Goal: Communication & Community: Answer question/provide support

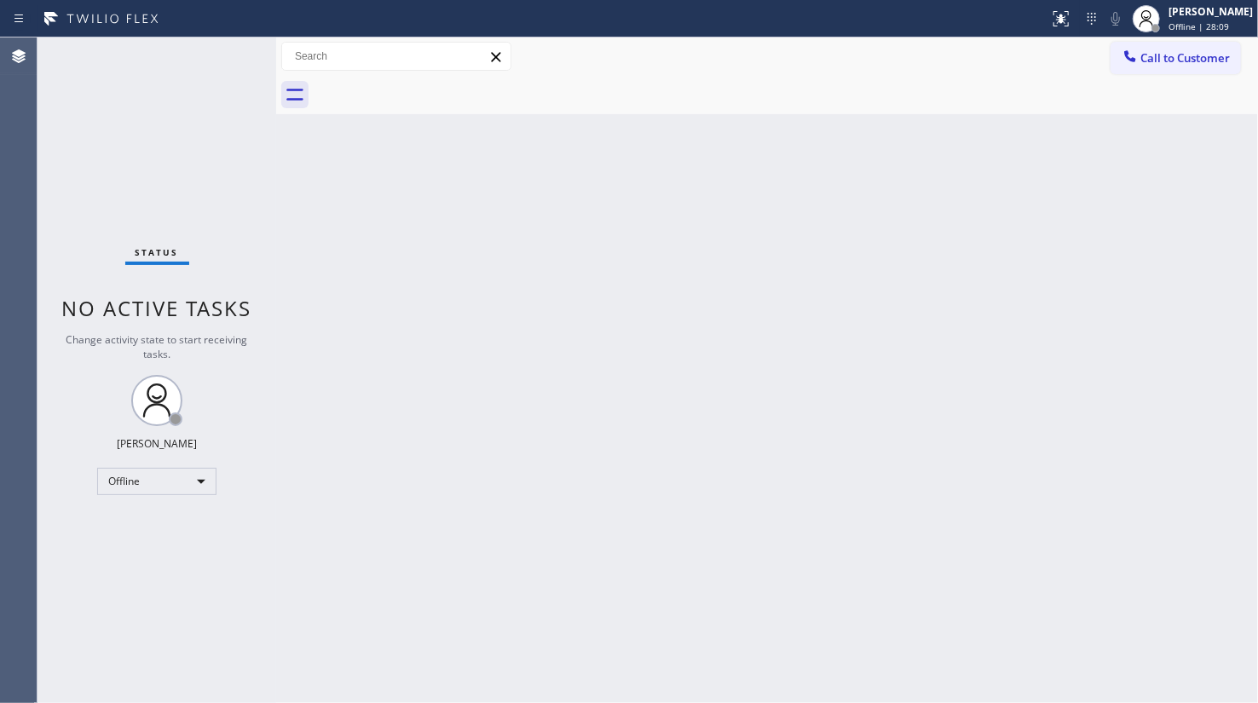
click at [85, 222] on div "Status No active tasks Change activity state to start receiving tasks. JENIZA A…" at bounding box center [156, 369] width 239 height 665
click at [162, 477] on div "Offline" at bounding box center [156, 481] width 119 height 27
click at [136, 522] on li "Available" at bounding box center [156, 525] width 116 height 20
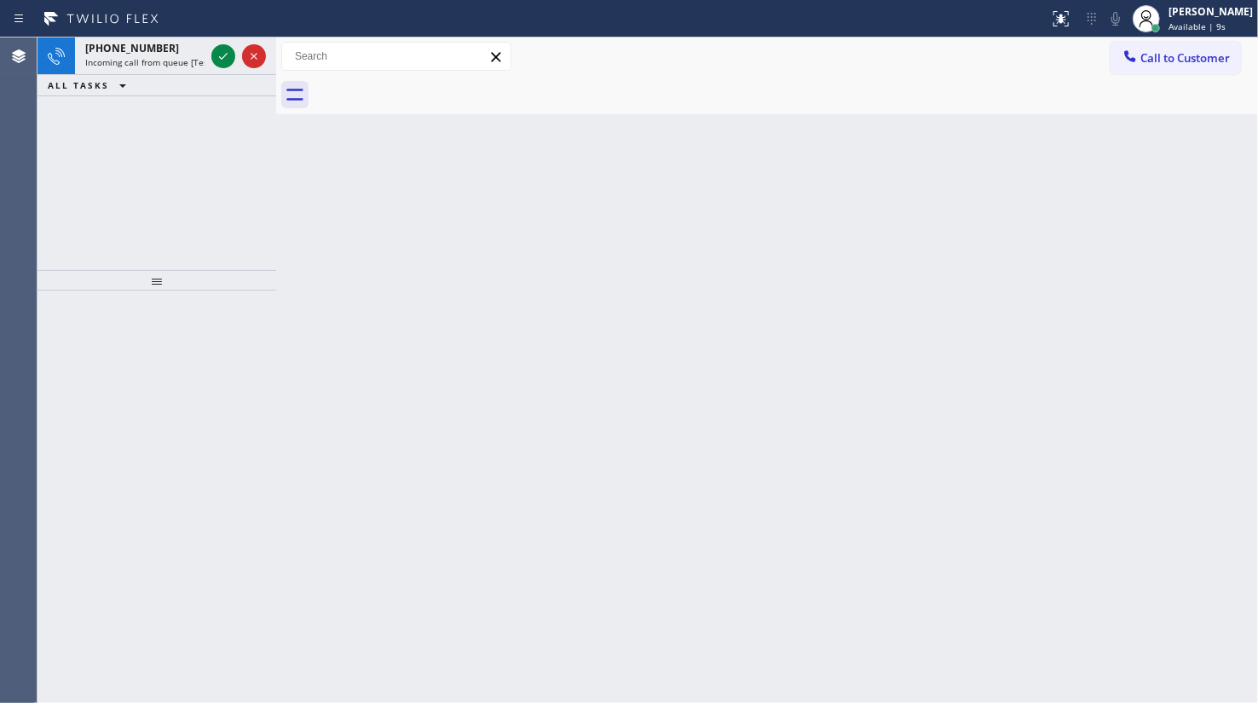
click at [130, 163] on div "+13109057756 Incoming call from queue [Test] All ALL TASKS ALL TASKS ACTIVE TAS…" at bounding box center [156, 153] width 239 height 233
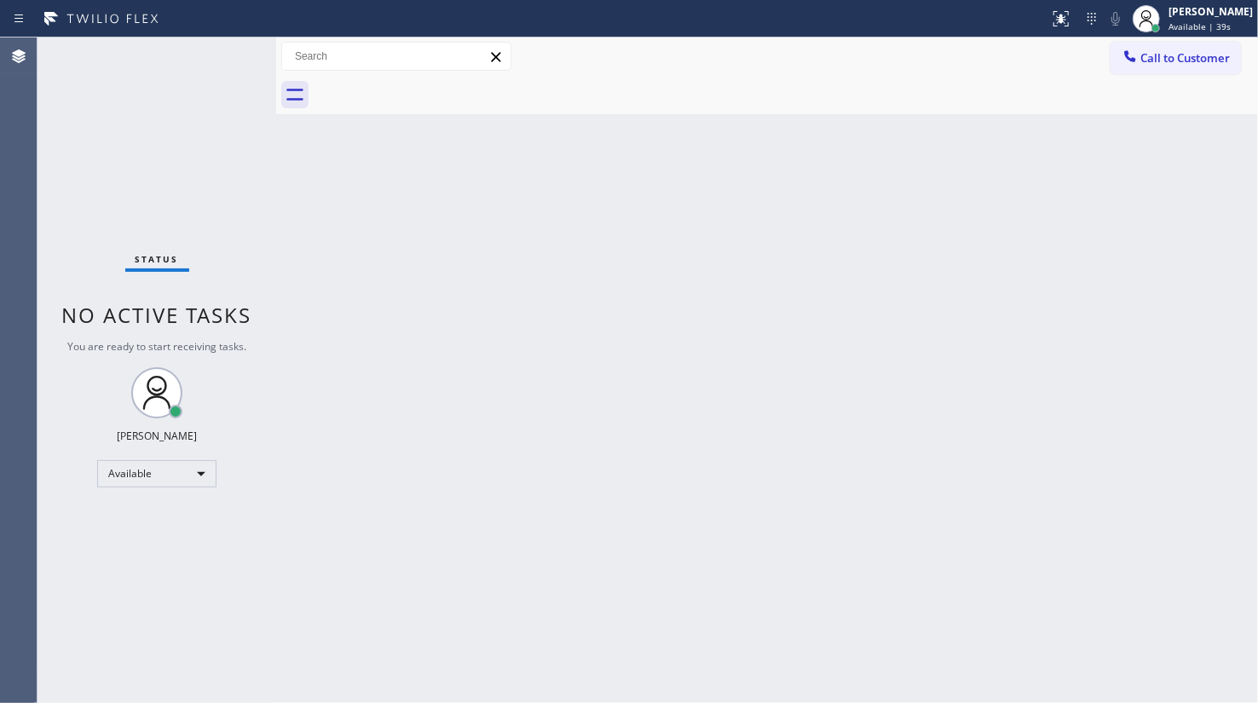
drag, startPoint x: 84, startPoint y: 71, endPoint x: 137, endPoint y: 81, distance: 54.6
click at [84, 71] on div "Status No active tasks You are ready to start receiving tasks. JENIZA ALCAYDE A…" at bounding box center [156, 369] width 239 height 665
click at [126, 85] on div "Status No active tasks You are ready to start receiving tasks. JENIZA ALCAYDE A…" at bounding box center [156, 369] width 239 height 665
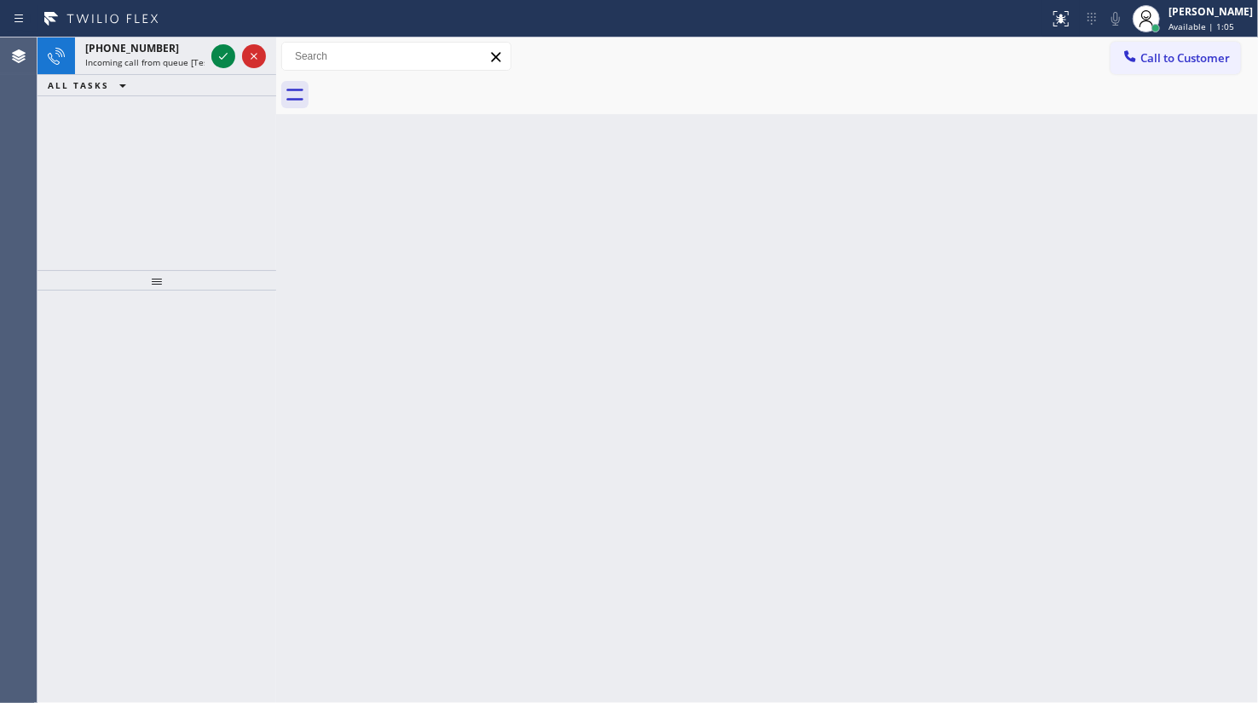
click at [83, 149] on div "[PHONE_NUMBER] Incoming call from queue [Test] All ALL TASKS ALL TASKS ACTIVE T…" at bounding box center [156, 153] width 239 height 233
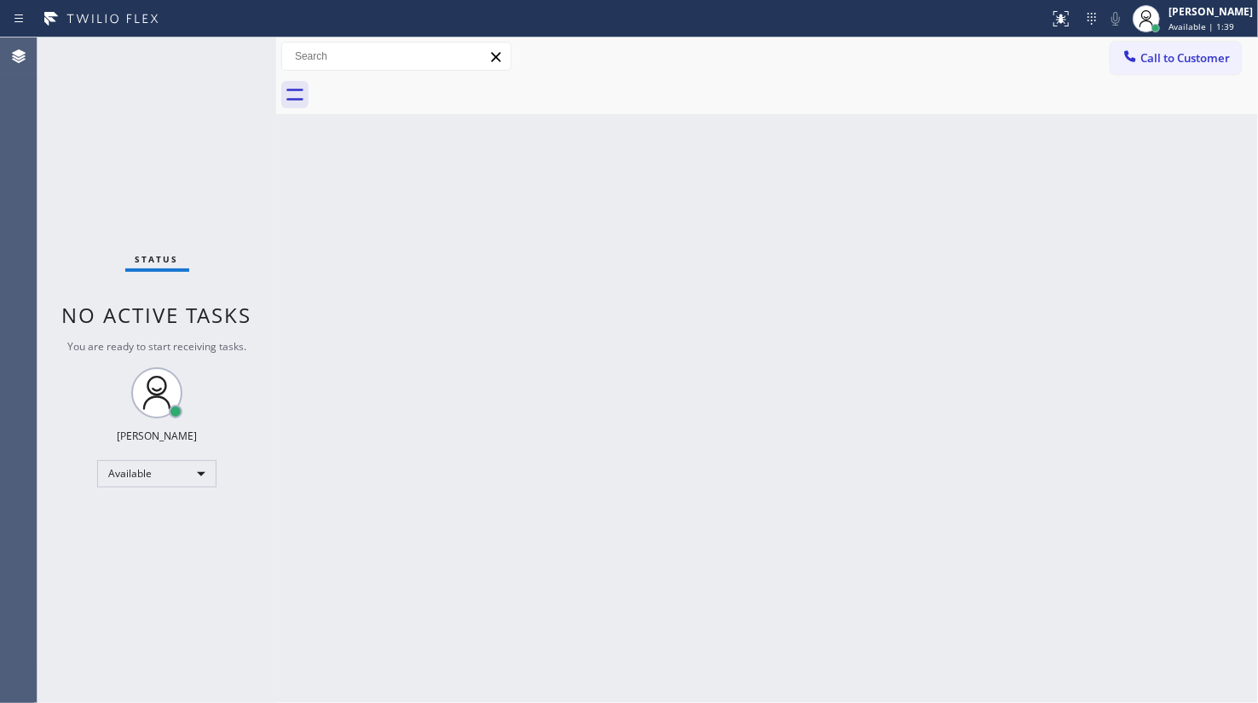
click at [225, 56] on div "Status No active tasks You are ready to start receiving tasks. JENIZA ALCAYDE A…" at bounding box center [156, 369] width 239 height 665
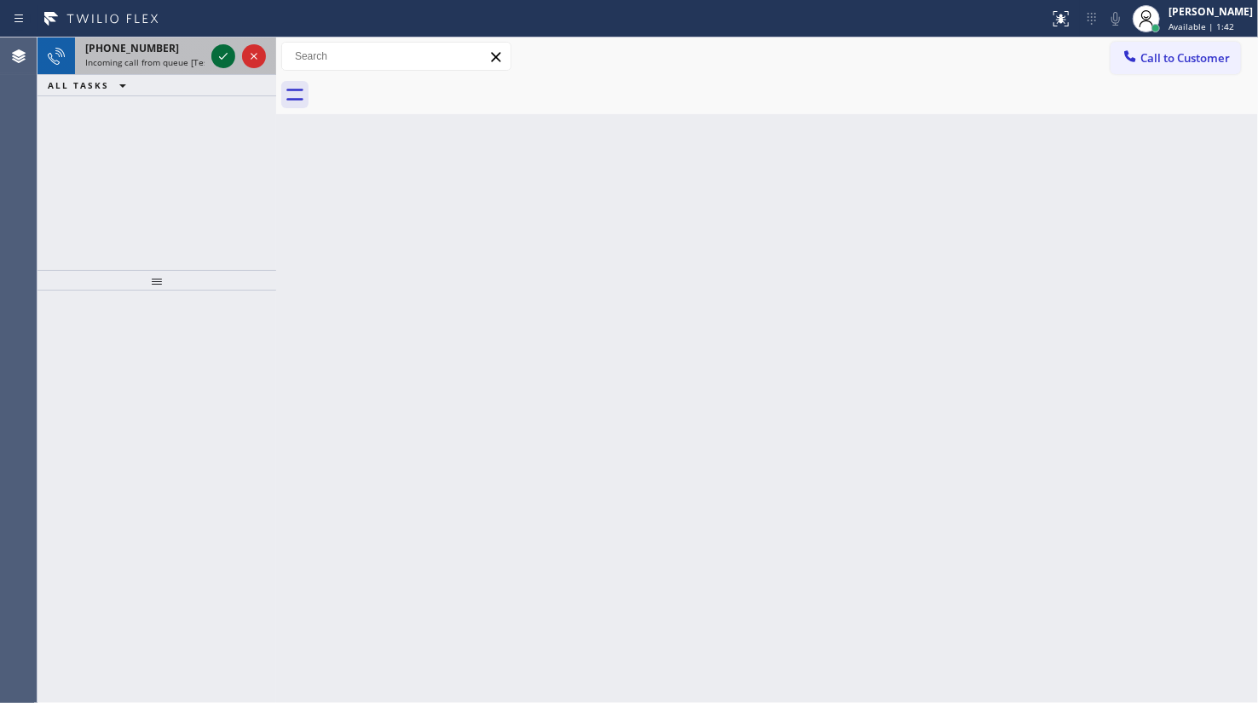
click at [228, 55] on icon at bounding box center [223, 56] width 20 height 20
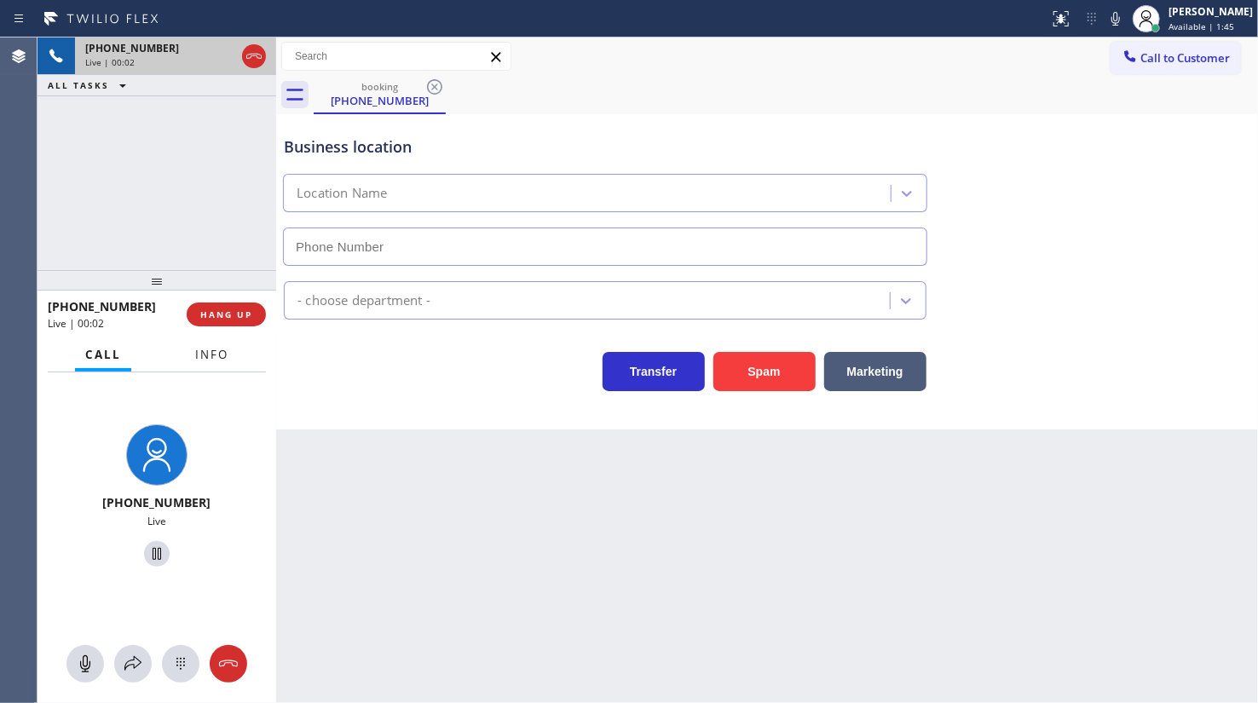
type input "(425) 517-3988"
click at [217, 345] on button "Info" at bounding box center [212, 354] width 54 height 33
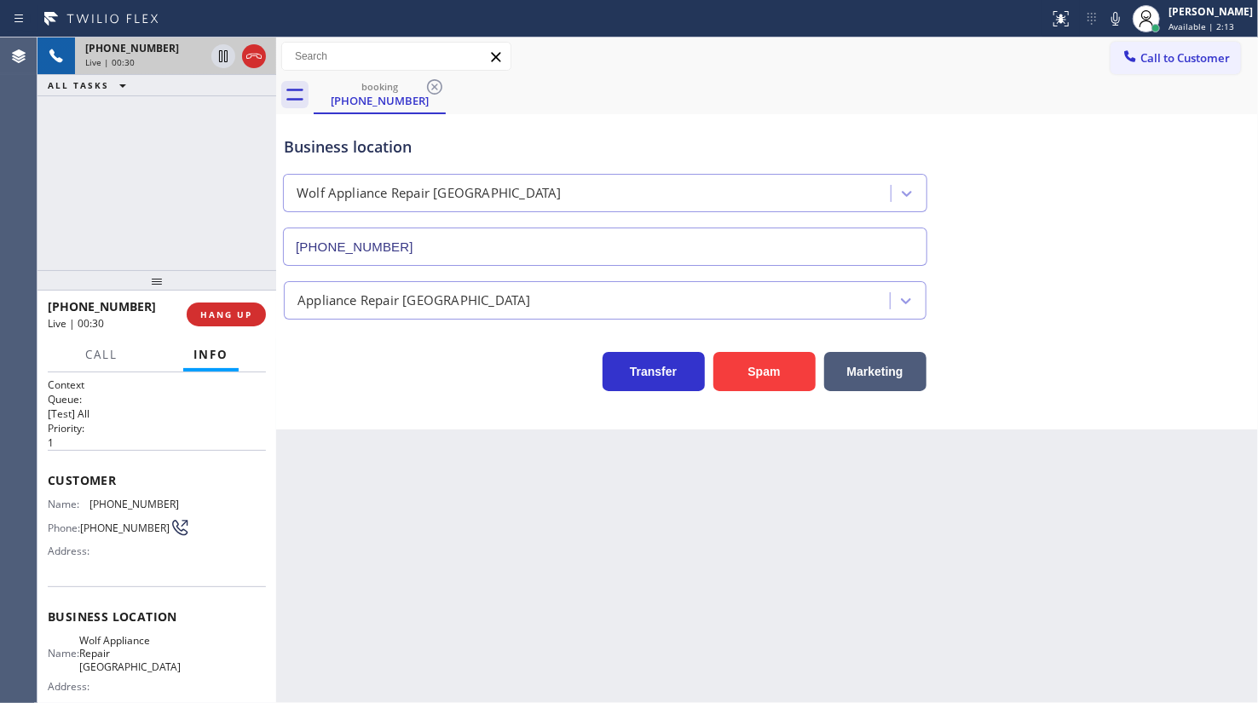
click at [180, 140] on div "+14072672487 Live | 00:30 ALL TASKS ALL TASKS ACTIVE TASKS TASKS IN WRAP UP" at bounding box center [156, 153] width 239 height 233
click at [1111, 22] on icon at bounding box center [1115, 19] width 20 height 20
click at [195, 189] on div "+14072672487 Live | 02:38 ALL TASKS ALL TASKS ACTIVE TASKS TASKS IN WRAP UP" at bounding box center [156, 153] width 239 height 233
drag, startPoint x: 47, startPoint y: 195, endPoint x: 174, endPoint y: 170, distance: 129.3
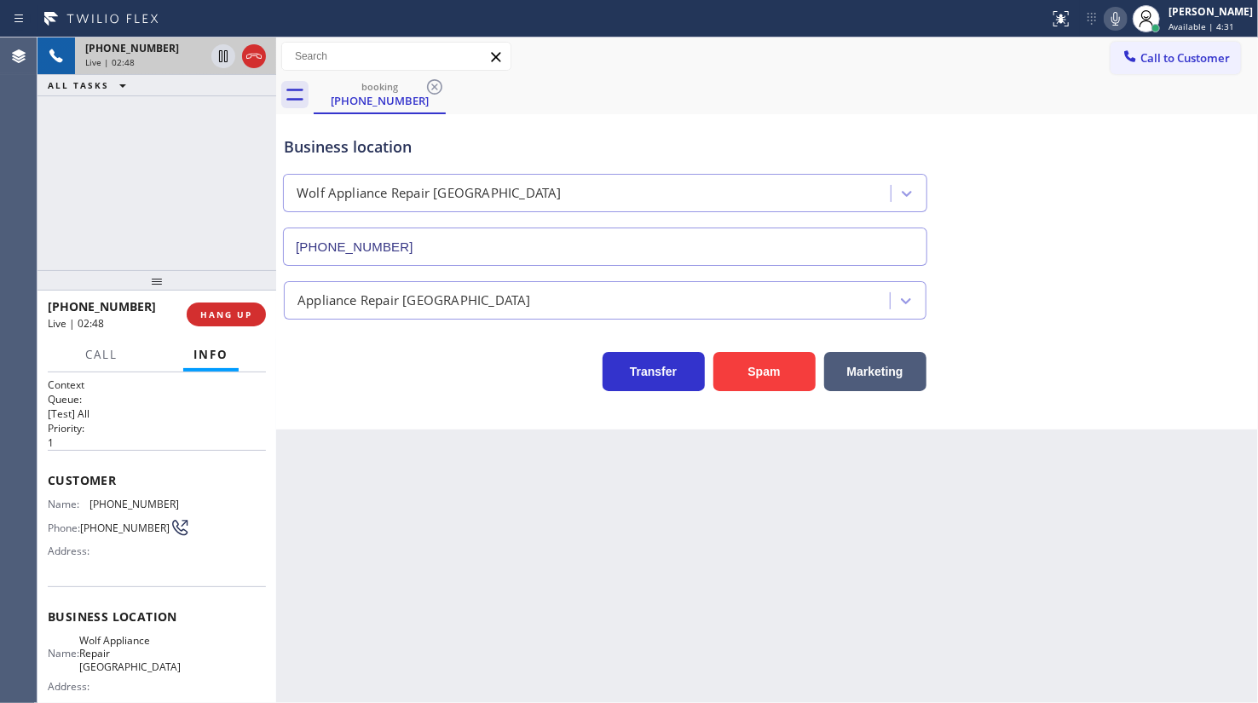
click at [47, 195] on div "+14072672487 Live | 02:48 ALL TASKS ALL TASKS ACTIVE TASKS TASKS IN WRAP UP" at bounding box center [156, 153] width 239 height 233
drag, startPoint x: 1071, startPoint y: 91, endPoint x: 1076, endPoint y: 78, distance: 14.6
click at [1074, 85] on div "booking (407) 267-2487" at bounding box center [786, 95] width 944 height 38
click at [1123, 5] on div "Status report No issues detected If you experience an issue, please download th…" at bounding box center [1150, 18] width 216 height 37
click at [1123, 9] on icon at bounding box center [1115, 19] width 20 height 20
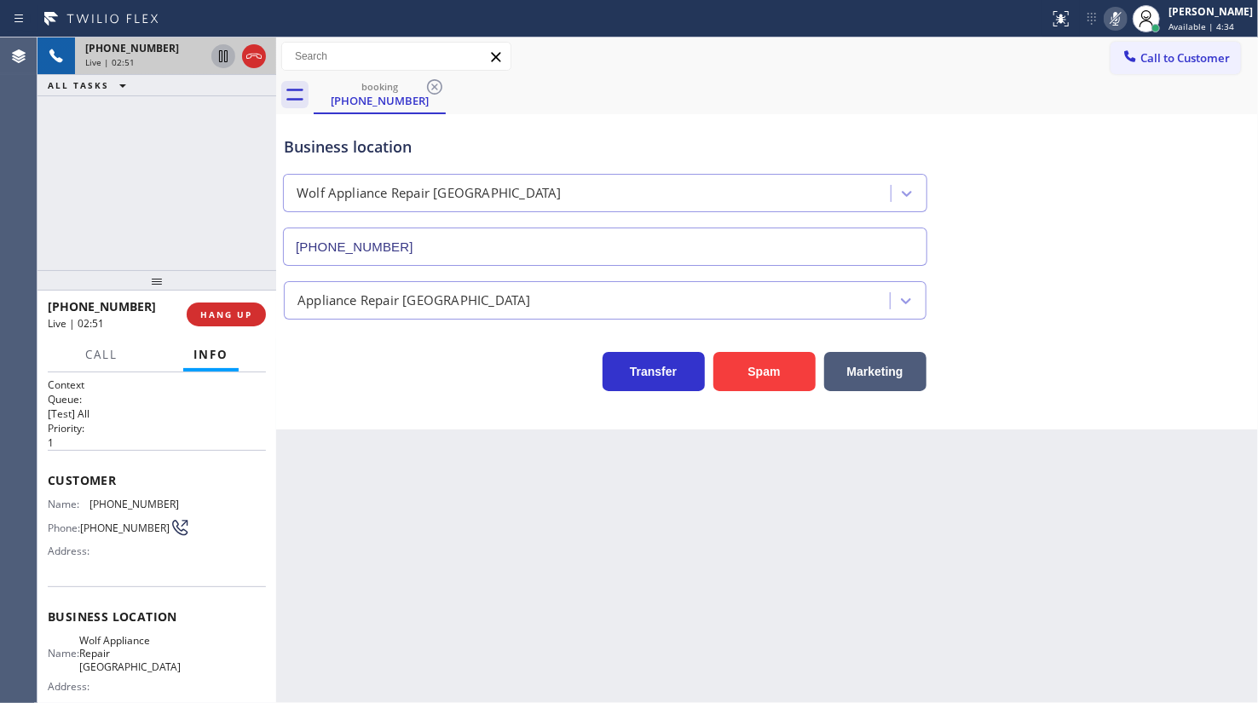
click at [223, 57] on icon at bounding box center [223, 56] width 20 height 20
click at [1117, 14] on icon at bounding box center [1115, 19] width 9 height 14
click at [1117, 14] on icon at bounding box center [1115, 19] width 20 height 20
click at [1117, 14] on icon at bounding box center [1115, 19] width 9 height 14
click at [229, 55] on icon at bounding box center [223, 56] width 20 height 20
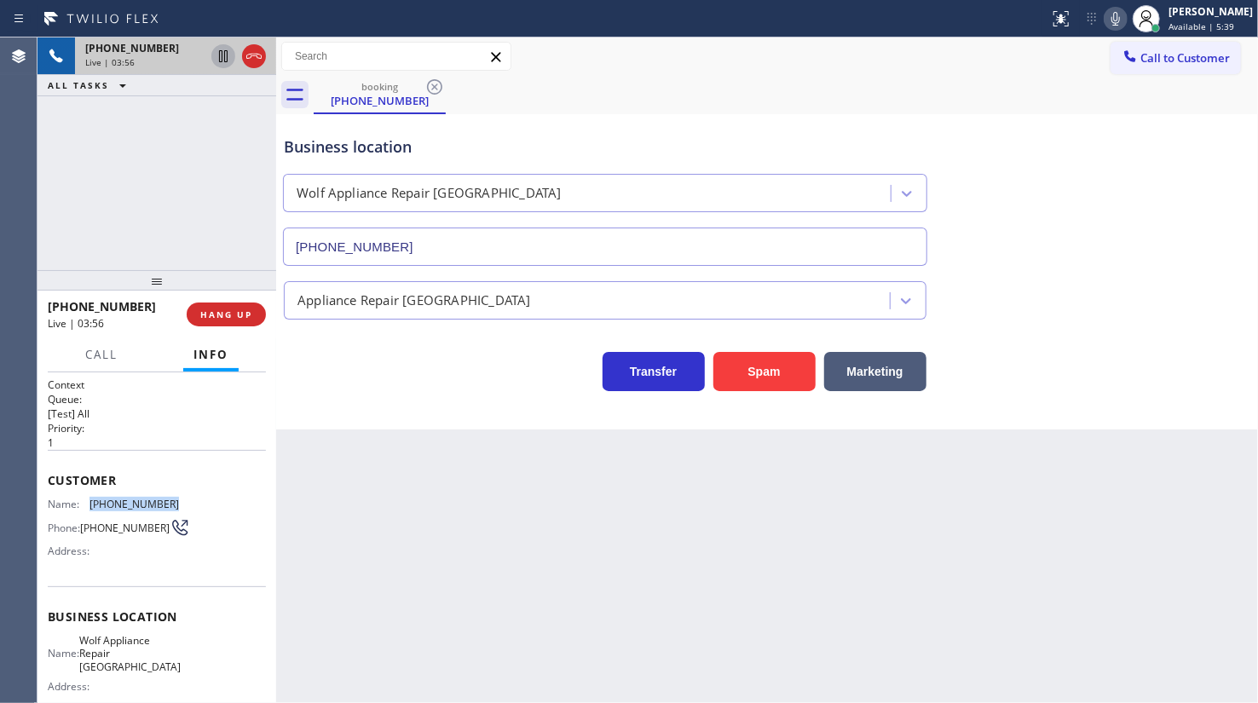
drag, startPoint x: 89, startPoint y: 504, endPoint x: 187, endPoint y: 500, distance: 98.0
click at [187, 500] on div "Name: (407) 267-2487 Phone: (407) 267-2487 Address:" at bounding box center [157, 531] width 218 height 67
copy div "(407) 267-2487"
click at [182, 150] on div "+14072672487 Live | 03:58 ALL TASKS ALL TASKS ACTIVE TASKS TASKS IN WRAP UP" at bounding box center [156, 153] width 239 height 233
drag, startPoint x: 97, startPoint y: 500, endPoint x: 226, endPoint y: 496, distance: 128.7
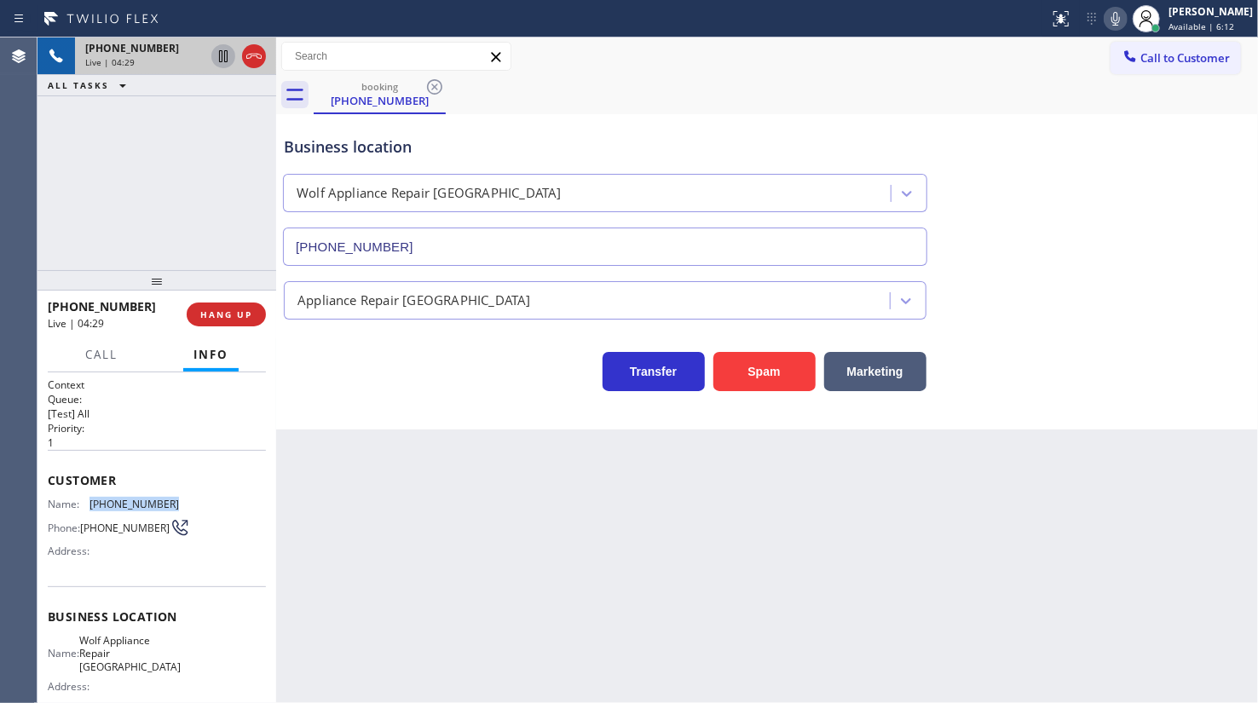
click at [226, 498] on div "Name: (407) 267-2487 Phone: (407) 267-2487 Address:" at bounding box center [157, 531] width 218 height 67
copy div "(407) 267-2487"
click at [207, 312] on span "HANG UP" at bounding box center [226, 314] width 52 height 12
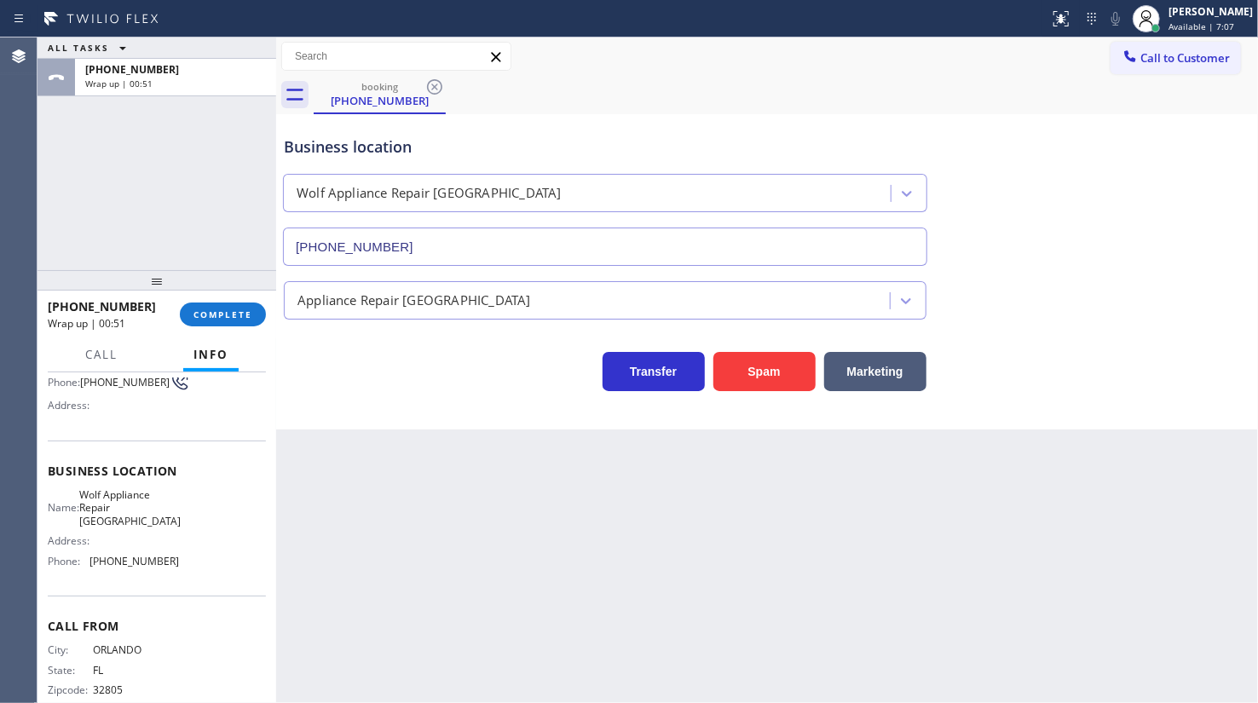
scroll to position [163, 0]
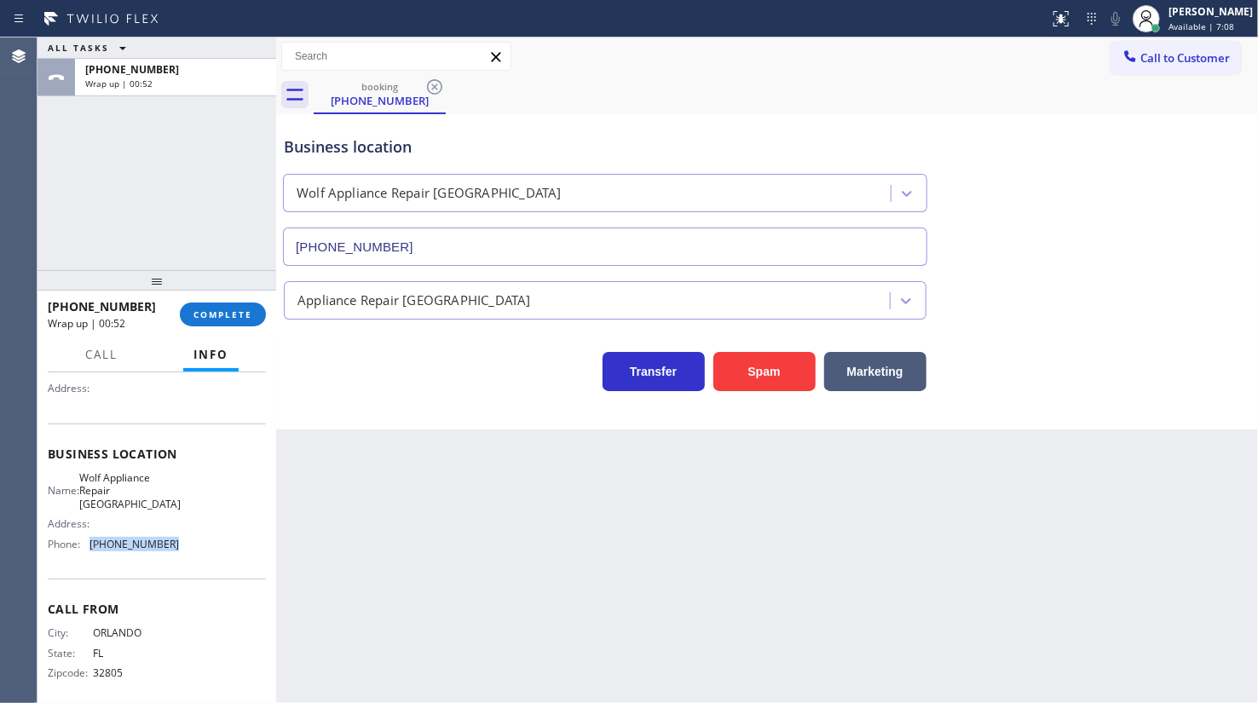
drag, startPoint x: 92, startPoint y: 534, endPoint x: 209, endPoint y: 539, distance: 116.8
click at [209, 539] on div "Name: Wolf Appliance Repair Phoenix Address: Phone: (425) 517-3988" at bounding box center [157, 514] width 218 height 86
copy span "(425) 517-3988"
click at [210, 315] on span "COMPLETE" at bounding box center [222, 314] width 59 height 12
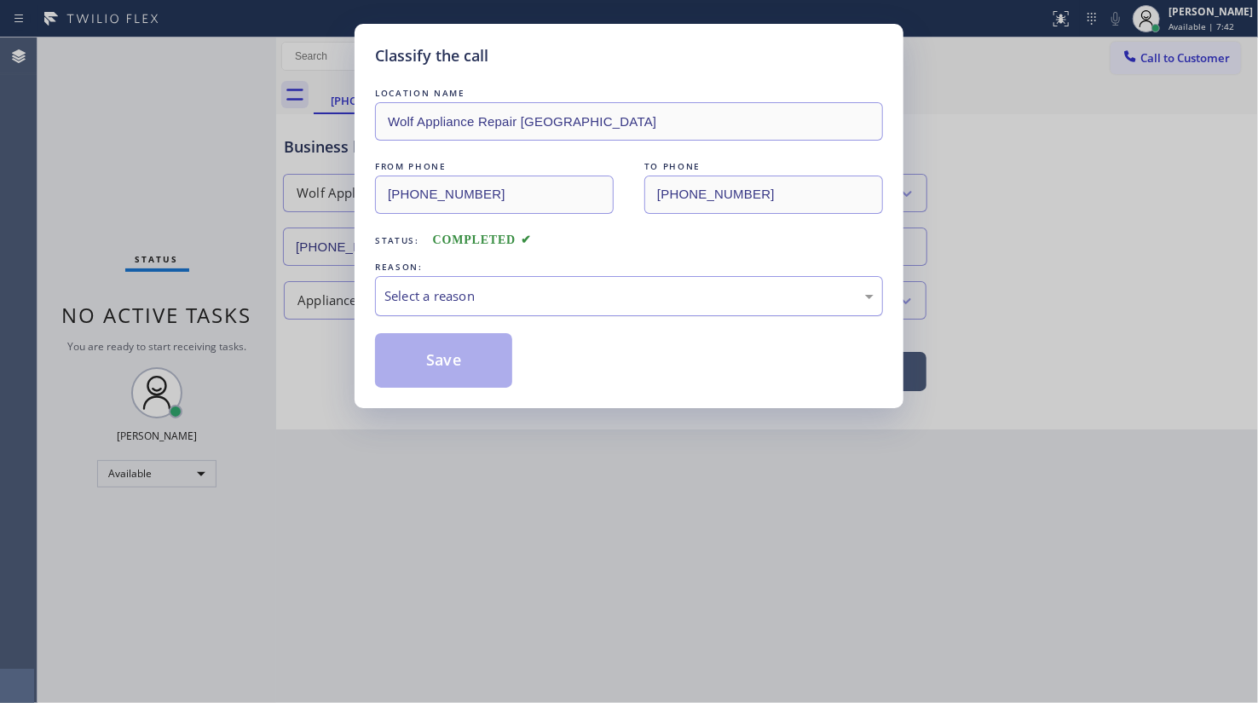
drag, startPoint x: 421, startPoint y: 301, endPoint x: 421, endPoint y: 313, distance: 11.9
click at [421, 313] on div "Select a reason" at bounding box center [629, 296] width 508 height 40
click at [432, 369] on button "Save" at bounding box center [443, 360] width 137 height 55
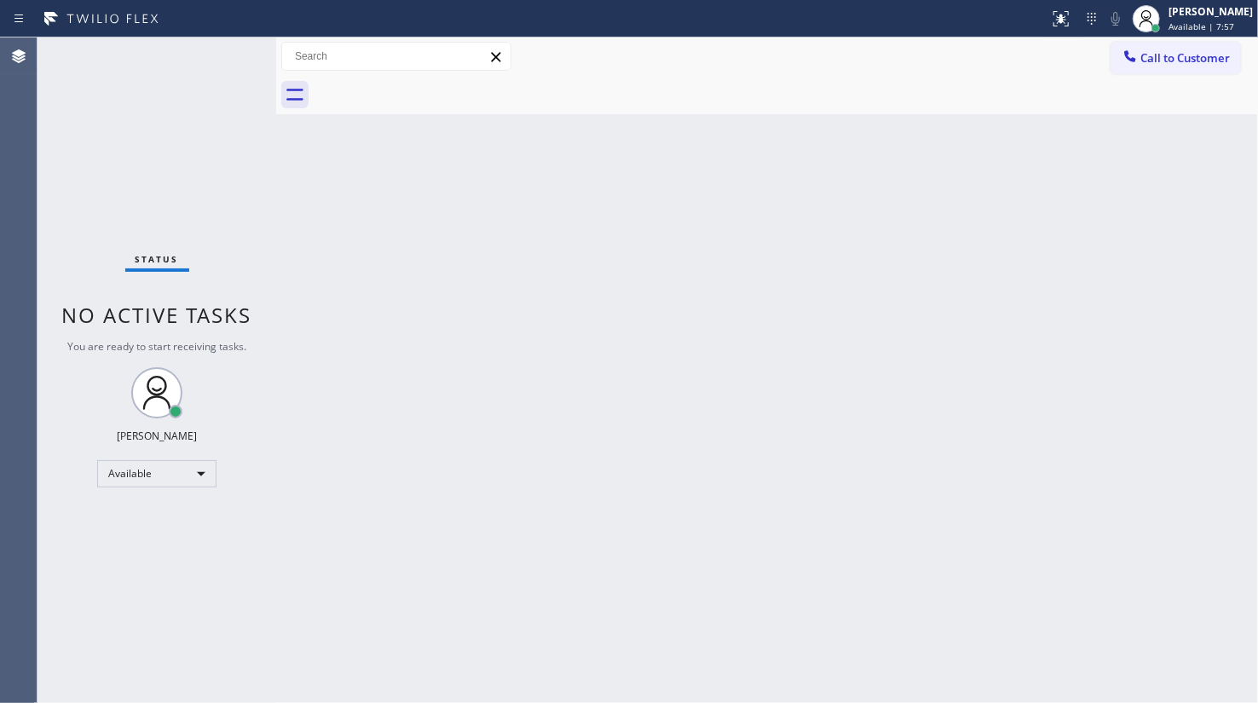
click at [220, 57] on div "Status No active tasks You are ready to start receiving tasks. JENIZA ALCAYDE A…" at bounding box center [156, 369] width 239 height 665
click at [94, 181] on div "Status No active tasks You are ready to start receiving tasks. JENIZA ALCAYDE A…" at bounding box center [156, 369] width 239 height 665
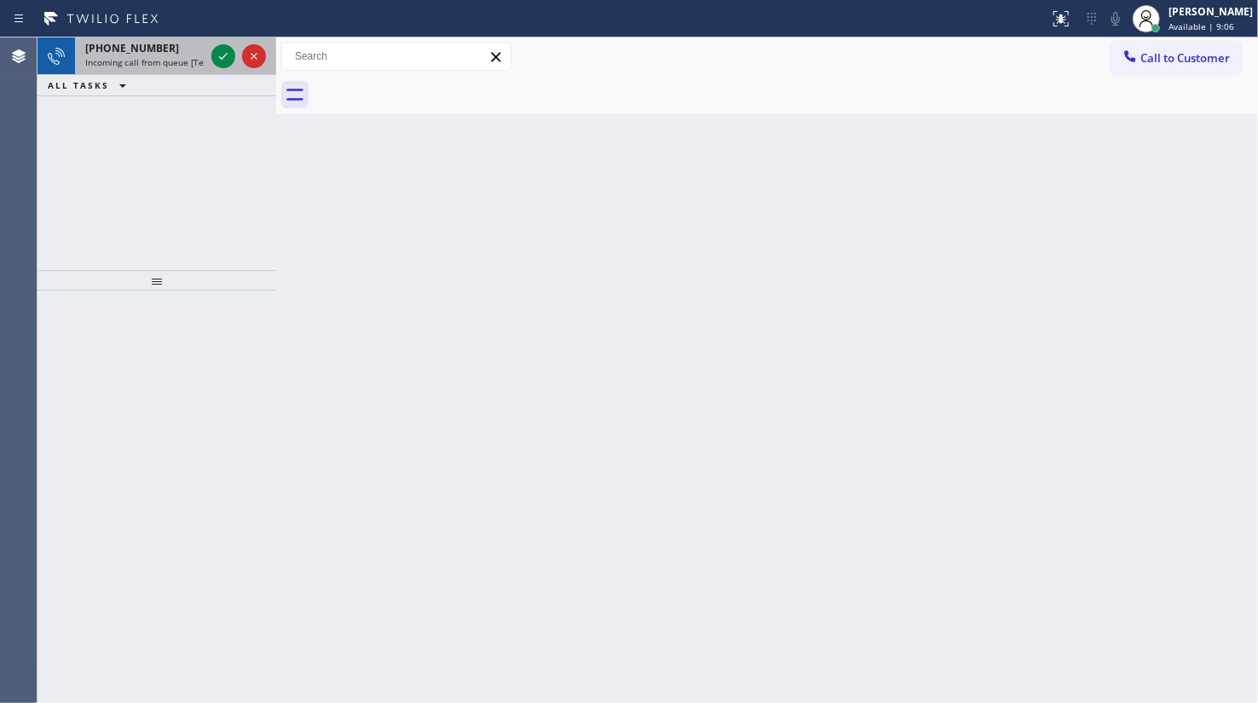
drag, startPoint x: 124, startPoint y: 60, endPoint x: 175, endPoint y: 45, distance: 52.3
click at [124, 59] on span "Incoming call from queue [Test] All" at bounding box center [155, 62] width 141 height 12
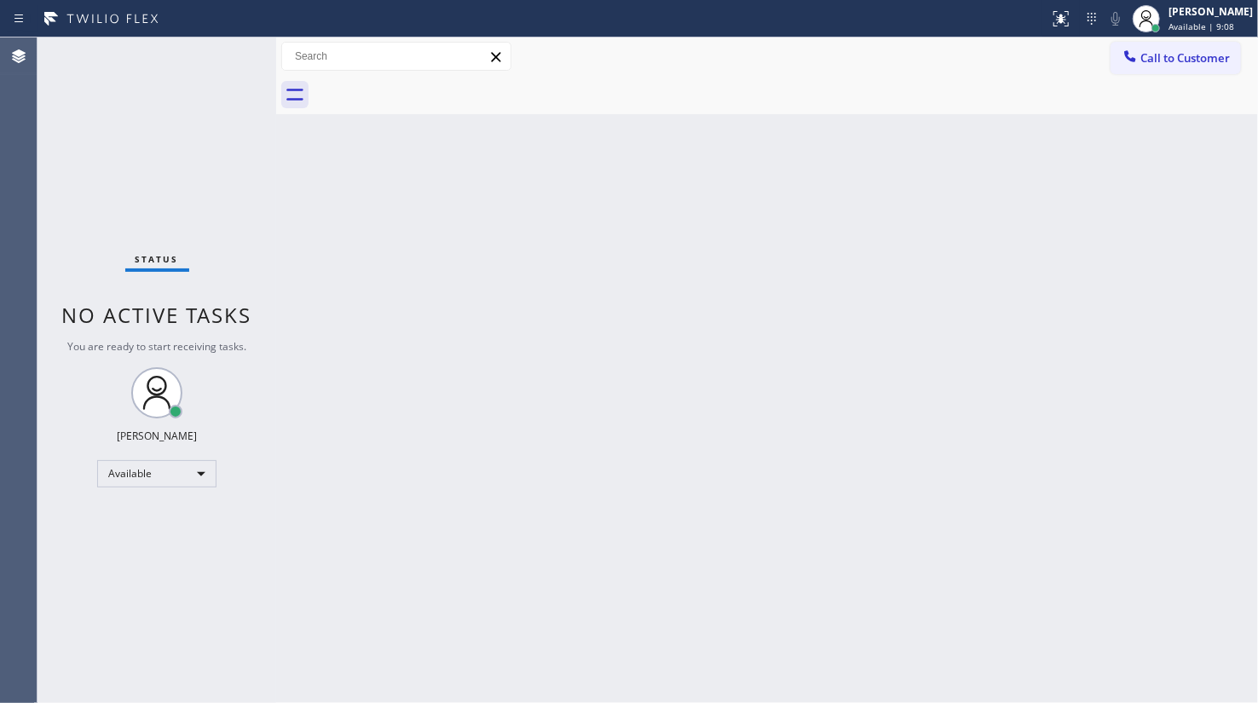
click at [216, 50] on div "Status No active tasks You are ready to start receiving tasks. JENIZA ALCAYDE A…" at bounding box center [156, 369] width 239 height 665
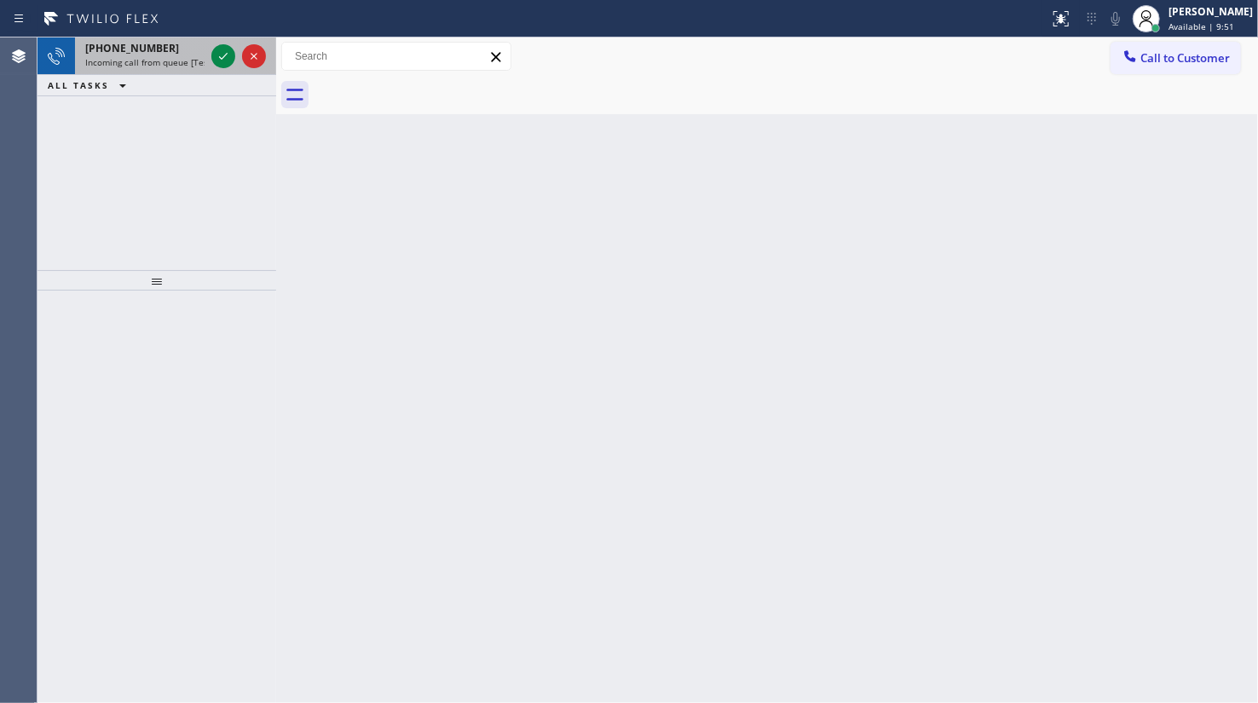
drag, startPoint x: 128, startPoint y: 56, endPoint x: 196, endPoint y: 46, distance: 68.9
click at [141, 56] on span "Incoming call from queue [Test] All" at bounding box center [155, 62] width 141 height 12
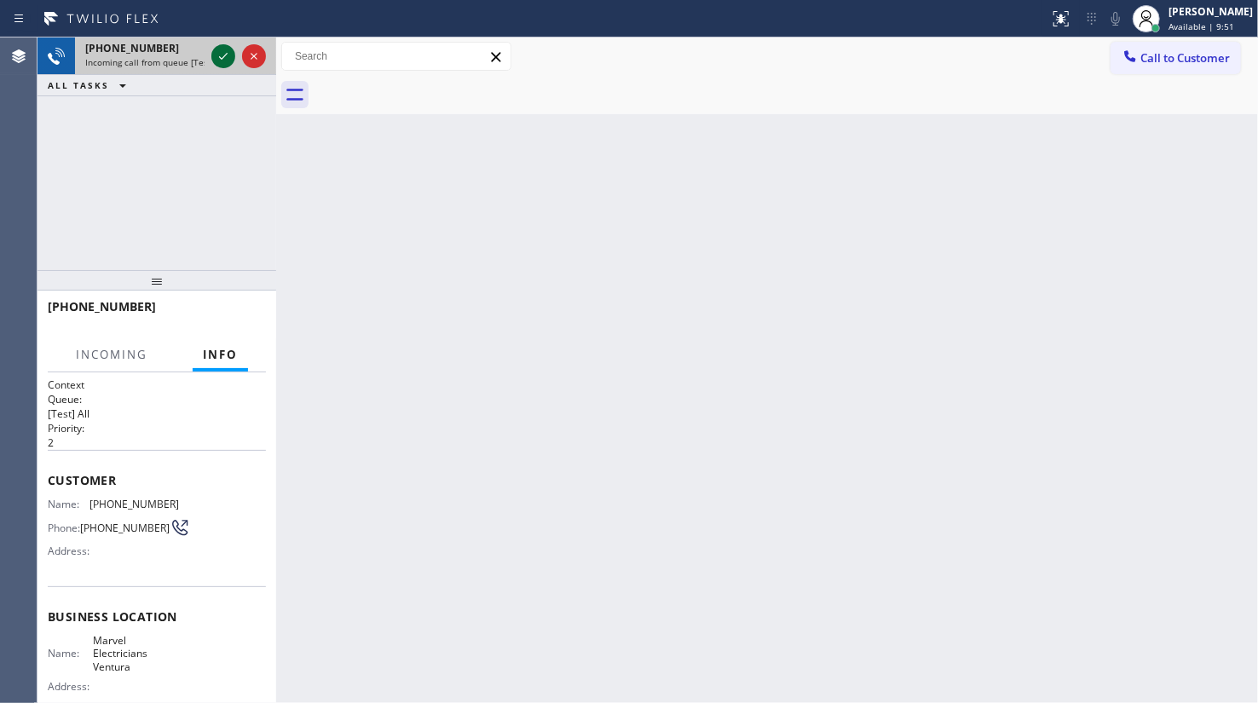
click at [220, 60] on icon at bounding box center [223, 56] width 20 height 20
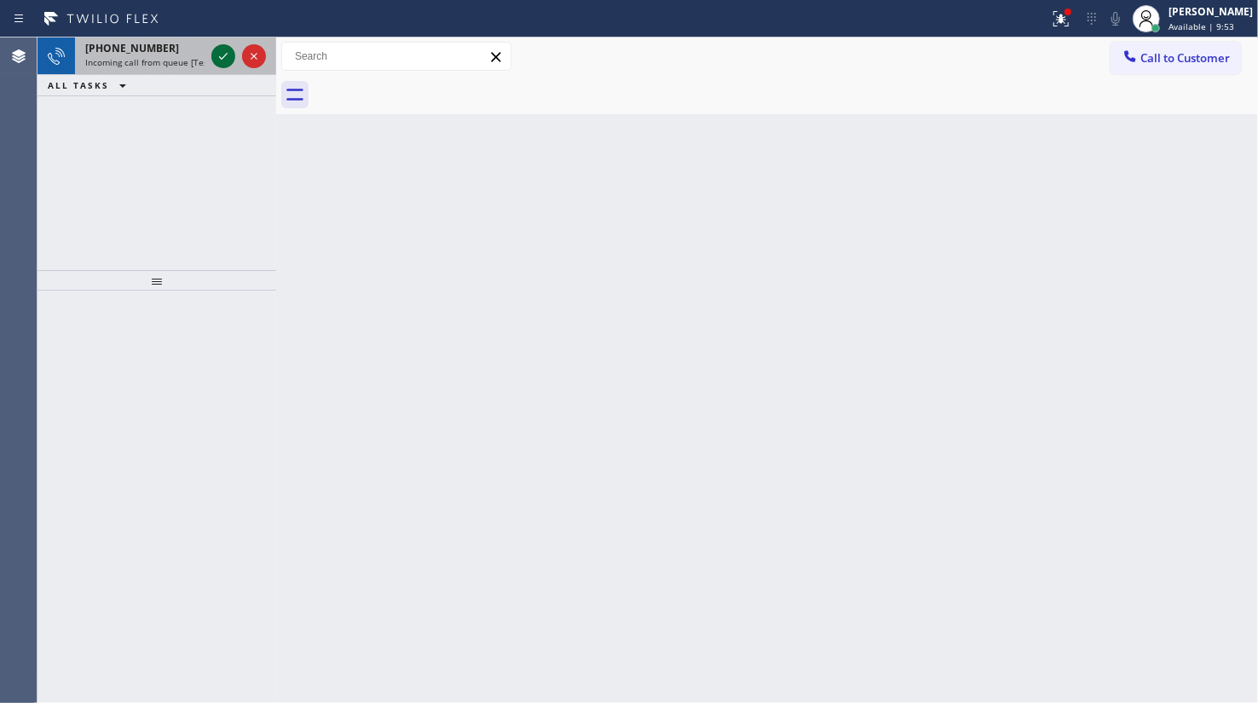
click at [220, 60] on icon at bounding box center [223, 56] width 20 height 20
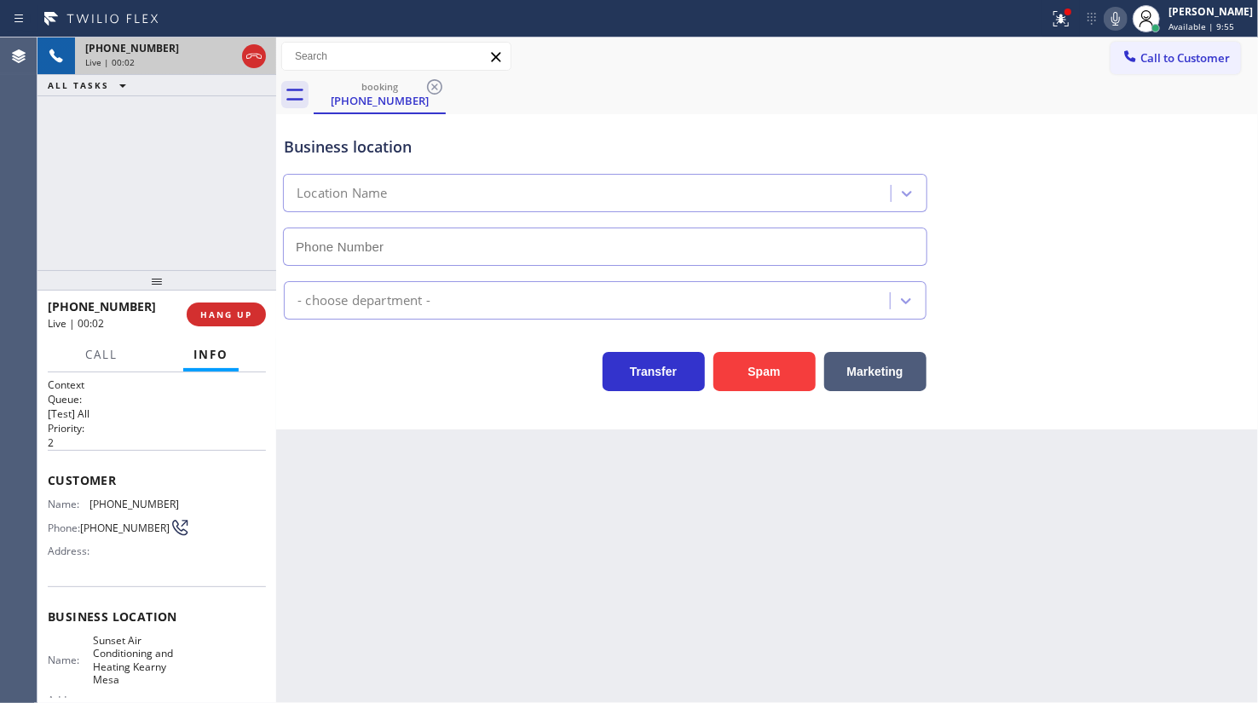
type input "(858) 766-6994"
click at [238, 307] on button "HANG UP" at bounding box center [226, 314] width 79 height 24
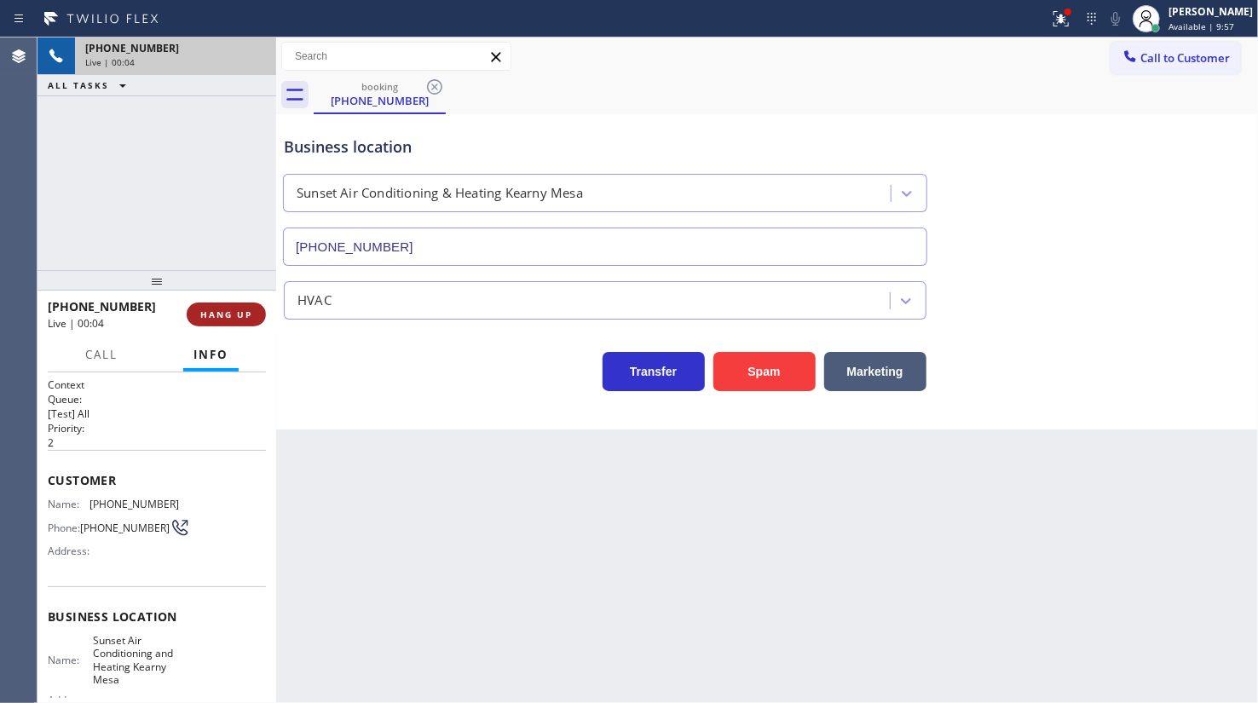
click at [235, 315] on span "HANG UP" at bounding box center [226, 314] width 52 height 12
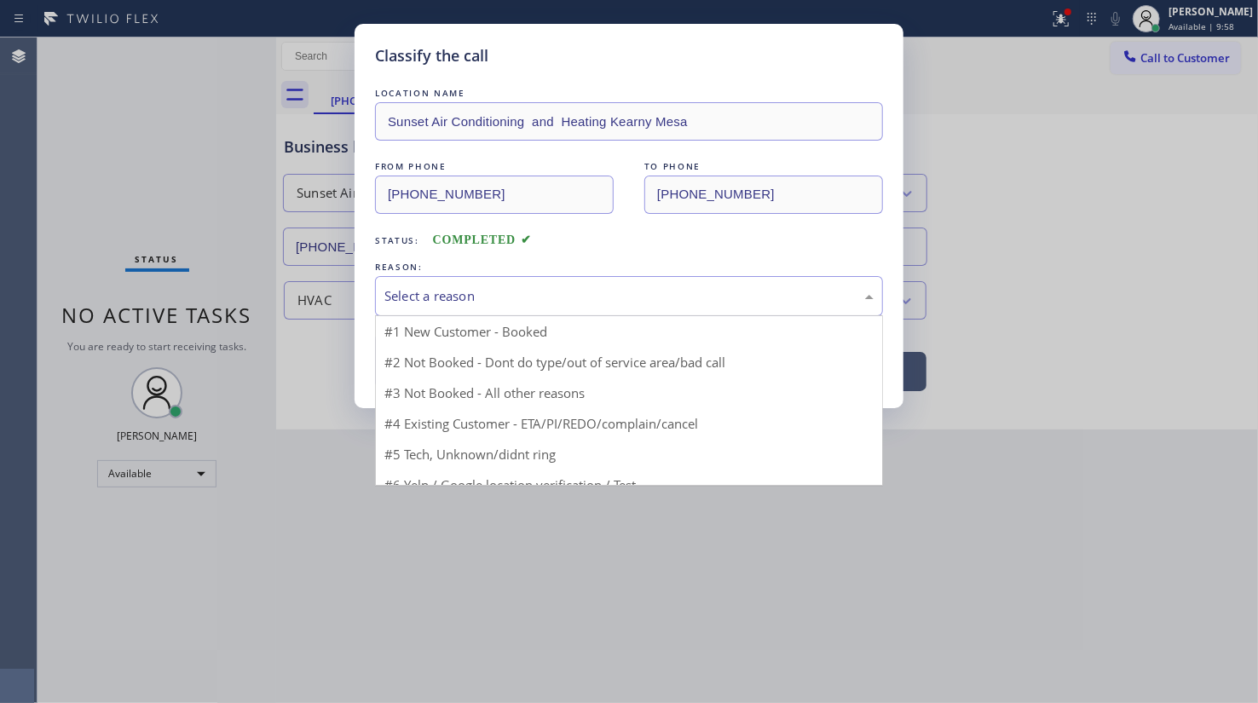
drag, startPoint x: 487, startPoint y: 306, endPoint x: 446, endPoint y: 323, distance: 44.3
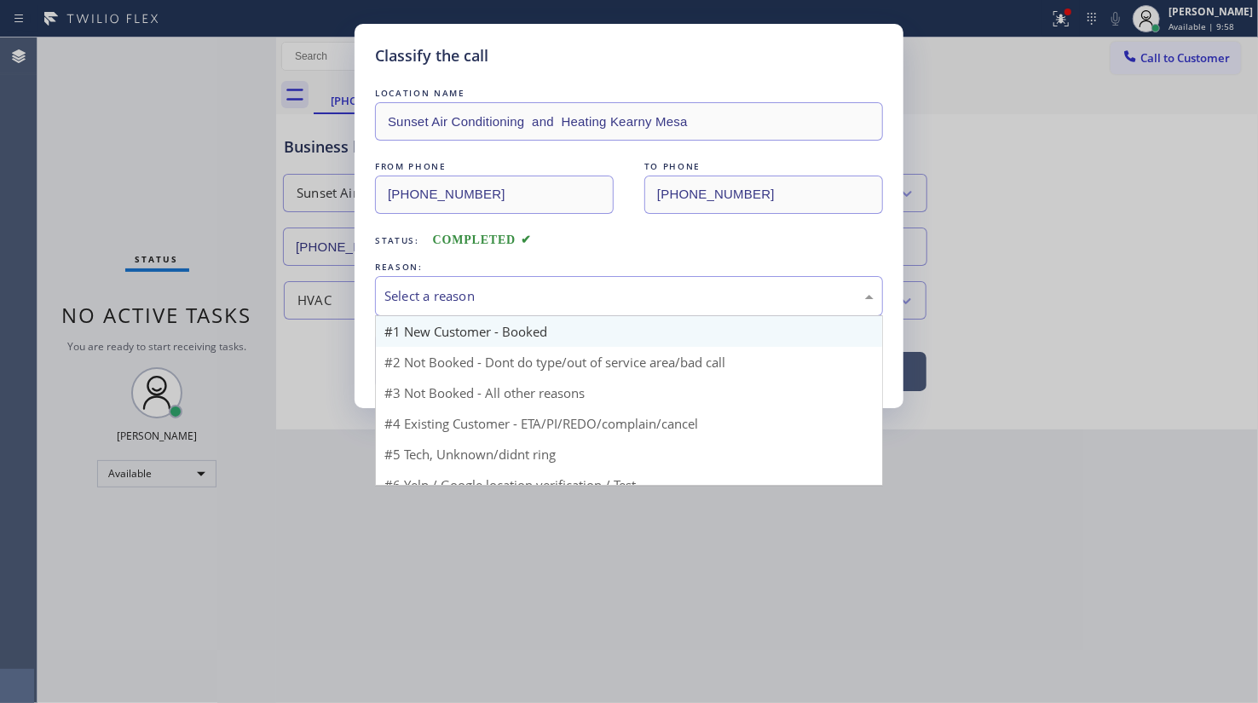
click at [457, 300] on div "Select a reason" at bounding box center [628, 296] width 489 height 20
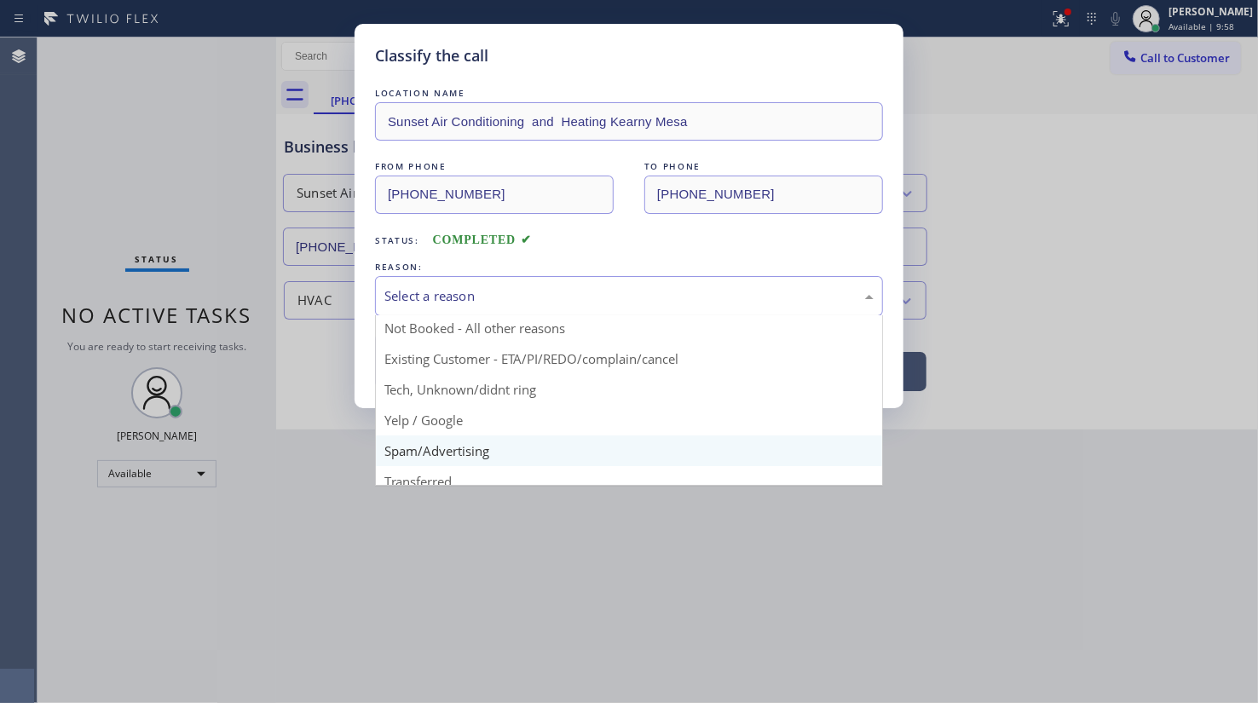
scroll to position [113, 0]
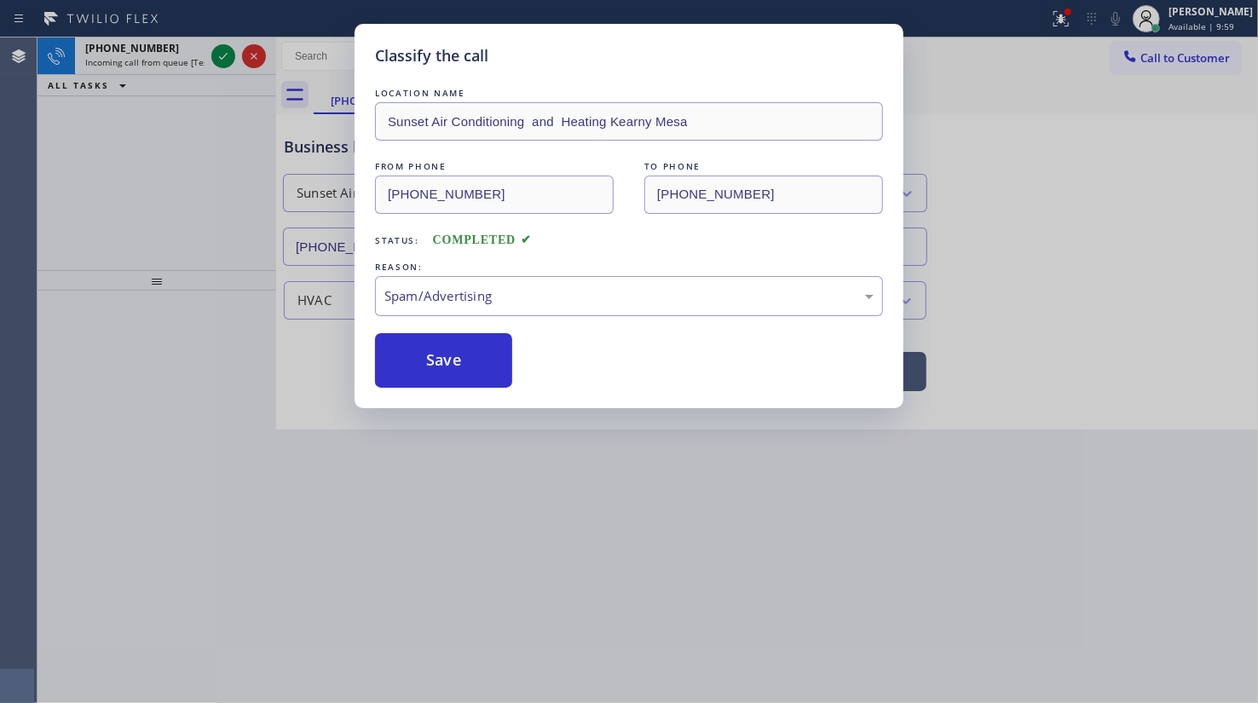
click at [434, 375] on button "Save" at bounding box center [443, 360] width 137 height 55
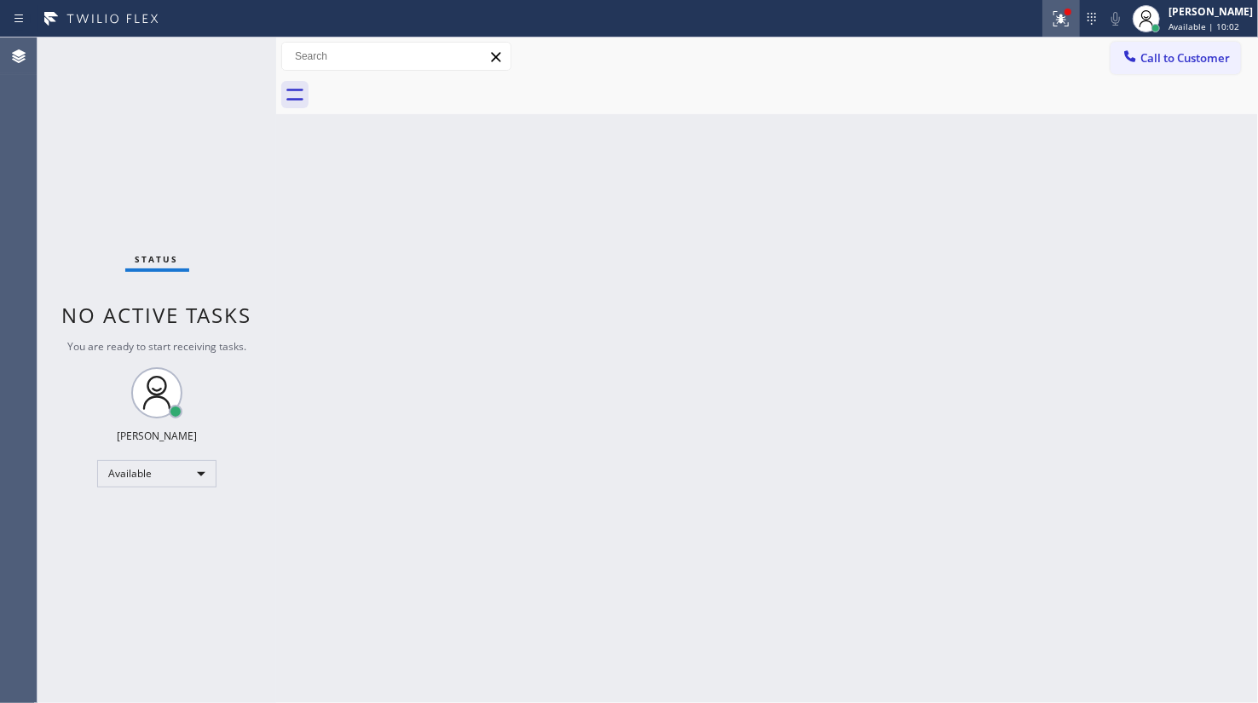
click at [1067, 19] on icon at bounding box center [1061, 19] width 20 height 20
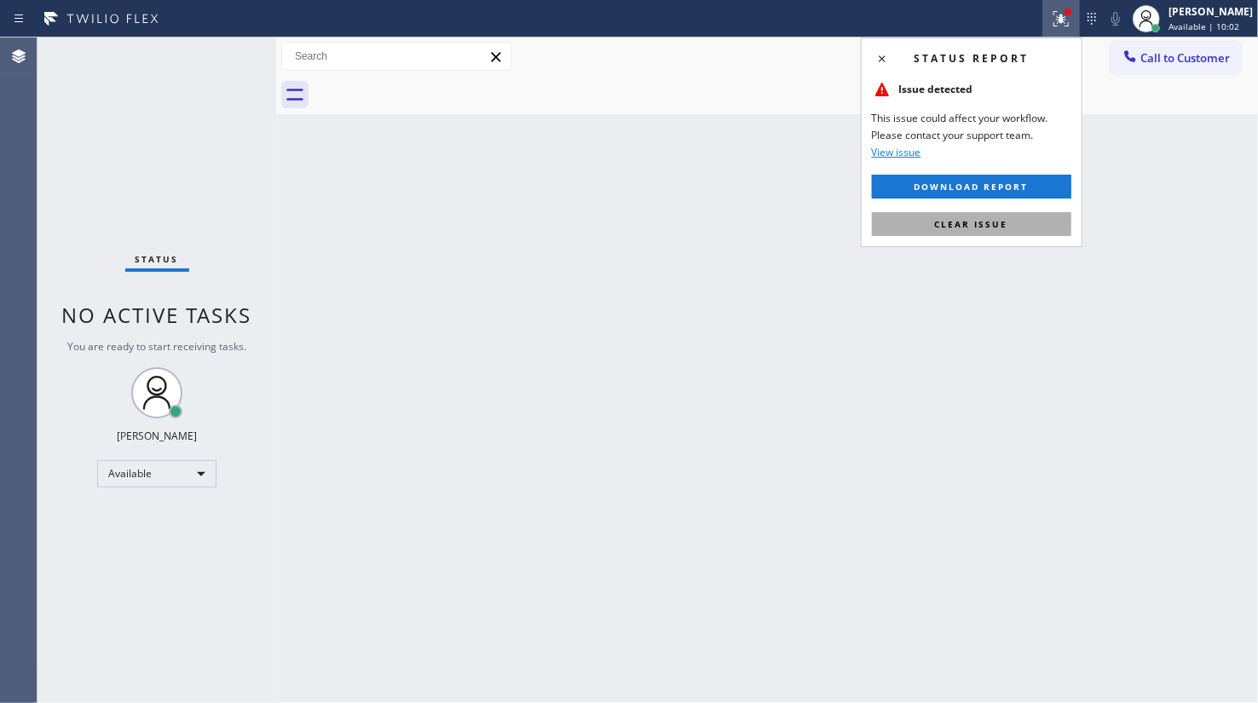
click at [1032, 213] on button "Clear issue" at bounding box center [971, 224] width 199 height 24
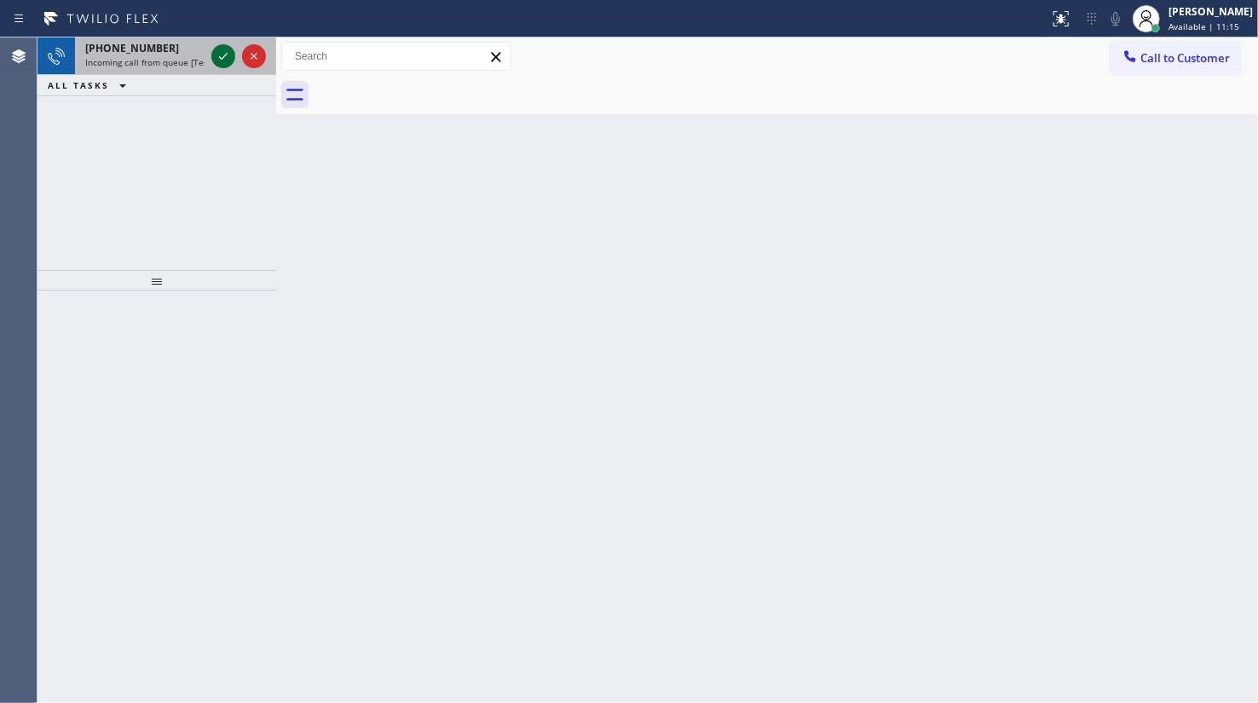
drag, startPoint x: 166, startPoint y: 62, endPoint x: 224, endPoint y: 49, distance: 59.3
click at [166, 62] on span "Incoming call from queue [Test] All" at bounding box center [155, 62] width 141 height 12
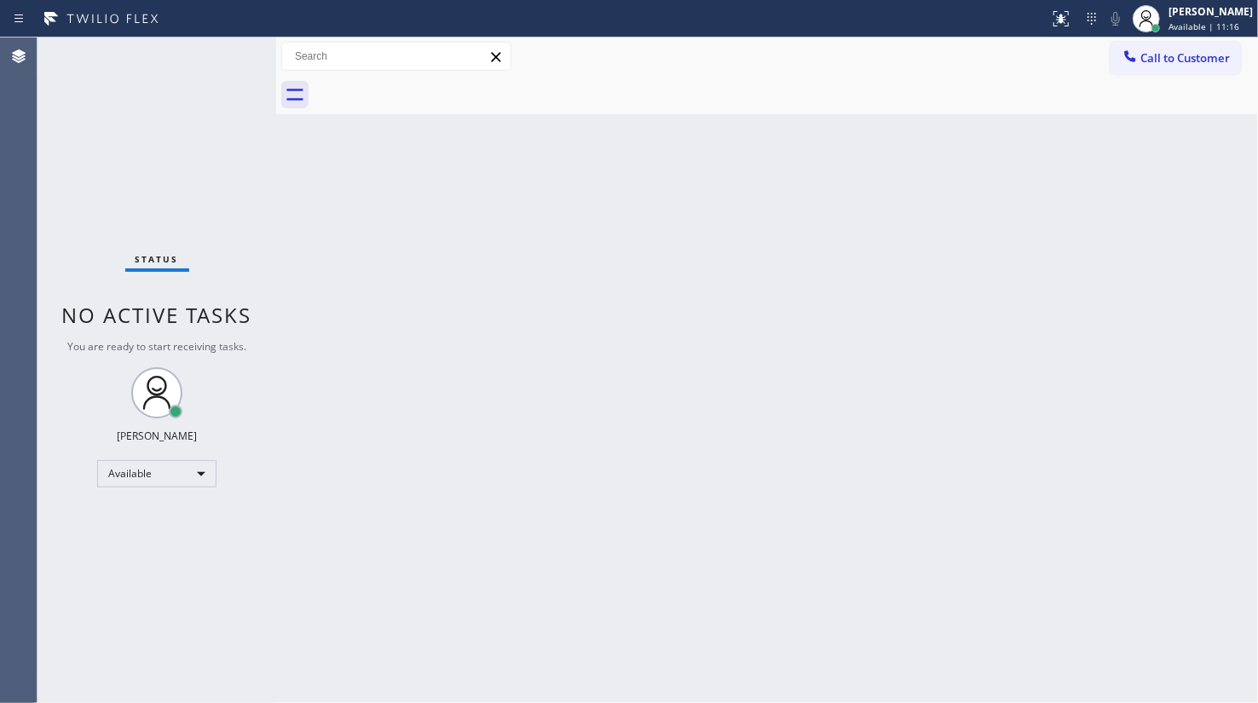
click at [238, 49] on div "Status No active tasks You are ready to start receiving tasks. JENIZA ALCAYDE A…" at bounding box center [156, 369] width 239 height 665
click at [827, 303] on div "Back to Dashboard Change Sender ID Customers Technicians Select a contact Outbo…" at bounding box center [767, 369] width 982 height 665
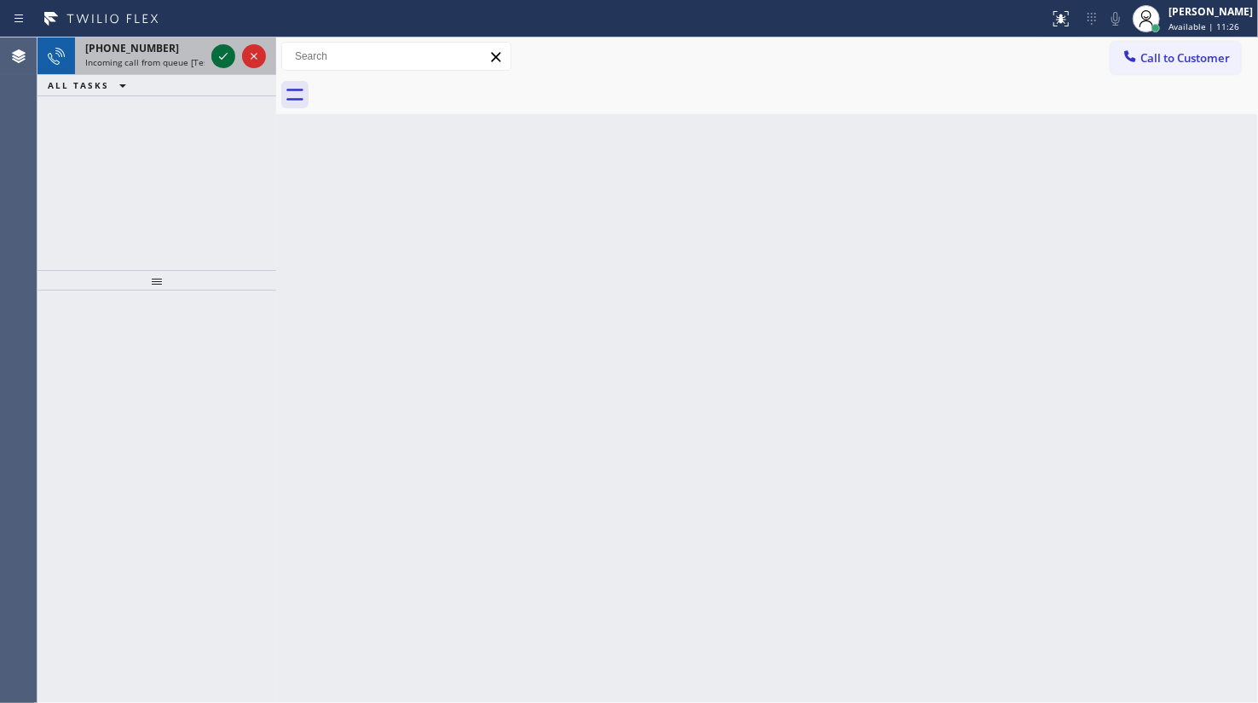
click at [215, 50] on icon at bounding box center [223, 56] width 20 height 20
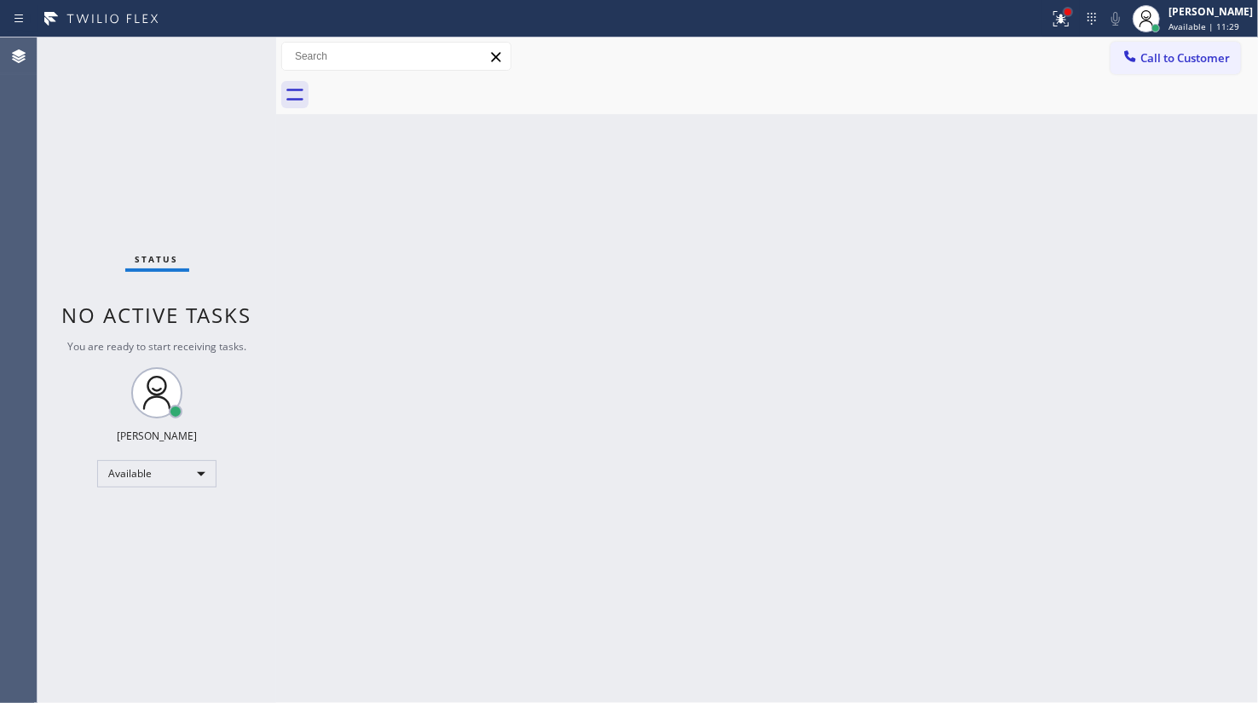
click at [1072, 15] on div at bounding box center [1068, 12] width 10 height 10
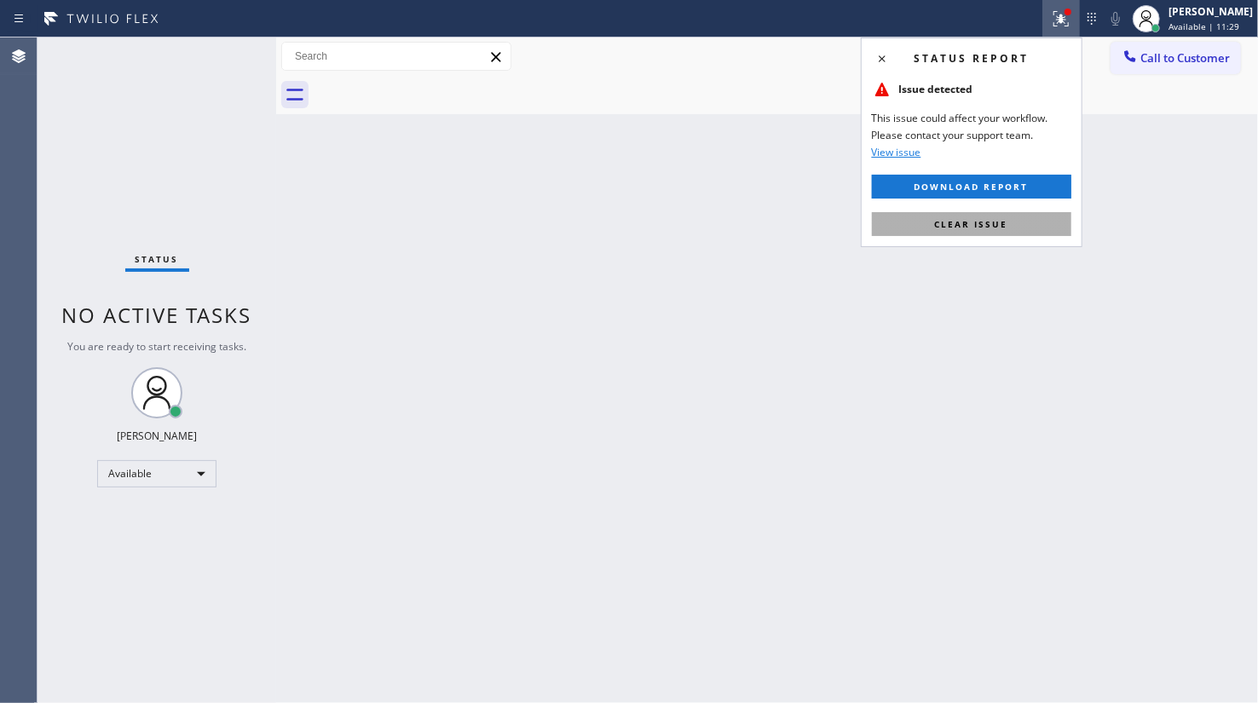
click at [1064, 219] on button "Clear issue" at bounding box center [971, 224] width 199 height 24
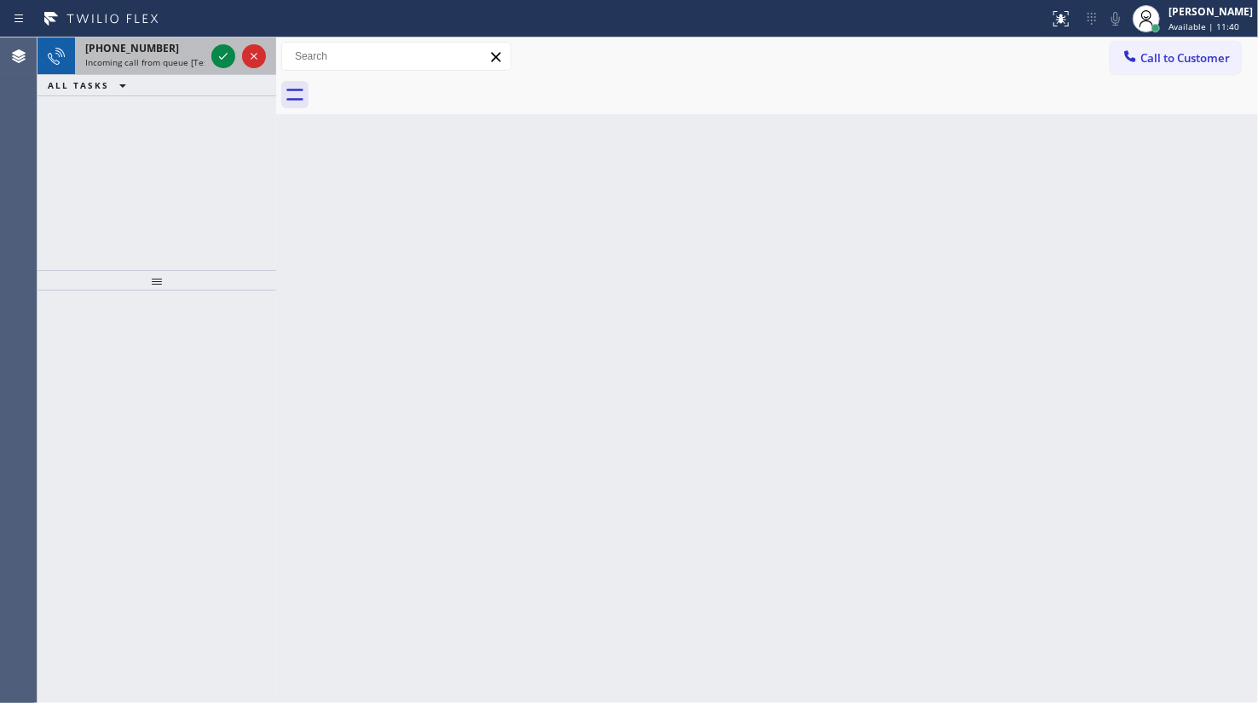
click at [166, 60] on span "Incoming call from queue [Test] All" at bounding box center [155, 62] width 141 height 12
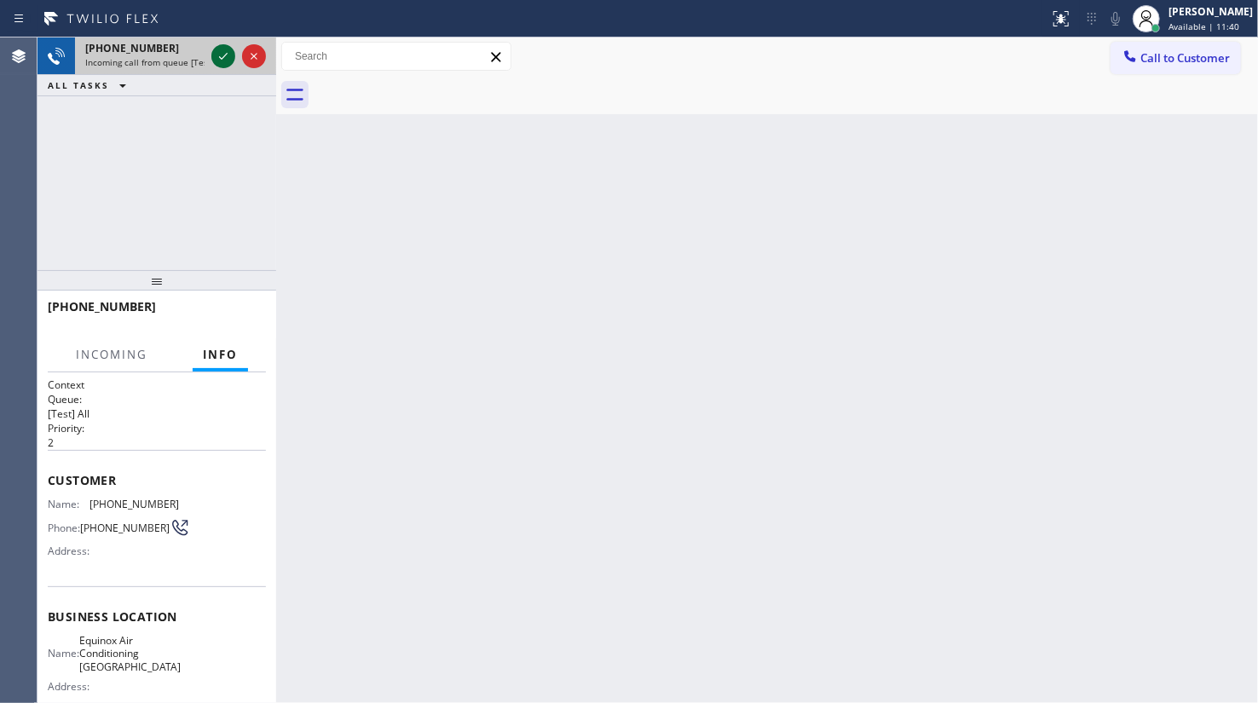
click at [218, 54] on icon at bounding box center [223, 56] width 20 height 20
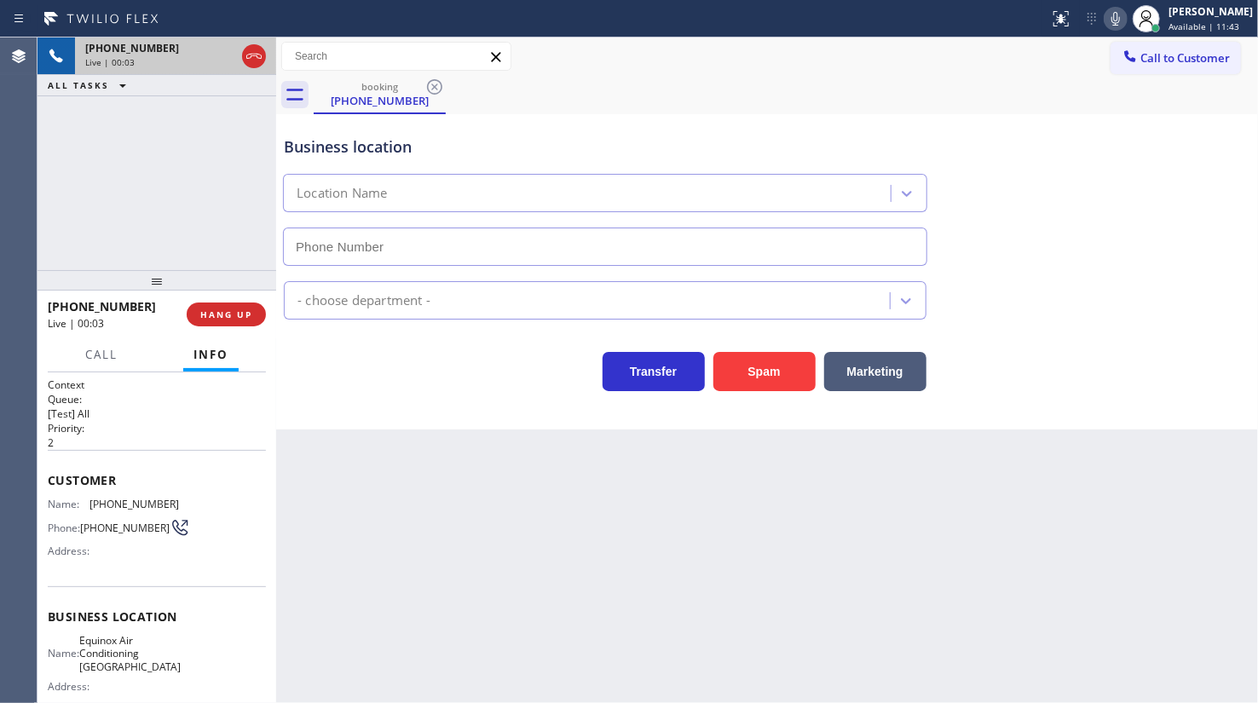
type input "(949) 569-5809"
click at [1256, 349] on div "Business location Equinox Air Conditioning Lake Forest (949) 569-5809 HVAC Tran…" at bounding box center [767, 271] width 982 height 315
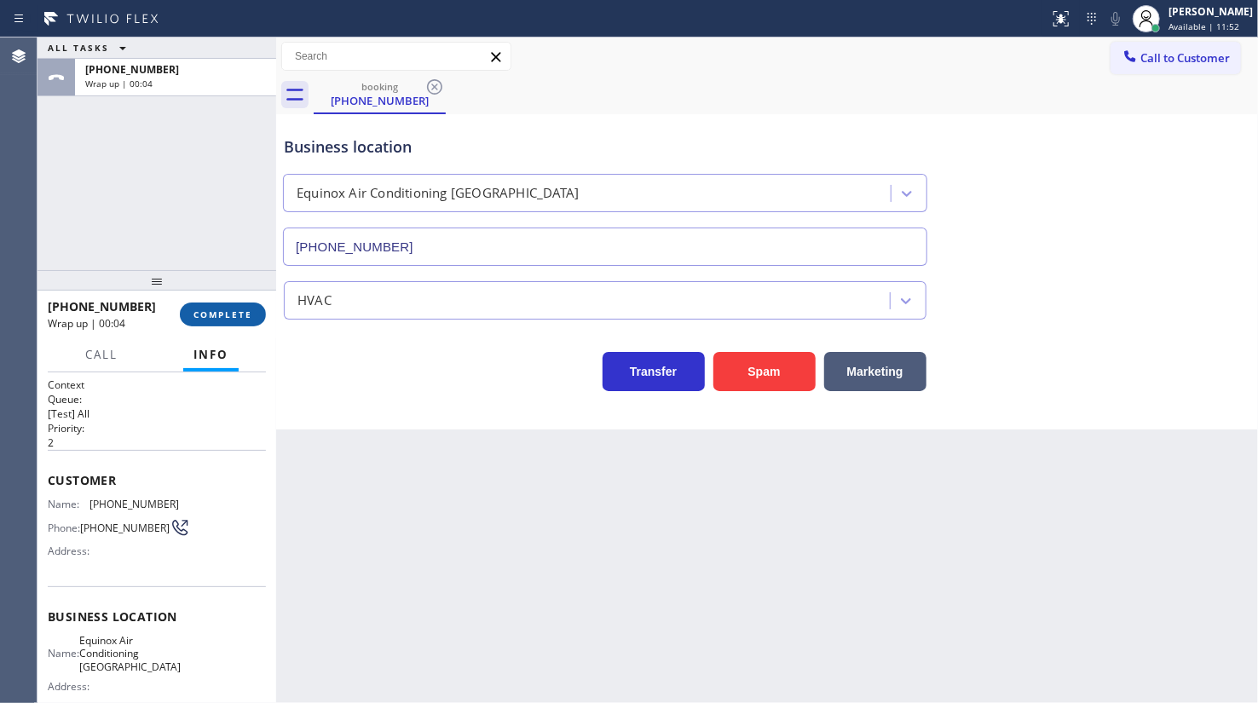
click at [212, 307] on button "COMPLETE" at bounding box center [223, 314] width 86 height 24
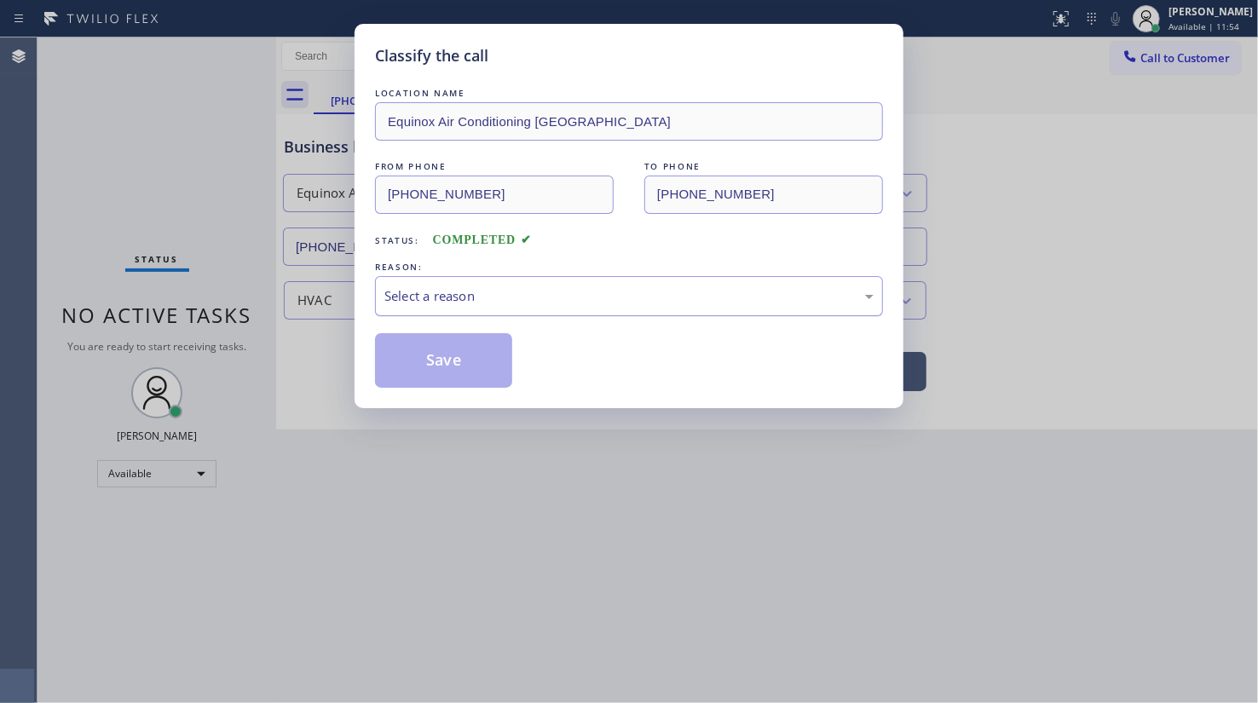
click at [434, 282] on div "Select a reason" at bounding box center [629, 296] width 508 height 40
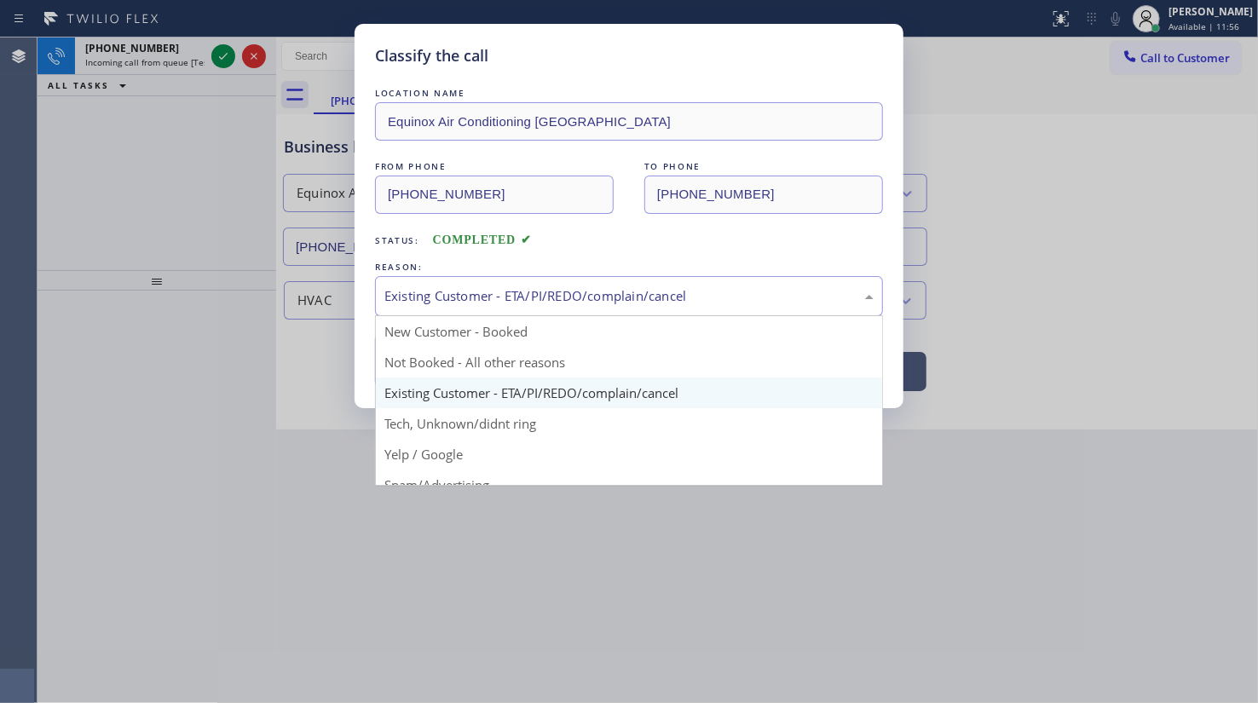
click at [464, 289] on div "Existing Customer - ETA/PI/REDO/complain/cancel" at bounding box center [628, 296] width 489 height 20
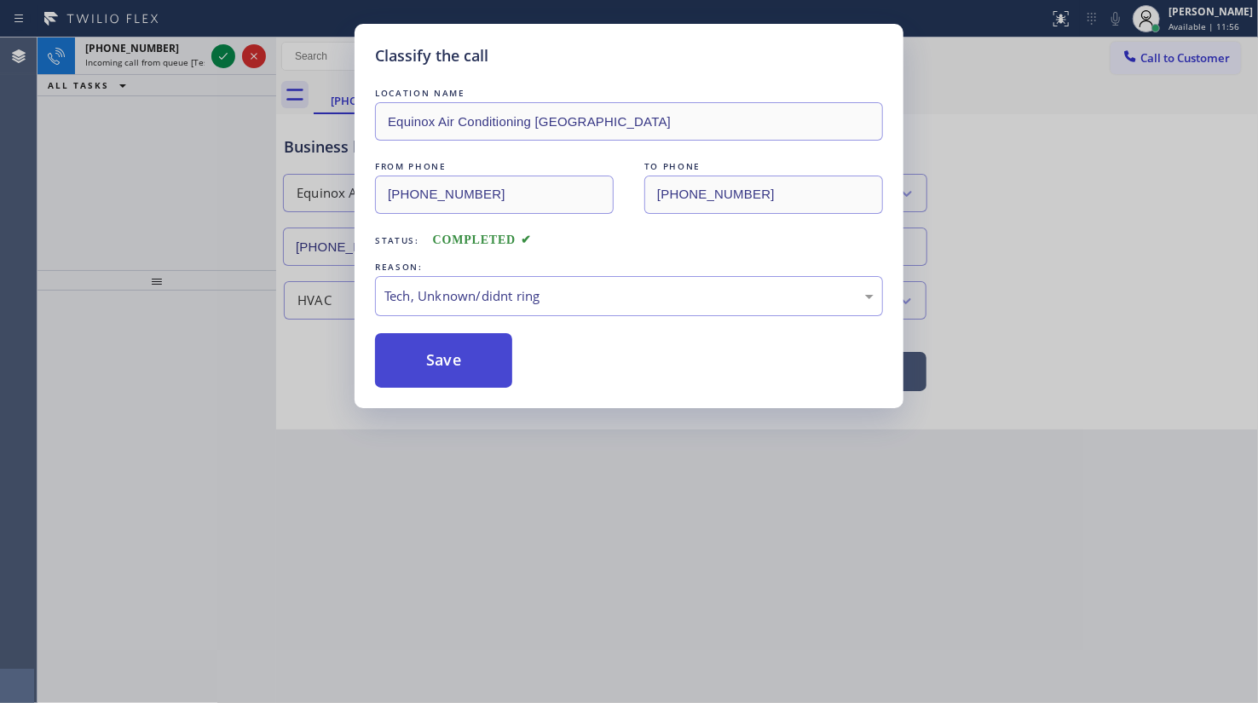
drag, startPoint x: 464, startPoint y: 426, endPoint x: 460, endPoint y: 341, distance: 85.3
click at [459, 328] on div "LOCATION NAME Equinox Air Conditioning Lake Forest FROM PHONE (949) 949-9217 TO…" at bounding box center [629, 235] width 508 height 303
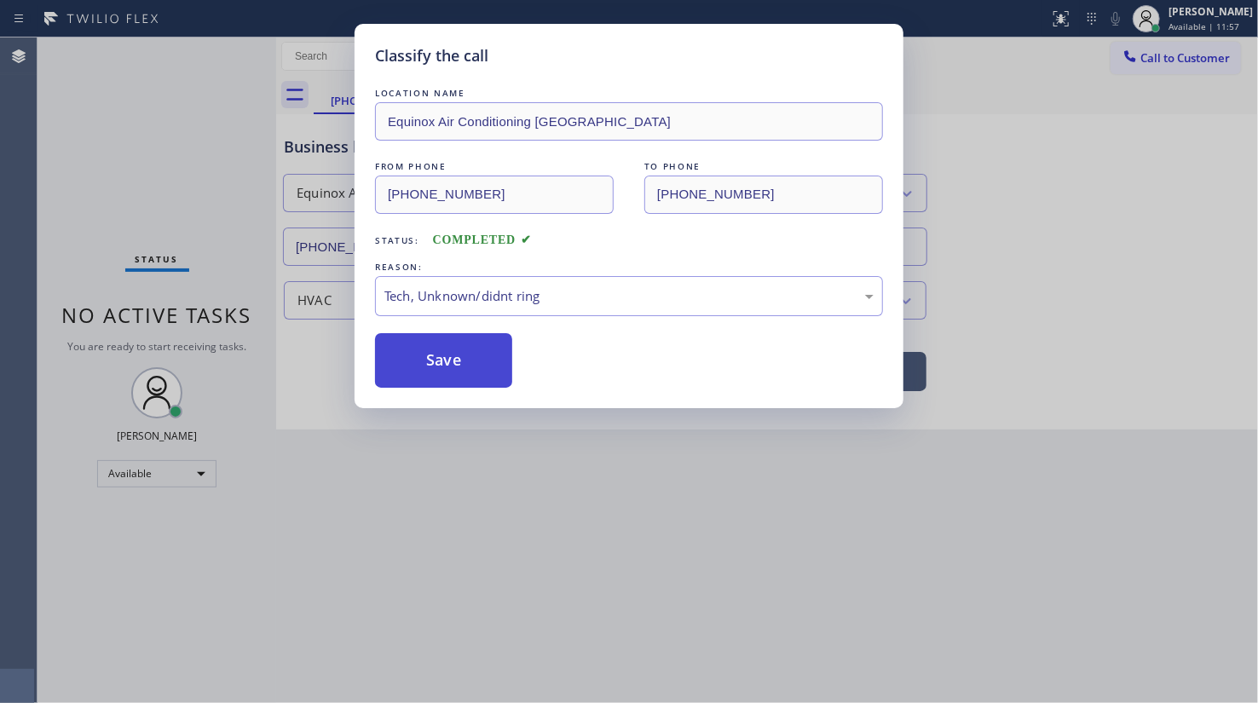
click at [454, 348] on button "Save" at bounding box center [443, 360] width 137 height 55
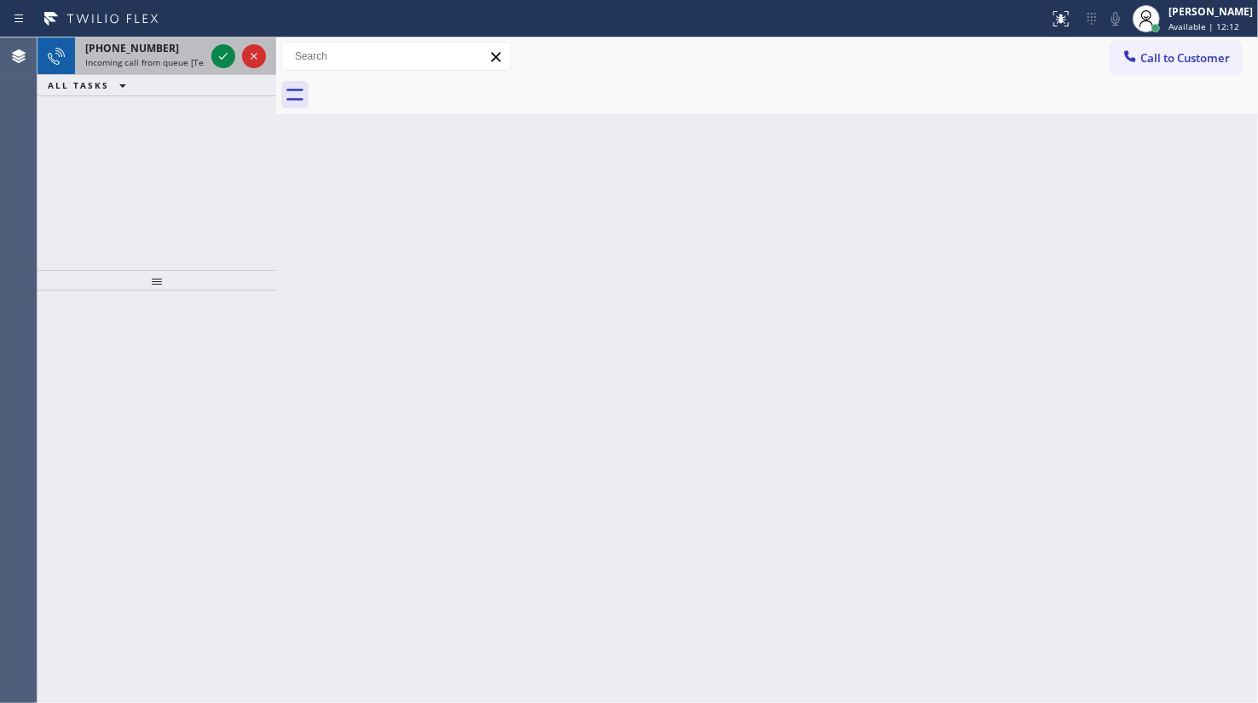
drag, startPoint x: 132, startPoint y: 34, endPoint x: 190, endPoint y: 50, distance: 60.2
click at [136, 39] on div "Status report No issues detected If you experience an issue, please download th…" at bounding box center [629, 351] width 1258 height 703
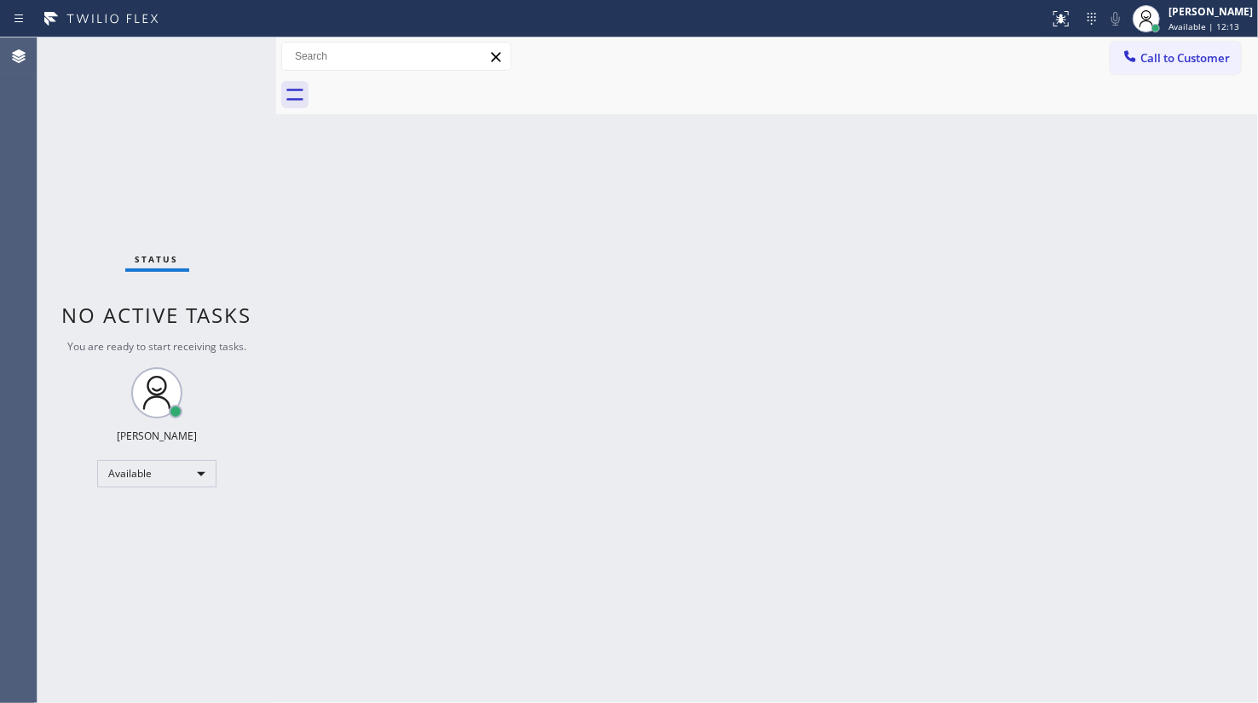
click at [216, 50] on div "Status No active tasks You are ready to start receiving tasks. JENIZA ALCAYDE A…" at bounding box center [156, 369] width 239 height 665
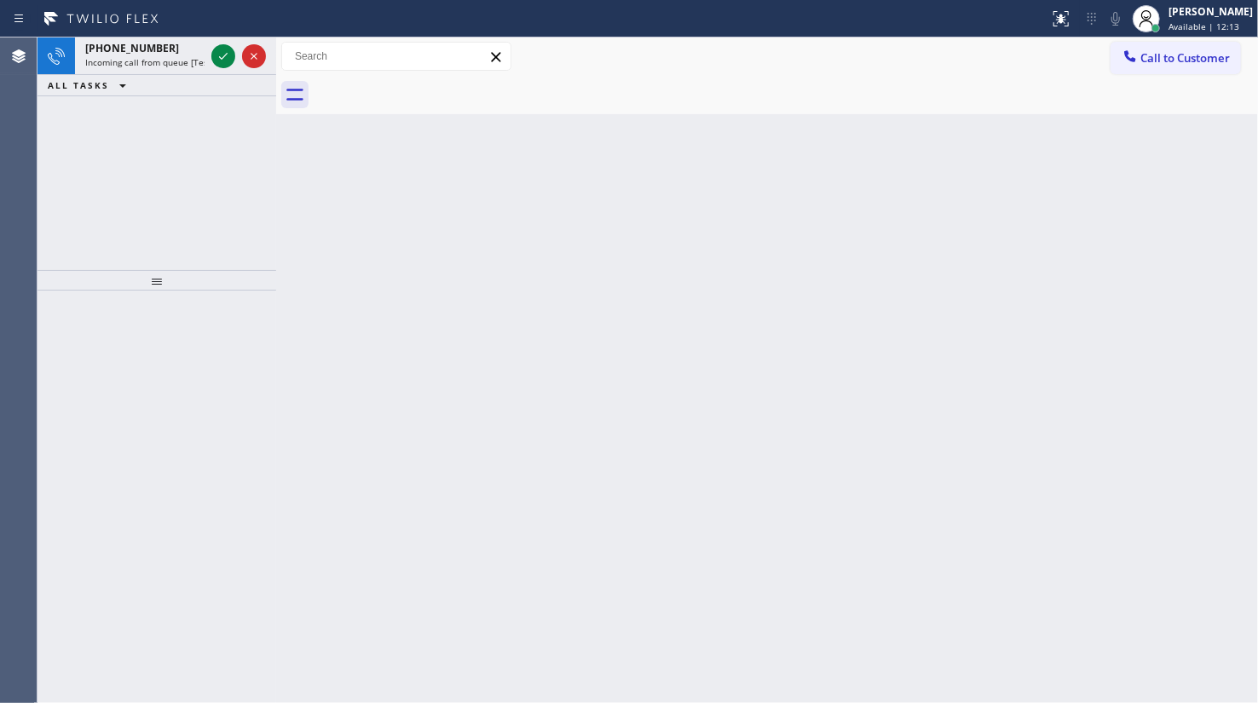
click at [216, 50] on icon at bounding box center [223, 56] width 20 height 20
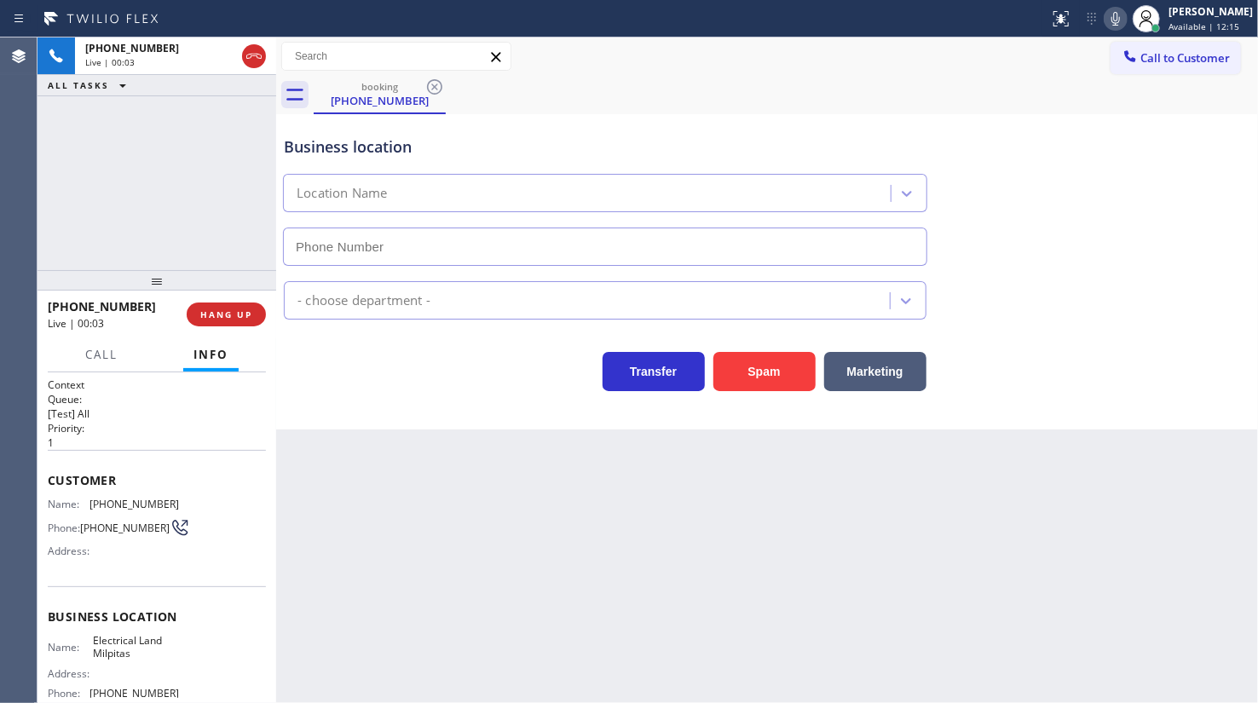
type input "(408) 547-9940"
drag, startPoint x: 86, startPoint y: 498, endPoint x: 193, endPoint y: 506, distance: 106.8
click at [193, 506] on div "Name: (217) 778-4155 Phone: (217) 778-4155 Address:" at bounding box center [157, 531] width 218 height 67
copy div "(217) 778-4155"
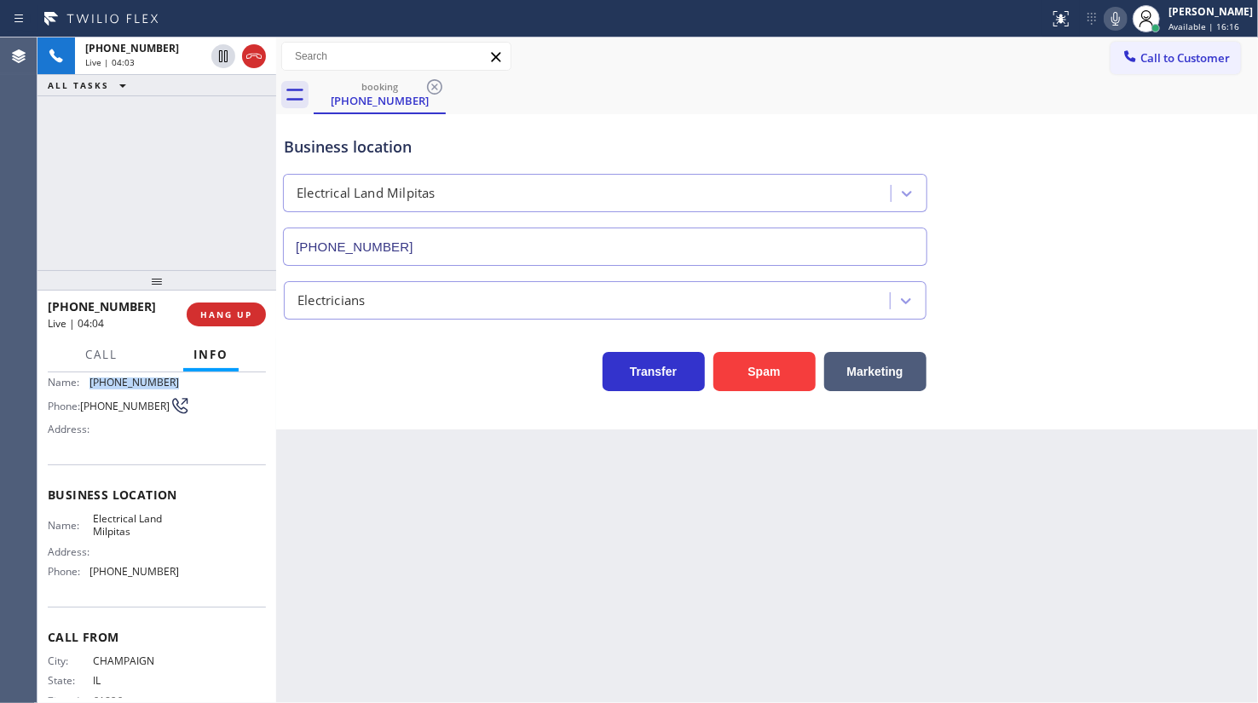
scroll to position [163, 0]
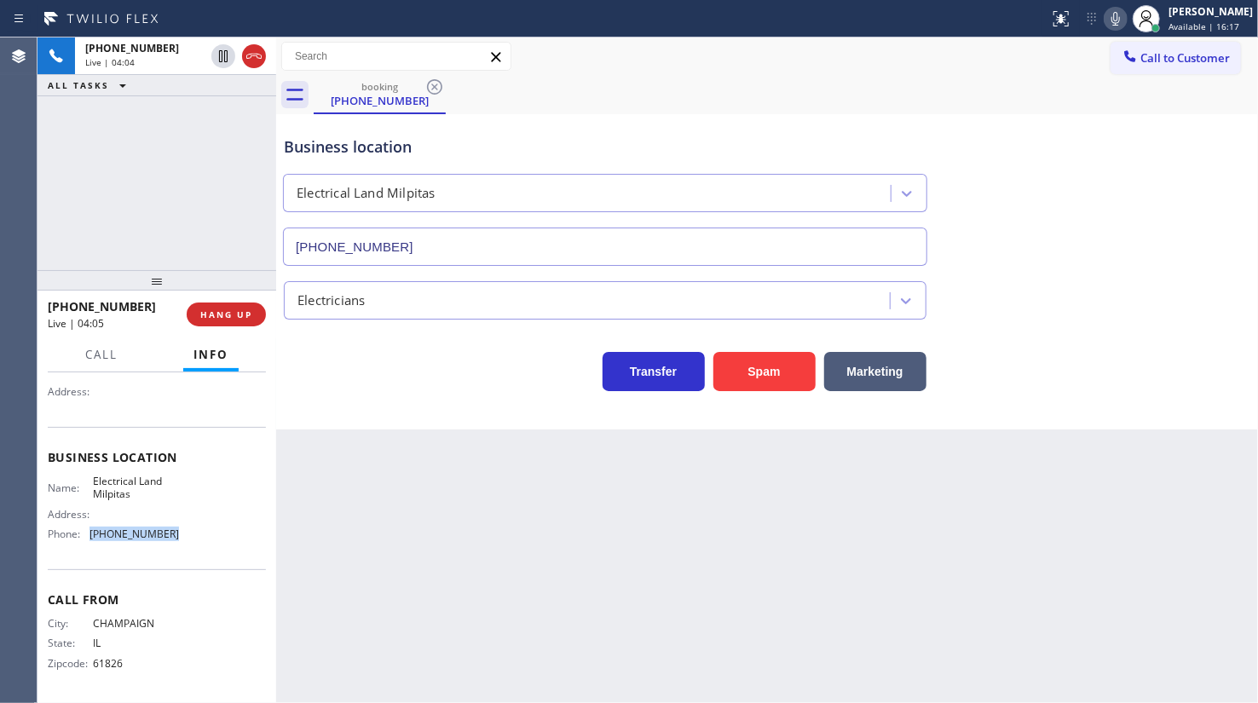
drag, startPoint x: 127, startPoint y: 539, endPoint x: 205, endPoint y: 544, distance: 78.6
click at [205, 544] on div "Name: Electrical Land Milpitas Address: Phone: (408) 547-9940" at bounding box center [157, 511] width 218 height 73
copy div "(408) 547-9940"
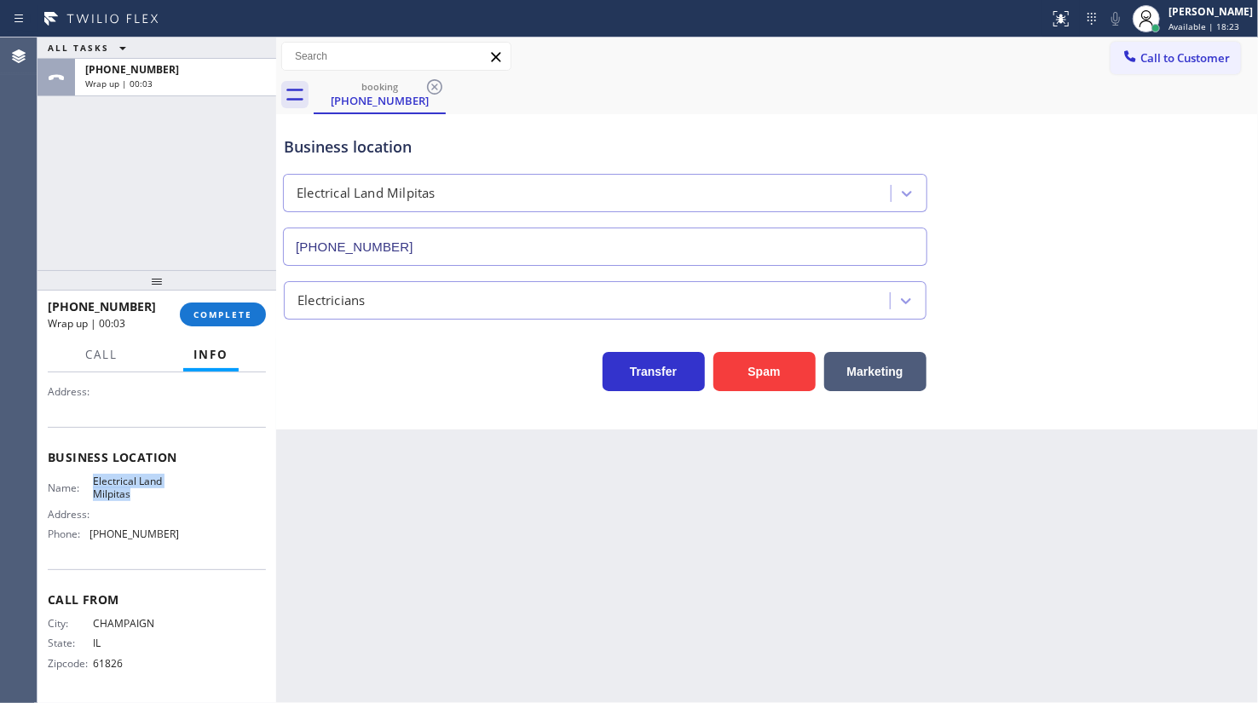
click at [135, 499] on div "Name: Electrical Land Milpitas" at bounding box center [113, 488] width 131 height 26
copy div "Electrical Land Milpitas"
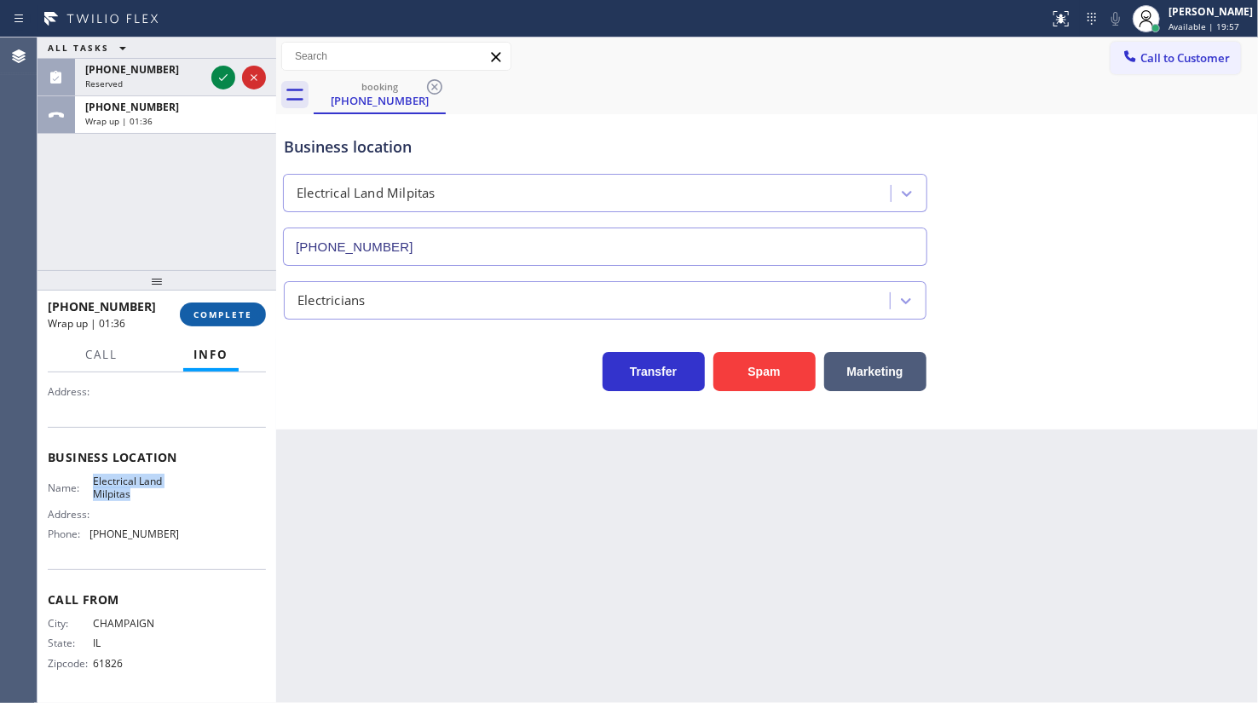
click at [205, 318] on span "COMPLETE" at bounding box center [222, 314] width 59 height 12
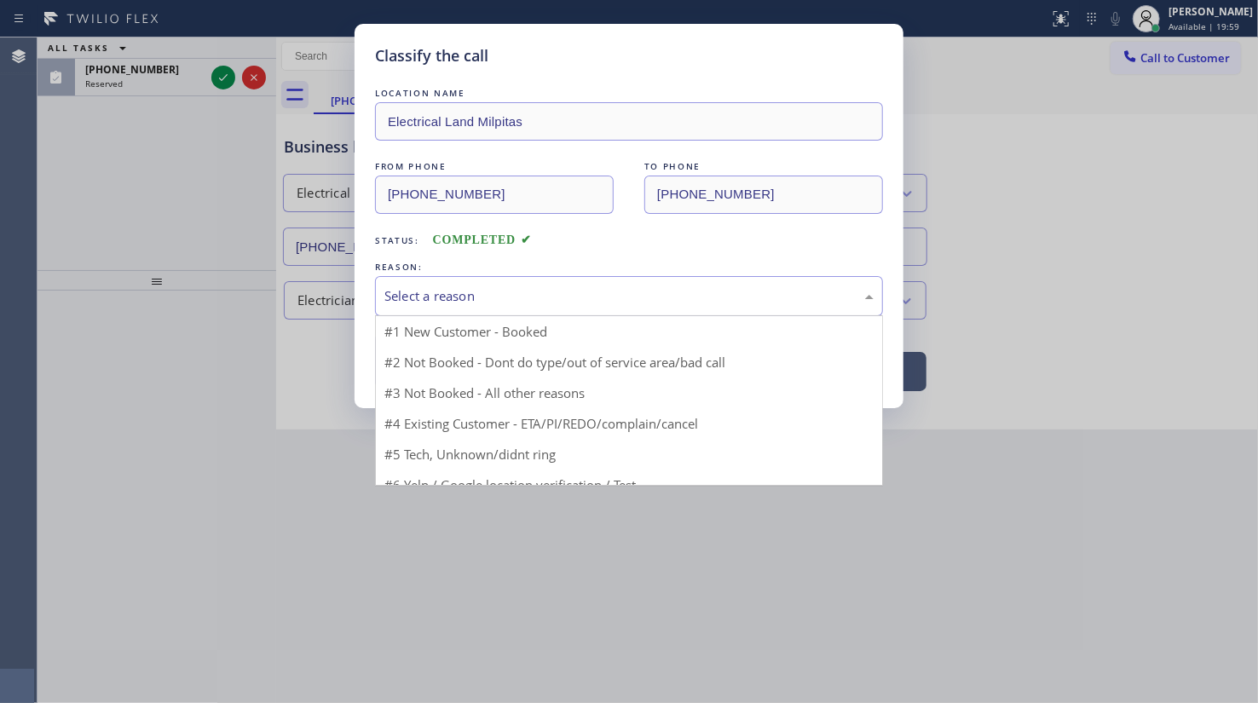
click at [441, 305] on div "Select a reason" at bounding box center [629, 296] width 508 height 40
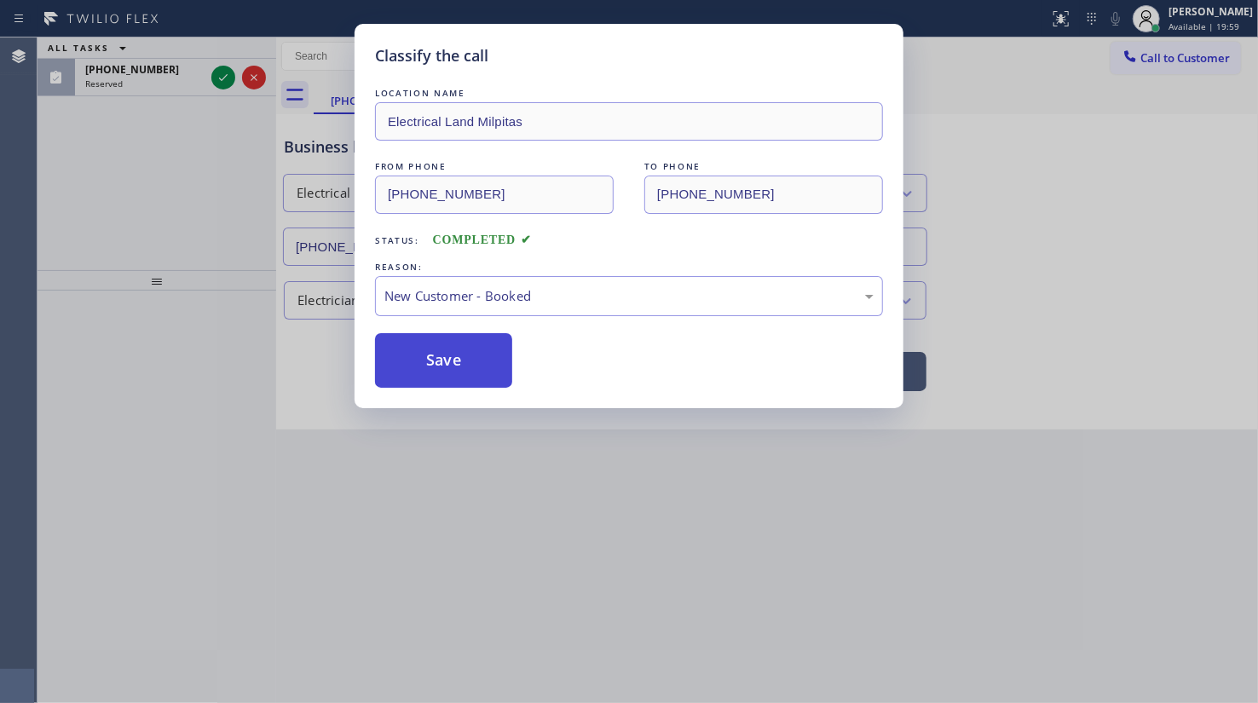
drag, startPoint x: 441, startPoint y: 338, endPoint x: 281, endPoint y: 145, distance: 250.6
click at [441, 335] on button "Save" at bounding box center [443, 360] width 137 height 55
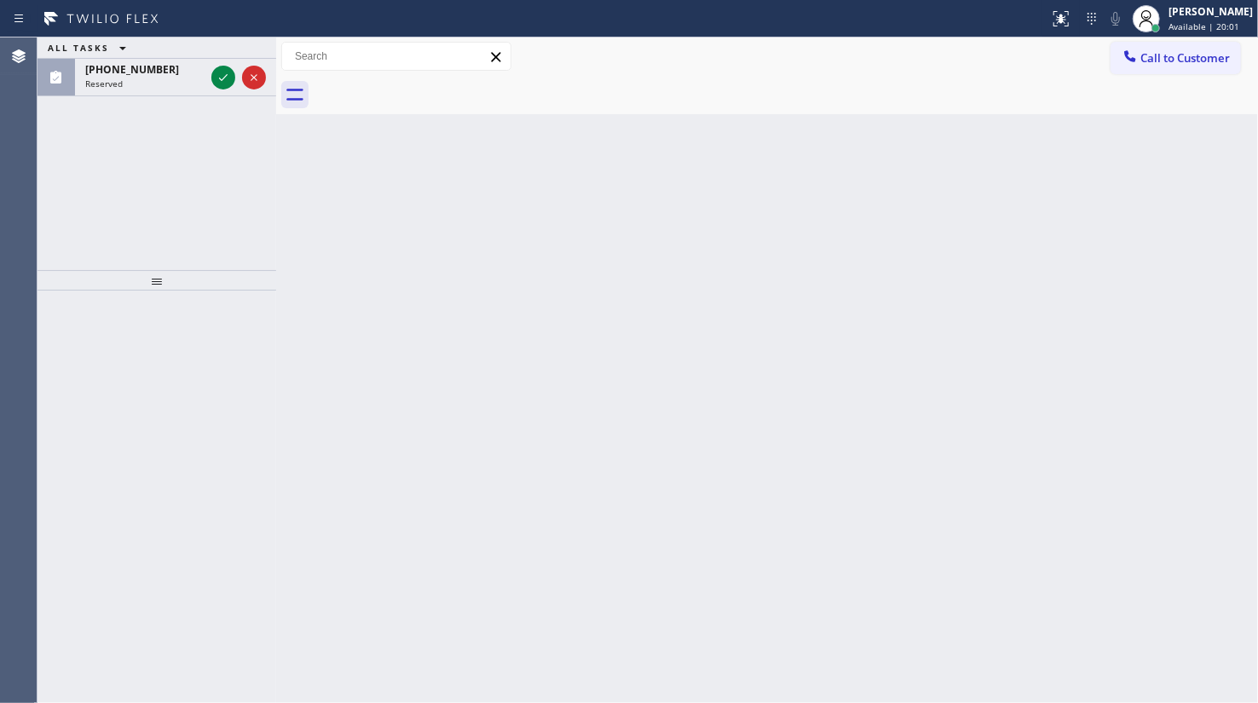
click at [231, 78] on icon at bounding box center [223, 77] width 20 height 20
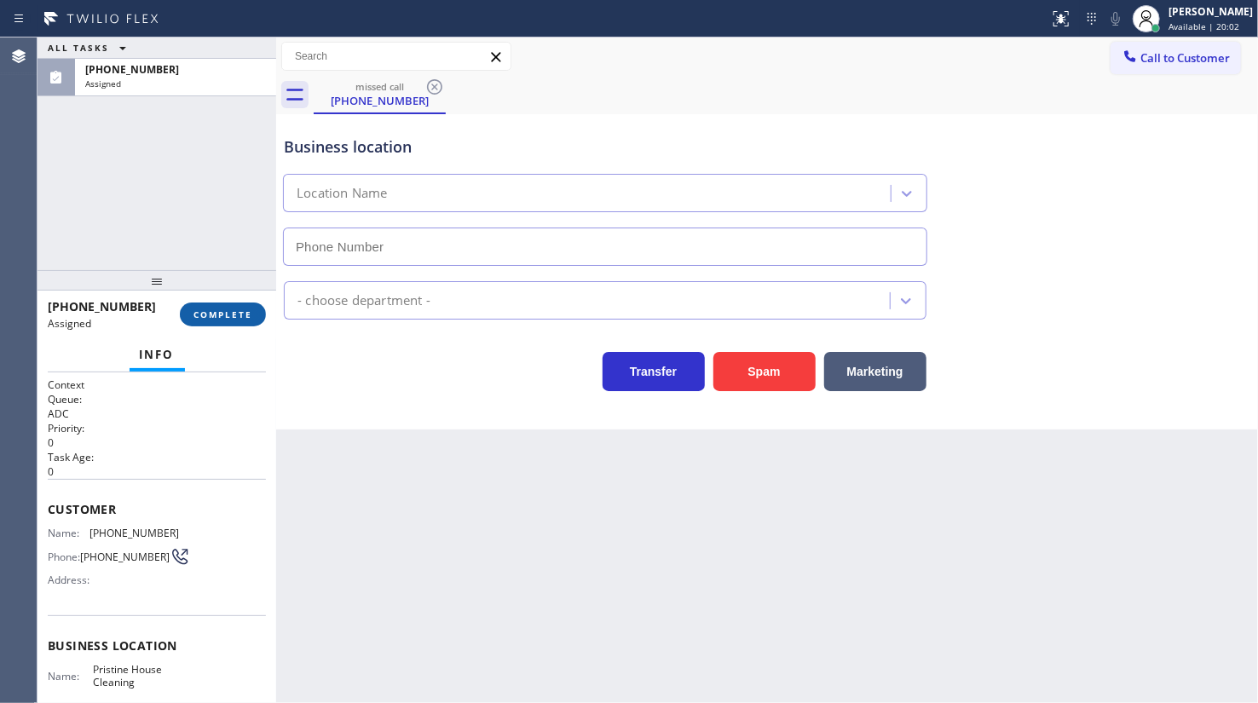
type input "(626) 548-3326"
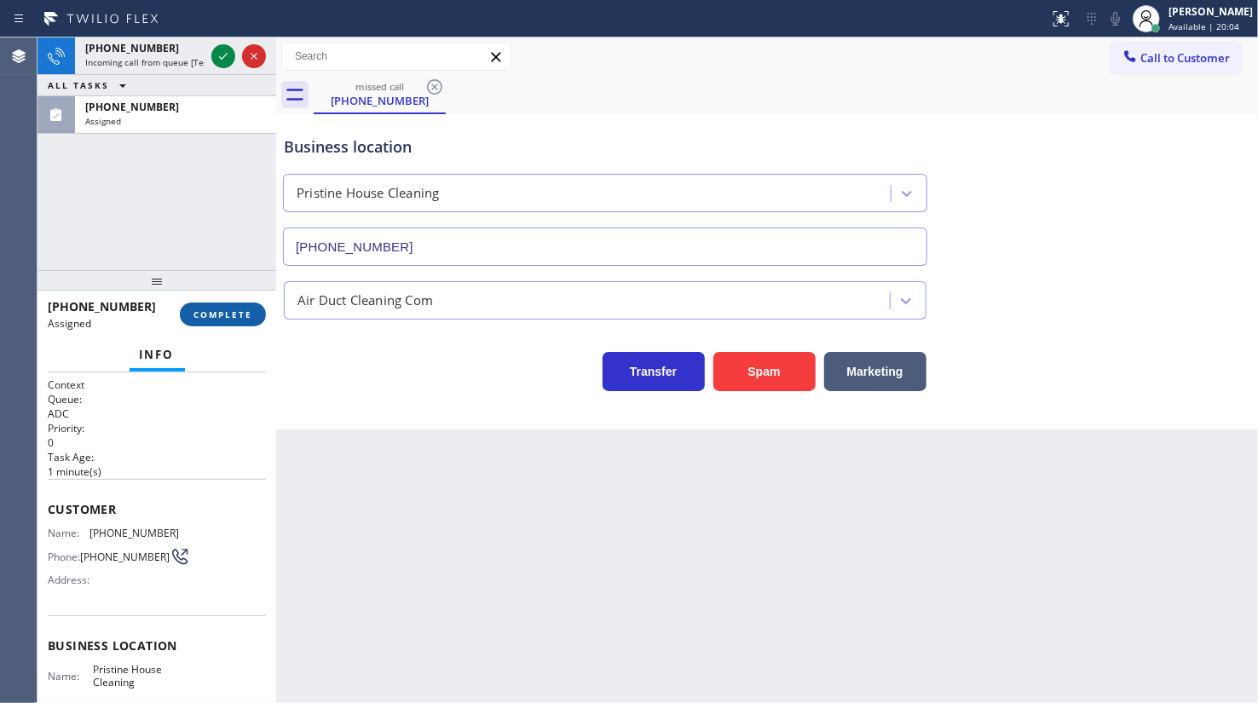
click at [239, 310] on span "COMPLETE" at bounding box center [222, 314] width 59 height 12
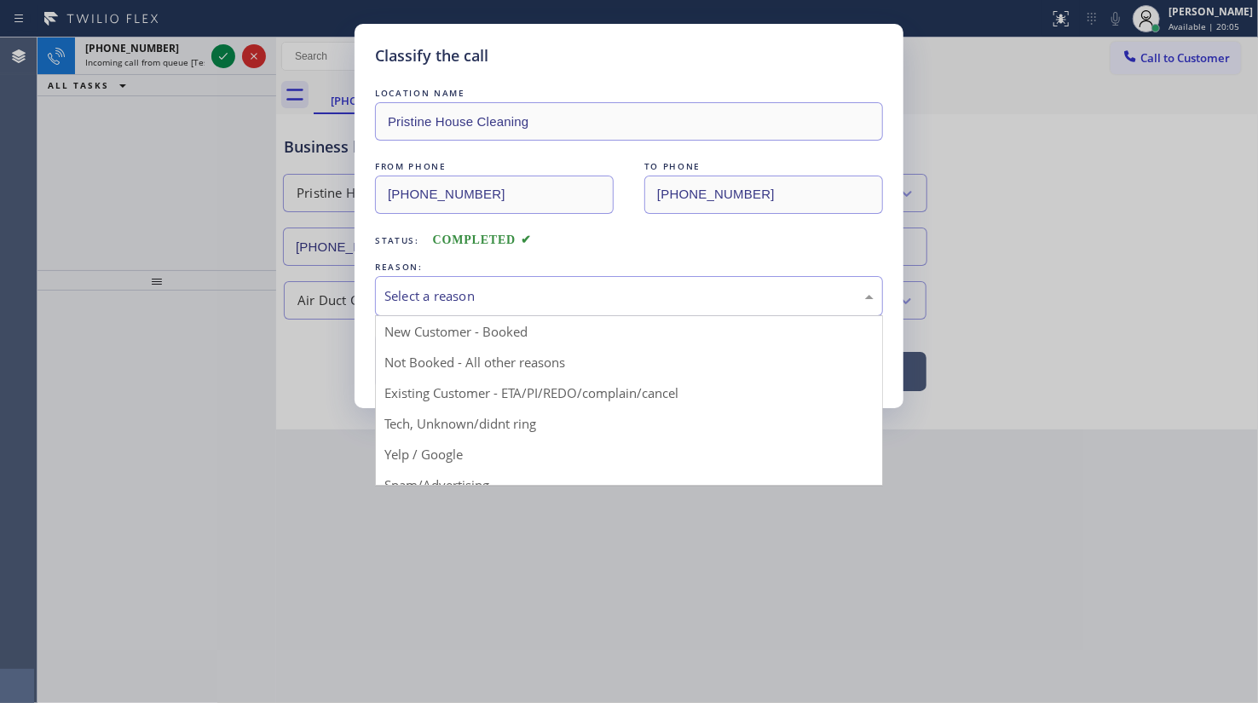
click at [397, 297] on div "Select a reason" at bounding box center [628, 296] width 489 height 20
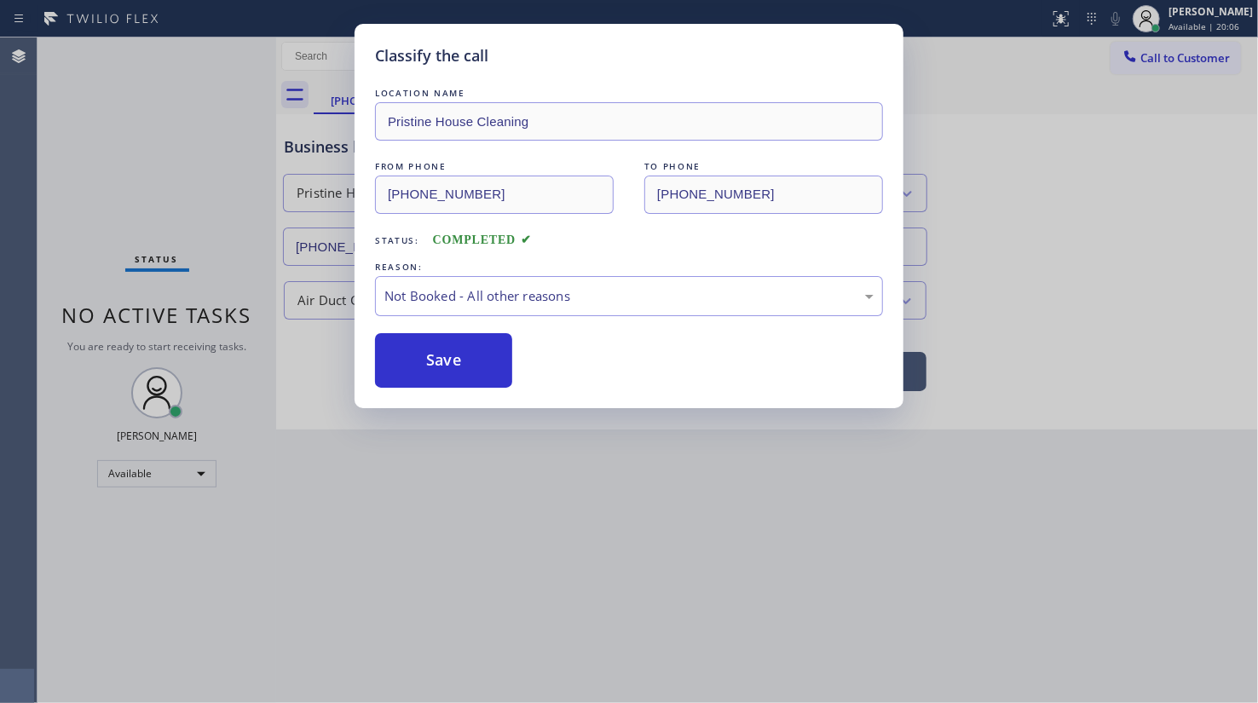
drag, startPoint x: 401, startPoint y: 358, endPoint x: 395, endPoint y: 344, distance: 14.9
click at [401, 357] on button "Save" at bounding box center [443, 360] width 137 height 55
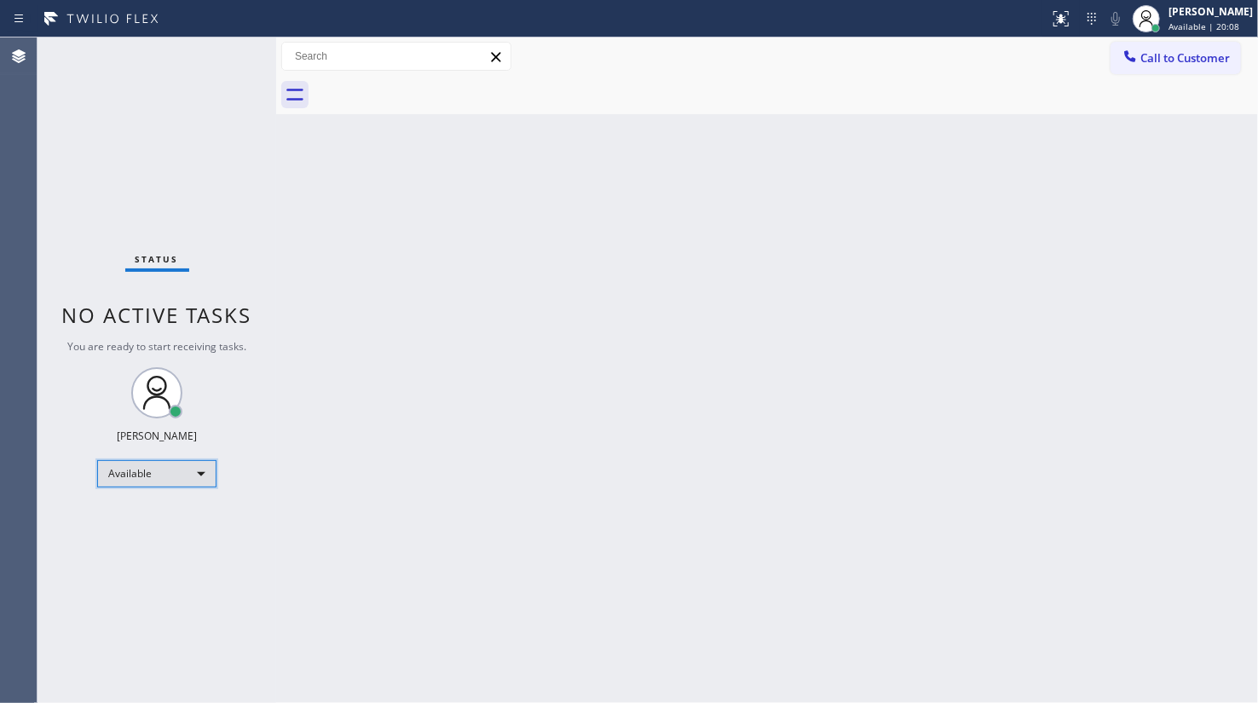
click at [135, 466] on div "Available" at bounding box center [156, 473] width 119 height 27
click at [144, 536] on li "Unavailable" at bounding box center [156, 538] width 116 height 20
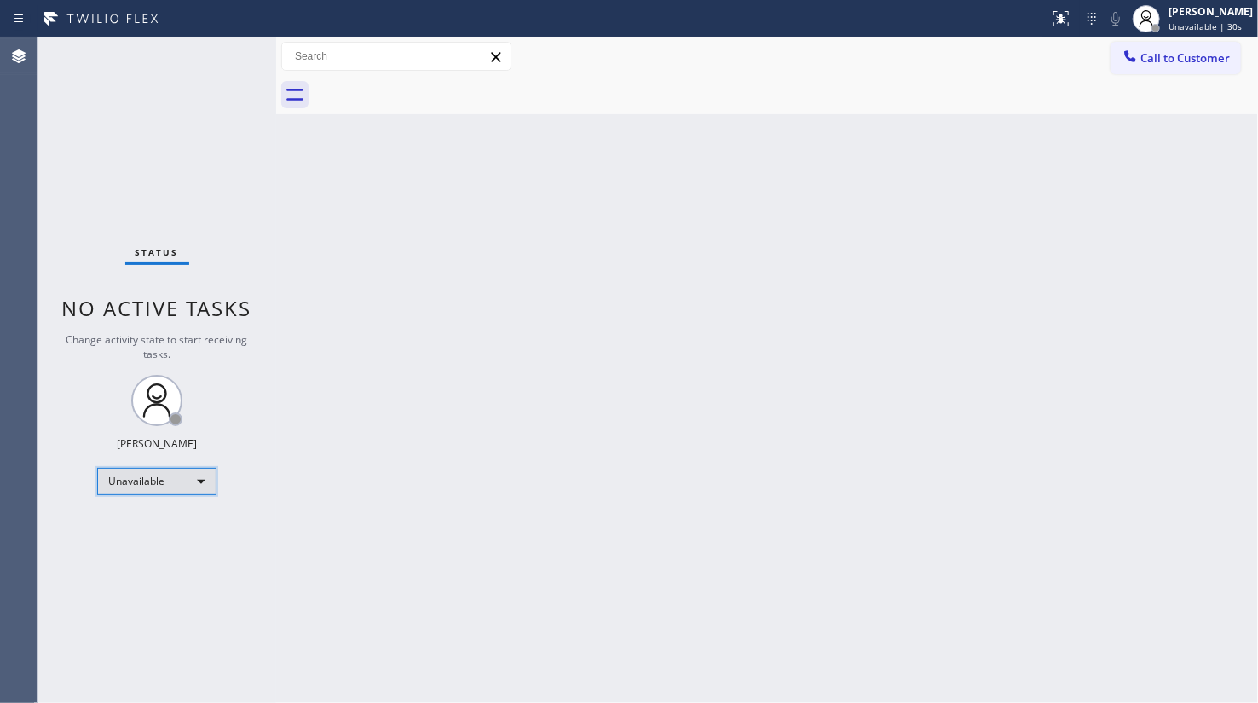
click at [125, 475] on div "Unavailable" at bounding box center [156, 481] width 119 height 27
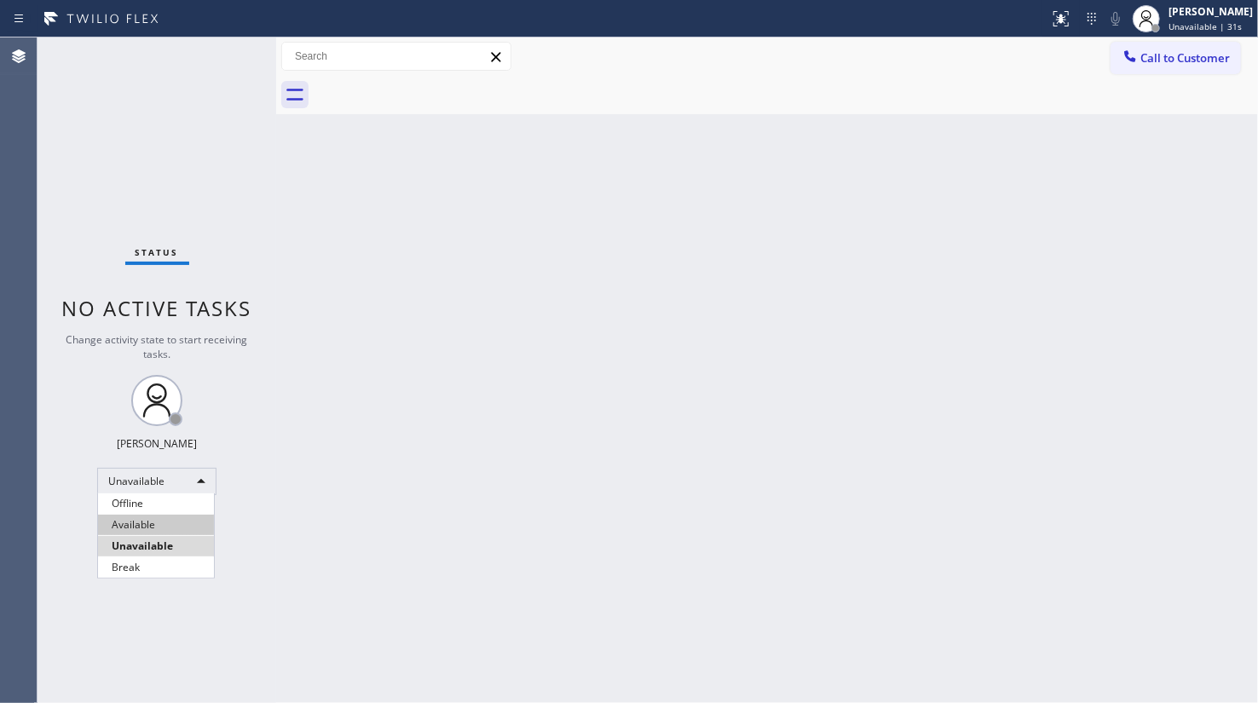
click at [119, 515] on li "Available" at bounding box center [156, 525] width 116 height 20
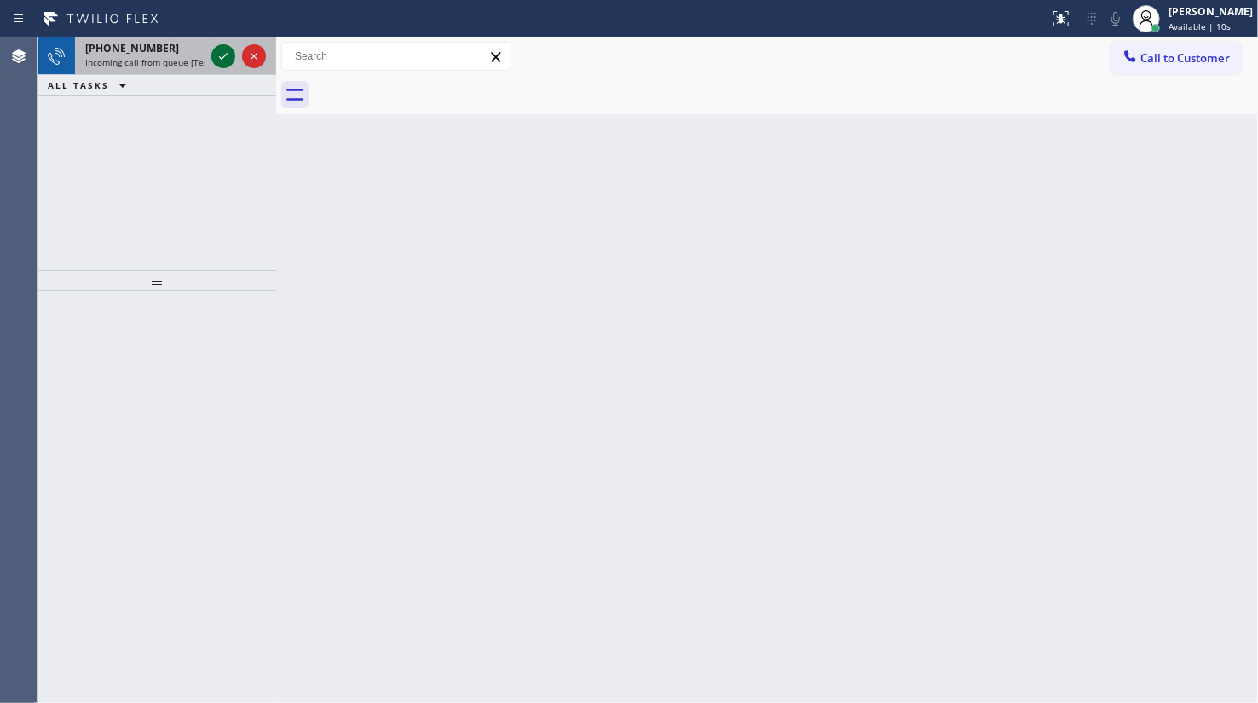
click at [223, 52] on icon at bounding box center [223, 56] width 20 height 20
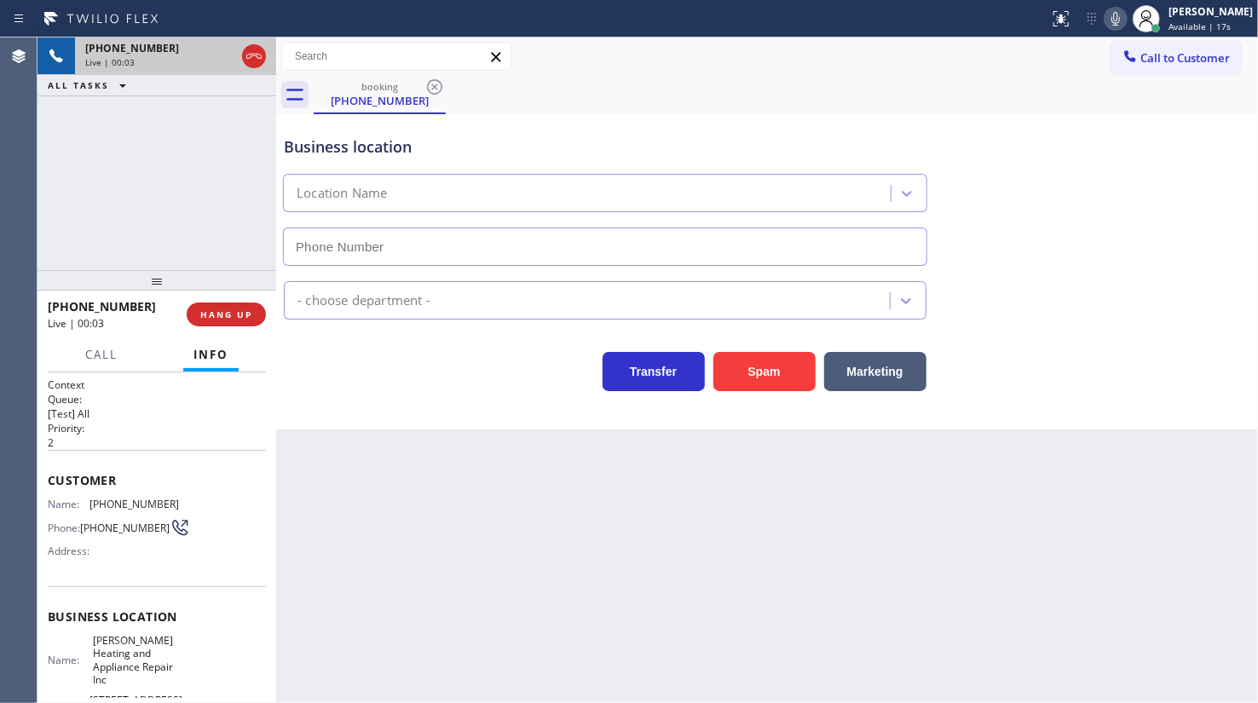
type input "(312) 500-8521"
click at [222, 319] on span "HANG UP" at bounding box center [226, 314] width 52 height 12
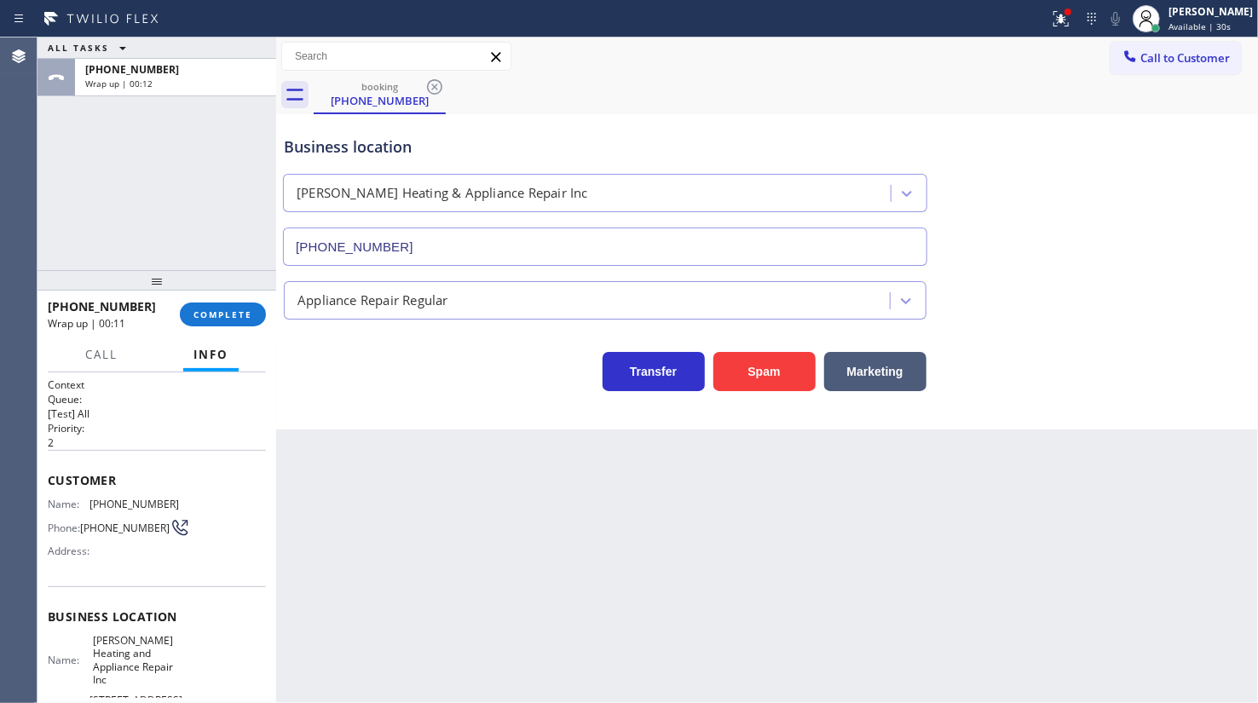
click at [111, 221] on div "ALL TASKS ALL TASKS ACTIVE TASKS TASKS IN WRAP UP +12762406625 Wrap up | 00:12" at bounding box center [156, 153] width 239 height 233
click at [246, 320] on button "COMPLETE" at bounding box center [223, 314] width 86 height 24
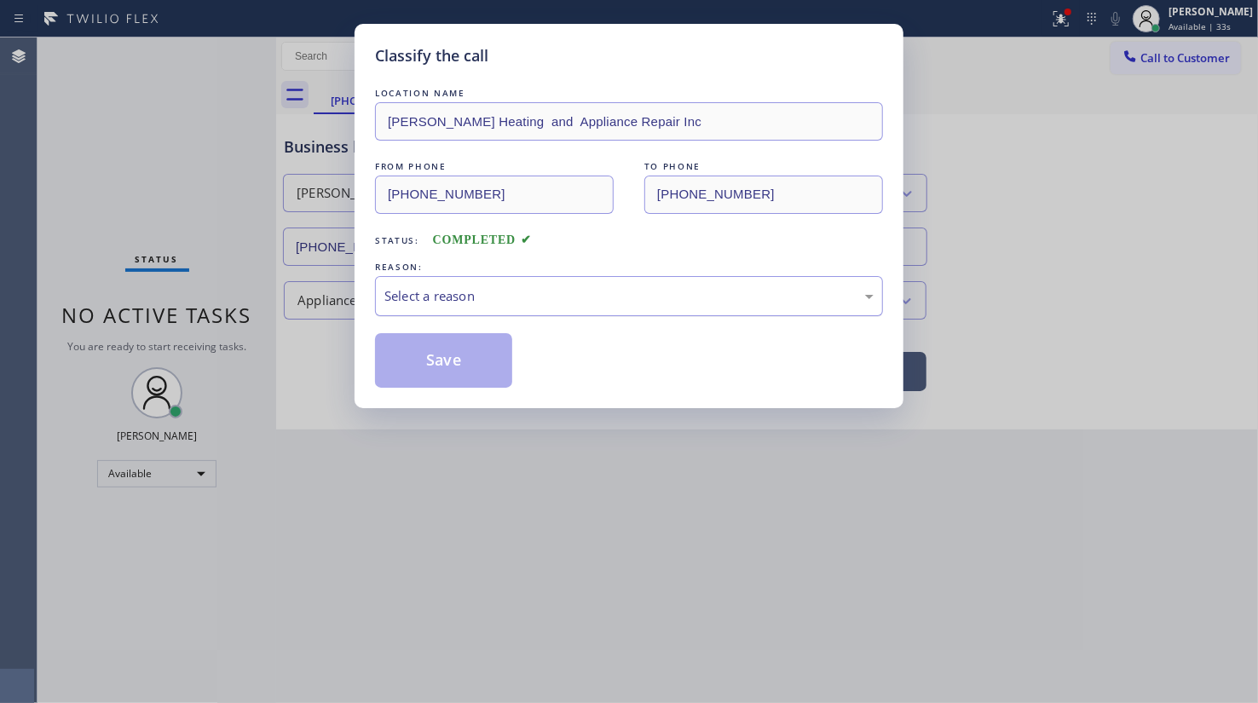
click at [401, 291] on div "Select a reason" at bounding box center [628, 296] width 489 height 20
click at [423, 349] on button "Save" at bounding box center [443, 360] width 137 height 55
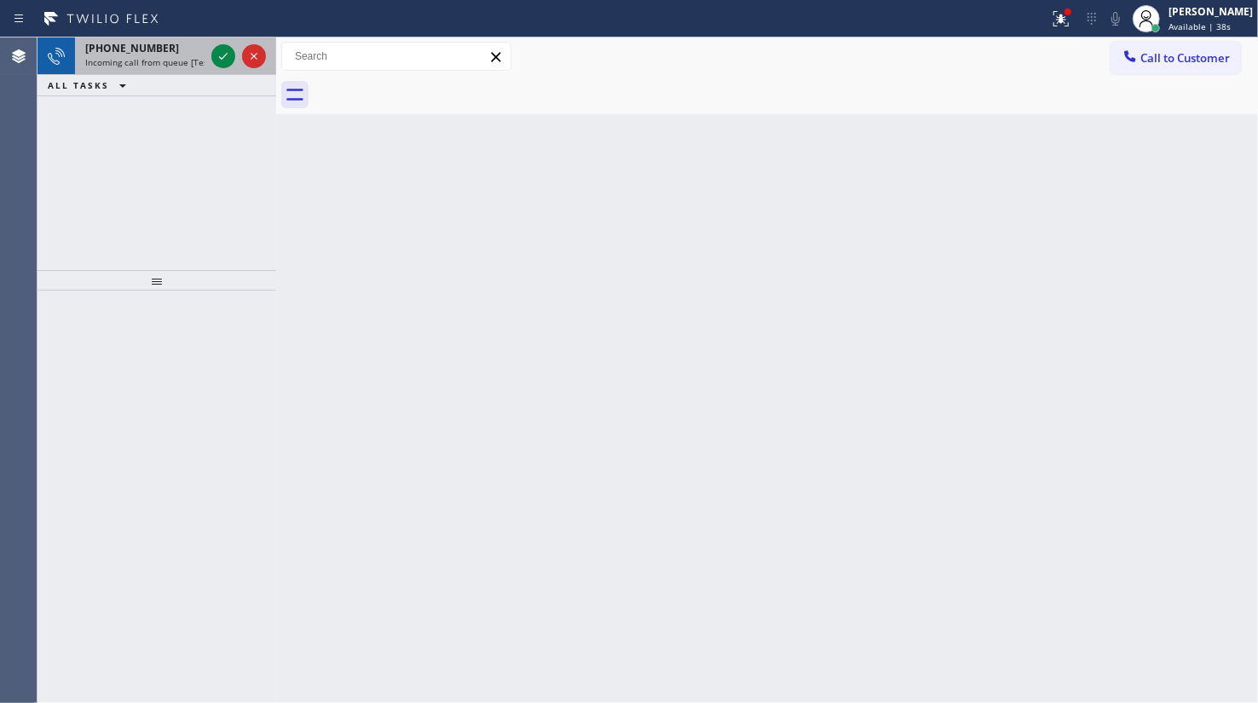
click at [109, 49] on span "+14752532414" at bounding box center [132, 48] width 94 height 14
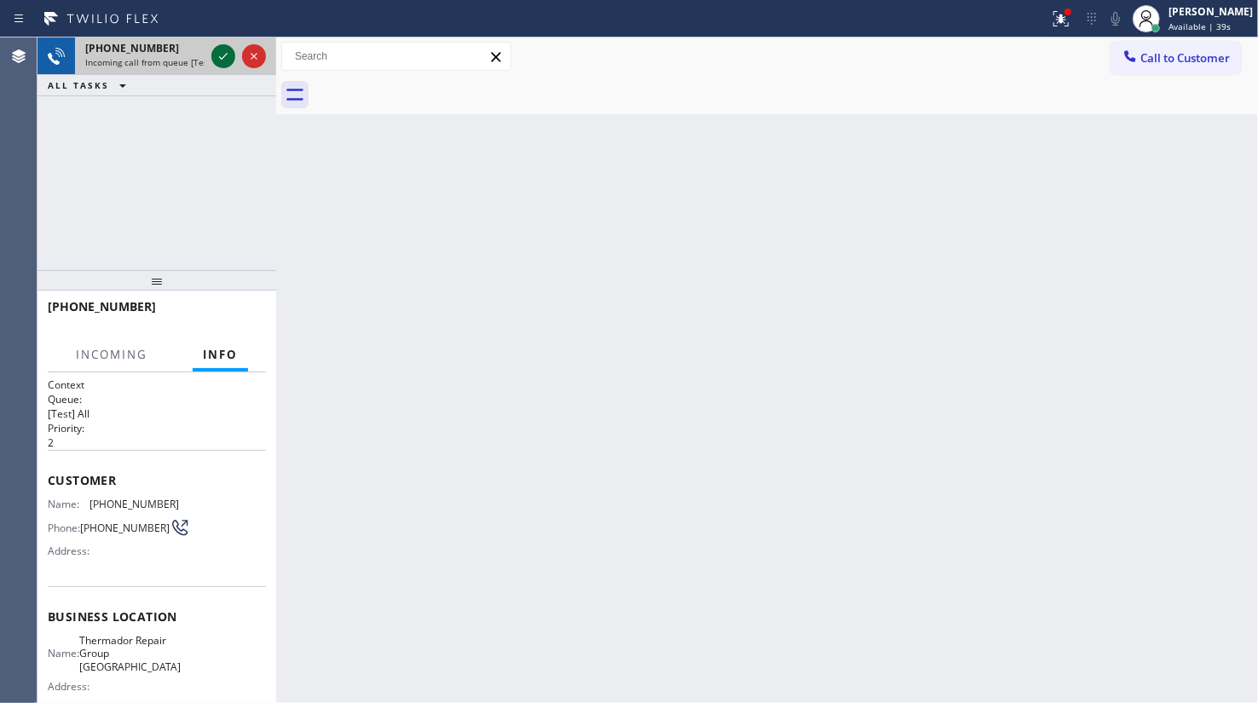
click at [223, 55] on icon at bounding box center [223, 56] width 20 height 20
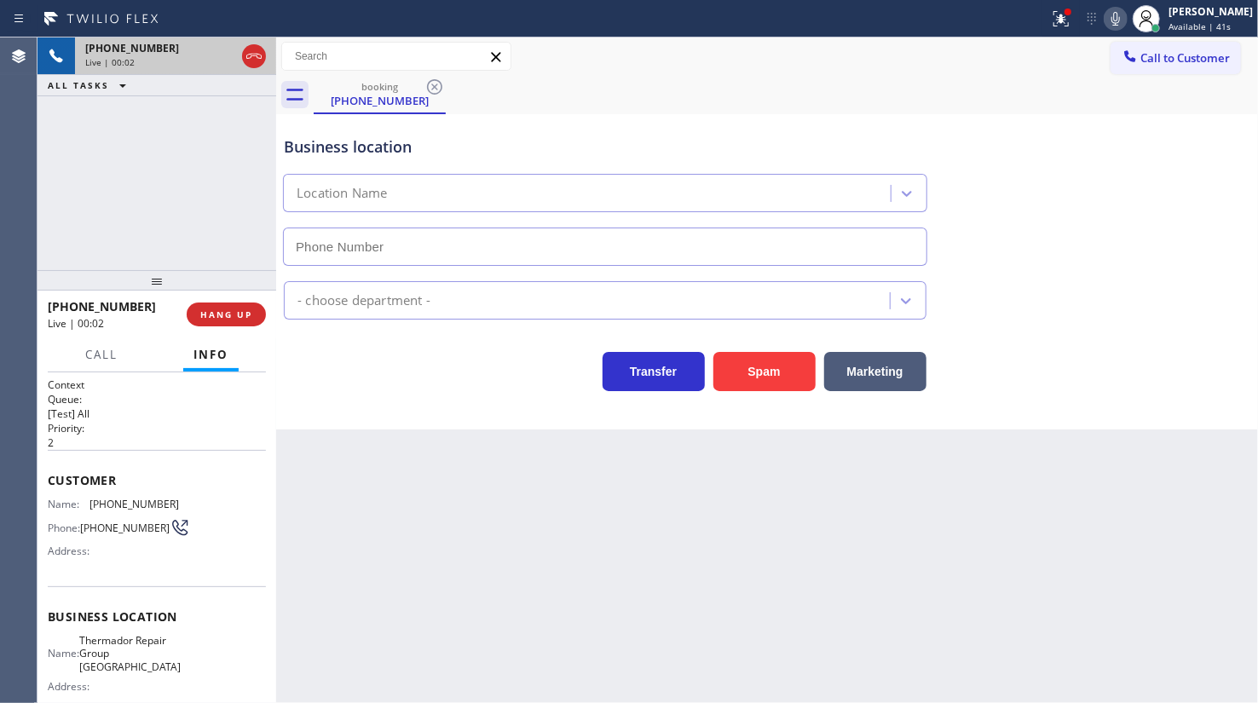
type input "(475) 323-6668"
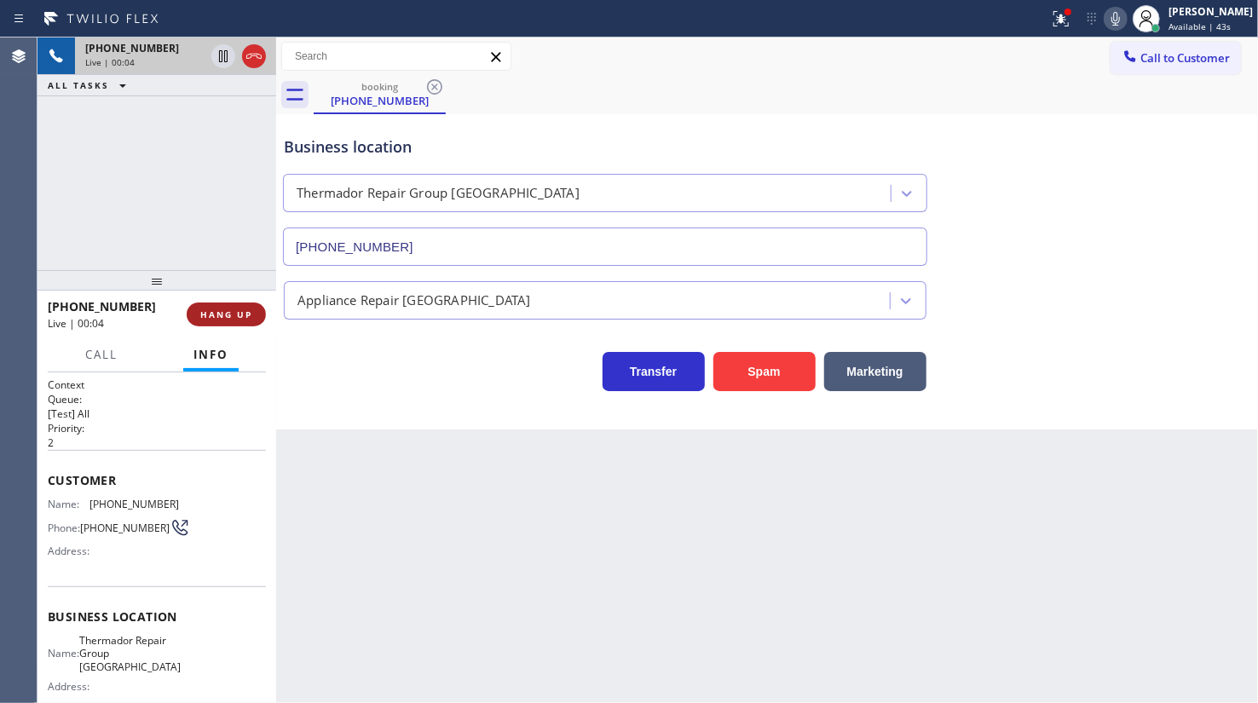
click at [223, 310] on span "HANG UP" at bounding box center [226, 314] width 52 height 12
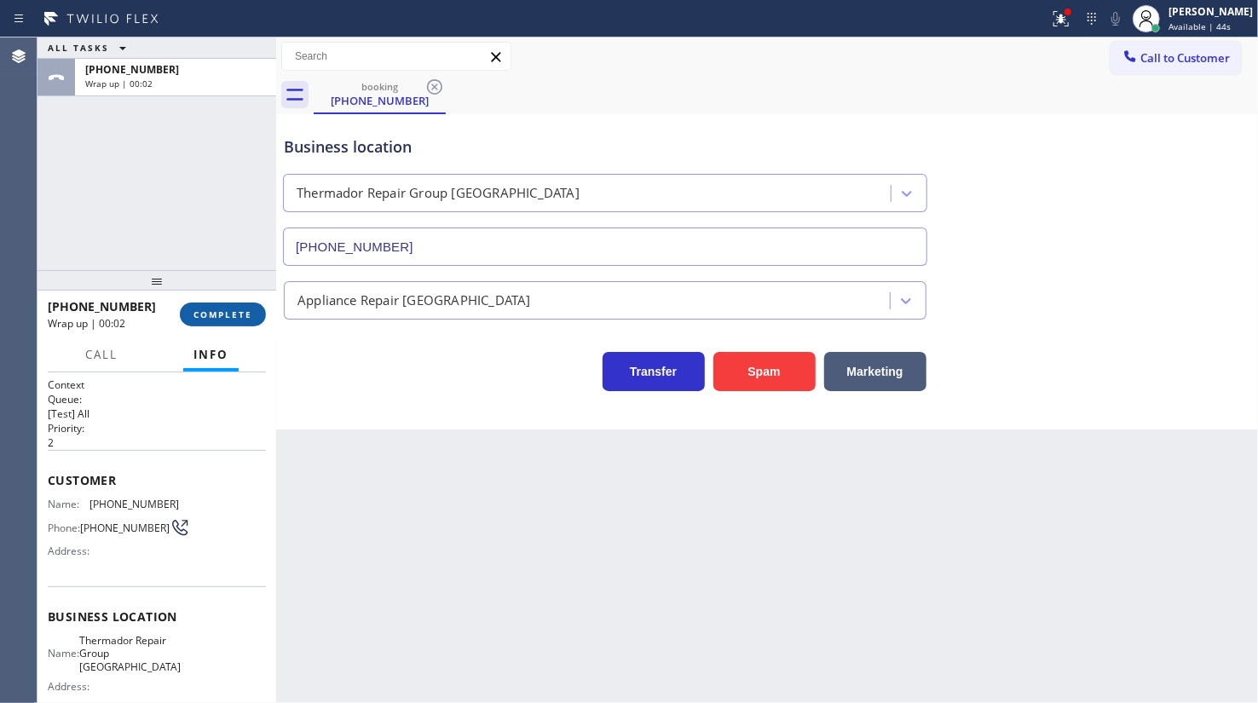
click at [223, 310] on span "COMPLETE" at bounding box center [222, 314] width 59 height 12
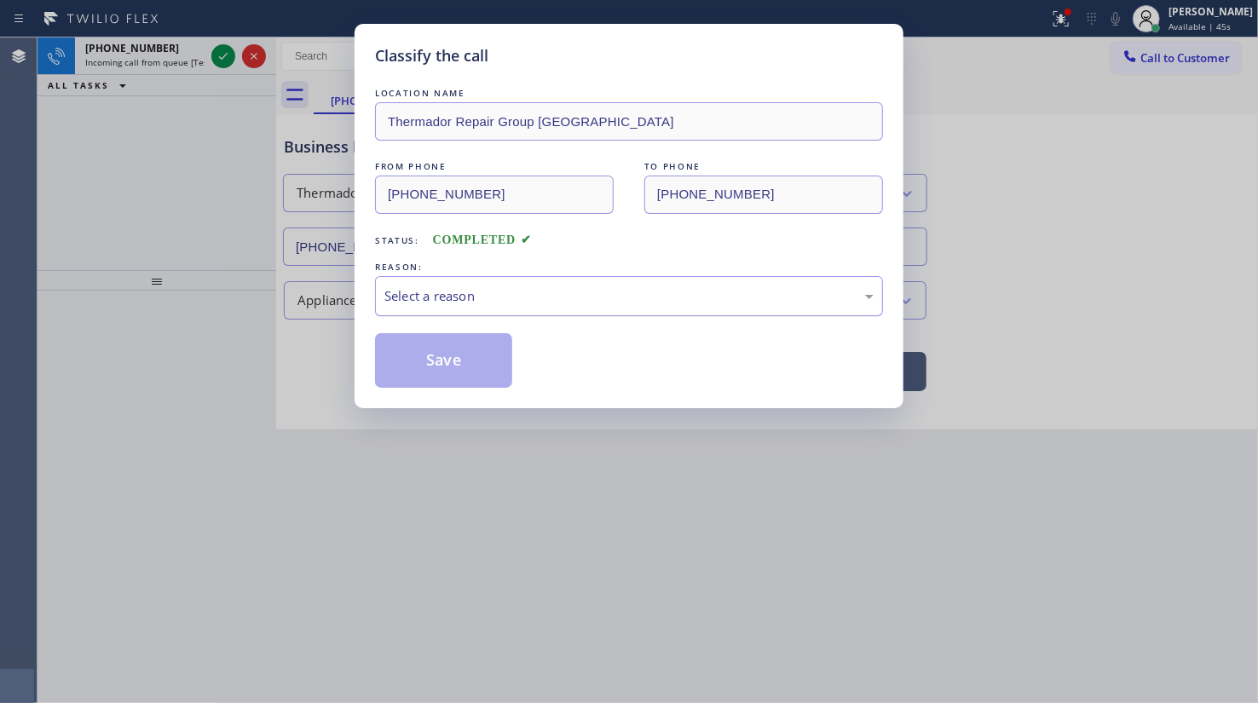
click at [476, 276] on div "Select a reason" at bounding box center [629, 296] width 508 height 40
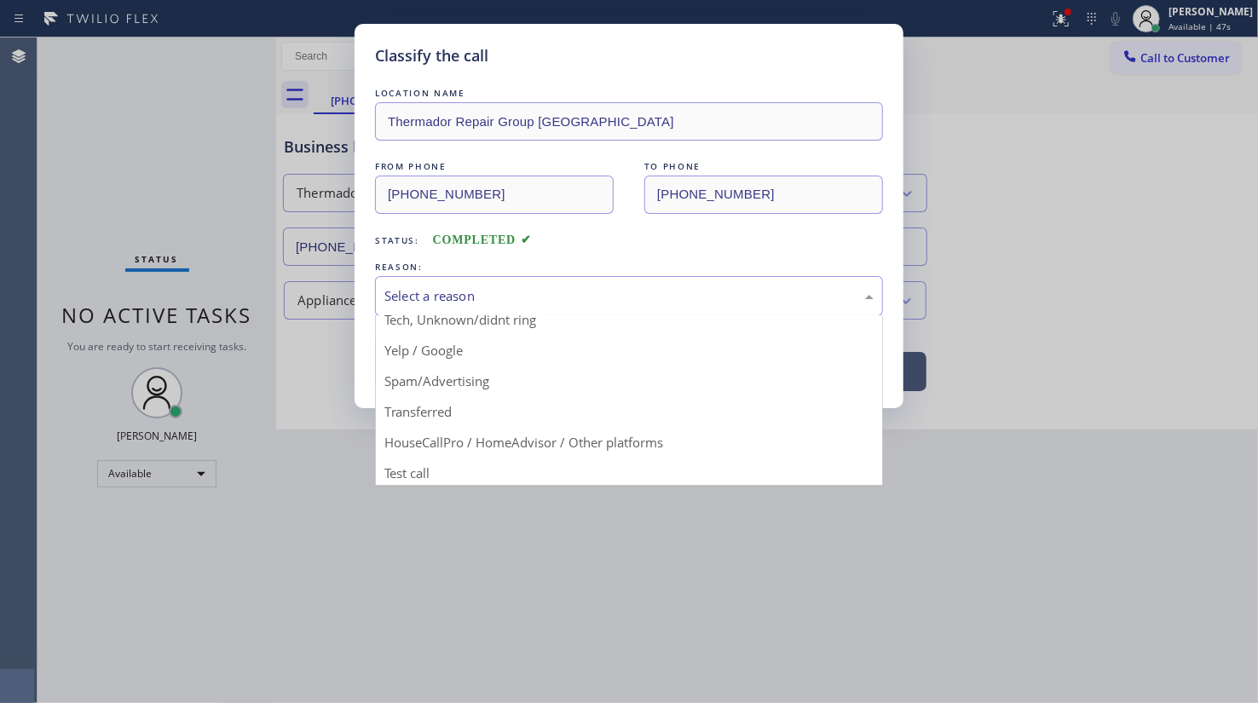
scroll to position [113, 0]
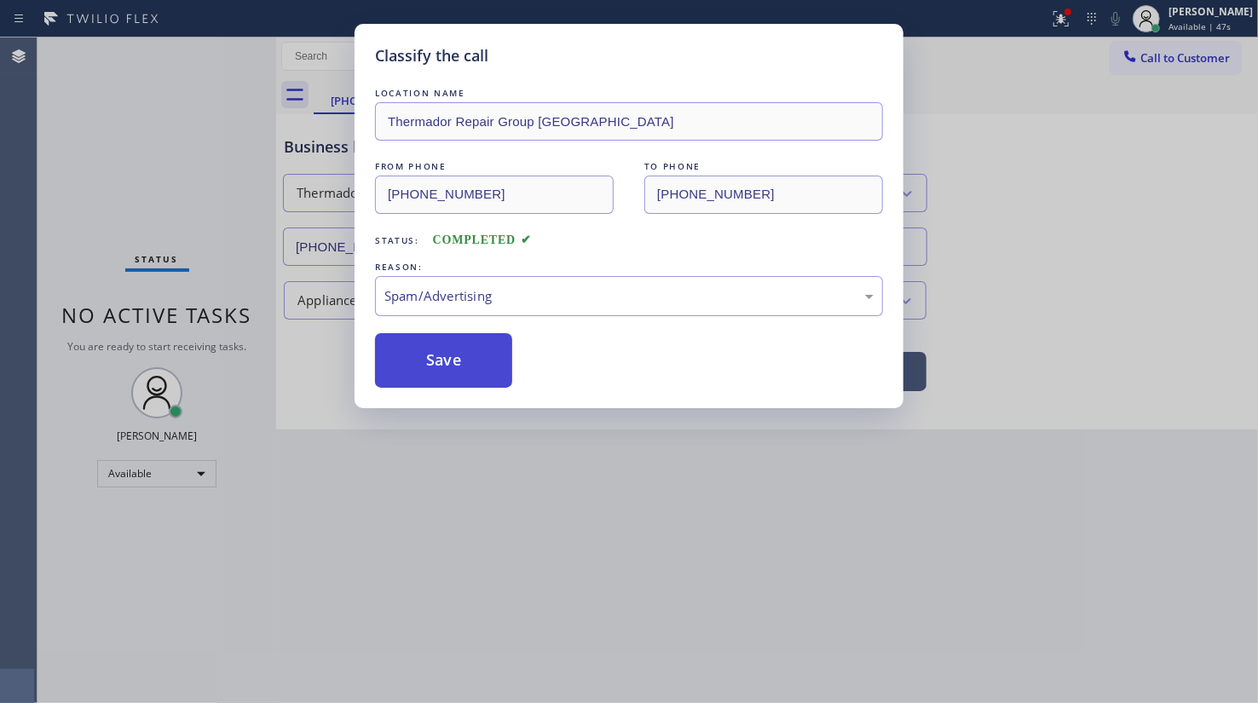
click at [460, 362] on button "Save" at bounding box center [443, 360] width 137 height 55
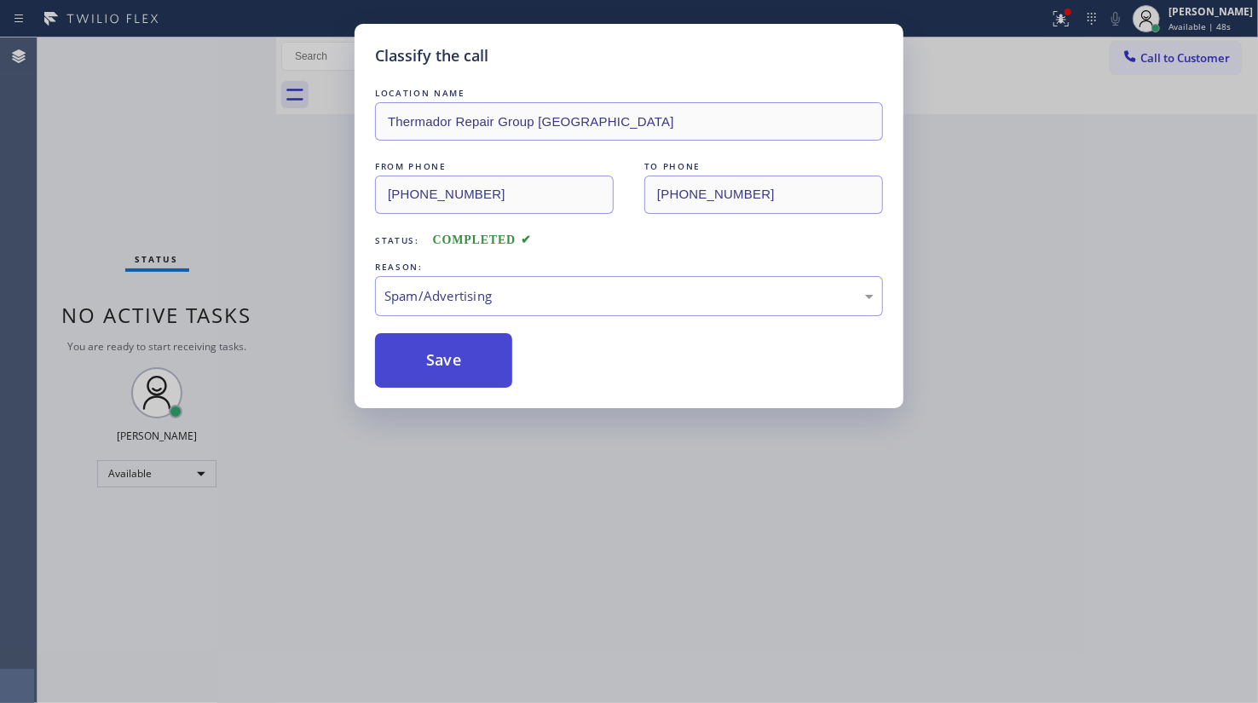
click at [460, 362] on button "Save" at bounding box center [443, 360] width 137 height 55
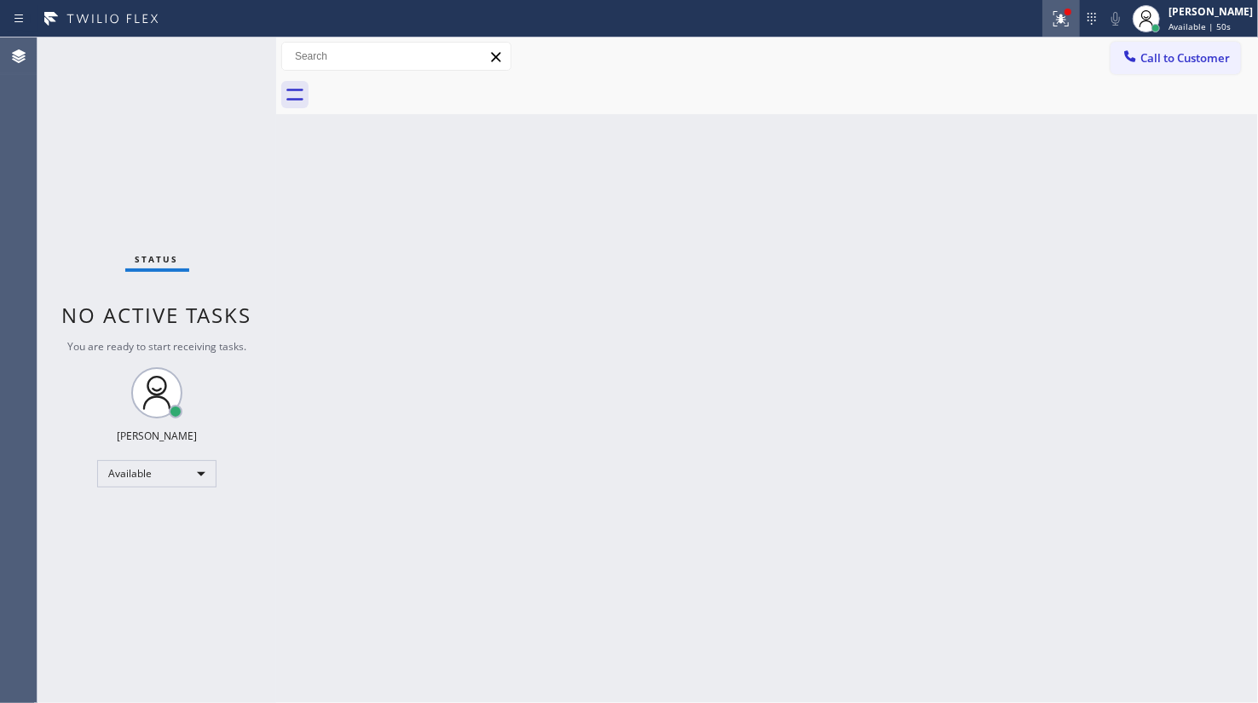
click at [1070, 18] on icon at bounding box center [1061, 19] width 20 height 20
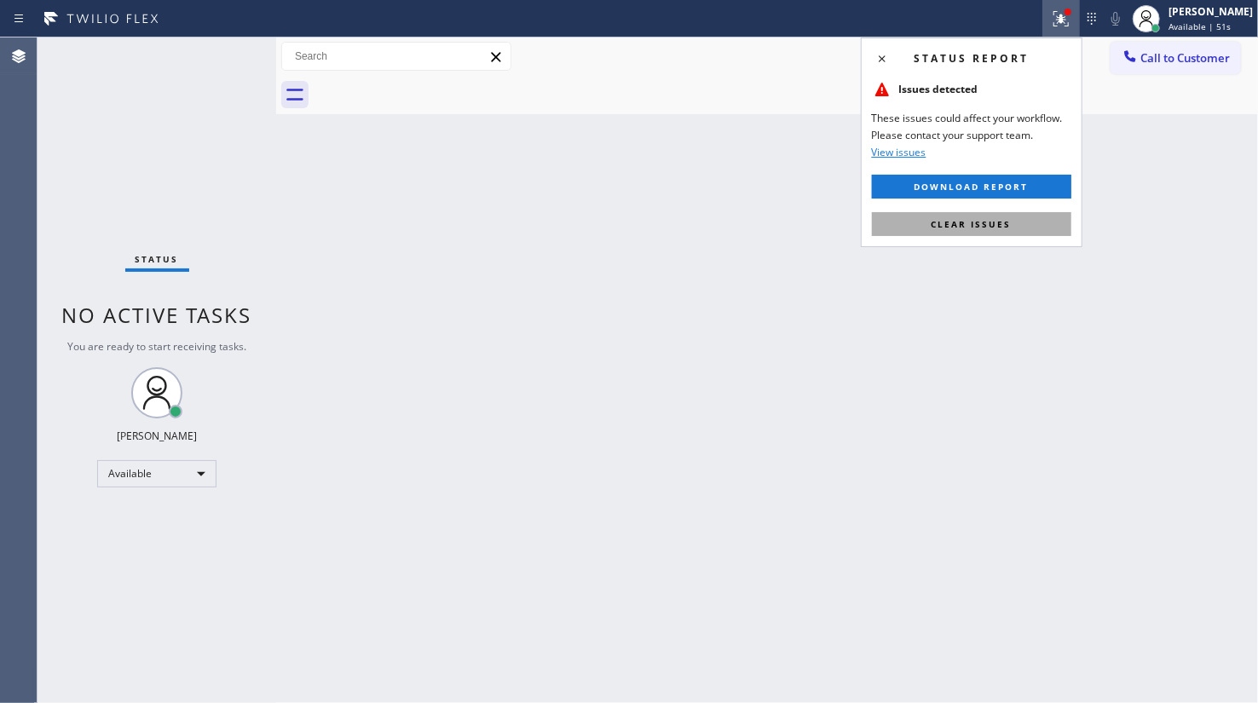
click at [1037, 228] on button "Clear issues" at bounding box center [971, 224] width 199 height 24
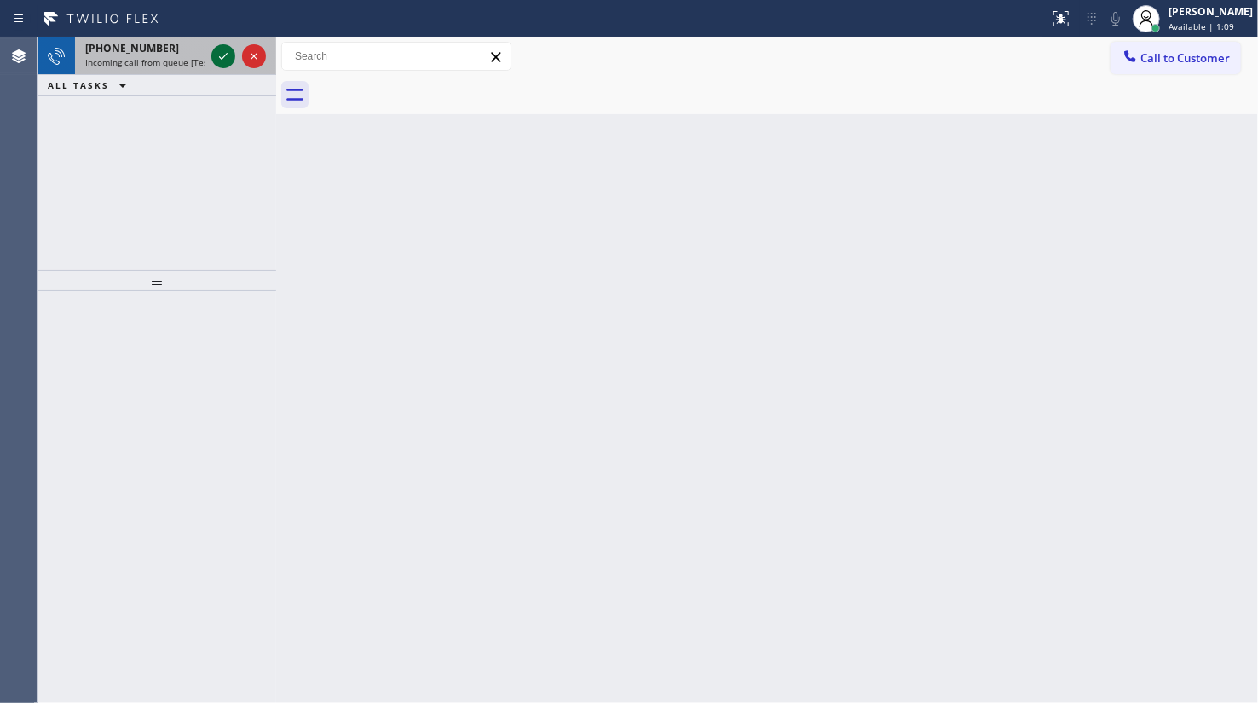
drag, startPoint x: 123, startPoint y: 52, endPoint x: 217, endPoint y: 45, distance: 94.8
click at [123, 52] on span "+16506818662" at bounding box center [132, 48] width 94 height 14
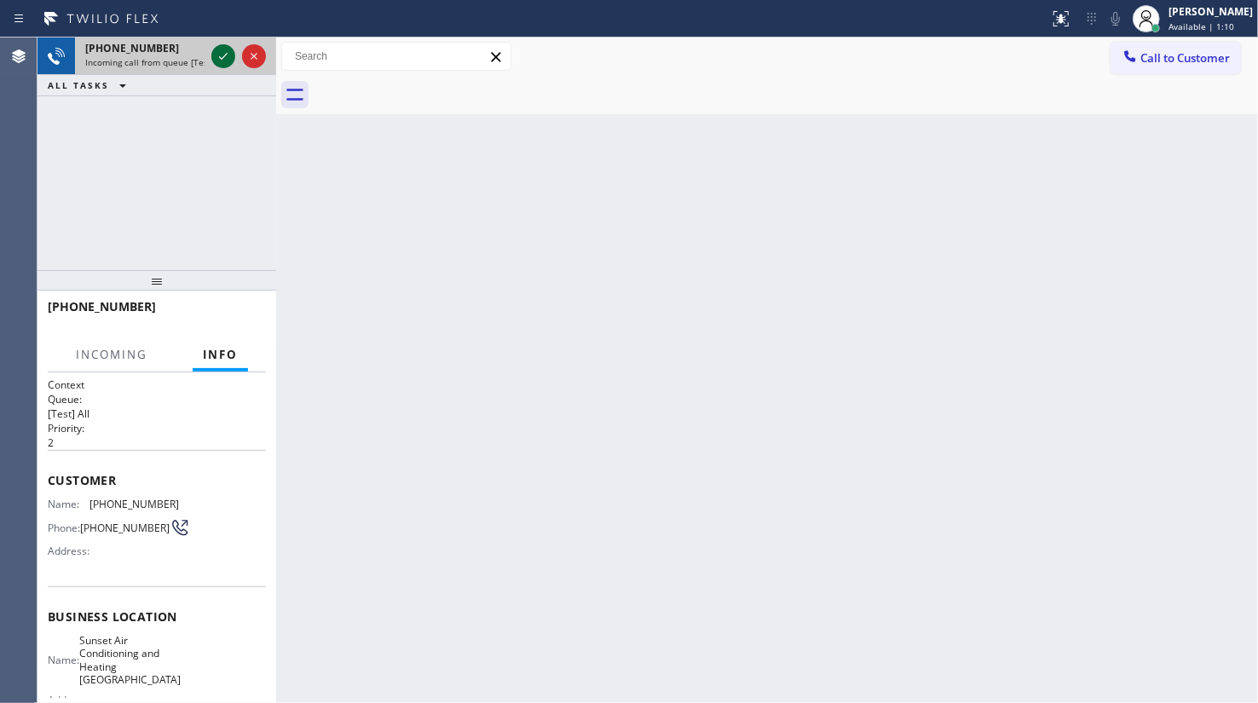
click at [223, 49] on icon at bounding box center [223, 56] width 20 height 20
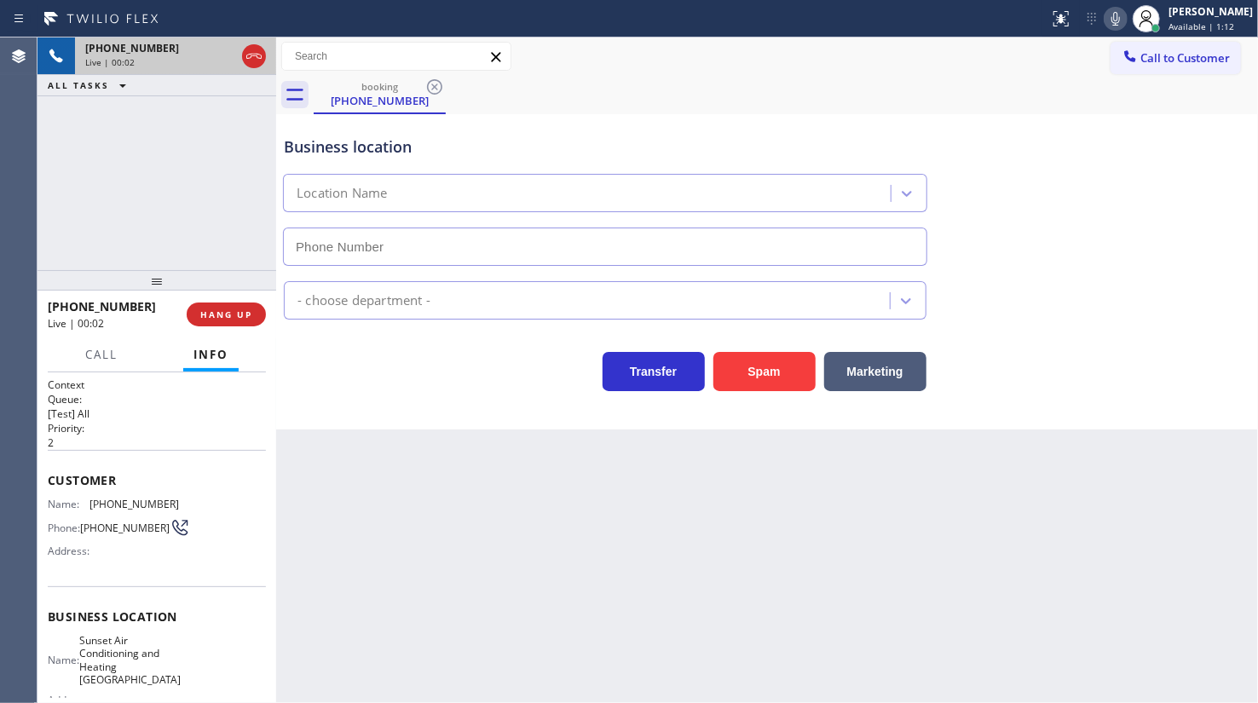
type input "(650) 699-6362"
click at [228, 320] on button "HANG UP" at bounding box center [226, 314] width 79 height 24
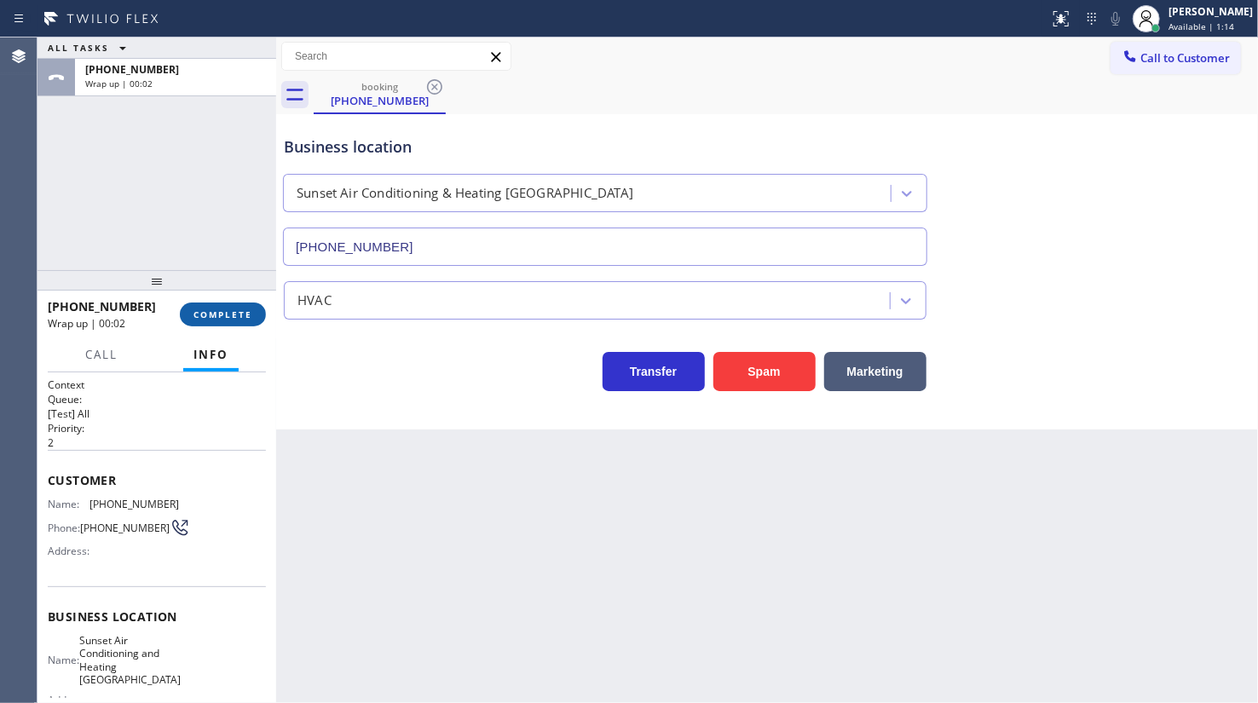
click at [229, 319] on span "COMPLETE" at bounding box center [222, 314] width 59 height 12
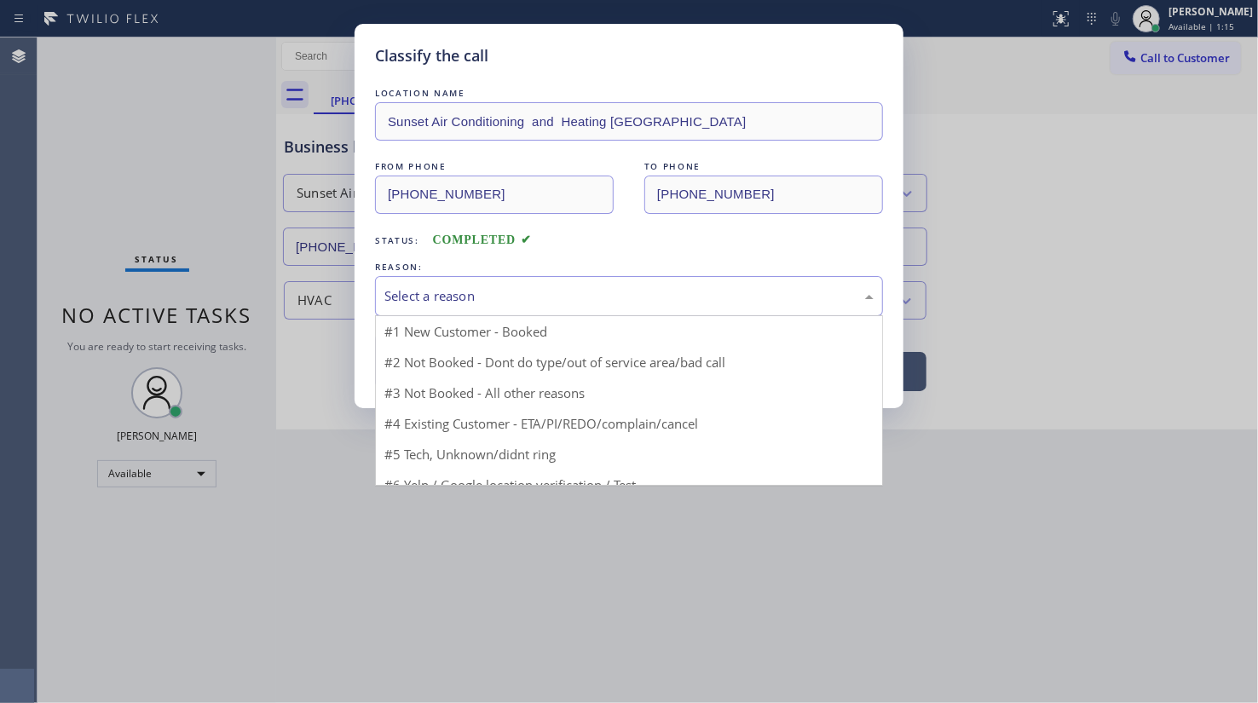
click at [452, 309] on div "Select a reason" at bounding box center [629, 296] width 508 height 40
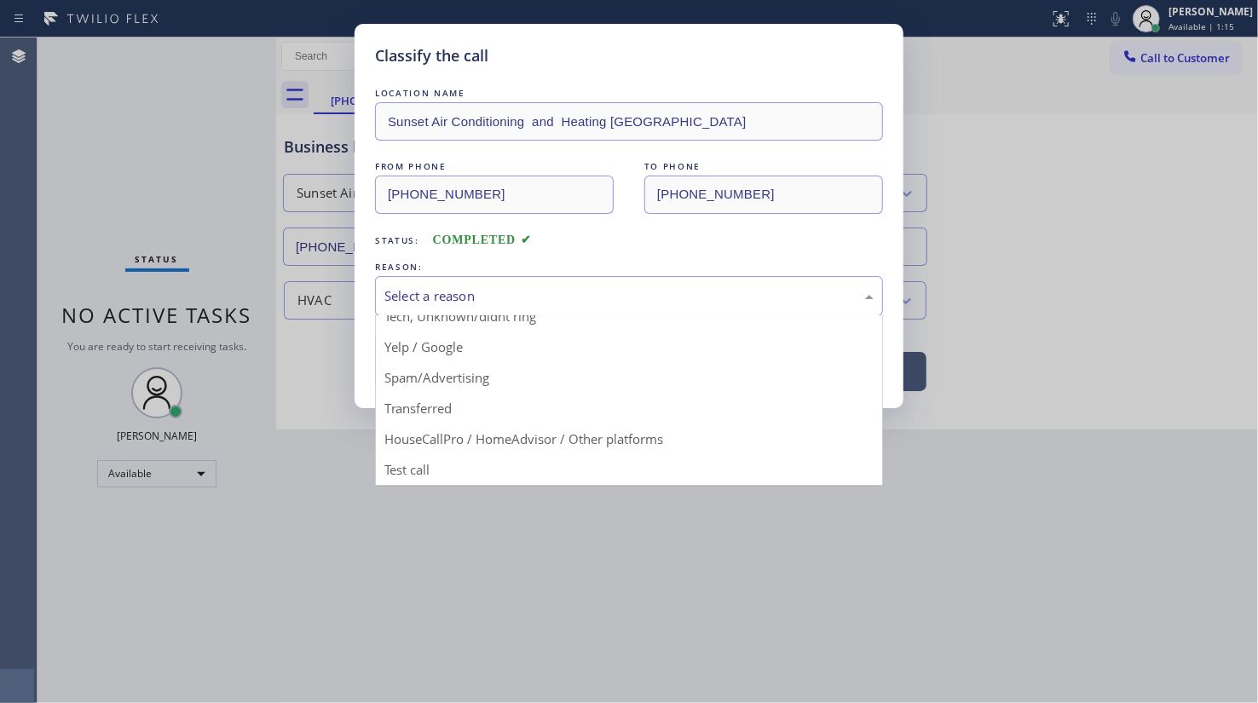
scroll to position [113, 0]
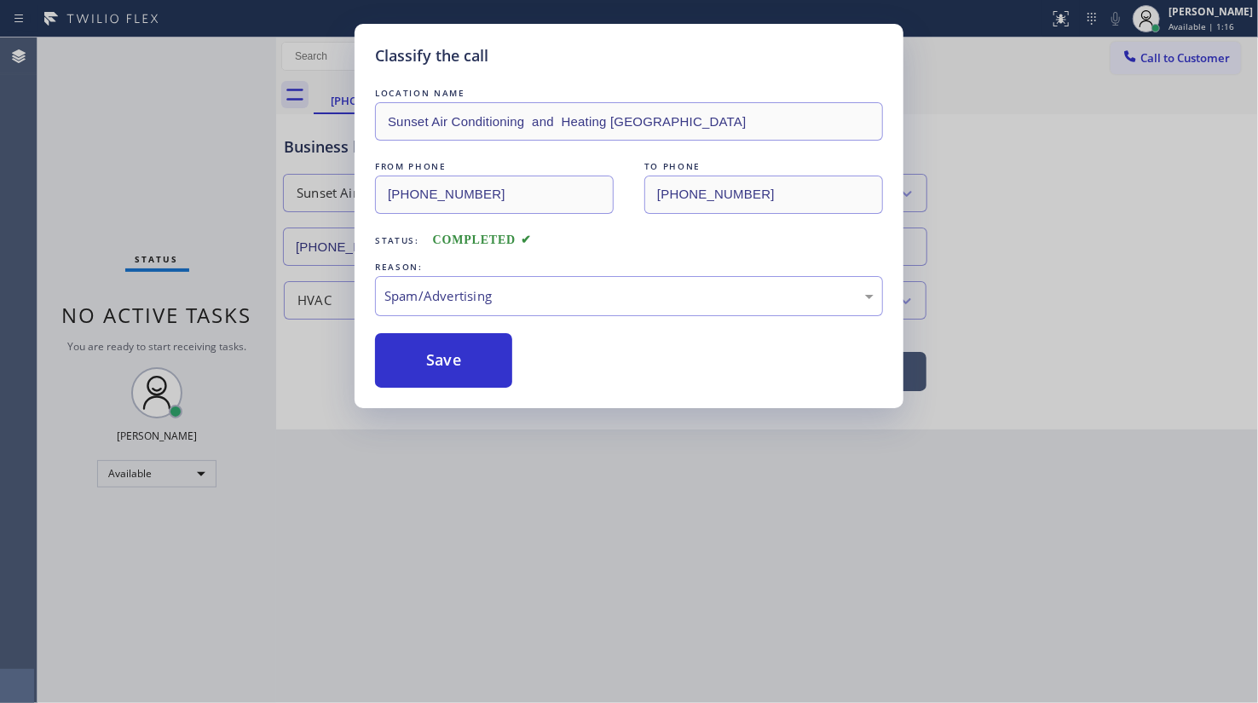
click at [455, 376] on button "Save" at bounding box center [443, 360] width 137 height 55
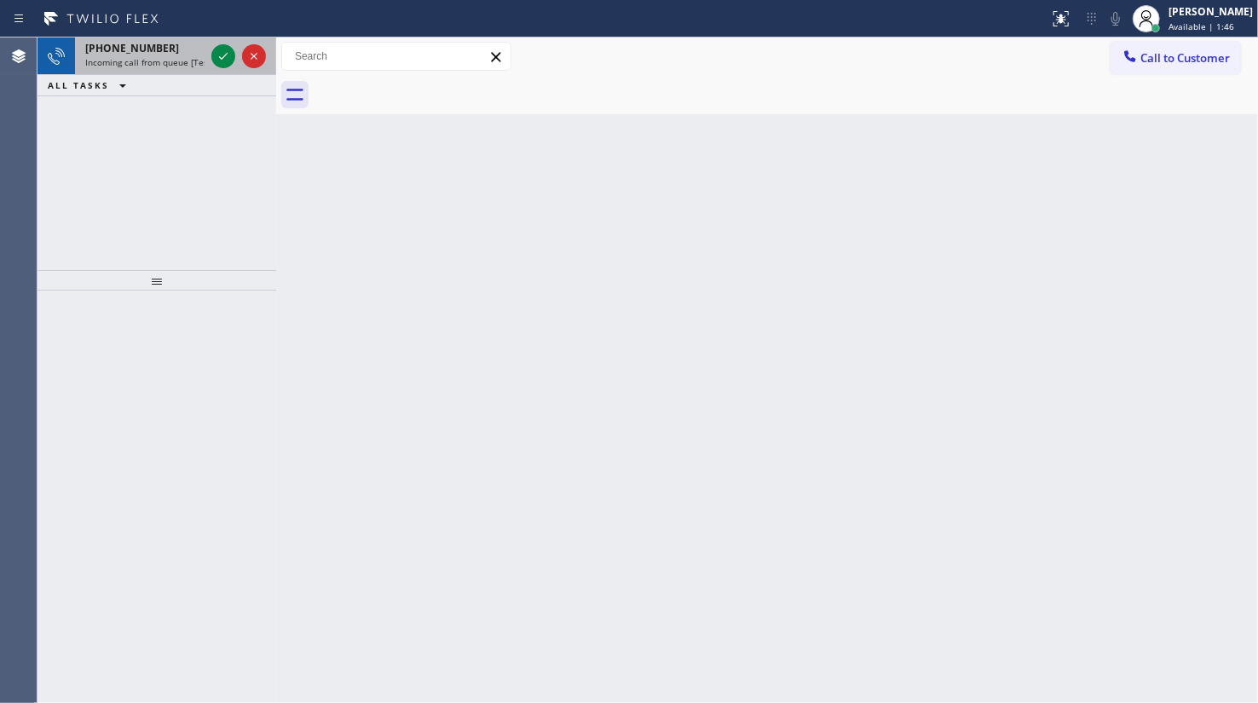
drag, startPoint x: 143, startPoint y: 138, endPoint x: 187, endPoint y: 58, distance: 91.1
click at [146, 132] on div "+17738158296 Incoming call from queue [Test] All ALL TASKS ALL TASKS ACTIVE TAS…" at bounding box center [156, 153] width 239 height 233
click at [158, 138] on div "+16502989464 Incoming call from queue [Test] All ALL TASKS ALL TASKS ACTIVE TAS…" at bounding box center [156, 153] width 239 height 233
drag, startPoint x: 148, startPoint y: 172, endPoint x: 158, endPoint y: 128, distance: 45.3
click at [150, 170] on div "+13152229845 Incoming call from queue [Test] All ALL TASKS ALL TASKS ACTIVE TAS…" at bounding box center [156, 153] width 239 height 233
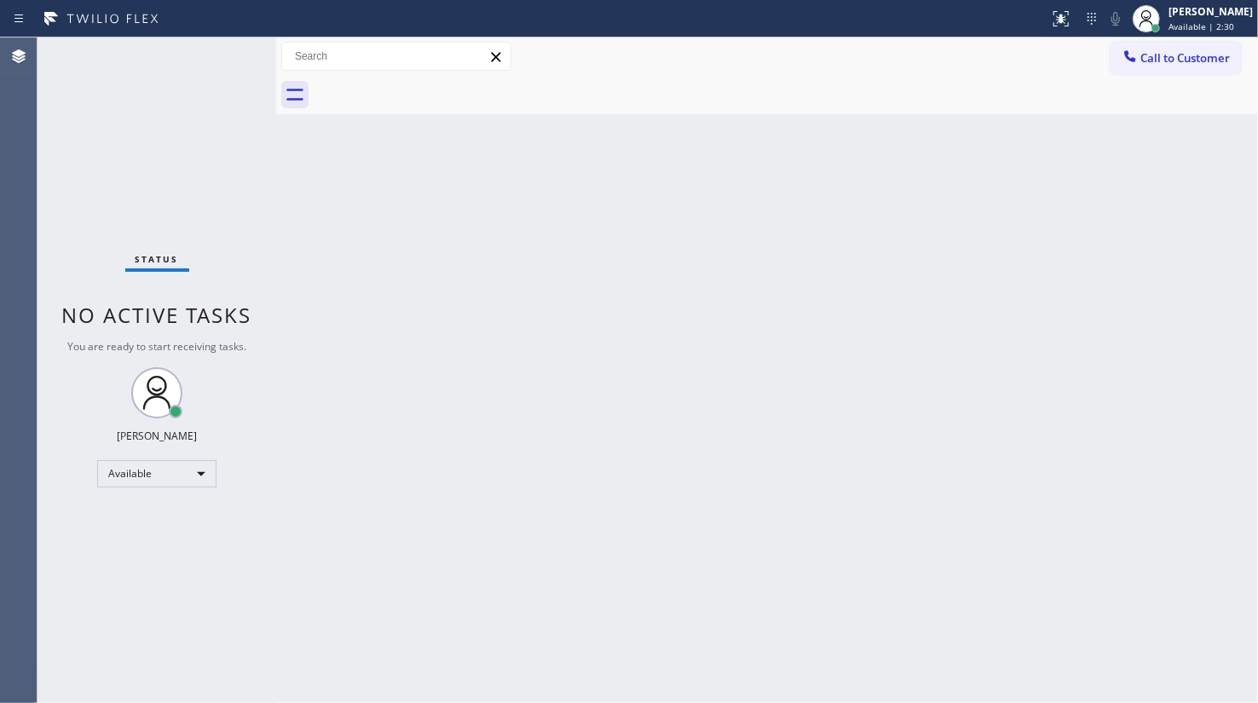
click at [233, 55] on div "Status No active tasks You are ready to start receiving tasks. JENIZA ALCAYDE A…" at bounding box center [156, 369] width 239 height 665
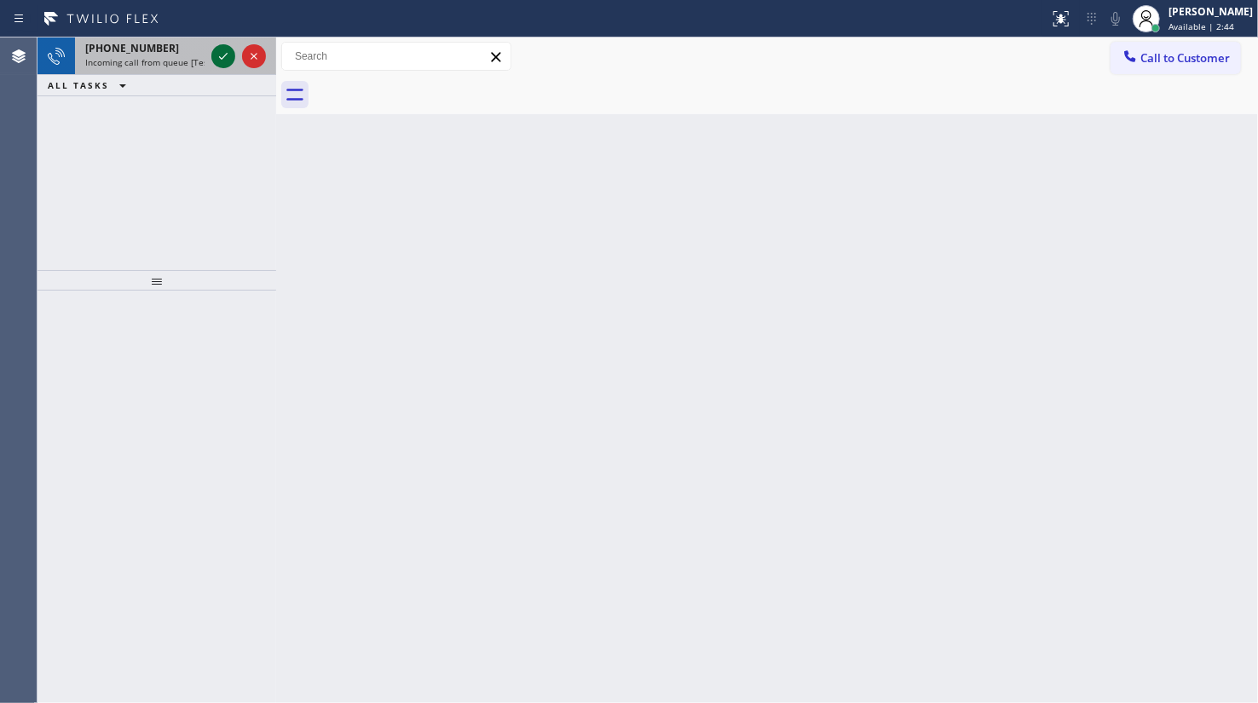
click at [222, 52] on icon at bounding box center [223, 56] width 20 height 20
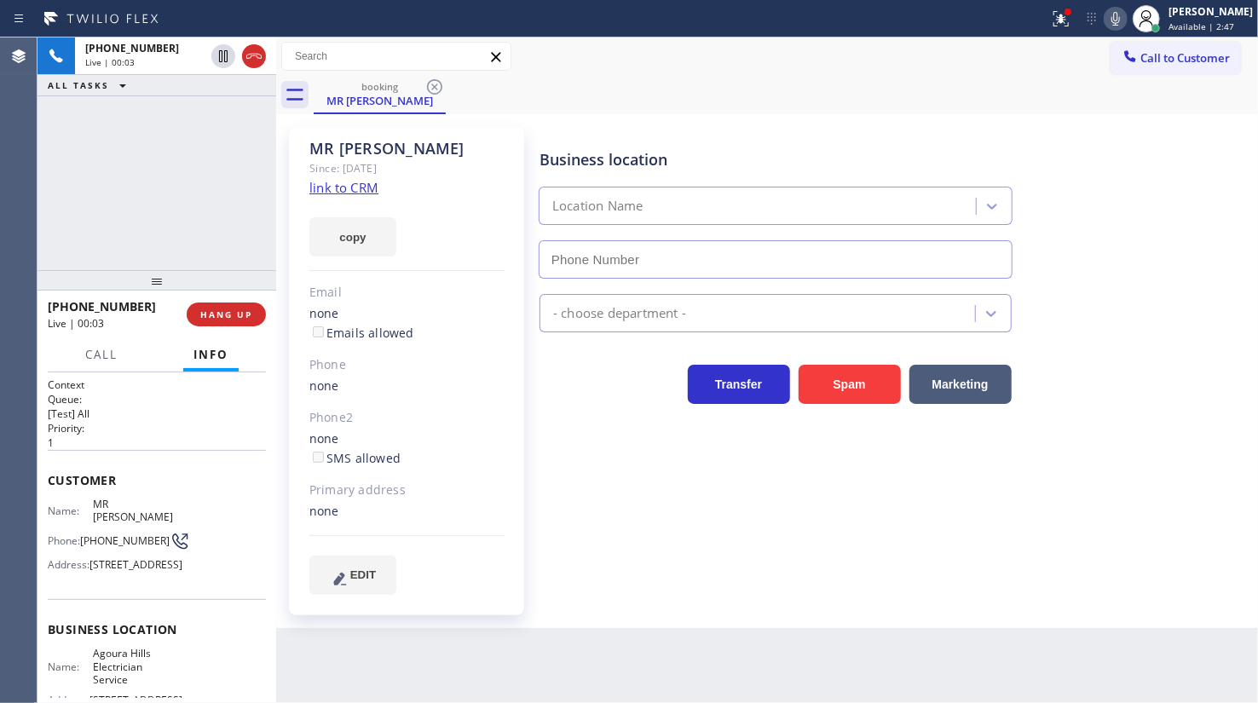
type input "(747) 222-8882"
click at [339, 180] on link "link to CRM" at bounding box center [343, 187] width 69 height 17
click at [1114, 15] on icon at bounding box center [1115, 19] width 20 height 20
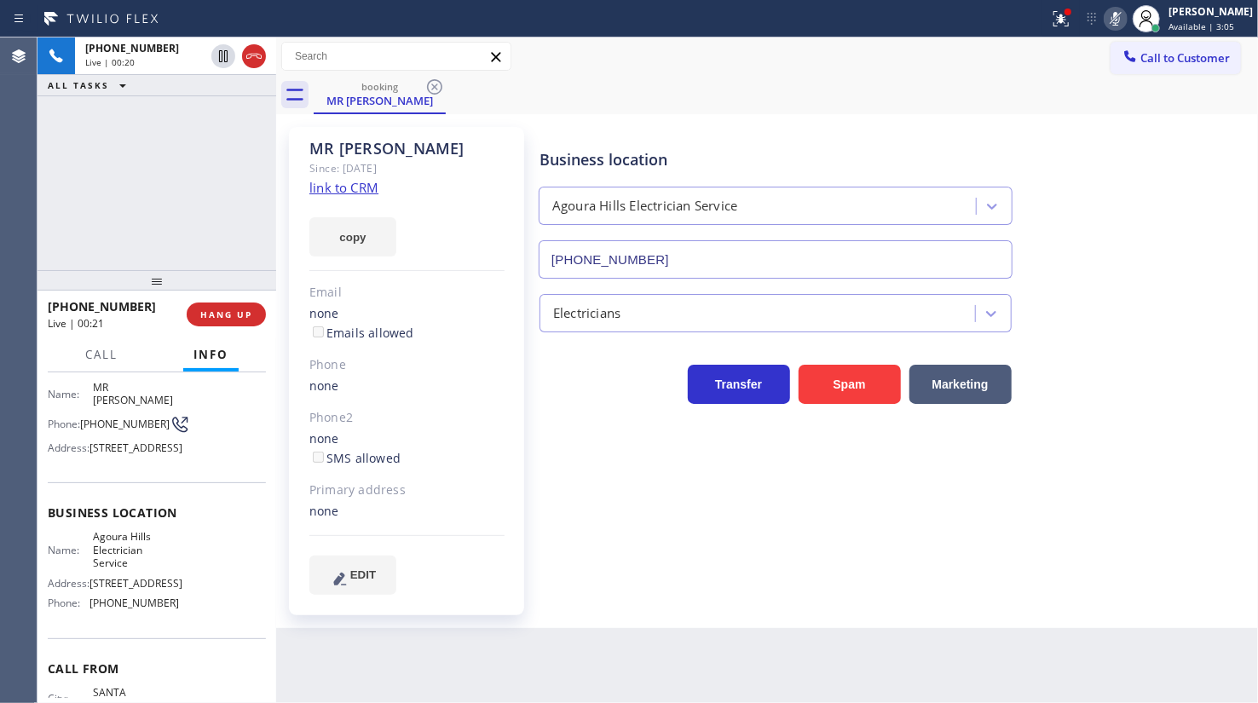
scroll to position [229, 0]
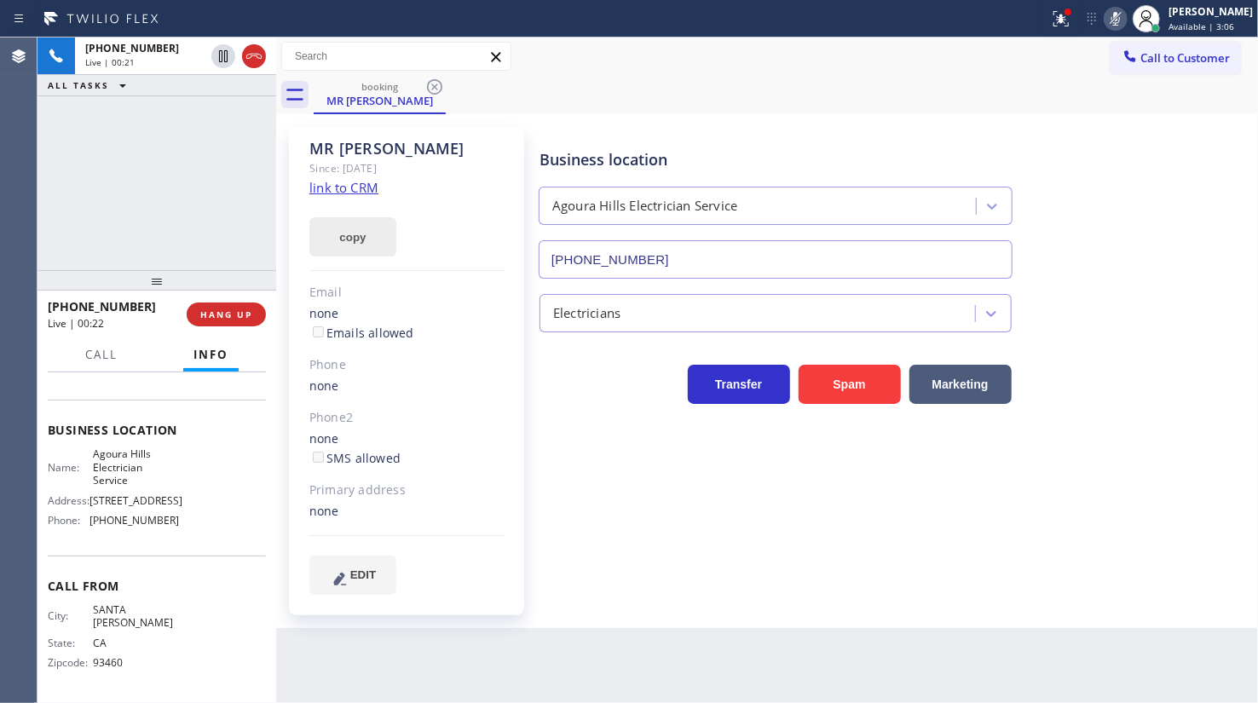
click at [348, 239] on button "copy" at bounding box center [352, 236] width 87 height 39
click at [58, 168] on div "+18054521369 Live | 00:47 ALL TASKS ALL TASKS ACTIVE TASKS TASKS IN WRAP UP" at bounding box center [156, 153] width 239 height 233
click at [1119, 21] on icon at bounding box center [1115, 19] width 20 height 20
click at [85, 354] on span "Call" at bounding box center [101, 354] width 32 height 15
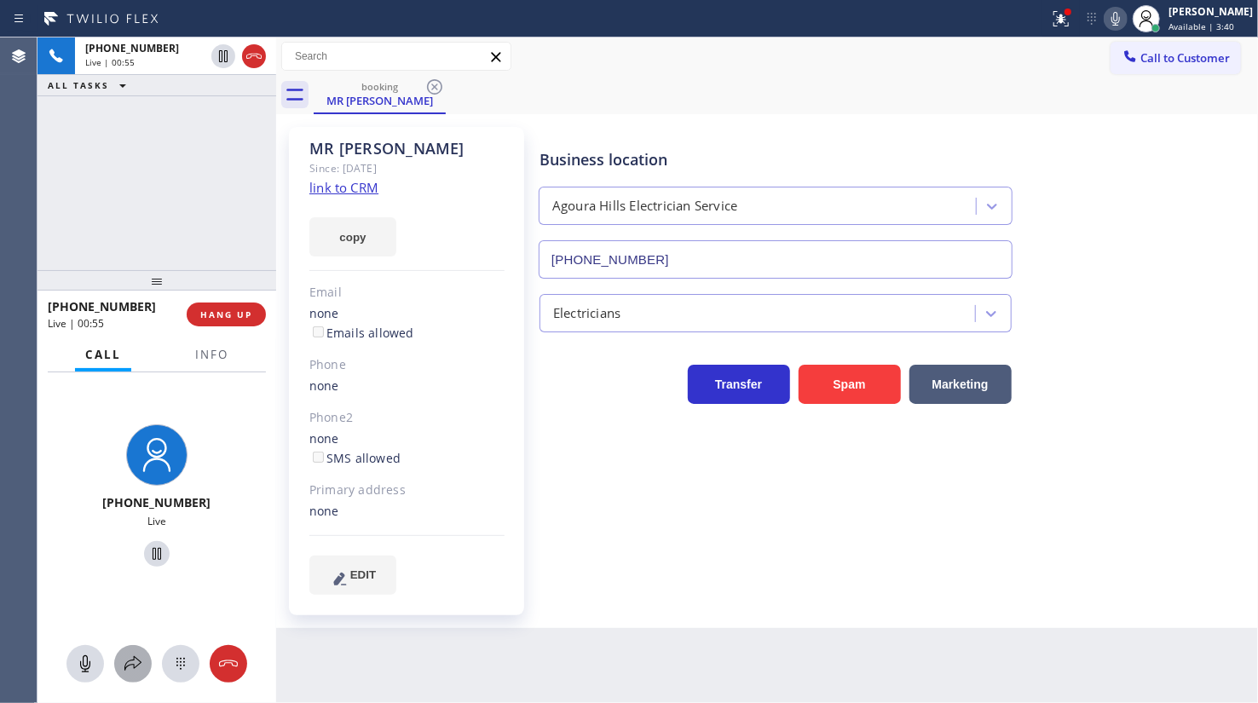
click at [131, 672] on icon at bounding box center [133, 664] width 20 height 20
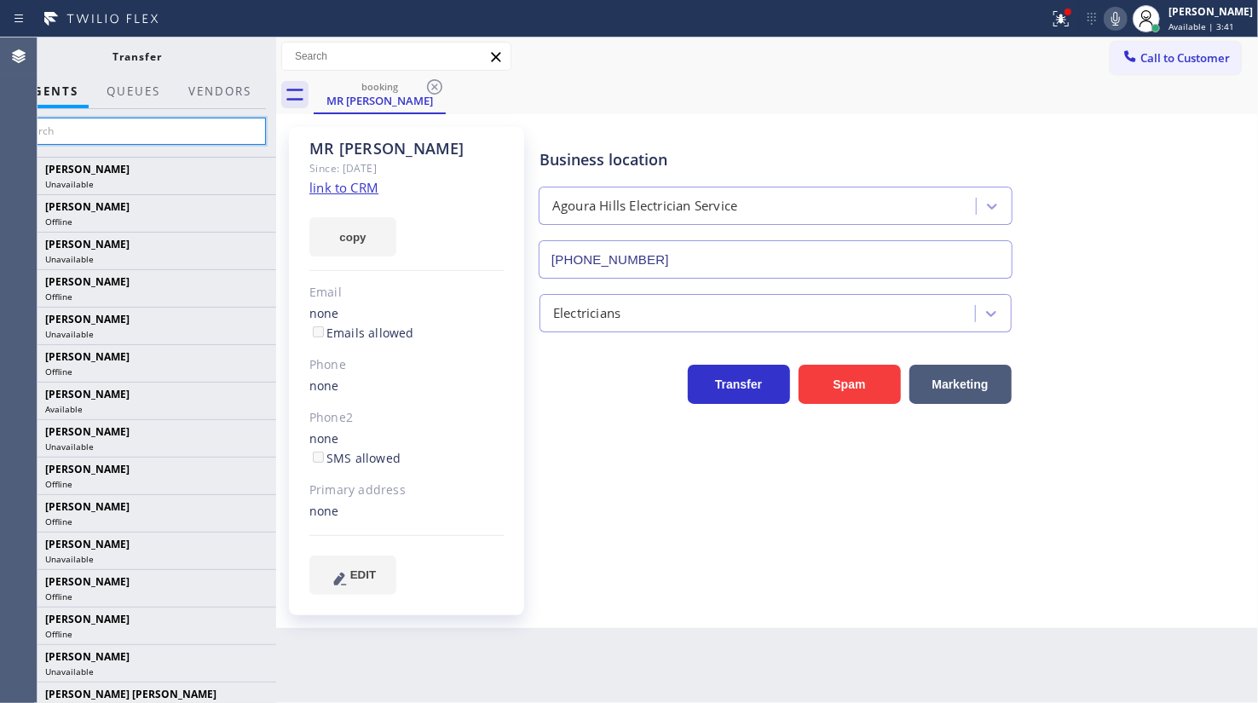
click at [76, 122] on input "text" at bounding box center [137, 131] width 256 height 27
type input "l"
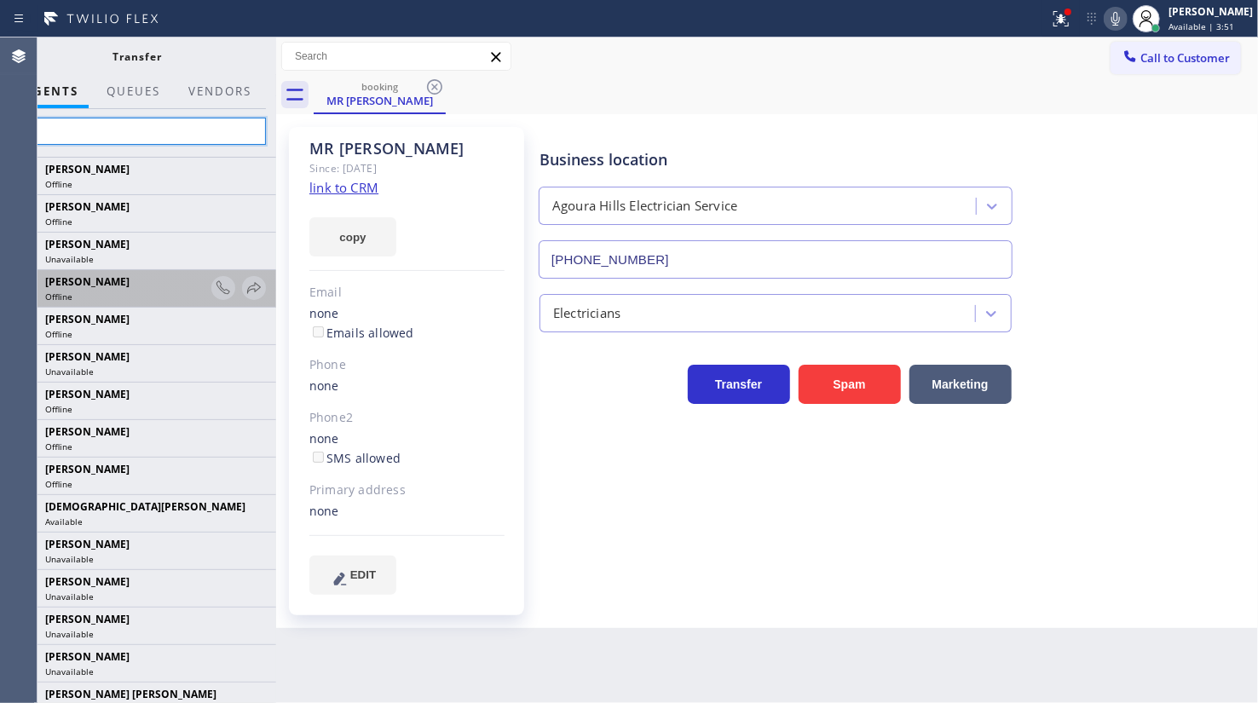
type input "a"
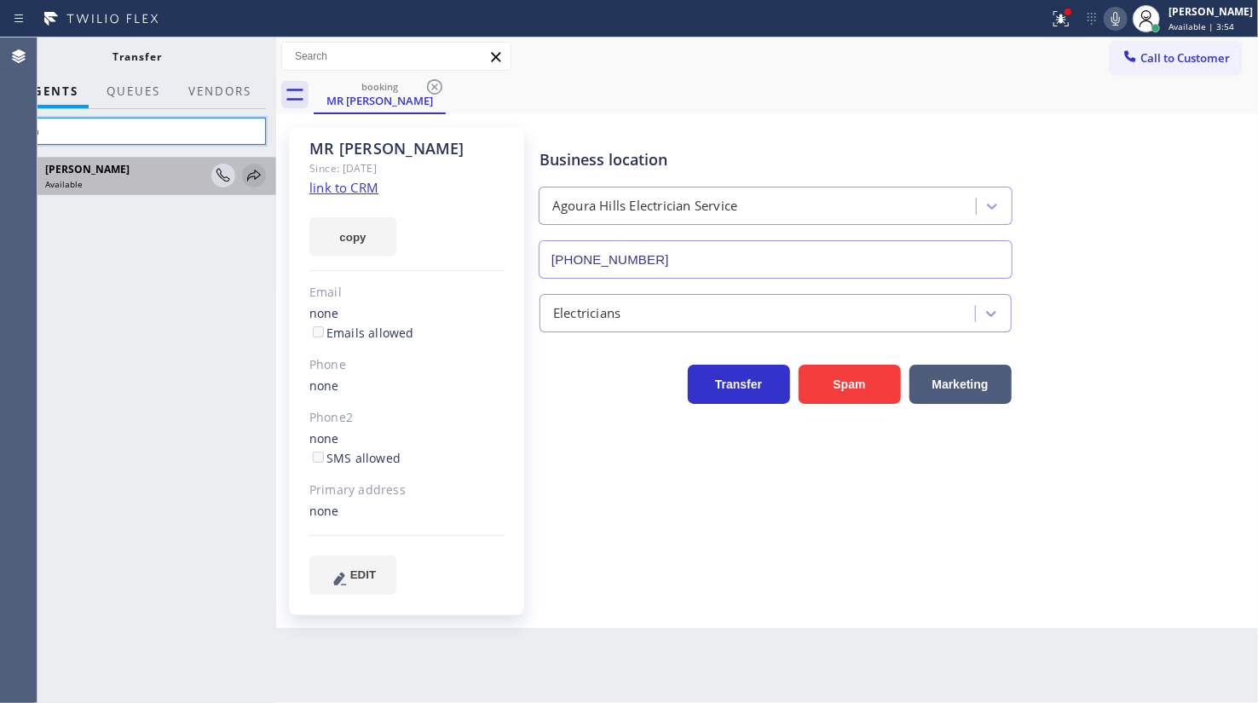
type input "lyka"
click at [255, 170] on icon at bounding box center [254, 175] width 14 height 11
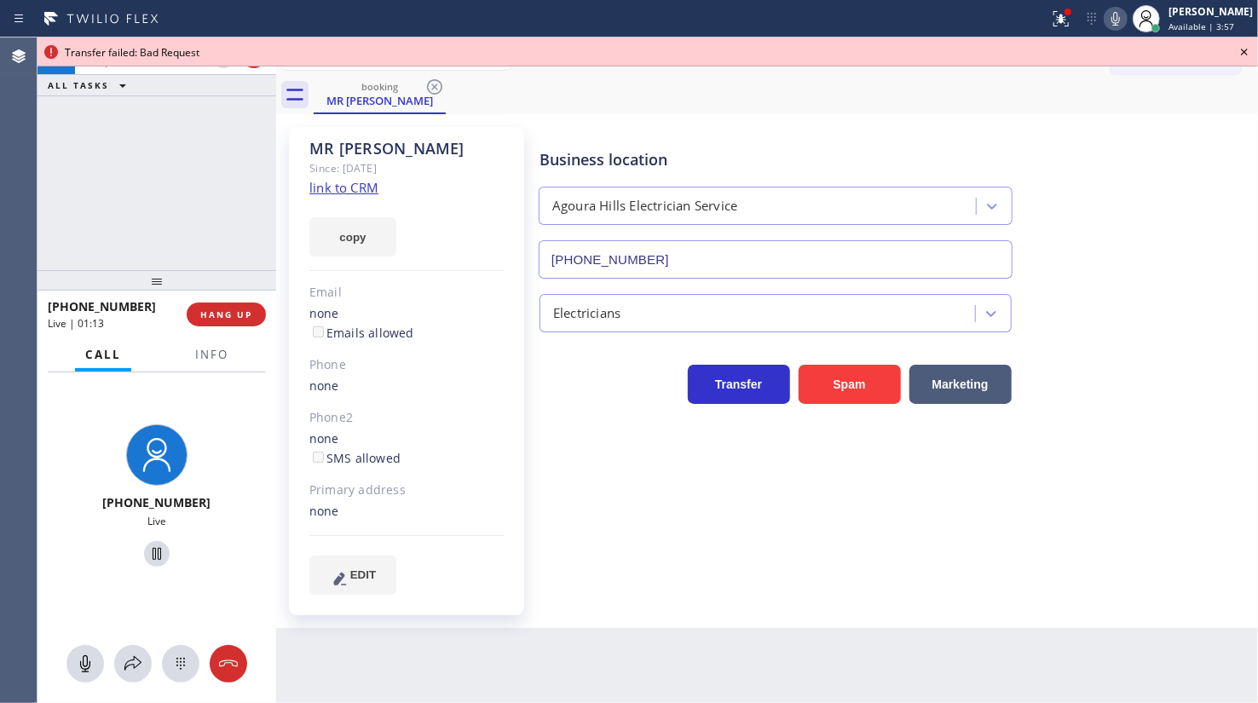
click at [1117, 15] on icon at bounding box center [1115, 19] width 20 height 20
click at [119, 666] on div at bounding box center [132, 664] width 37 height 20
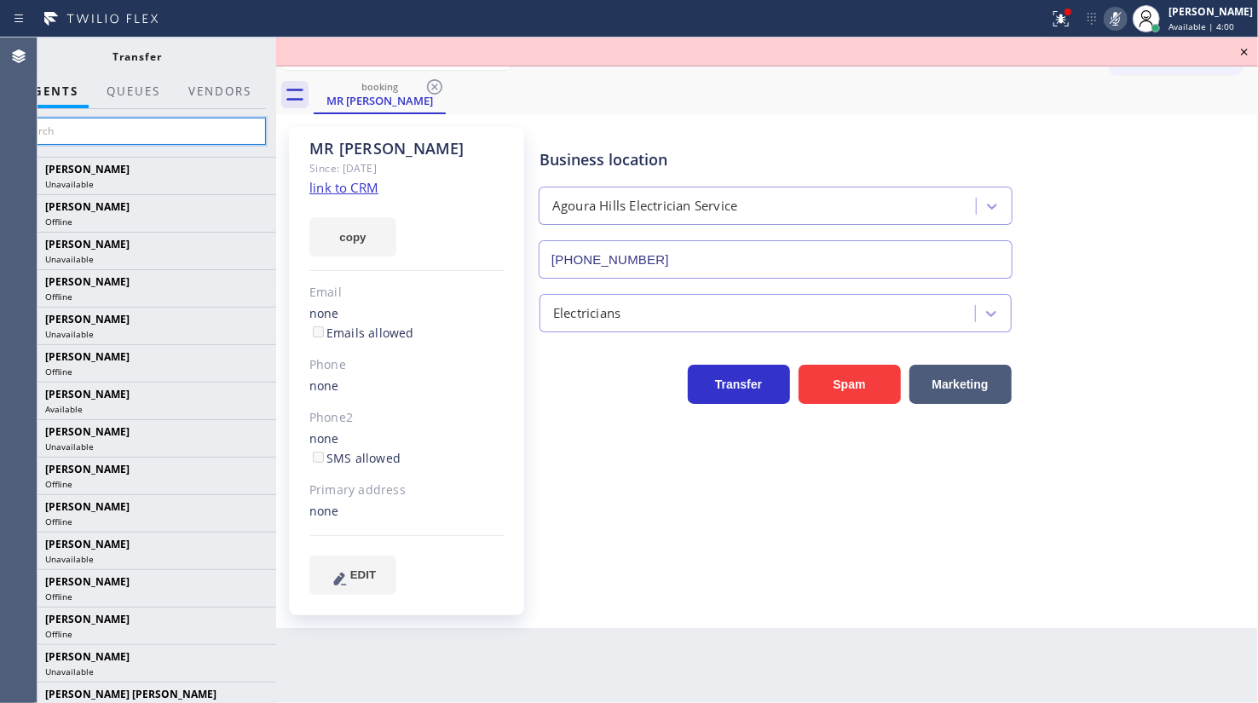
click at [137, 120] on input "text" at bounding box center [137, 131] width 256 height 27
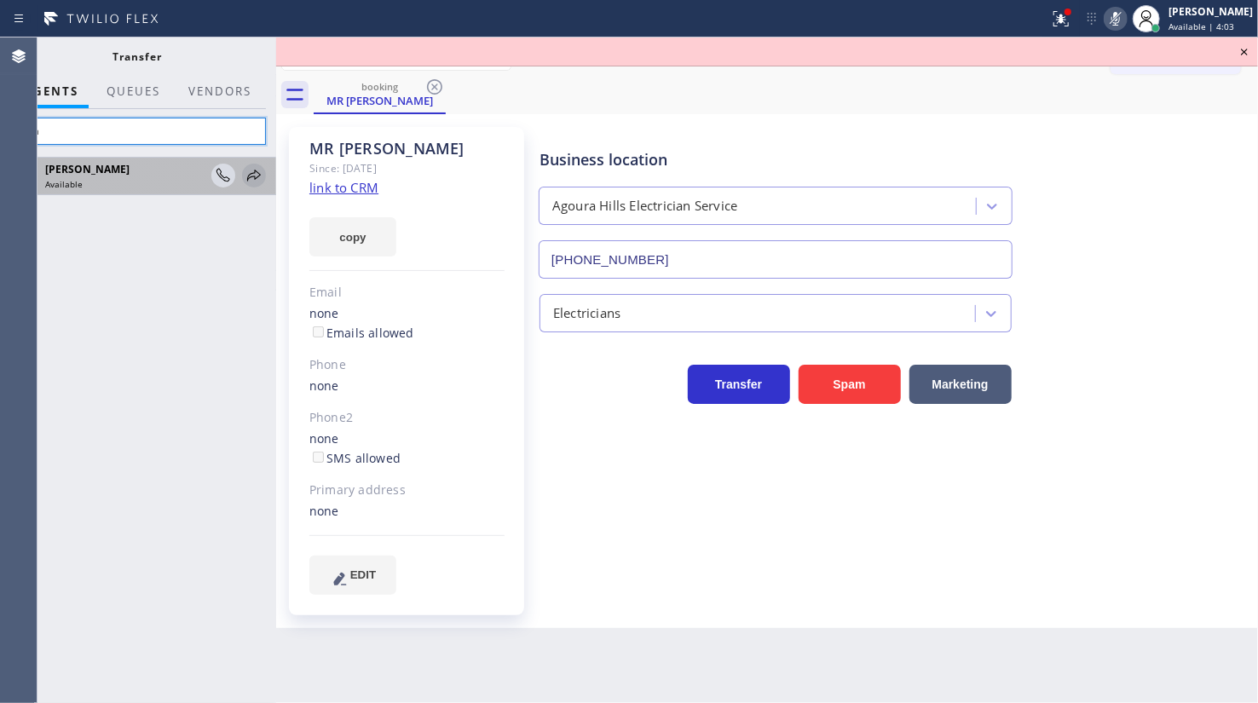
type input "lyka"
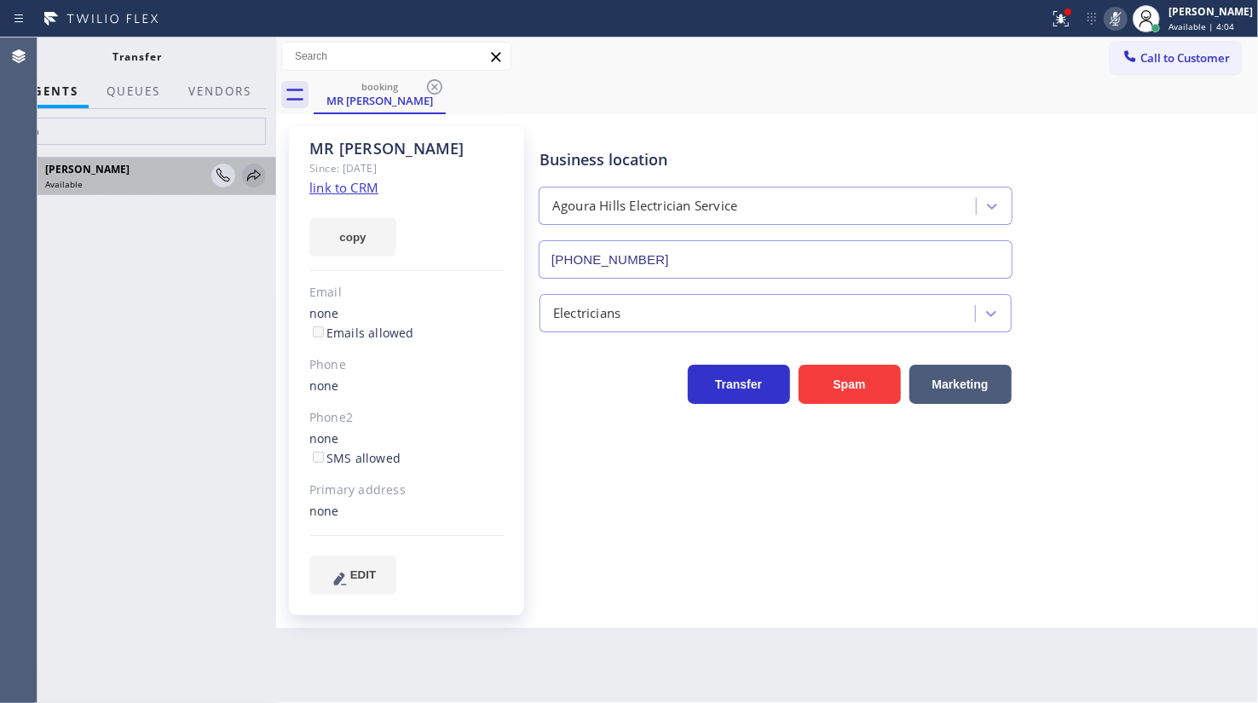
click at [251, 177] on icon at bounding box center [254, 175] width 20 height 20
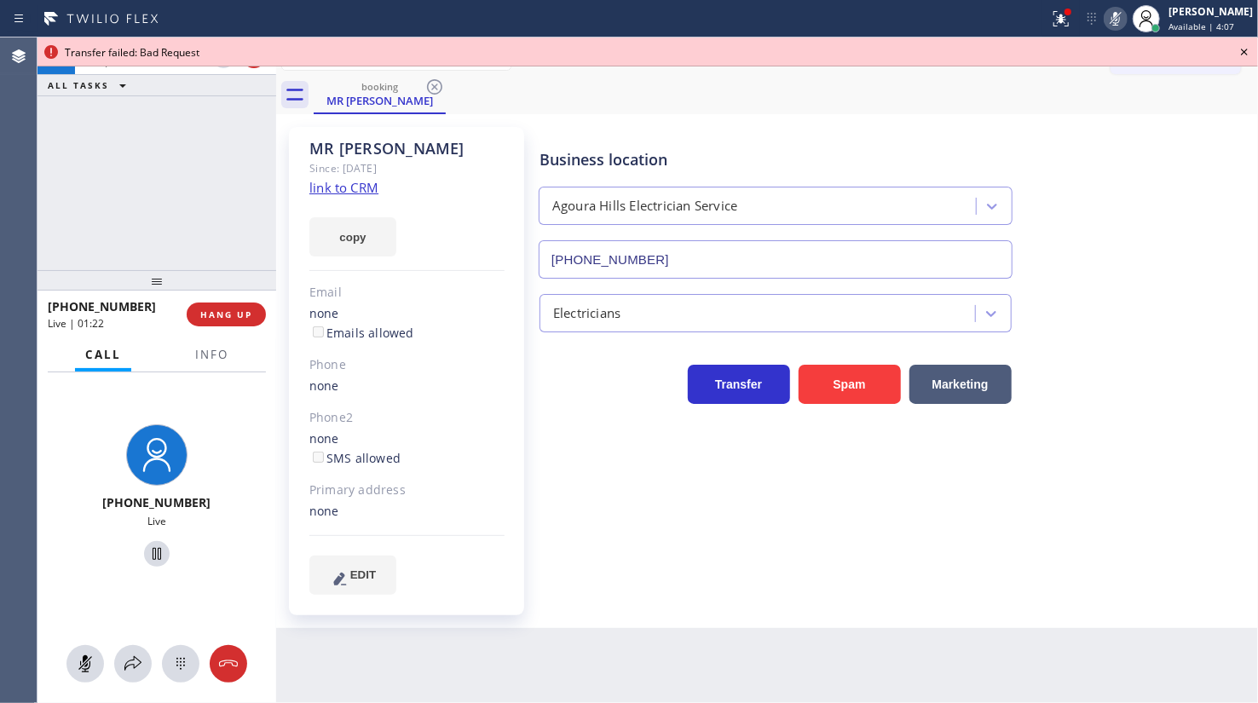
click at [1115, 14] on icon at bounding box center [1115, 19] width 9 height 14
click at [1243, 52] on icon at bounding box center [1244, 52] width 7 height 7
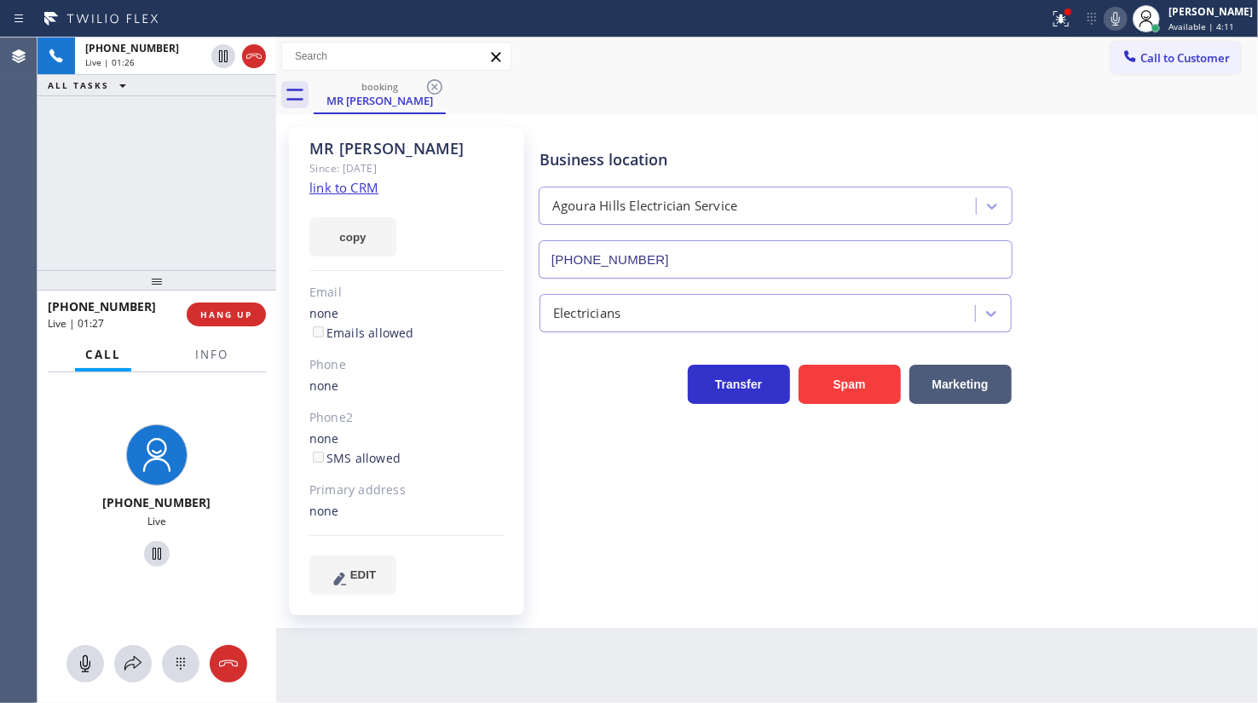
click at [176, 170] on div "+18054521369 Live | 01:26 ALL TASKS ALL TASKS ACTIVE TASKS TASKS IN WRAP UP" at bounding box center [156, 153] width 239 height 233
click at [1050, 17] on div at bounding box center [1060, 19] width 37 height 20
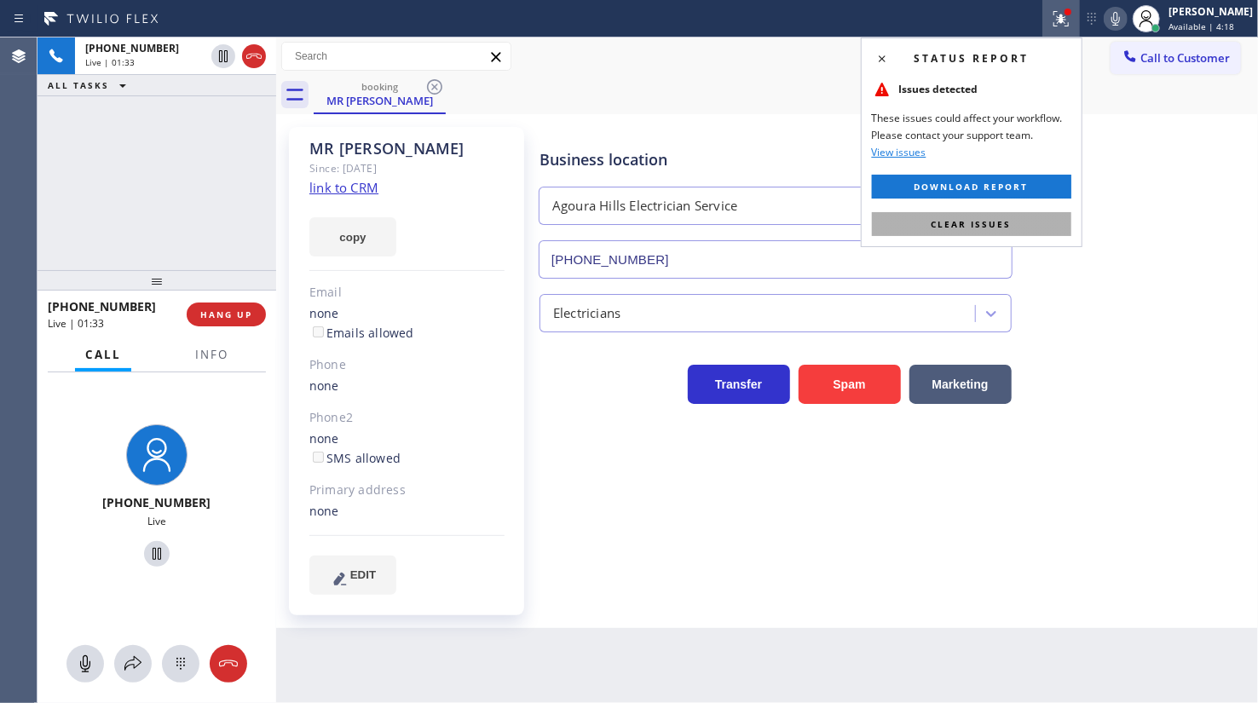
click at [1041, 216] on button "Clear issues" at bounding box center [971, 224] width 199 height 24
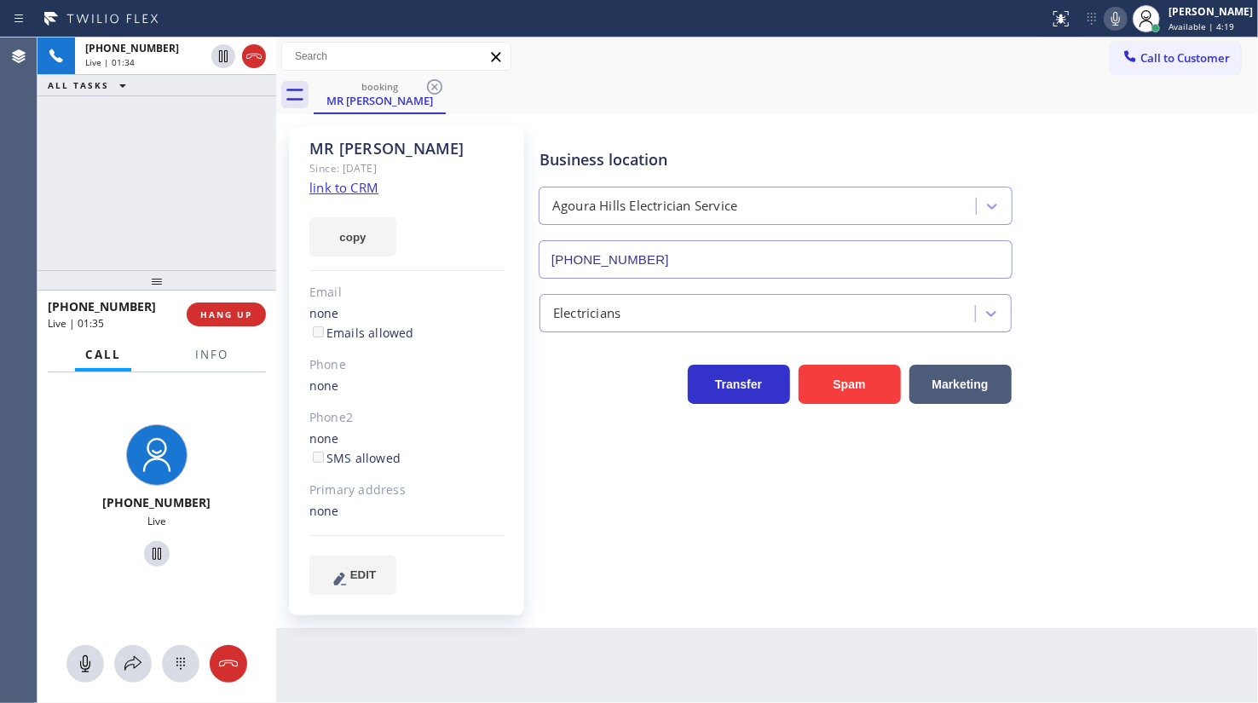
click at [88, 216] on div "+18054521369 Live | 01:34 ALL TASKS ALL TASKS ACTIVE TASKS TASKS IN WRAP UP" at bounding box center [156, 153] width 239 height 233
click at [230, 315] on span "HANG UP" at bounding box center [226, 314] width 52 height 12
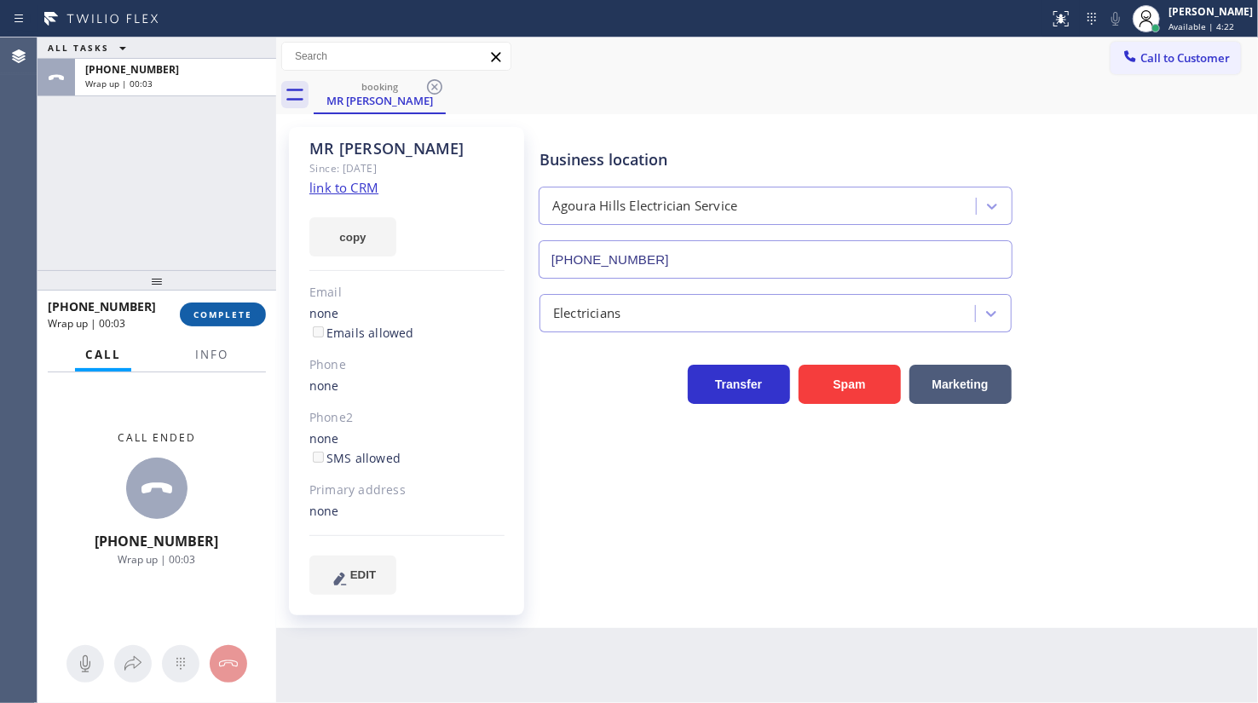
click at [230, 315] on span "COMPLETE" at bounding box center [222, 314] width 59 height 12
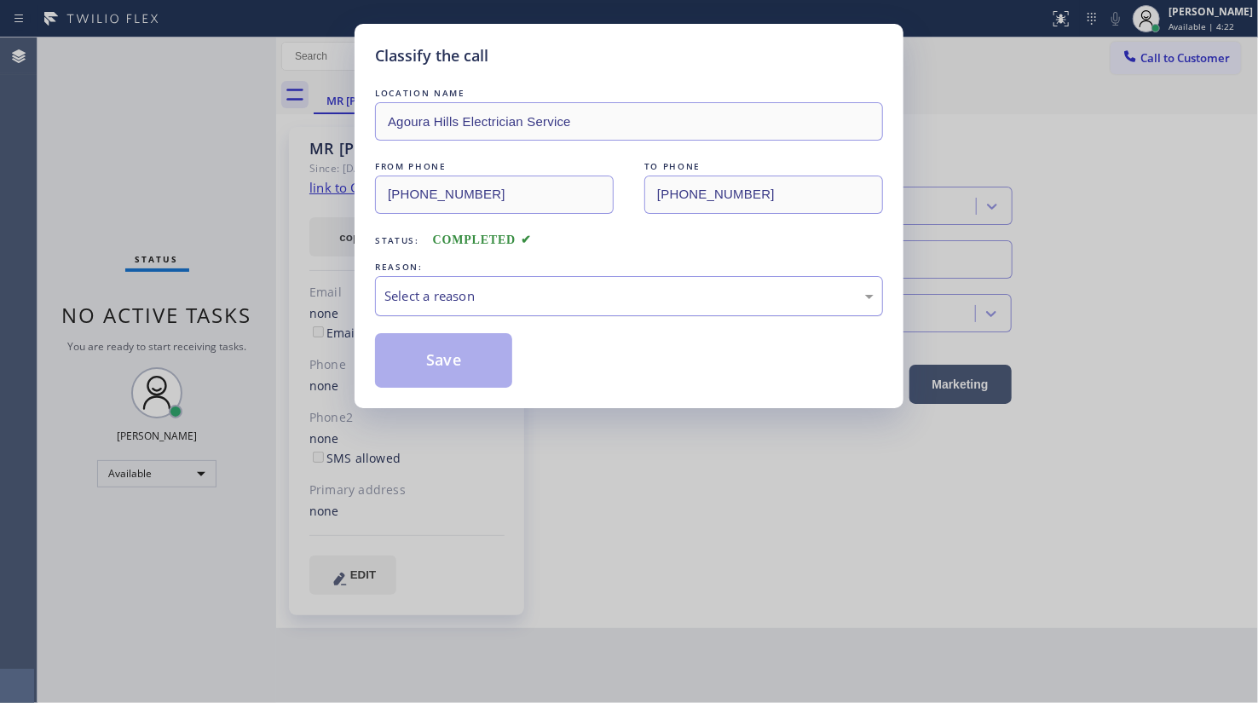
click at [393, 278] on div "Select a reason" at bounding box center [629, 296] width 508 height 40
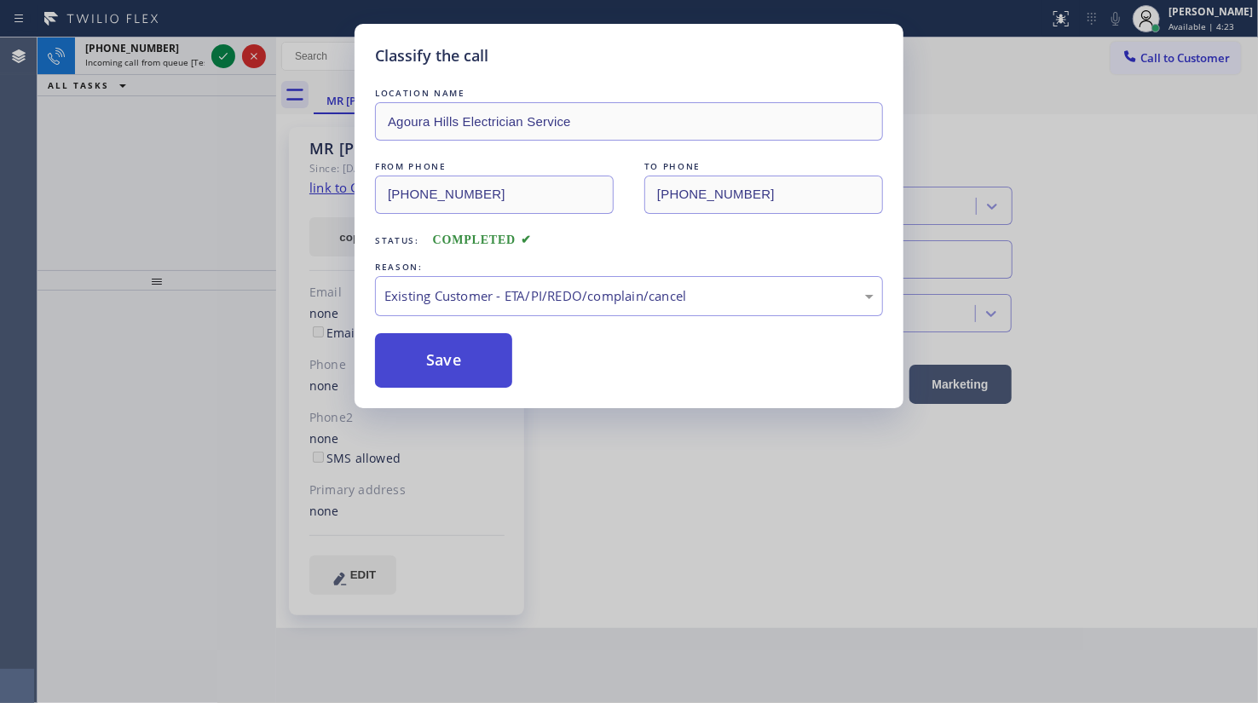
click at [433, 350] on button "Save" at bounding box center [443, 360] width 137 height 55
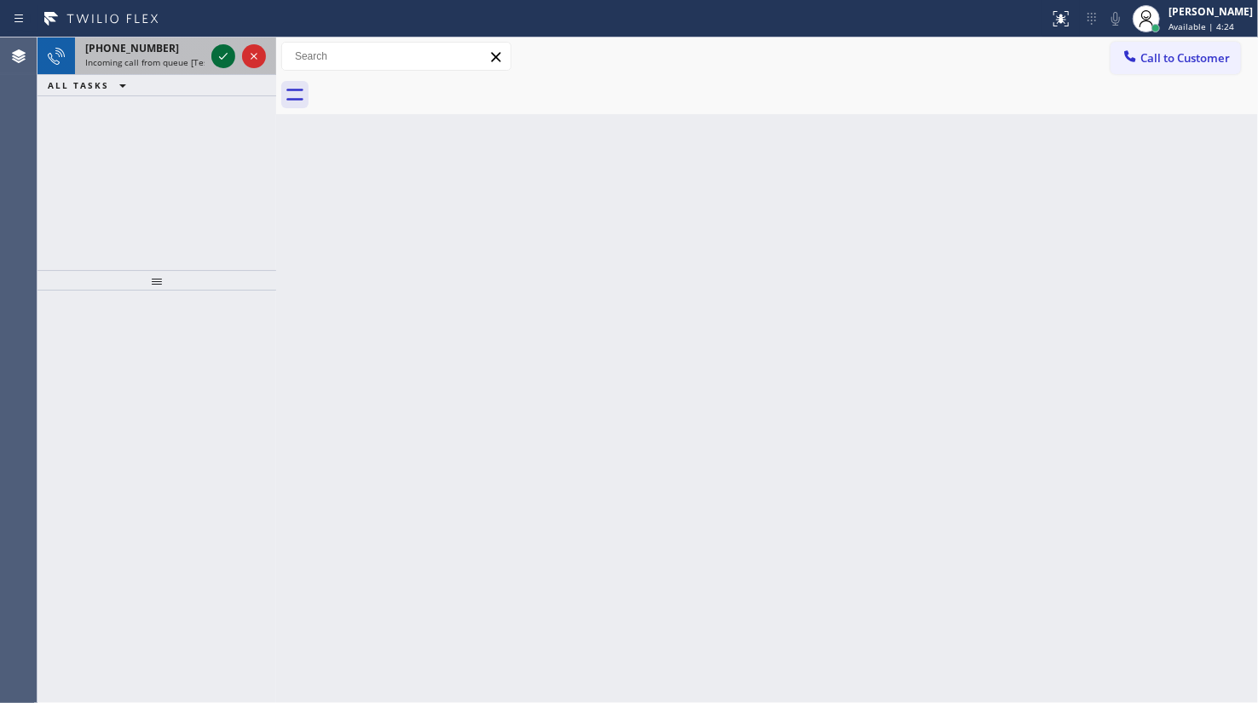
click at [220, 53] on icon at bounding box center [223, 56] width 20 height 20
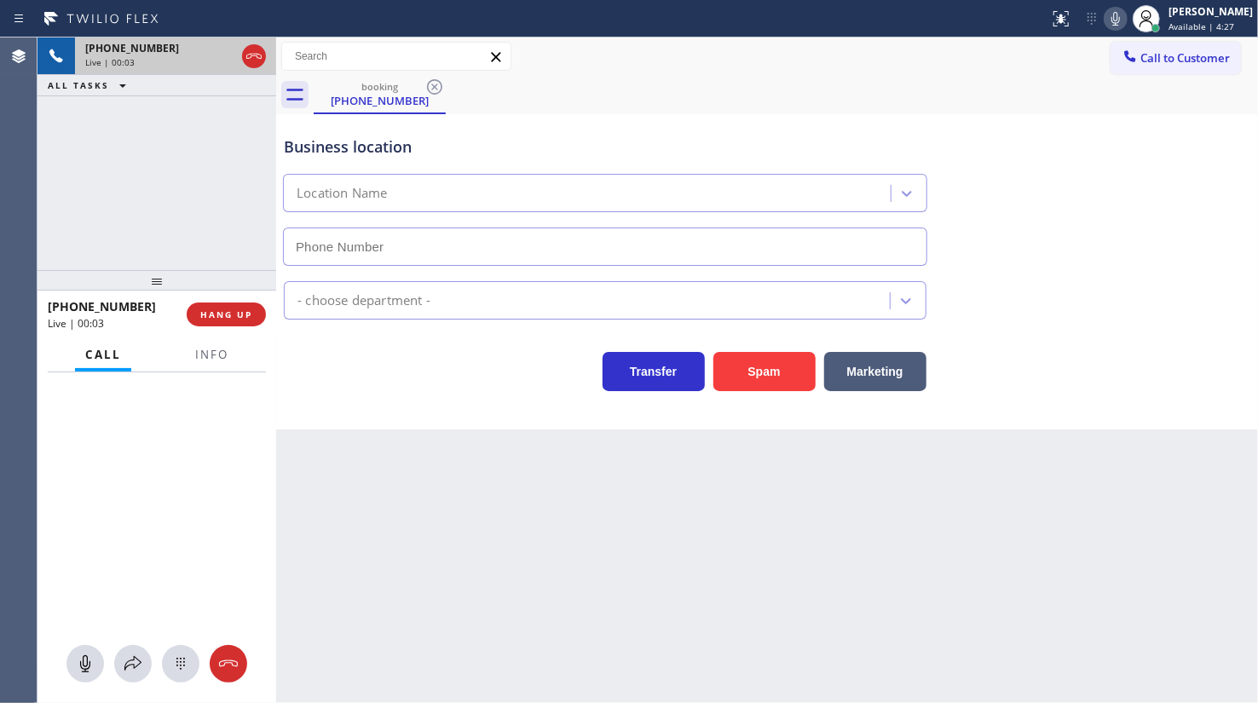
type input "(650) 665-6626"
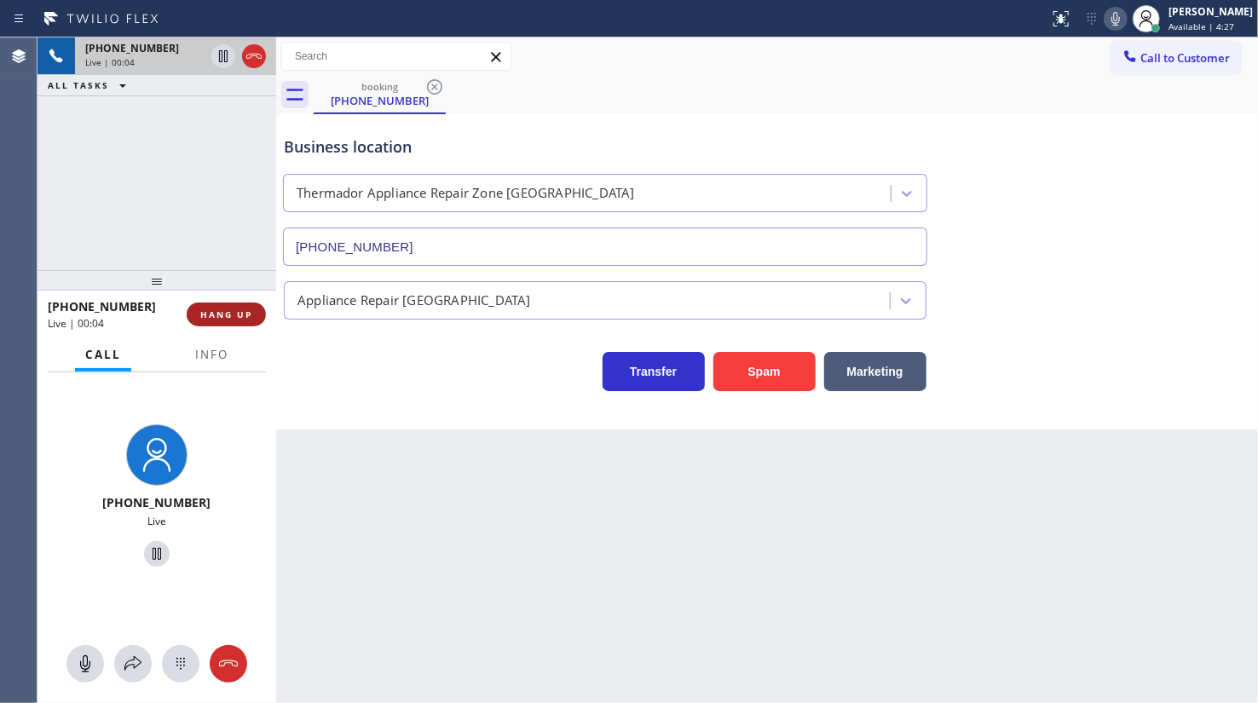
click at [219, 315] on span "HANG UP" at bounding box center [226, 314] width 52 height 12
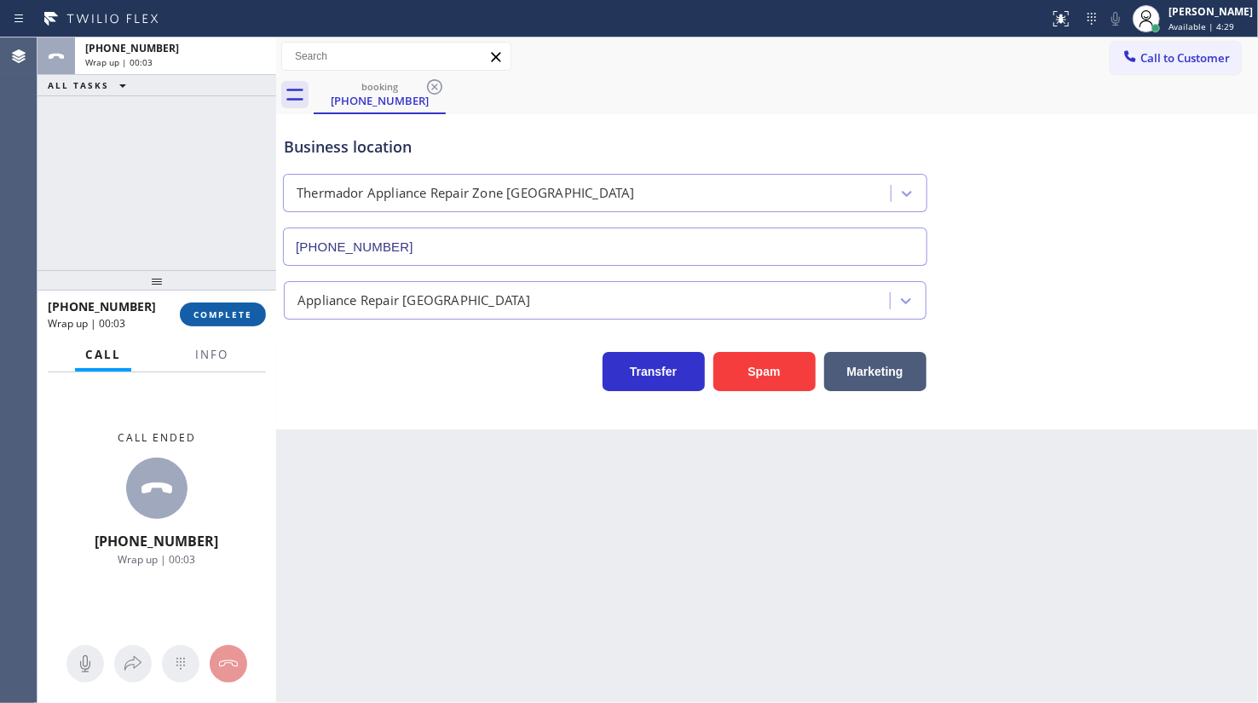
click at [239, 313] on span "COMPLETE" at bounding box center [222, 314] width 59 height 12
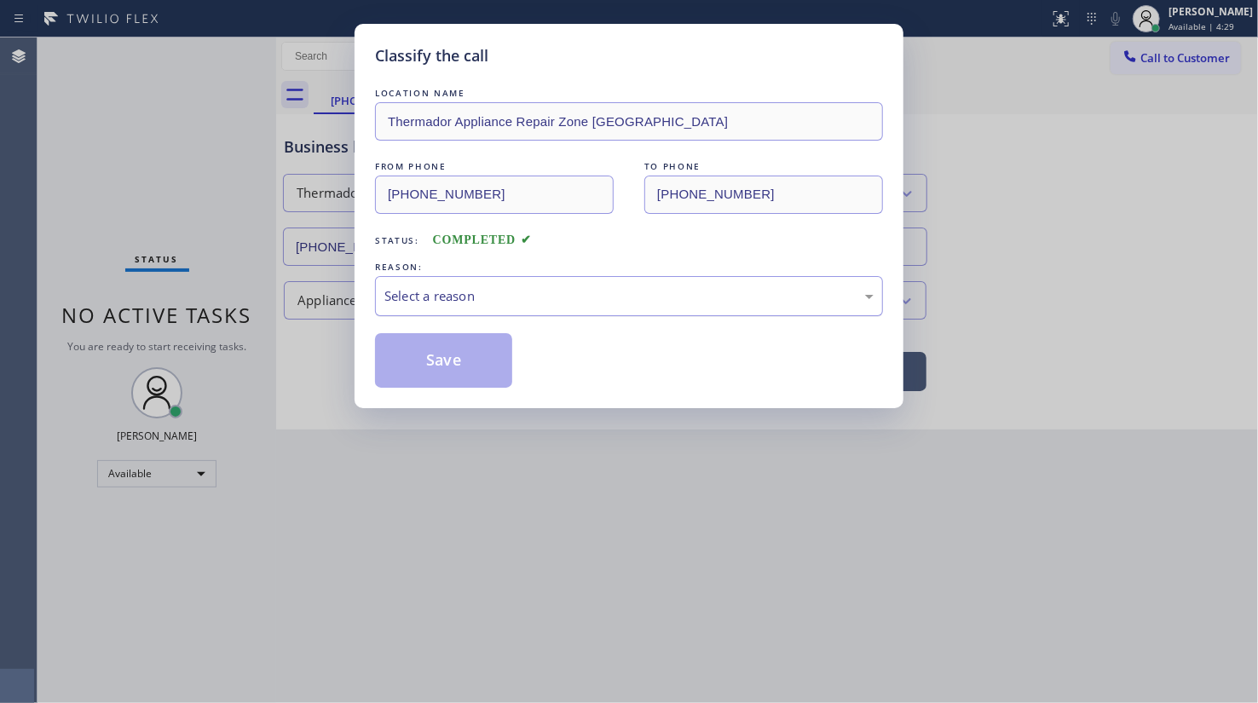
click at [403, 302] on div "Select a reason" at bounding box center [628, 296] width 489 height 20
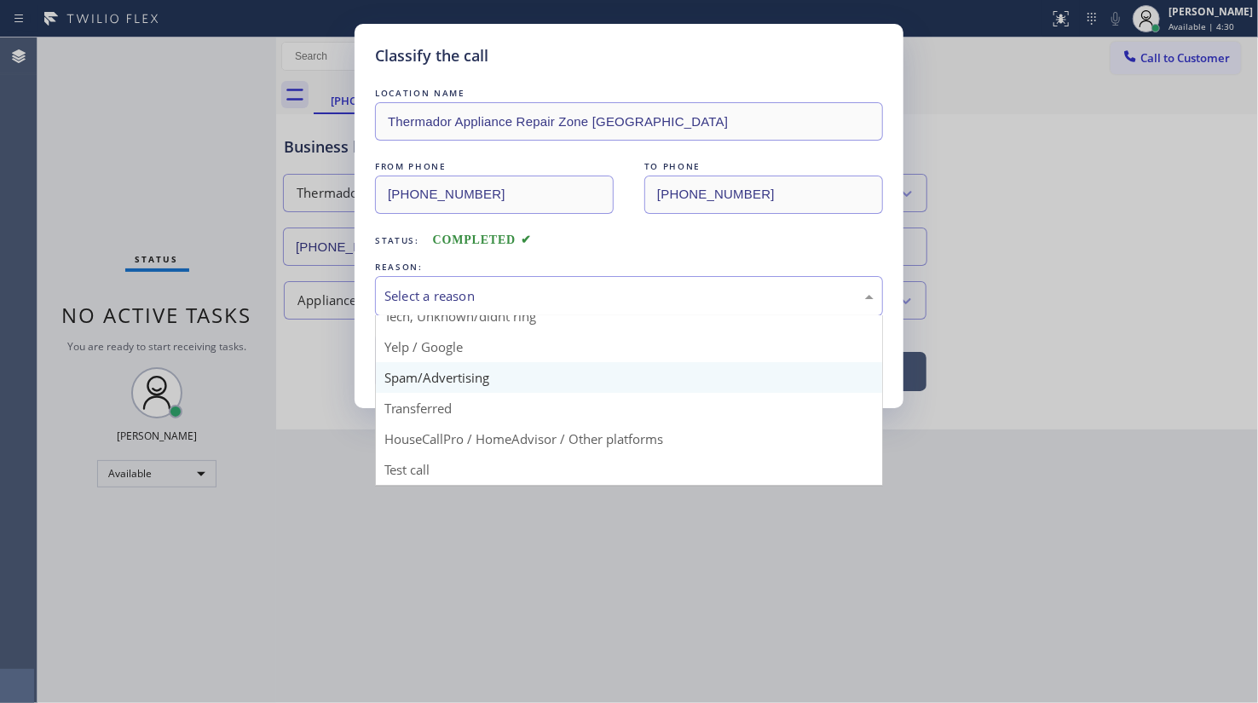
scroll to position [113, 0]
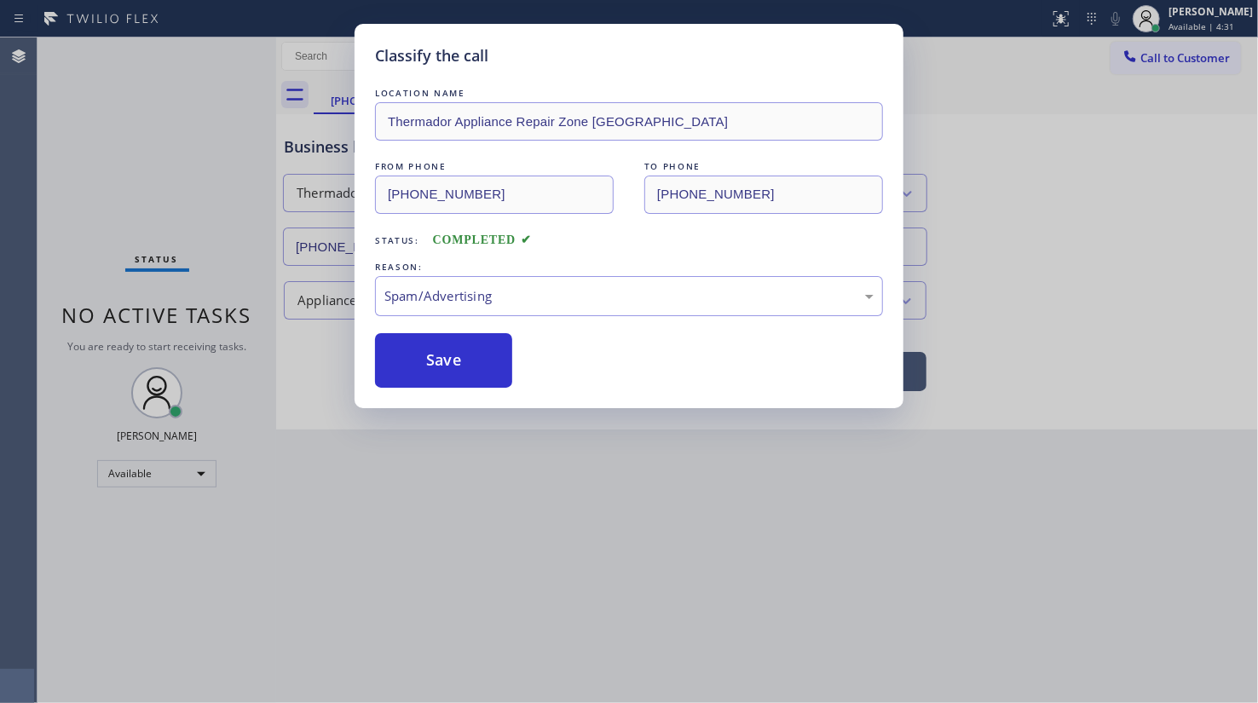
click at [411, 370] on button "Save" at bounding box center [443, 360] width 137 height 55
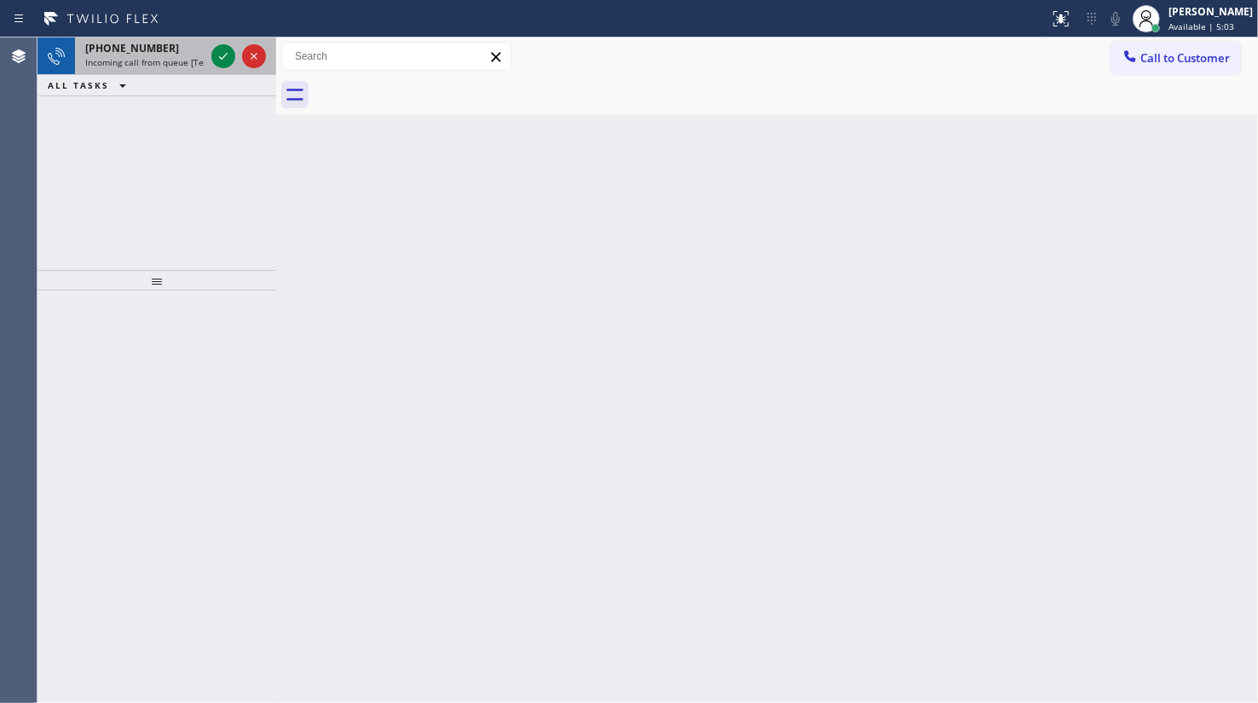
drag, startPoint x: 74, startPoint y: 131, endPoint x: 187, endPoint y: 72, distance: 127.3
click at [76, 130] on div "+16463090646 Incoming call from queue [Test] All ALL TASKS ALL TASKS ACTIVE TAS…" at bounding box center [156, 153] width 239 height 233
click at [222, 59] on icon at bounding box center [223, 56] width 9 height 7
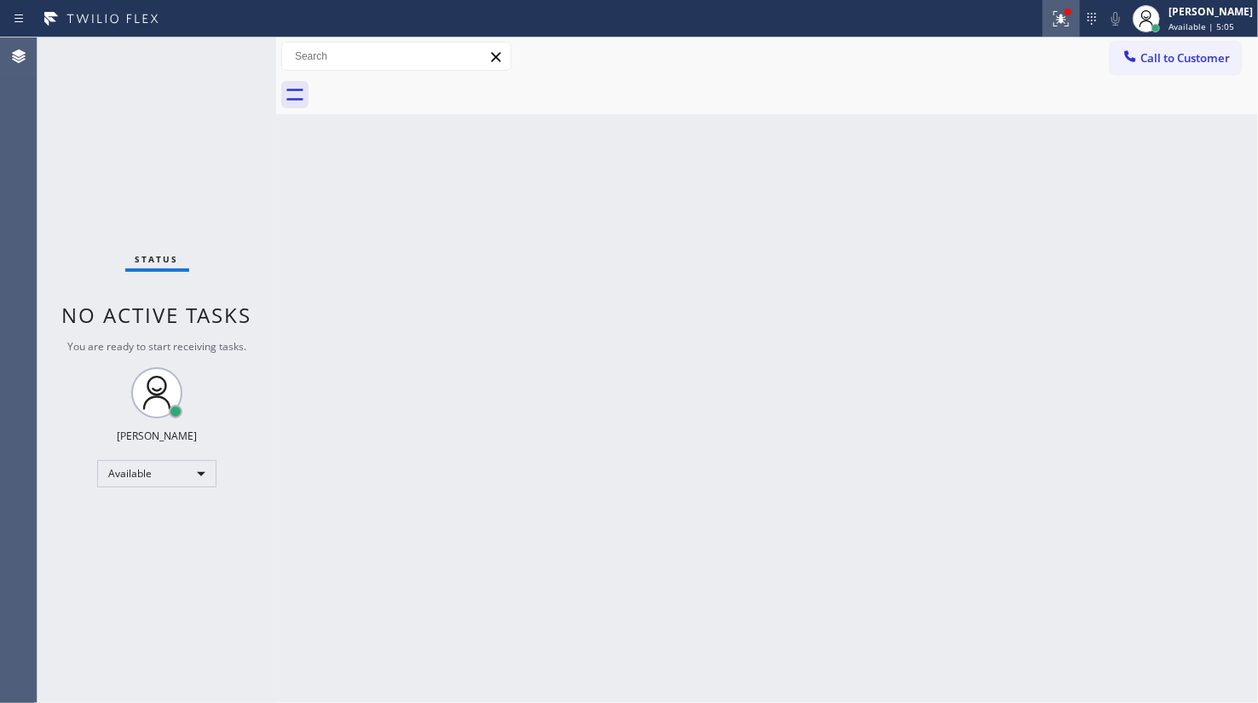
click at [1057, 20] on icon at bounding box center [1061, 19] width 20 height 20
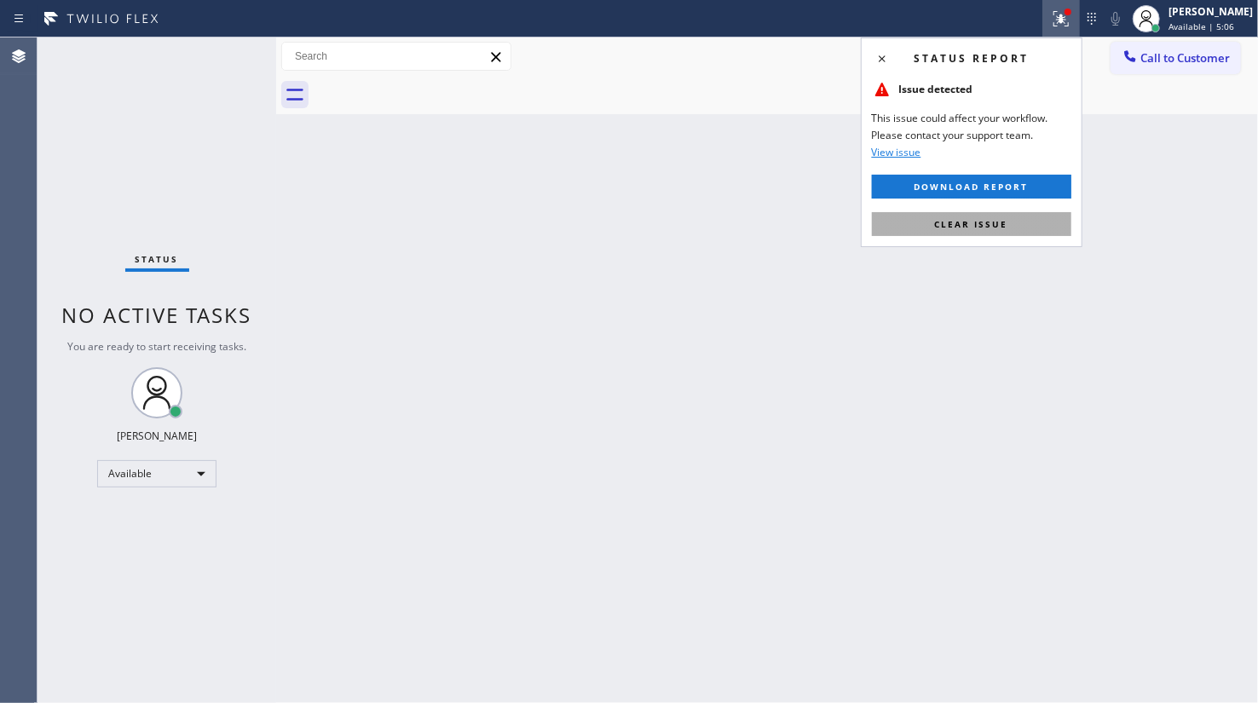
click at [1028, 222] on button "Clear issue" at bounding box center [971, 224] width 199 height 24
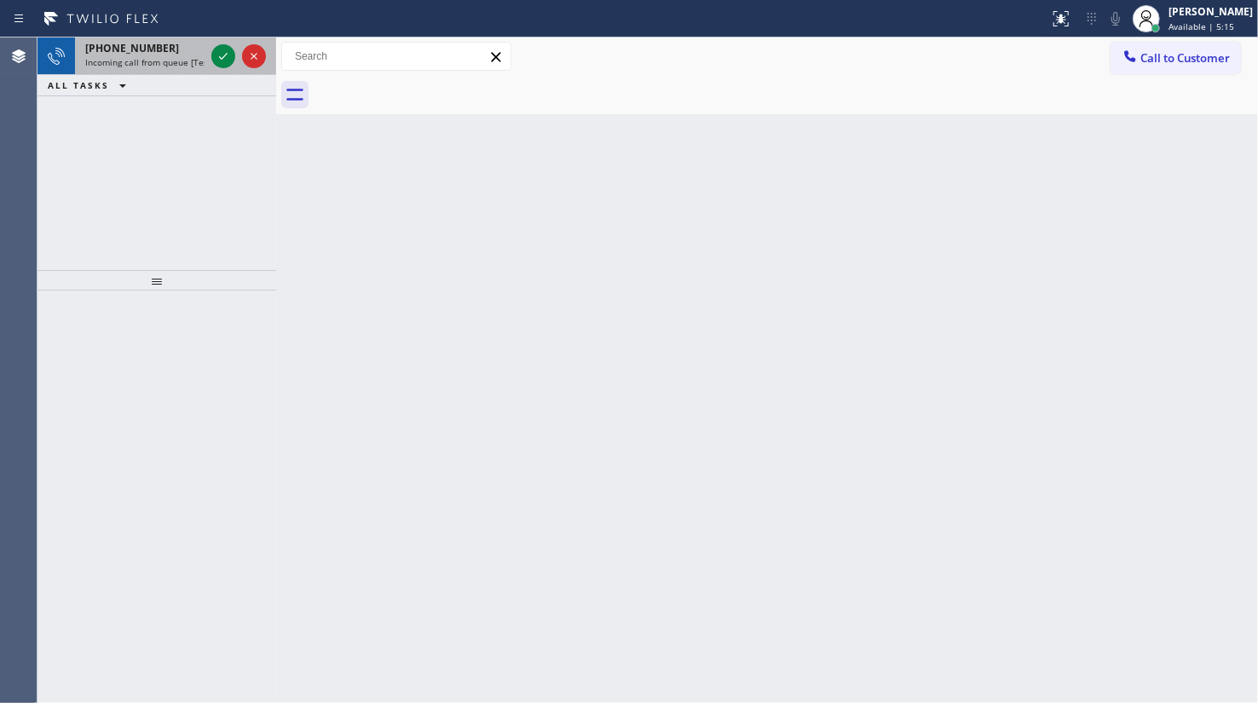
drag, startPoint x: 128, startPoint y: 60, endPoint x: 251, endPoint y: 40, distance: 125.1
click at [134, 57] on span "Incoming call from queue [Test] All" at bounding box center [155, 62] width 141 height 12
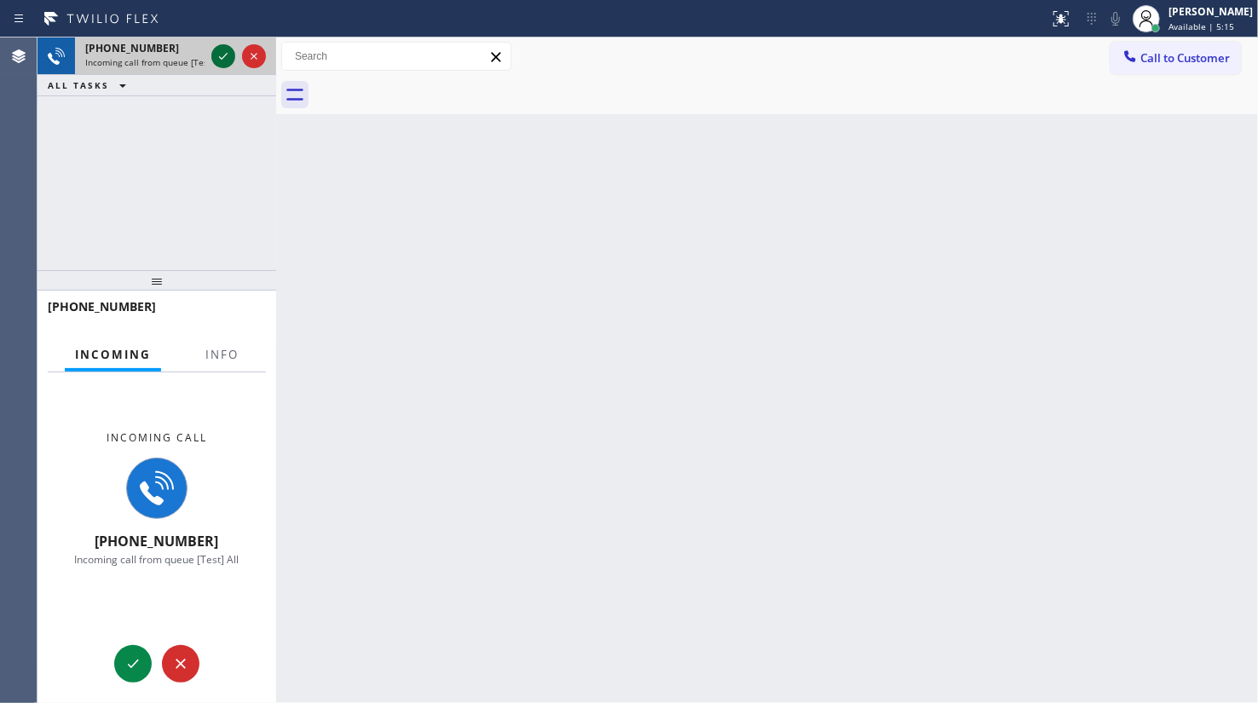
click at [223, 52] on icon at bounding box center [223, 56] width 20 height 20
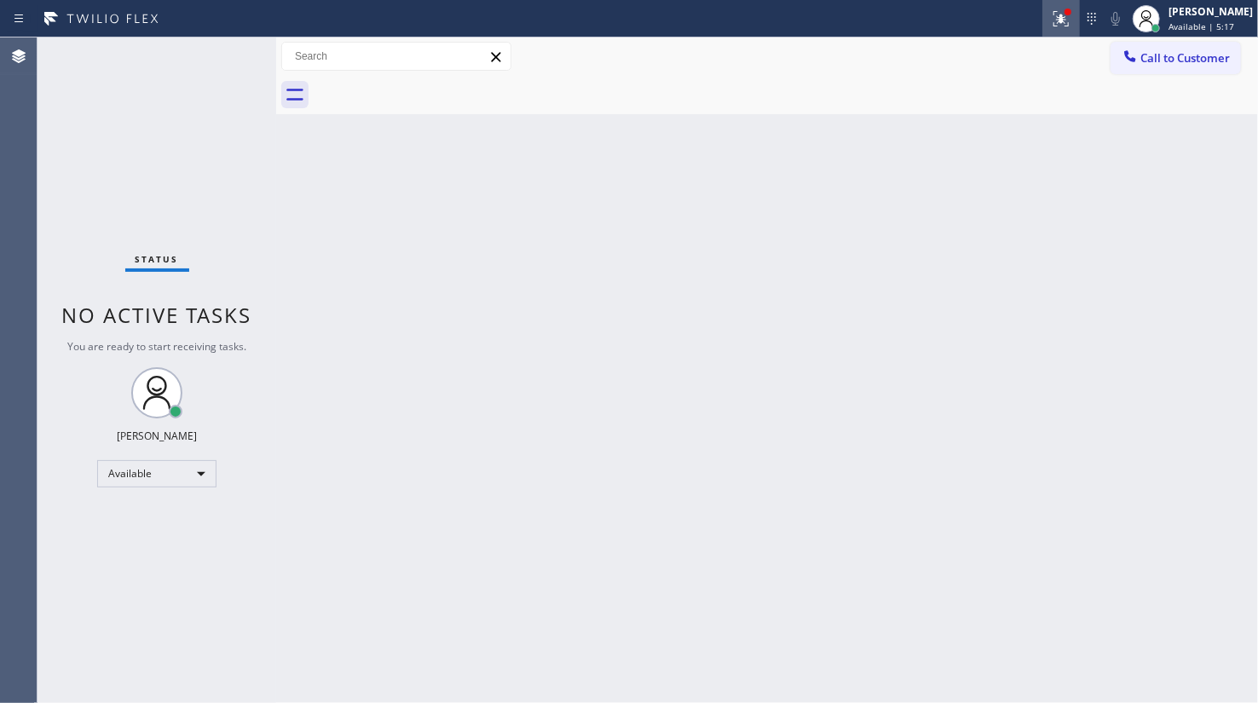
click at [1062, 14] on icon at bounding box center [1061, 19] width 20 height 20
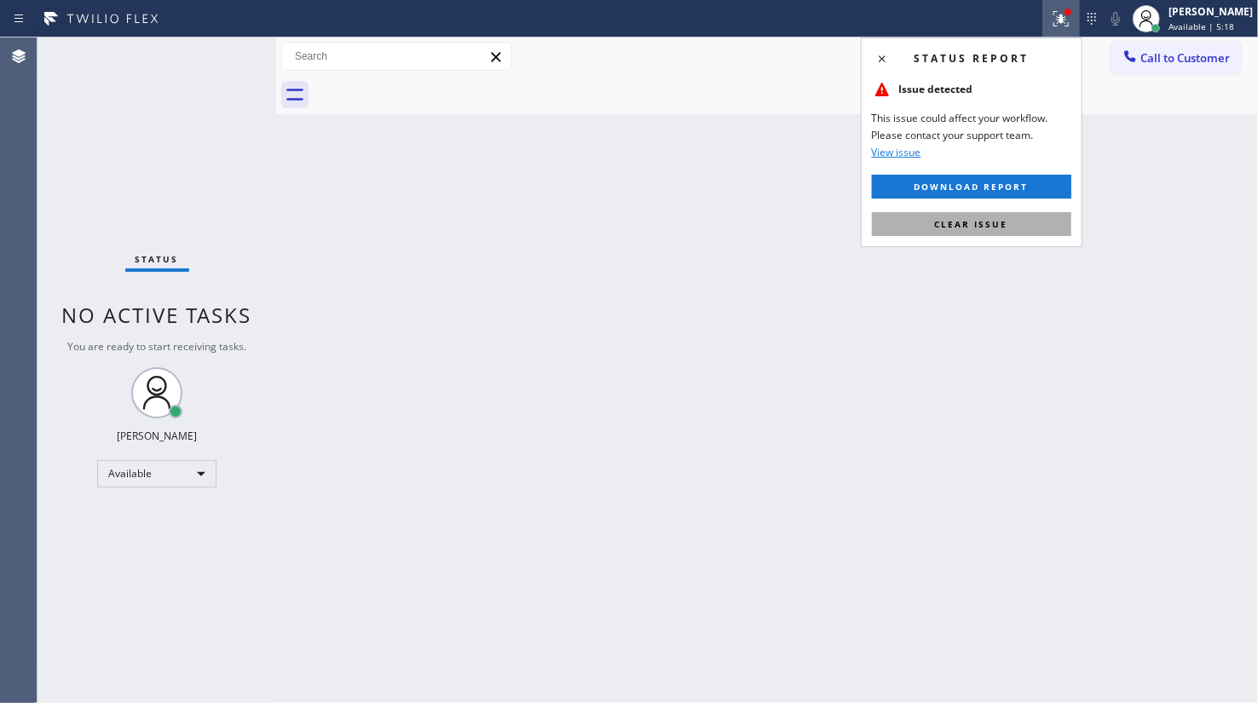
click at [1042, 234] on button "Clear issue" at bounding box center [971, 224] width 199 height 24
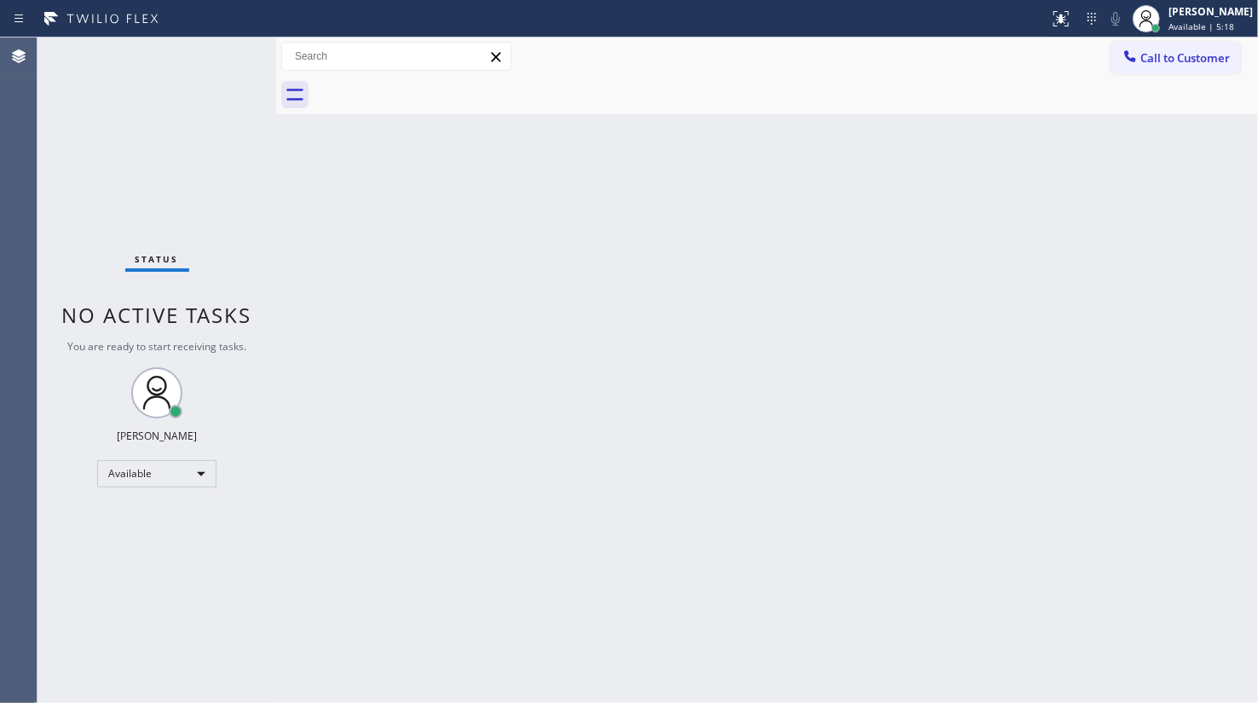
click at [1042, 233] on div "Back to Dashboard Change Sender ID Customers Technicians Select a contact Outbo…" at bounding box center [767, 369] width 982 height 665
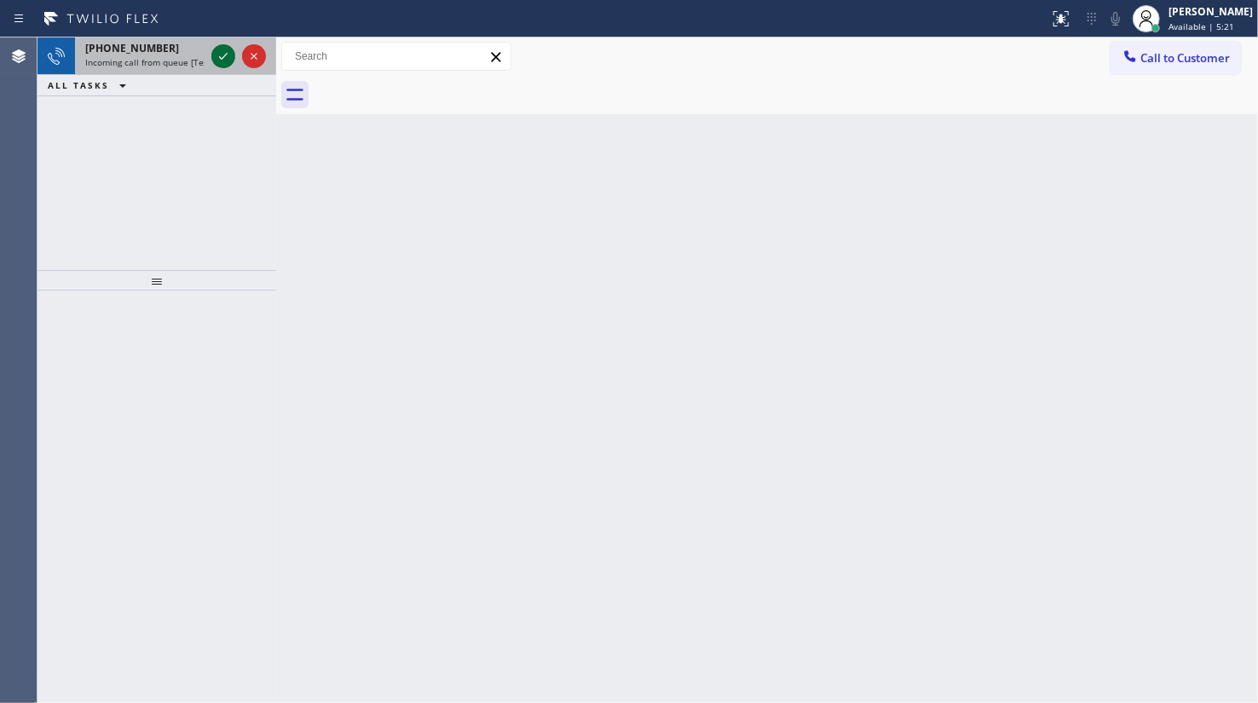
click at [219, 52] on icon at bounding box center [223, 56] width 20 height 20
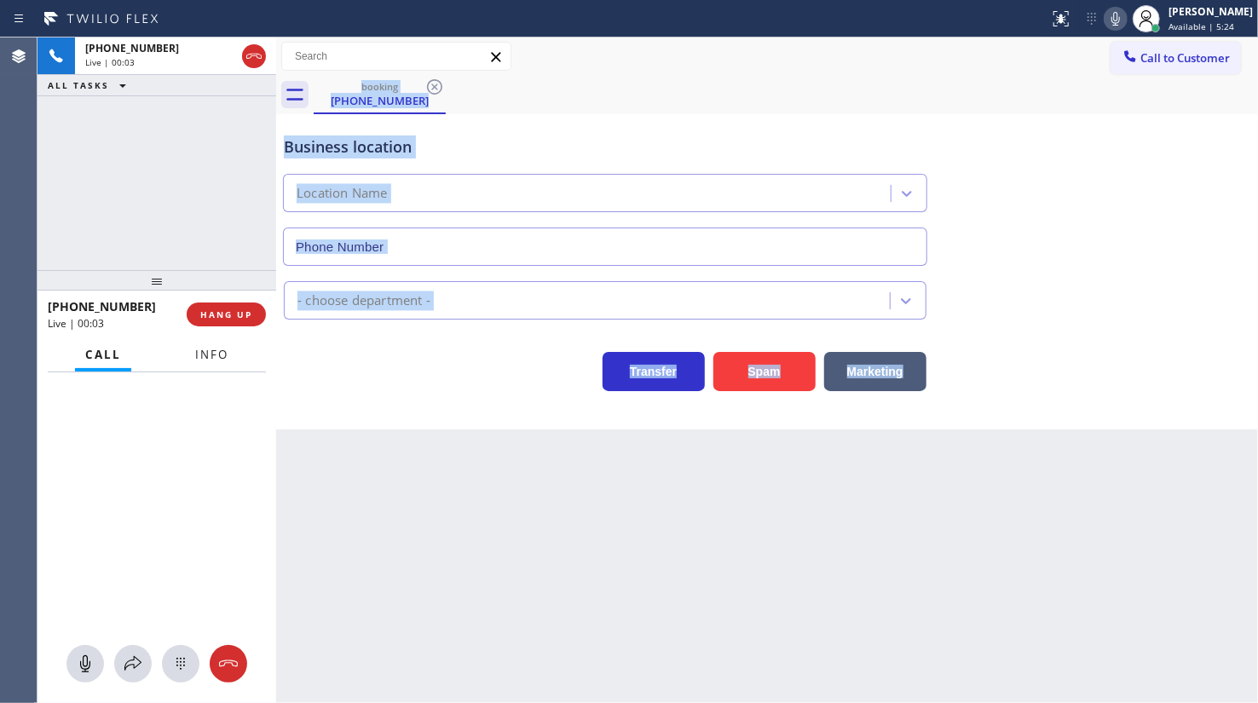
click at [220, 350] on span "Info" at bounding box center [211, 354] width 33 height 15
type input "(877) 748-5179"
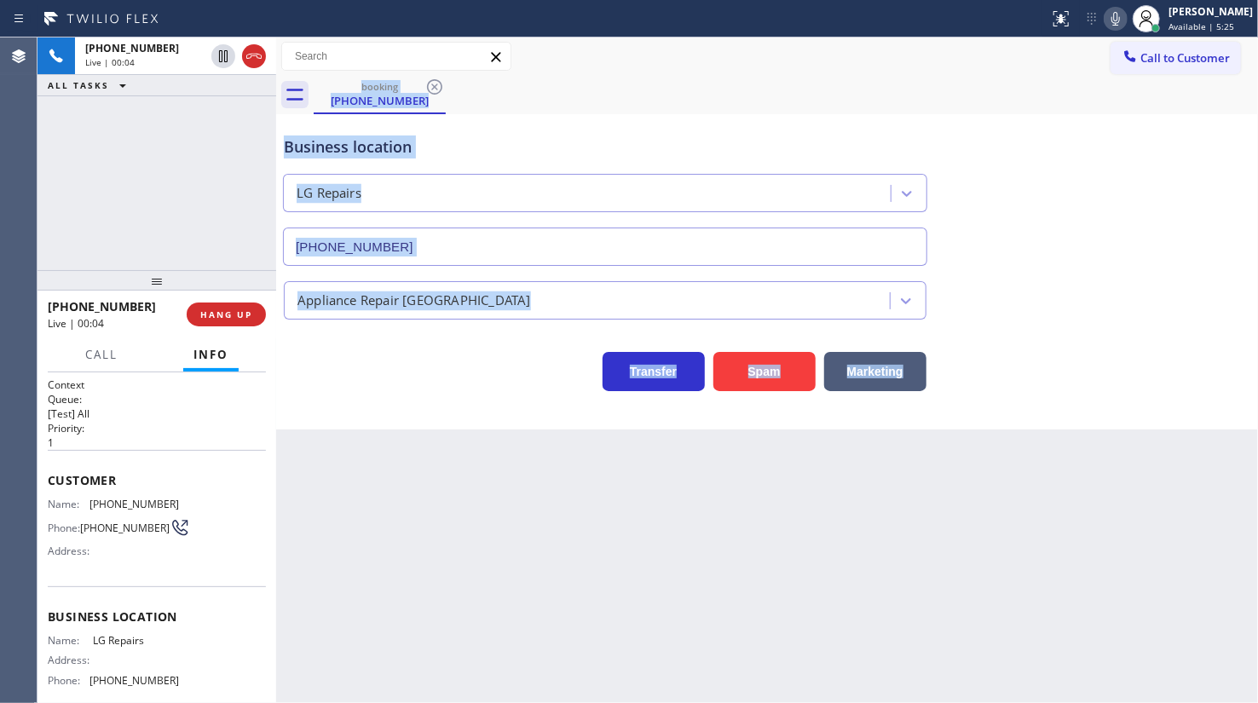
click at [465, 398] on div "Business location LG Repairs (877) 748-5179 Appliance Repair High End Transfer …" at bounding box center [767, 271] width 982 height 315
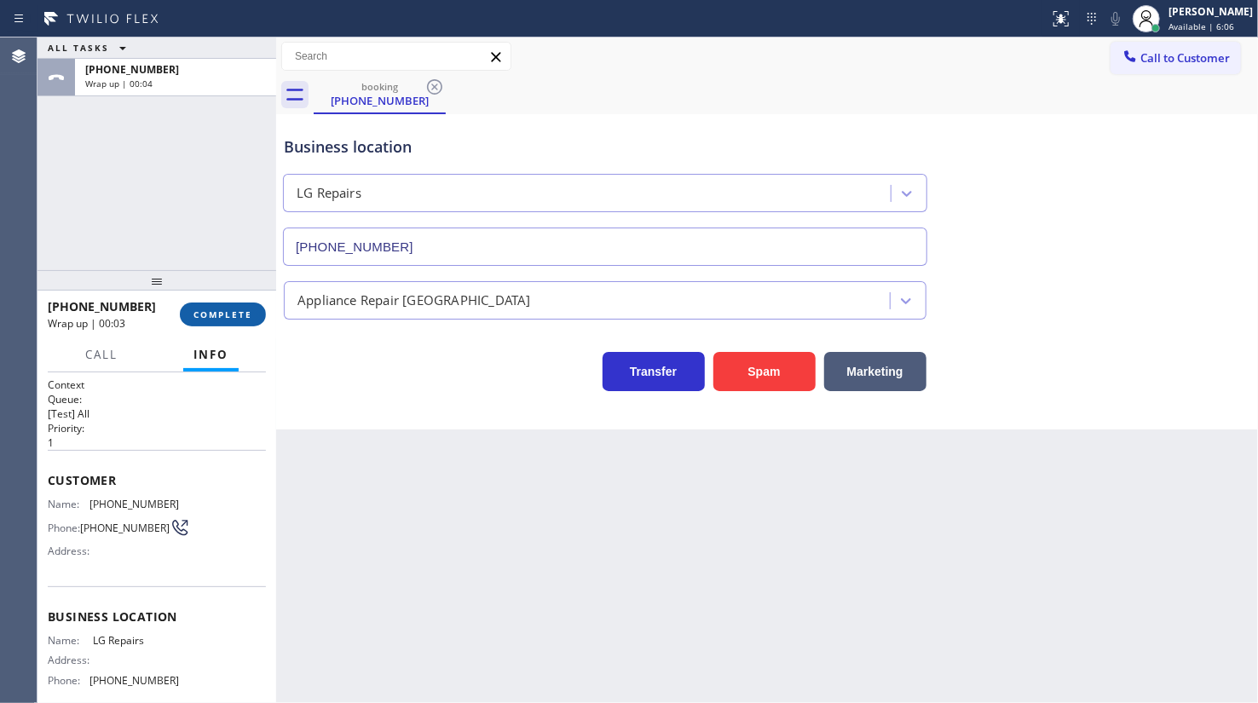
click at [223, 314] on span "COMPLETE" at bounding box center [222, 314] width 59 height 12
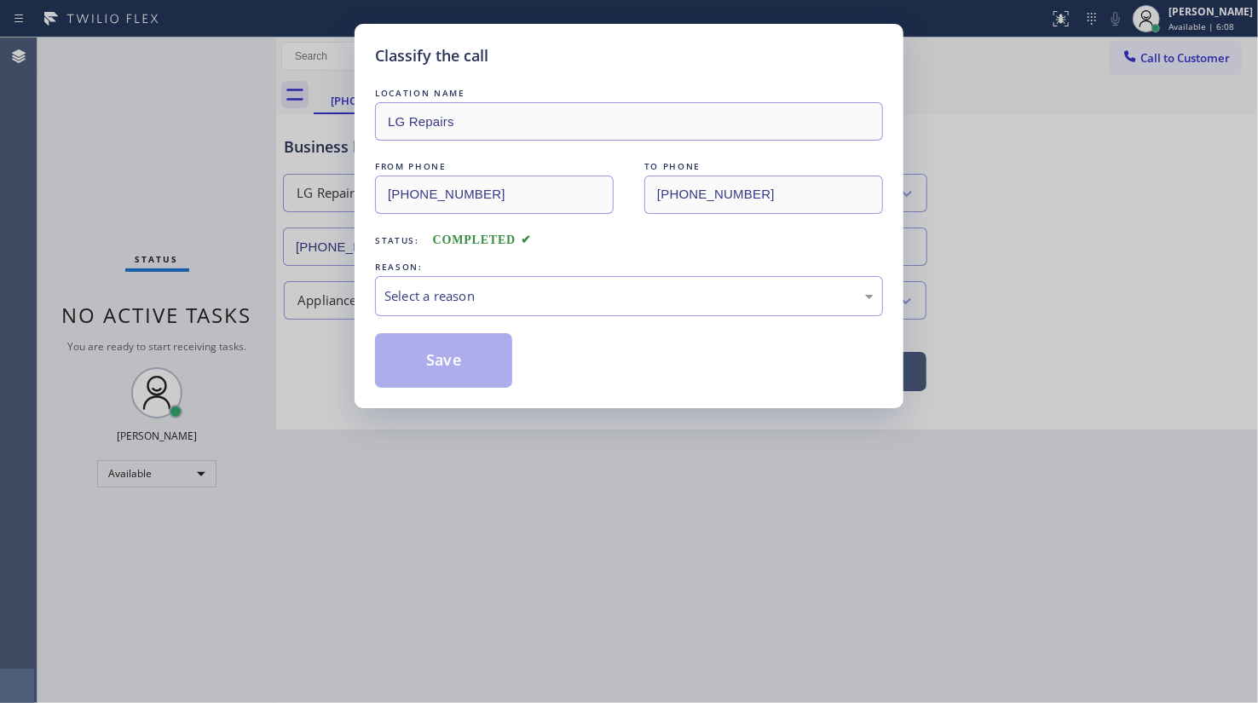
click at [458, 273] on div "REASON:" at bounding box center [629, 267] width 508 height 18
click at [452, 297] on div "Select a reason" at bounding box center [628, 296] width 489 height 20
click at [425, 357] on button "Save" at bounding box center [443, 360] width 137 height 55
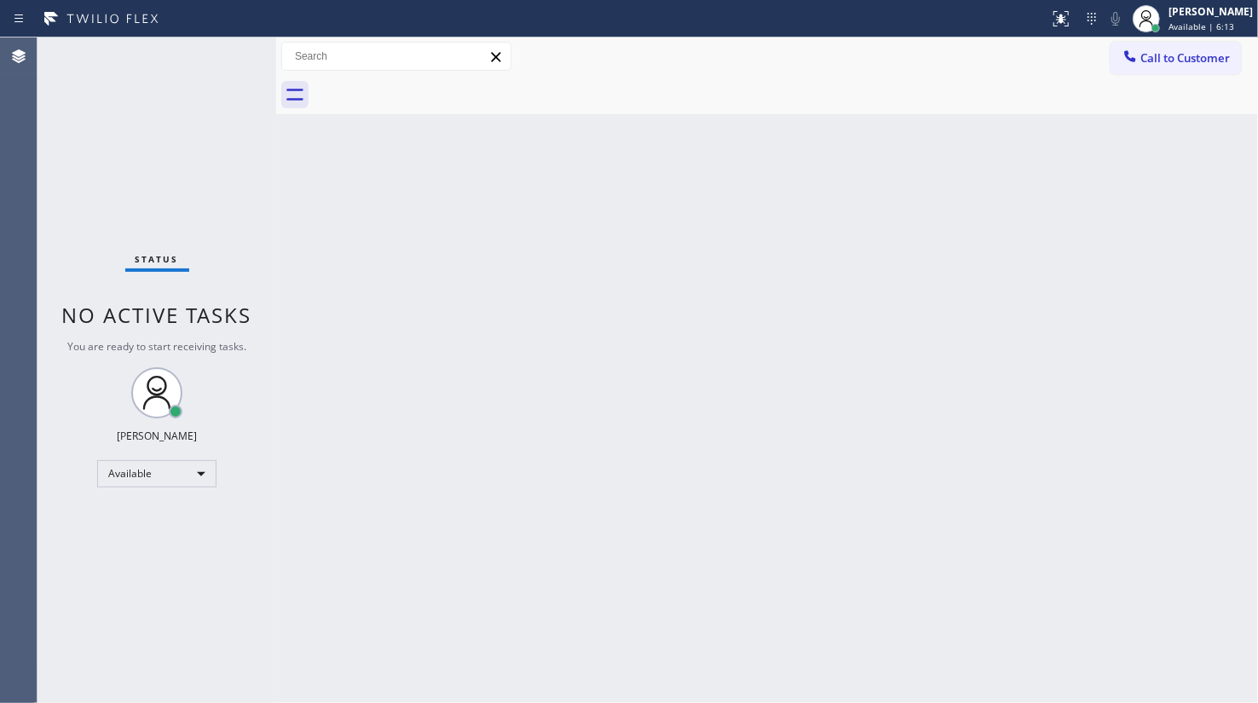
click at [527, 481] on div "Back to Dashboard Change Sender ID Customers Technicians Select a contact Outbo…" at bounding box center [767, 369] width 982 height 665
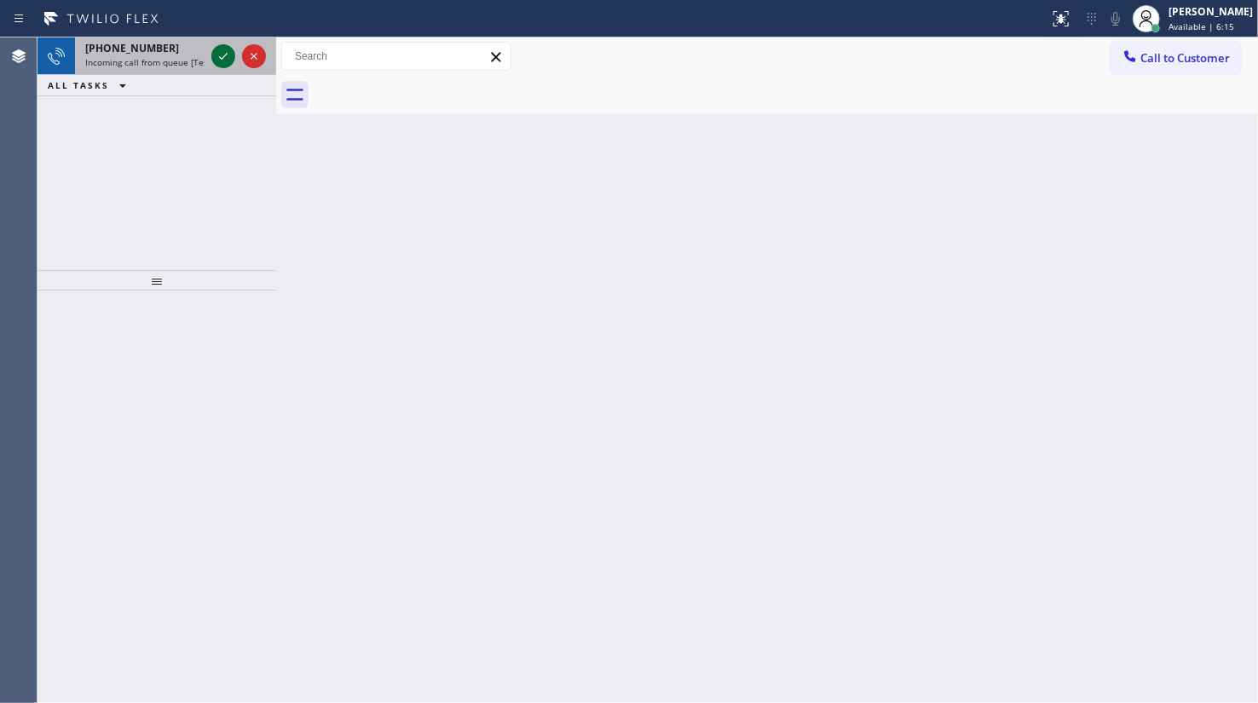
click at [222, 49] on icon at bounding box center [223, 56] width 20 height 20
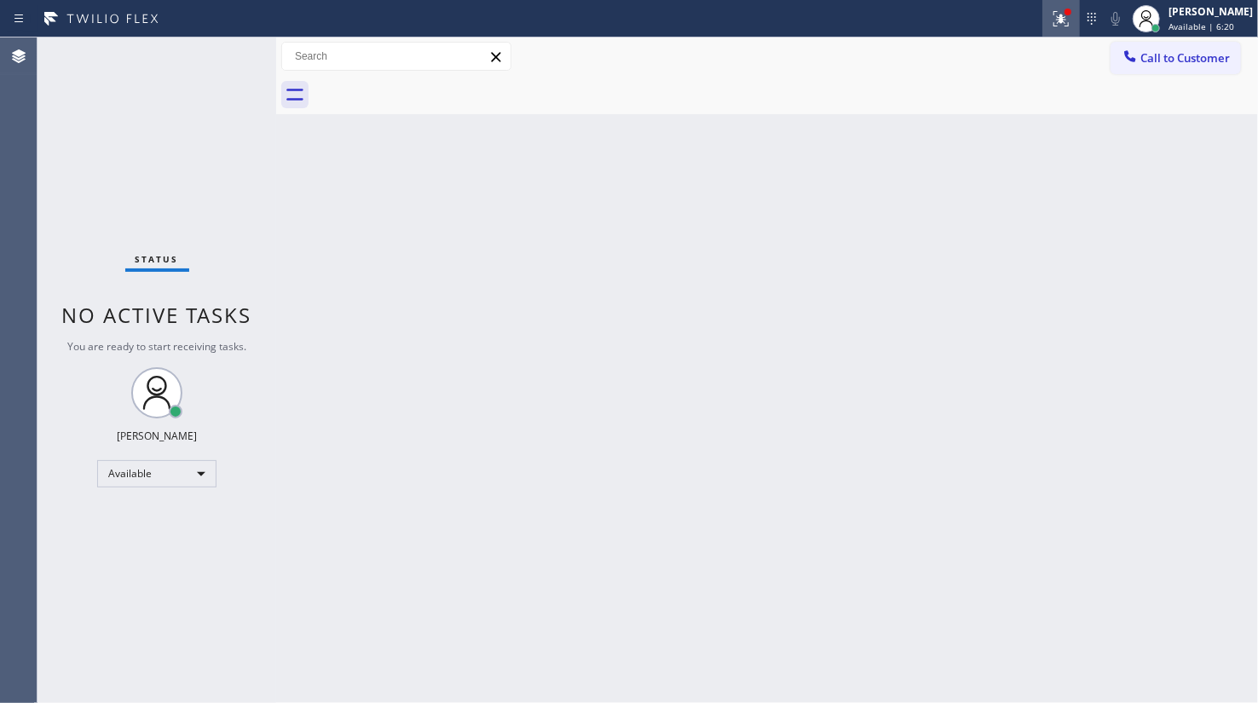
click at [1057, 18] on icon at bounding box center [1061, 19] width 20 height 20
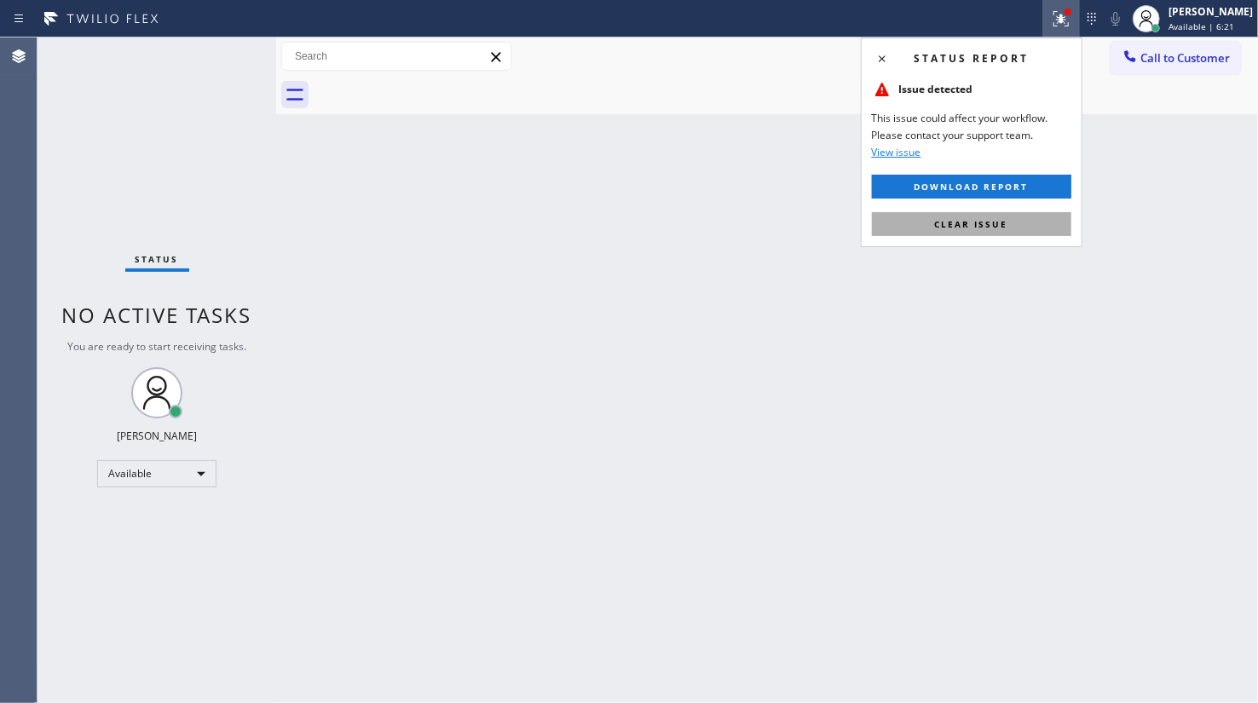
click at [1012, 221] on button "Clear issue" at bounding box center [971, 224] width 199 height 24
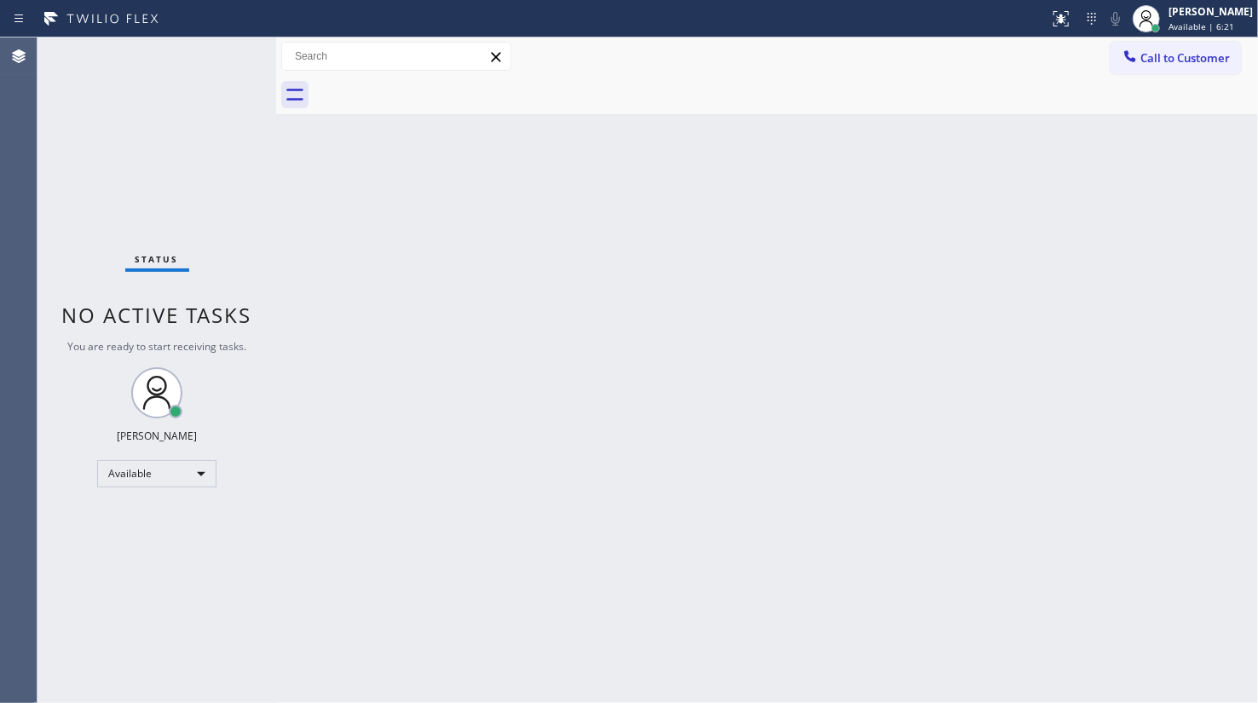
click at [1257, 450] on div "Back to Dashboard Change Sender ID Customers Technicians Select a contact Outbo…" at bounding box center [767, 369] width 982 height 665
click at [222, 49] on div "Status No active tasks You are ready to start receiving tasks. JENIZA ALCAYDE A…" at bounding box center [156, 369] width 239 height 665
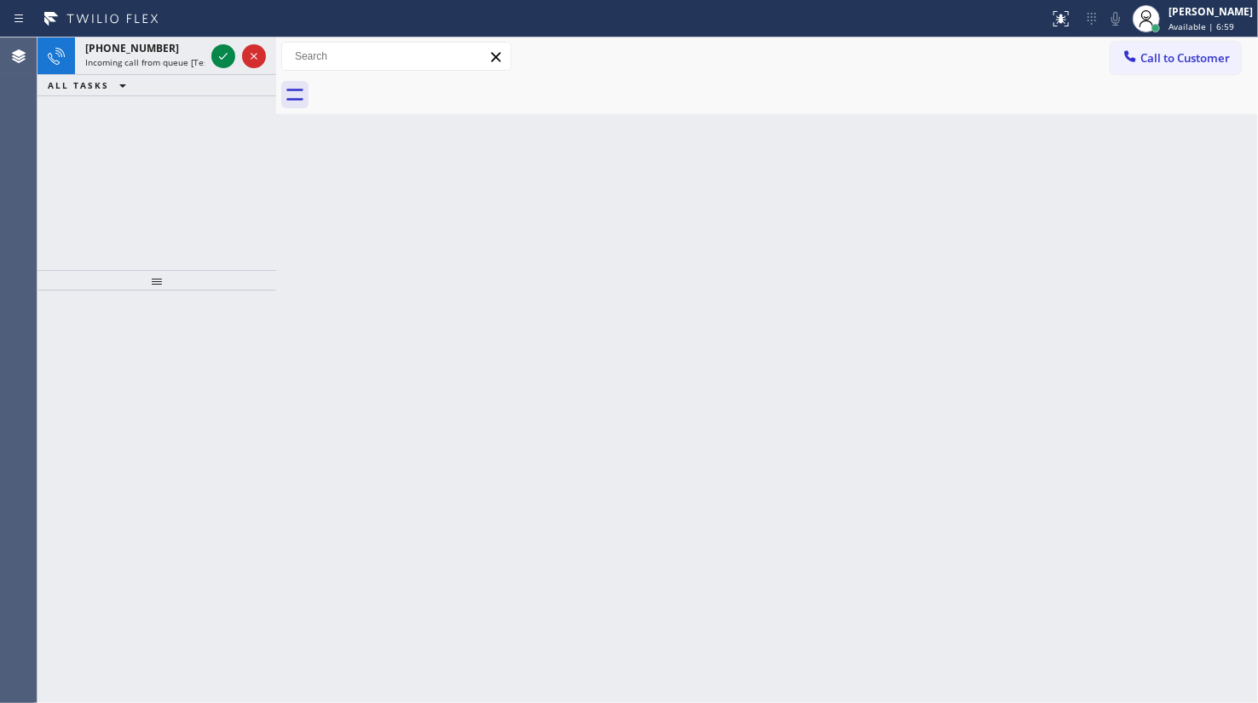
click at [187, 129] on div "+16026431272 Incoming call from queue [Test] All ALL TASKS ALL TASKS ACTIVE TAS…" at bounding box center [156, 153] width 239 height 233
click at [208, 59] on div at bounding box center [238, 55] width 61 height 37
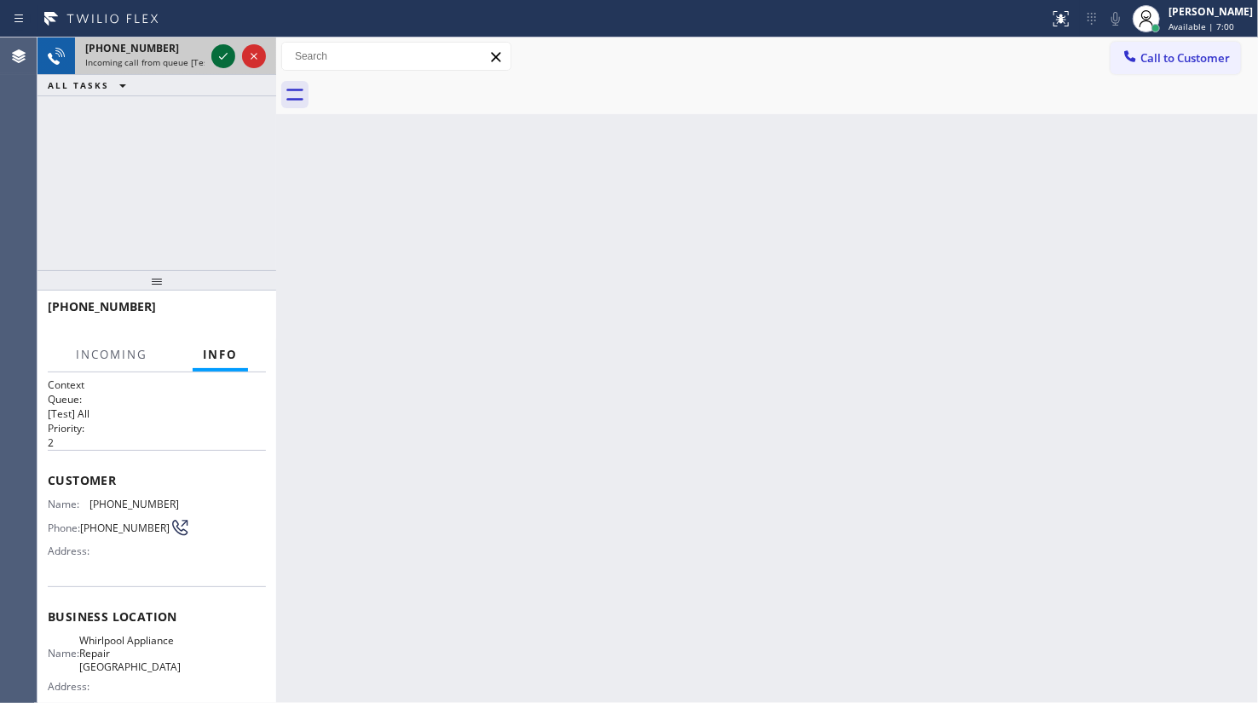
click at [222, 56] on icon at bounding box center [223, 56] width 20 height 20
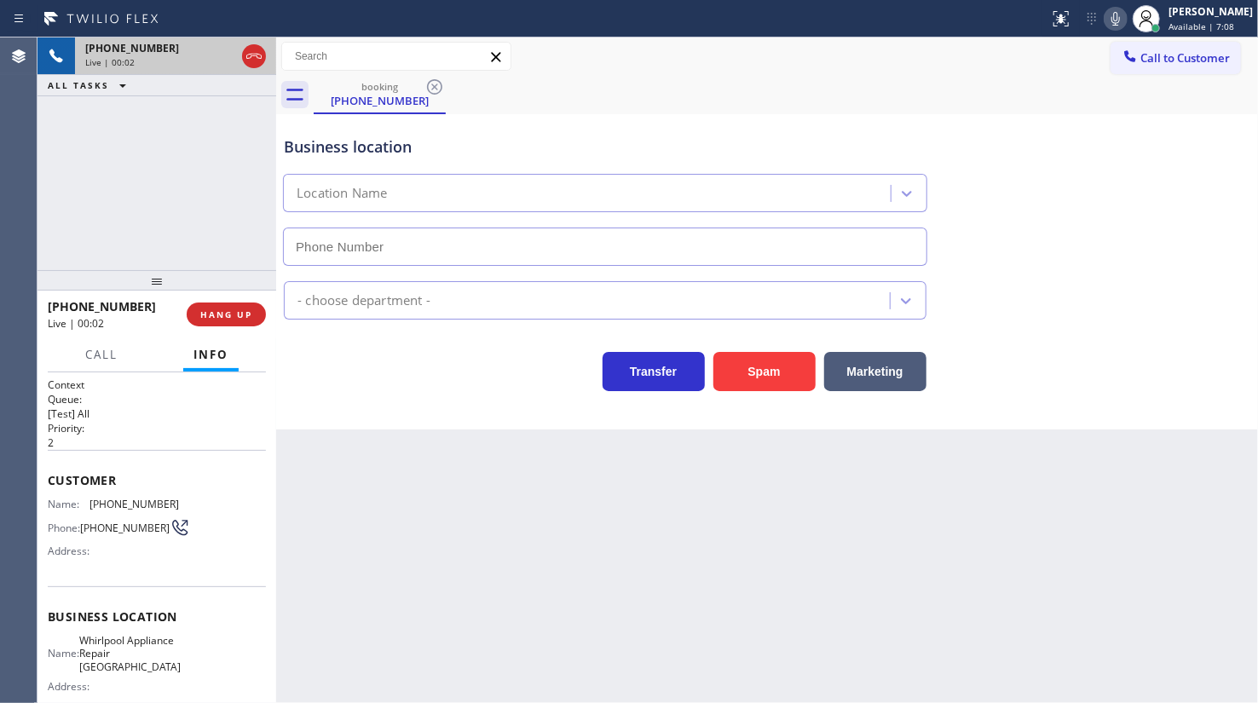
type input "(602) 755-4468"
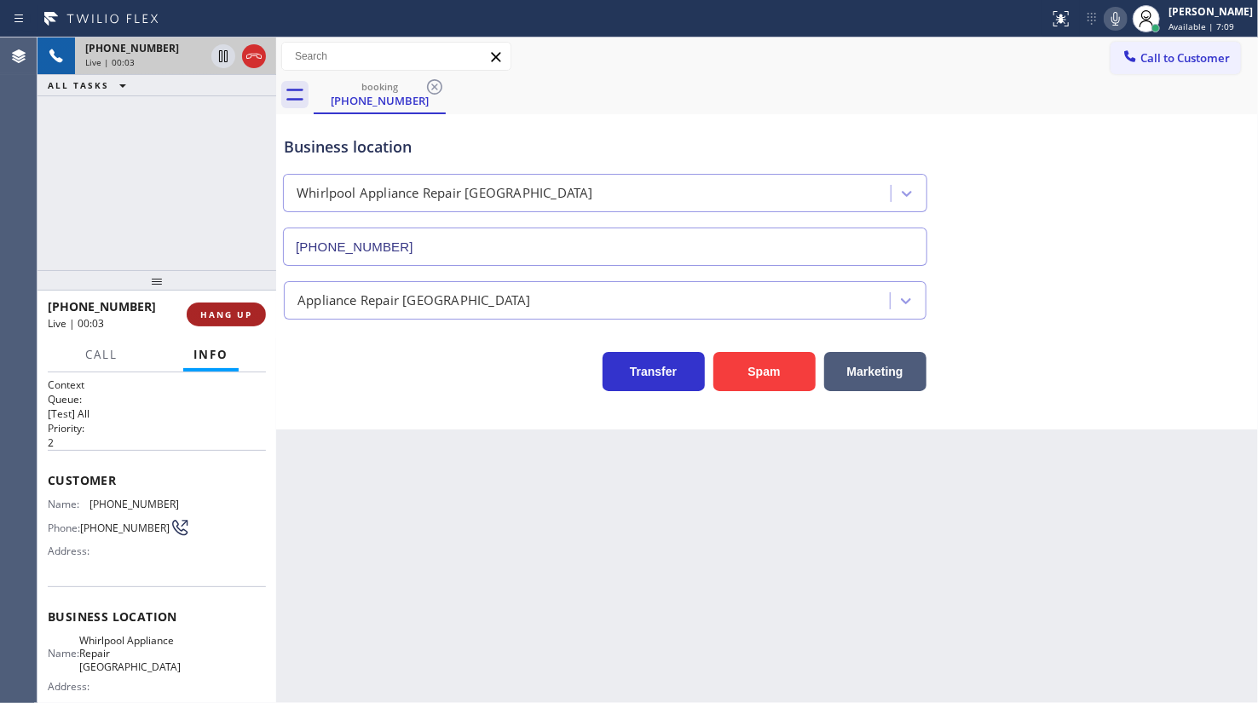
click at [218, 311] on span "HANG UP" at bounding box center [226, 314] width 52 height 12
click at [227, 307] on button "HANG UP" at bounding box center [226, 314] width 79 height 24
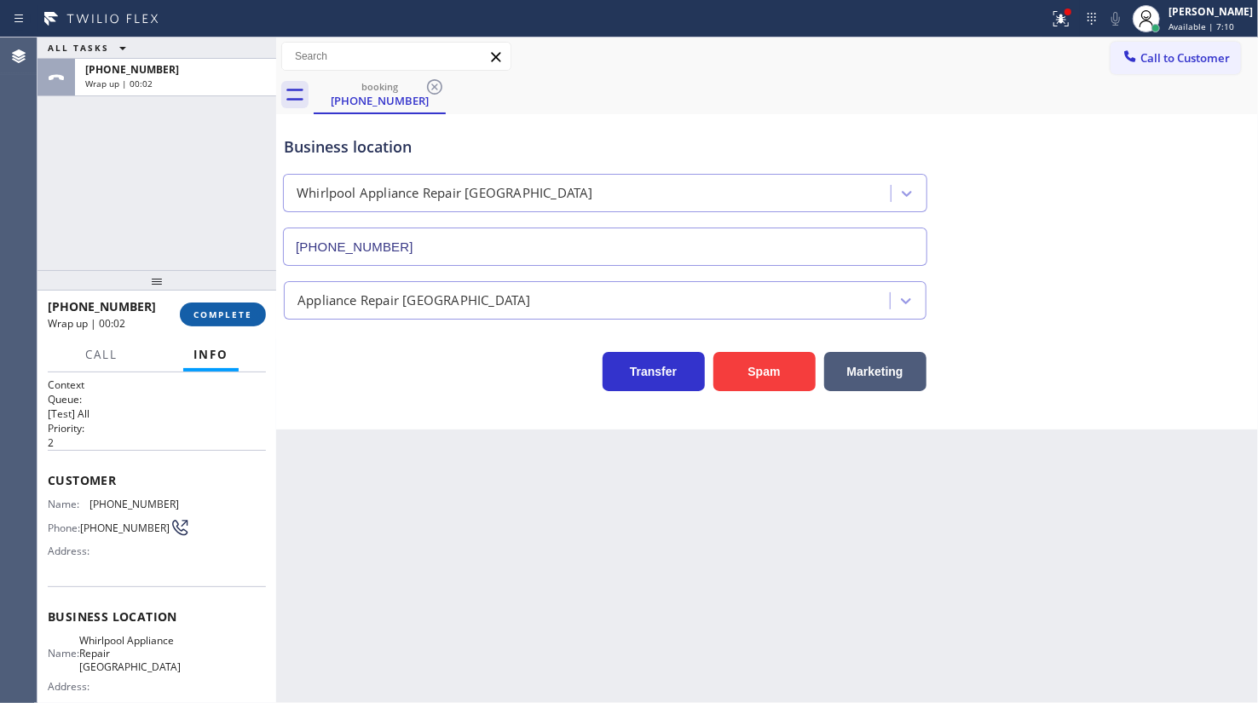
click at [228, 309] on button "COMPLETE" at bounding box center [223, 314] width 86 height 24
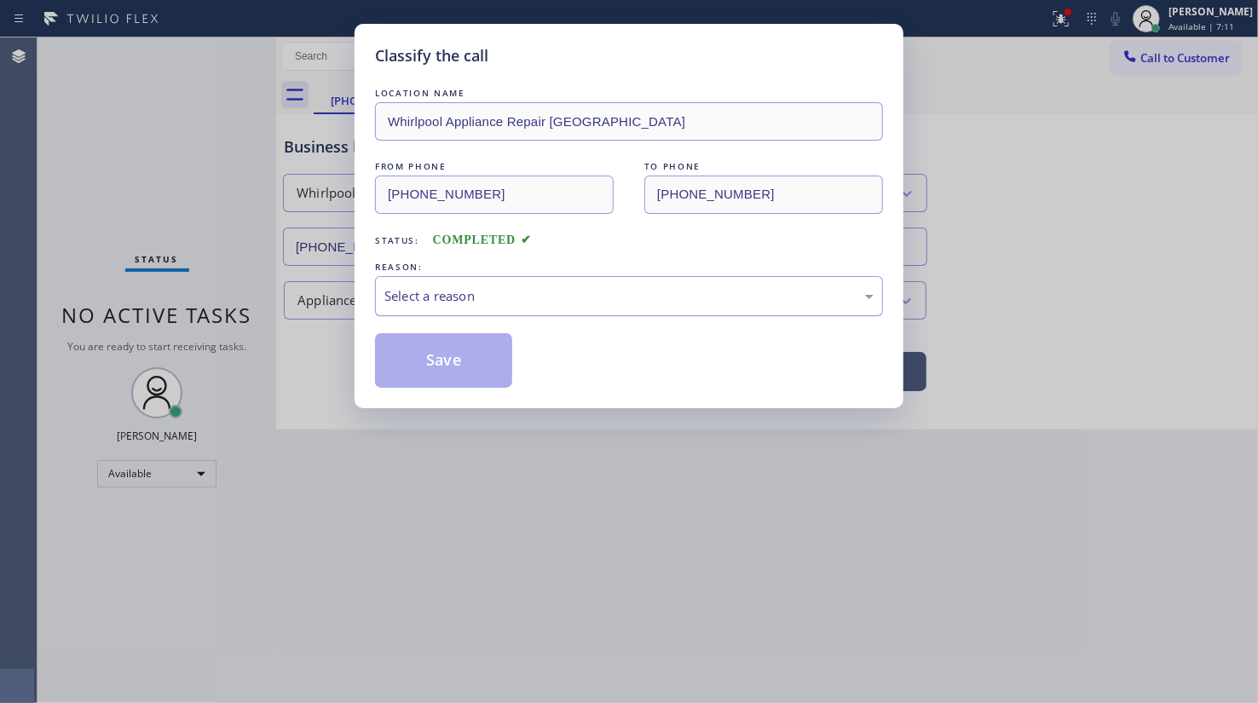
click at [462, 297] on div "Select a reason" at bounding box center [628, 296] width 489 height 20
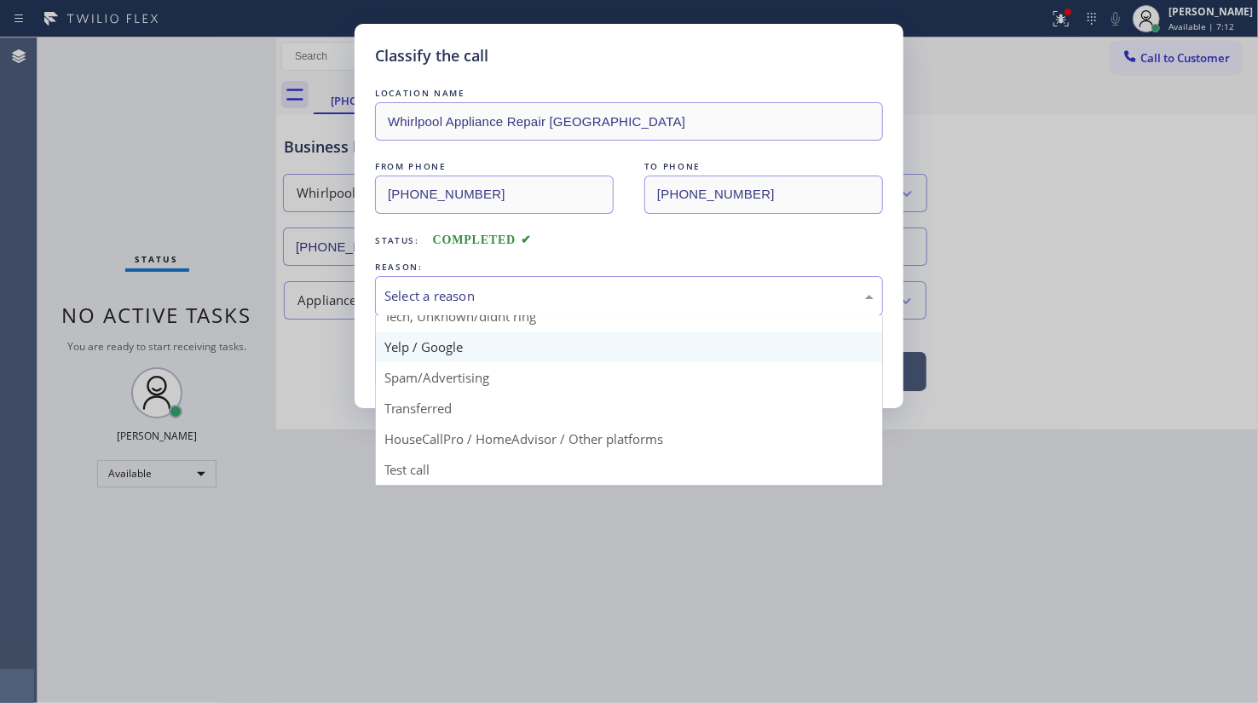
scroll to position [113, 0]
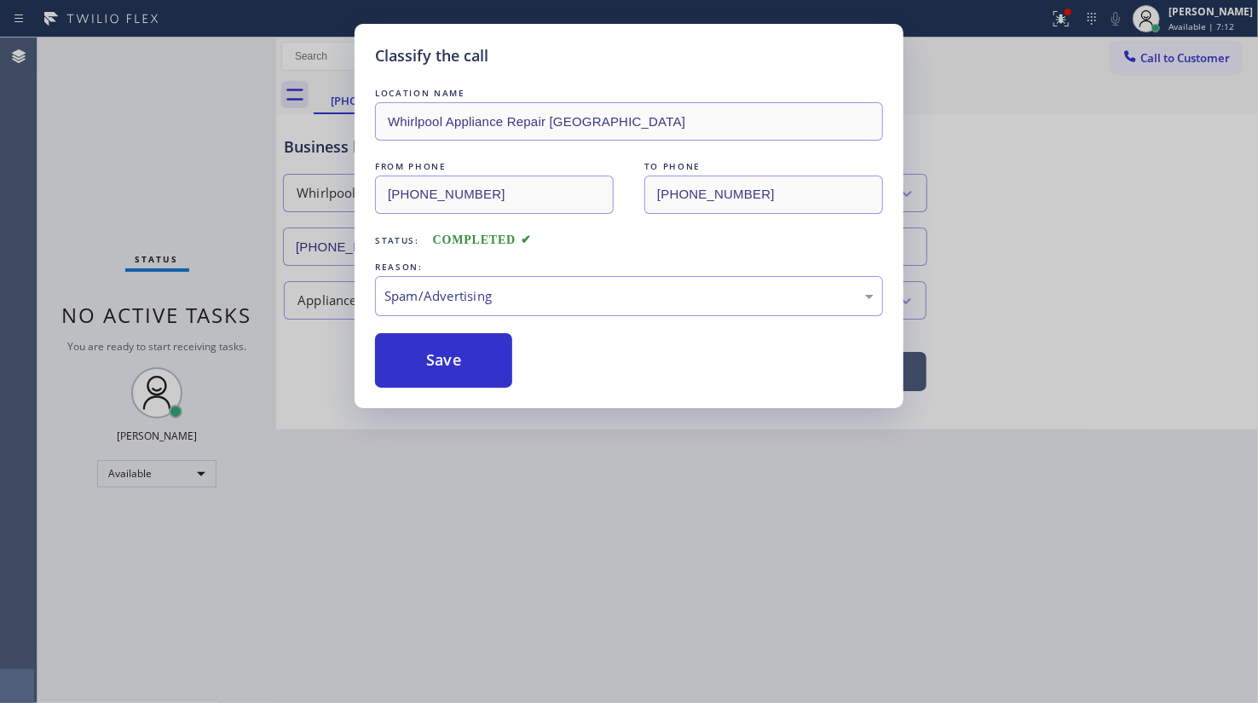
click at [450, 374] on button "Save" at bounding box center [443, 360] width 137 height 55
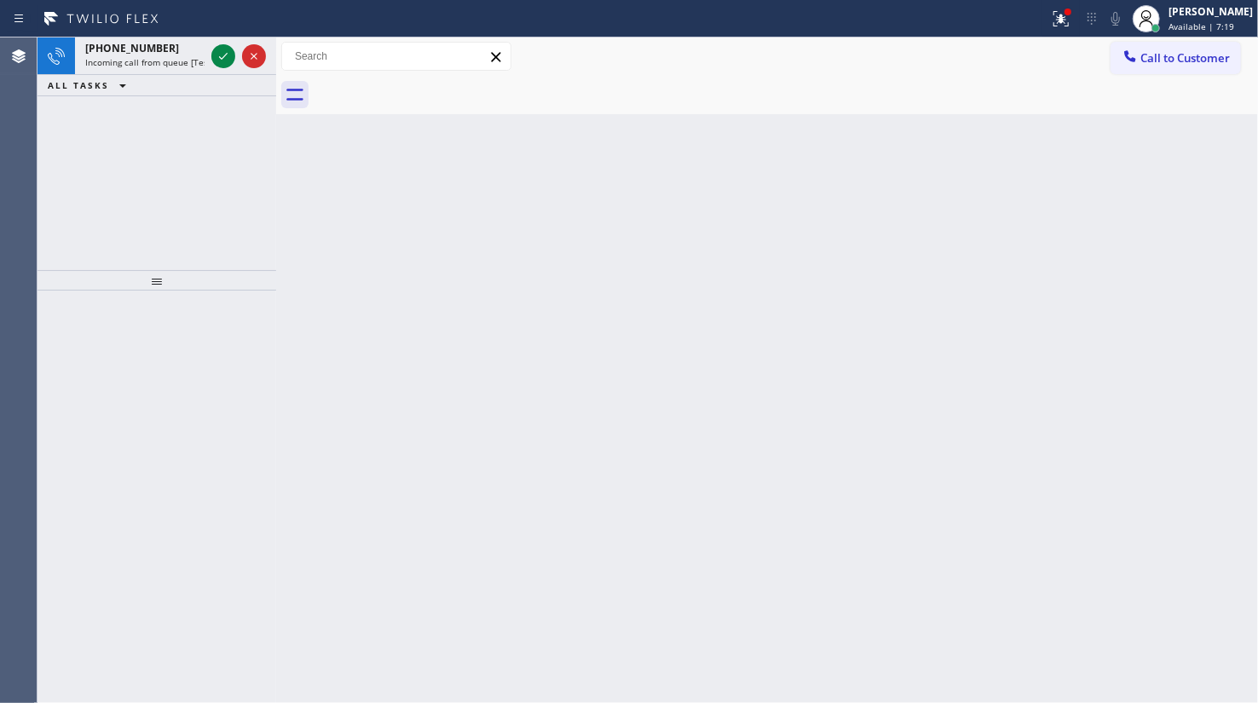
drag, startPoint x: 150, startPoint y: 117, endPoint x: 161, endPoint y: 103, distance: 17.6
click at [153, 111] on div "+15412149021 Incoming call from queue [Test] All ALL TASKS ALL TASKS ACTIVE TAS…" at bounding box center [156, 153] width 239 height 233
click at [224, 57] on icon at bounding box center [223, 56] width 20 height 20
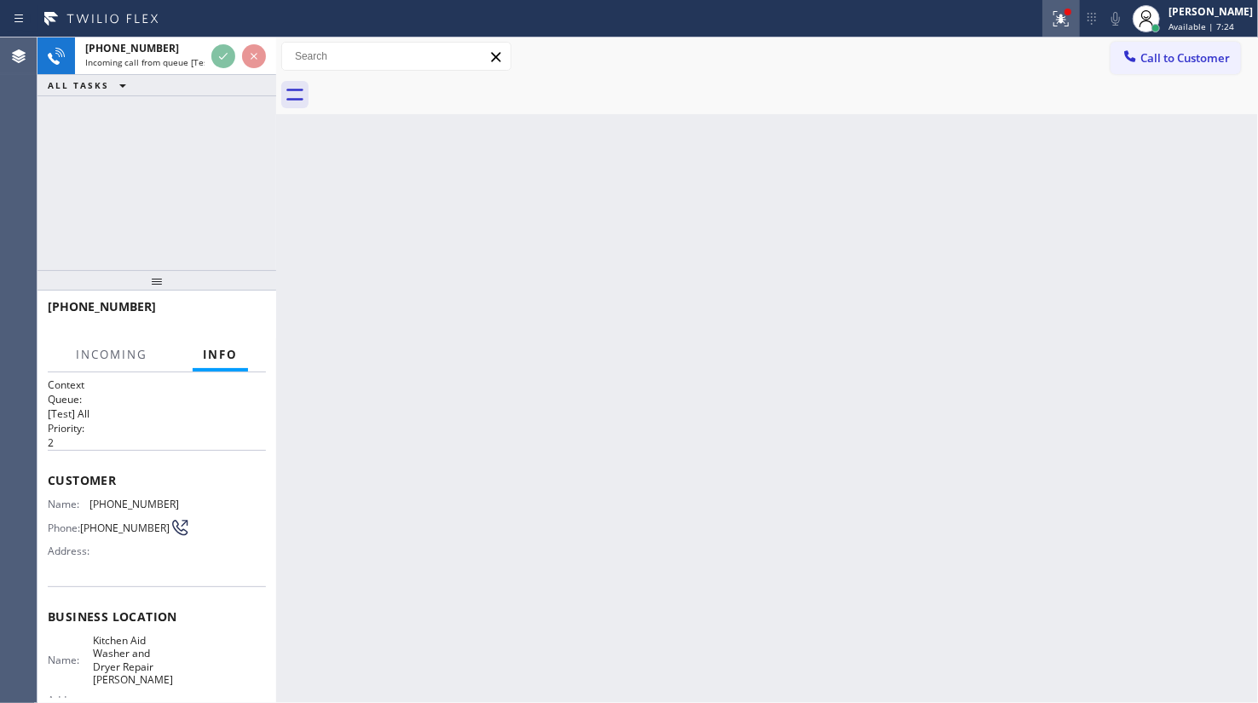
click at [1045, 23] on div at bounding box center [1060, 19] width 37 height 20
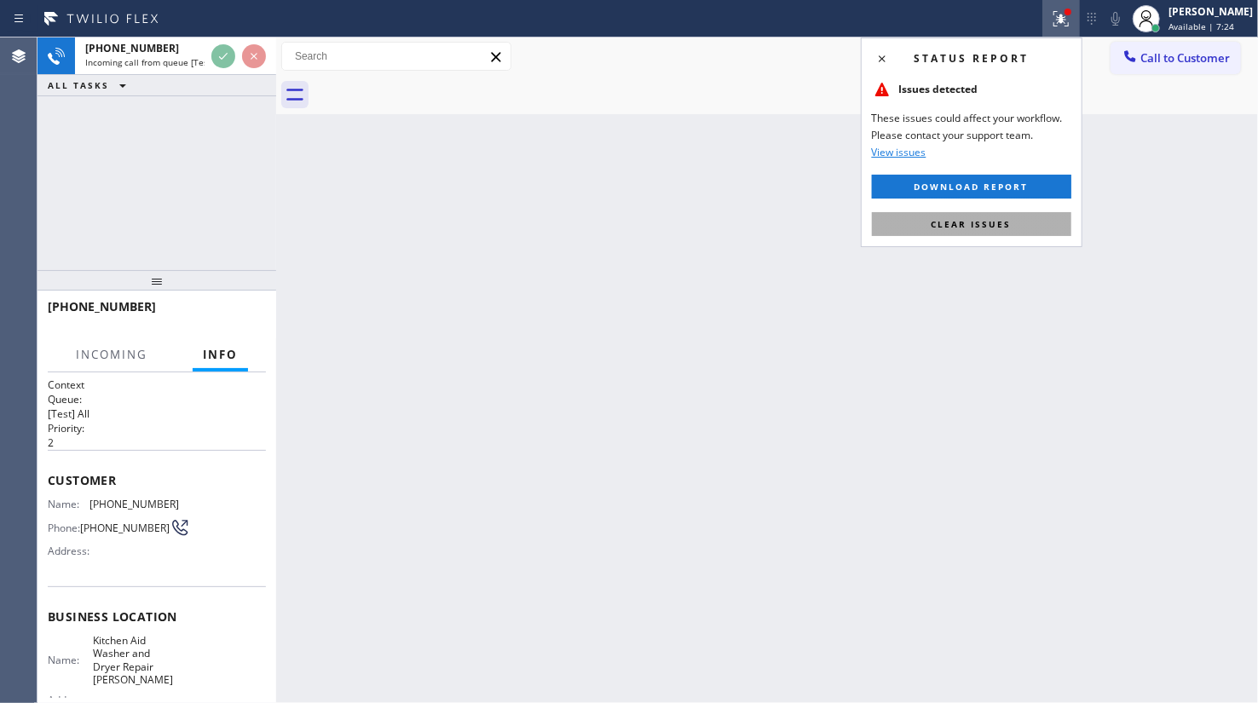
click at [1045, 212] on button "Clear issues" at bounding box center [971, 224] width 199 height 24
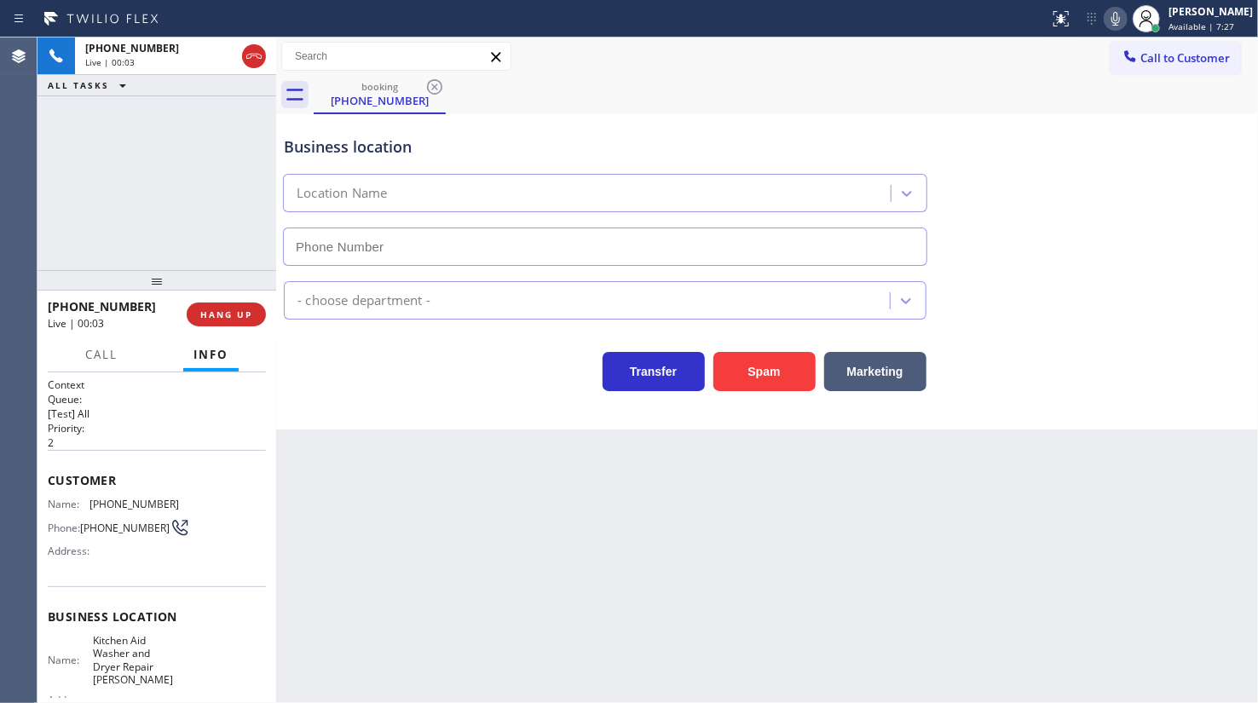
type input "(458) 217-8034"
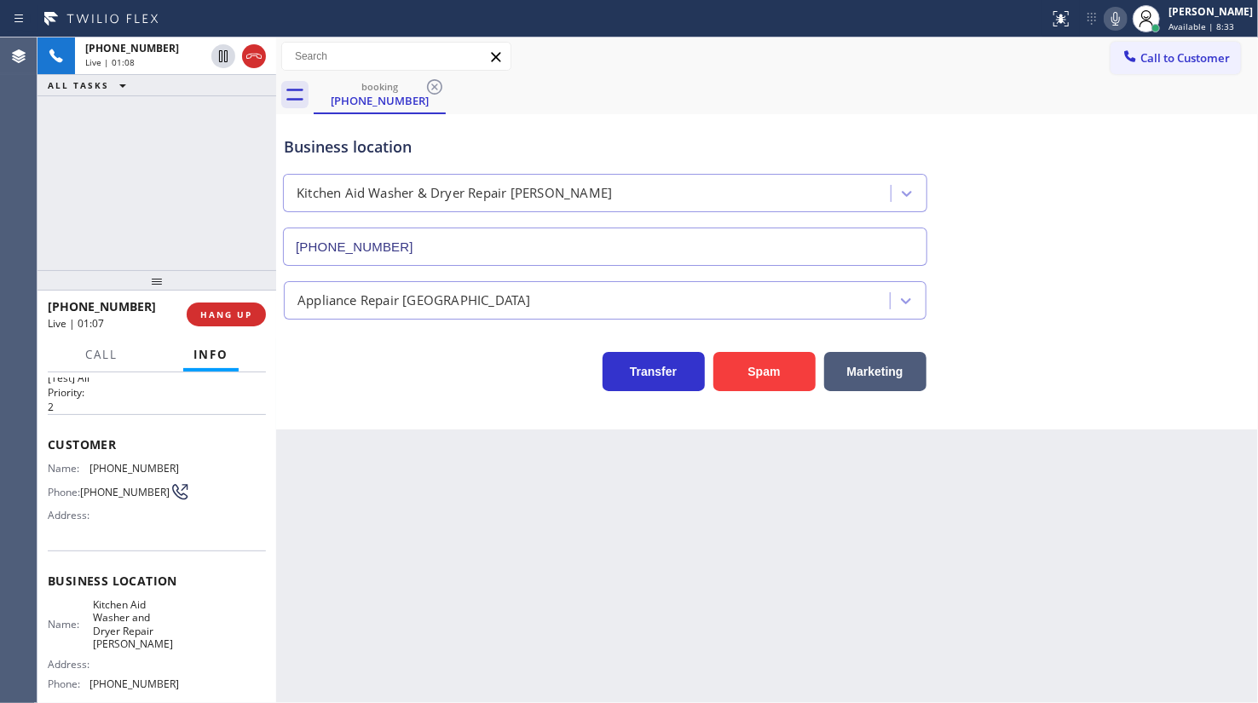
scroll to position [34, 0]
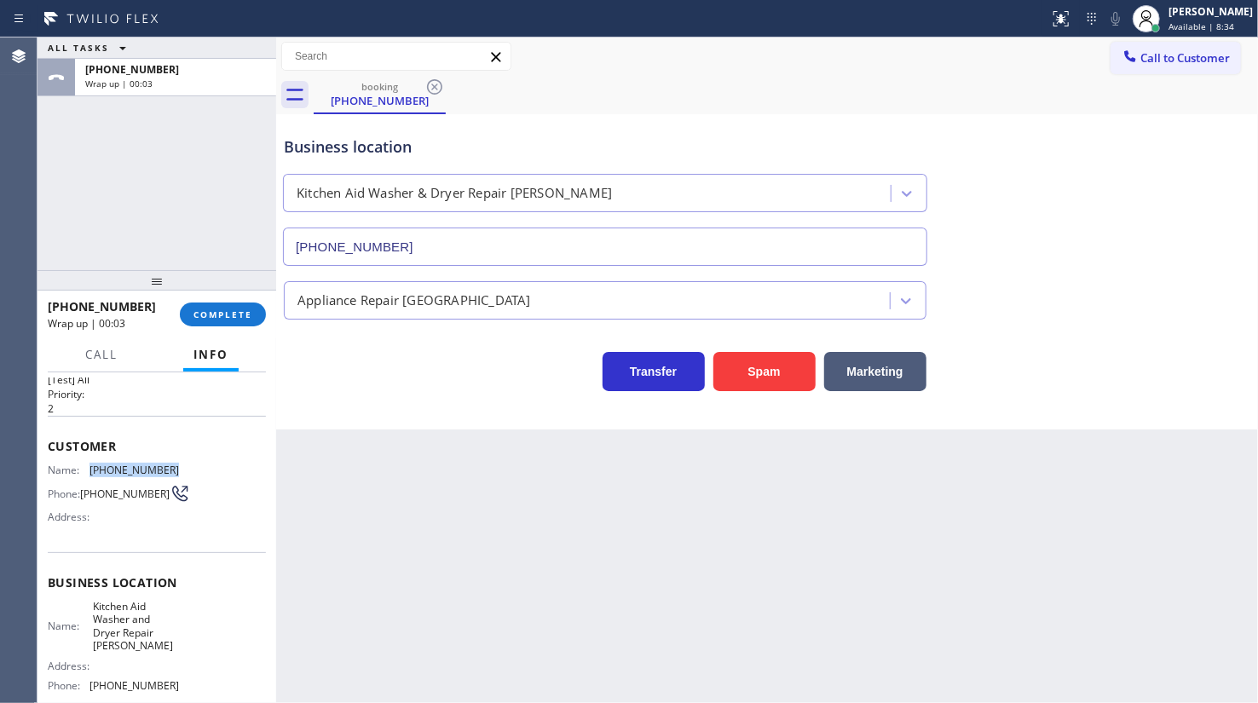
drag, startPoint x: 86, startPoint y: 466, endPoint x: 172, endPoint y: 468, distance: 86.1
click at [172, 468] on div "Name: (541) 214-9021 Phone: (541) 214-9021 Address:" at bounding box center [157, 497] width 218 height 67
copy div "(541) 214-9021"
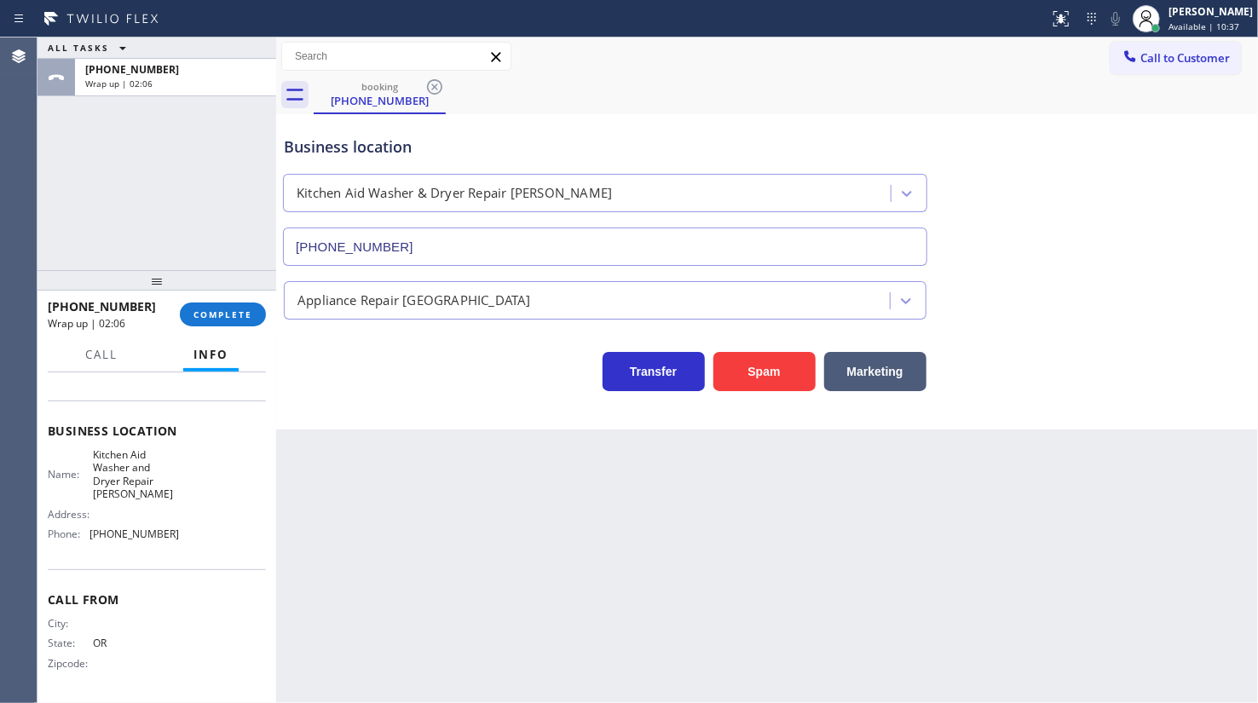
scroll to position [189, 0]
drag, startPoint x: 89, startPoint y: 533, endPoint x: 187, endPoint y: 533, distance: 98.0
click at [187, 533] on div "Name: Kitchen Aid Washer and Dryer Repair Eugene Address: Phone: (458) 217-8034" at bounding box center [157, 498] width 218 height 100
copy div "(458) 217-8034"
click at [236, 316] on span "COMPLETE" at bounding box center [222, 314] width 59 height 12
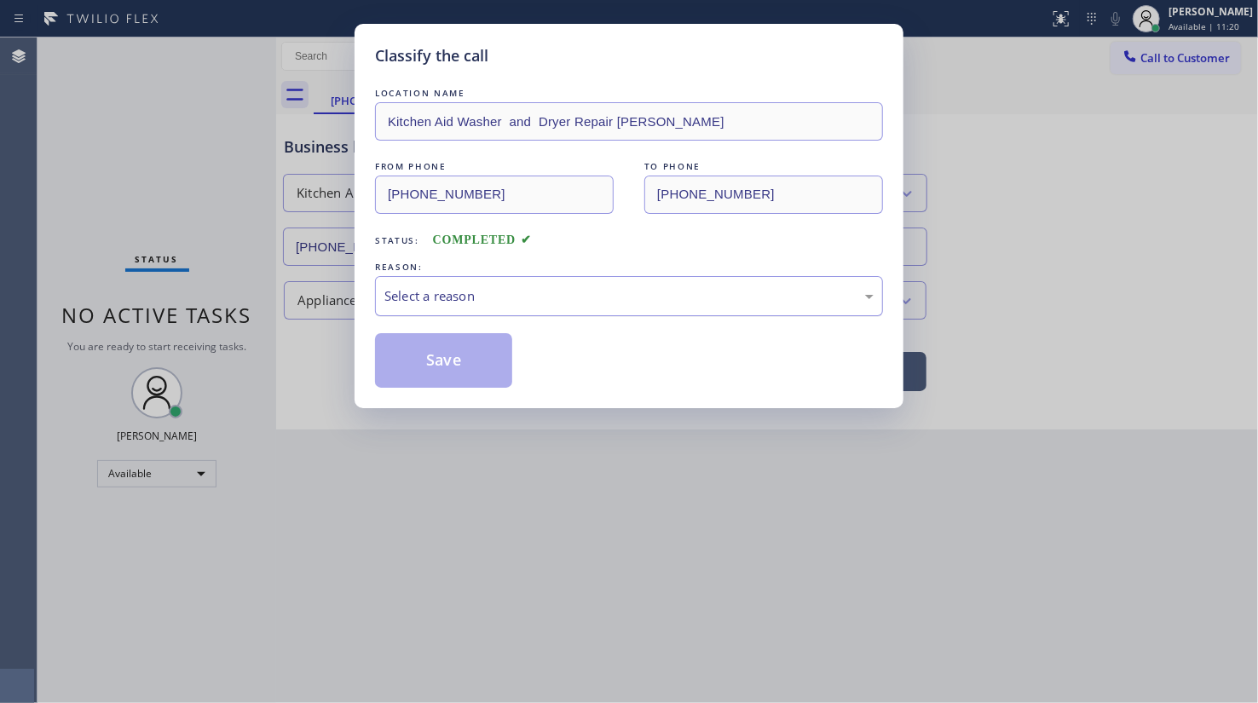
click at [452, 292] on div "Select a reason" at bounding box center [628, 296] width 489 height 20
click at [429, 358] on button "Save" at bounding box center [443, 360] width 137 height 55
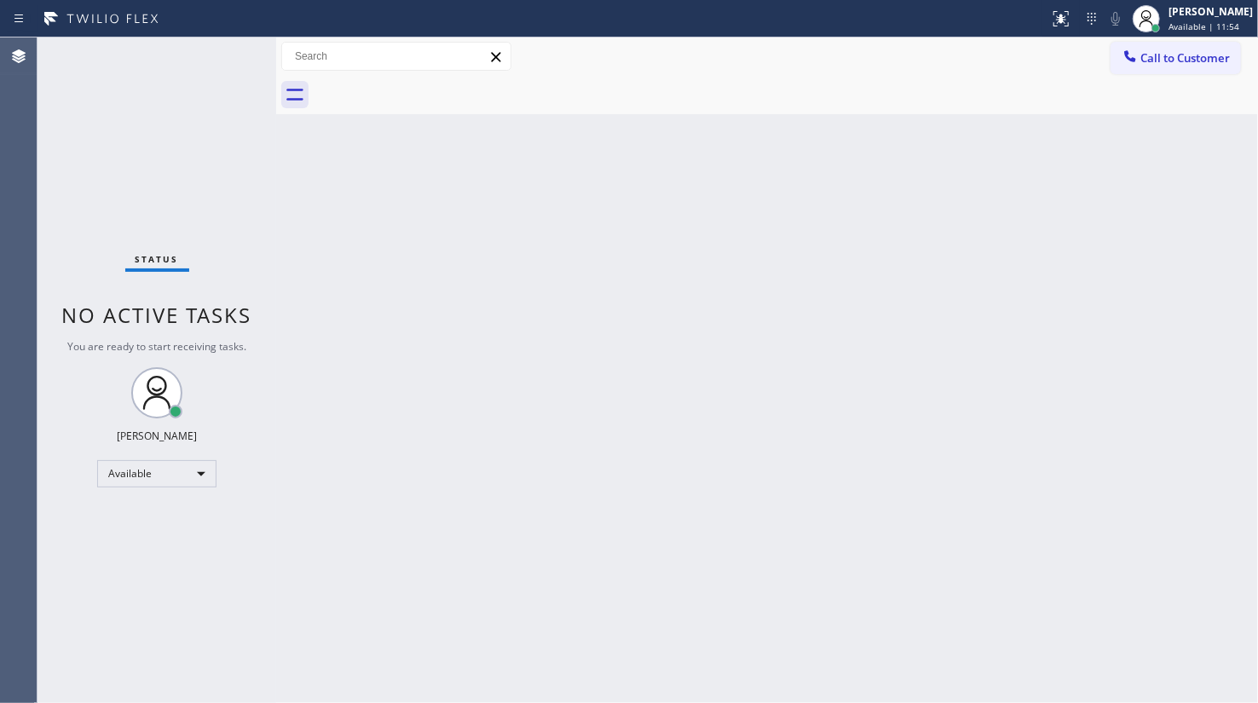
drag, startPoint x: 141, startPoint y: 85, endPoint x: 191, endPoint y: 98, distance: 51.9
click at [141, 85] on div "Status No active tasks You are ready to start receiving tasks. JENIZA ALCAYDE A…" at bounding box center [156, 369] width 239 height 665
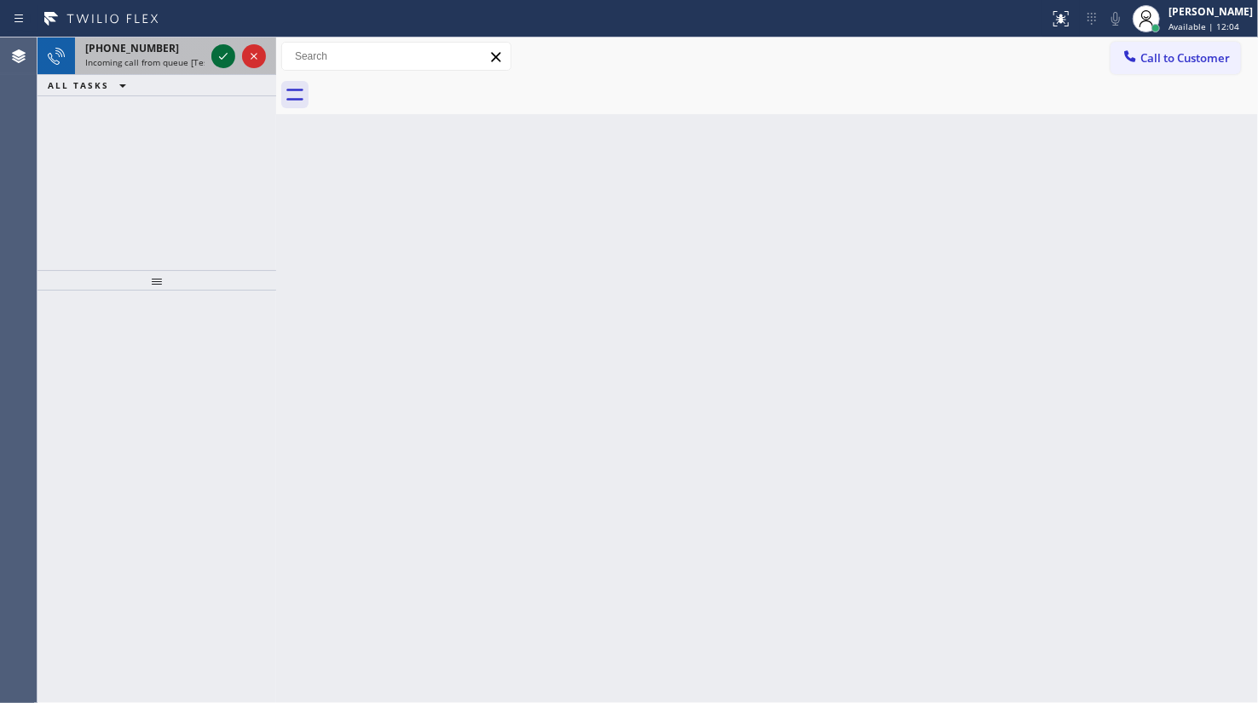
click at [218, 49] on icon at bounding box center [223, 56] width 20 height 20
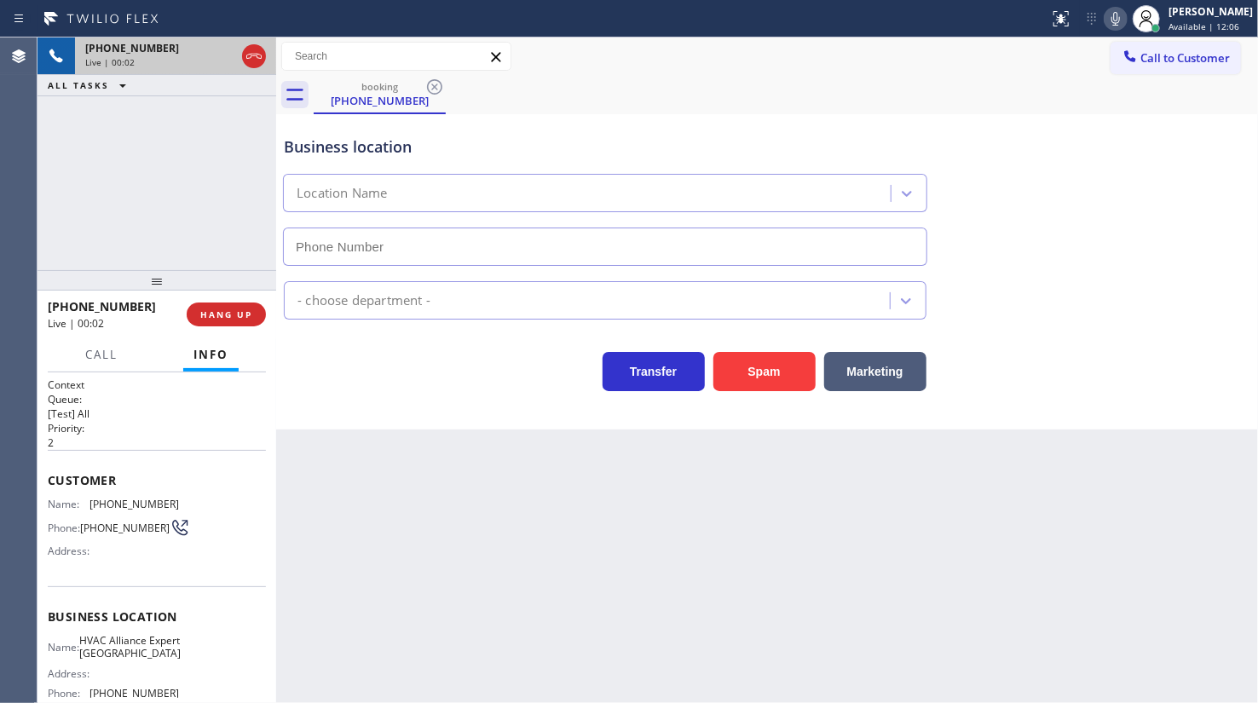
type input "(415) 688-6906"
drag, startPoint x: 233, startPoint y: 307, endPoint x: 239, endPoint y: 290, distance: 18.1
click at [235, 301] on div "+14157439443 Live | 00:03 HANG UP" at bounding box center [157, 314] width 218 height 44
click at [221, 308] on span "HANG UP" at bounding box center [226, 314] width 52 height 12
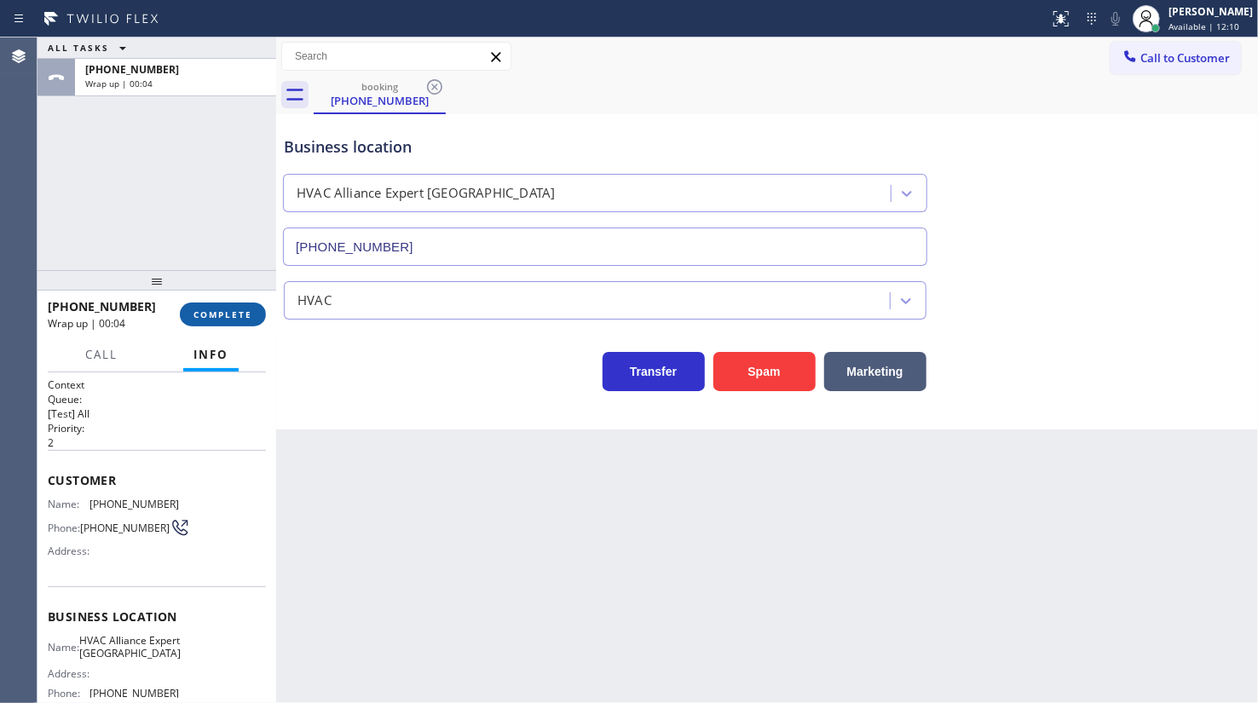
click at [221, 308] on span "COMPLETE" at bounding box center [222, 314] width 59 height 12
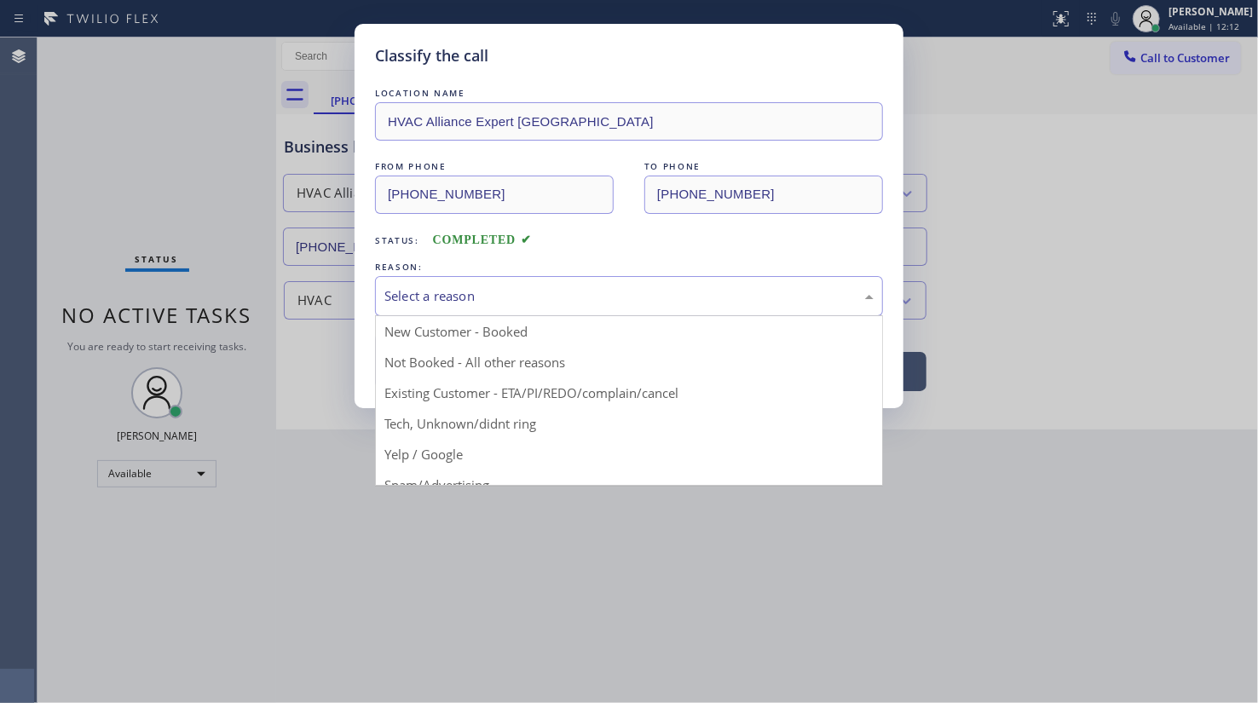
click at [439, 305] on div "Select a reason" at bounding box center [629, 296] width 508 height 40
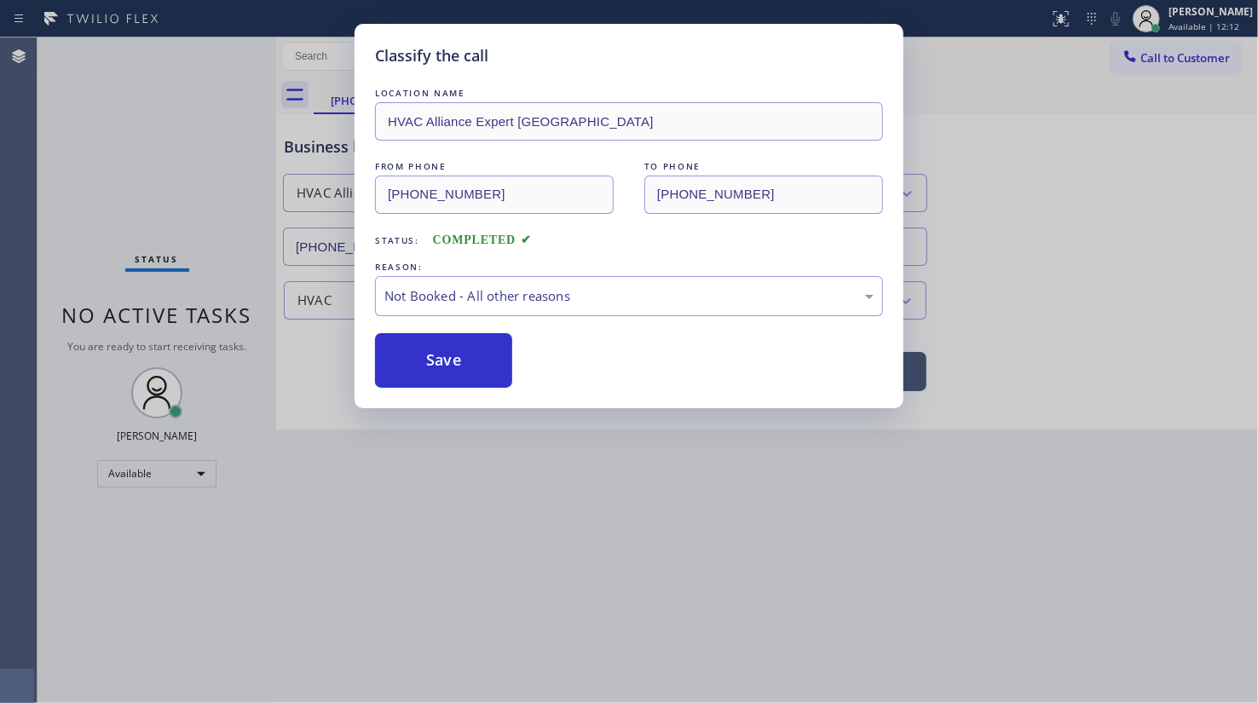
click at [433, 366] on button "Save" at bounding box center [443, 360] width 137 height 55
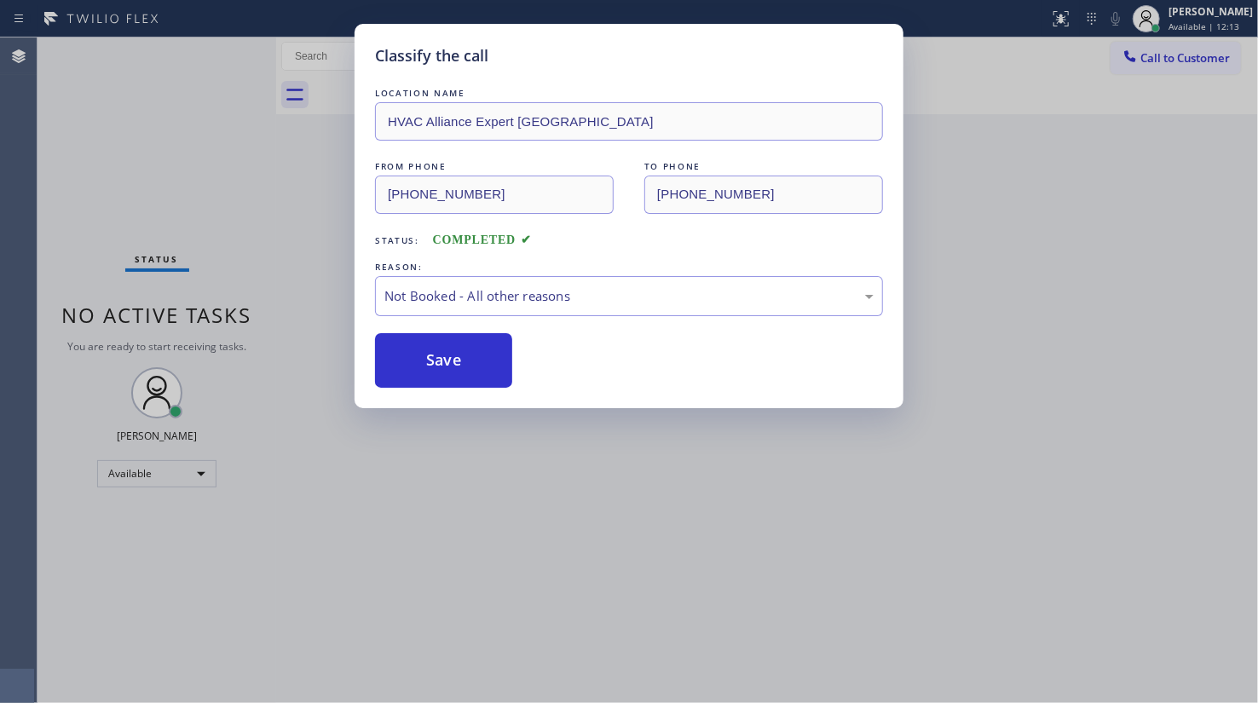
click at [433, 366] on button "Save" at bounding box center [443, 360] width 137 height 55
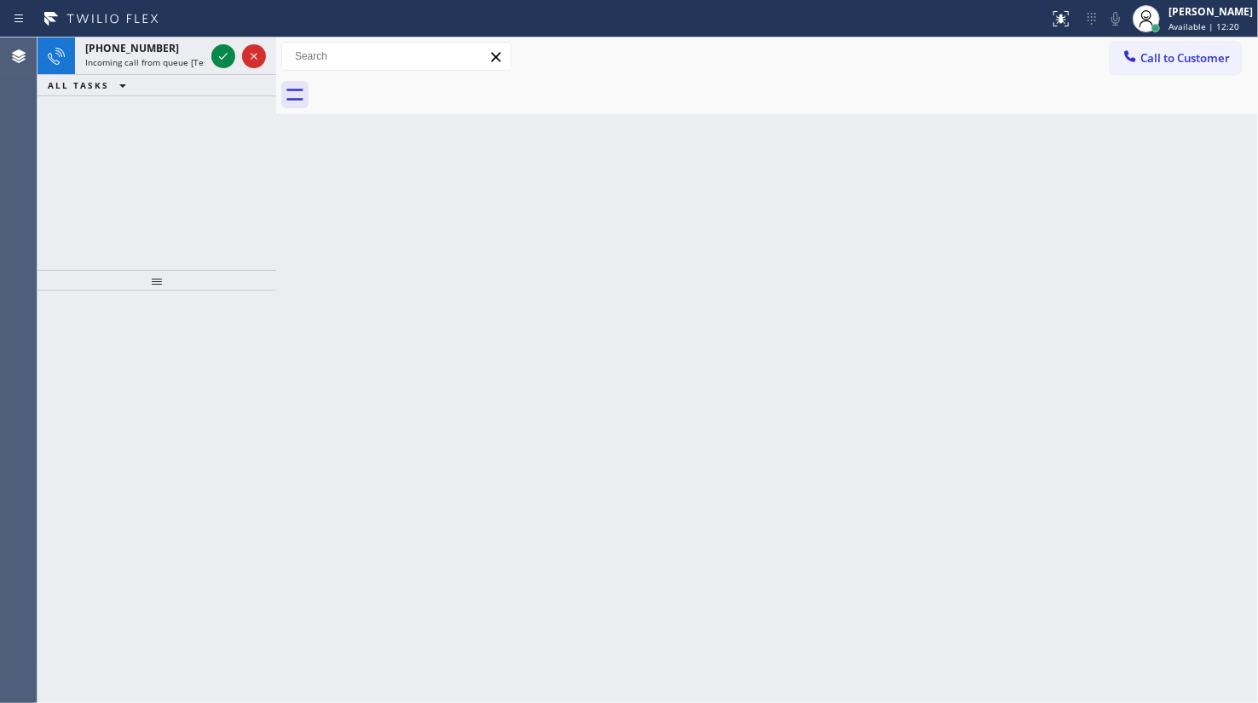
click at [68, 103] on div "+12095873654 Incoming call from queue [Test] All ALL TASKS ALL TASKS ACTIVE TAS…" at bounding box center [156, 153] width 239 height 233
click at [219, 57] on icon at bounding box center [223, 56] width 9 height 7
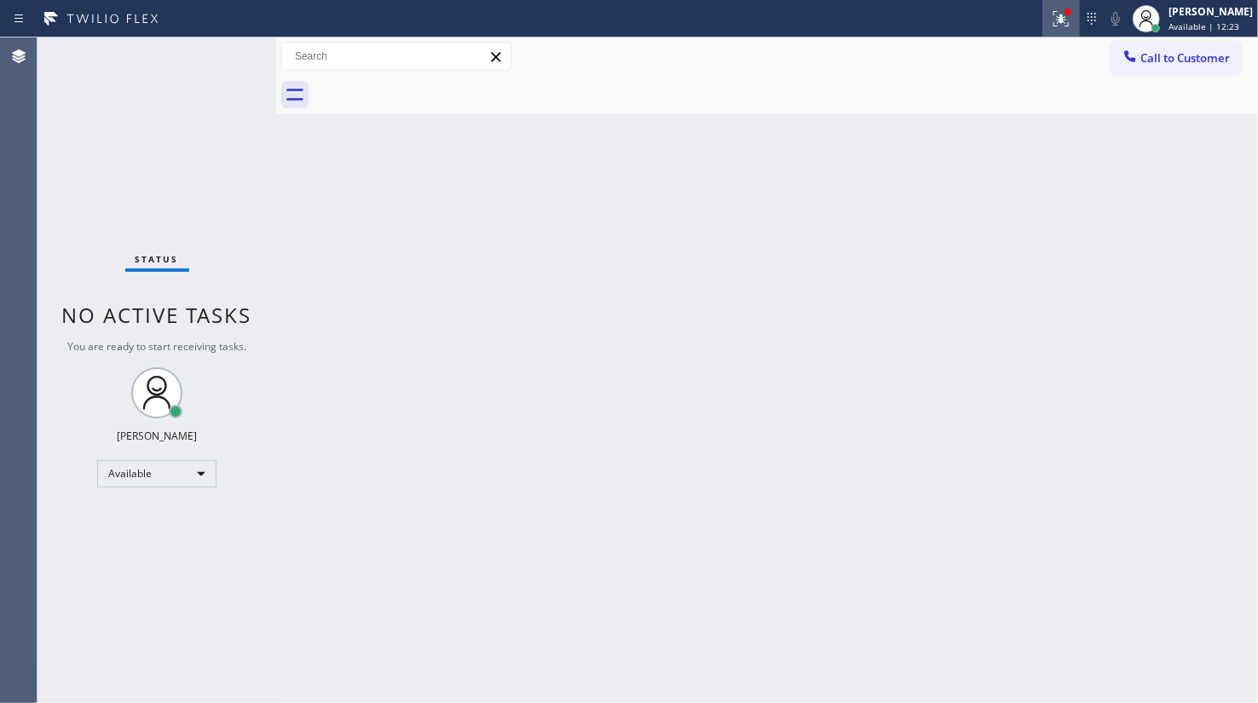
click at [1068, 17] on icon at bounding box center [1061, 19] width 20 height 20
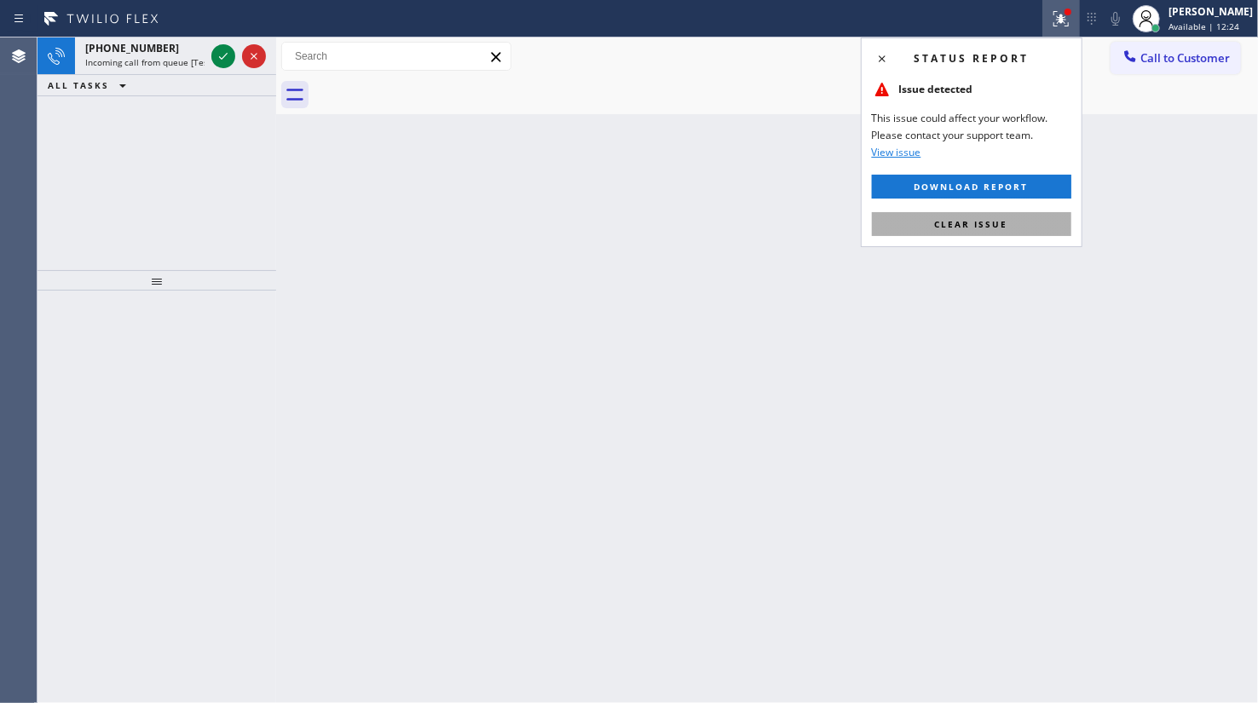
click at [1021, 217] on button "Clear issue" at bounding box center [971, 224] width 199 height 24
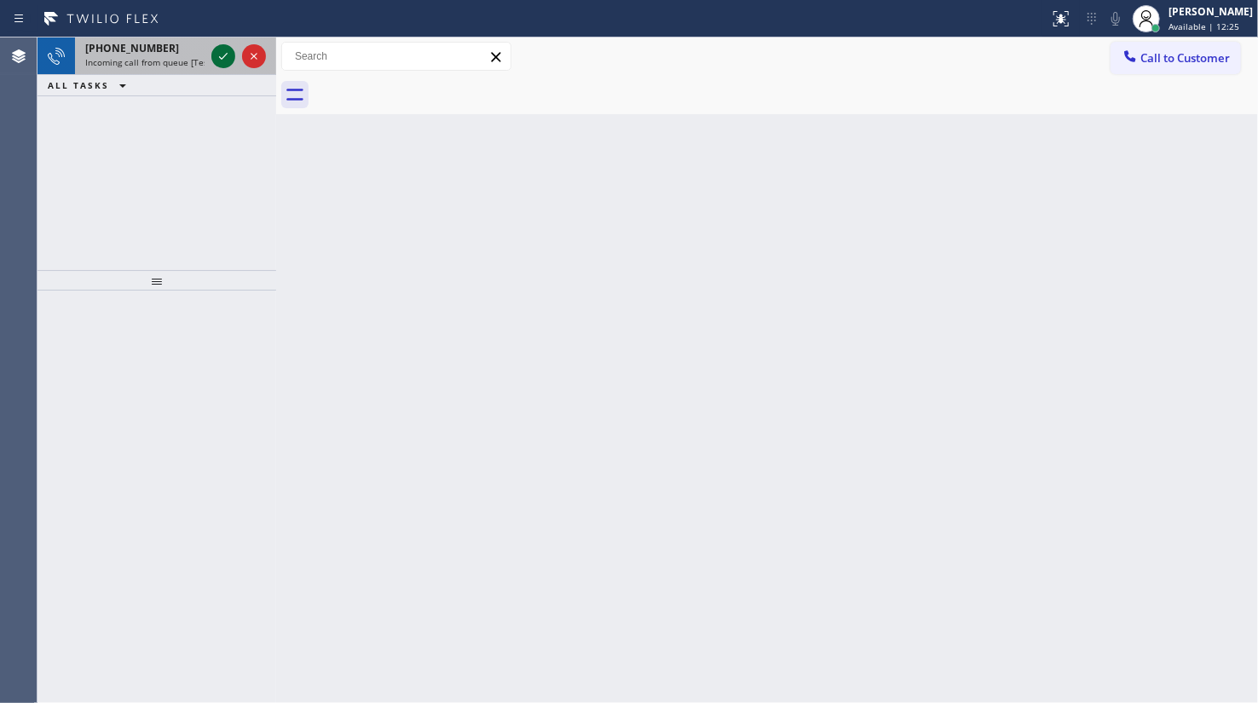
click at [222, 50] on icon at bounding box center [223, 56] width 20 height 20
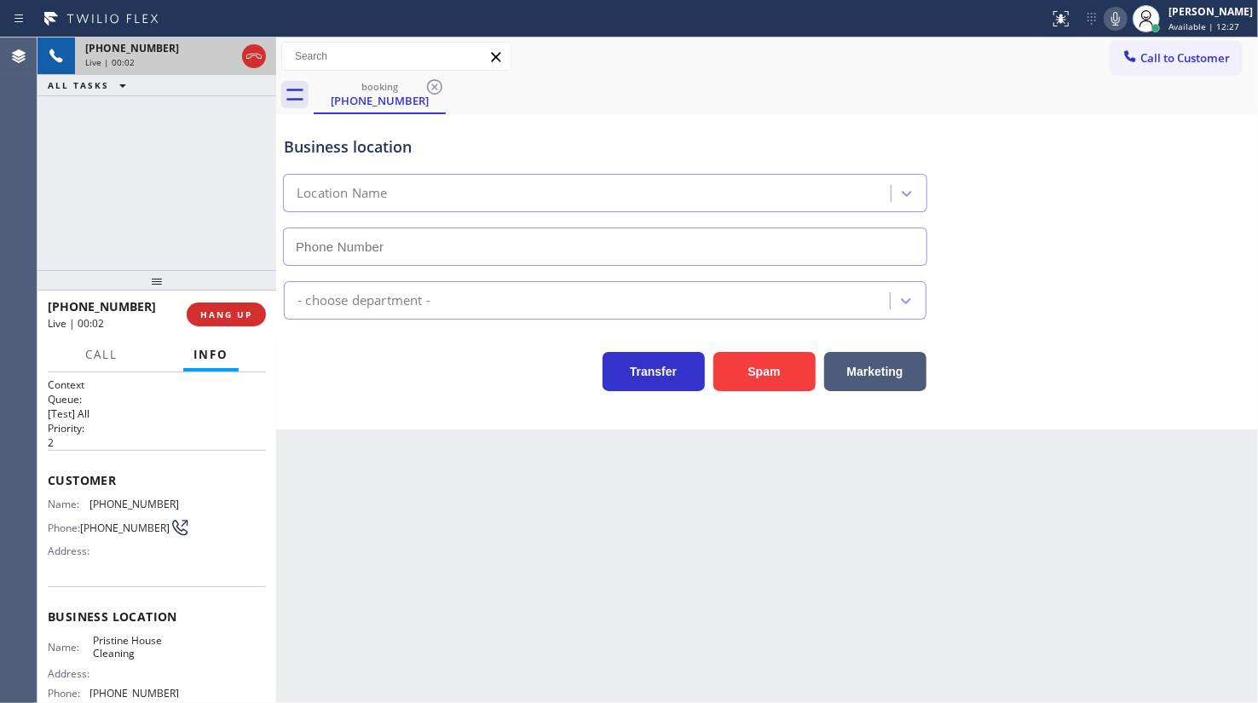
type input "(626) 548-3326"
click at [219, 314] on span "HANG UP" at bounding box center [226, 314] width 52 height 12
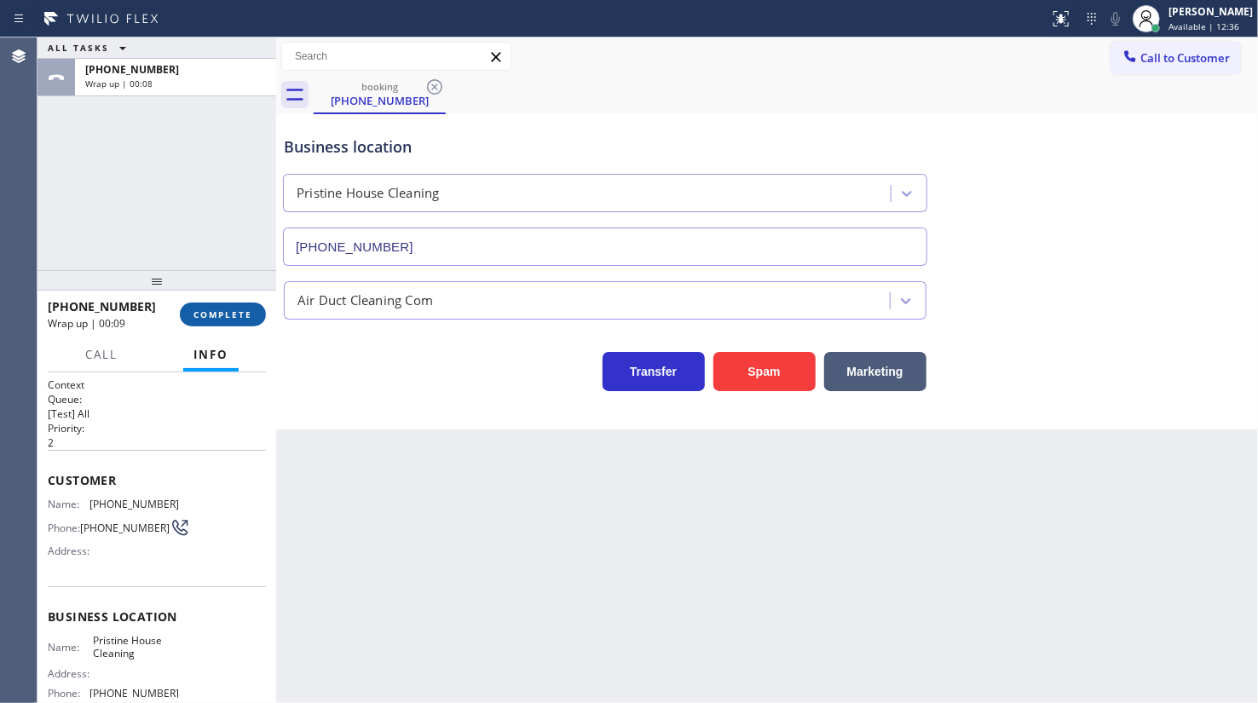
click at [256, 310] on button "COMPLETE" at bounding box center [223, 314] width 86 height 24
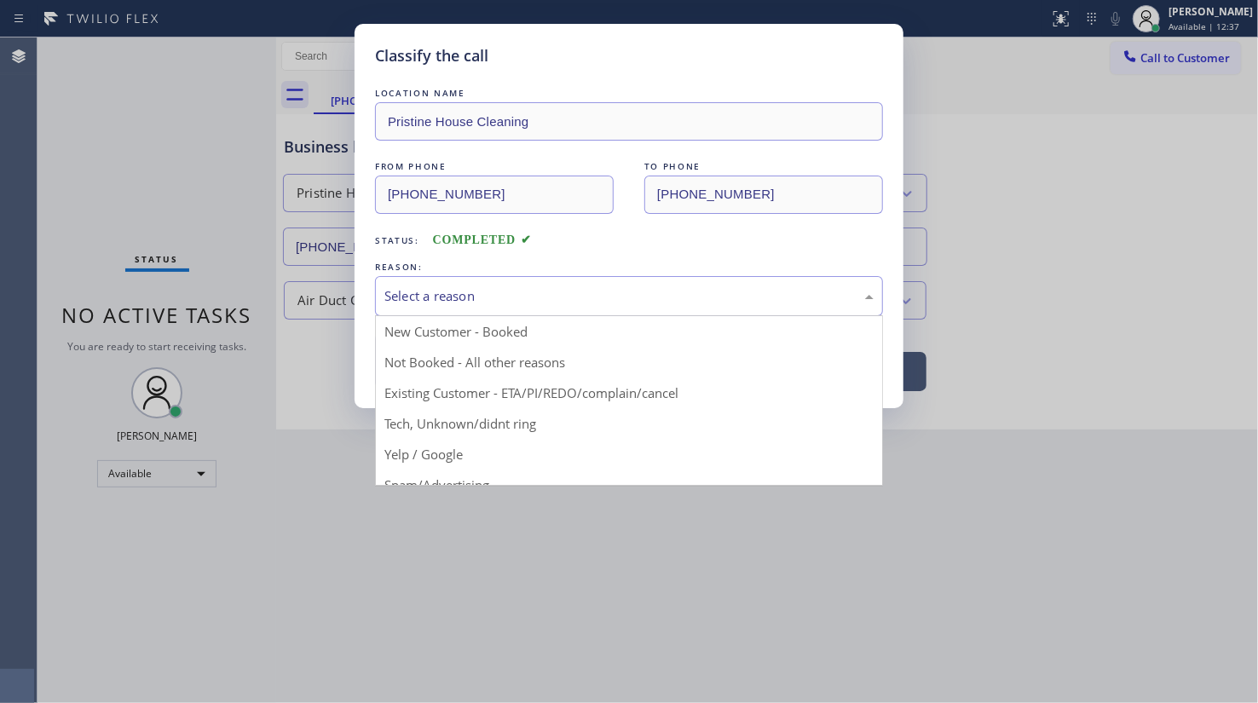
click at [443, 286] on div "Select a reason" at bounding box center [628, 296] width 489 height 20
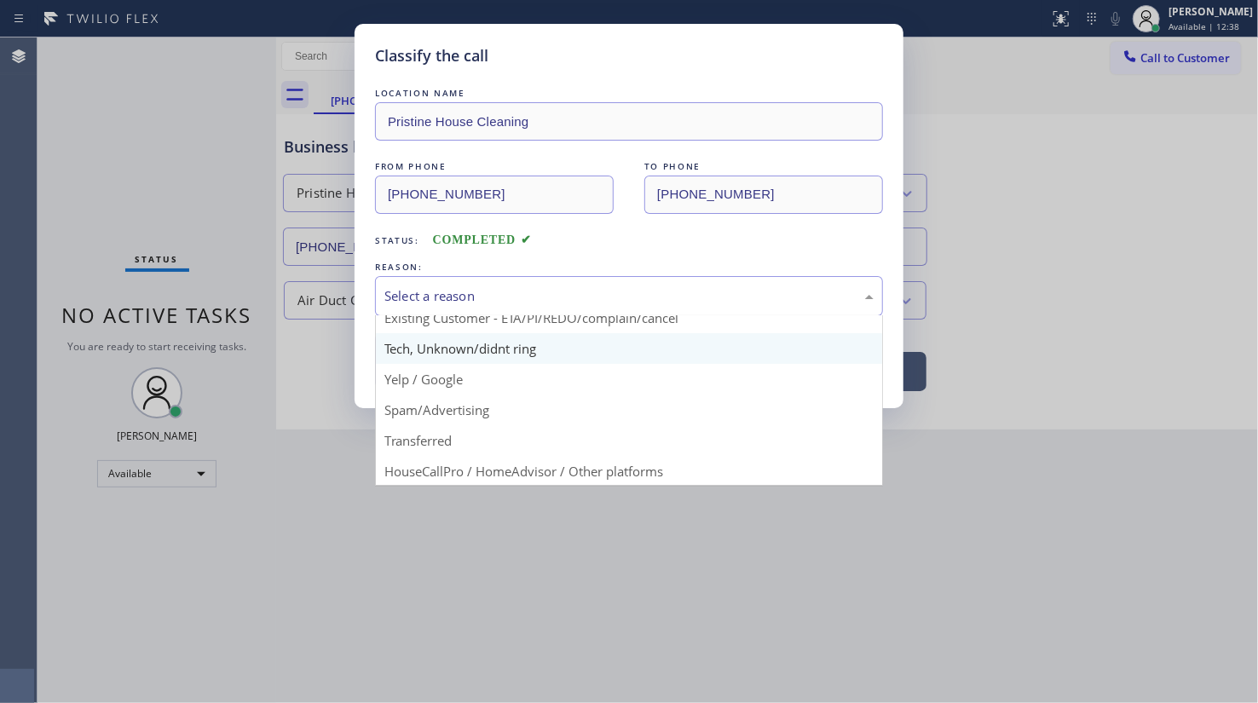
scroll to position [36, 0]
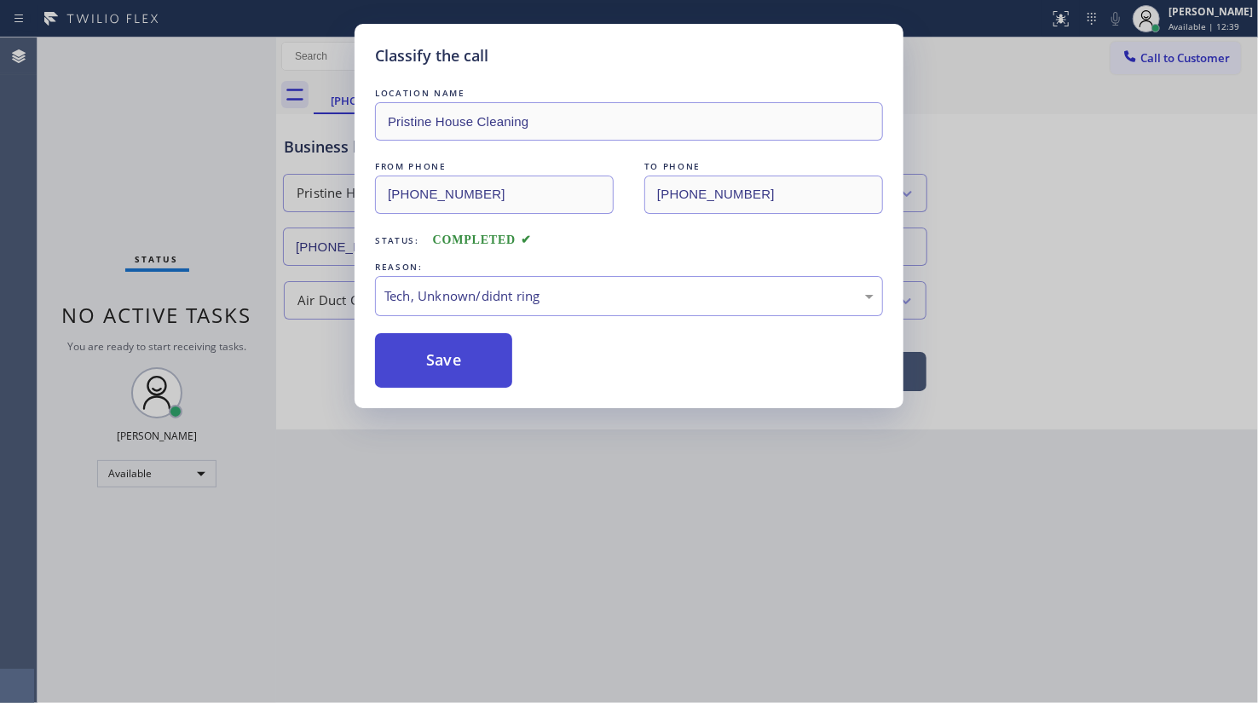
drag, startPoint x: 435, startPoint y: 391, endPoint x: 432, endPoint y: 347, distance: 44.4
click at [432, 339] on button "Save" at bounding box center [443, 360] width 137 height 55
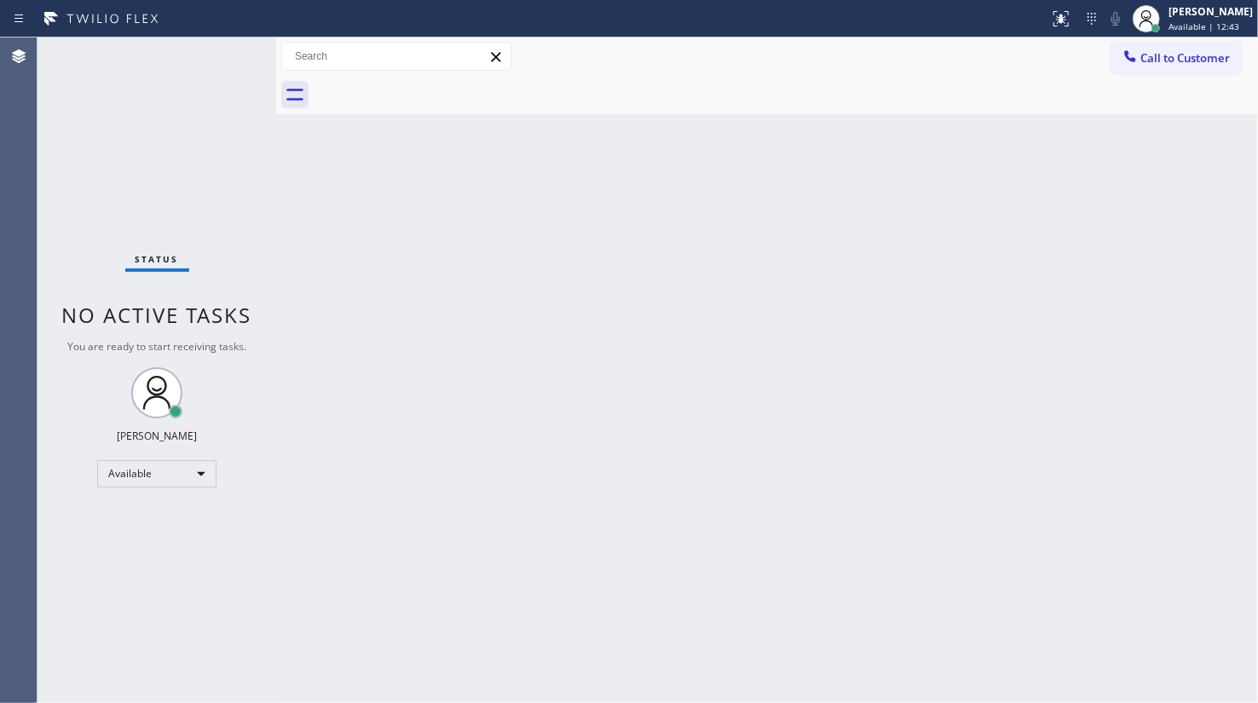
drag, startPoint x: 1102, startPoint y: 343, endPoint x: 1108, endPoint y: 231, distance: 111.8
click at [1108, 309] on div "Back to Dashboard Change Sender ID Customers Technicians Select a contact Outbo…" at bounding box center [767, 369] width 982 height 665
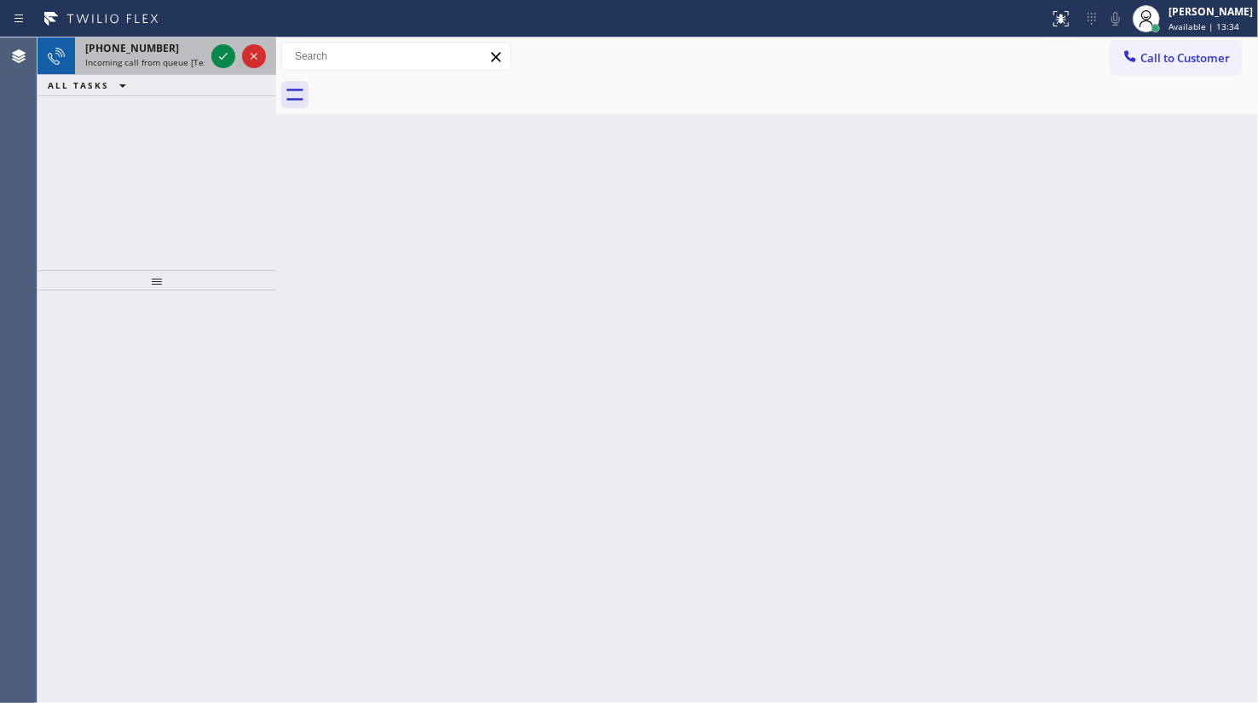
drag, startPoint x: 133, startPoint y: 111, endPoint x: 163, endPoint y: 55, distance: 63.7
click at [133, 111] on div "+13054689404 Incoming call from queue [Test] All ALL TASKS ALL TASKS ACTIVE TAS…" at bounding box center [156, 153] width 239 height 233
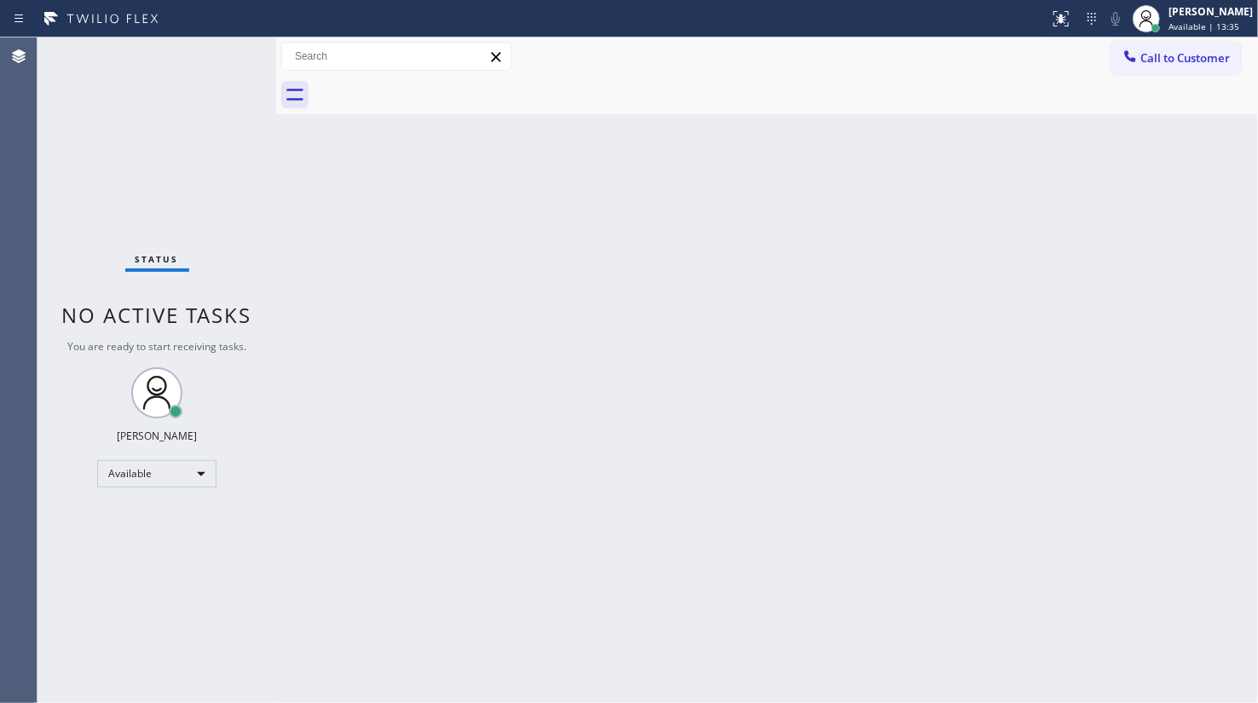
click at [221, 50] on div "Status No active tasks You are ready to start receiving tasks. JENIZA ALCAYDE A…" at bounding box center [156, 369] width 239 height 665
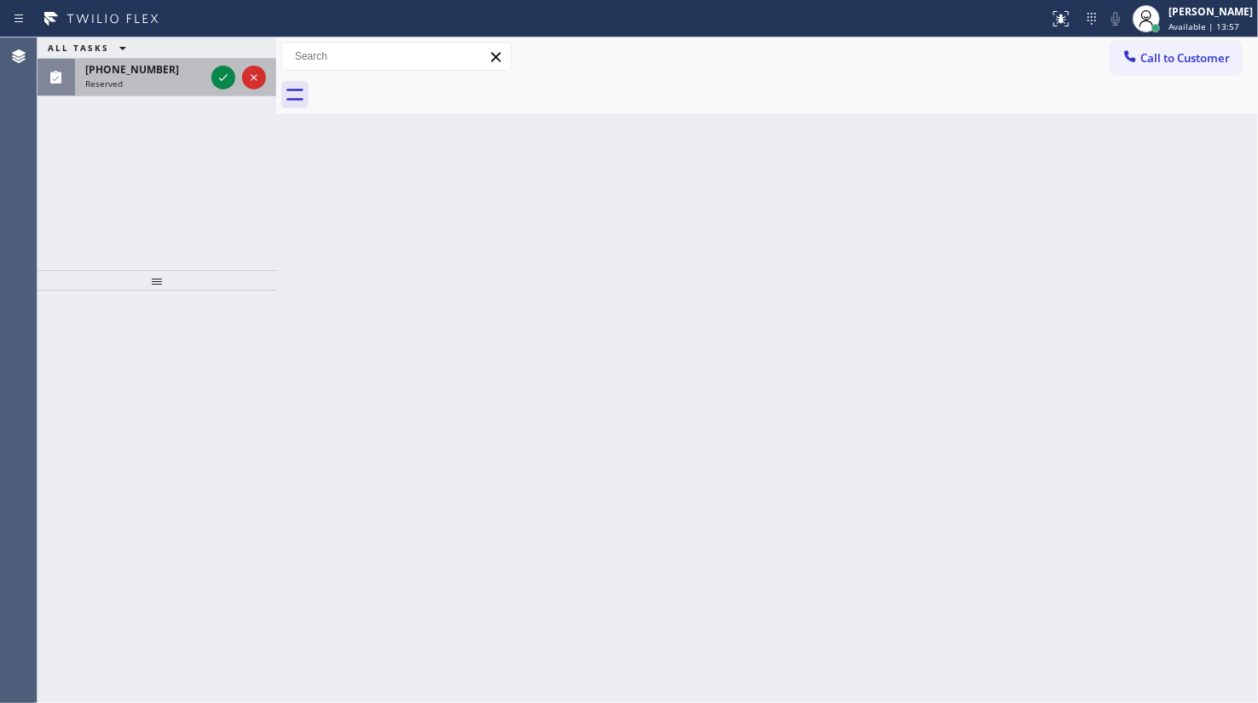
drag, startPoint x: 129, startPoint y: 80, endPoint x: 160, endPoint y: 73, distance: 32.3
click at [129, 80] on div "Reserved" at bounding box center [144, 84] width 119 height 12
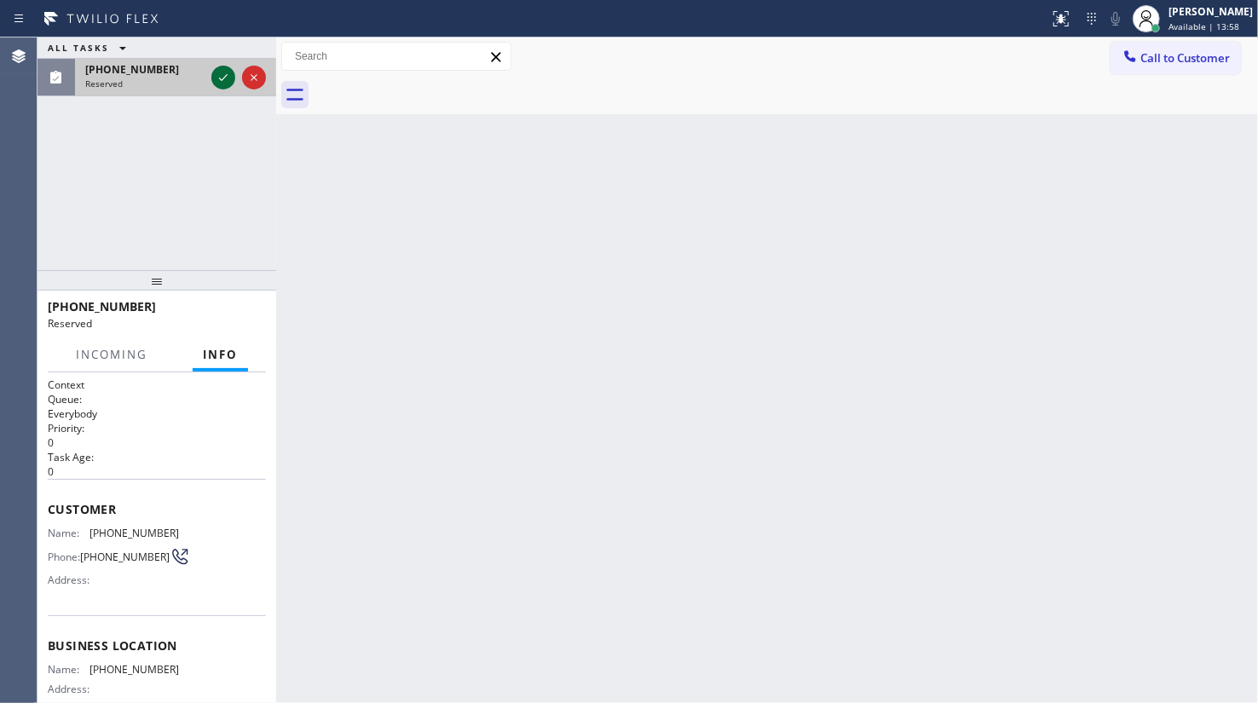
click at [227, 76] on icon at bounding box center [223, 77] width 20 height 20
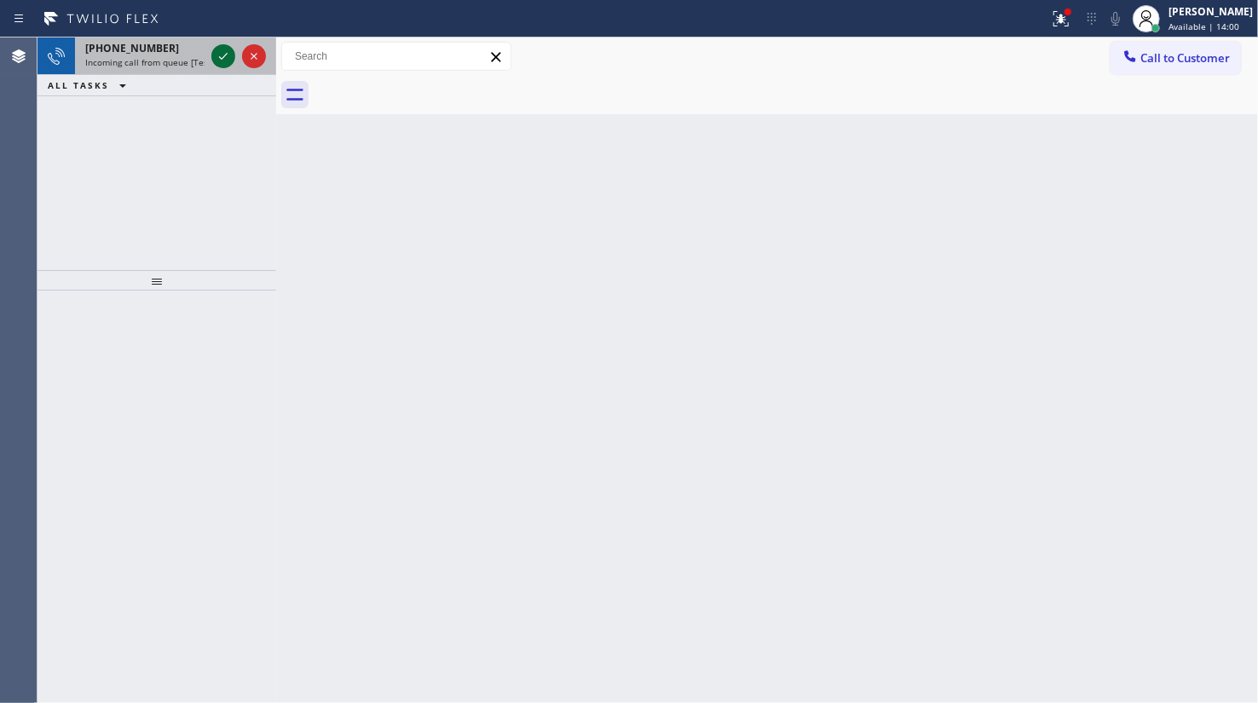
click at [213, 49] on div at bounding box center [223, 56] width 24 height 20
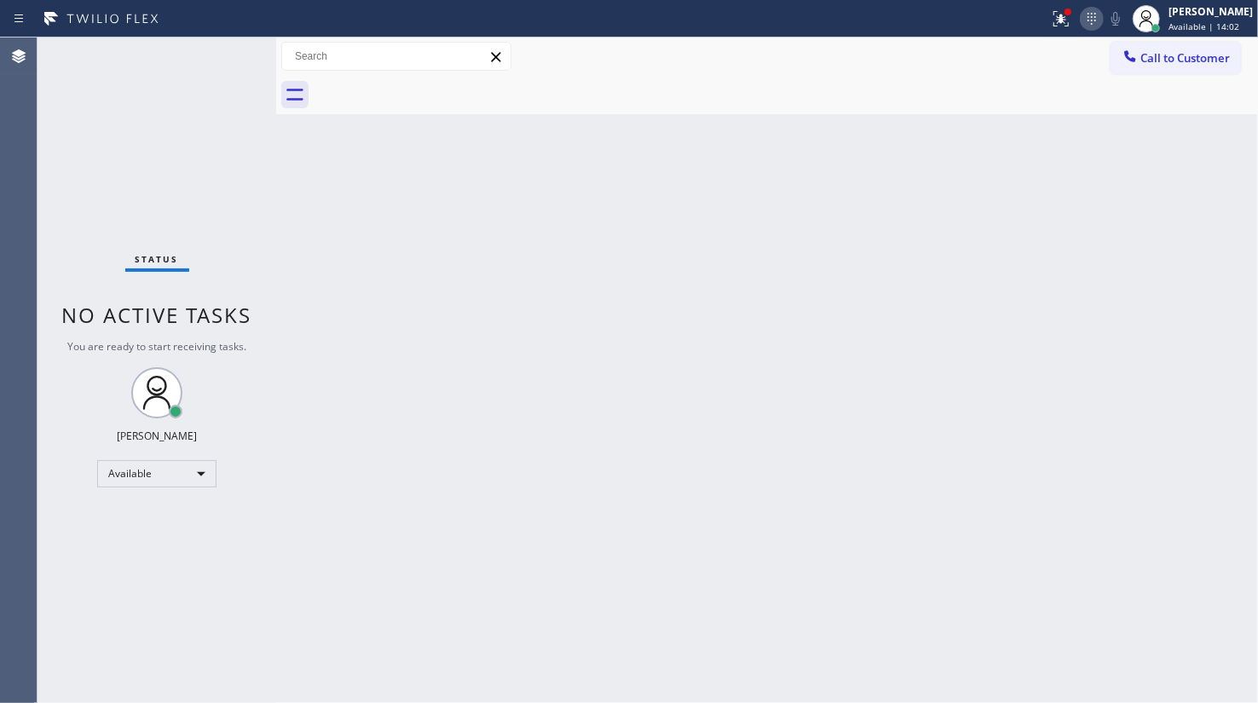
click at [1089, 7] on button at bounding box center [1092, 19] width 24 height 24
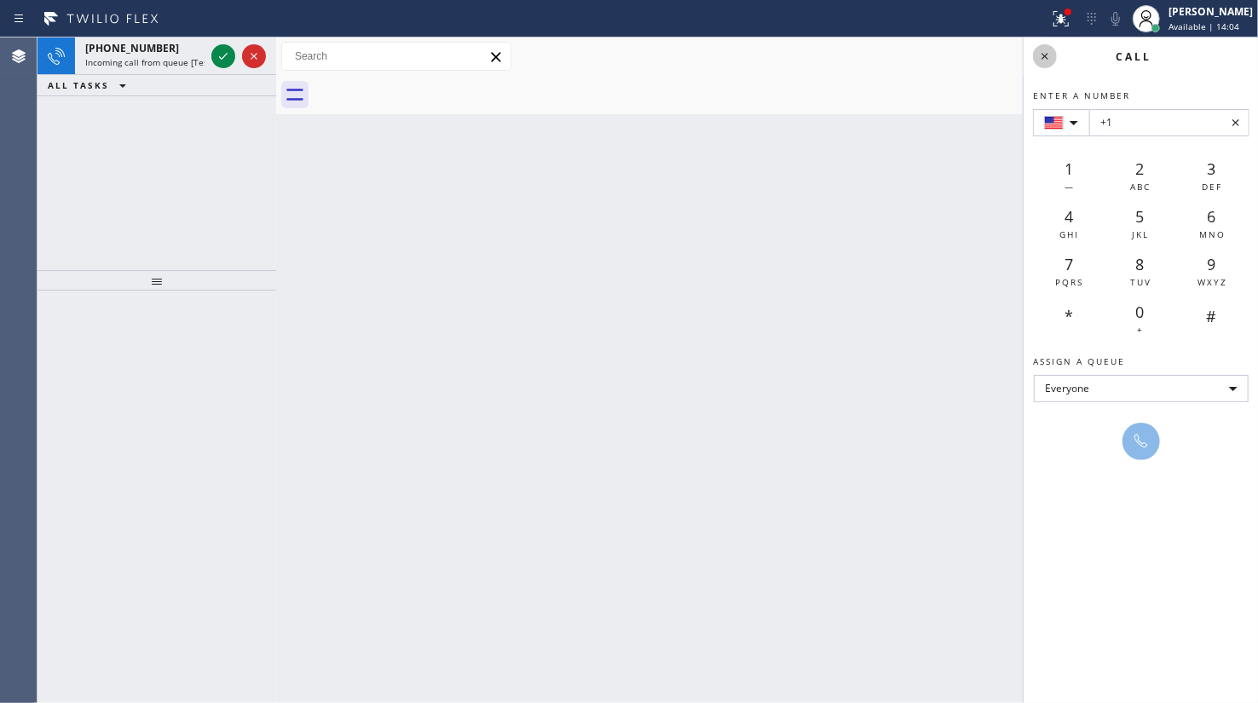
click at [1048, 50] on icon at bounding box center [1044, 56] width 20 height 20
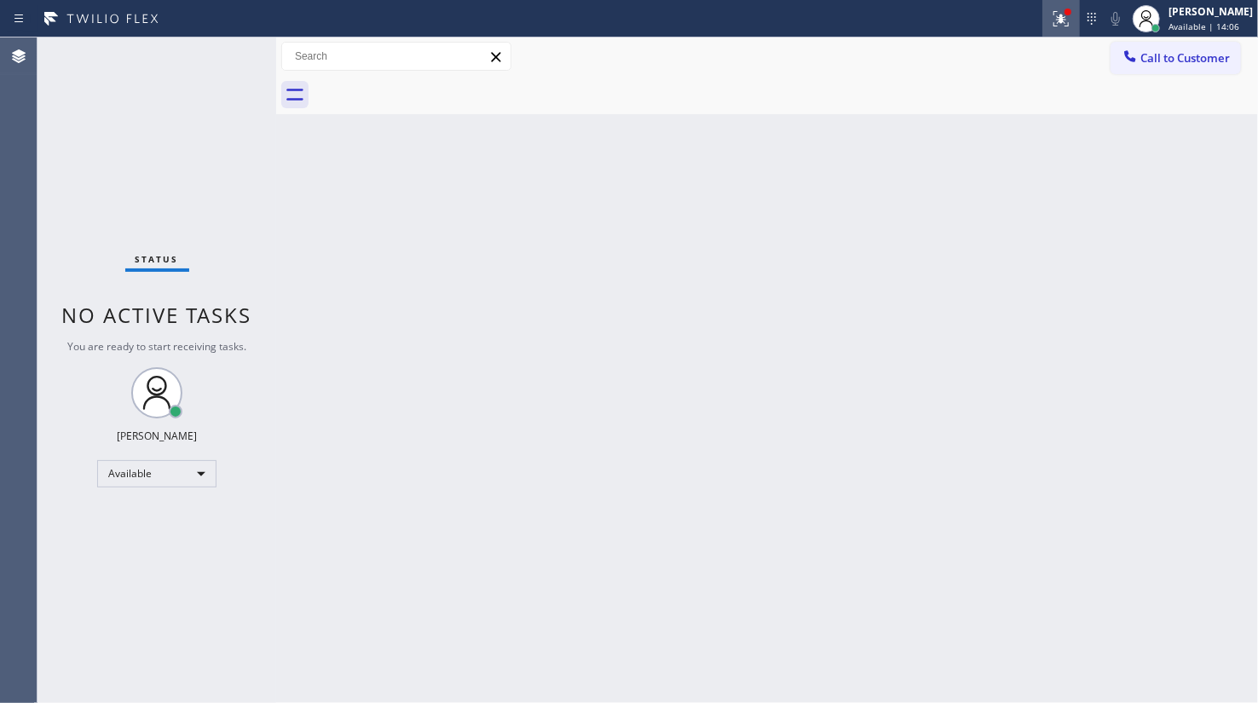
click at [1057, 17] on icon at bounding box center [1061, 19] width 20 height 20
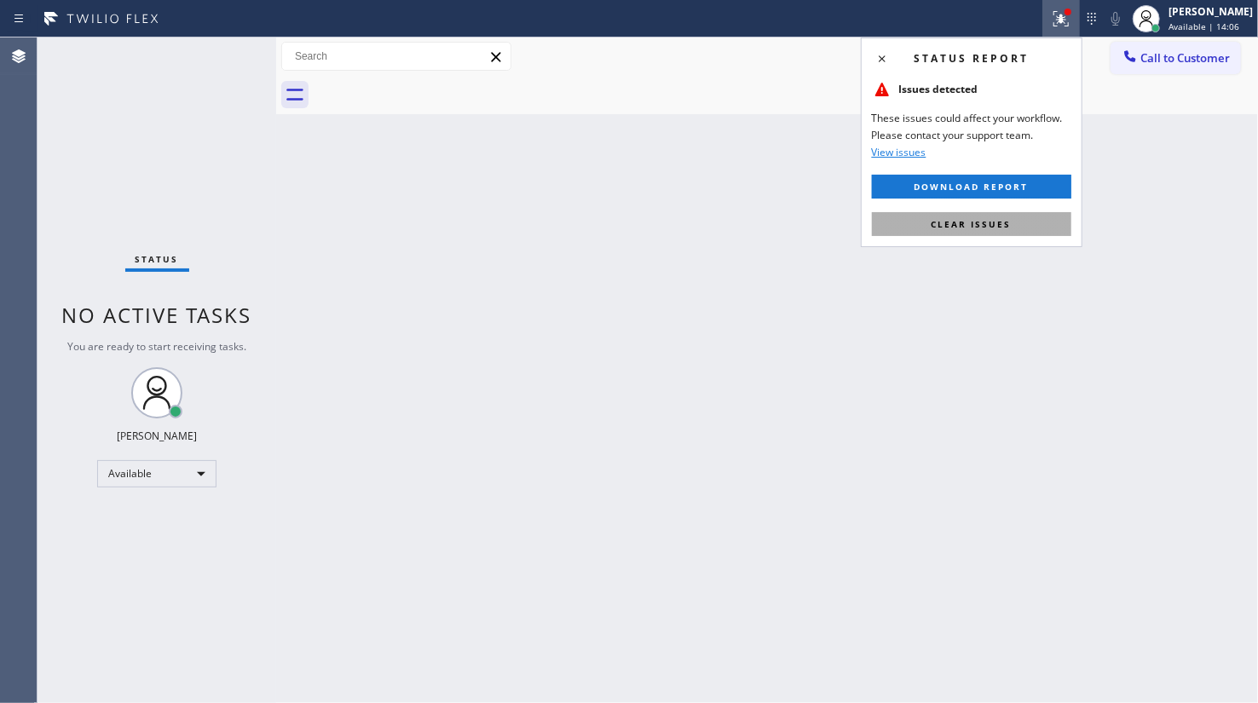
click at [1033, 220] on button "Clear issues" at bounding box center [971, 224] width 199 height 24
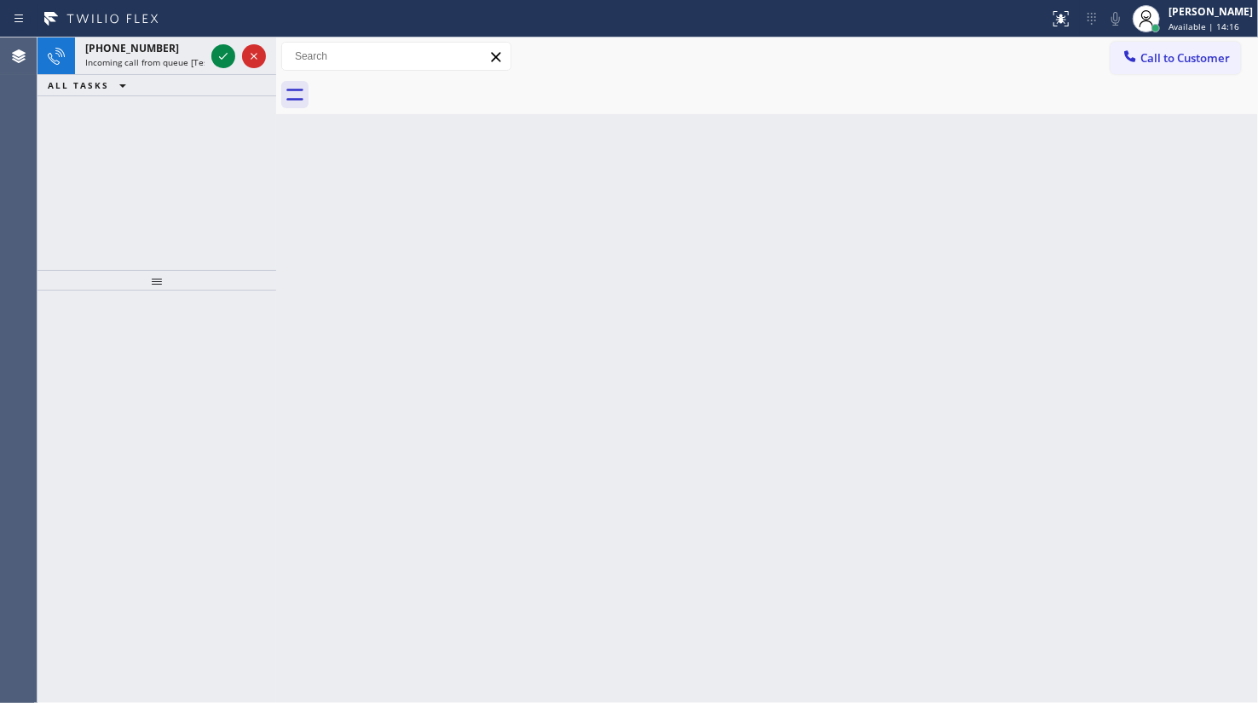
click at [238, 53] on div at bounding box center [238, 55] width 61 height 37
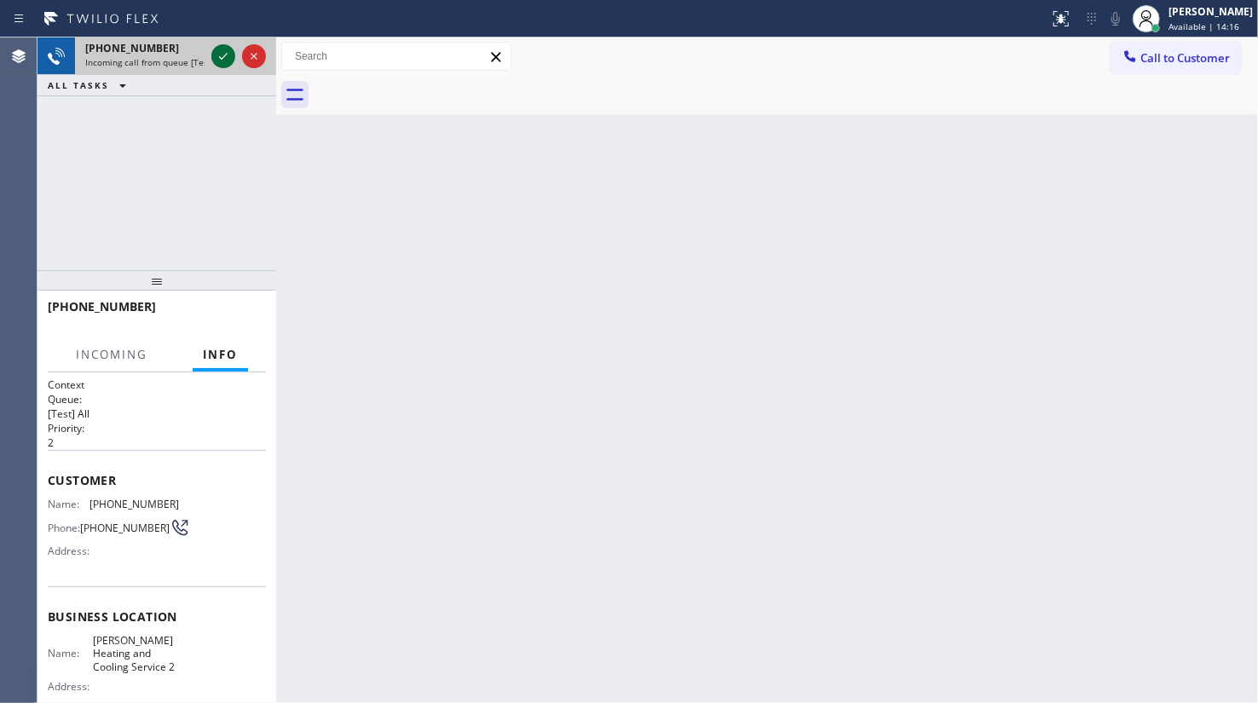
click at [228, 54] on icon at bounding box center [223, 56] width 20 height 20
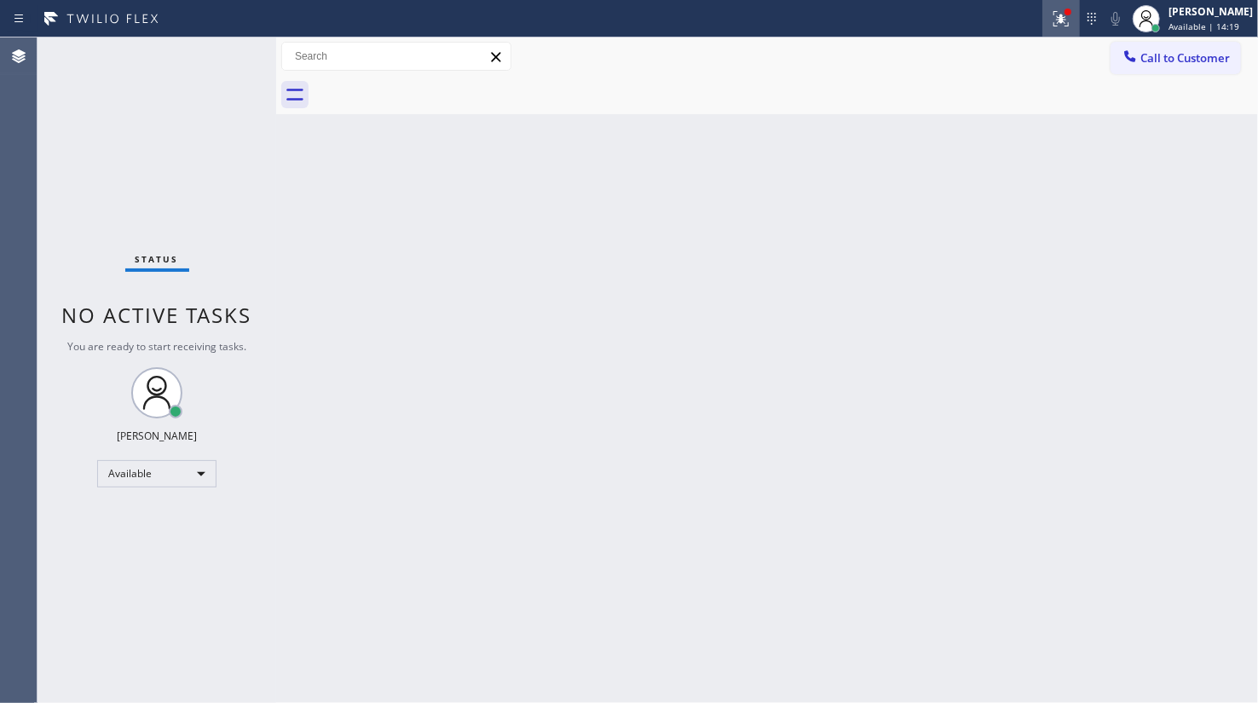
click at [1051, 19] on div at bounding box center [1060, 19] width 37 height 20
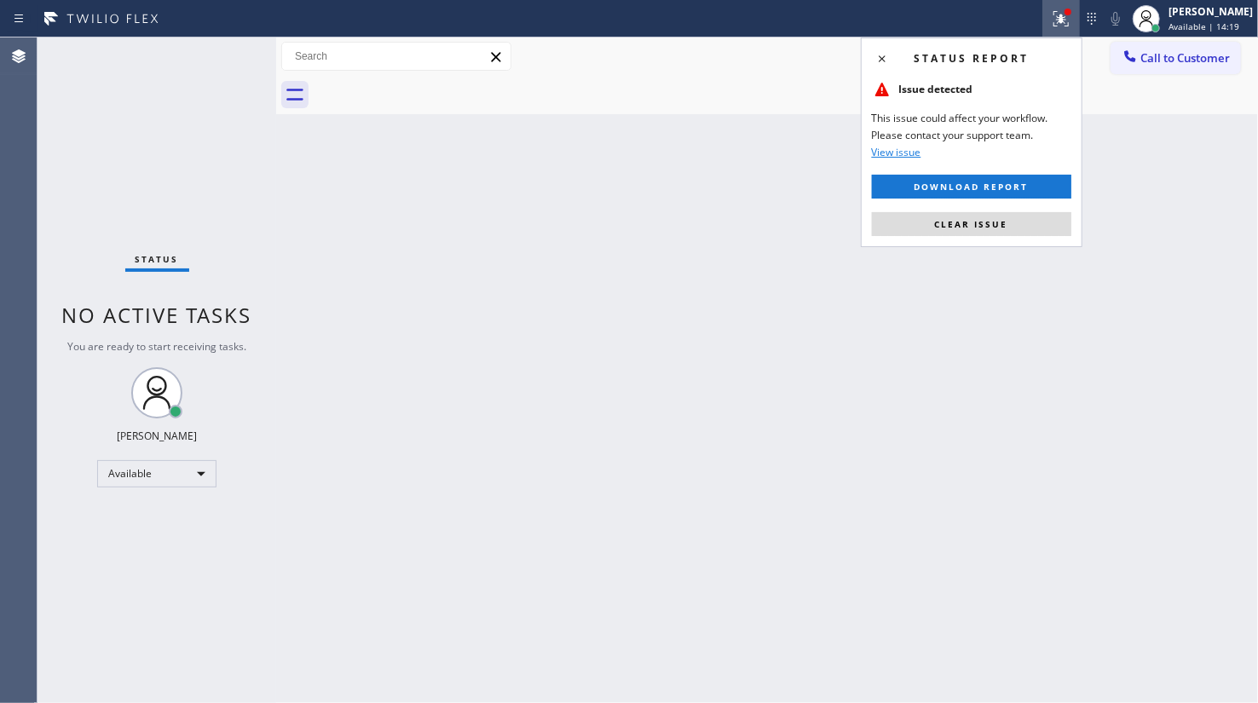
click at [1049, 216] on button "Clear issue" at bounding box center [971, 224] width 199 height 24
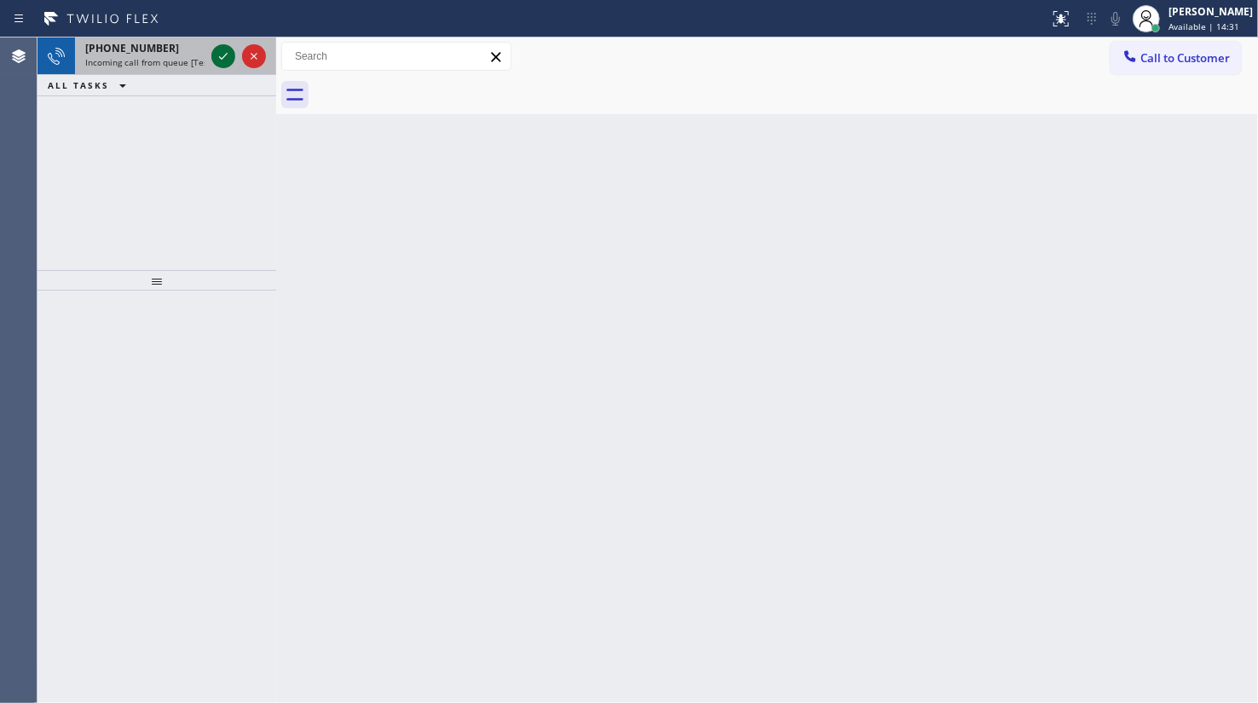
click at [224, 48] on icon at bounding box center [223, 56] width 20 height 20
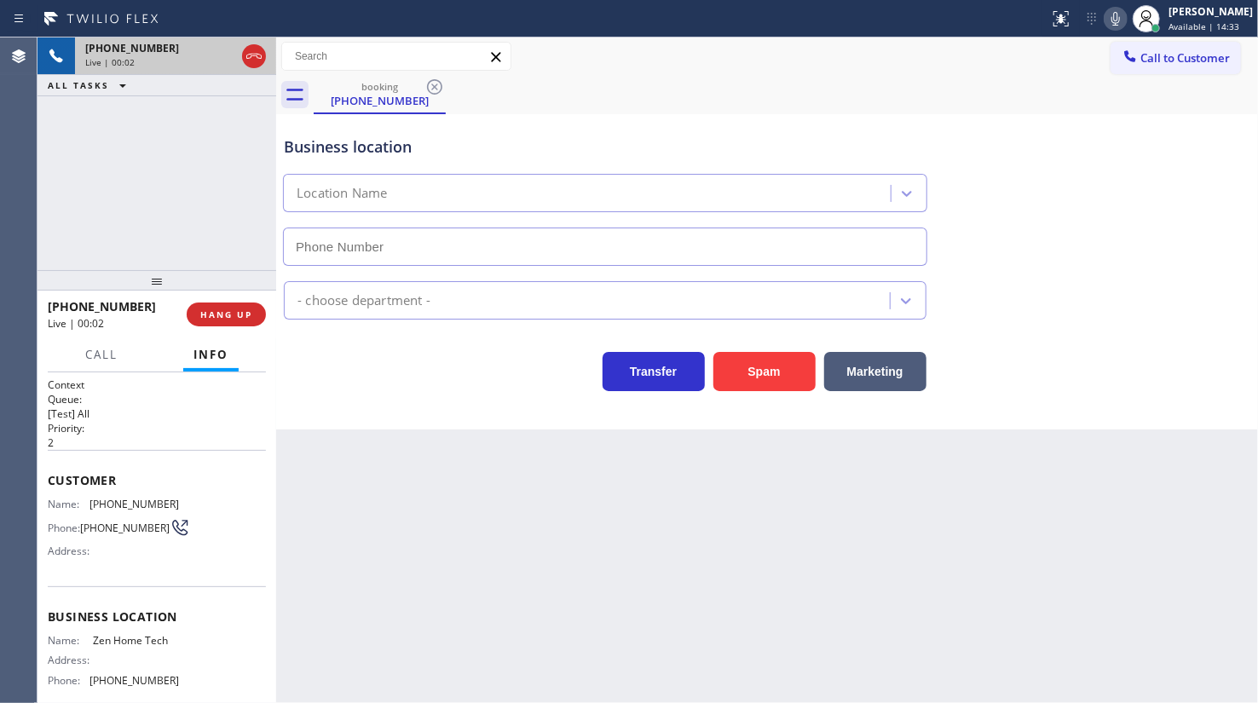
type input "(650) 910-6354"
click at [228, 311] on span "HANG UP" at bounding box center [226, 314] width 52 height 12
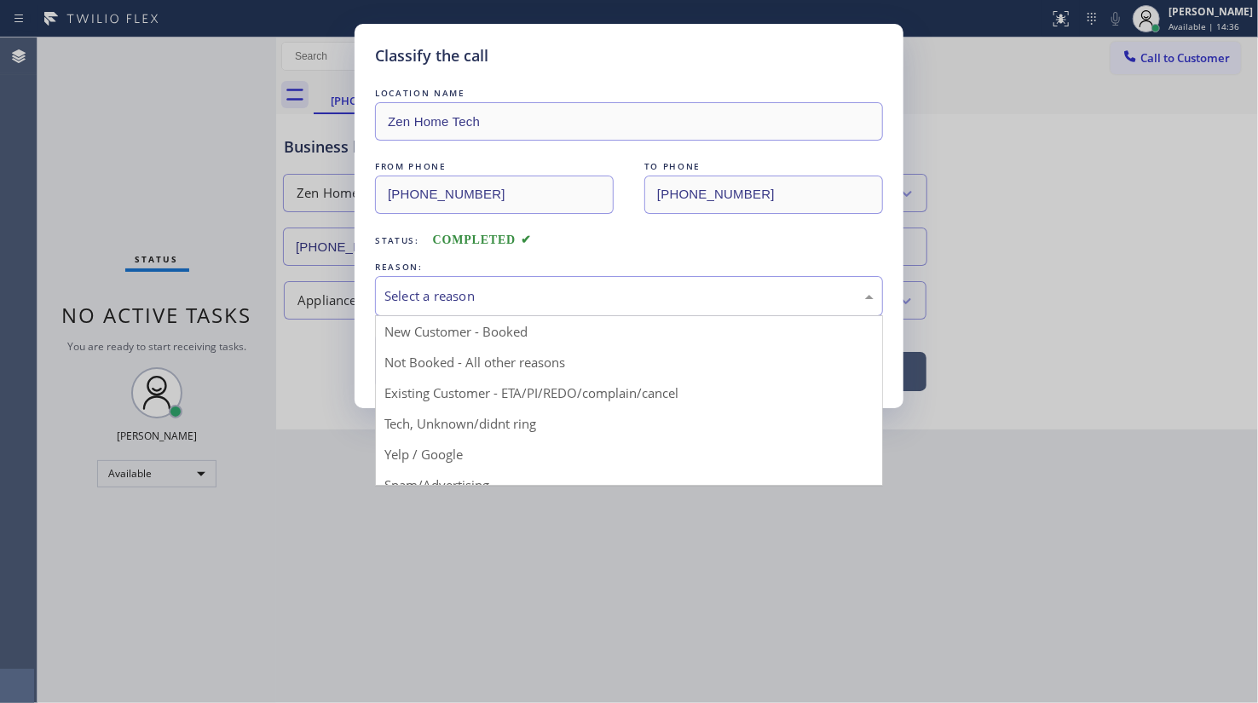
click at [459, 298] on div "Select a reason" at bounding box center [628, 296] width 489 height 20
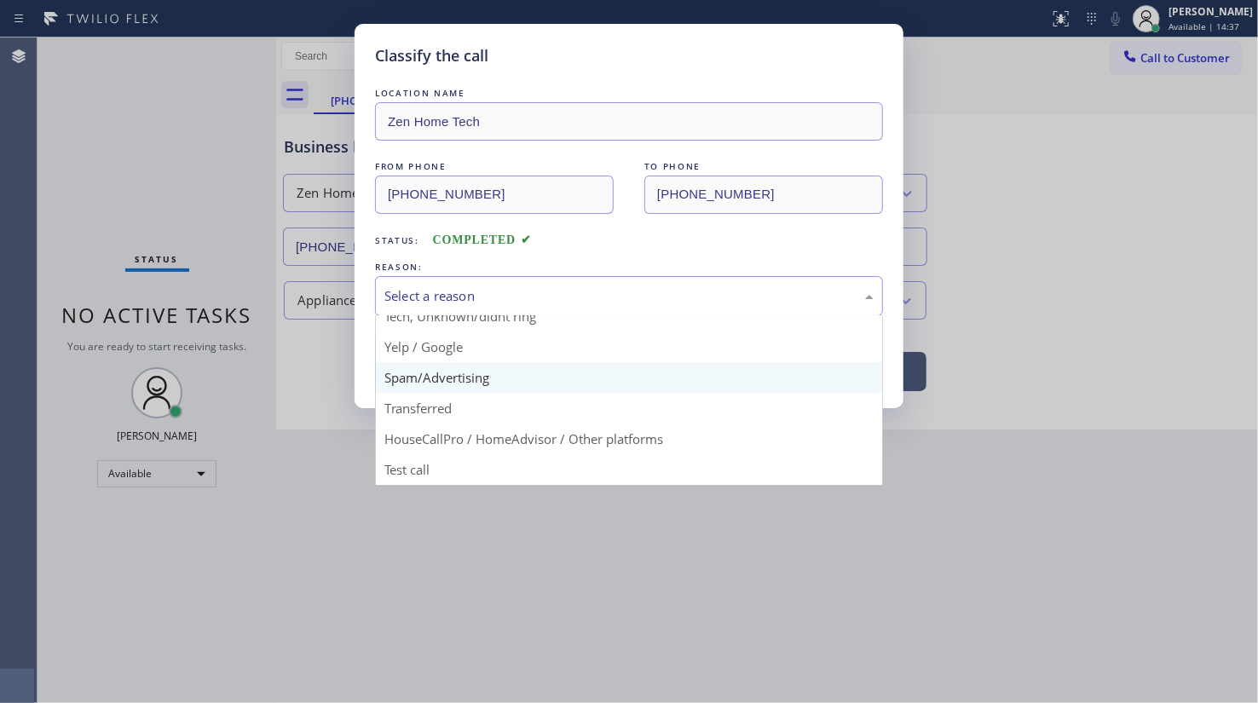
scroll to position [113, 0]
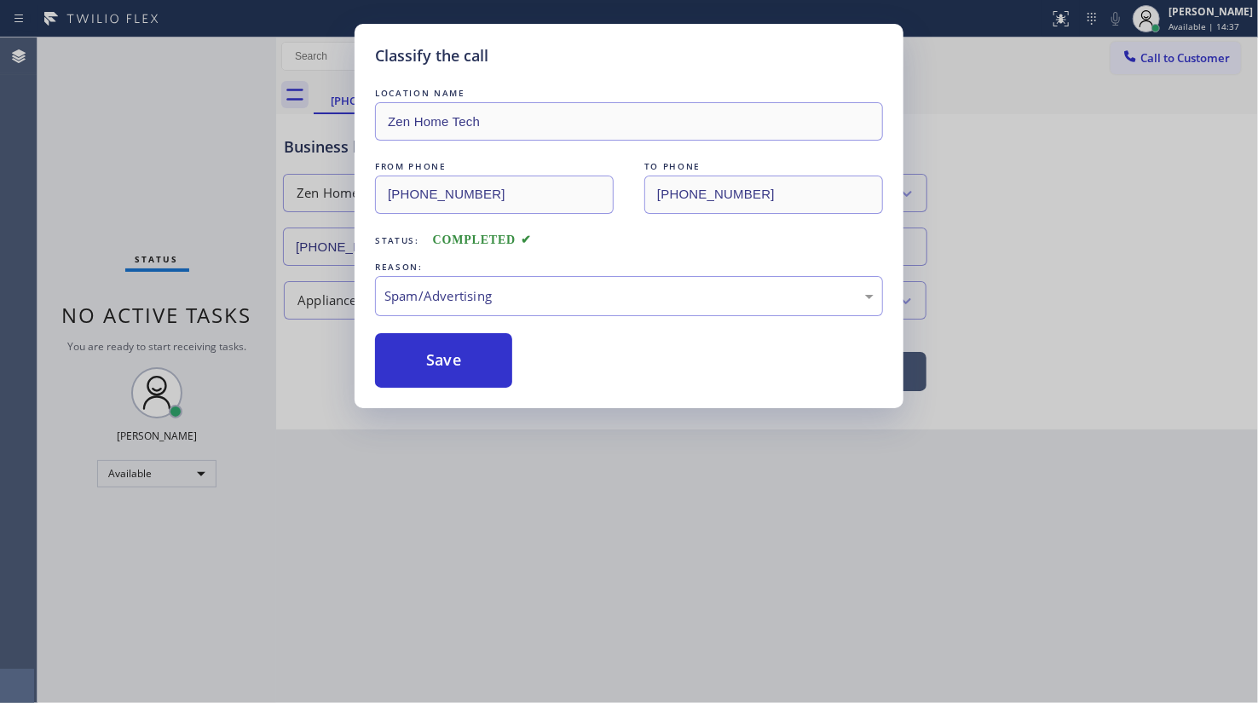
click at [455, 372] on button "Save" at bounding box center [443, 360] width 137 height 55
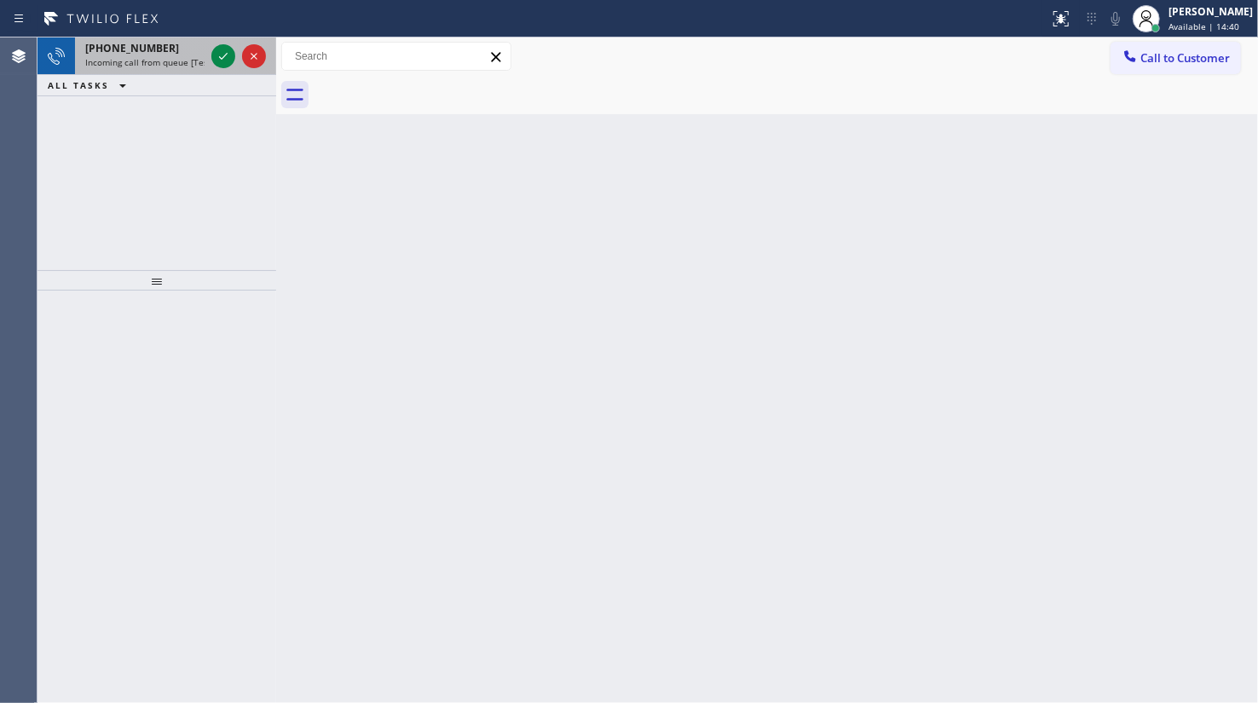
click at [229, 43] on div at bounding box center [238, 55] width 61 height 37
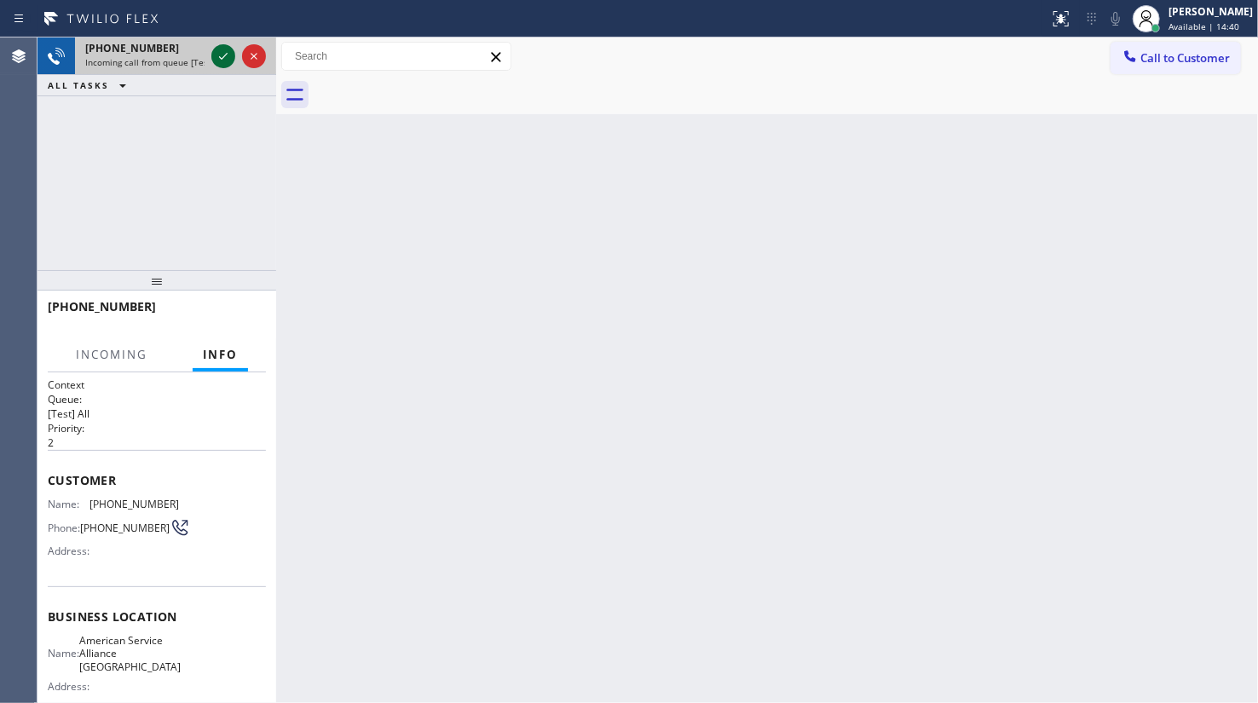
click at [228, 49] on icon at bounding box center [223, 56] width 20 height 20
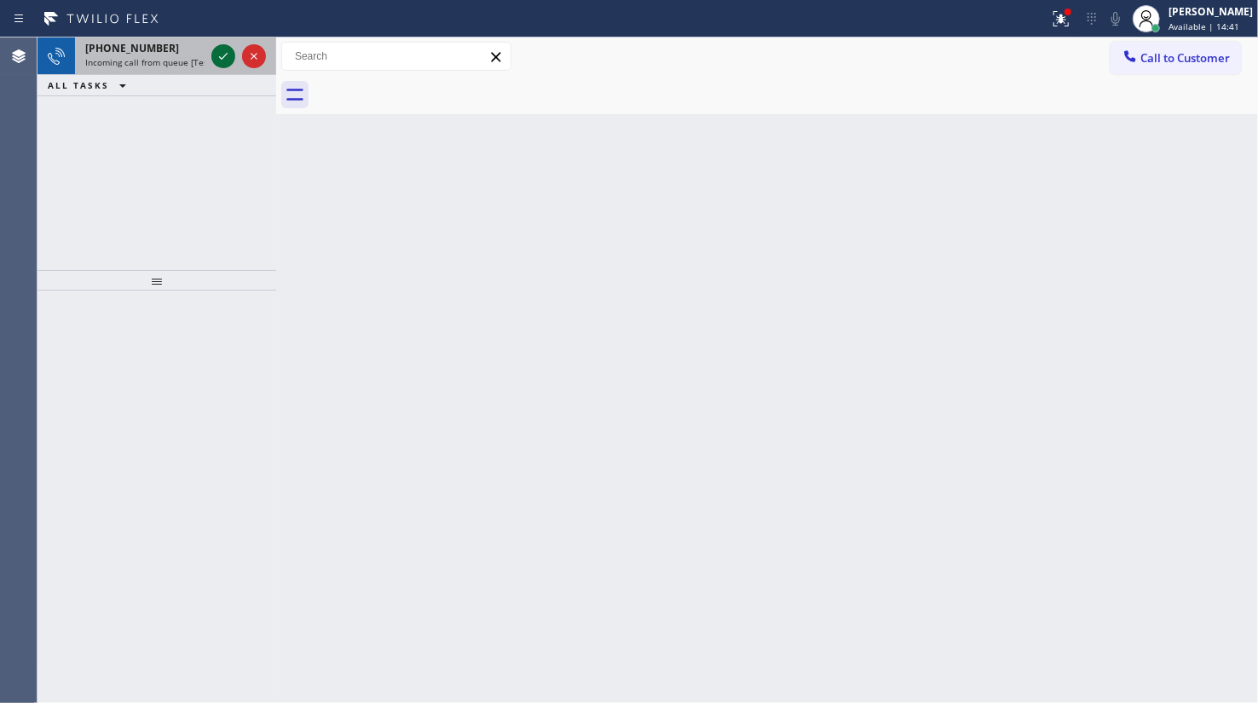
click at [228, 49] on icon at bounding box center [223, 56] width 20 height 20
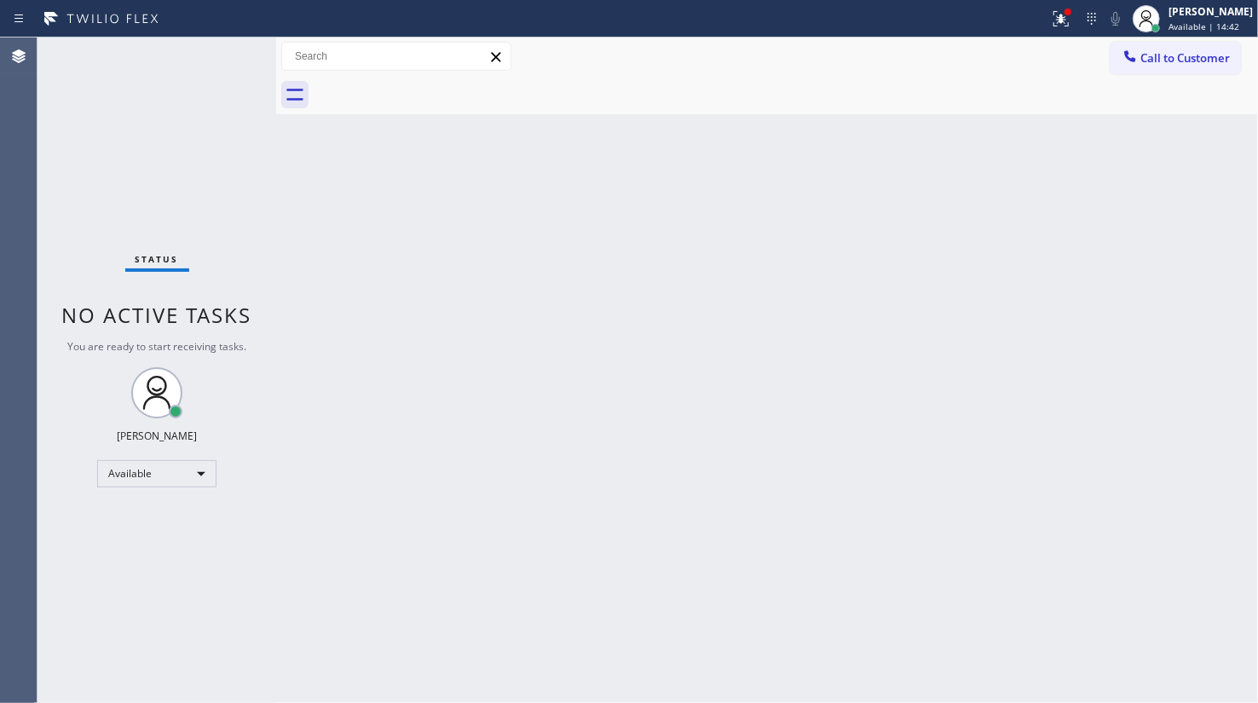
click at [228, 49] on div "Status No active tasks You are ready to start receiving tasks. JENIZA ALCAYDE A…" at bounding box center [156, 369] width 239 height 665
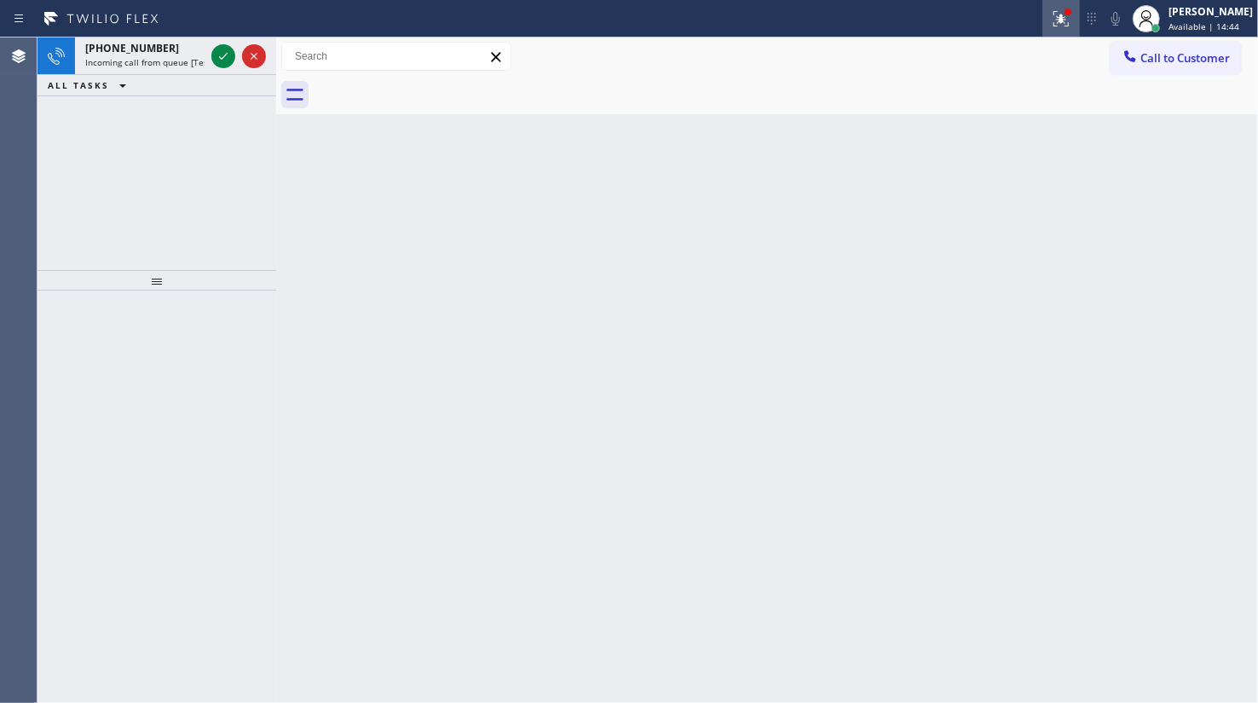
click at [1059, 16] on icon at bounding box center [1061, 19] width 20 height 20
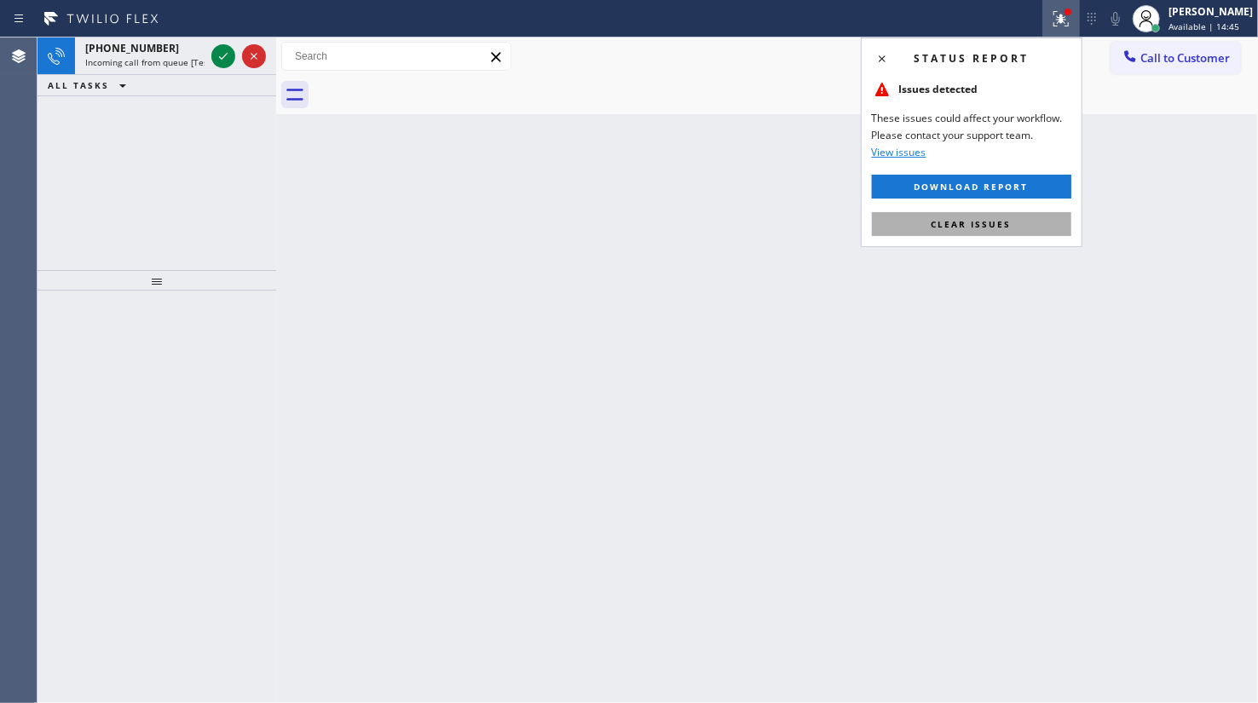
drag, startPoint x: 929, startPoint y: 222, endPoint x: 308, endPoint y: 114, distance: 630.4
click at [926, 222] on button "Clear issues" at bounding box center [971, 224] width 199 height 24
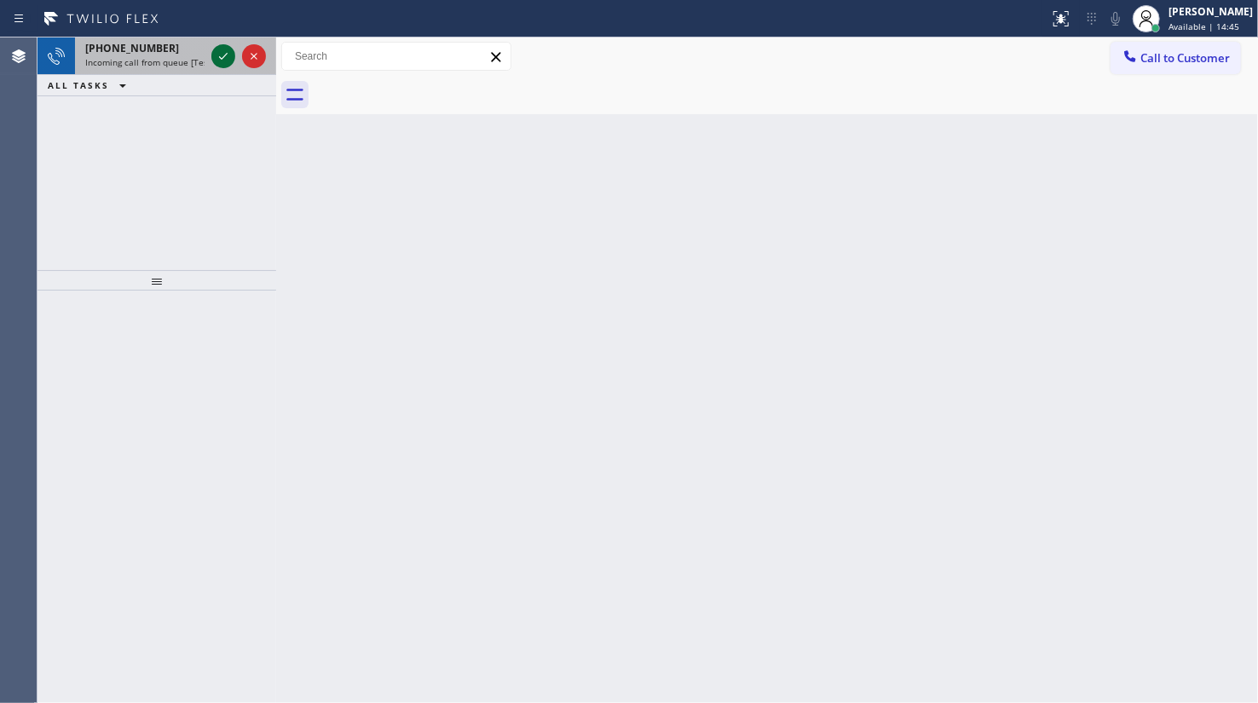
click at [219, 58] on icon at bounding box center [223, 56] width 20 height 20
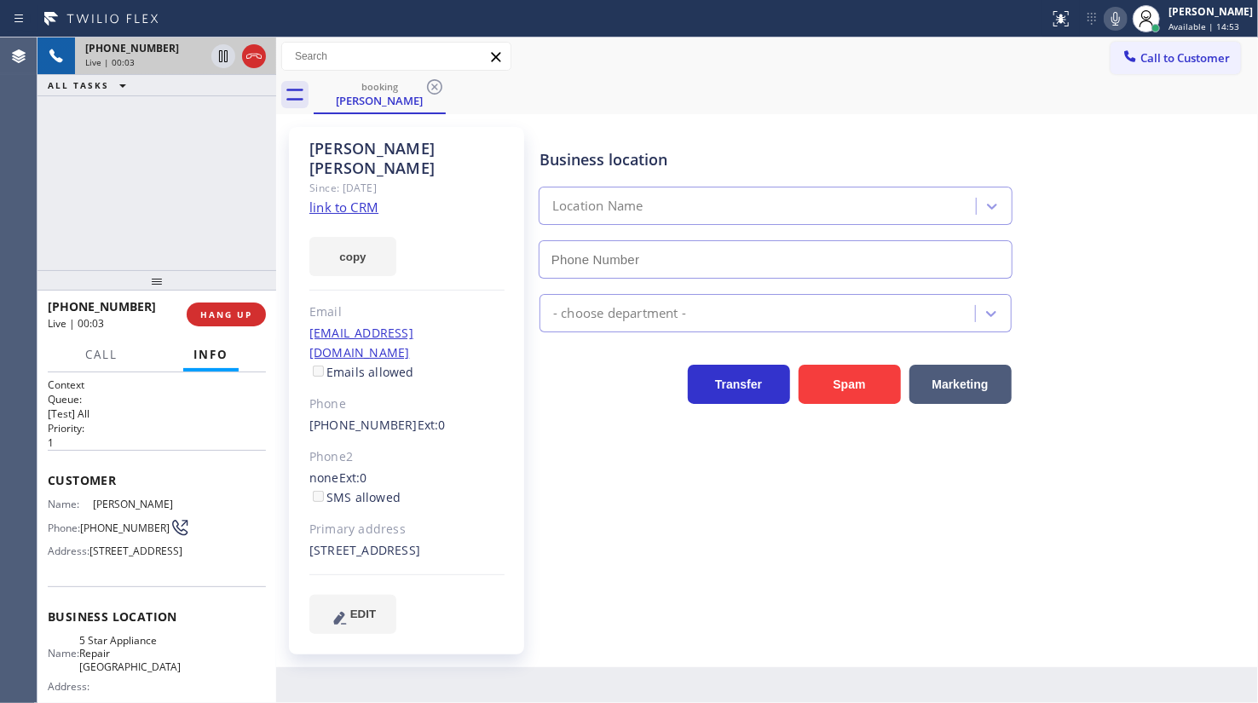
type input "(720) 815-3004"
click at [345, 199] on link "link to CRM" at bounding box center [343, 207] width 69 height 17
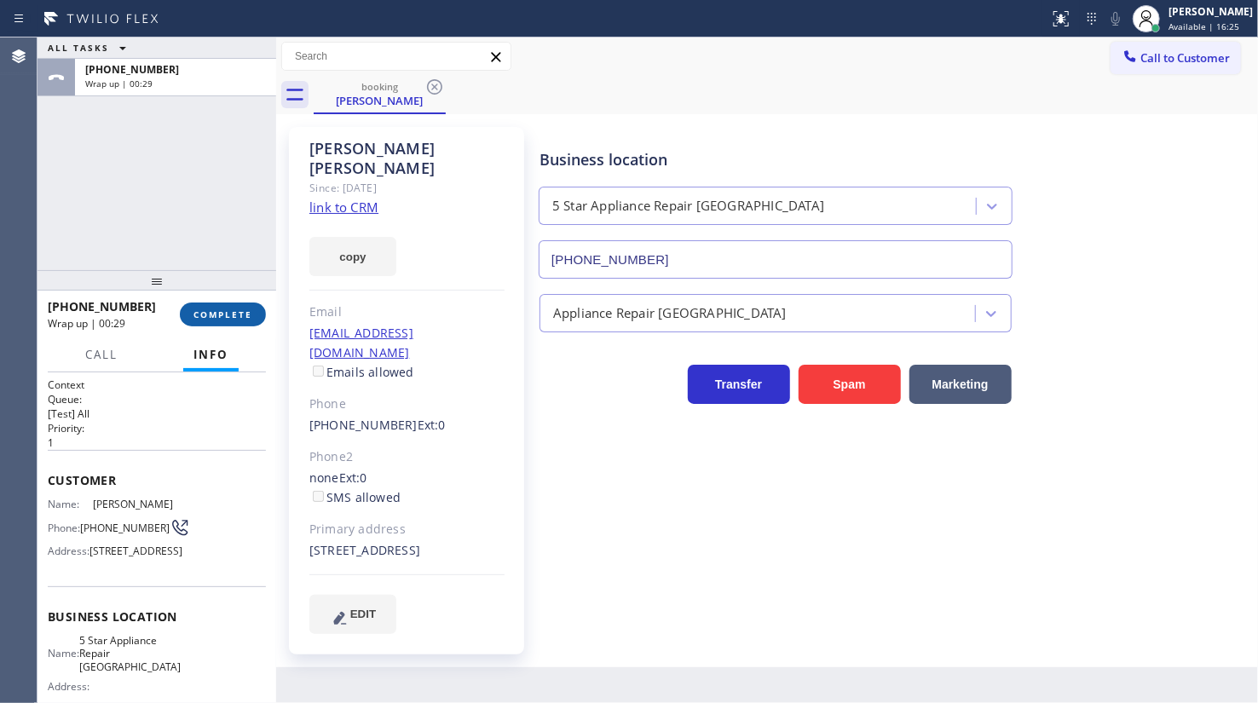
click at [204, 307] on button "COMPLETE" at bounding box center [223, 314] width 86 height 24
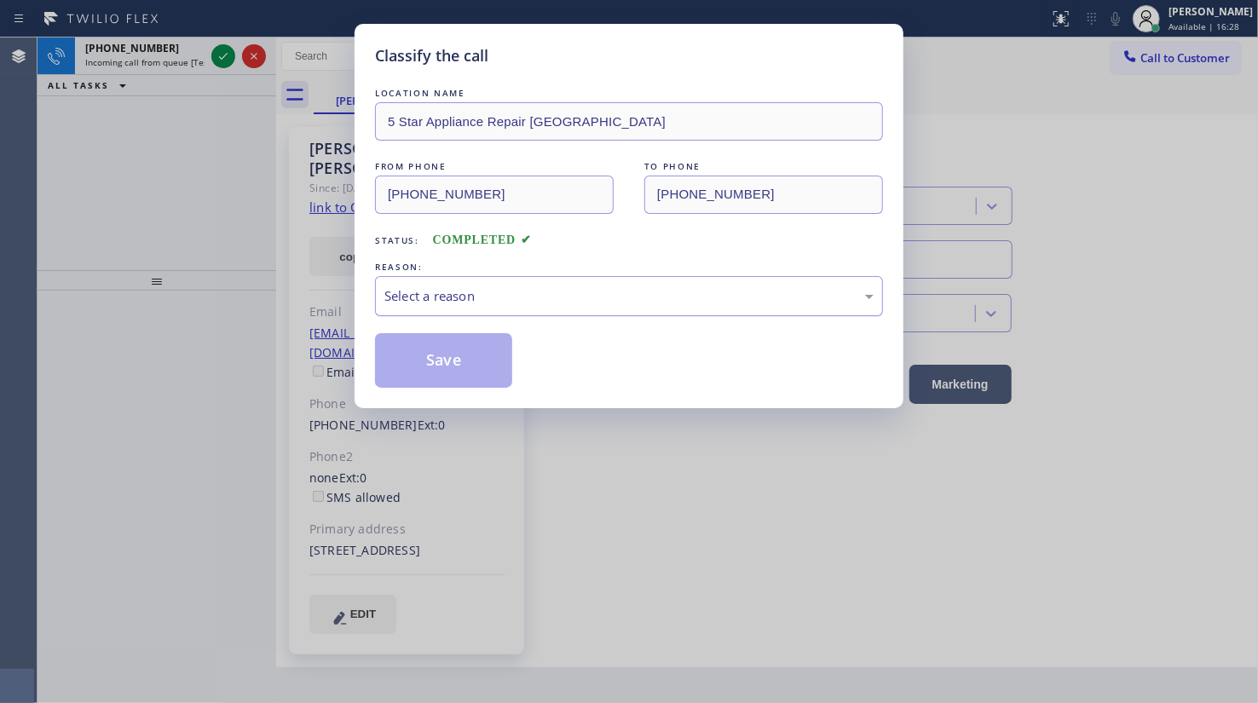
click at [425, 283] on div "Select a reason" at bounding box center [629, 296] width 508 height 40
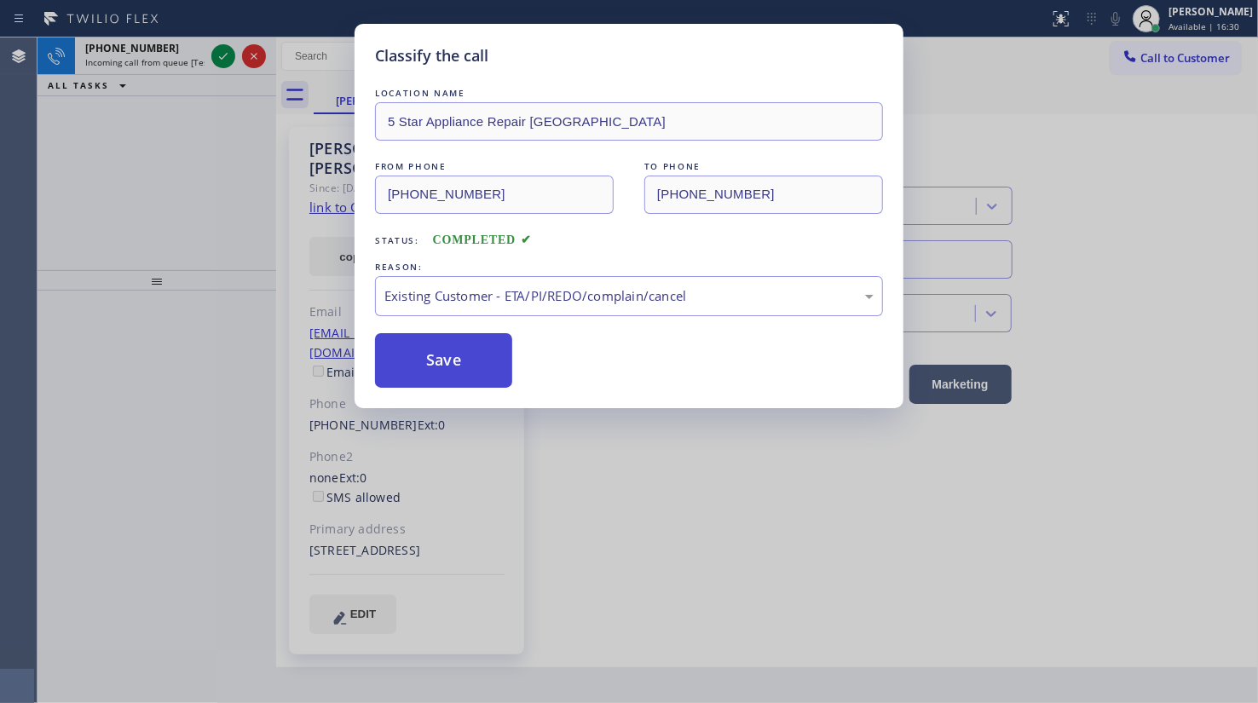
click at [435, 368] on button "Save" at bounding box center [443, 360] width 137 height 55
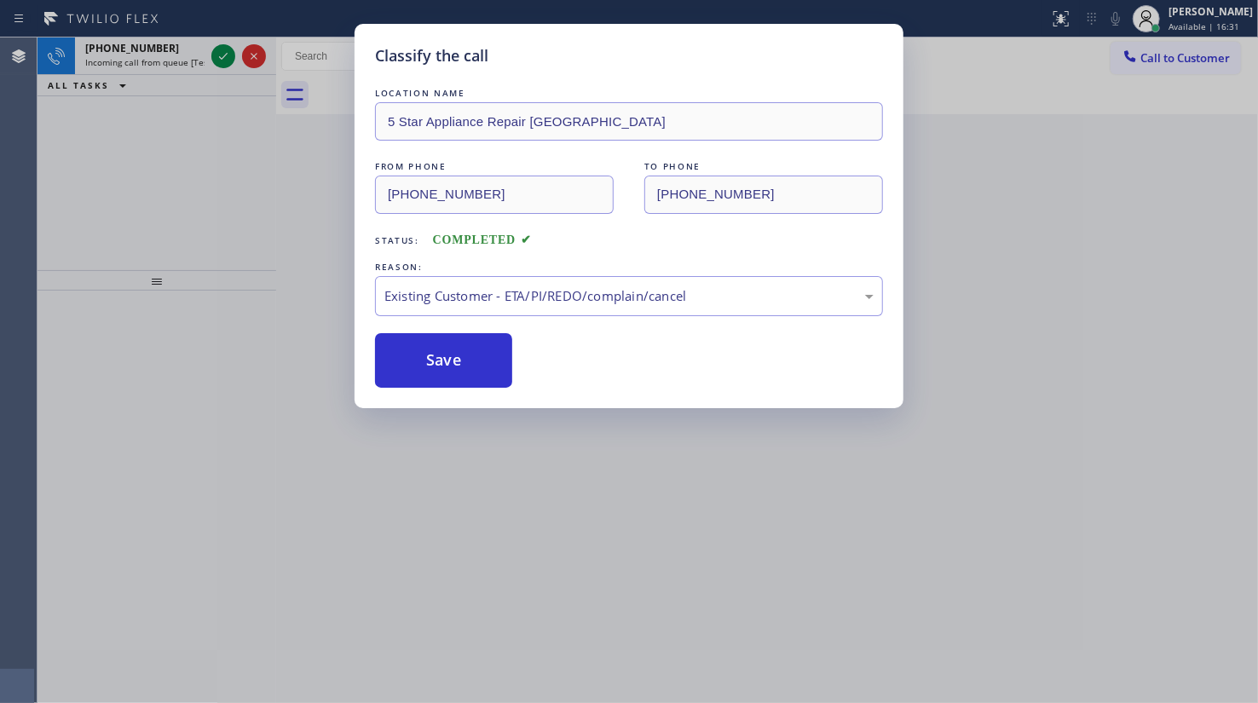
click at [216, 47] on div "Classify the call LOCATION NAME 5 Star Appliance Repair Lakewood FROM PHONE (30…" at bounding box center [629, 351] width 1258 height 703
click at [228, 55] on div "Classify the call LOCATION NAME 5 Star Appliance Repair Lakewood FROM PHONE (30…" at bounding box center [629, 351] width 1258 height 703
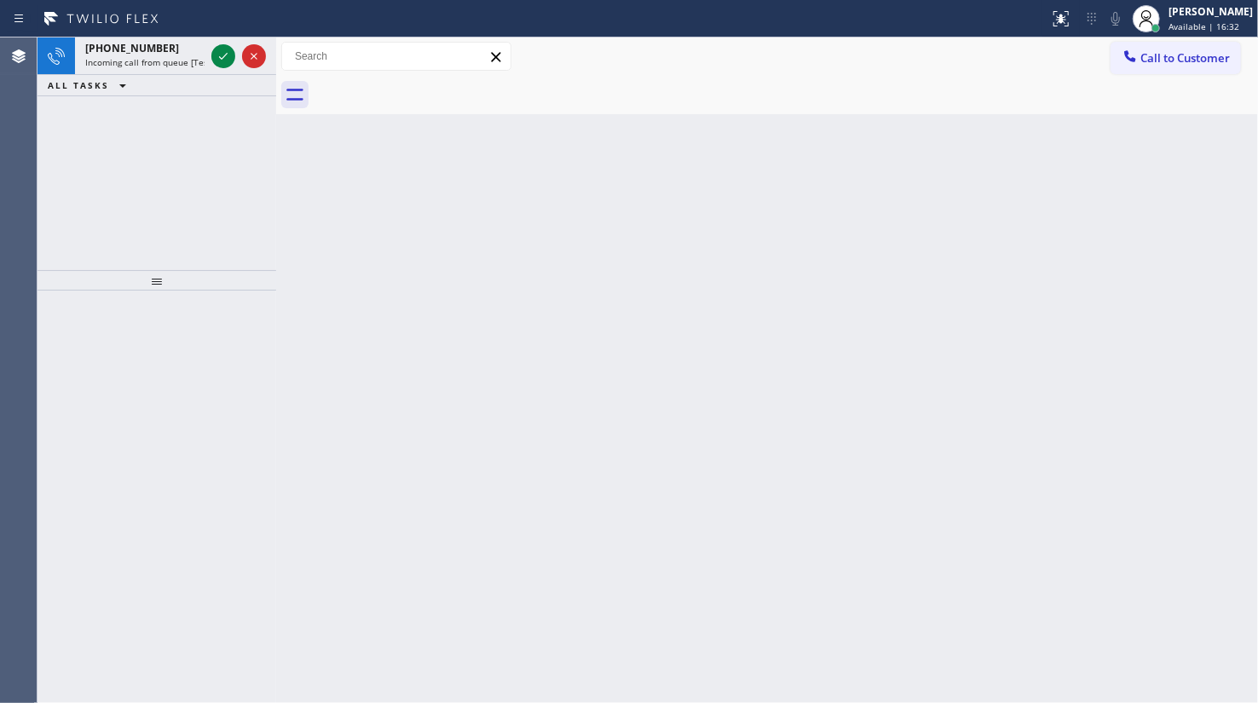
click at [228, 55] on icon at bounding box center [223, 56] width 20 height 20
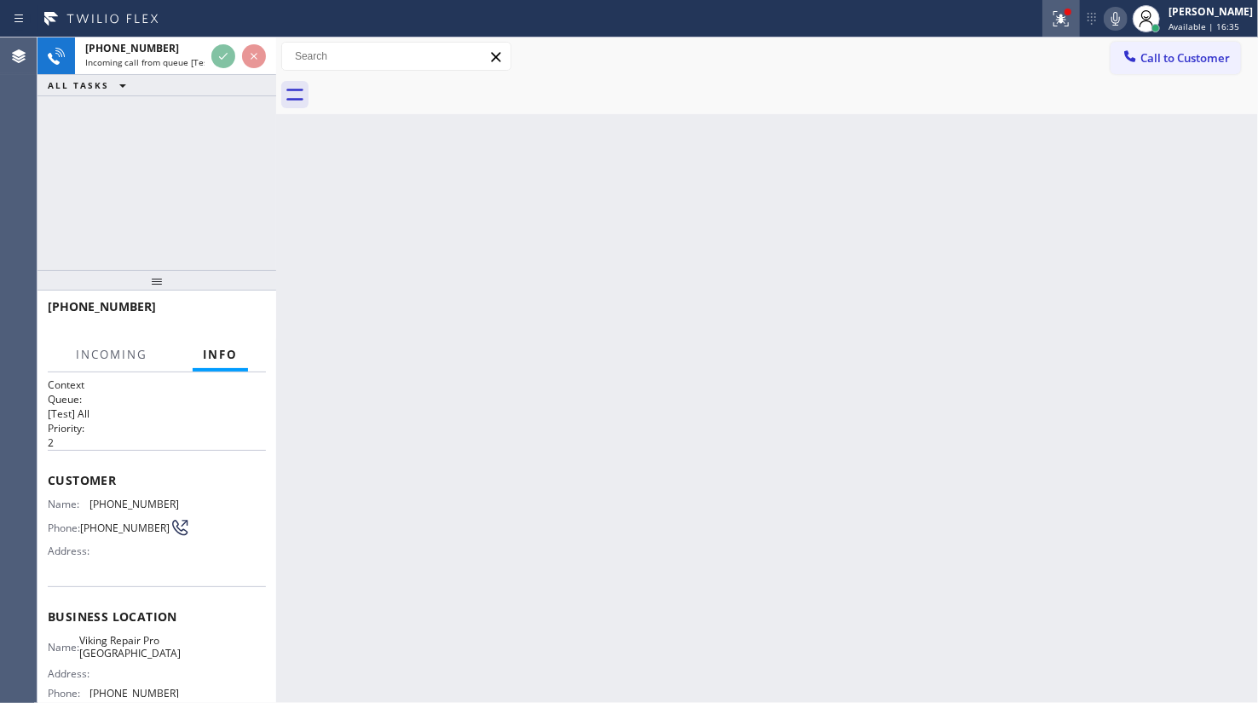
click at [1050, 20] on div at bounding box center [1060, 19] width 37 height 20
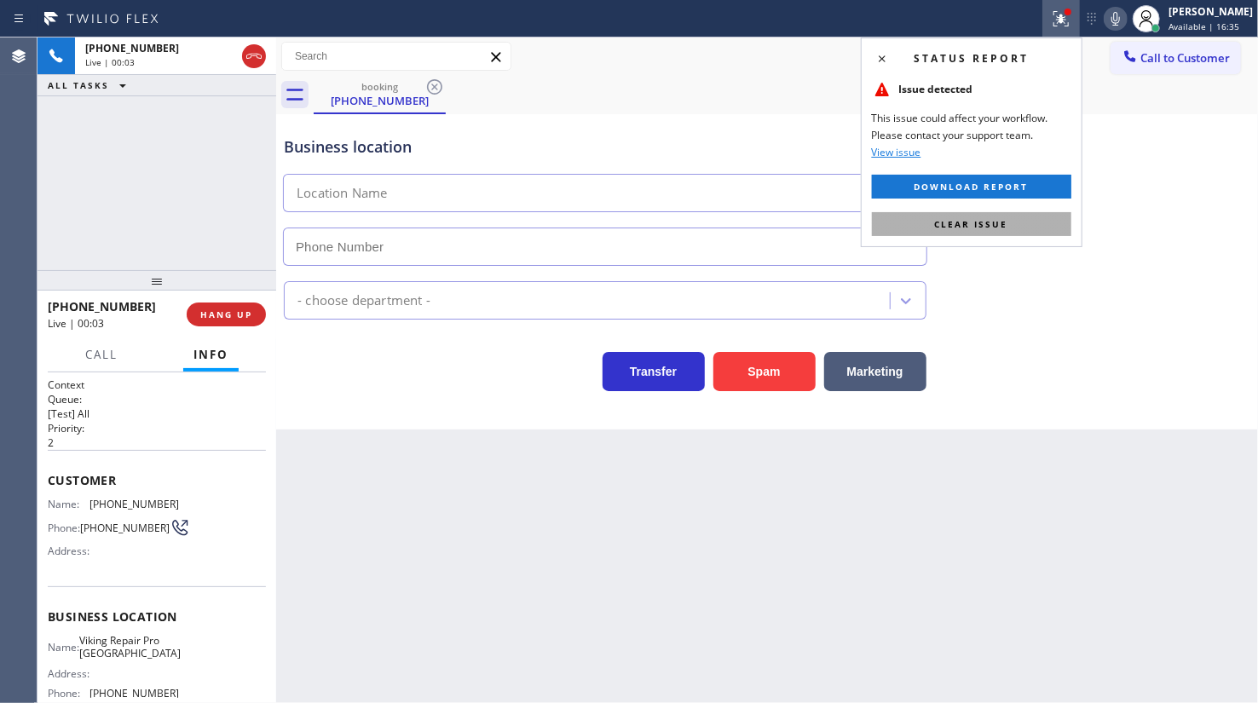
type input "(240) 540-4141"
click at [1015, 225] on button "Clear issue" at bounding box center [971, 224] width 199 height 24
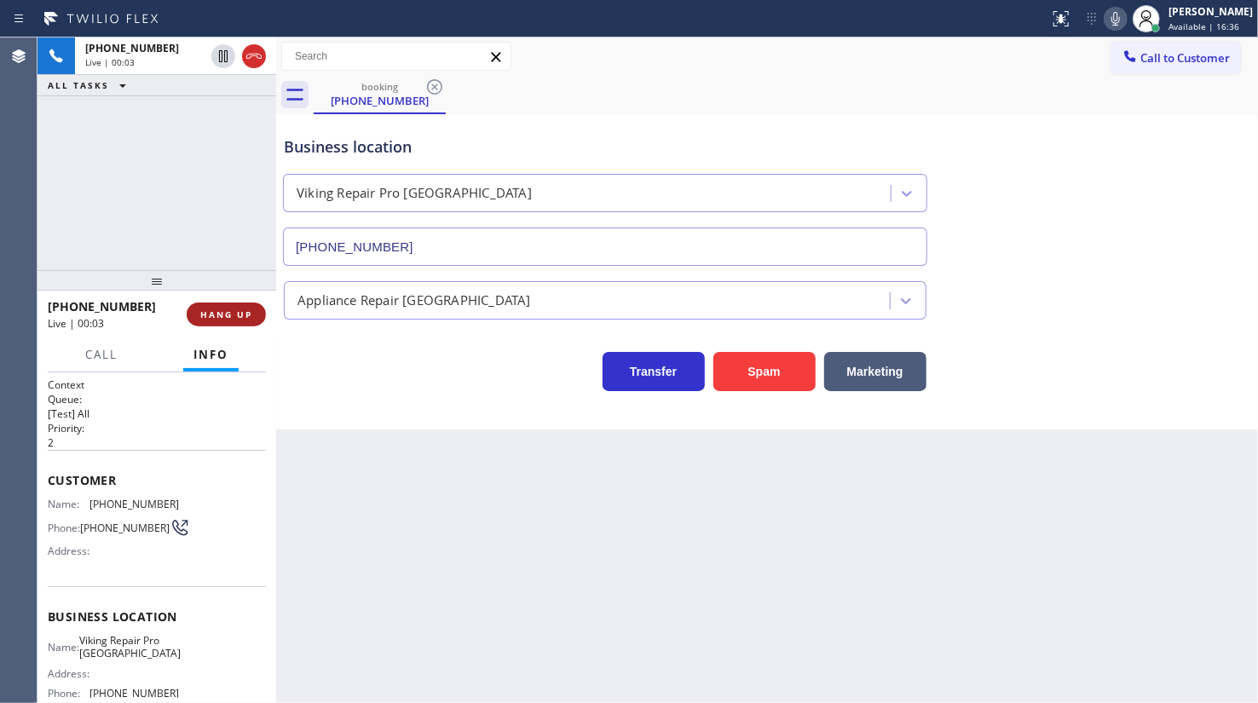
click at [251, 309] on button "HANG UP" at bounding box center [226, 314] width 79 height 24
click at [253, 307] on button "HANG UP" at bounding box center [226, 314] width 79 height 24
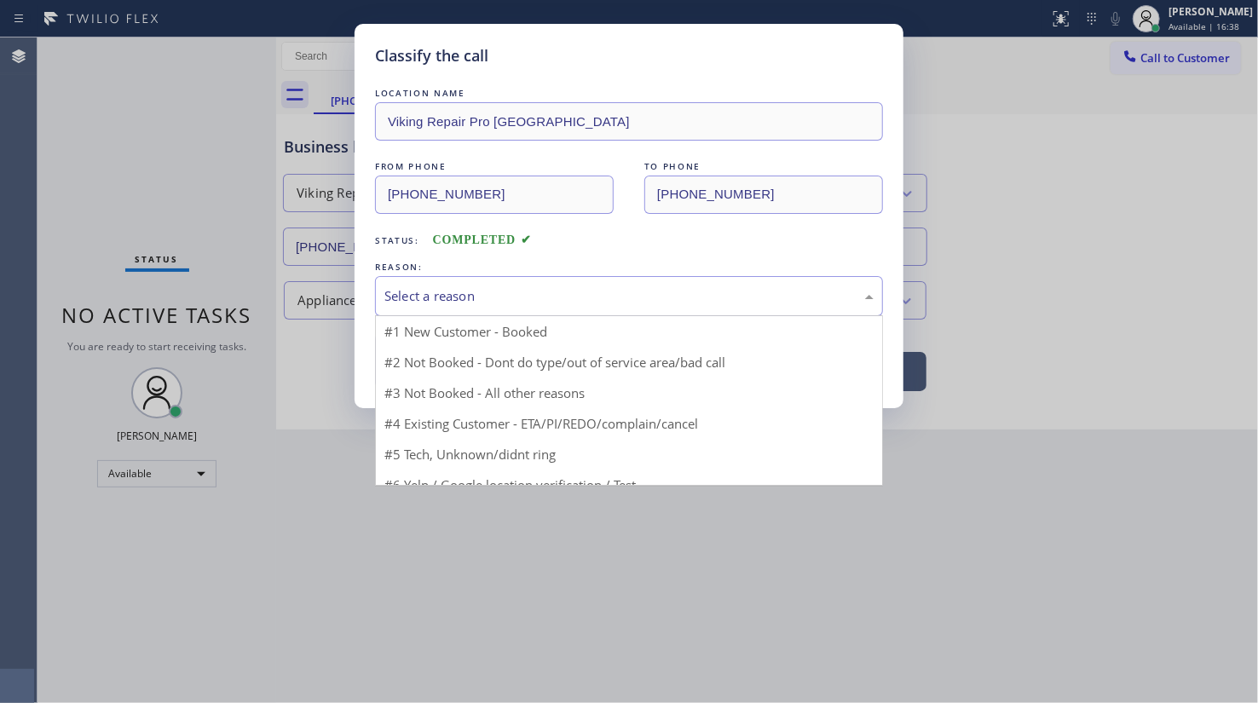
click at [525, 302] on div "Select a reason" at bounding box center [628, 296] width 489 height 20
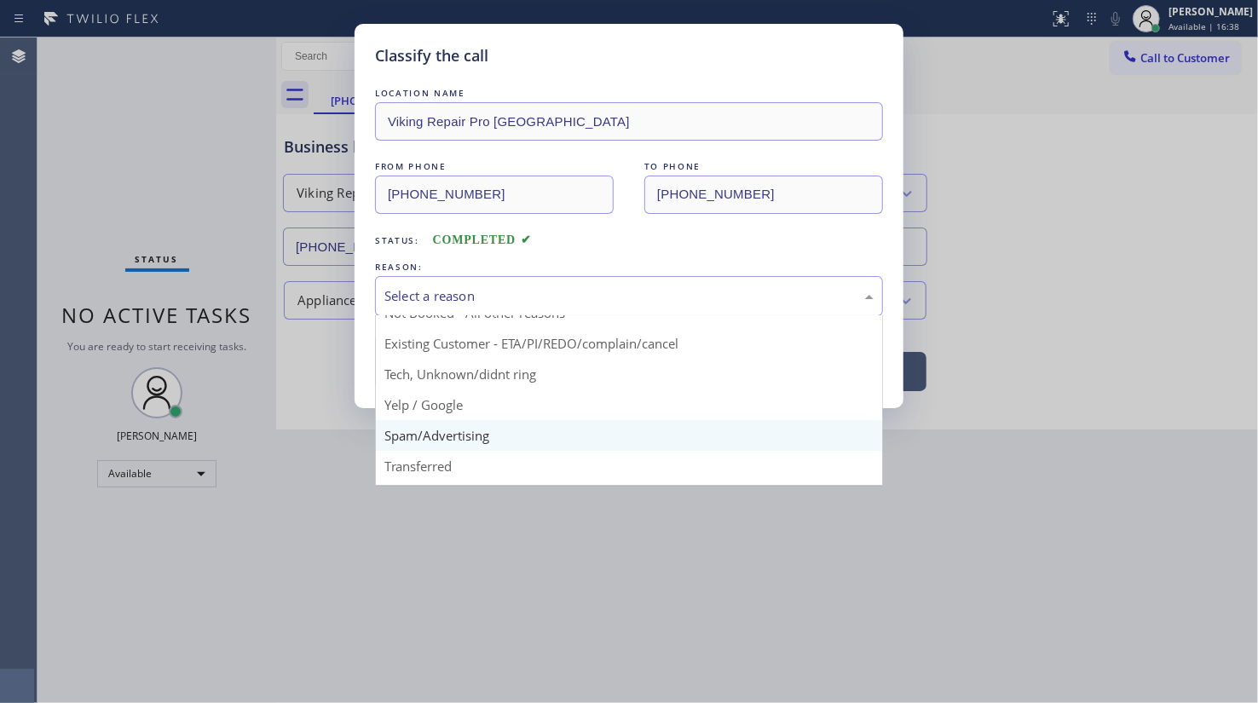
scroll to position [113, 0]
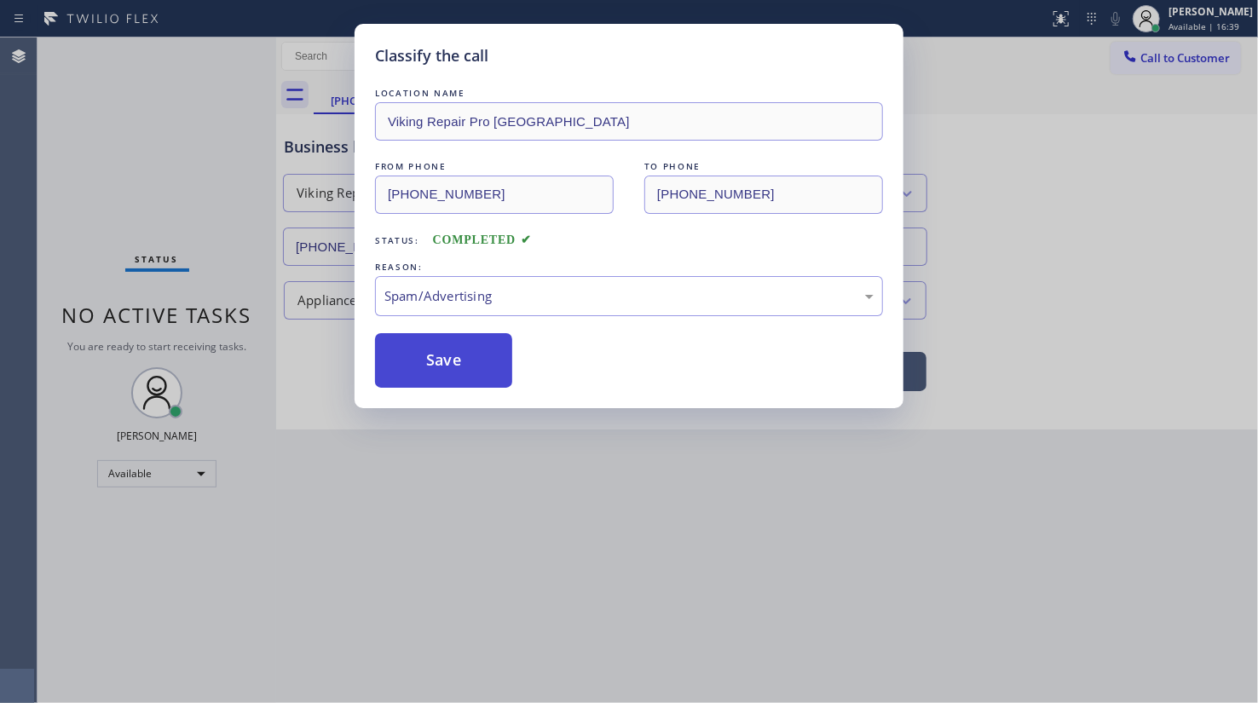
click at [452, 372] on button "Save" at bounding box center [443, 360] width 137 height 55
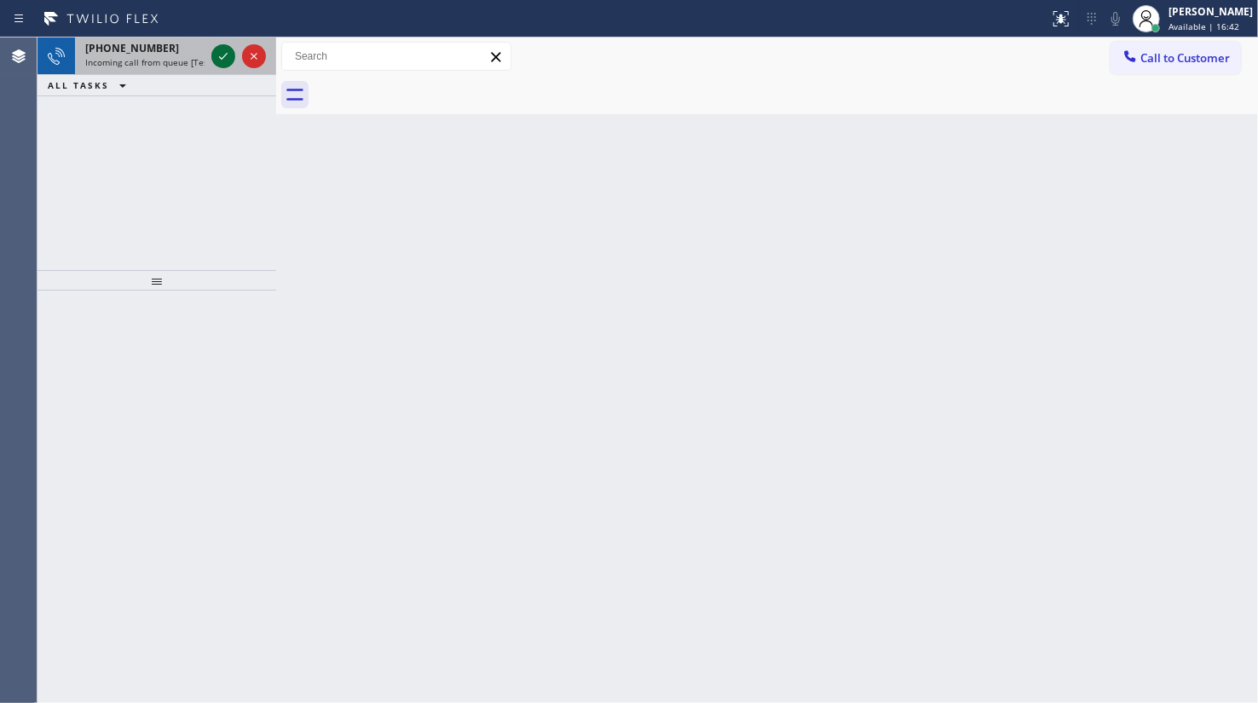
click at [233, 49] on div at bounding box center [223, 56] width 24 height 20
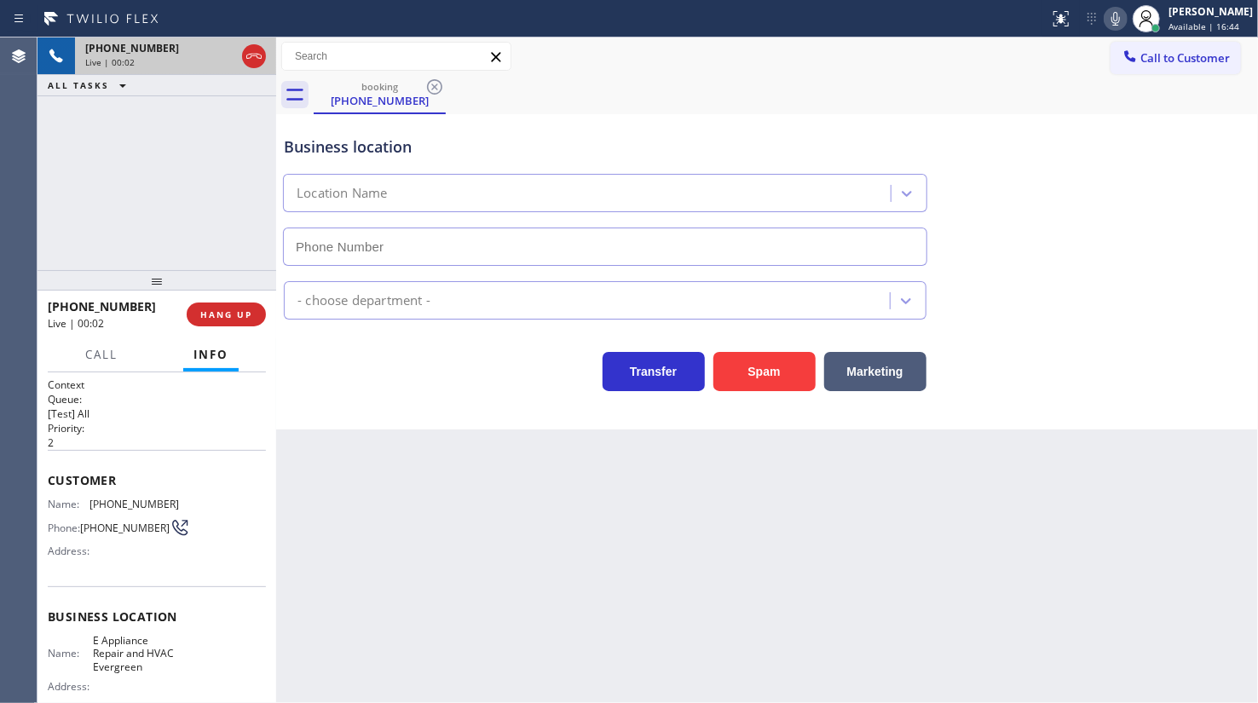
type input "(408) 547-4679"
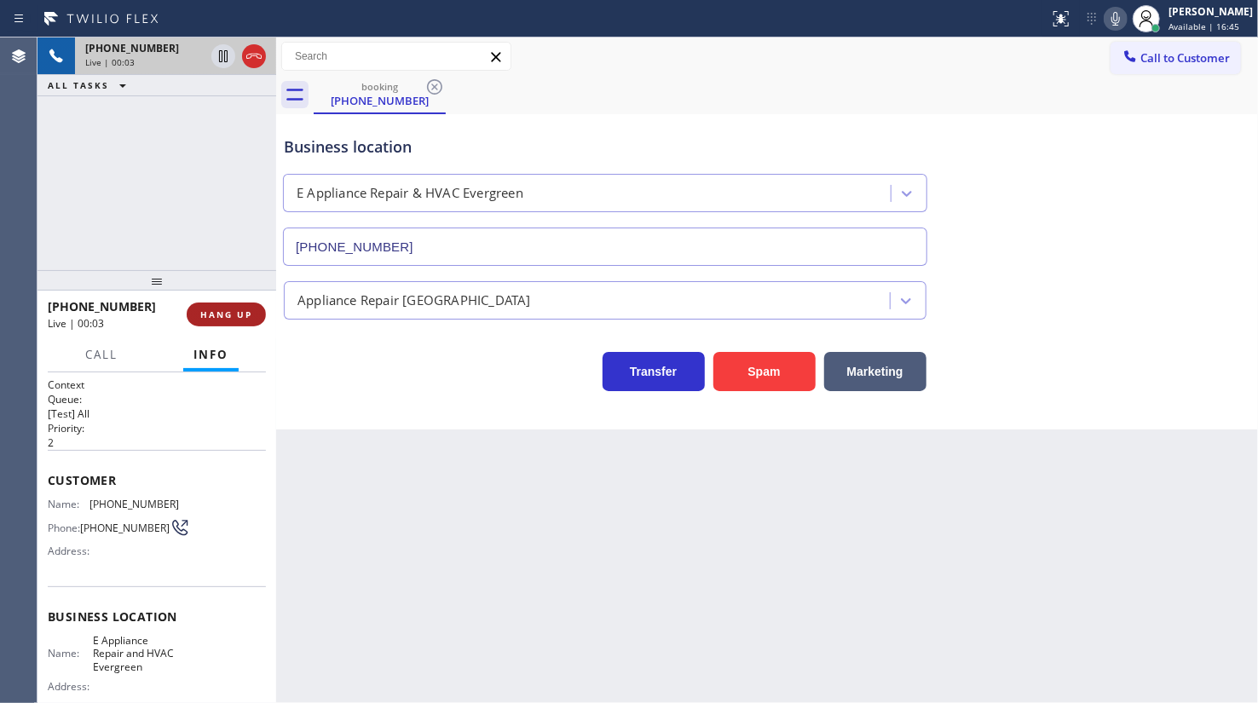
click at [251, 308] on button "HANG UP" at bounding box center [226, 314] width 79 height 24
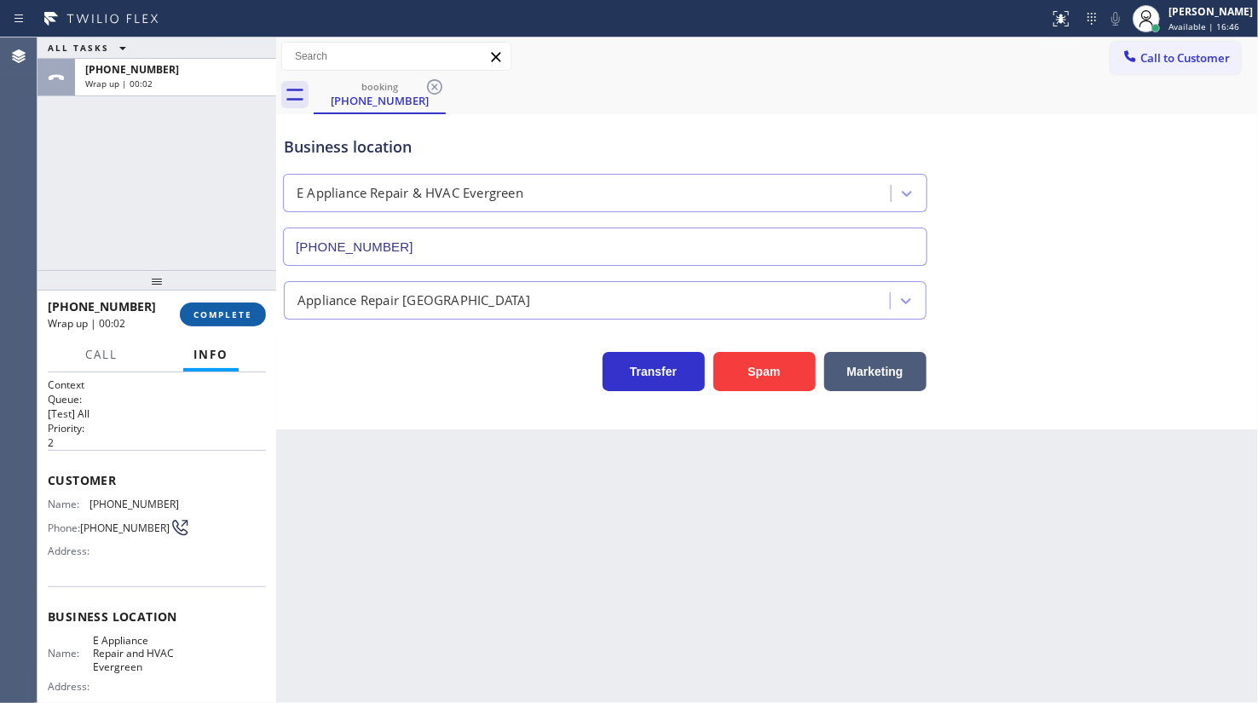
click at [225, 316] on span "COMPLETE" at bounding box center [222, 314] width 59 height 12
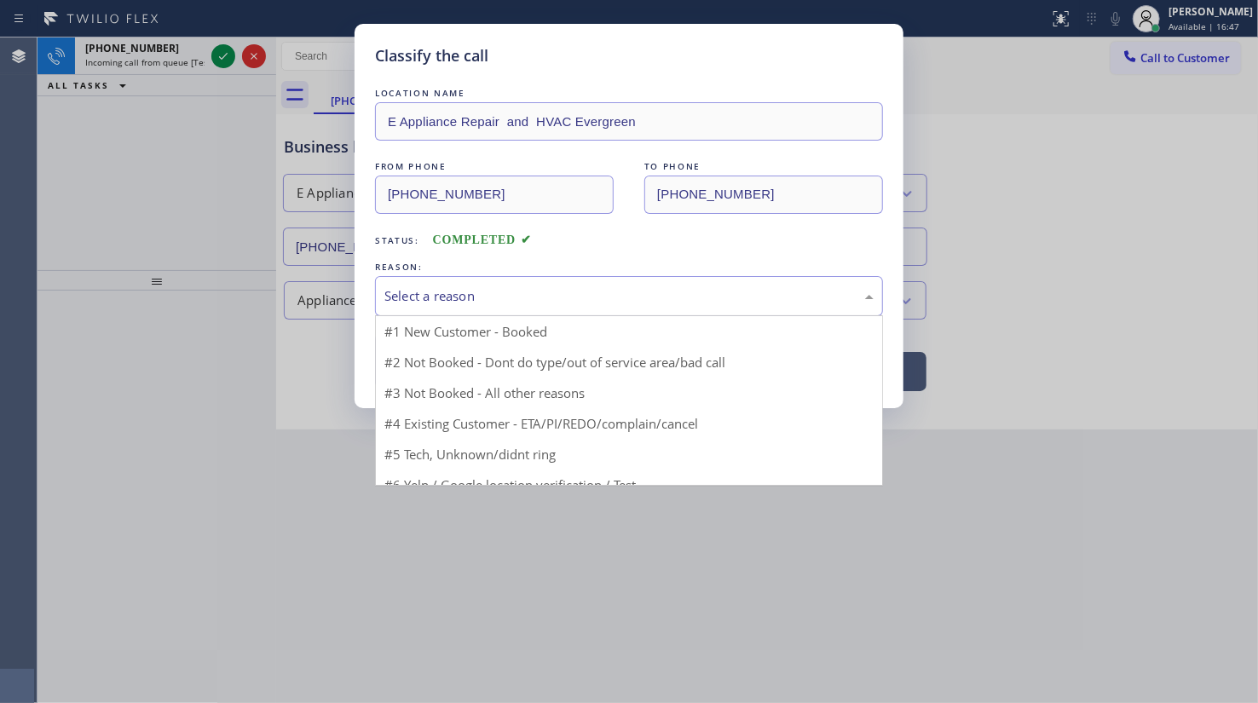
drag, startPoint x: 460, startPoint y: 299, endPoint x: 464, endPoint y: 368, distance: 69.1
click at [460, 299] on div "Select a reason" at bounding box center [628, 296] width 489 height 20
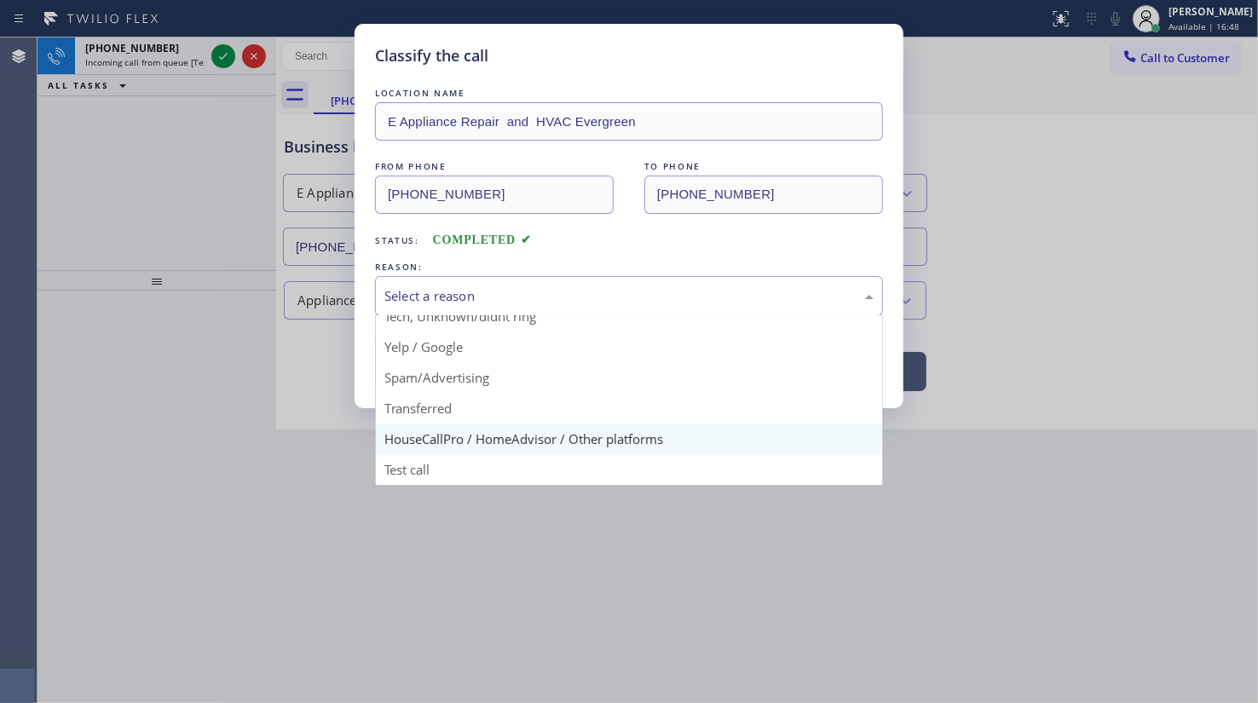
scroll to position [113, 0]
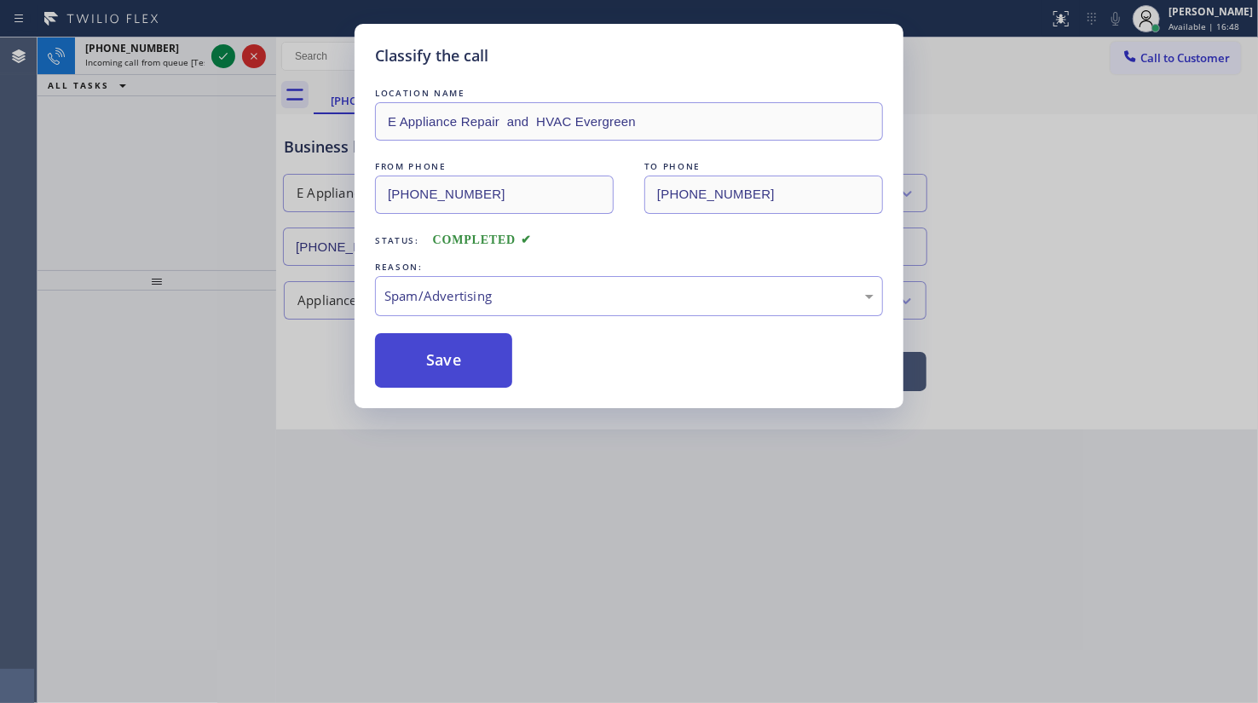
click at [441, 371] on button "Save" at bounding box center [443, 360] width 137 height 55
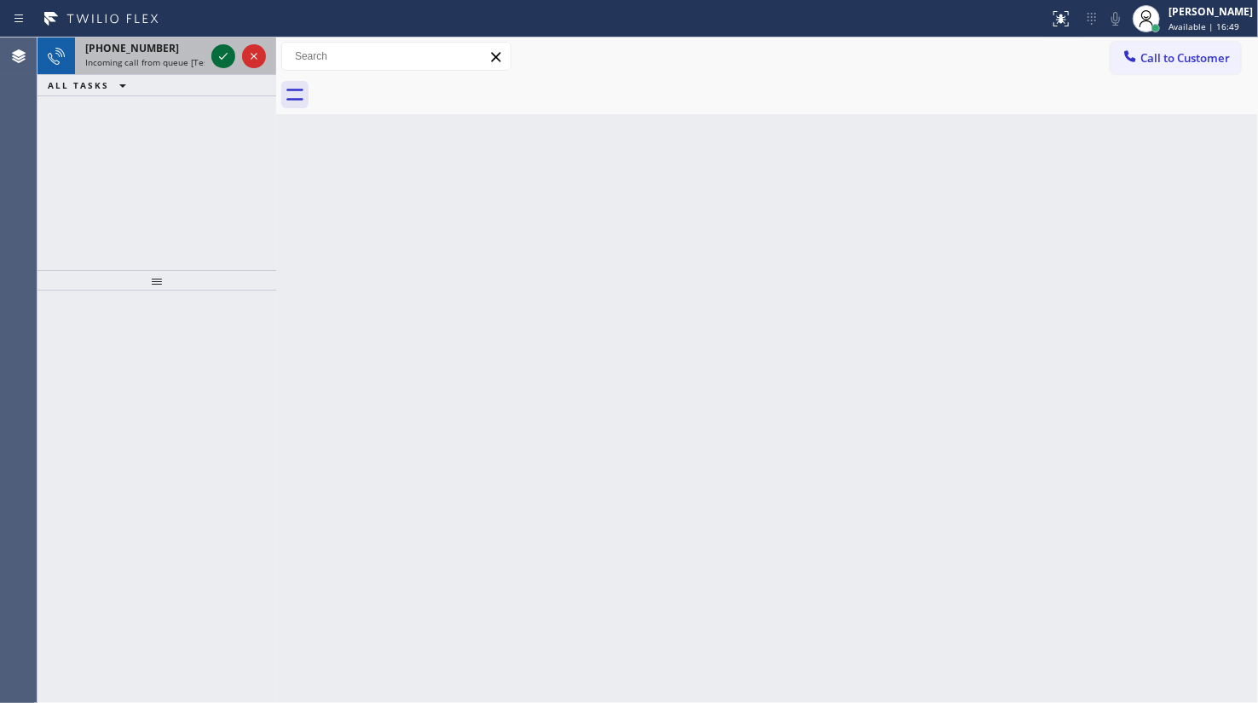
click at [225, 55] on icon at bounding box center [223, 56] width 9 height 7
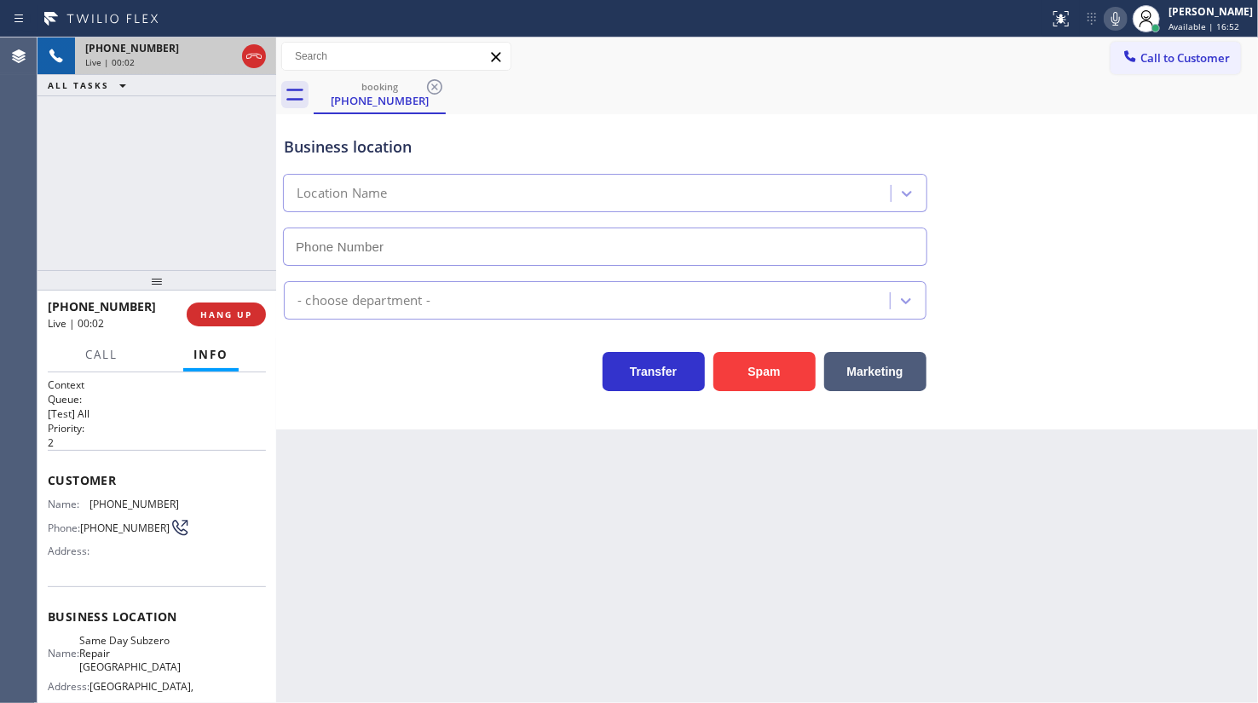
type input "(661) 465-3388"
click at [236, 319] on button "HANG UP" at bounding box center [226, 314] width 79 height 24
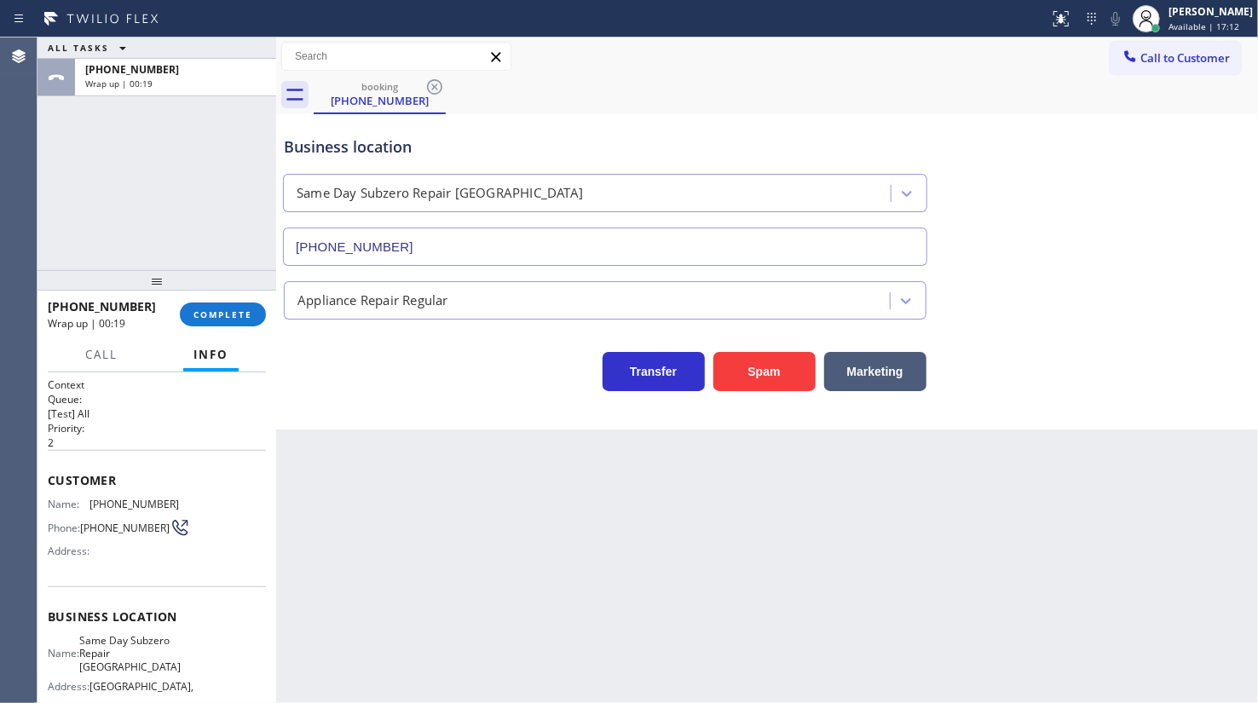
click at [15, 187] on div "Agent Desktop" at bounding box center [18, 369] width 37 height 665
click at [228, 310] on span "COMPLETE" at bounding box center [222, 314] width 59 height 12
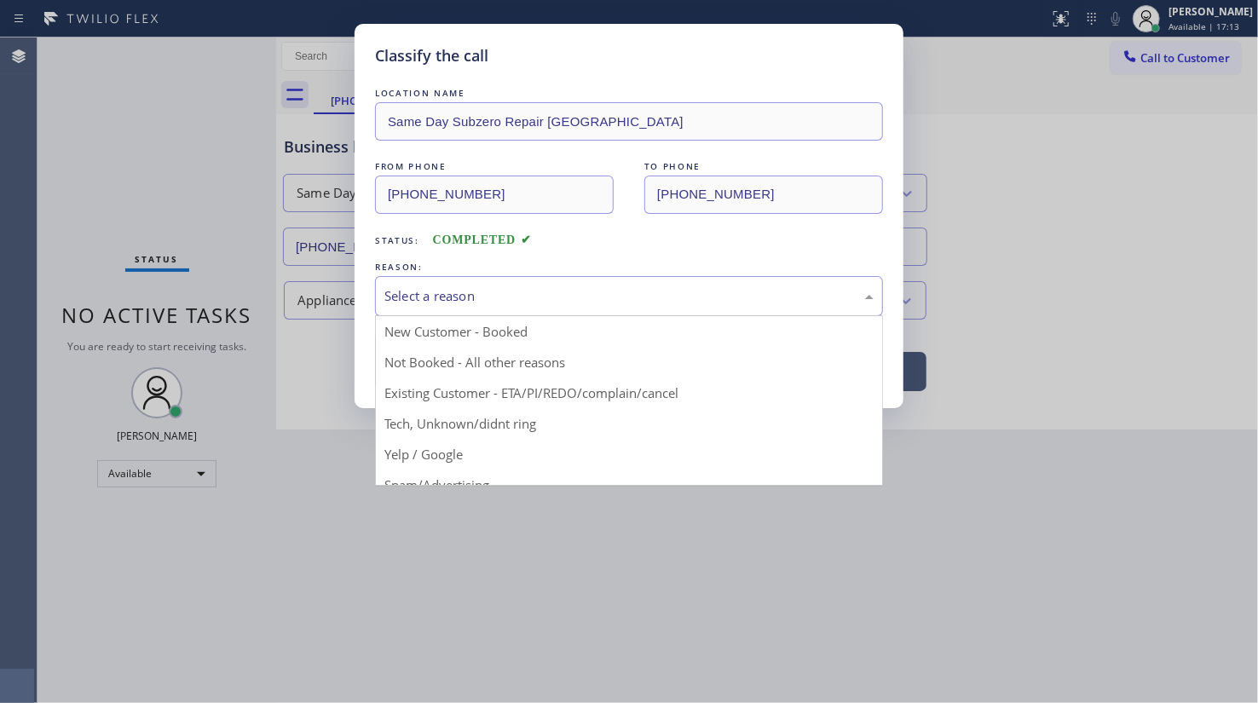
drag, startPoint x: 389, startPoint y: 278, endPoint x: 391, endPoint y: 287, distance: 9.7
click at [391, 287] on div "Select a reason" at bounding box center [629, 296] width 508 height 40
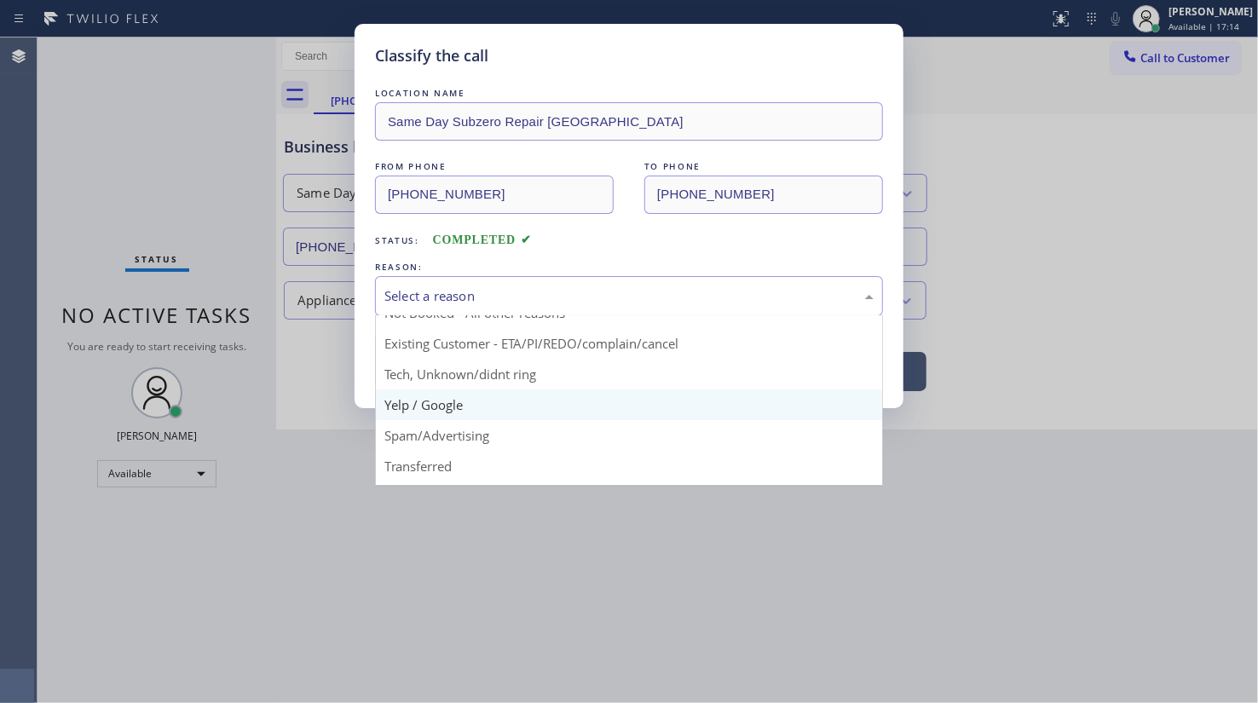
scroll to position [113, 0]
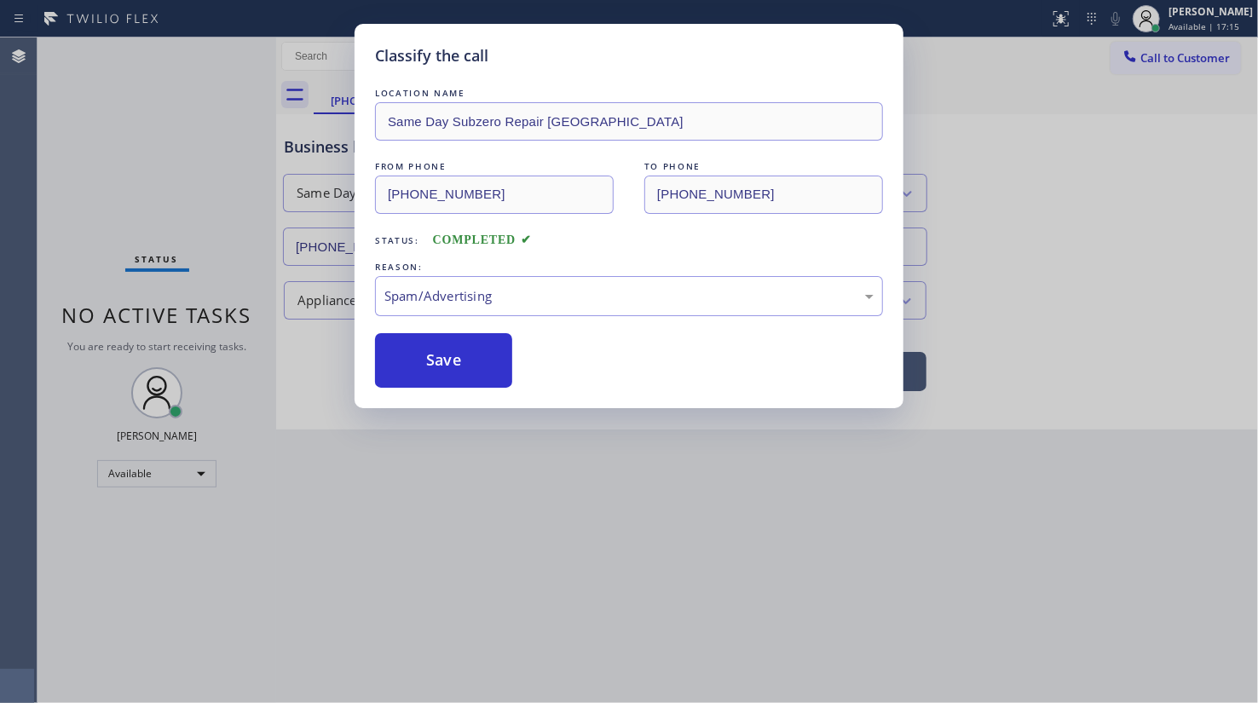
click at [418, 373] on button "Save" at bounding box center [443, 360] width 137 height 55
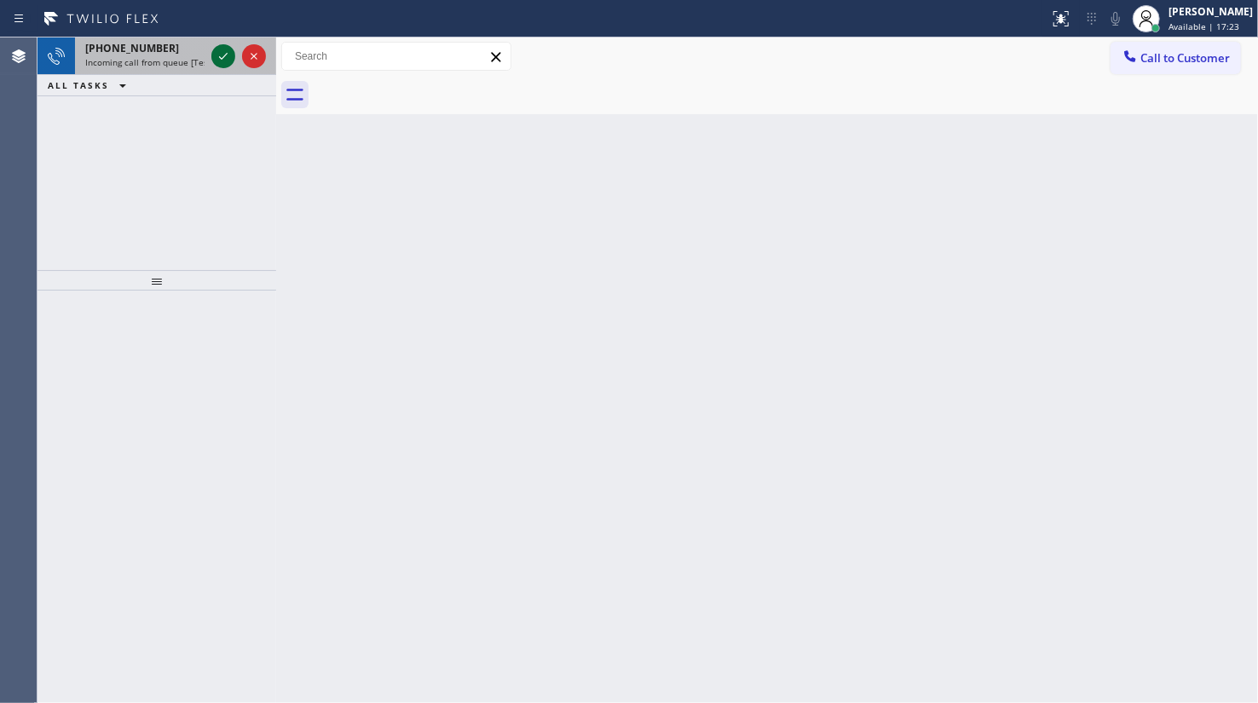
click at [220, 54] on icon at bounding box center [223, 56] width 20 height 20
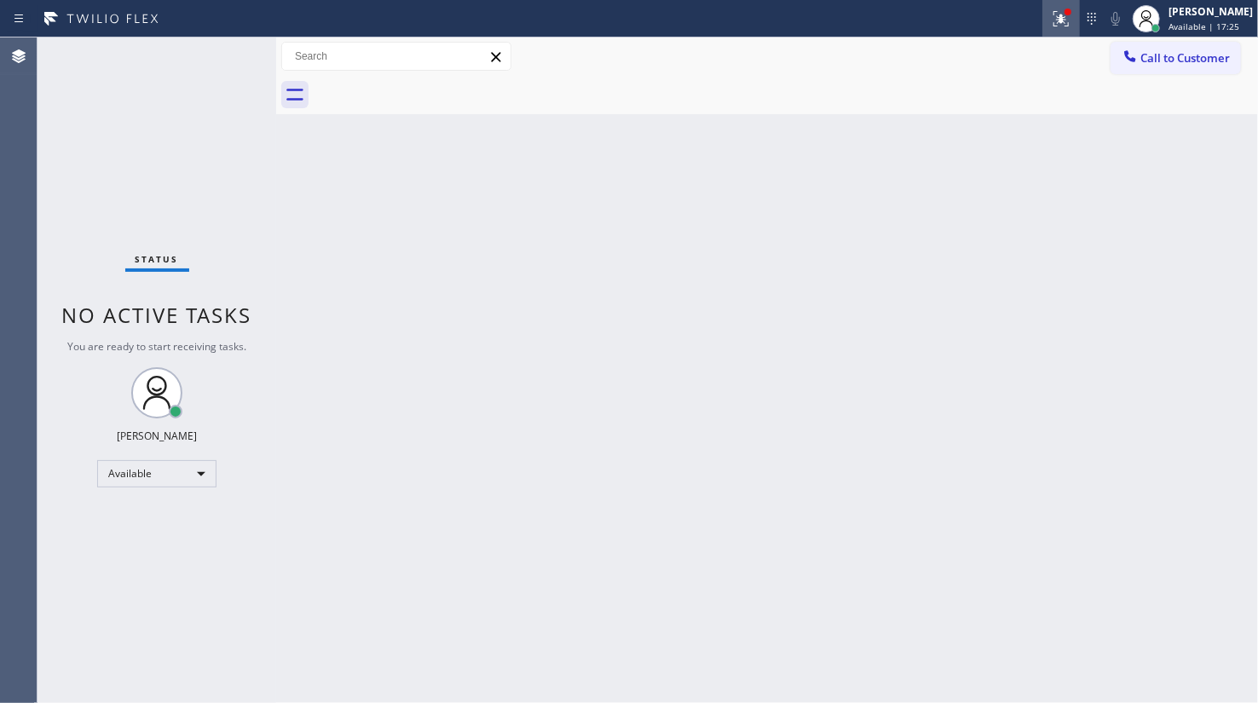
click at [1053, 17] on icon at bounding box center [1061, 19] width 20 height 20
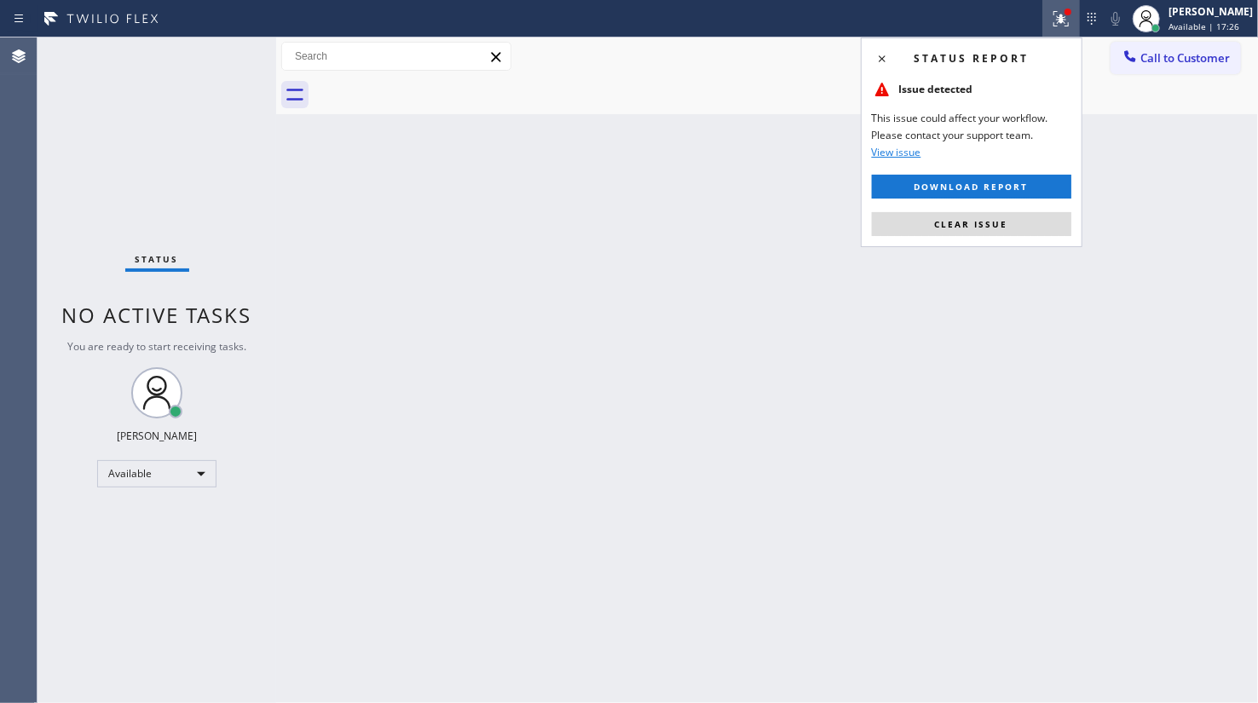
click at [1044, 217] on button "Clear issue" at bounding box center [971, 224] width 199 height 24
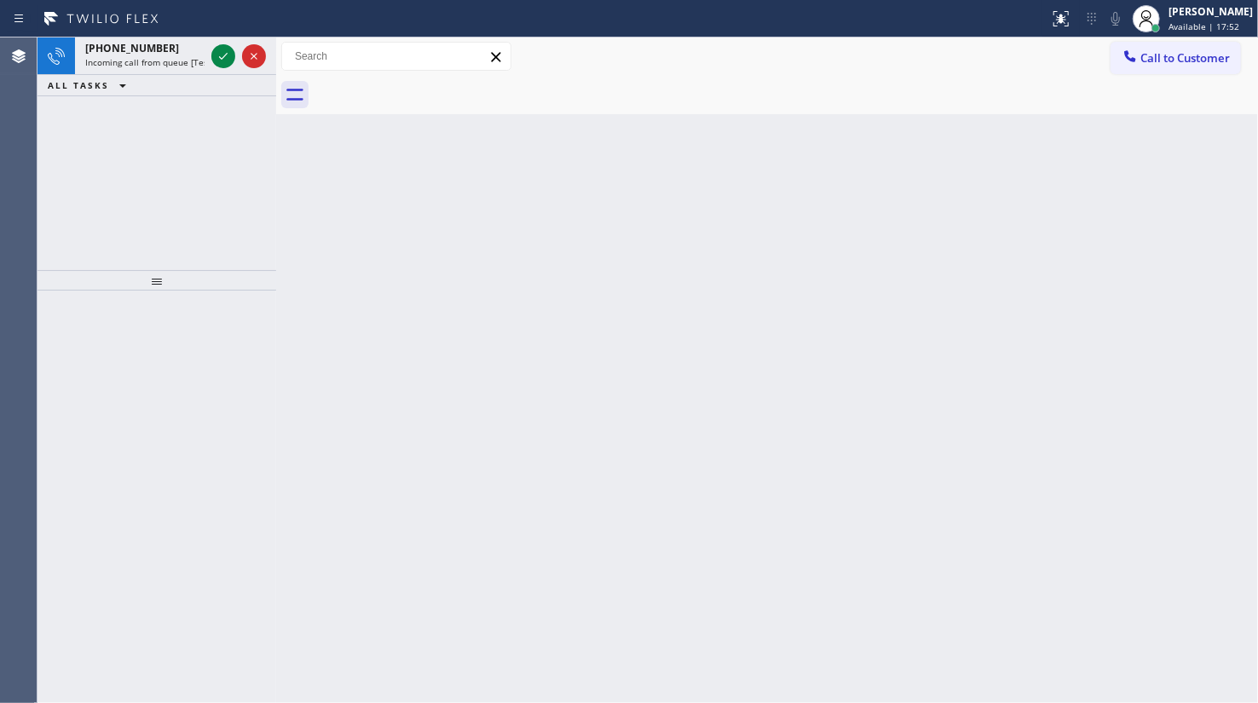
click at [172, 144] on div "+13866142350 Incoming call from queue [Test] All ALL TASKS ALL TASKS ACTIVE TAS…" at bounding box center [156, 153] width 239 height 233
click at [221, 55] on icon at bounding box center [223, 56] width 20 height 20
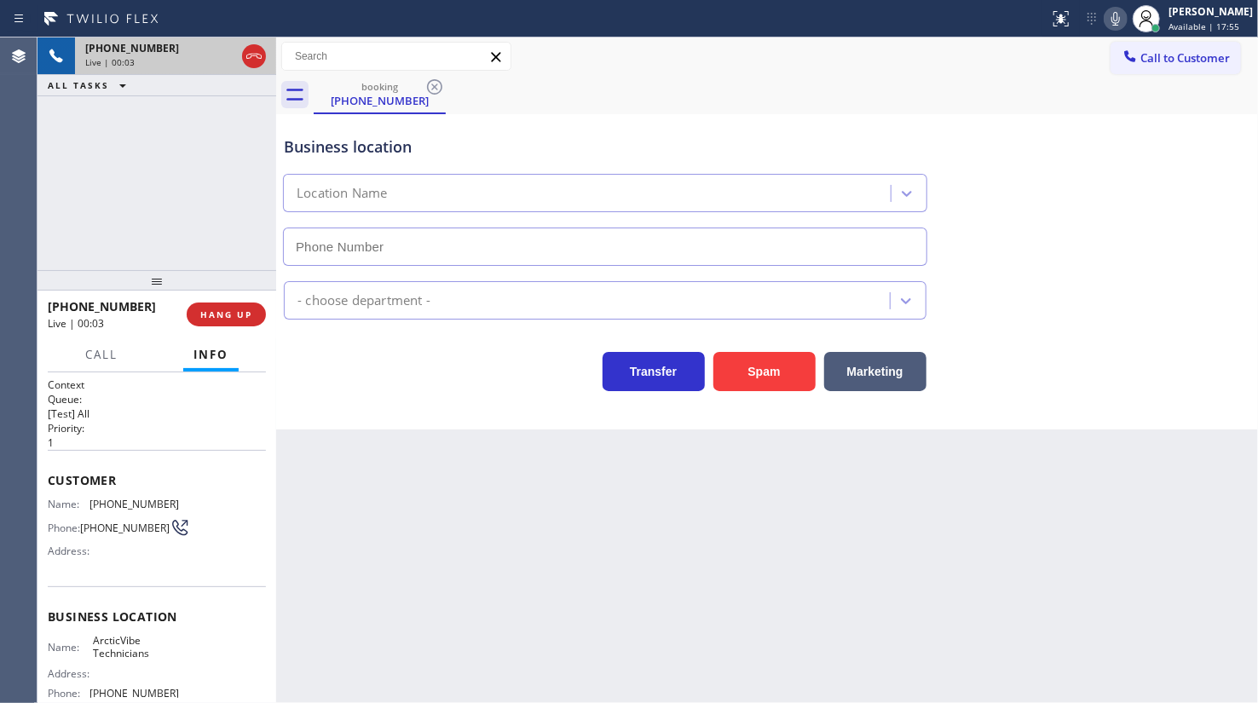
type input "(786) 882-4266"
click at [225, 321] on button "HANG UP" at bounding box center [226, 314] width 79 height 24
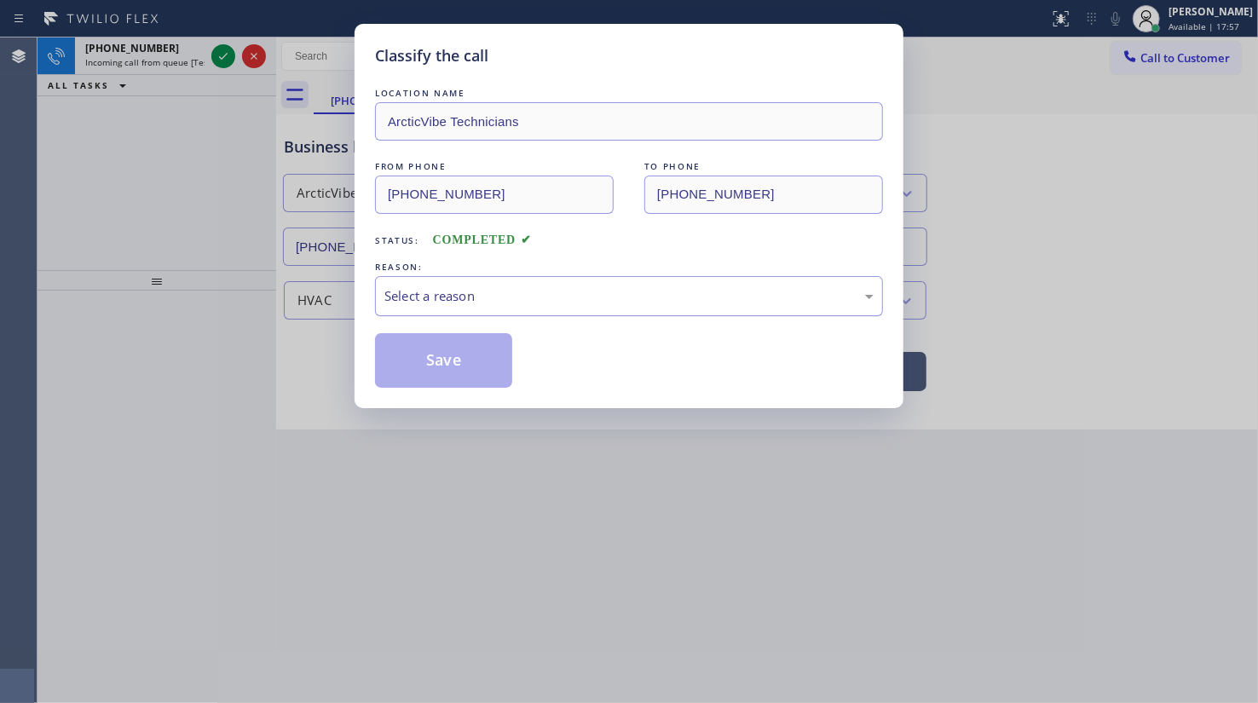
click at [406, 290] on div "Select a reason" at bounding box center [628, 296] width 489 height 20
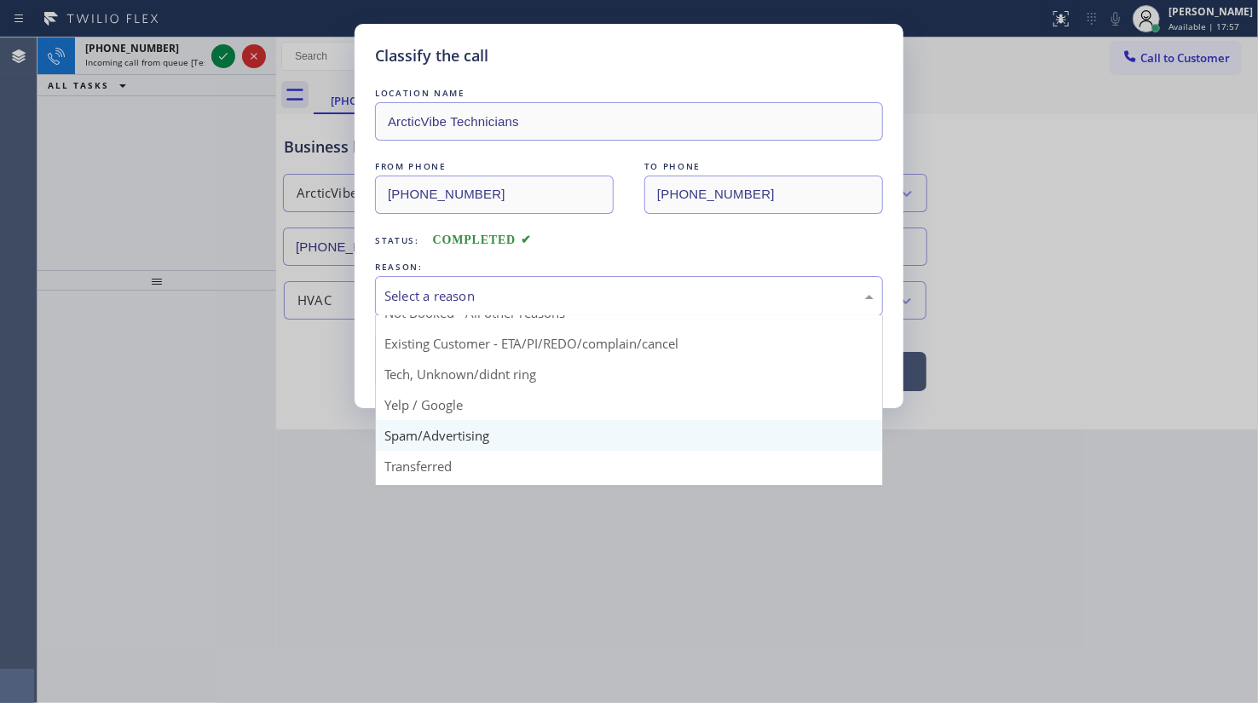
scroll to position [113, 0]
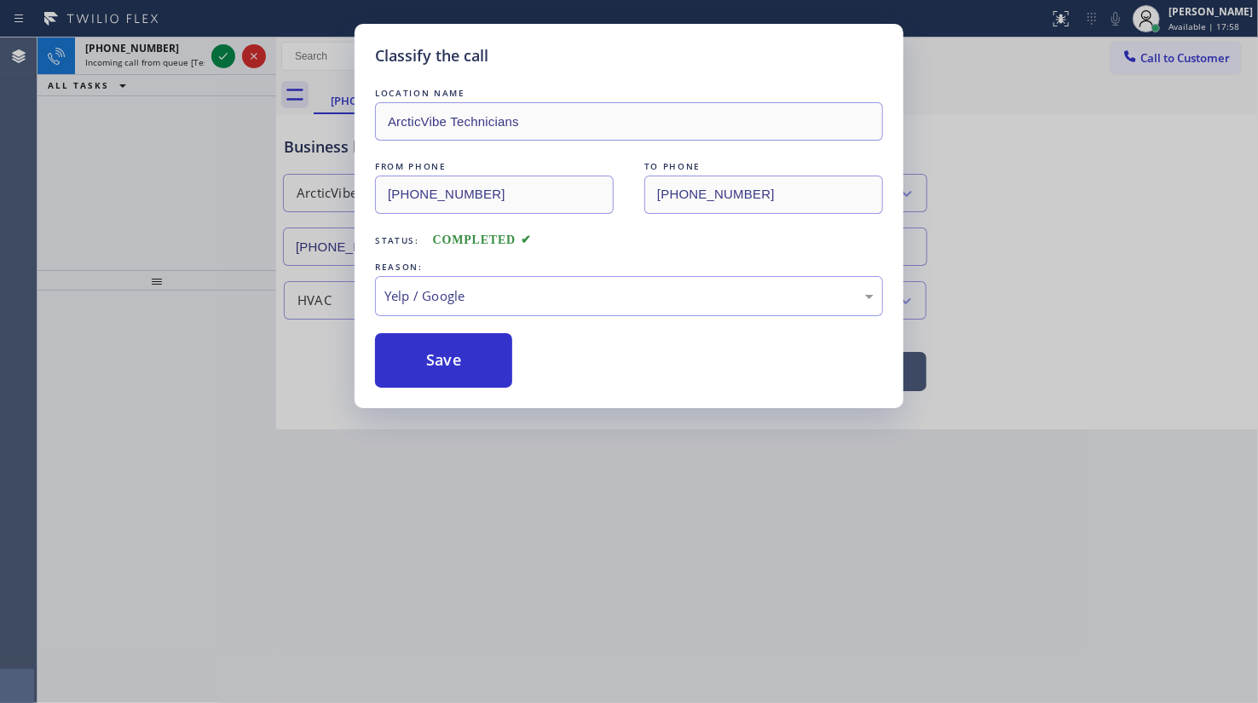
click at [417, 356] on button "Save" at bounding box center [443, 360] width 137 height 55
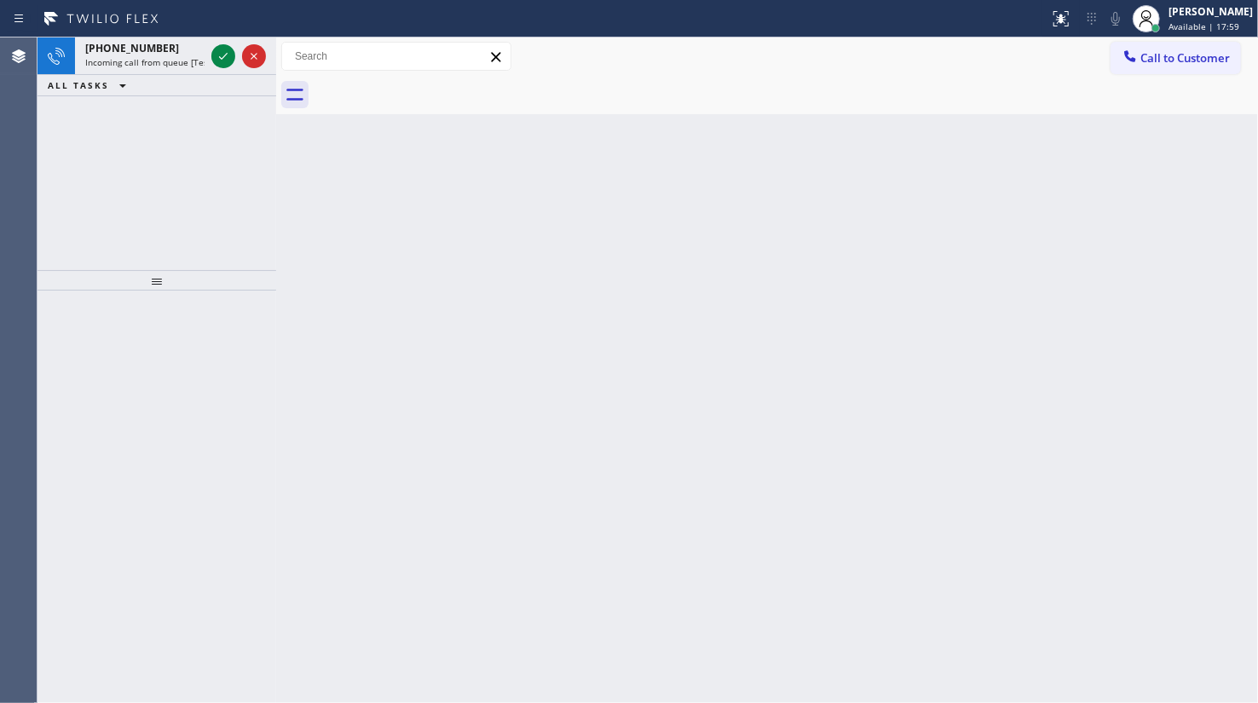
click at [228, 59] on icon at bounding box center [223, 56] width 20 height 20
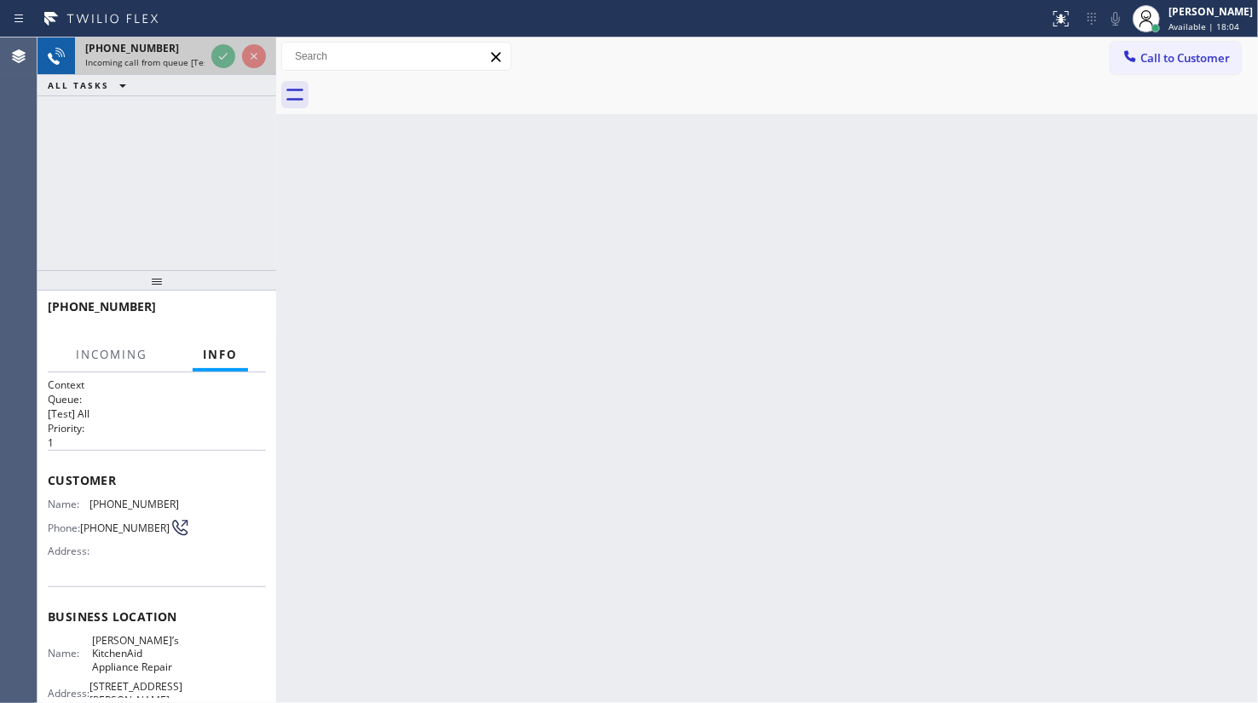
click at [228, 70] on div at bounding box center [238, 55] width 61 height 37
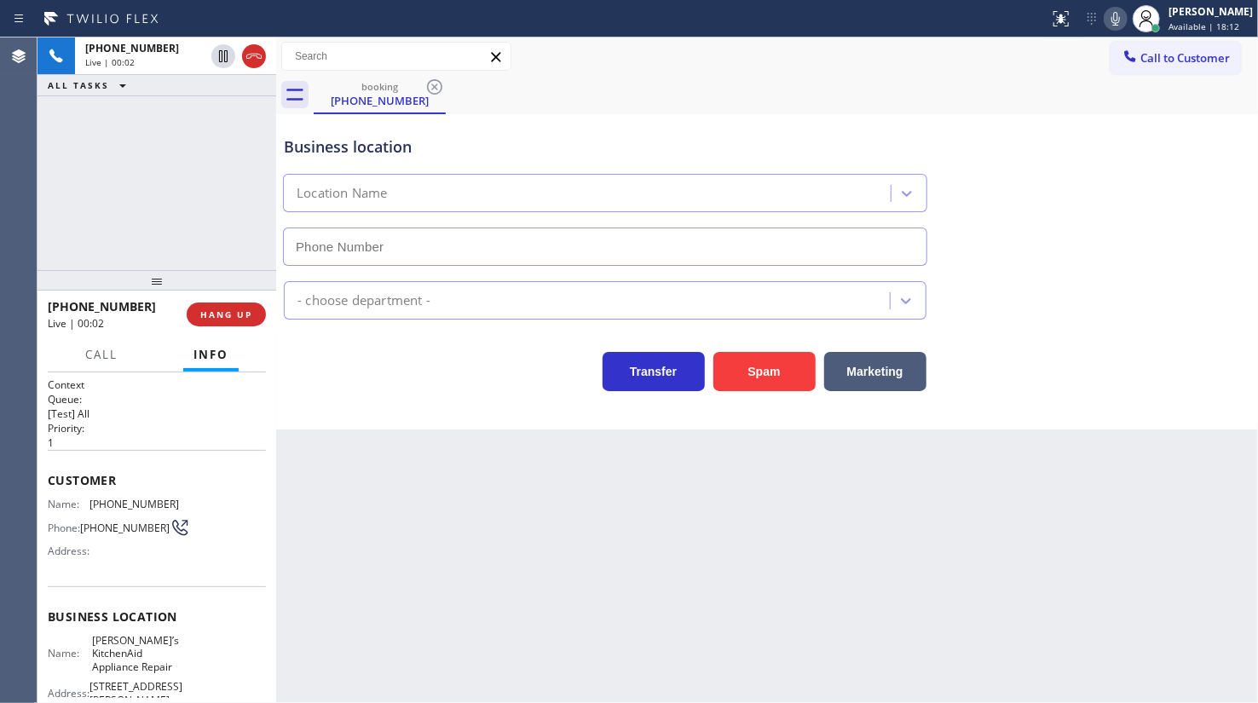
type input "(551) 227-2017"
click at [1255, 159] on div "Business location Dan’s KitchenAid Appliance Repair (551) 227-2017 Appliance Re…" at bounding box center [767, 271] width 982 height 315
click at [215, 319] on span "HANG UP" at bounding box center [226, 314] width 52 height 12
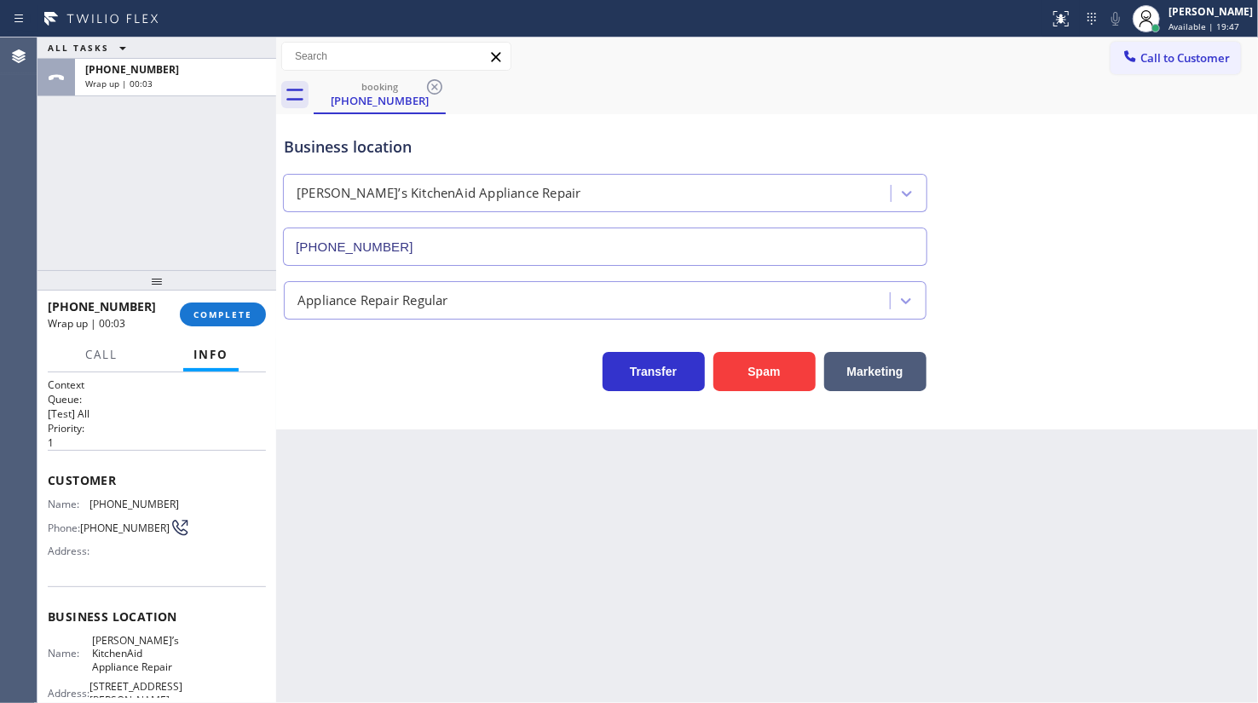
click at [130, 187] on div "ALL TASKS ALL TASKS ACTIVE TASKS TASKS IN WRAP UP +12122401849 Wrap up | 00:03" at bounding box center [156, 153] width 239 height 233
click at [1184, 9] on div "[PERSON_NAME]" at bounding box center [1210, 11] width 84 height 14
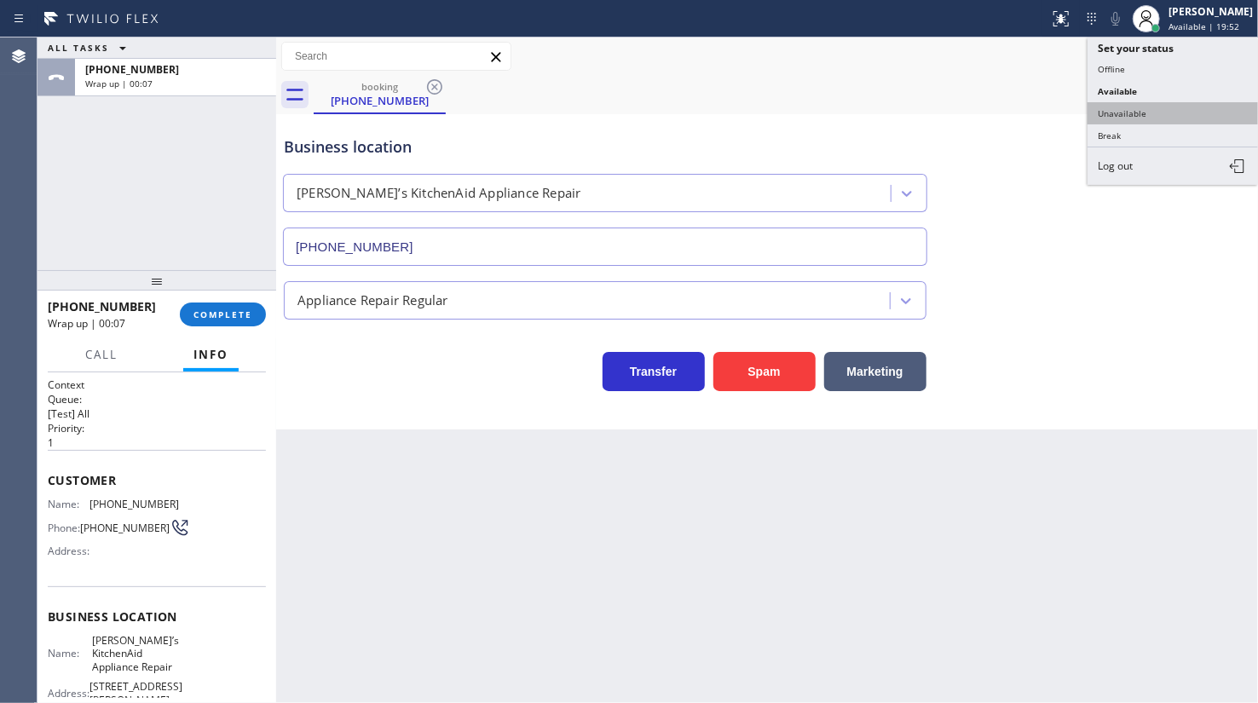
click at [1160, 115] on button "Unavailable" at bounding box center [1172, 113] width 170 height 22
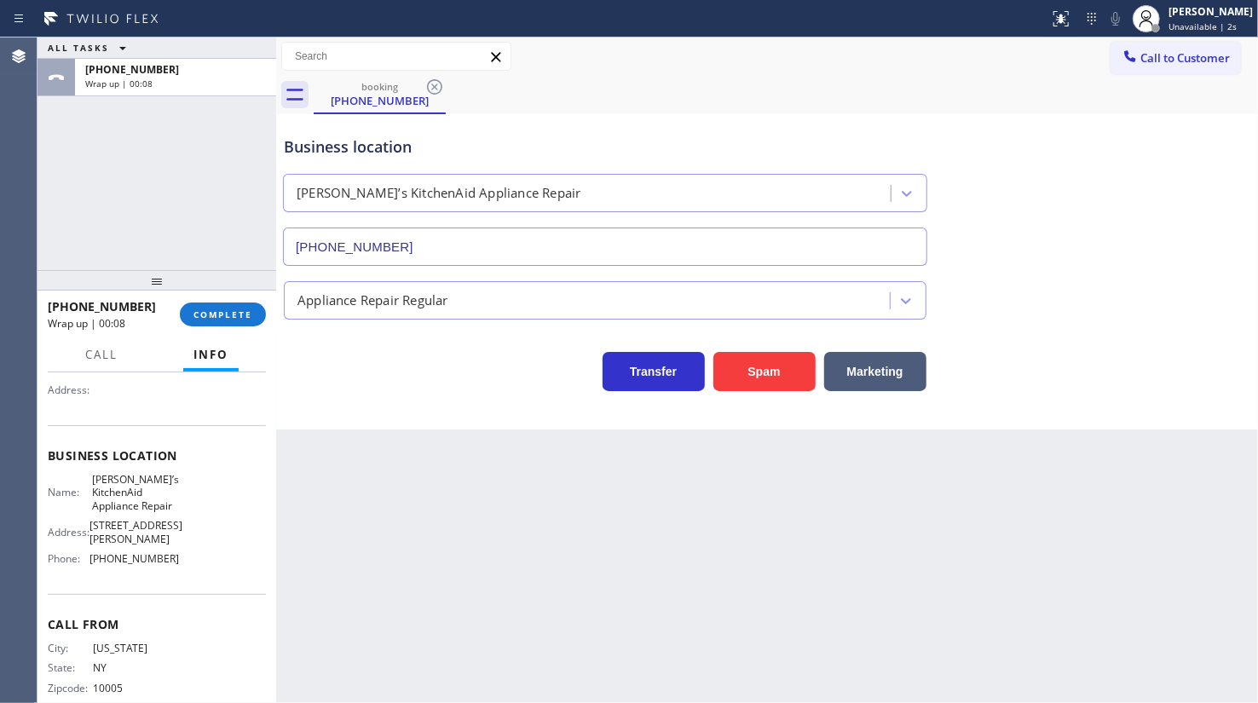
scroll to position [163, 0]
drag, startPoint x: 90, startPoint y: 531, endPoint x: 181, endPoint y: 523, distance: 90.6
click at [179, 527] on div "Name: Dan’s KitchenAid Appliance Repair Address: 636 Morris Tpke Phone: (551) 2…" at bounding box center [157, 521] width 218 height 100
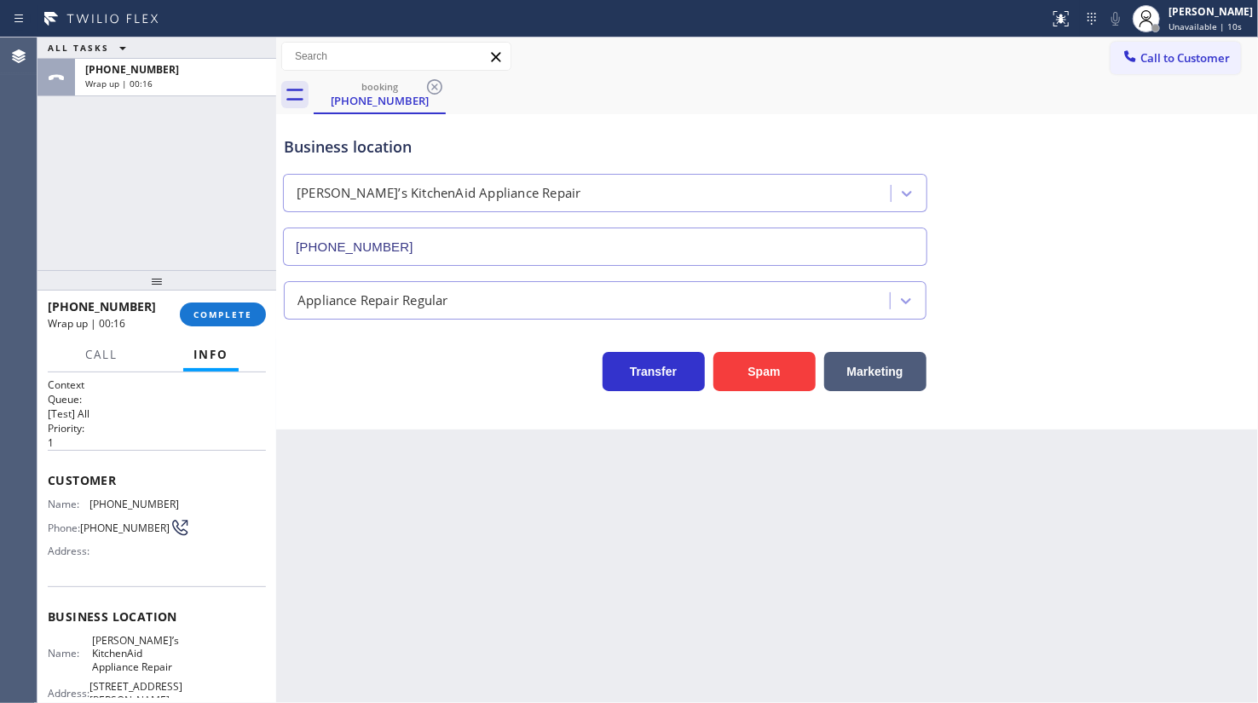
scroll to position [0, 0]
drag, startPoint x: 125, startPoint y: 505, endPoint x: 168, endPoint y: 504, distance: 42.6
click at [168, 504] on div "Name: (212) 240-1849" at bounding box center [113, 504] width 131 height 13
copy div "(212) 240-1849"
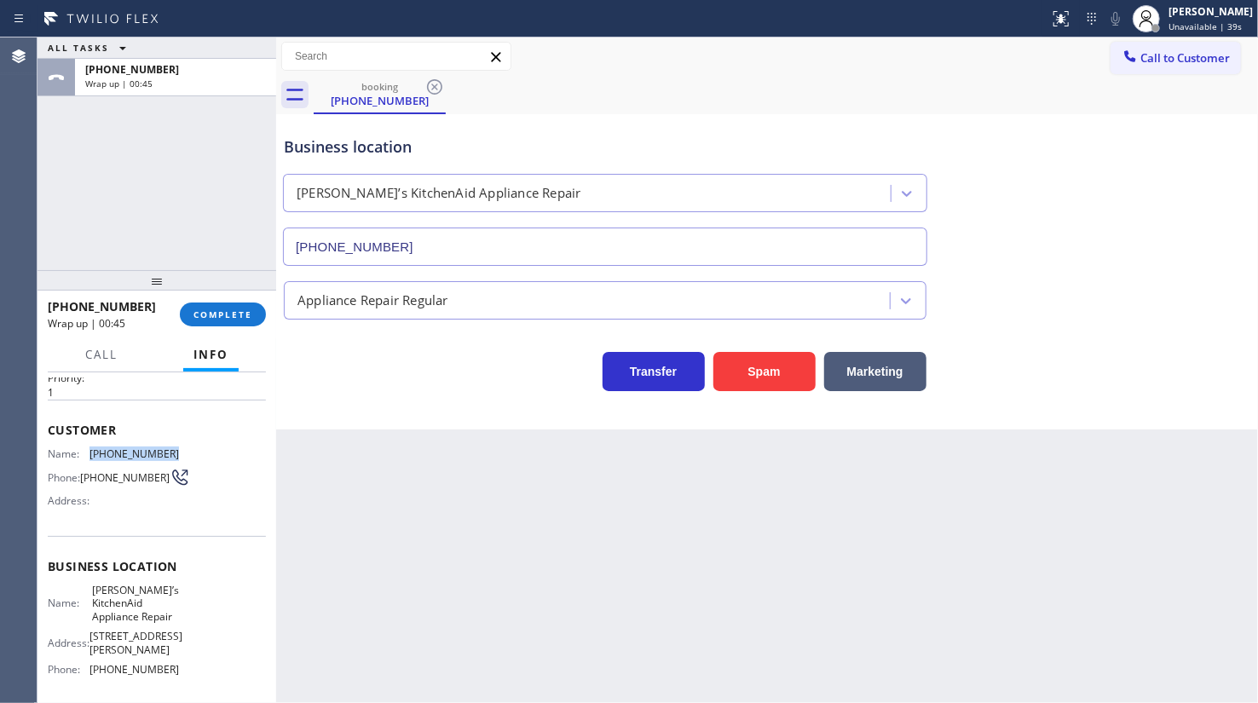
scroll to position [77, 0]
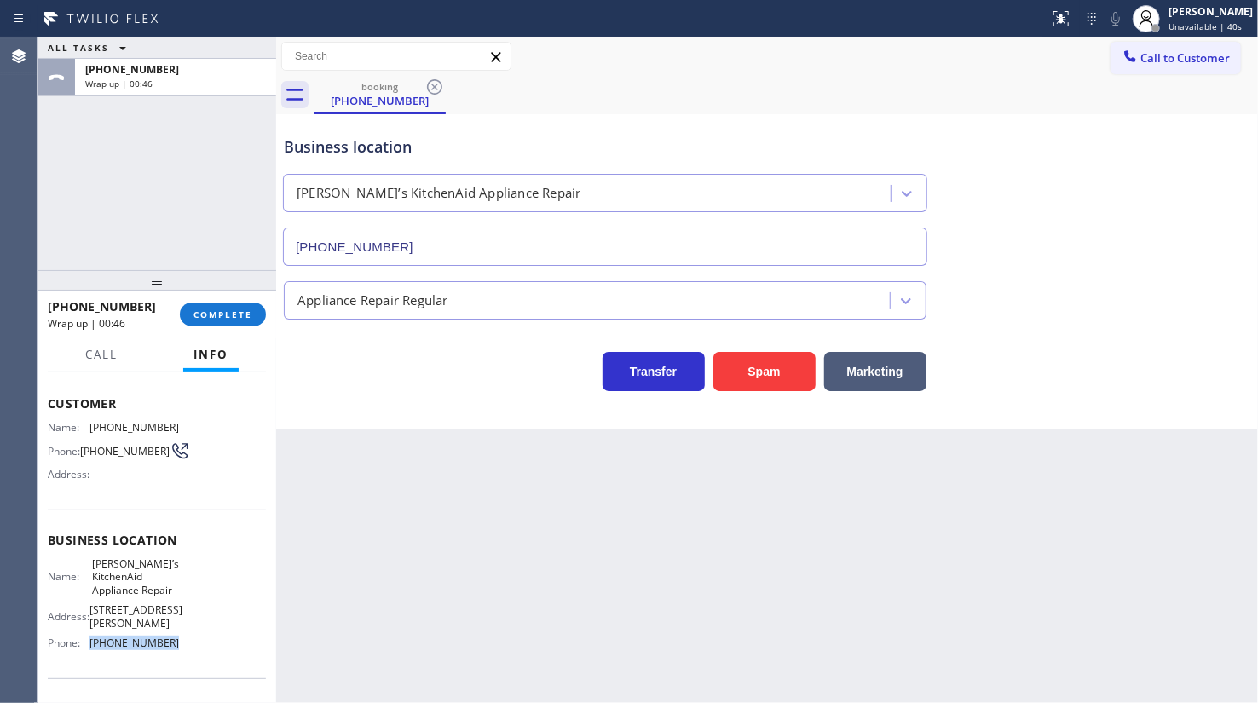
drag, startPoint x: 92, startPoint y: 624, endPoint x: 189, endPoint y: 628, distance: 97.2
click at [189, 628] on div "Name: Dan’s KitchenAid Appliance Repair Address: 636 Morris Tpke Phone: (551) 2…" at bounding box center [157, 607] width 218 height 100
copy span "(551) 227-2017"
click at [1149, 63] on span "Call to Customer" at bounding box center [1184, 57] width 89 height 15
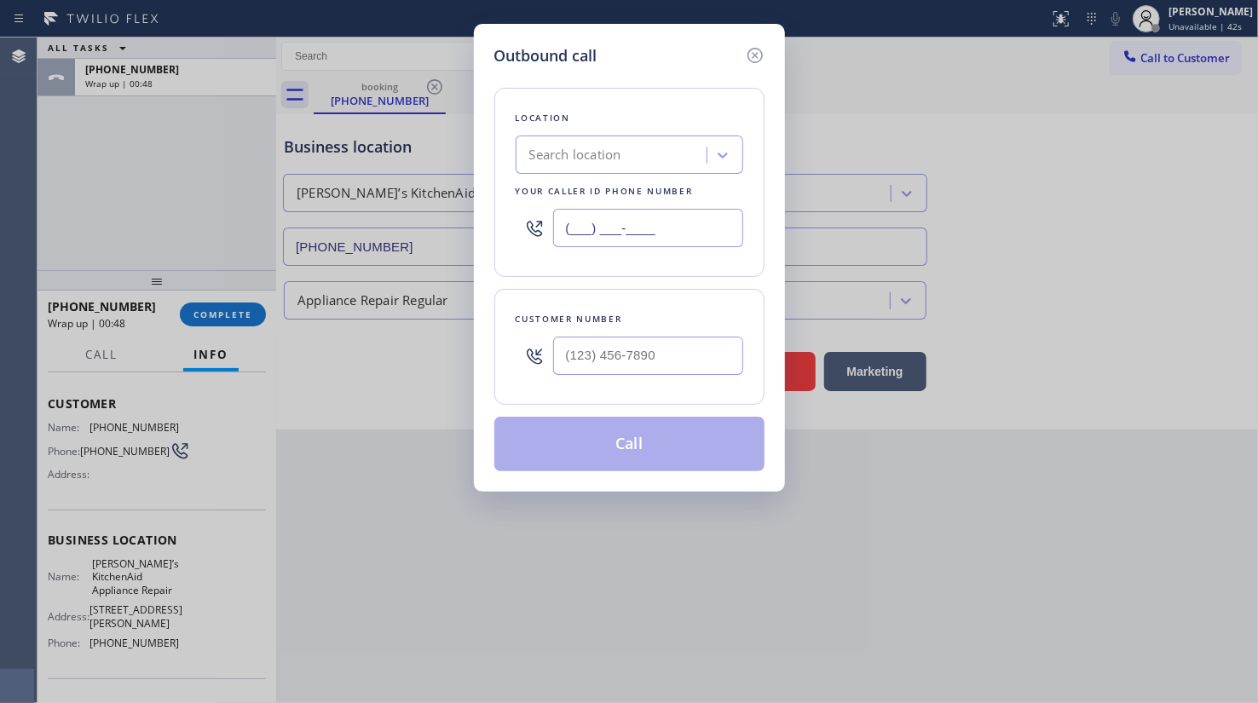
click at [587, 227] on input "(___) ___-____" at bounding box center [648, 228] width 190 height 38
paste input "551) 227-2017"
type input "(551) 227-2017"
click at [571, 358] on input "(___) ___-____" at bounding box center [648, 356] width 190 height 38
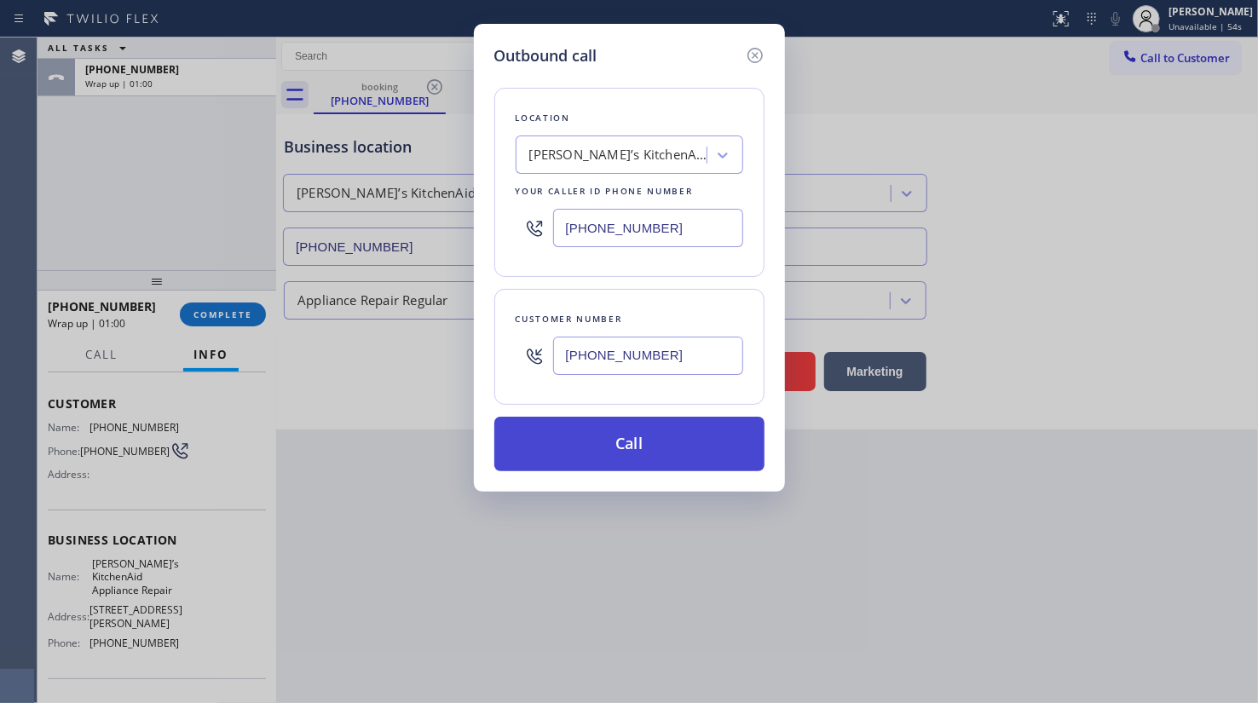
click at [631, 457] on button "Call" at bounding box center [629, 444] width 270 height 55
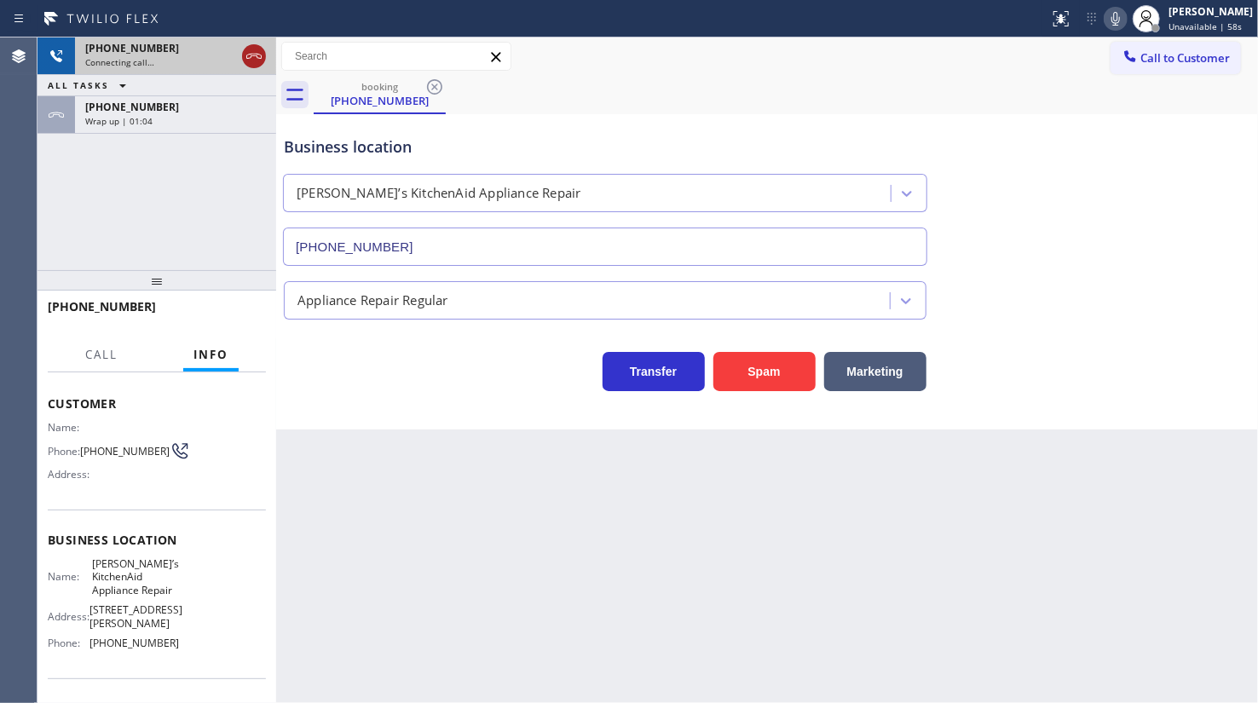
click at [246, 52] on icon at bounding box center [254, 56] width 20 height 20
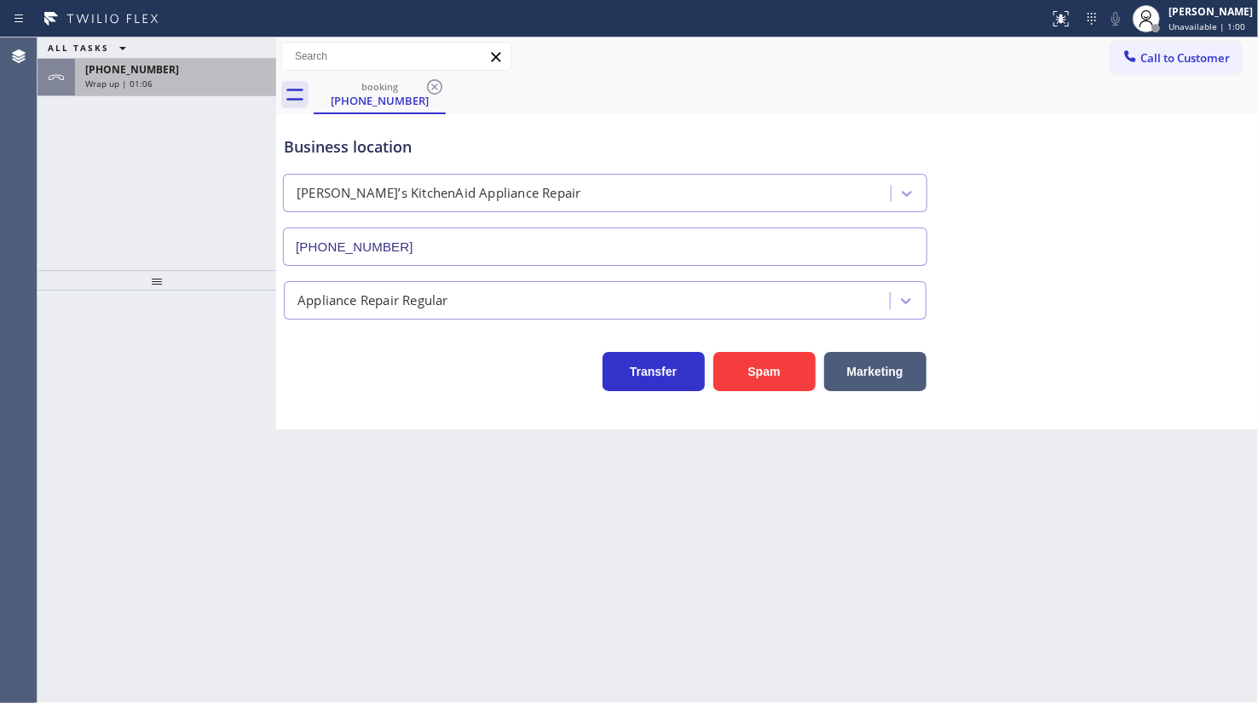
click at [232, 72] on div "+12122401849" at bounding box center [175, 69] width 181 height 14
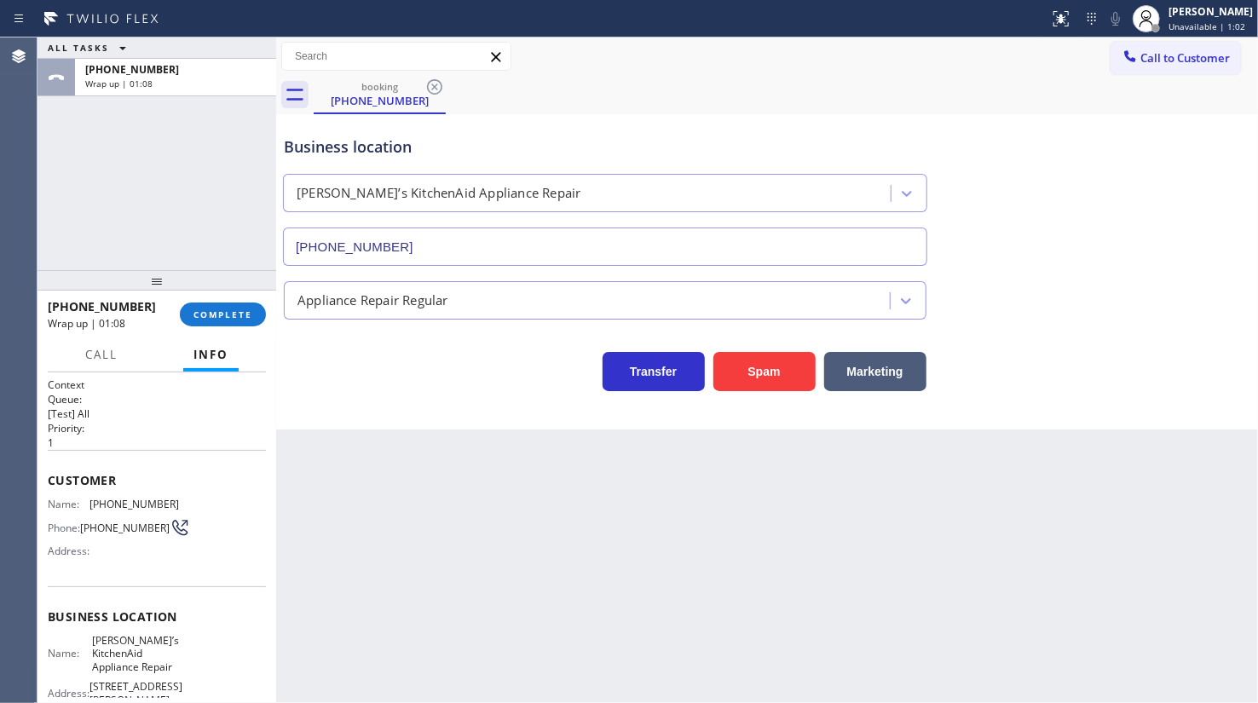
click at [101, 504] on span "(212) 240-1849" at bounding box center [133, 504] width 89 height 13
drag, startPoint x: 86, startPoint y: 503, endPoint x: 179, endPoint y: 499, distance: 92.9
click at [179, 499] on div "Name: (212) 240-1849 Phone: (212) 240-1849 Address:" at bounding box center [157, 531] width 218 height 67
click at [1117, 58] on button "Call to Customer" at bounding box center [1175, 58] width 130 height 32
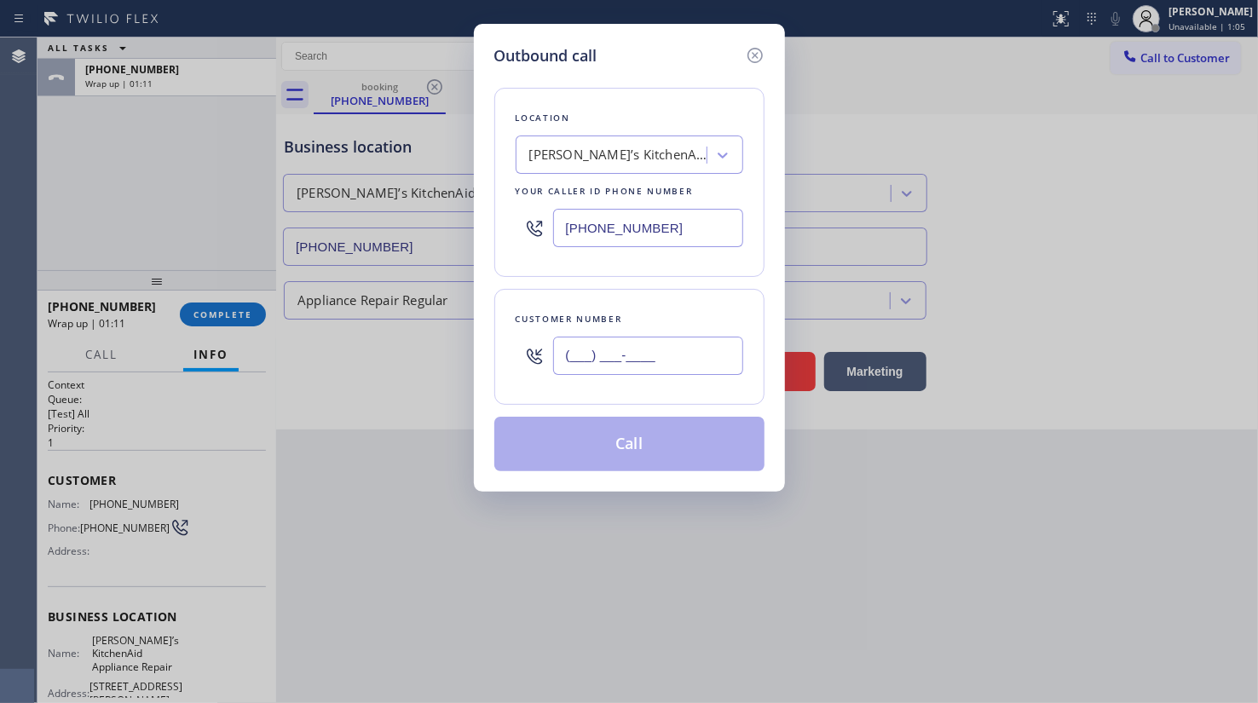
click at [604, 340] on input "(___) ___-____" at bounding box center [648, 356] width 190 height 38
paste input "212) 240-1849"
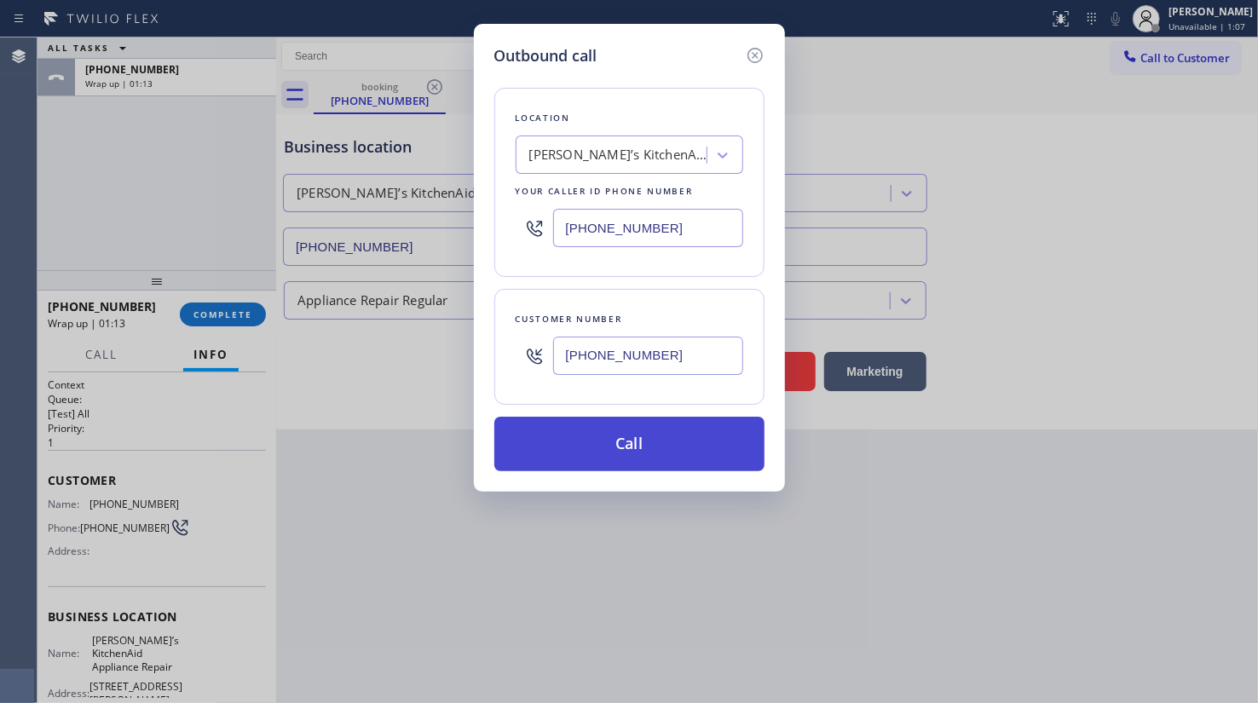
type input "(212) 240-1849"
click at [631, 425] on button "Call" at bounding box center [629, 444] width 270 height 55
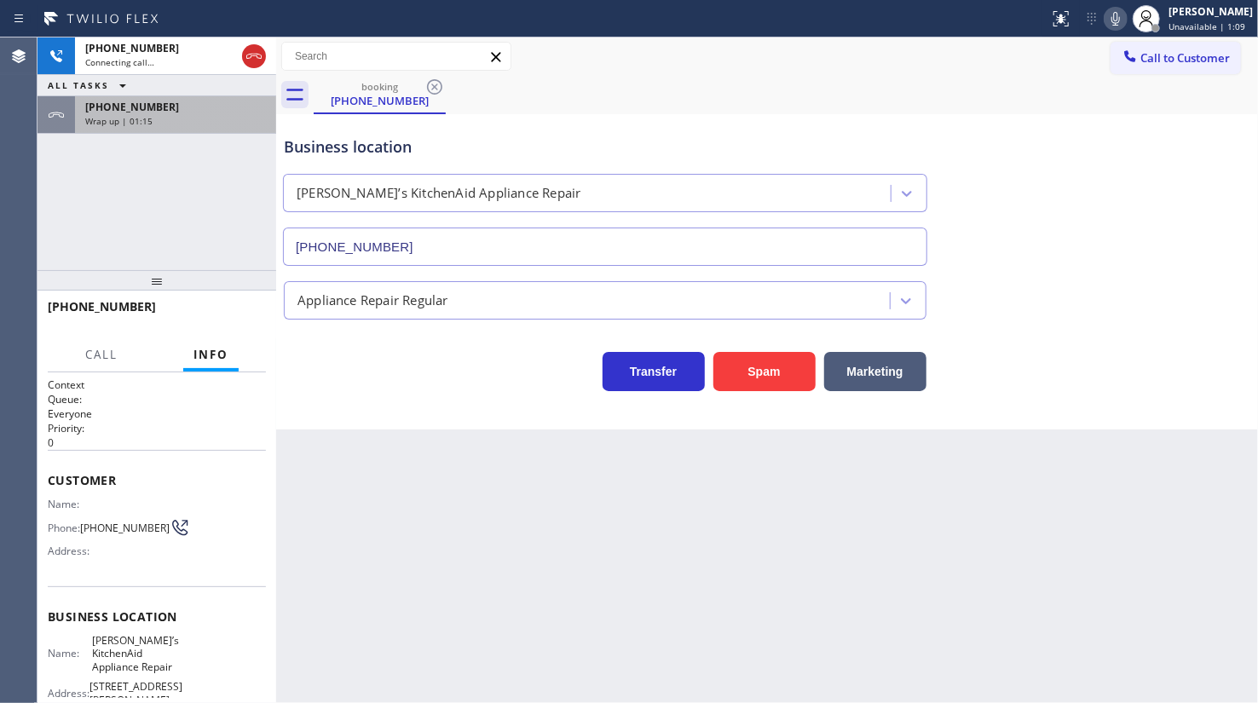
click at [108, 118] on span "Wrap up | 01:15" at bounding box center [118, 121] width 67 height 12
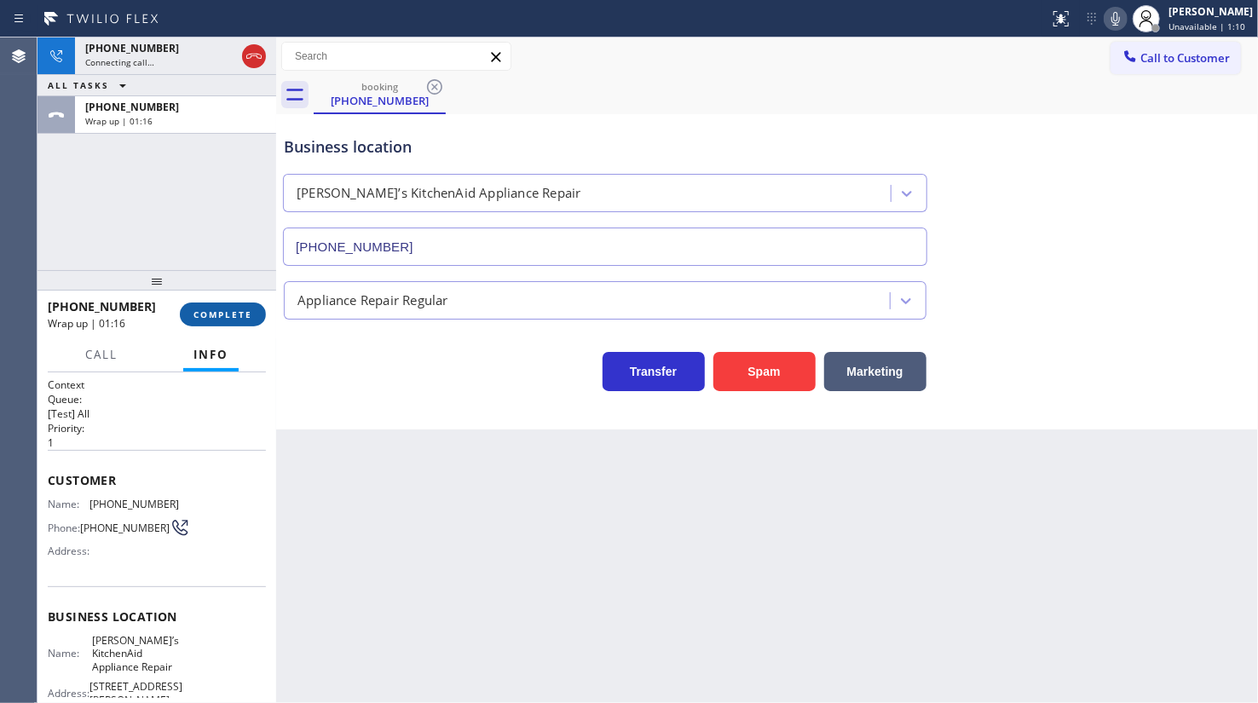
drag, startPoint x: 204, startPoint y: 316, endPoint x: 263, endPoint y: 308, distance: 59.4
click at [205, 316] on span "COMPLETE" at bounding box center [222, 314] width 59 height 12
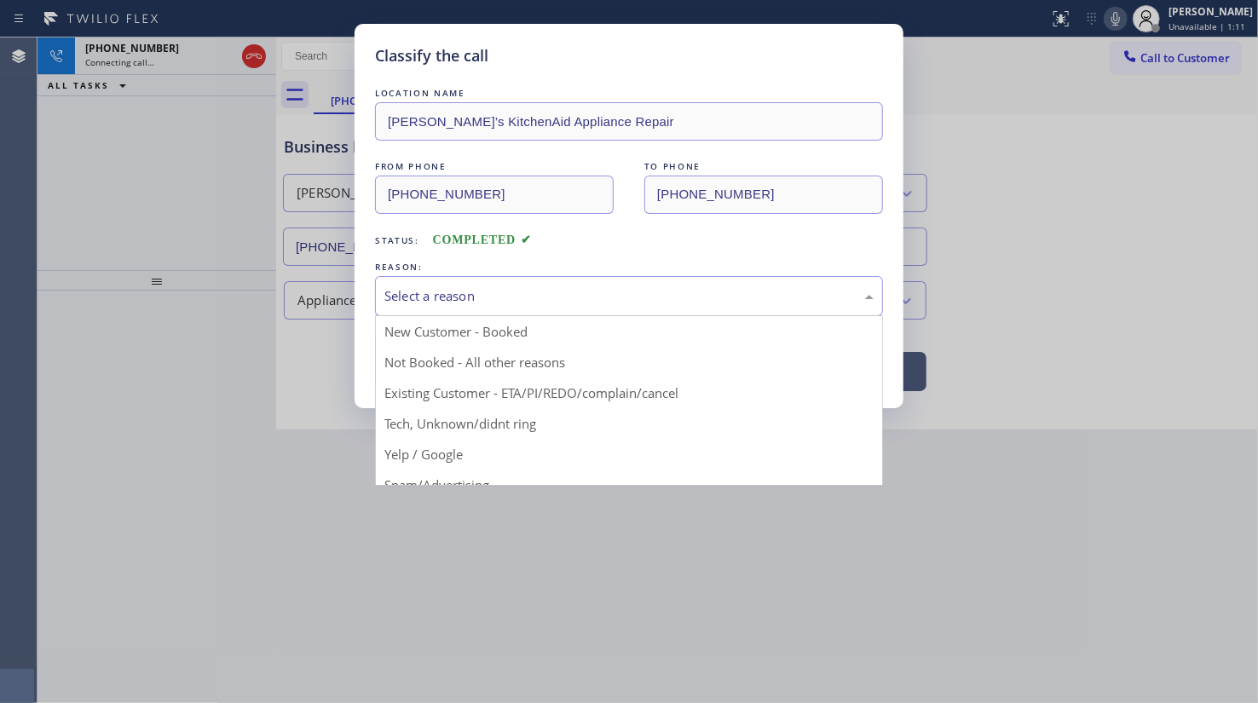
click at [411, 295] on div "Select a reason" at bounding box center [628, 296] width 489 height 20
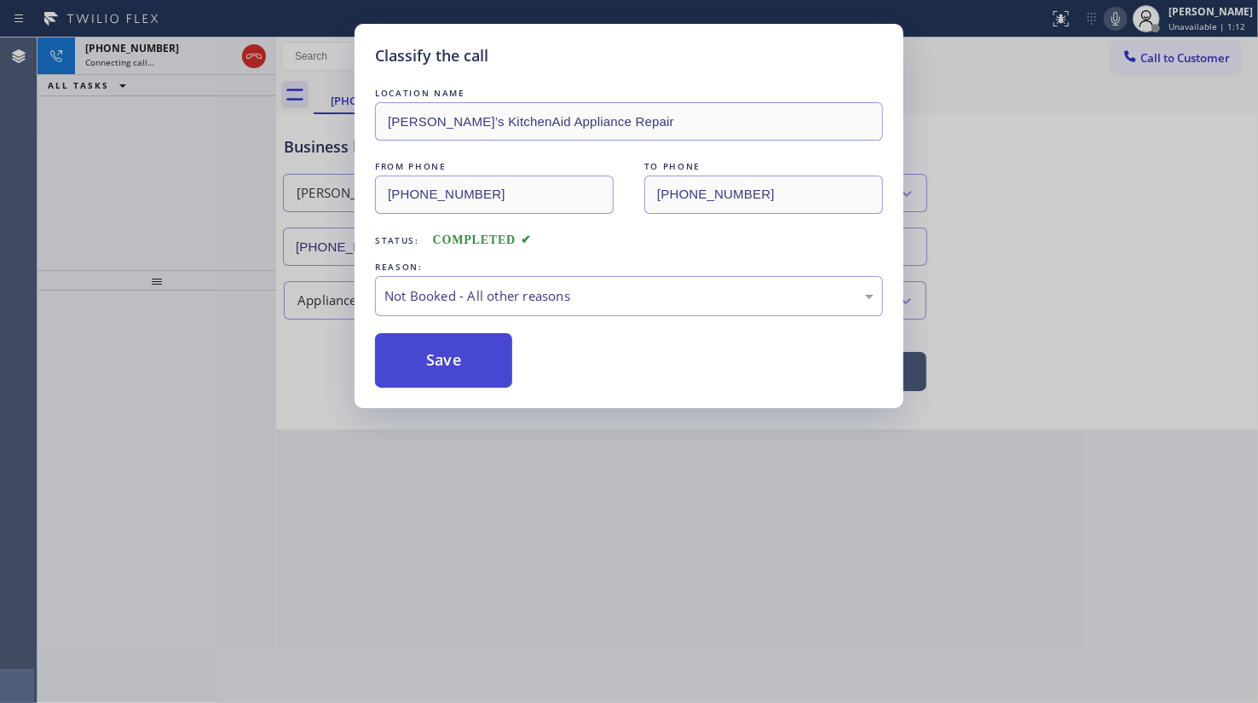
click at [399, 351] on button "Save" at bounding box center [443, 360] width 137 height 55
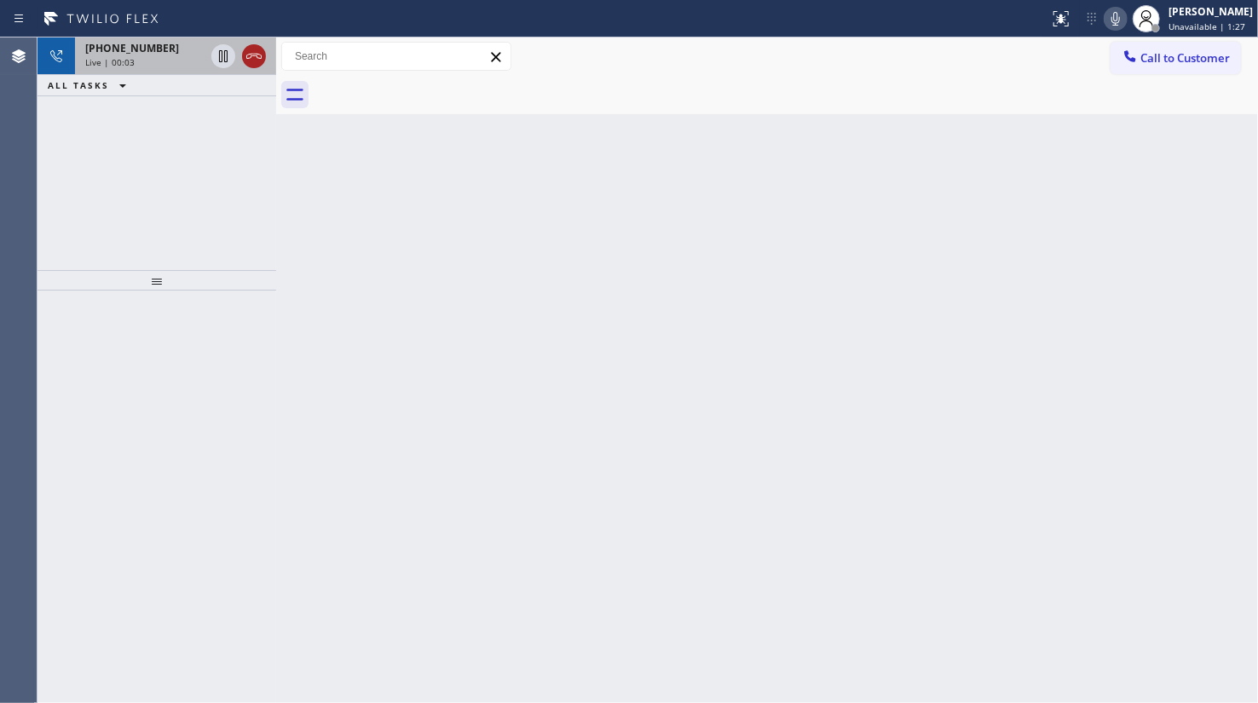
click at [252, 52] on icon at bounding box center [254, 56] width 20 height 20
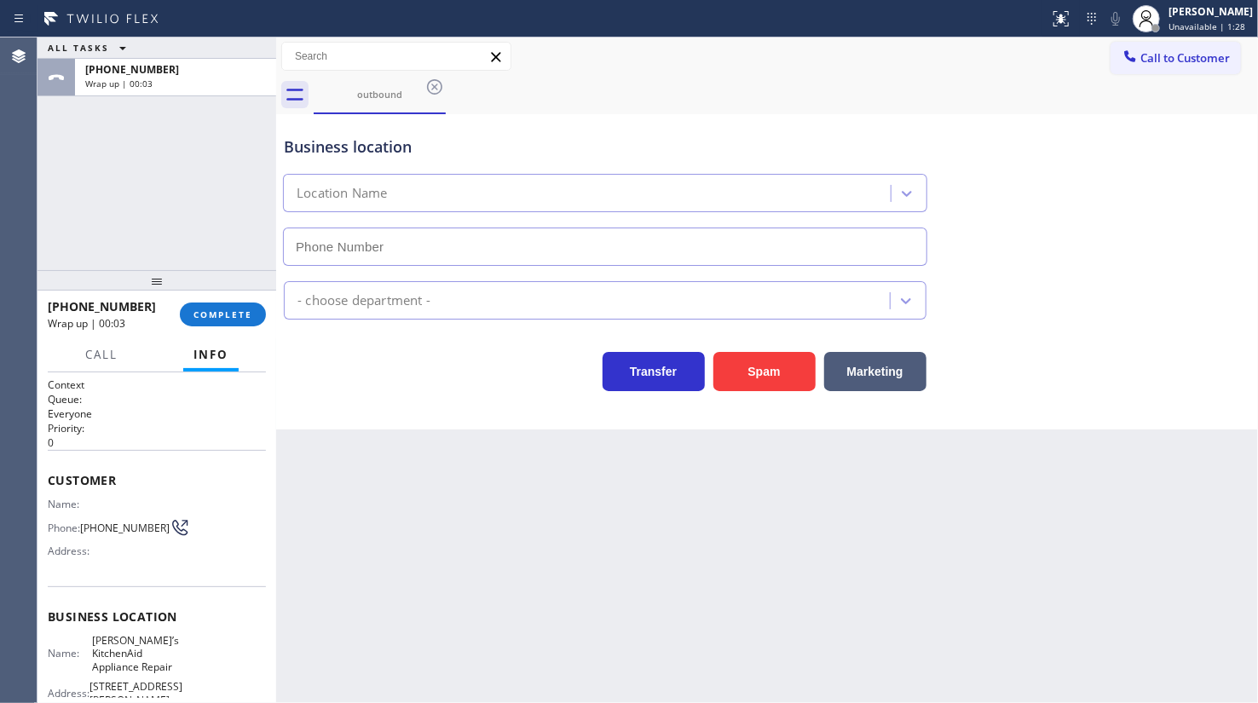
type input "(551) 227-2017"
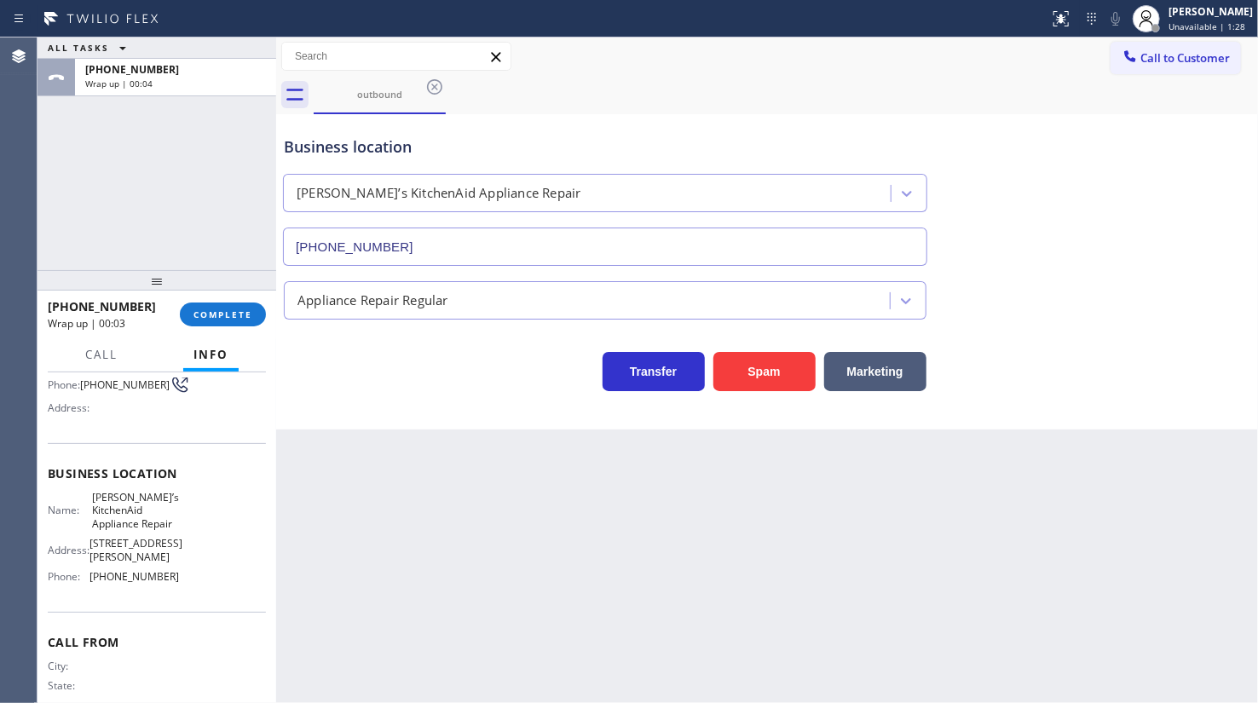
scroll to position [163, 0]
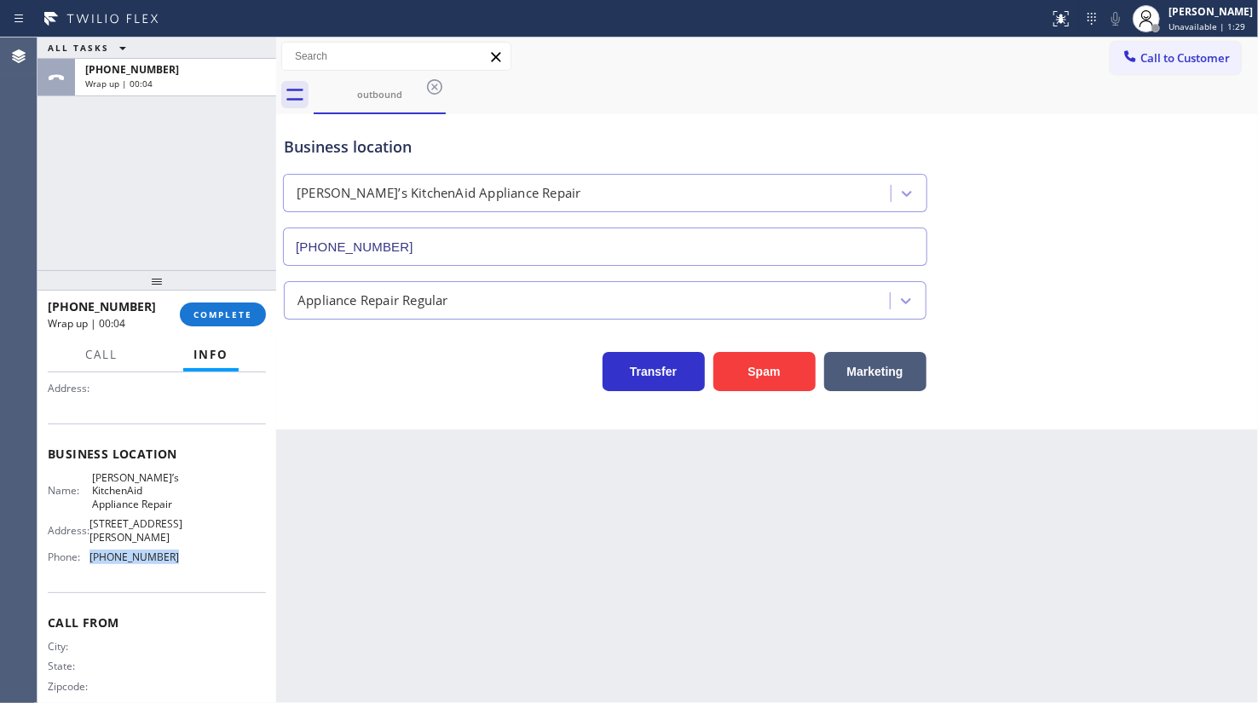
drag, startPoint x: 88, startPoint y: 534, endPoint x: 204, endPoint y: 543, distance: 116.2
click at [204, 543] on div "Name: Dan’s KitchenAid Appliance Repair Address: 636 Morris Tpke Phone: (551) 2…" at bounding box center [157, 521] width 218 height 100
click at [1141, 48] on button "Call to Customer" at bounding box center [1175, 58] width 130 height 32
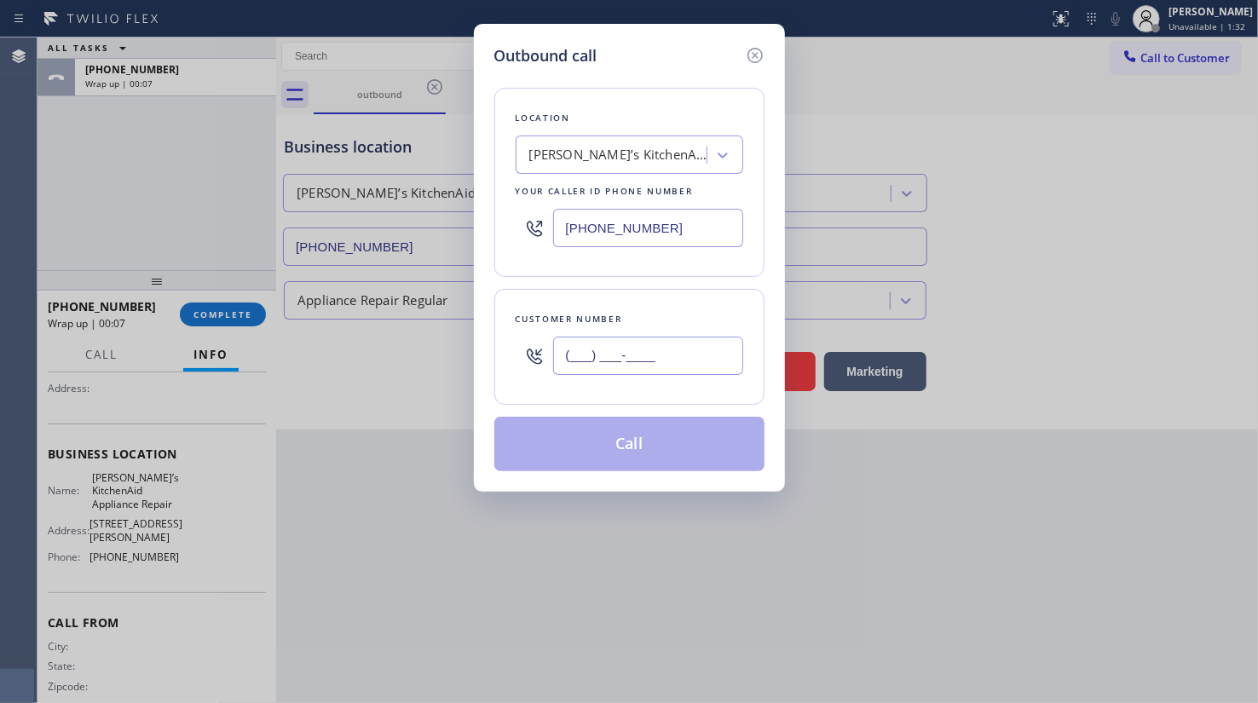
click at [619, 361] on input "(___) ___-____" at bounding box center [648, 356] width 190 height 38
paste input "551) 227-2017"
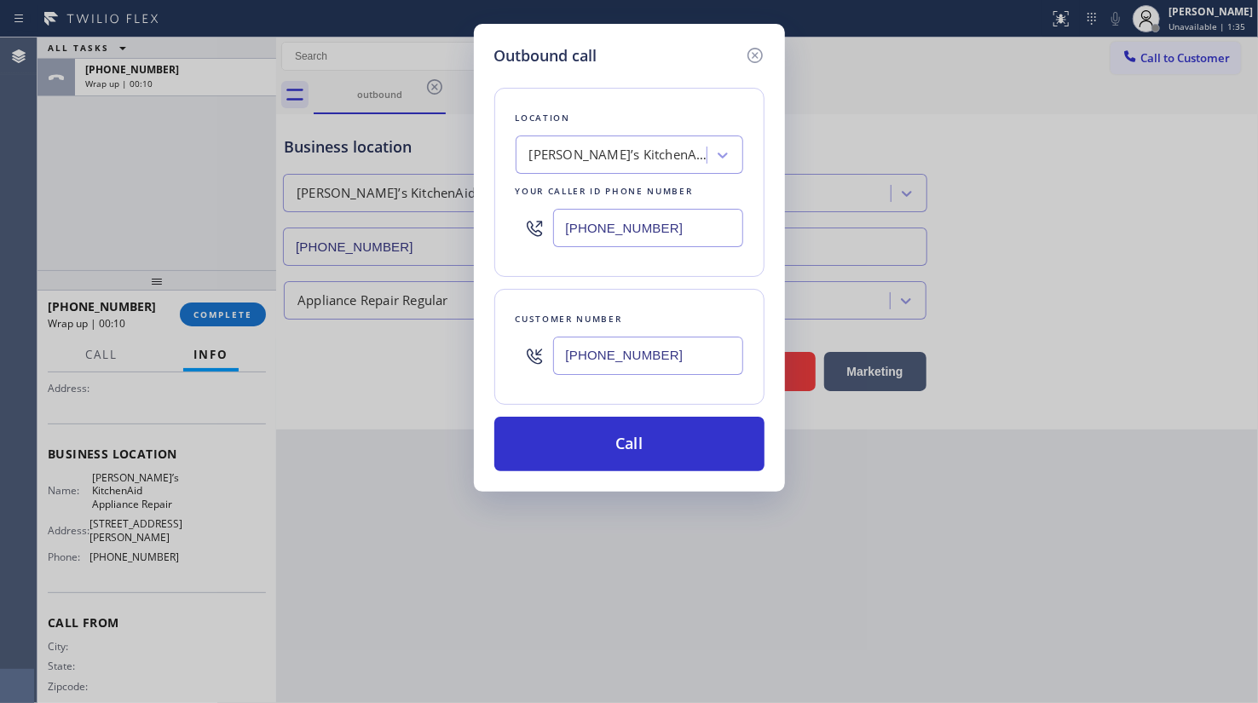
drag, startPoint x: 654, startPoint y: 352, endPoint x: 409, endPoint y: 343, distance: 244.7
click at [409, 343] on div "Outbound call Location Dan’s KitchenAid Appliance Repair Your caller id phone n…" at bounding box center [629, 351] width 1258 height 703
type input "(___) ___-____"
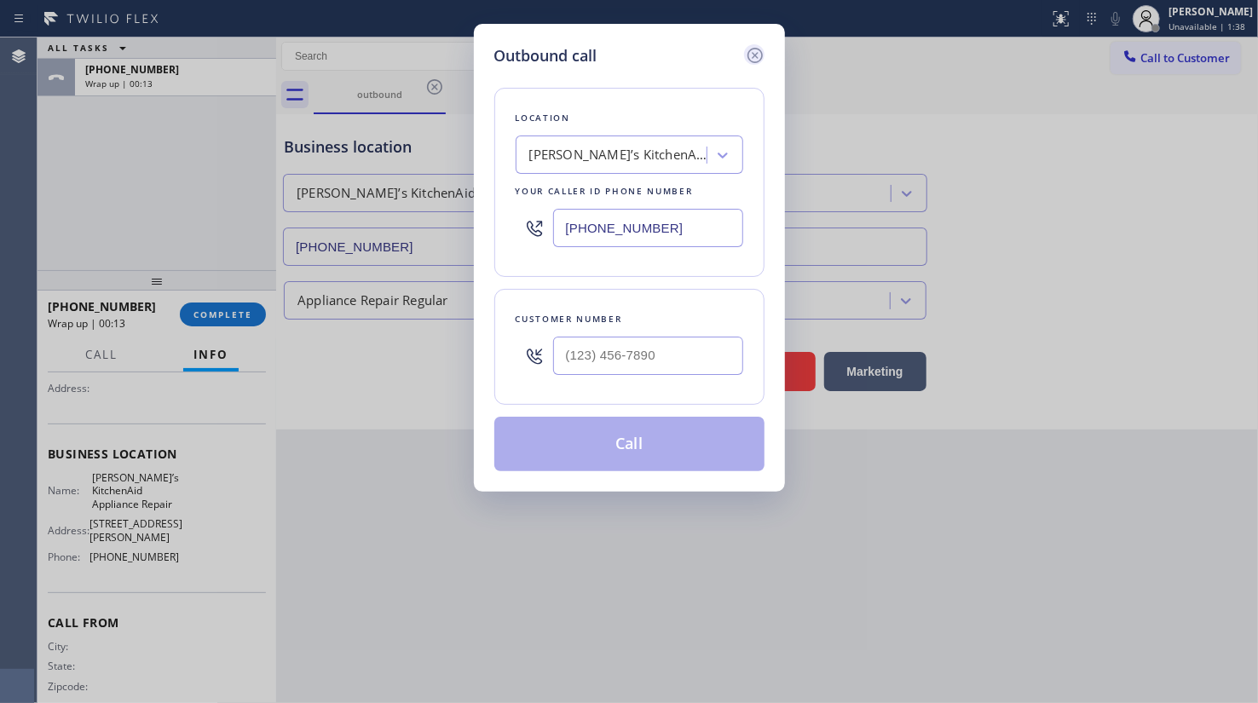
click at [754, 53] on icon at bounding box center [755, 55] width 20 height 20
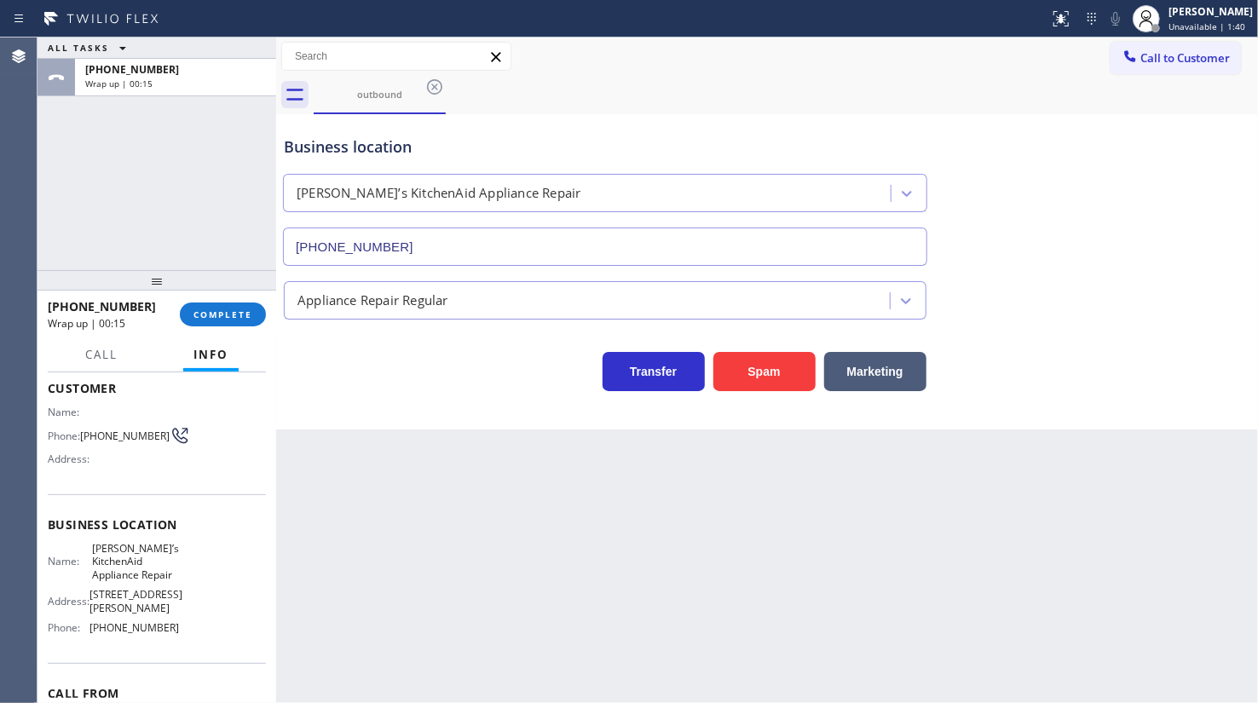
scroll to position [0, 0]
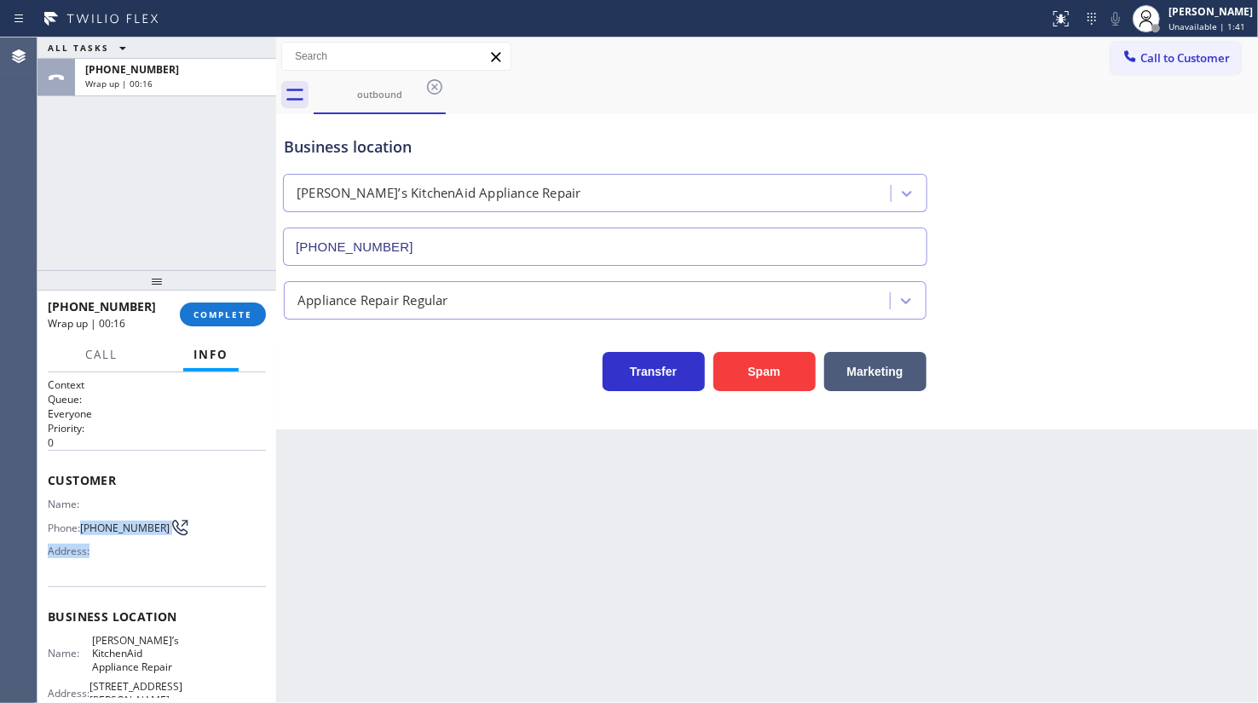
drag, startPoint x: 87, startPoint y: 523, endPoint x: 143, endPoint y: 533, distance: 57.2
click at [137, 538] on div "Phone: (212) 240-1849" at bounding box center [113, 527] width 131 height 20
click at [1198, 54] on span "Call to Customer" at bounding box center [1184, 57] width 89 height 15
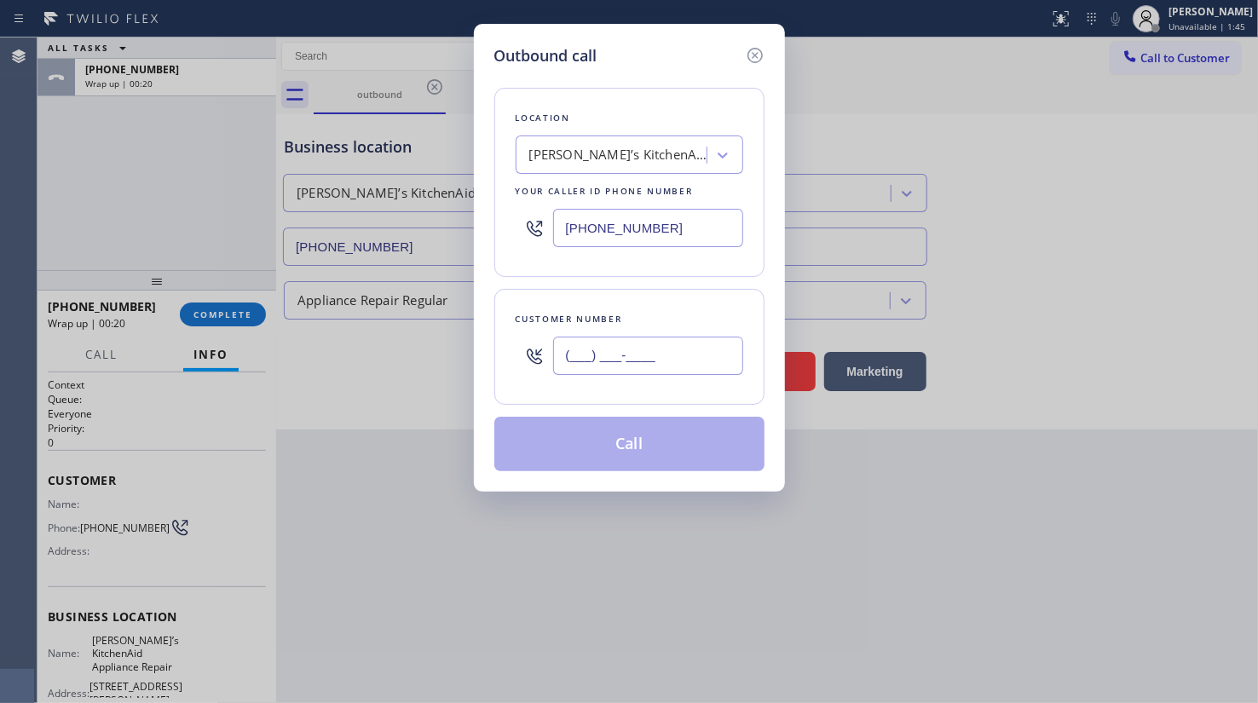
click at [596, 358] on input "(___) ___-____" at bounding box center [648, 356] width 190 height 38
paste input "212) 240-1849"
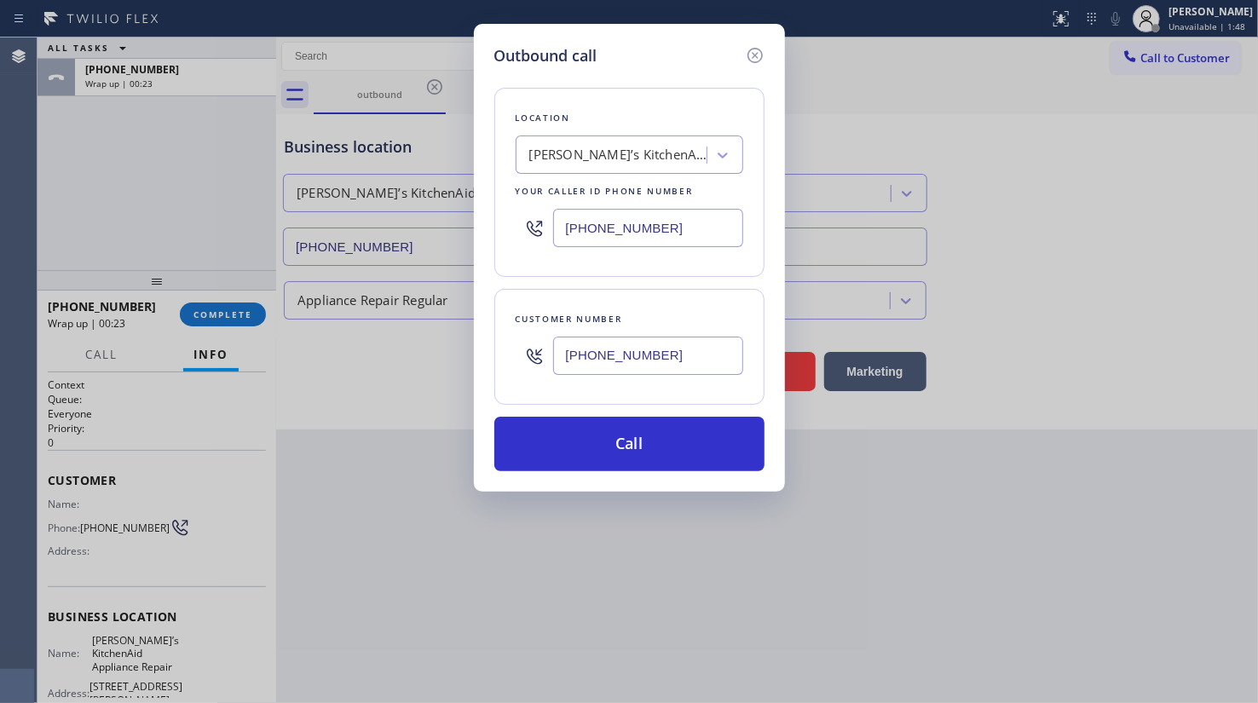
type input "(212) 240-1849"
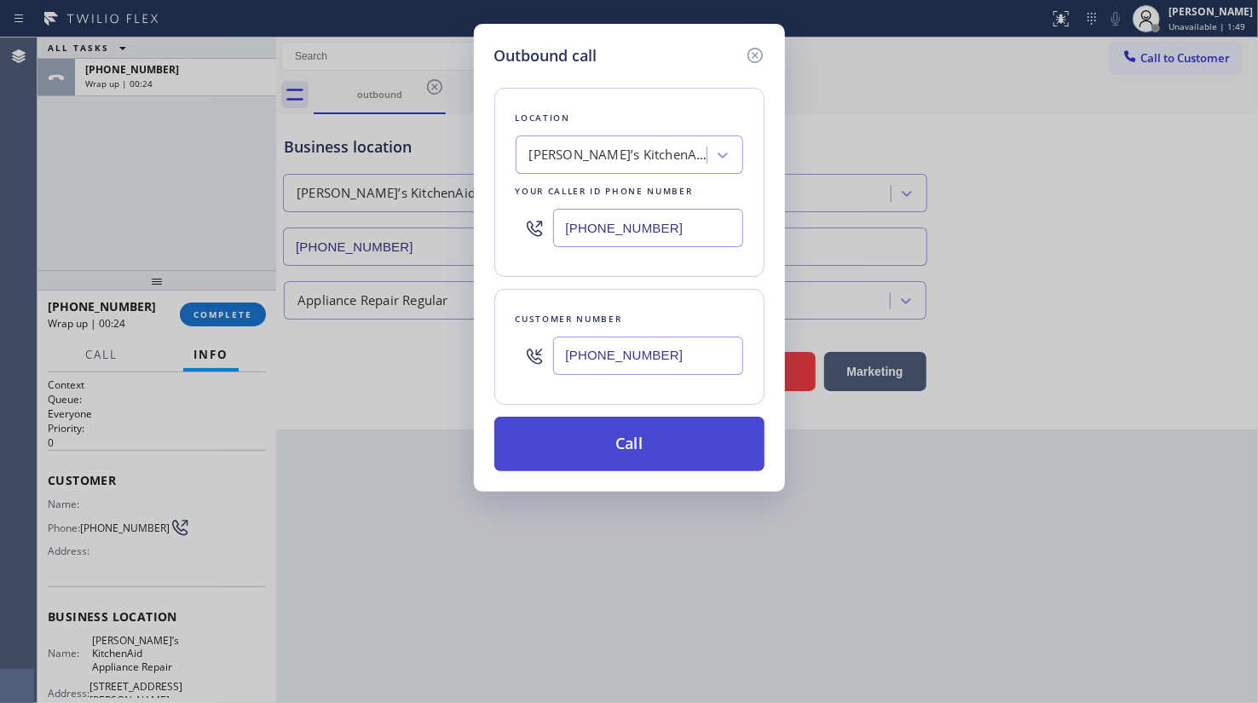
click at [602, 434] on button "Call" at bounding box center [629, 444] width 270 height 55
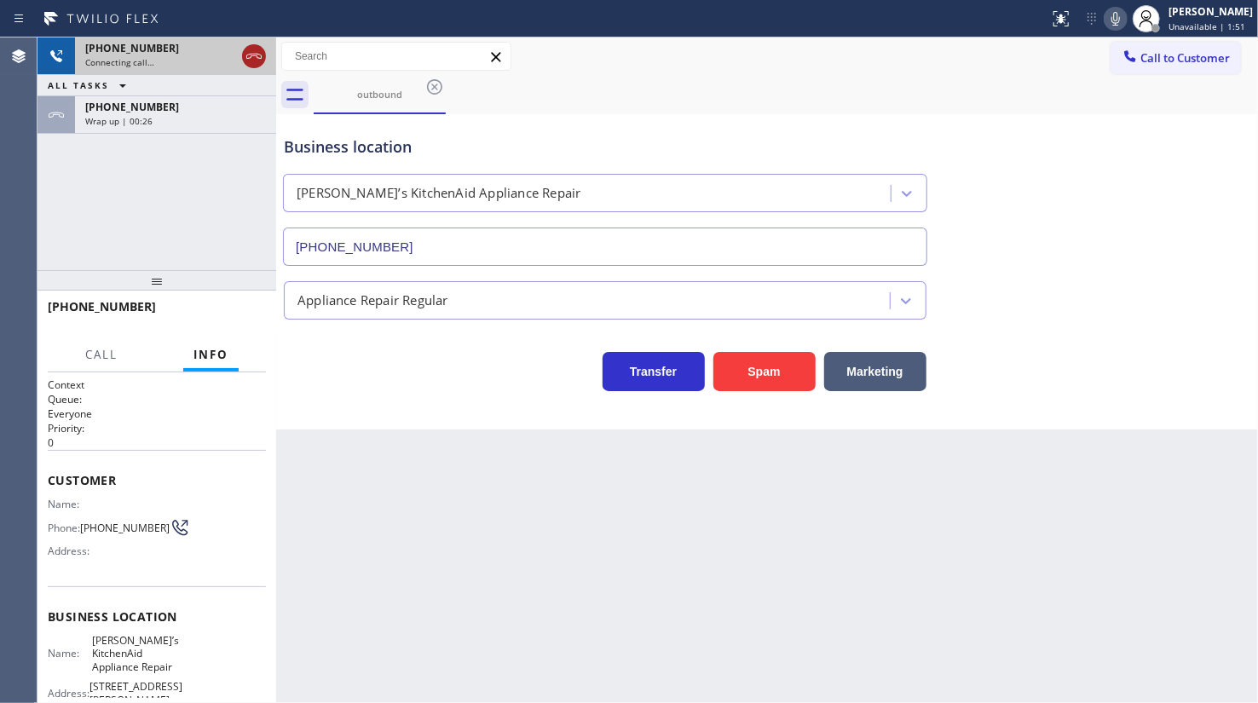
click at [251, 49] on icon at bounding box center [254, 56] width 20 height 20
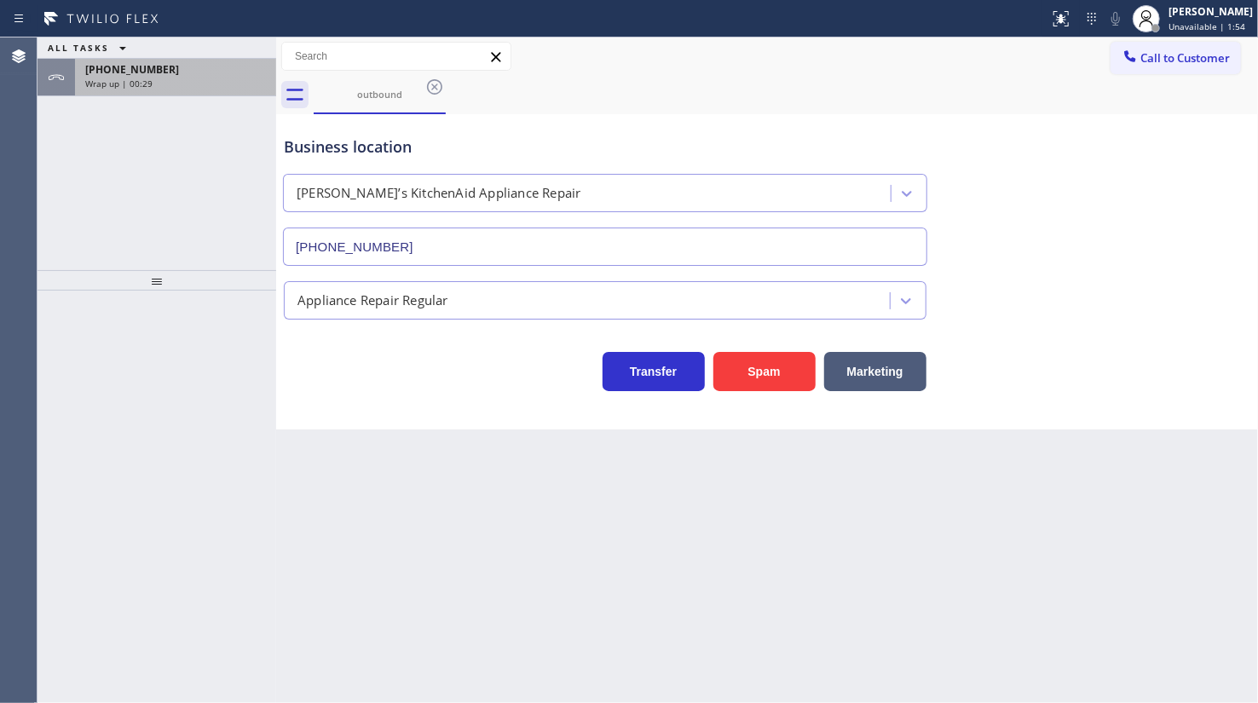
click at [113, 74] on span "+12122401849" at bounding box center [132, 69] width 94 height 14
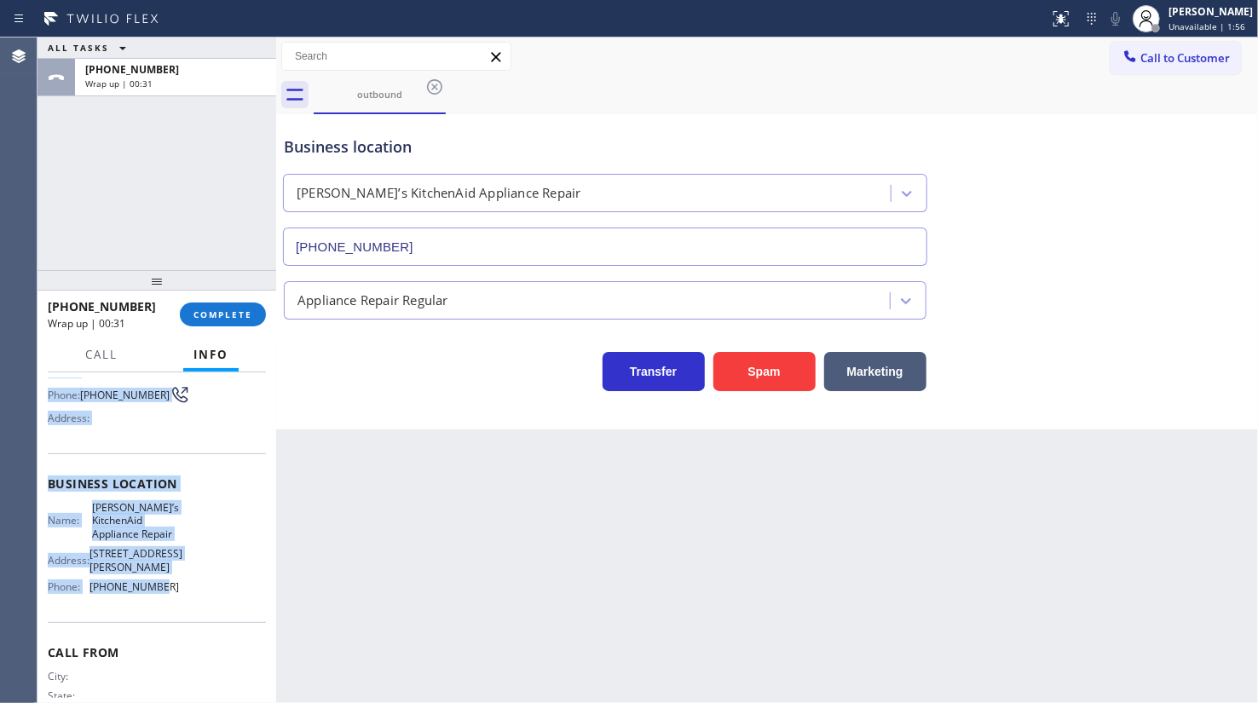
scroll to position [154, 0]
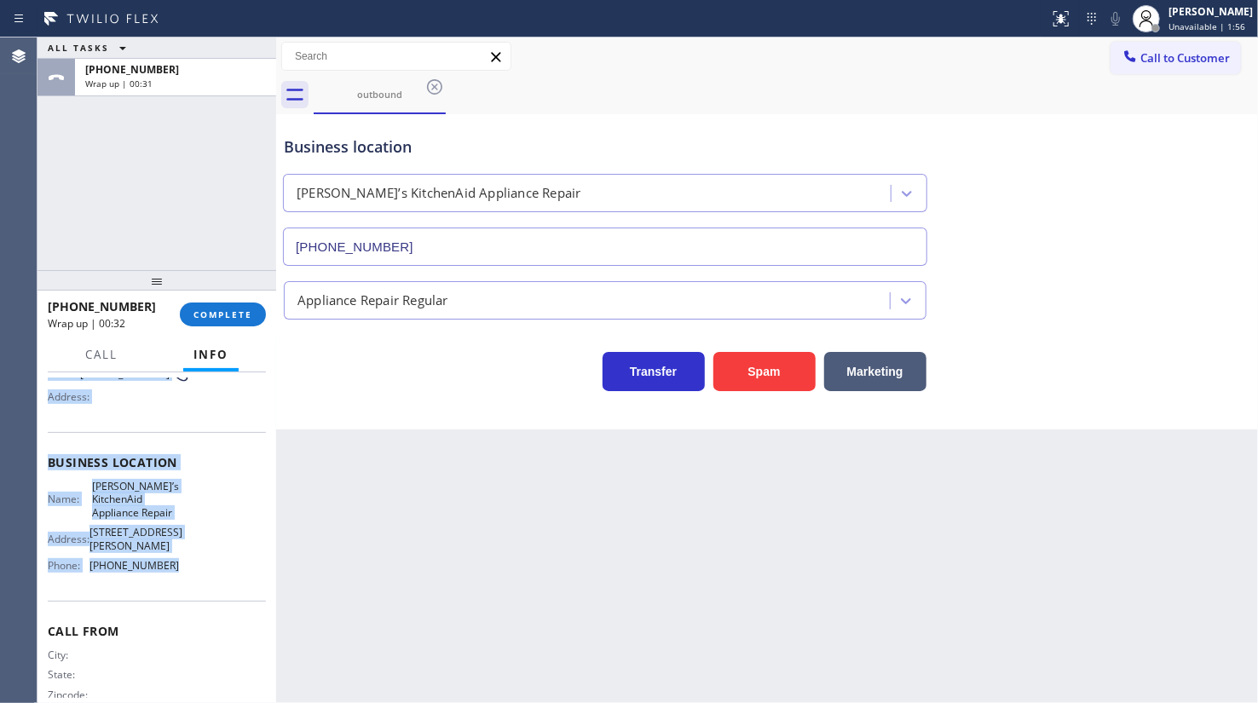
drag, startPoint x: 48, startPoint y: 469, endPoint x: 185, endPoint y: 563, distance: 166.1
click at [185, 563] on div "Context Queue: Everyone Priority: 0 Customer Name: Phone: (212) 240-1849 Addres…" at bounding box center [157, 476] width 218 height 506
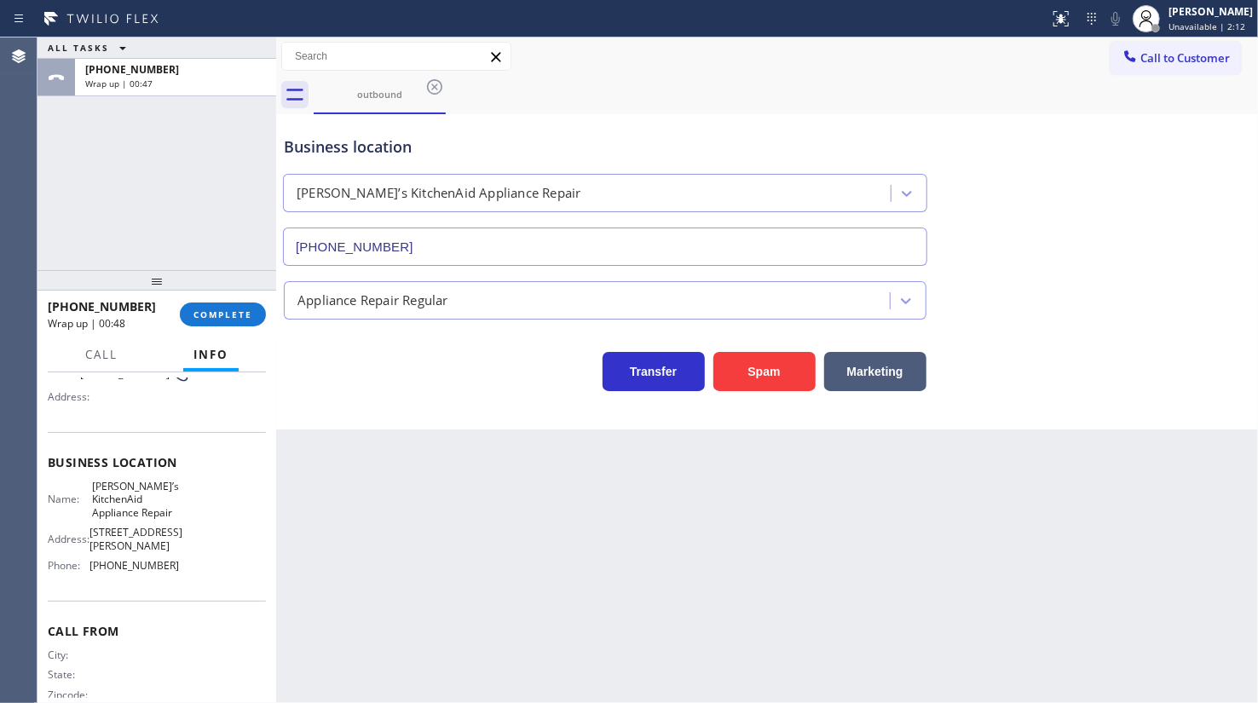
click at [136, 157] on div "ALL TASKS ALL TASKS ACTIVE TASKS TASKS IN WRAP UP +12122401849 Wrap up | 00:47" at bounding box center [156, 153] width 239 height 233
click at [188, 307] on button "COMPLETE" at bounding box center [223, 314] width 86 height 24
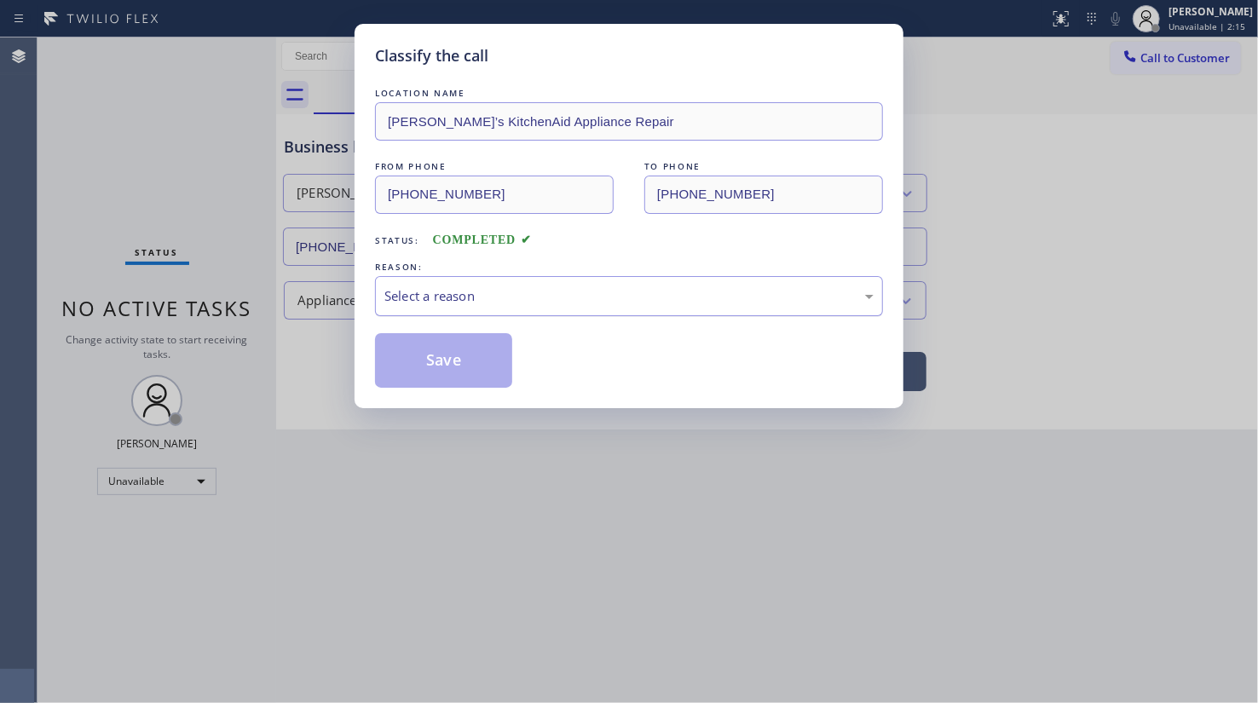
click at [463, 309] on div "Select a reason" at bounding box center [629, 296] width 508 height 40
click at [429, 358] on button "Save" at bounding box center [443, 360] width 137 height 55
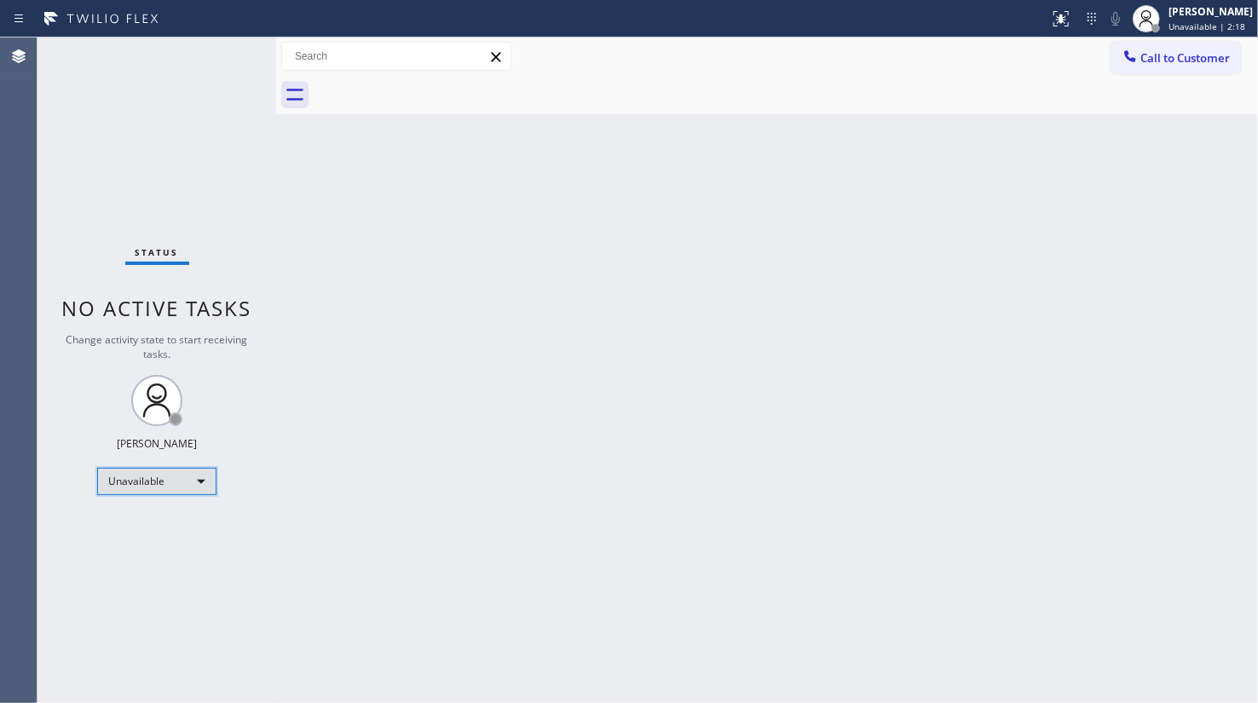
click at [188, 478] on div "Unavailable" at bounding box center [156, 481] width 119 height 27
drag, startPoint x: 130, startPoint y: 519, endPoint x: 170, endPoint y: 501, distance: 43.9
click at [131, 519] on li "Available" at bounding box center [156, 525] width 116 height 20
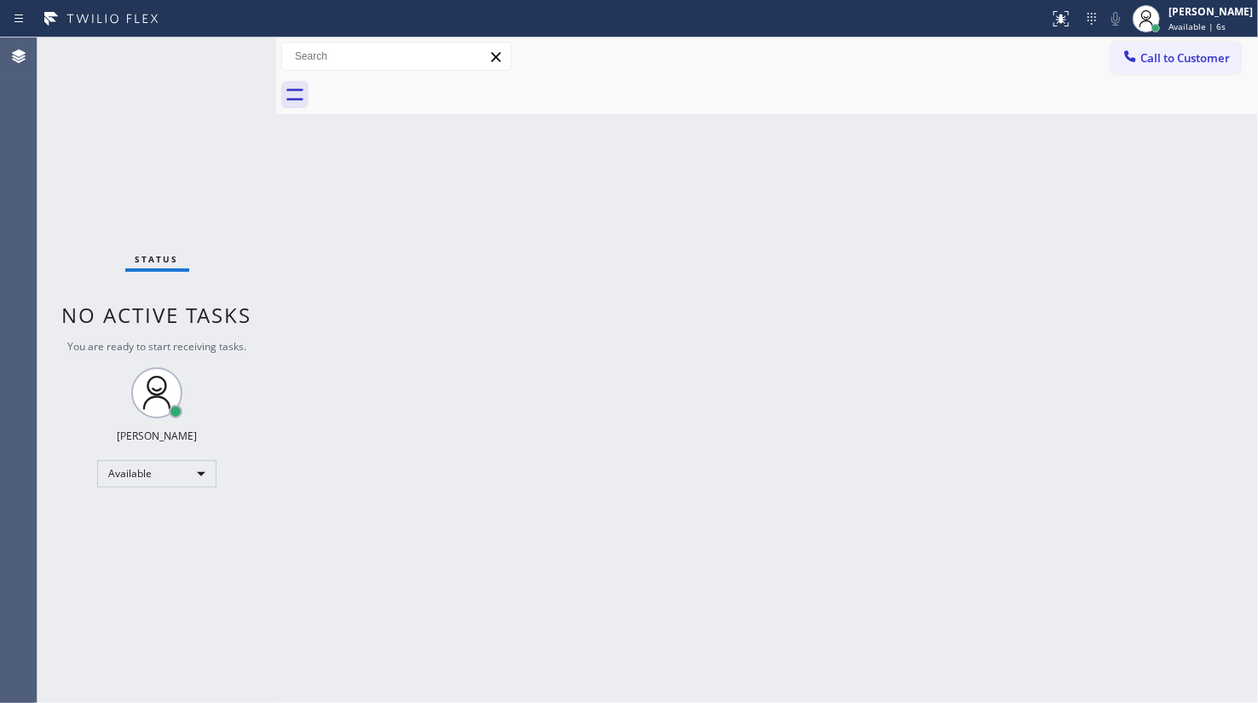
click at [886, 282] on div "Back to Dashboard Change Sender ID Customers Technicians Select a contact Outbo…" at bounding box center [767, 369] width 982 height 665
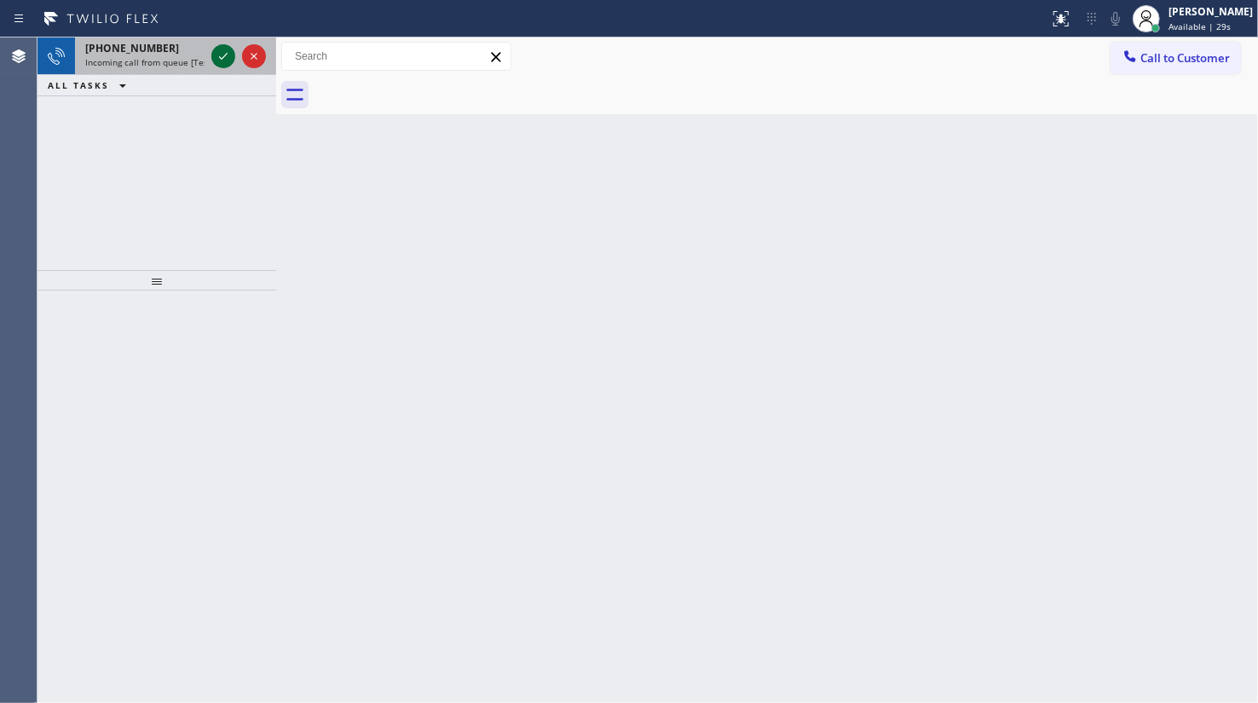
click at [216, 55] on icon at bounding box center [223, 56] width 20 height 20
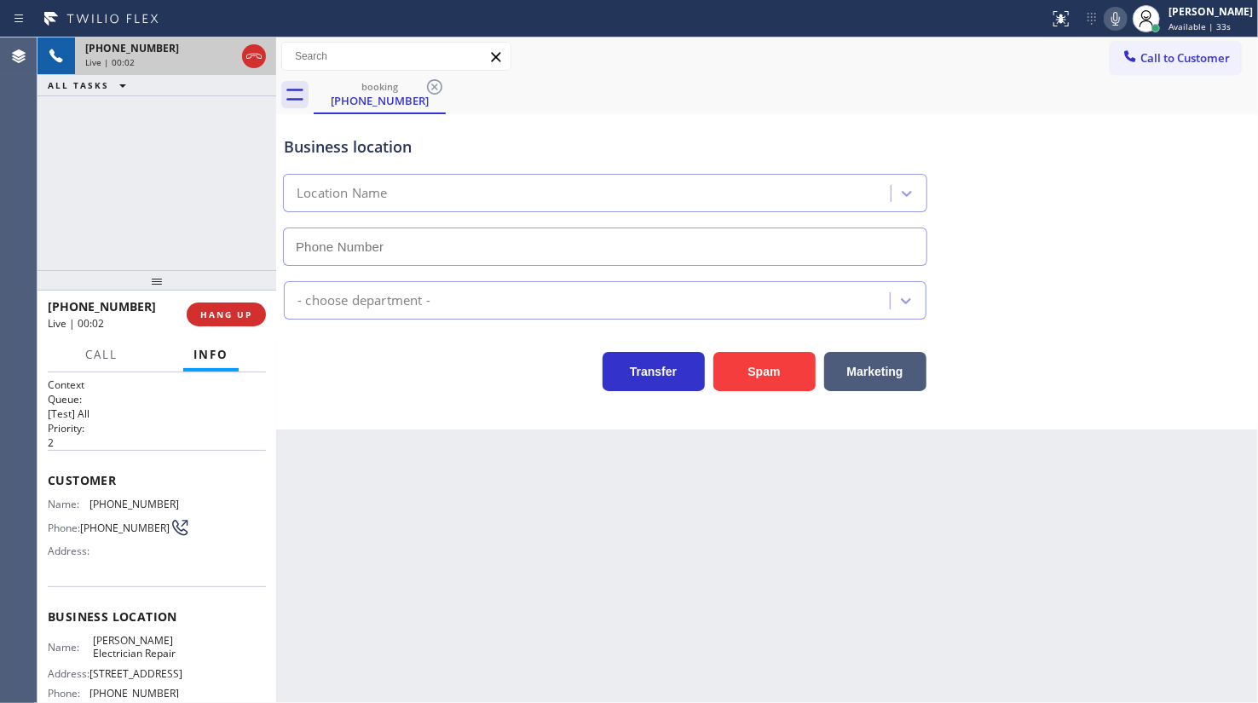
type input "(424) 273-8432"
click at [757, 366] on button "Spam" at bounding box center [764, 371] width 102 height 39
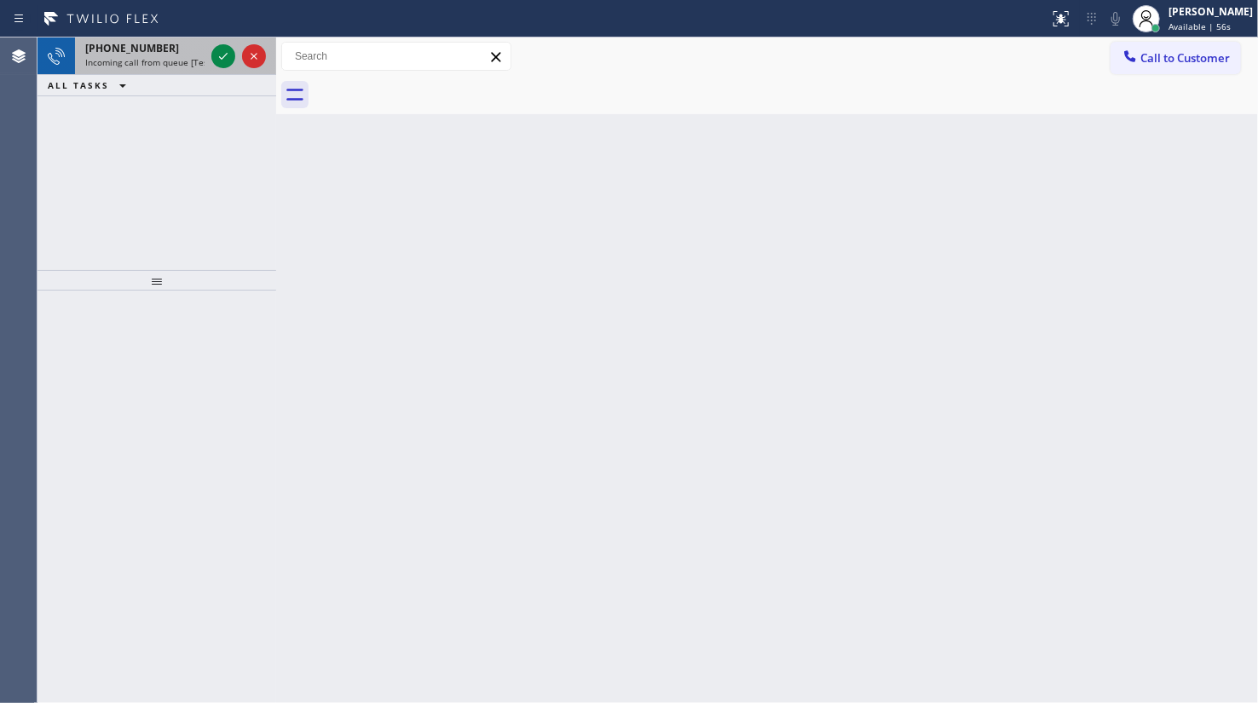
click at [203, 52] on div "+13102378564" at bounding box center [144, 48] width 119 height 14
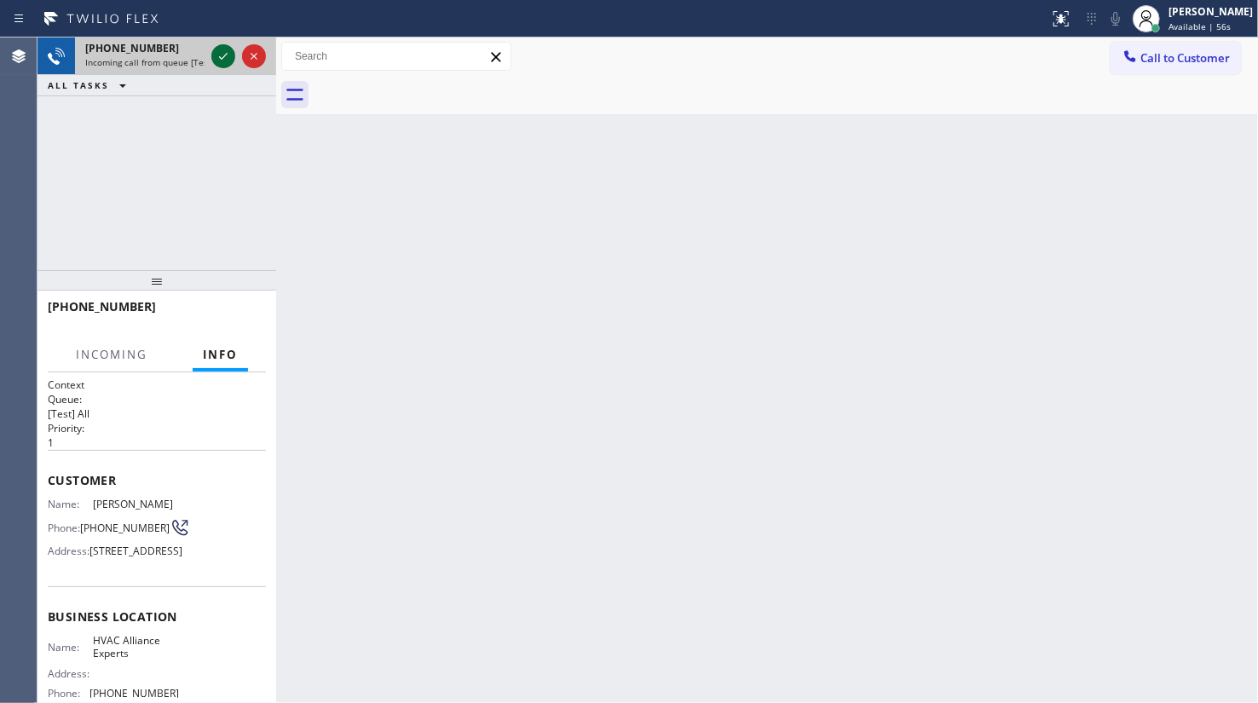
click at [212, 51] on div at bounding box center [223, 56] width 24 height 20
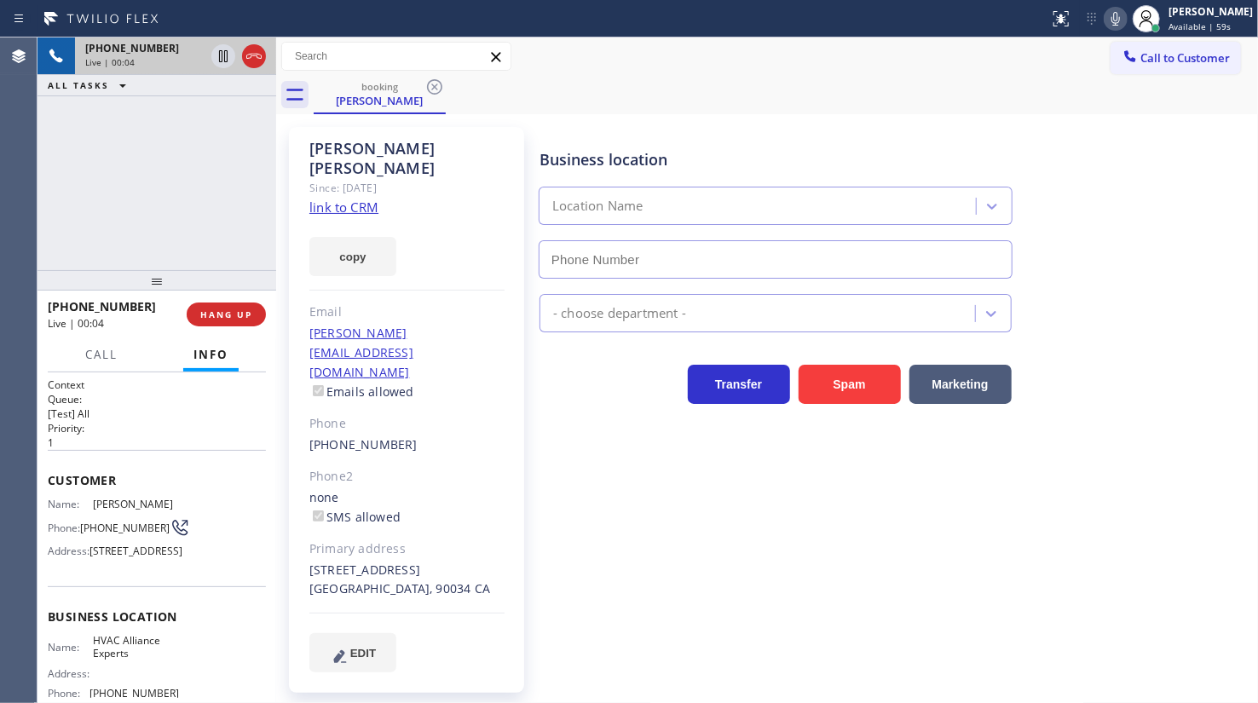
type input "(833) 558-1241"
click at [335, 199] on link "link to CRM" at bounding box center [343, 207] width 69 height 17
click at [125, 194] on div "+13102378564 Live | 01:06 ALL TASKS ALL TASKS ACTIVE TASKS TASKS IN WRAP UP" at bounding box center [156, 153] width 239 height 233
click at [442, 89] on icon at bounding box center [434, 87] width 20 height 20
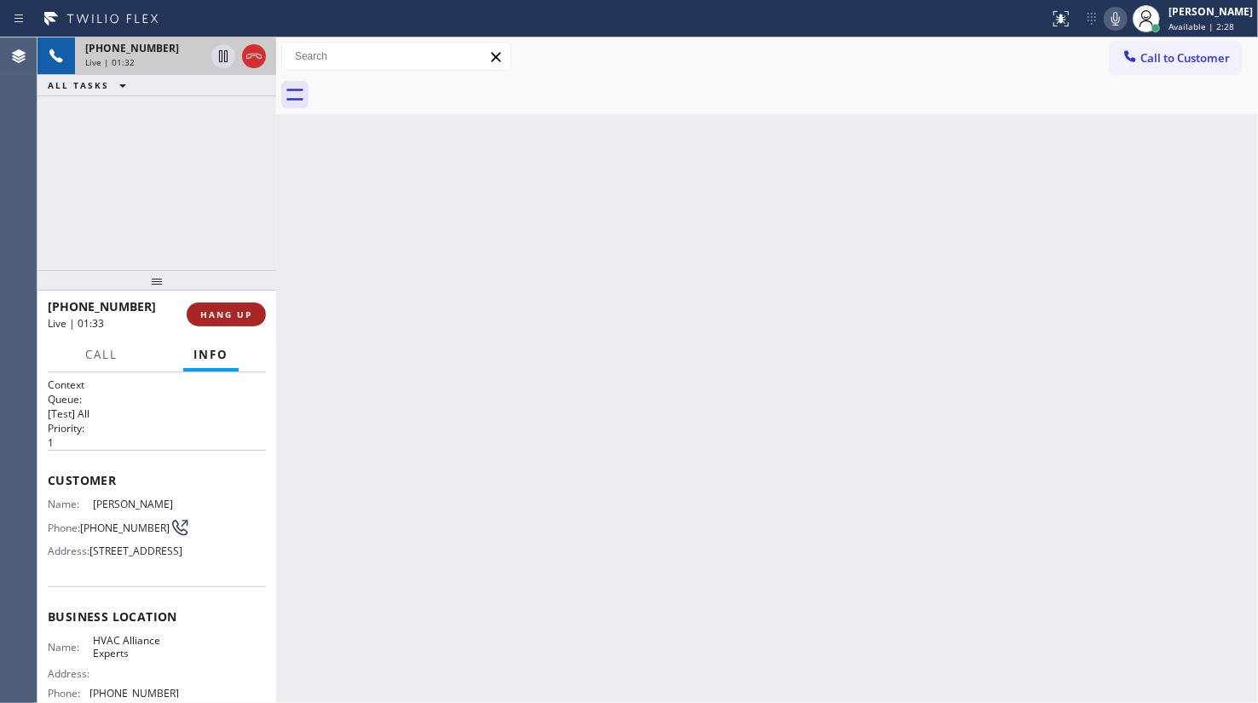
click at [234, 311] on span "HANG UP" at bounding box center [226, 314] width 52 height 12
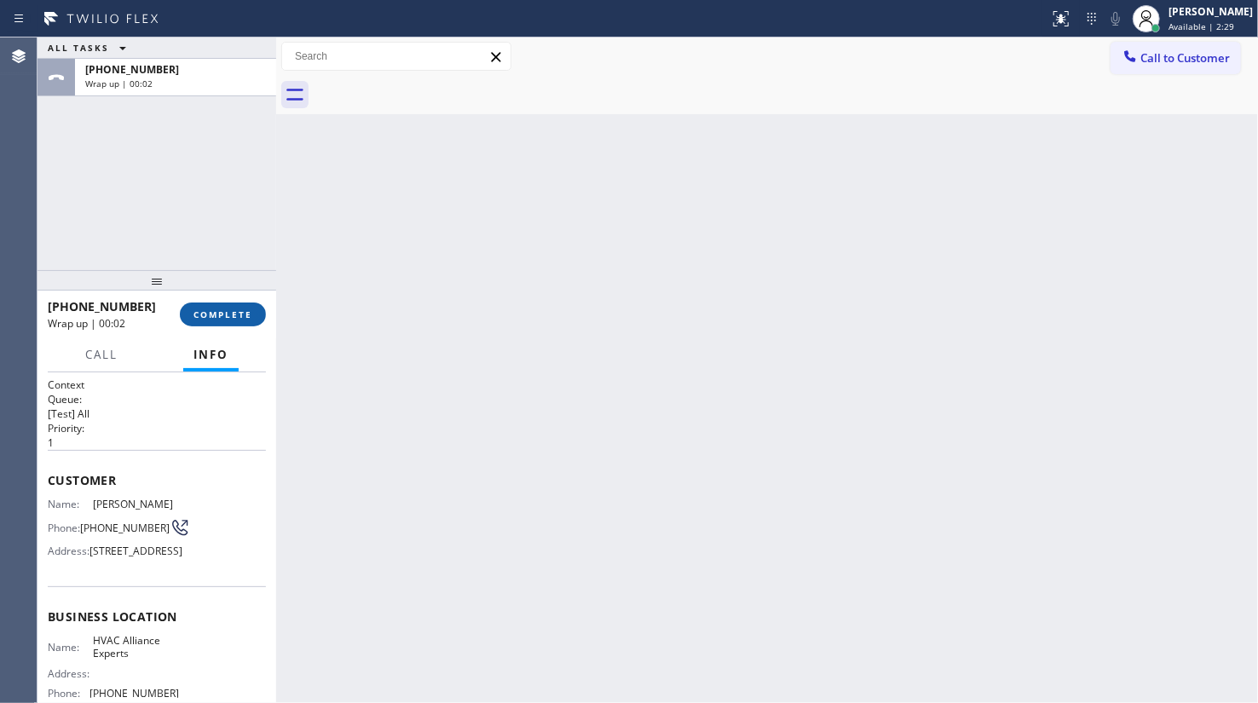
click at [234, 310] on span "COMPLETE" at bounding box center [222, 314] width 59 height 12
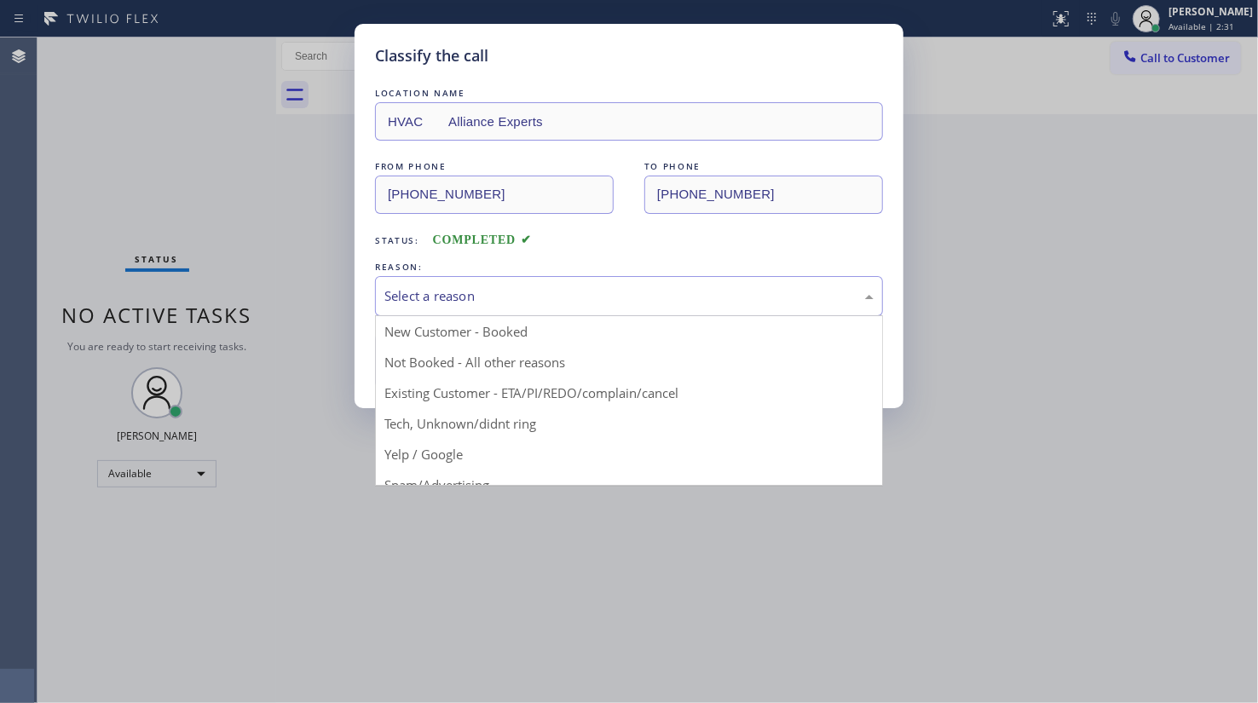
click at [414, 286] on div "Select a reason" at bounding box center [628, 296] width 489 height 20
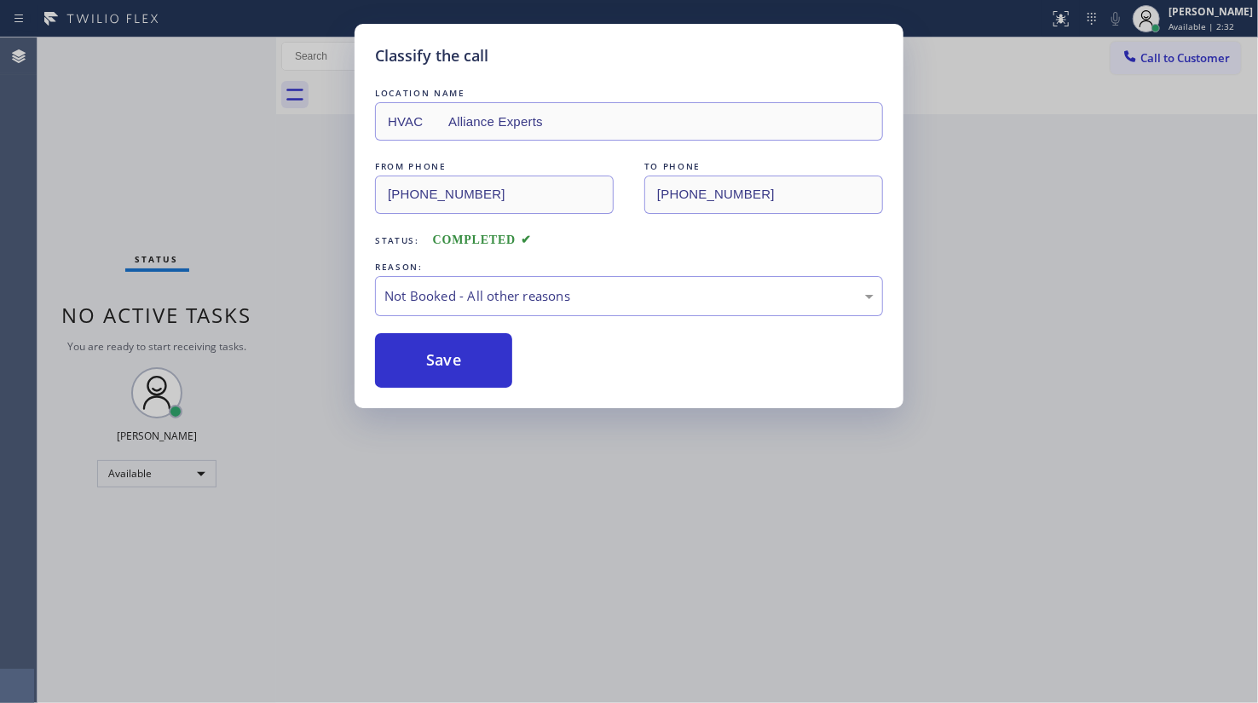
click at [417, 359] on button "Save" at bounding box center [443, 360] width 137 height 55
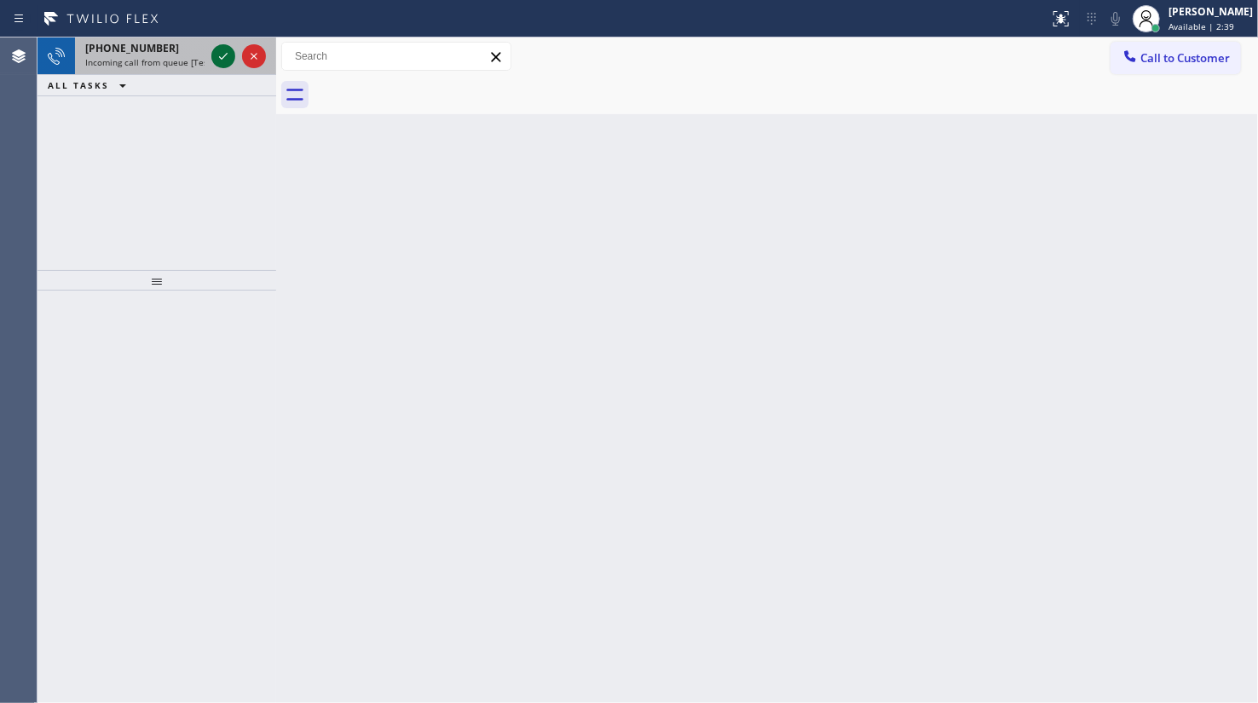
click at [218, 57] on icon at bounding box center [223, 56] width 20 height 20
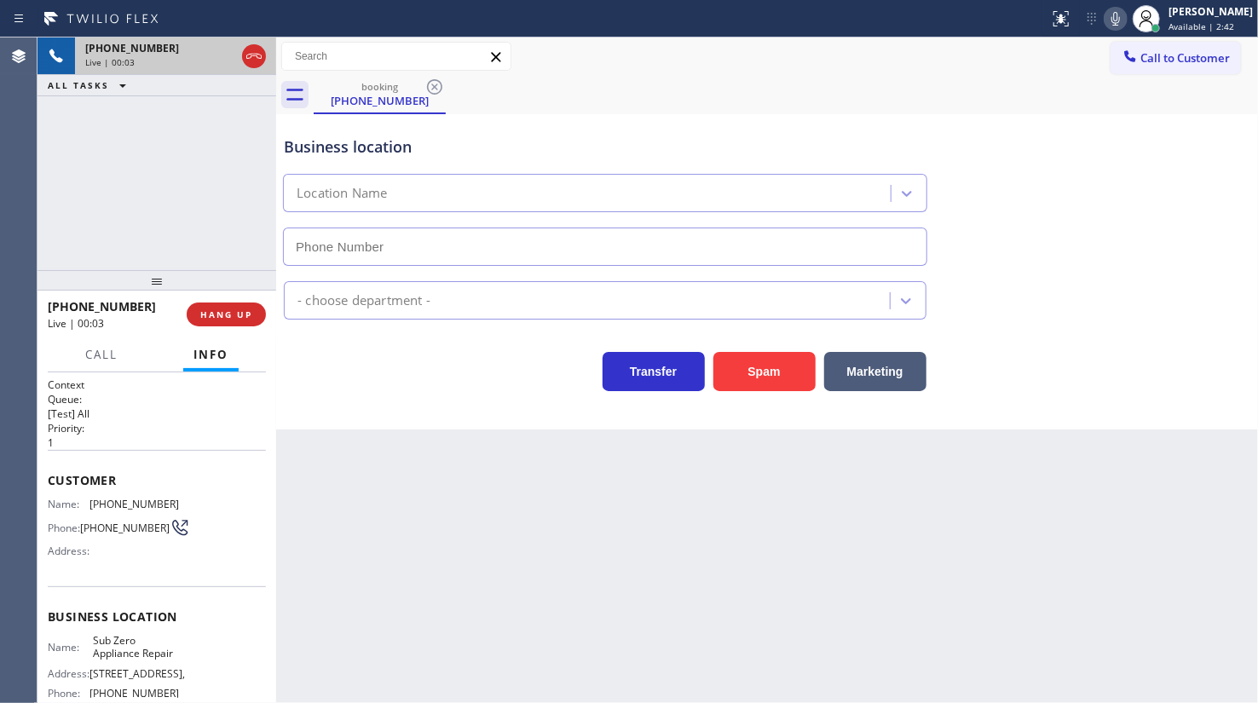
type input "(855) 340-1313"
click at [167, 170] on div "+16268628368 Live | 01:31 ALL TASKS ALL TASKS ACTIVE TASKS TASKS IN WRAP UP" at bounding box center [156, 153] width 239 height 233
click at [206, 211] on div "+16268628368 Live | 03:54 ALL TASKS ALL TASKS ACTIVE TASKS TASKS IN WRAP UP" at bounding box center [156, 153] width 239 height 233
click at [1159, 180] on div "Business location Sub Zero Appliance Repair (855) 340-1313" at bounding box center [766, 189] width 973 height 154
click at [145, 191] on div "+16268628368 Live | 03:58 ALL TASKS ALL TASKS ACTIVE TASKS TASKS IN WRAP UP" at bounding box center [156, 153] width 239 height 233
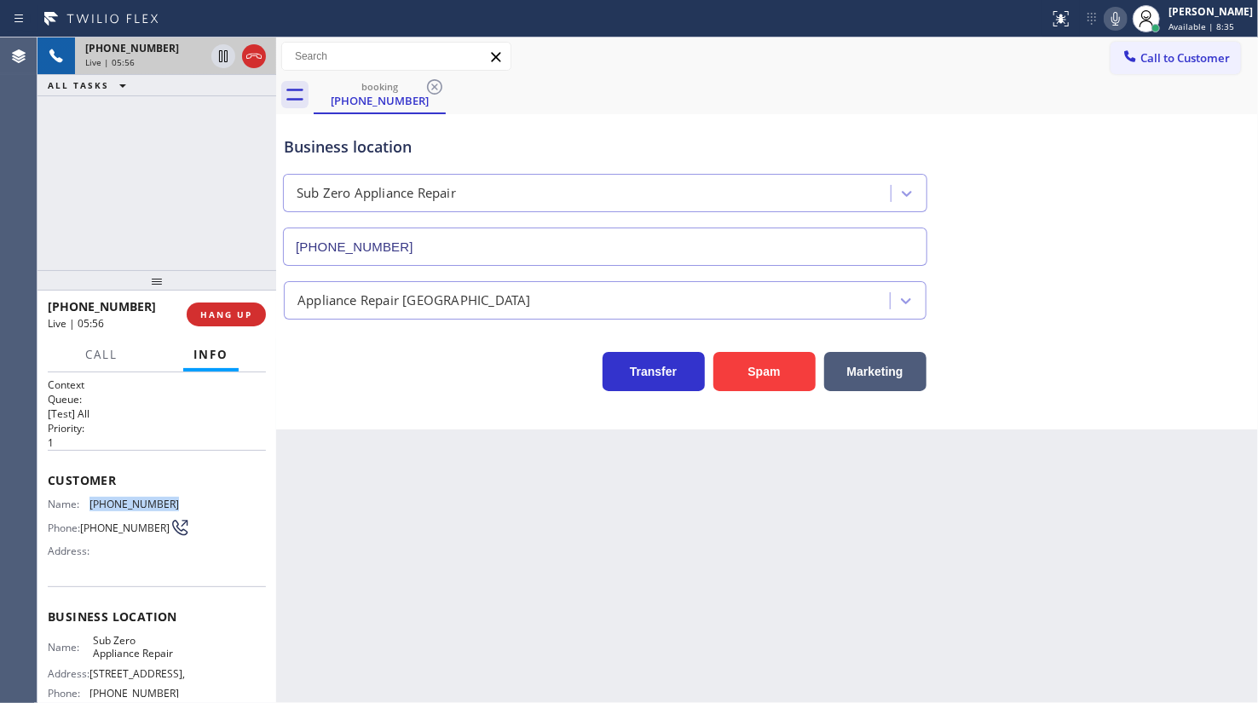
drag, startPoint x: 91, startPoint y: 497, endPoint x: 205, endPoint y: 499, distance: 114.2
click at [205, 499] on div "Name: (626) 862-8368 Phone: (626) 862-8368 Address:" at bounding box center [157, 531] width 218 height 67
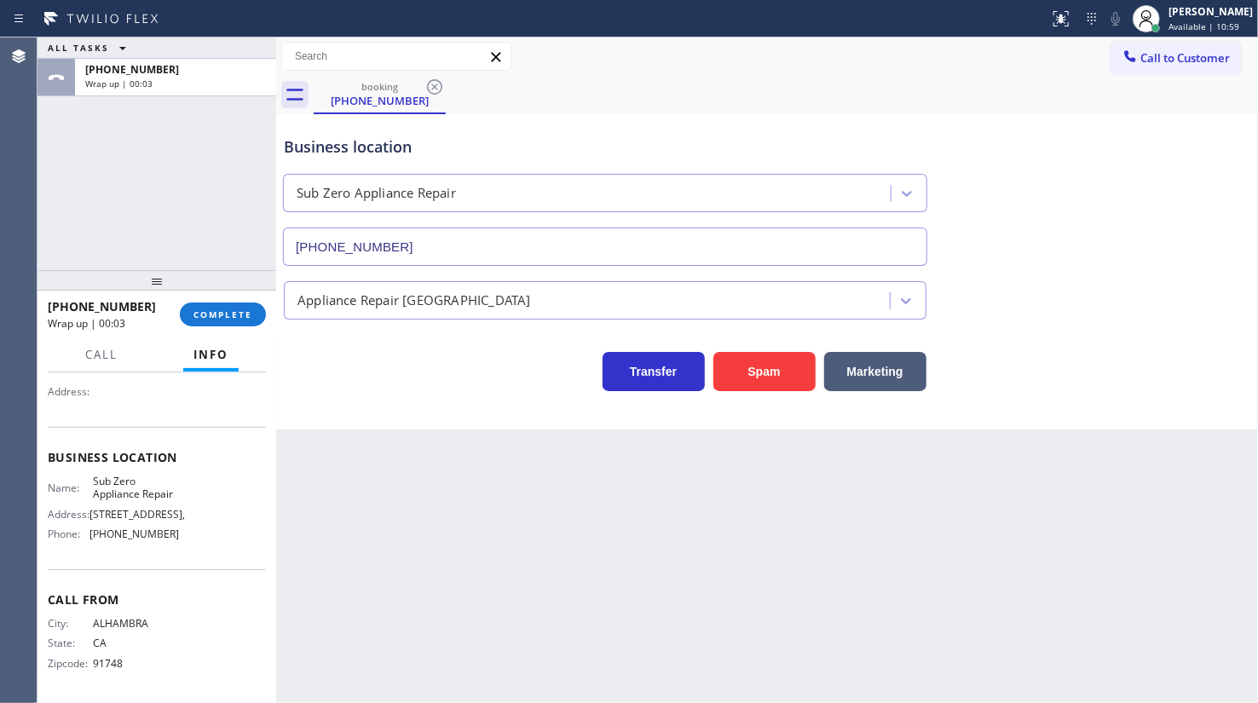
scroll to position [176, 0]
drag, startPoint x: 93, startPoint y: 532, endPoint x: 233, endPoint y: 540, distance: 140.0
click at [233, 540] on div "Name: Sub Zero Appliance Repair Address: 8939 Woodman Ave, Arleta, Phone: (855)…" at bounding box center [157, 511] width 218 height 73
drag, startPoint x: 85, startPoint y: 464, endPoint x: 204, endPoint y: 480, distance: 119.5
click at [204, 480] on div "Name: Sub Zero Appliance Repair Address: 8939 Woodman Ave, Arleta, Phone: (855)…" at bounding box center [157, 511] width 218 height 73
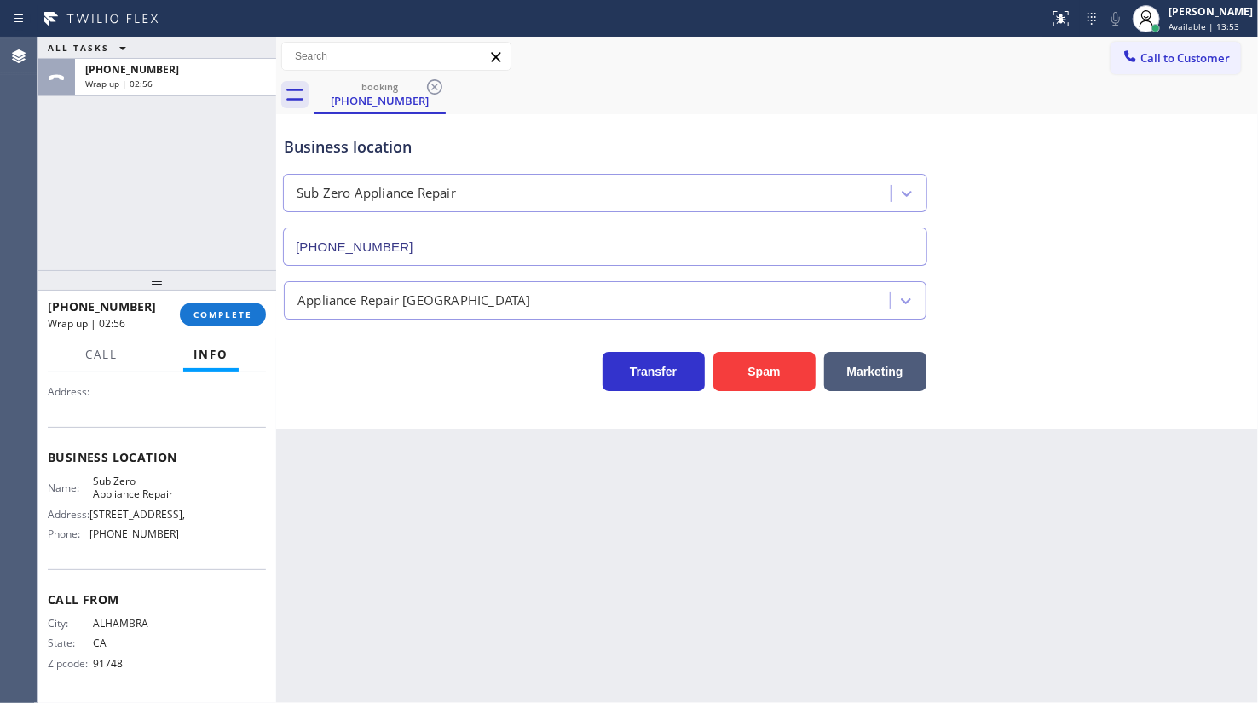
click at [191, 298] on div "+16268628368 Wrap up | 02:56 COMPLETE" at bounding box center [157, 314] width 218 height 44
click at [233, 312] on span "COMPLETE" at bounding box center [222, 314] width 59 height 12
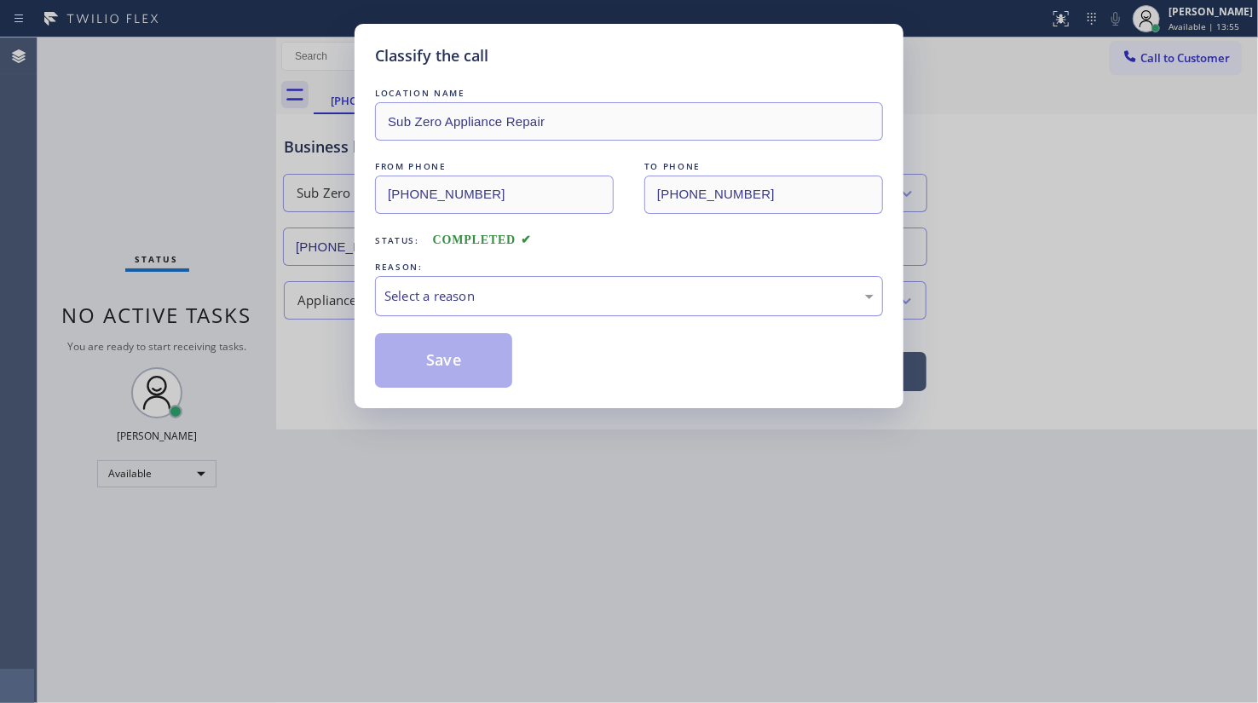
click at [390, 297] on div "Select a reason" at bounding box center [628, 296] width 489 height 20
click at [404, 348] on button "Save" at bounding box center [443, 360] width 137 height 55
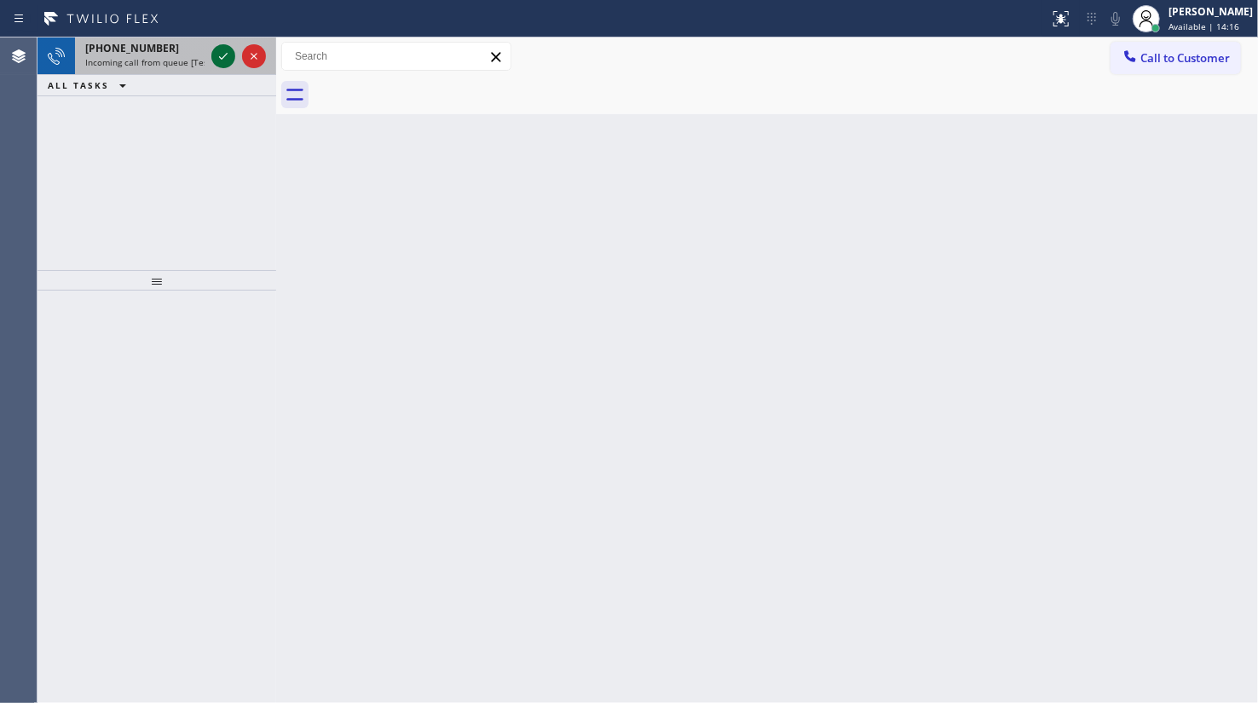
drag, startPoint x: 214, startPoint y: 42, endPoint x: 223, endPoint y: 54, distance: 15.2
click at [223, 54] on icon at bounding box center [223, 56] width 20 height 20
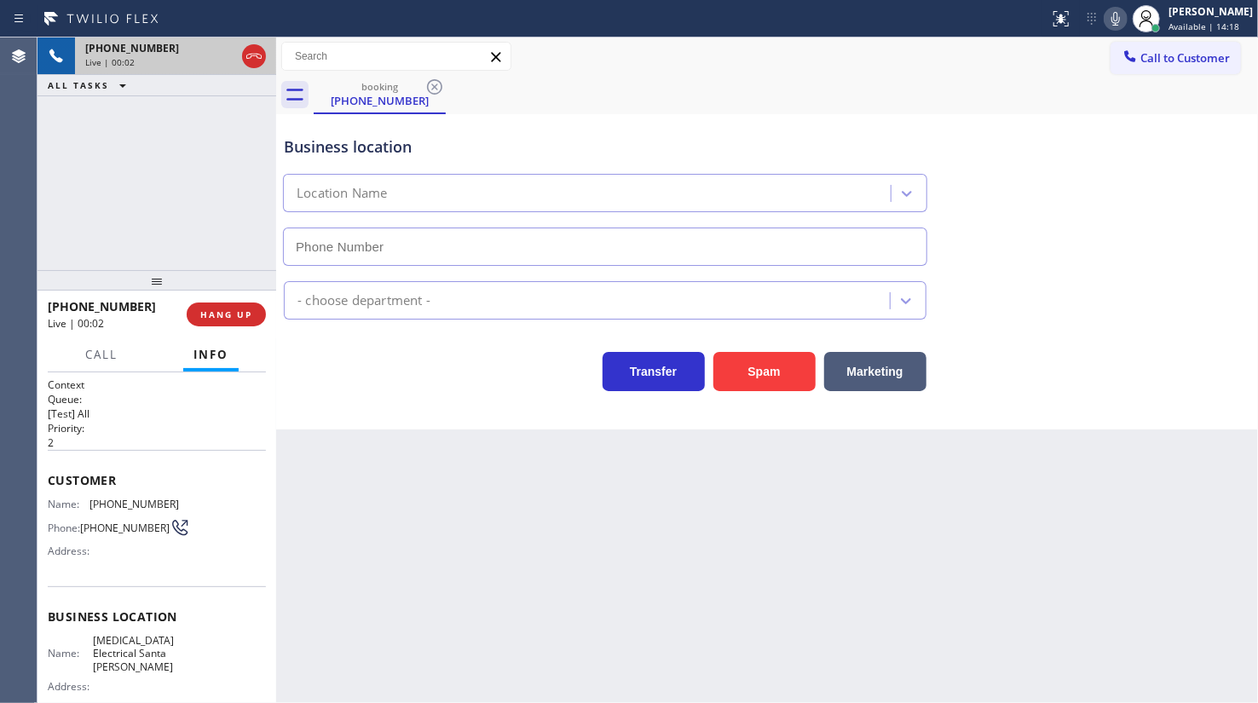
type input "(805) 222-7315"
click at [220, 54] on icon at bounding box center [223, 56] width 20 height 20
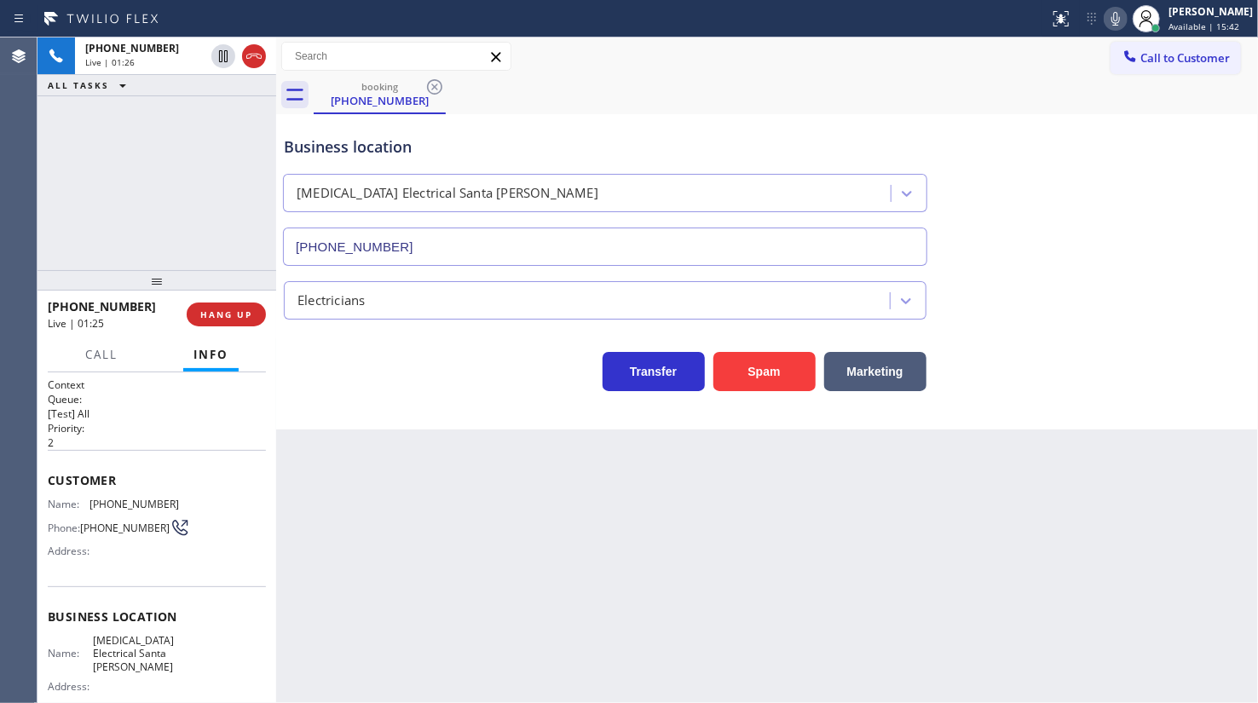
click at [1111, 22] on icon at bounding box center [1115, 19] width 20 height 20
drag, startPoint x: 85, startPoint y: 501, endPoint x: 170, endPoint y: 503, distance: 84.4
click at [170, 503] on div "Name: (805) 390-4139" at bounding box center [113, 504] width 131 height 13
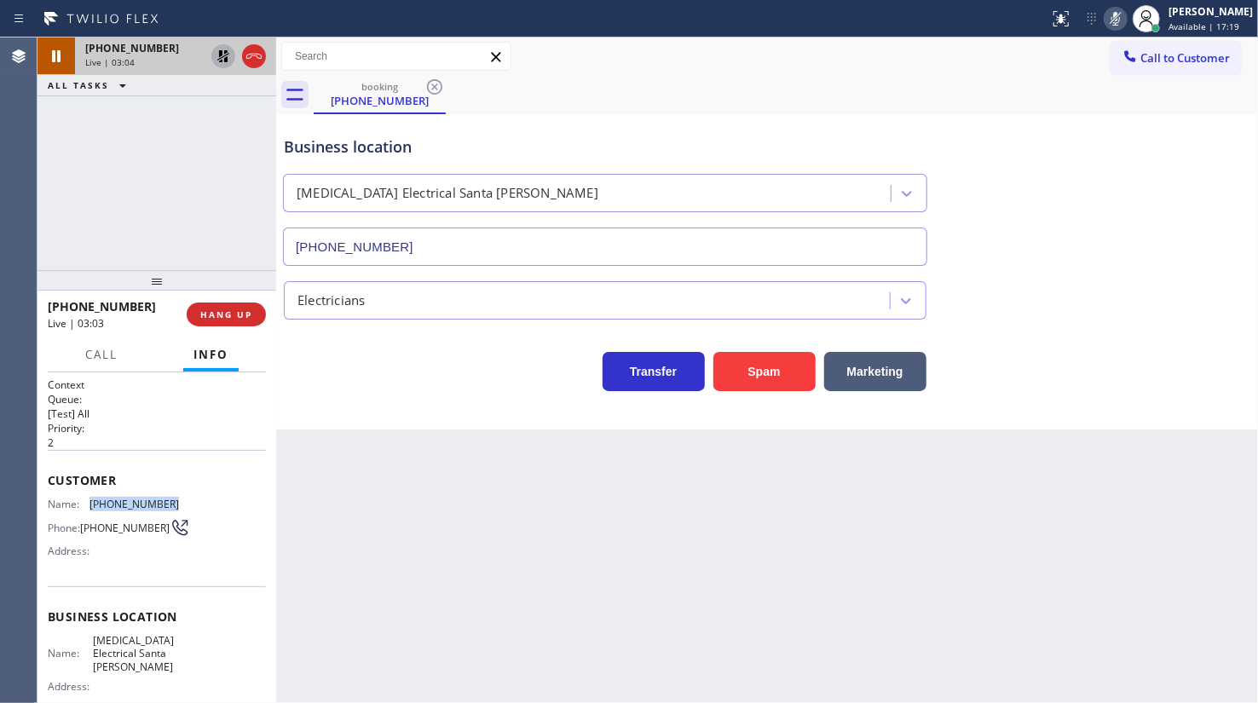
click at [222, 55] on icon at bounding box center [223, 56] width 20 height 20
click at [1116, 19] on icon at bounding box center [1115, 19] width 20 height 20
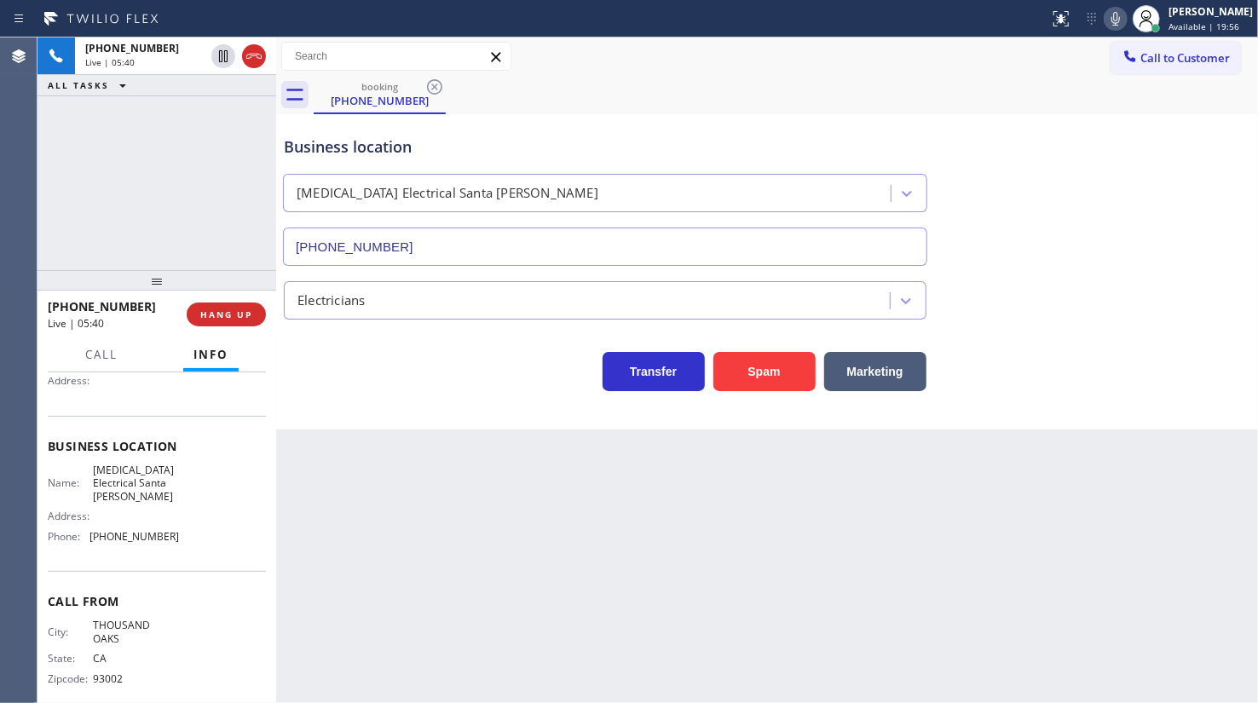
scroll to position [189, 0]
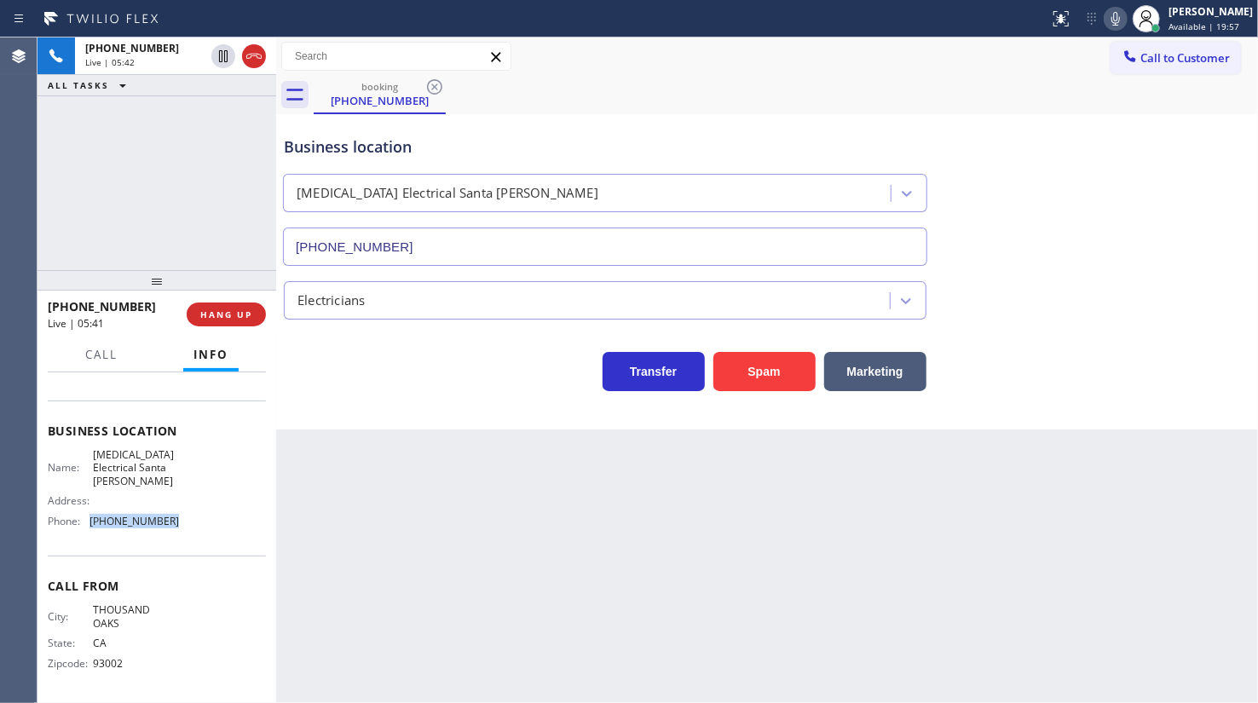
drag, startPoint x: 86, startPoint y: 515, endPoint x: 182, endPoint y: 525, distance: 96.8
click at [182, 525] on div "Name: High Voltage Electrical Santa Paula Address: Phone: (805) 222-7315" at bounding box center [157, 491] width 218 height 86
click at [216, 210] on div "+18053904139 Live | 07:00 ALL TASKS ALL TASKS ACTIVE TASKS TASKS IN WRAP UP" at bounding box center [156, 153] width 239 height 233
click at [1120, 17] on icon at bounding box center [1115, 19] width 9 height 14
drag, startPoint x: 60, startPoint y: 147, endPoint x: 30, endPoint y: 10, distance: 139.6
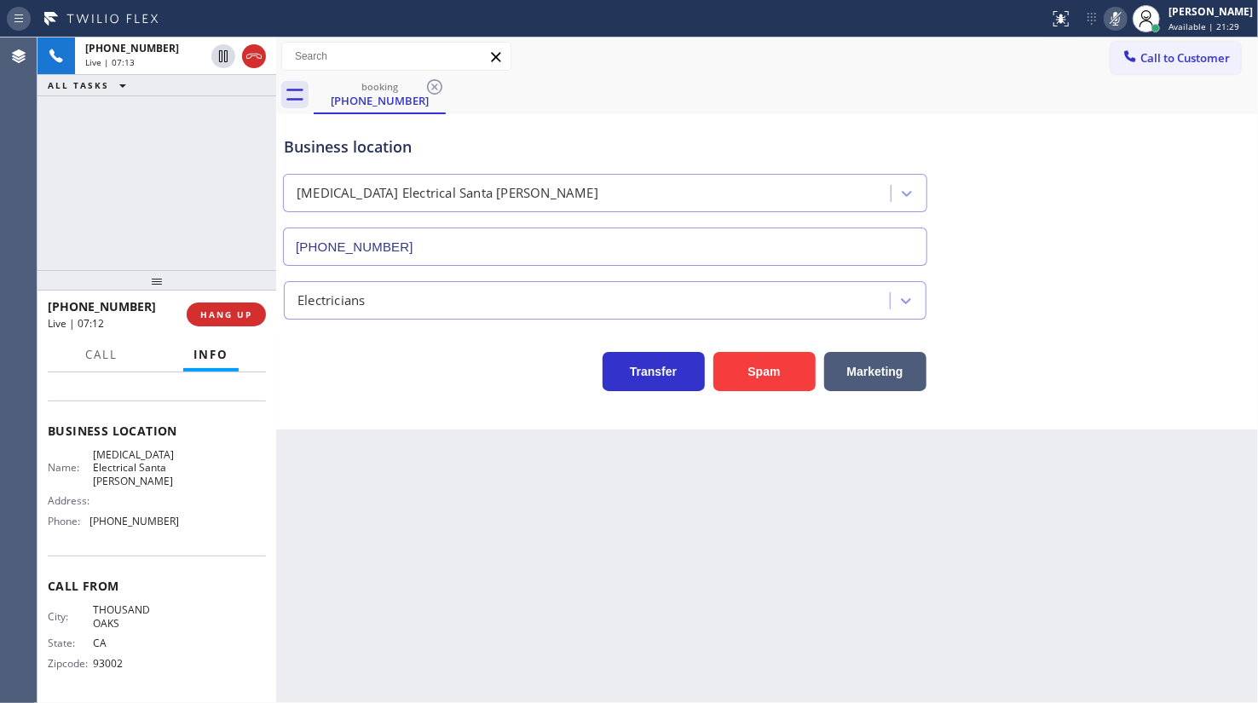
click at [60, 144] on div "+18053904139 Live | 07:13 ALL TASKS ALL TASKS ACTIVE TASKS TASKS IN WRAP UP" at bounding box center [156, 153] width 239 height 233
drag, startPoint x: 83, startPoint y: 447, endPoint x: 122, endPoint y: 481, distance: 51.4
click at [122, 481] on div "Name: High Voltage Electrical Santa Paula" at bounding box center [113, 467] width 131 height 39
click at [1120, 17] on icon at bounding box center [1115, 19] width 20 height 20
drag, startPoint x: 161, startPoint y: 164, endPoint x: 160, endPoint y: 153, distance: 10.3
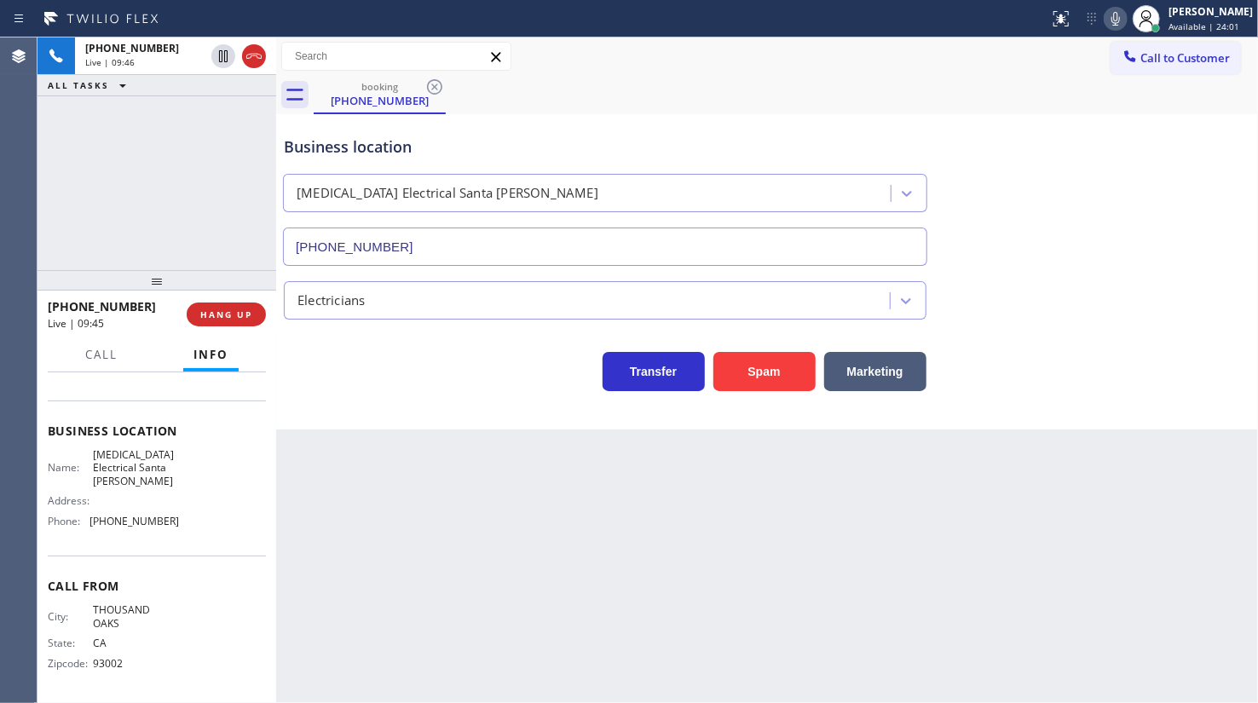
click at [161, 164] on div "+18053904139 Live | 09:46 ALL TASKS ALL TASKS ACTIVE TASKS TASKS IN WRAP UP" at bounding box center [156, 153] width 239 height 233
drag, startPoint x: 90, startPoint y: 170, endPoint x: 67, endPoint y: 14, distance: 156.8
click at [90, 170] on div "+18053904139 Live | 09:47 ALL TASKS ALL TASKS ACTIVE TASKS TASKS IN WRAP UP" at bounding box center [156, 153] width 239 height 233
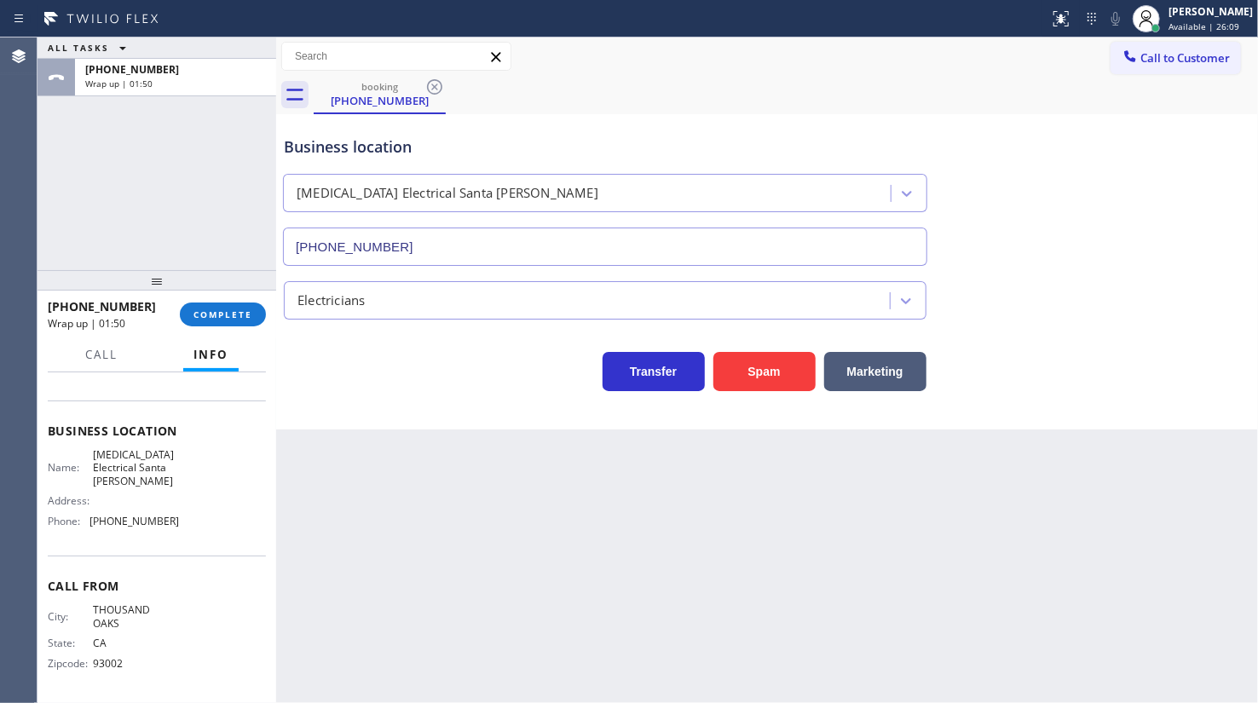
click at [210, 326] on div "+18053904139 Wrap up | 01:50 COMPLETE" at bounding box center [157, 314] width 218 height 44
click at [222, 309] on span "COMPLETE" at bounding box center [222, 314] width 59 height 12
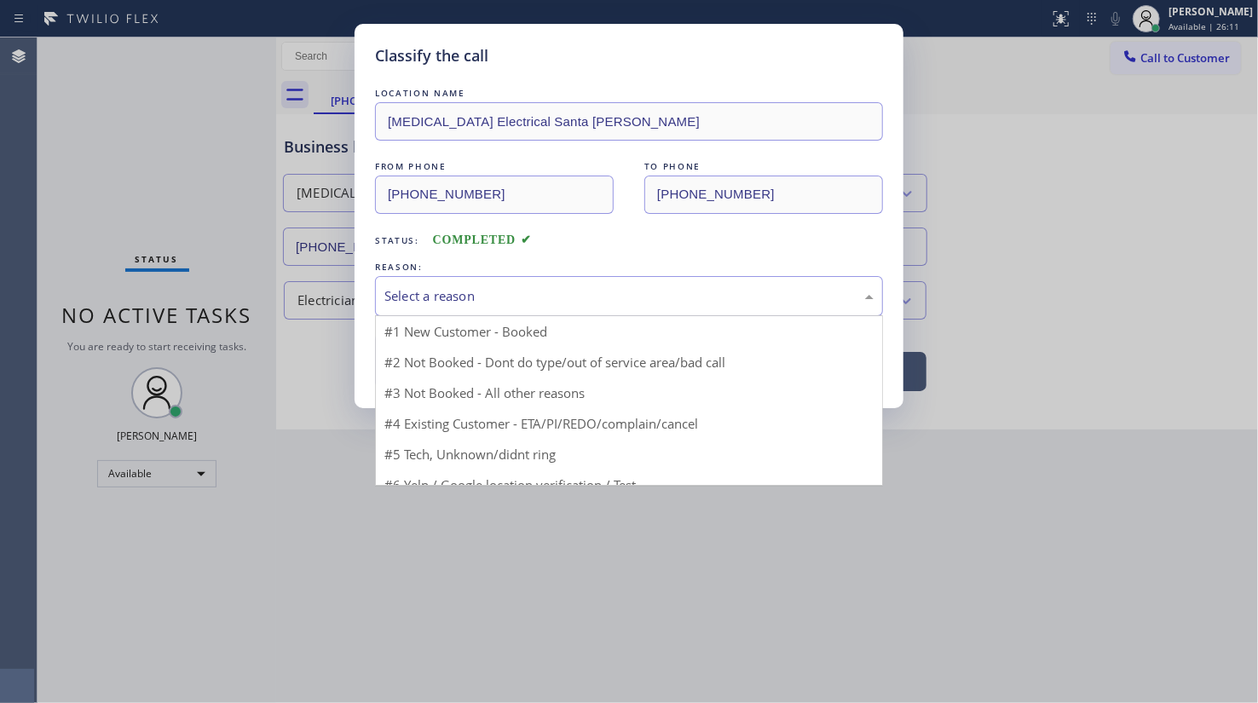
click at [425, 293] on div "Select a reason" at bounding box center [628, 296] width 489 height 20
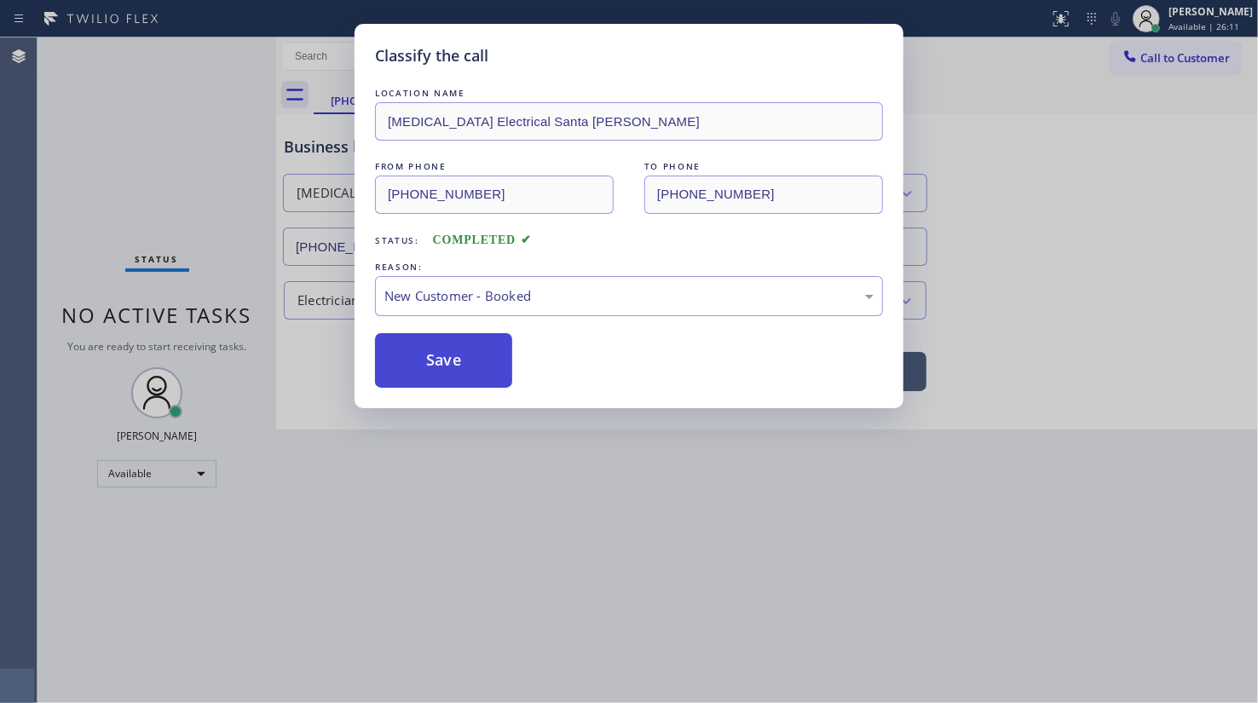
click at [433, 336] on button "Save" at bounding box center [443, 360] width 137 height 55
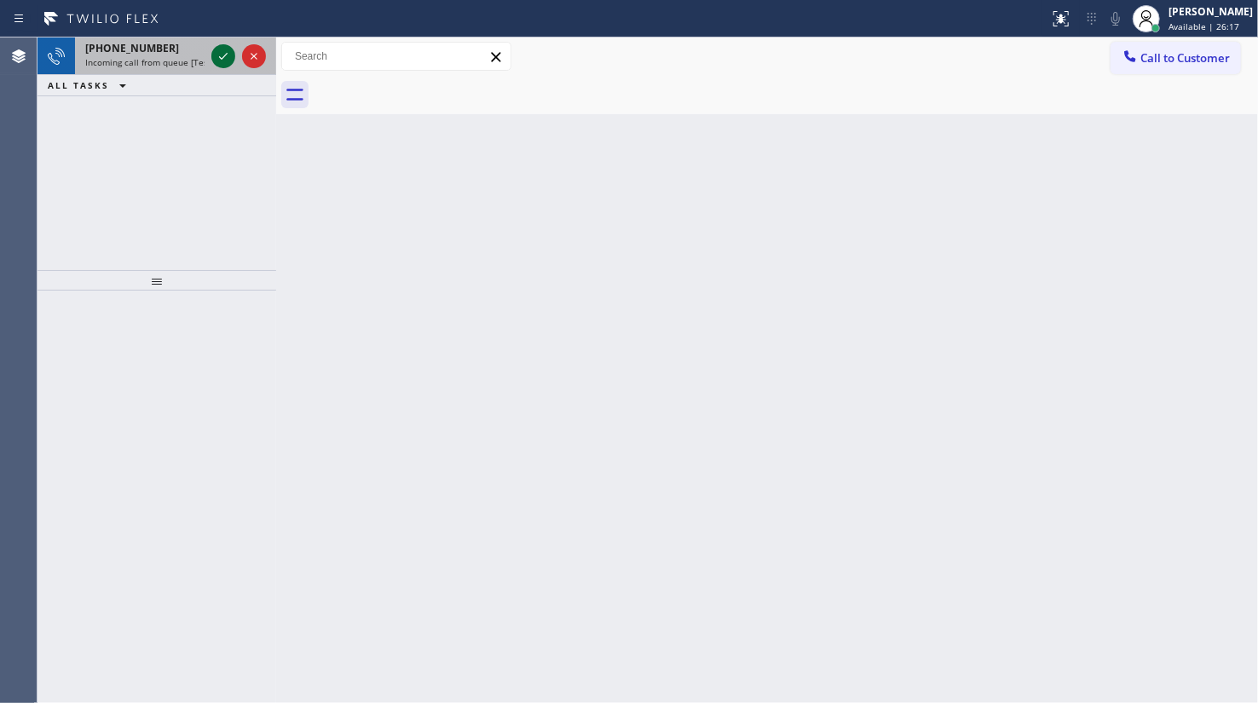
click at [214, 55] on icon at bounding box center [223, 56] width 20 height 20
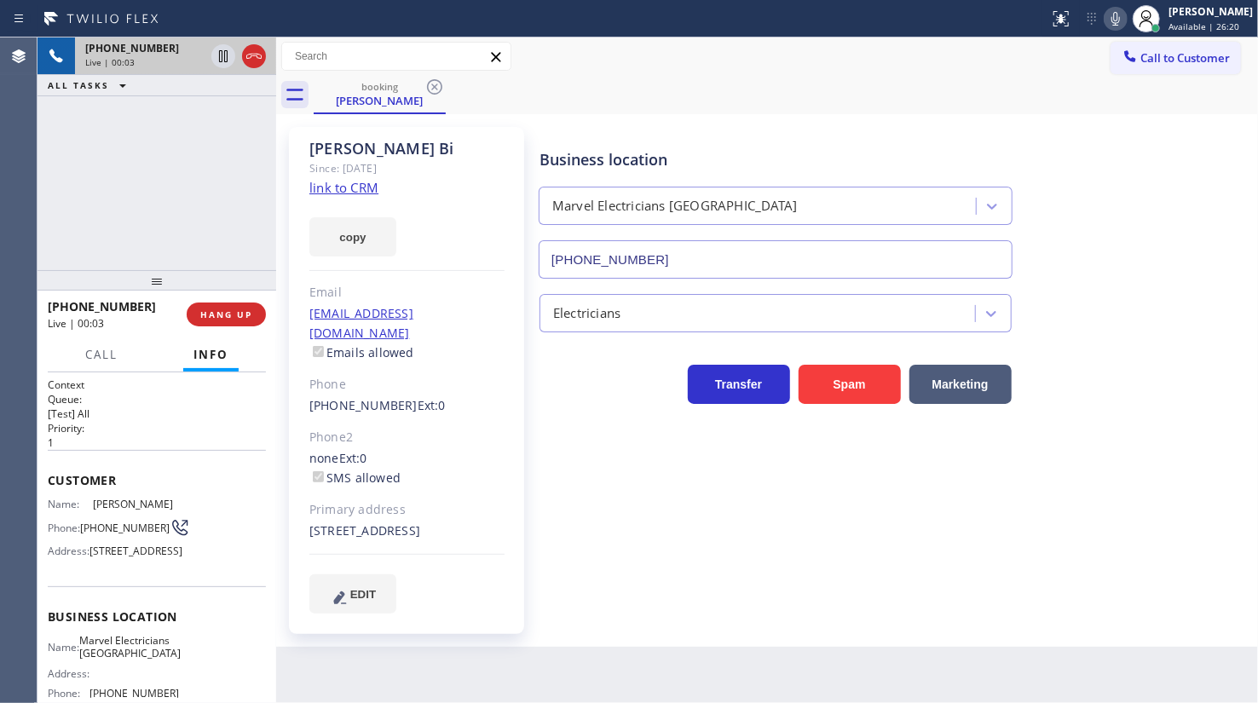
type input "(949) 688-6465"
click at [331, 182] on link "link to CRM" at bounding box center [343, 187] width 69 height 17
click at [219, 55] on icon at bounding box center [223, 56] width 9 height 12
click at [1113, 12] on icon at bounding box center [1115, 19] width 20 height 20
drag, startPoint x: 220, startPoint y: 54, endPoint x: 351, endPoint y: 49, distance: 131.3
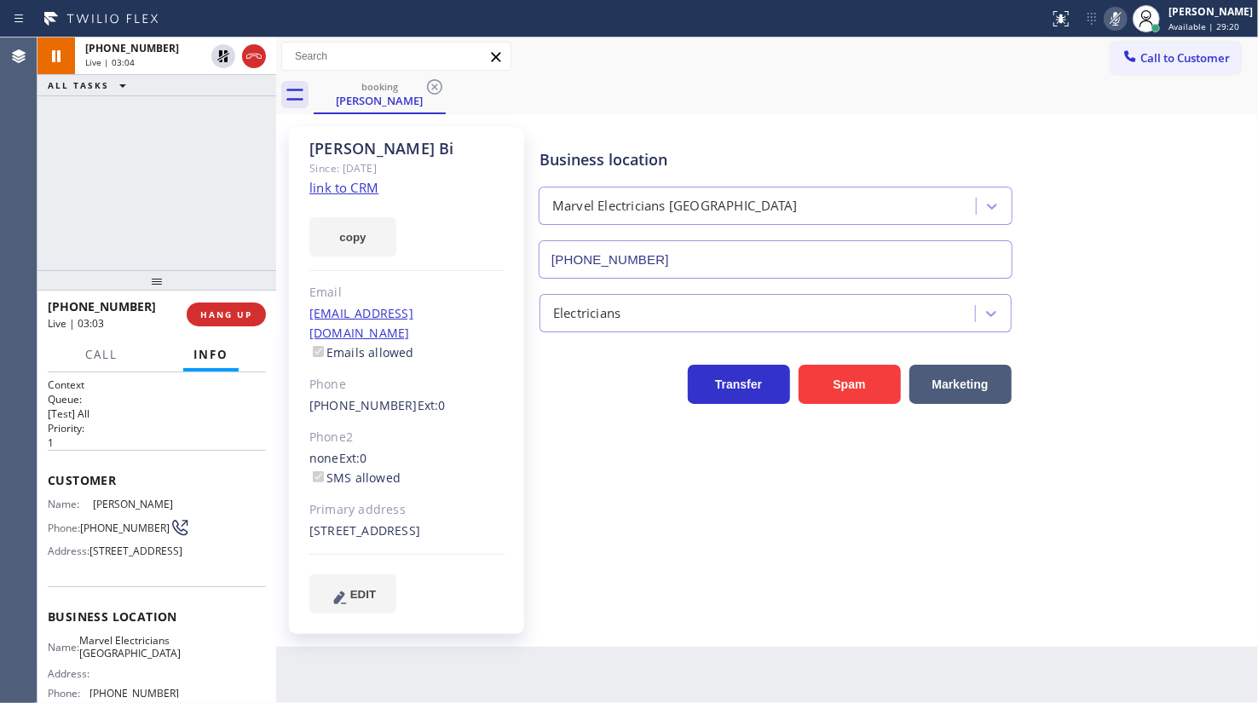
click at [222, 53] on icon at bounding box center [223, 56] width 12 height 12
click at [1115, 16] on icon at bounding box center [1115, 19] width 20 height 20
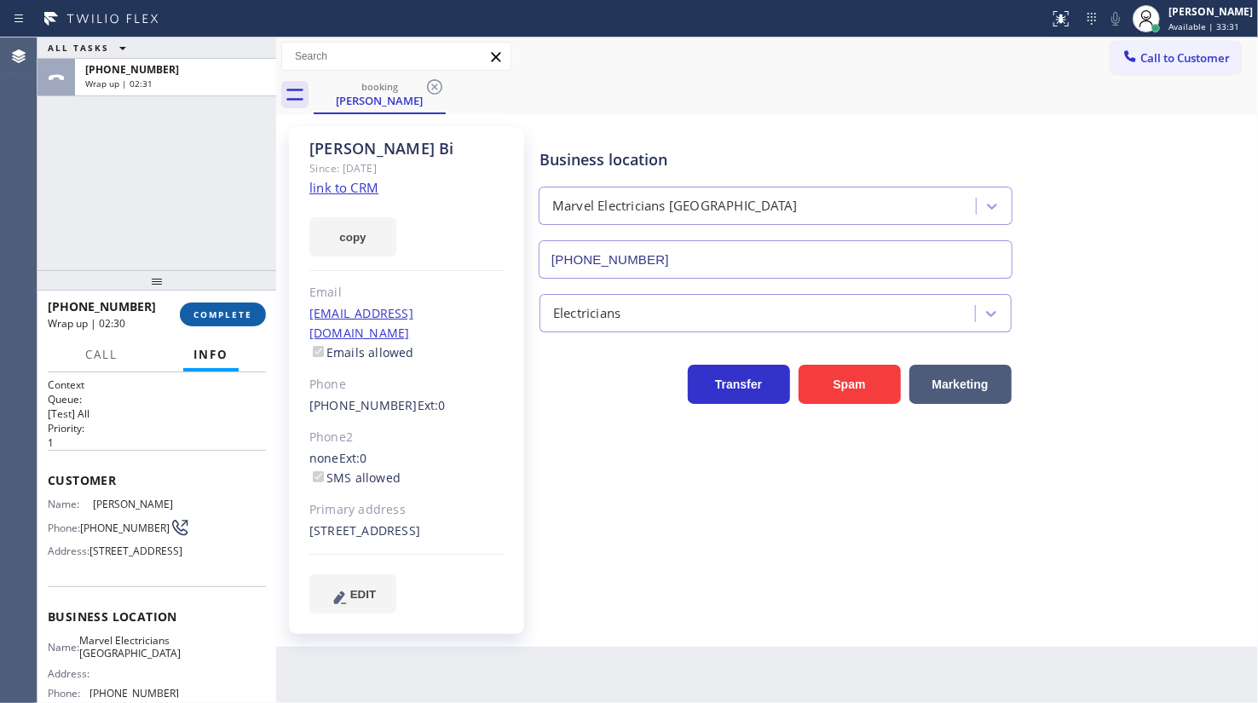
click at [222, 321] on button "COMPLETE" at bounding box center [223, 314] width 86 height 24
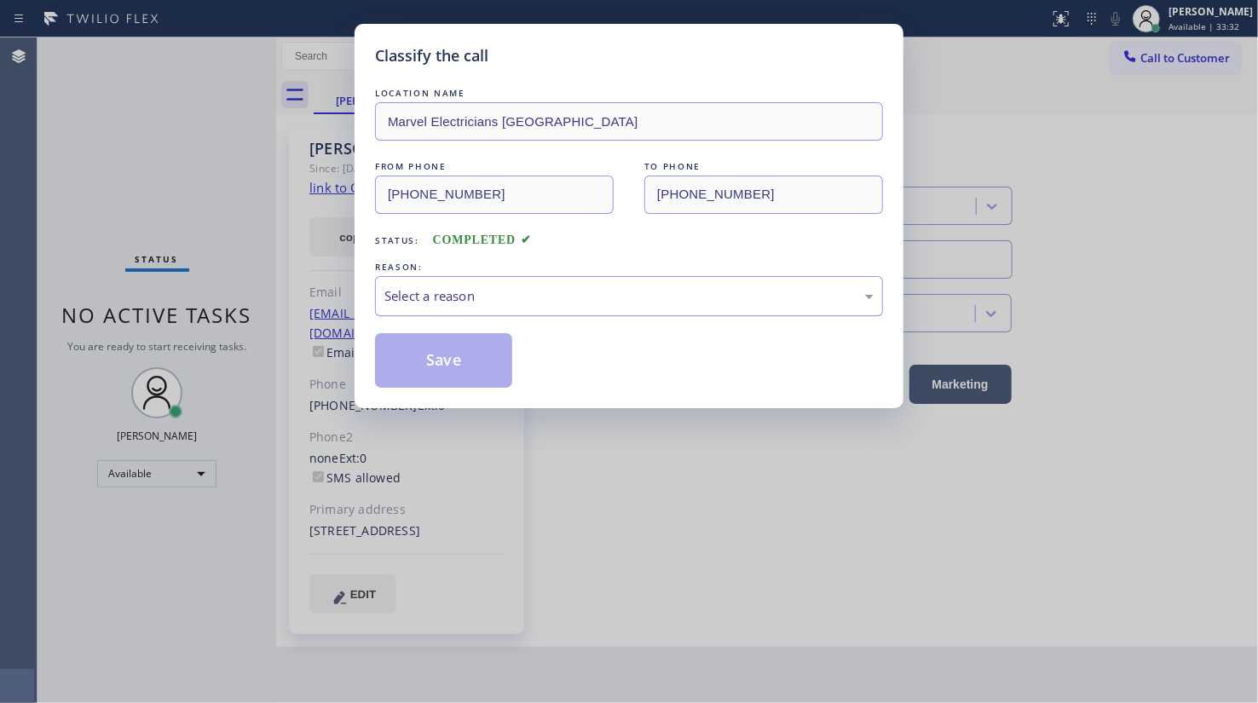
click at [414, 300] on div "Select a reason" at bounding box center [628, 296] width 489 height 20
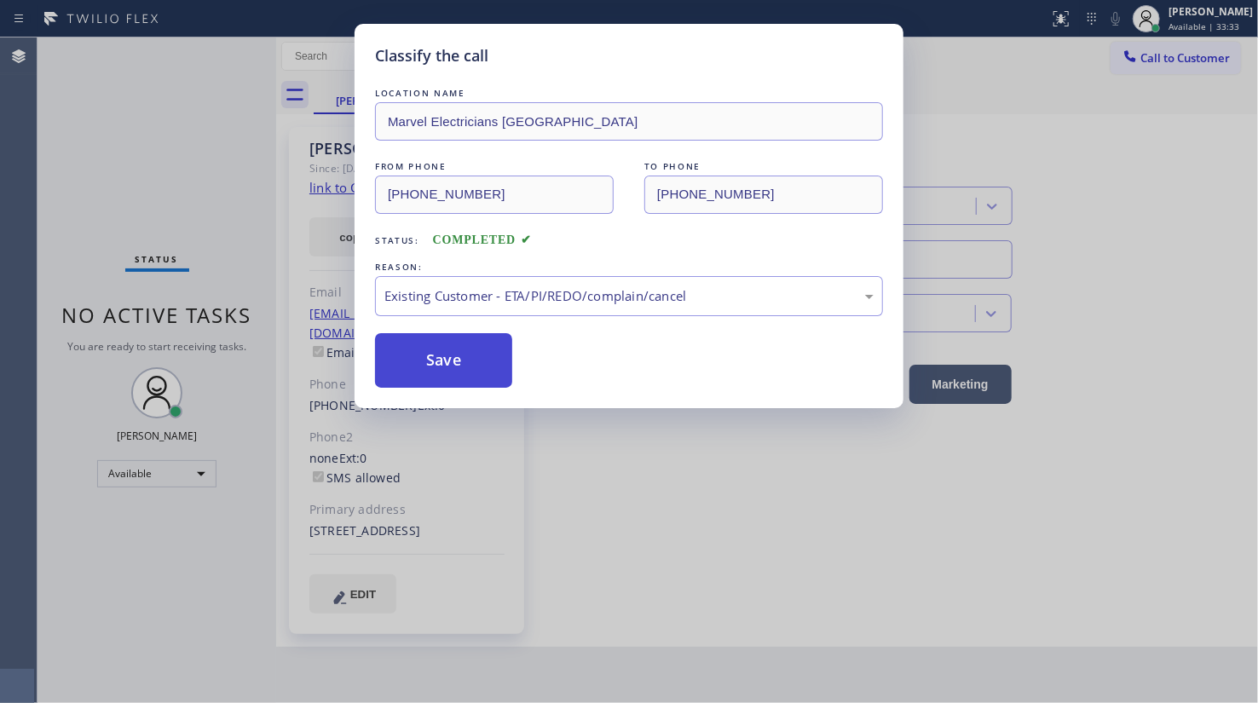
drag, startPoint x: 423, startPoint y: 383, endPoint x: 431, endPoint y: 362, distance: 21.8
click at [431, 362] on button "Save" at bounding box center [443, 360] width 137 height 55
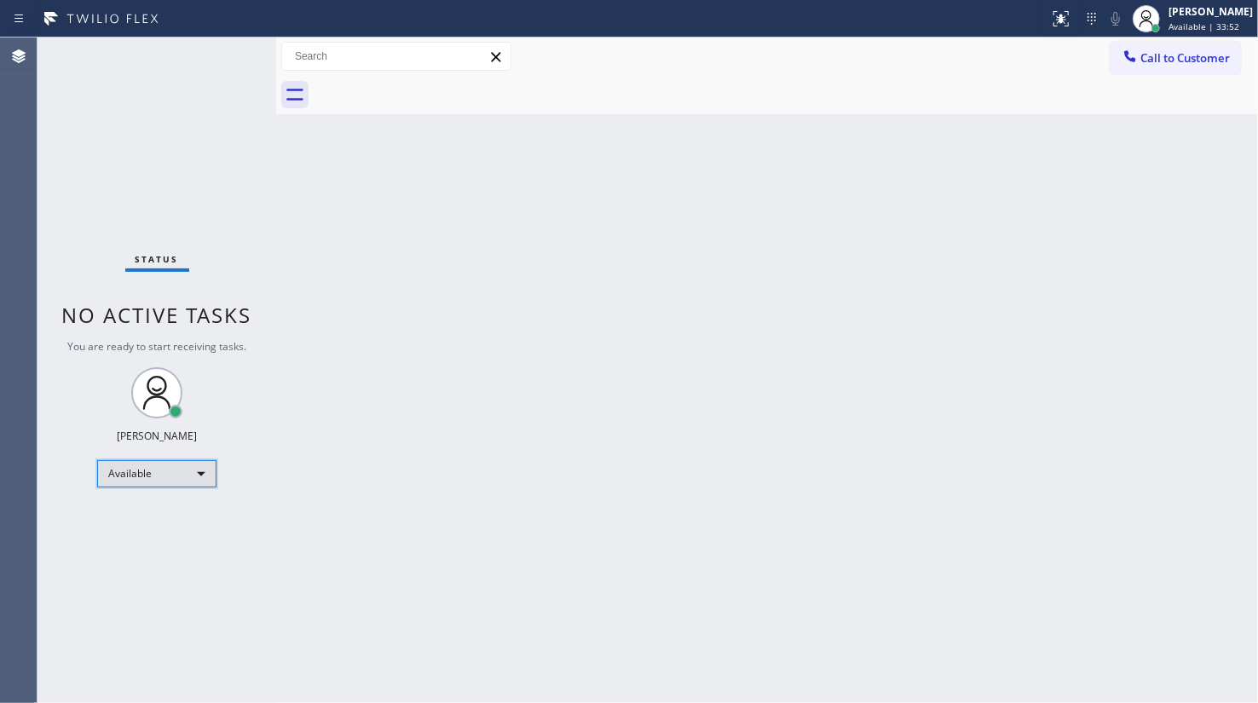
click at [136, 474] on div "Available" at bounding box center [156, 473] width 119 height 27
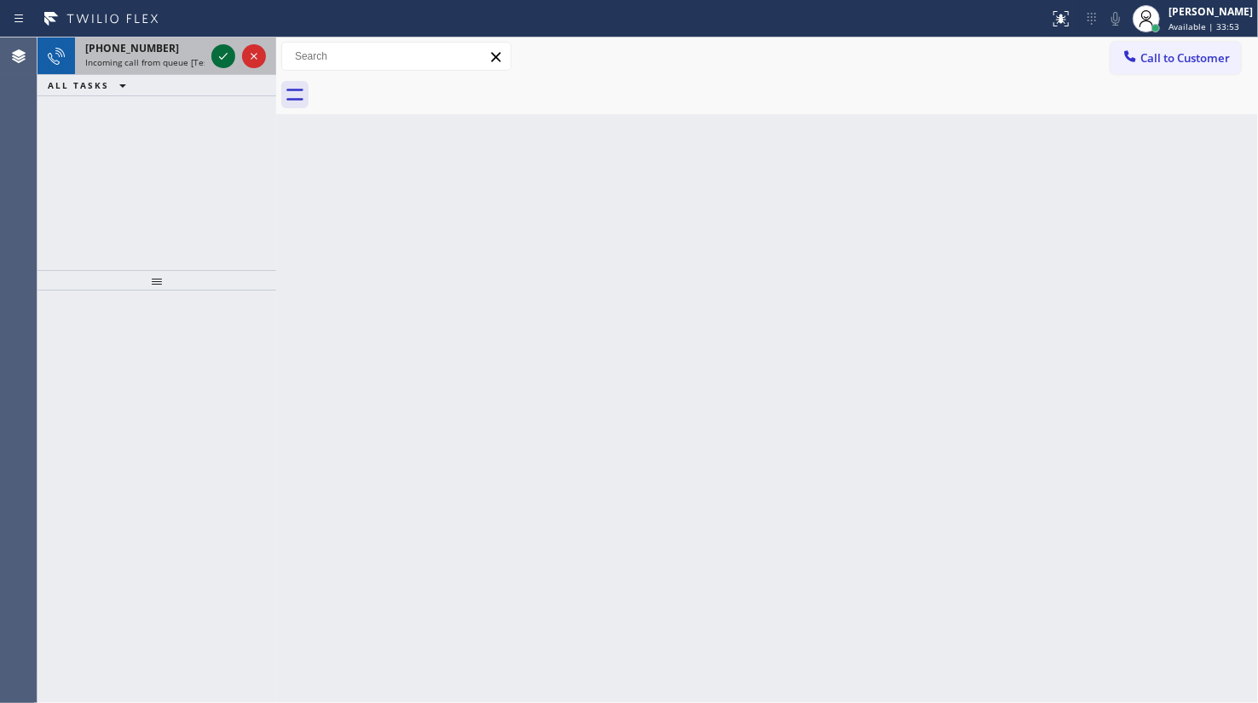
click at [222, 53] on icon at bounding box center [223, 56] width 20 height 20
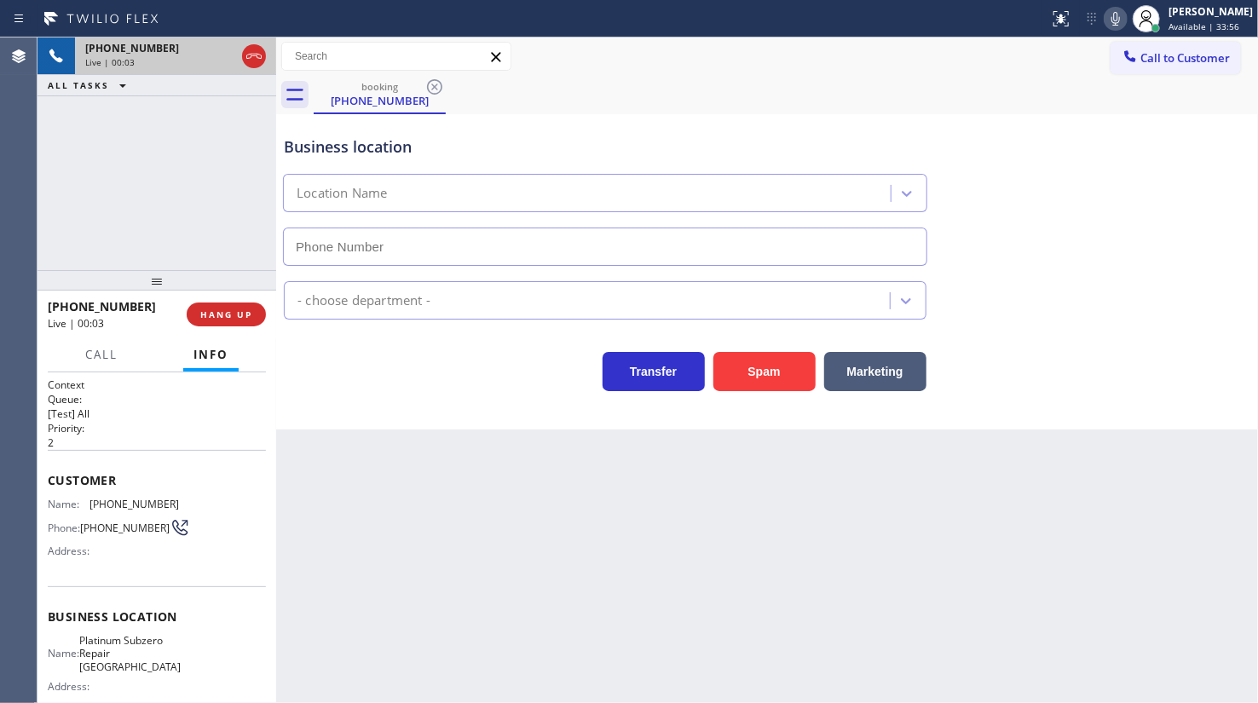
type input "(650) 800-8101"
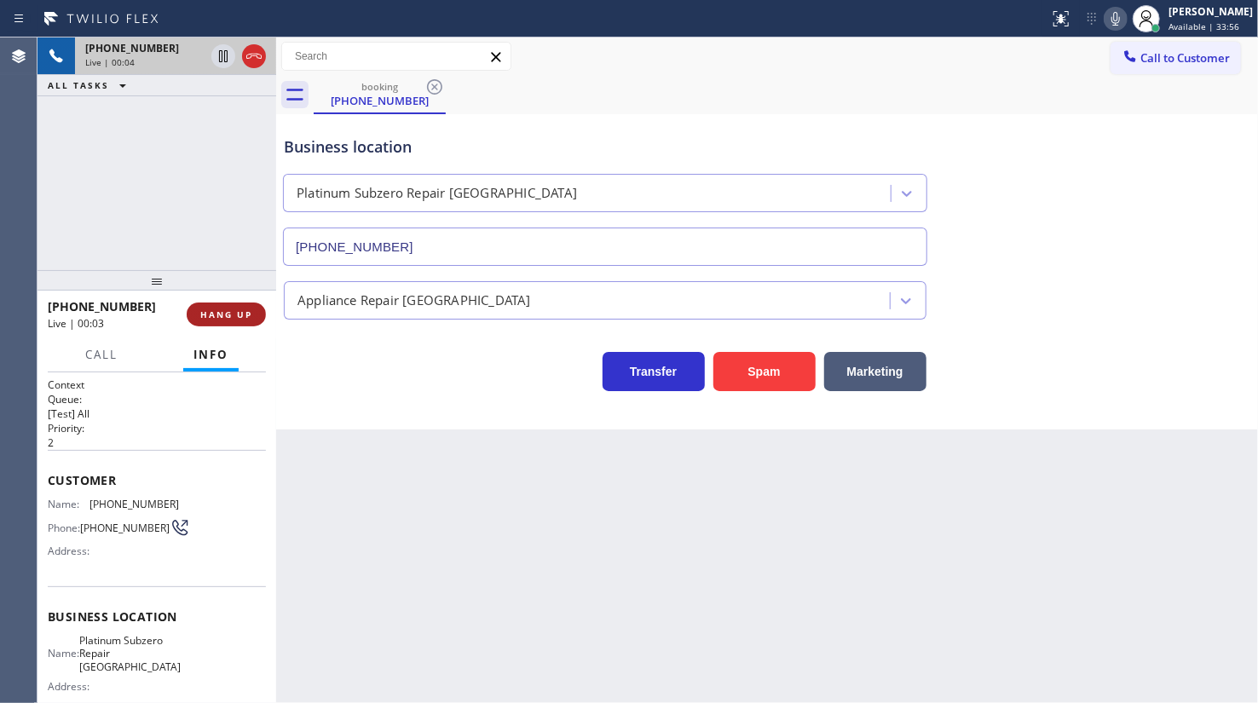
click at [241, 314] on span "HANG UP" at bounding box center [226, 314] width 52 height 12
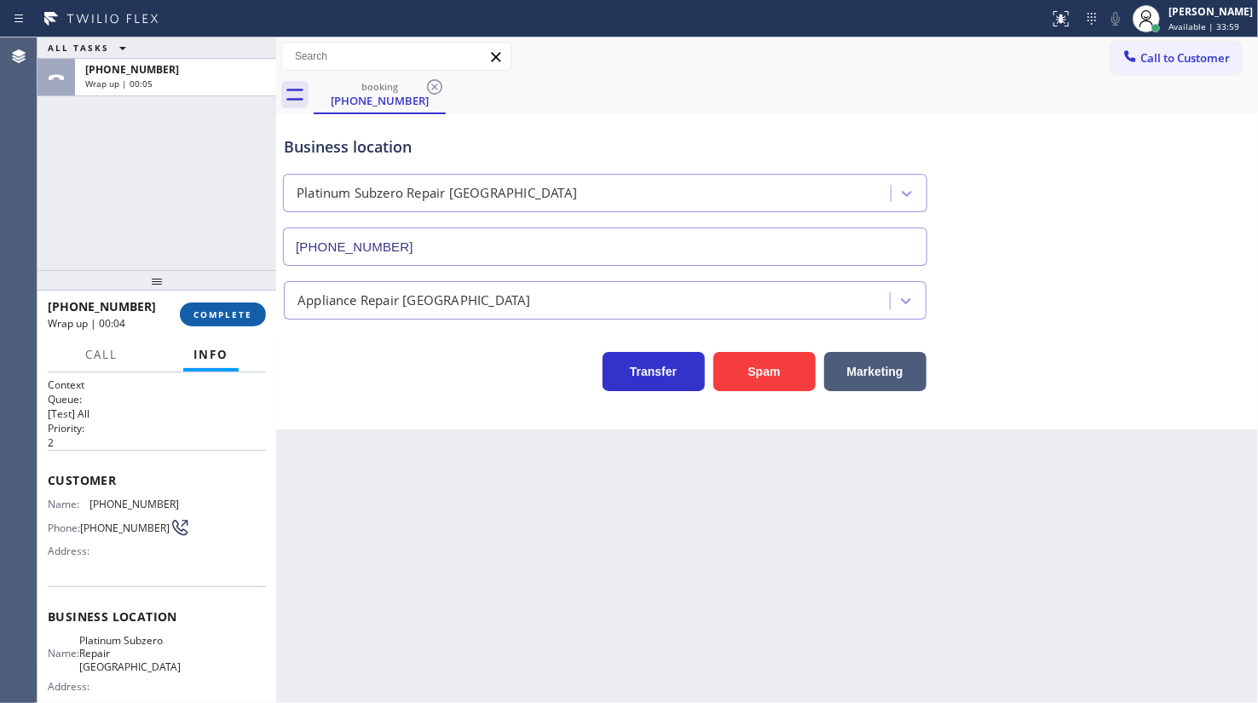
click at [244, 308] on span "COMPLETE" at bounding box center [222, 314] width 59 height 12
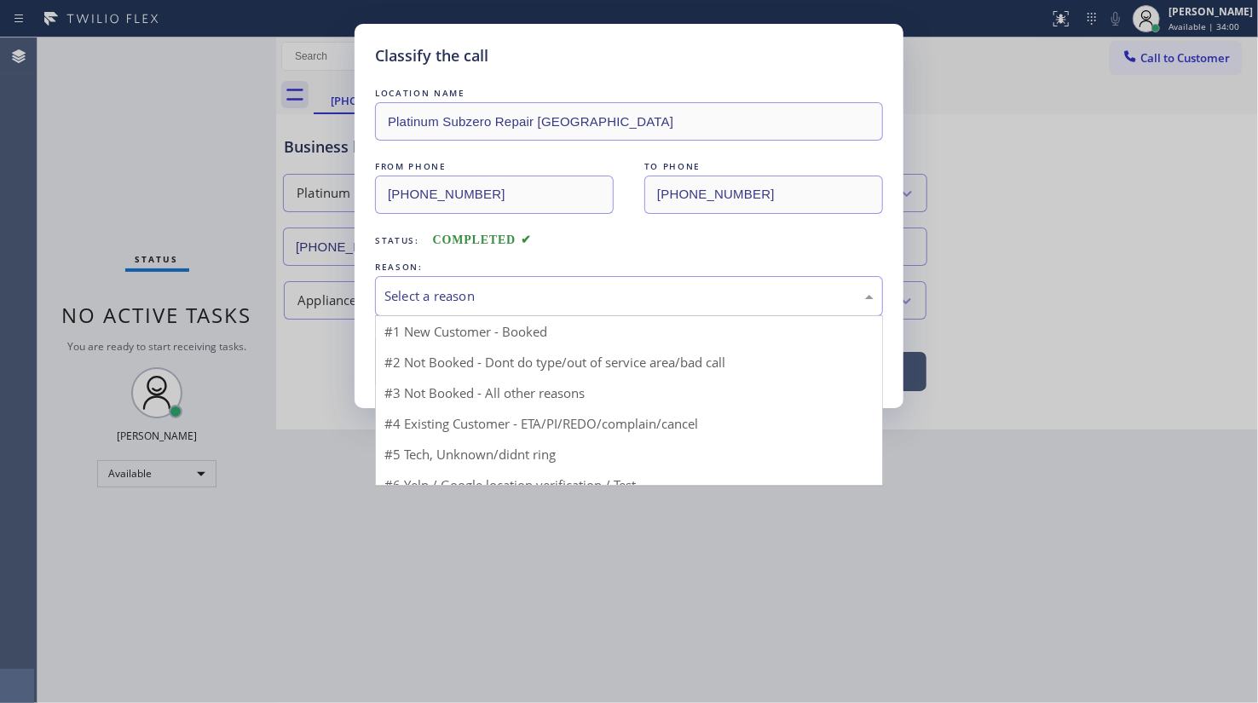
click at [419, 298] on div "Select a reason" at bounding box center [628, 296] width 489 height 20
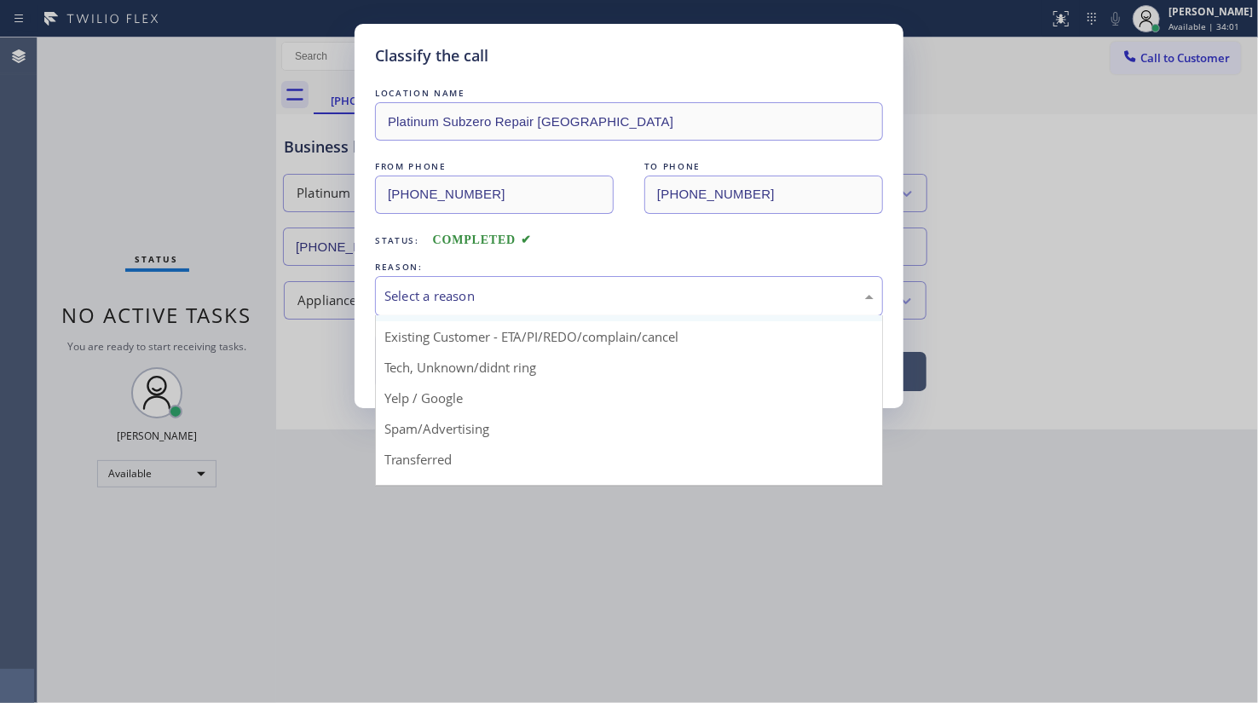
scroll to position [113, 0]
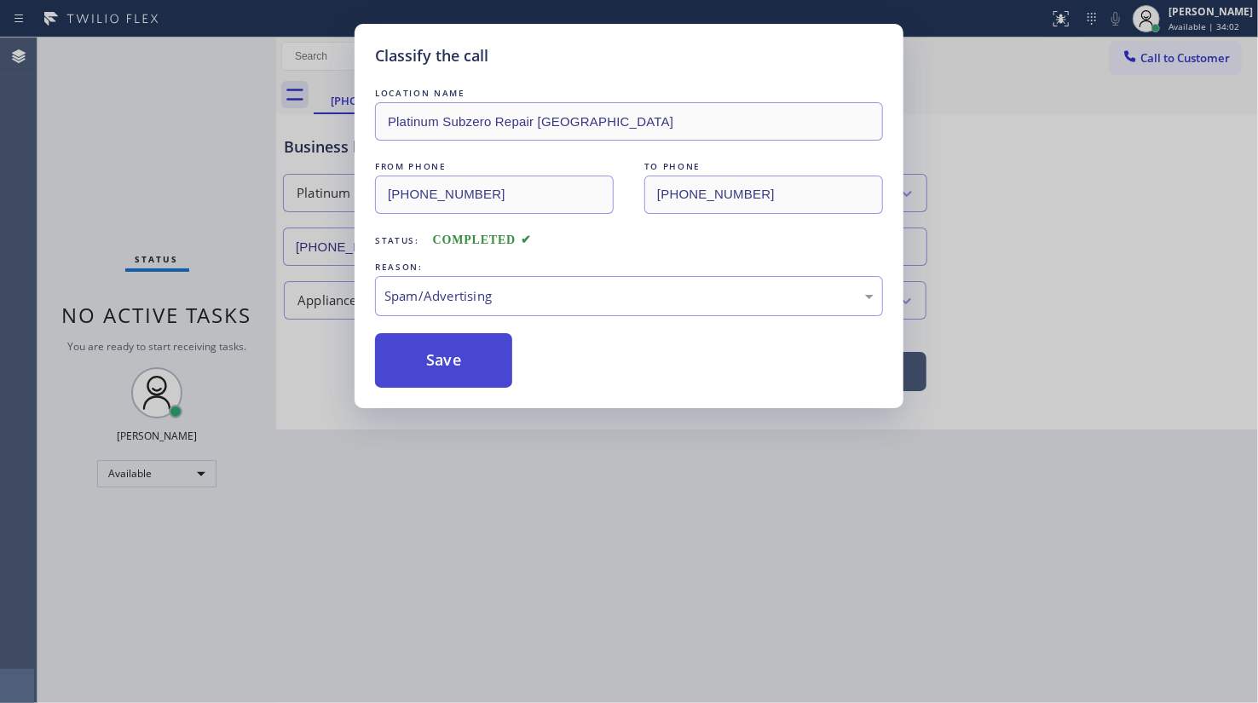
click at [438, 358] on button "Save" at bounding box center [443, 360] width 137 height 55
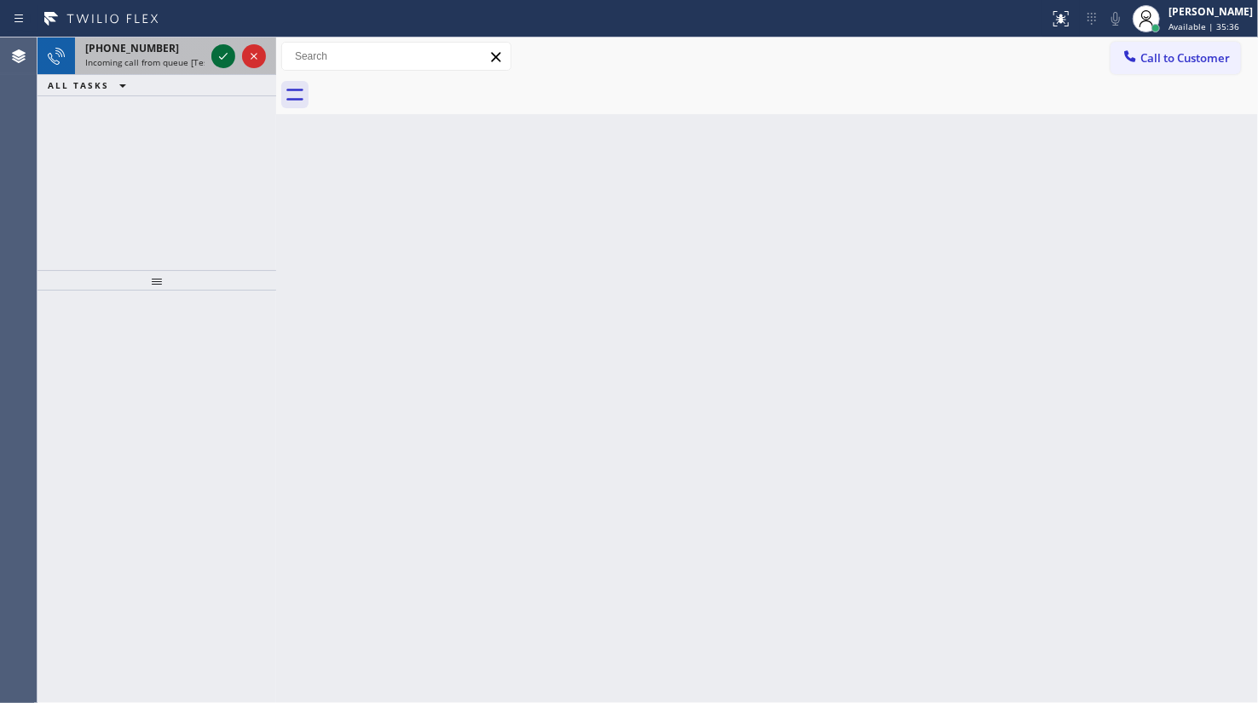
drag, startPoint x: 227, startPoint y: 48, endPoint x: 227, endPoint y: 59, distance: 11.1
click at [227, 55] on icon at bounding box center [223, 56] width 20 height 20
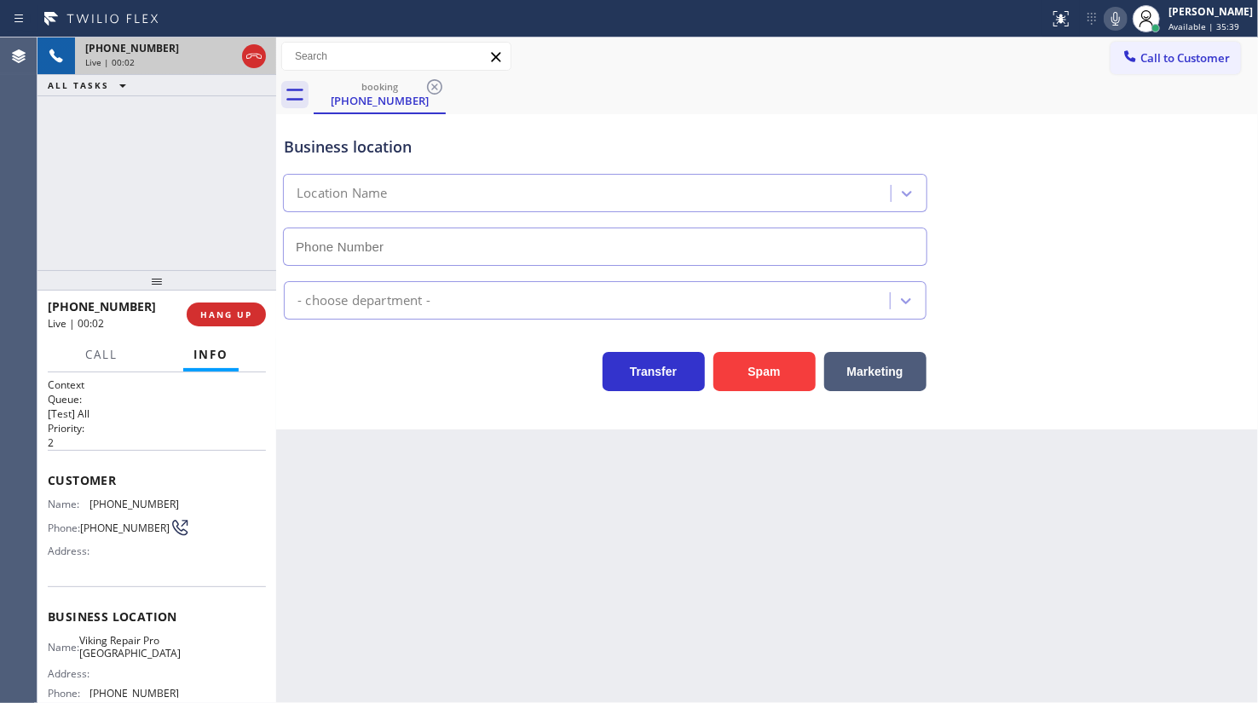
type input "(602) 780-0464"
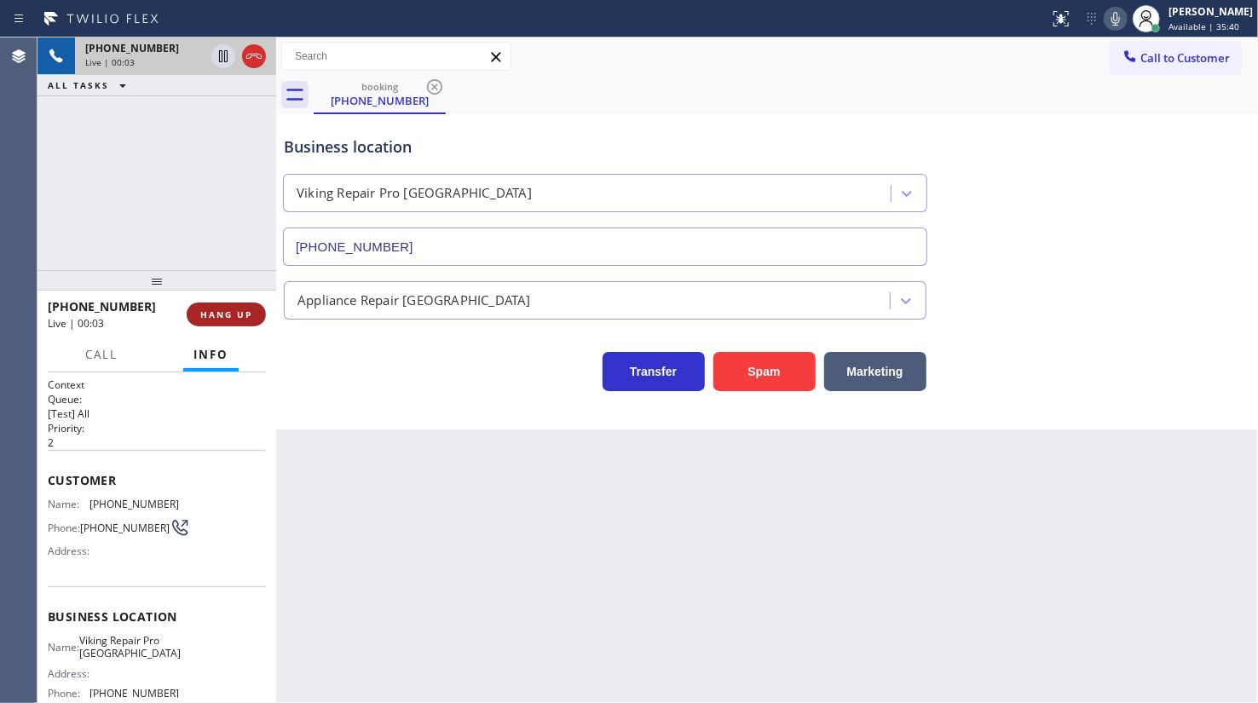
click at [239, 314] on span "HANG UP" at bounding box center [226, 314] width 52 height 12
click at [250, 308] on span "HANG UP" at bounding box center [226, 314] width 52 height 12
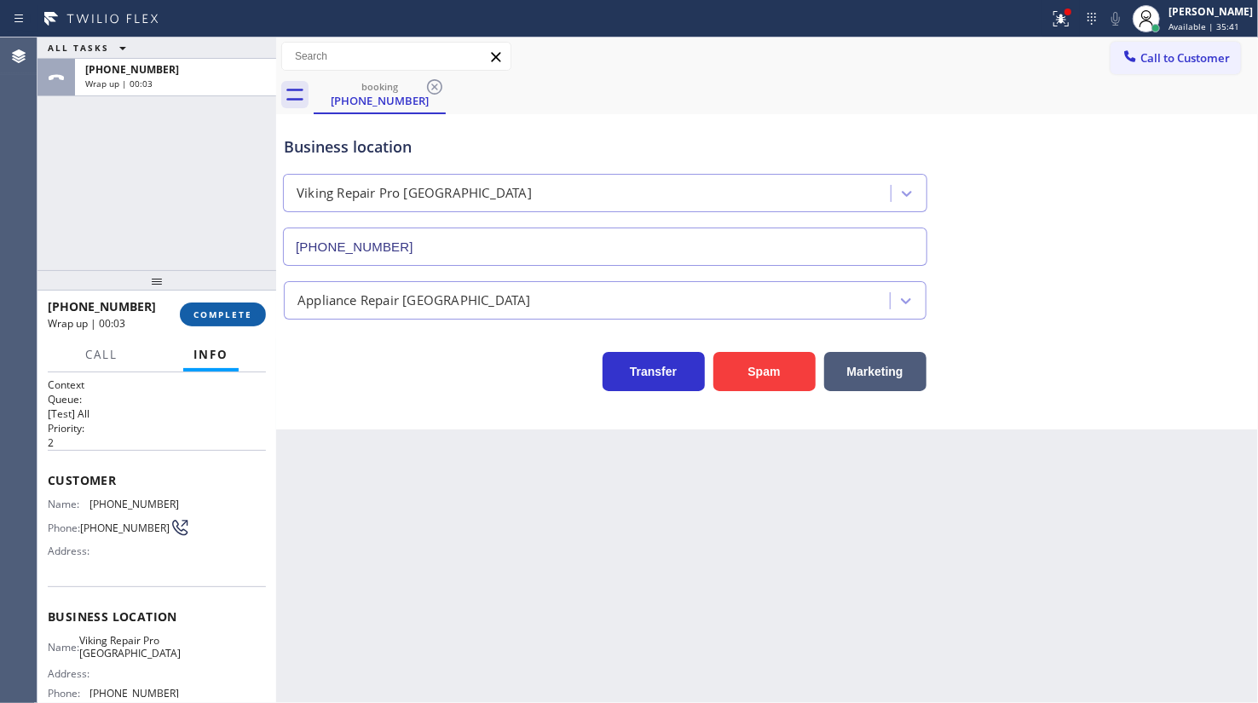
click at [250, 308] on span "COMPLETE" at bounding box center [222, 314] width 59 height 12
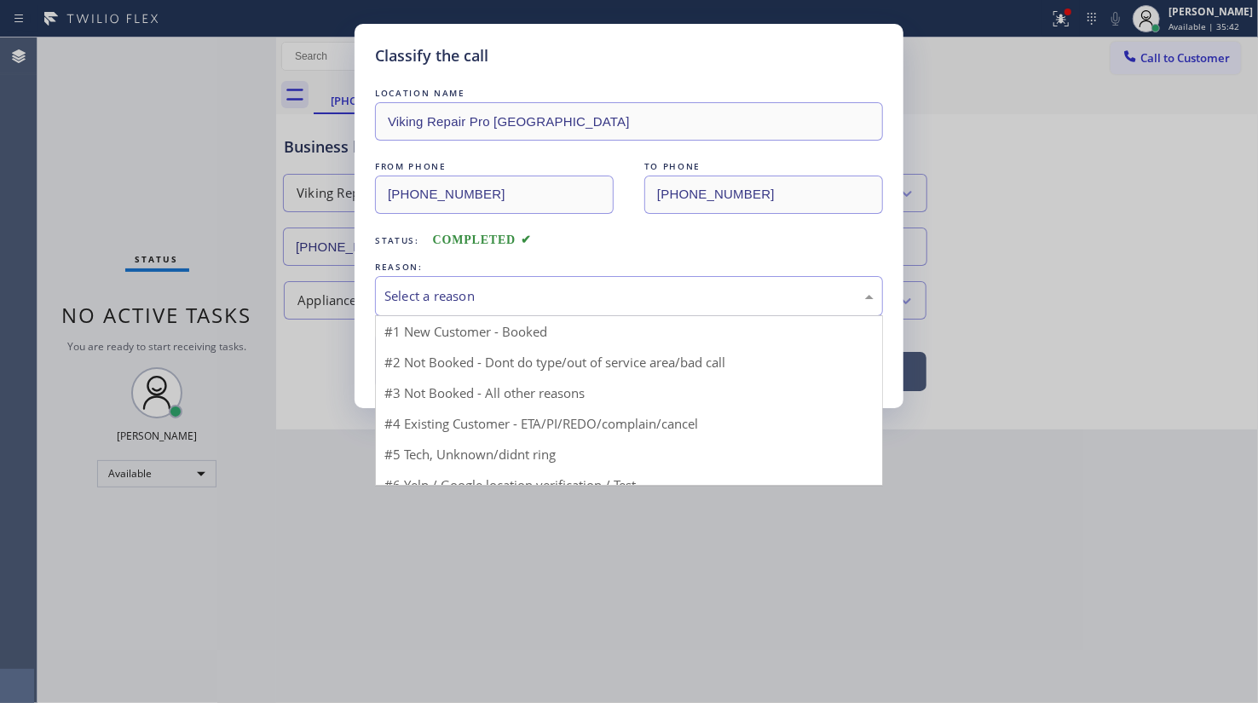
click at [405, 292] on div "Select a reason" at bounding box center [628, 296] width 489 height 20
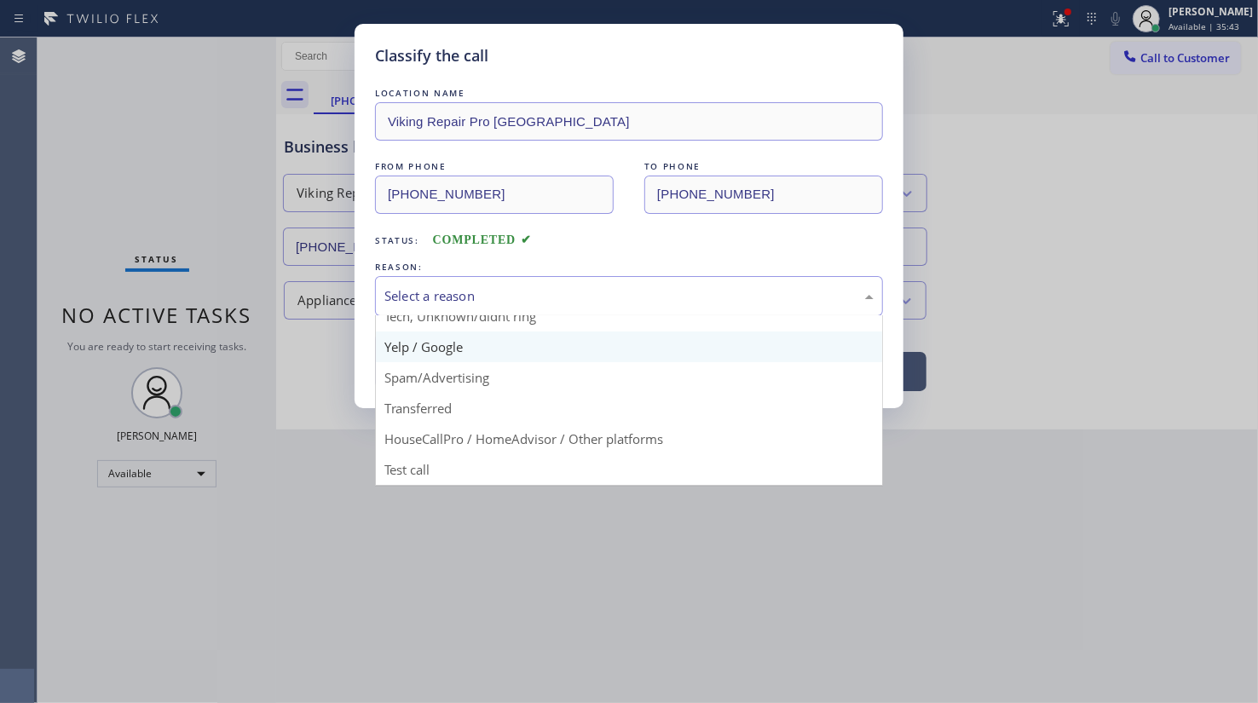
scroll to position [113, 0]
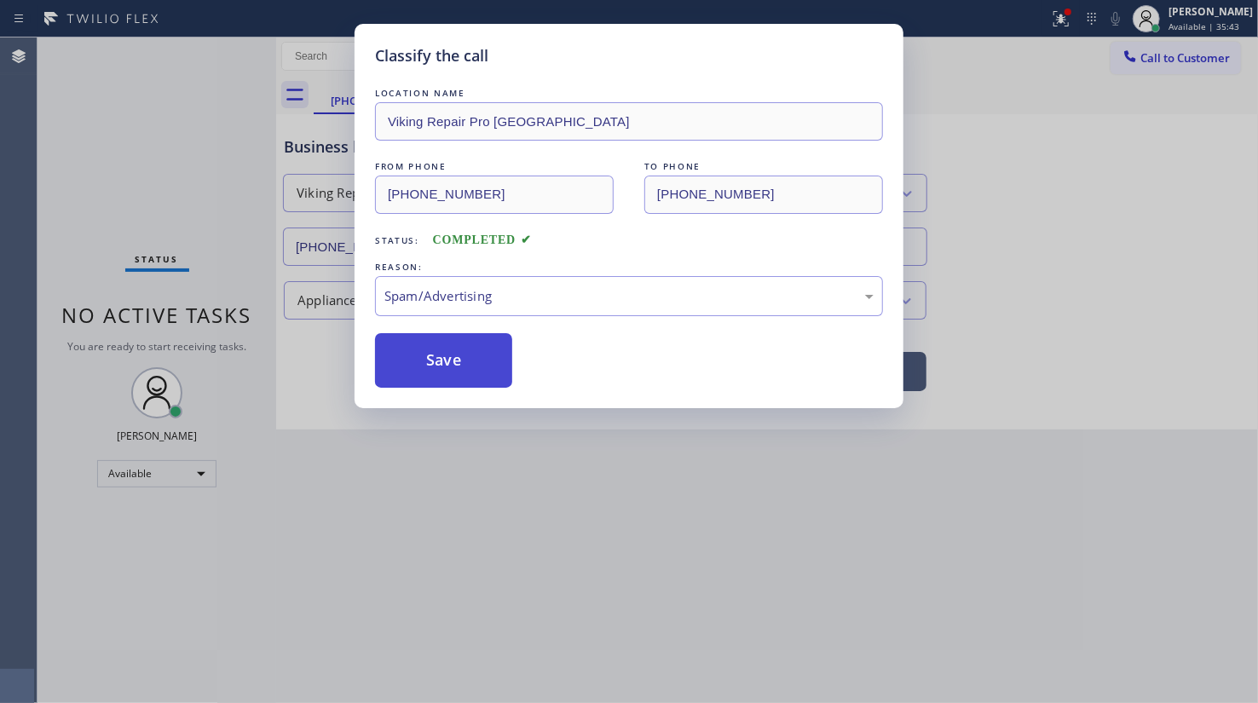
click at [433, 355] on button "Save" at bounding box center [443, 360] width 137 height 55
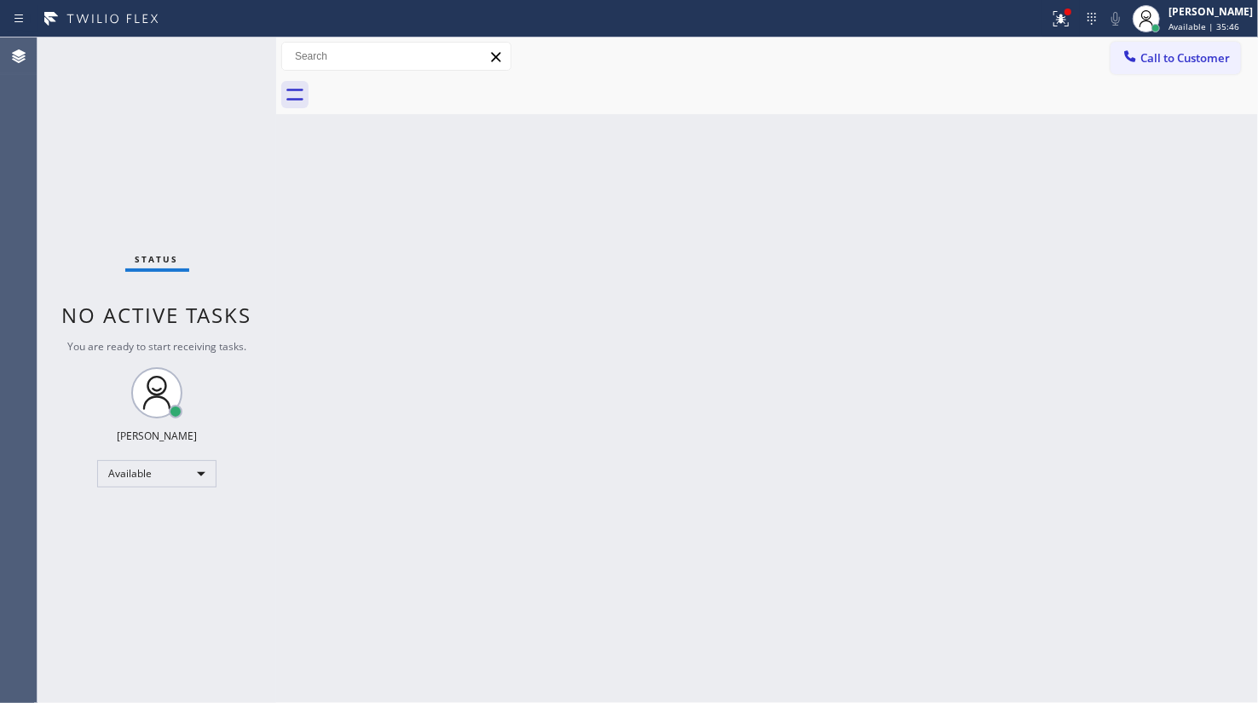
click at [1042, 20] on div at bounding box center [524, 18] width 1035 height 27
click at [1080, 27] on div at bounding box center [1060, 19] width 37 height 20
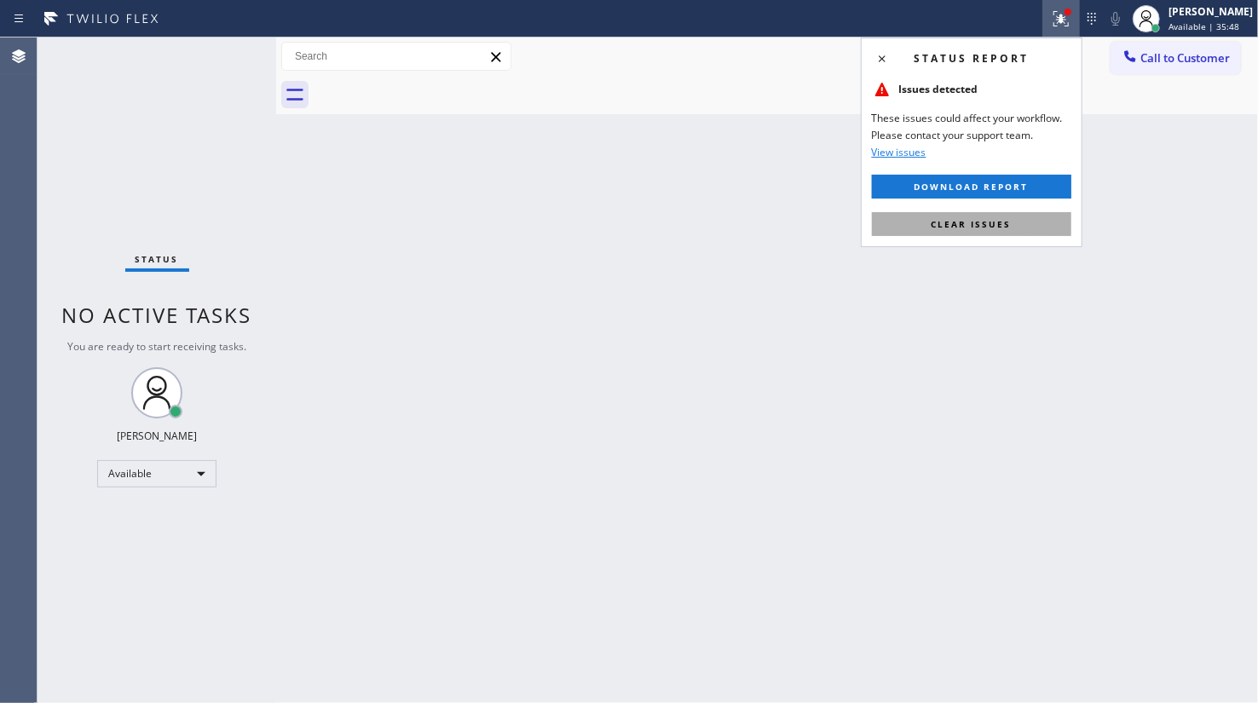
click at [1048, 218] on button "Clear issues" at bounding box center [971, 224] width 199 height 24
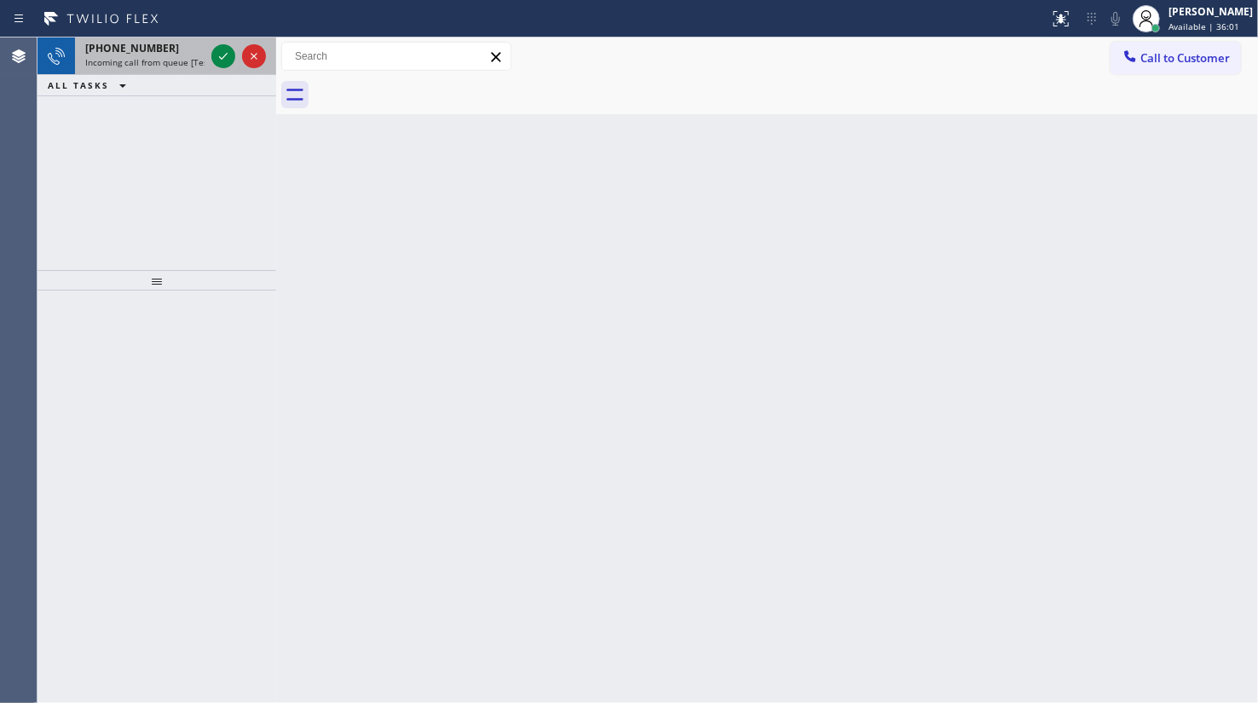
click at [176, 51] on div "+14342553908" at bounding box center [144, 48] width 119 height 14
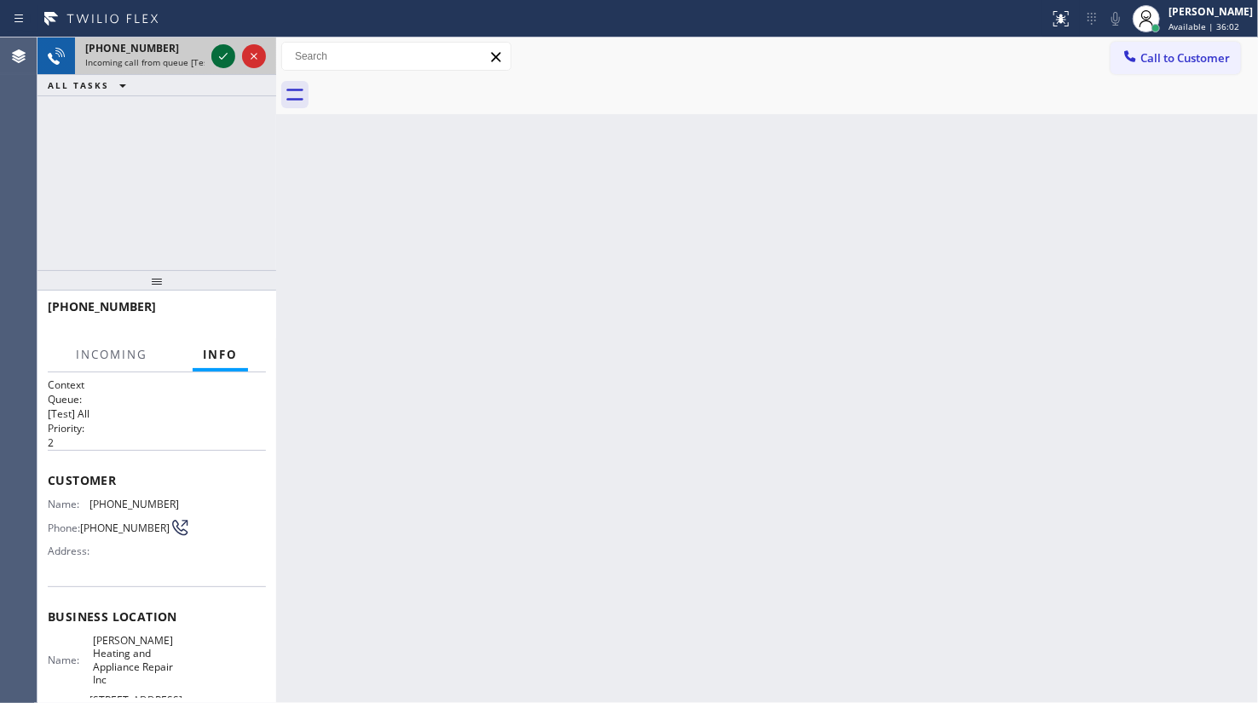
click at [215, 51] on icon at bounding box center [223, 56] width 20 height 20
click at [243, 55] on div at bounding box center [238, 55] width 61 height 37
click at [240, 57] on div at bounding box center [238, 55] width 61 height 37
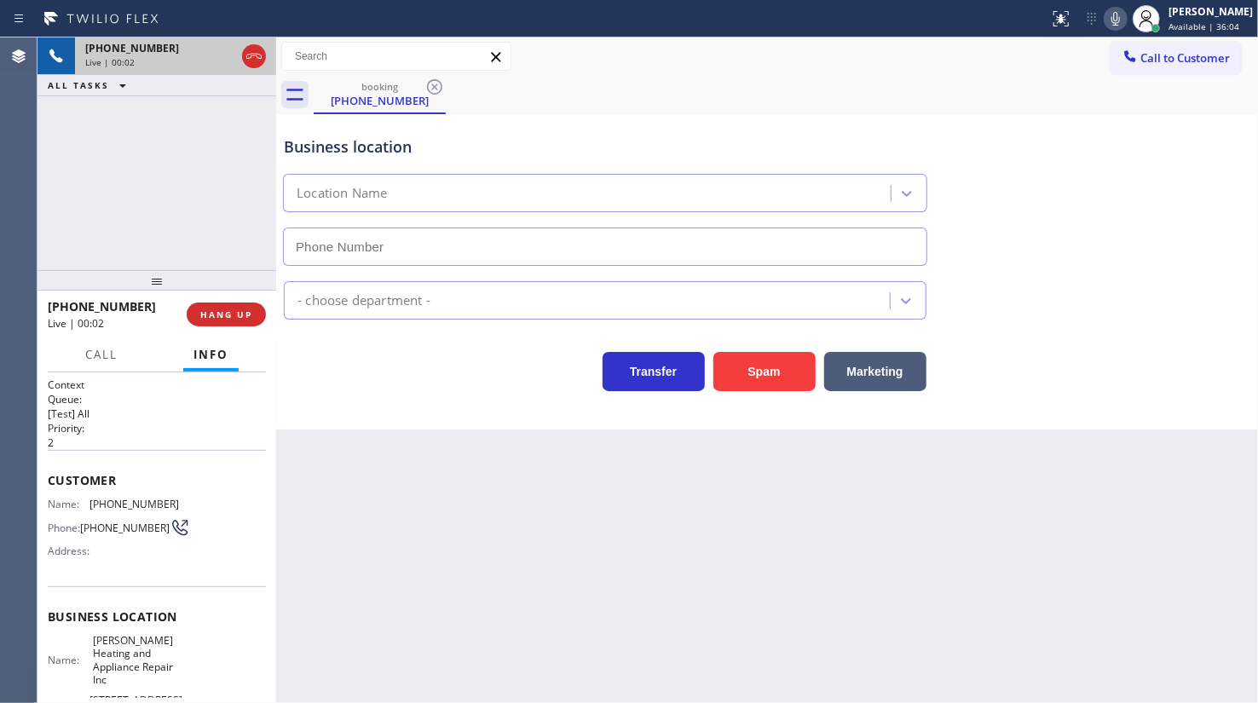
type input "(312) 500-8521"
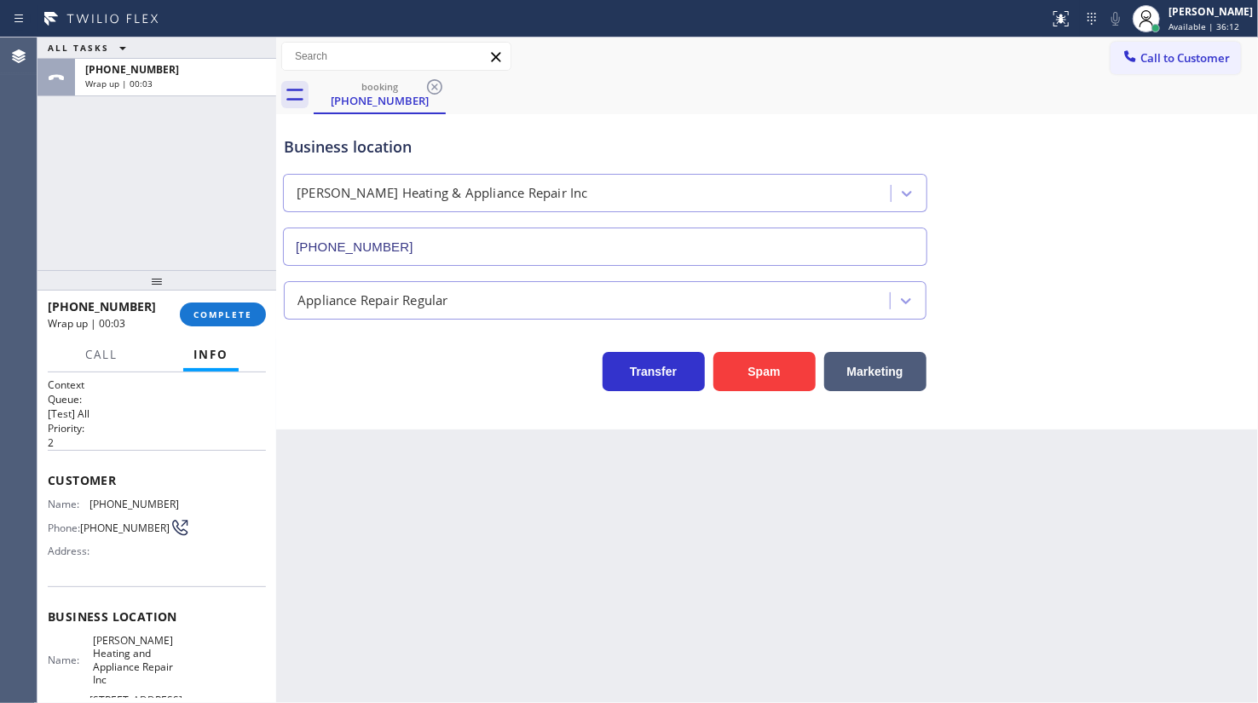
click at [230, 331] on div "+14342553908 Wrap up | 00:03 COMPLETE" at bounding box center [157, 314] width 218 height 44
click at [231, 314] on span "COMPLETE" at bounding box center [222, 314] width 59 height 12
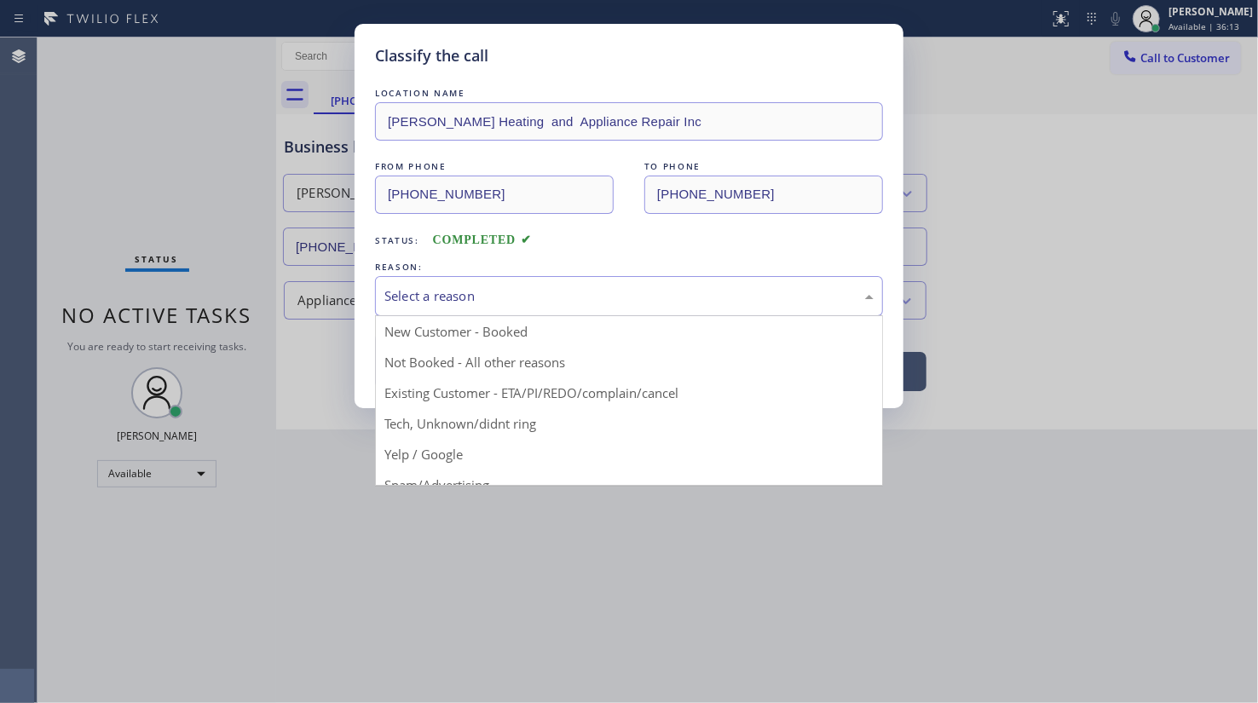
click at [446, 291] on div "Select a reason" at bounding box center [628, 296] width 489 height 20
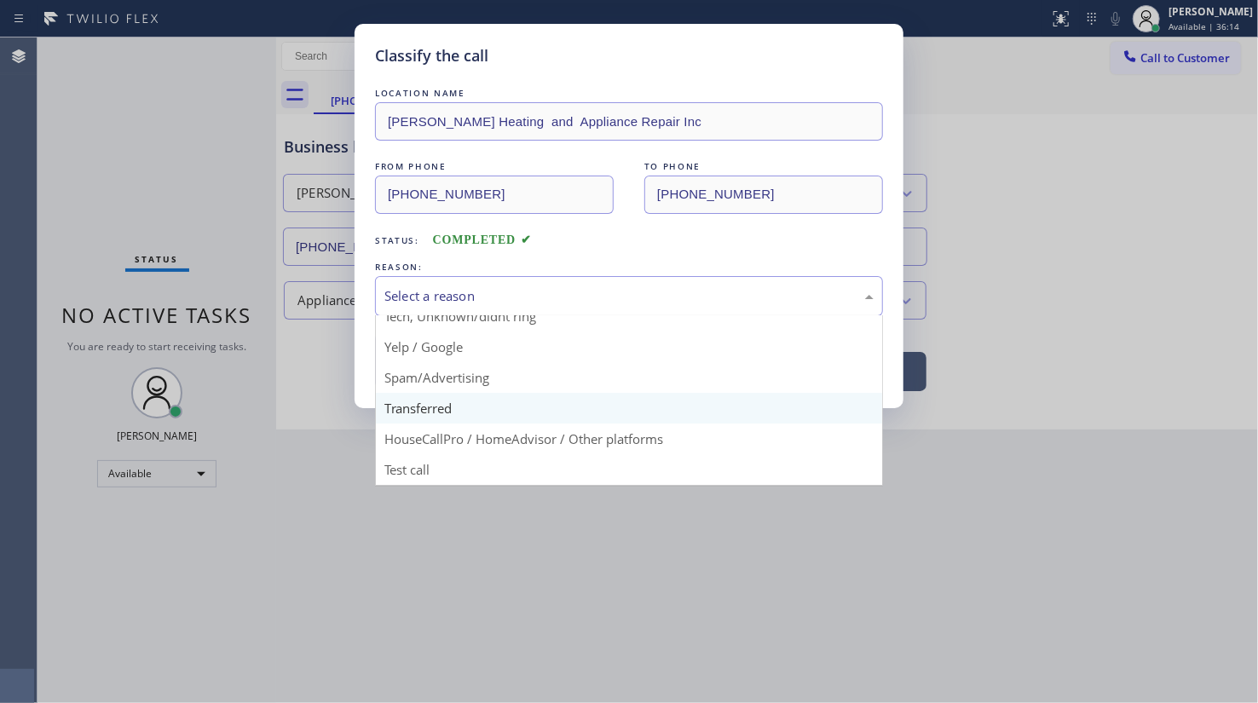
scroll to position [113, 0]
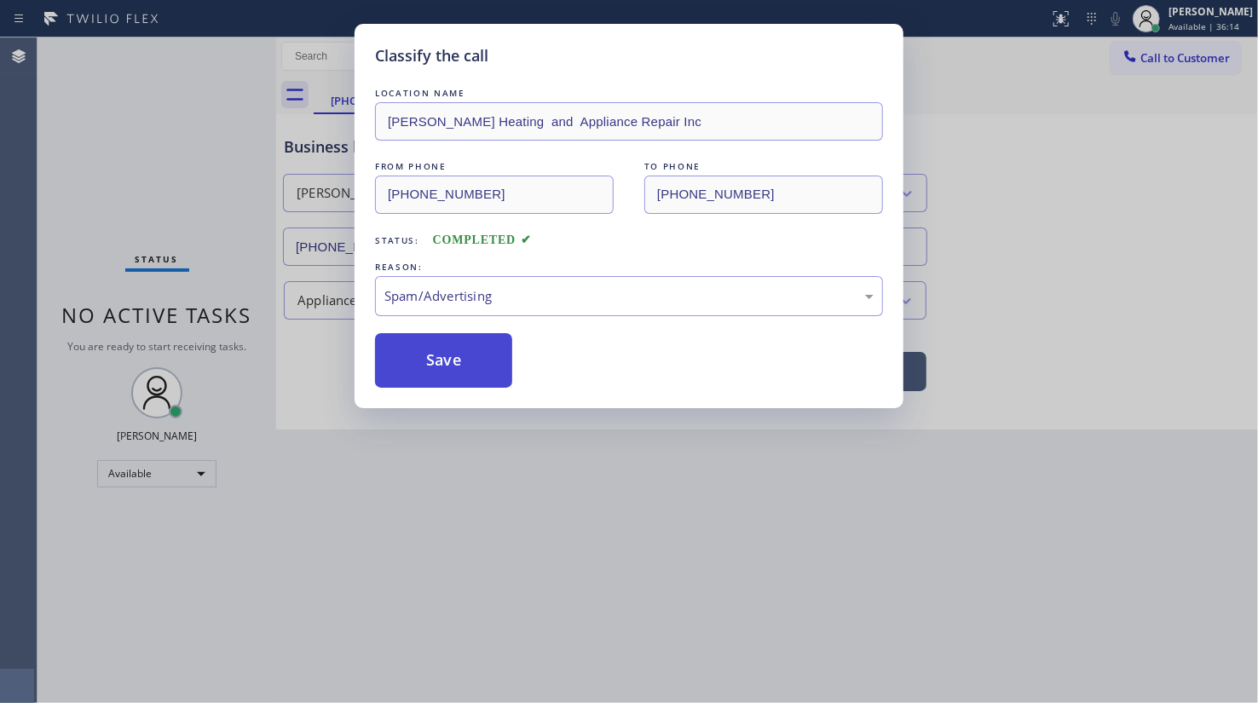
click at [469, 362] on button "Save" at bounding box center [443, 360] width 137 height 55
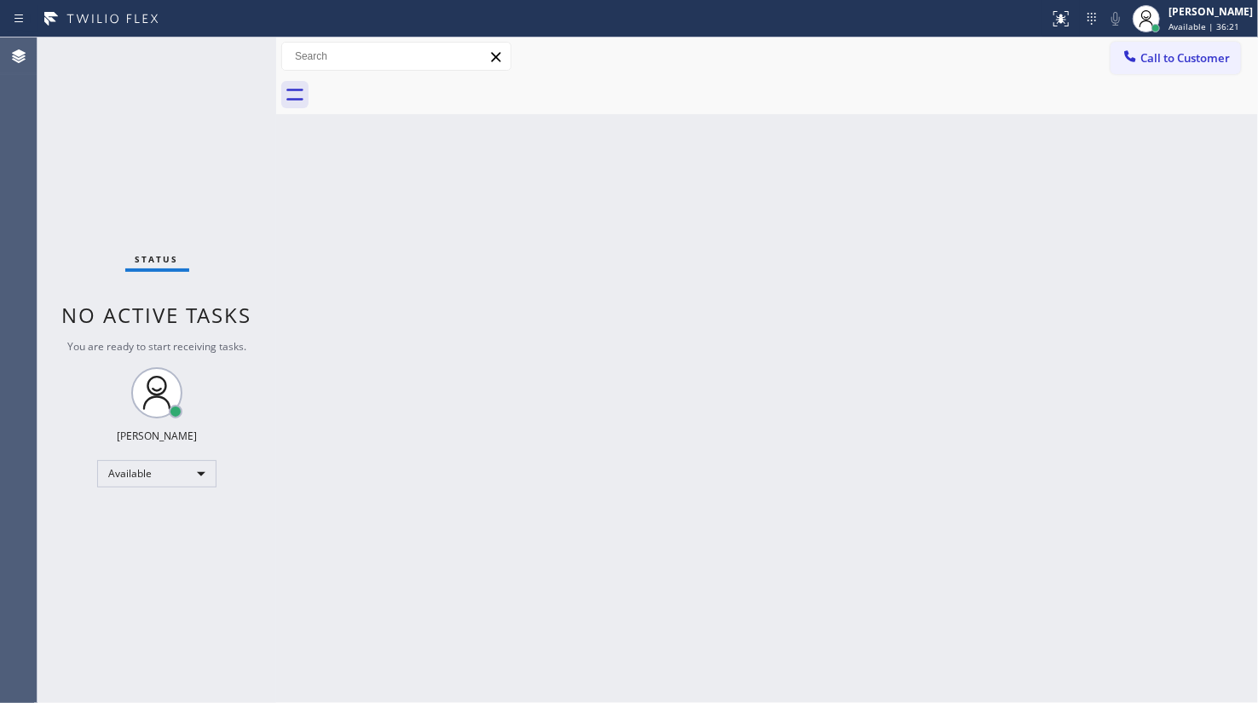
click at [1255, 571] on div "Back to Dashboard Change Sender ID Customers Technicians Select a contact Outbo…" at bounding box center [767, 369] width 982 height 665
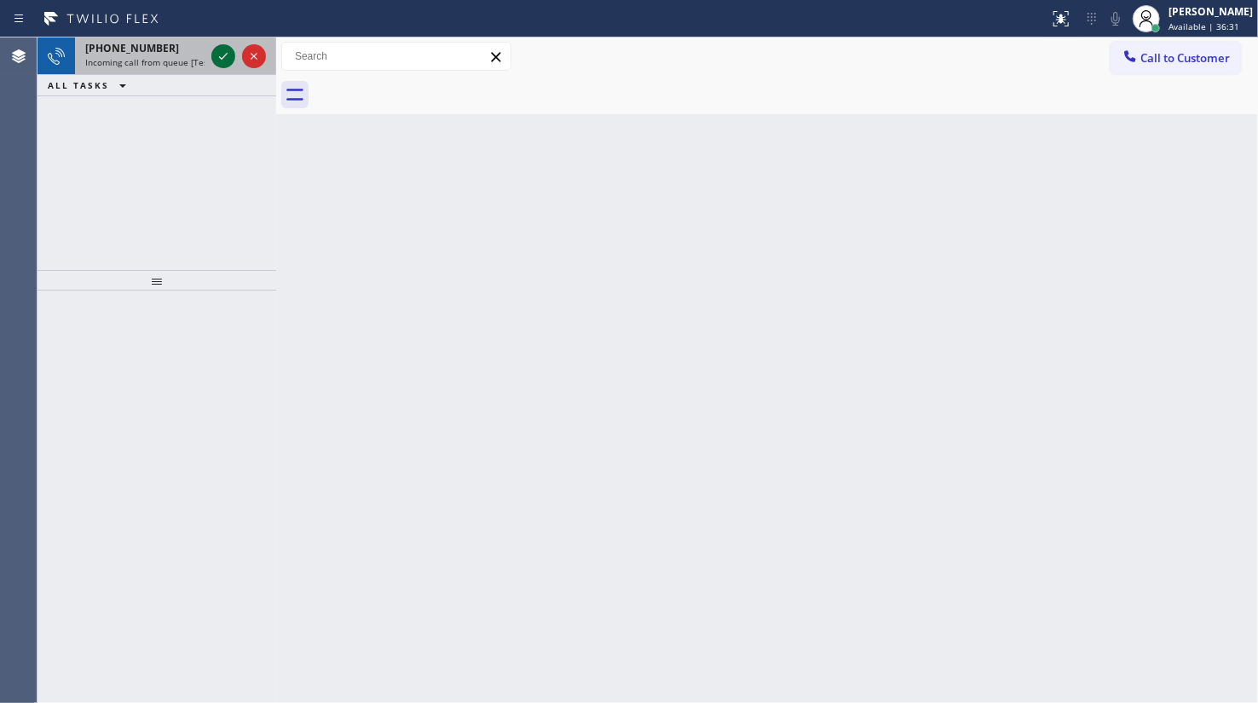
drag, startPoint x: 210, startPoint y: 56, endPoint x: 221, endPoint y: 59, distance: 10.5
click at [220, 59] on div at bounding box center [223, 56] width 24 height 20
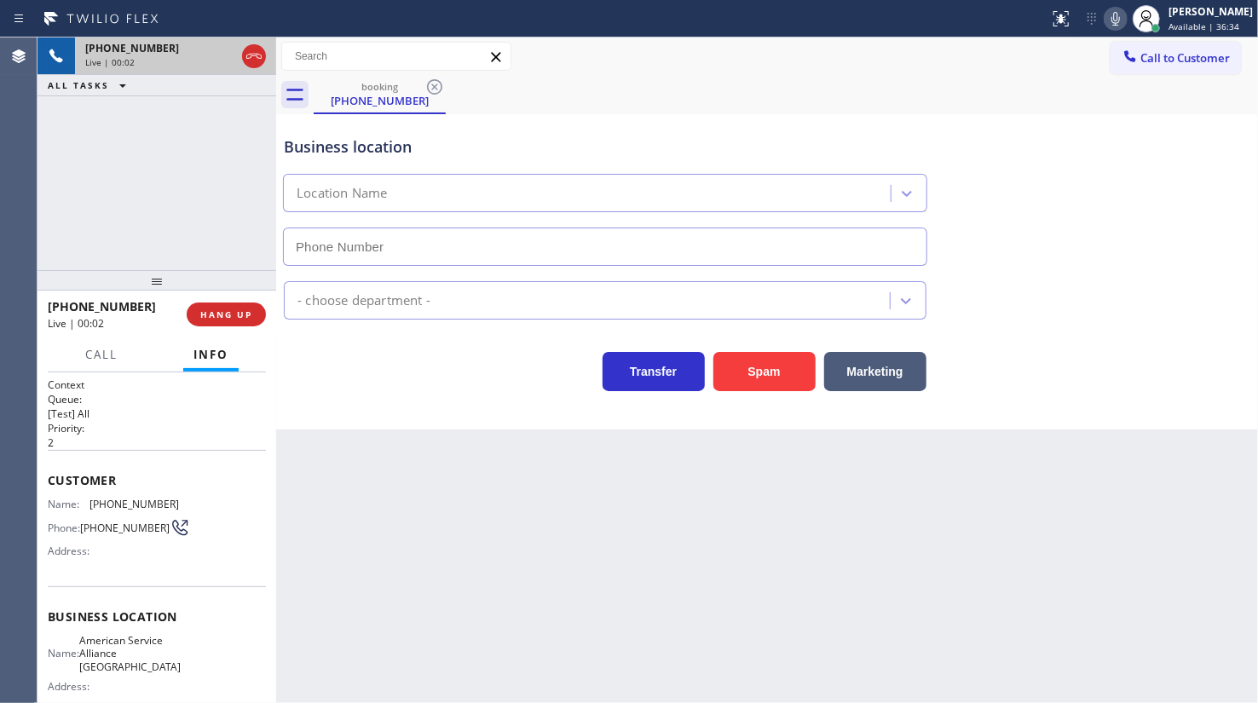
type input "(650) 484-5874"
click at [210, 318] on span "HANG UP" at bounding box center [226, 314] width 52 height 12
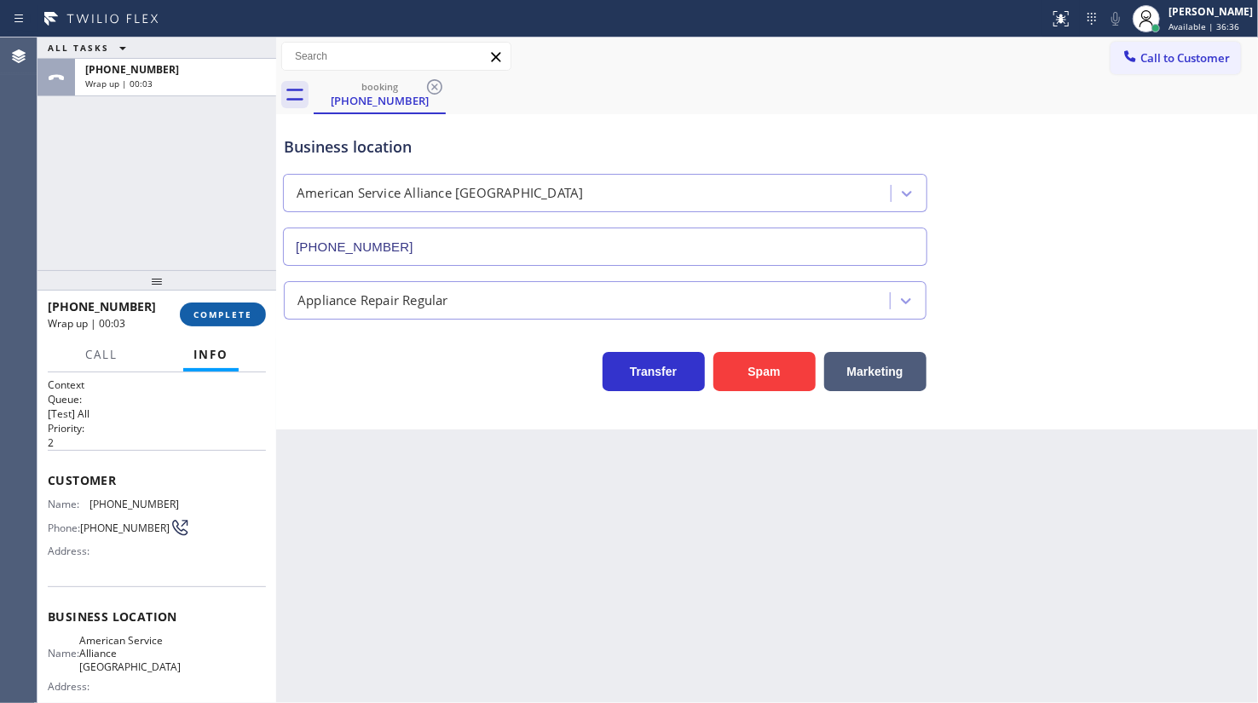
click at [213, 316] on span "COMPLETE" at bounding box center [222, 314] width 59 height 12
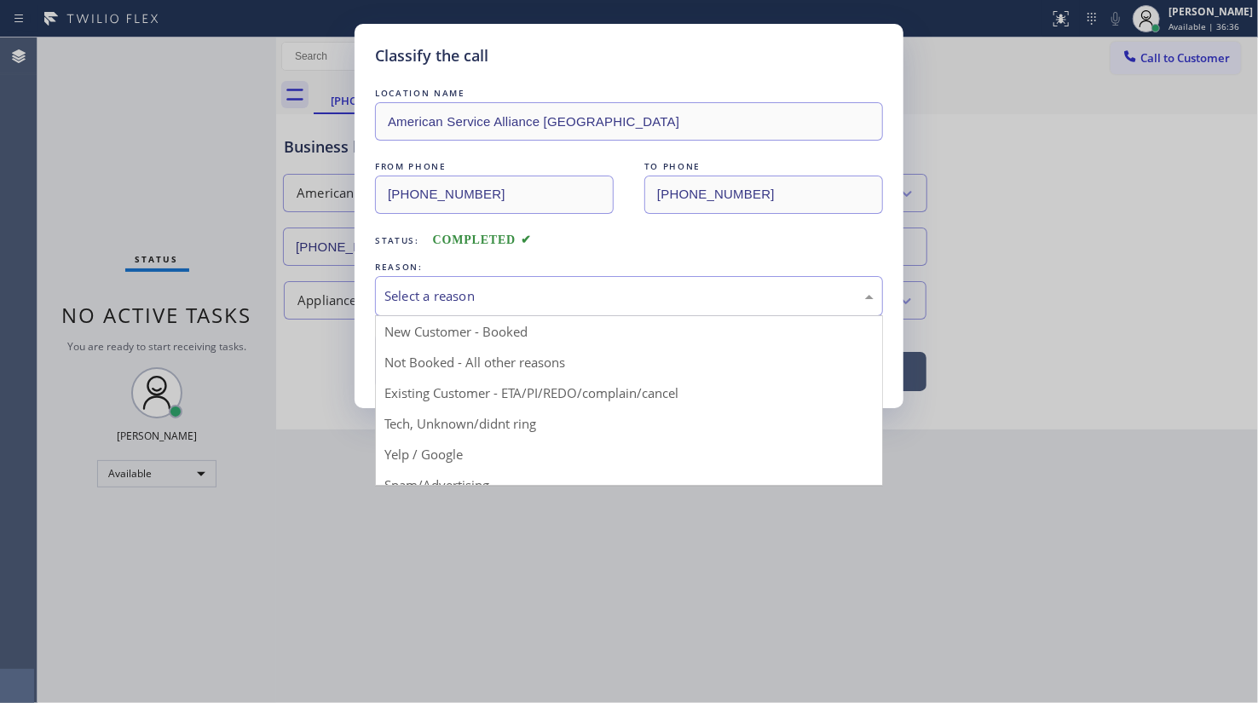
click at [400, 305] on div "Select a reason" at bounding box center [629, 296] width 508 height 40
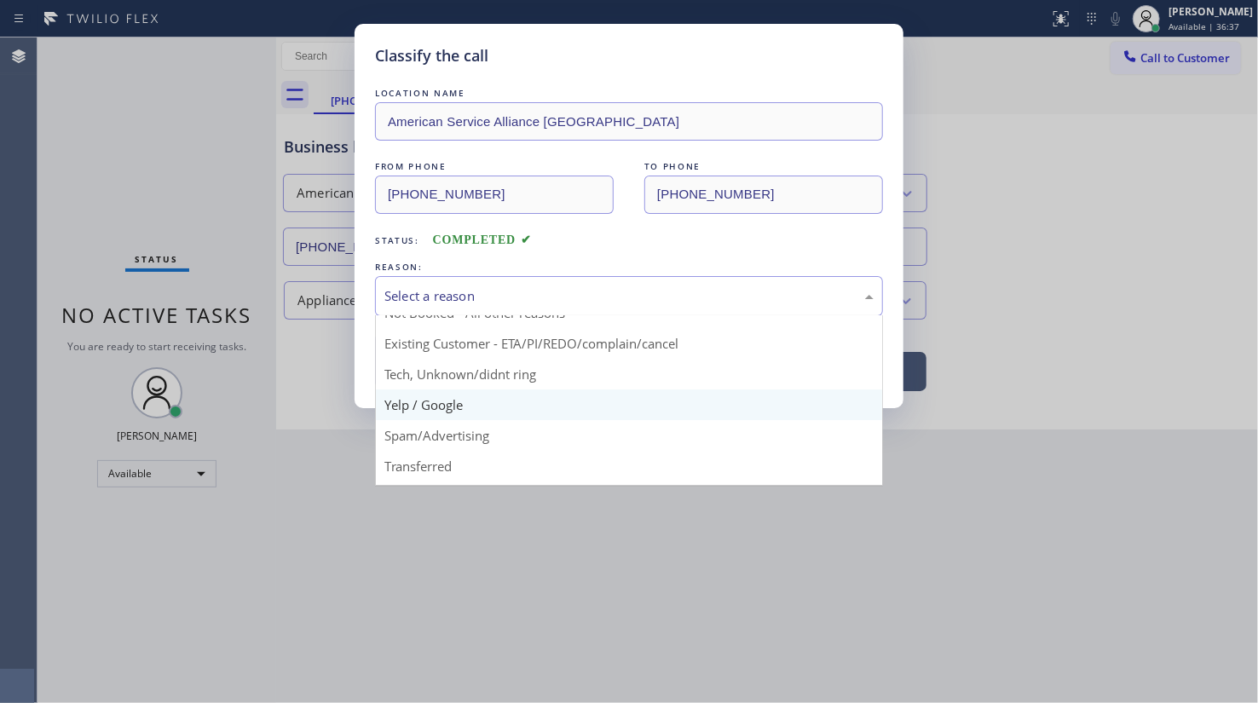
scroll to position [113, 0]
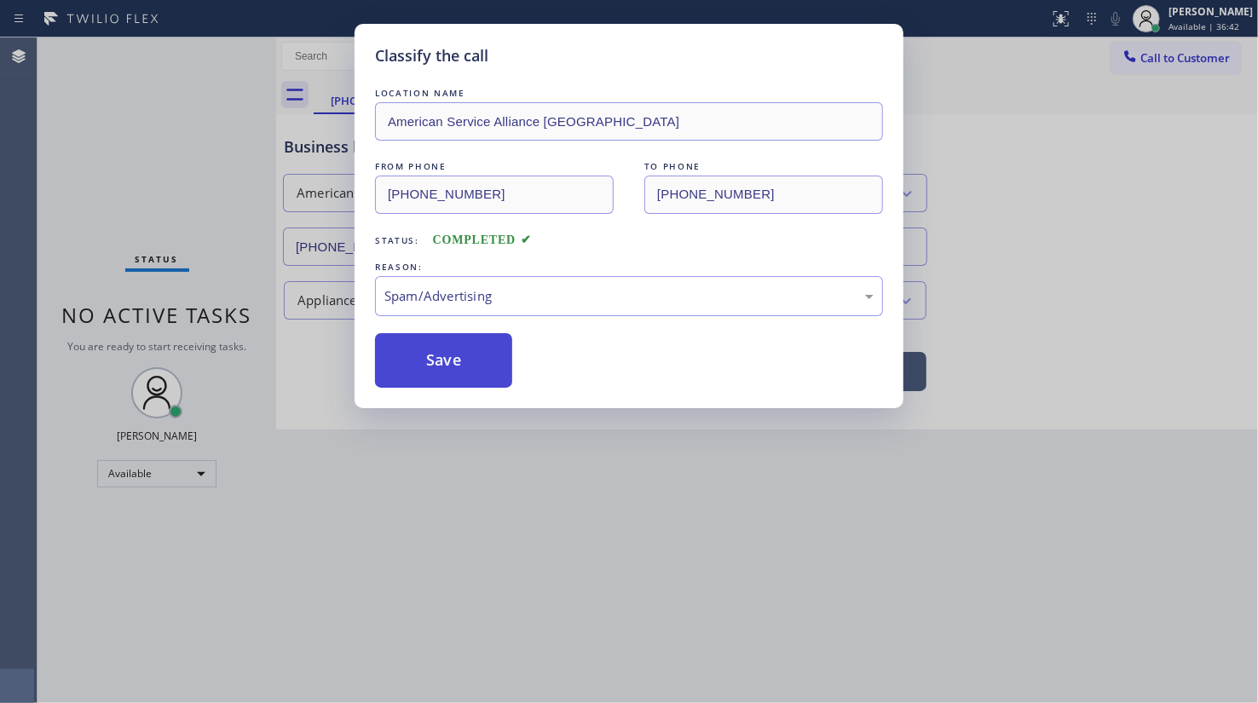
click at [434, 354] on button "Save" at bounding box center [443, 360] width 137 height 55
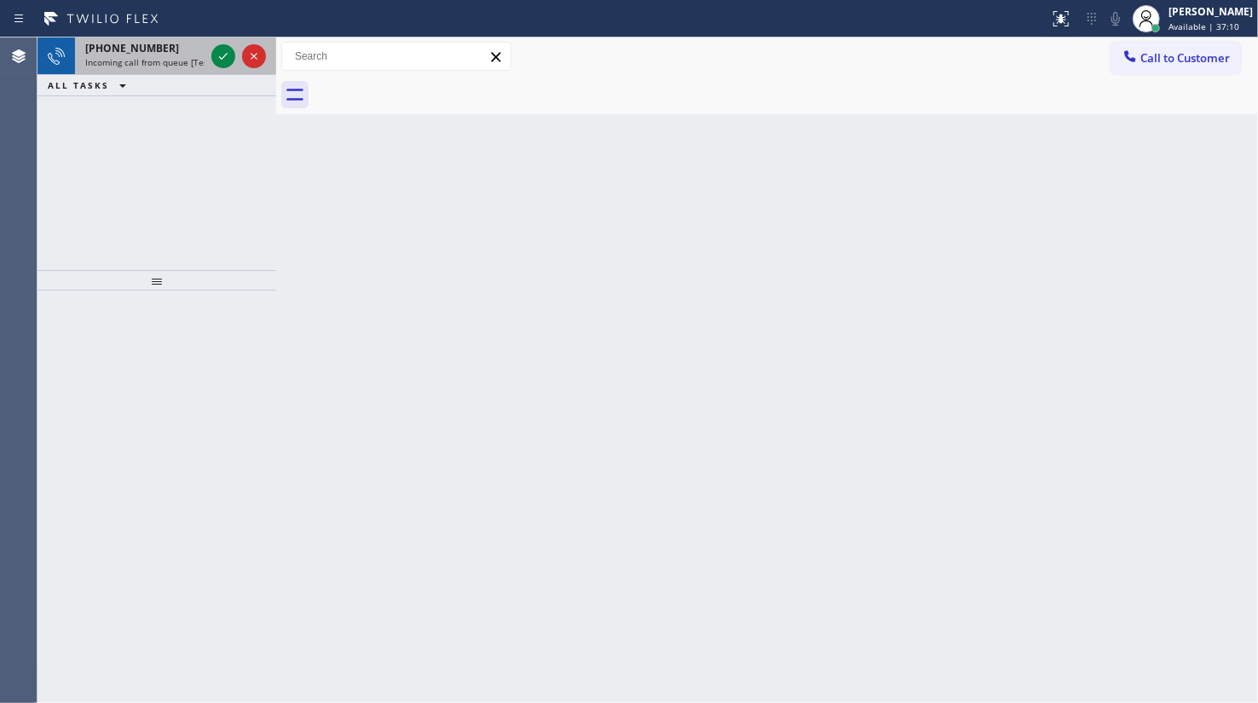
click at [119, 60] on span "Incoming call from queue [Test] All" at bounding box center [155, 62] width 141 height 12
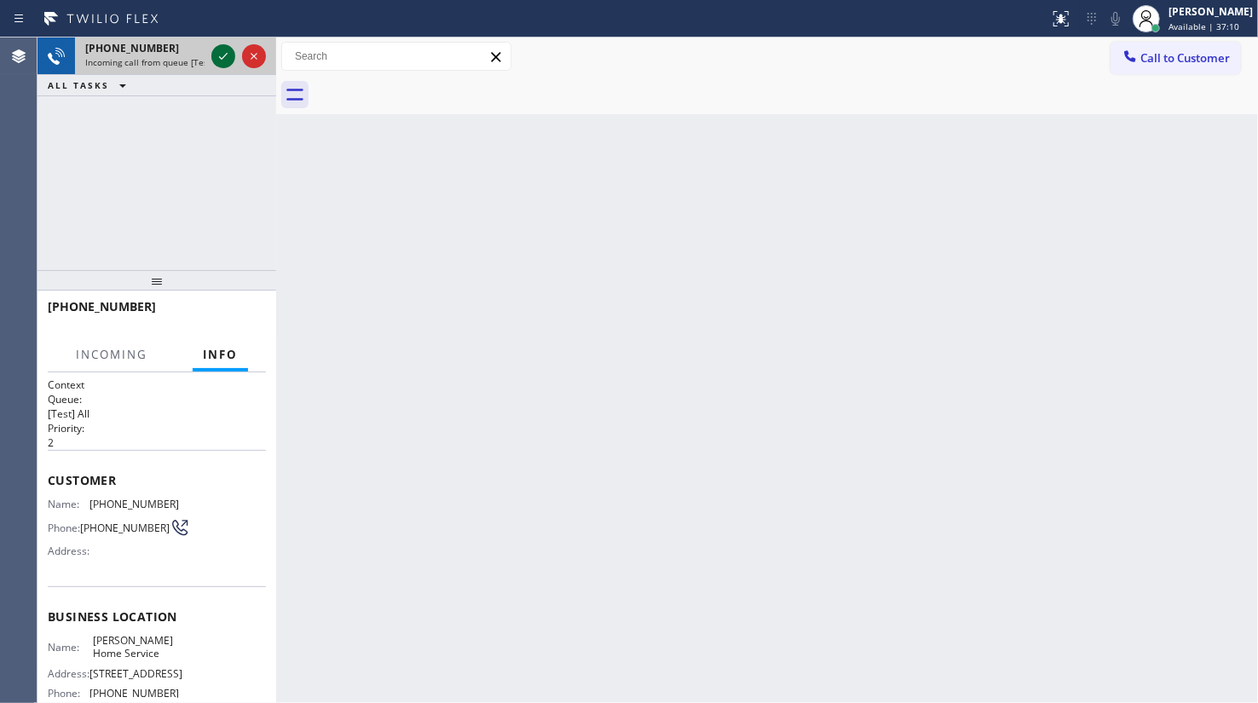
click at [214, 55] on icon at bounding box center [223, 56] width 20 height 20
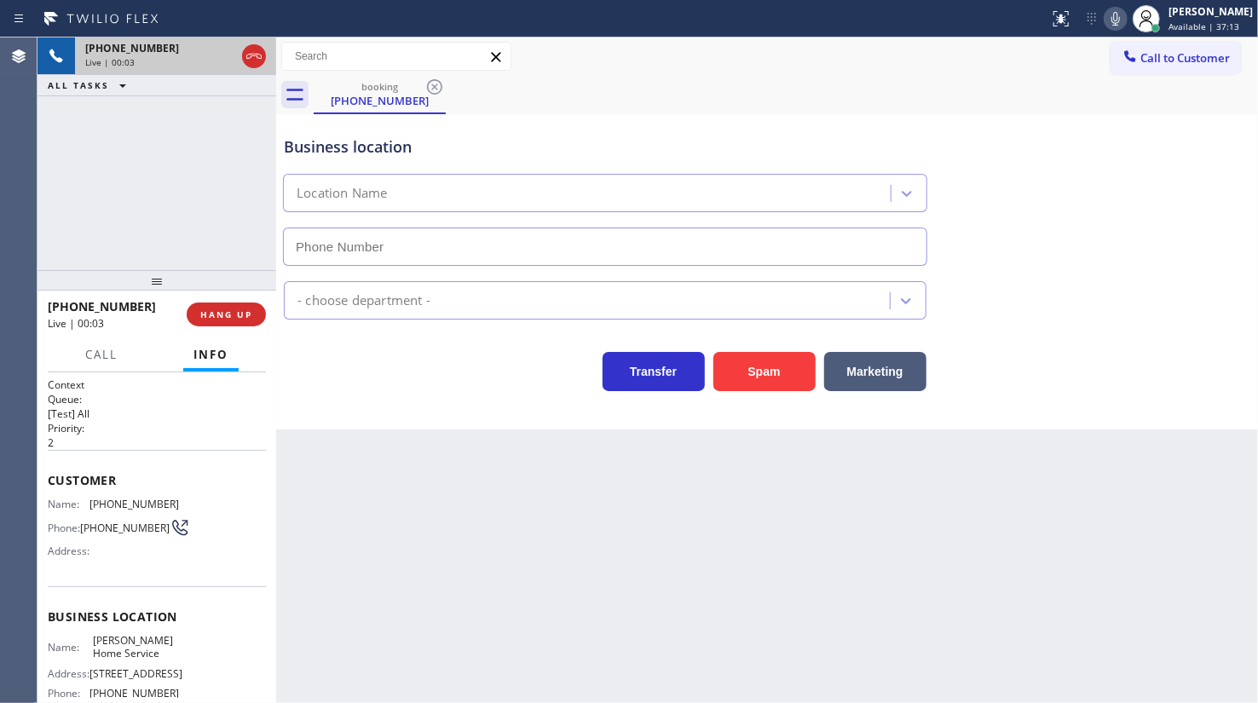
type input "(973) 828-0094"
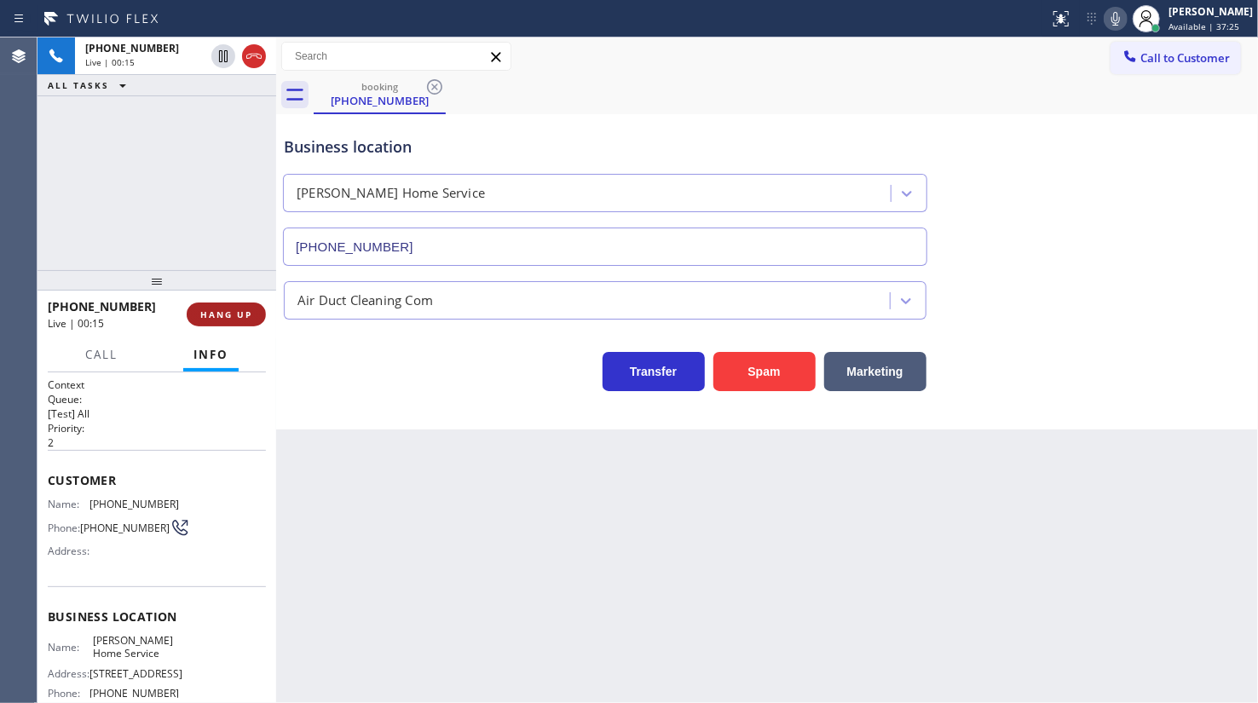
click at [234, 315] on span "HANG UP" at bounding box center [226, 314] width 52 height 12
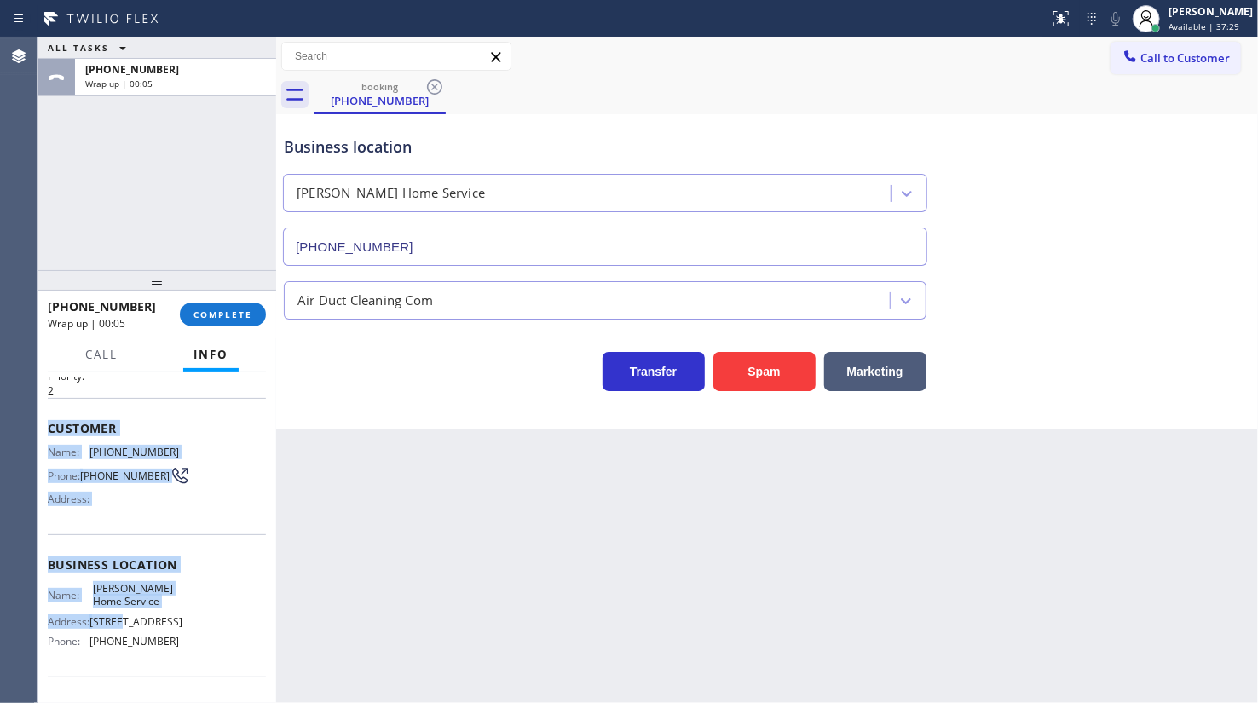
scroll to position [154, 0]
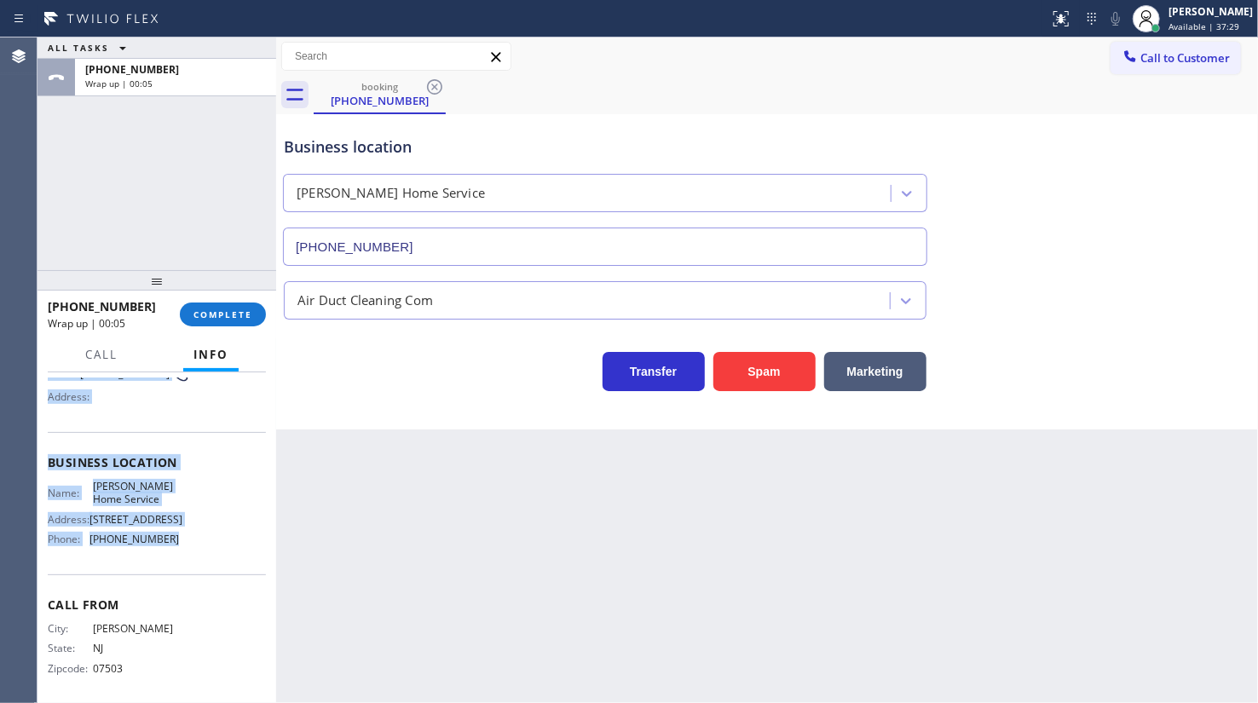
drag, startPoint x: 43, startPoint y: 473, endPoint x: 196, endPoint y: 558, distance: 175.5
click at [196, 558] on div "Context Queue: [Test] All Priority: 2 Customer Name: (973) 417-3167 Phone: (973…" at bounding box center [156, 537] width 239 height 331
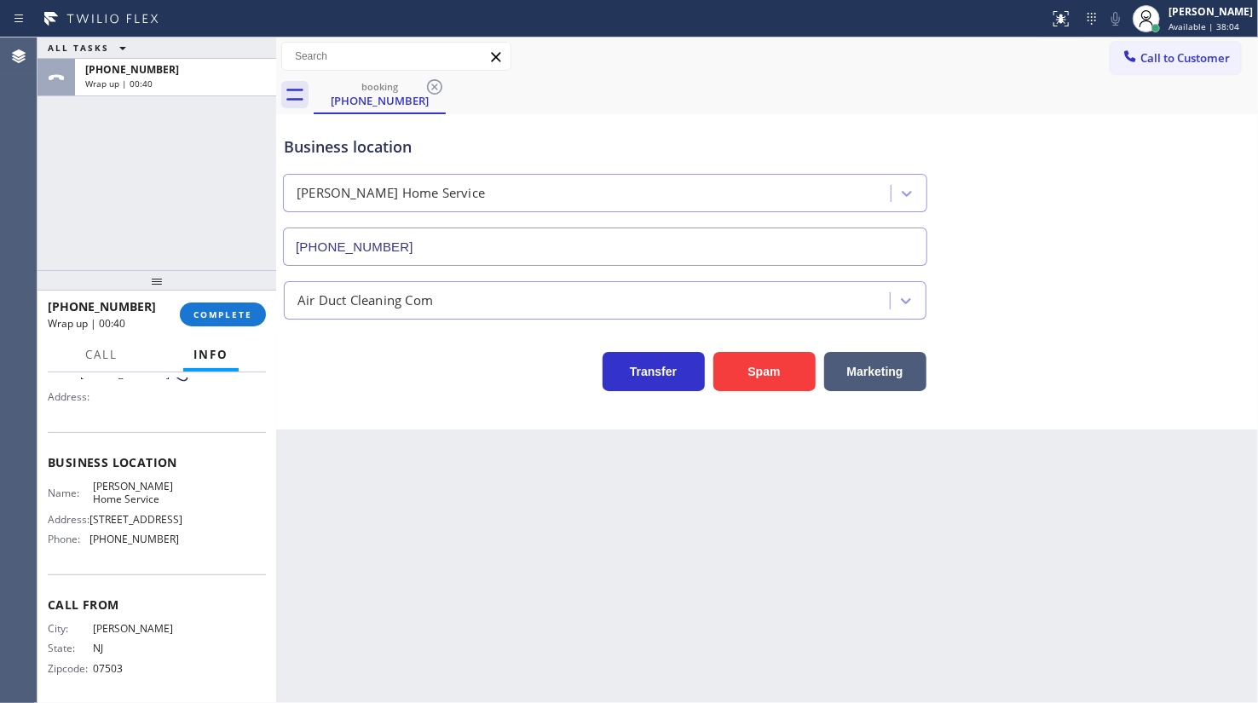
click at [177, 170] on div "ALL TASKS ALL TASKS ACTIVE TASKS TASKS IN WRAP UP +19734173167 Wrap up | 00:40" at bounding box center [156, 153] width 239 height 233
click at [255, 312] on button "COMPLETE" at bounding box center [223, 314] width 86 height 24
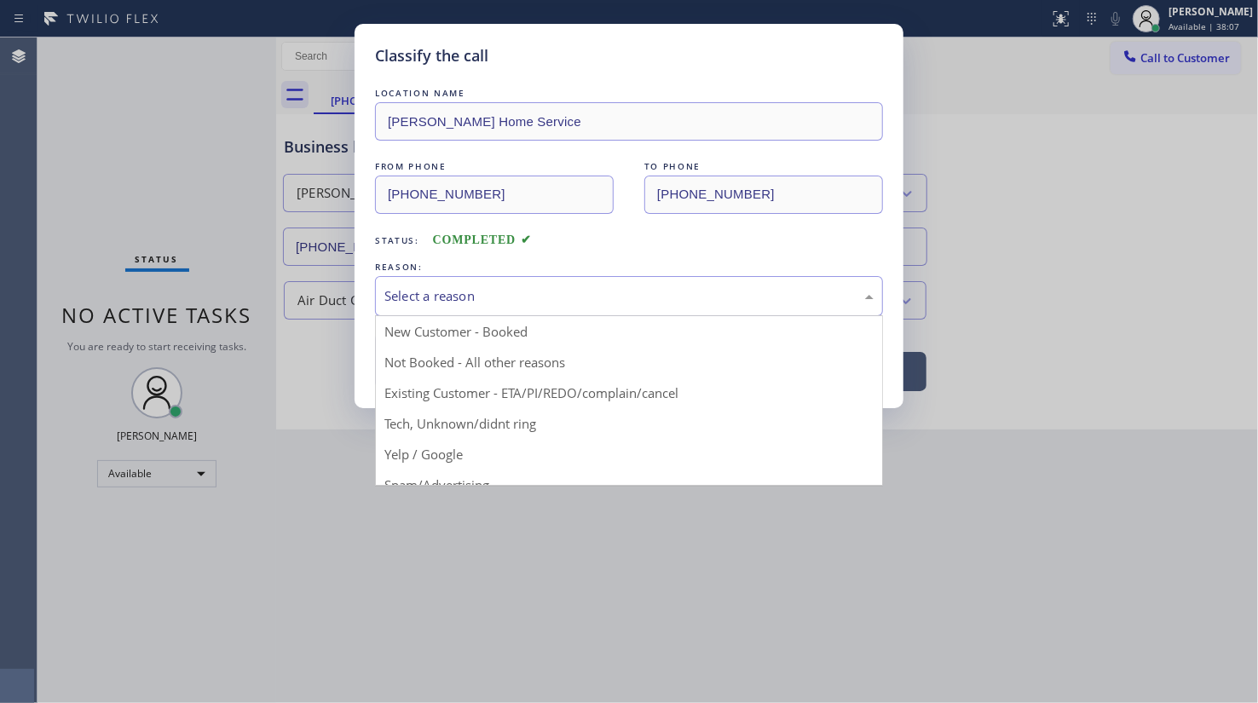
click at [423, 291] on div "Select a reason" at bounding box center [628, 296] width 489 height 20
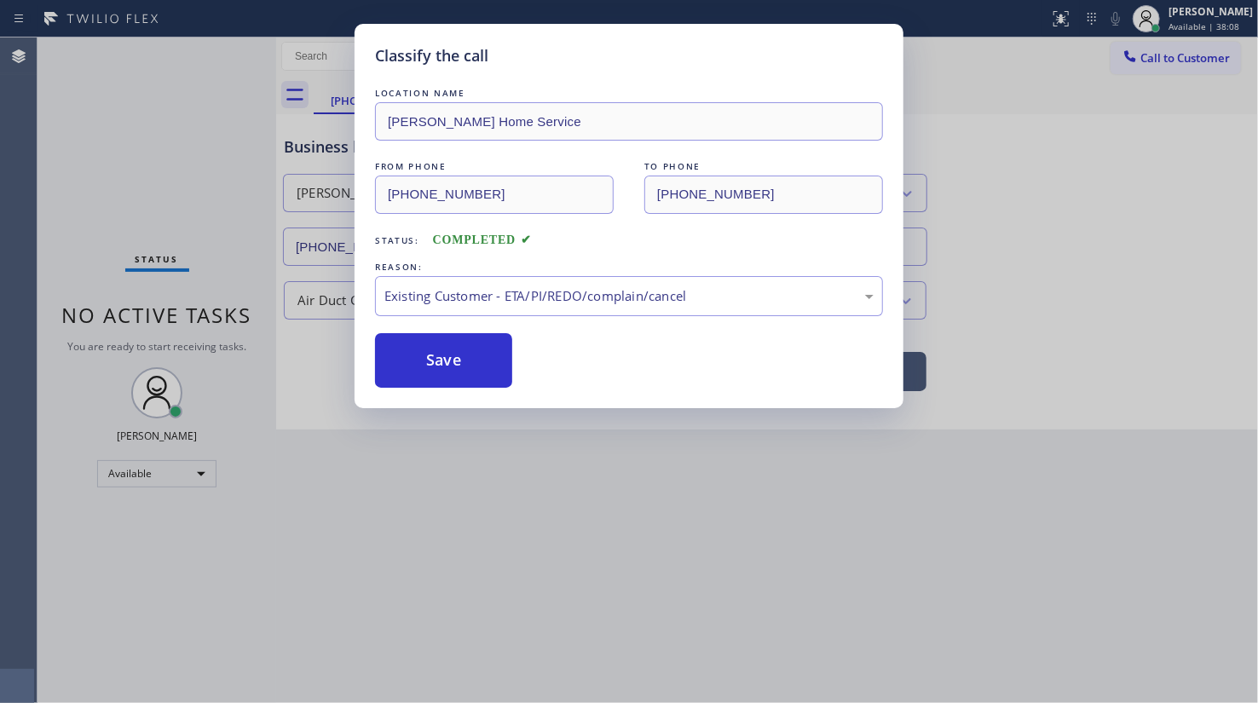
click at [429, 315] on div "LOCATION NAME Albert Home Service FROM PHONE (973) 417-3167 TO PHONE (973) 828-…" at bounding box center [629, 235] width 508 height 303
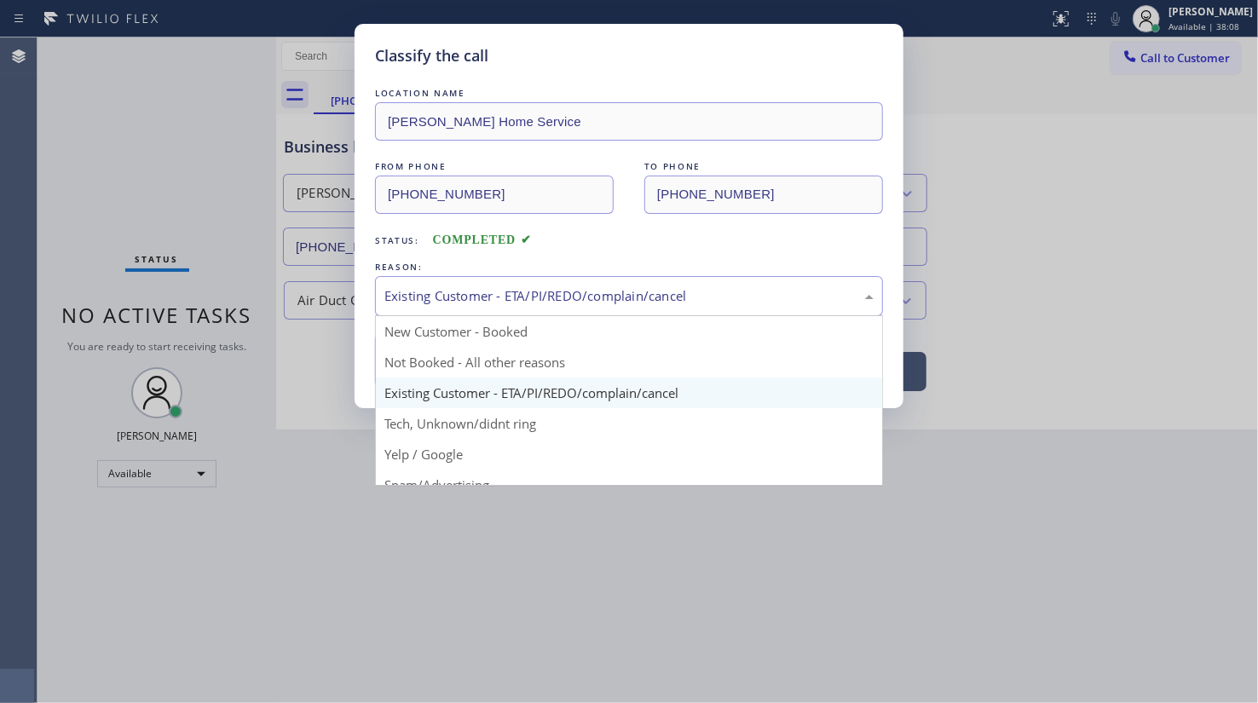
click at [431, 297] on div "Existing Customer - ETA/PI/REDO/complain/cancel" at bounding box center [628, 296] width 489 height 20
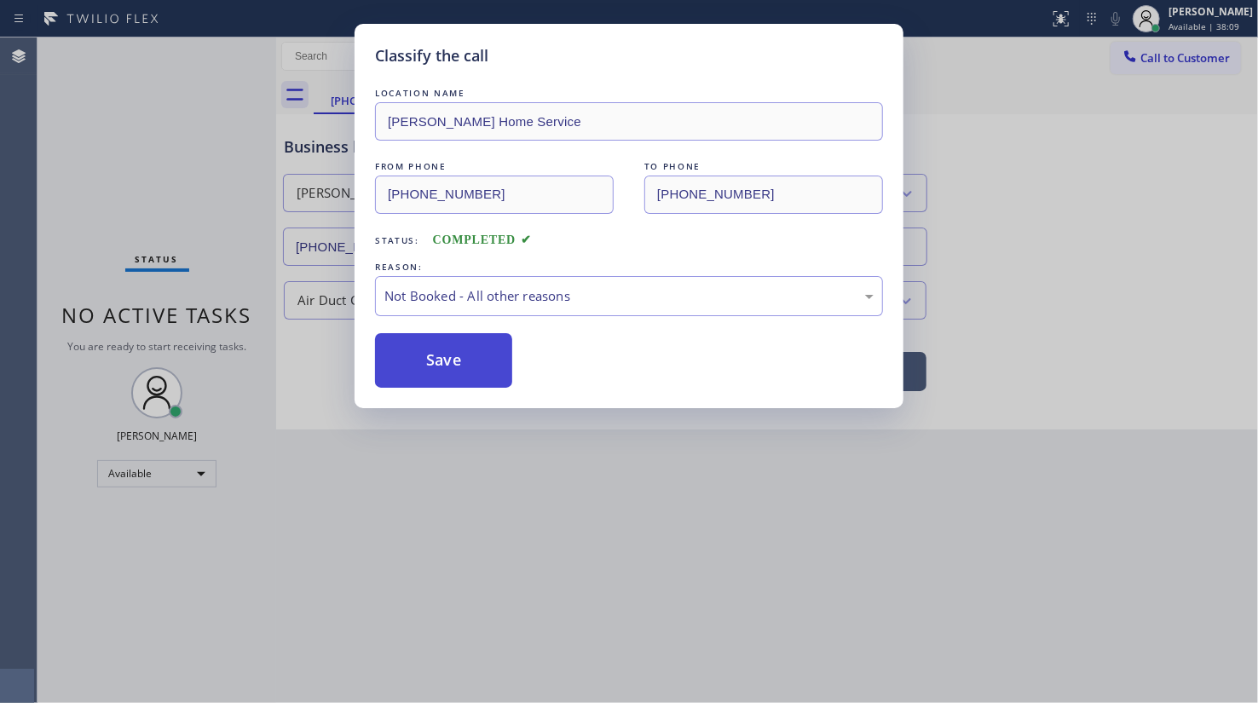
click at [426, 369] on button "Save" at bounding box center [443, 360] width 137 height 55
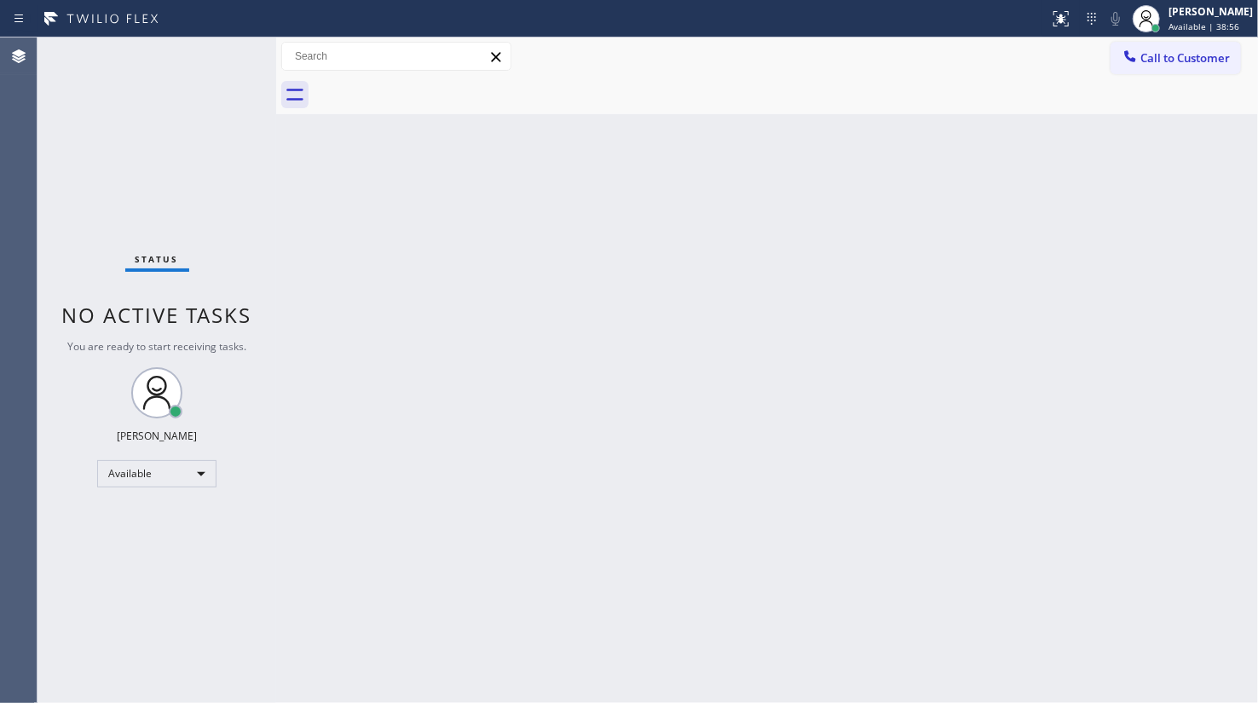
click at [68, 170] on div "Status No active tasks You are ready to start receiving tasks. JENIZA ALCAYDE A…" at bounding box center [156, 369] width 239 height 665
click at [219, 55] on div "Status No active tasks You are ready to start receiving tasks. JENIZA ALCAYDE A…" at bounding box center [156, 369] width 239 height 665
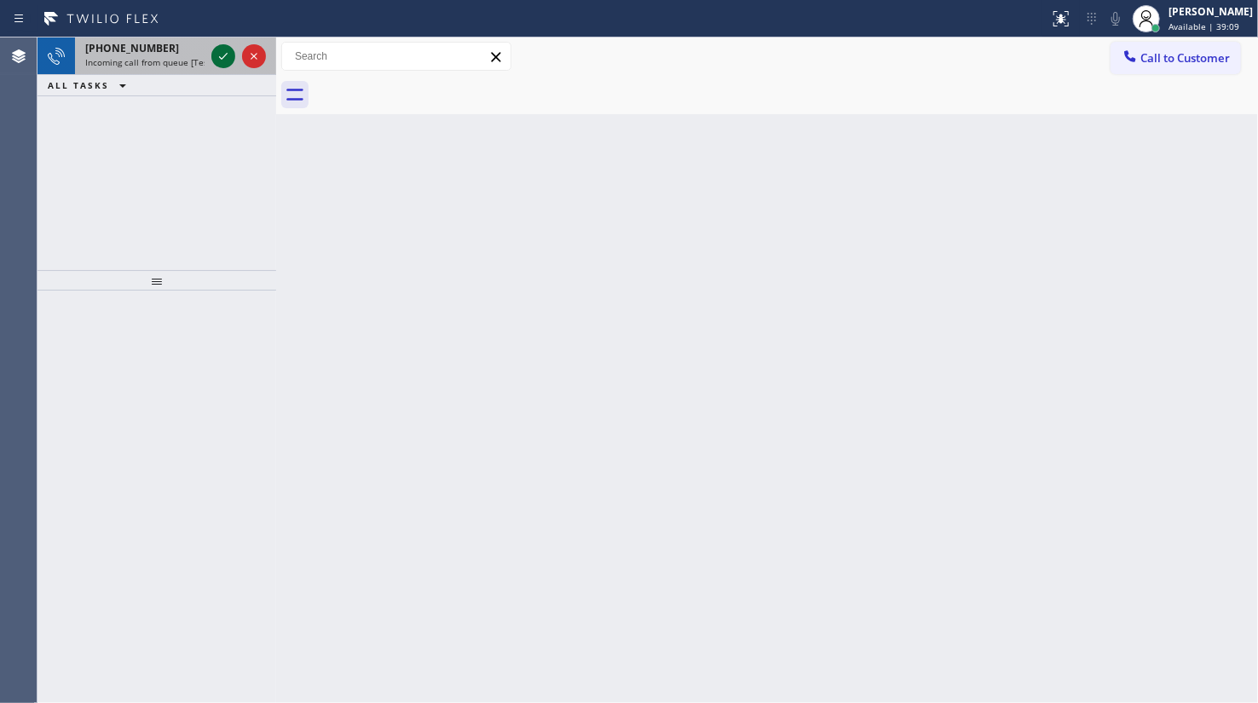
click at [220, 52] on icon at bounding box center [223, 56] width 20 height 20
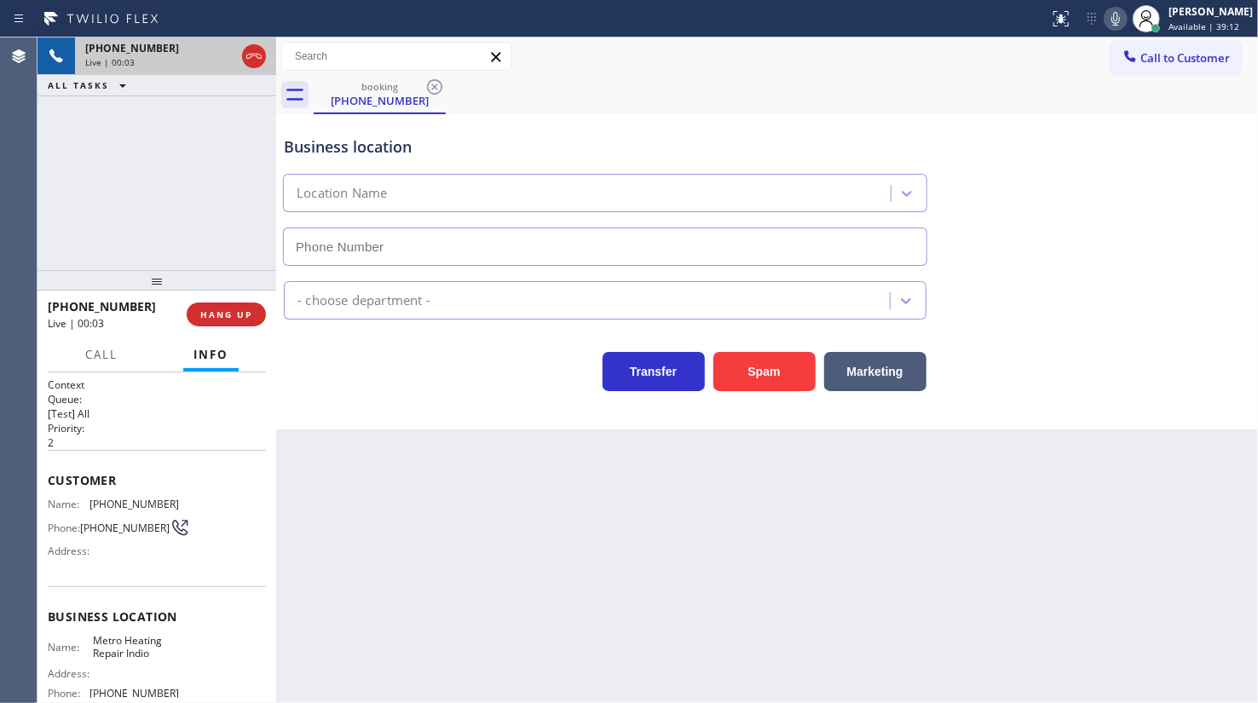
type input "(760) 493-6093"
click at [231, 311] on span "HANG UP" at bounding box center [226, 314] width 52 height 12
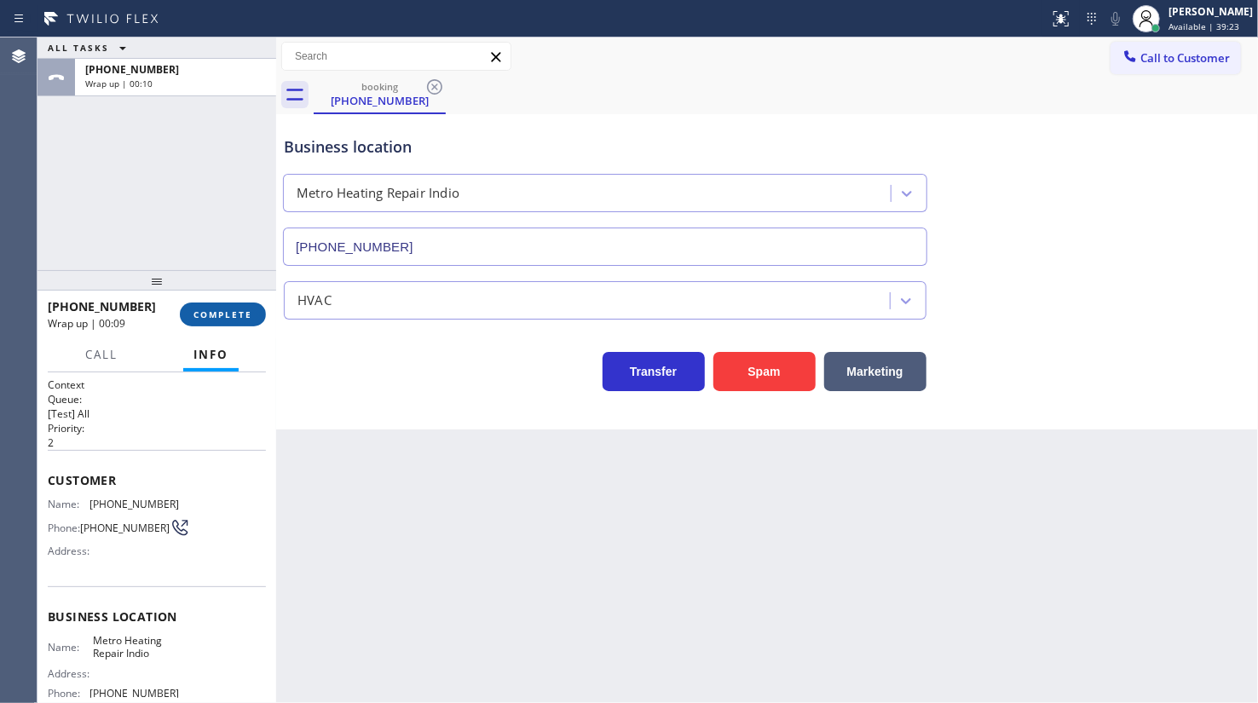
click at [195, 302] on button "COMPLETE" at bounding box center [223, 314] width 86 height 24
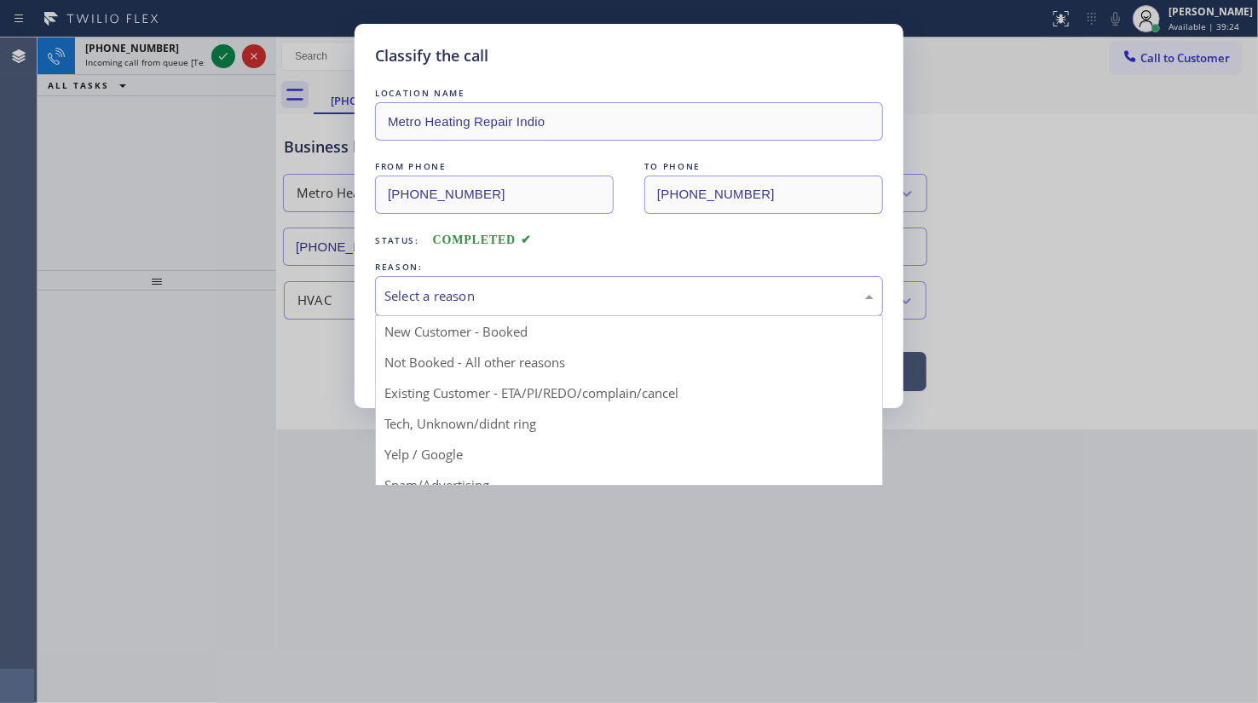
click at [487, 310] on div "Select a reason" at bounding box center [629, 296] width 508 height 40
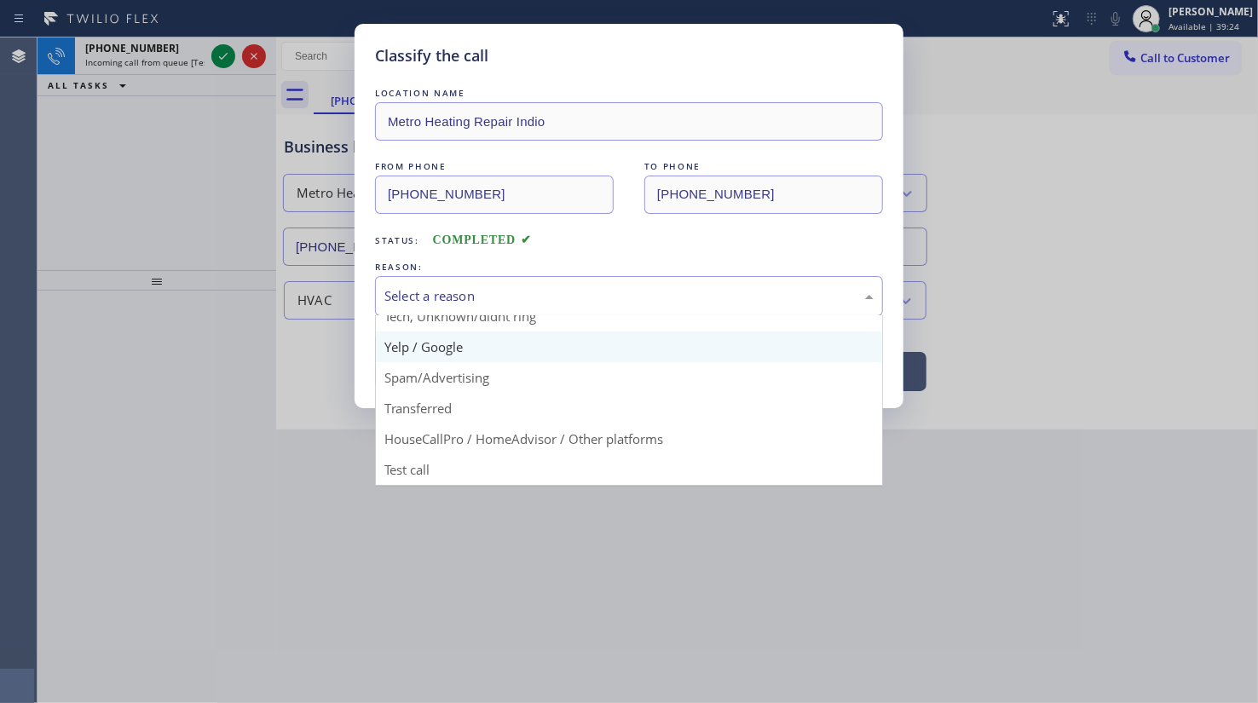
scroll to position [113, 0]
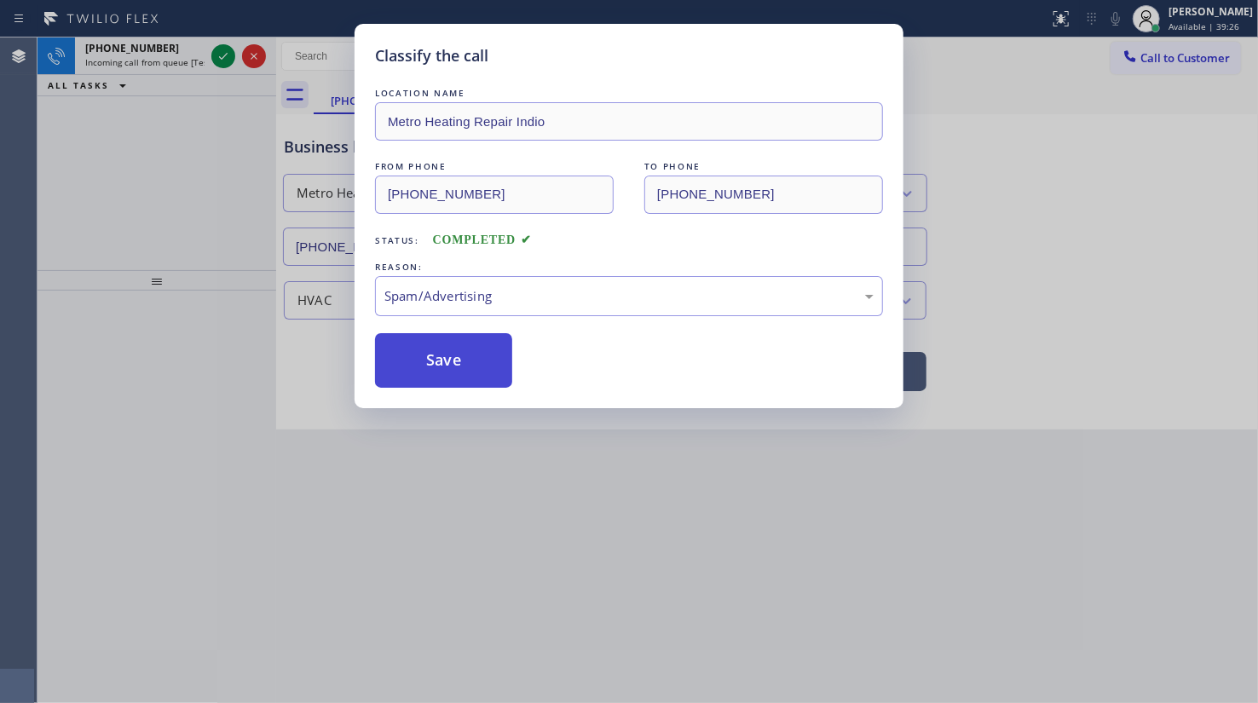
click at [448, 333] on button "Save" at bounding box center [443, 360] width 137 height 55
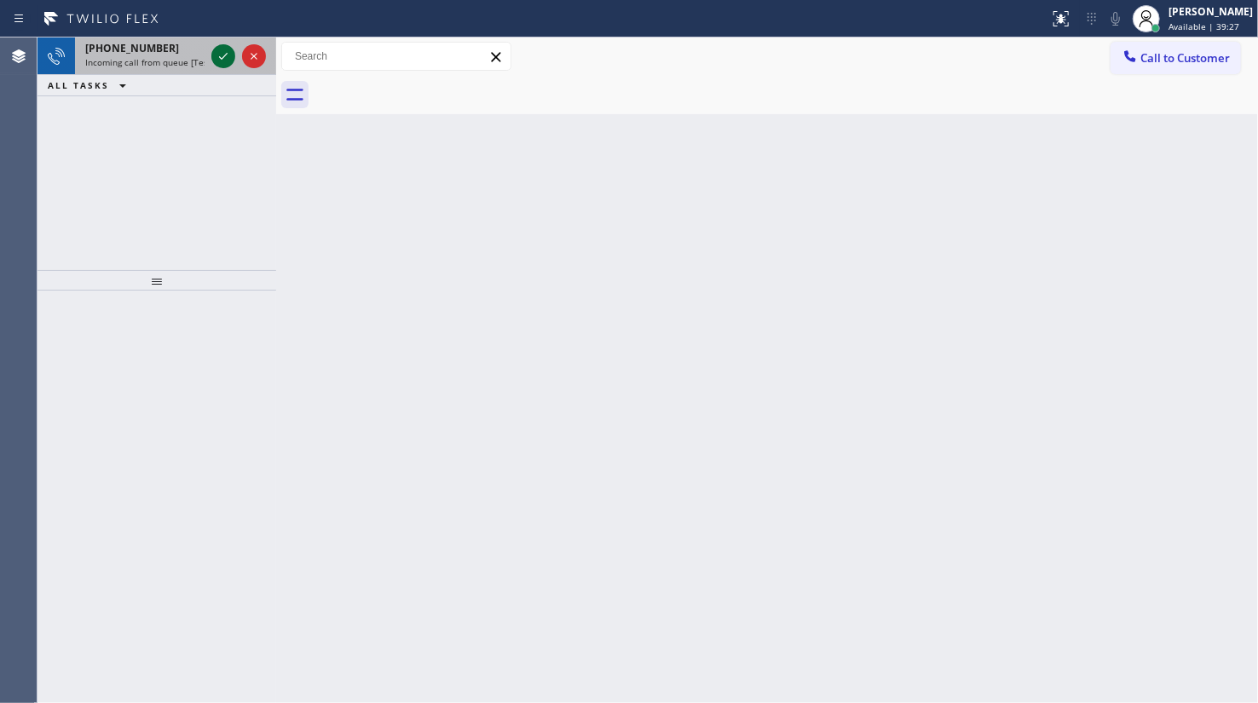
click at [222, 49] on icon at bounding box center [223, 56] width 20 height 20
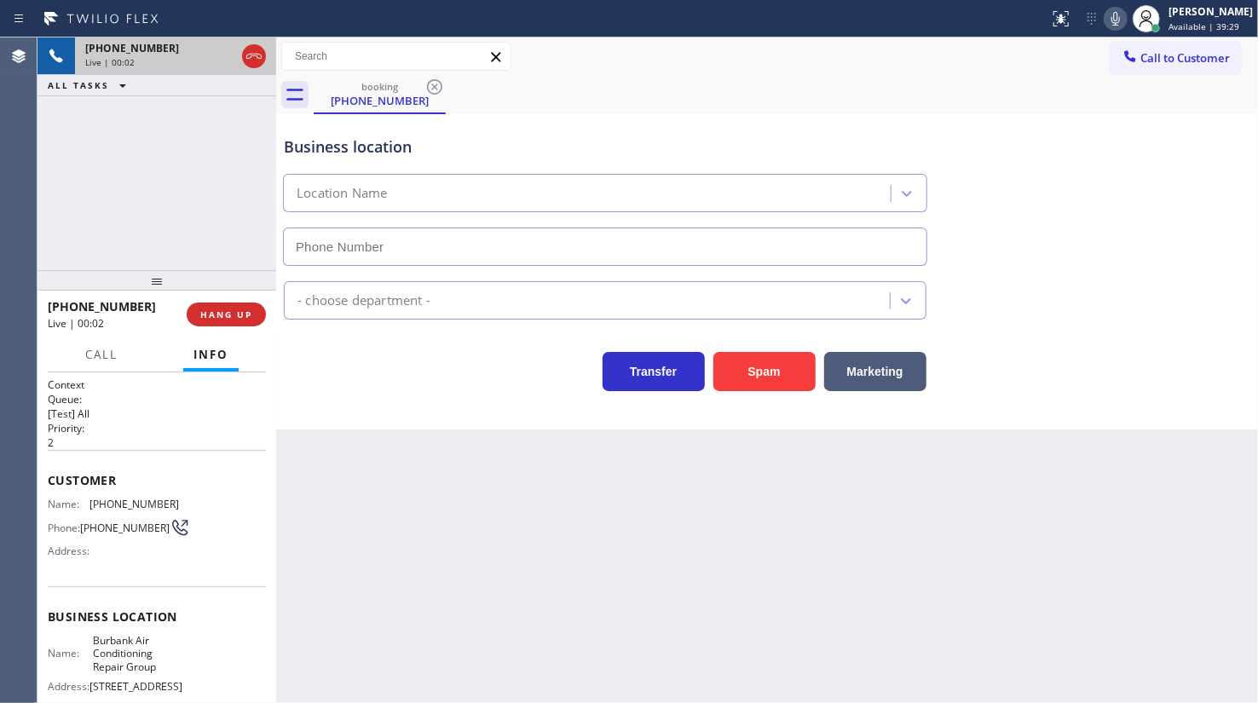
type input "(818) 873-4561"
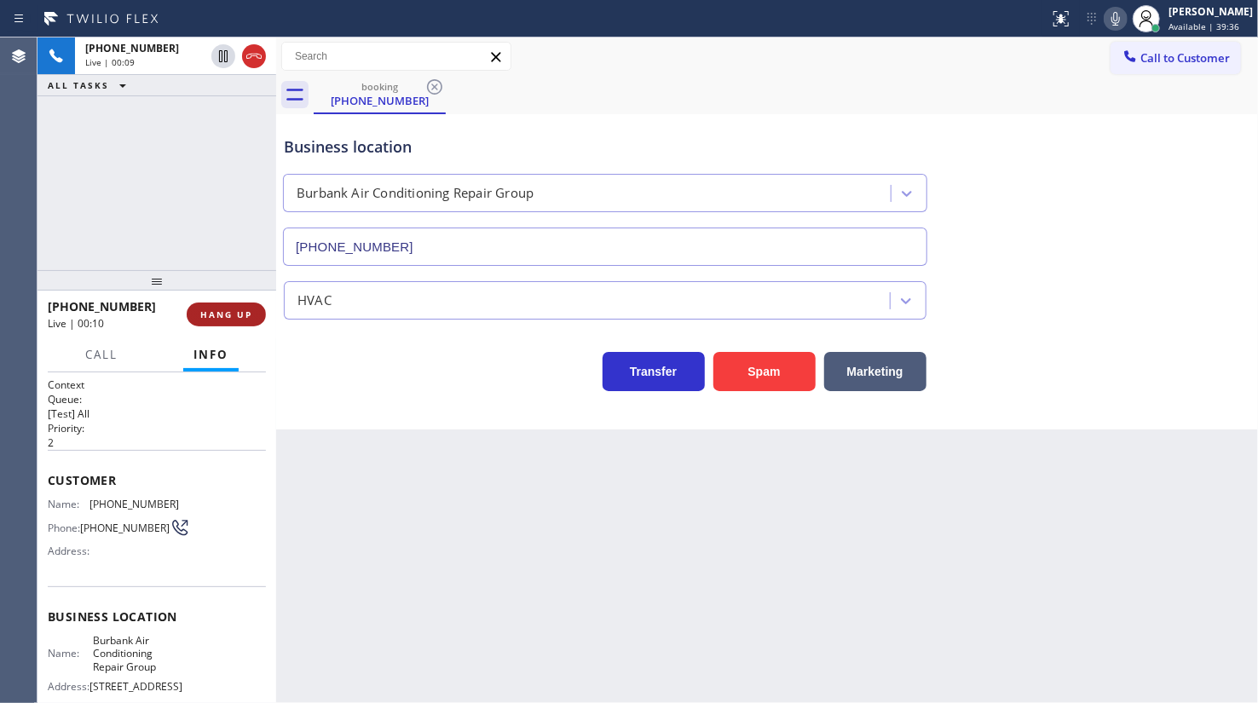
click at [251, 307] on button "HANG UP" at bounding box center [226, 314] width 79 height 24
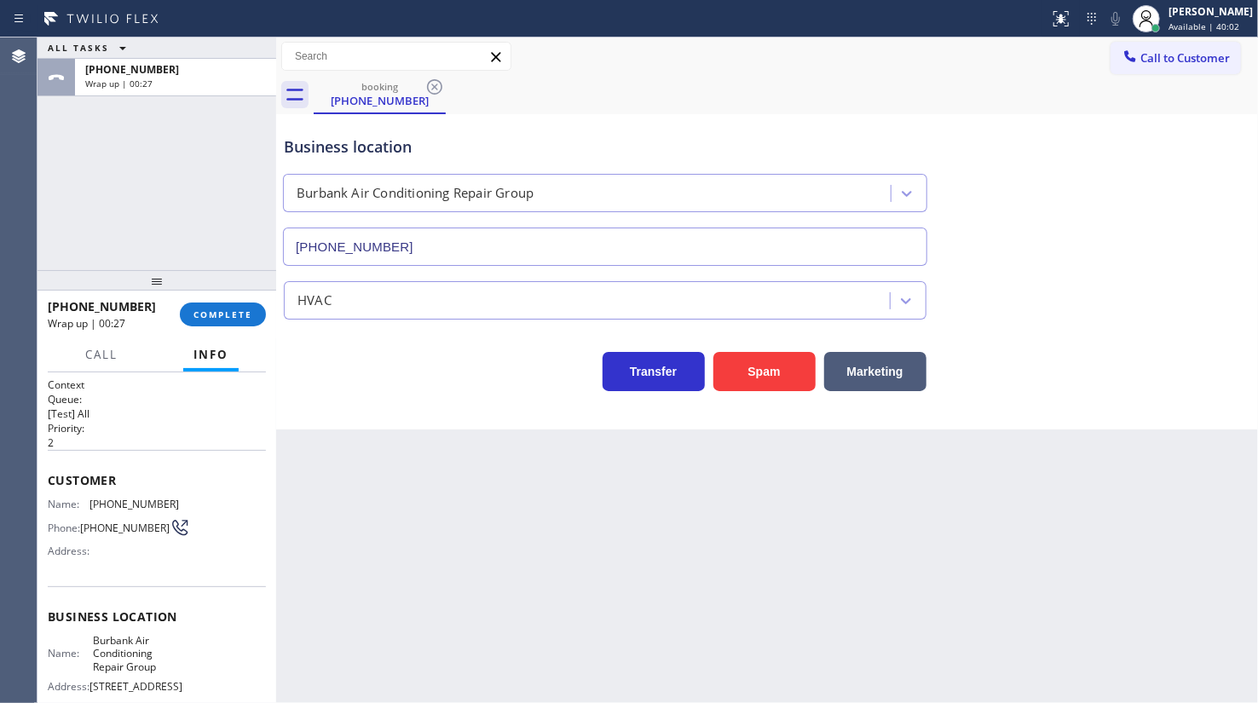
click at [234, 298] on div "+18184436943 Wrap up | 00:27 COMPLETE" at bounding box center [157, 314] width 218 height 44
click at [236, 309] on span "COMPLETE" at bounding box center [222, 314] width 59 height 12
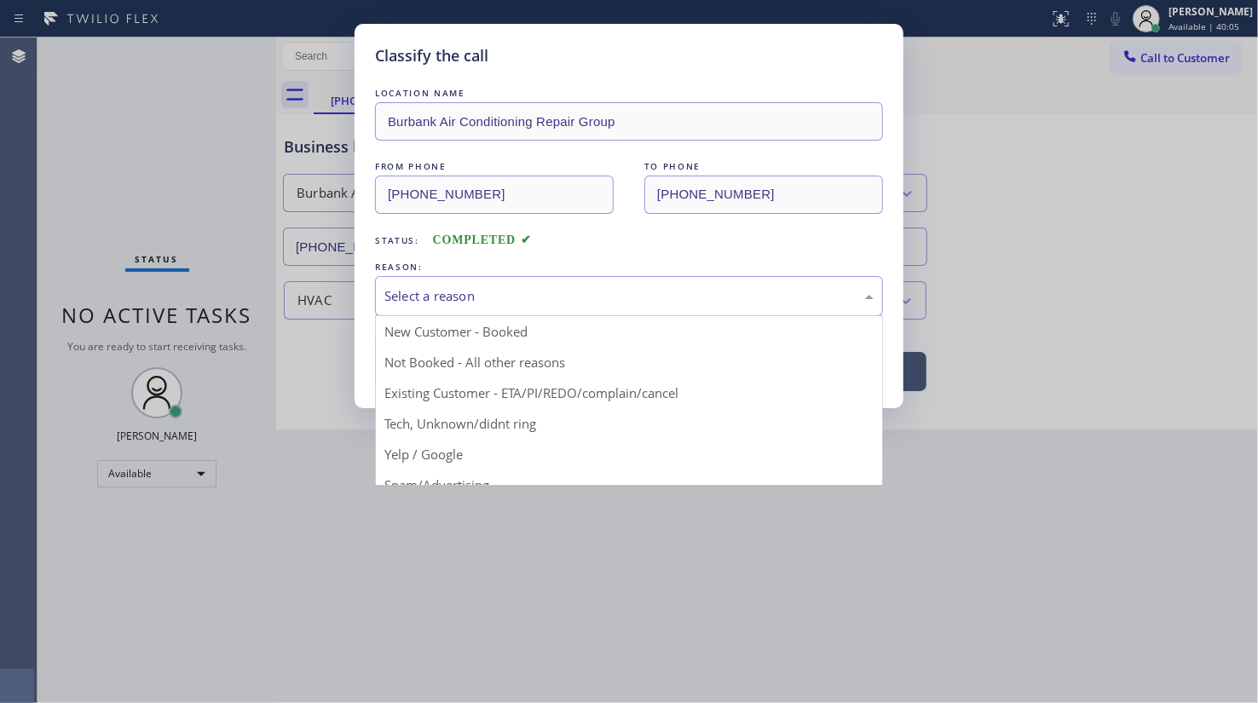
click at [434, 286] on div "Select a reason" at bounding box center [628, 296] width 489 height 20
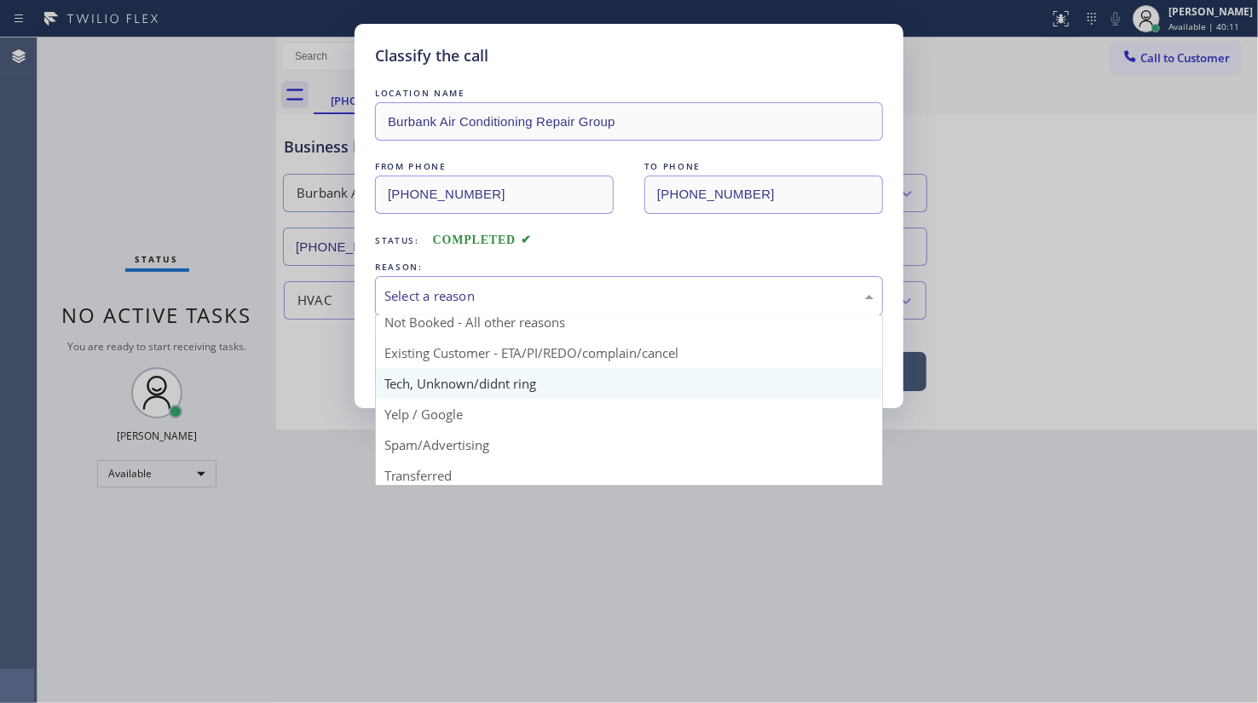
scroll to position [77, 0]
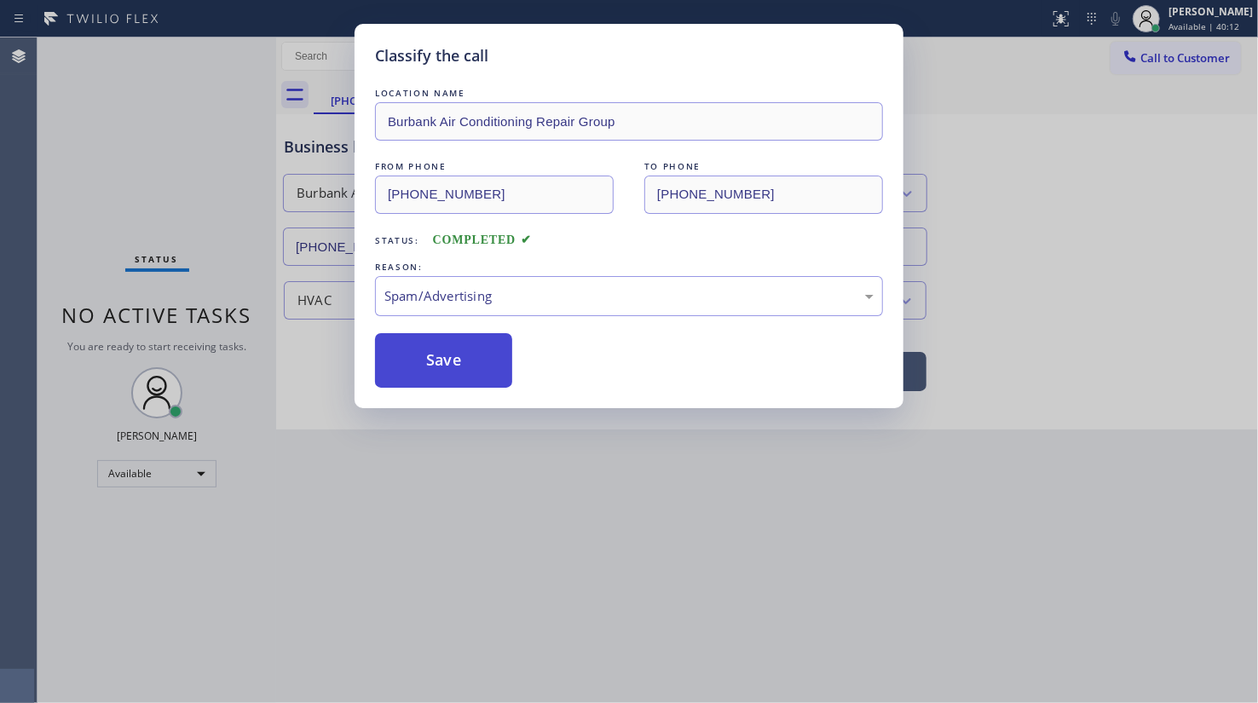
click at [443, 383] on button "Save" at bounding box center [443, 360] width 137 height 55
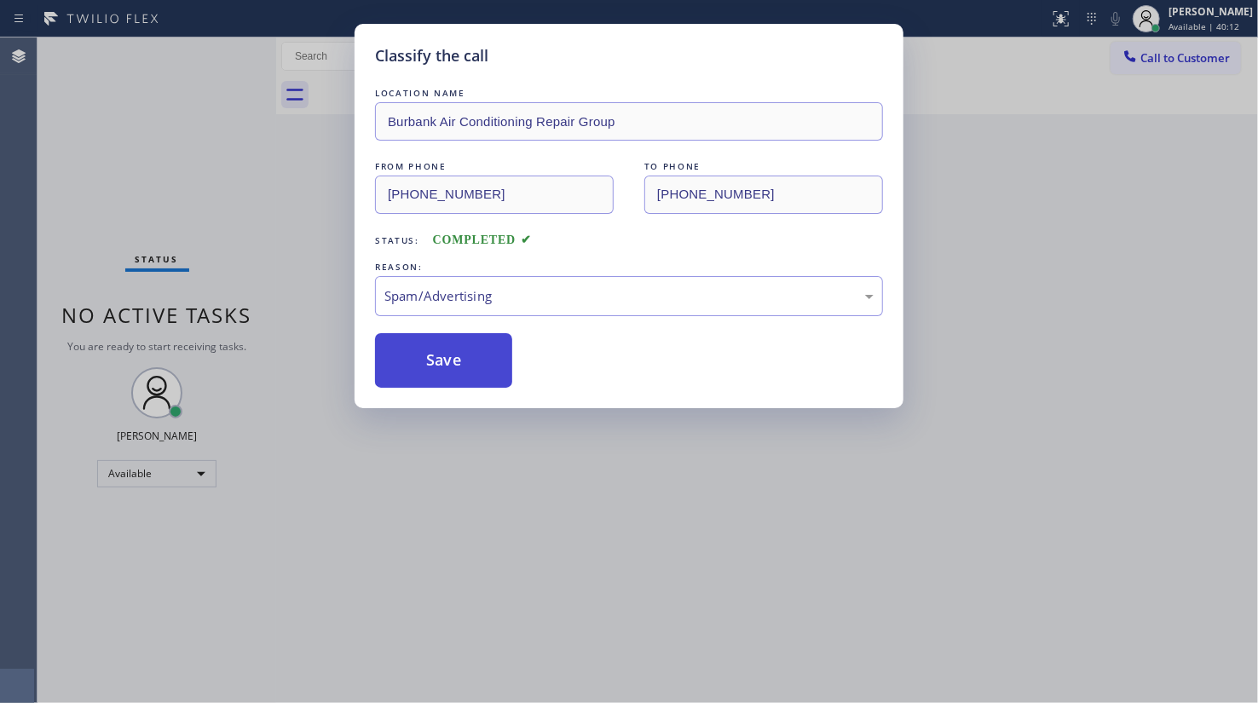
click at [452, 357] on button "Save" at bounding box center [443, 360] width 137 height 55
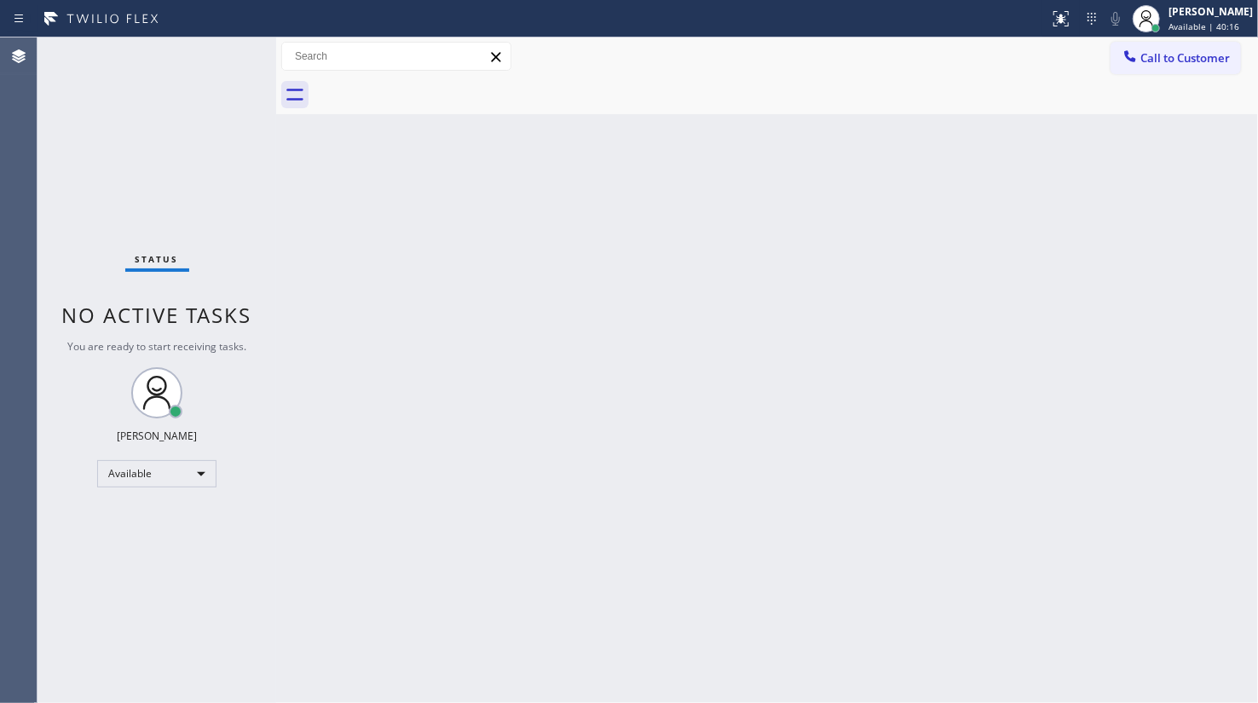
click at [443, 614] on div "Back to Dashboard Change Sender ID Customers Technicians Select a contact Outbo…" at bounding box center [767, 369] width 982 height 665
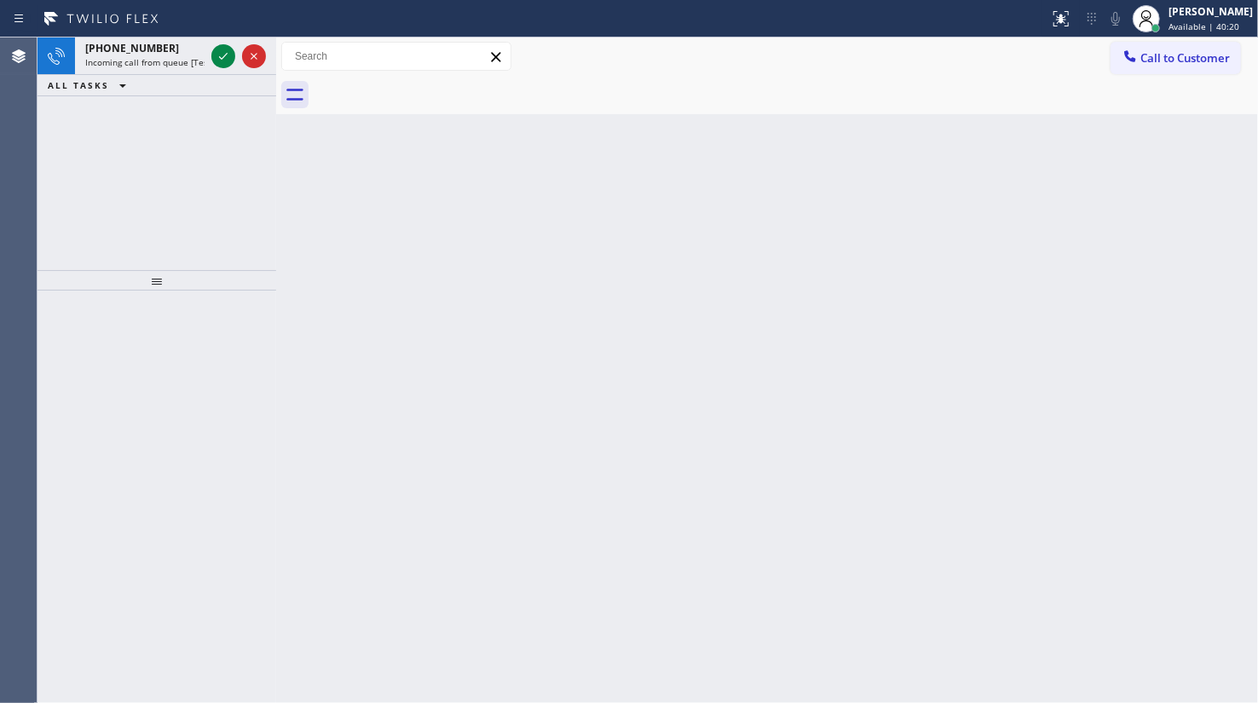
click at [101, 139] on div "+14083762561 Incoming call from queue [Test] All ALL TASKS ALL TASKS ACTIVE TAS…" at bounding box center [156, 153] width 239 height 233
click at [236, 50] on div at bounding box center [238, 55] width 61 height 37
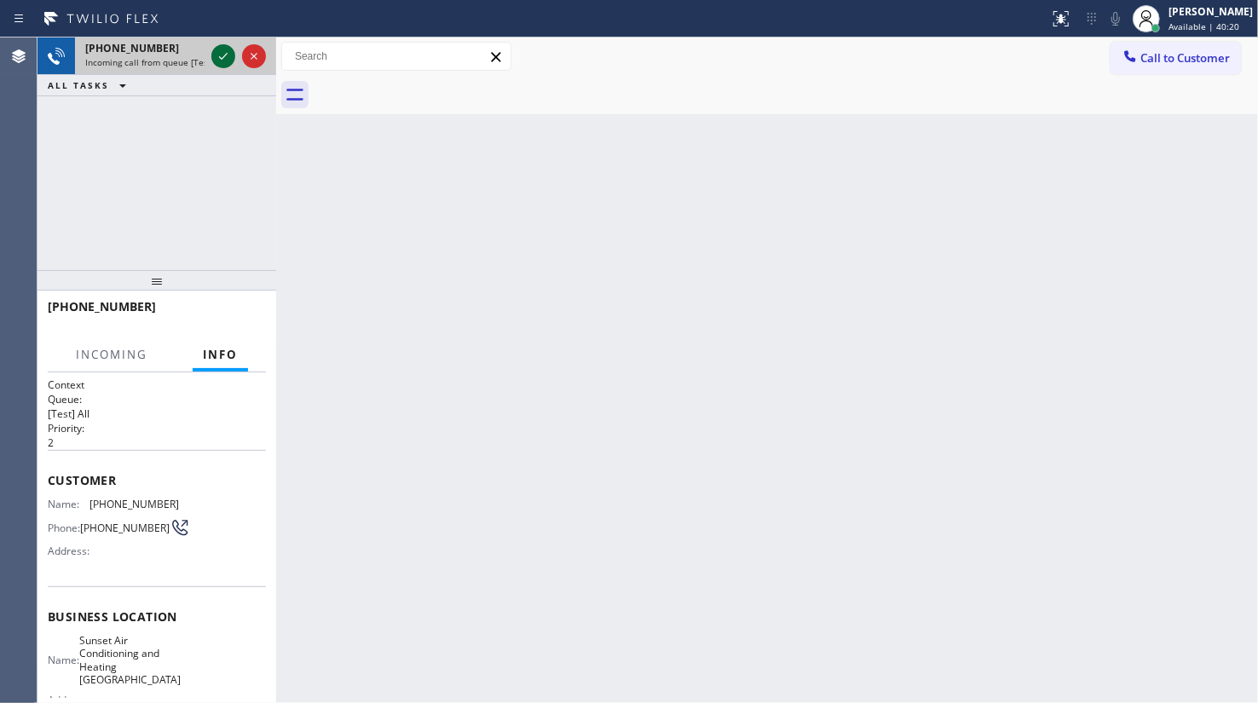
click at [228, 51] on icon at bounding box center [223, 56] width 20 height 20
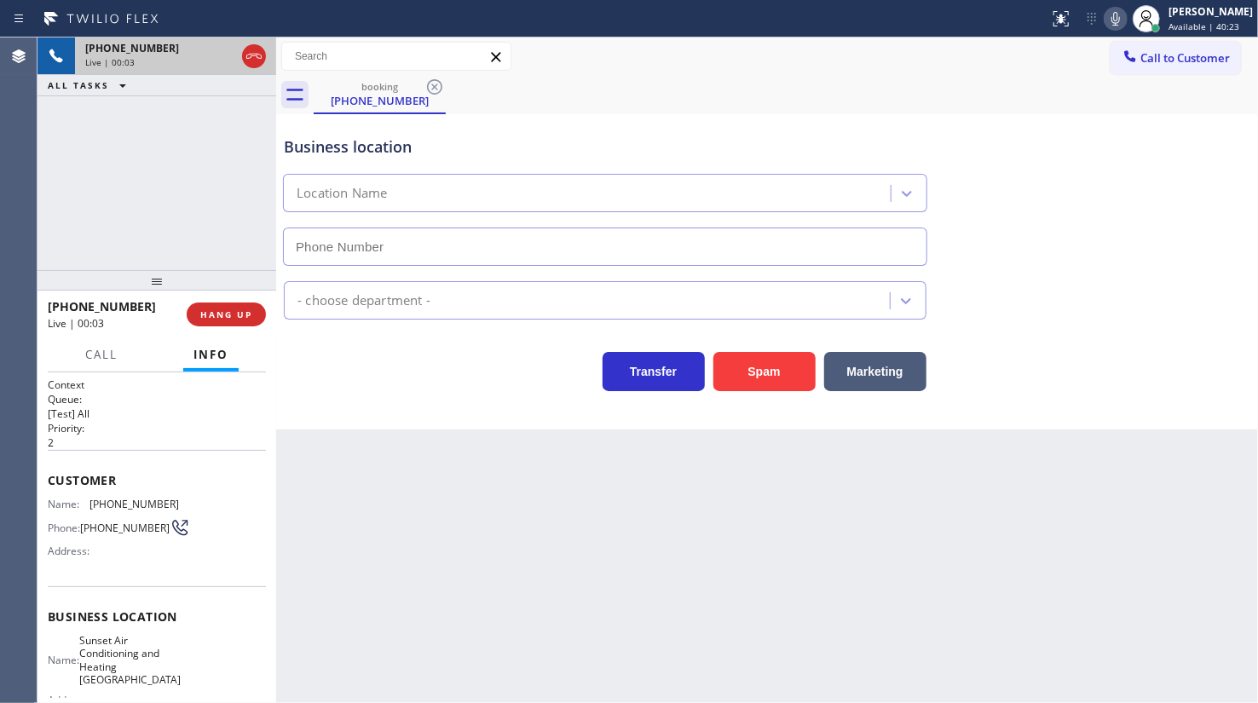
type input "(408) 827-7057"
click at [222, 313] on span "HANG UP" at bounding box center [226, 314] width 52 height 12
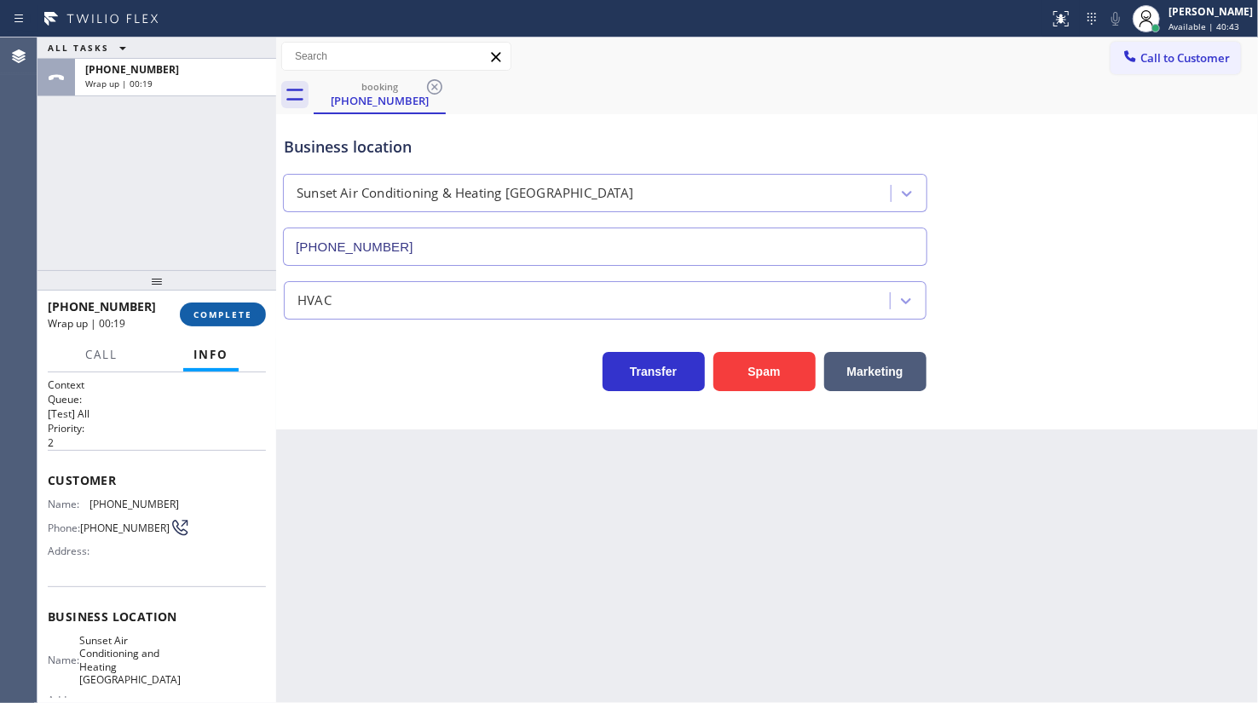
click at [253, 311] on button "COMPLETE" at bounding box center [223, 314] width 86 height 24
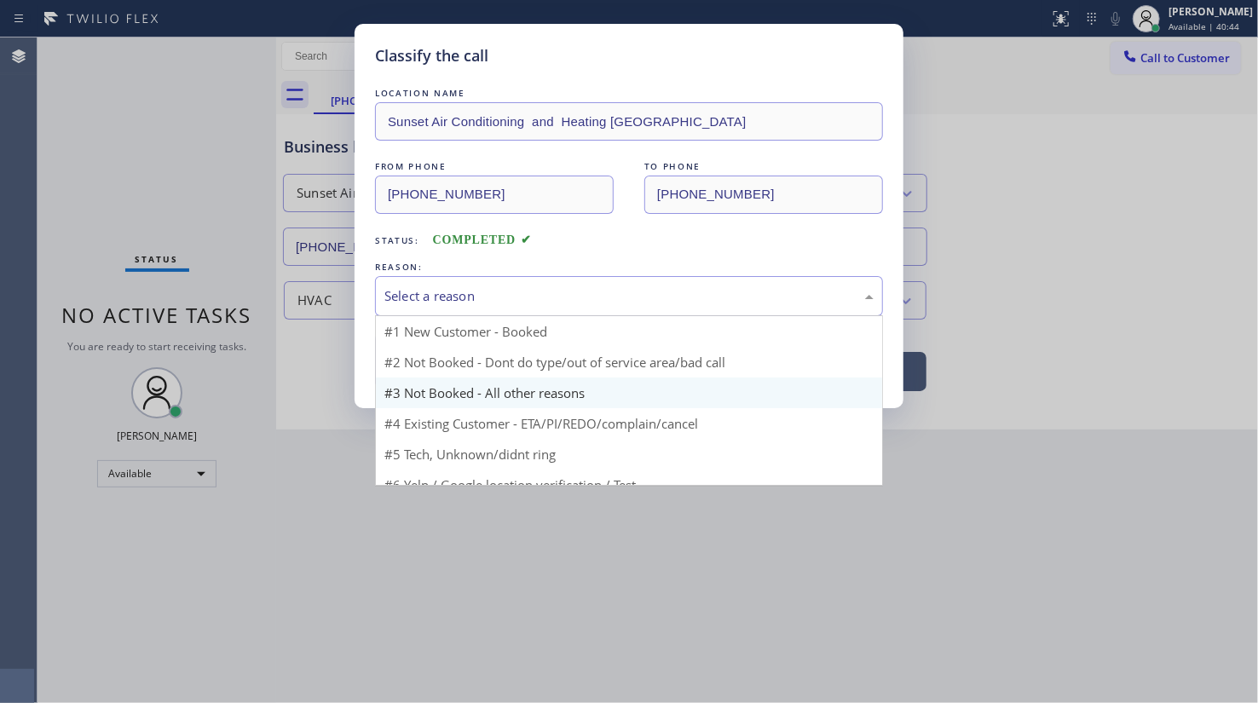
drag, startPoint x: 426, startPoint y: 294, endPoint x: 397, endPoint y: 376, distance: 86.8
click at [426, 295] on div "Select a reason" at bounding box center [628, 296] width 489 height 20
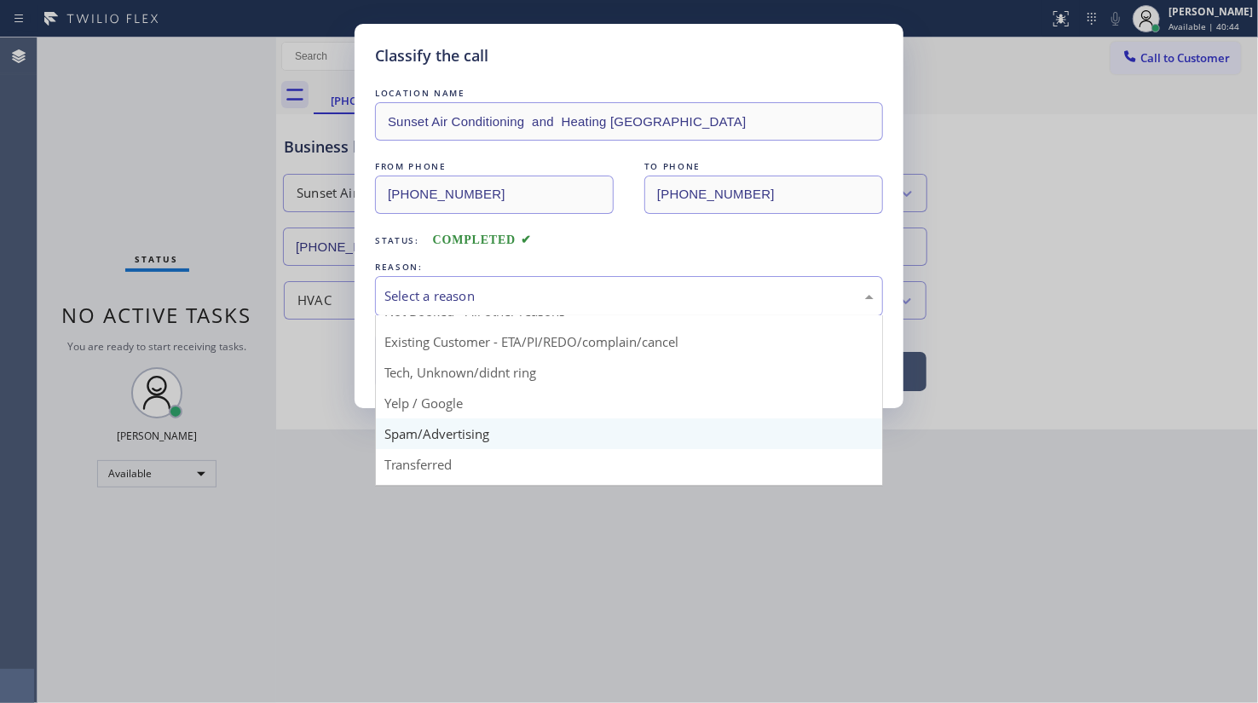
scroll to position [113, 0]
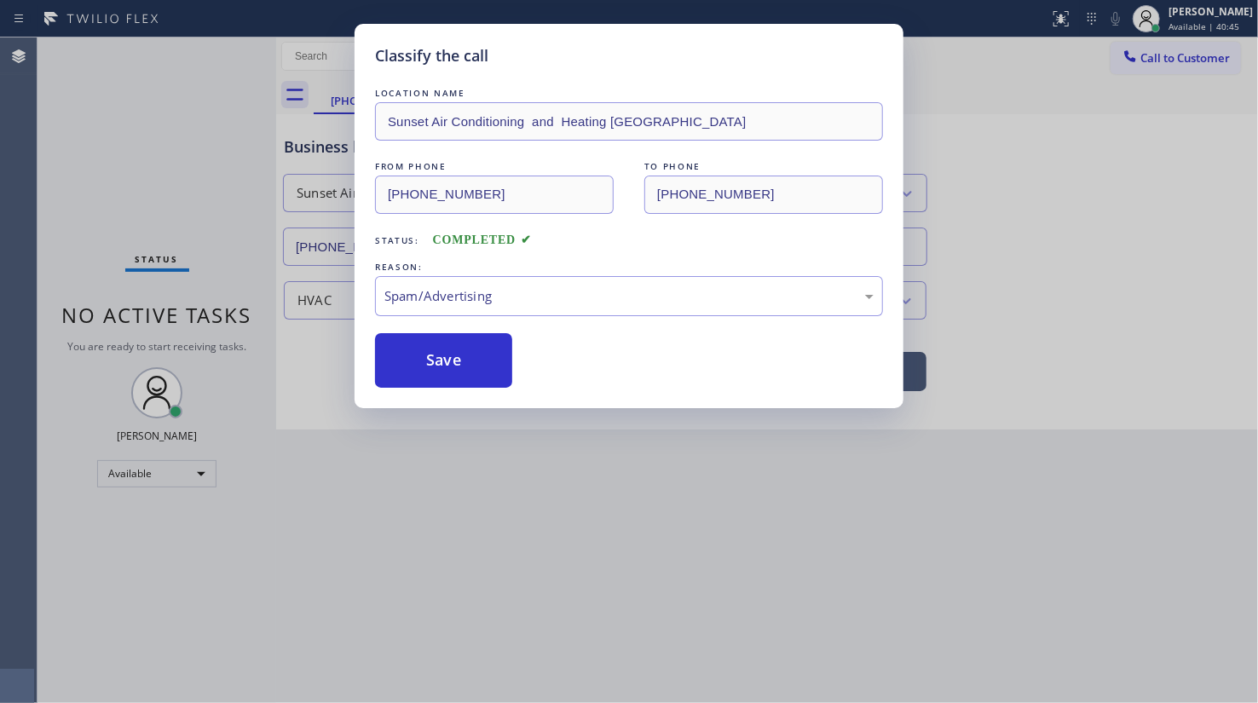
click at [405, 374] on button "Save" at bounding box center [443, 360] width 137 height 55
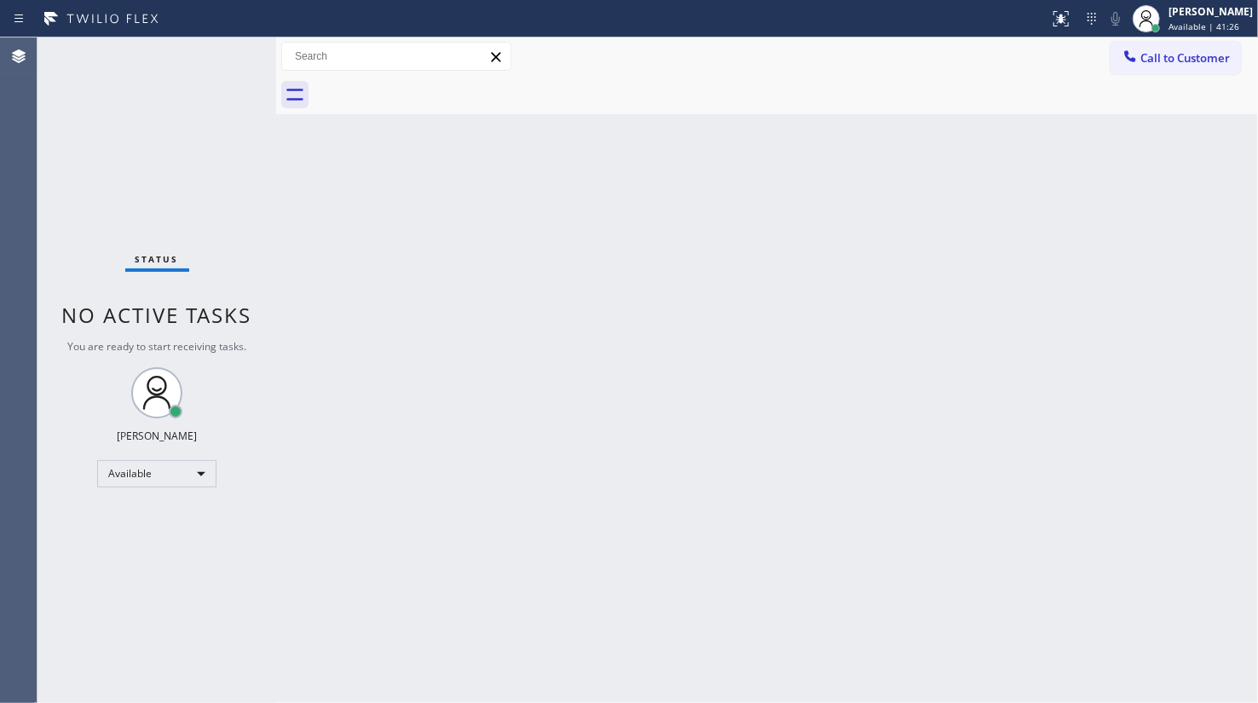
click at [566, 155] on div "Back to Dashboard Change Sender ID Customers Technicians Select a contact Outbo…" at bounding box center [767, 369] width 982 height 665
click at [339, 185] on div "Back to Dashboard Change Sender ID Customers Technicians Select a contact Outbo…" at bounding box center [767, 369] width 982 height 665
click at [276, 179] on div at bounding box center [276, 369] width 0 height 665
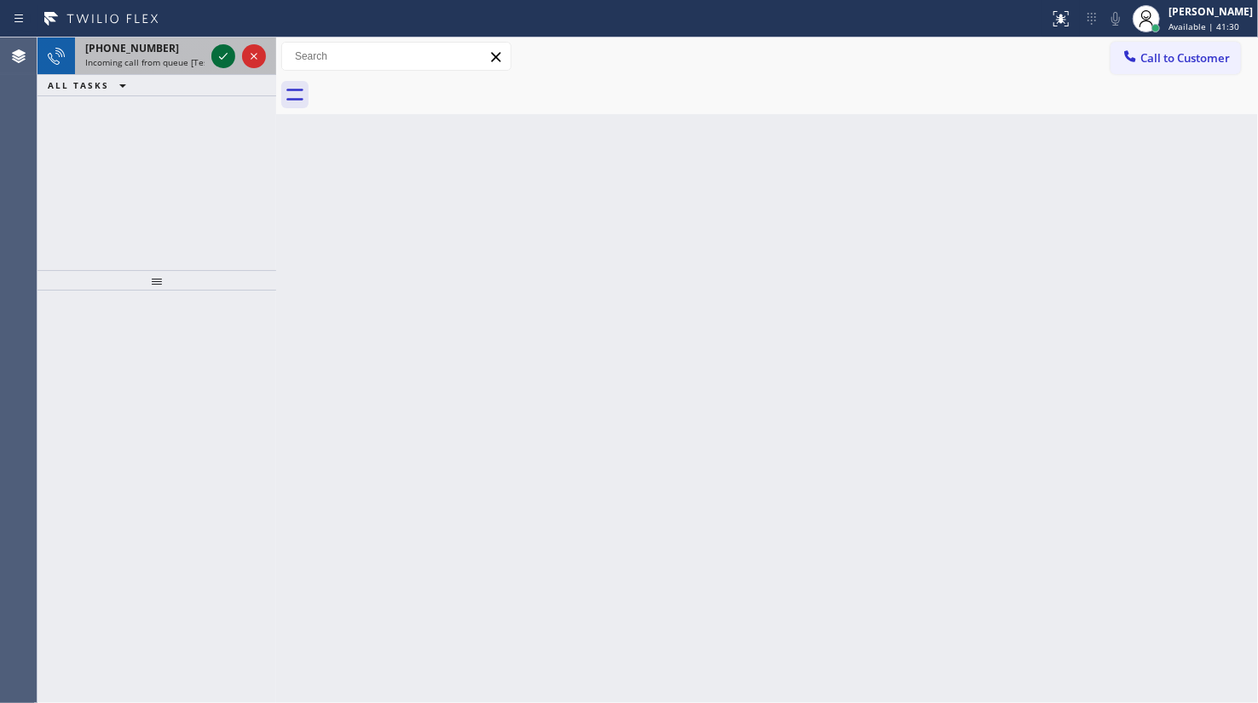
click at [220, 56] on icon at bounding box center [223, 56] width 20 height 20
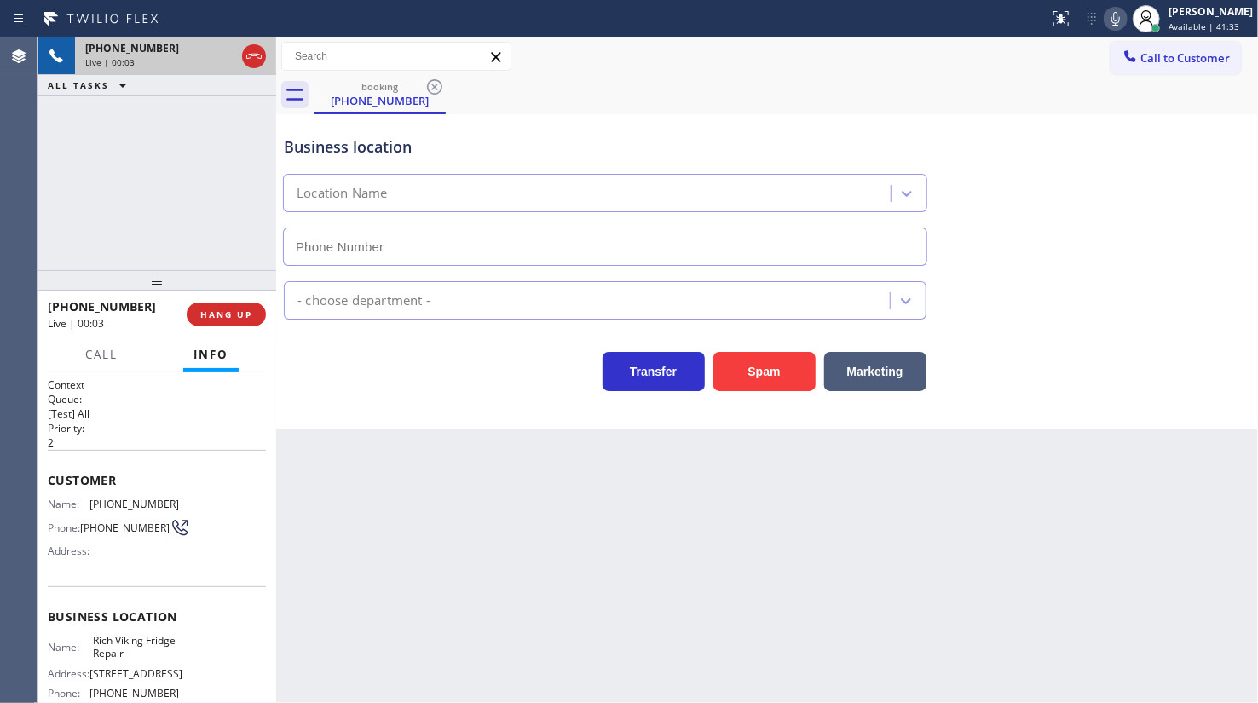
type input "(619) 773-0925"
click at [206, 309] on span "HANG UP" at bounding box center [226, 314] width 52 height 12
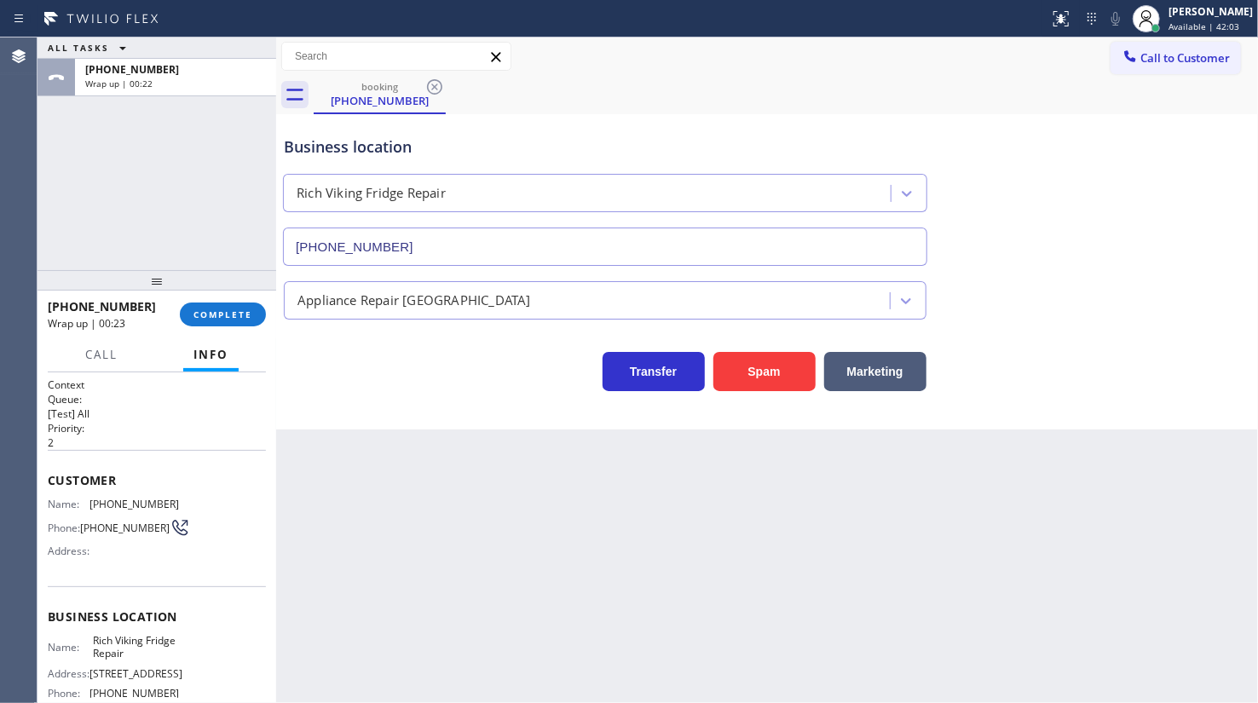
drag, startPoint x: 73, startPoint y: 160, endPoint x: 101, endPoint y: 13, distance: 150.1
click at [73, 136] on div "ALL TASKS ALL TASKS ACTIVE TASKS TASKS IN WRAP UP +16197465740 Wrap up | 00:22" at bounding box center [156, 153] width 239 height 233
click at [245, 317] on span "COMPLETE" at bounding box center [222, 314] width 59 height 12
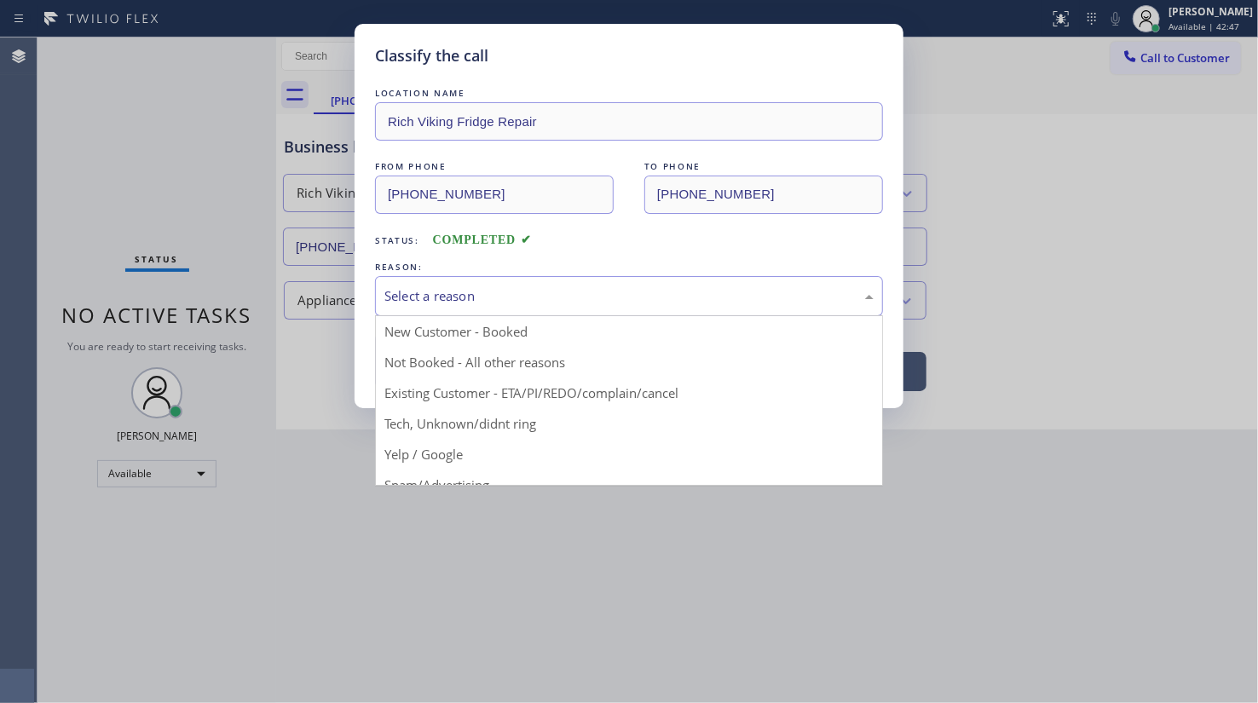
click at [415, 302] on div "Select a reason" at bounding box center [628, 296] width 489 height 20
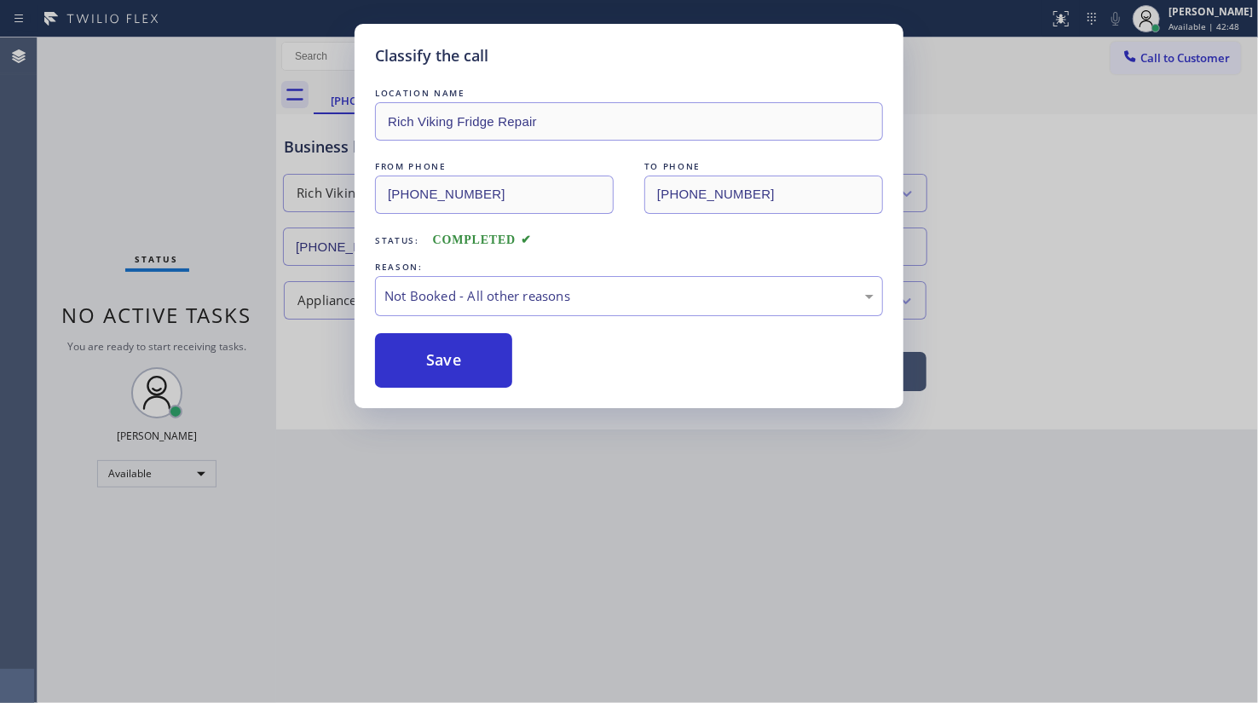
click at [415, 354] on button "Save" at bounding box center [443, 360] width 137 height 55
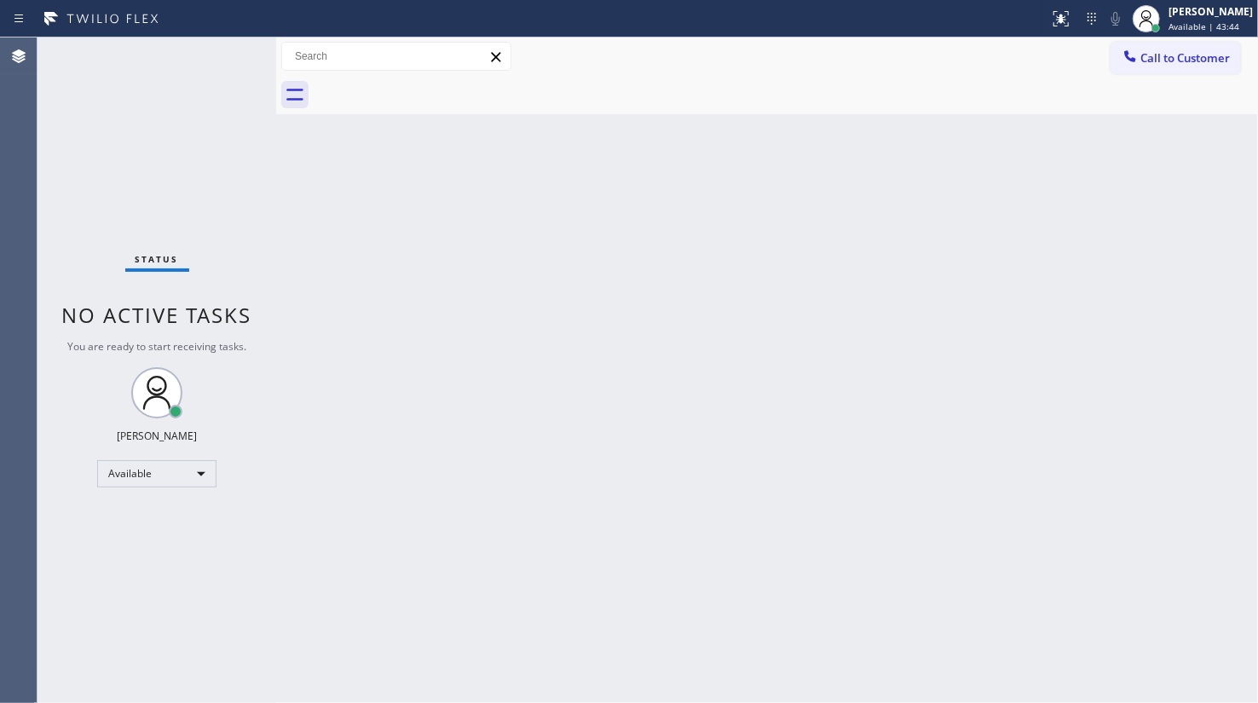
click at [222, 55] on div "Status No active tasks You are ready to start receiving tasks. JENIZA ALCAYDE A…" at bounding box center [156, 369] width 239 height 665
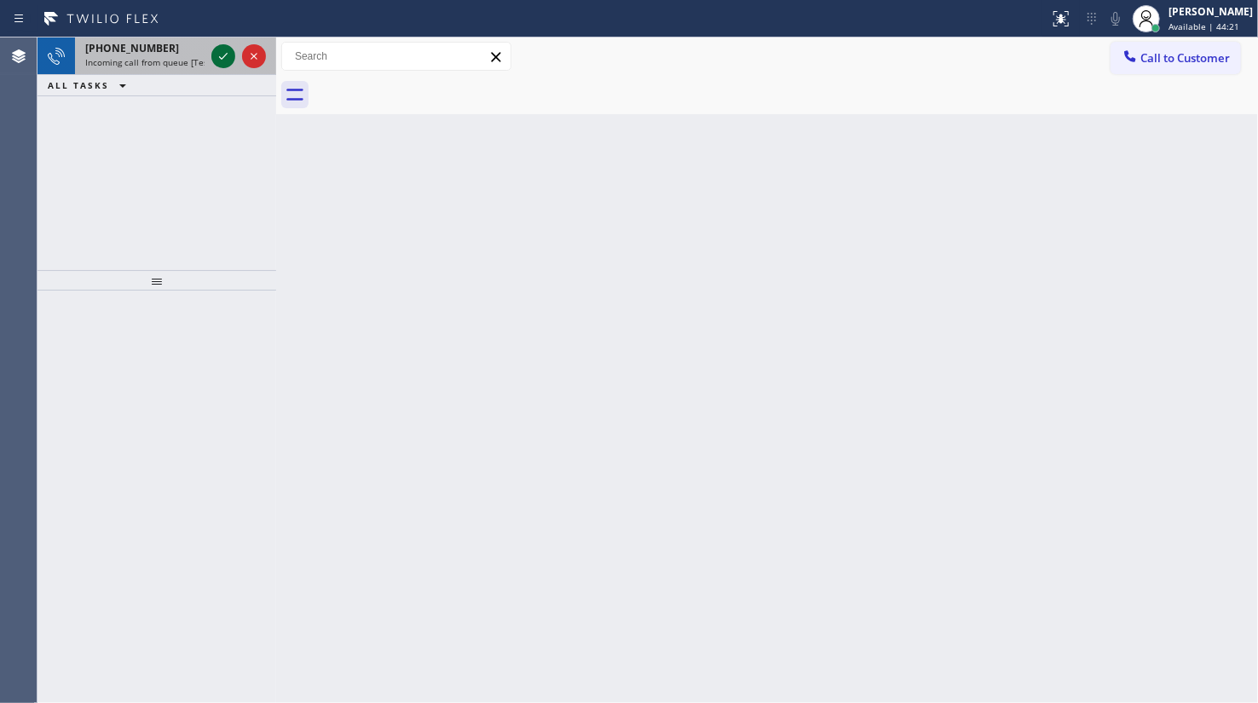
click at [230, 59] on icon at bounding box center [223, 56] width 20 height 20
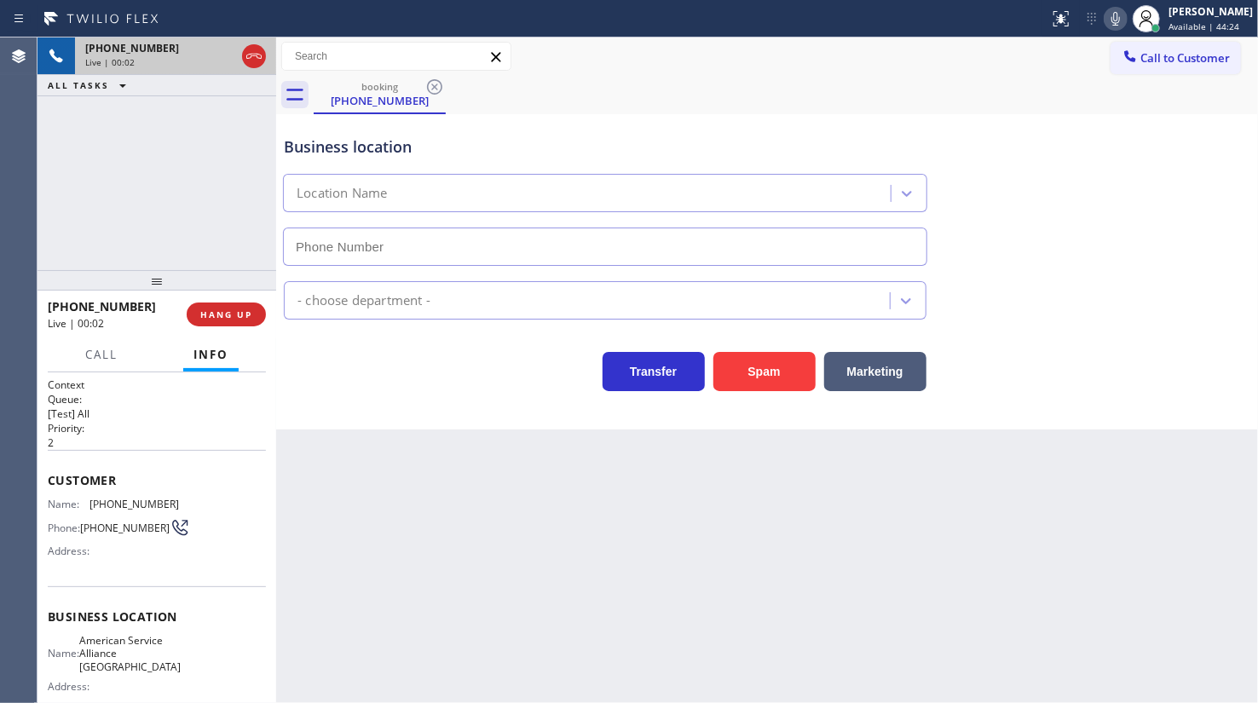
type input "(480) 588-0200"
click at [192, 320] on button "HANG UP" at bounding box center [226, 314] width 79 height 24
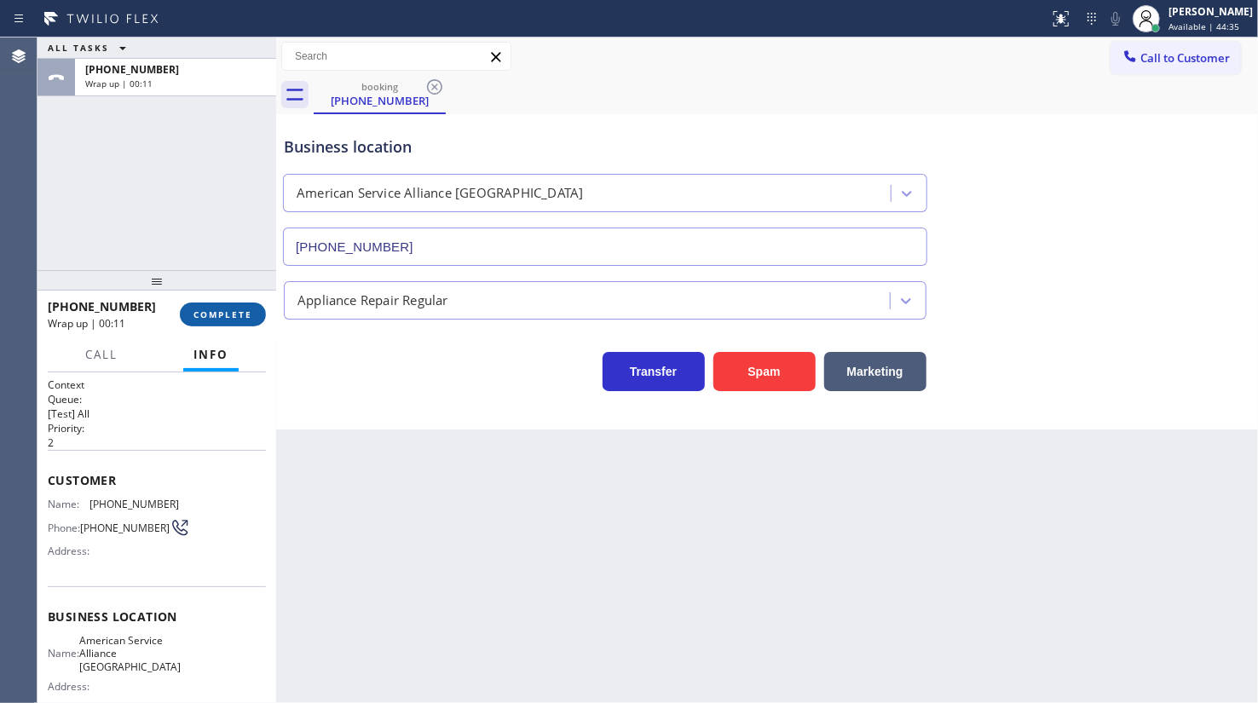
click at [240, 313] on span "COMPLETE" at bounding box center [222, 314] width 59 height 12
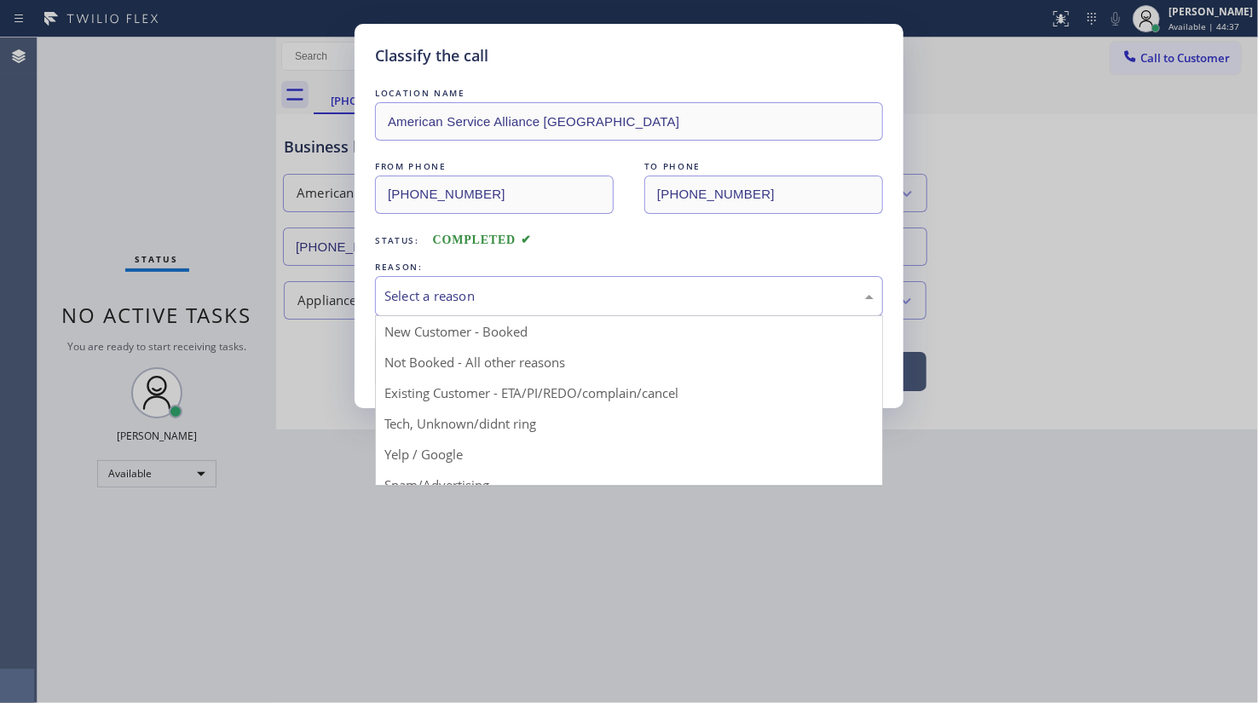
click at [443, 301] on div "Select a reason" at bounding box center [628, 296] width 489 height 20
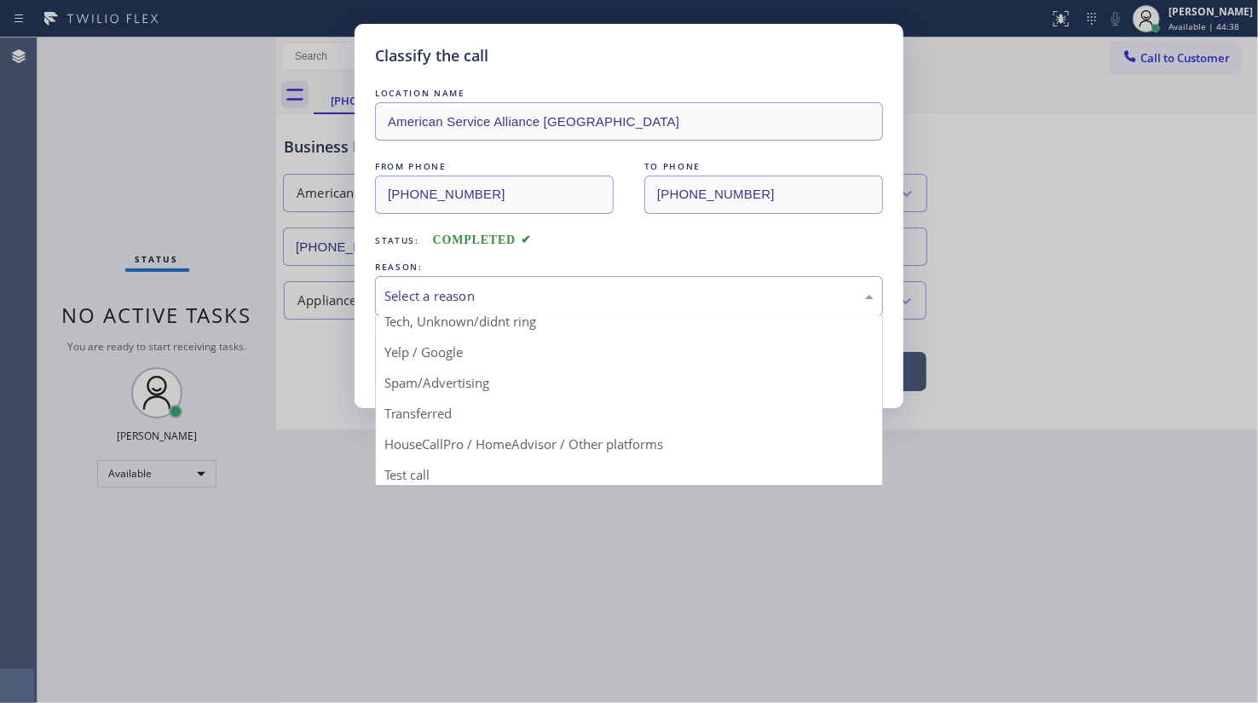
scroll to position [113, 0]
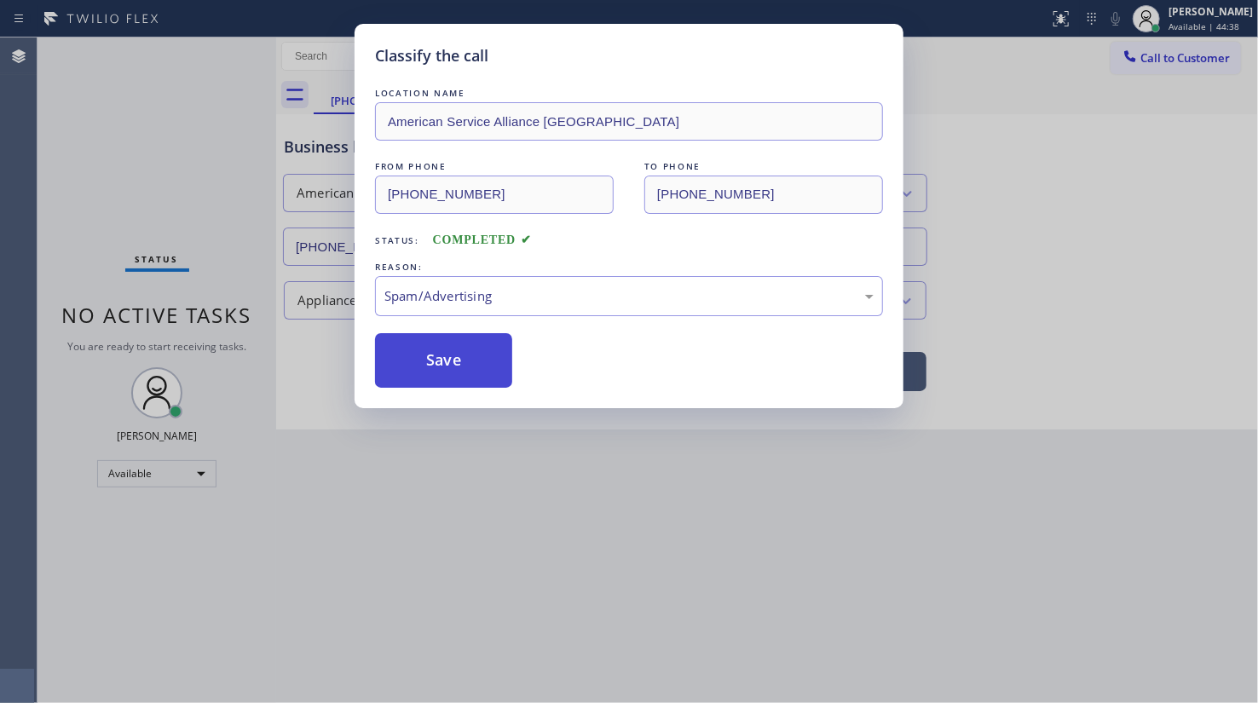
click at [439, 361] on button "Save" at bounding box center [443, 360] width 137 height 55
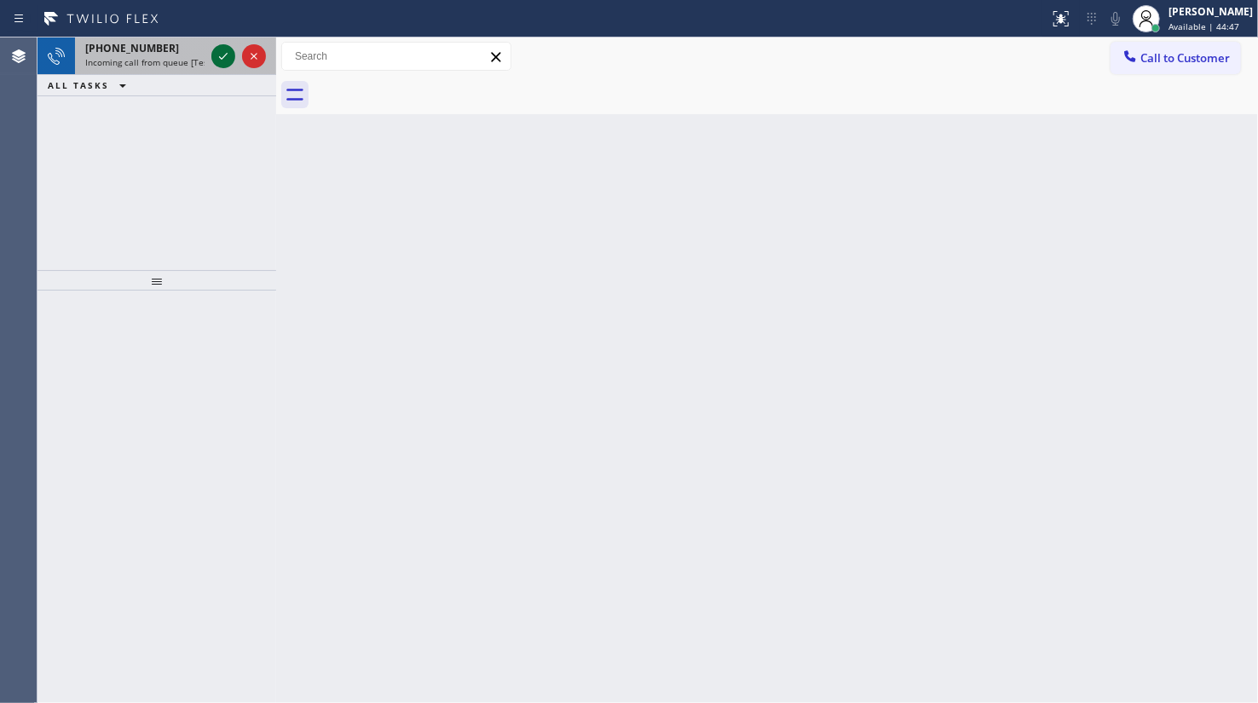
drag, startPoint x: 217, startPoint y: 38, endPoint x: 222, endPoint y: 47, distance: 9.5
click at [218, 45] on div at bounding box center [238, 55] width 61 height 37
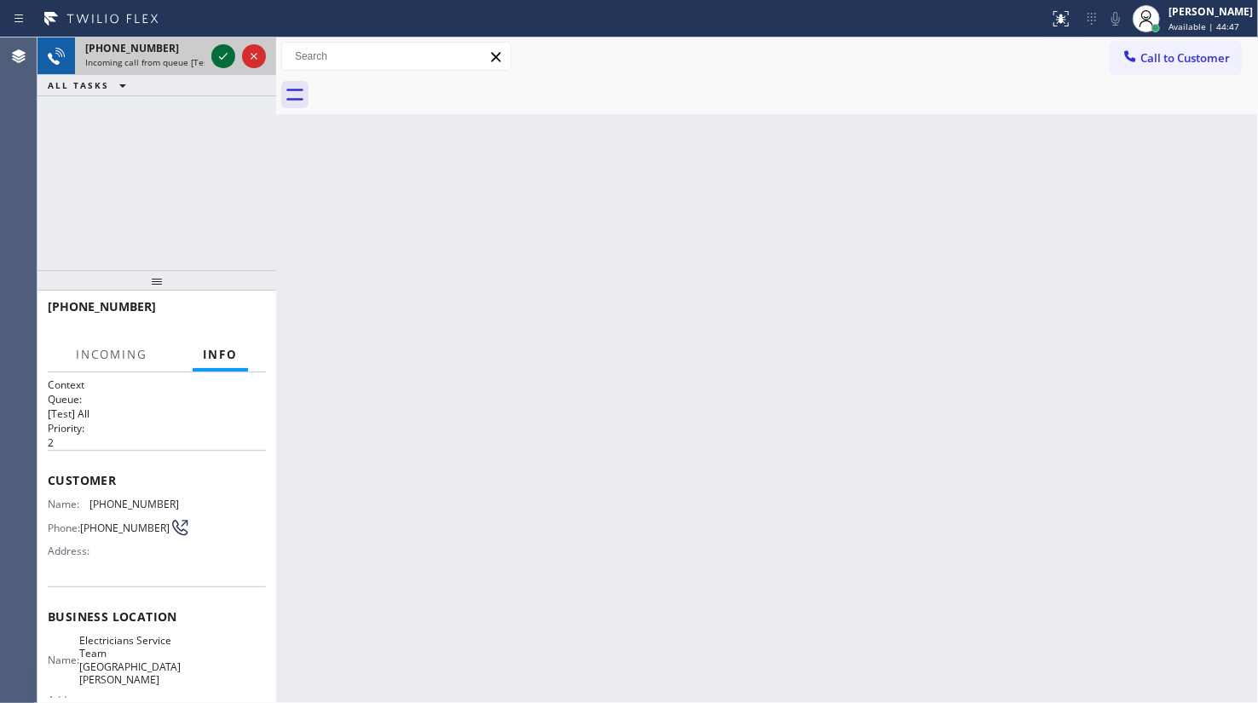
click at [222, 47] on icon at bounding box center [223, 56] width 20 height 20
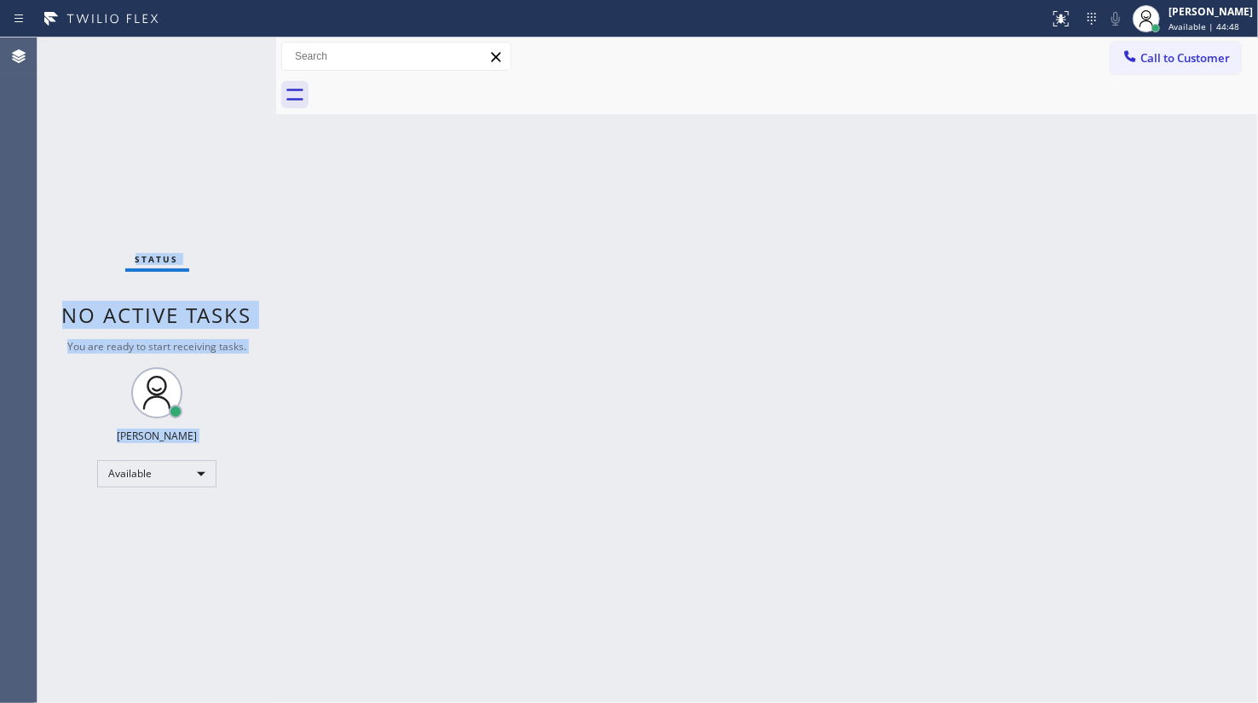
click at [225, 51] on div "Status No active tasks You are ready to start receiving tasks. JENIZA ALCAYDE A…" at bounding box center [156, 369] width 239 height 665
click at [1046, 5] on button at bounding box center [1060, 18] width 37 height 37
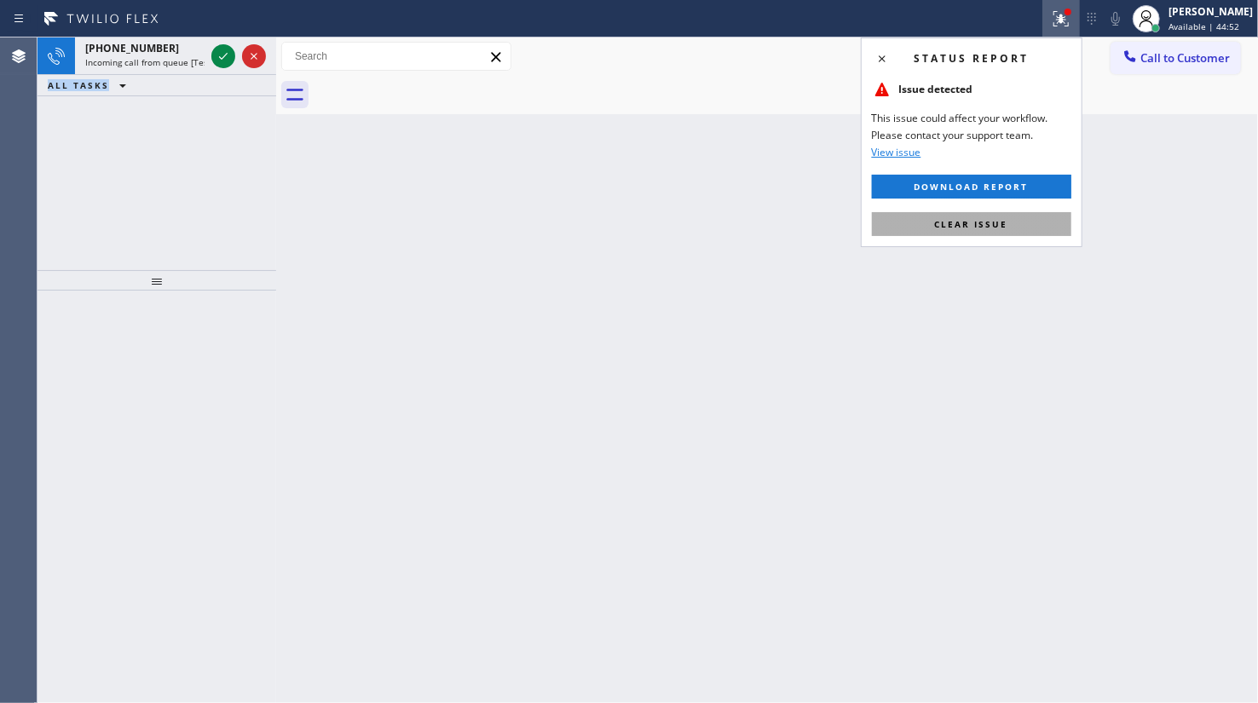
drag, startPoint x: 997, startPoint y: 218, endPoint x: 579, endPoint y: 170, distance: 420.2
click at [994, 222] on span "Clear issue" at bounding box center [971, 224] width 73 height 12
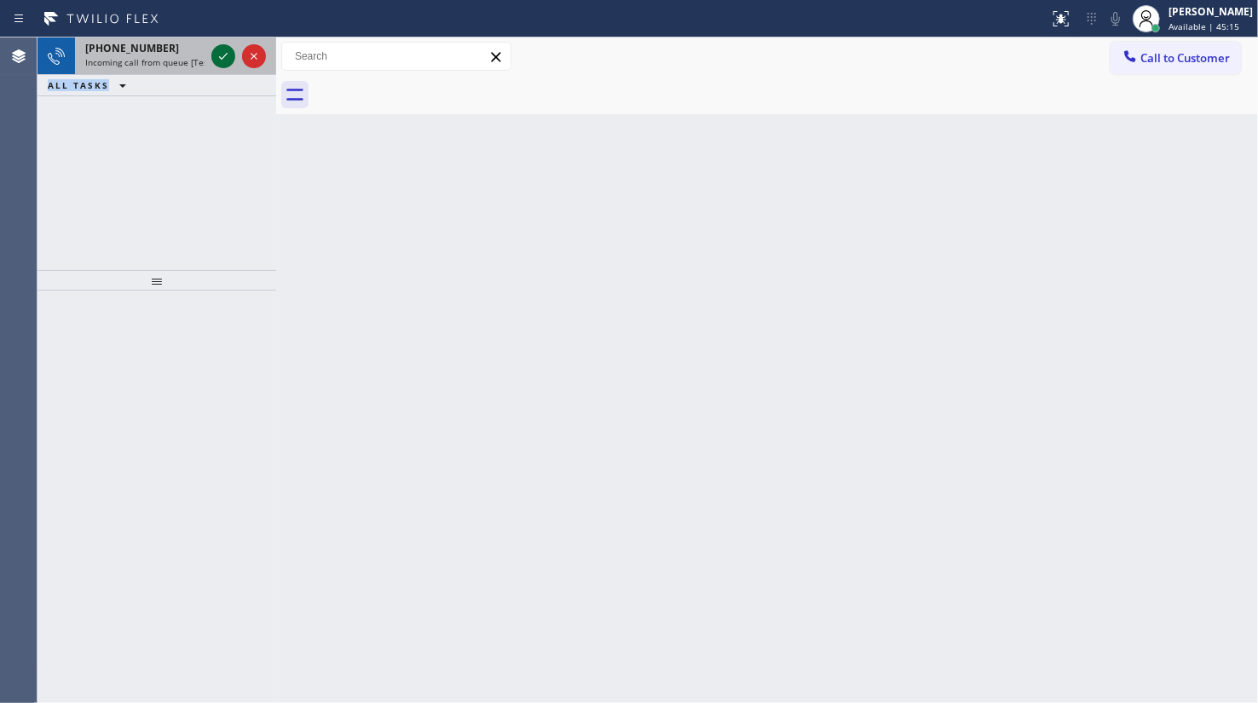
click at [211, 58] on div at bounding box center [223, 56] width 24 height 20
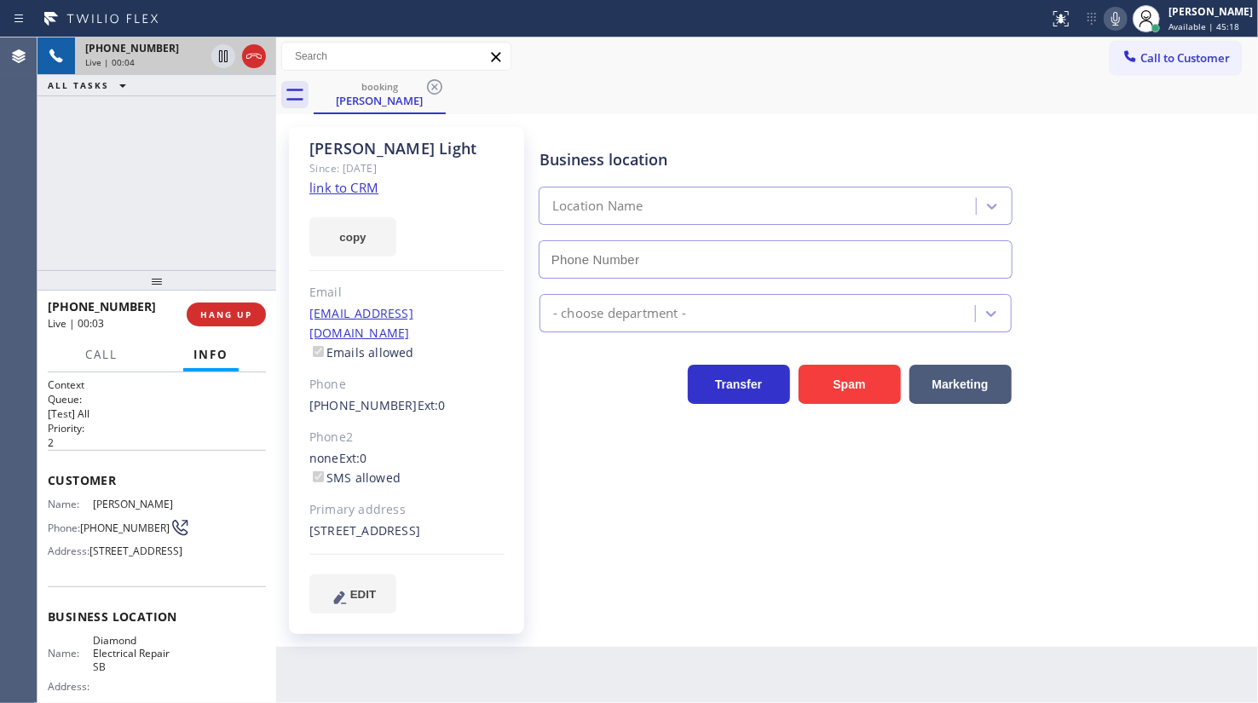
type input "(909) 442-4276"
click at [351, 181] on link "link to CRM" at bounding box center [343, 187] width 69 height 17
click at [248, 50] on icon at bounding box center [254, 56] width 20 height 20
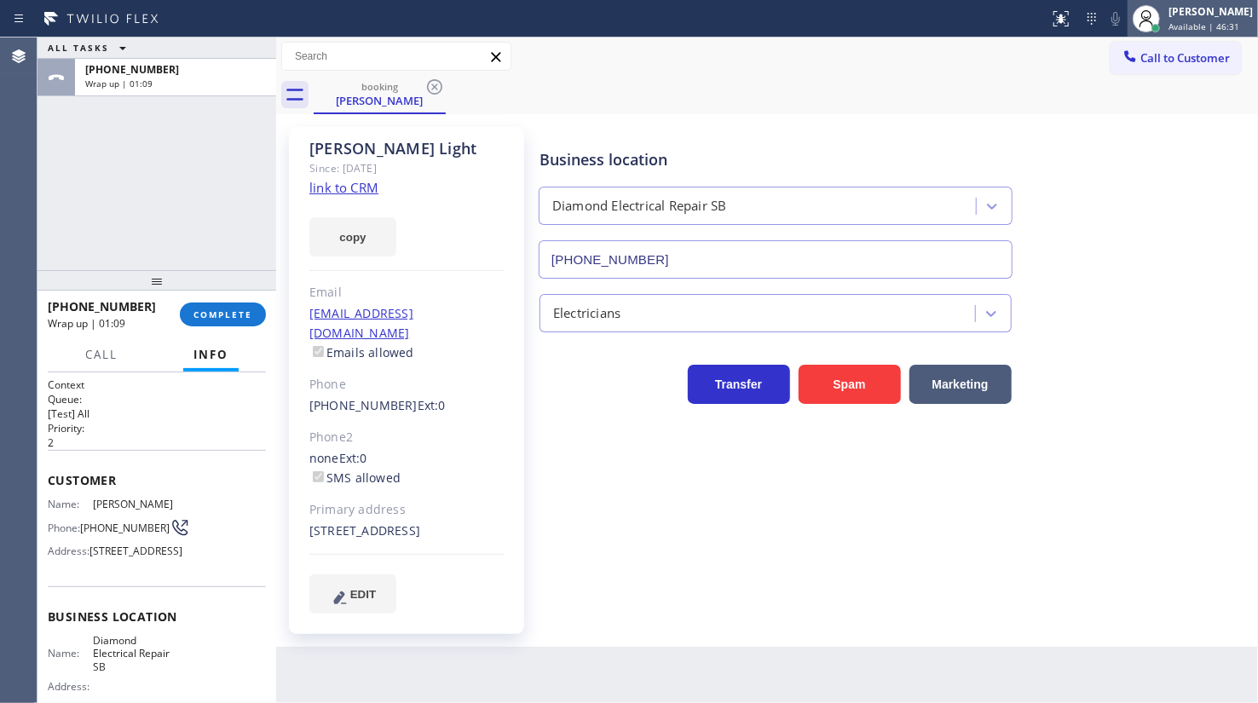
click at [1195, 7] on div "[PERSON_NAME]" at bounding box center [1210, 11] width 84 height 14
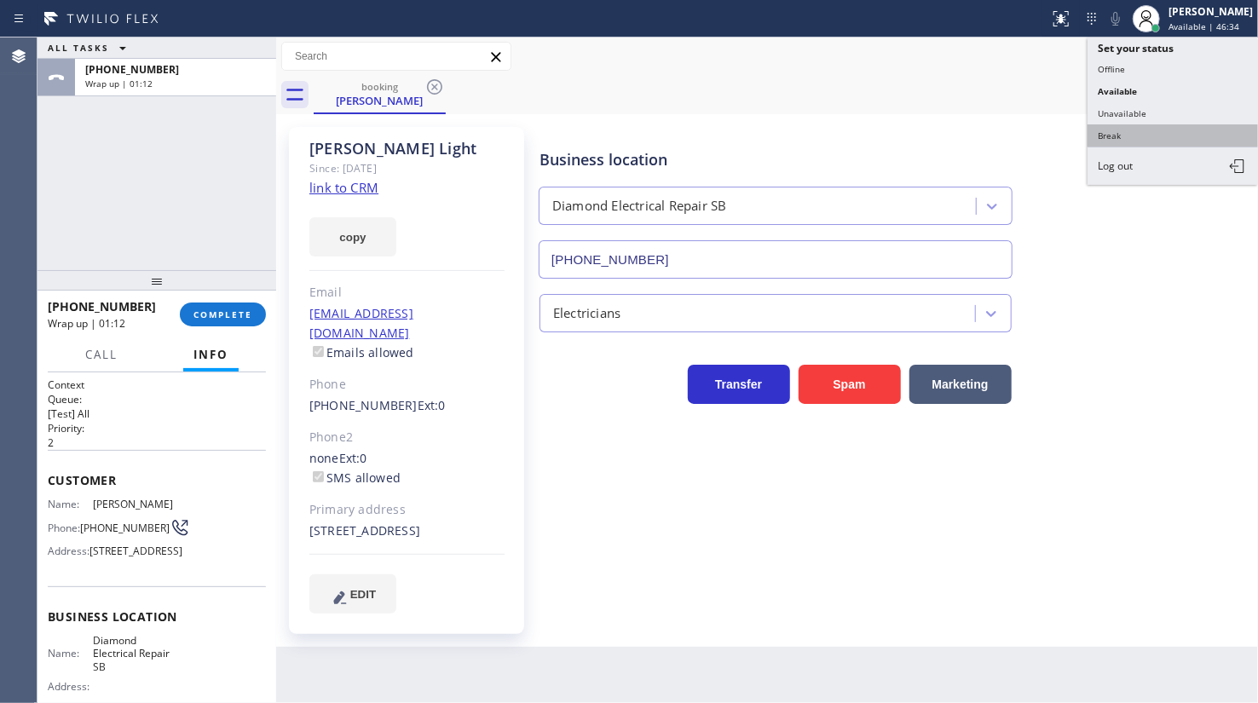
click at [1149, 130] on button "Break" at bounding box center [1172, 135] width 170 height 22
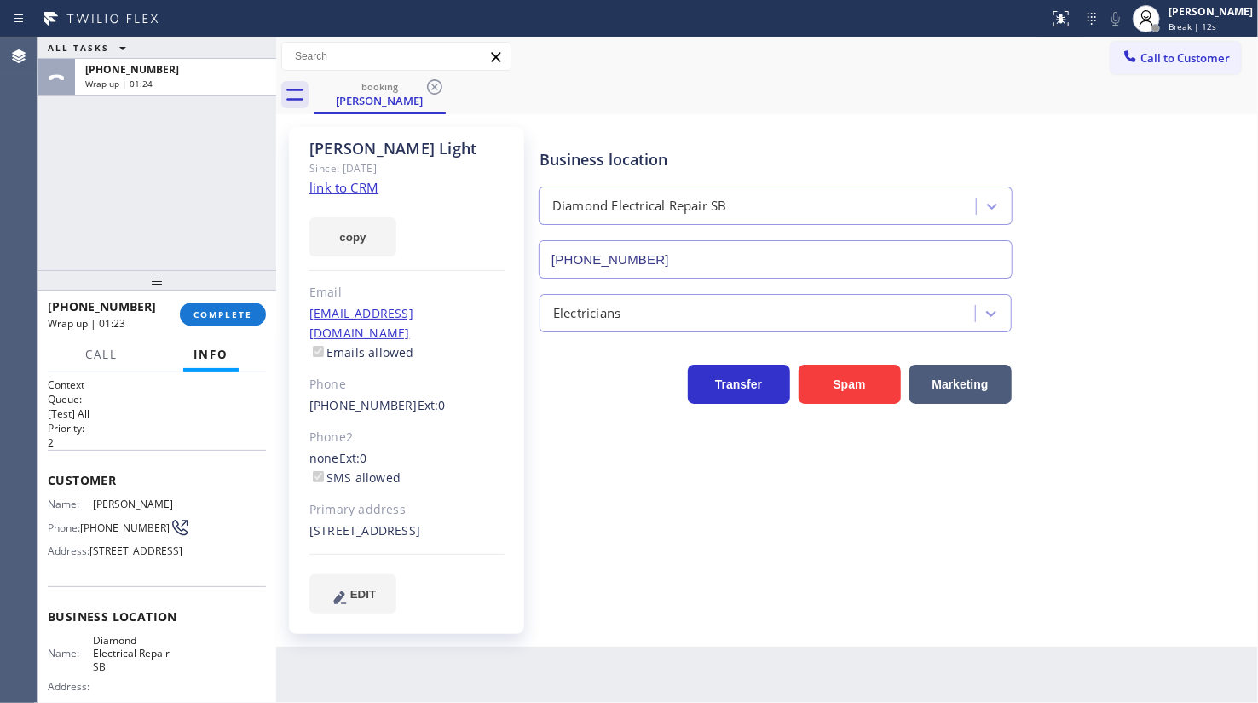
click at [166, 133] on div "ALL TASKS ALL TASKS ACTIVE TASKS TASKS IN WRAP UP +19092262544 Wrap up | 01:24" at bounding box center [156, 153] width 239 height 233
click at [246, 311] on span "COMPLETE" at bounding box center [222, 314] width 59 height 12
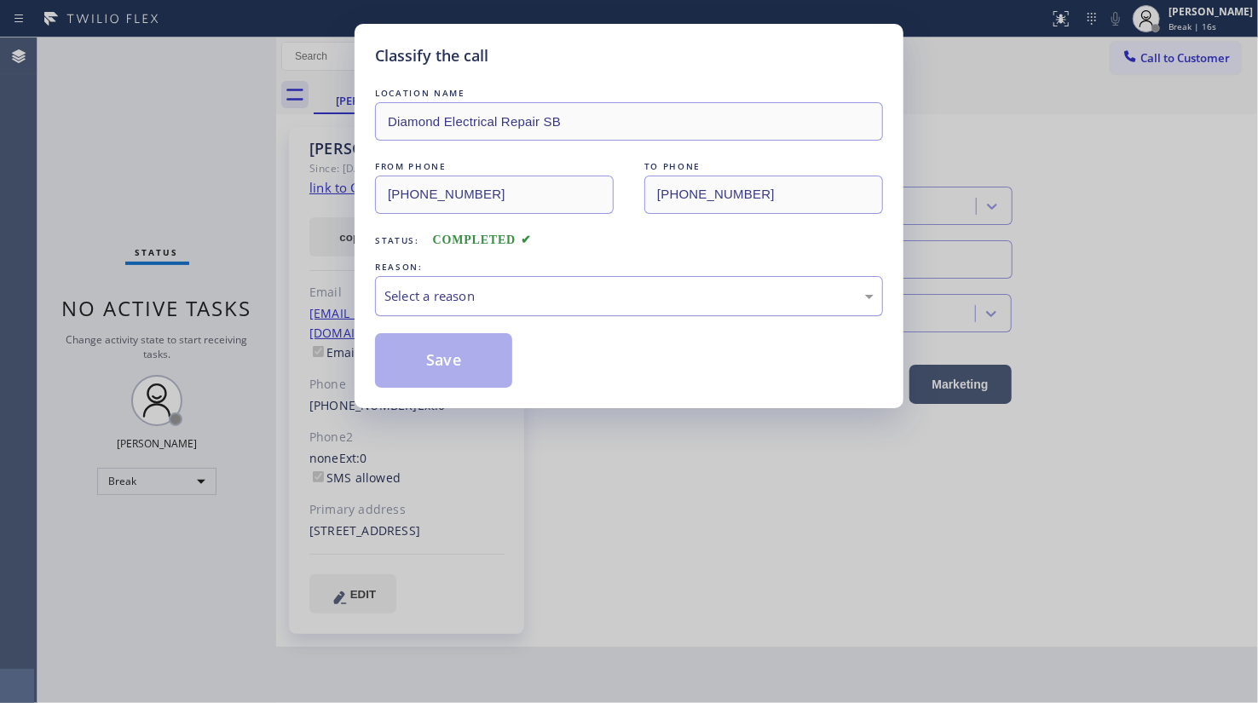
click at [435, 309] on div "Select a reason" at bounding box center [629, 296] width 508 height 40
click at [436, 369] on button "Save" at bounding box center [443, 360] width 137 height 55
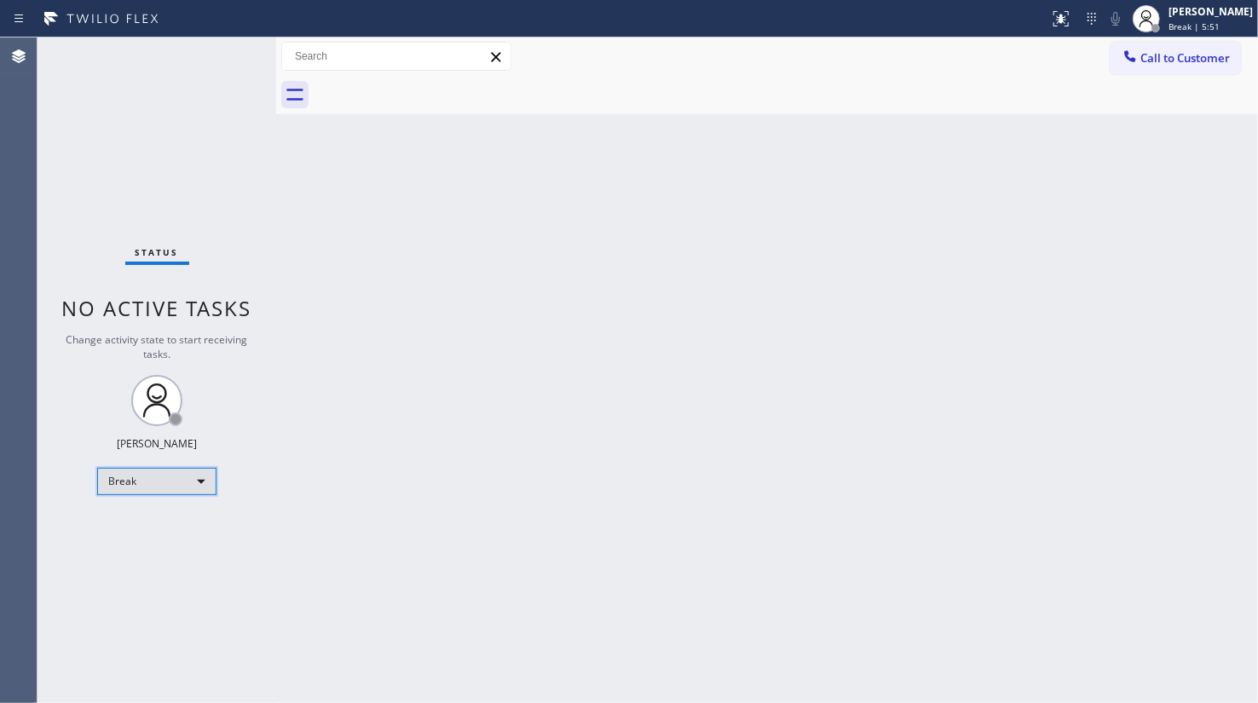
click at [170, 487] on div "Break" at bounding box center [156, 481] width 119 height 27
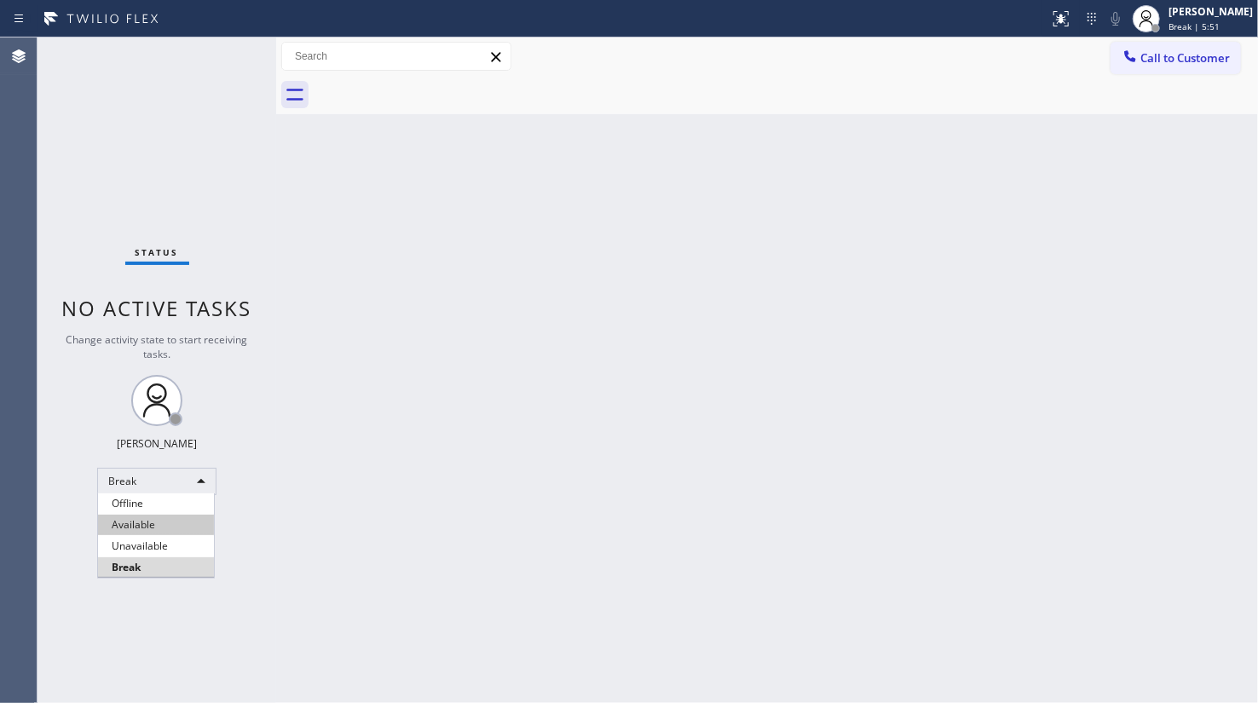
click at [147, 520] on li "Available" at bounding box center [156, 525] width 116 height 20
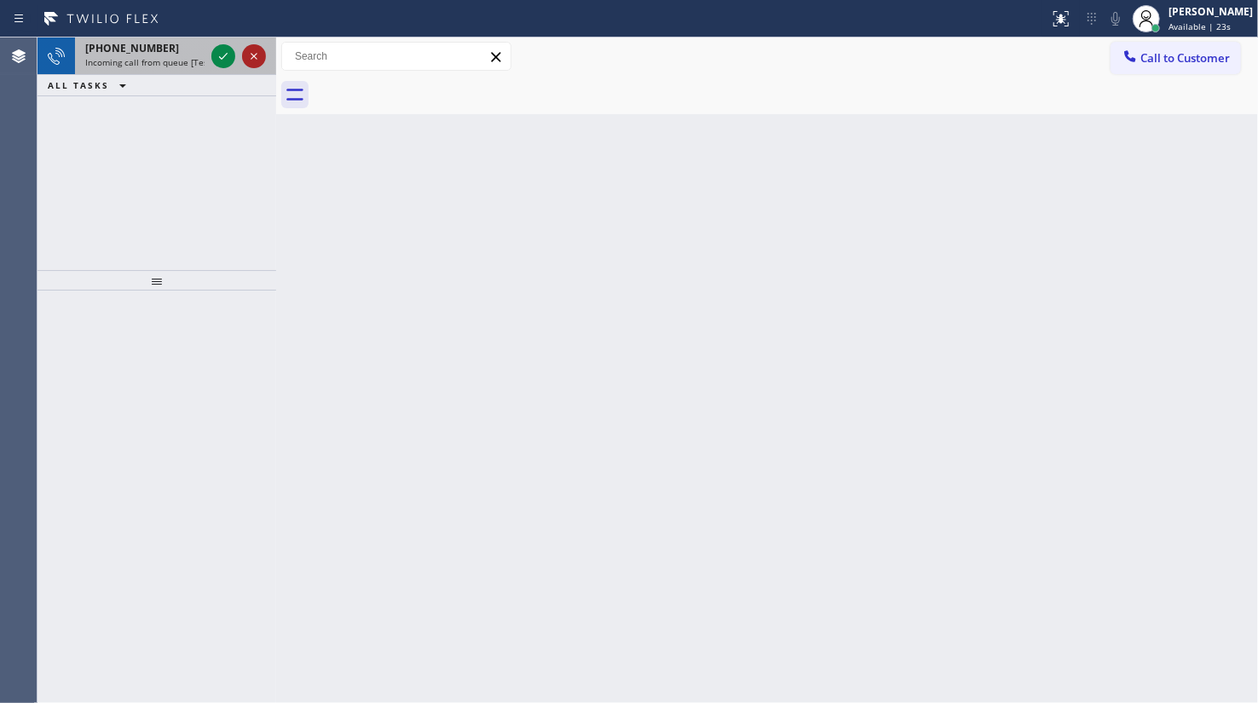
drag, startPoint x: 166, startPoint y: 59, endPoint x: 245, endPoint y: 50, distance: 78.9
click at [166, 59] on span "Incoming call from queue [Test] All" at bounding box center [155, 62] width 141 height 12
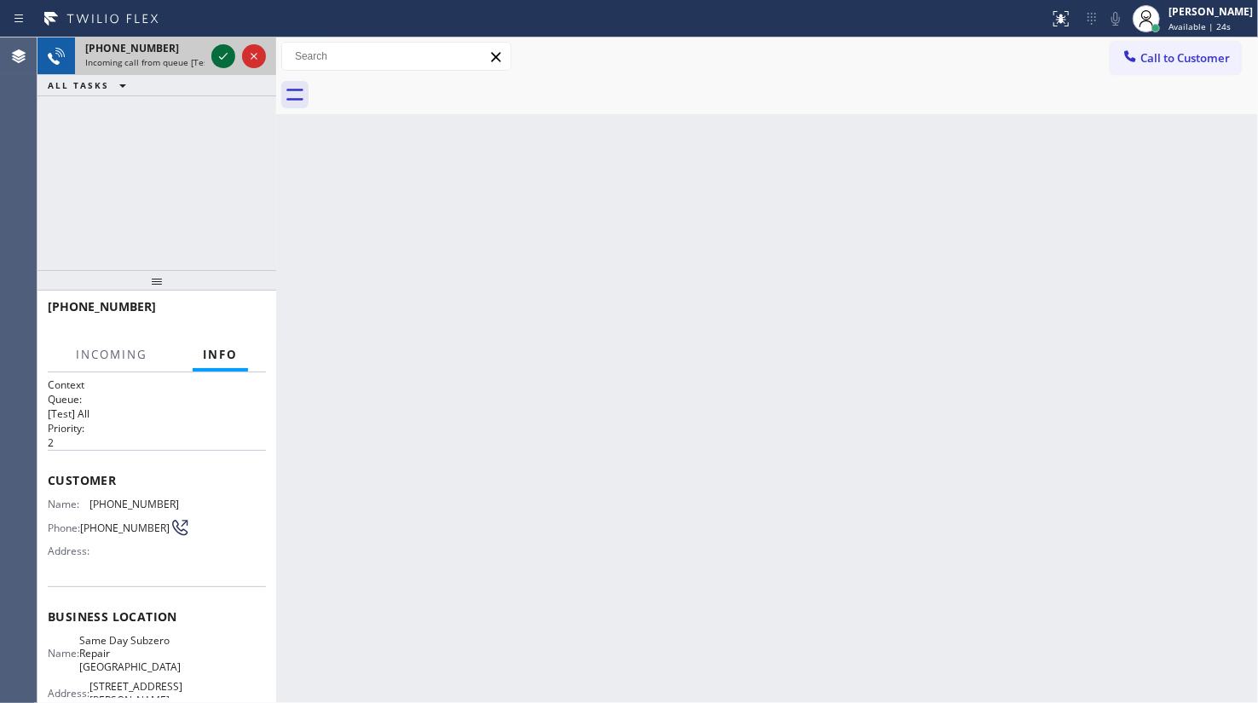
click at [222, 53] on icon at bounding box center [223, 56] width 20 height 20
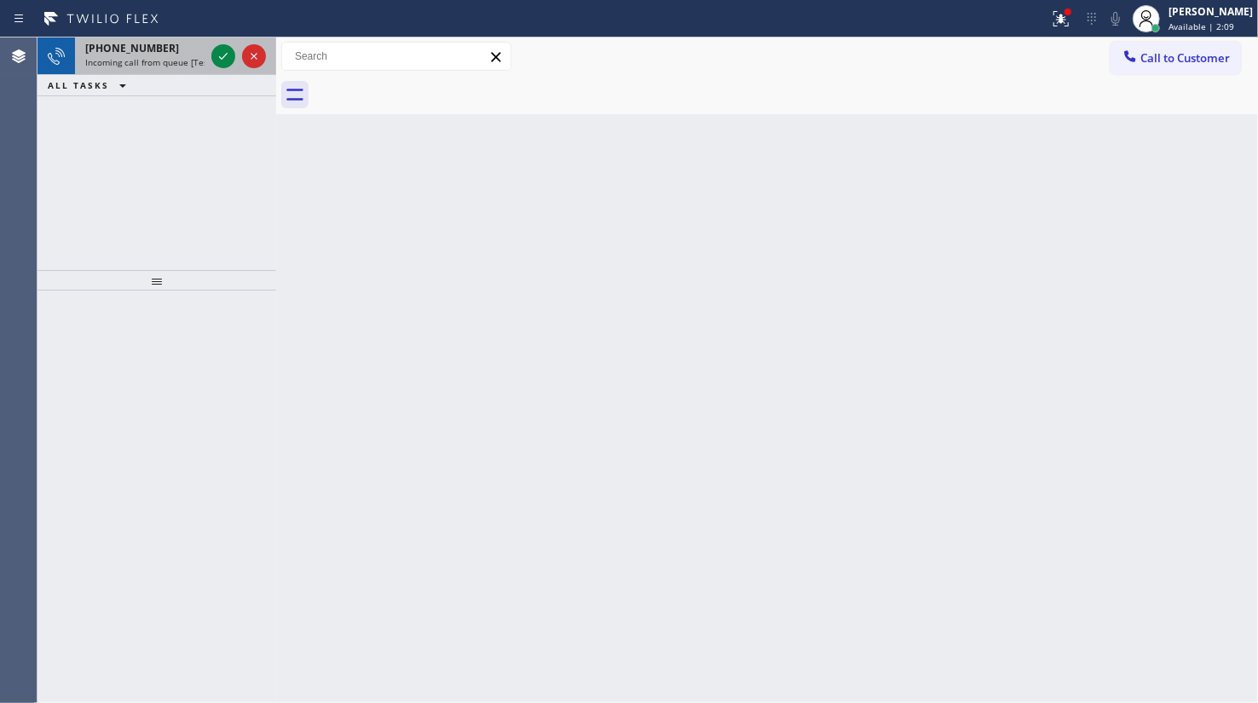
click at [140, 59] on span "Incoming call from queue [Test] All" at bounding box center [155, 62] width 141 height 12
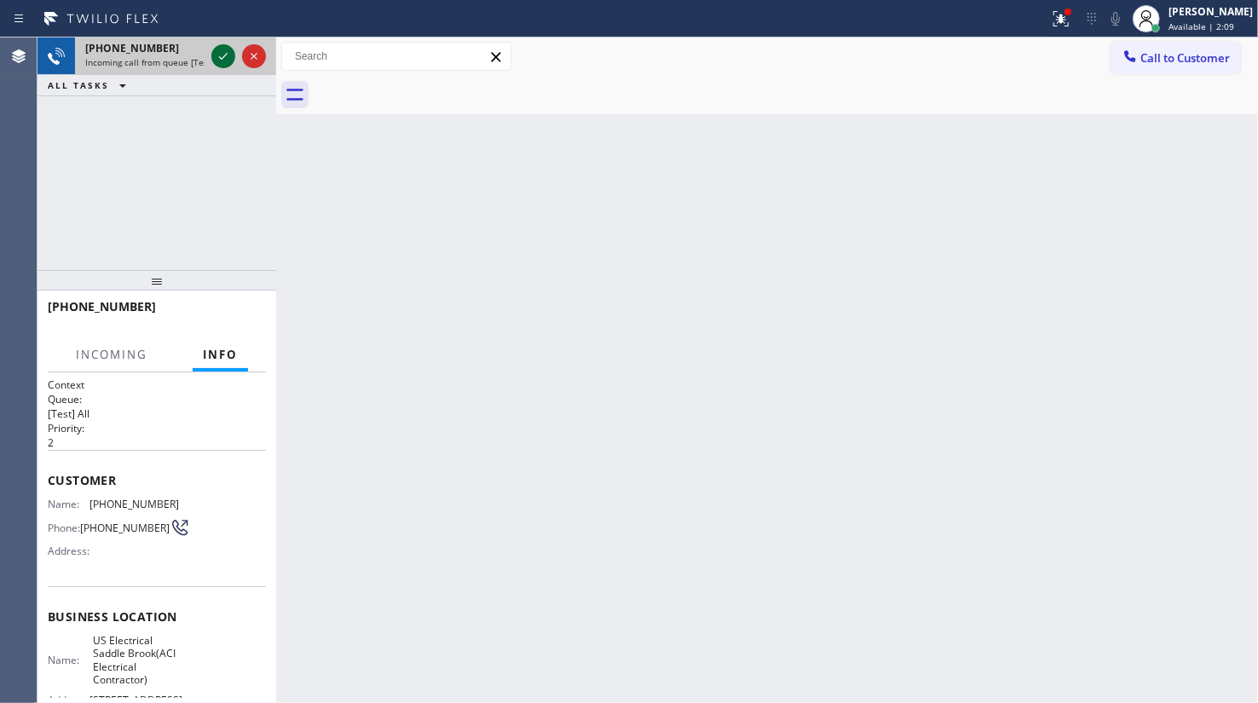
click at [230, 60] on icon at bounding box center [223, 56] width 20 height 20
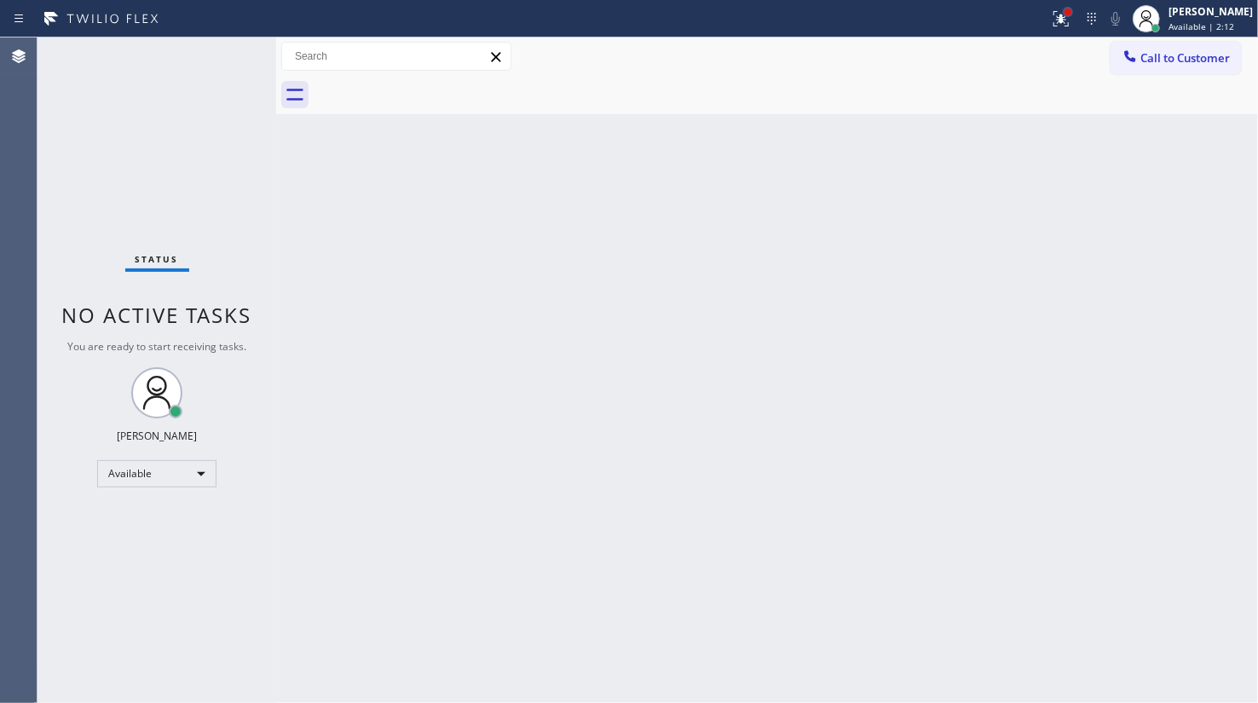
click at [1065, 14] on div at bounding box center [1068, 12] width 10 height 10
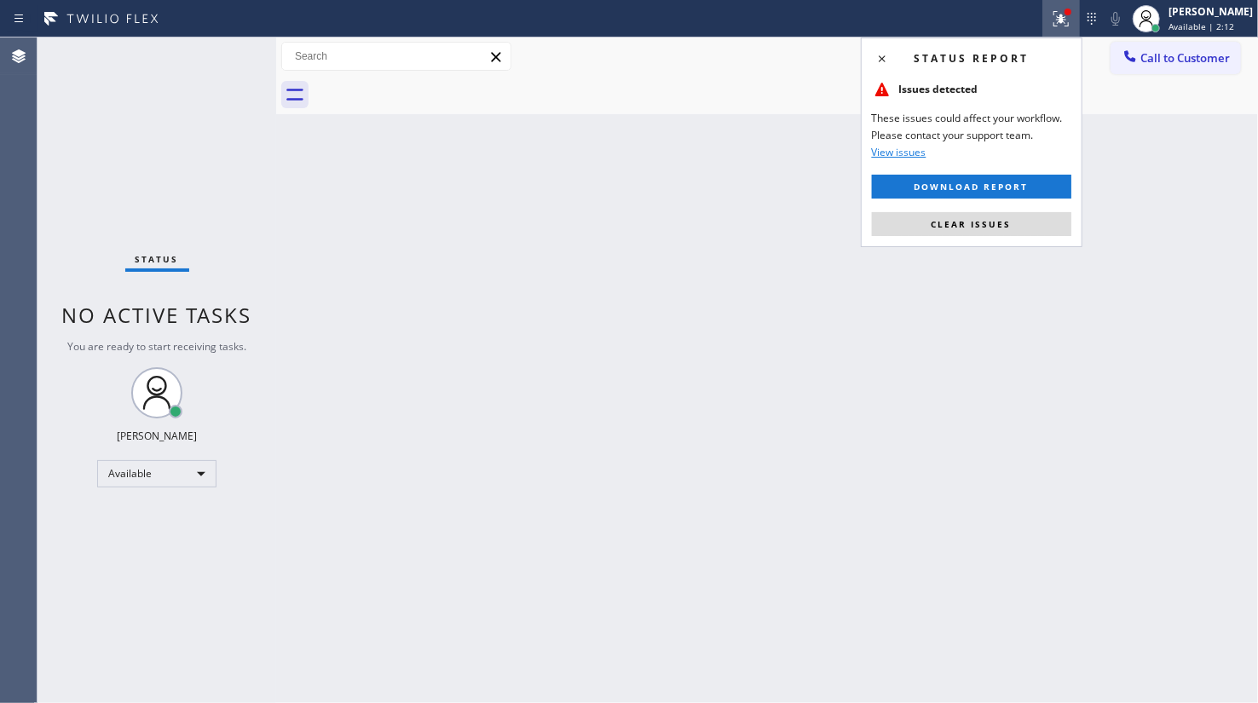
click at [1014, 240] on div "Status report Issues detected These issues could affect your workflow. Please c…" at bounding box center [972, 142] width 222 height 210
drag, startPoint x: 1015, startPoint y: 229, endPoint x: 751, endPoint y: 154, distance: 274.6
click at [1015, 227] on button "Clear issues" at bounding box center [971, 224] width 199 height 24
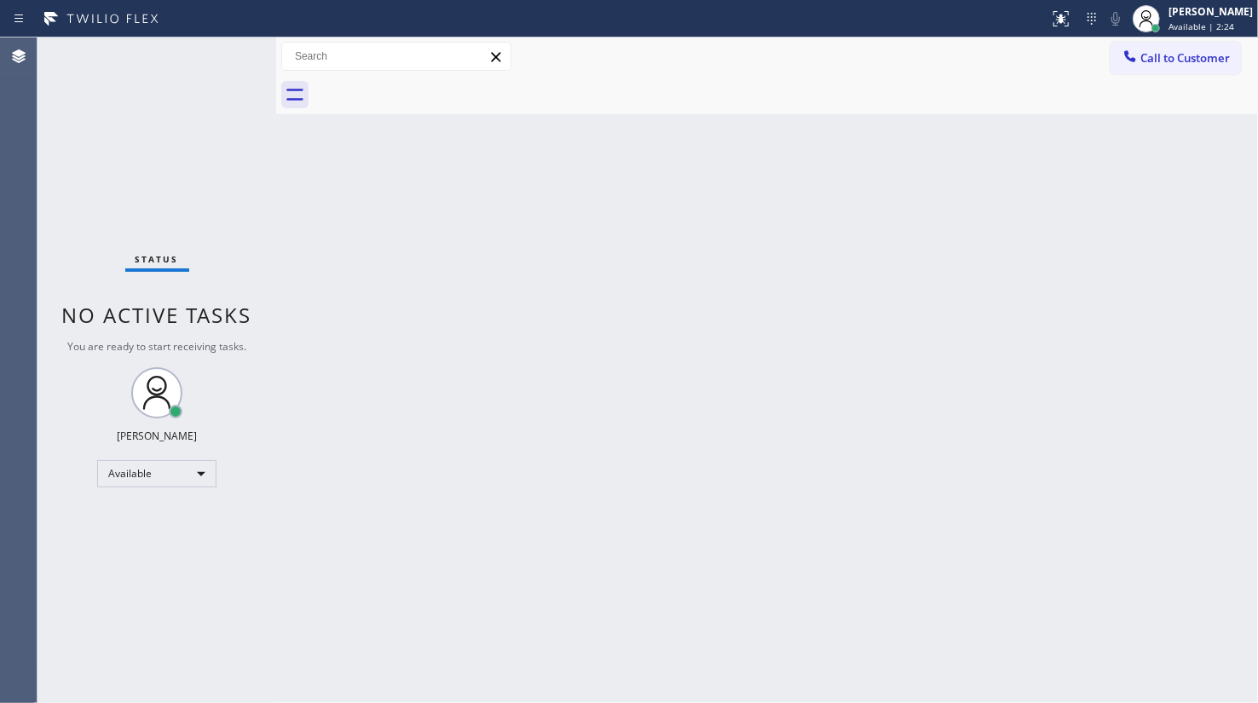
click at [477, 284] on div "Back to Dashboard Change Sender ID Customers Technicians Select a contact Outbo…" at bounding box center [767, 369] width 982 height 665
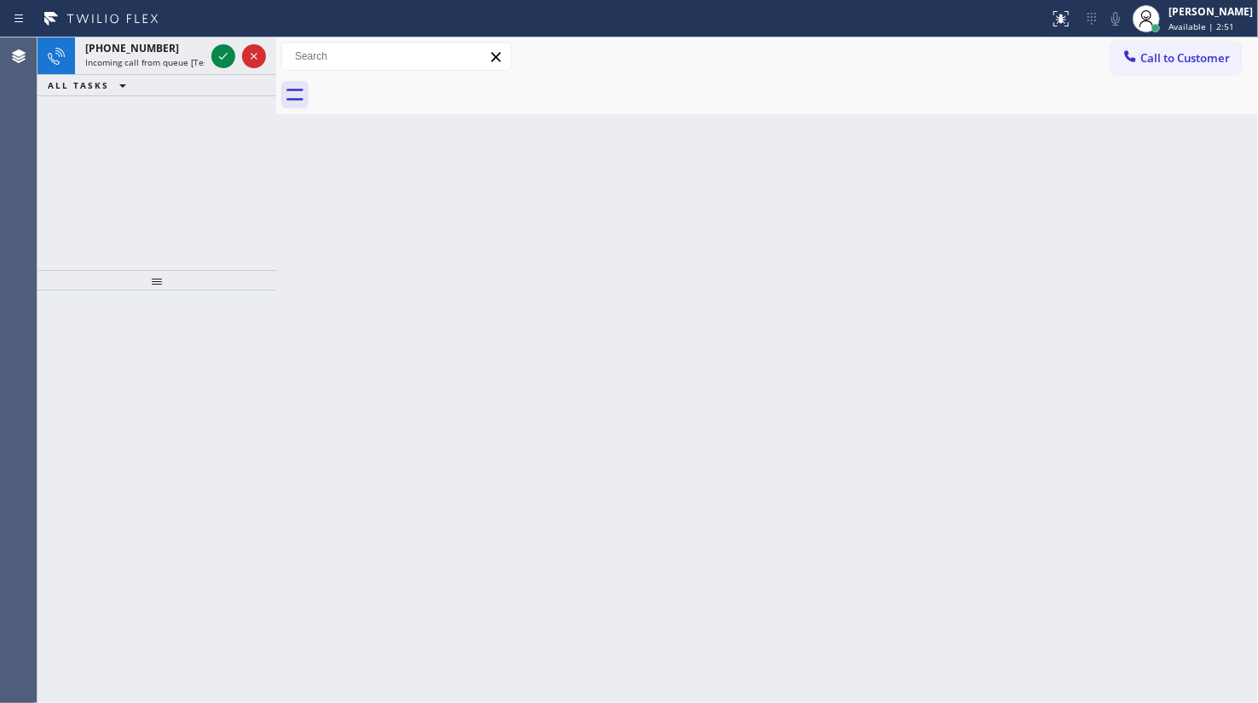
click at [91, 112] on div "+15616753126 Incoming call from queue [Test] All ALL TASKS ALL TASKS ACTIVE TAS…" at bounding box center [156, 153] width 239 height 233
click at [225, 55] on icon at bounding box center [223, 56] width 9 height 7
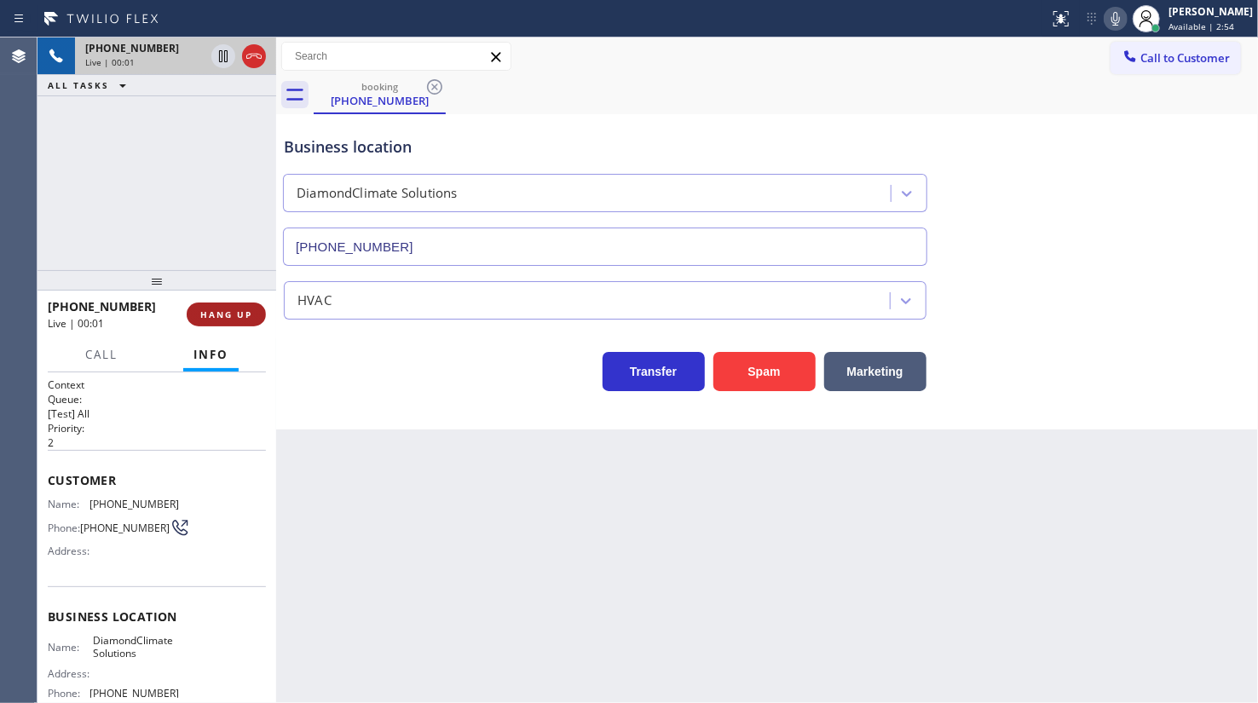
type input "(561) 794-4993"
click at [230, 320] on button "HANG UP" at bounding box center [226, 314] width 79 height 24
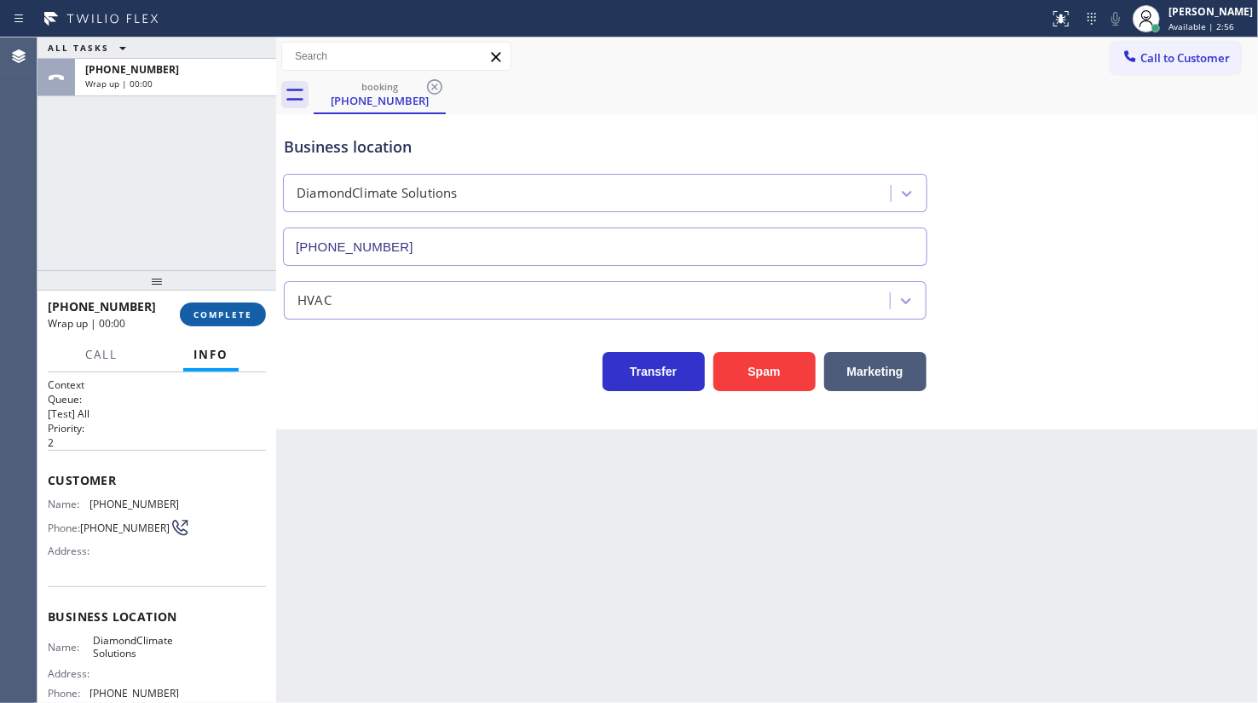
click at [232, 320] on button "COMPLETE" at bounding box center [223, 314] width 86 height 24
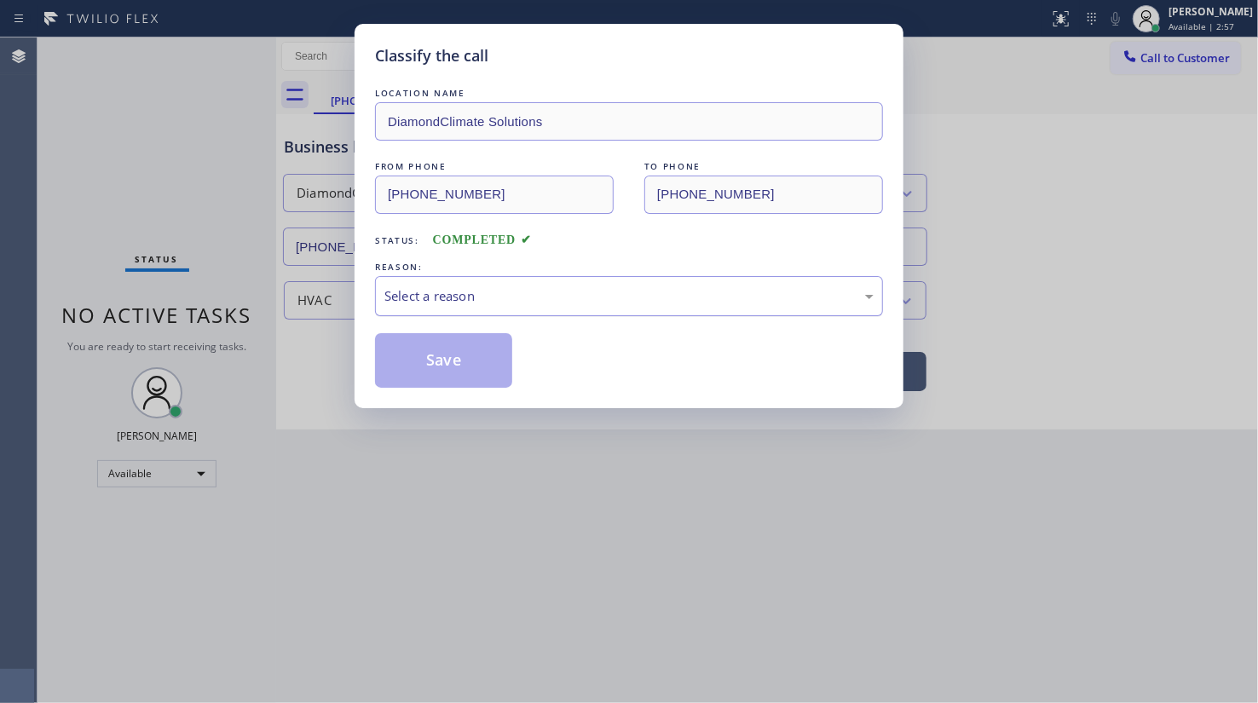
click at [399, 298] on div "Select a reason" at bounding box center [628, 296] width 489 height 20
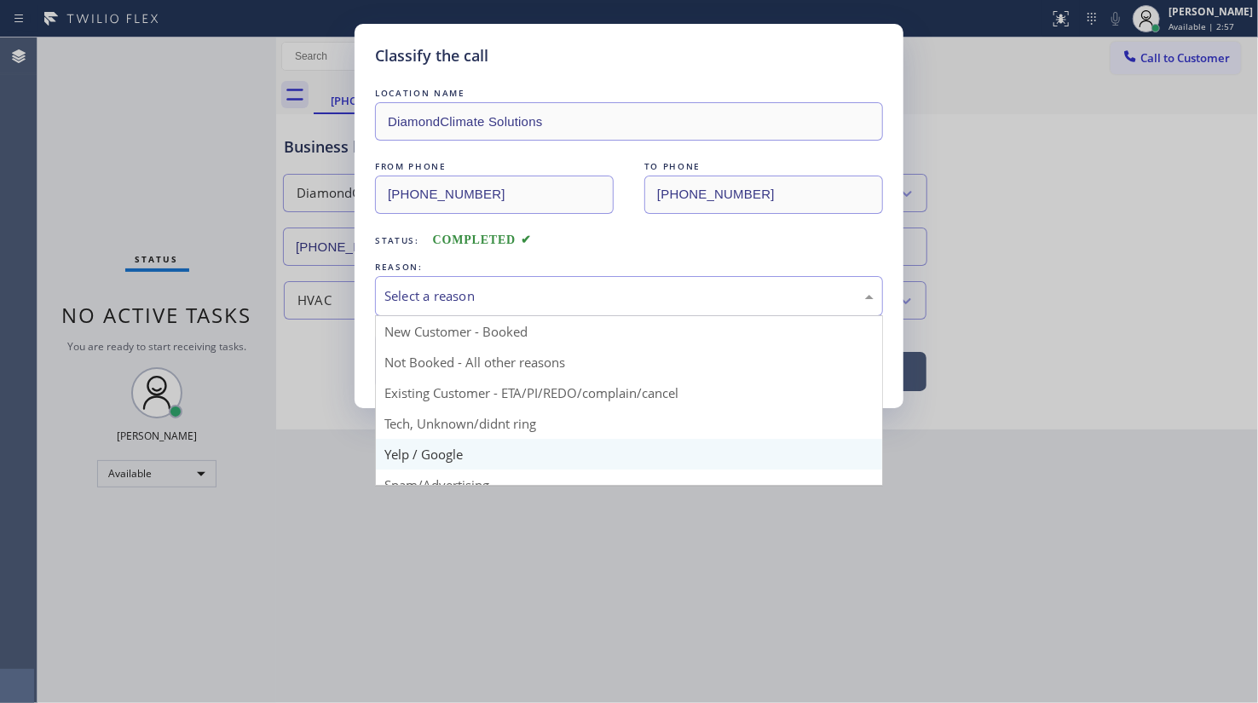
scroll to position [113, 0]
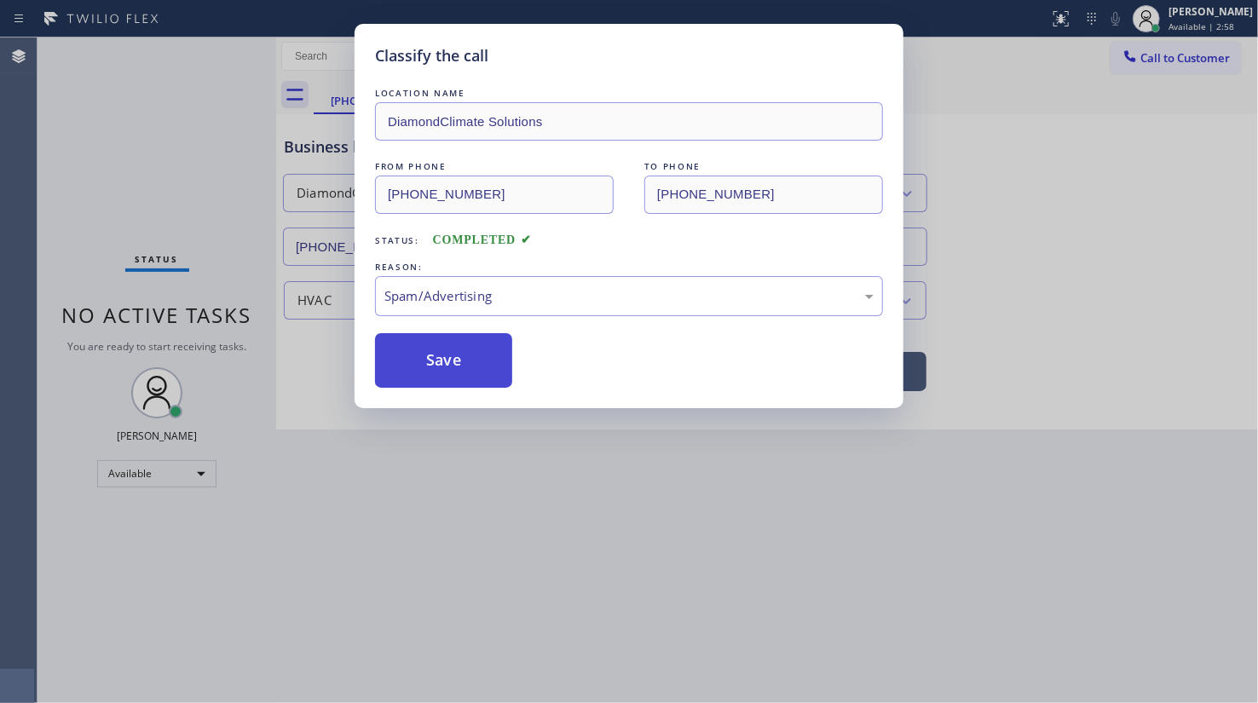
click at [431, 348] on button "Save" at bounding box center [443, 360] width 137 height 55
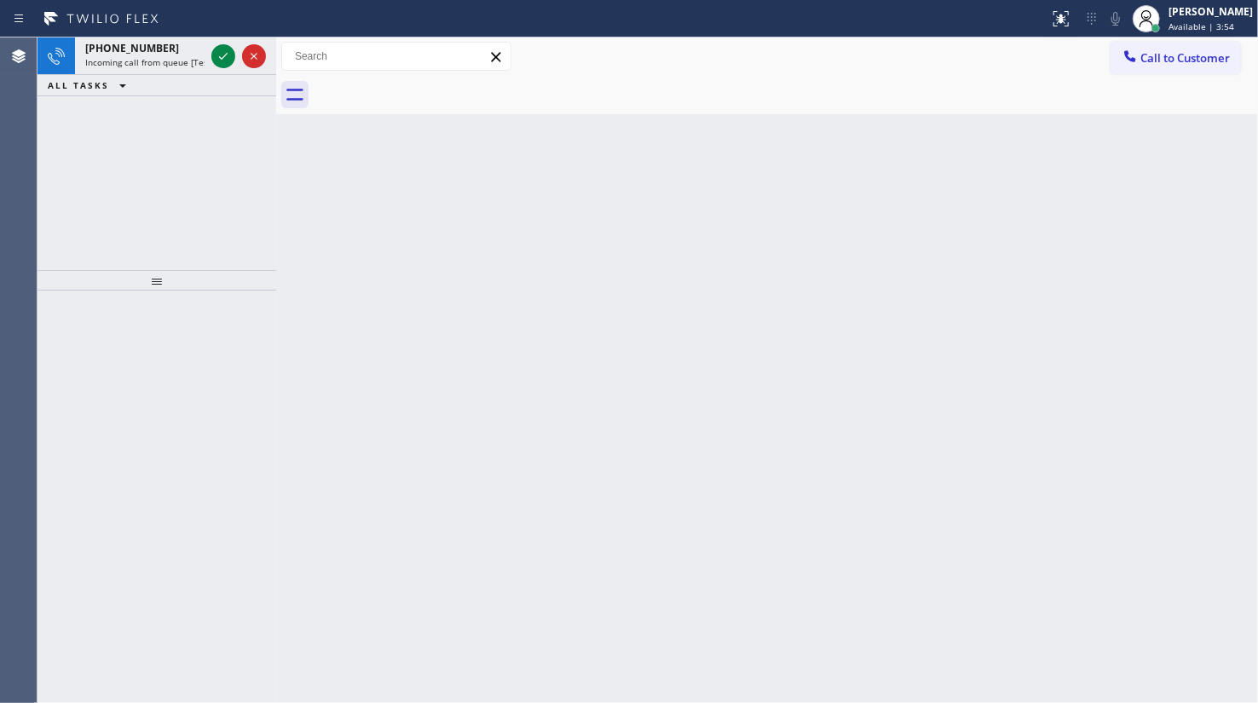
click at [110, 101] on div "+15108563021 Incoming call from queue [Test] All ALL TASKS ALL TASKS ACTIVE TAS…" at bounding box center [156, 153] width 239 height 233
click at [213, 46] on icon at bounding box center [223, 56] width 20 height 20
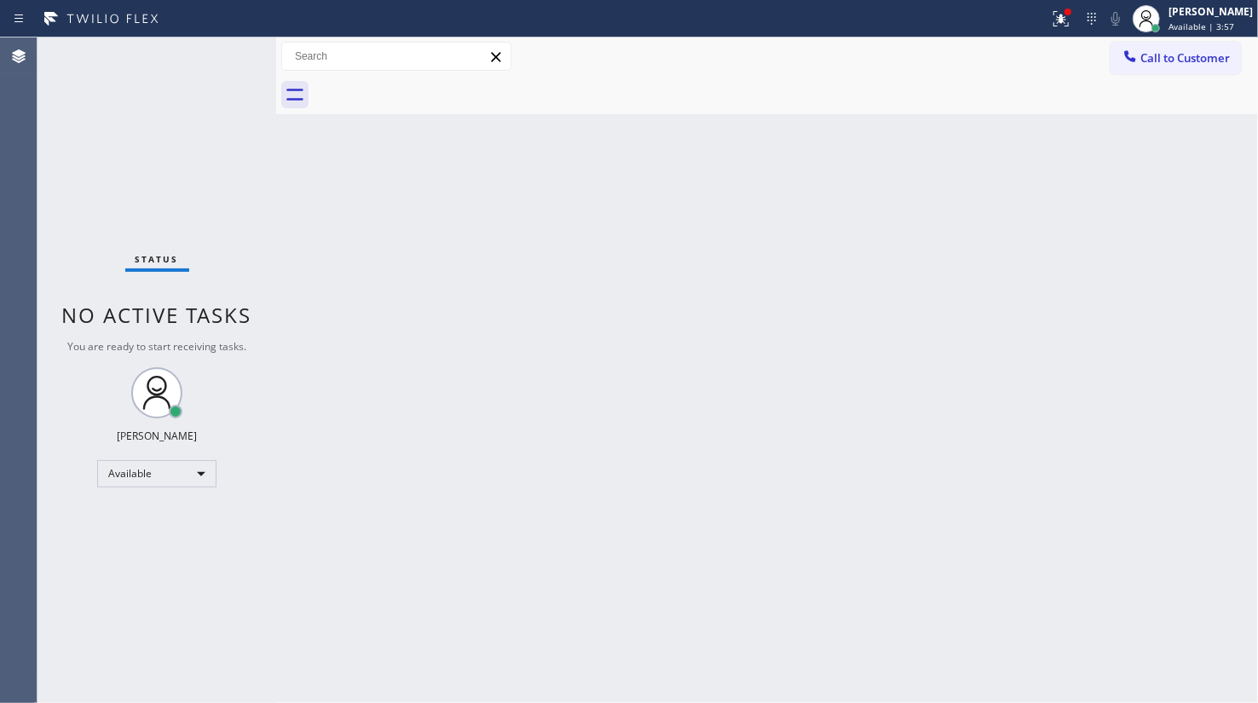
click at [1063, 42] on div "Call to Customer Outbound call Location Dan’s KitchenAid Appliance Repair Your …" at bounding box center [767, 57] width 982 height 30
click at [1065, 18] on icon at bounding box center [1061, 19] width 20 height 20
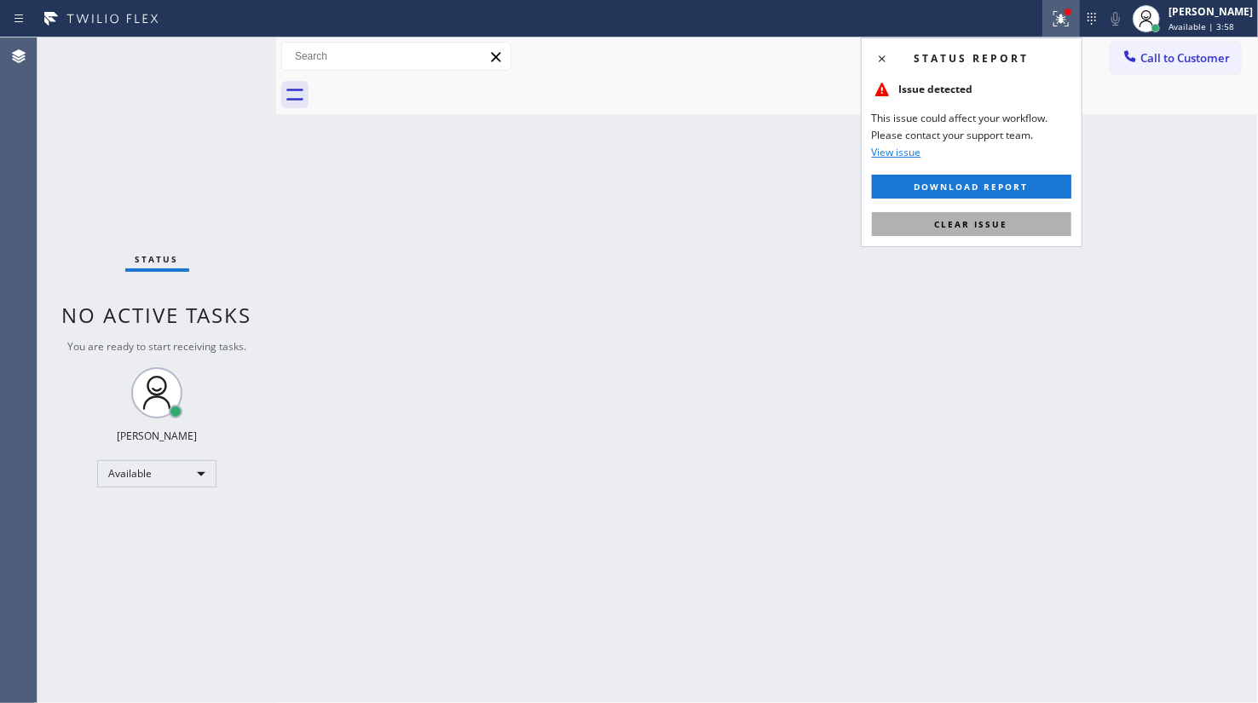
click at [1026, 219] on button "Clear issue" at bounding box center [971, 224] width 199 height 24
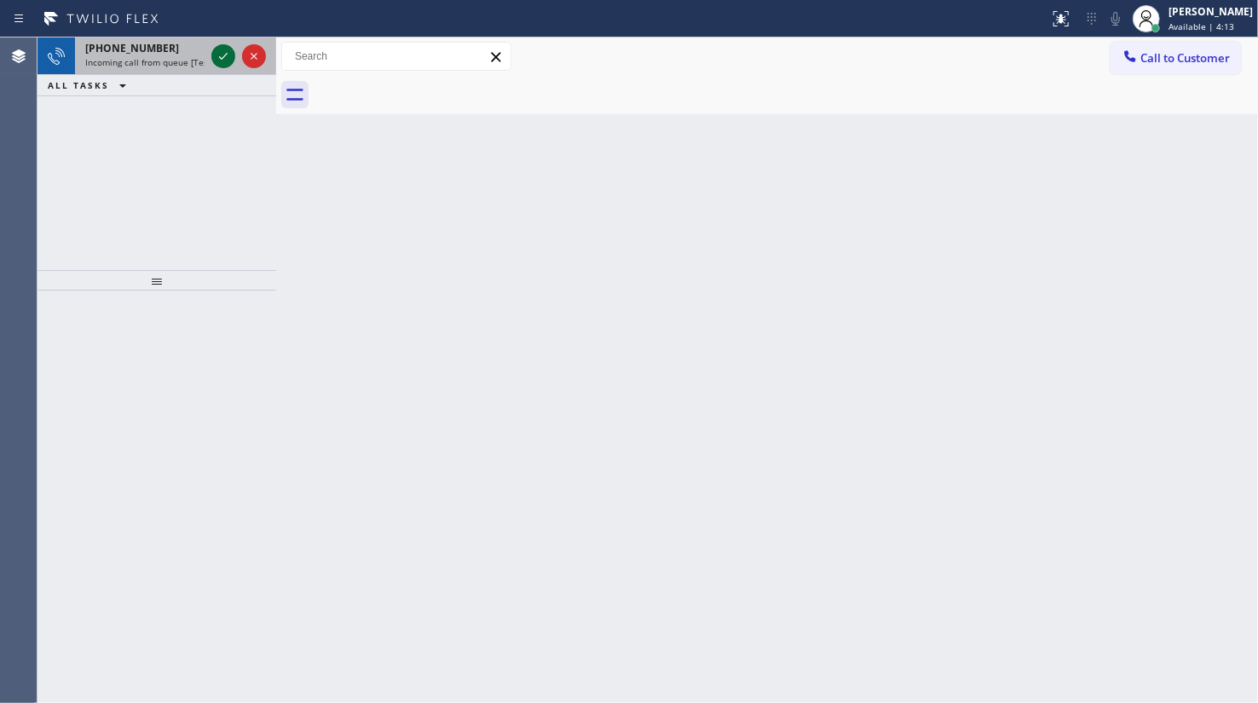
click at [224, 50] on icon at bounding box center [223, 56] width 20 height 20
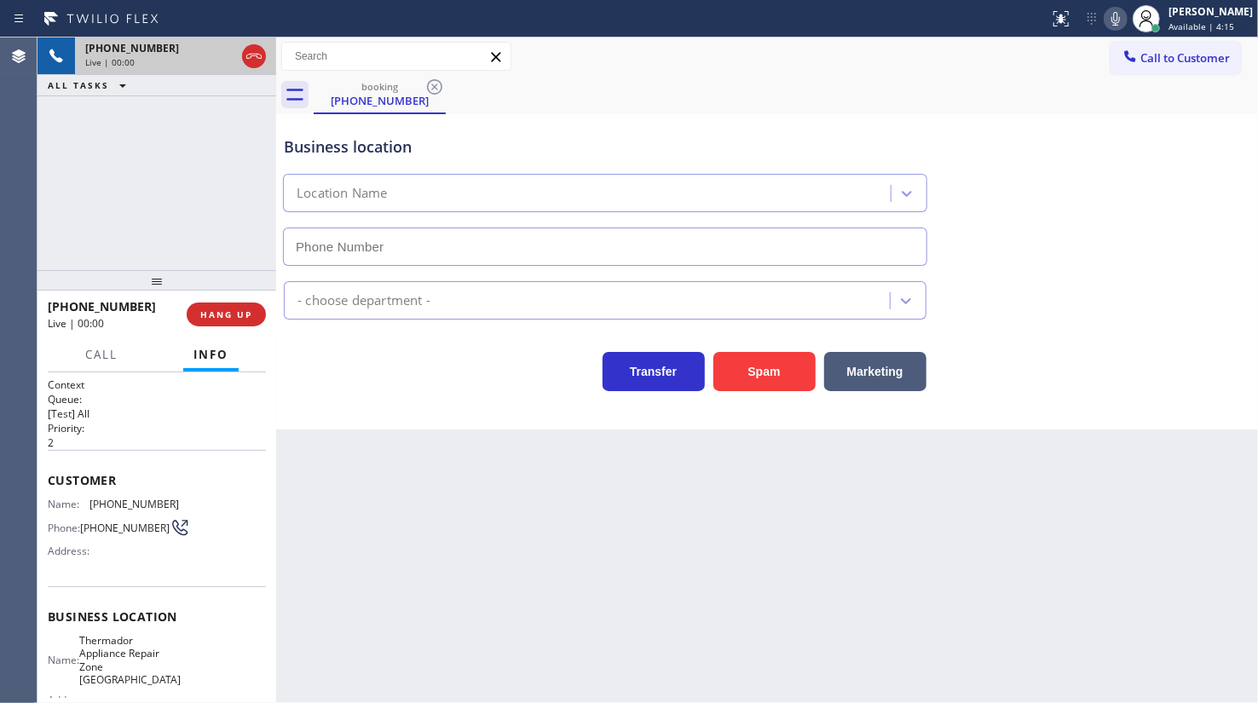
type input "(818) 698-2988"
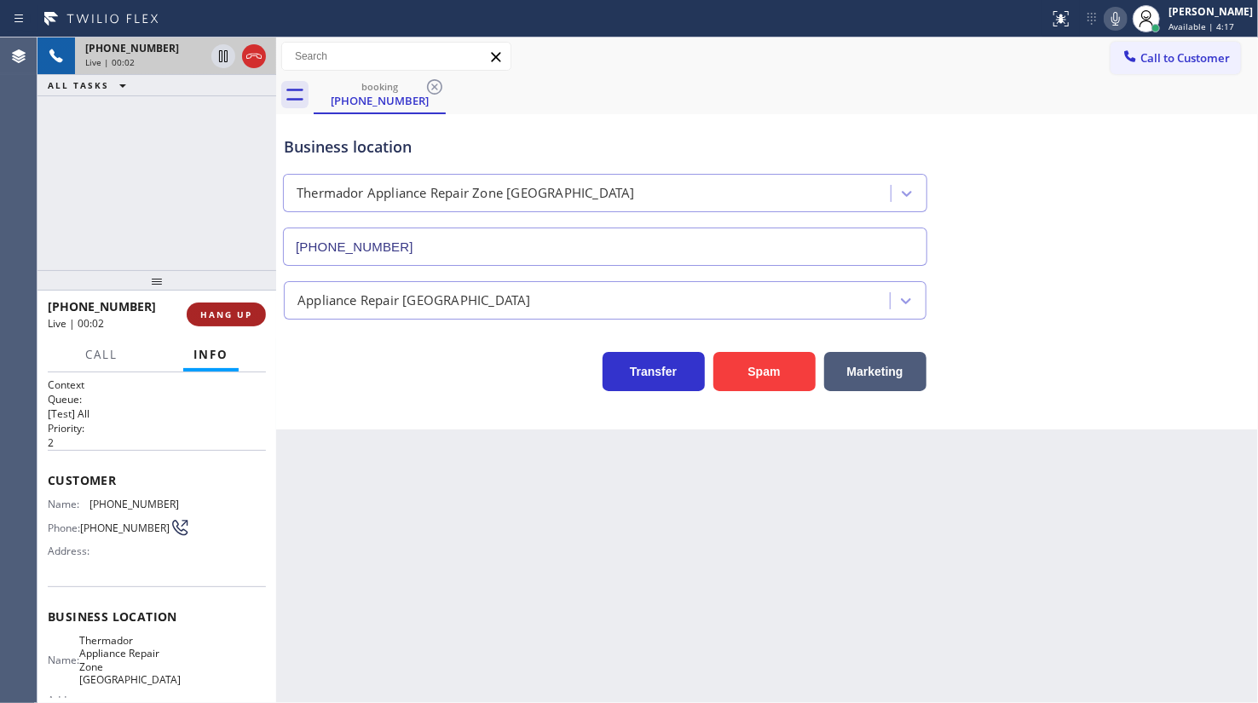
click at [216, 315] on span "HANG UP" at bounding box center [226, 314] width 52 height 12
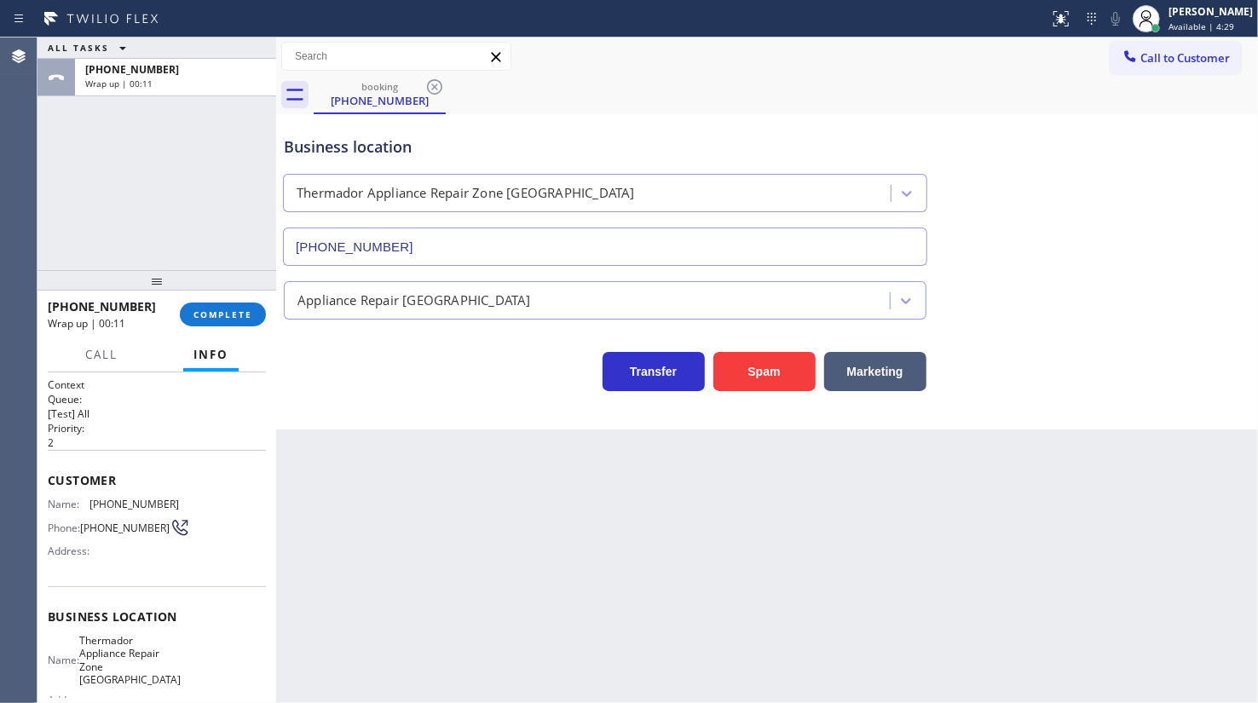
click at [157, 220] on div "ALL TASKS ALL TASKS ACTIVE TASKS TASKS IN WRAP UP +18185739505 Wrap up | 00:11" at bounding box center [156, 153] width 239 height 233
click at [226, 325] on button "COMPLETE" at bounding box center [223, 314] width 86 height 24
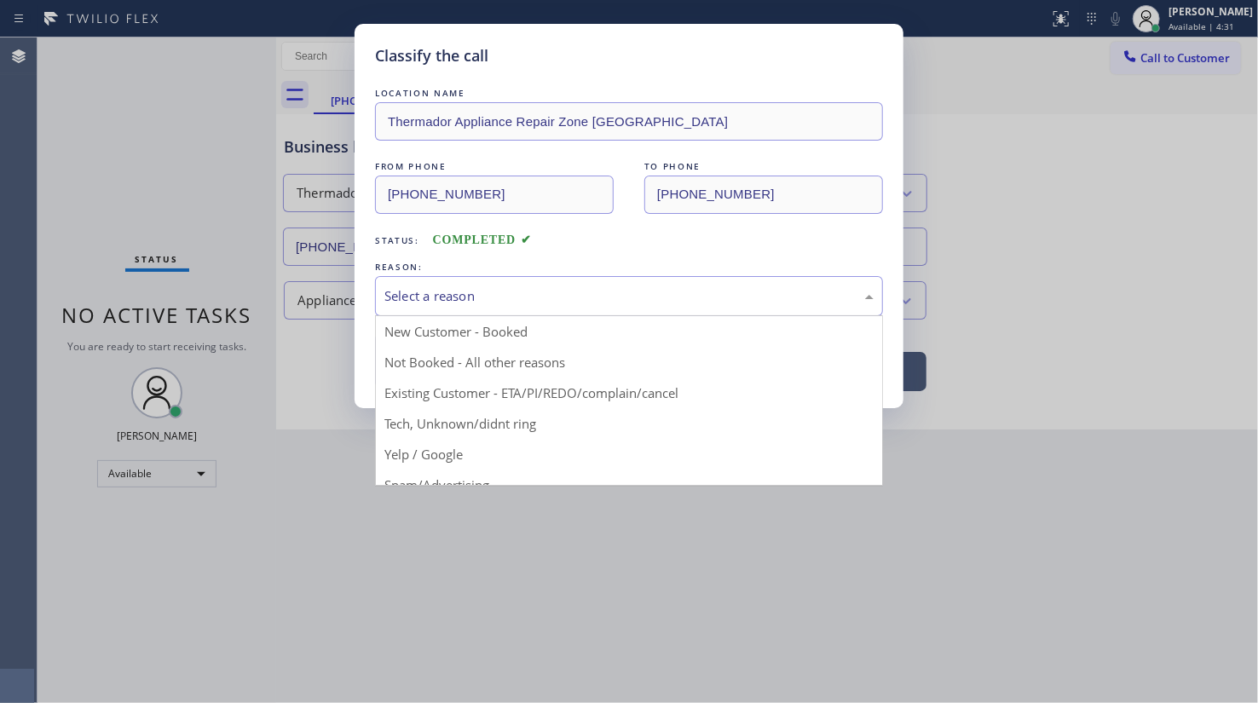
click at [466, 295] on div "Select a reason" at bounding box center [628, 296] width 489 height 20
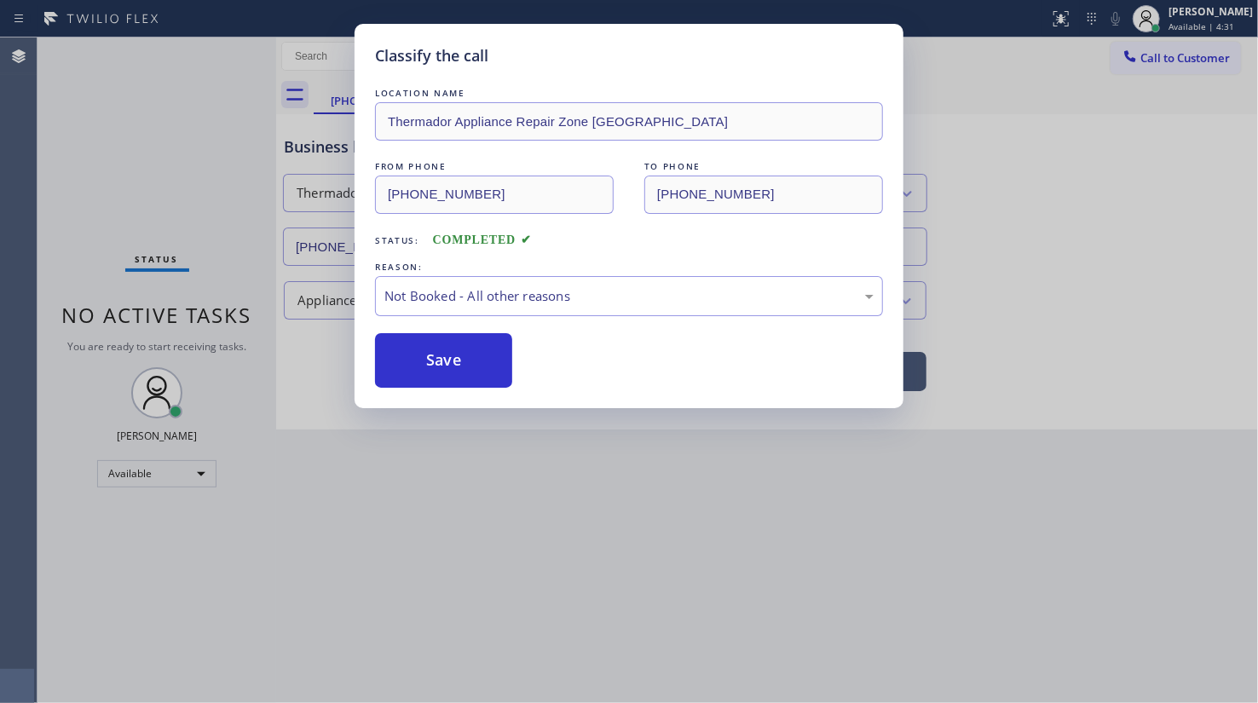
click at [450, 347] on button "Save" at bounding box center [443, 360] width 137 height 55
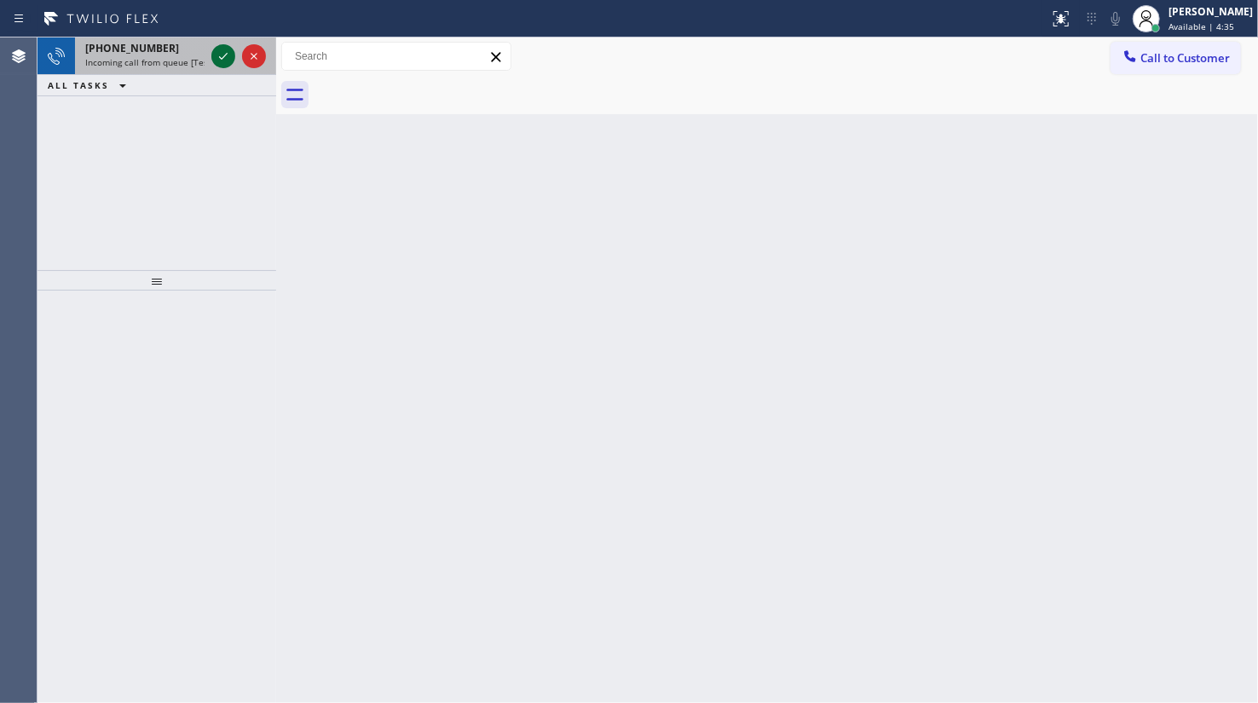
click at [230, 55] on icon at bounding box center [223, 56] width 20 height 20
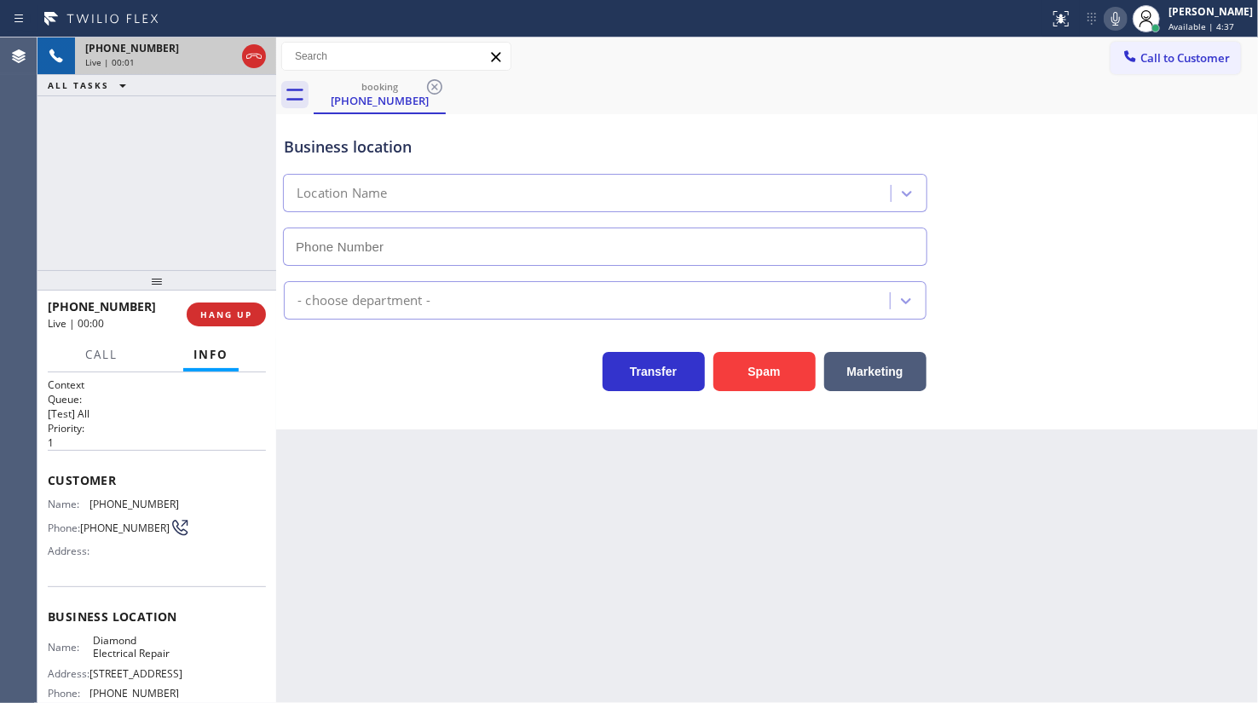
type input "(855) 907-1049"
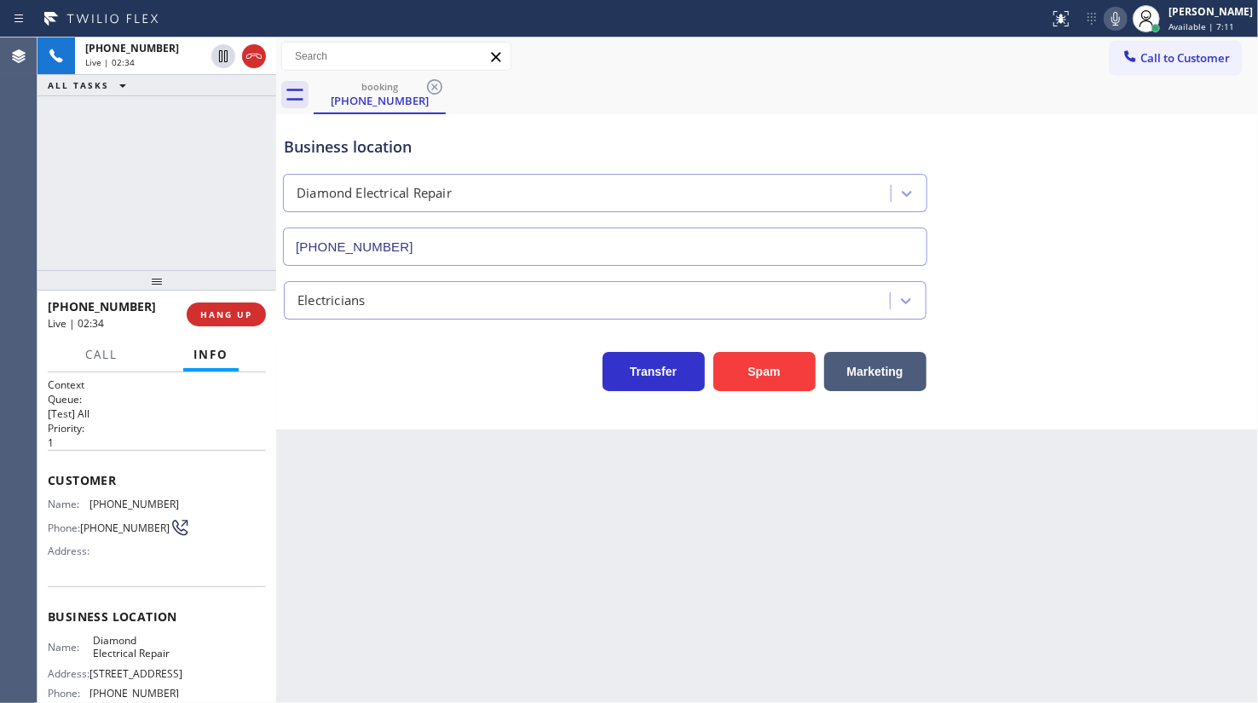
drag, startPoint x: 1111, startPoint y: 17, endPoint x: 332, endPoint y: 128, distance: 786.6
click at [1106, 17] on div at bounding box center [1115, 19] width 24 height 20
click at [216, 57] on icon at bounding box center [223, 56] width 20 height 20
click at [218, 55] on icon at bounding box center [223, 56] width 20 height 20
click at [1120, 21] on icon at bounding box center [1115, 19] width 9 height 14
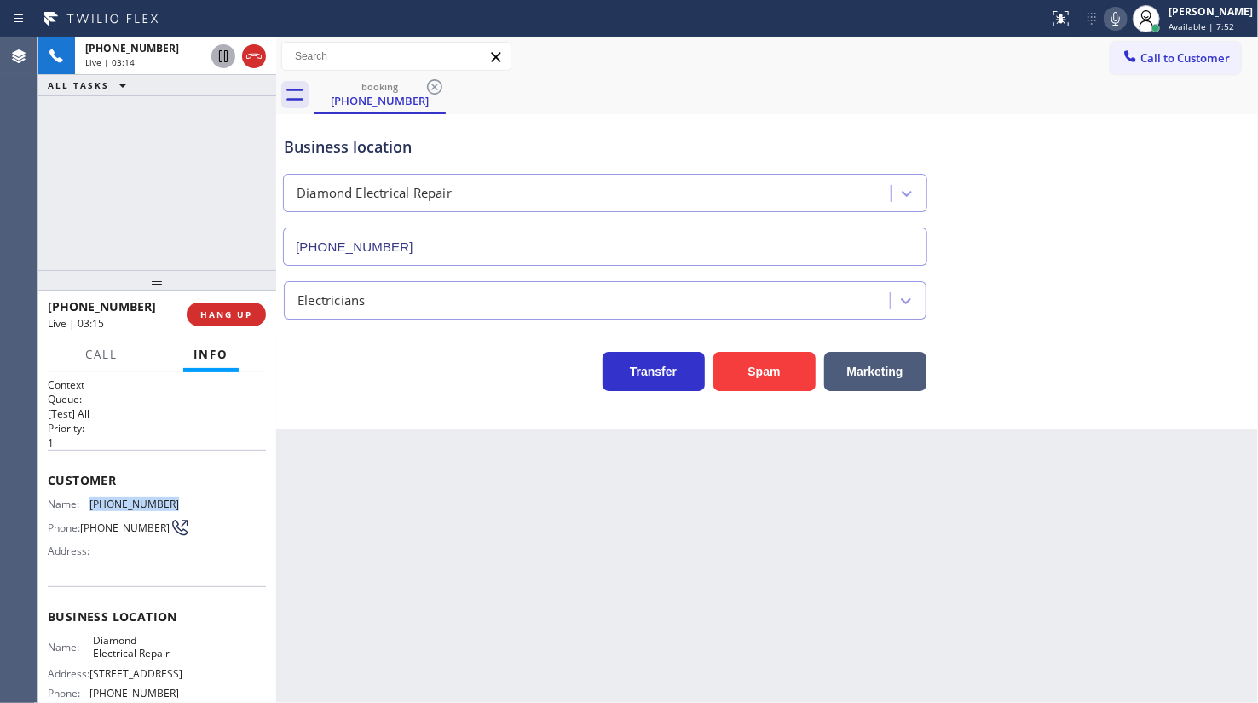
drag, startPoint x: 86, startPoint y: 502, endPoint x: 182, endPoint y: 493, distance: 96.7
click at [182, 493] on div "Customer Name: (303) 931-9176 Phone: (303) 931-9176 Address:" at bounding box center [157, 518] width 218 height 136
click at [98, 355] on span "Call" at bounding box center [101, 354] width 32 height 15
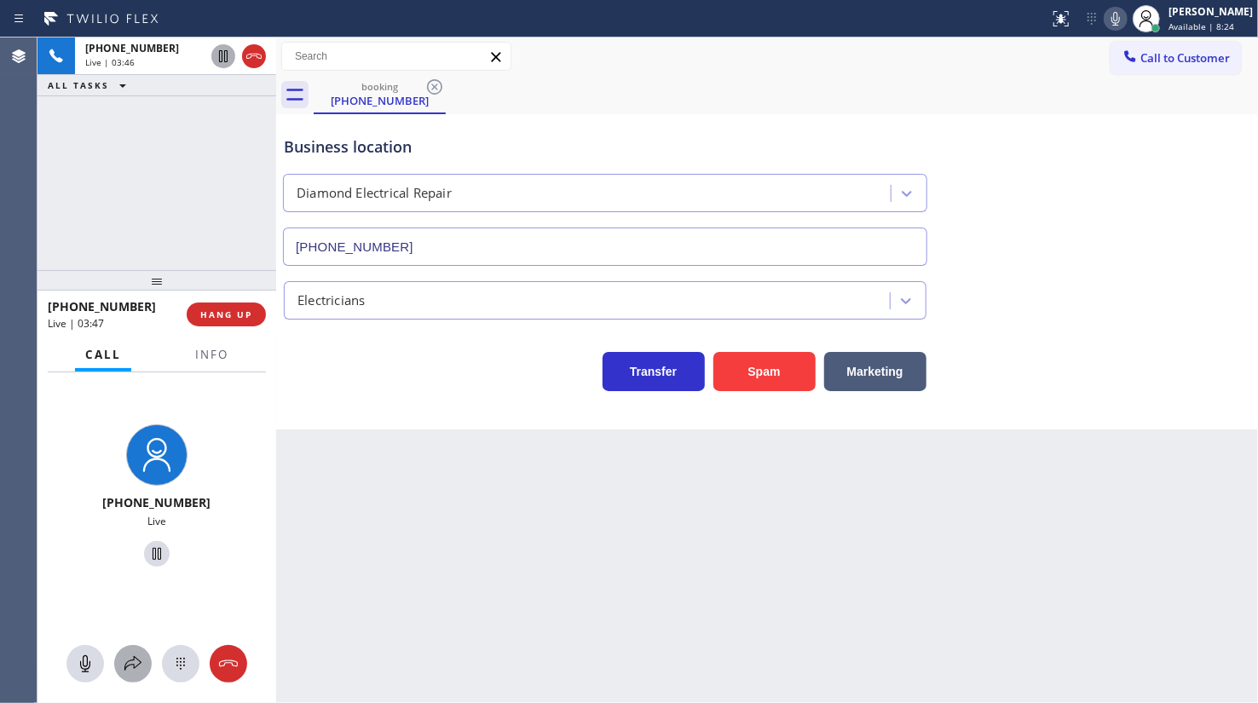
drag, startPoint x: 130, startPoint y: 692, endPoint x: 137, endPoint y: 668, distance: 25.1
click at [130, 676] on div "+13039319176 Live" at bounding box center [156, 537] width 239 height 331
click at [138, 664] on icon at bounding box center [133, 664] width 20 height 20
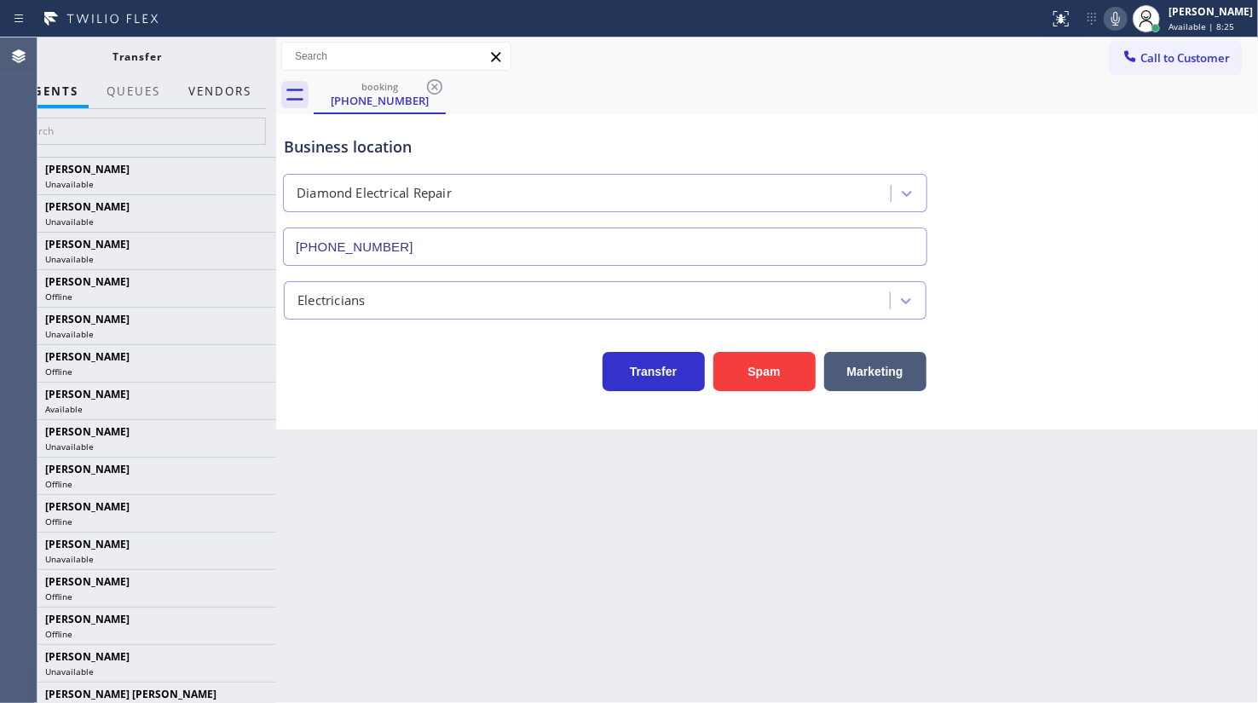
click at [230, 92] on button "Vendors" at bounding box center [220, 91] width 84 height 33
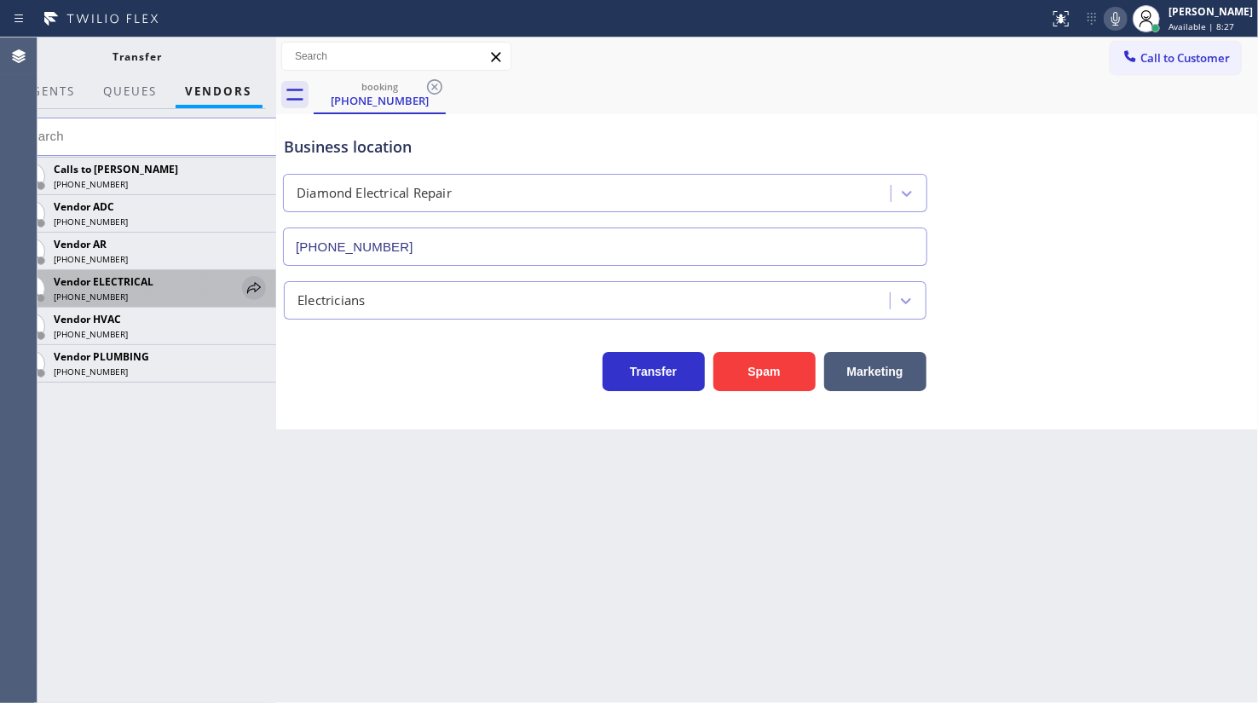
click at [242, 287] on div "Vendor ELECTRICAL (888) 498-0259" at bounding box center [137, 288] width 277 height 37
click at [248, 285] on icon at bounding box center [254, 288] width 20 height 20
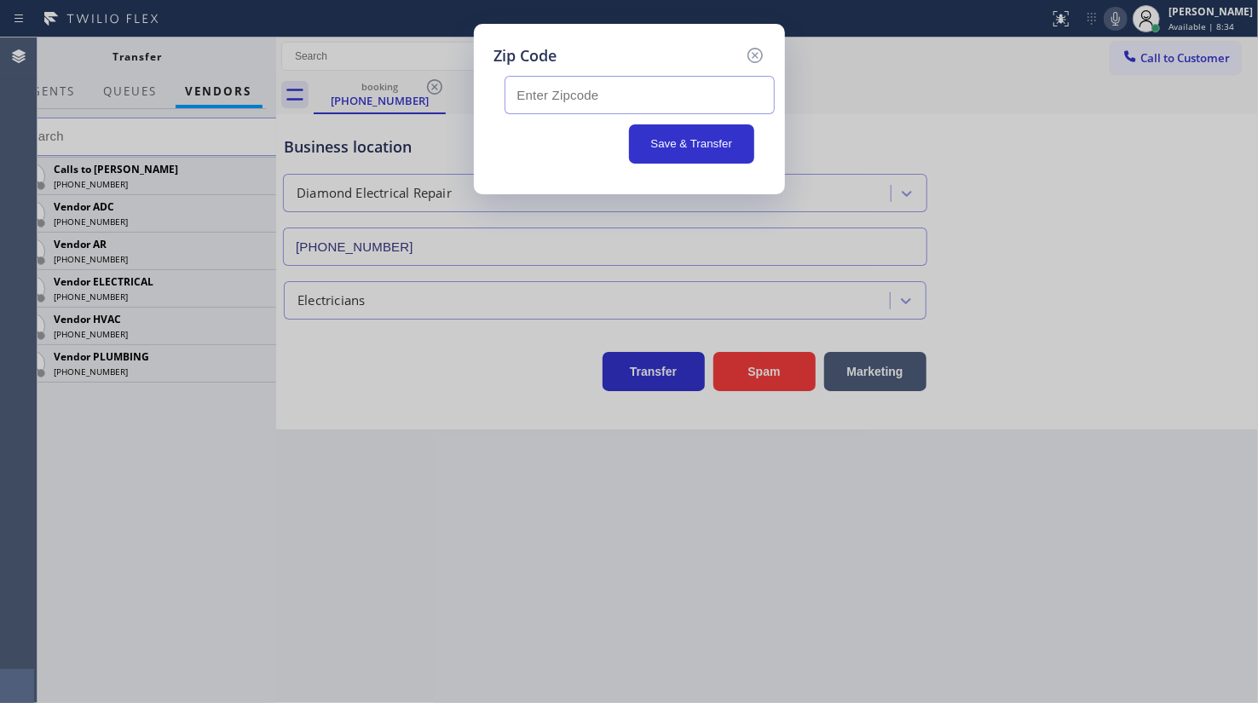
click at [585, 99] on input "text" at bounding box center [639, 95] width 270 height 38
type input "92126"
click at [669, 150] on button "Save & Transfer" at bounding box center [691, 143] width 125 height 39
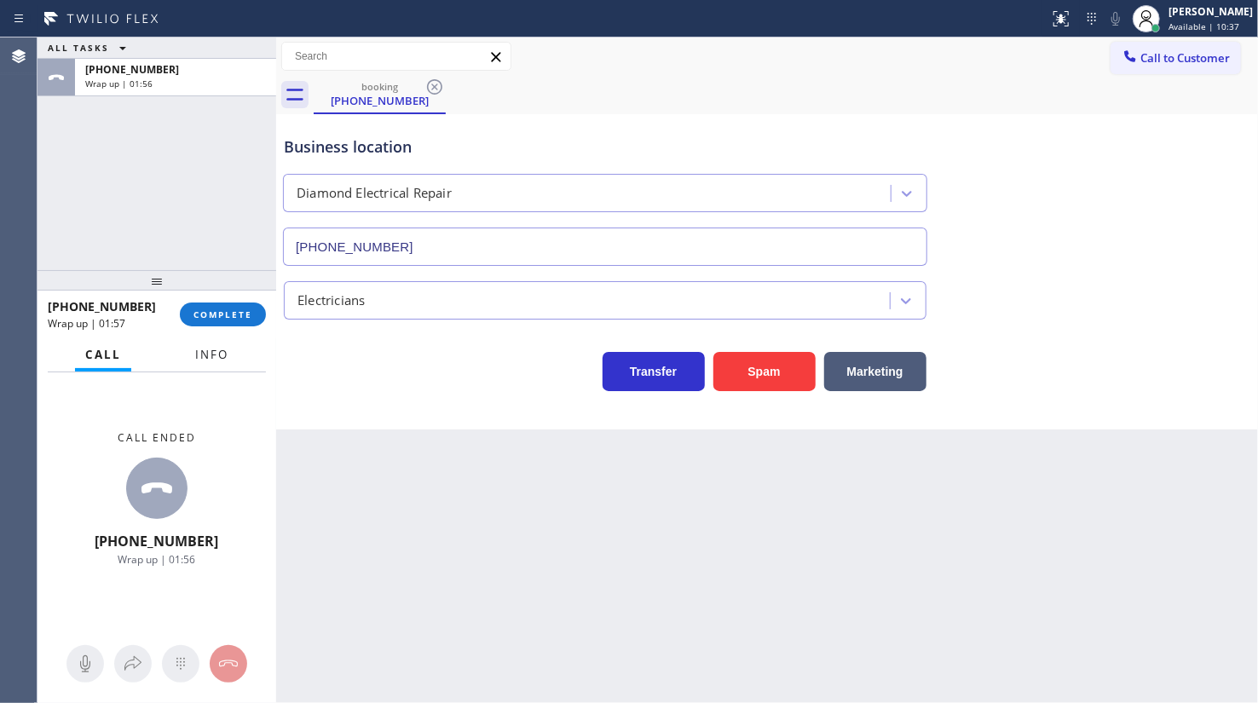
click at [228, 353] on button "Info" at bounding box center [212, 354] width 54 height 33
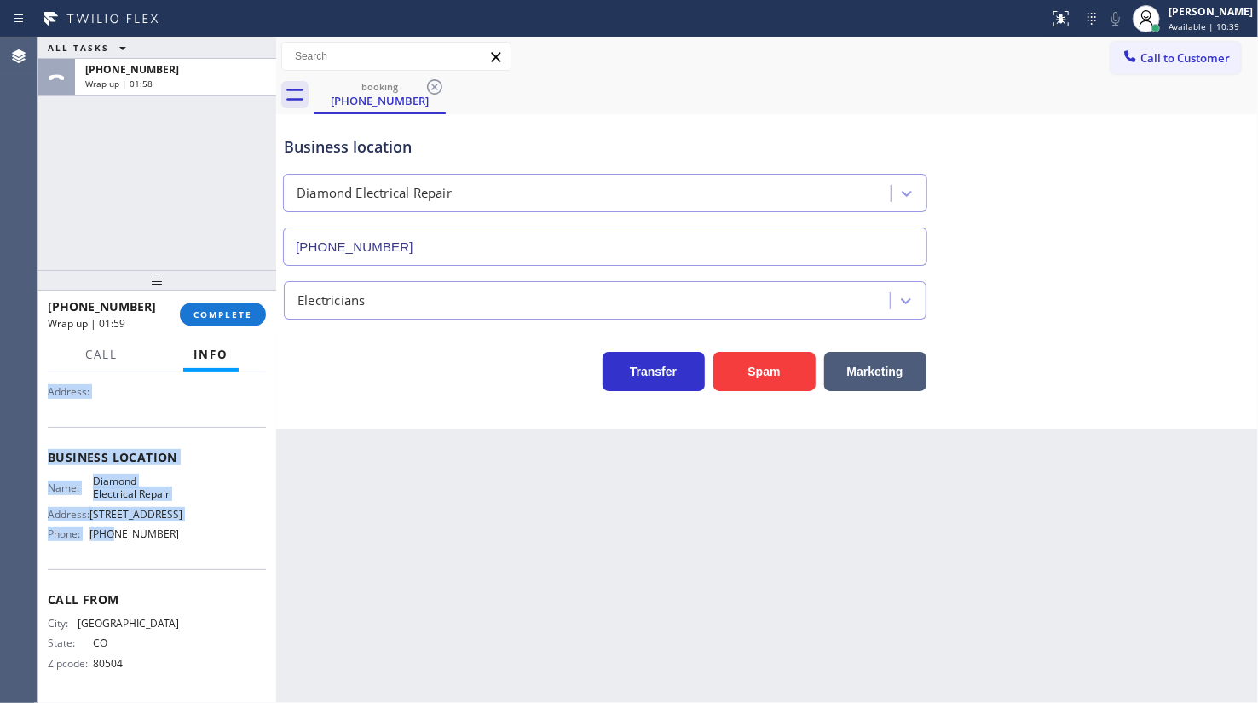
scroll to position [163, 0]
drag, startPoint x: 47, startPoint y: 469, endPoint x: 202, endPoint y: 552, distance: 176.1
click at [202, 552] on div "Context Queue: [Test] All Priority: 1 Customer Name: (303) 931-9176 Phone: (303…" at bounding box center [157, 458] width 218 height 480
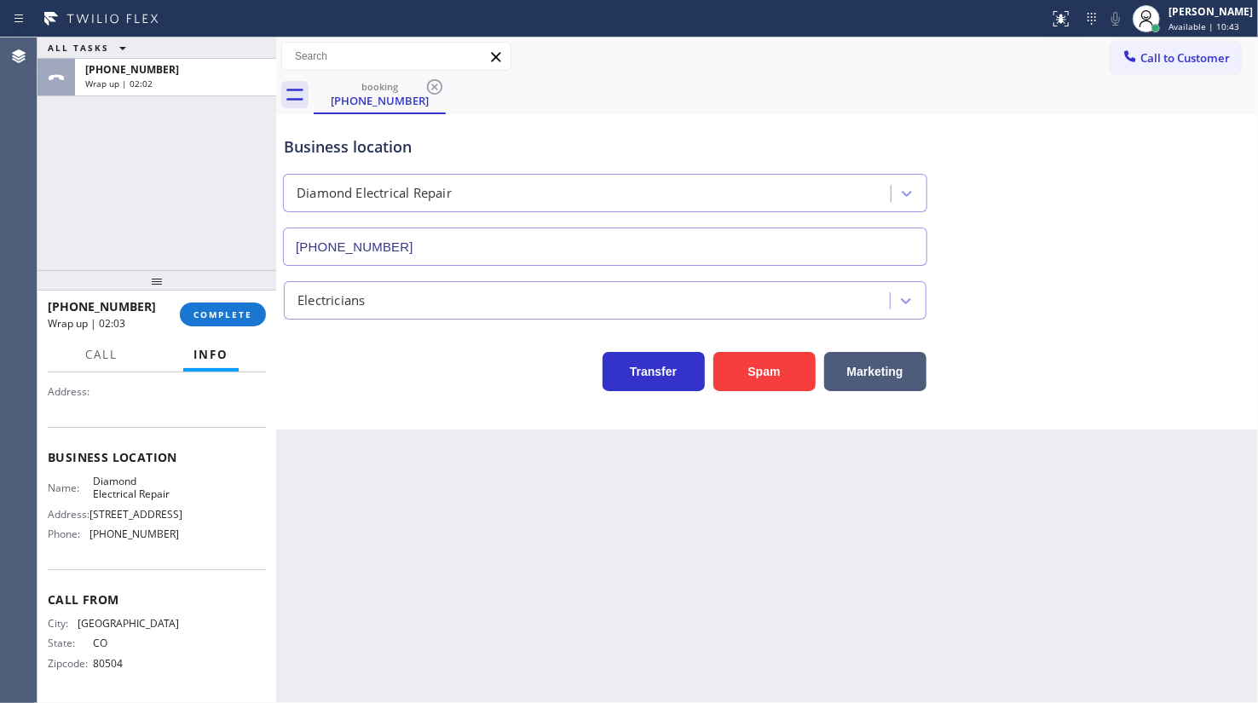
drag, startPoint x: 132, startPoint y: 210, endPoint x: 261, endPoint y: 177, distance: 132.9
click at [162, 198] on div "ALL TASKS ALL TASKS ACTIVE TASKS TASKS IN WRAP UP +13039319176 Wrap up | 02:02" at bounding box center [156, 153] width 239 height 233
click at [1165, 9] on div at bounding box center [1145, 18] width 37 height 37
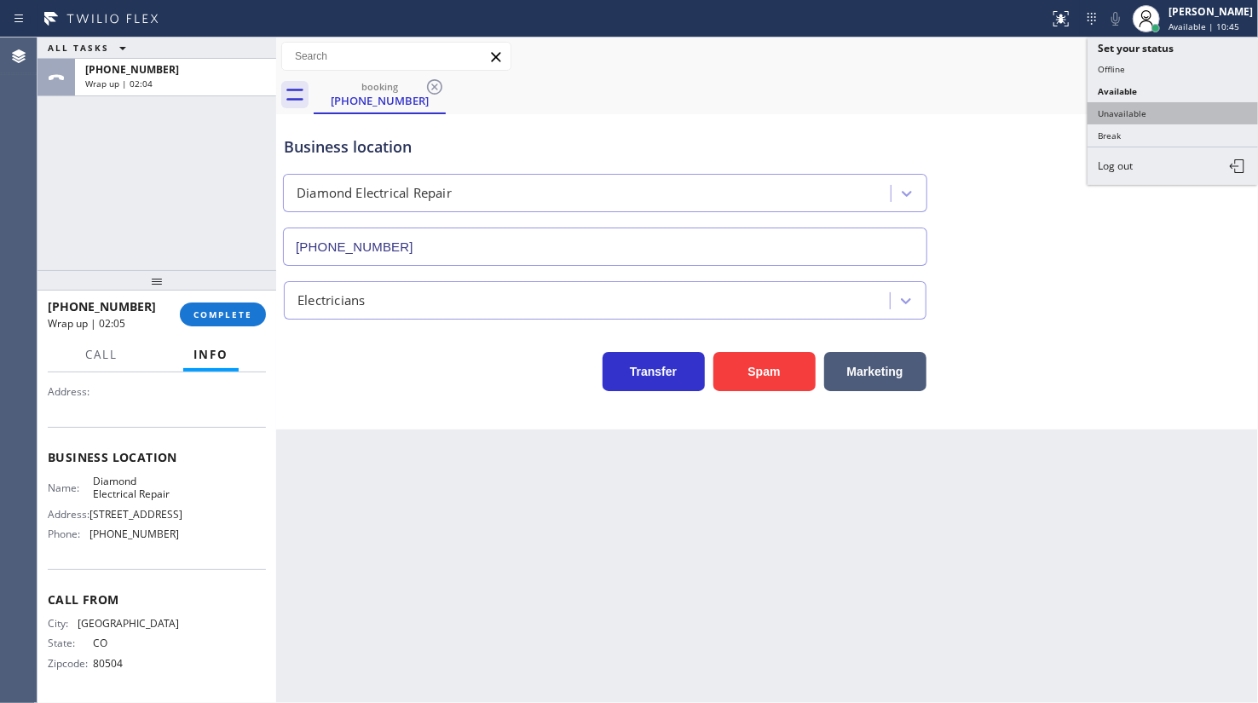
click at [1092, 112] on button "Unavailable" at bounding box center [1172, 113] width 170 height 22
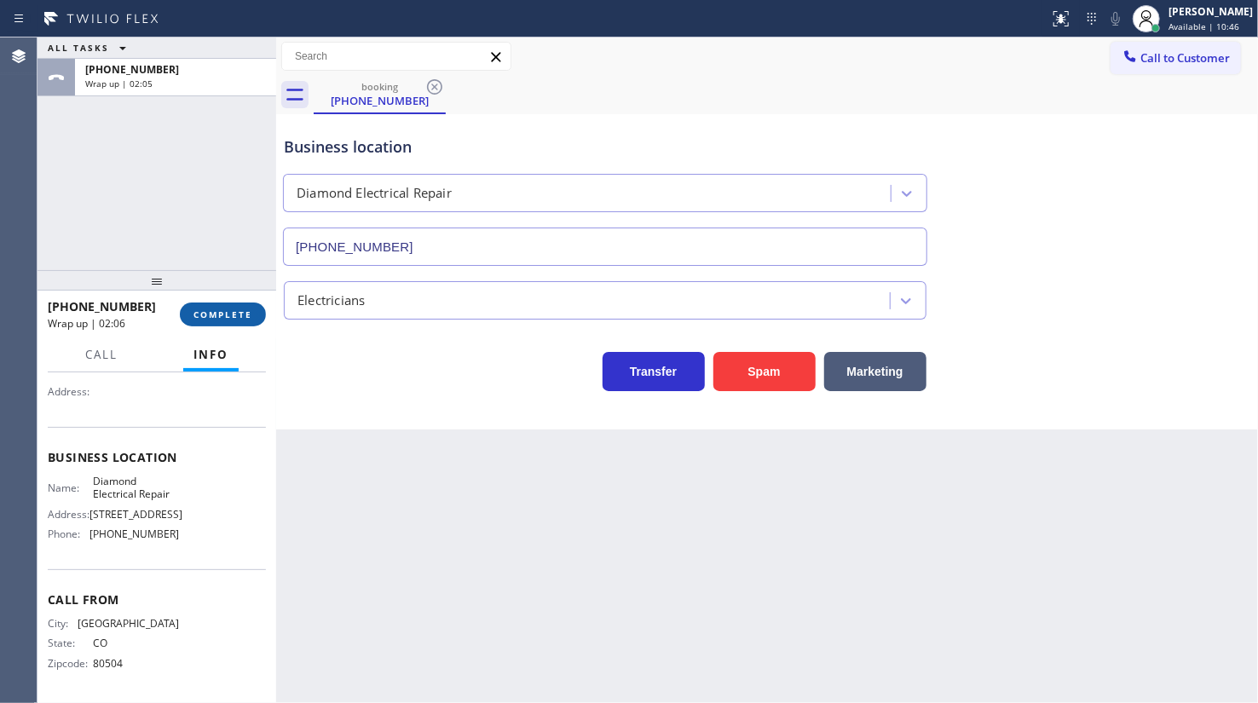
click at [195, 317] on span "COMPLETE" at bounding box center [222, 314] width 59 height 12
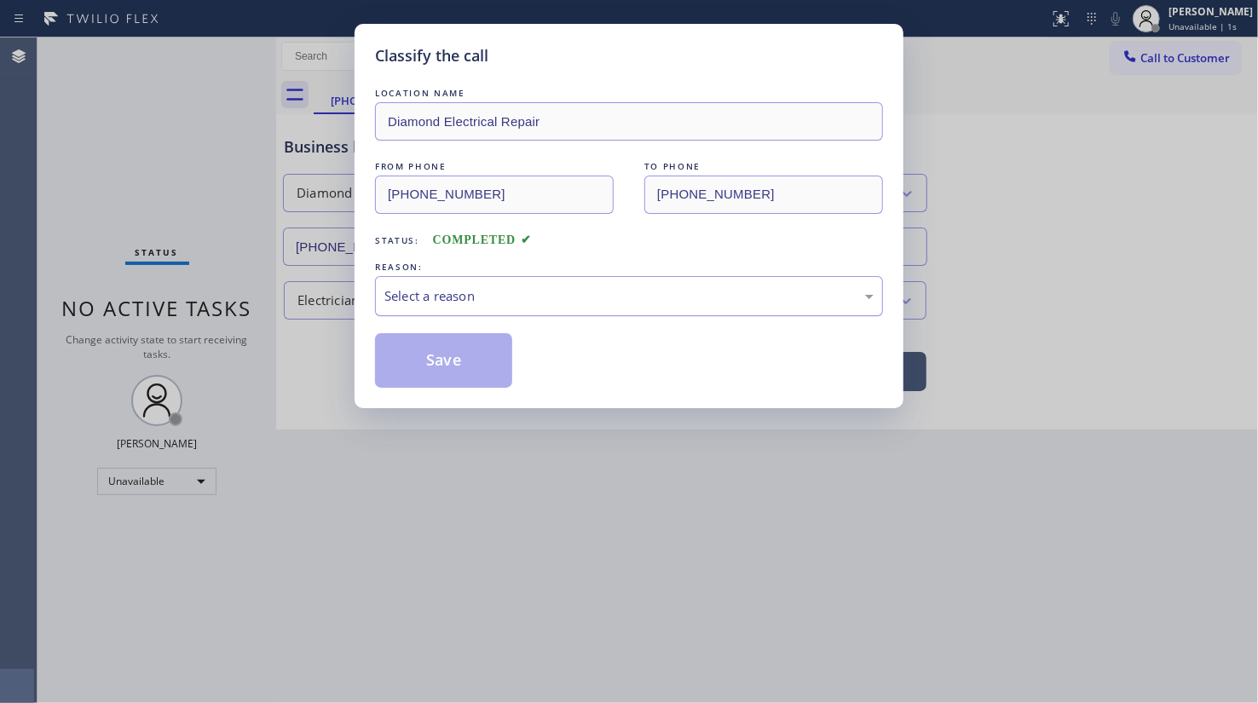
click at [499, 286] on div "Select a reason" at bounding box center [628, 296] width 489 height 20
click at [418, 360] on button "Save" at bounding box center [443, 360] width 137 height 55
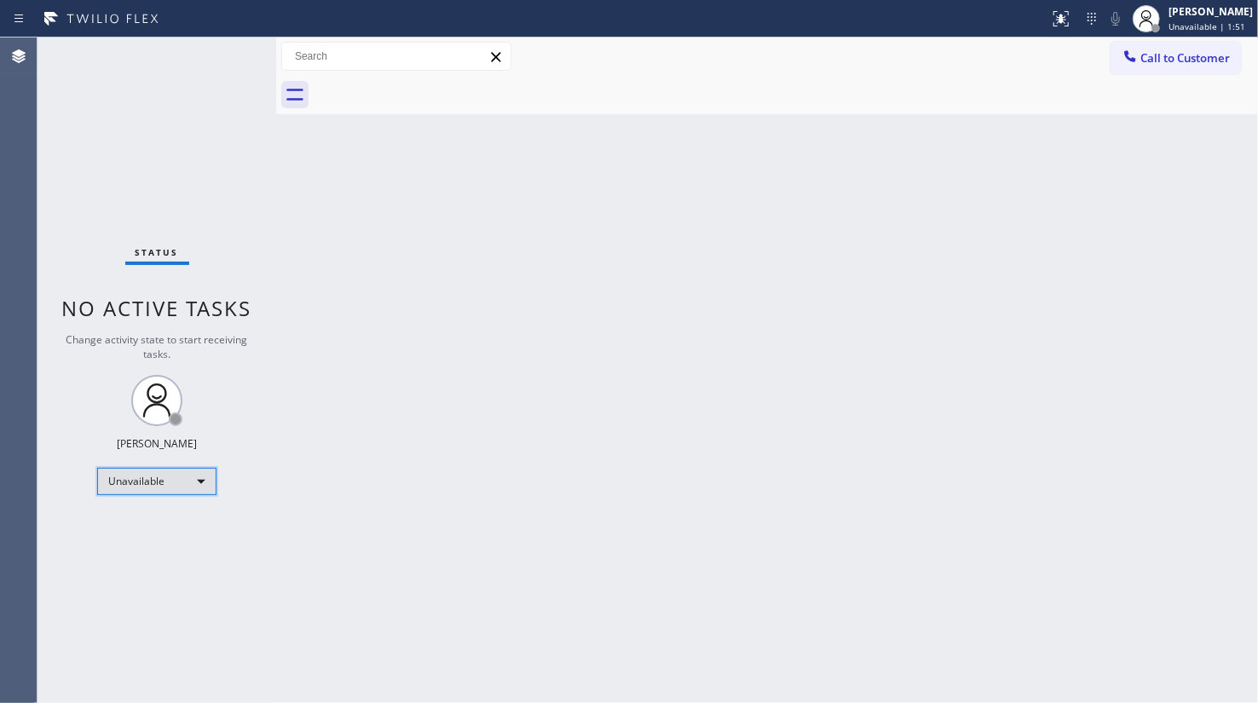
click at [164, 477] on div "Unavailable" at bounding box center [156, 481] width 119 height 27
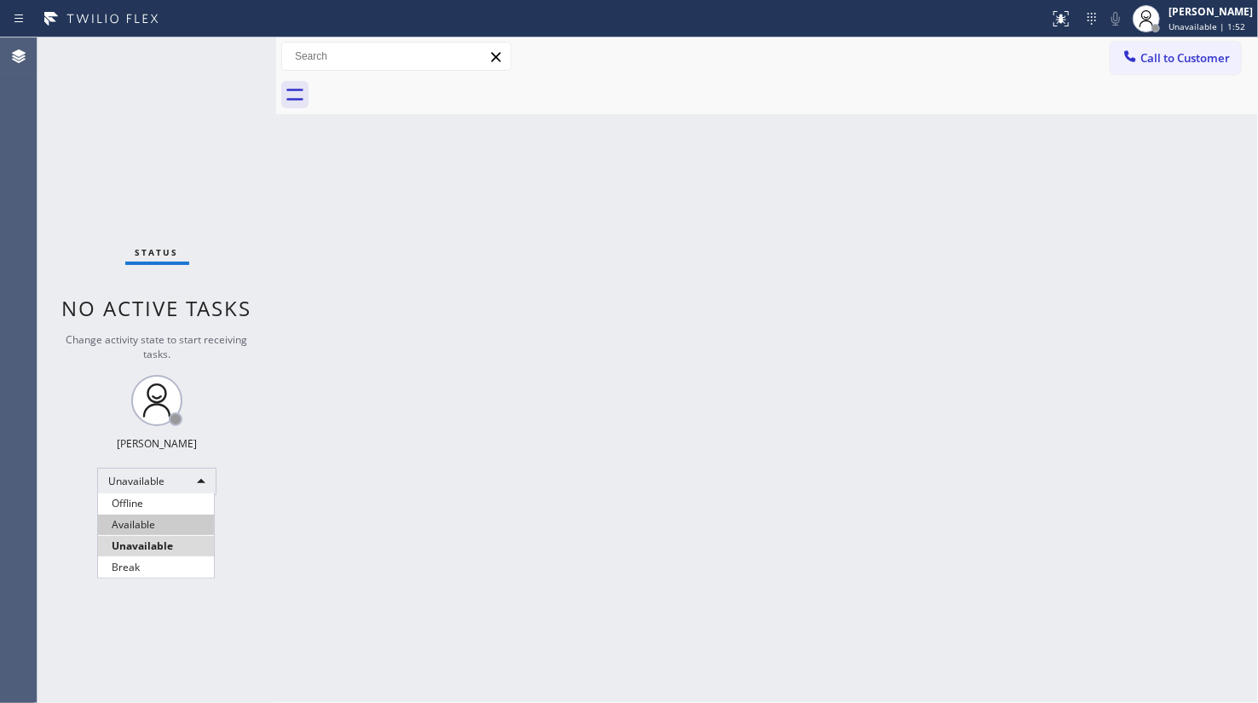
click at [147, 521] on li "Available" at bounding box center [156, 525] width 116 height 20
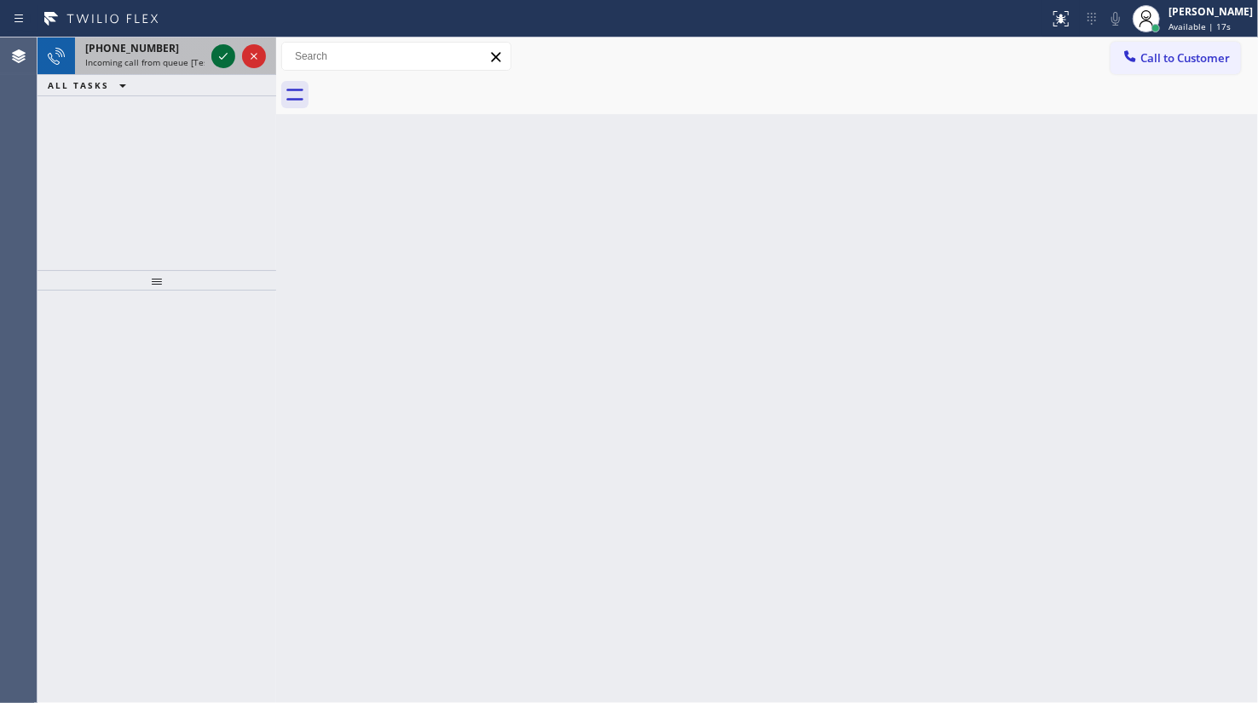
click at [222, 50] on icon at bounding box center [223, 56] width 20 height 20
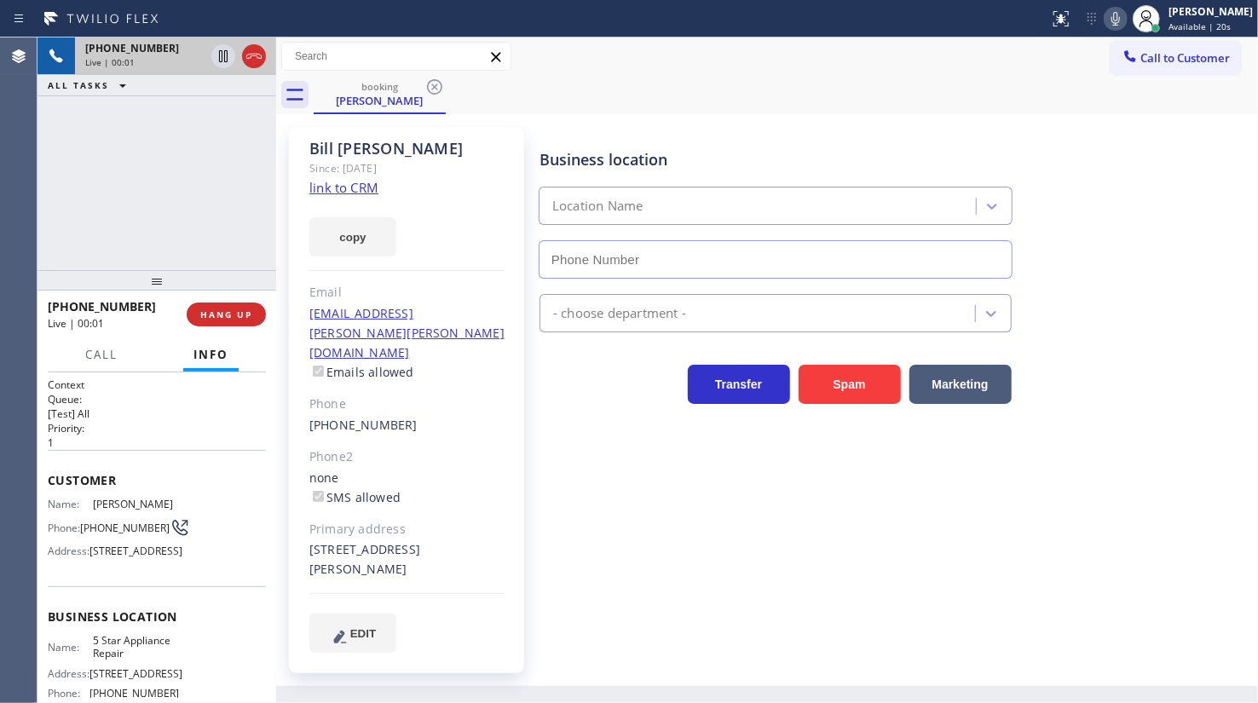
type input "(855) 731-4952"
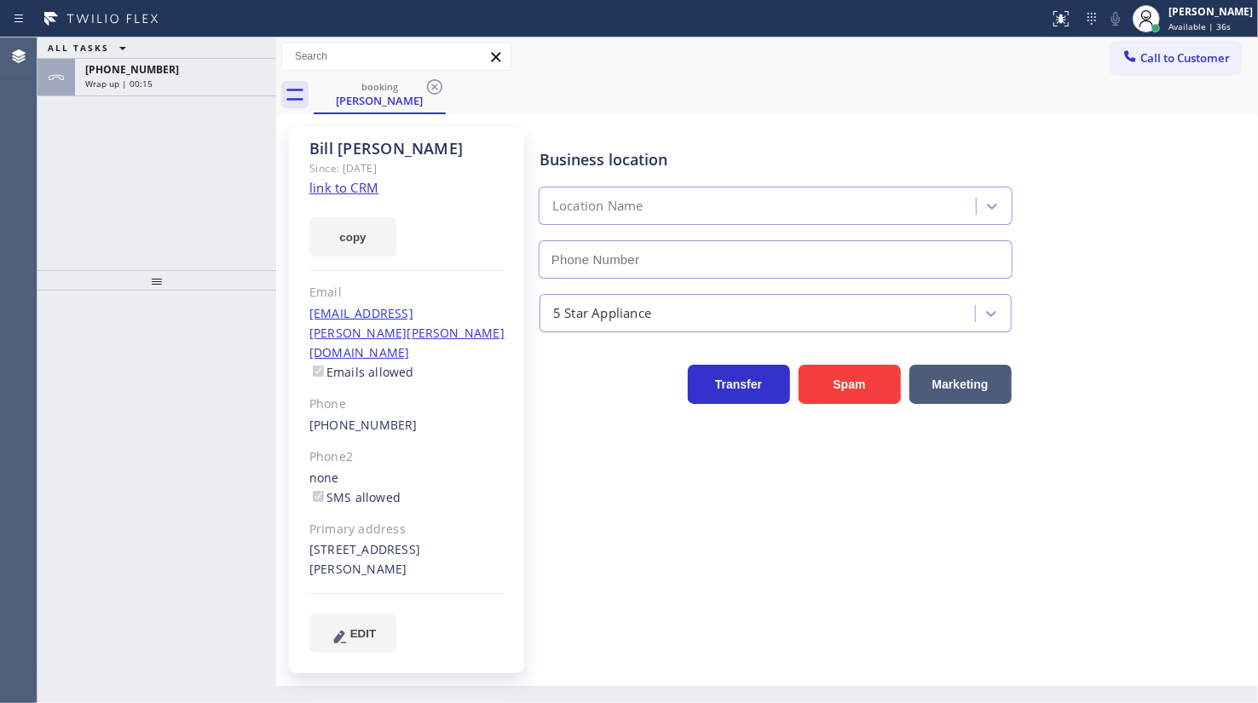
type input "(855) 731-4952"
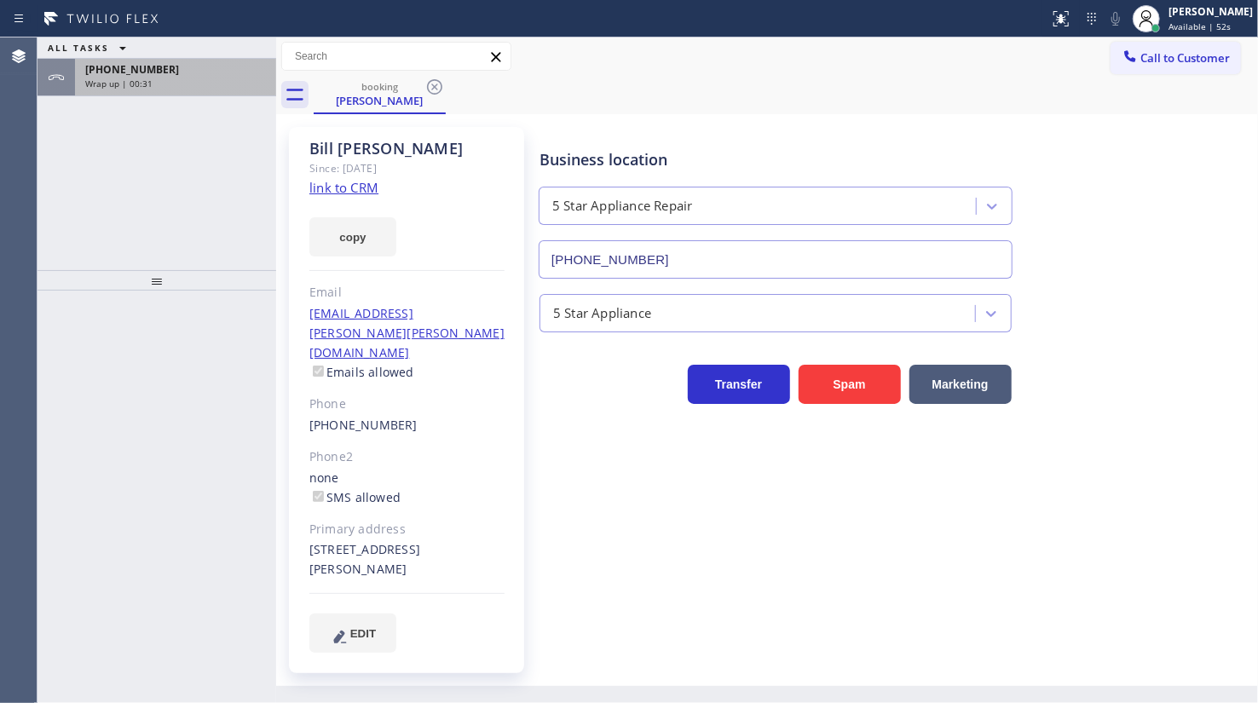
click at [135, 78] on span "Wrap up | 00:31" at bounding box center [118, 84] width 67 height 12
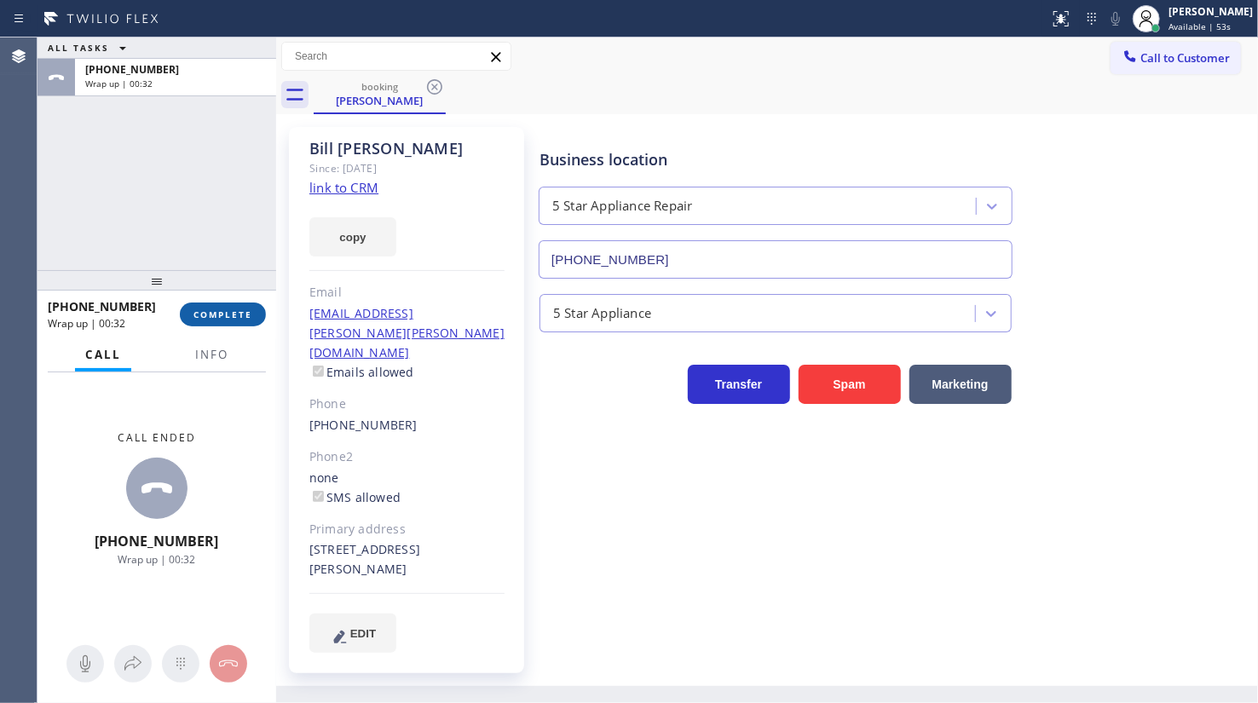
click at [226, 324] on button "COMPLETE" at bounding box center [223, 314] width 86 height 24
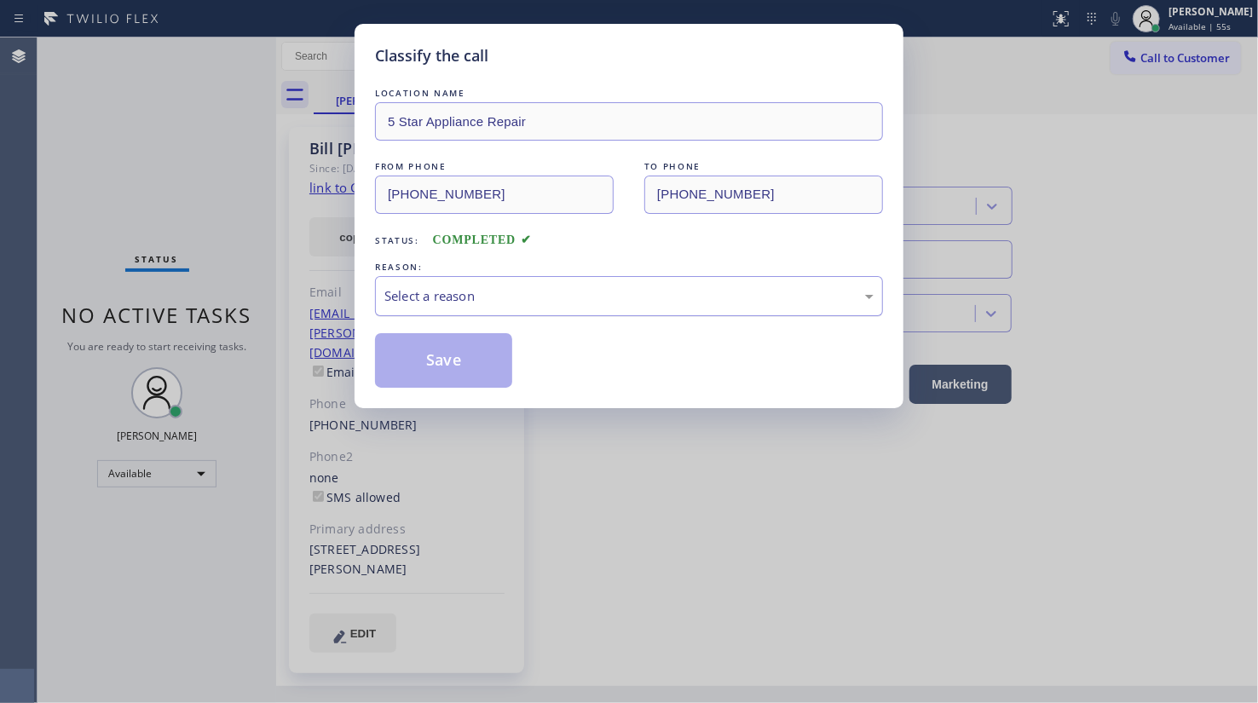
click at [389, 296] on div "Select a reason" at bounding box center [628, 296] width 489 height 20
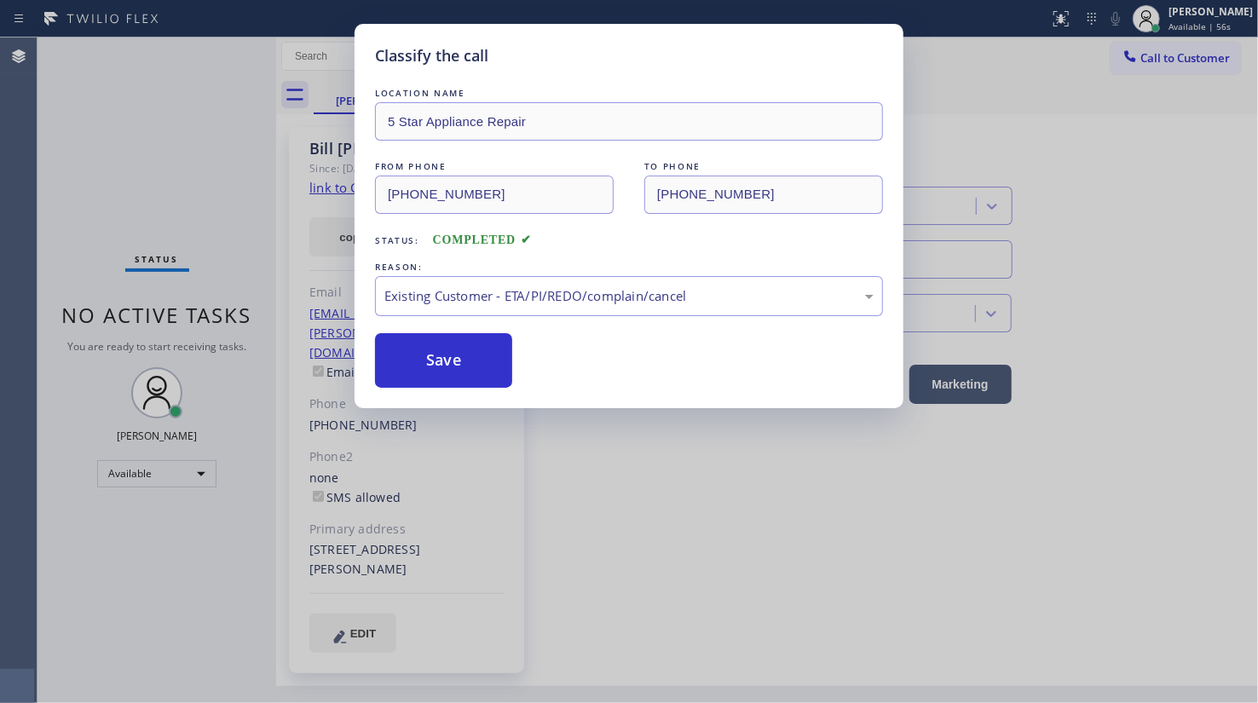
drag, startPoint x: 416, startPoint y: 346, endPoint x: 373, endPoint y: 234, distance: 119.5
click at [416, 341] on button "Save" at bounding box center [443, 360] width 137 height 55
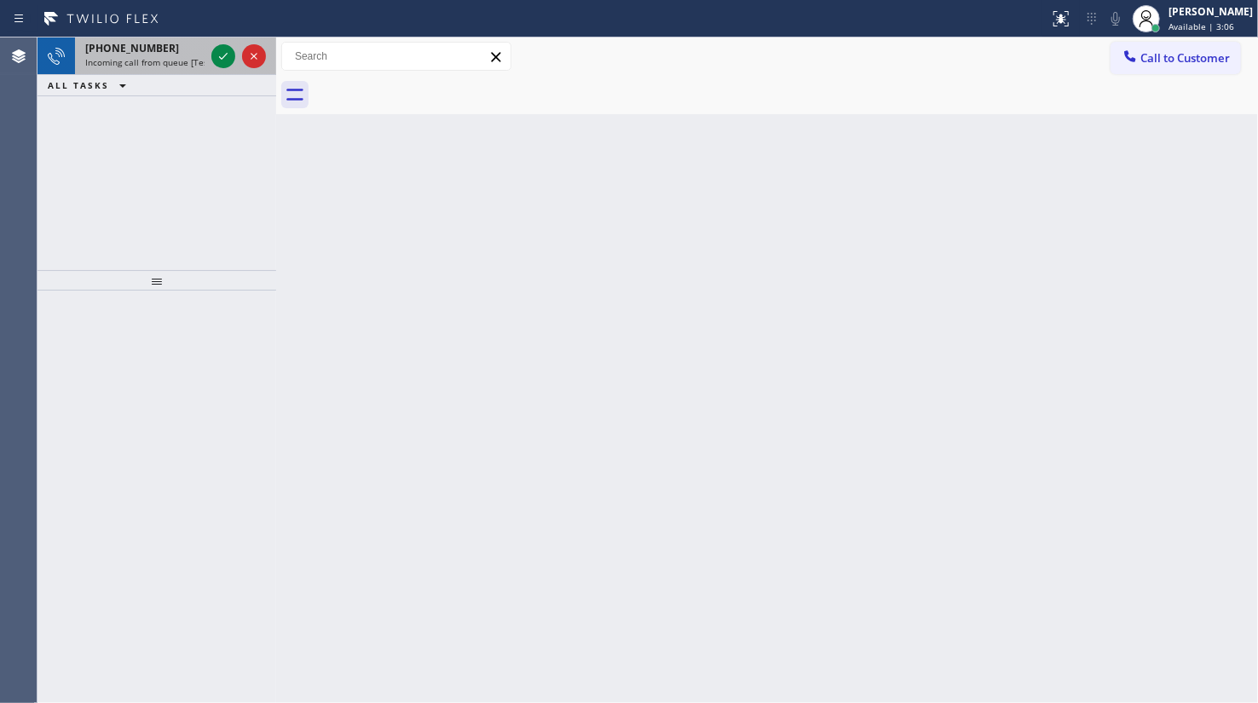
drag, startPoint x: 89, startPoint y: 98, endPoint x: 127, endPoint y: 66, distance: 49.5
click at [89, 98] on div "+17603343885 Incoming call from queue [Test] All ALL TASKS ALL TASKS ACTIVE TAS…" at bounding box center [156, 153] width 239 height 233
click at [216, 51] on icon at bounding box center [223, 56] width 20 height 20
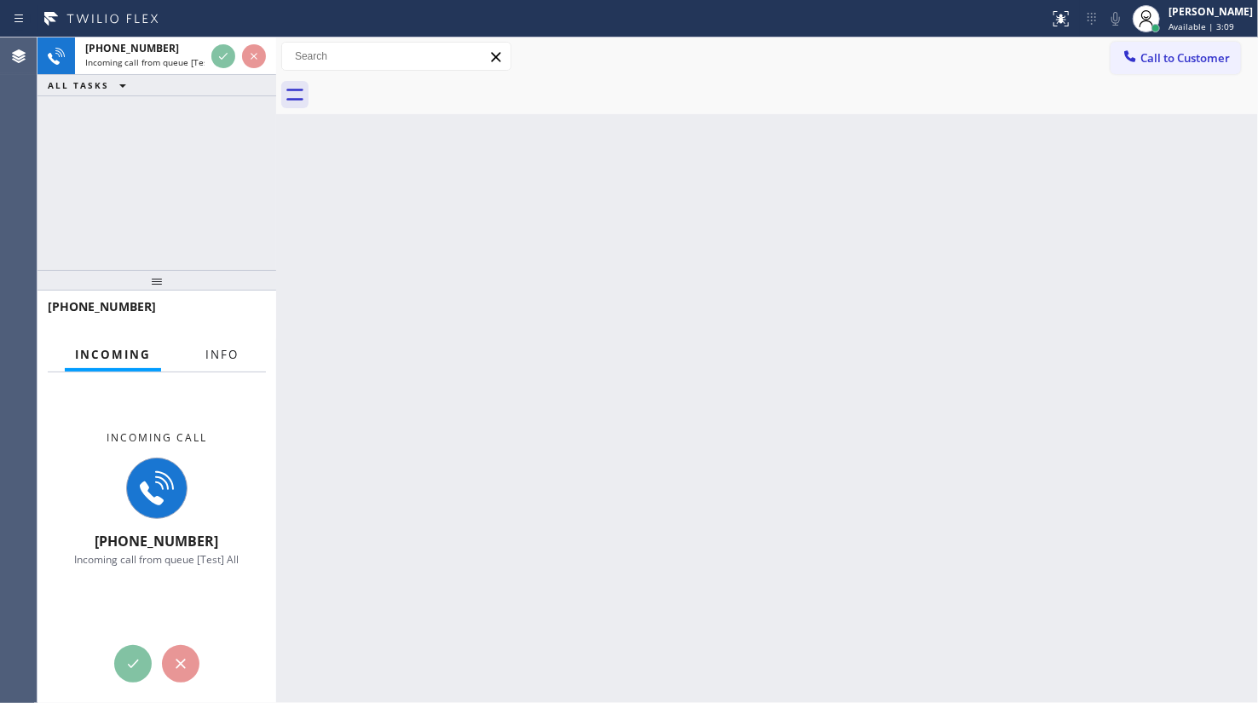
click at [214, 353] on span "Info" at bounding box center [221, 354] width 33 height 15
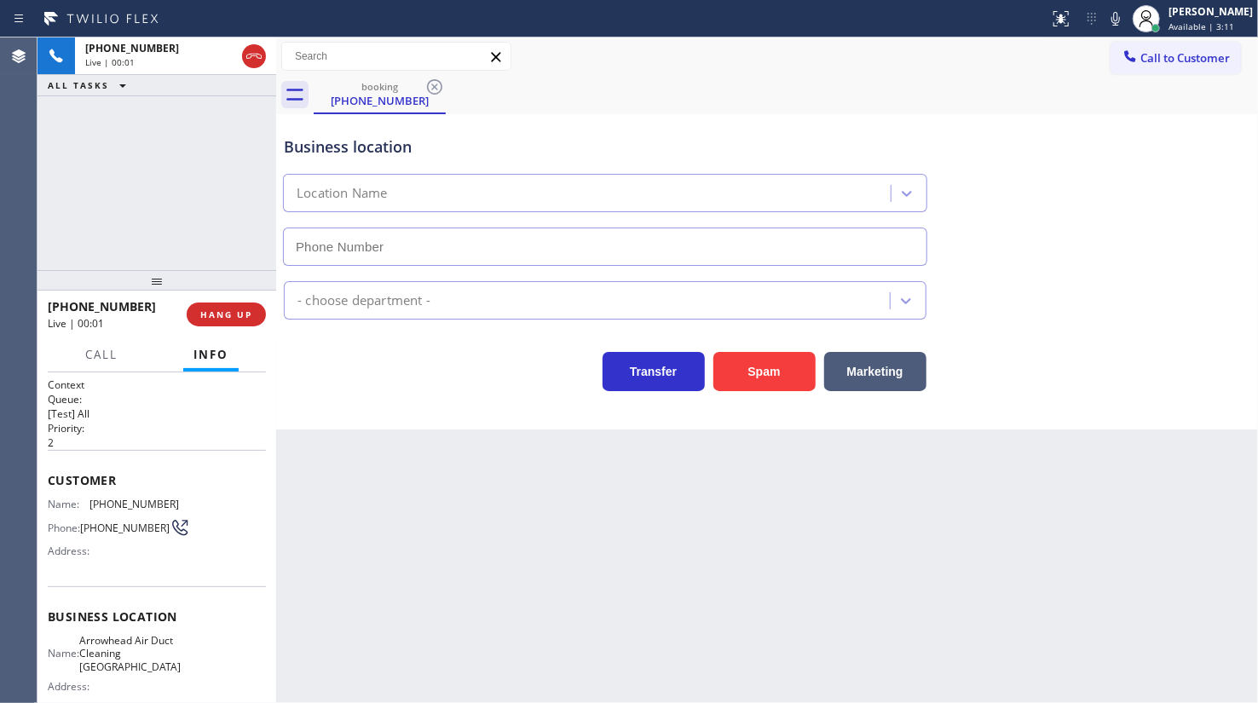
type input "(760) 280-6366"
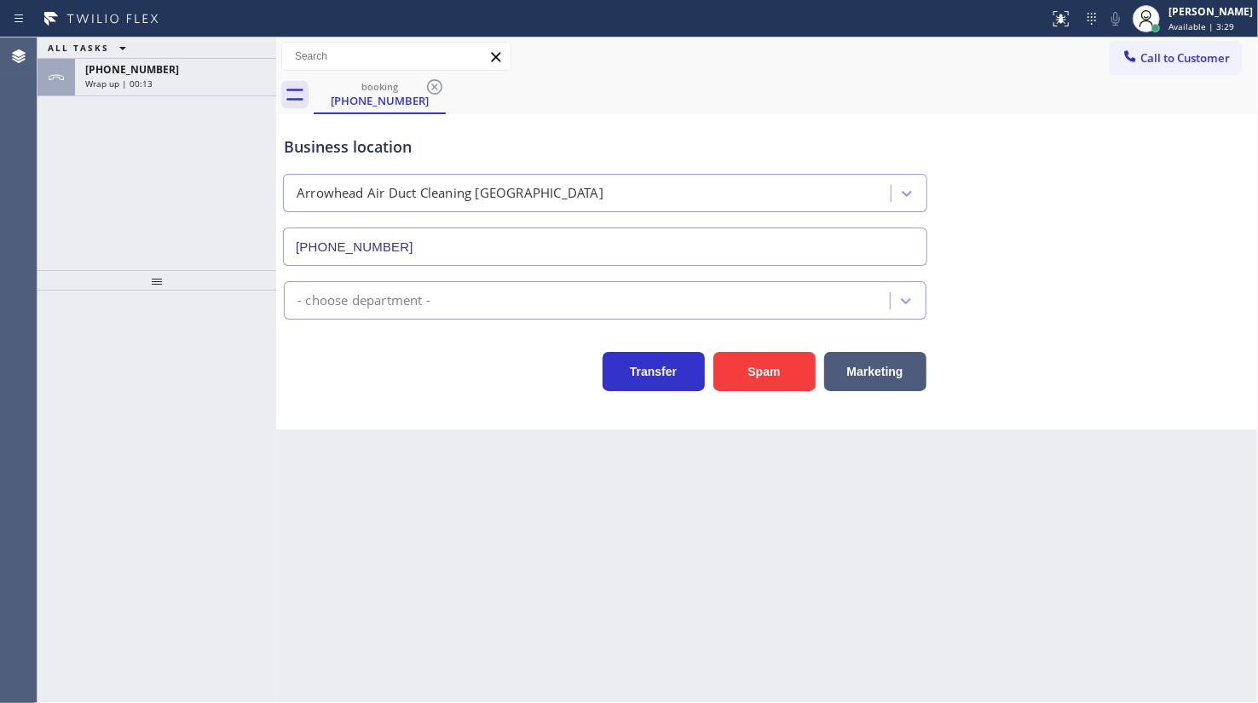
type input "[PHONE_NUMBER]"
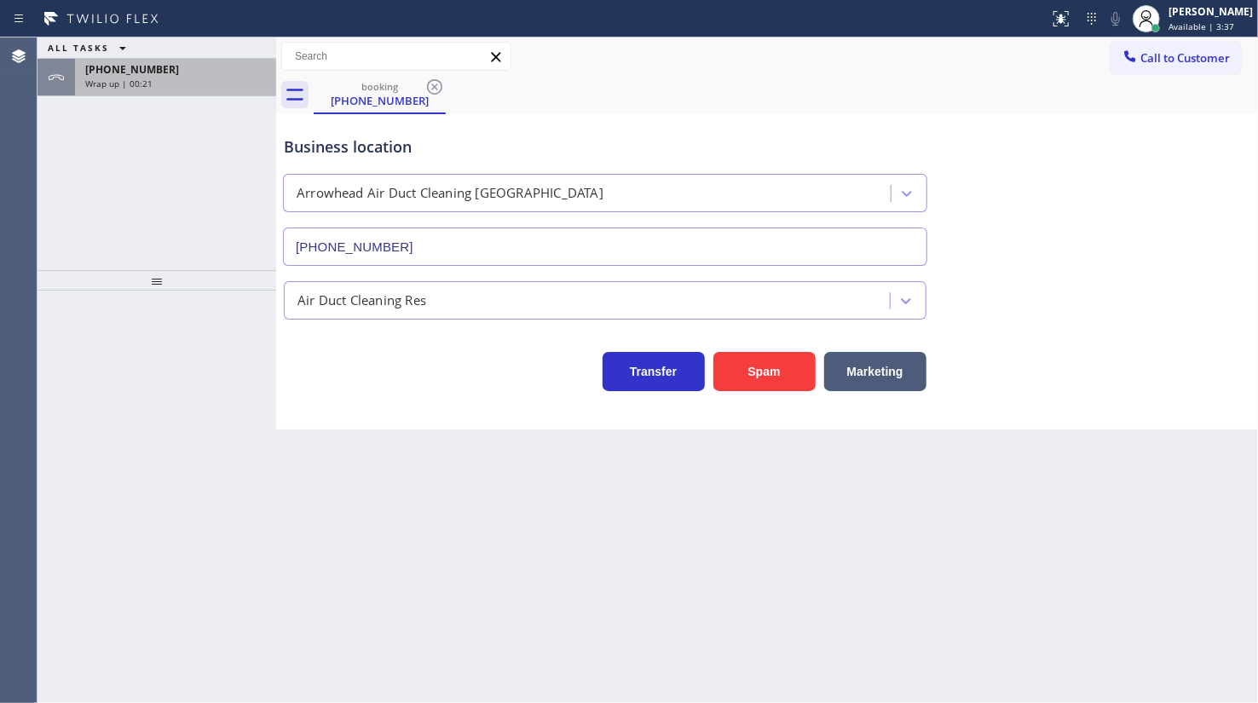
click at [135, 68] on span "[PHONE_NUMBER]" at bounding box center [132, 69] width 94 height 14
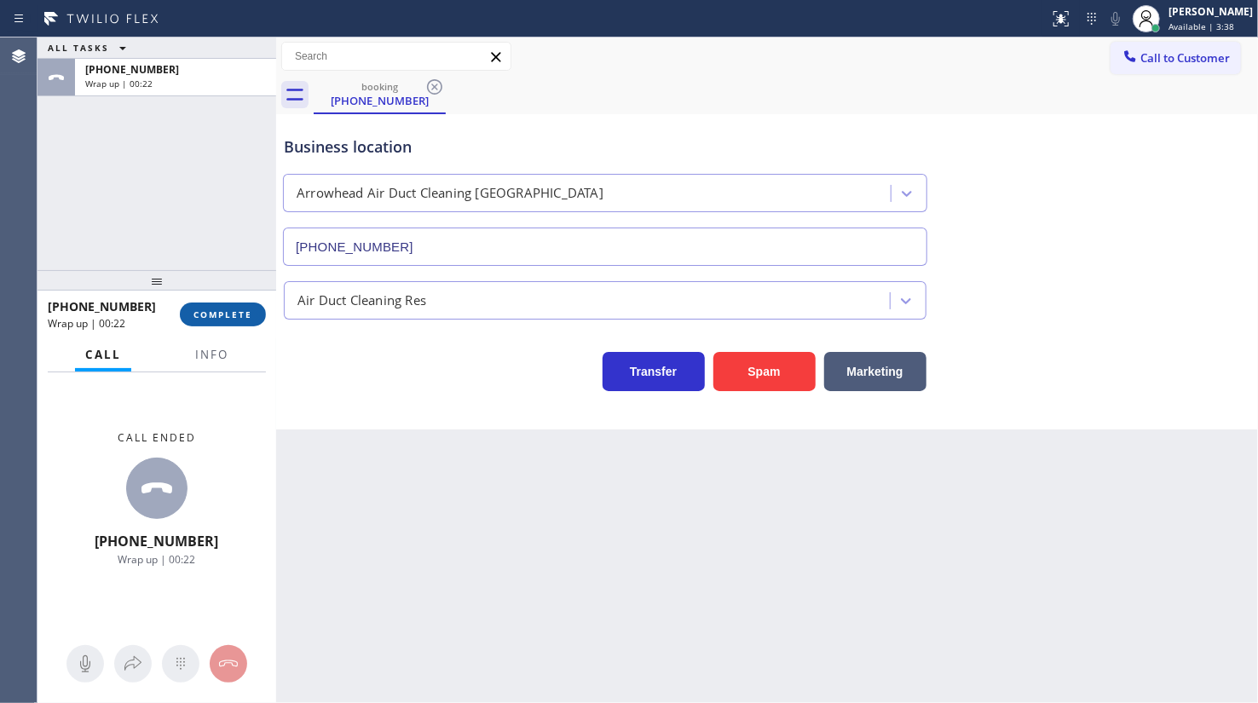
click at [239, 303] on button "COMPLETE" at bounding box center [223, 314] width 86 height 24
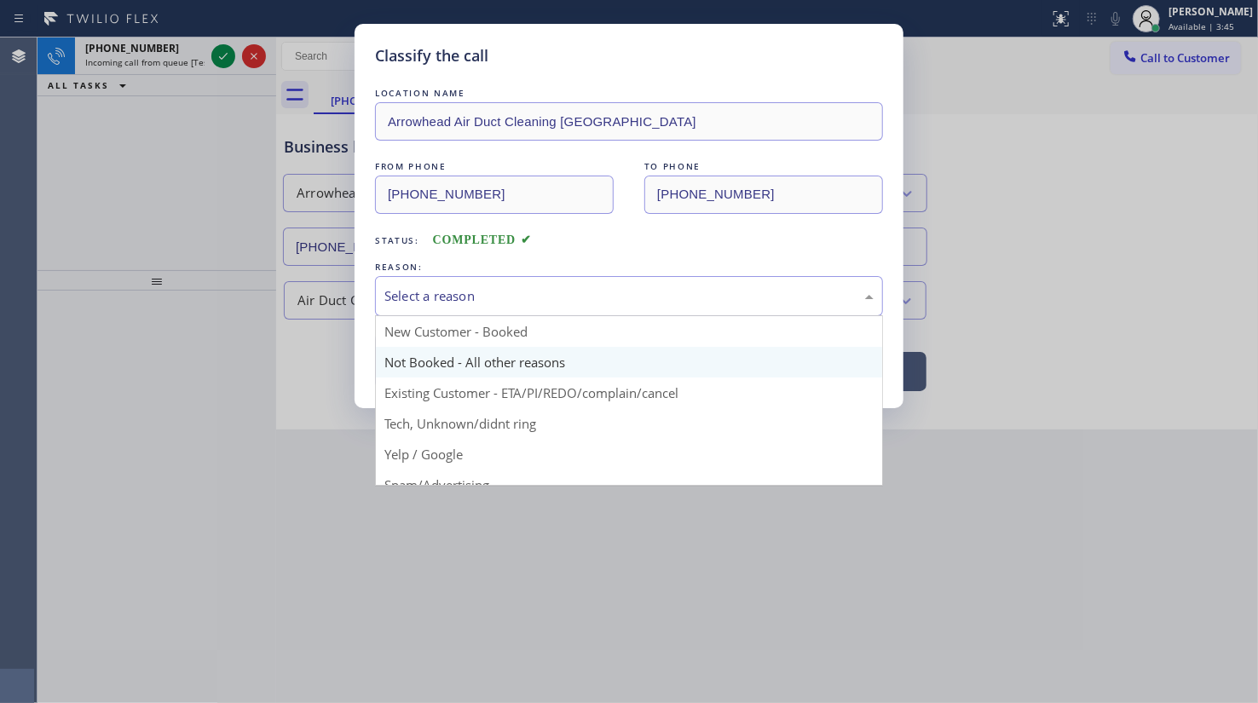
drag, startPoint x: 443, startPoint y: 297, endPoint x: 429, endPoint y: 368, distance: 73.0
click at [441, 303] on div "Select a reason" at bounding box center [628, 296] width 489 height 20
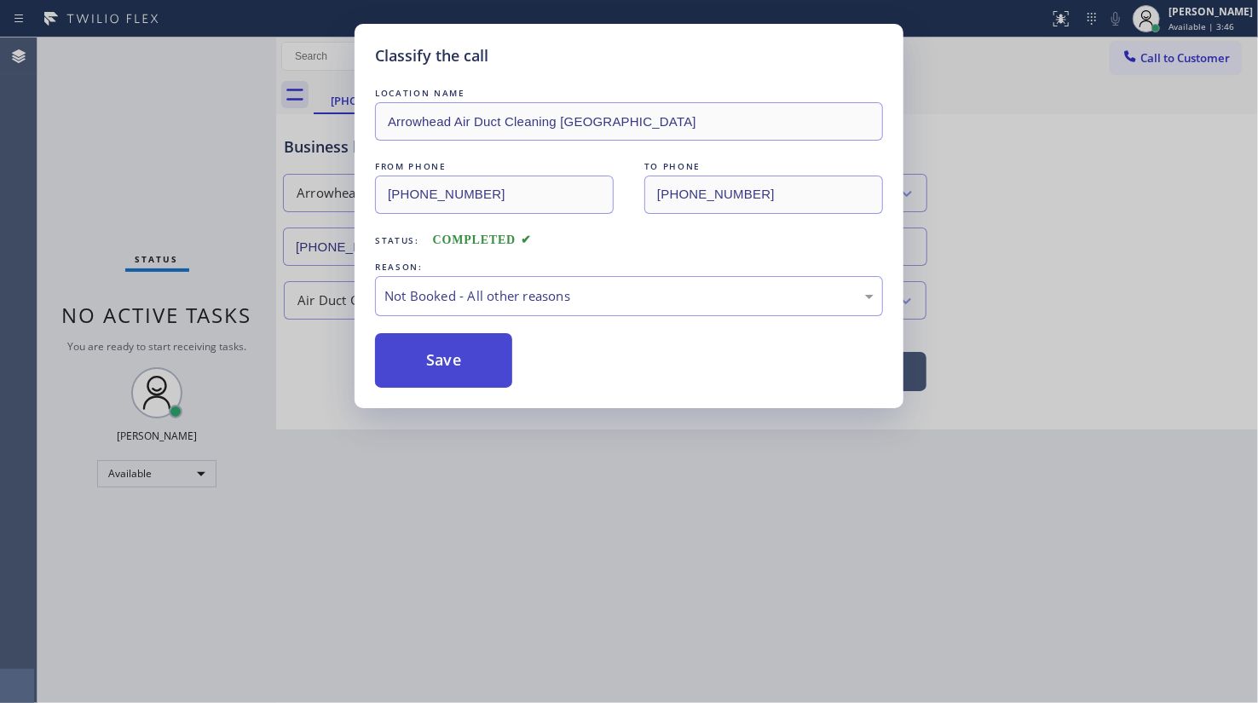
click at [431, 360] on button "Save" at bounding box center [443, 360] width 137 height 55
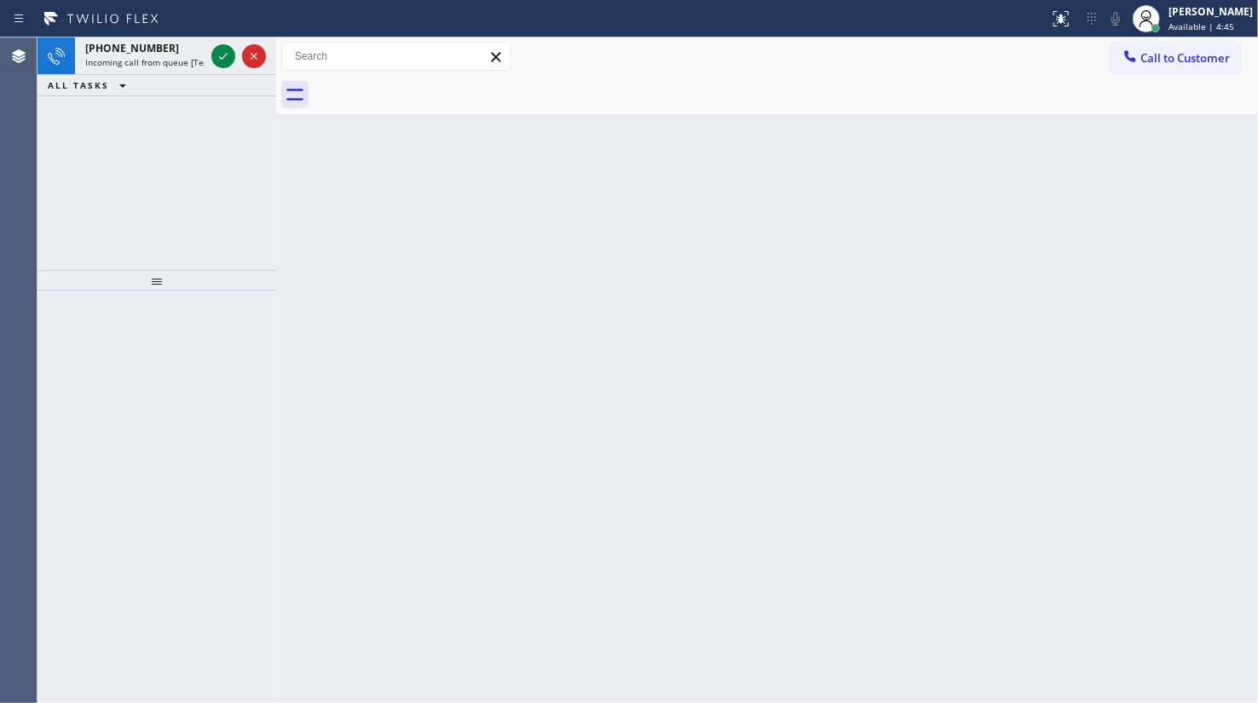
click at [69, 108] on div "+14255216871 Incoming call from queue [Test] All ALL TASKS ALL TASKS ACTIVE TAS…" at bounding box center [156, 153] width 239 height 233
click at [211, 50] on div at bounding box center [223, 56] width 24 height 20
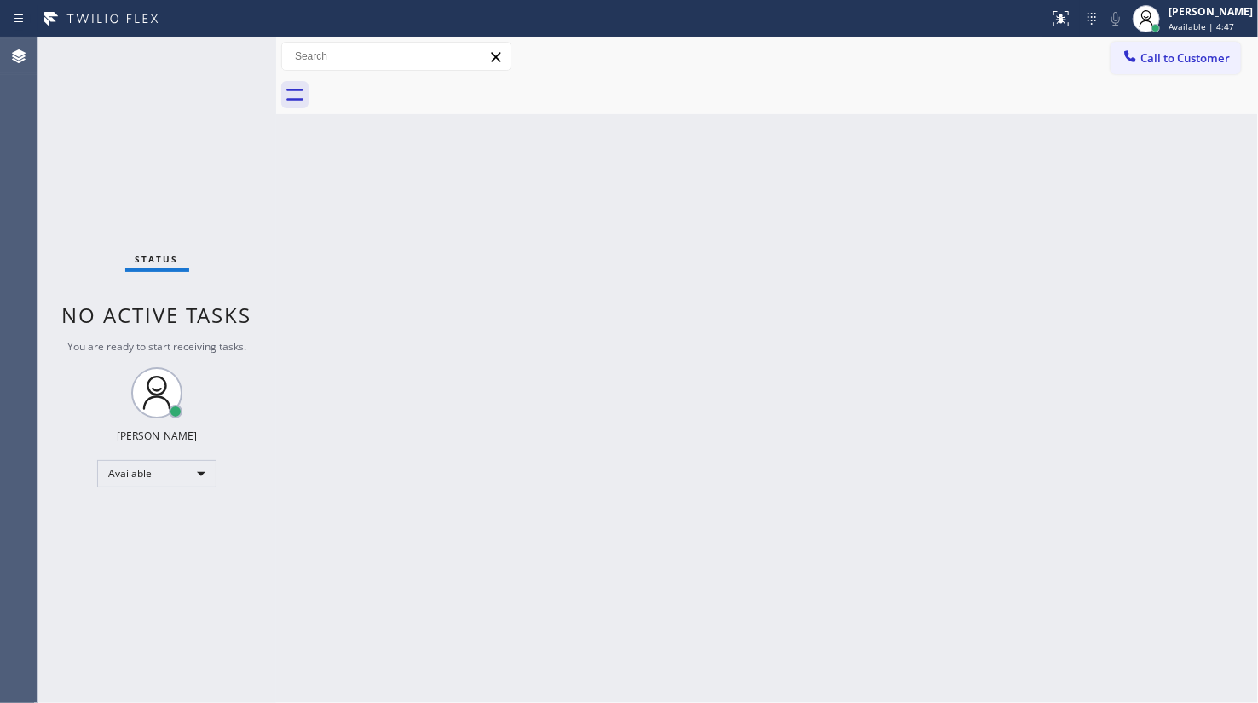
click at [225, 55] on div "Status No active tasks You are ready to start receiving tasks. JENIZA ALCAYDE A…" at bounding box center [156, 369] width 239 height 665
click at [1063, 24] on icon at bounding box center [1061, 19] width 20 height 20
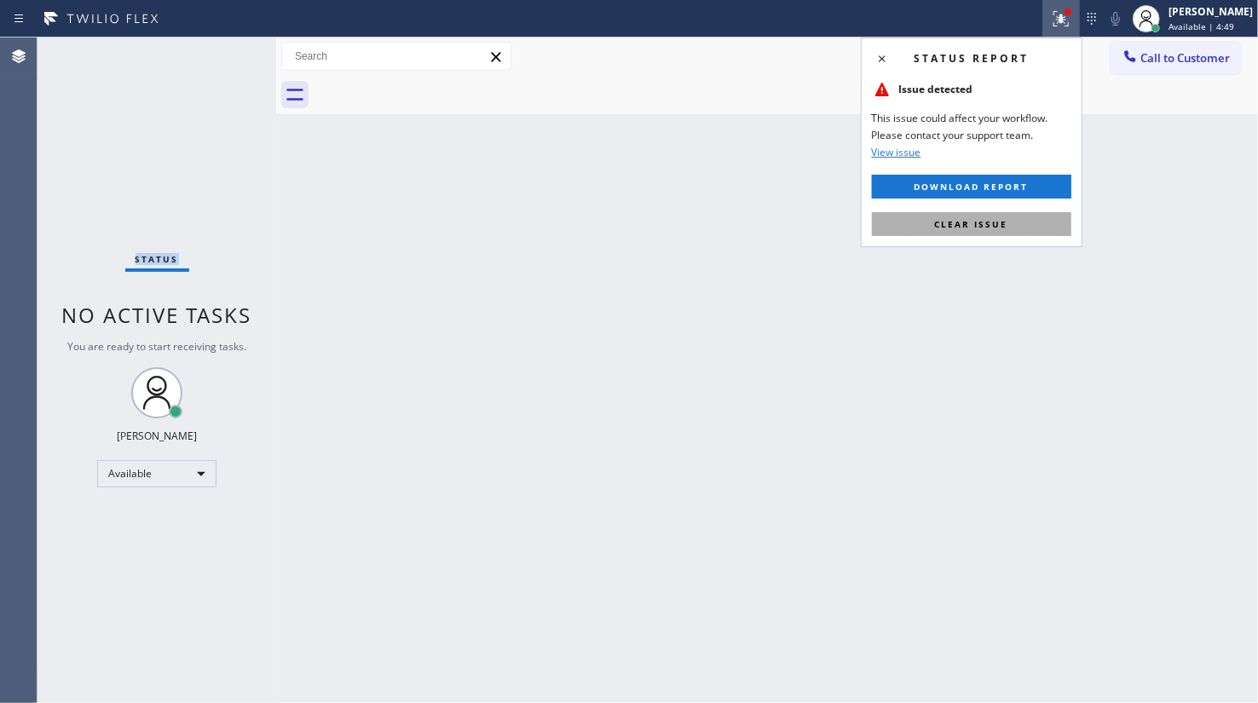
click at [1067, 222] on button "Clear issue" at bounding box center [971, 224] width 199 height 24
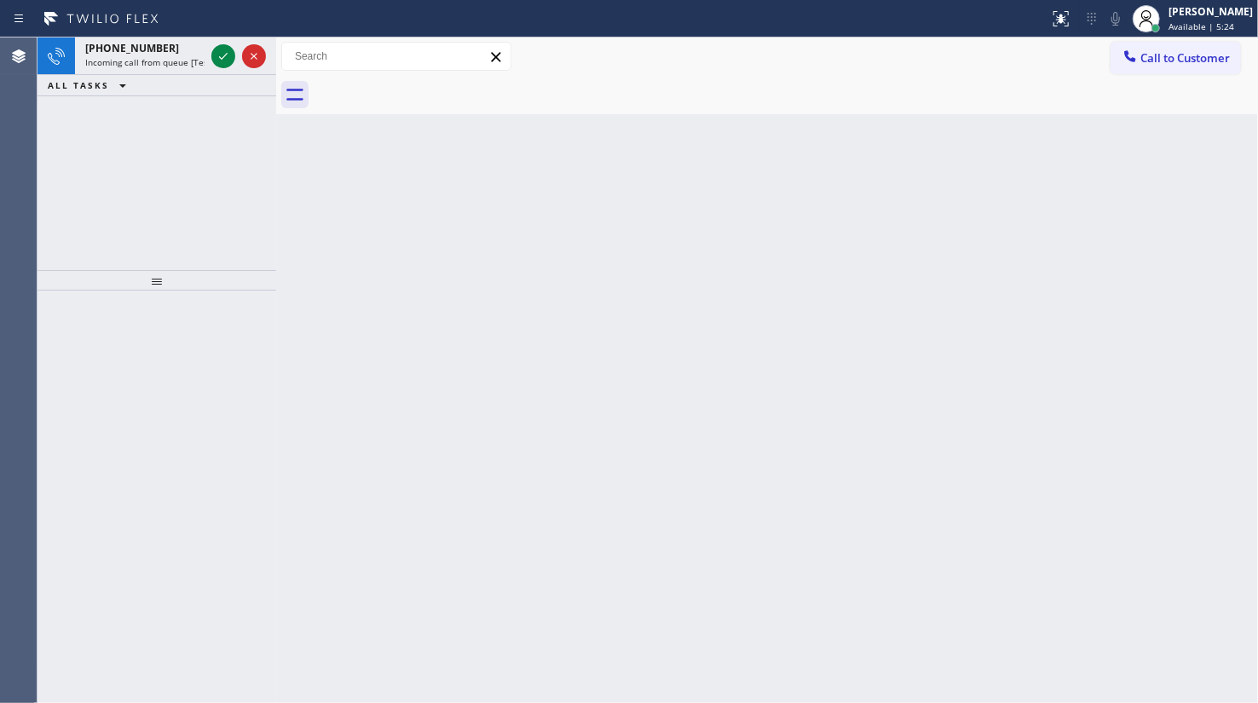
click at [119, 106] on div "+13232090345 Incoming call from queue [Test] All ALL TASKS ALL TASKS ACTIVE TAS…" at bounding box center [156, 153] width 239 height 233
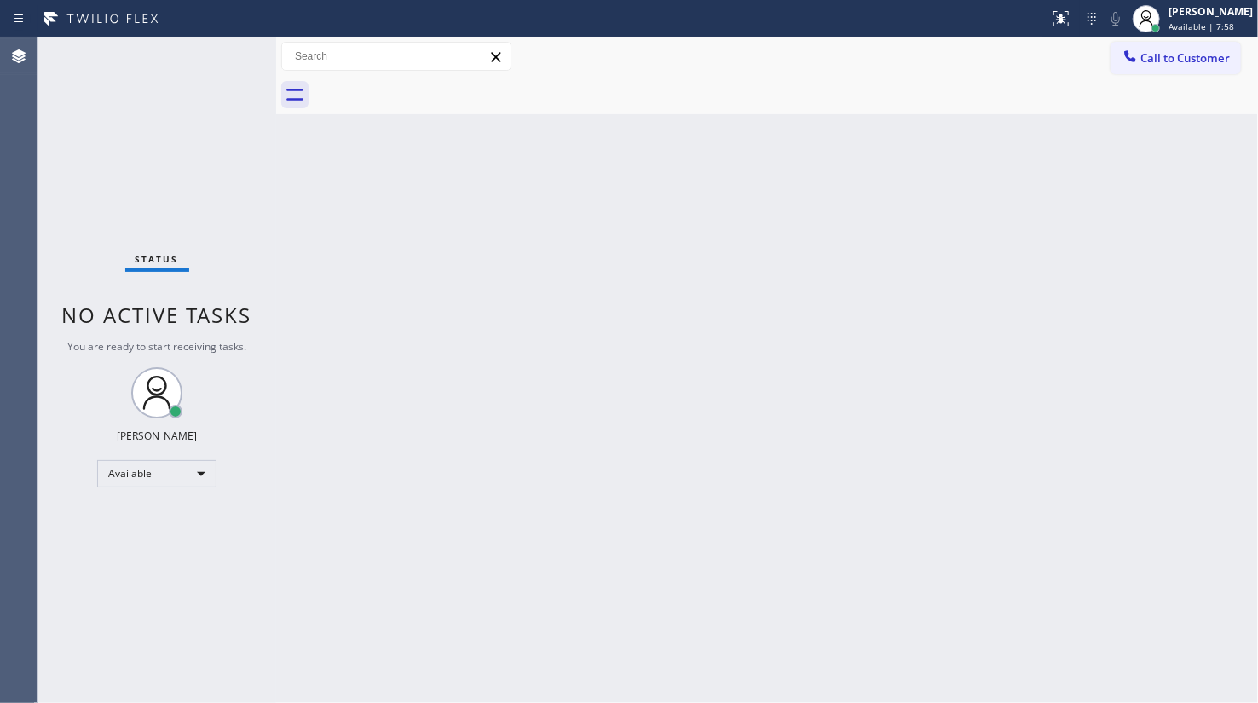
click at [185, 125] on div "Status No active tasks You are ready to start receiving tasks. JENIZA ALCAYDE A…" at bounding box center [156, 369] width 239 height 665
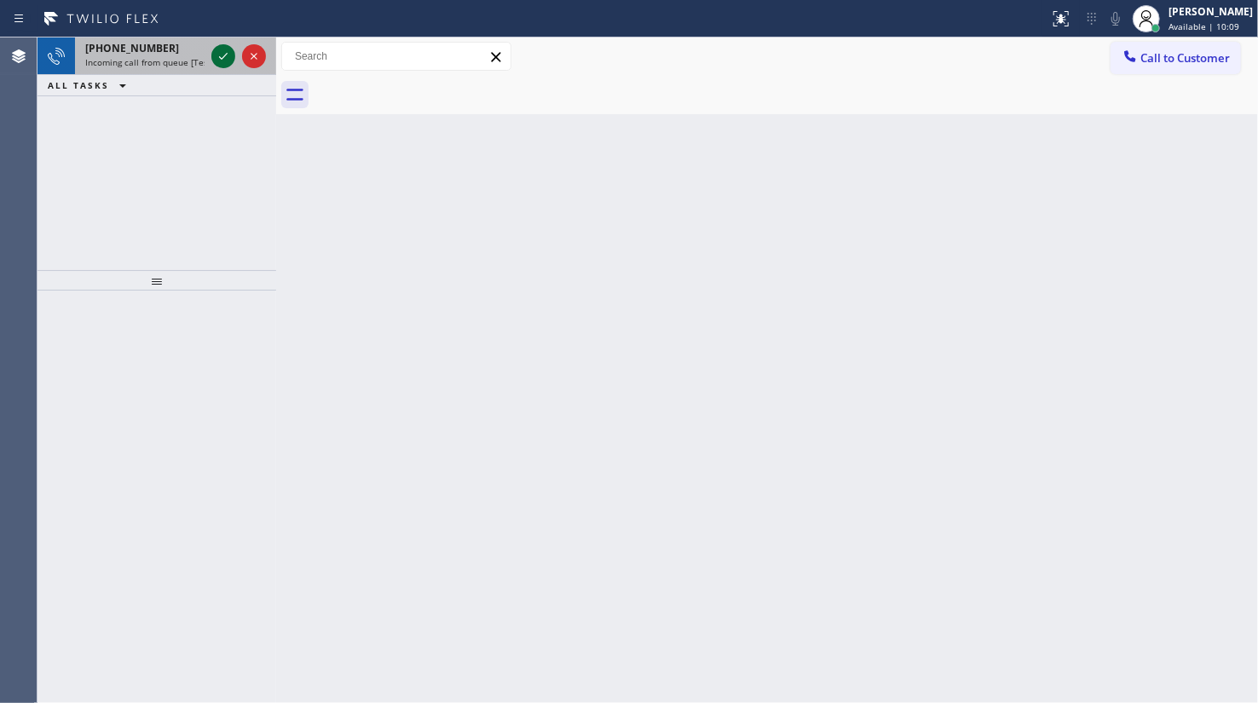
click at [233, 52] on div at bounding box center [238, 55] width 61 height 37
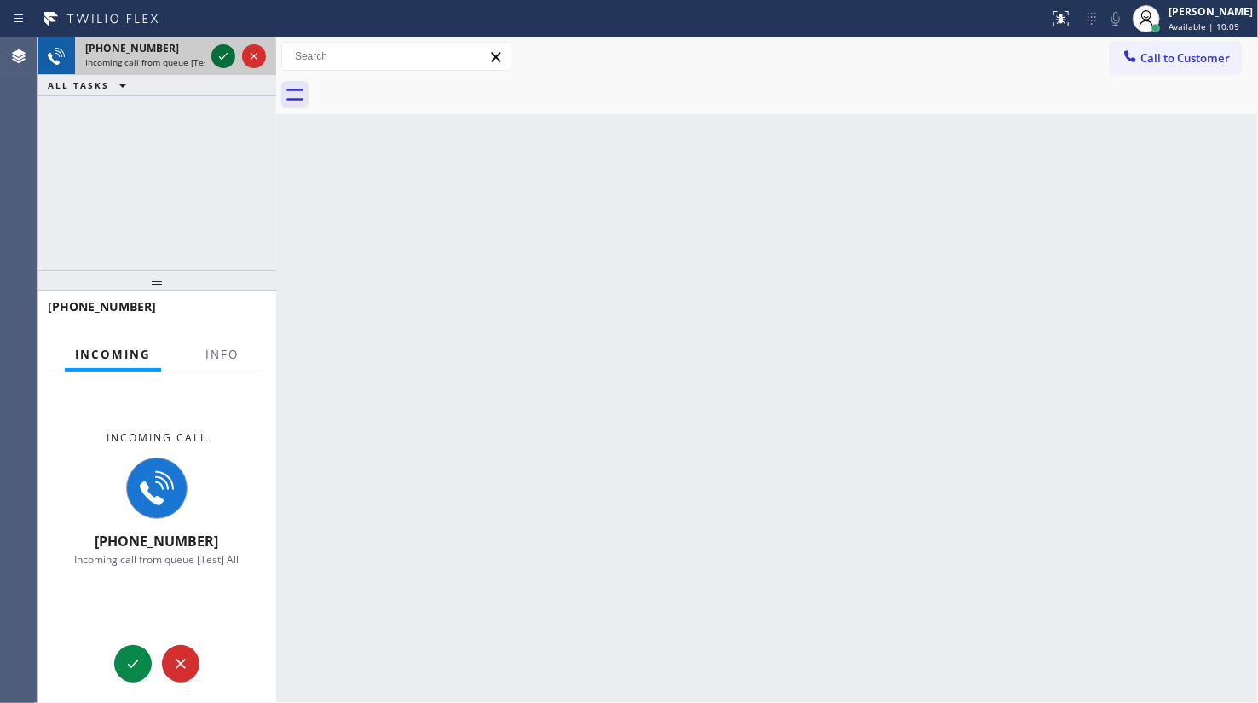
click at [233, 55] on div at bounding box center [223, 56] width 24 height 20
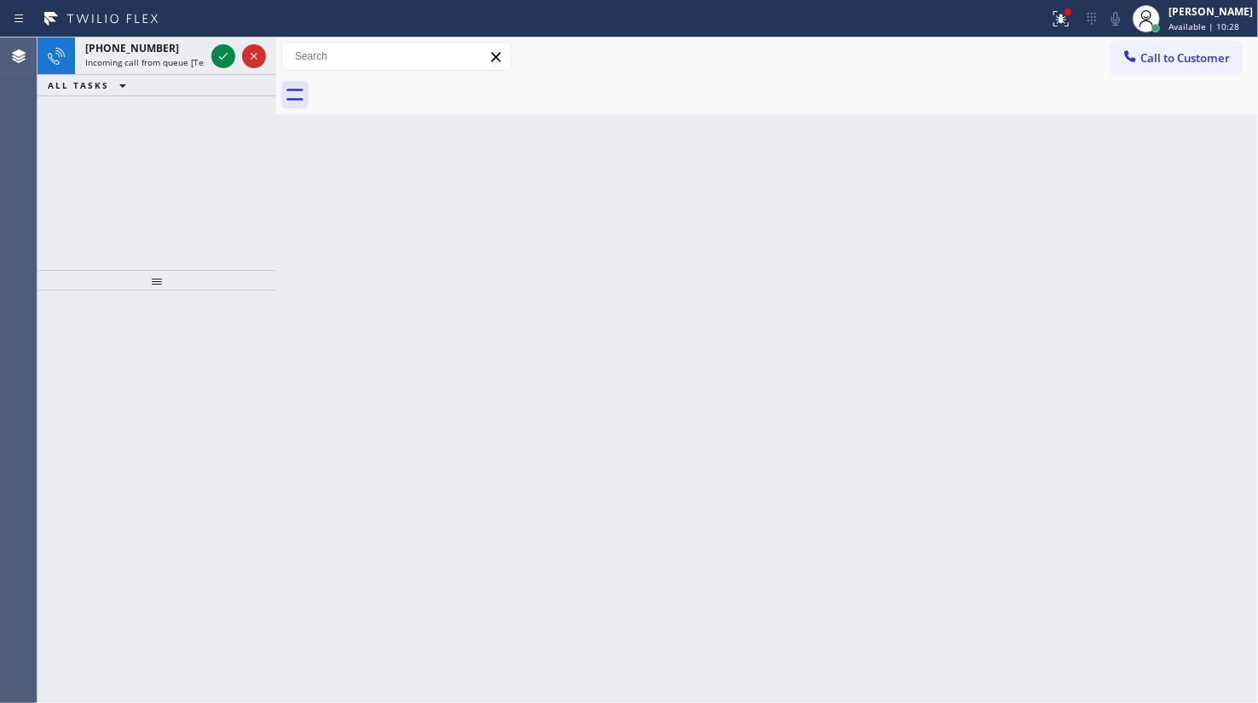
click at [4, 140] on div "Agent Desktop" at bounding box center [18, 369] width 37 height 665
click at [1063, 26] on icon at bounding box center [1061, 19] width 20 height 20
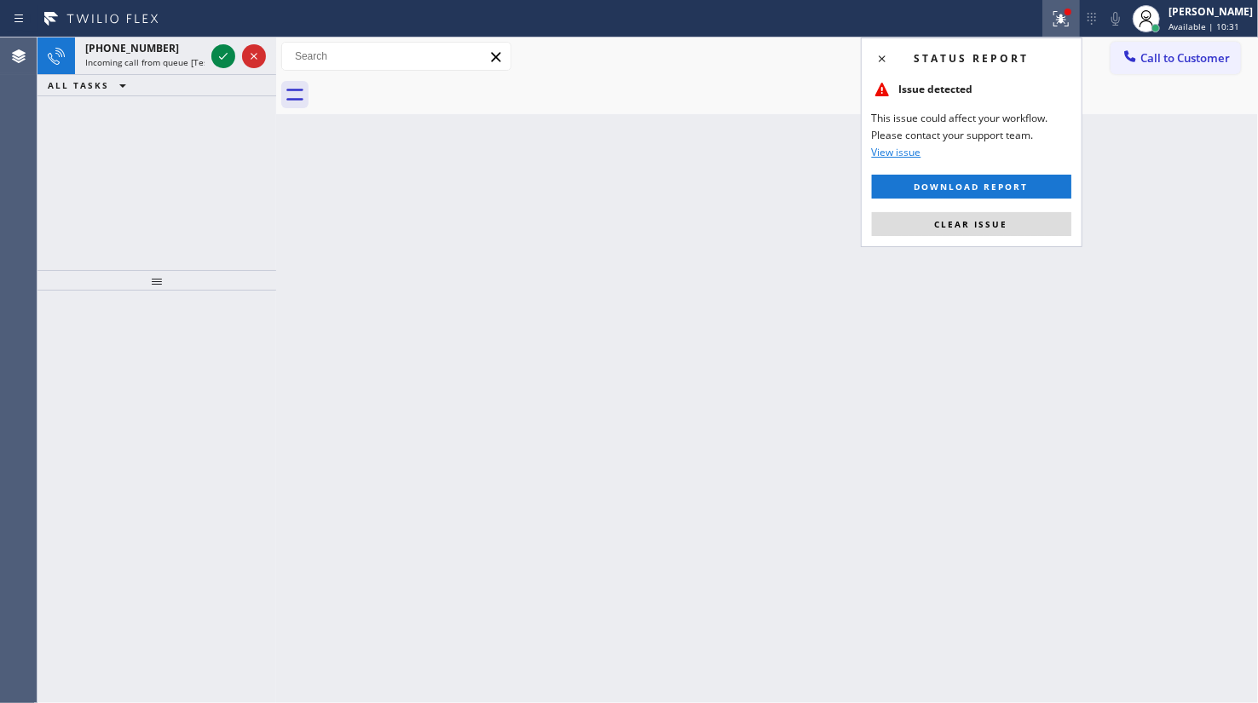
click at [997, 216] on button "Clear issue" at bounding box center [971, 224] width 199 height 24
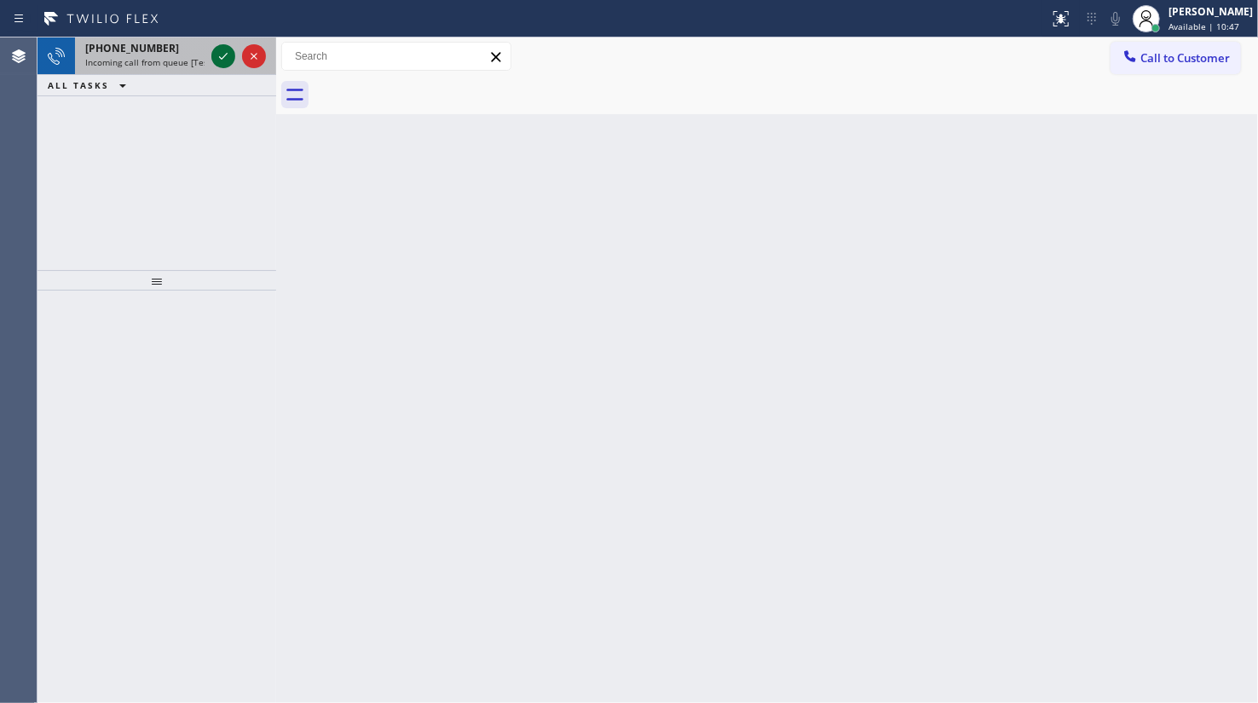
click at [219, 53] on icon at bounding box center [223, 56] width 20 height 20
drag, startPoint x: 49, startPoint y: 151, endPoint x: 112, endPoint y: 99, distance: 81.7
click at [62, 136] on div "+14254124399 Incoming call from queue [Test] All ALL TASKS ALL TASKS ACTIVE TAS…" at bounding box center [156, 153] width 239 height 233
click at [211, 56] on div at bounding box center [223, 56] width 24 height 20
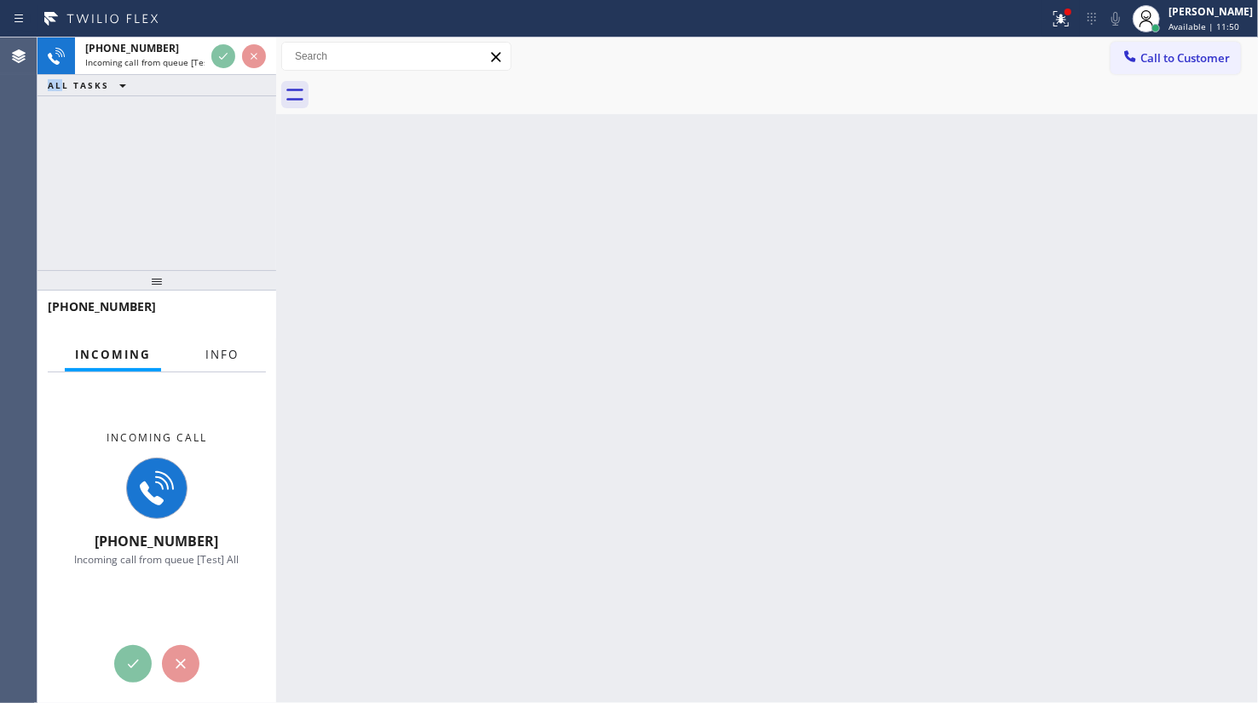
click at [195, 366] on button "Info" at bounding box center [222, 354] width 54 height 33
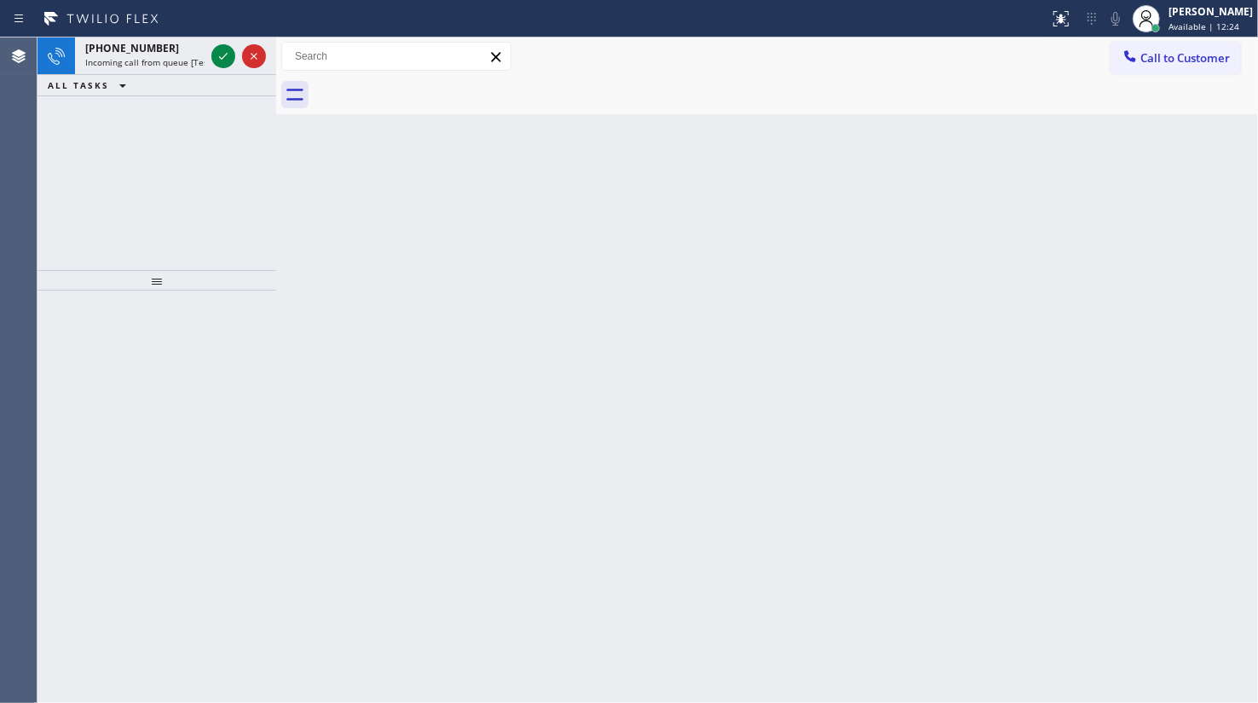
drag, startPoint x: 118, startPoint y: 119, endPoint x: 140, endPoint y: 90, distance: 36.0
click at [118, 119] on div "[PHONE_NUMBER] Incoming call from queue [Test] All ALL TASKS ALL TASKS ACTIVE T…" at bounding box center [156, 153] width 239 height 233
click at [206, 62] on div "+15102485306 Incoming call from queue [Test] All" at bounding box center [141, 55] width 133 height 37
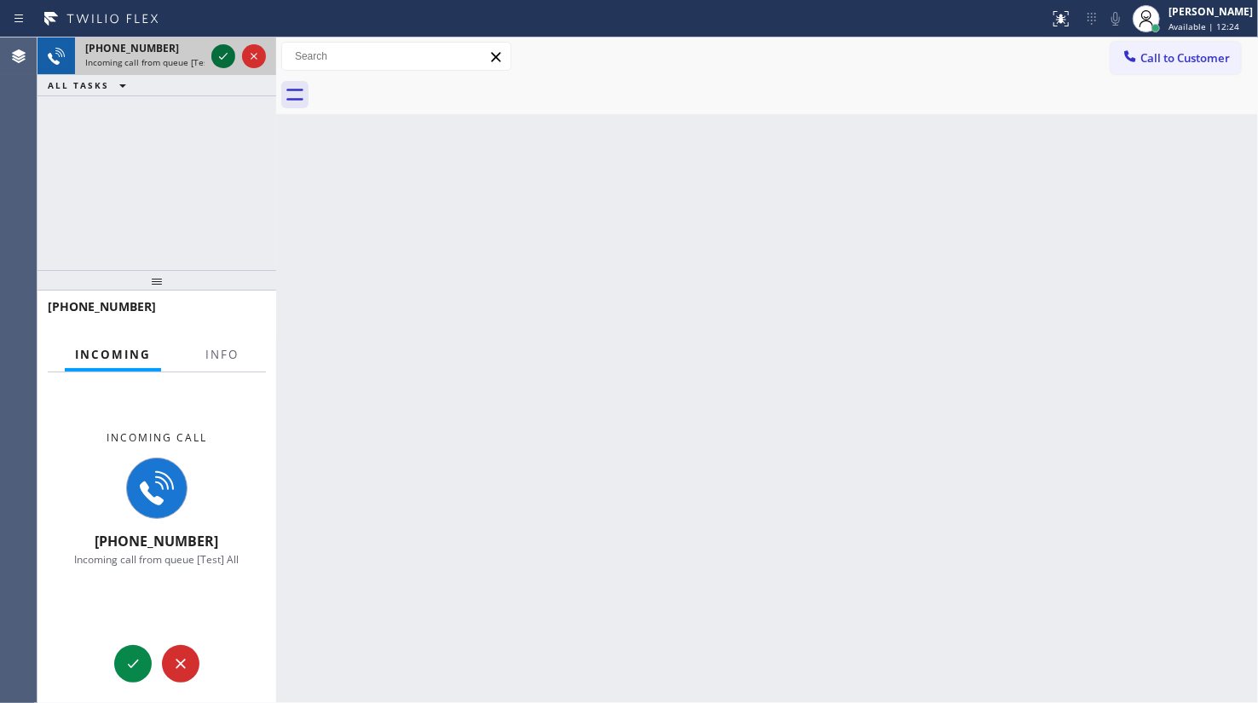
click at [211, 48] on div at bounding box center [223, 56] width 24 height 20
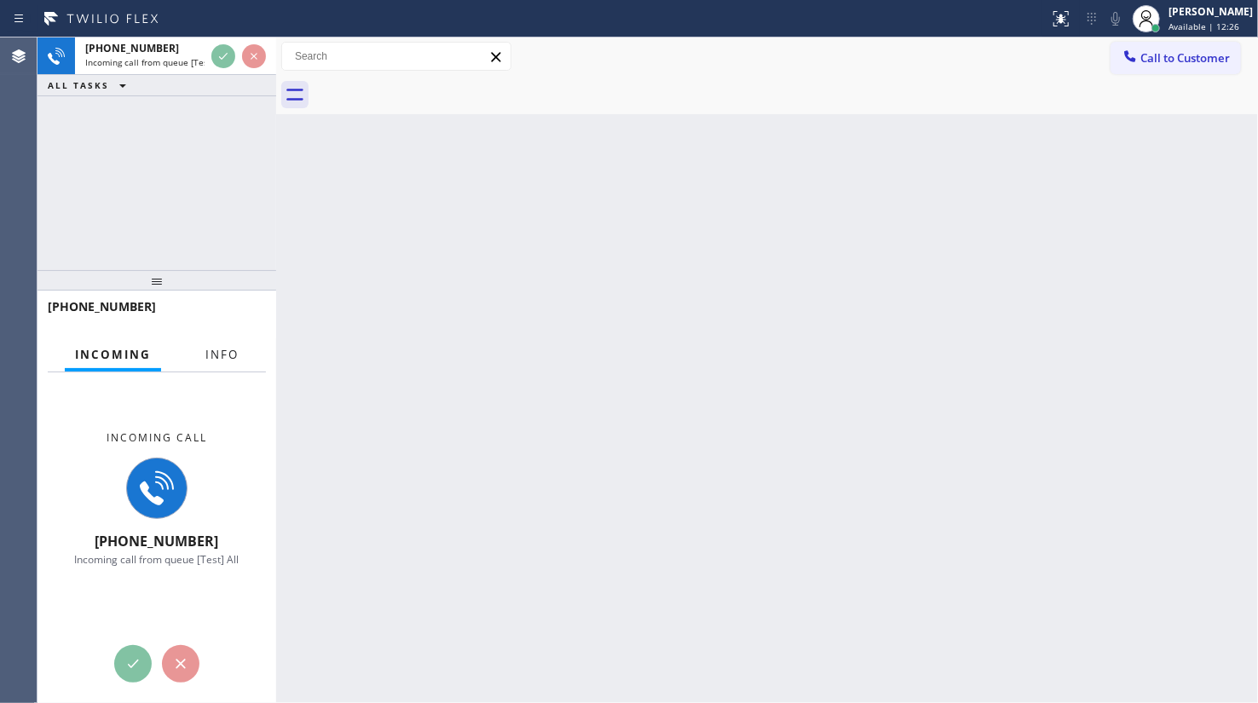
click at [226, 358] on span "Info" at bounding box center [221, 354] width 33 height 15
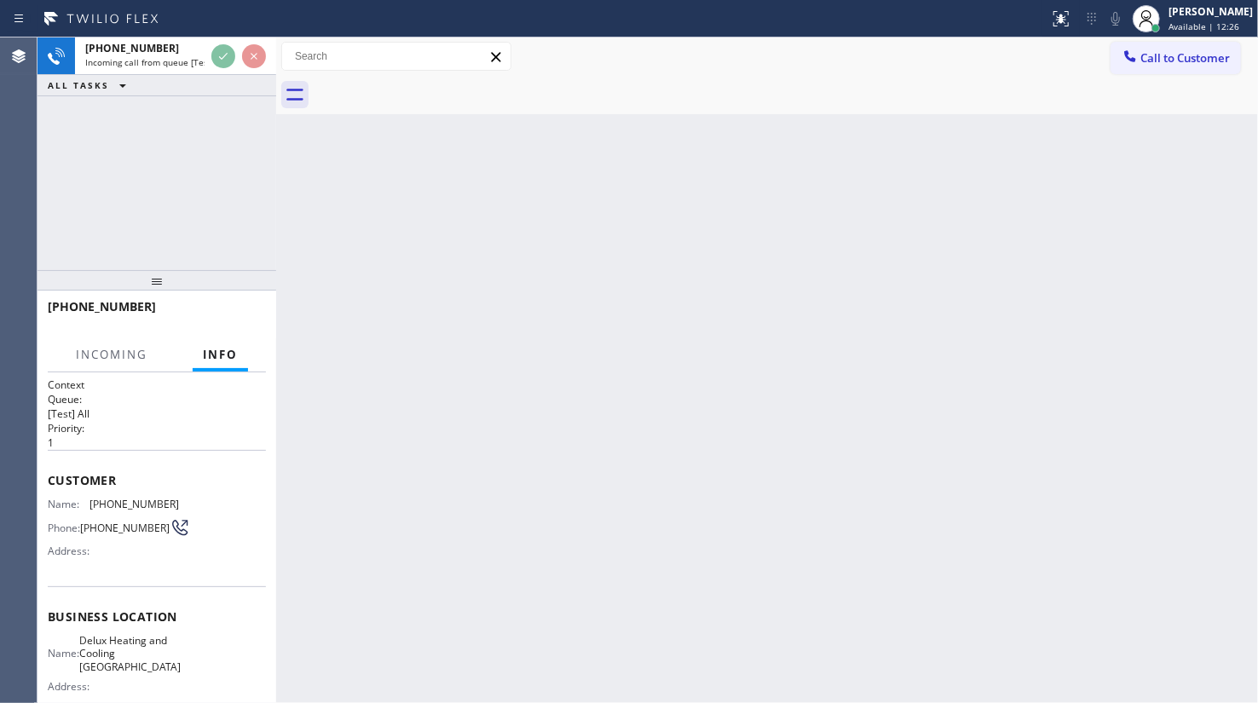
drag, startPoint x: 228, startPoint y: 353, endPoint x: 196, endPoint y: 13, distance: 341.4
click at [228, 342] on button "Info" at bounding box center [220, 354] width 55 height 33
drag, startPoint x: 186, startPoint y: 43, endPoint x: 189, endPoint y: 53, distance: 10.0
click at [185, 50] on div "+15102485306" at bounding box center [144, 48] width 119 height 14
click at [238, 34] on div "Status report No issues detected If you experience an issue, please download th…" at bounding box center [629, 18] width 1258 height 37
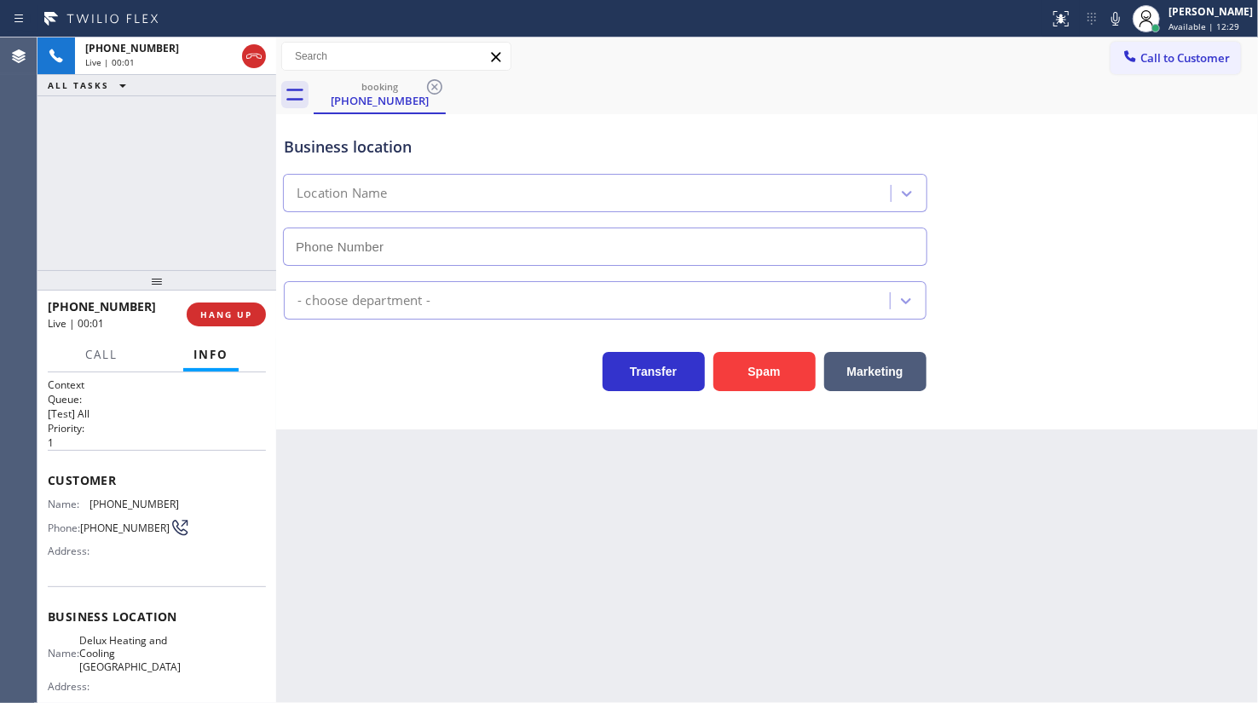
click at [238, 11] on div at bounding box center [524, 18] width 1035 height 27
type input "(949) 449-8558"
click at [257, 312] on button "HANG UP" at bounding box center [226, 314] width 79 height 24
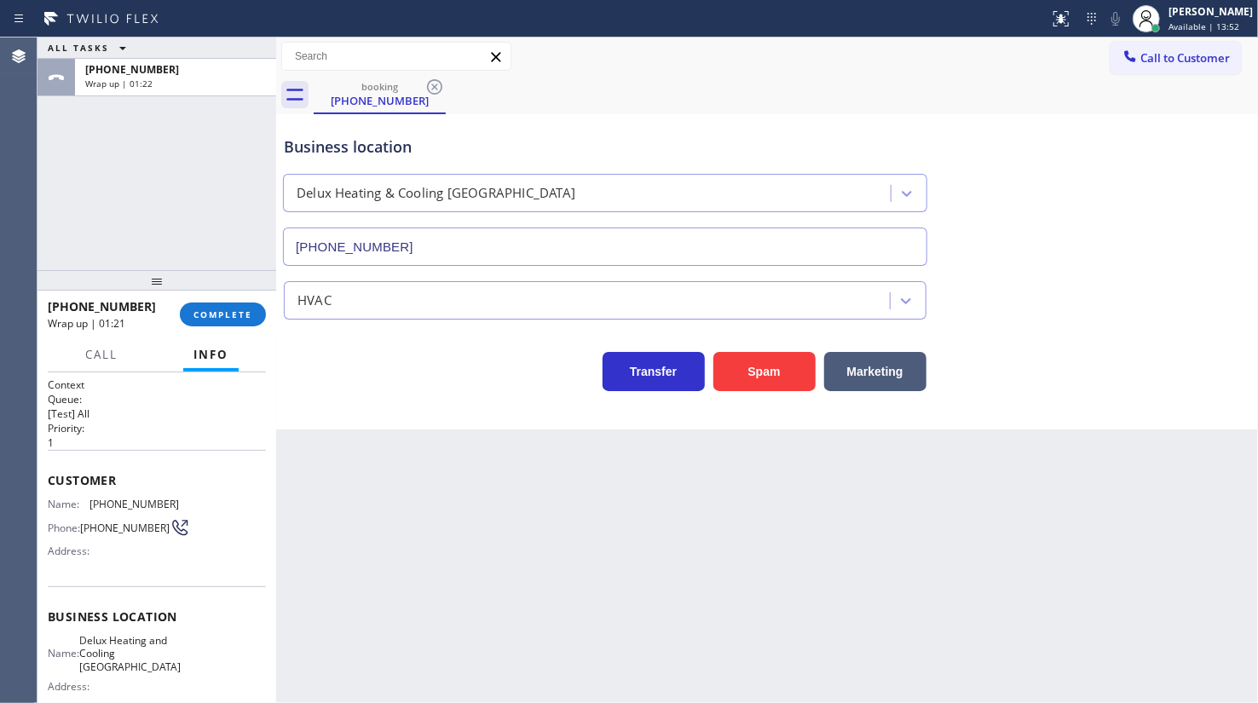
drag, startPoint x: 1165, startPoint y: 181, endPoint x: 1190, endPoint y: 28, distance: 155.5
click at [1167, 174] on div "Business location Delux Heating & Cooling Ladera Ranch (949) 449-8558" at bounding box center [766, 189] width 973 height 154
click at [1190, 17] on div "[PERSON_NAME]" at bounding box center [1210, 11] width 84 height 14
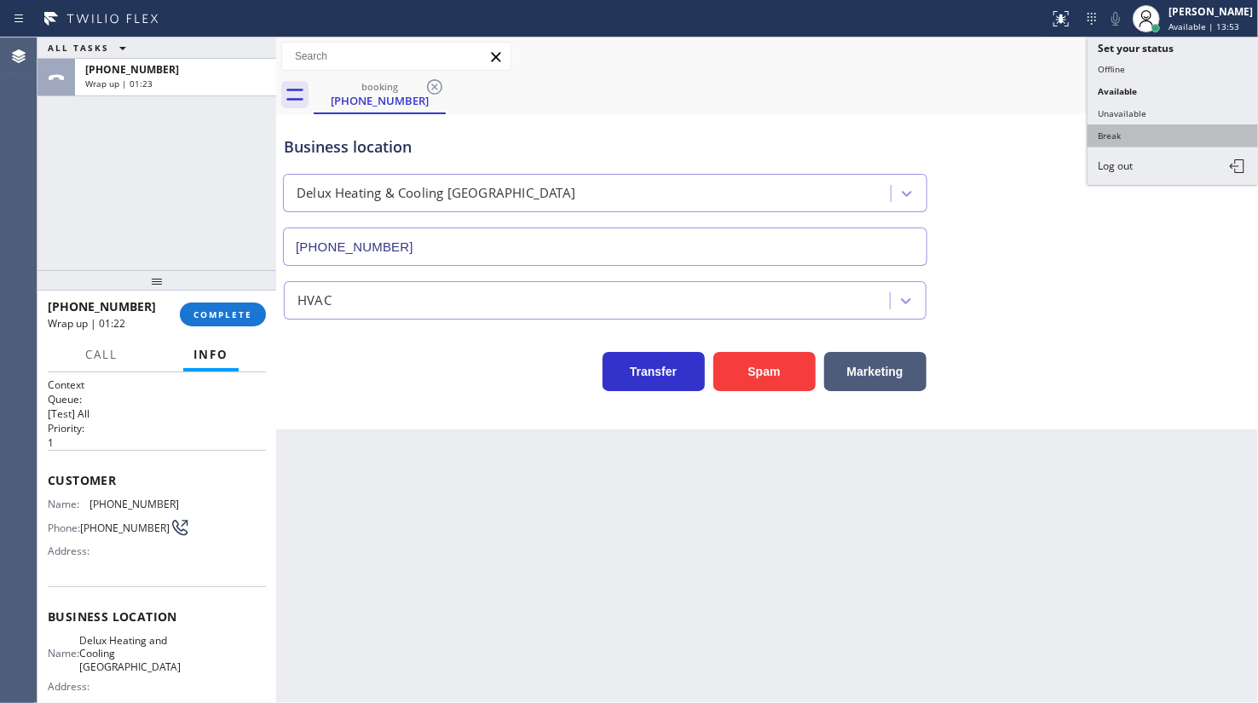
click at [1129, 134] on button "Break" at bounding box center [1172, 135] width 170 height 22
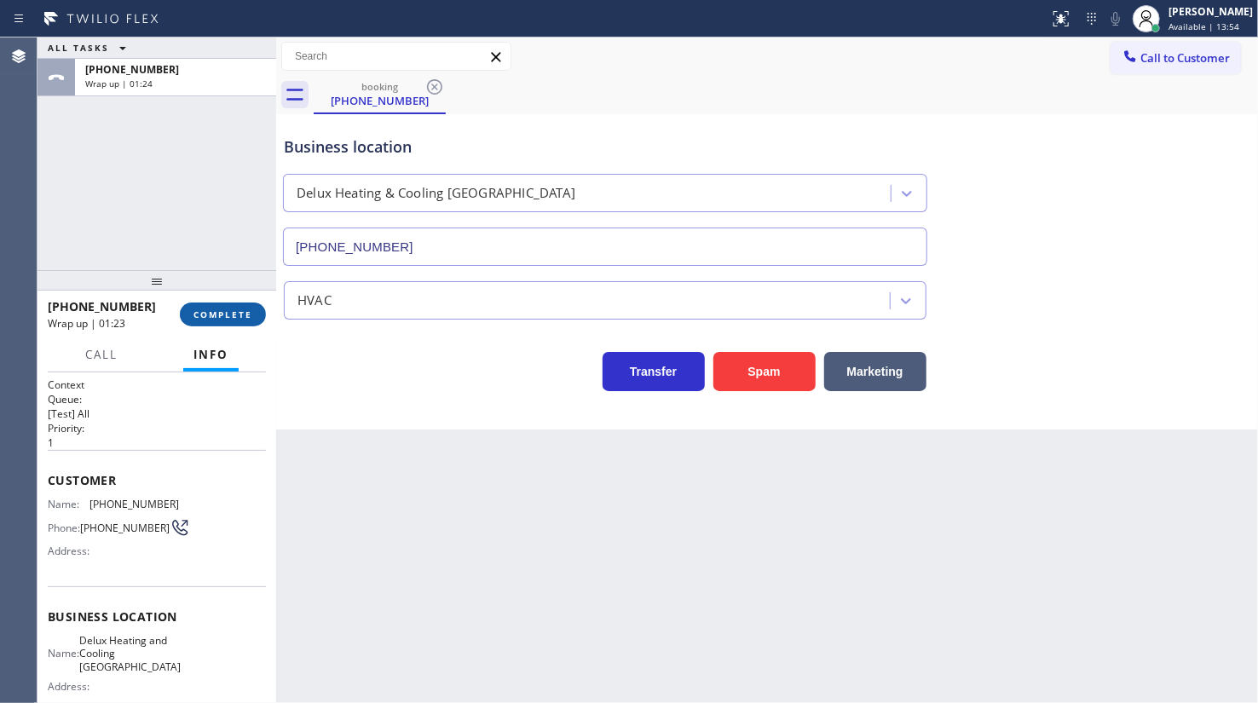
click at [255, 315] on button "COMPLETE" at bounding box center [223, 314] width 86 height 24
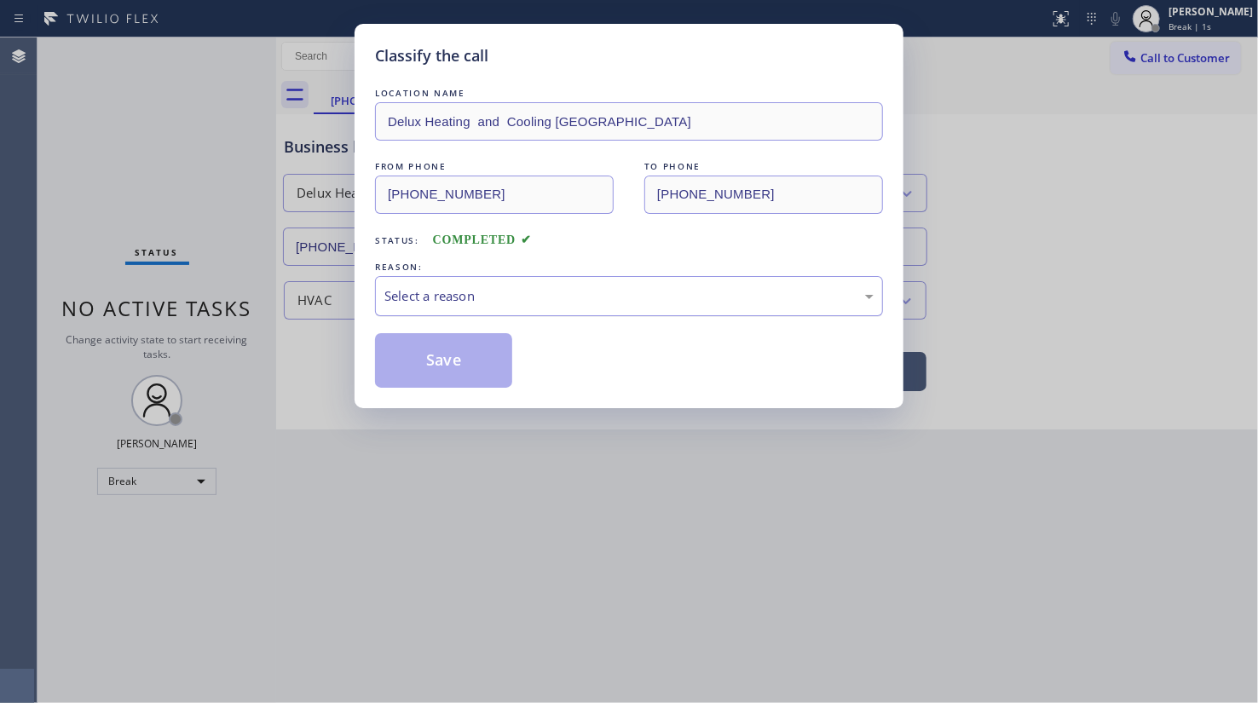
click at [422, 302] on div "Select a reason" at bounding box center [628, 296] width 489 height 20
click at [420, 361] on button "Save" at bounding box center [443, 360] width 137 height 55
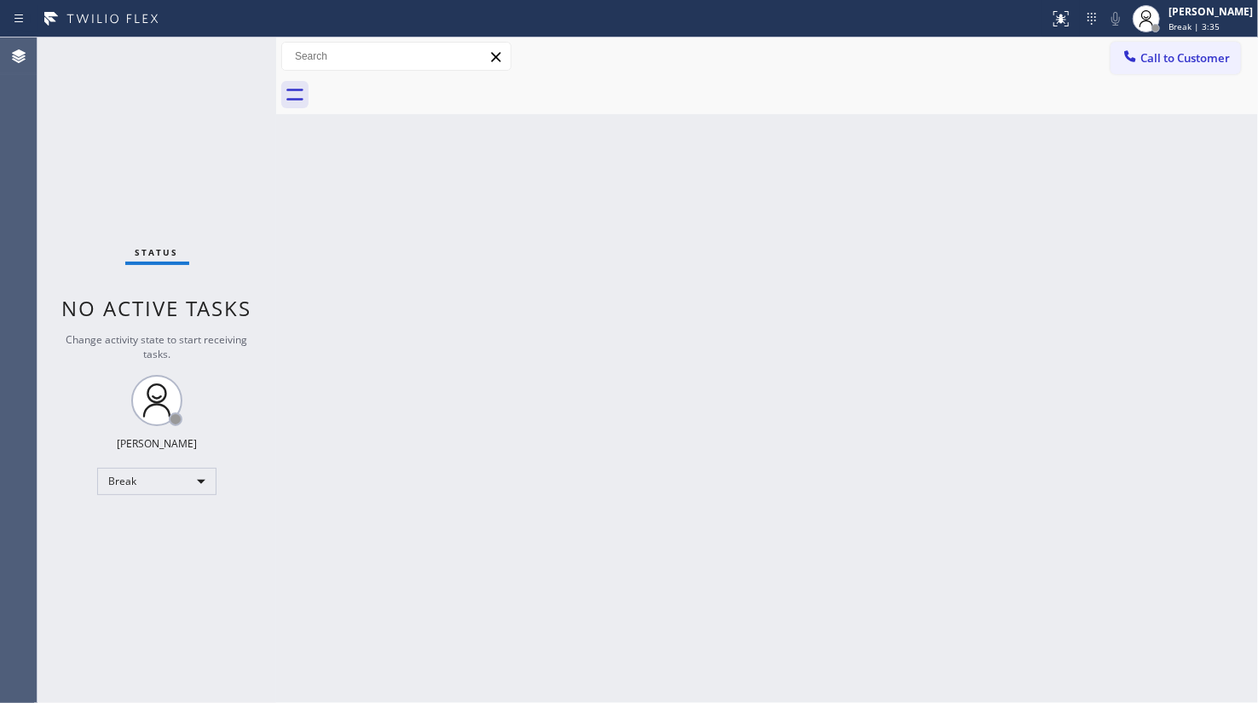
click at [107, 170] on div "Status No active tasks Change activity state to start receiving tasks. JENIZA A…" at bounding box center [156, 369] width 239 height 665
click at [97, 480] on div "Break" at bounding box center [156, 481] width 119 height 27
click at [128, 520] on li "Available" at bounding box center [156, 525] width 116 height 20
click at [56, 143] on div "Status No active tasks You are ready to start receiving tasks. JENIZA ALCAYDE A…" at bounding box center [156, 369] width 239 height 665
click at [386, 247] on div "Back to Dashboard Change Sender ID Customers Technicians Select a contact Outbo…" at bounding box center [767, 369] width 982 height 665
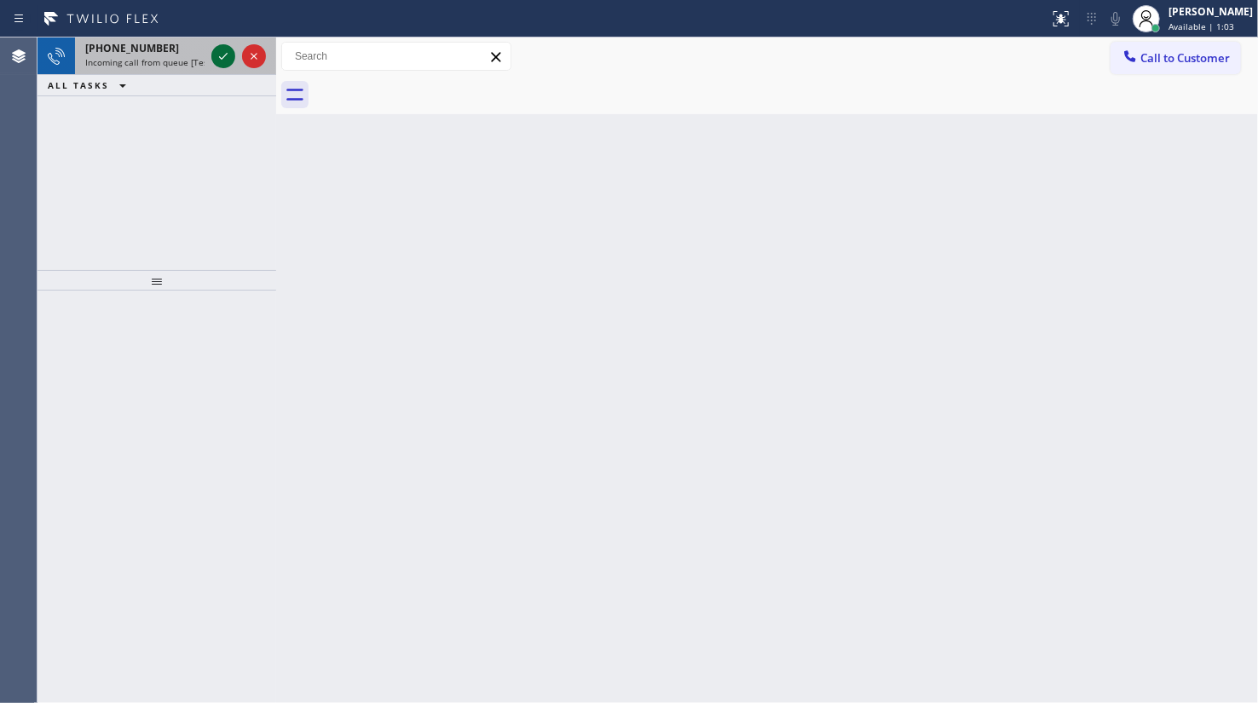
click at [222, 55] on icon at bounding box center [223, 56] width 20 height 20
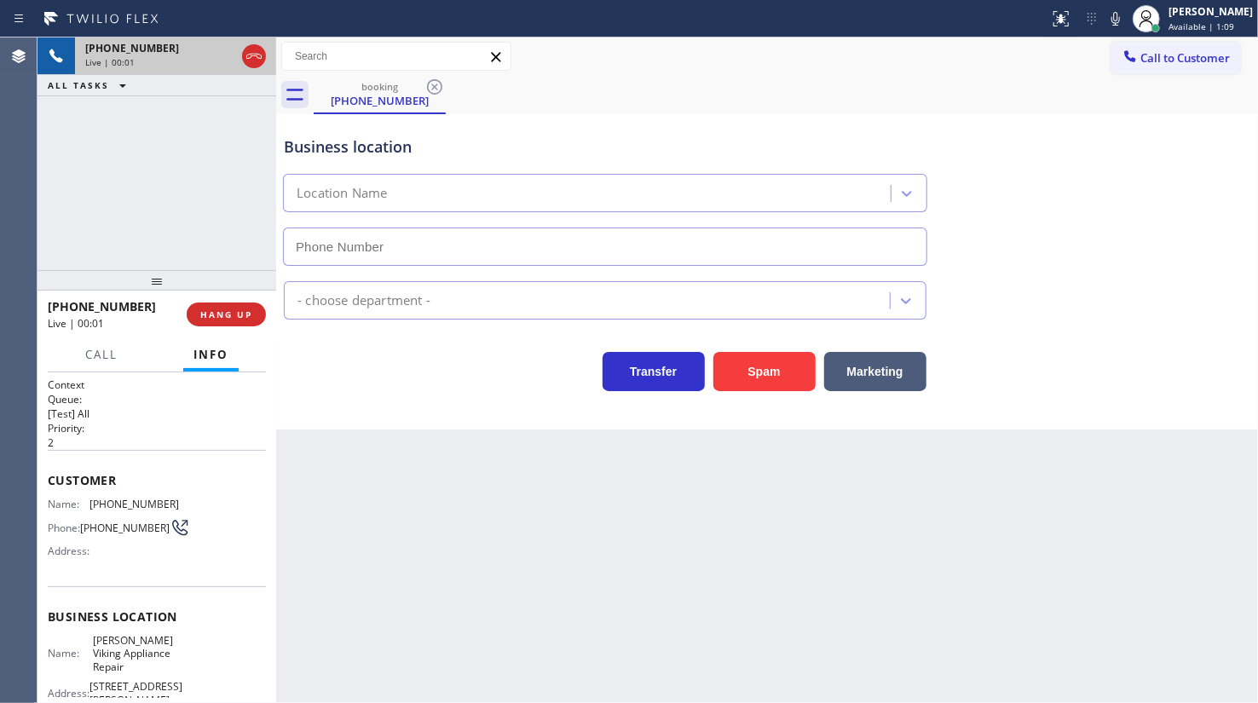
type input "(408) 709-7384"
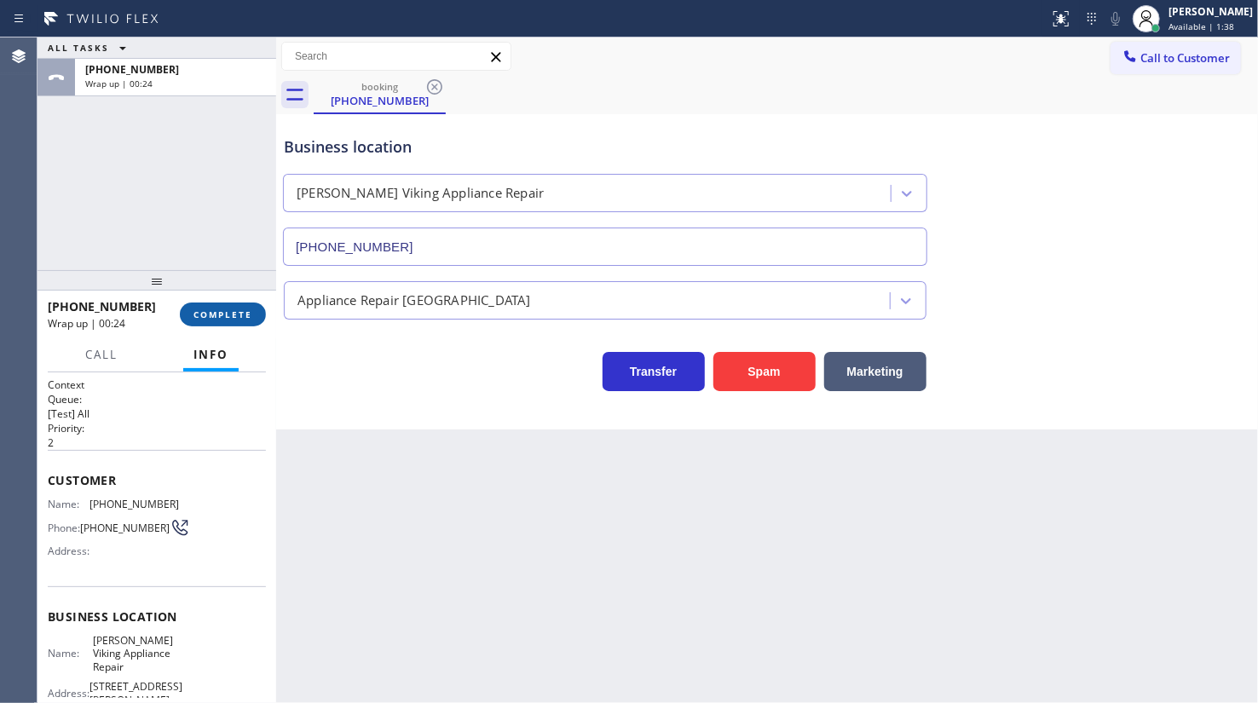
click at [200, 314] on span "COMPLETE" at bounding box center [222, 314] width 59 height 12
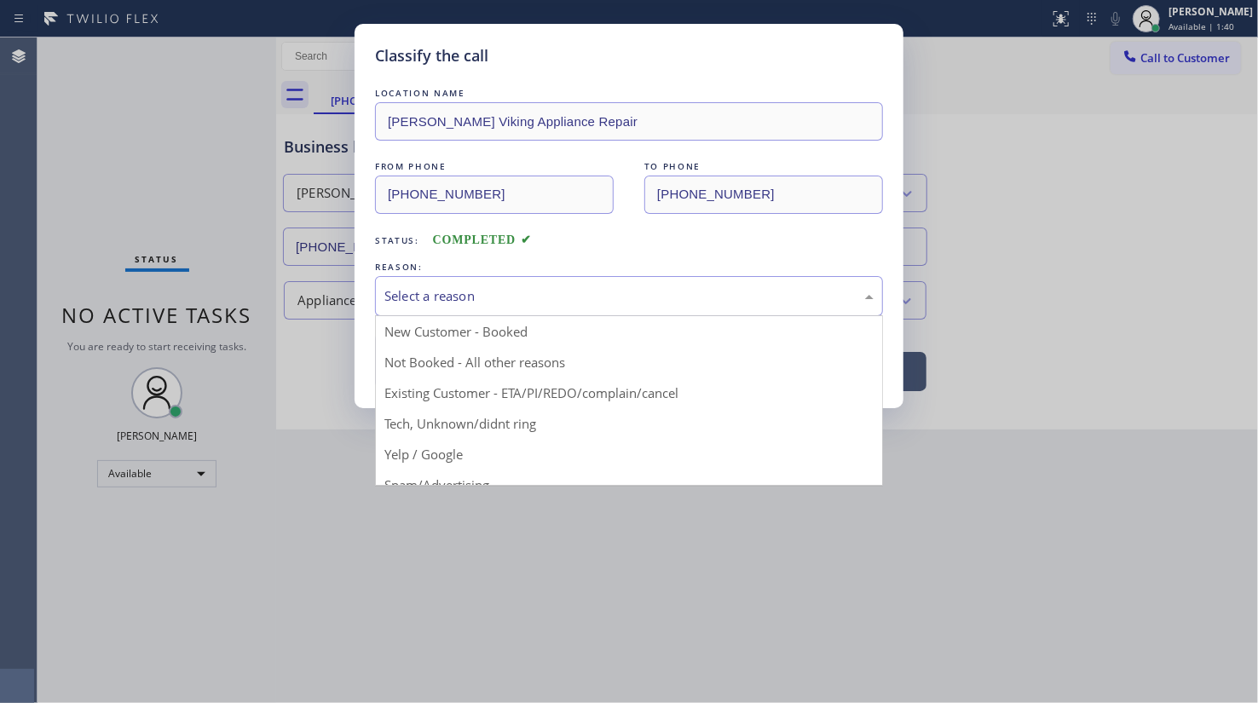
click at [409, 301] on div "Select a reason" at bounding box center [628, 296] width 489 height 20
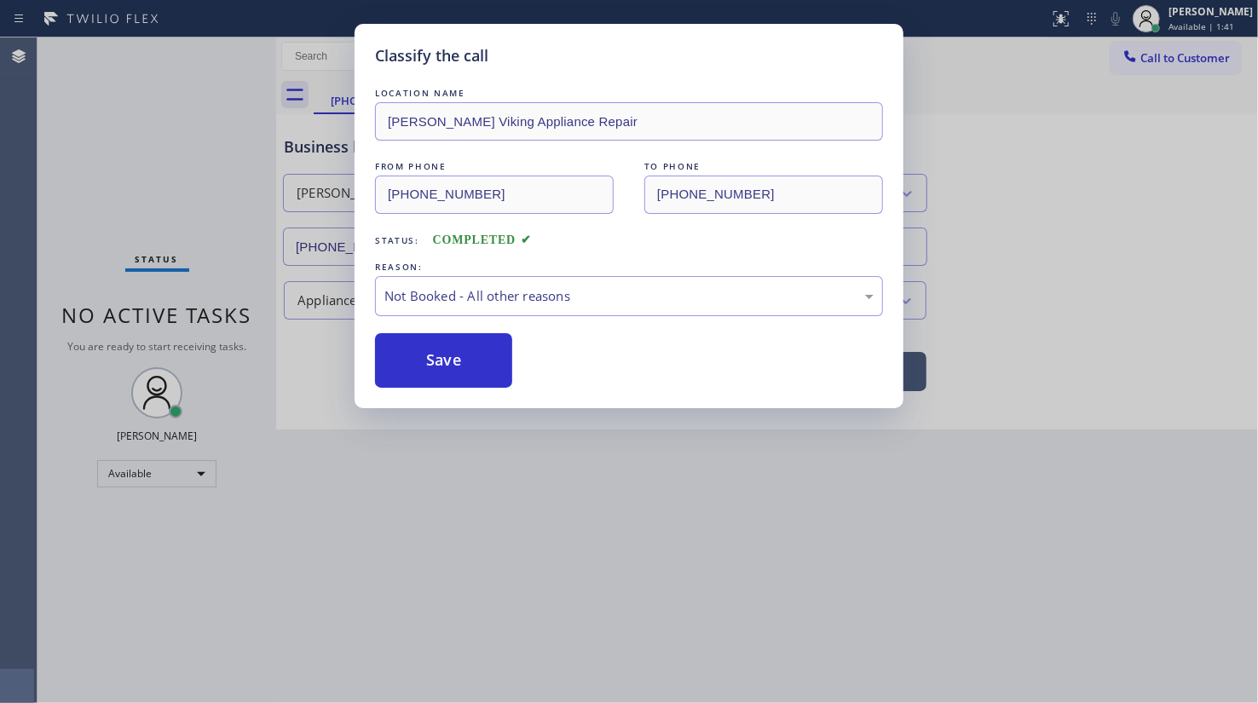
click at [457, 352] on button "Save" at bounding box center [443, 360] width 137 height 55
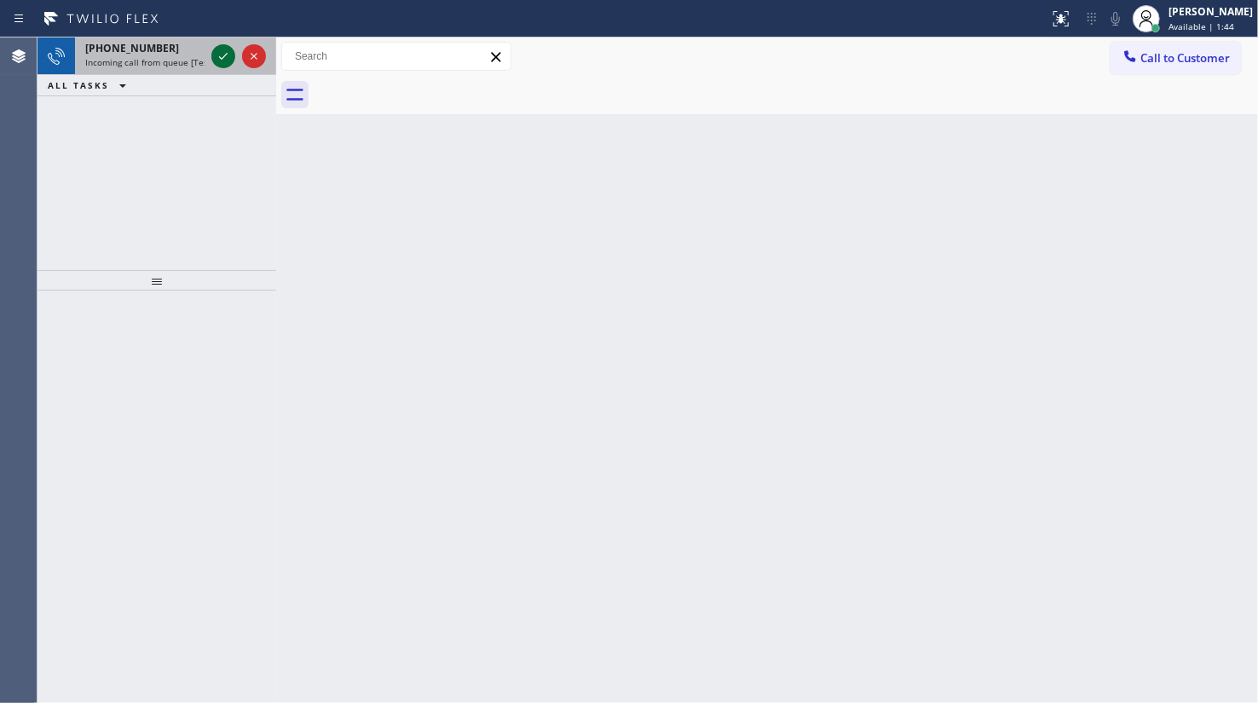
click at [222, 56] on icon at bounding box center [223, 56] width 20 height 20
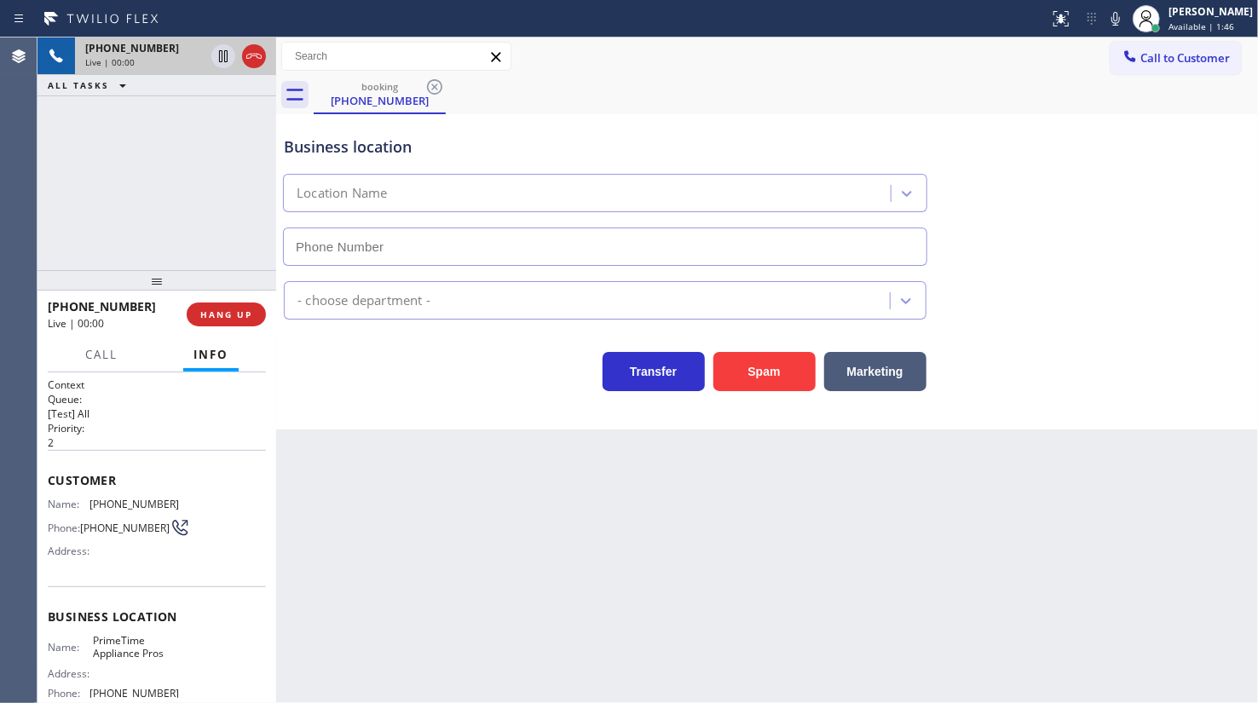
type input "(408) 752-5861"
click at [217, 314] on span "HANG UP" at bounding box center [226, 314] width 52 height 12
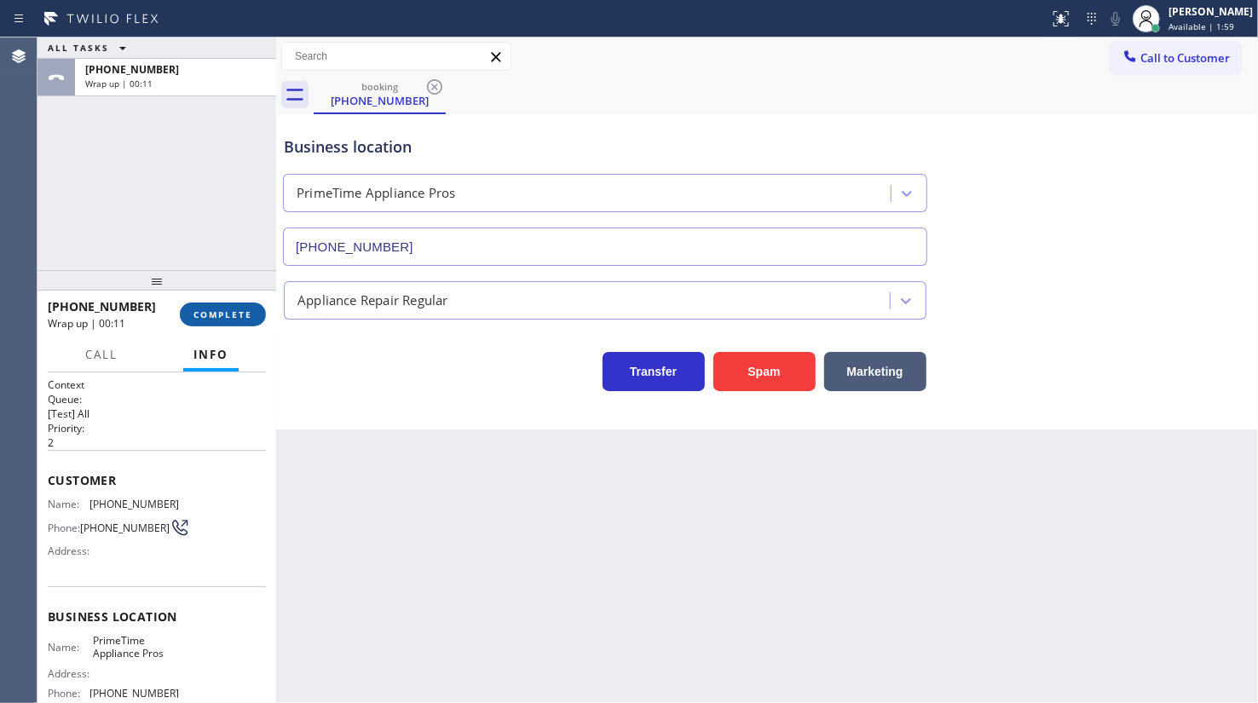
click at [244, 314] on span "COMPLETE" at bounding box center [222, 314] width 59 height 12
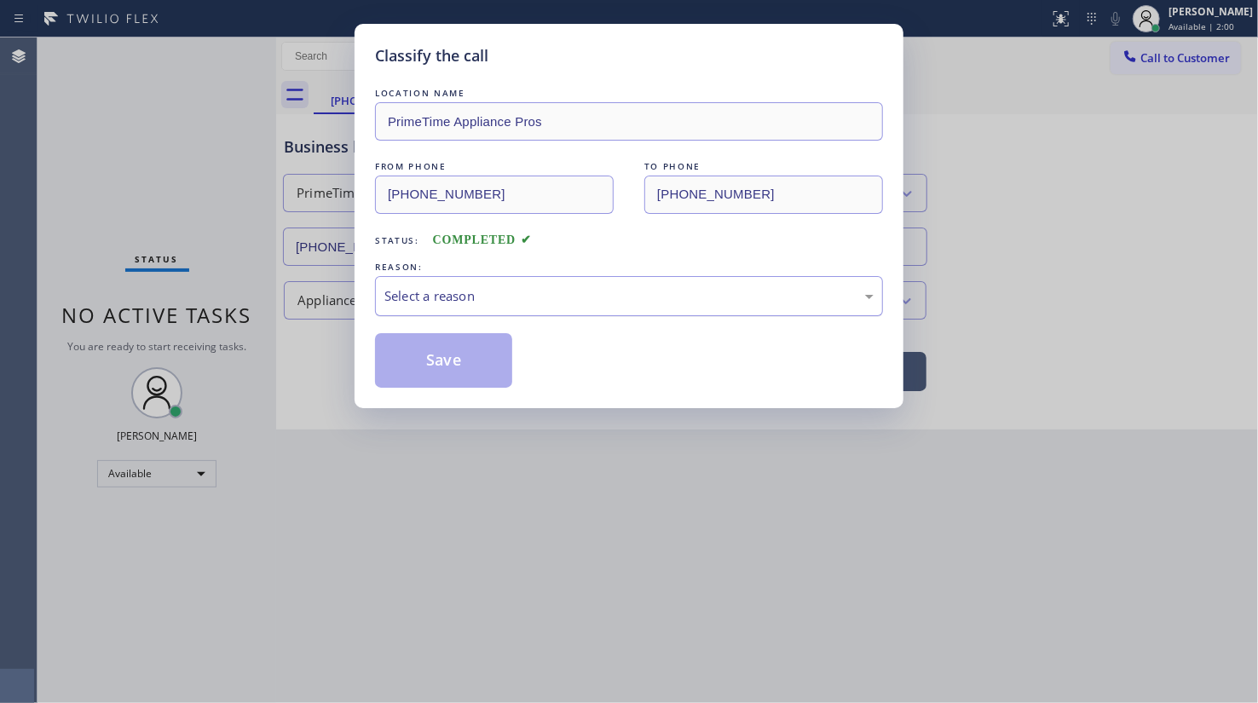
click at [438, 286] on div "Select a reason" at bounding box center [628, 296] width 489 height 20
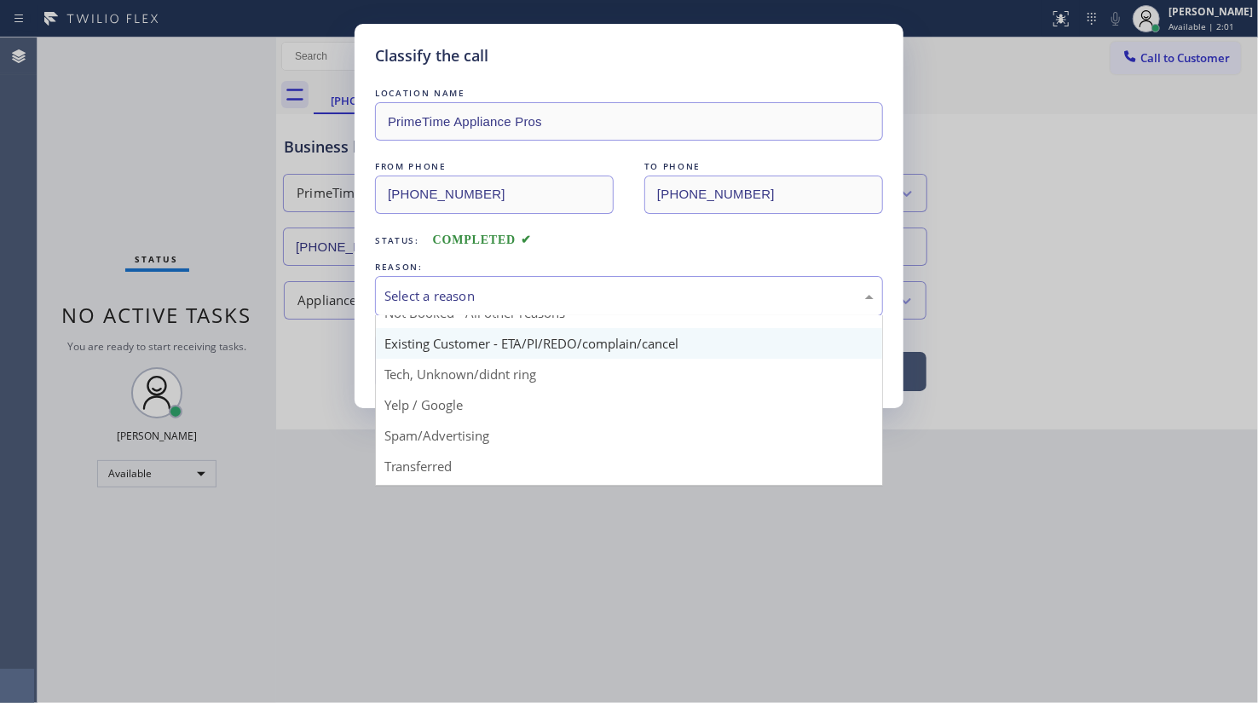
scroll to position [113, 0]
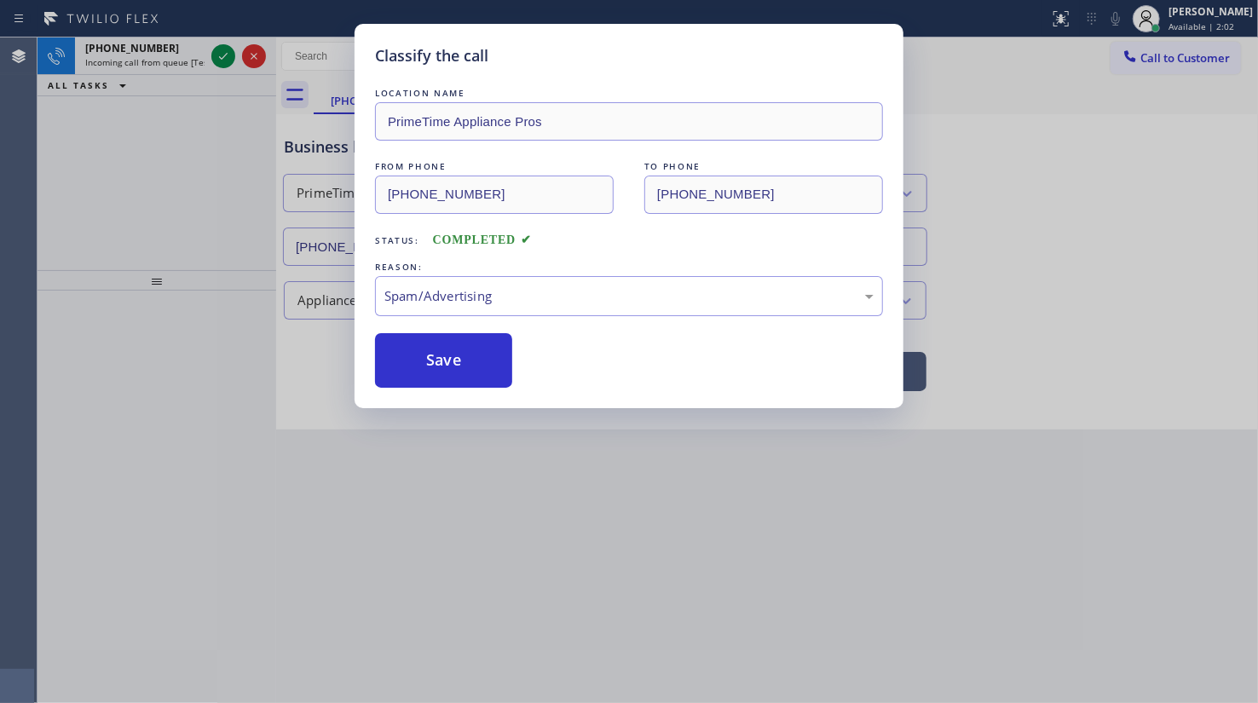
click at [475, 374] on button "Save" at bounding box center [443, 360] width 137 height 55
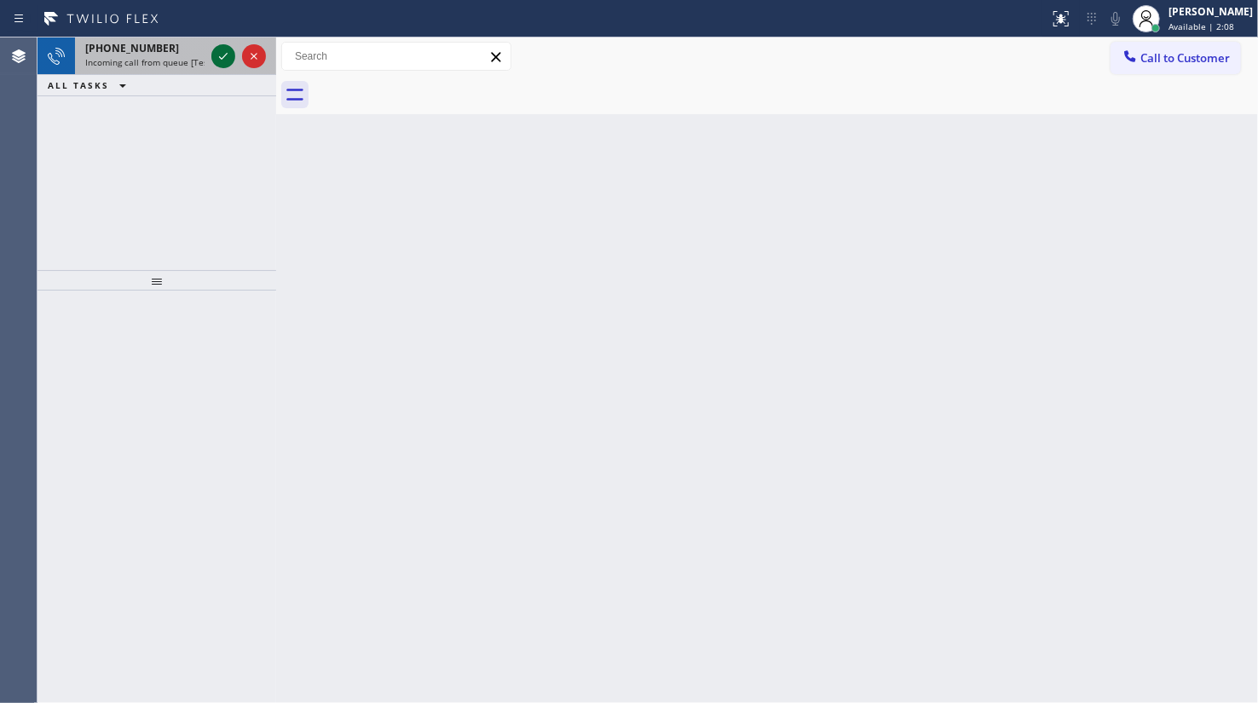
click at [223, 60] on icon at bounding box center [223, 56] width 20 height 20
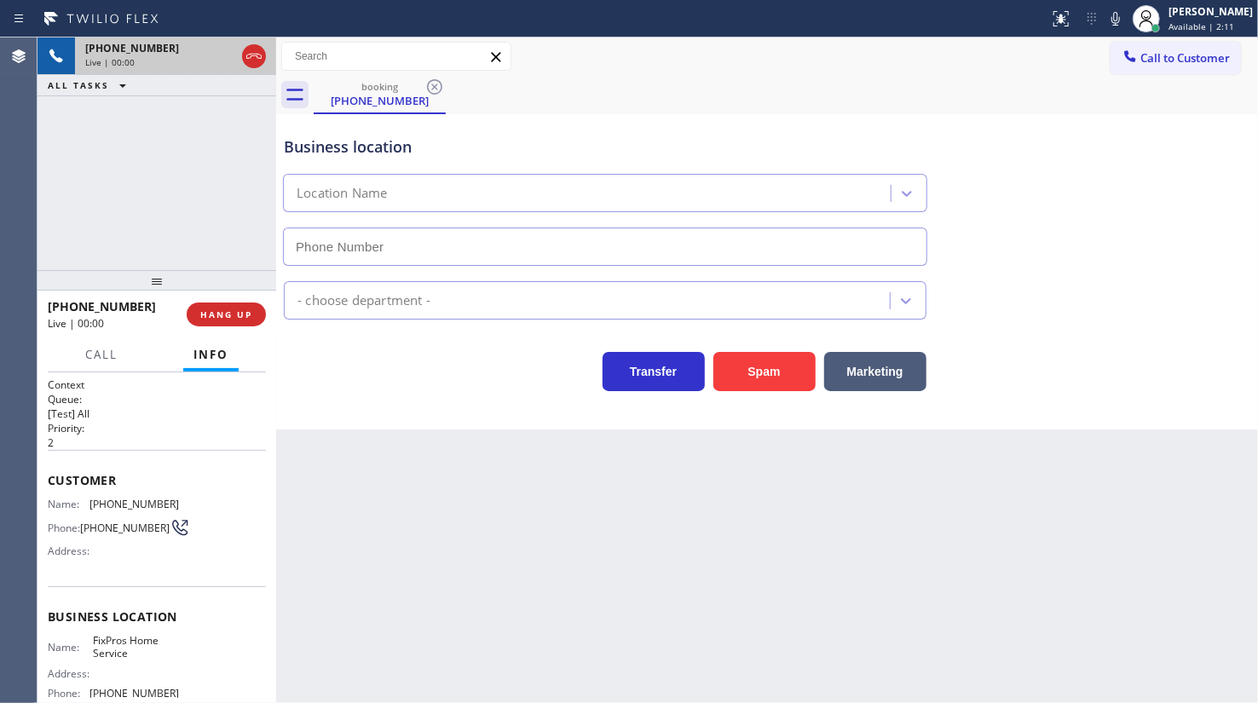
type input "(623) 286-3587"
click at [227, 320] on span "HANG UP" at bounding box center [226, 314] width 52 height 12
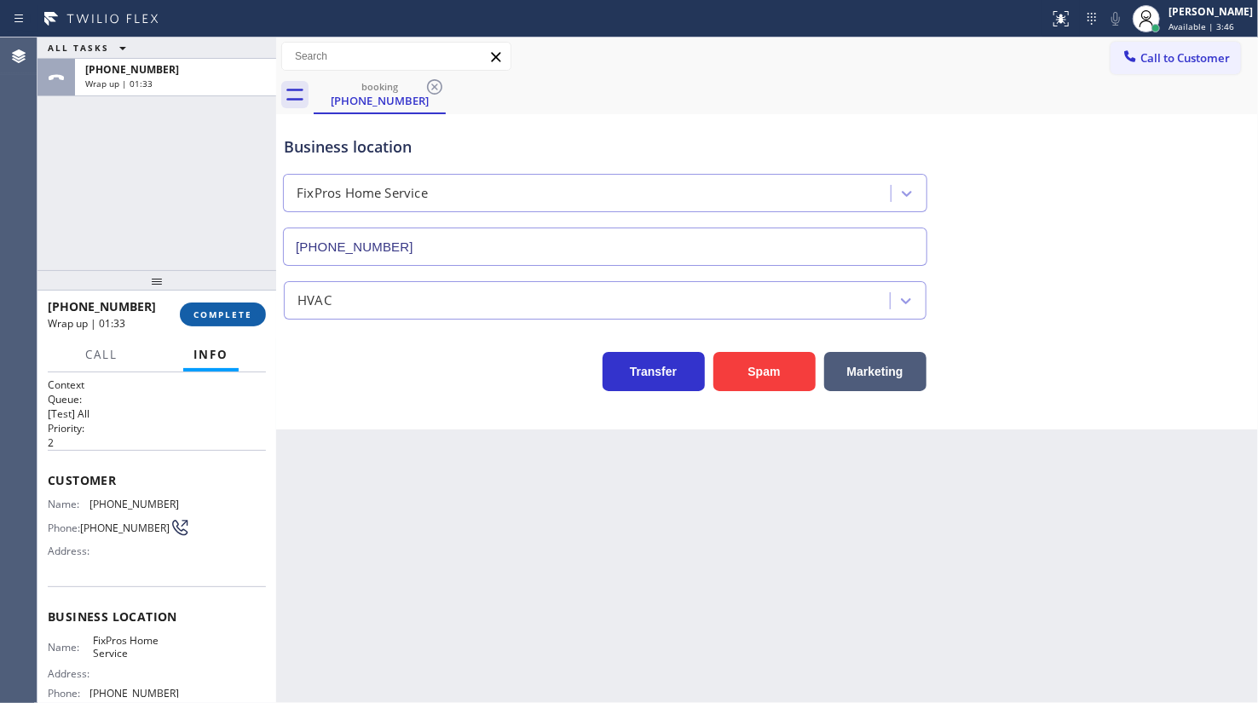
click at [210, 309] on span "COMPLETE" at bounding box center [222, 314] width 59 height 12
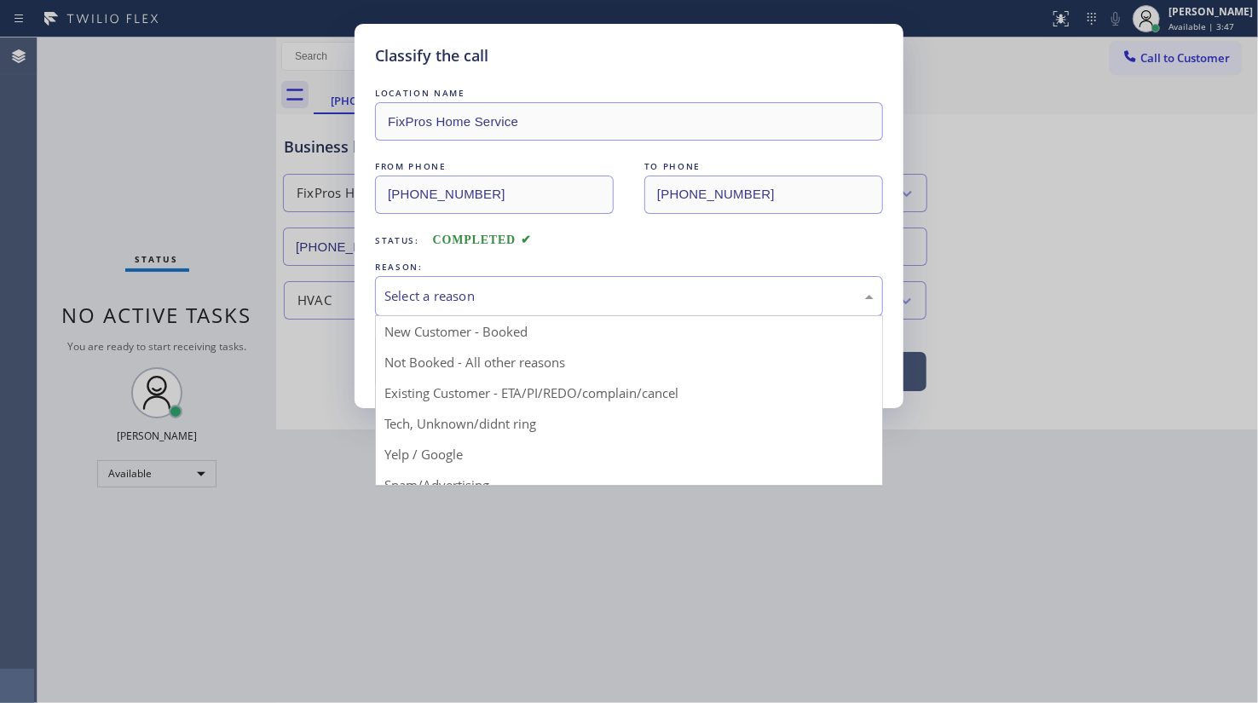
click at [466, 289] on div "Select a reason" at bounding box center [628, 296] width 489 height 20
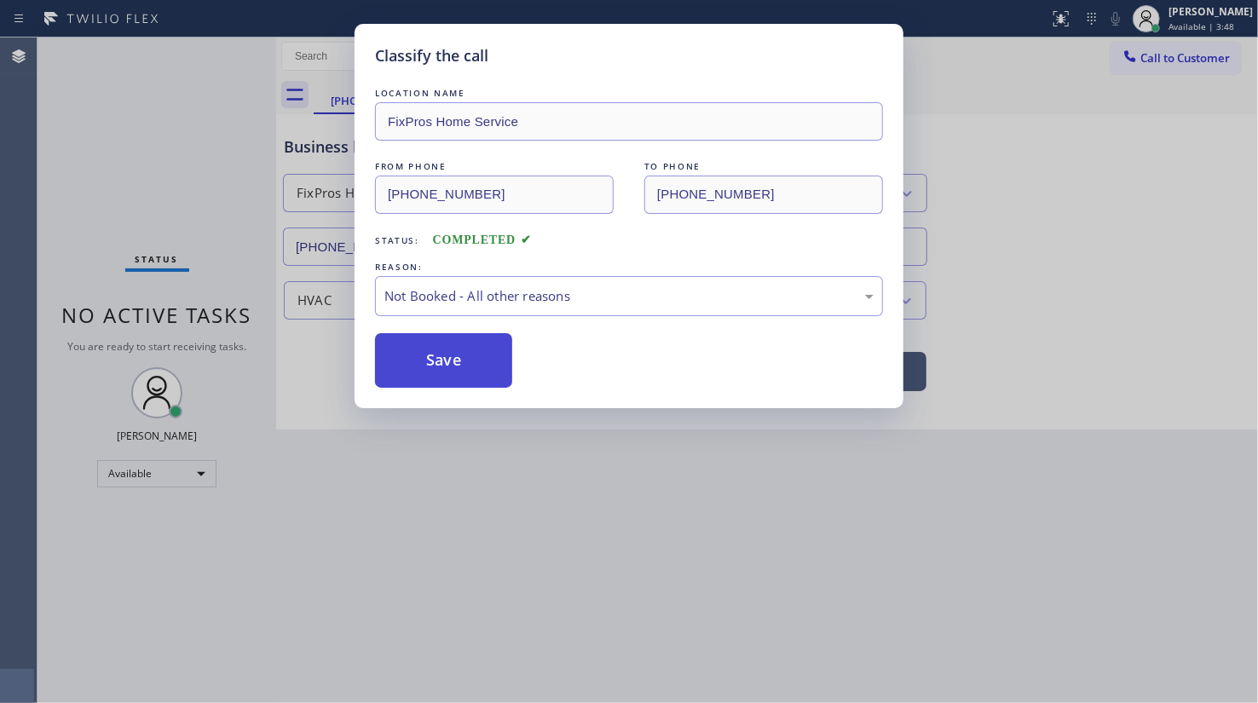
click at [453, 362] on button "Save" at bounding box center [443, 360] width 137 height 55
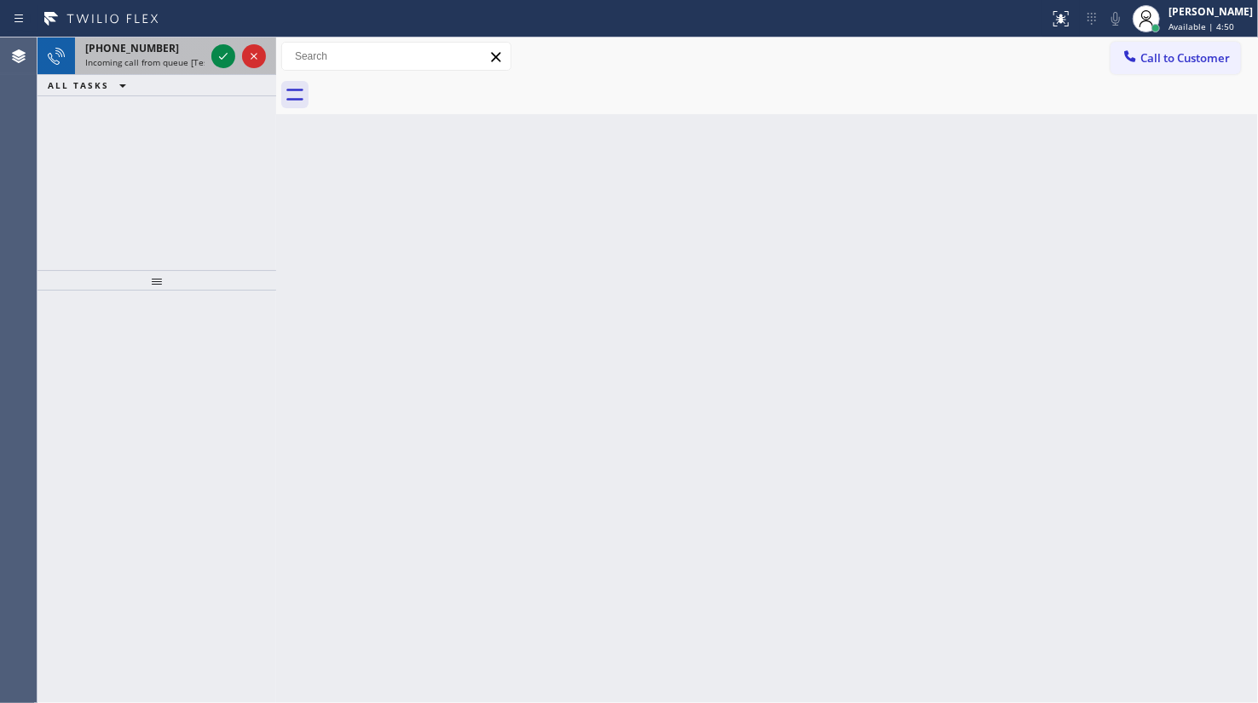
click at [109, 52] on span "+17372670136" at bounding box center [132, 48] width 94 height 14
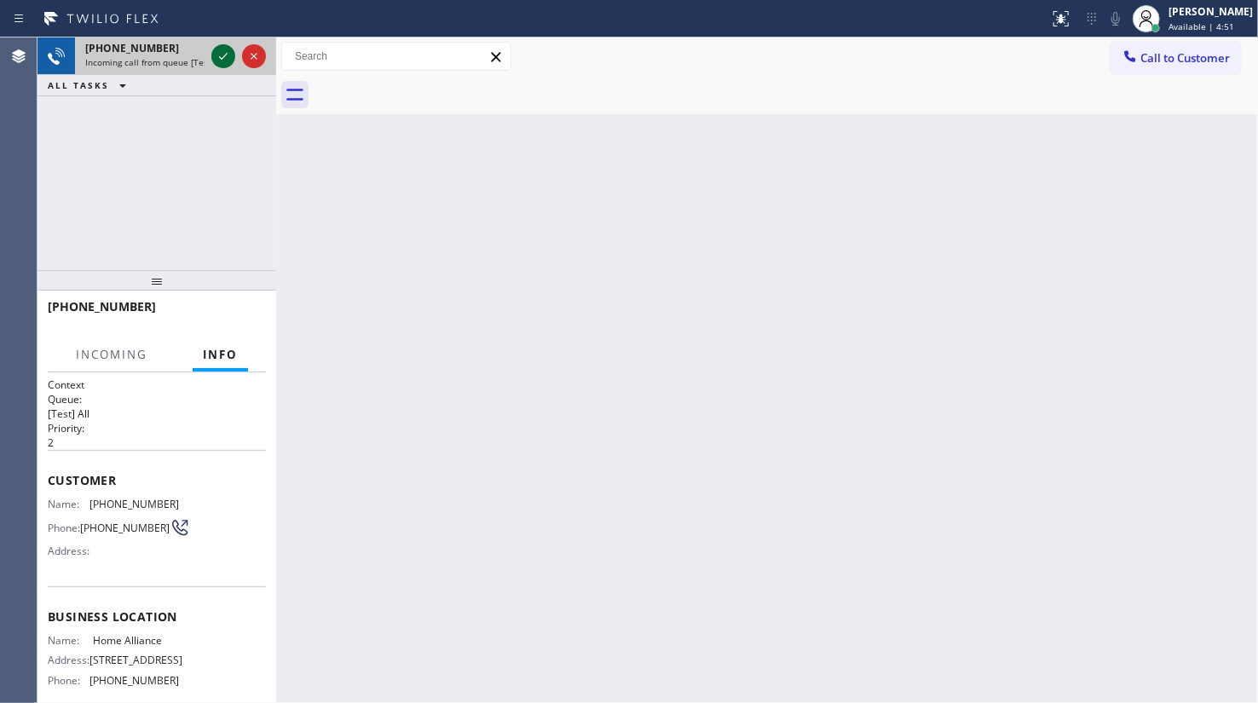
click at [216, 56] on icon at bounding box center [223, 56] width 20 height 20
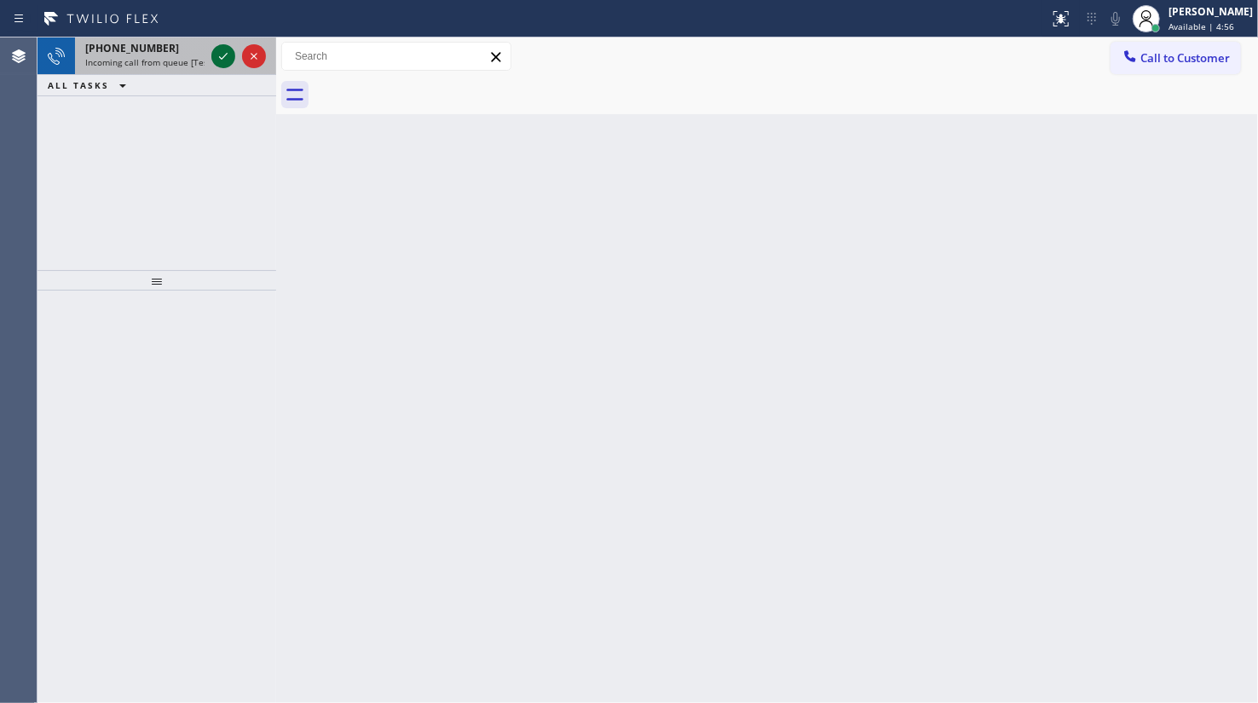
click at [218, 58] on icon at bounding box center [223, 56] width 20 height 20
drag, startPoint x: 187, startPoint y: 275, endPoint x: 182, endPoint y: 245, distance: 30.3
click at [186, 270] on div at bounding box center [156, 280] width 239 height 20
click at [230, 46] on icon at bounding box center [223, 56] width 20 height 20
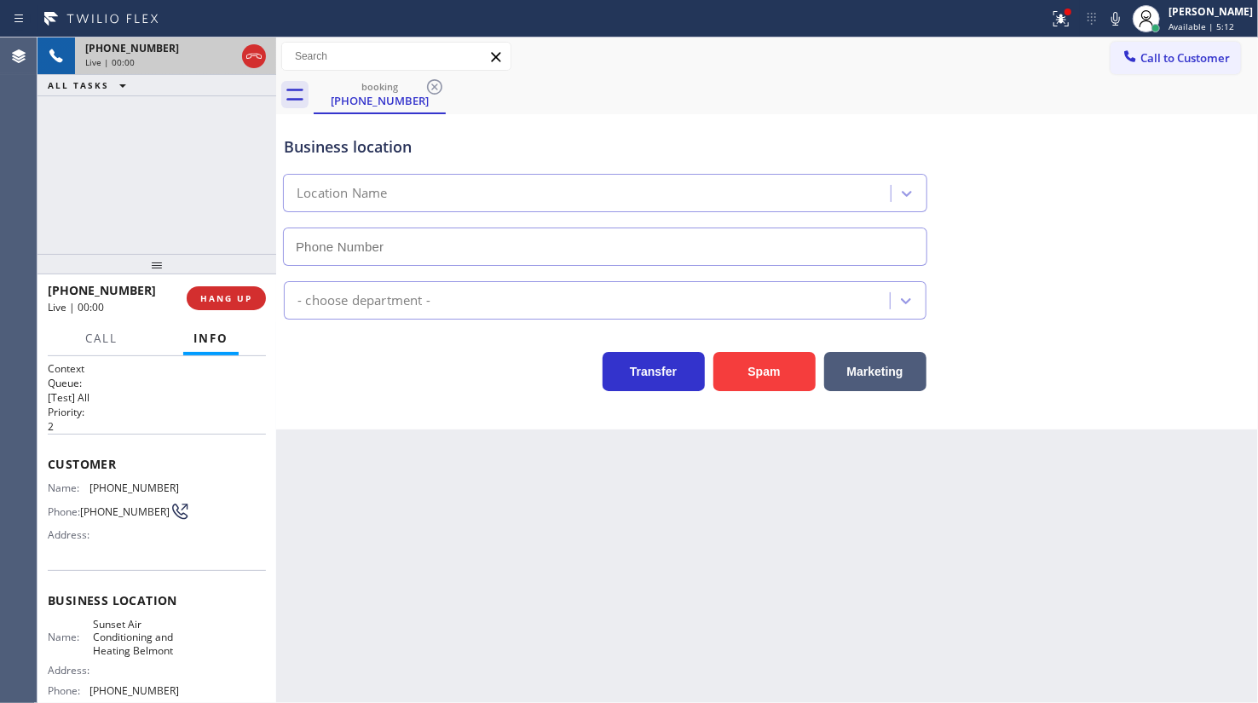
type input "(650) 747-8311"
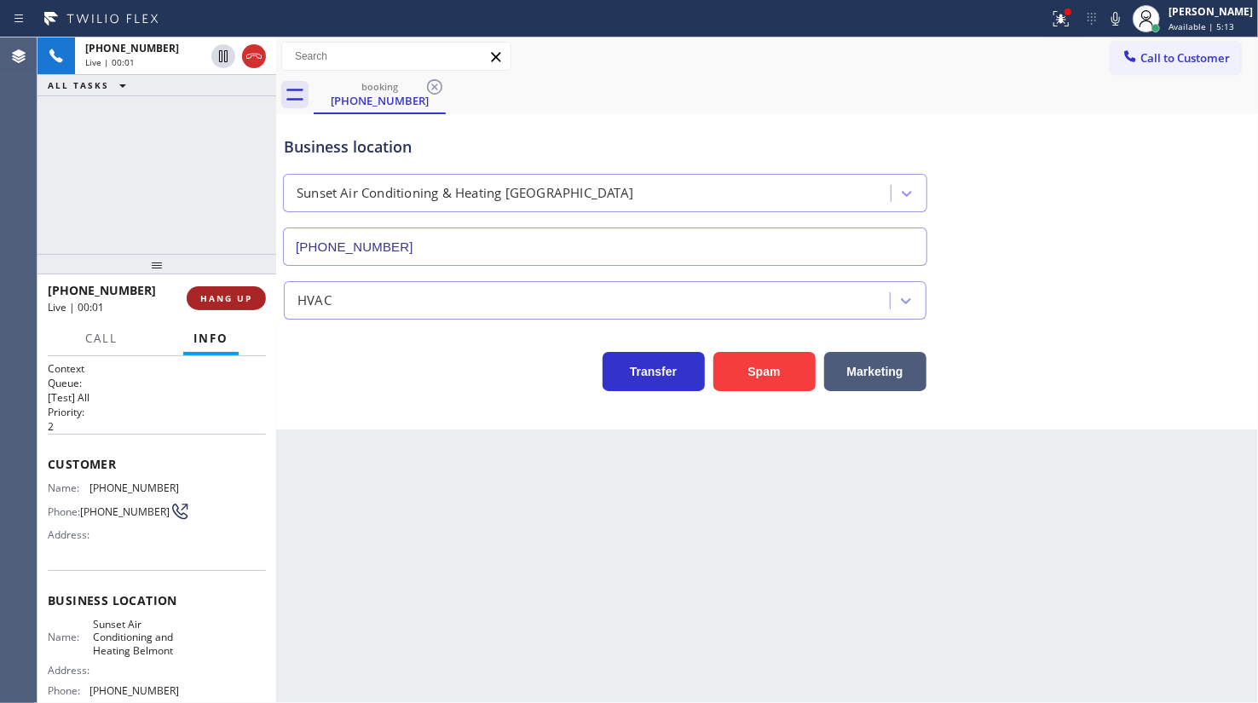
click at [222, 302] on span "HANG UP" at bounding box center [226, 298] width 52 height 12
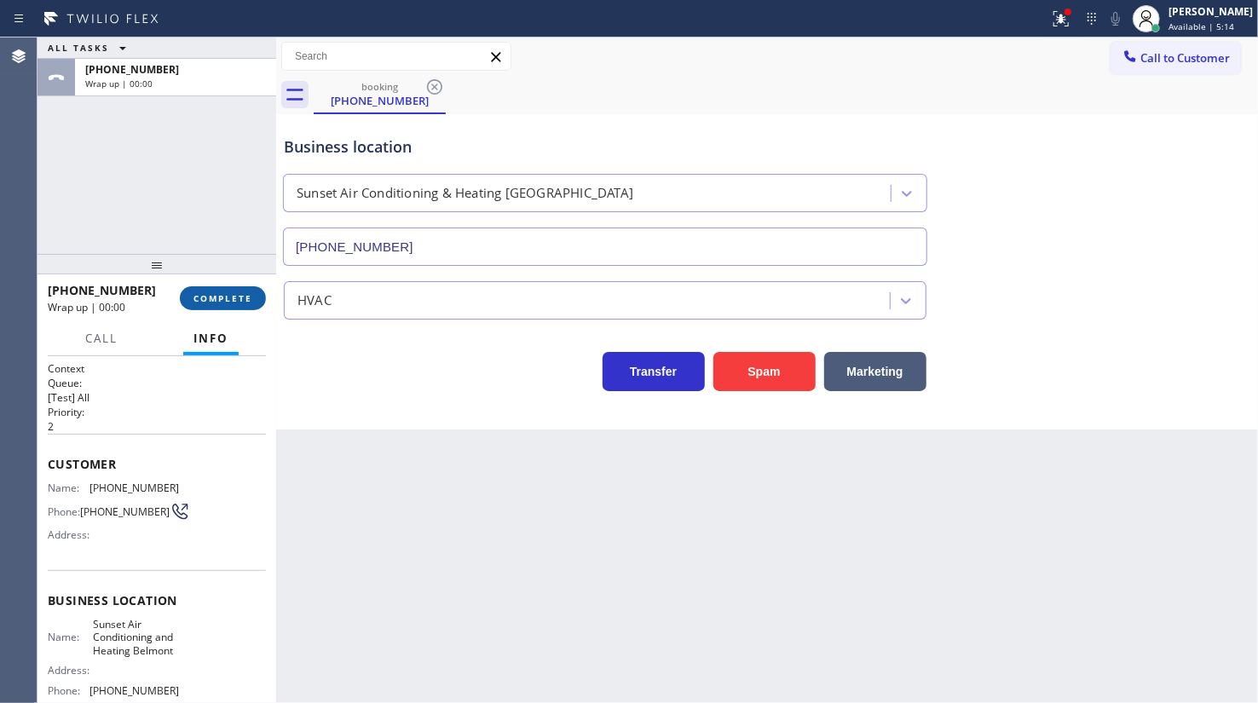
click at [222, 302] on span "COMPLETE" at bounding box center [222, 298] width 59 height 12
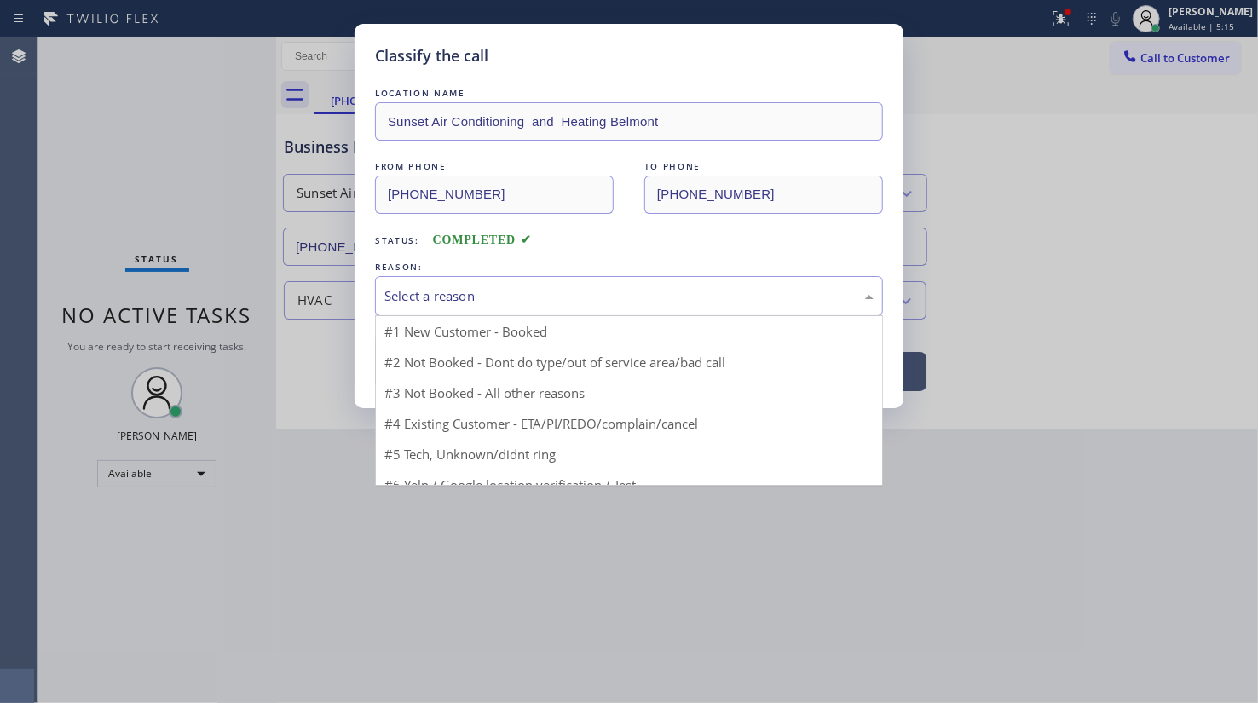
click at [457, 286] on div "Select a reason" at bounding box center [628, 296] width 489 height 20
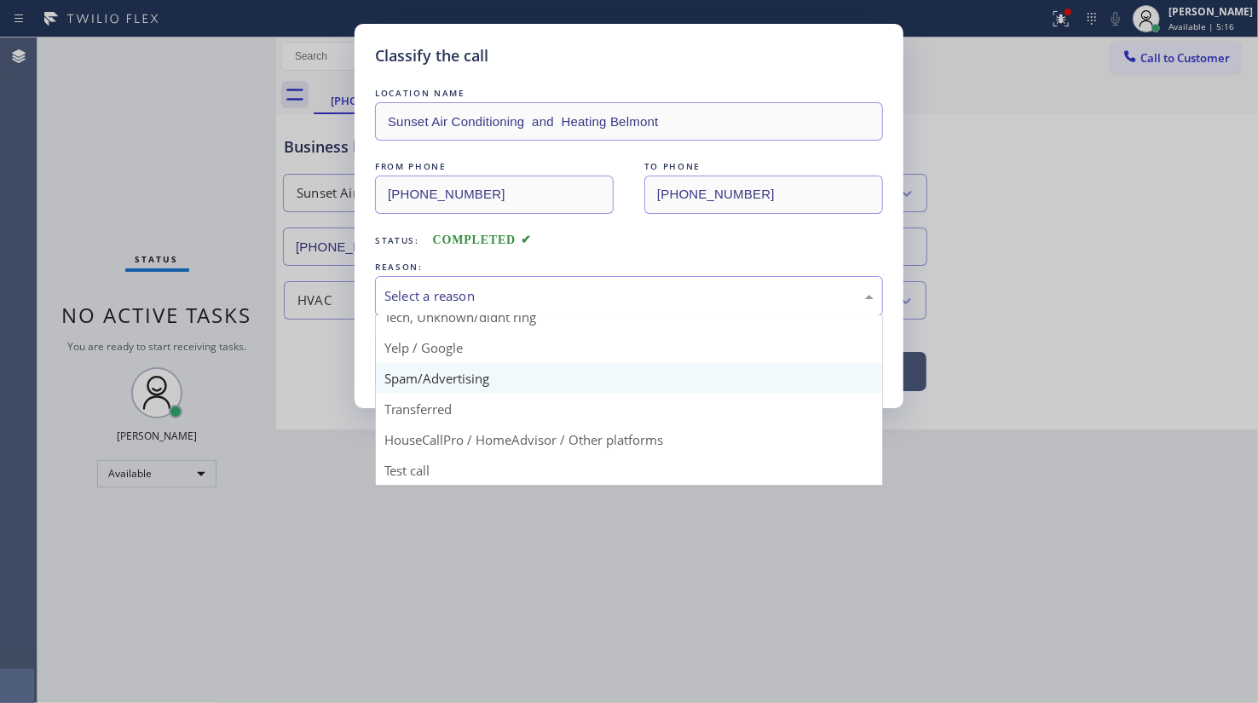
scroll to position [113, 0]
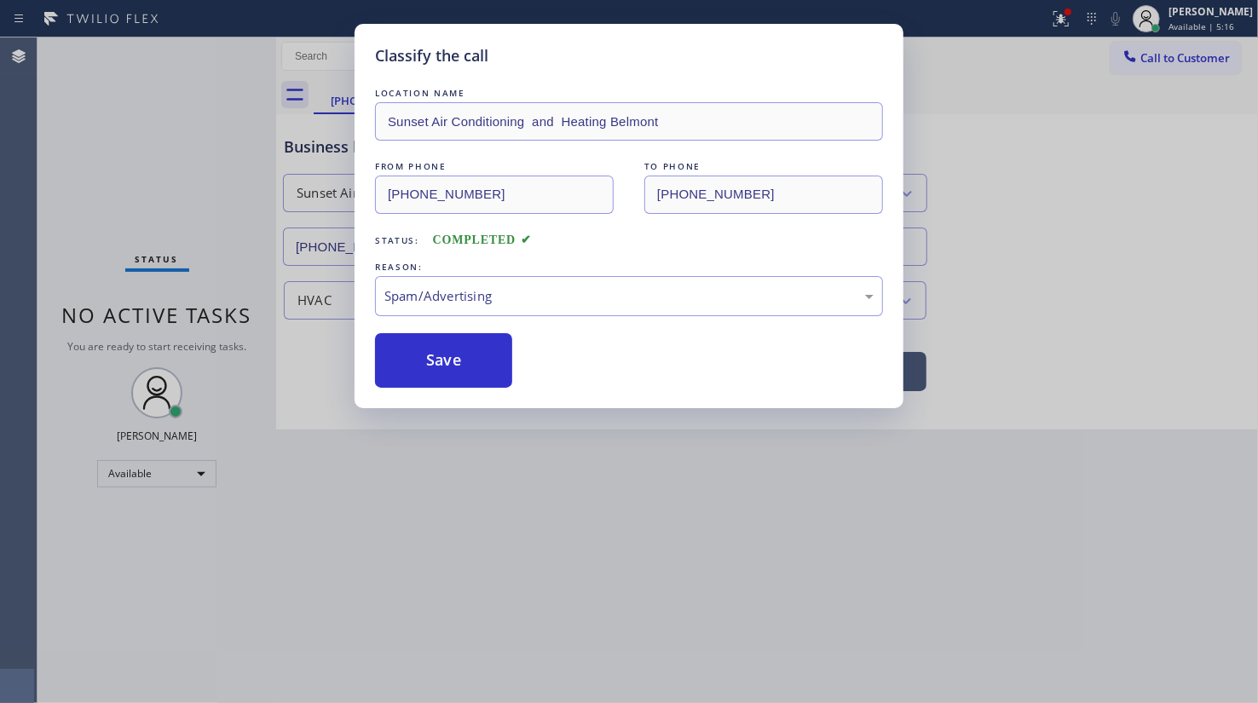
click at [454, 382] on button "Save" at bounding box center [443, 360] width 137 height 55
drag, startPoint x: 454, startPoint y: 382, endPoint x: 454, endPoint y: 362, distance: 19.6
click at [454, 376] on button "Save" at bounding box center [443, 360] width 137 height 55
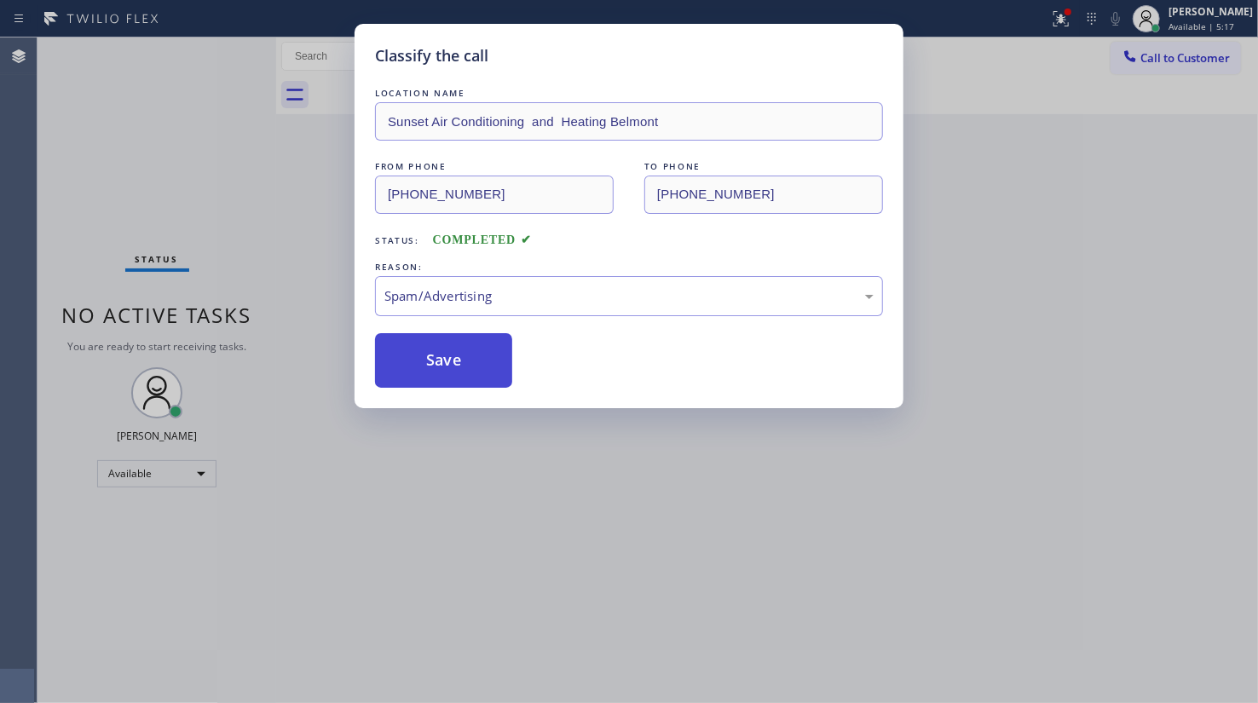
click at [454, 364] on button "Save" at bounding box center [443, 360] width 137 height 55
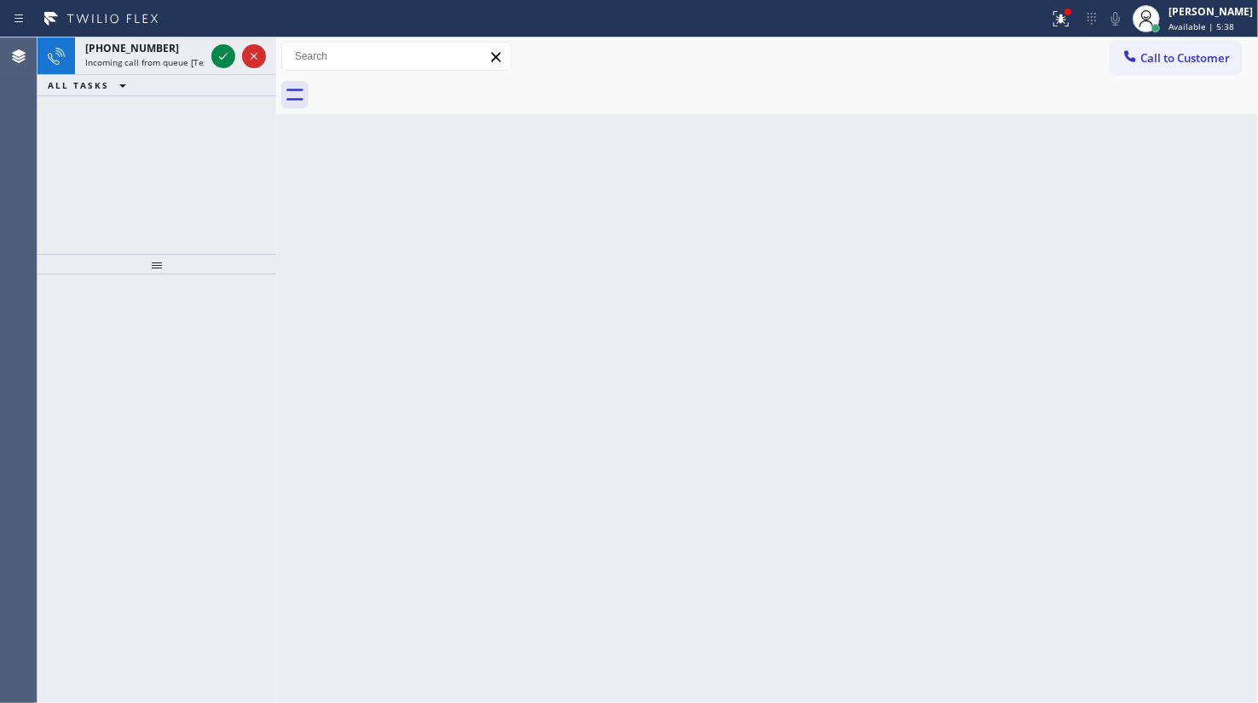
click at [131, 112] on div "+19515571700 Incoming call from queue [Test] All ALL TASKS ALL TASKS ACTIVE TAS…" at bounding box center [156, 145] width 239 height 216
click at [228, 57] on icon at bounding box center [223, 56] width 20 height 20
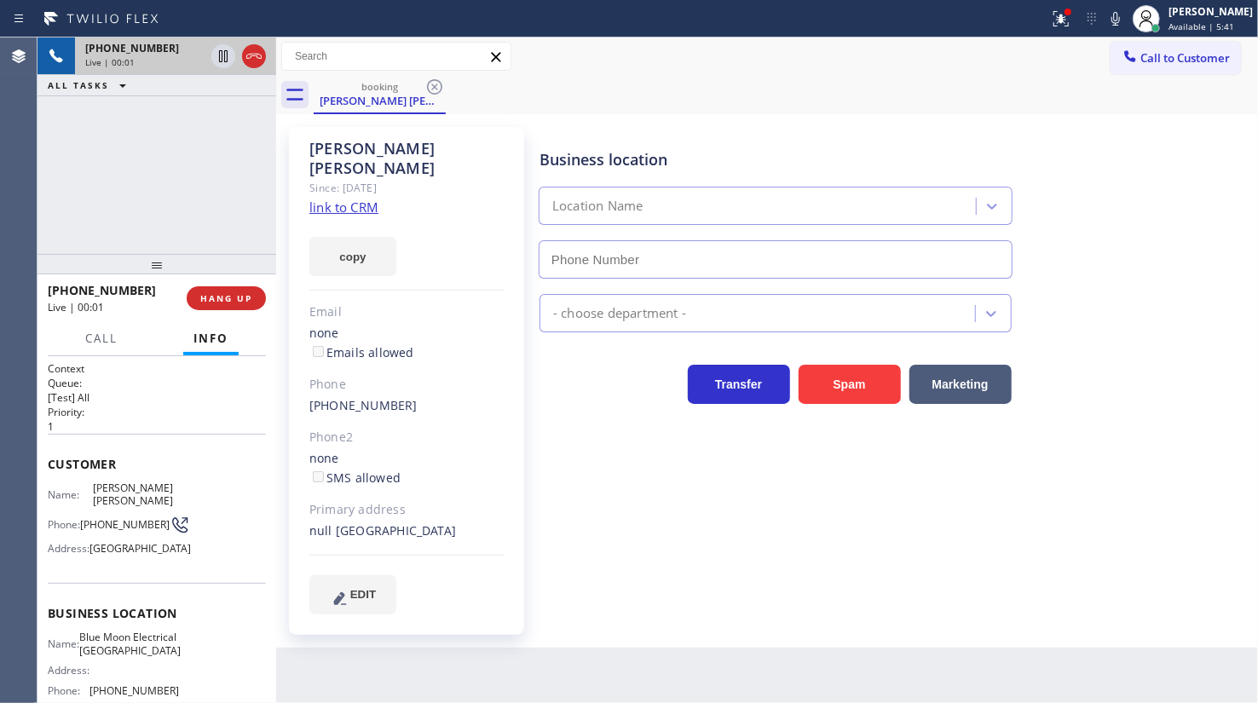
type input "(760) 388-9556"
click at [379, 187] on div "Chris Rena Since: 20 may 2020 link to CRM copy Email none Emails allowed Phone …" at bounding box center [406, 381] width 235 height 508
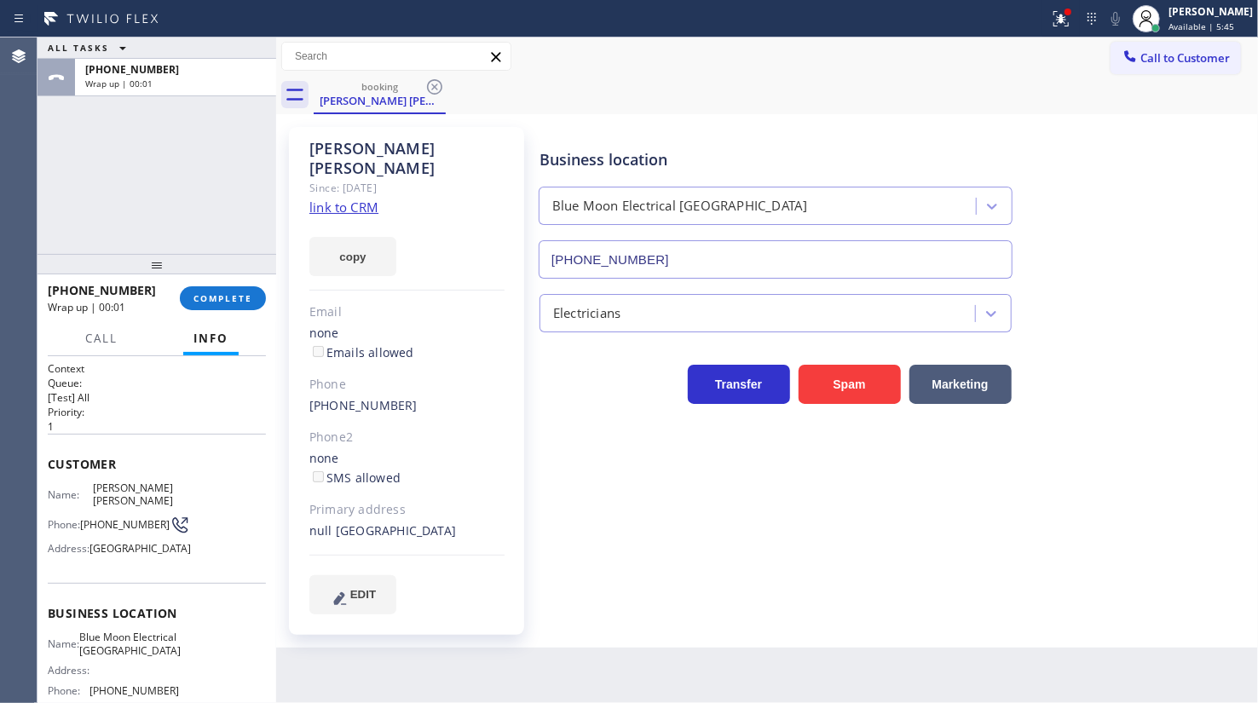
click at [367, 199] on link "link to CRM" at bounding box center [343, 207] width 69 height 17
click at [226, 293] on span "COMPLETE" at bounding box center [222, 298] width 59 height 12
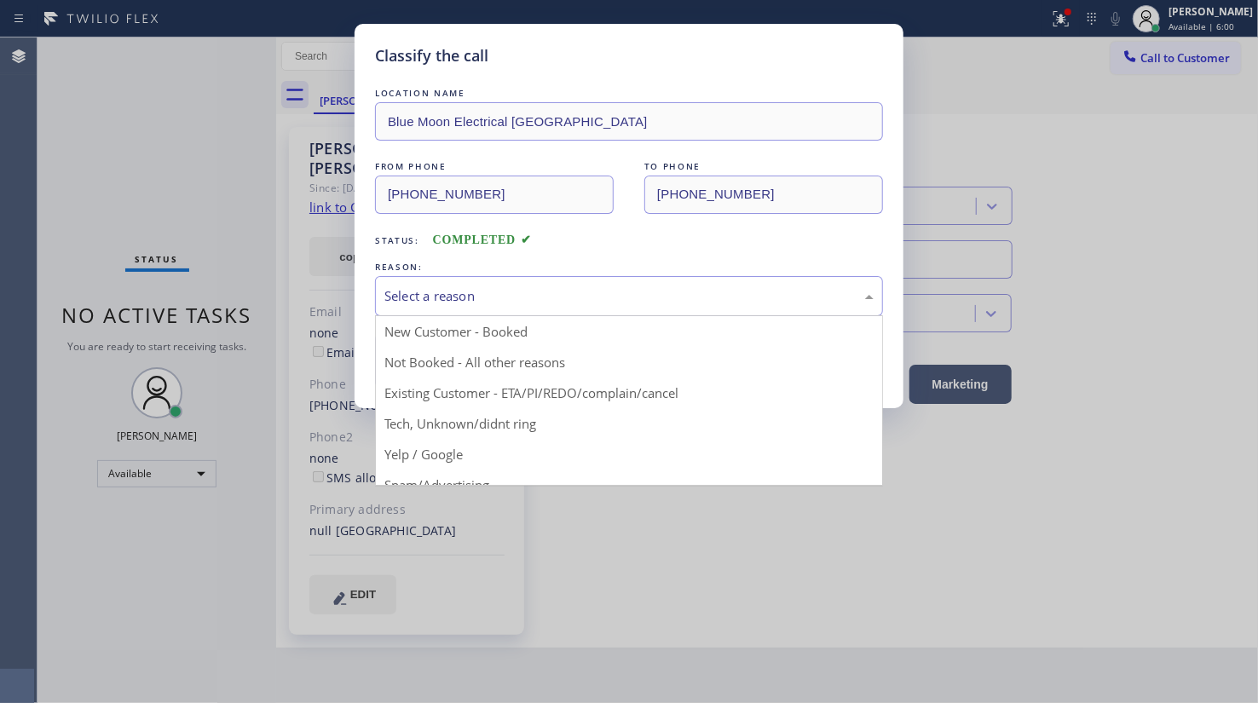
drag, startPoint x: 499, startPoint y: 283, endPoint x: 486, endPoint y: 265, distance: 22.5
click at [486, 265] on div "REASON: Select a reason New Customer - Booked Not Booked - All other reasons Ex…" at bounding box center [629, 287] width 508 height 58
click at [443, 298] on div "Select a reason" at bounding box center [628, 296] width 489 height 20
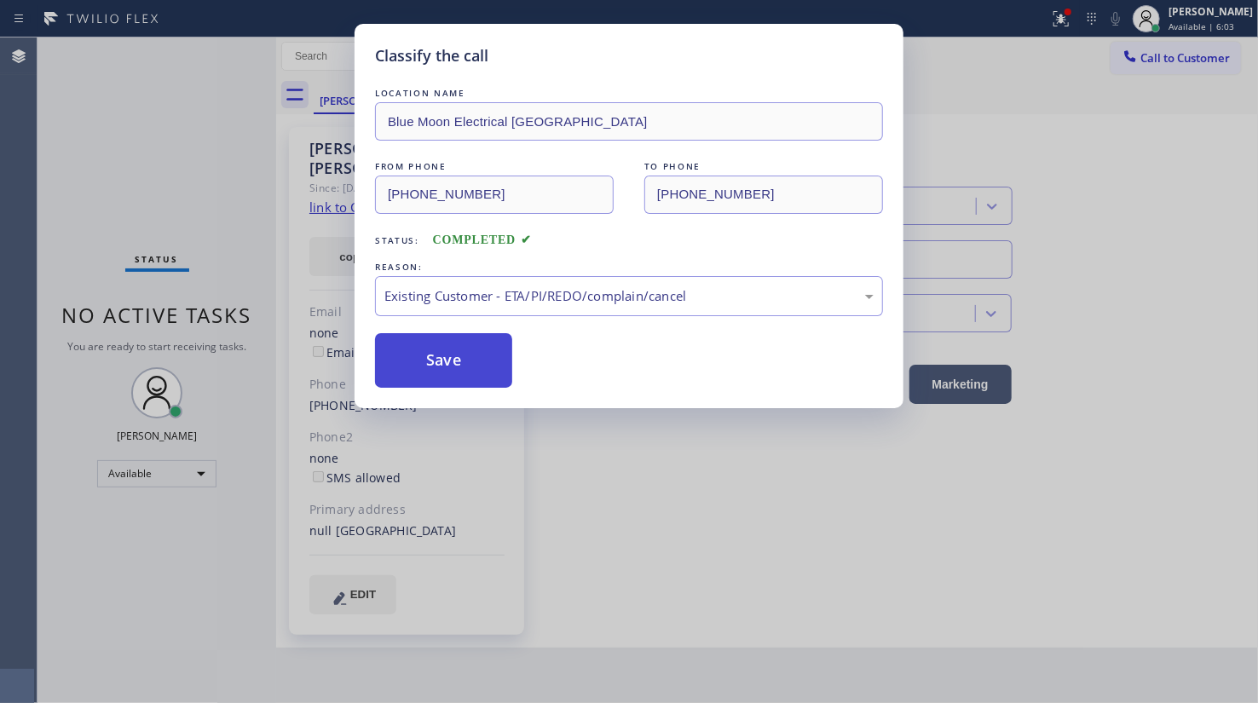
click at [459, 366] on button "Save" at bounding box center [443, 360] width 137 height 55
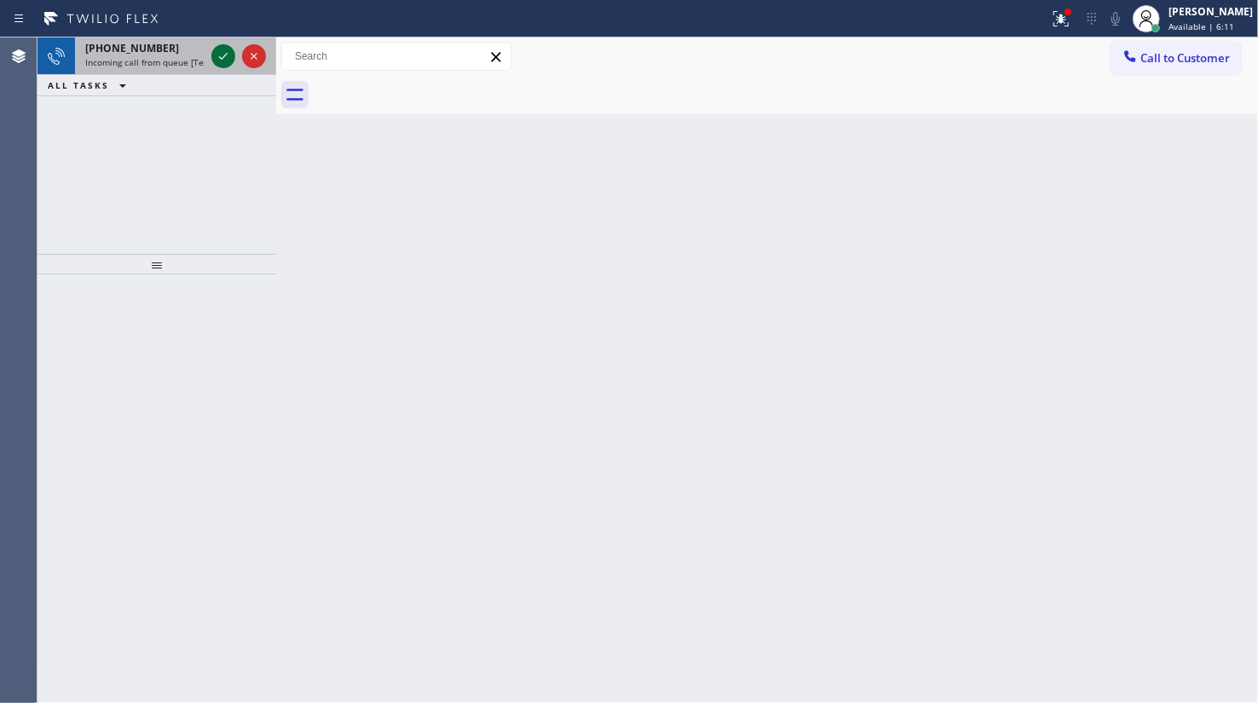
click at [216, 59] on icon at bounding box center [223, 56] width 20 height 20
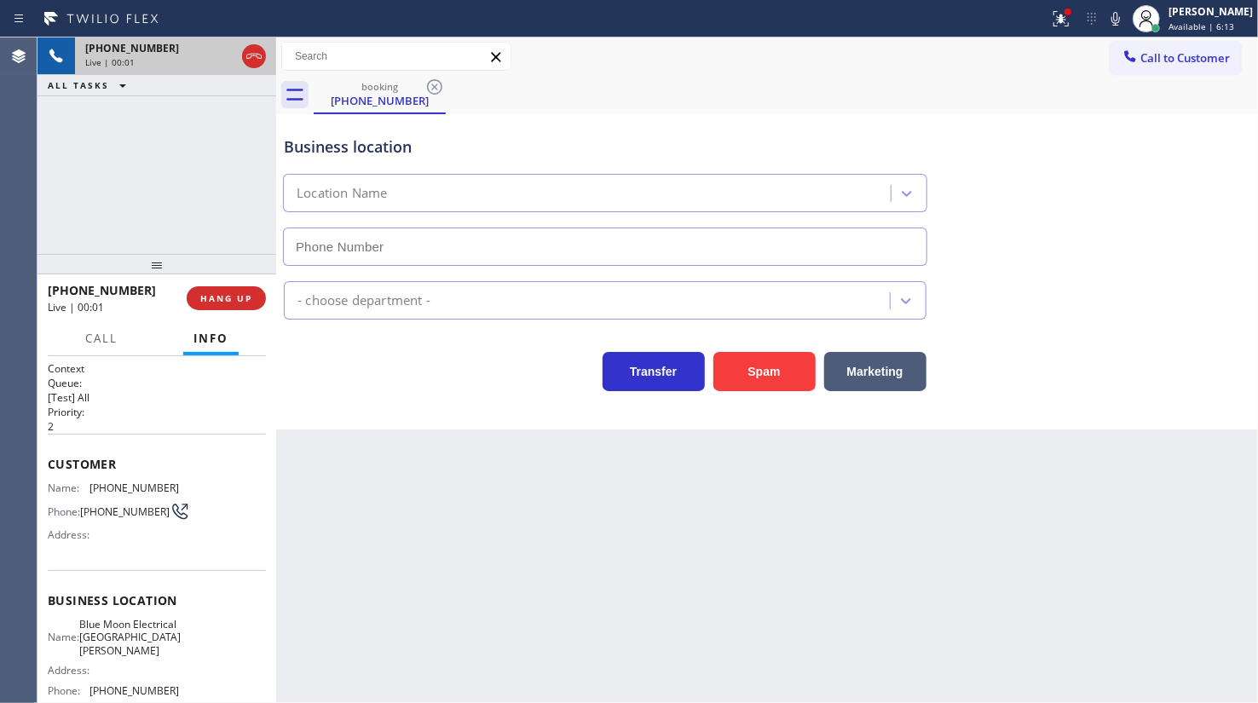
type input "(408) 638-6856"
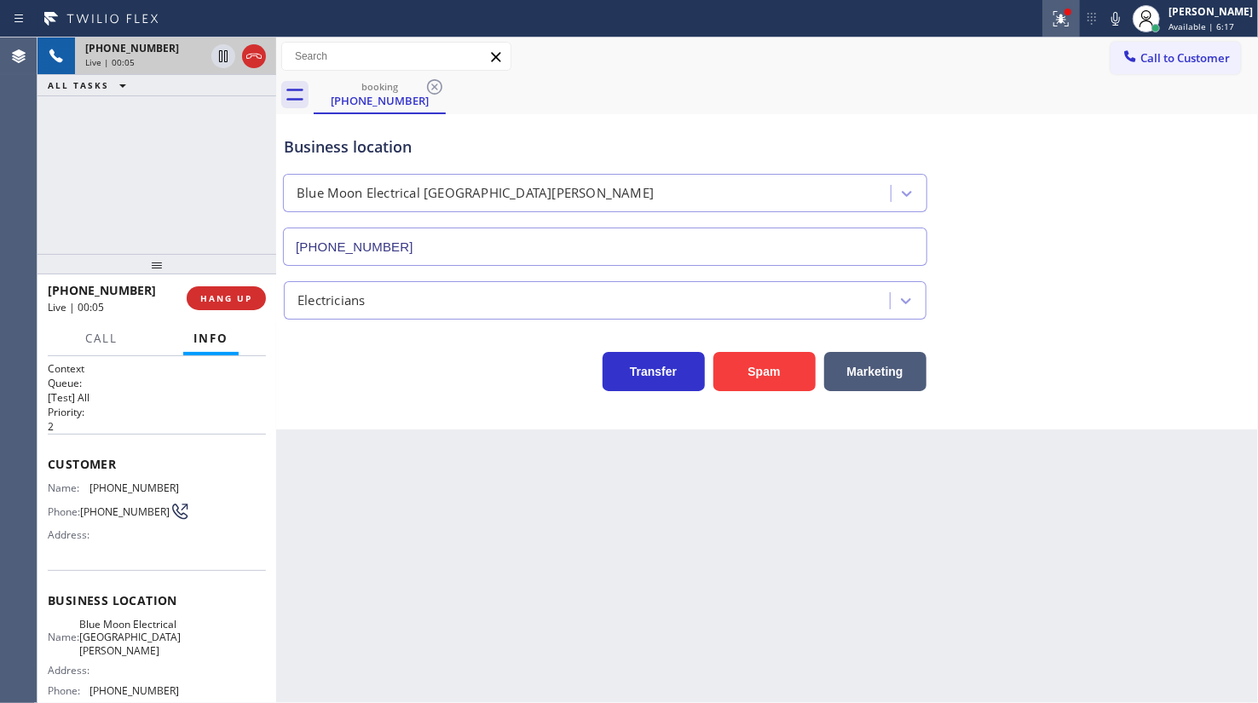
click at [1061, 19] on icon at bounding box center [1061, 17] width 10 height 6
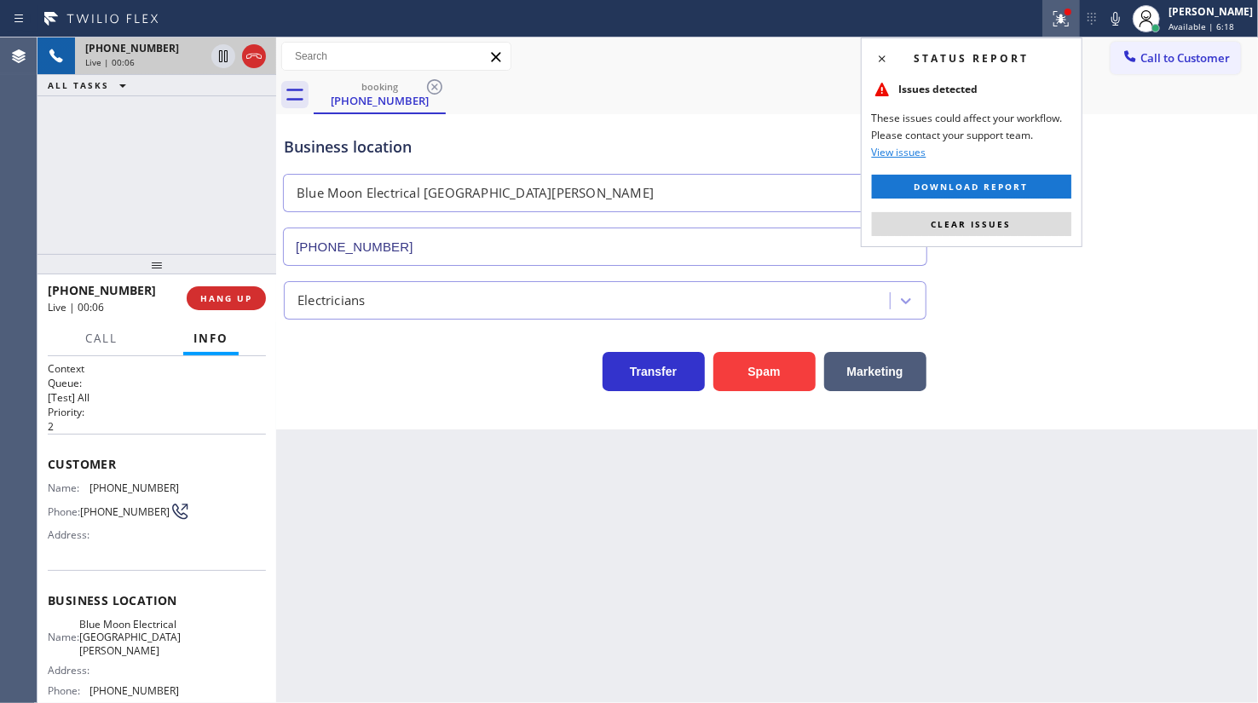
drag, startPoint x: 1028, startPoint y: 222, endPoint x: 1093, endPoint y: 204, distance: 68.2
click at [1031, 218] on button "Clear issues" at bounding box center [971, 224] width 199 height 24
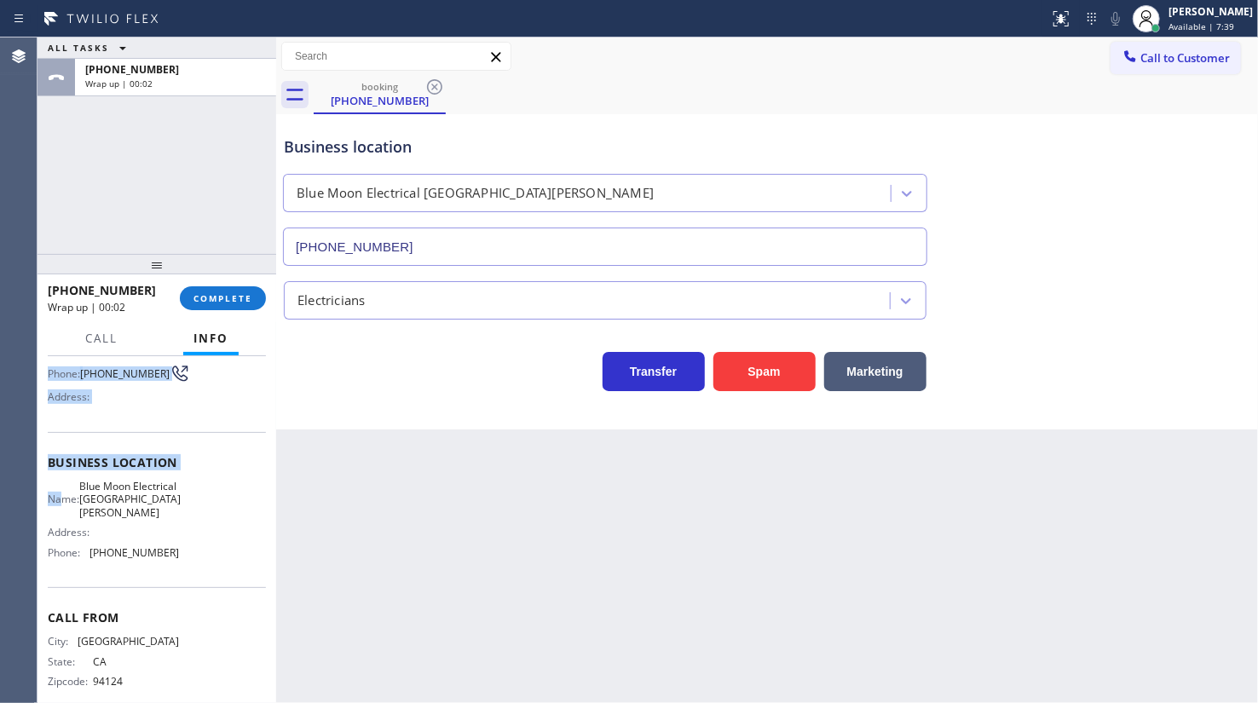
scroll to position [160, 0]
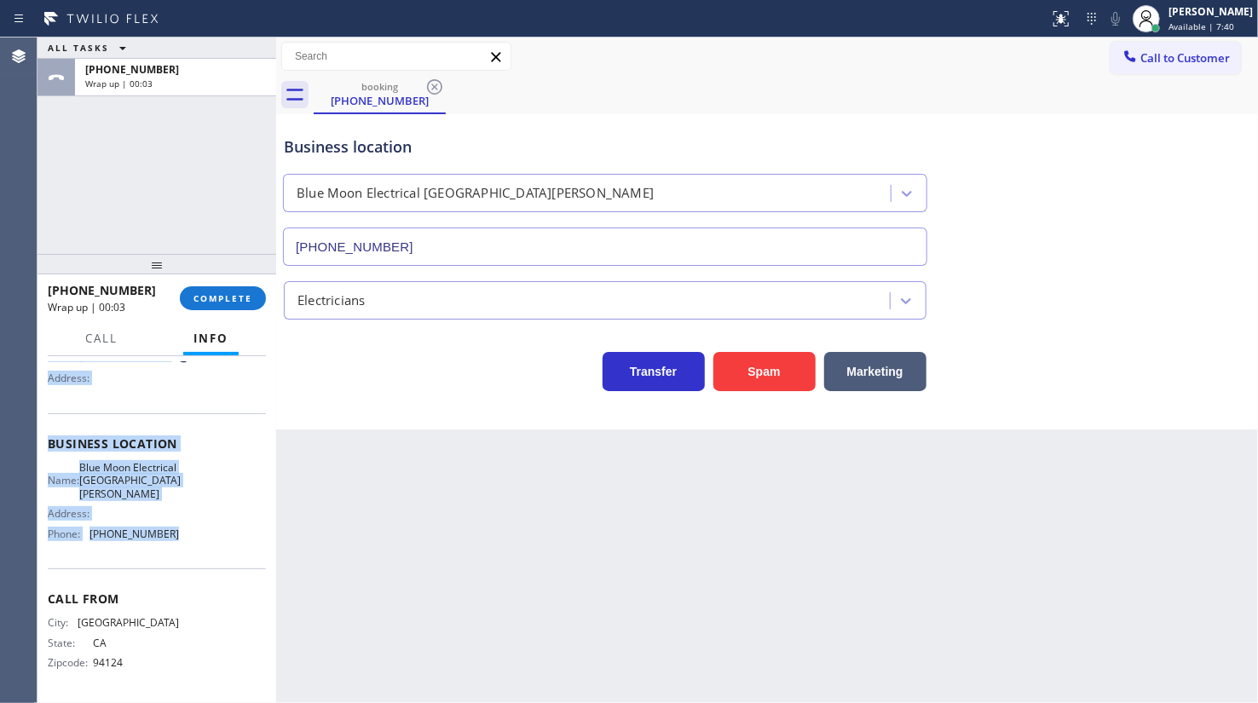
drag, startPoint x: 49, startPoint y: 452, endPoint x: 179, endPoint y: 544, distance: 159.6
click at [179, 544] on div "Context Queue: [Test] All Priority: 2 Customer Name: (408) 905-4055 Phone: (408…" at bounding box center [157, 450] width 218 height 493
copy div "Customer Name: (408) 905-4055 Phone: (408) 905-4055 Address: Business location …"
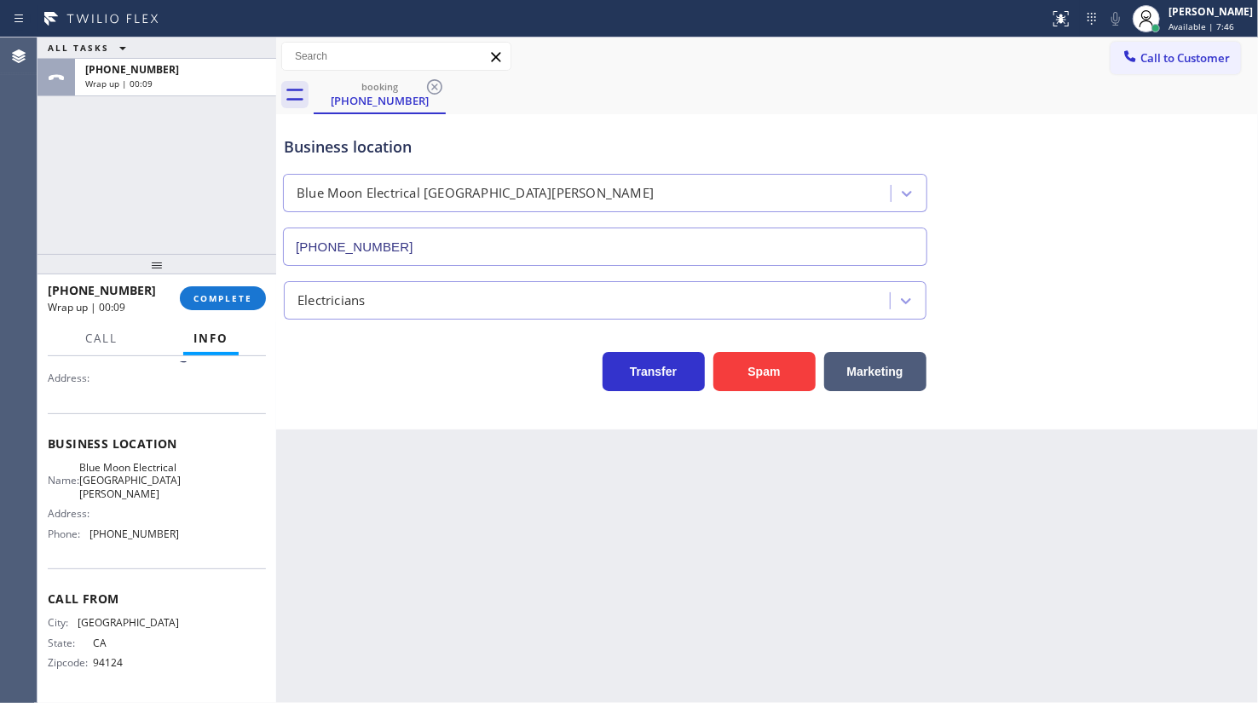
click at [141, 254] on div at bounding box center [156, 264] width 239 height 20
click at [218, 307] on button "COMPLETE" at bounding box center [223, 298] width 86 height 24
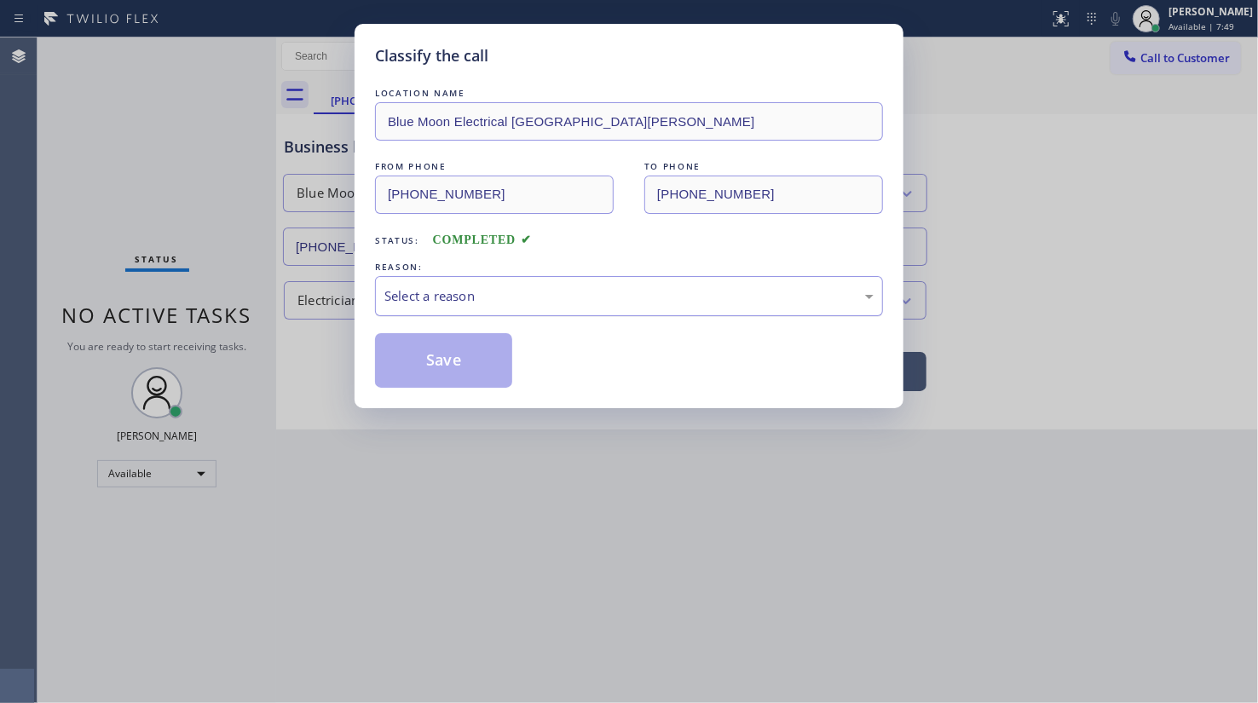
click at [408, 280] on div "Select a reason" at bounding box center [629, 296] width 508 height 40
click at [440, 366] on button "Save" at bounding box center [443, 360] width 137 height 55
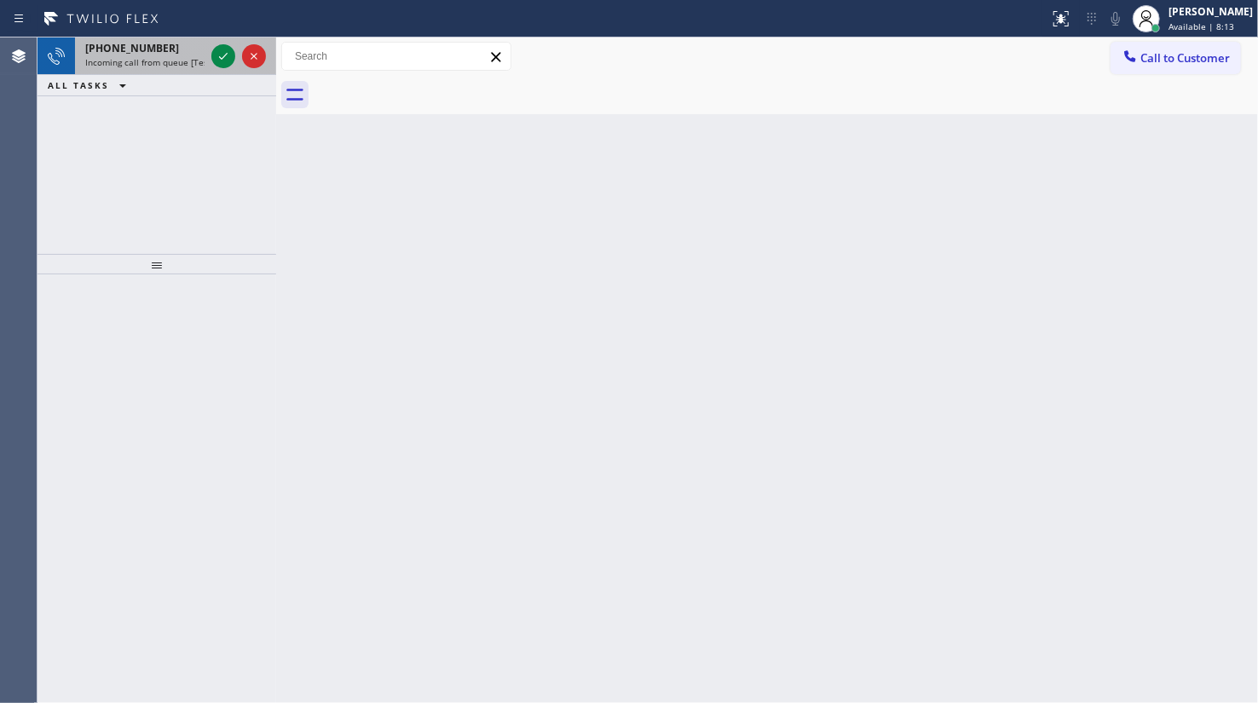
click at [161, 57] on span "Incoming call from queue [Test] All" at bounding box center [155, 62] width 141 height 12
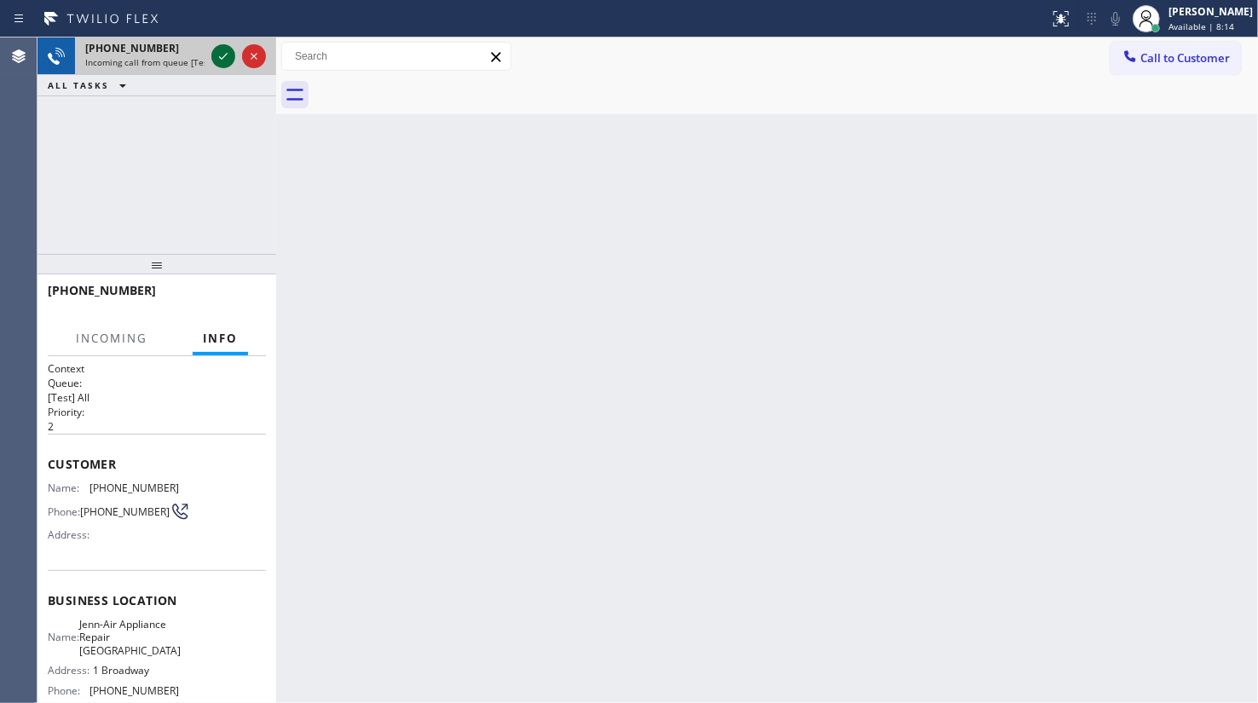
click at [228, 55] on icon at bounding box center [223, 56] width 20 height 20
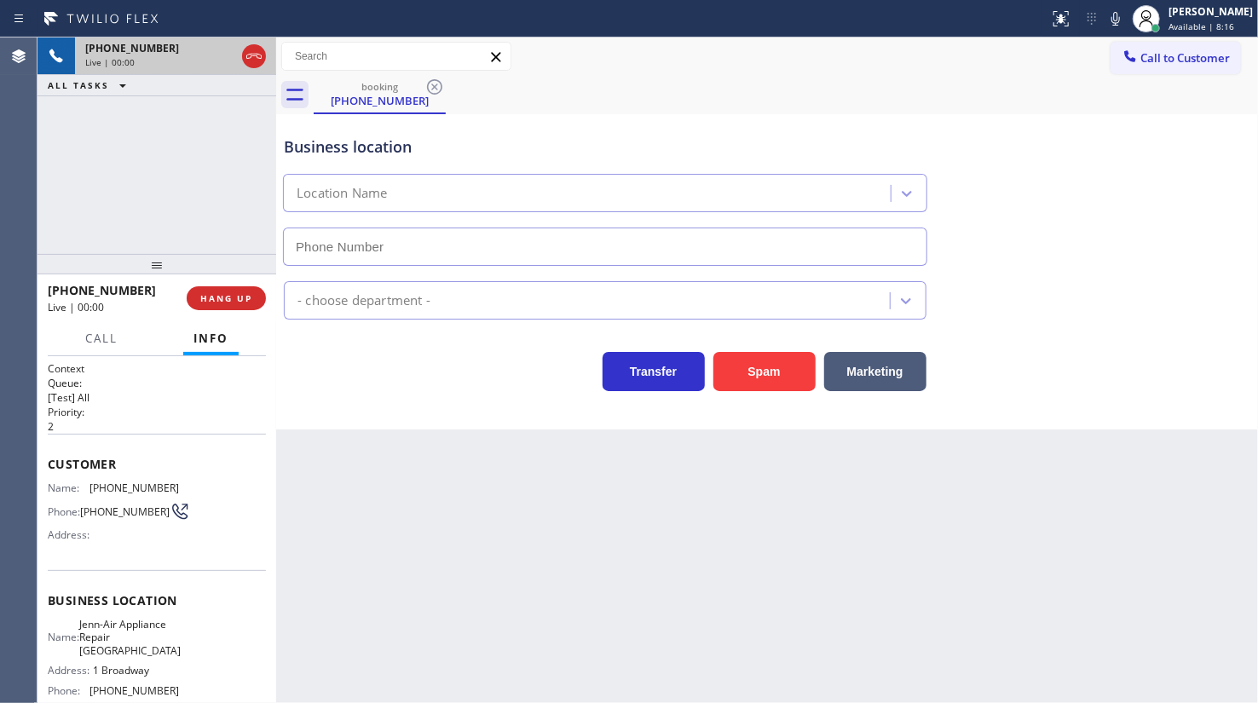
type input "(720) 605-6717"
drag, startPoint x: 206, startPoint y: 130, endPoint x: 189, endPoint y: 85, distance: 48.3
click at [205, 124] on div "+13033242306 Live | 00:50 ALL TASKS ALL TASKS ACTIVE TASKS TASKS IN WRAP UP" at bounding box center [156, 145] width 239 height 216
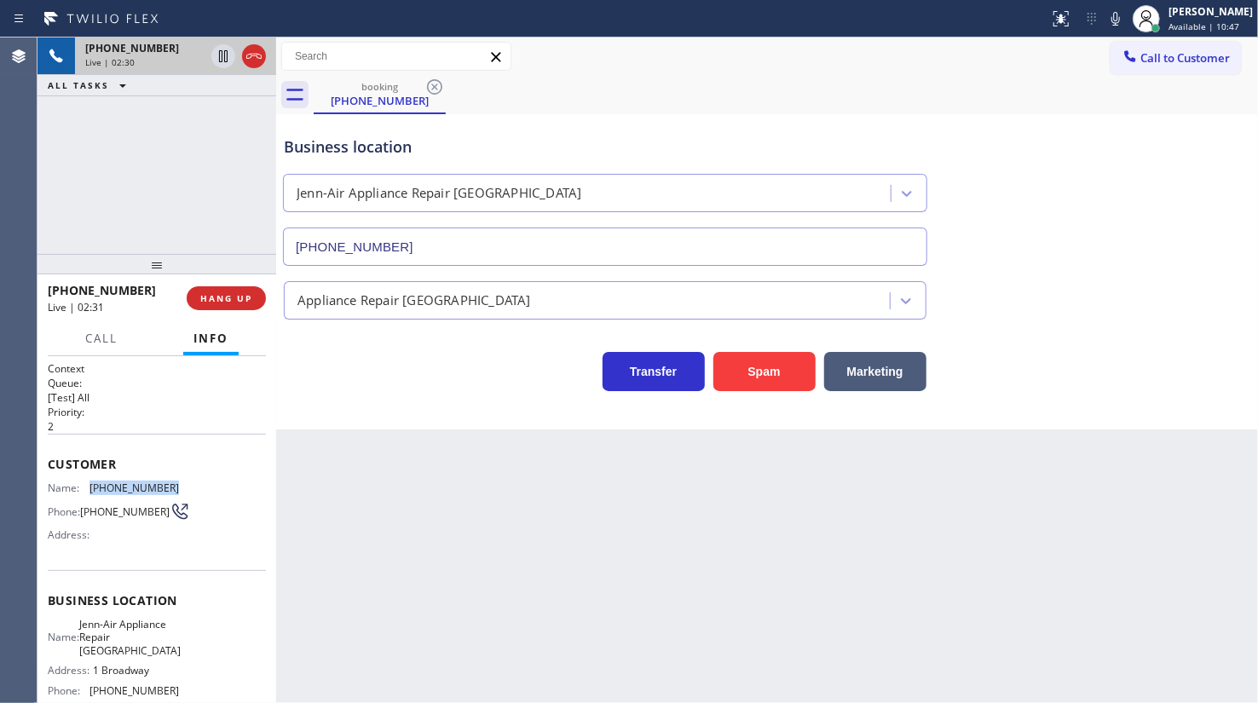
drag, startPoint x: 90, startPoint y: 486, endPoint x: 181, endPoint y: 485, distance: 90.3
click at [181, 485] on div "Name: (303) 324-2306 Phone: (303) 324-2306 Address:" at bounding box center [157, 514] width 218 height 67
copy span "(303) 324-2306"
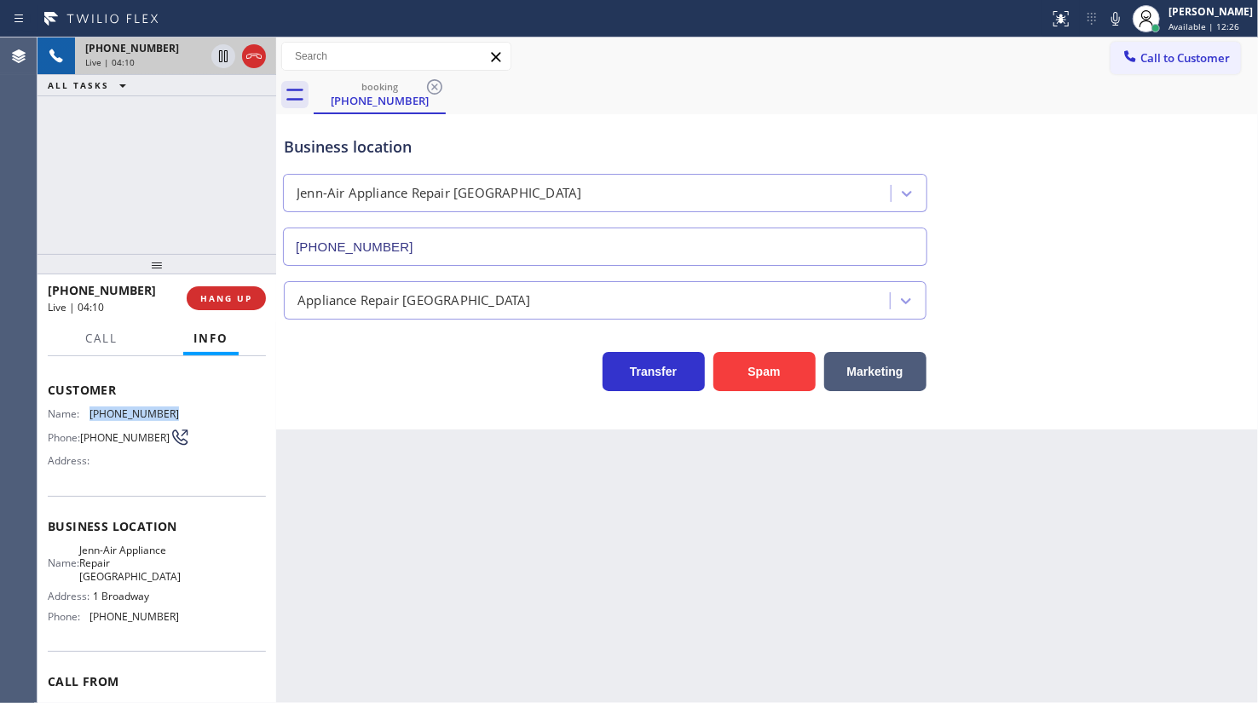
scroll to position [154, 0]
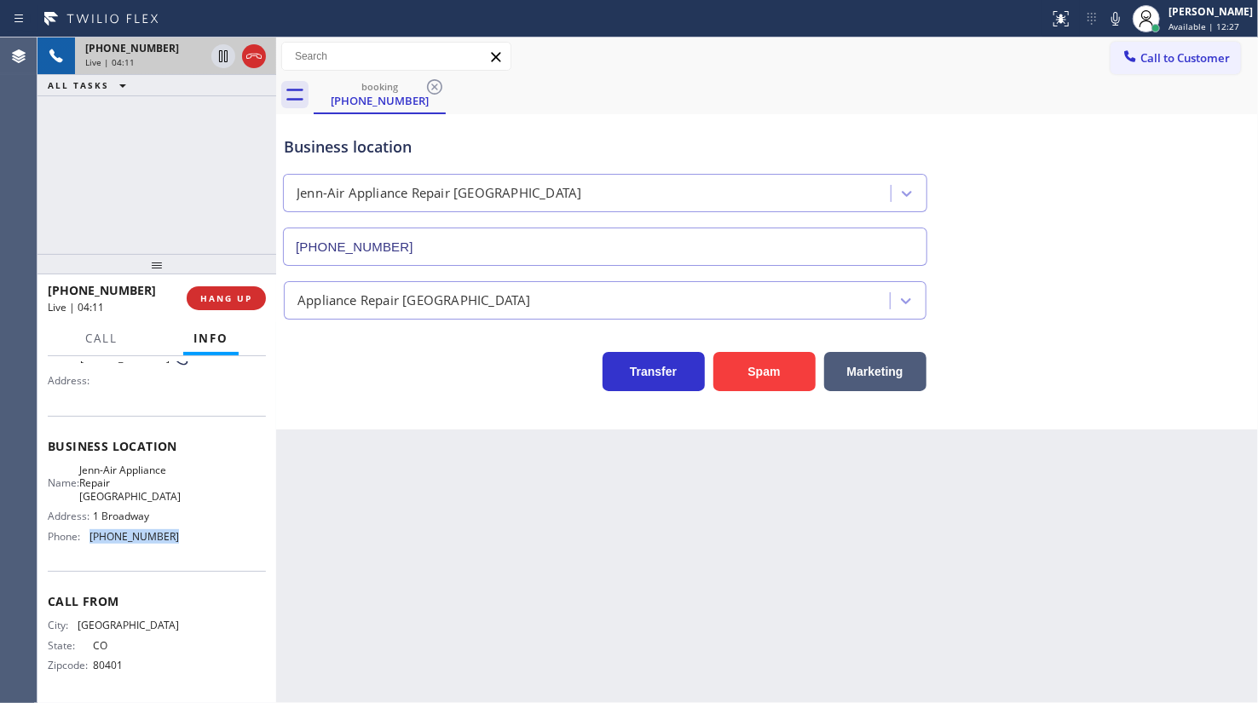
drag, startPoint x: 85, startPoint y: 543, endPoint x: 195, endPoint y: 554, distance: 110.5
click at [195, 554] on div "Business location Name: Jenn-Air Appliance Repair Denver Address: 1 Broadway Ph…" at bounding box center [157, 493] width 218 height 155
copy div "(720) 605-6717"
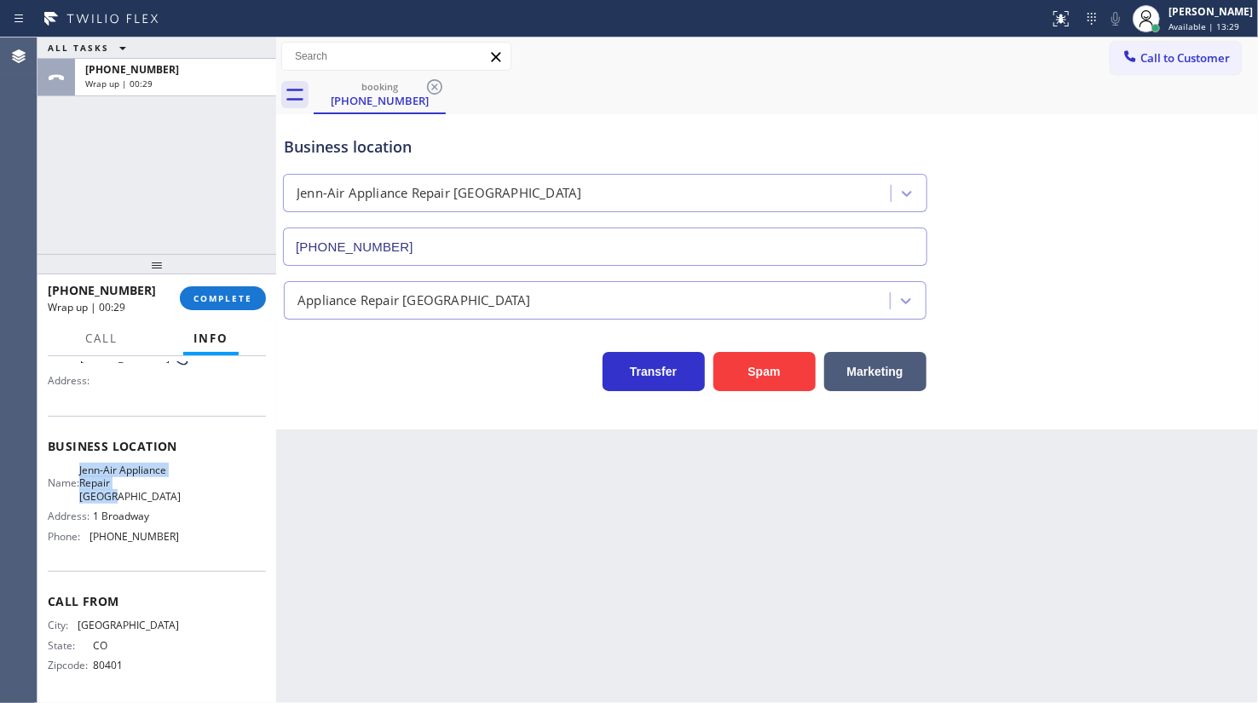
drag, startPoint x: 84, startPoint y: 469, endPoint x: 127, endPoint y: 495, distance: 50.9
click at [127, 495] on div "Name: Jenn-Air Appliance Repair Denver" at bounding box center [113, 483] width 131 height 39
copy span "Jenn-Air Appliance Repair Denver"
click at [218, 293] on span "COMPLETE" at bounding box center [222, 298] width 59 height 12
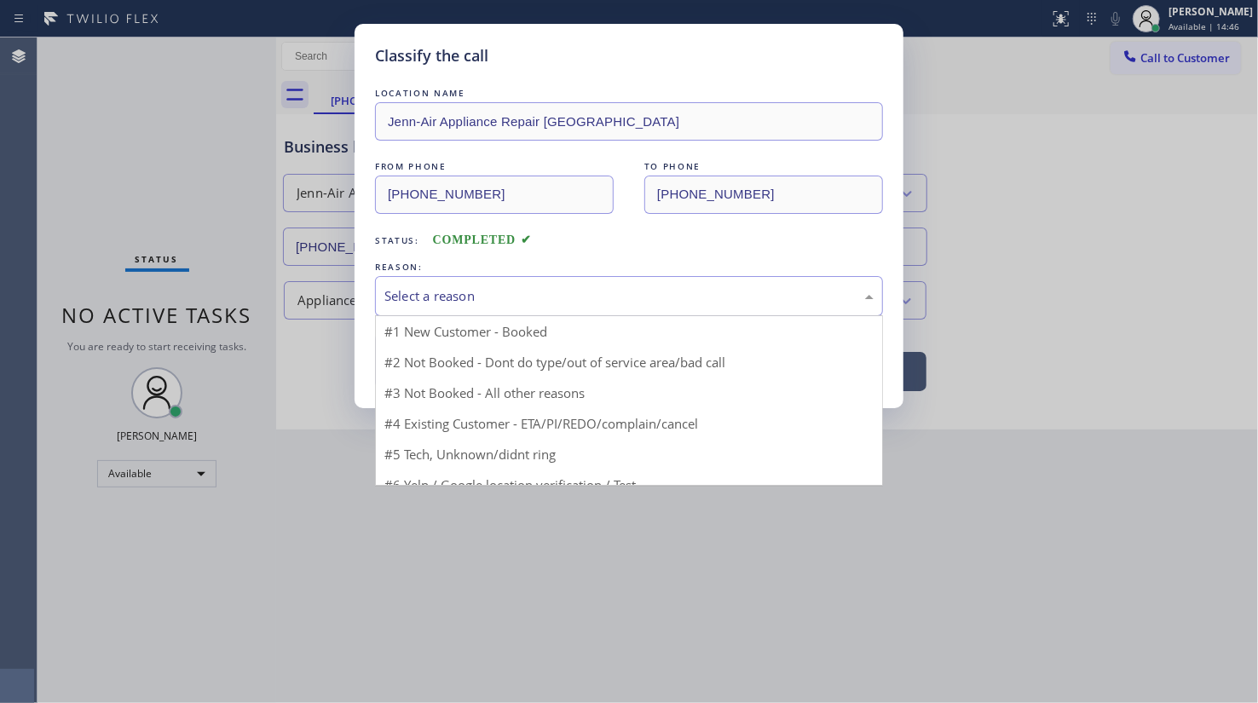
click at [470, 306] on div "Select a reason" at bounding box center [629, 296] width 508 height 40
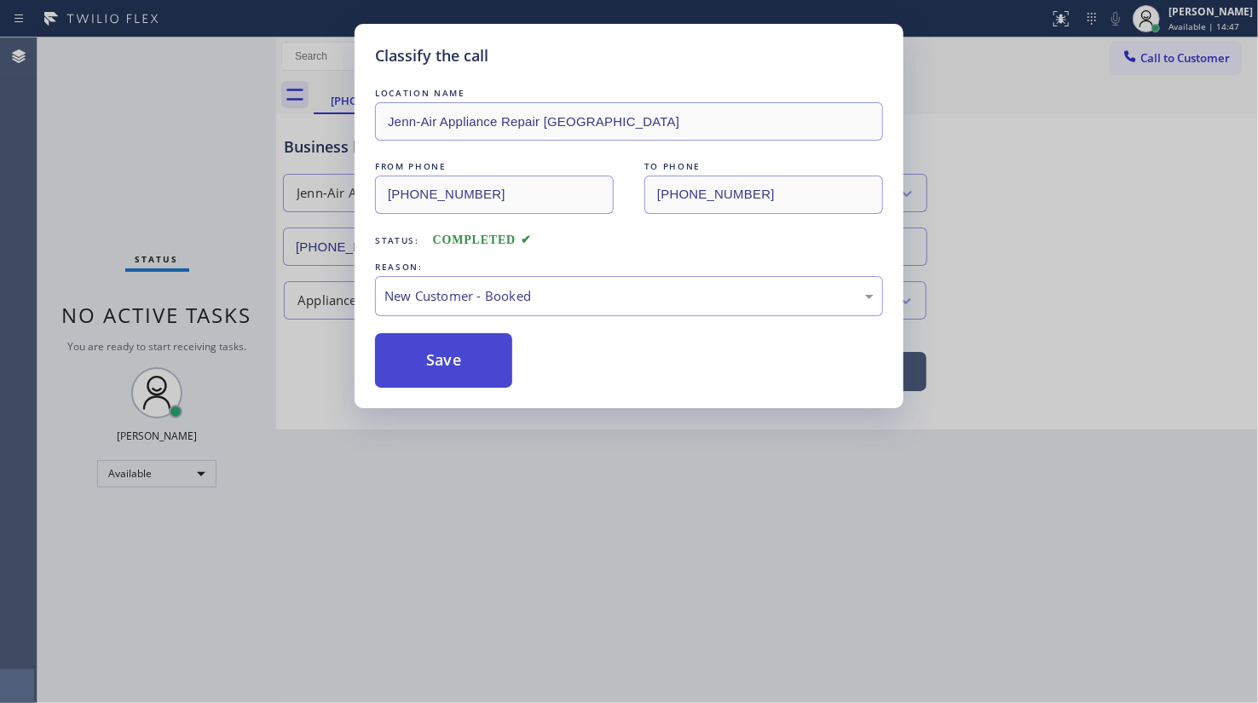
click at [465, 339] on button "Save" at bounding box center [443, 360] width 137 height 55
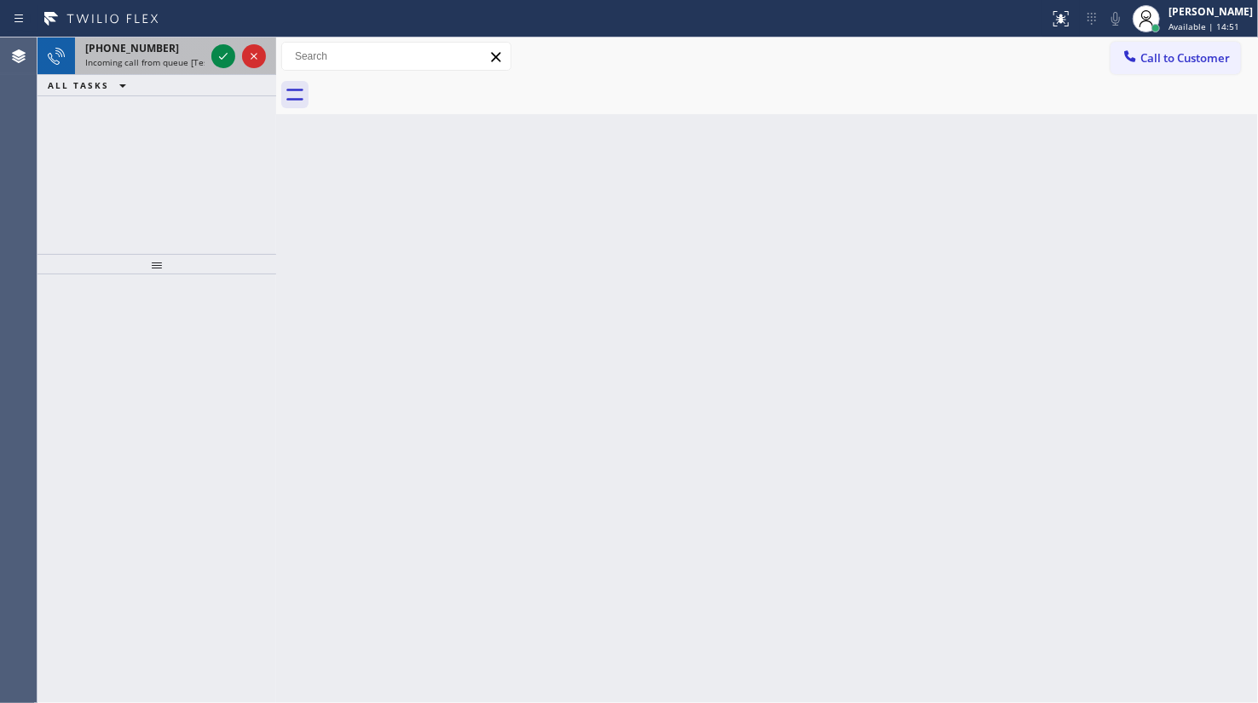
click at [220, 69] on div at bounding box center [238, 55] width 61 height 37
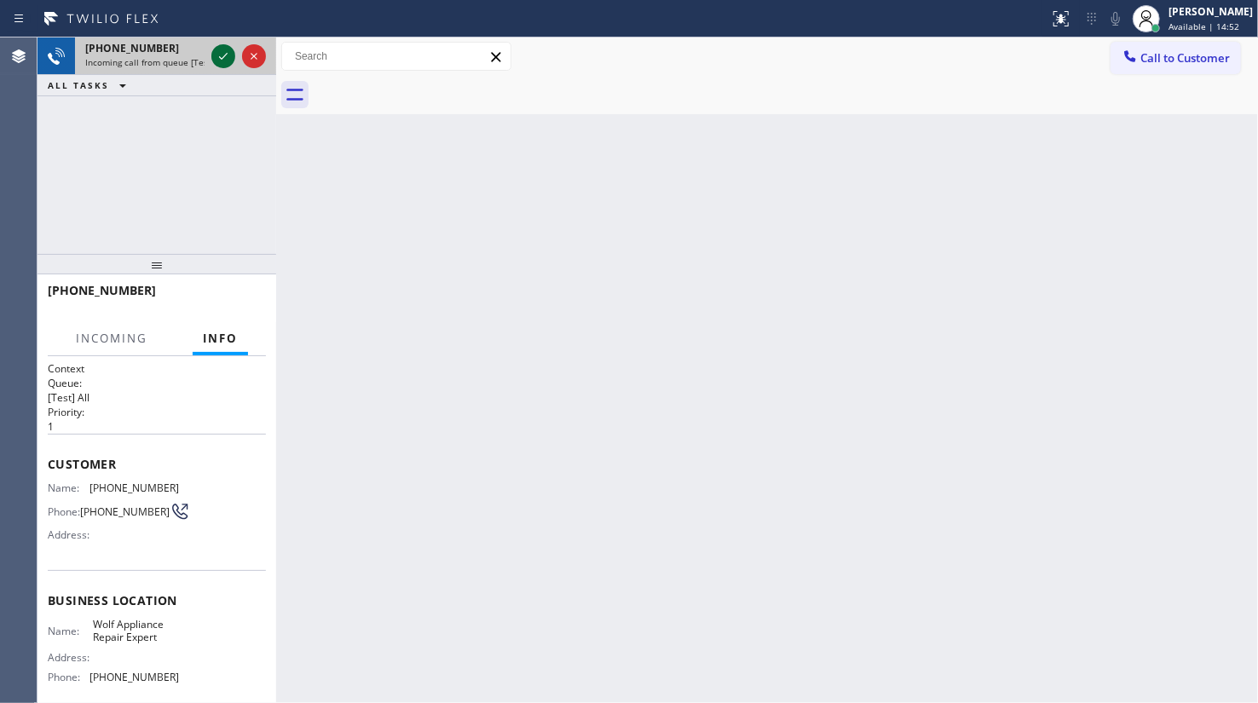
click at [224, 57] on icon at bounding box center [223, 56] width 20 height 20
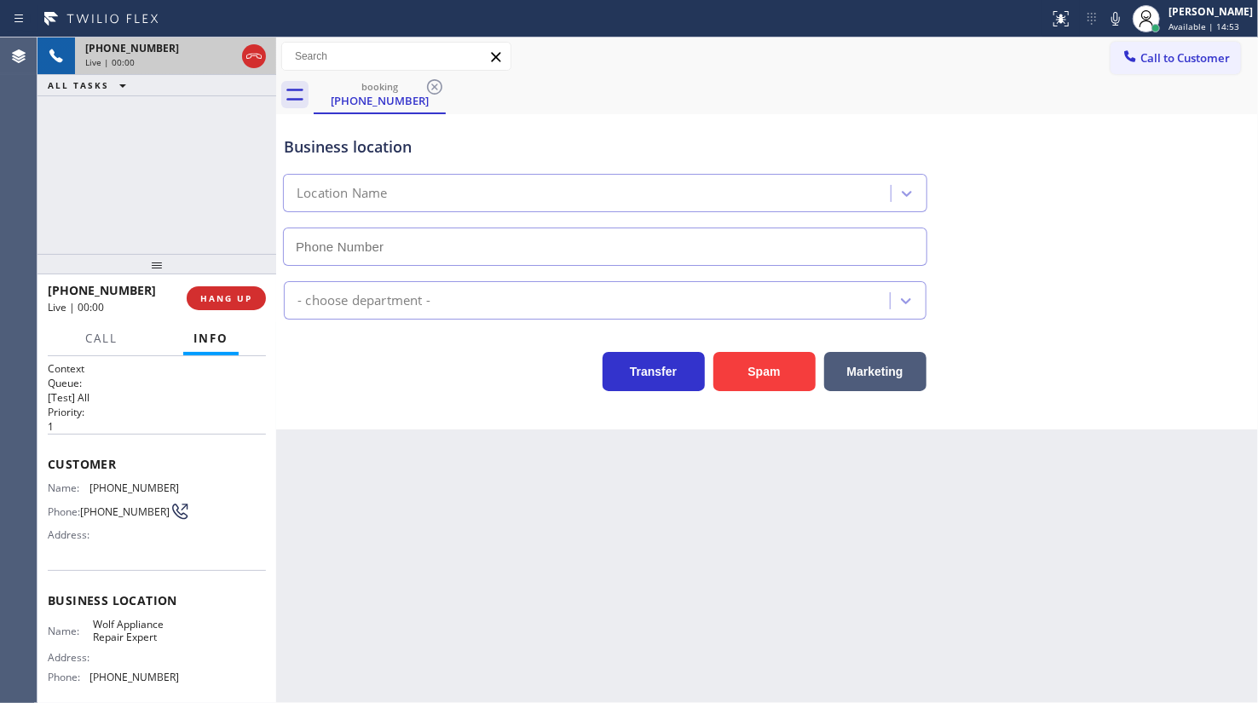
type input "(630) 949-3920"
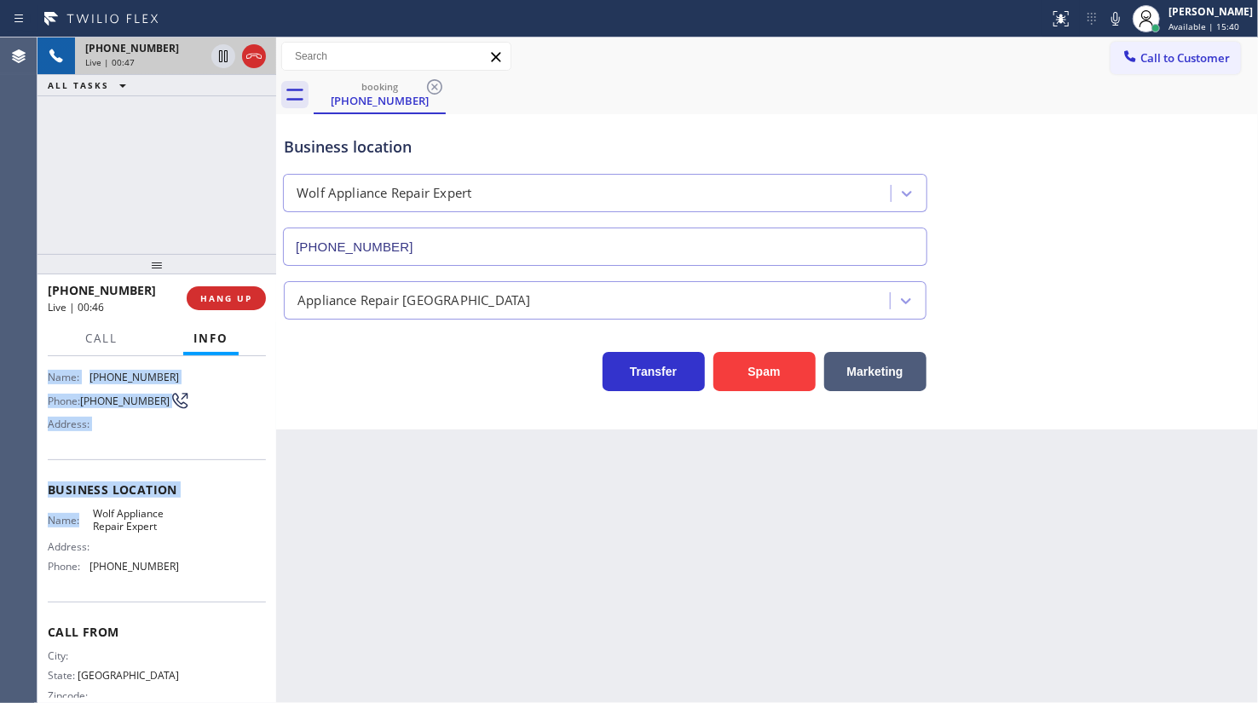
scroll to position [147, 0]
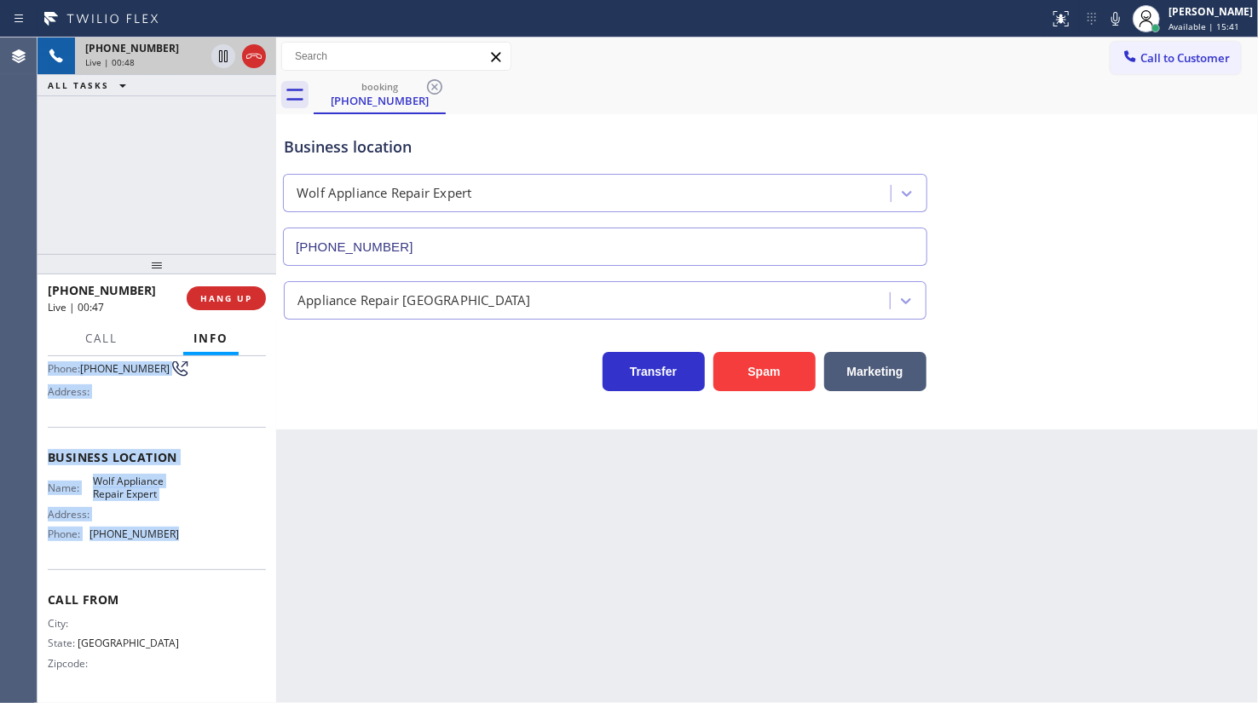
drag, startPoint x: 43, startPoint y: 450, endPoint x: 195, endPoint y: 537, distance: 175.5
click at [195, 537] on div "Context Queue: [Test] All Priority: 1 Customer Name: (737) 346-8353 Phone: (737…" at bounding box center [156, 529] width 239 height 347
copy div "Customer Name: (737) 346-8353 Phone: (737) 346-8353 Address: Business location …"
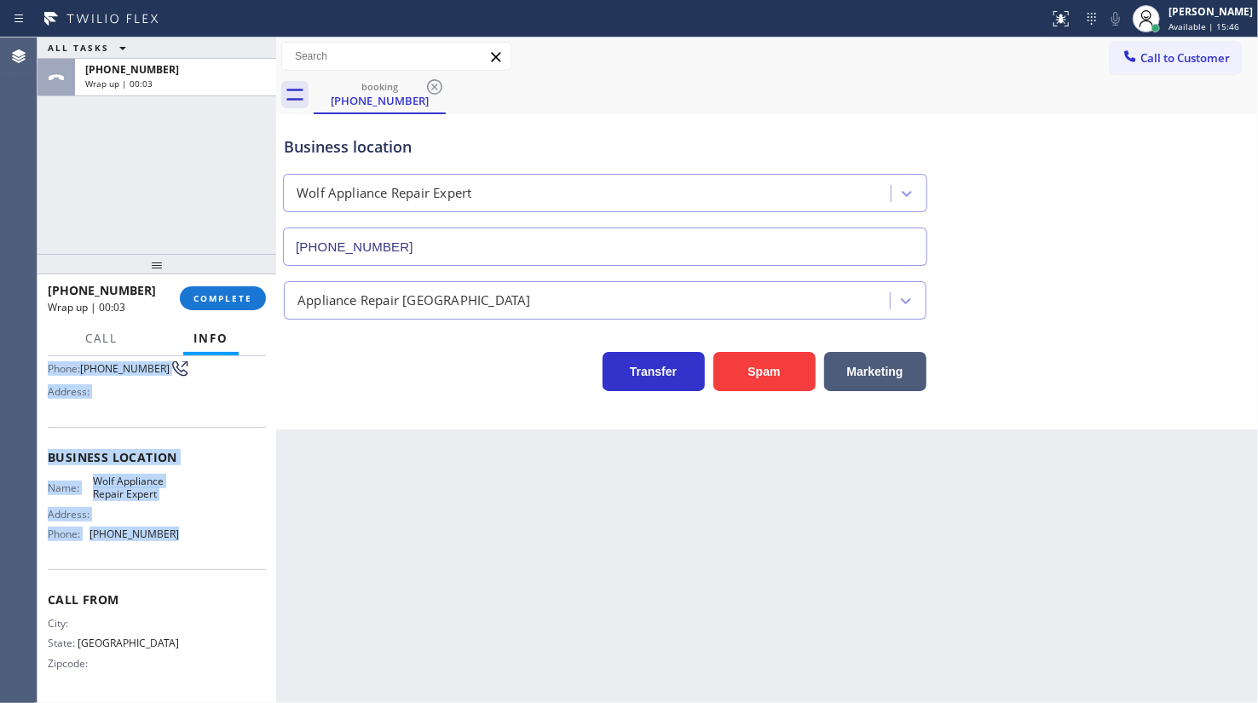
click at [140, 428] on div "Business location Name: Wolf Appliance Repair Expert Address: Phone: (630) 949-…" at bounding box center [157, 498] width 218 height 142
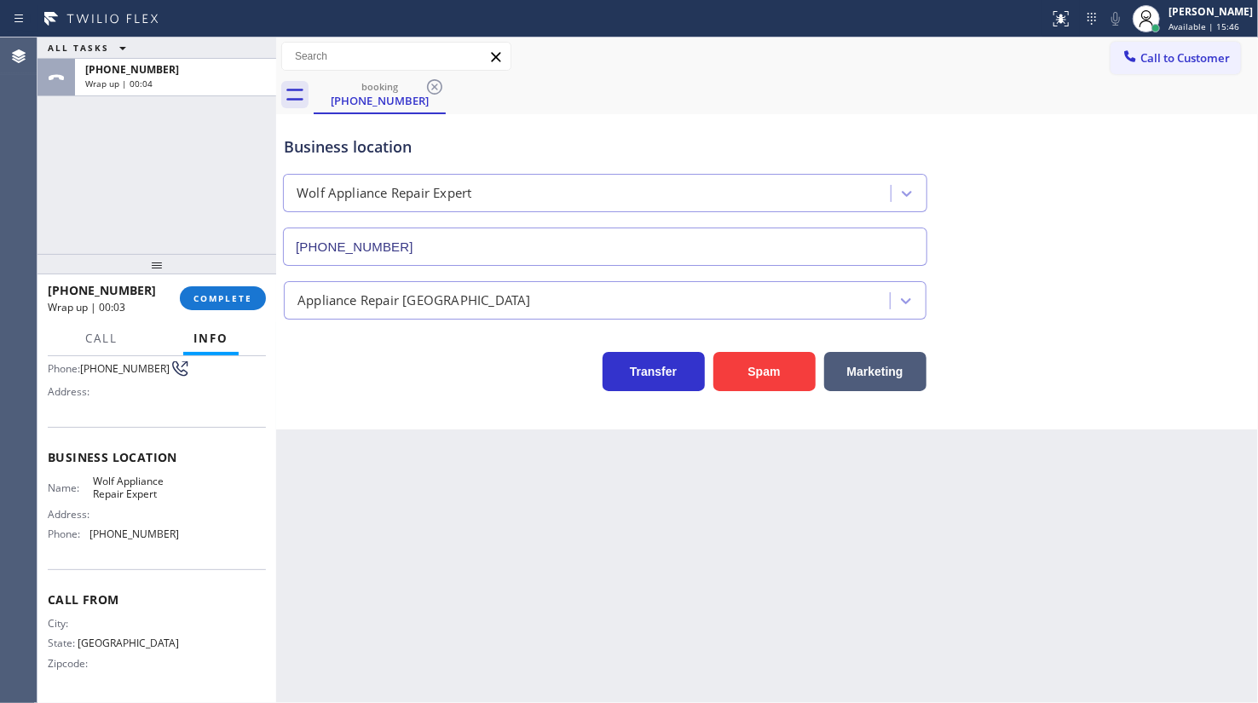
scroll to position [0, 0]
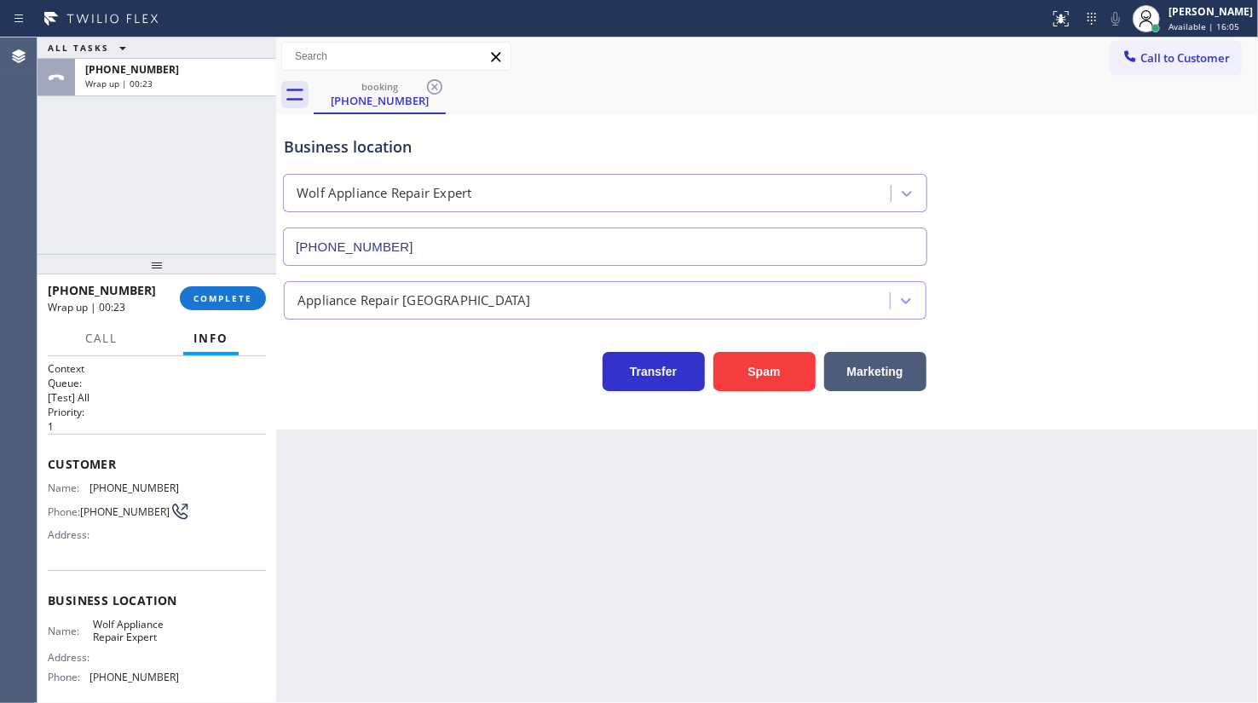
click at [233, 312] on div "+17373468353 Wrap up | 00:23 COMPLETE" at bounding box center [157, 298] width 218 height 44
click at [233, 292] on span "COMPLETE" at bounding box center [222, 298] width 59 height 12
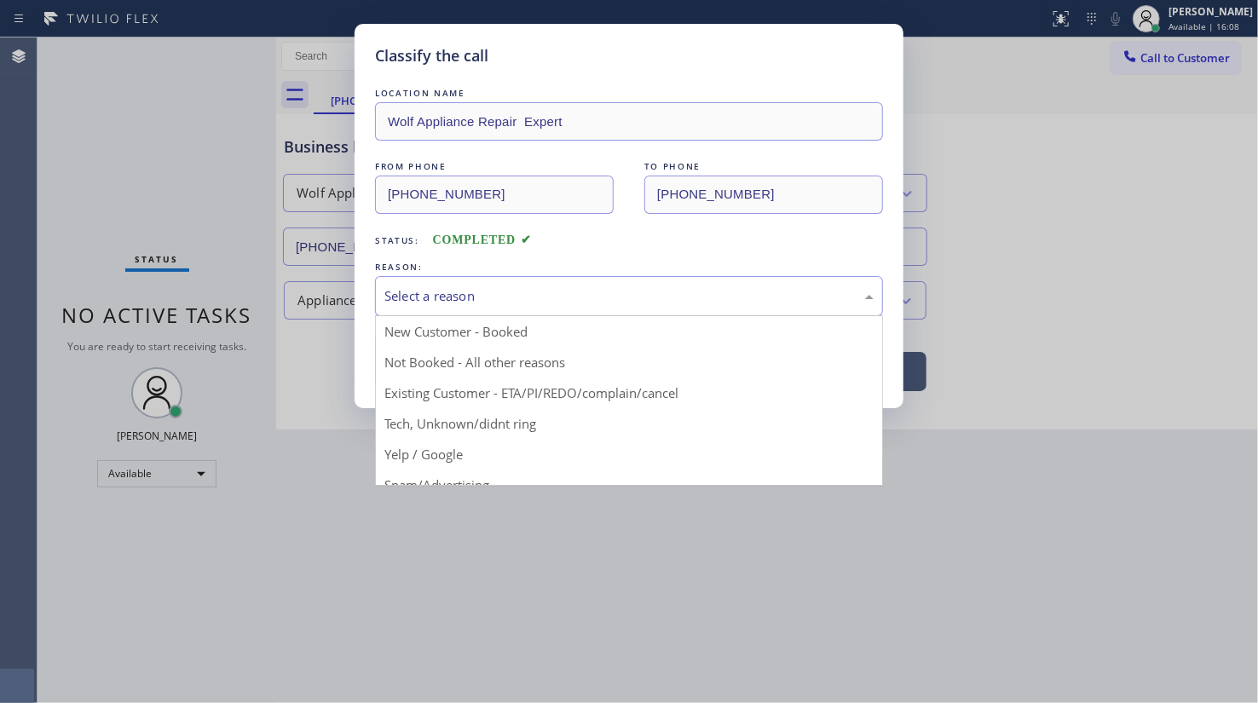
click at [411, 297] on div "Select a reason" at bounding box center [628, 296] width 489 height 20
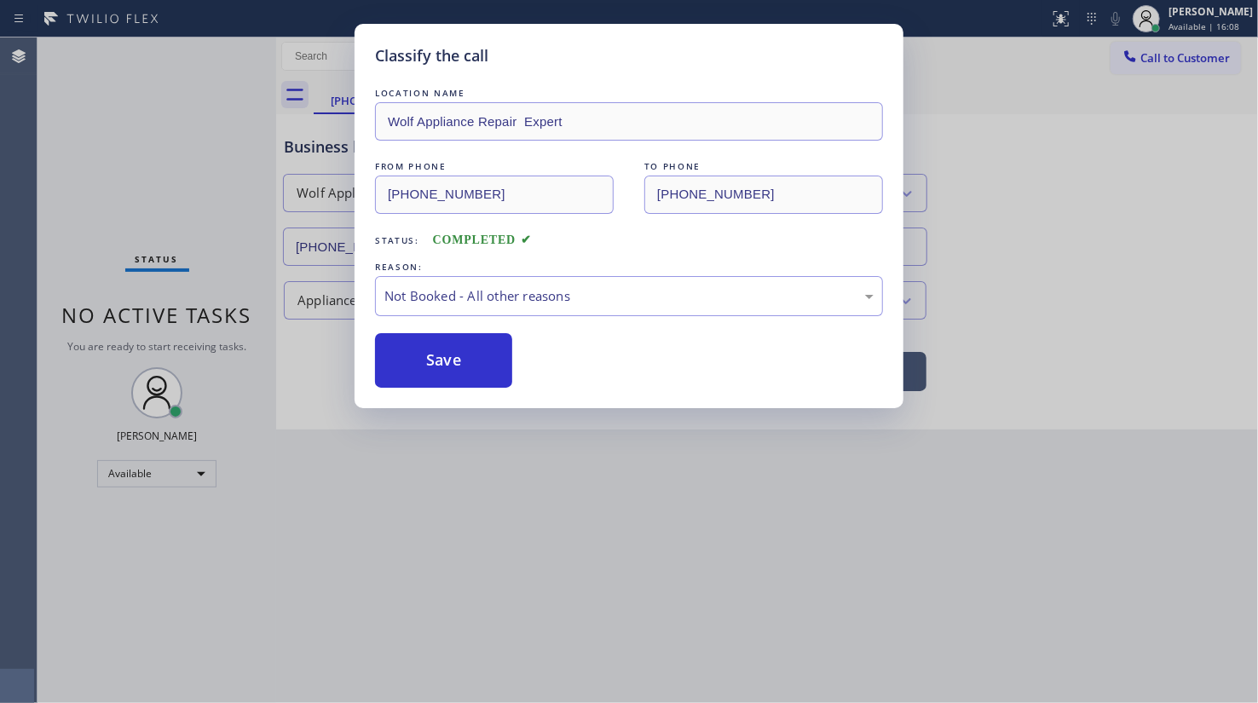
click at [425, 361] on button "Save" at bounding box center [443, 360] width 137 height 55
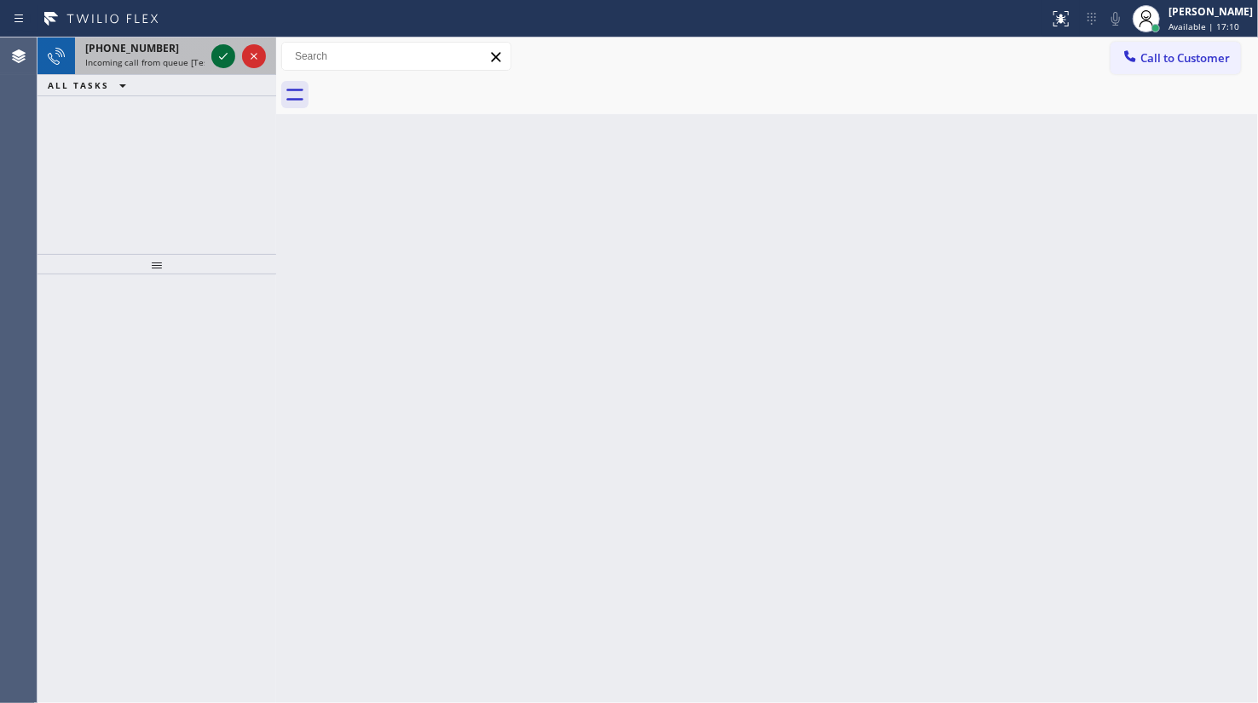
click at [222, 59] on icon at bounding box center [223, 56] width 20 height 20
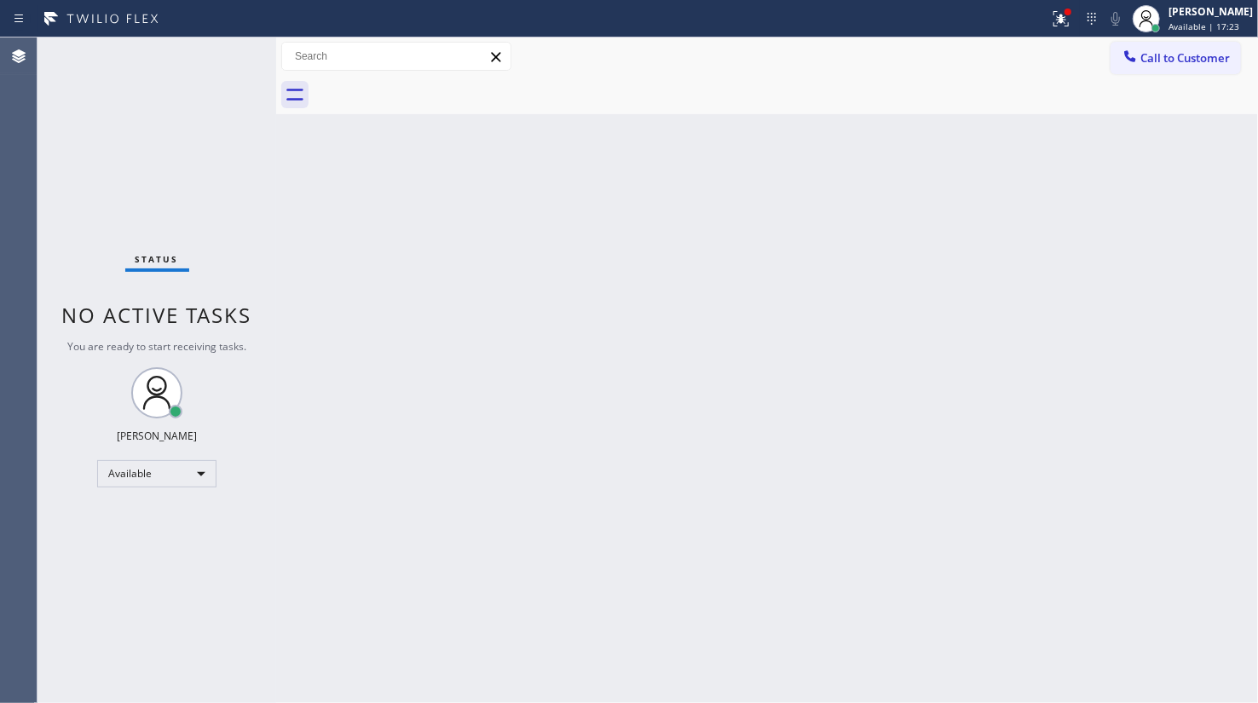
click at [222, 59] on div "Status No active tasks You are ready to start receiving tasks. JENIZA ALCAYDE A…" at bounding box center [156, 369] width 239 height 665
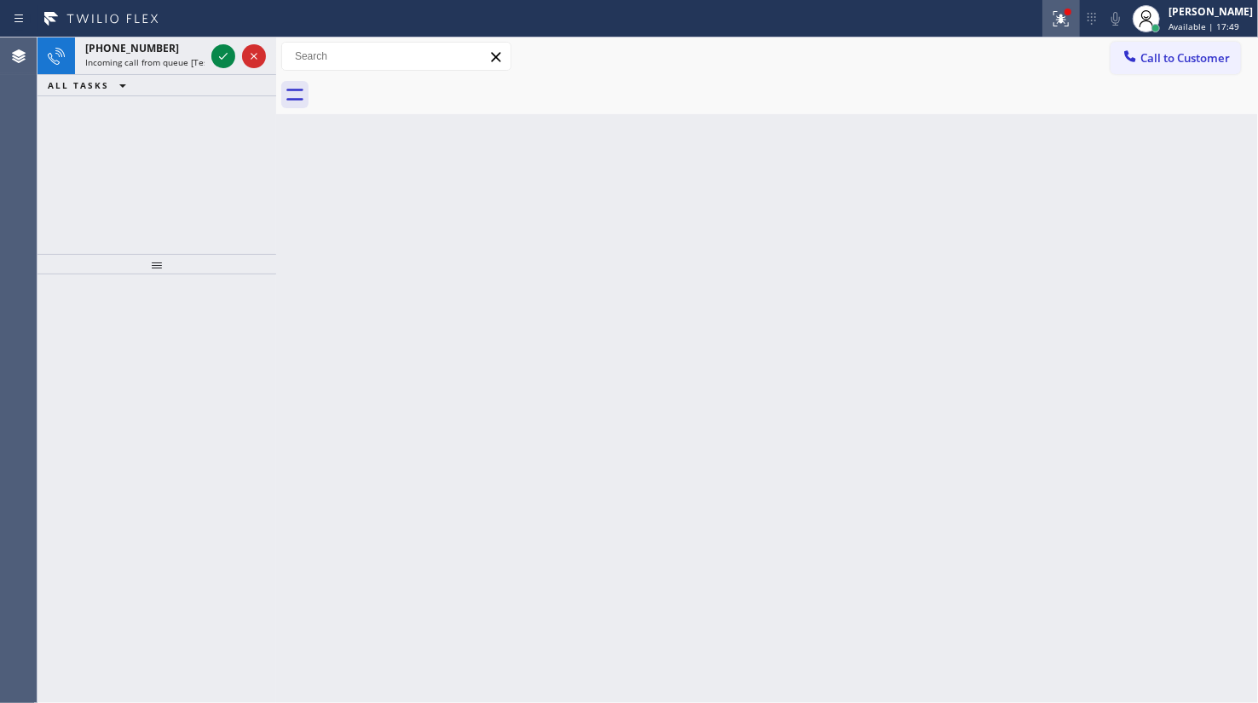
click at [1062, 14] on icon at bounding box center [1061, 17] width 10 height 6
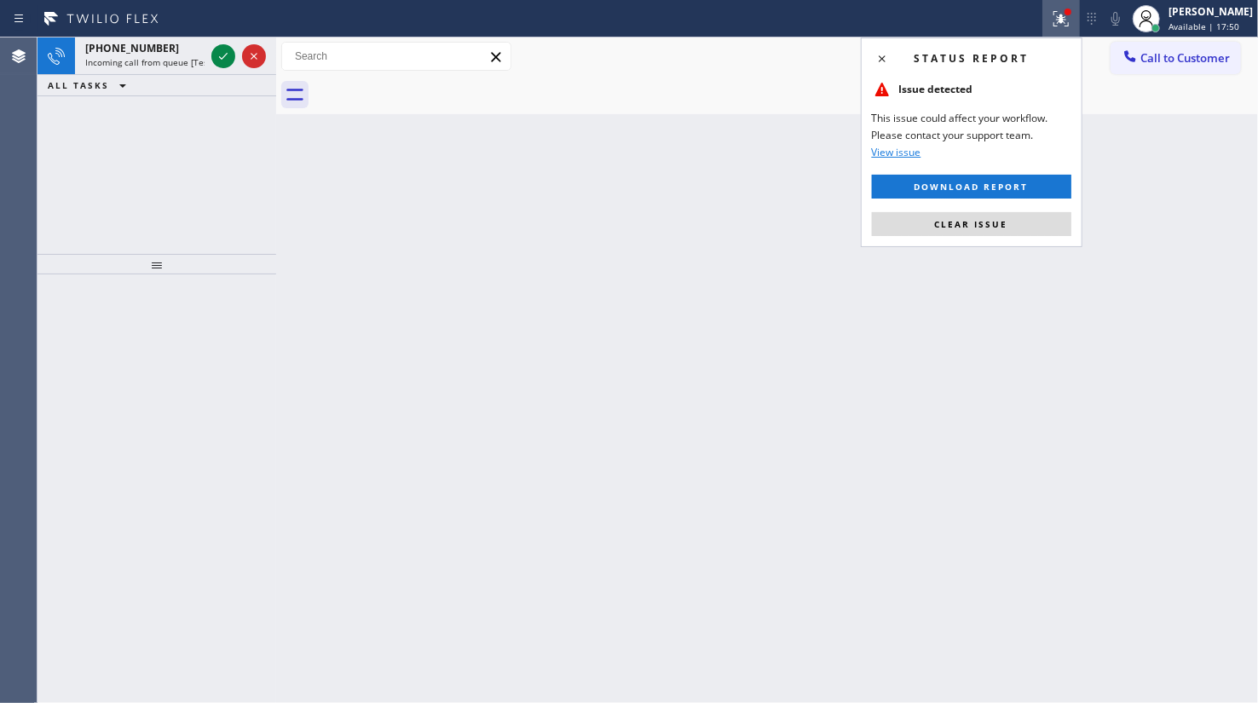
click at [1035, 206] on div "Status report Issue detected This issue could affect your workflow. Please cont…" at bounding box center [972, 142] width 222 height 210
click at [1035, 225] on button "Clear issue" at bounding box center [971, 224] width 199 height 24
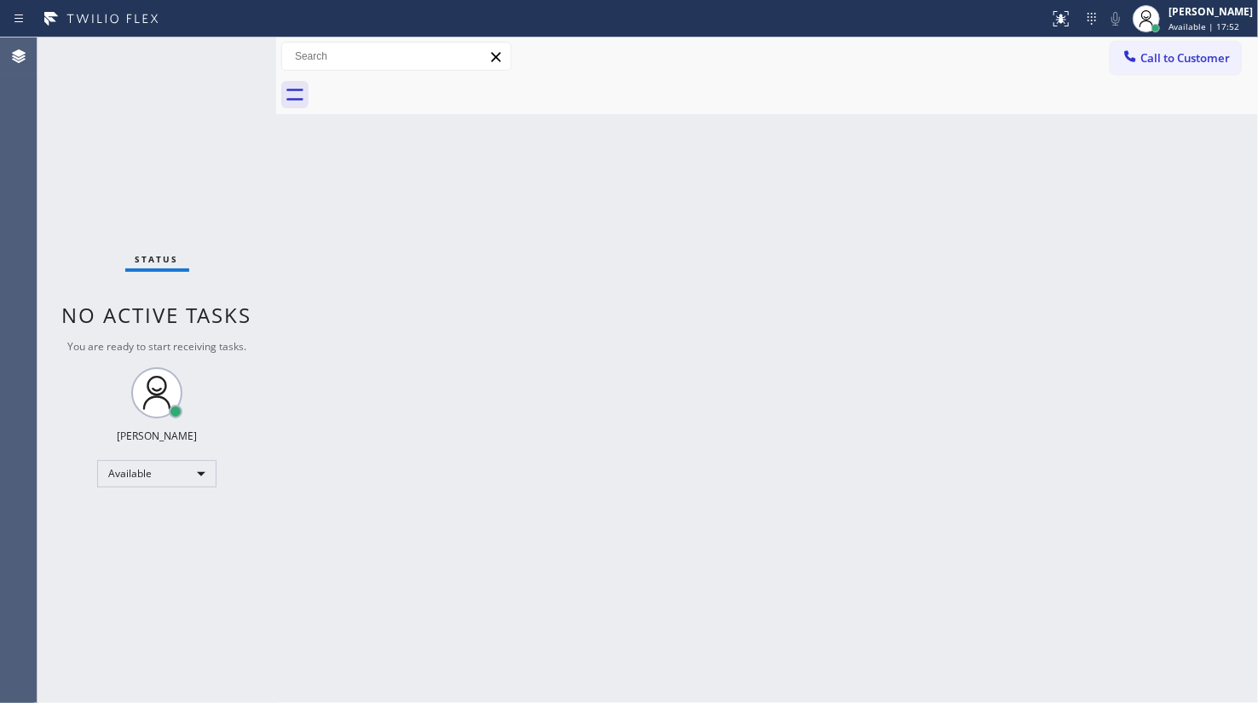
click at [220, 53] on div "Status No active tasks You are ready to start receiving tasks. JENIZA ALCAYDE A…" at bounding box center [156, 369] width 239 height 665
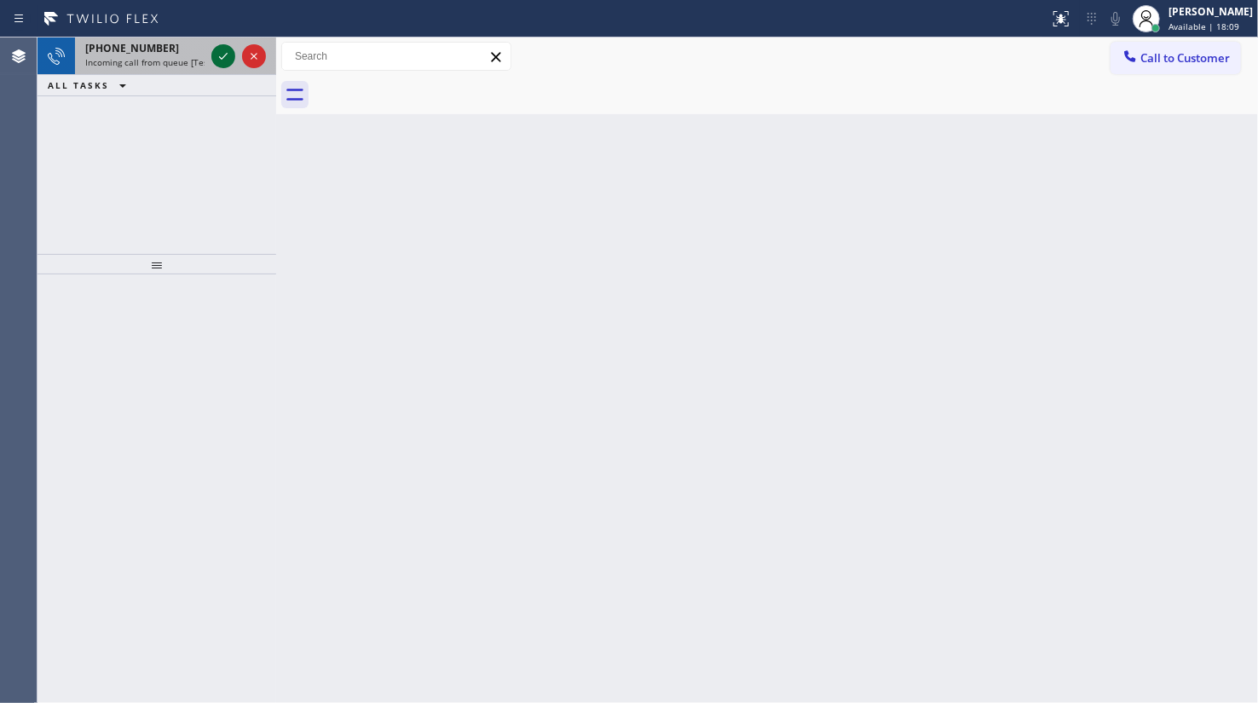
click at [220, 53] on icon at bounding box center [223, 56] width 20 height 20
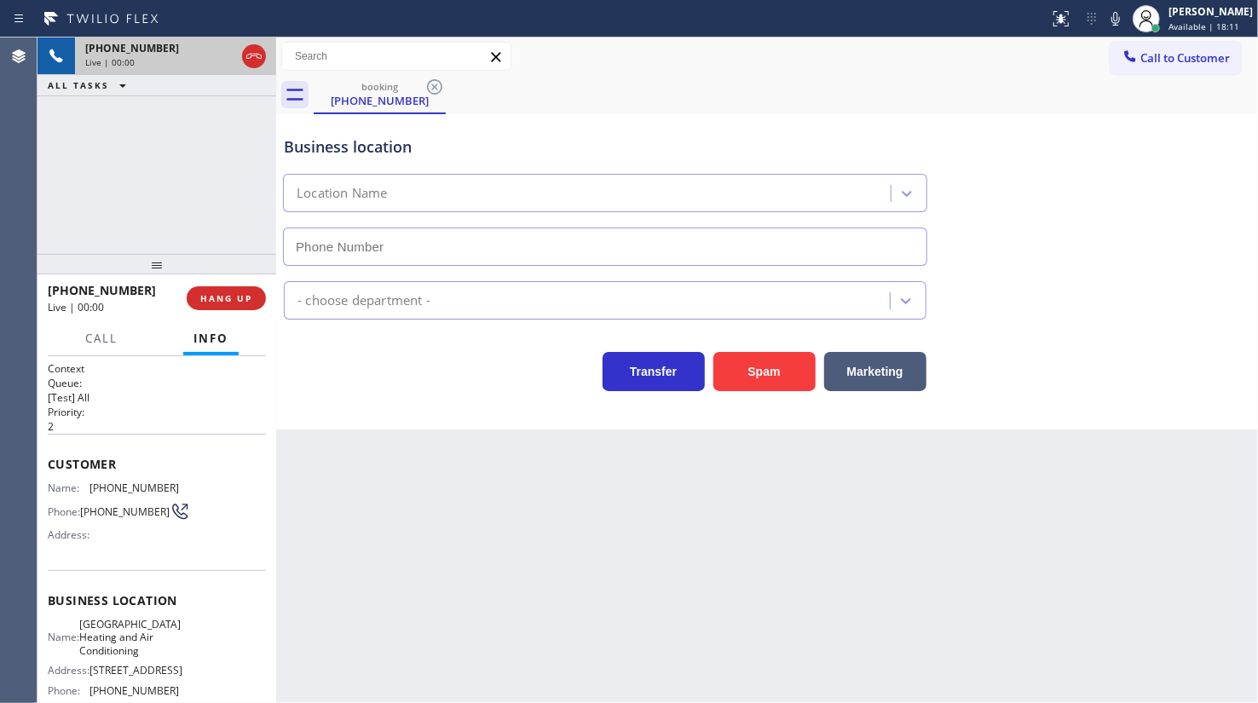
type input "(213) 204-5452"
click at [216, 292] on span "HANG UP" at bounding box center [226, 298] width 52 height 12
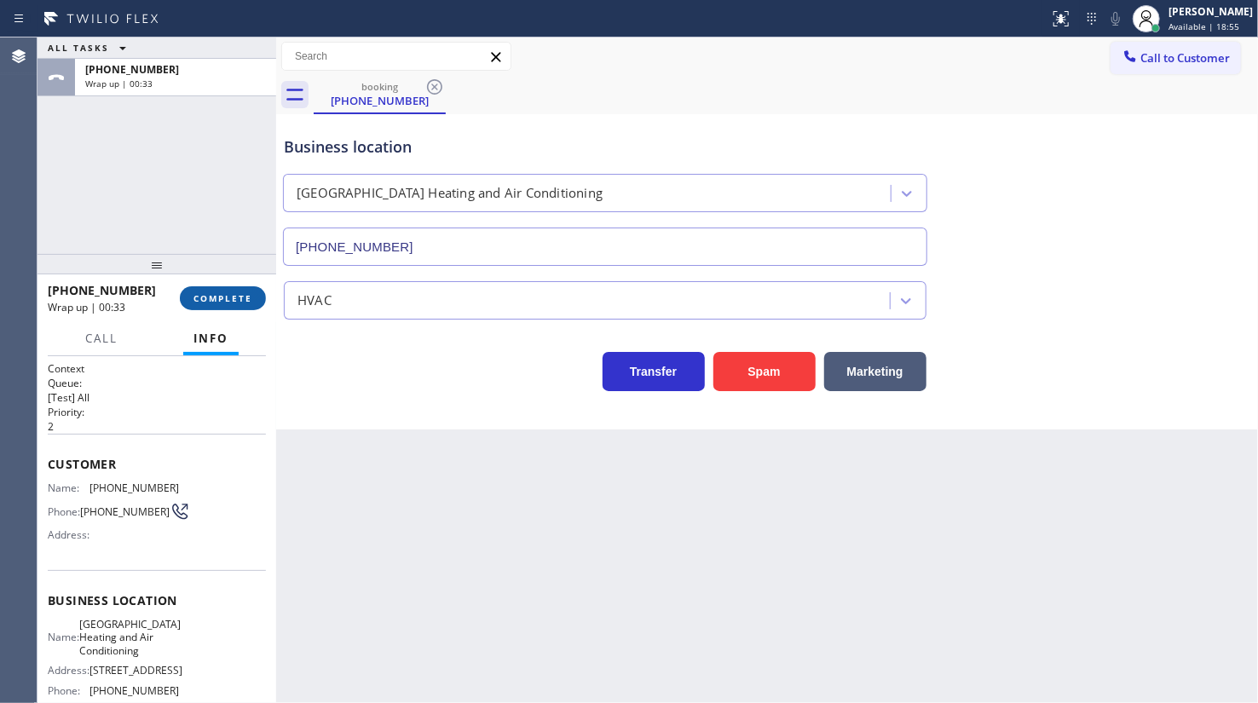
click at [244, 291] on button "COMPLETE" at bounding box center [223, 298] width 86 height 24
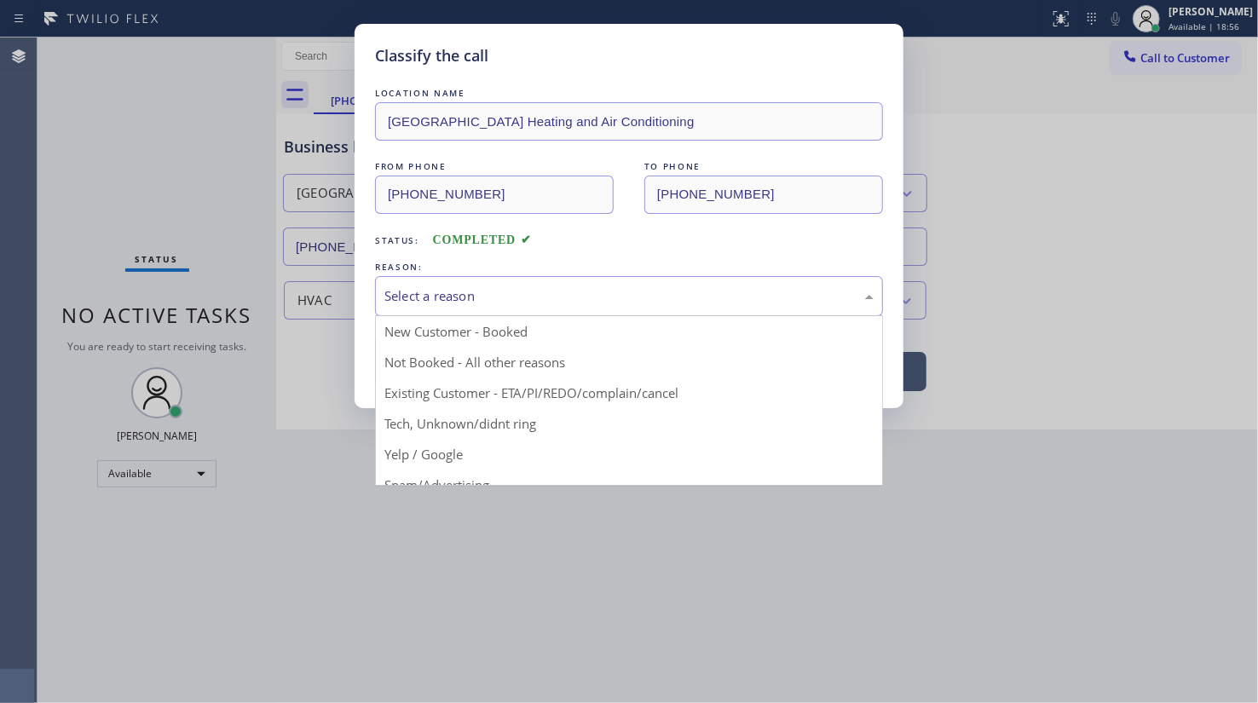
click at [484, 291] on div "Select a reason" at bounding box center [628, 296] width 489 height 20
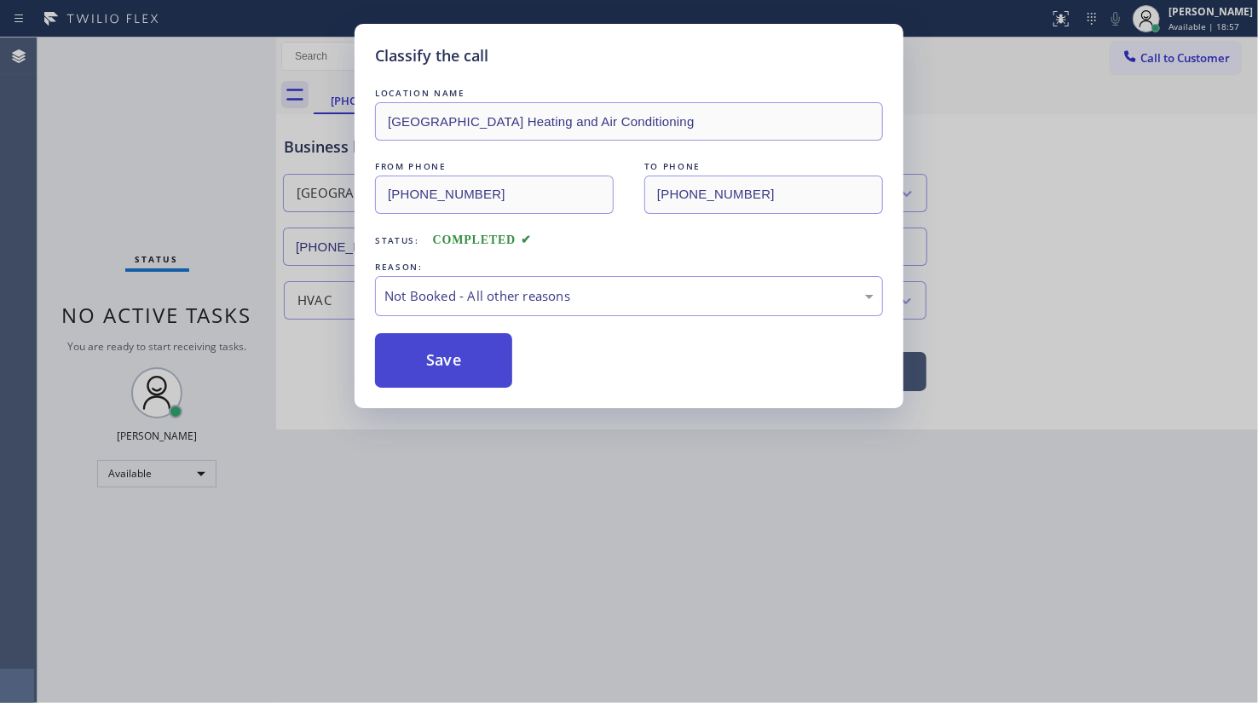
click at [429, 361] on button "Save" at bounding box center [443, 360] width 137 height 55
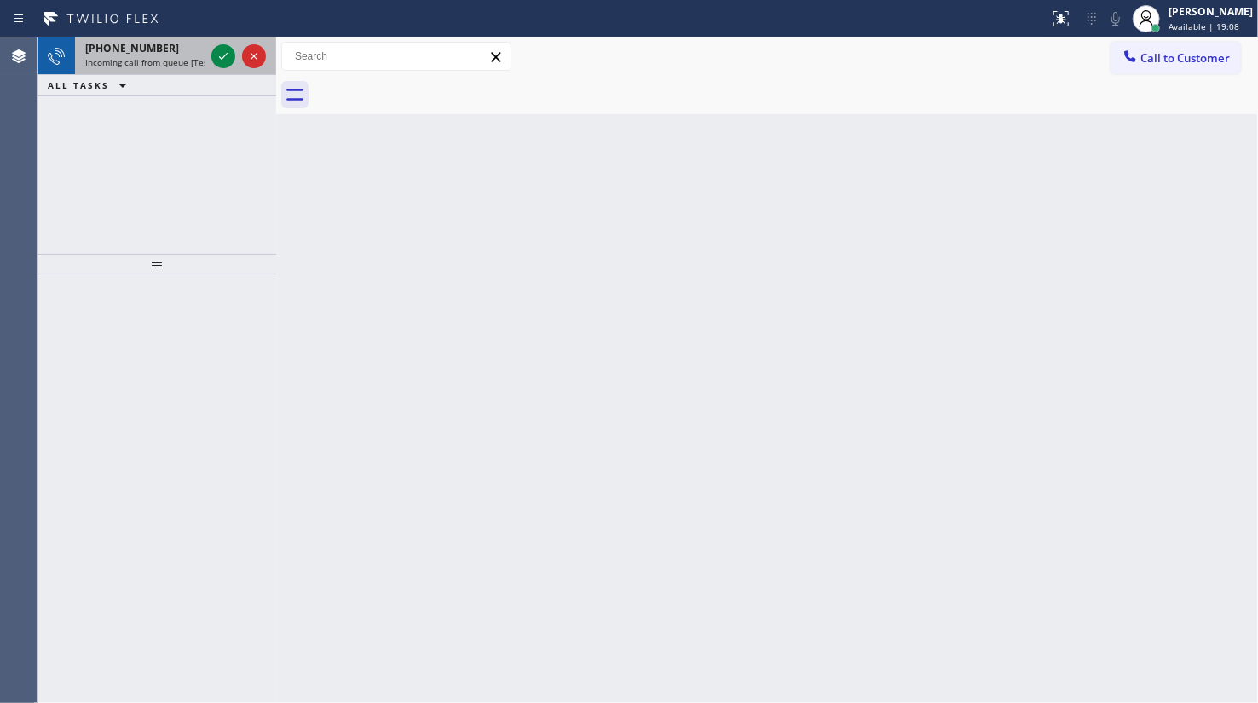
click at [119, 56] on span "Incoming call from queue [Test] All" at bounding box center [155, 62] width 141 height 12
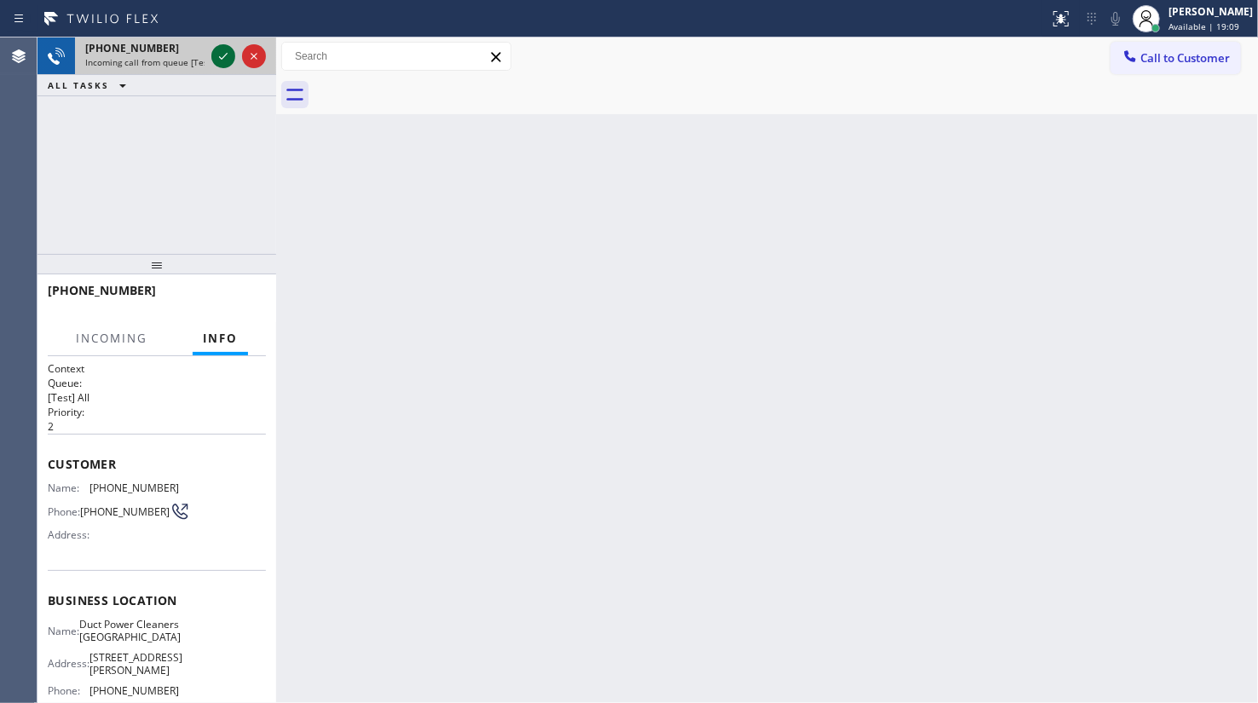
click at [233, 57] on icon at bounding box center [223, 56] width 20 height 20
click at [233, 36] on div "Status report No issues detected If you experience an issue, please download th…" at bounding box center [629, 18] width 1258 height 37
click at [232, 36] on div "Status report No issues detected If you experience an issue, please download th…" at bounding box center [629, 18] width 1258 height 37
click at [231, 34] on div "Status report No issues detected If you experience an issue, please download th…" at bounding box center [629, 18] width 1258 height 37
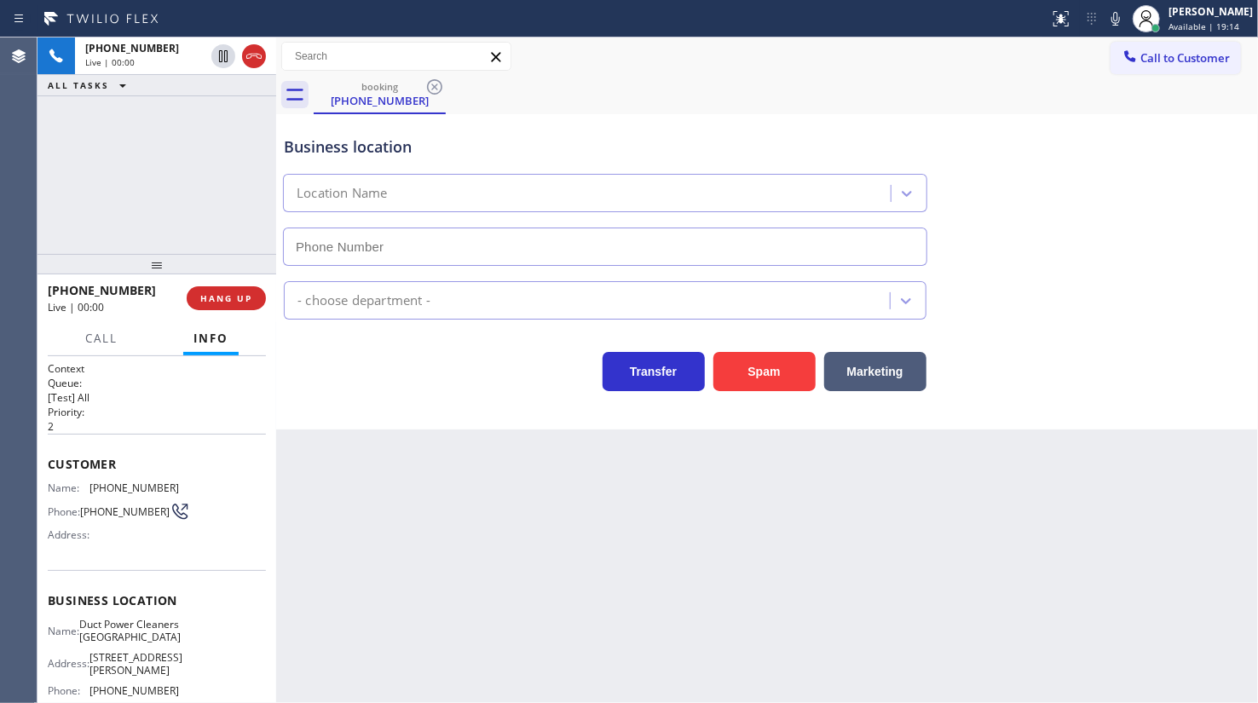
type input "(714) 790-9990"
click at [251, 290] on button "HANG UP" at bounding box center [226, 298] width 79 height 24
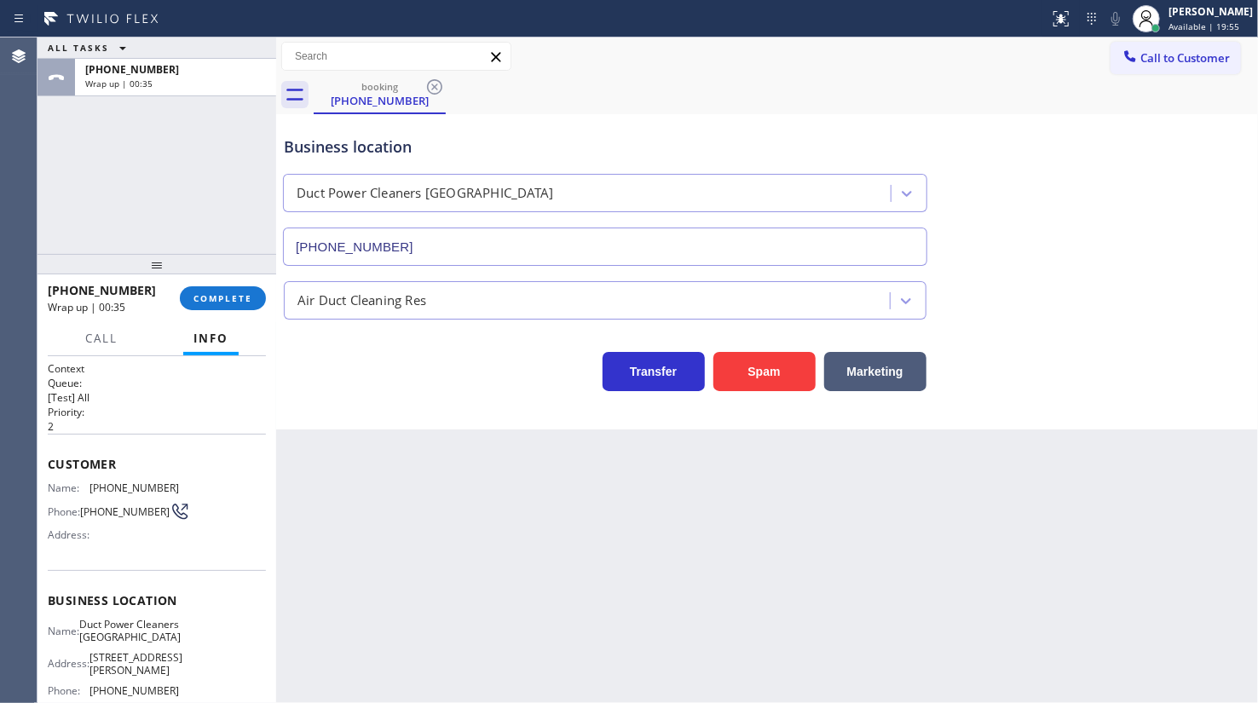
click at [239, 285] on div "+17142606994 Wrap up | 00:35 COMPLETE" at bounding box center [157, 298] width 218 height 44
click at [239, 291] on button "COMPLETE" at bounding box center [223, 298] width 86 height 24
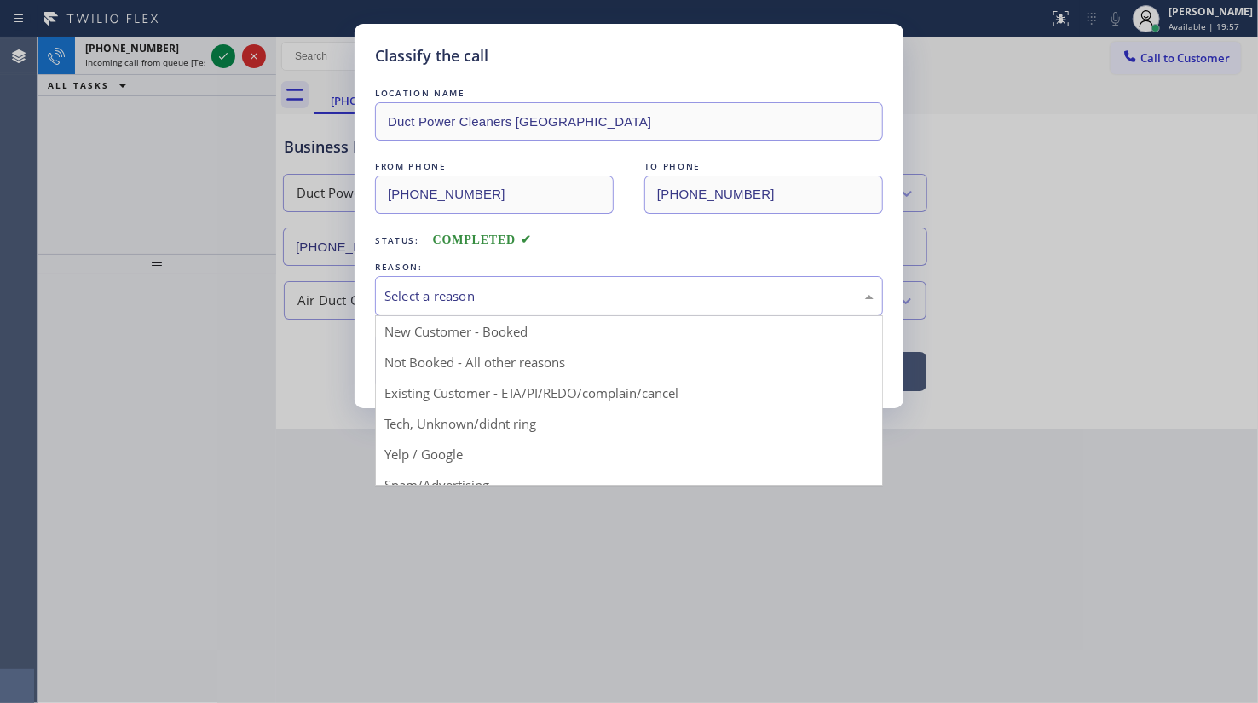
click at [516, 302] on div "Select a reason" at bounding box center [628, 296] width 489 height 20
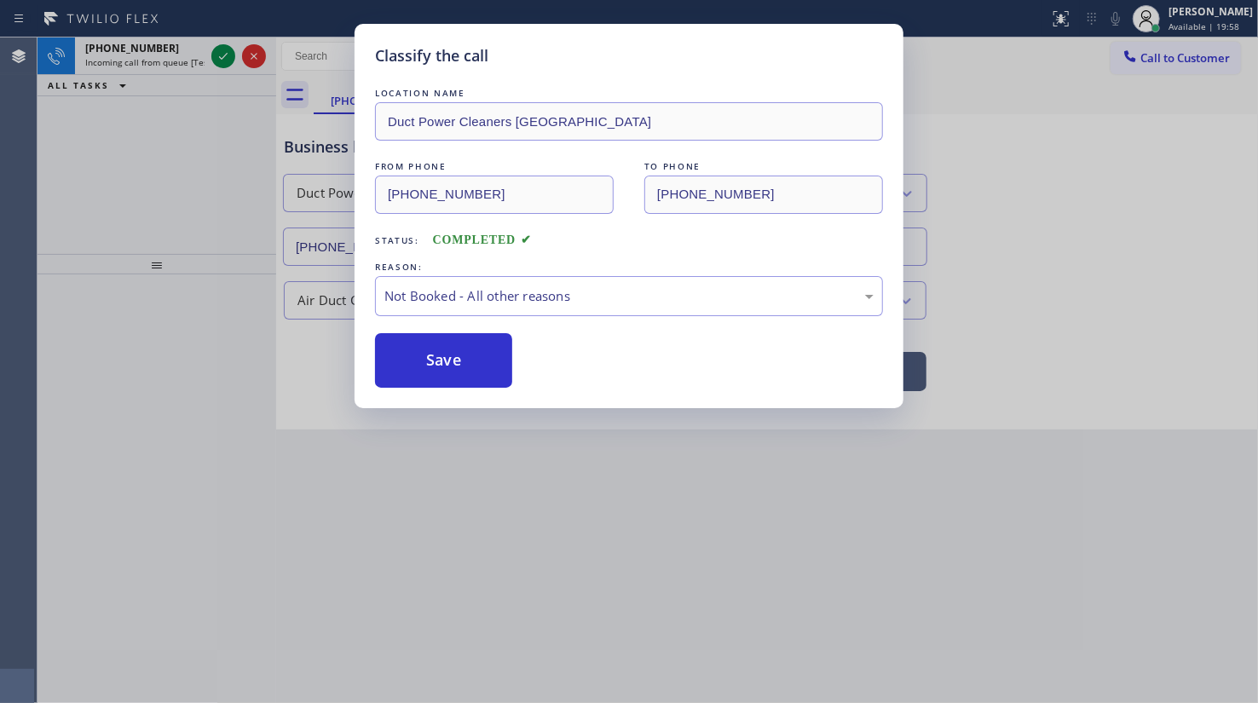
click at [439, 354] on button "Save" at bounding box center [443, 360] width 137 height 55
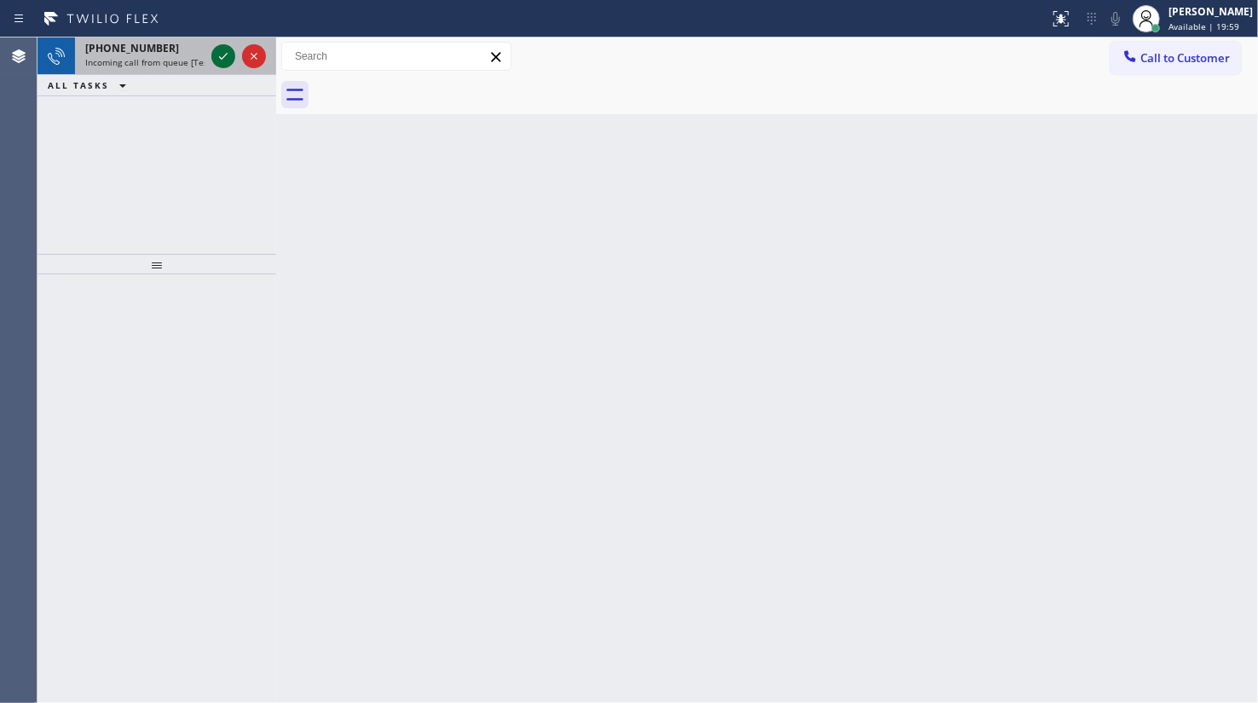
click at [216, 52] on icon at bounding box center [223, 56] width 20 height 20
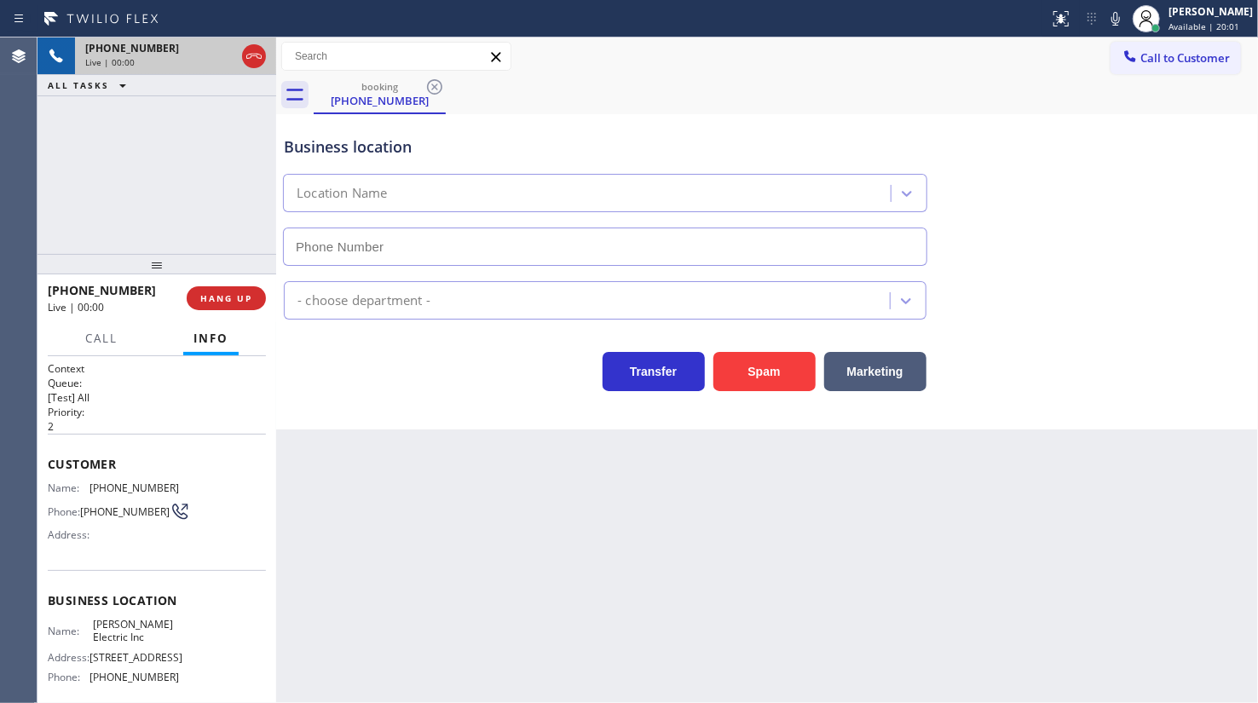
type input "(862) 370-3680"
drag, startPoint x: 239, startPoint y: 282, endPoint x: 239, endPoint y: 293, distance: 11.1
click at [239, 286] on div "+18622422015 Live | 00:01 HANG UP" at bounding box center [157, 298] width 218 height 44
click at [238, 293] on span "HANG UP" at bounding box center [226, 298] width 52 height 12
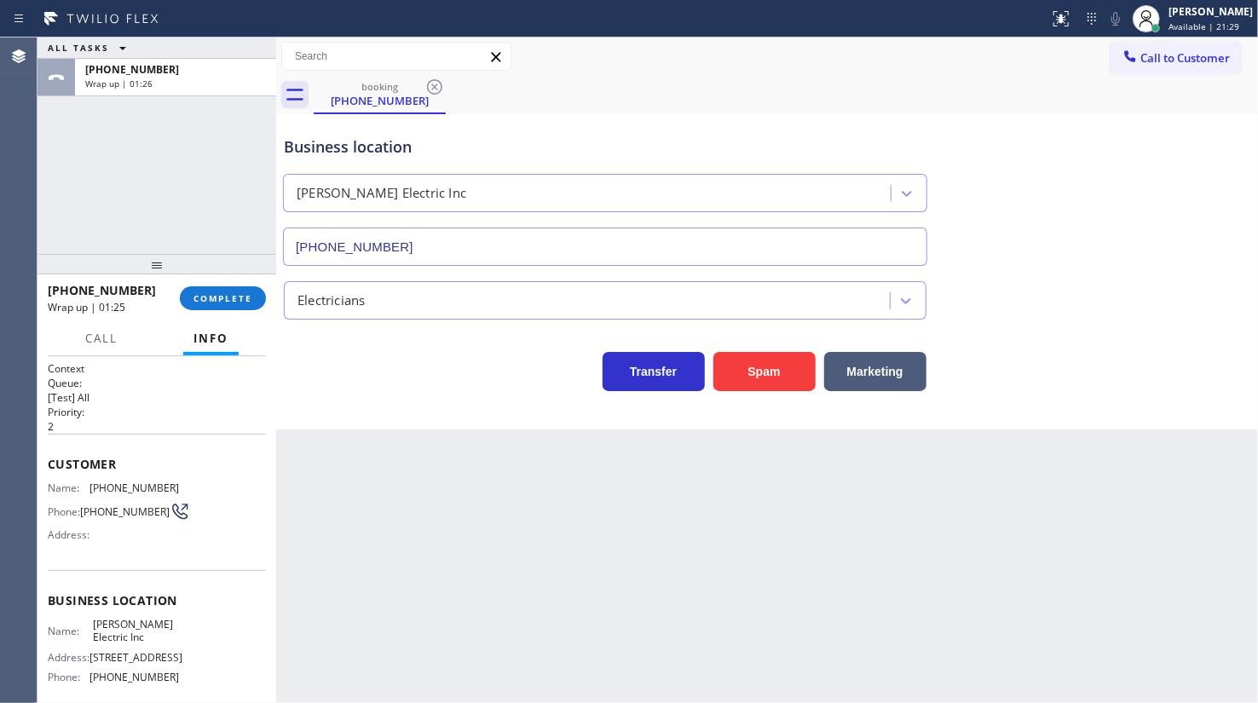
drag, startPoint x: 210, startPoint y: 316, endPoint x: 216, endPoint y: 304, distance: 13.3
click at [212, 314] on div "+18622422015 Wrap up | 01:25 COMPLETE" at bounding box center [157, 298] width 218 height 44
click at [219, 298] on span "COMPLETE" at bounding box center [222, 298] width 59 height 12
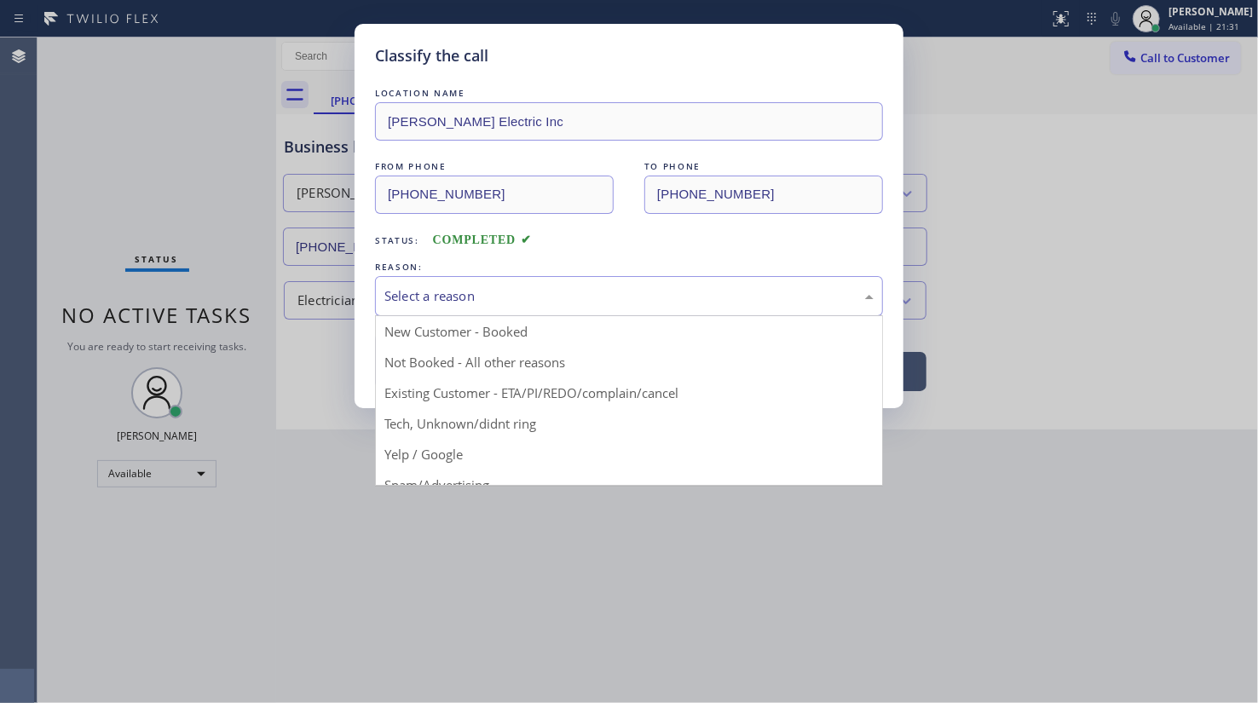
click at [434, 292] on div "Select a reason" at bounding box center [628, 296] width 489 height 20
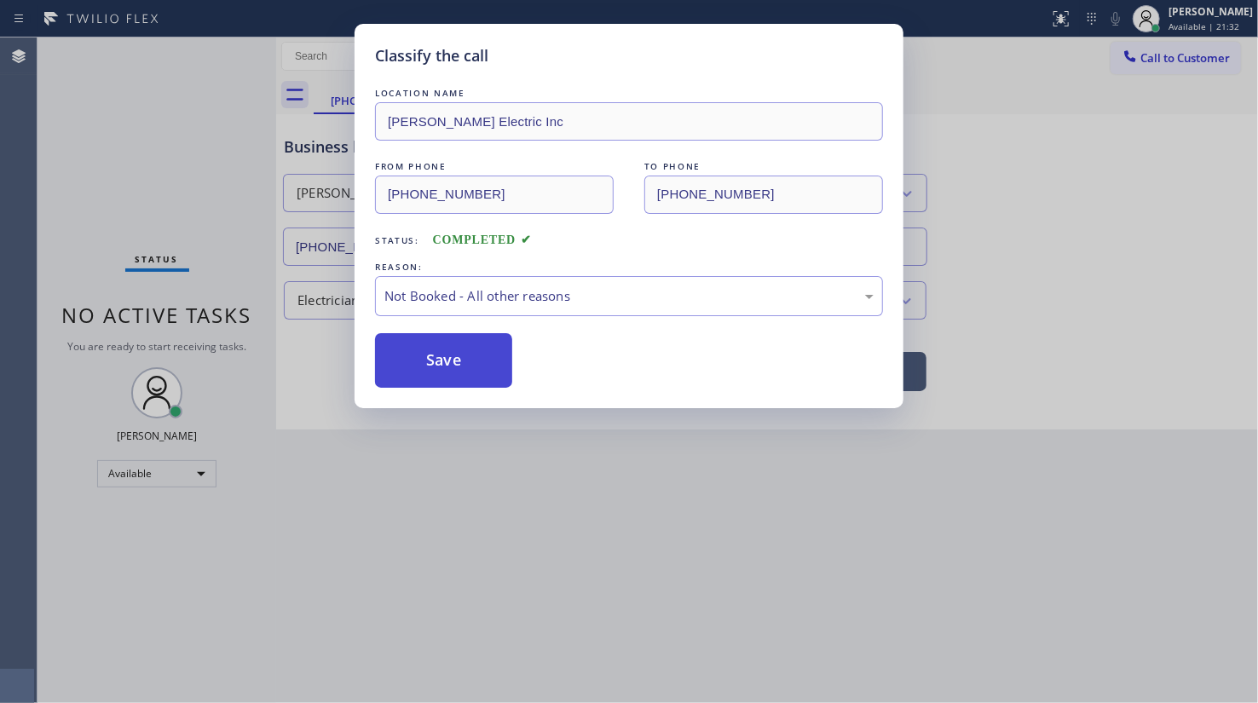
click at [423, 349] on button "Save" at bounding box center [443, 360] width 137 height 55
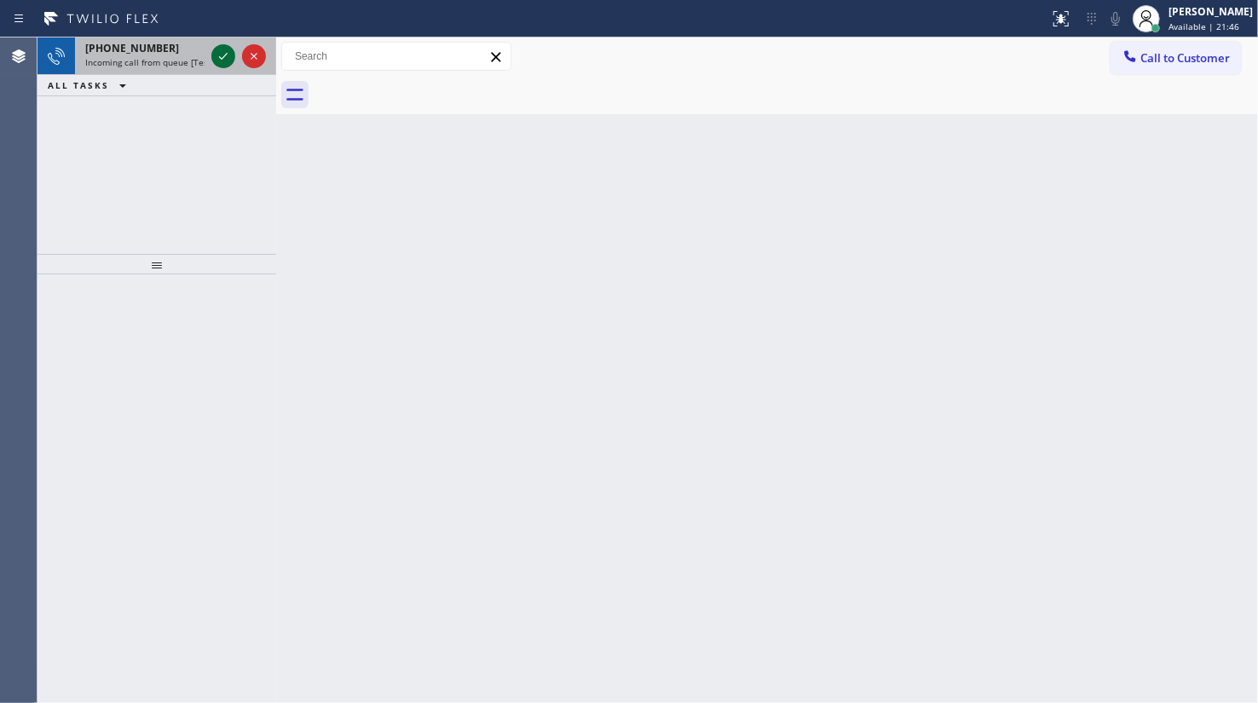
click at [215, 58] on icon at bounding box center [223, 56] width 20 height 20
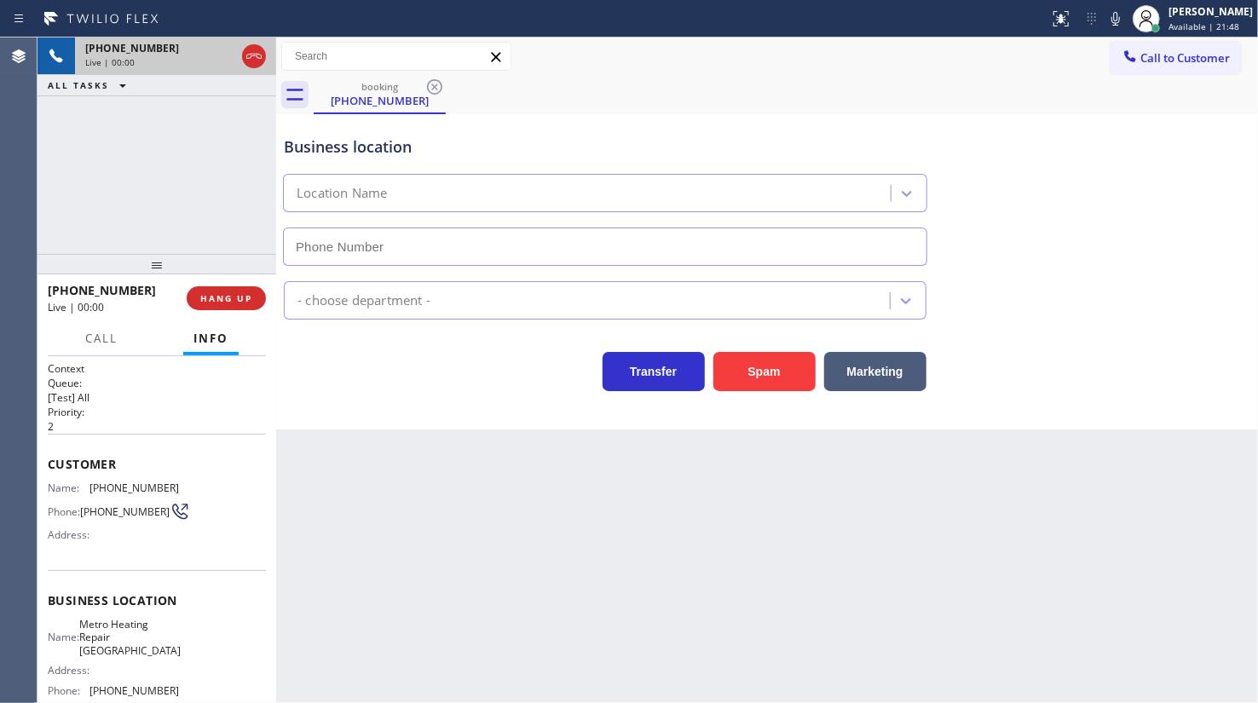
type input "(510) 737-7917"
click at [225, 296] on span "HANG UP" at bounding box center [226, 298] width 52 height 12
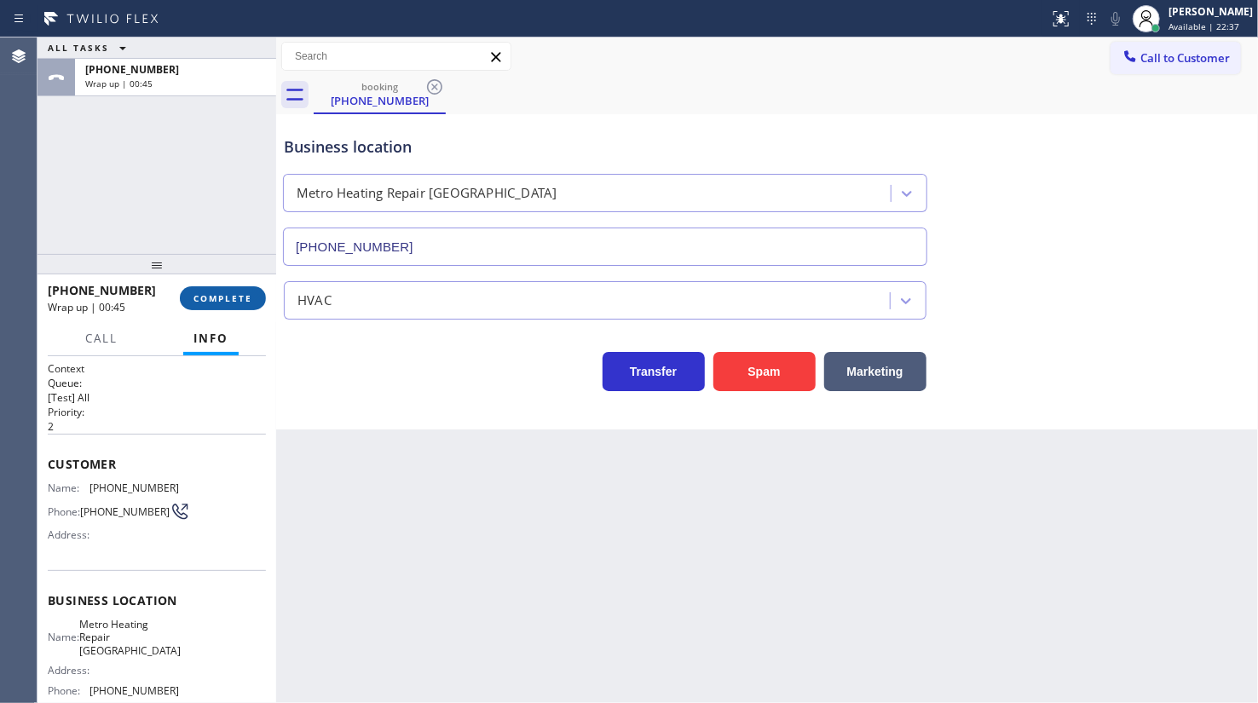
click at [204, 287] on button "COMPLETE" at bounding box center [223, 298] width 86 height 24
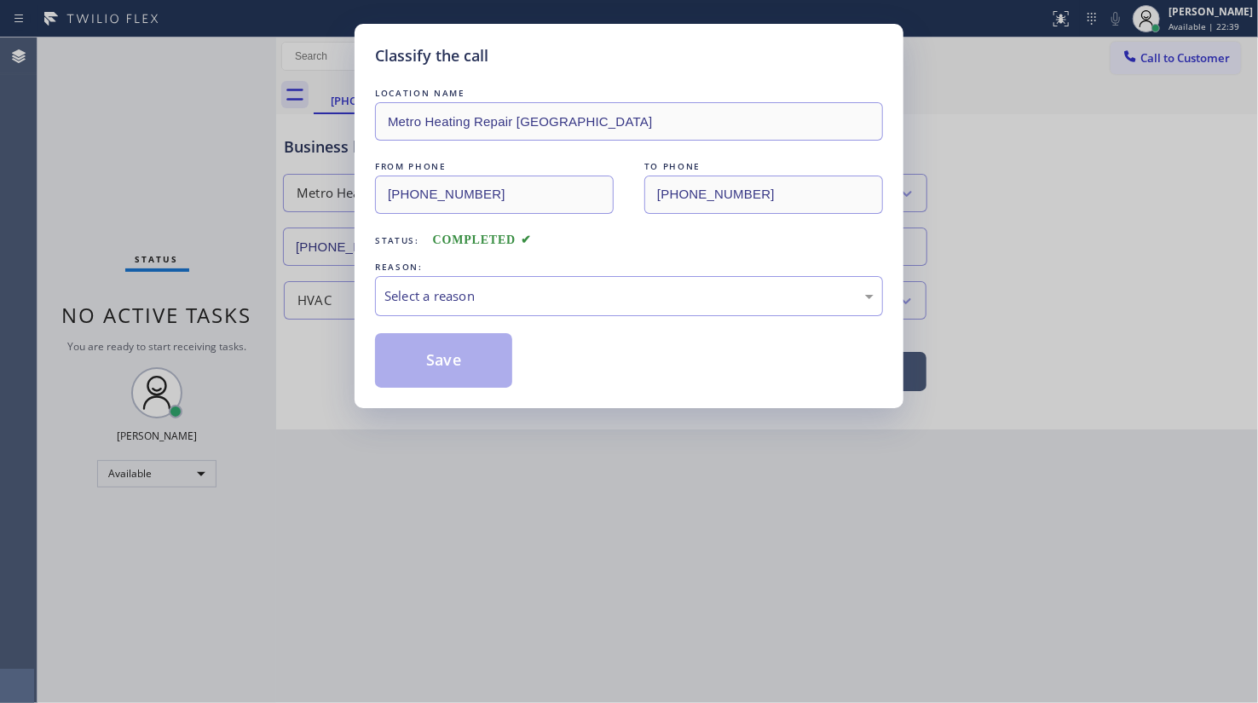
click at [448, 305] on div "Select a reason" at bounding box center [629, 296] width 508 height 40
click at [429, 367] on button "Save" at bounding box center [443, 360] width 137 height 55
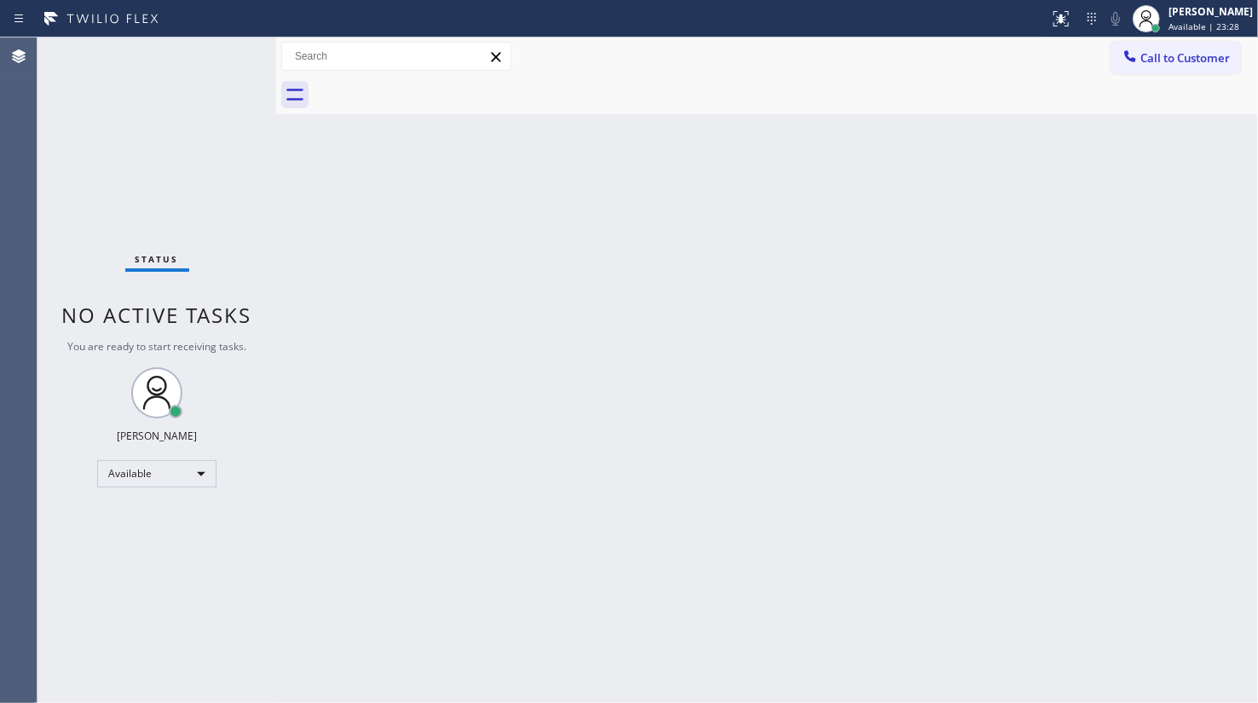
click at [397, 258] on div "Back to Dashboard Change Sender ID Customers Technicians Select a contact Outbo…" at bounding box center [767, 369] width 982 height 665
click at [771, 176] on div "Back to Dashboard Change Sender ID Customers Technicians Select a contact Outbo…" at bounding box center [767, 369] width 982 height 665
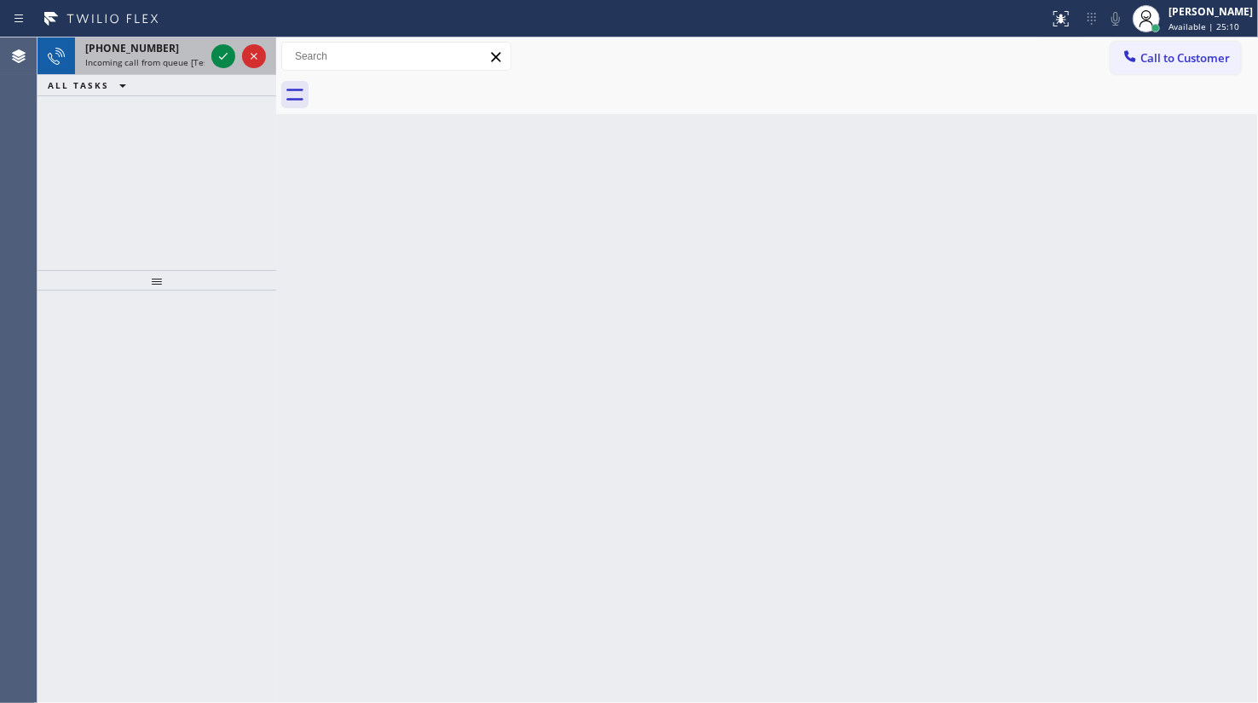
click at [150, 49] on span "[PHONE_NUMBER]" at bounding box center [132, 48] width 94 height 14
click at [152, 50] on span "[PHONE_NUMBER]" at bounding box center [132, 48] width 94 height 14
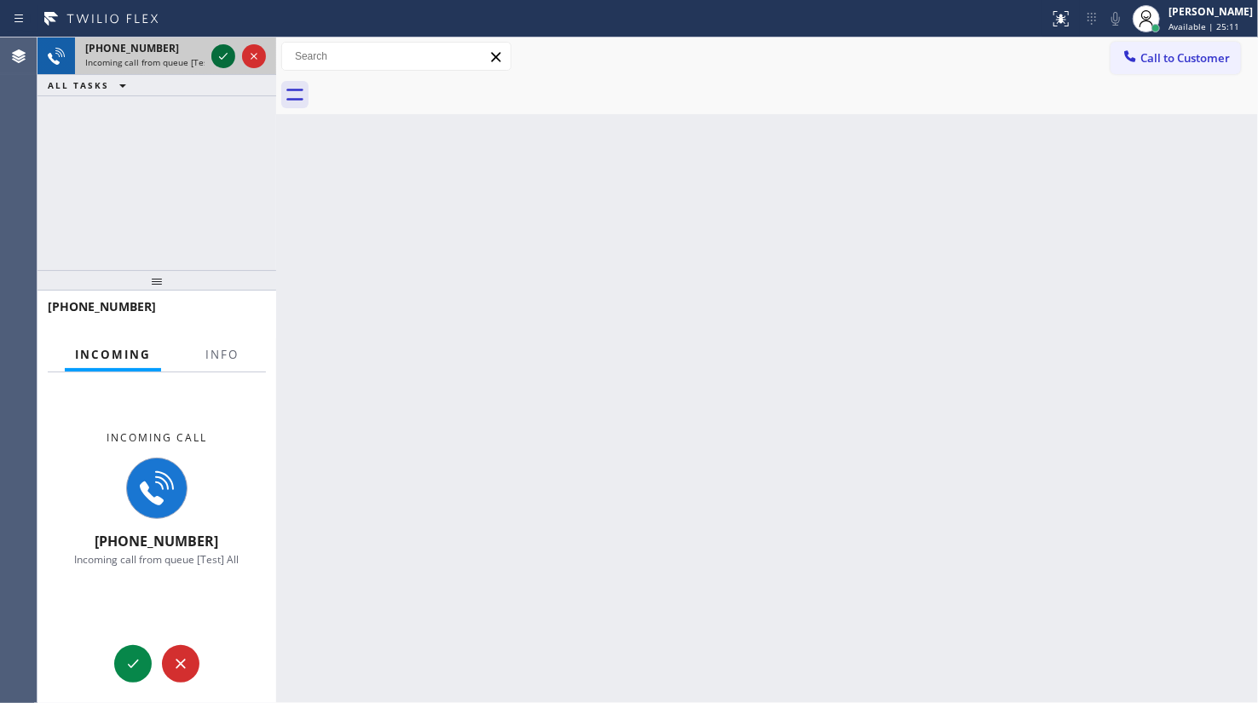
click at [225, 55] on icon at bounding box center [223, 56] width 9 height 7
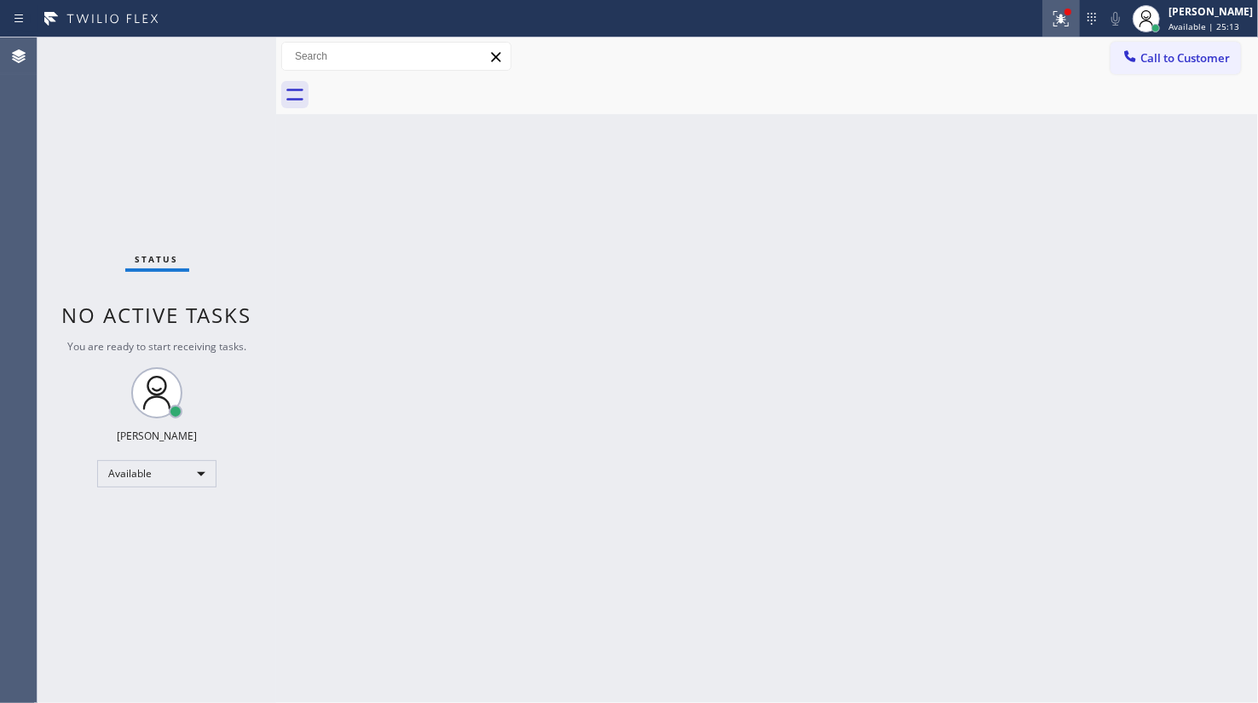
click at [1069, 17] on icon at bounding box center [1061, 19] width 20 height 20
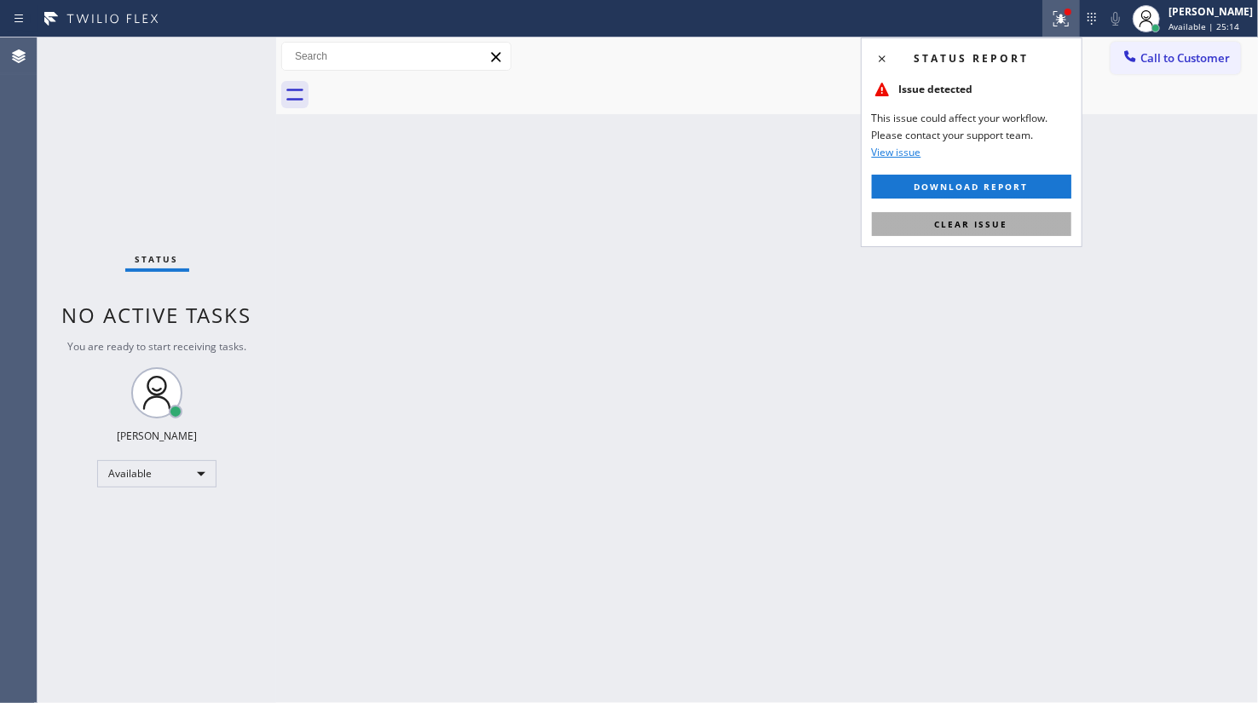
click at [1023, 212] on button "Clear issue" at bounding box center [971, 224] width 199 height 24
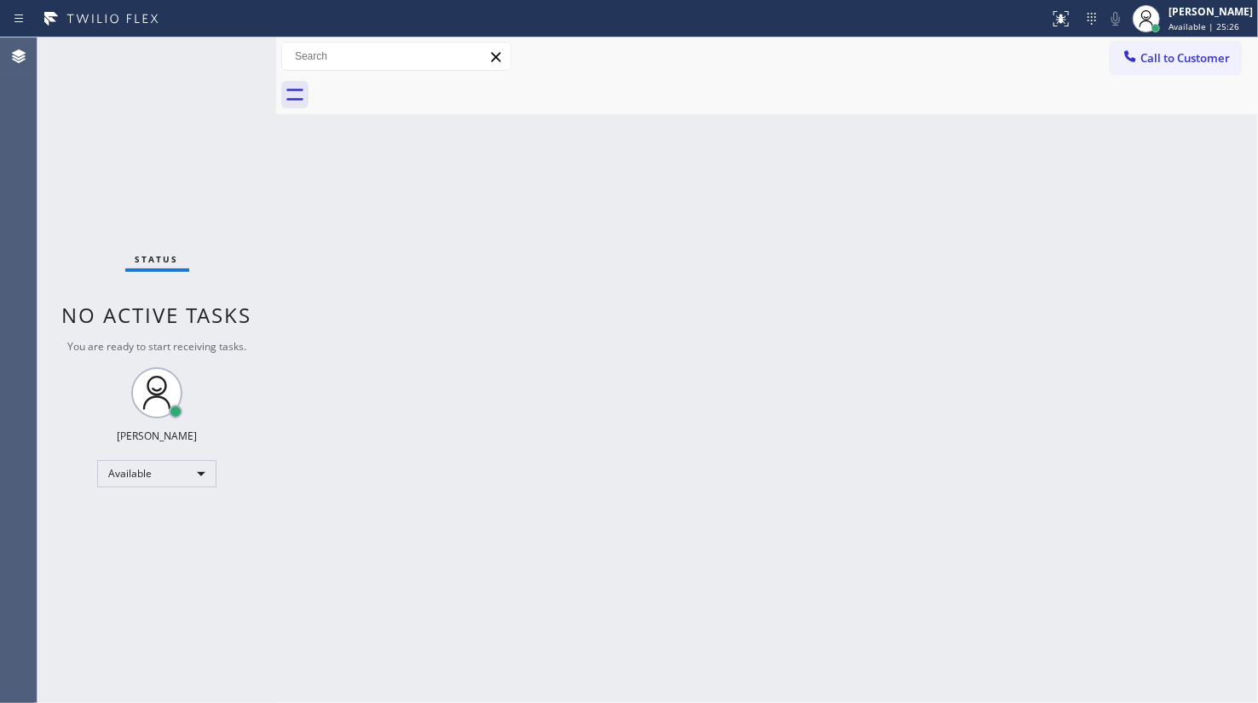
click at [1212, 348] on div "Back to Dashboard Change Sender ID Customers Technicians Select a contact Outbo…" at bounding box center [767, 369] width 982 height 665
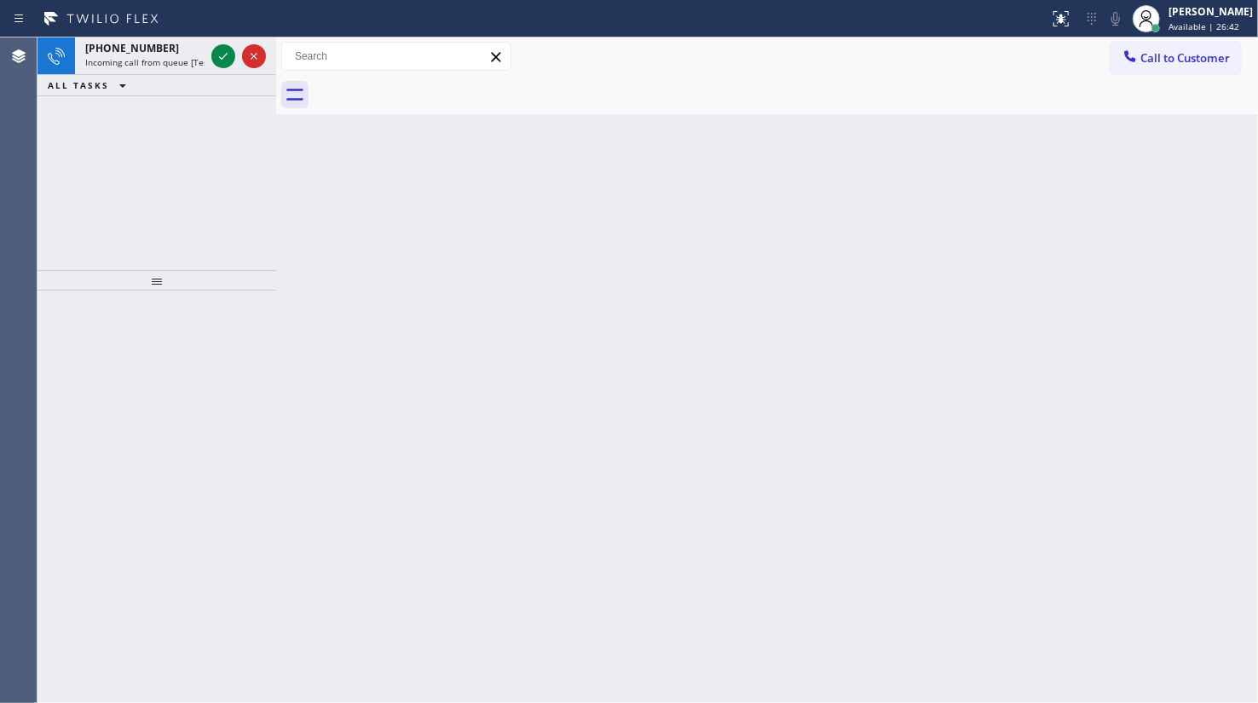
click at [112, 89] on icon at bounding box center [122, 85] width 20 height 20
click at [211, 102] on div "[PHONE_NUMBER] Incoming call from queue [Test] All ALL TASKS ALL TASKS ACTIVE T…" at bounding box center [156, 153] width 239 height 233
click at [210, 98] on div "[PHONE_NUMBER] Incoming call from queue [Test] All ALL TASKS ALL TASKS ACTIVE T…" at bounding box center [156, 153] width 239 height 233
click at [218, 66] on icon at bounding box center [223, 56] width 20 height 20
click at [217, 64] on icon at bounding box center [223, 56] width 20 height 20
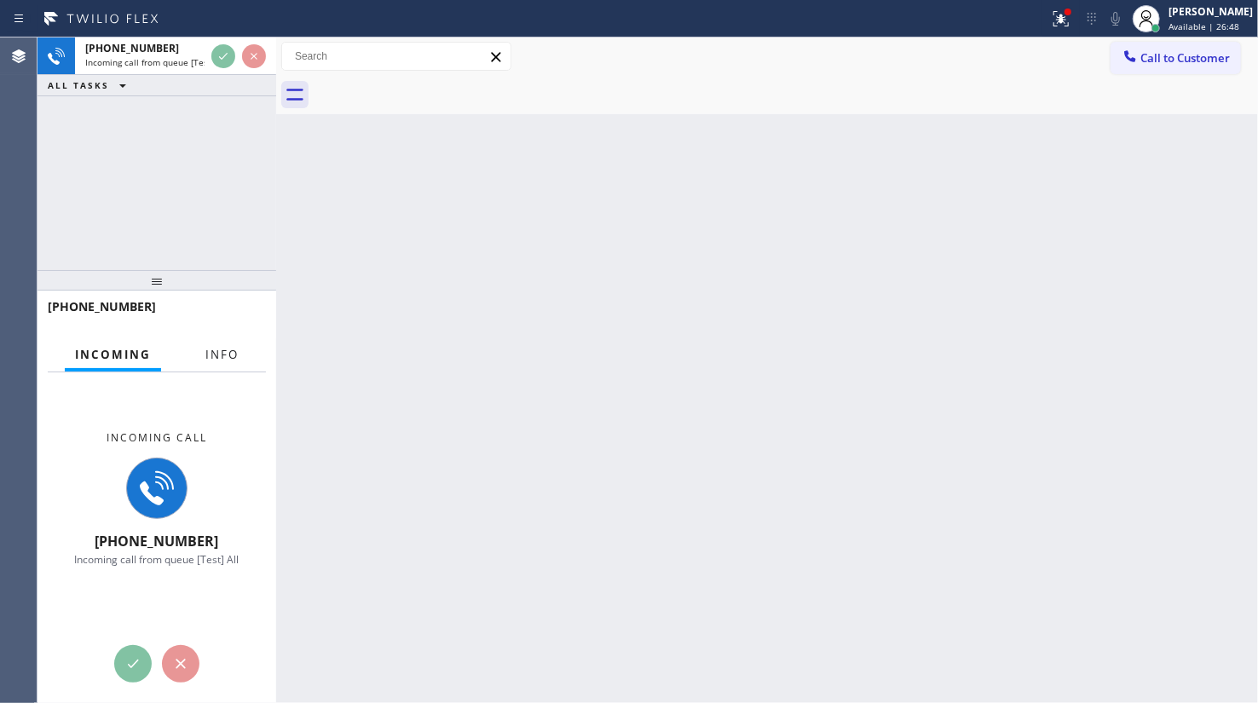
click at [237, 356] on span "Info" at bounding box center [221, 354] width 33 height 15
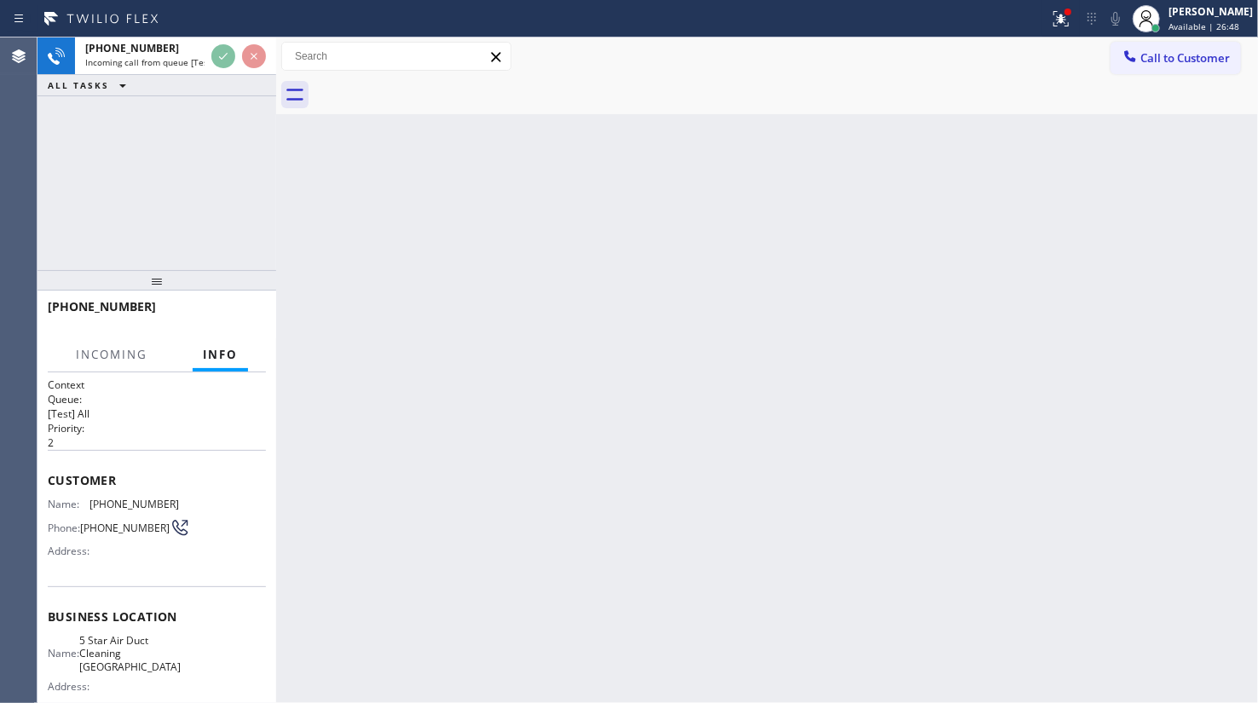
click at [235, 357] on span "Info" at bounding box center [220, 354] width 35 height 15
click at [235, 356] on span "Info" at bounding box center [220, 354] width 35 height 15
click at [1064, 9] on icon at bounding box center [1061, 19] width 20 height 20
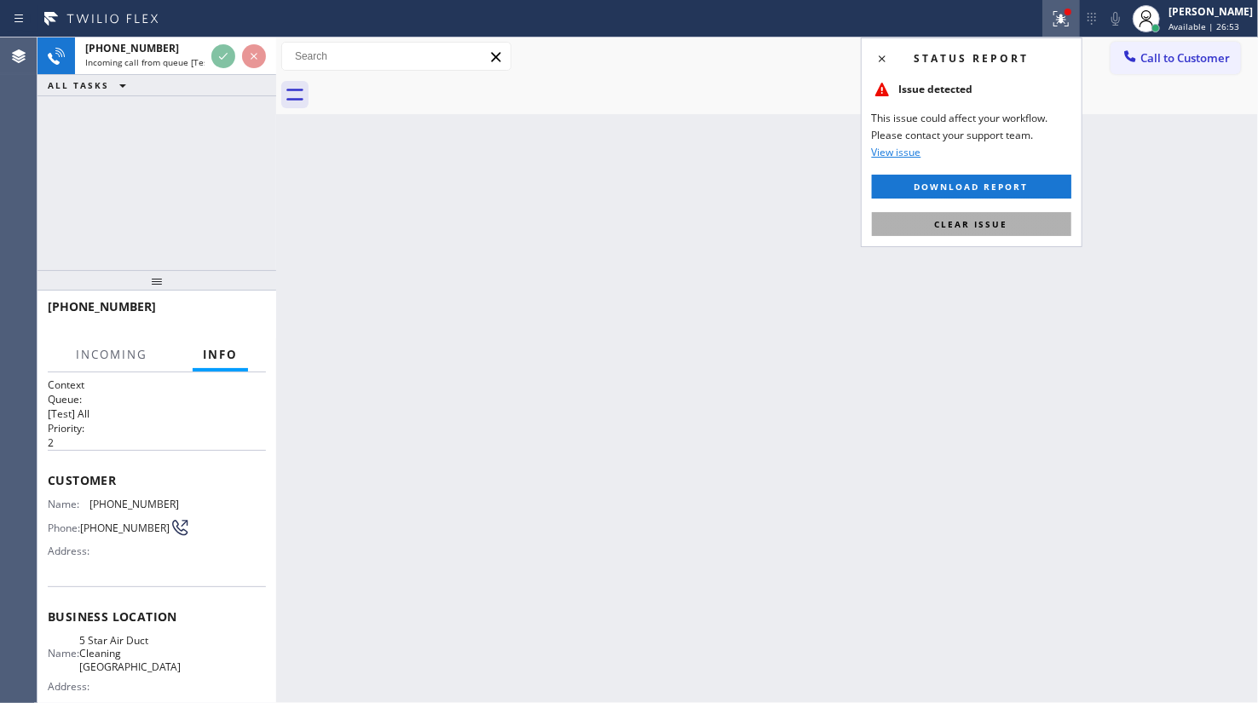
click at [1046, 216] on button "Clear issue" at bounding box center [971, 224] width 199 height 24
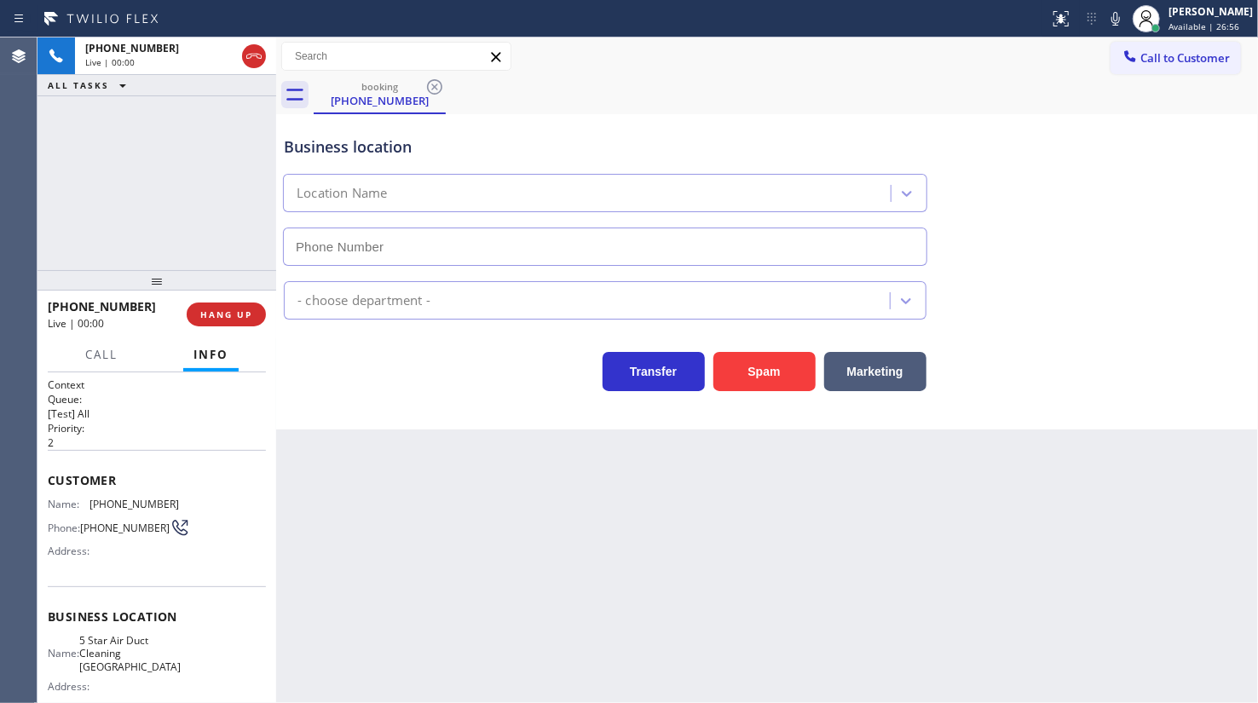
type input "[PHONE_NUMBER]"
click at [222, 314] on span "HANG UP" at bounding box center [226, 314] width 52 height 12
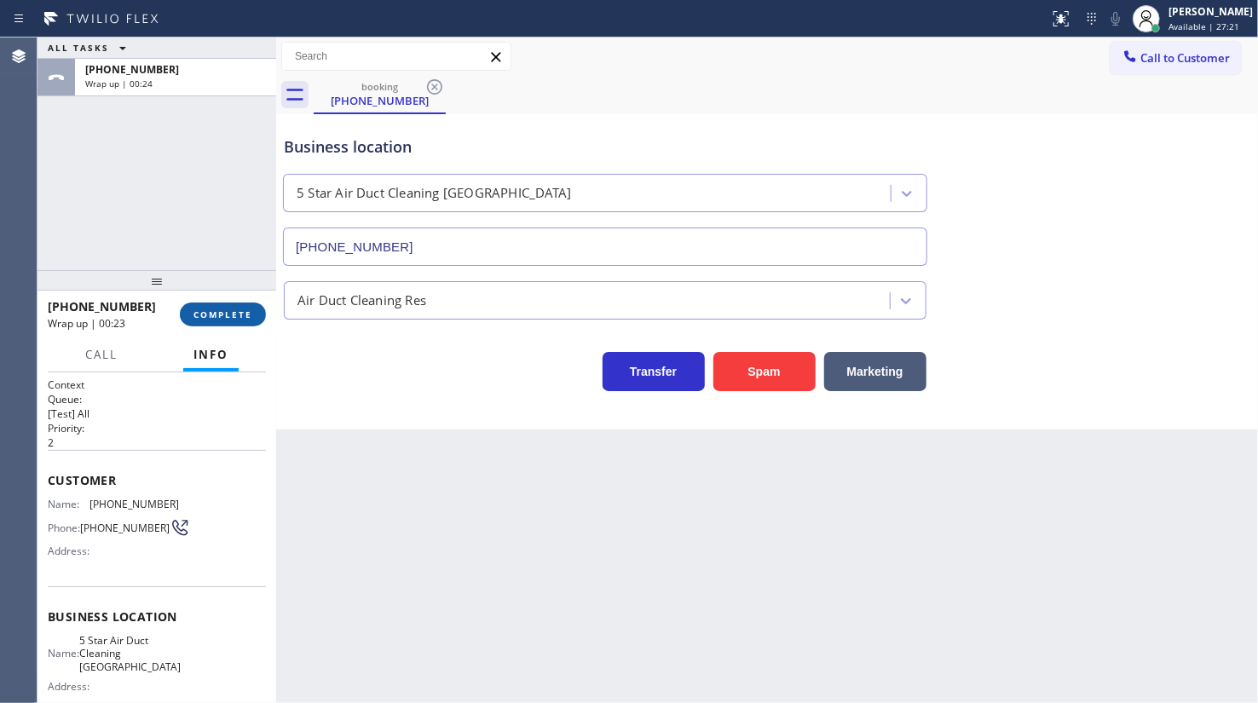
click at [217, 317] on span "COMPLETE" at bounding box center [222, 314] width 59 height 12
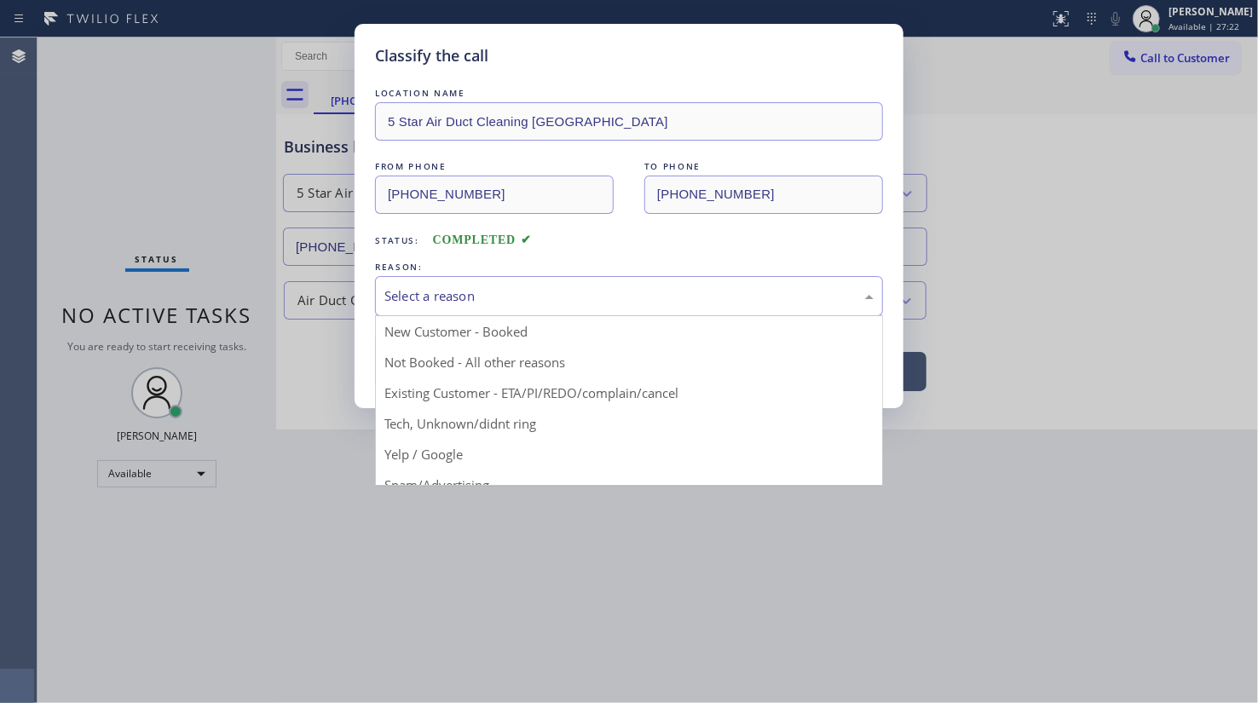
click at [439, 282] on div "Select a reason" at bounding box center [629, 296] width 508 height 40
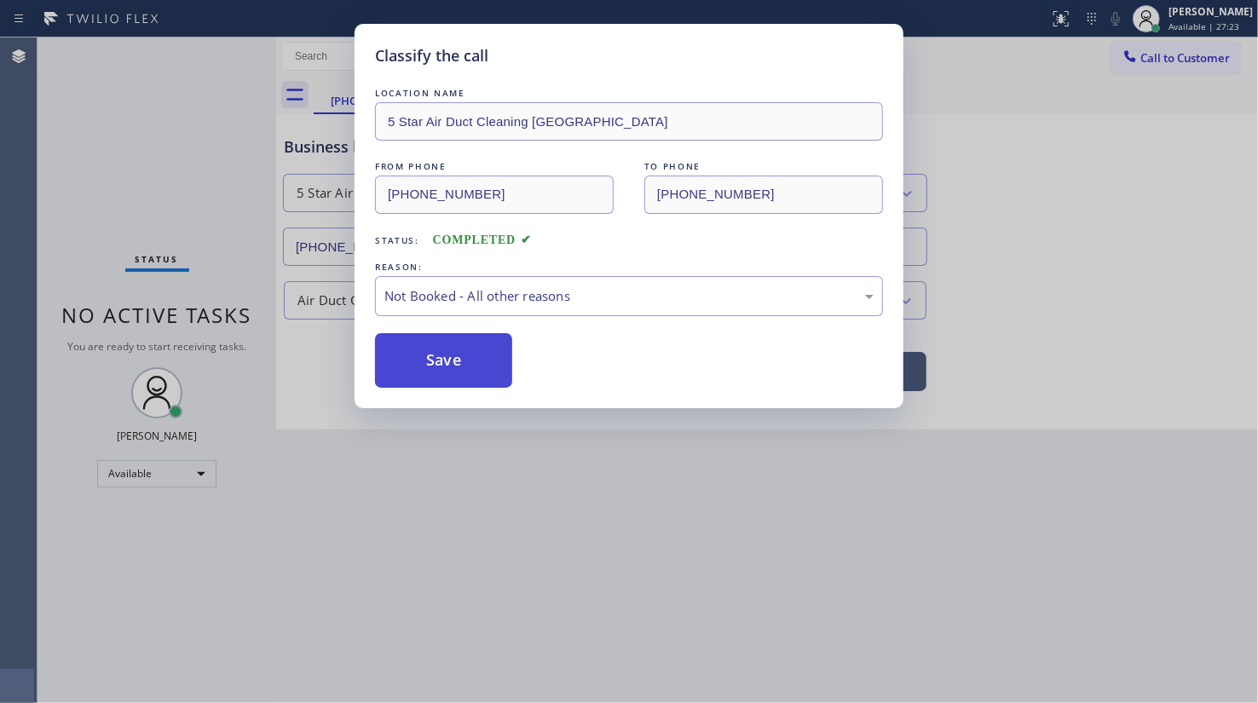
click at [418, 358] on button "Save" at bounding box center [443, 360] width 137 height 55
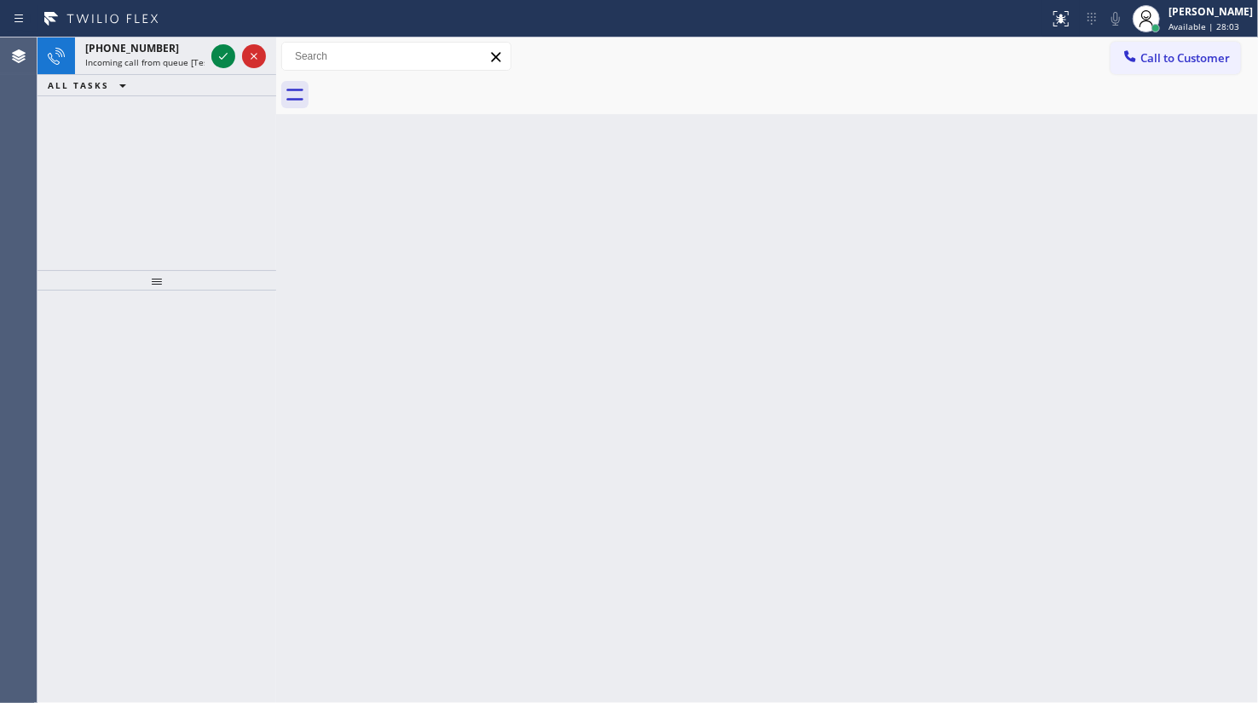
click at [165, 176] on div "[PHONE_NUMBER] Incoming call from queue [Test] All ALL TASKS ALL TASKS ACTIVE T…" at bounding box center [156, 153] width 239 height 233
click at [214, 64] on icon at bounding box center [223, 56] width 20 height 20
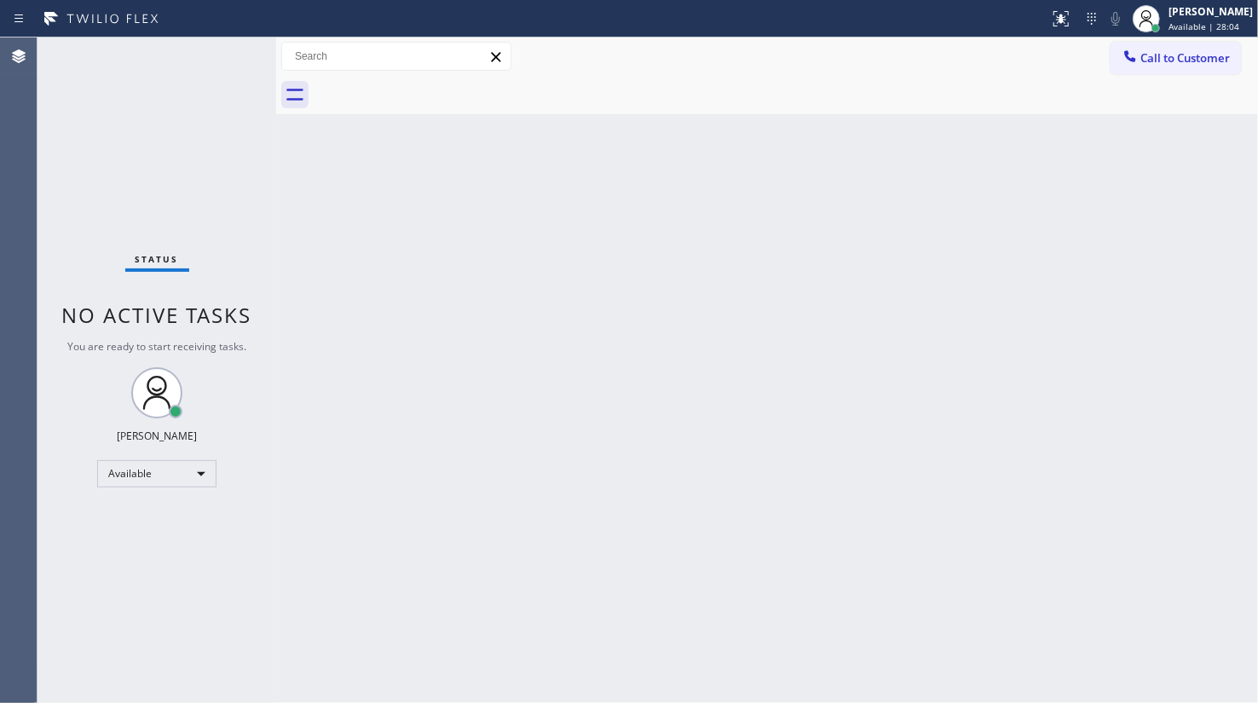
click at [233, 57] on div "Status No active tasks You are ready to start receiving tasks. JENIZA ALCAYDE A…" at bounding box center [156, 369] width 239 height 665
click at [1049, 9] on div at bounding box center [1060, 19] width 37 height 20
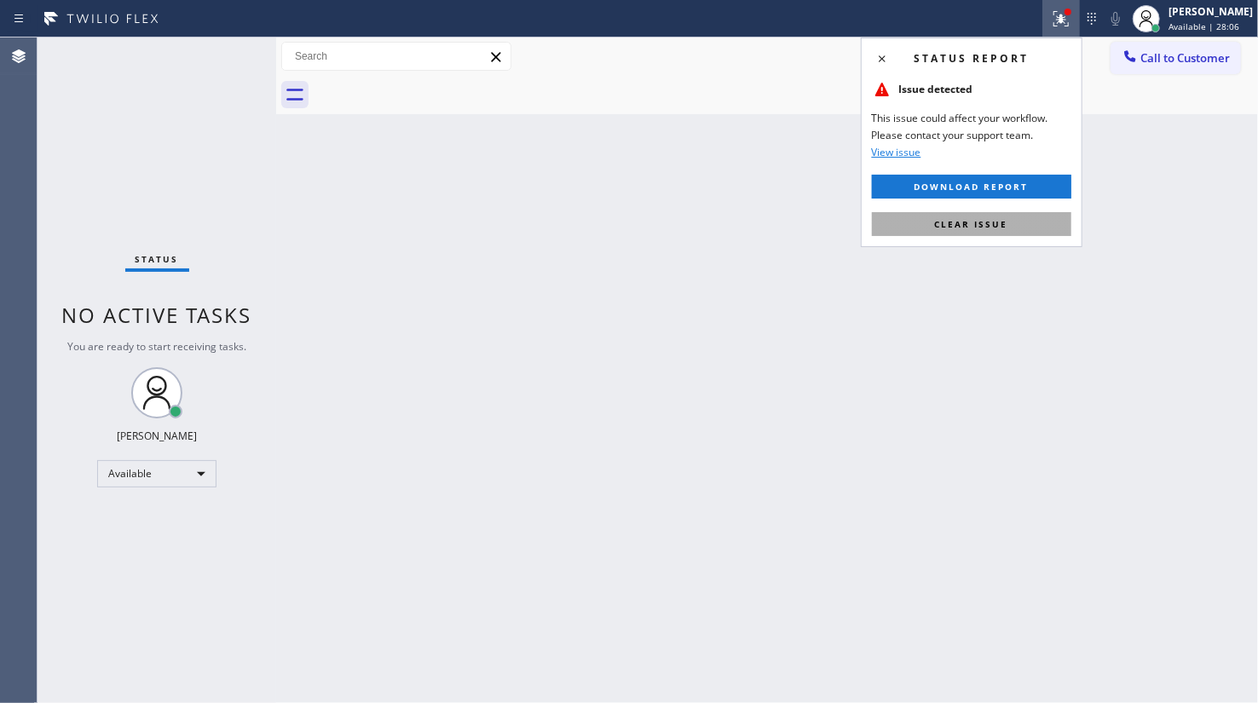
click at [1033, 212] on button "Clear issue" at bounding box center [971, 224] width 199 height 24
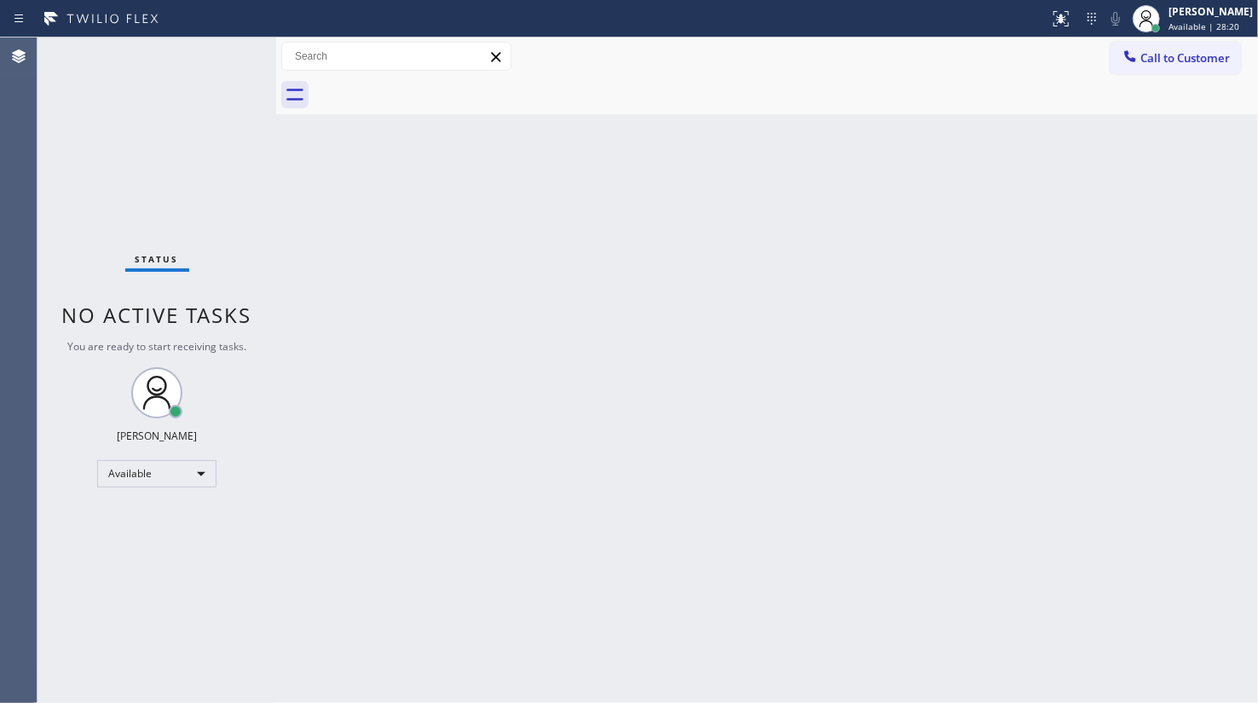
click at [412, 364] on div "Back to Dashboard Change Sender ID Customers Technicians Select a contact Outbo…" at bounding box center [767, 369] width 982 height 665
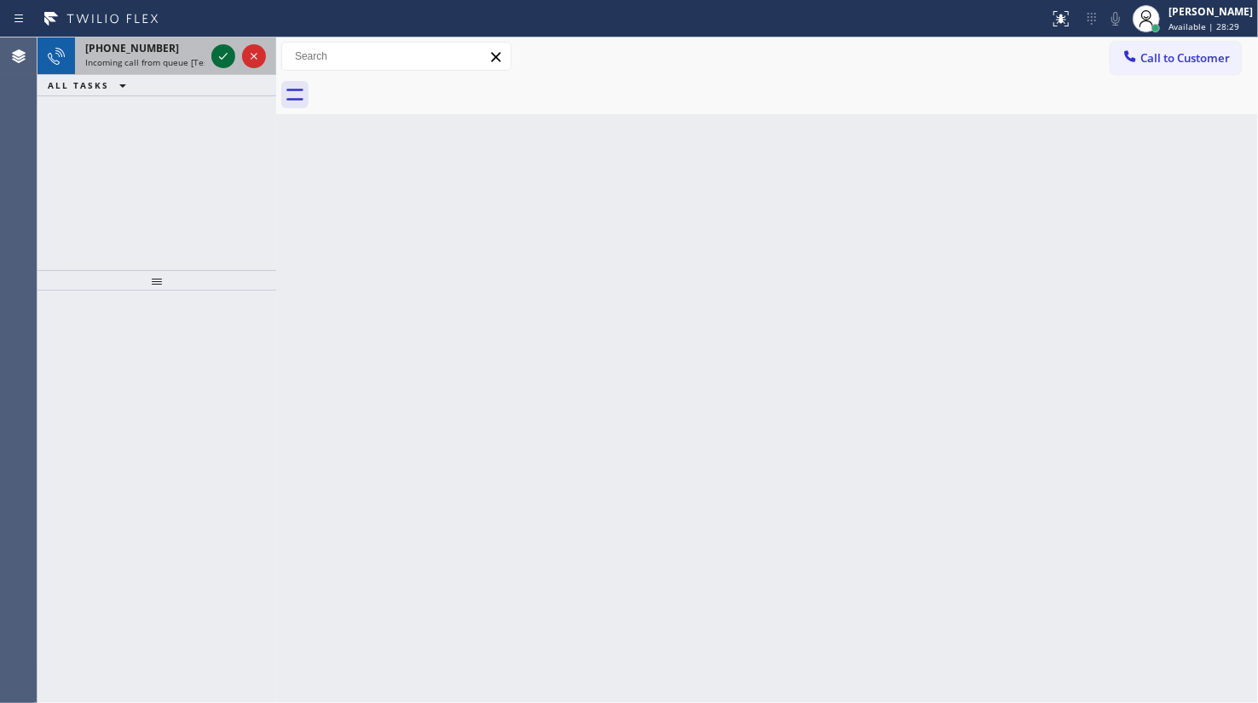
click at [228, 57] on icon at bounding box center [223, 56] width 20 height 20
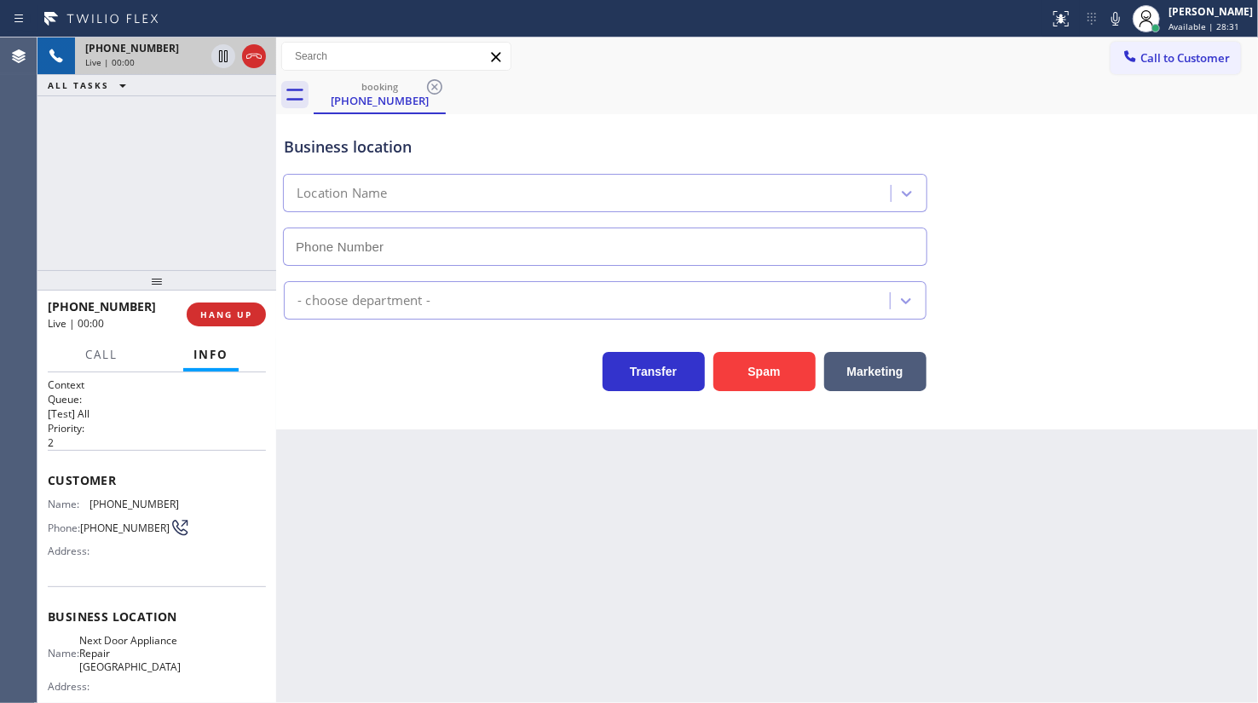
type input "[PHONE_NUMBER]"
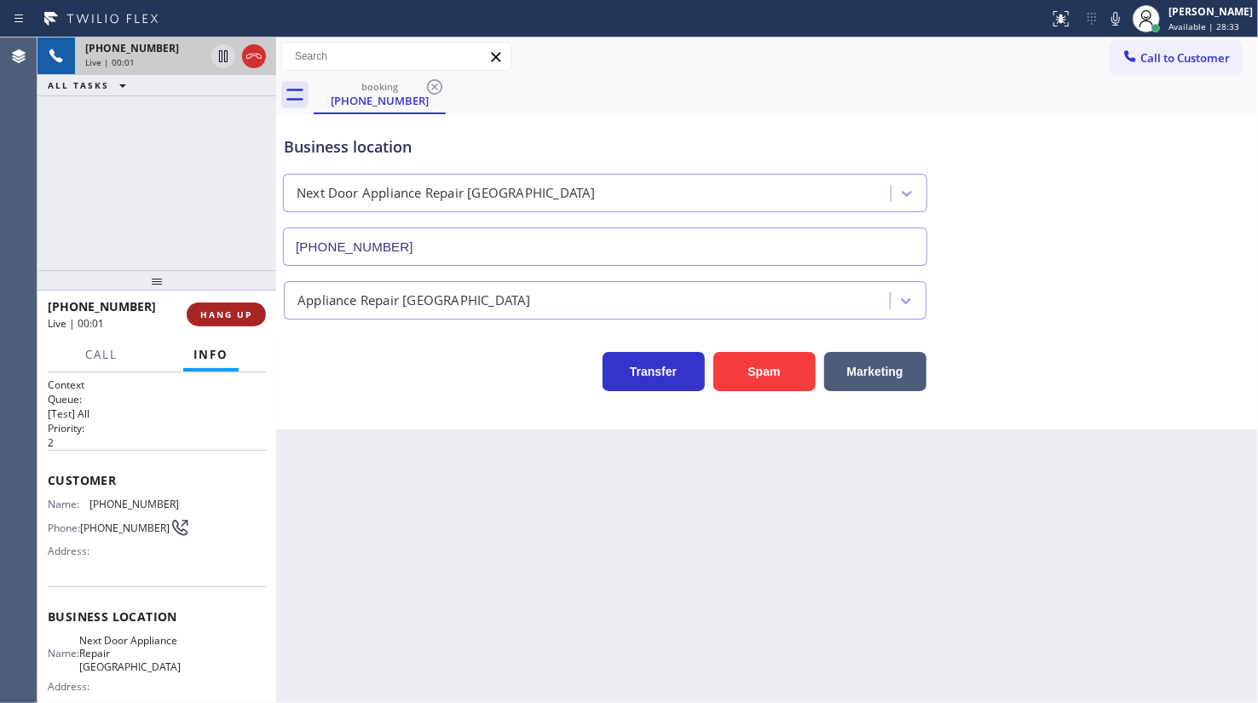
click at [230, 320] on button "HANG UP" at bounding box center [226, 314] width 79 height 24
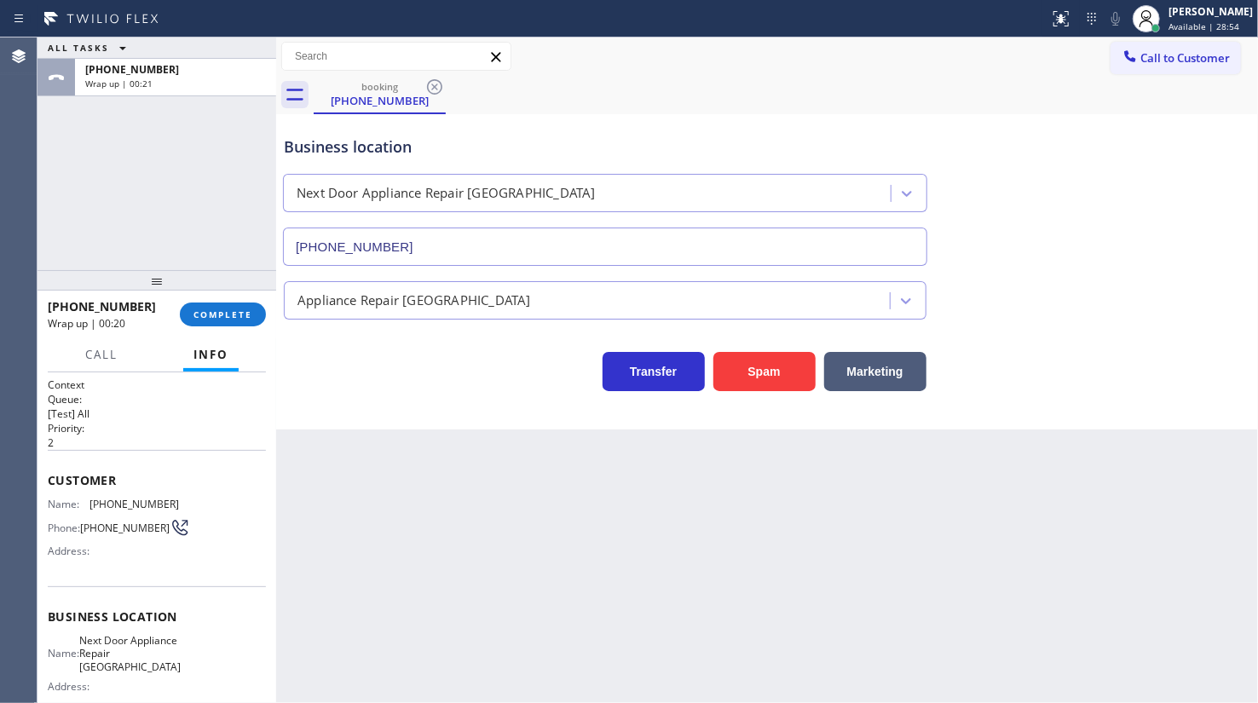
click at [1185, 304] on div "Appliance Repair [GEOGRAPHIC_DATA]" at bounding box center [766, 296] width 973 height 45
click at [253, 309] on button "COMPLETE" at bounding box center [223, 314] width 86 height 24
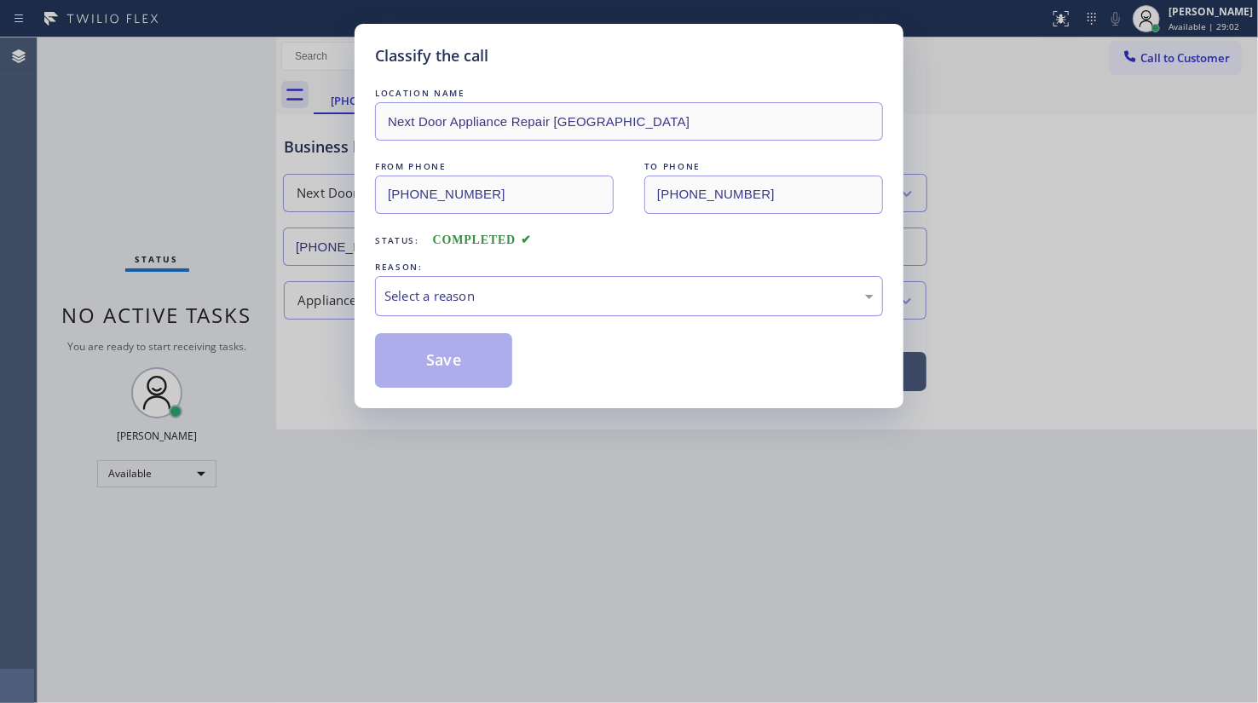
click at [513, 293] on div "Select a reason" at bounding box center [628, 296] width 489 height 20
click at [418, 363] on button "Save" at bounding box center [443, 360] width 137 height 55
click at [423, 363] on button "Save" at bounding box center [443, 360] width 137 height 55
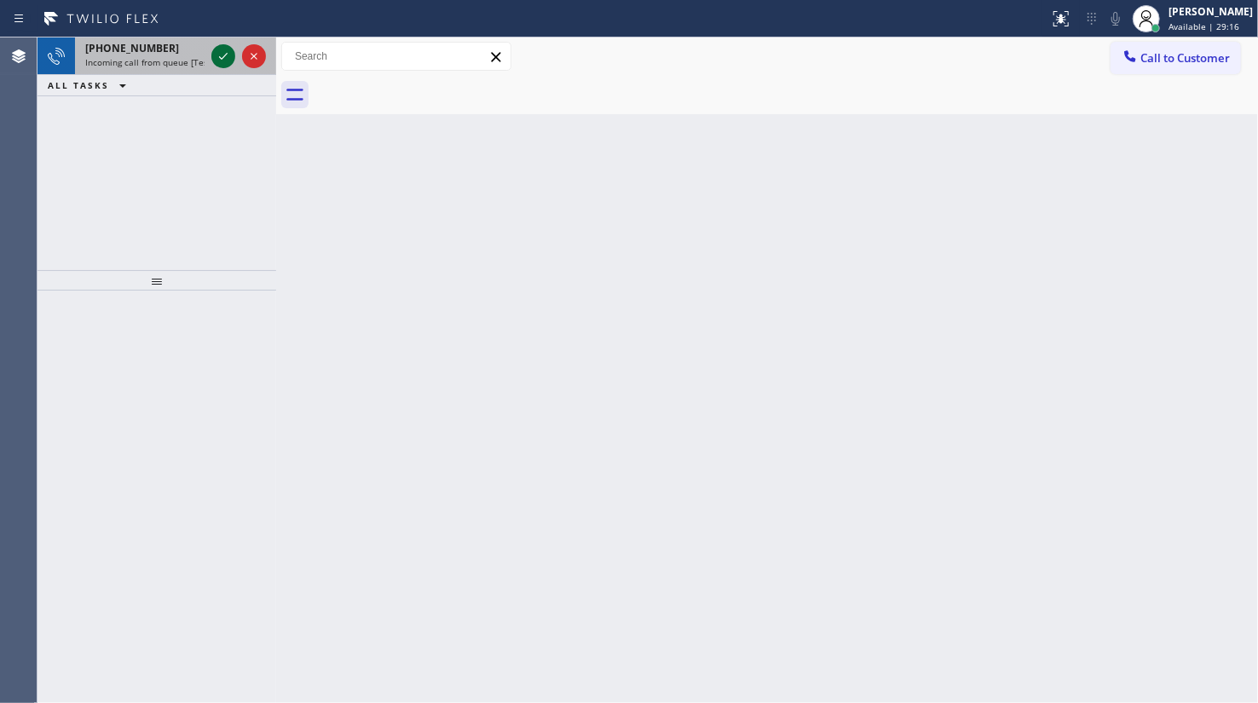
click at [223, 60] on icon at bounding box center [223, 56] width 20 height 20
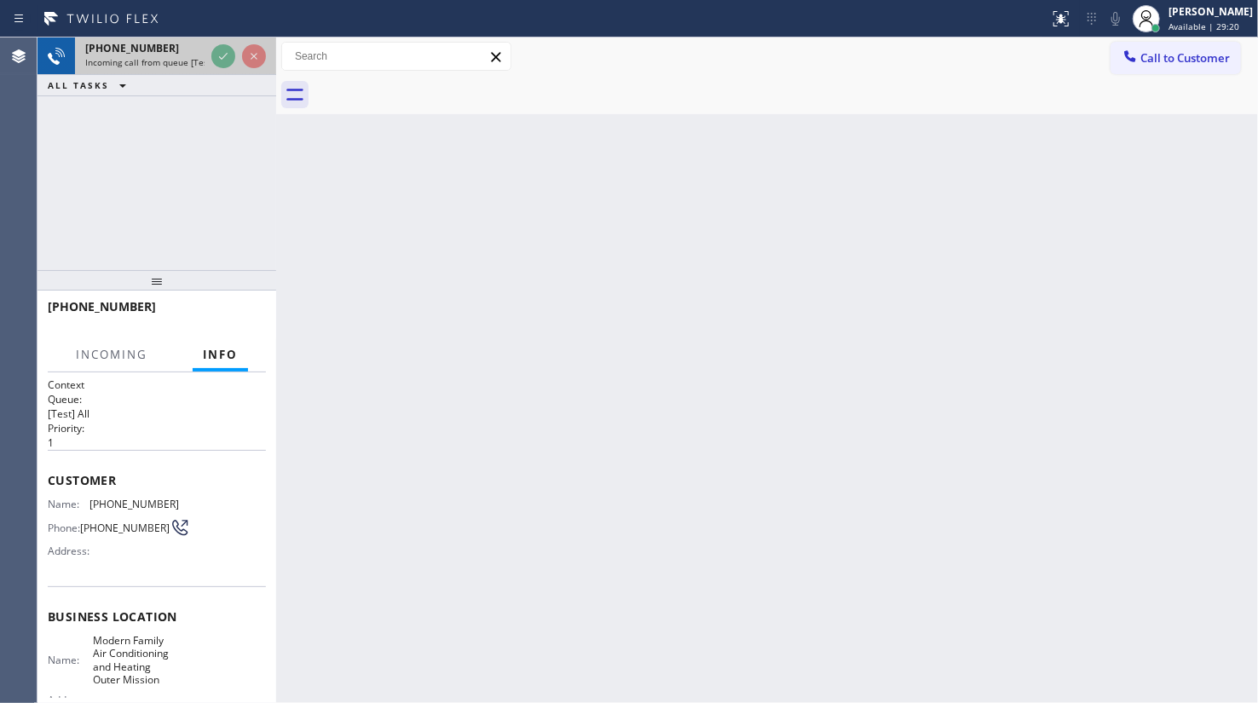
click at [239, 41] on div at bounding box center [238, 55] width 61 height 37
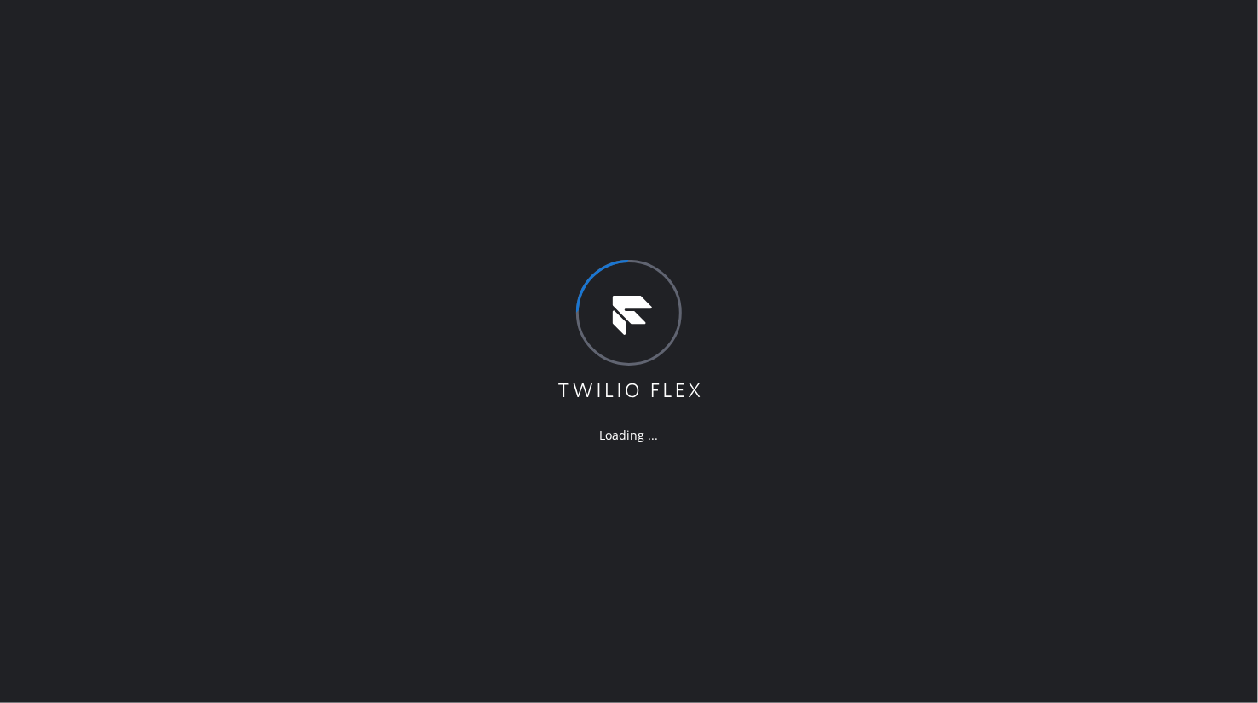
click at [92, 300] on div "Loading ..." at bounding box center [629, 351] width 1258 height 703
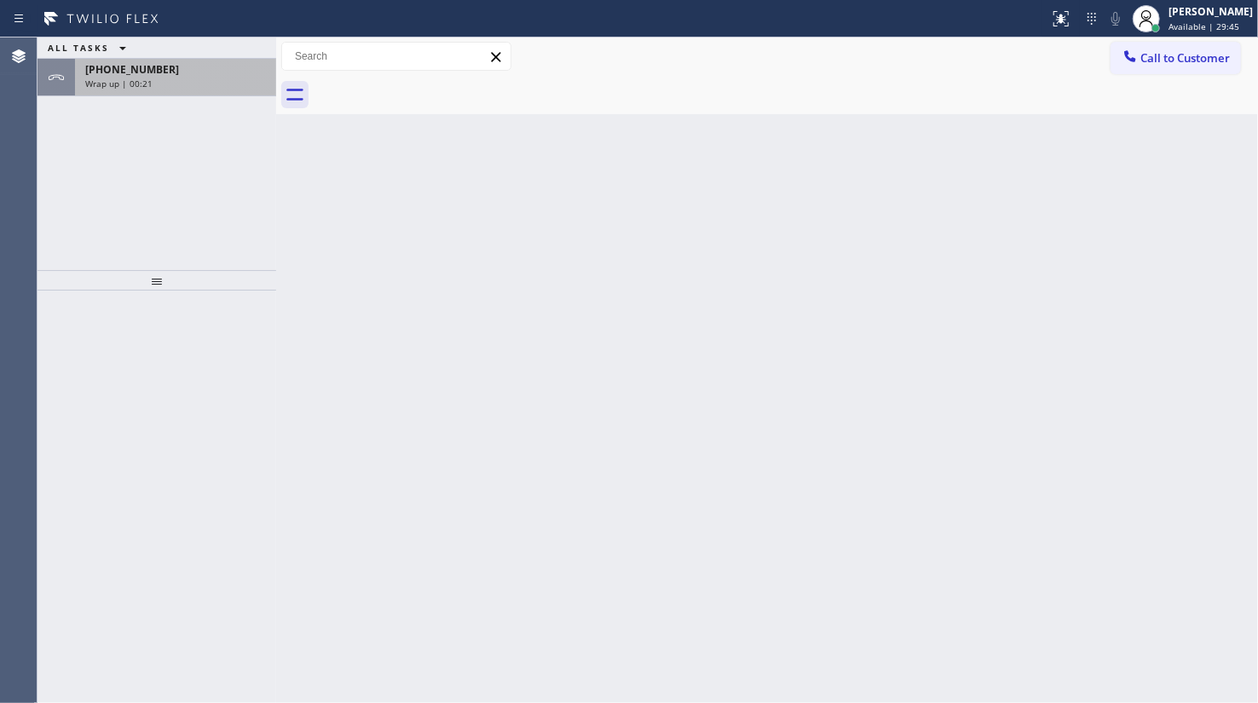
click at [200, 83] on div "Wrap up | 00:21" at bounding box center [175, 84] width 181 height 12
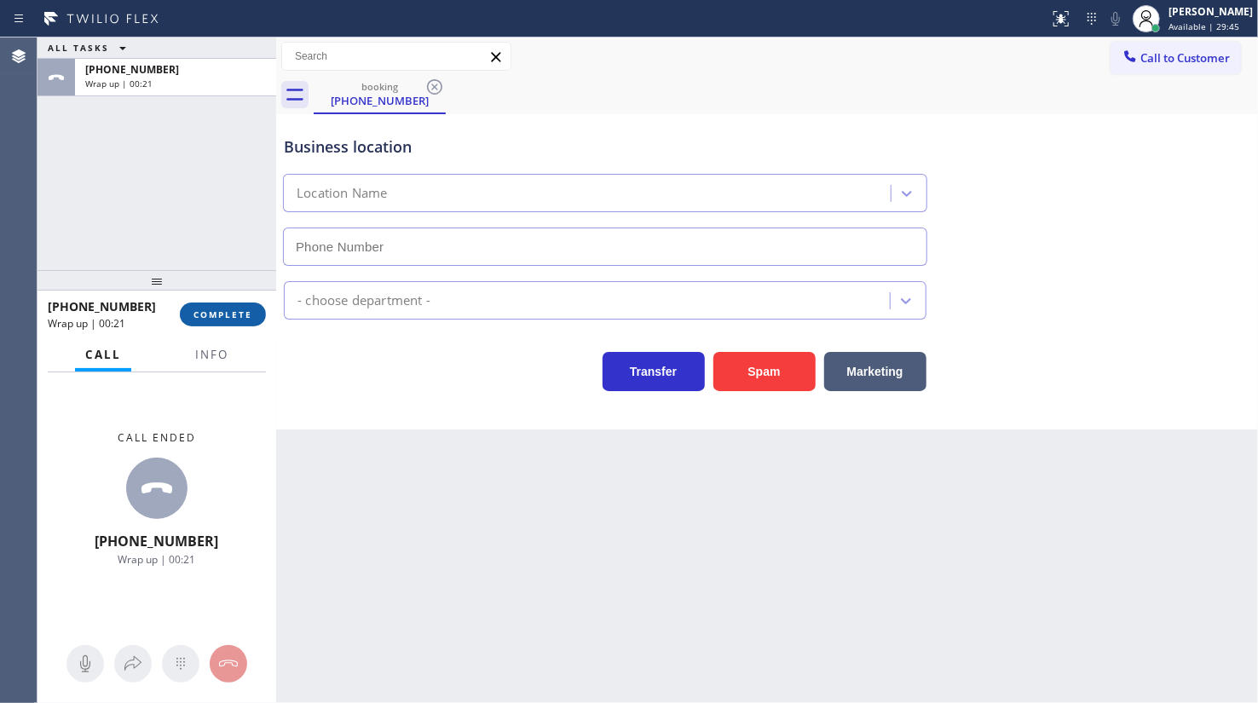
click at [232, 307] on button "COMPLETE" at bounding box center [223, 314] width 86 height 24
type input "[PHONE_NUMBER]"
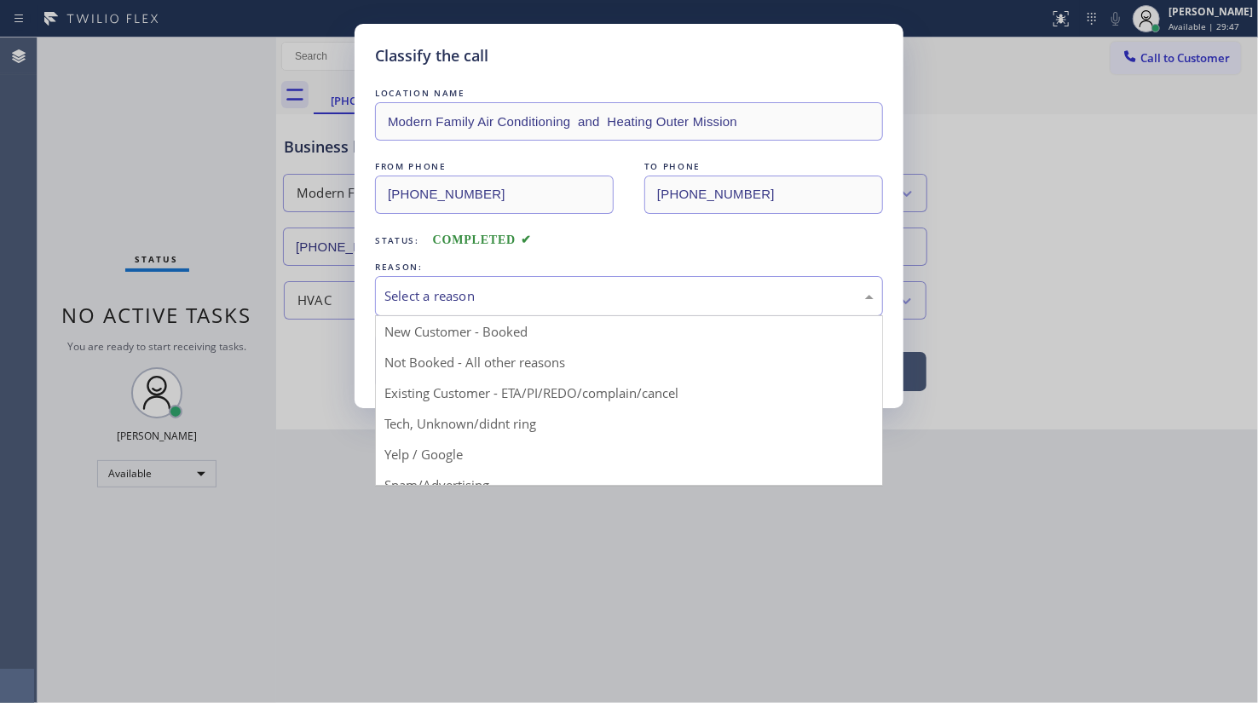
click at [419, 286] on div "Select a reason" at bounding box center [628, 296] width 489 height 20
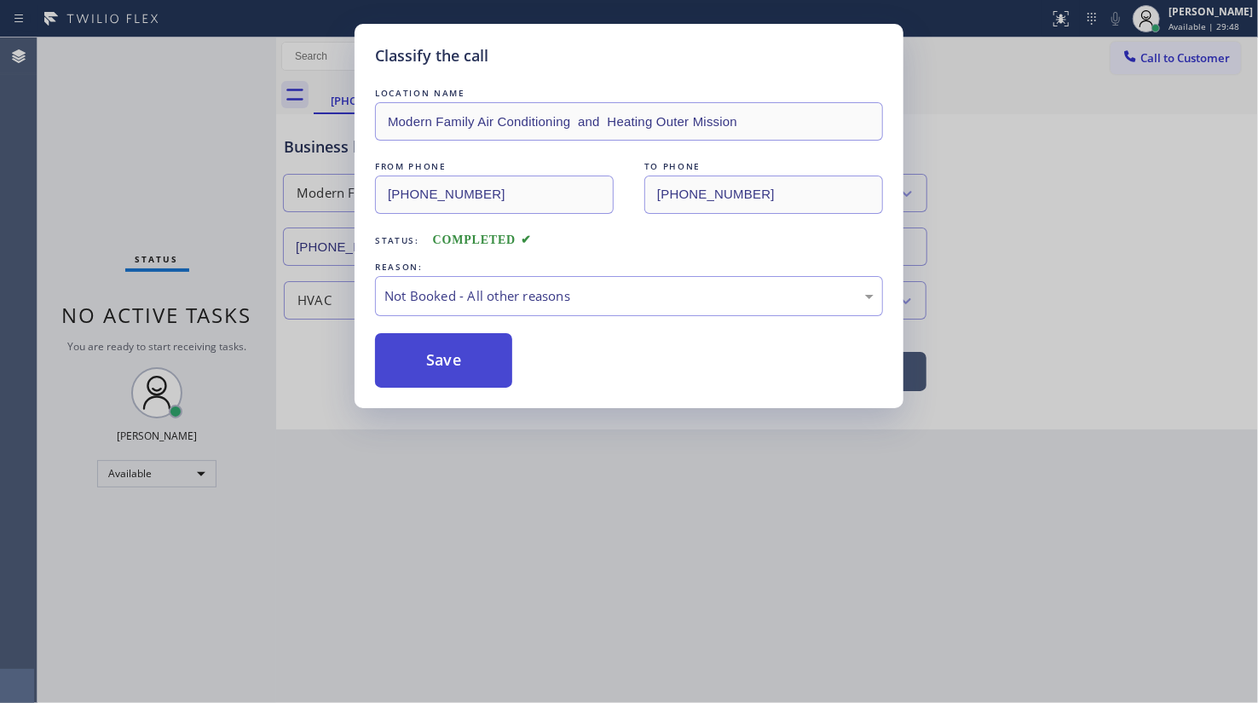
click at [417, 359] on button "Save" at bounding box center [443, 360] width 137 height 55
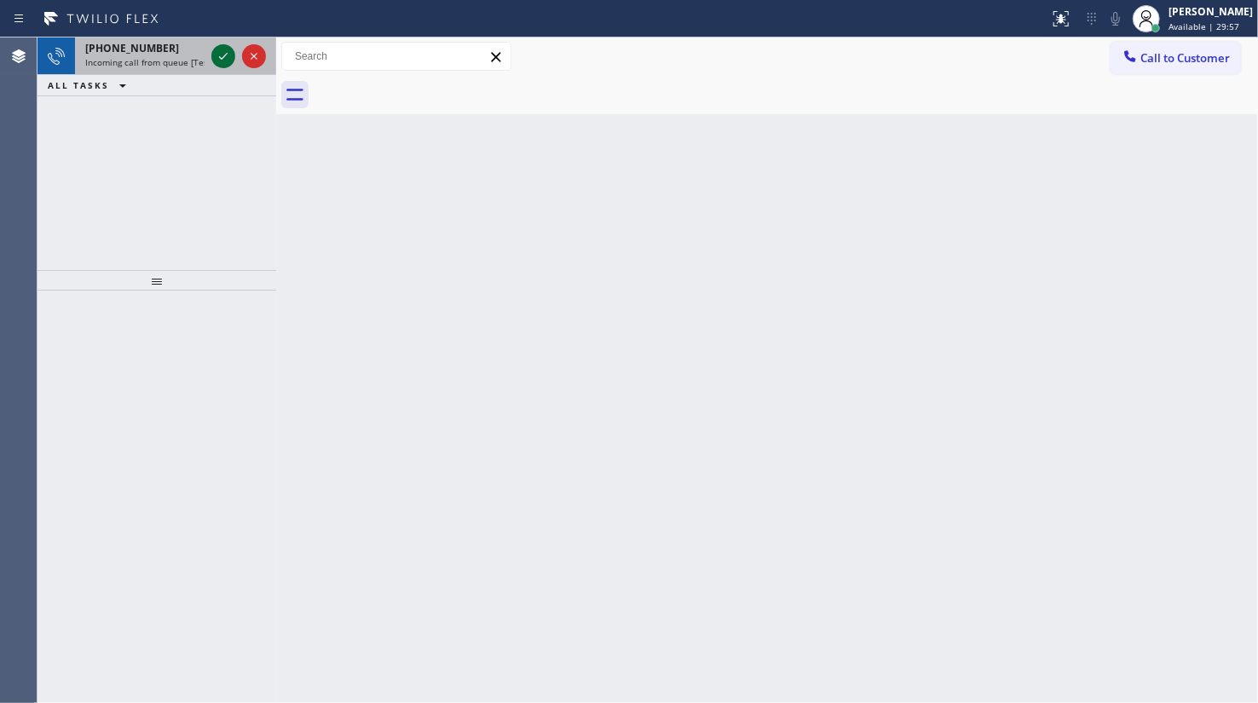
click at [223, 55] on icon at bounding box center [223, 56] width 20 height 20
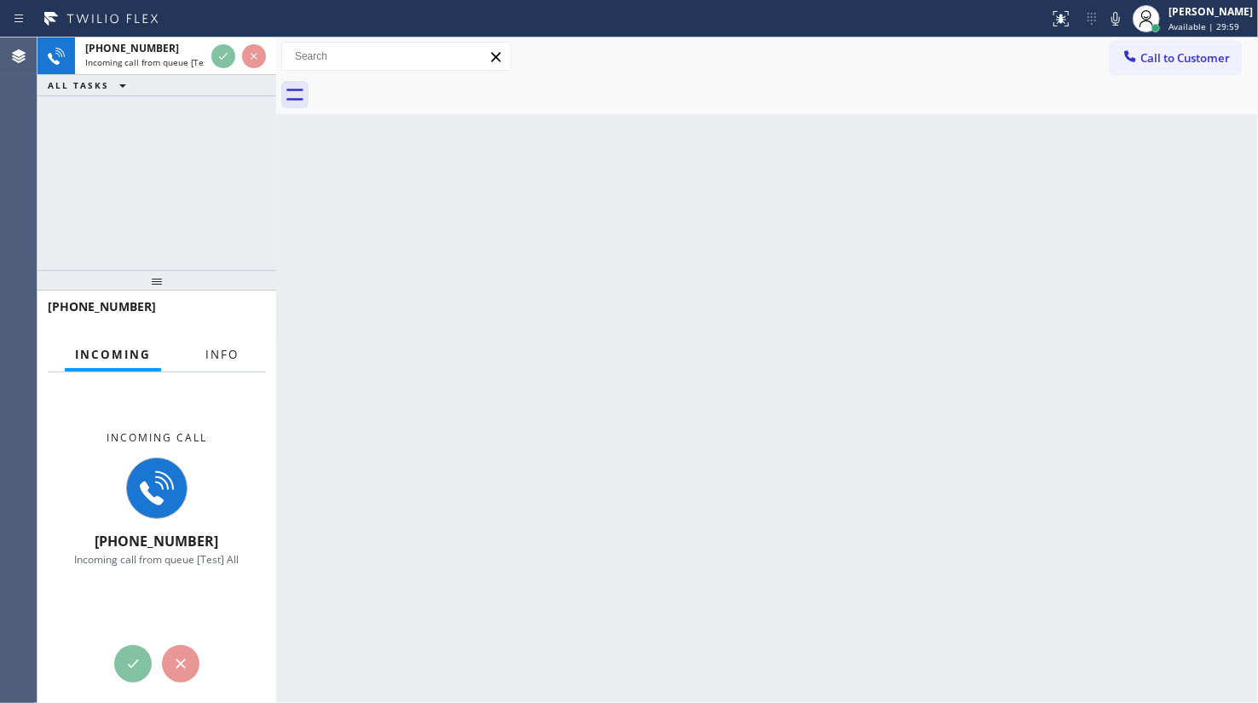
click at [209, 349] on button "Info" at bounding box center [222, 354] width 54 height 33
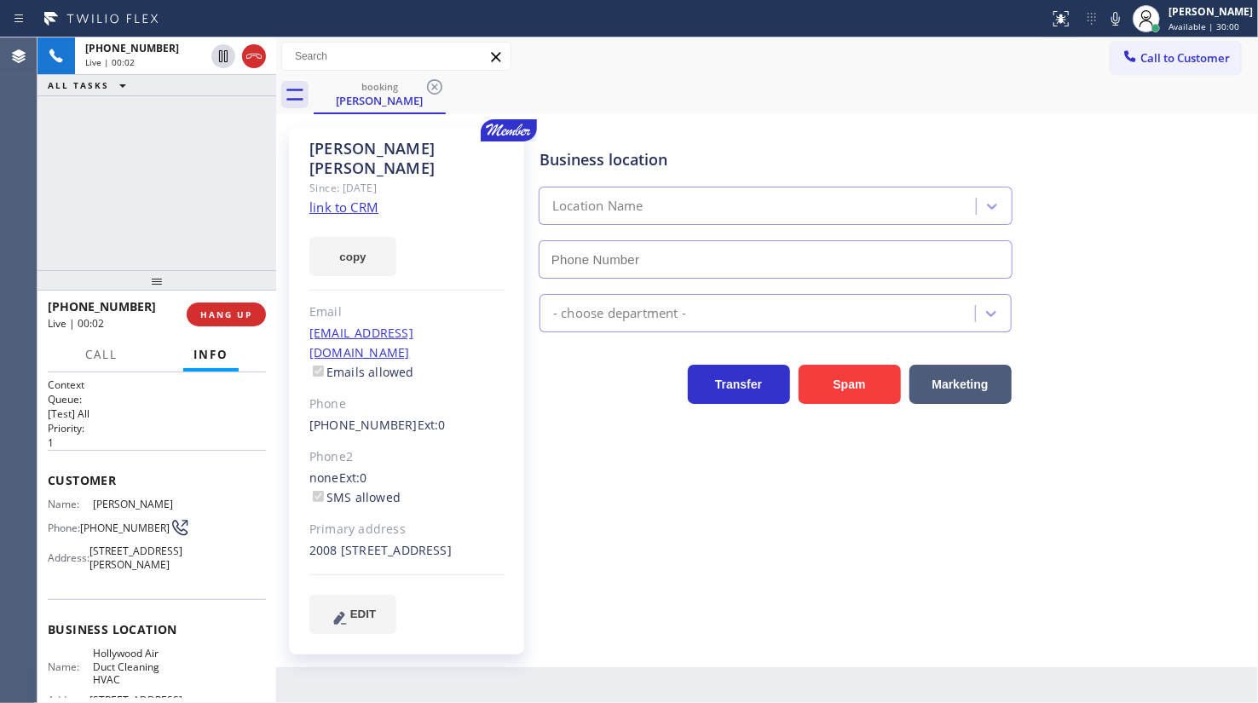
type input "[PHONE_NUMBER]"
click at [339, 199] on link "link to CRM" at bounding box center [343, 207] width 69 height 17
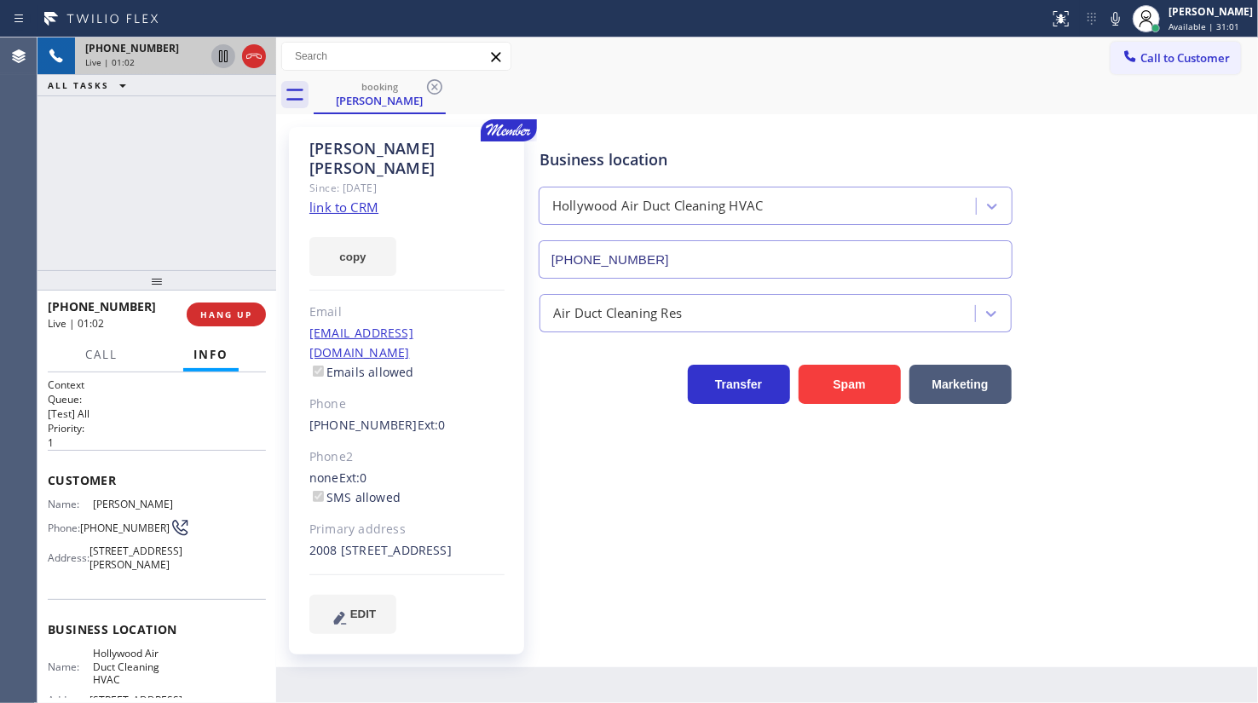
click at [226, 50] on icon at bounding box center [223, 56] width 9 height 12
click at [1110, 17] on icon at bounding box center [1115, 19] width 20 height 20
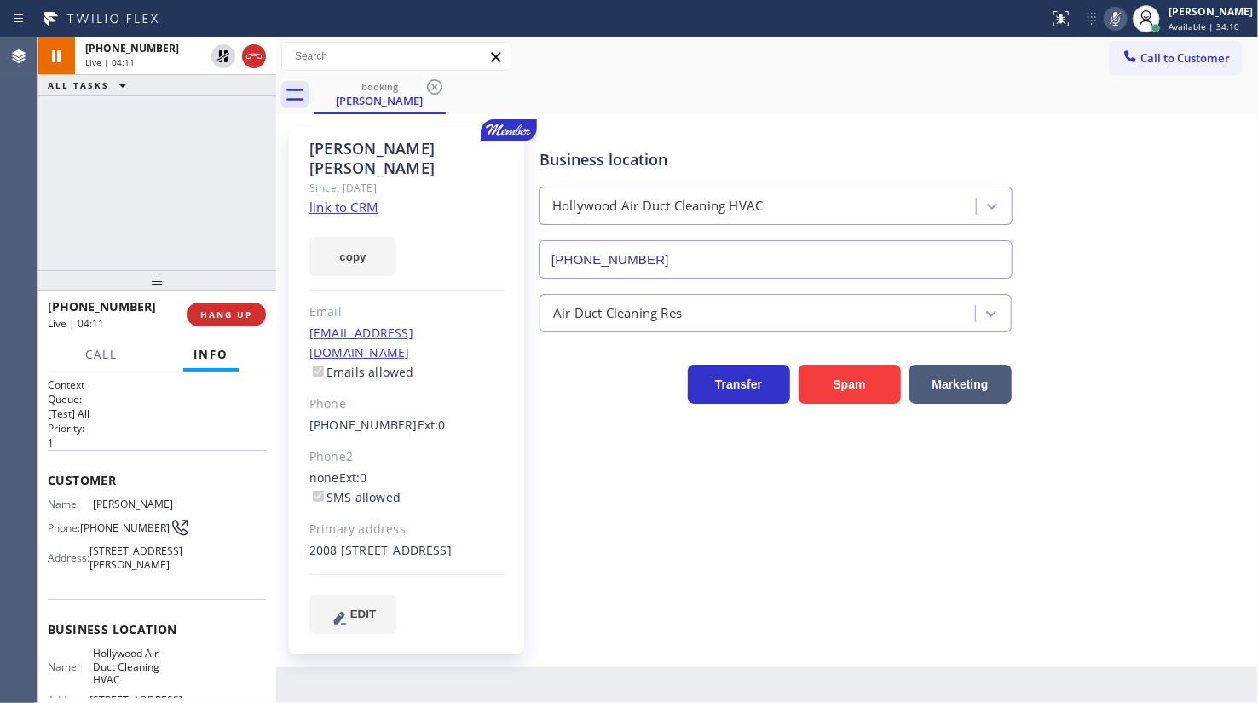
click at [1117, 20] on icon at bounding box center [1115, 19] width 9 height 14
click at [220, 56] on icon at bounding box center [223, 56] width 12 height 12
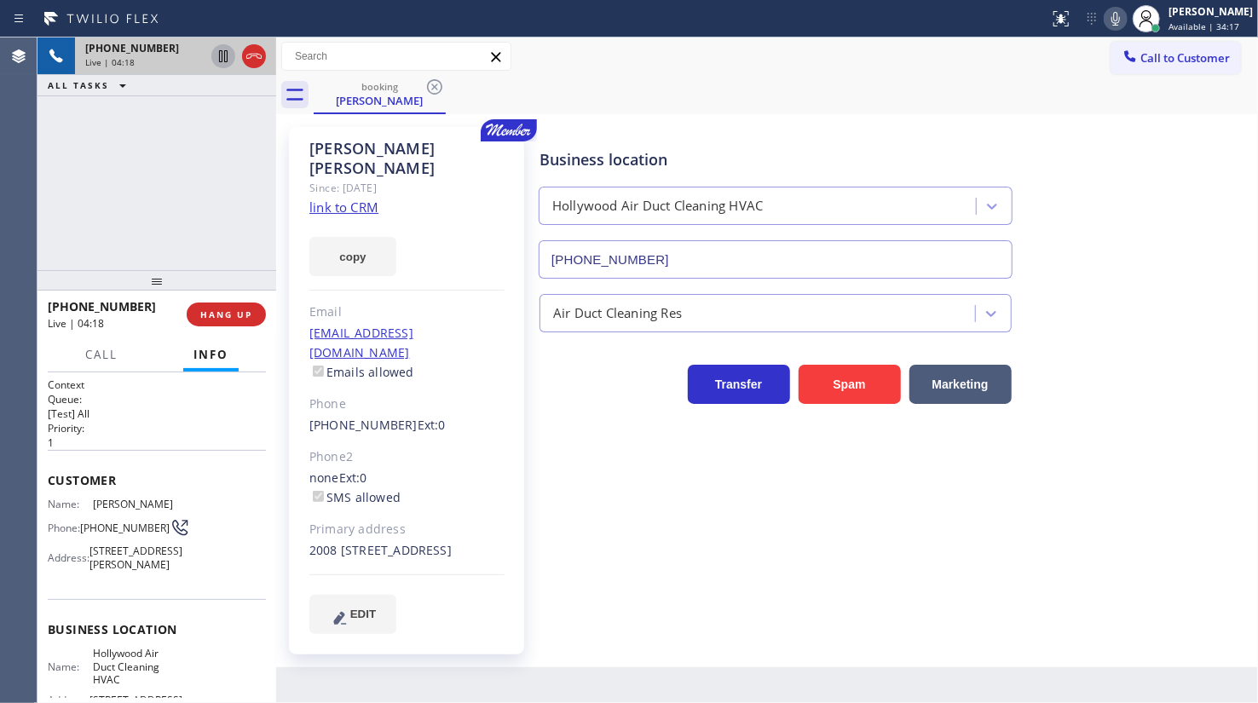
click at [185, 160] on div "+13107292758 Live | 04:18 ALL TASKS ALL TASKS ACTIVE TASKS TASKS IN WRAP UP" at bounding box center [156, 153] width 239 height 233
click at [153, 128] on div "+13107292758 Live | 04:31 ALL TASKS ALL TASKS ACTIVE TASKS TASKS IN WRAP UP" at bounding box center [156, 153] width 239 height 233
click at [131, 130] on div "+13107292758 Live | 04:49 ALL TASKS ALL TASKS ACTIVE TASKS TASKS IN WRAP UP" at bounding box center [156, 153] width 239 height 233
click at [223, 308] on span "HANG UP" at bounding box center [226, 314] width 52 height 12
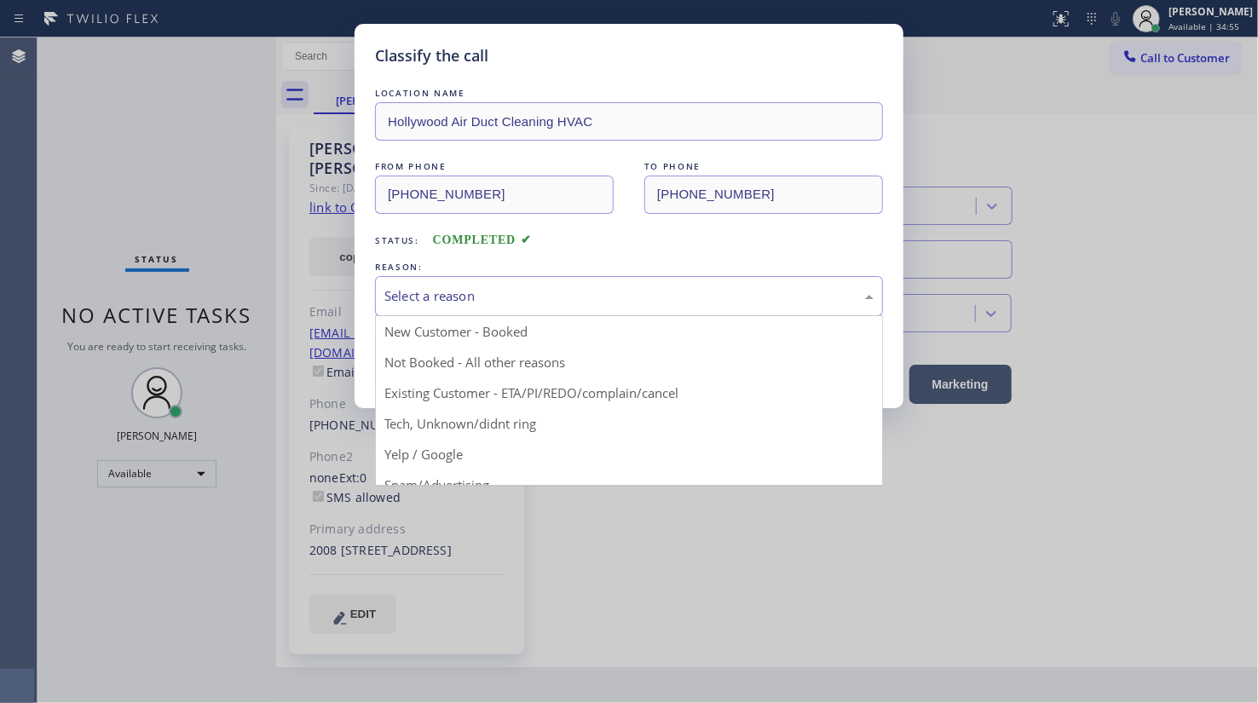
click at [445, 308] on div "Select a reason" at bounding box center [629, 296] width 508 height 40
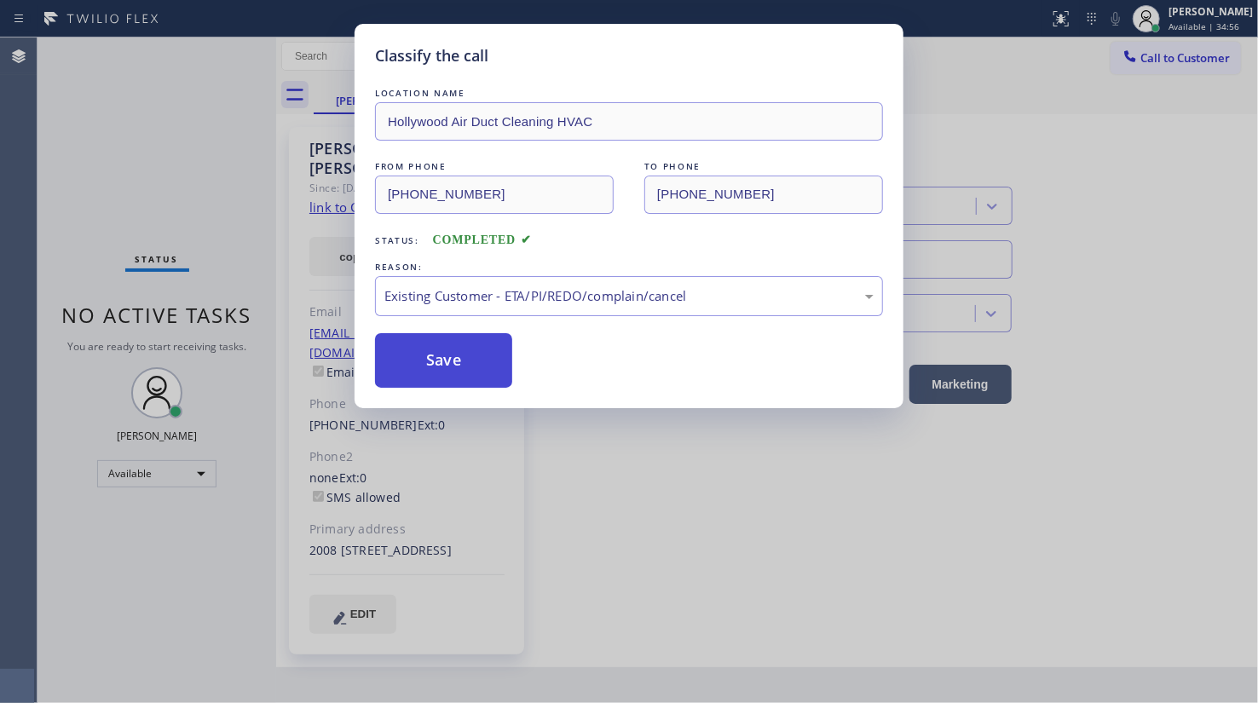
click at [437, 362] on button "Save" at bounding box center [443, 360] width 137 height 55
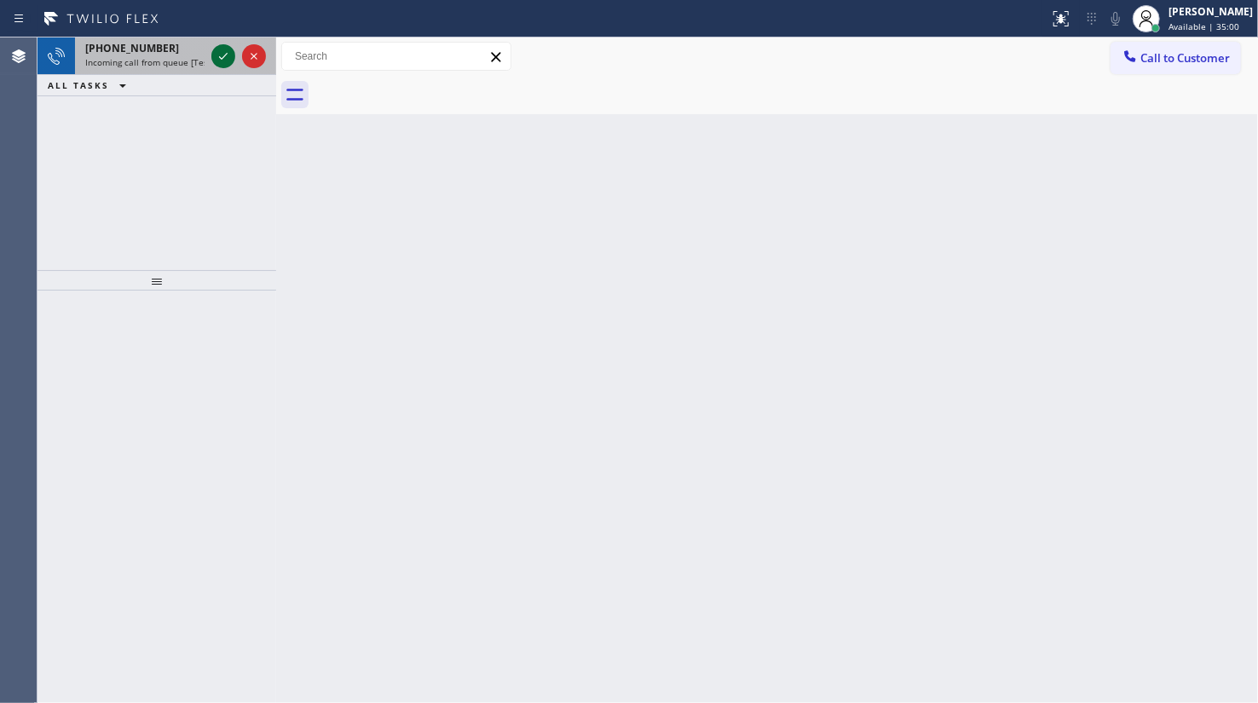
drag, startPoint x: 215, startPoint y: 70, endPoint x: 219, endPoint y: 60, distance: 11.1
click at [216, 70] on div at bounding box center [238, 55] width 61 height 37
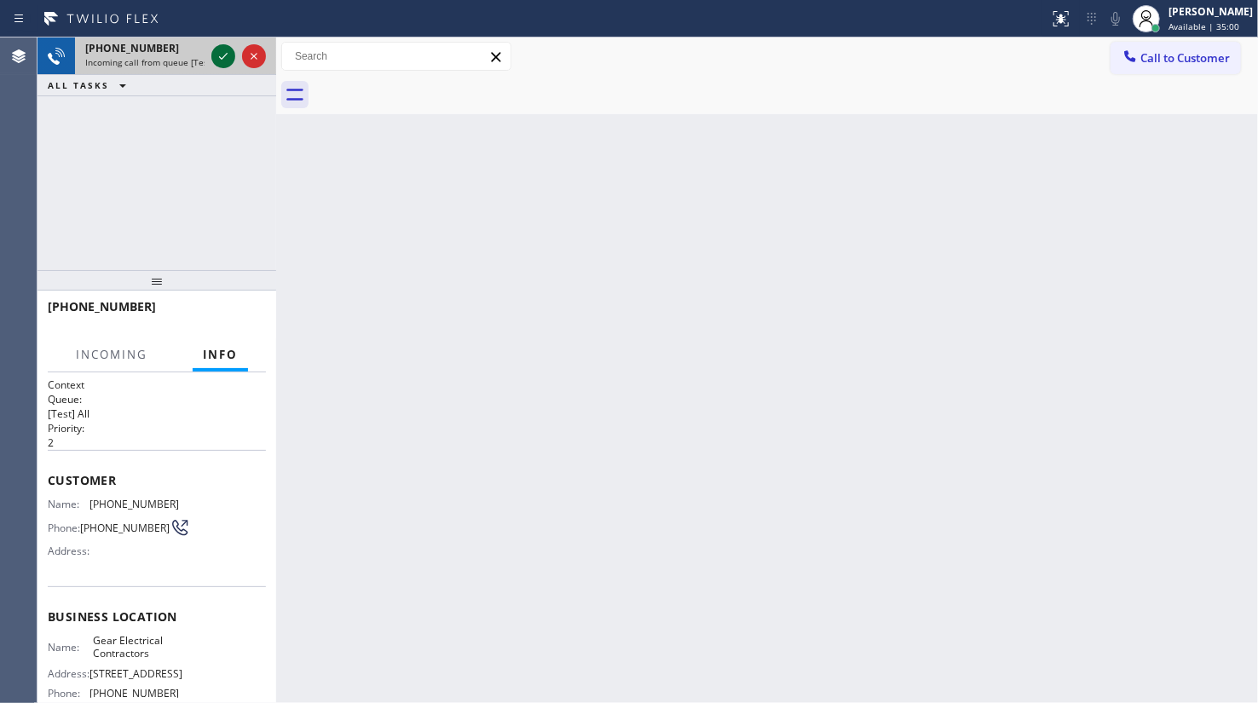
click at [219, 59] on icon at bounding box center [223, 56] width 20 height 20
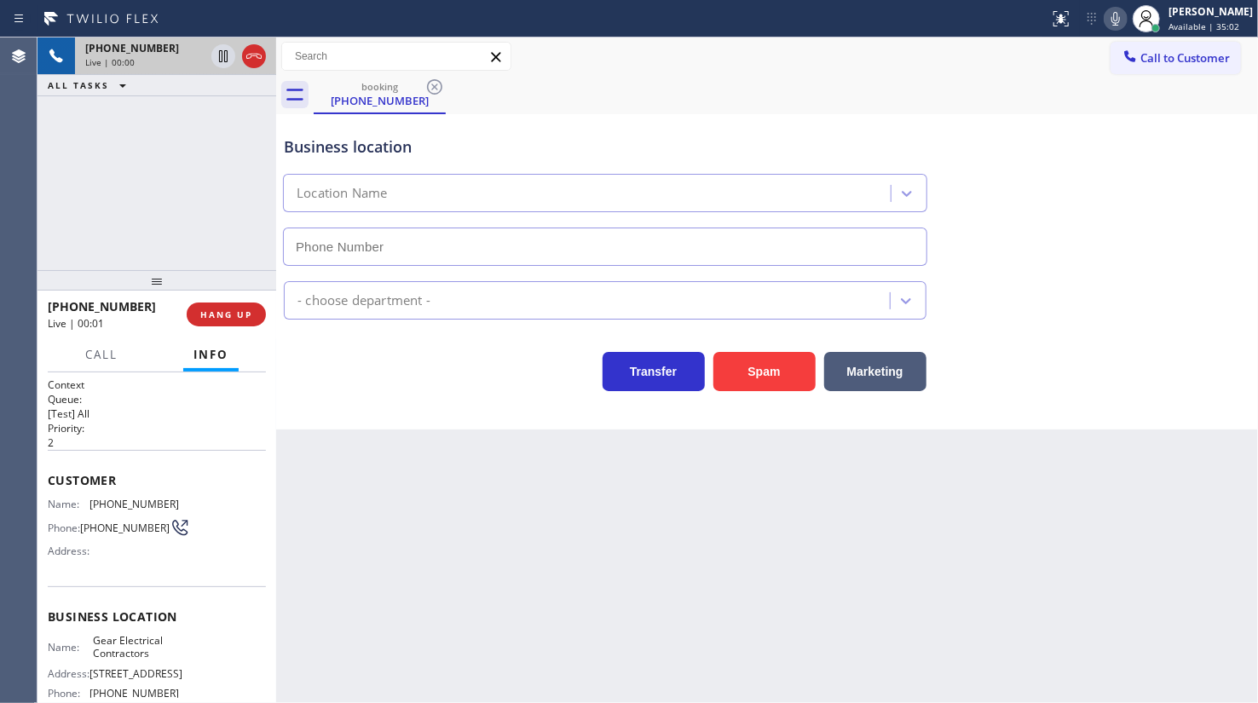
type input "(817) 904-5397"
drag, startPoint x: 228, startPoint y: 329, endPoint x: 219, endPoint y: 332, distance: 10.0
click at [219, 332] on div "+18175904907 Live | 00:02 HANG UP" at bounding box center [157, 314] width 218 height 44
click at [222, 316] on span "HANG UP" at bounding box center [226, 314] width 52 height 12
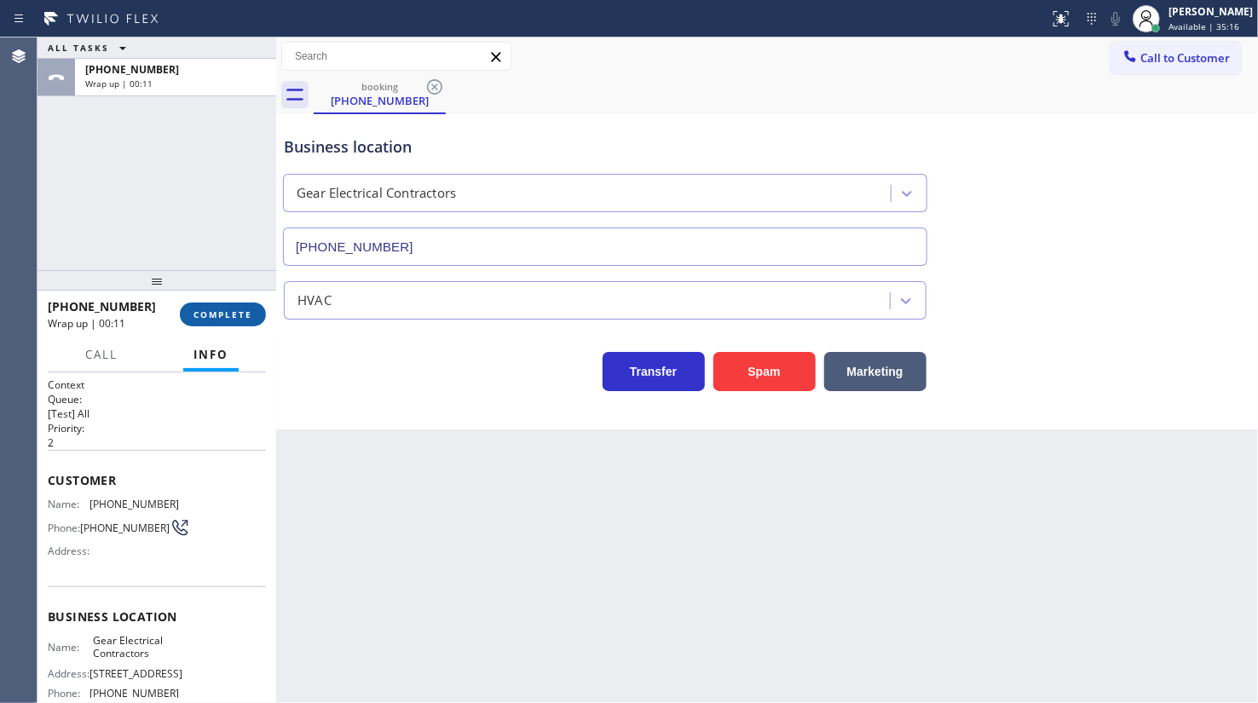
drag, startPoint x: 186, startPoint y: 310, endPoint x: 202, endPoint y: 318, distance: 17.9
click at [191, 316] on button "COMPLETE" at bounding box center [223, 314] width 86 height 24
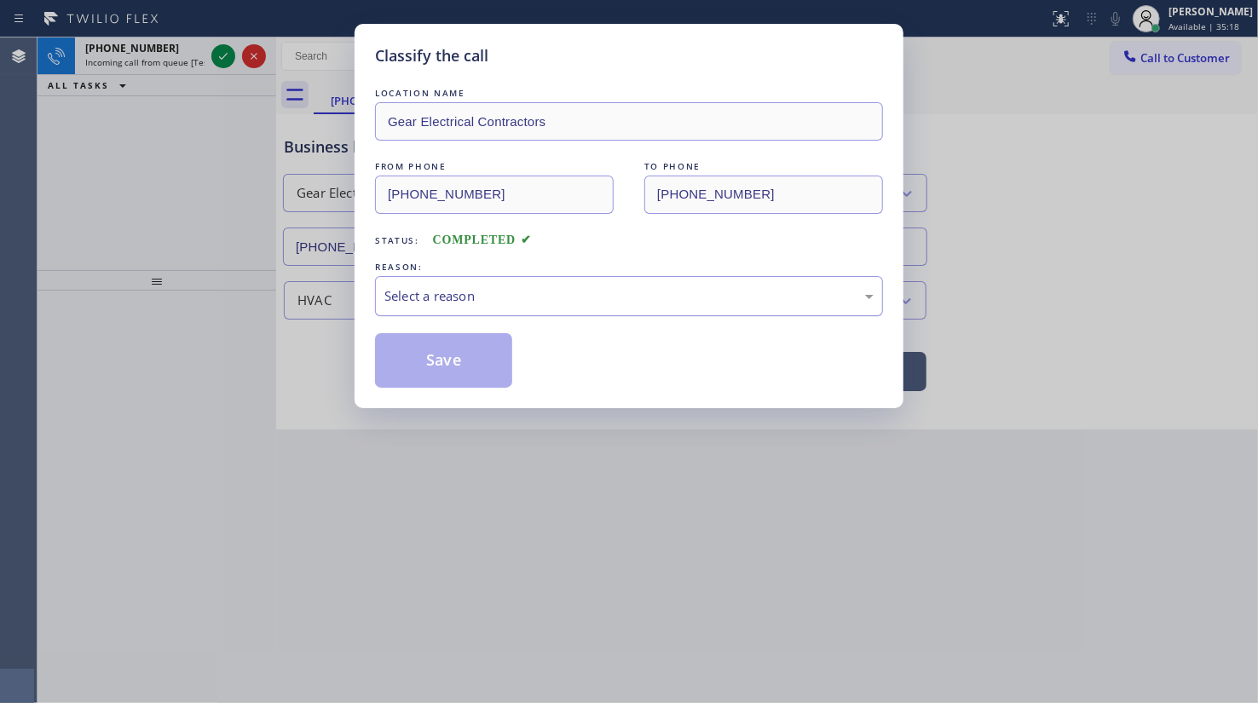
click at [462, 299] on div "Select a reason" at bounding box center [628, 296] width 489 height 20
click at [425, 359] on button "Save" at bounding box center [443, 360] width 137 height 55
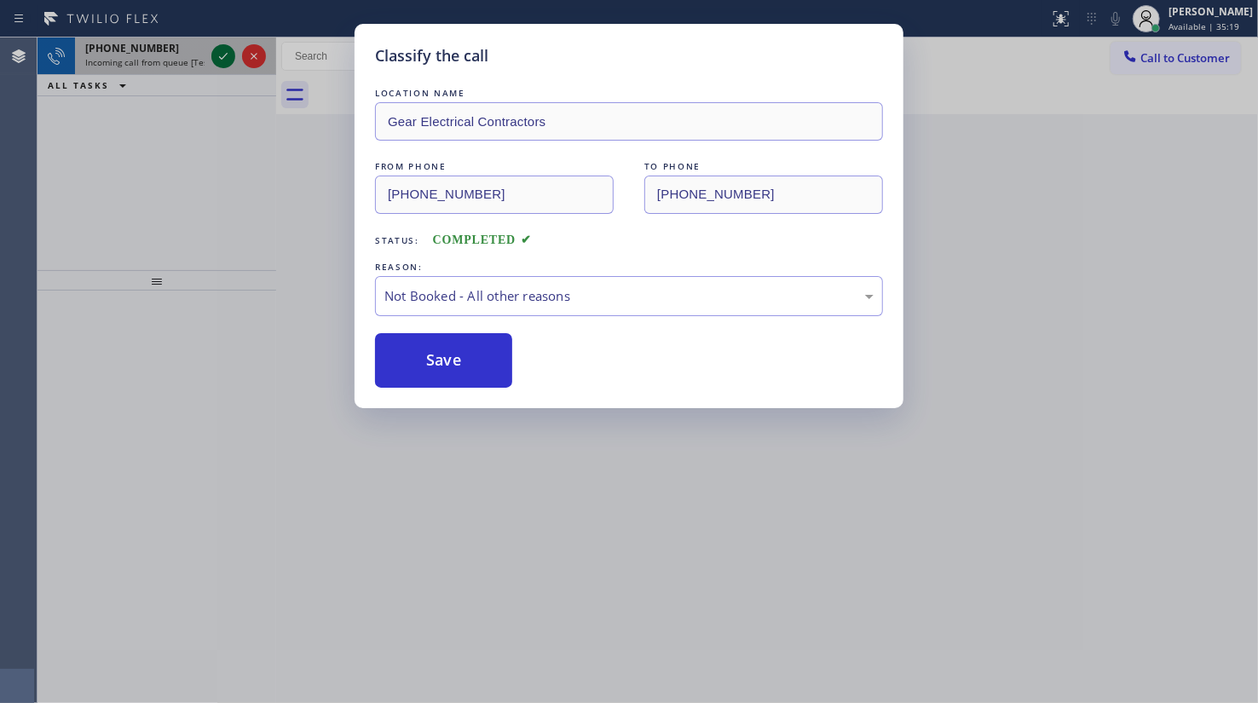
drag, startPoint x: 216, startPoint y: 43, endPoint x: 220, endPoint y: 55, distance: 13.2
click at [218, 46] on div "Classify the call LOCATION NAME Modern Family Air Conditioning and Heating Oute…" at bounding box center [647, 369] width 1220 height 665
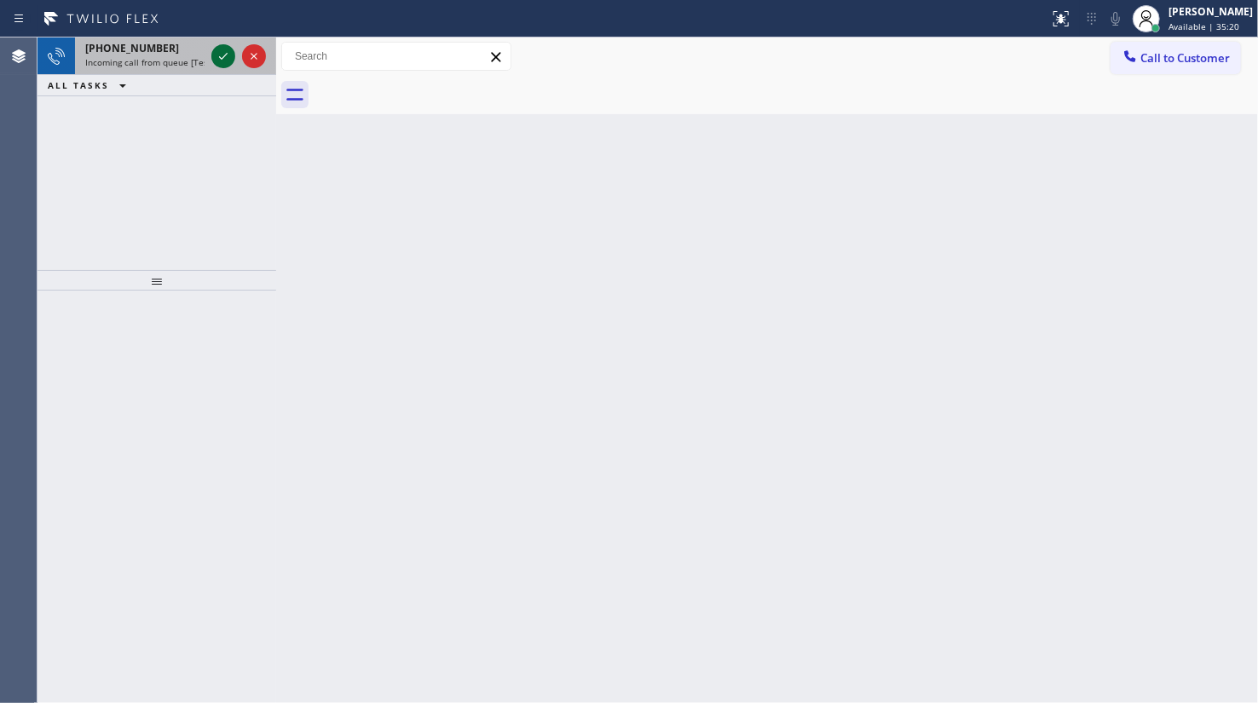
click at [220, 55] on icon at bounding box center [223, 56] width 20 height 20
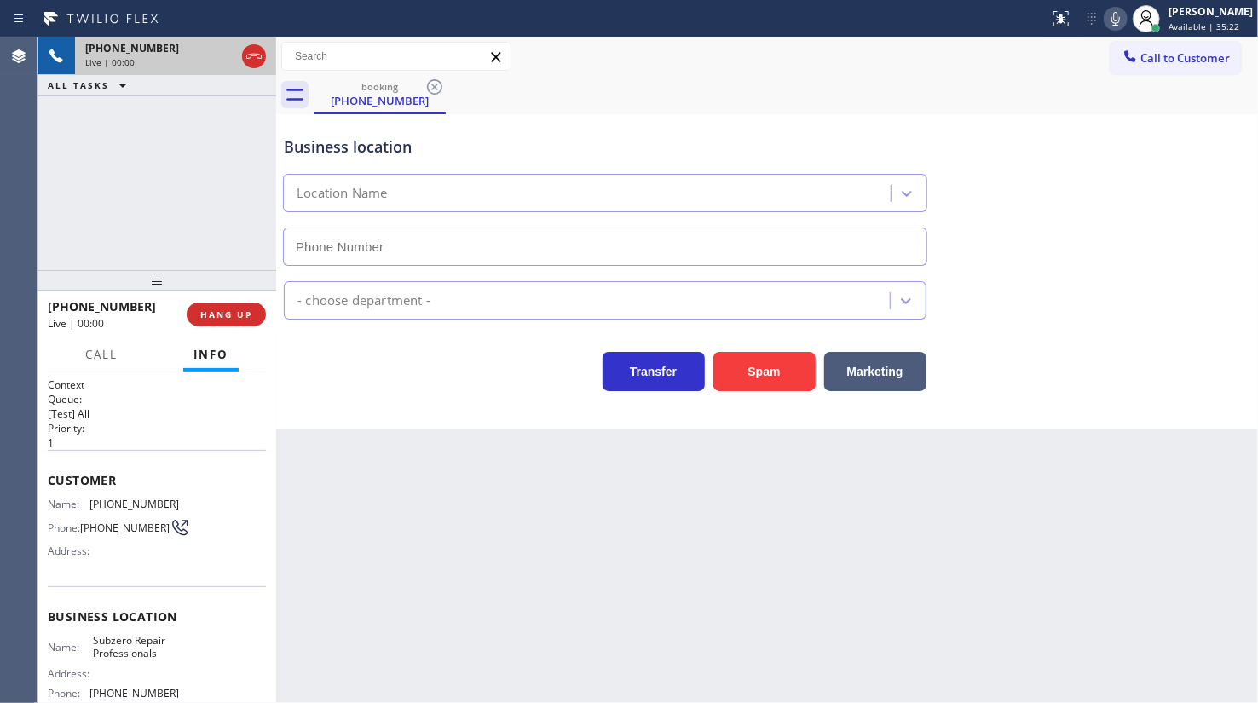
type input "(760) 642-6449"
click at [986, 347] on div "Transfer Spam Marketing" at bounding box center [766, 364] width 973 height 55
click at [1023, 314] on div "Appliance Repair [GEOGRAPHIC_DATA]" at bounding box center [766, 296] width 973 height 45
drag, startPoint x: 92, startPoint y: 503, endPoint x: 184, endPoint y: 494, distance: 92.4
click at [184, 498] on div "Name: (858) 883-6881 Phone: (858) 883-6881 Address:" at bounding box center [157, 531] width 218 height 67
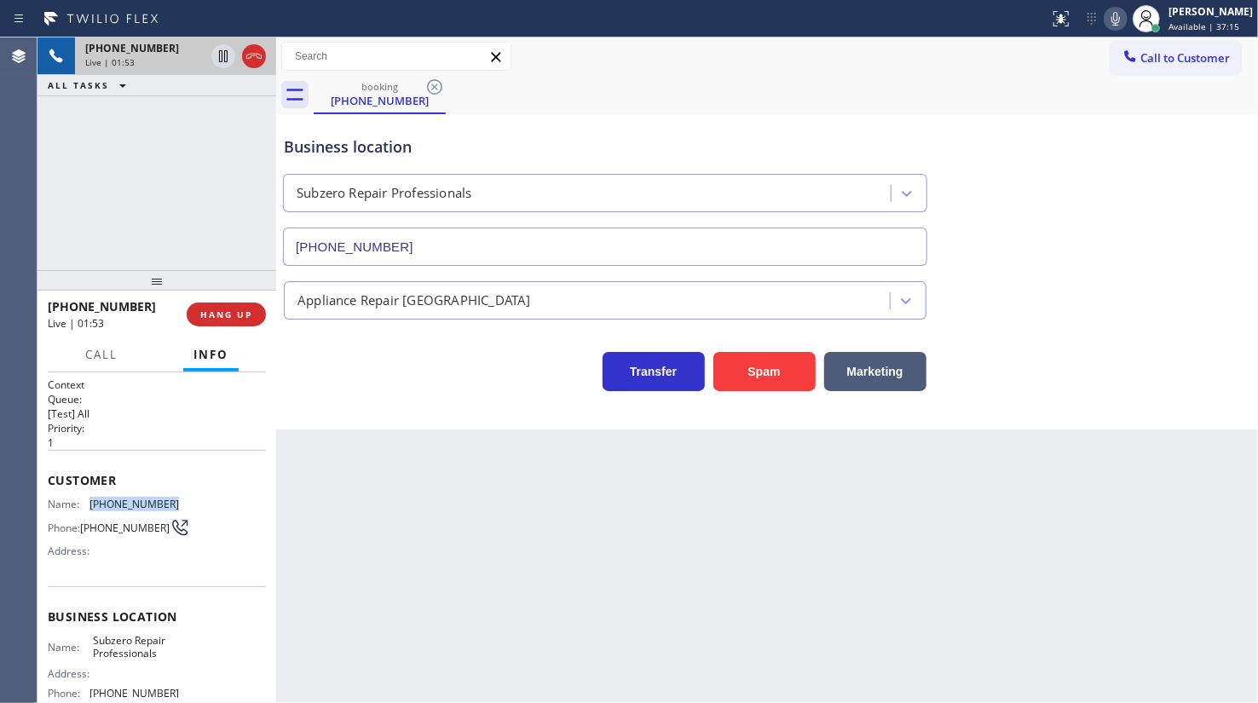
copy span "(858) 883-6881"
click at [145, 156] on div "+18588836881 Live | 03:13 ALL TASKS ALL TASKS ACTIVE TASKS TASKS IN WRAP UP" at bounding box center [156, 153] width 239 height 233
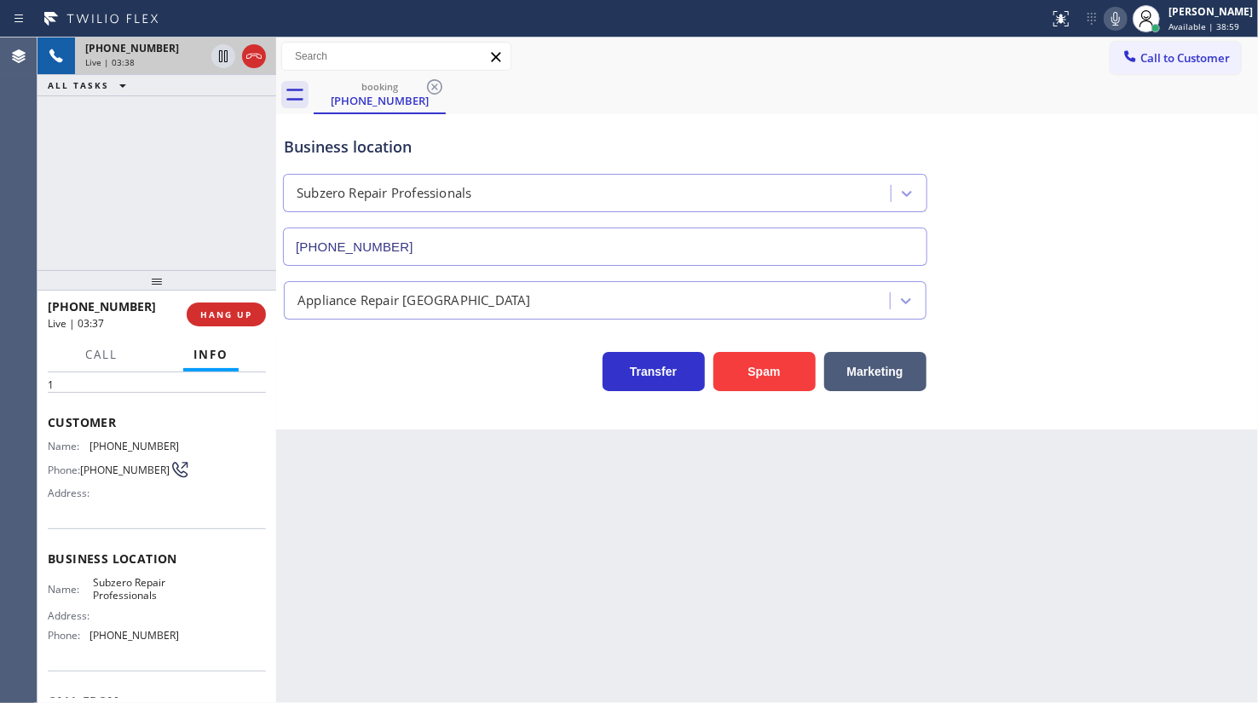
scroll to position [154, 0]
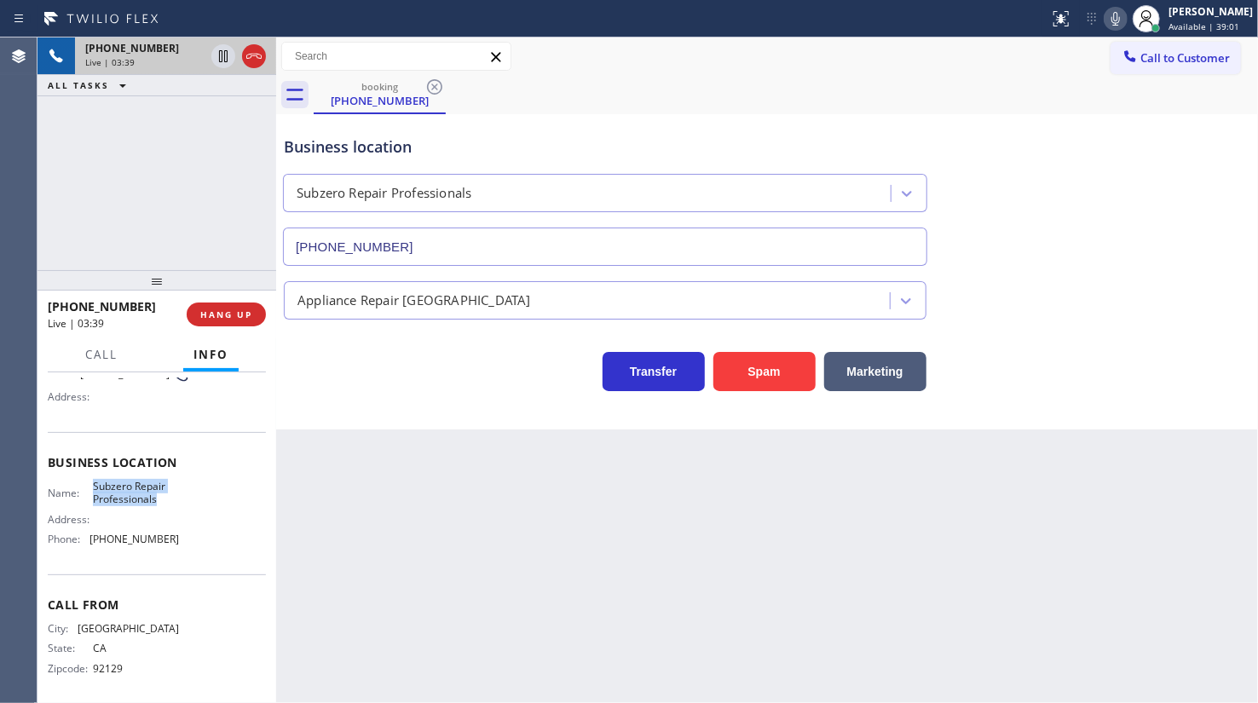
drag, startPoint x: 89, startPoint y: 490, endPoint x: 166, endPoint y: 503, distance: 77.7
click at [166, 503] on div "Name: Subzero Repair Professionals" at bounding box center [113, 493] width 131 height 26
copy div "Subzero Repair Professionals"
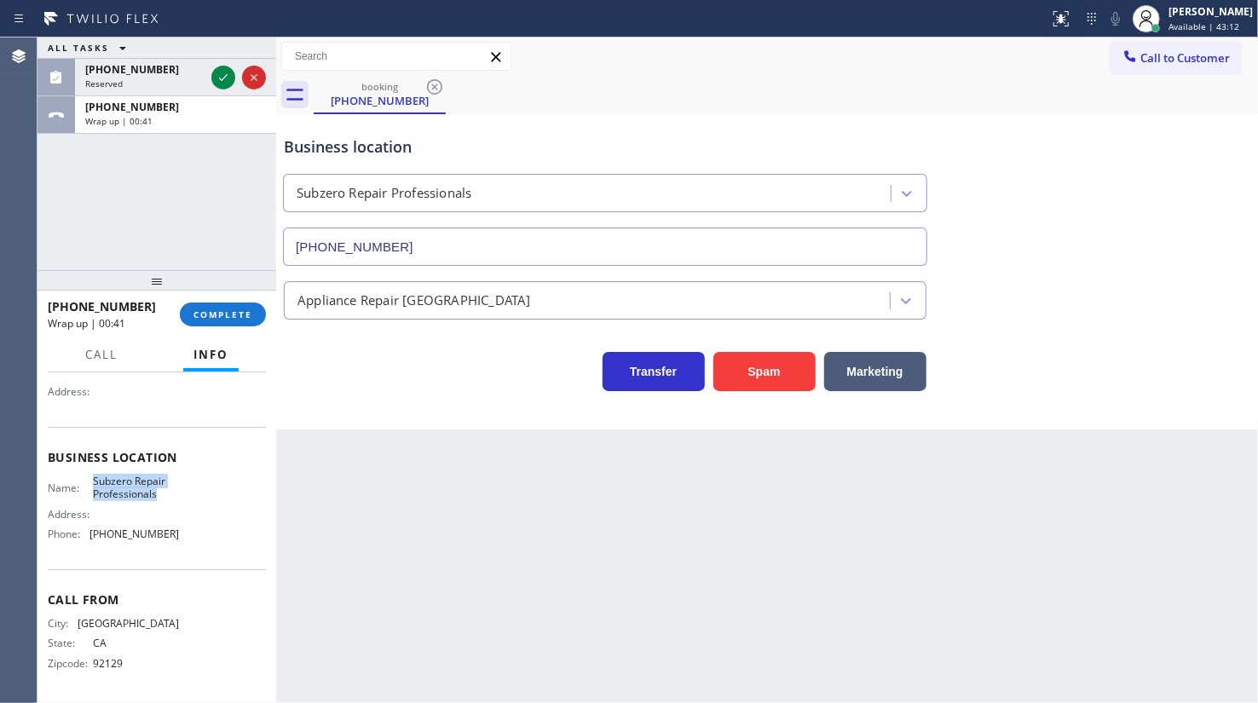
scroll to position [163, 0]
drag, startPoint x: 89, startPoint y: 532, endPoint x: 179, endPoint y: 537, distance: 89.6
click at [179, 537] on div "Name: Subzero Repair Professionals Address: Phone: (760) 642-6449" at bounding box center [157, 511] width 218 height 73
copy div "(760) 642-6449"
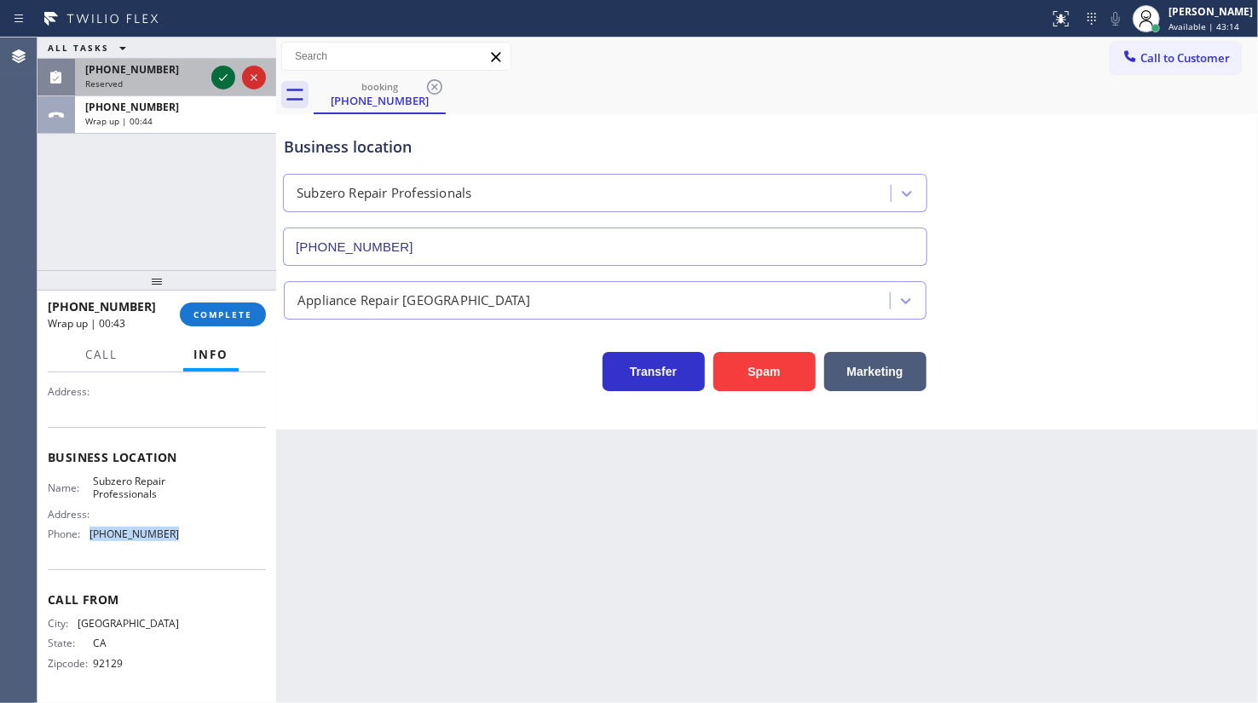
drag, startPoint x: 218, startPoint y: 73, endPoint x: 191, endPoint y: 34, distance: 47.7
click at [218, 72] on icon at bounding box center [223, 77] width 20 height 20
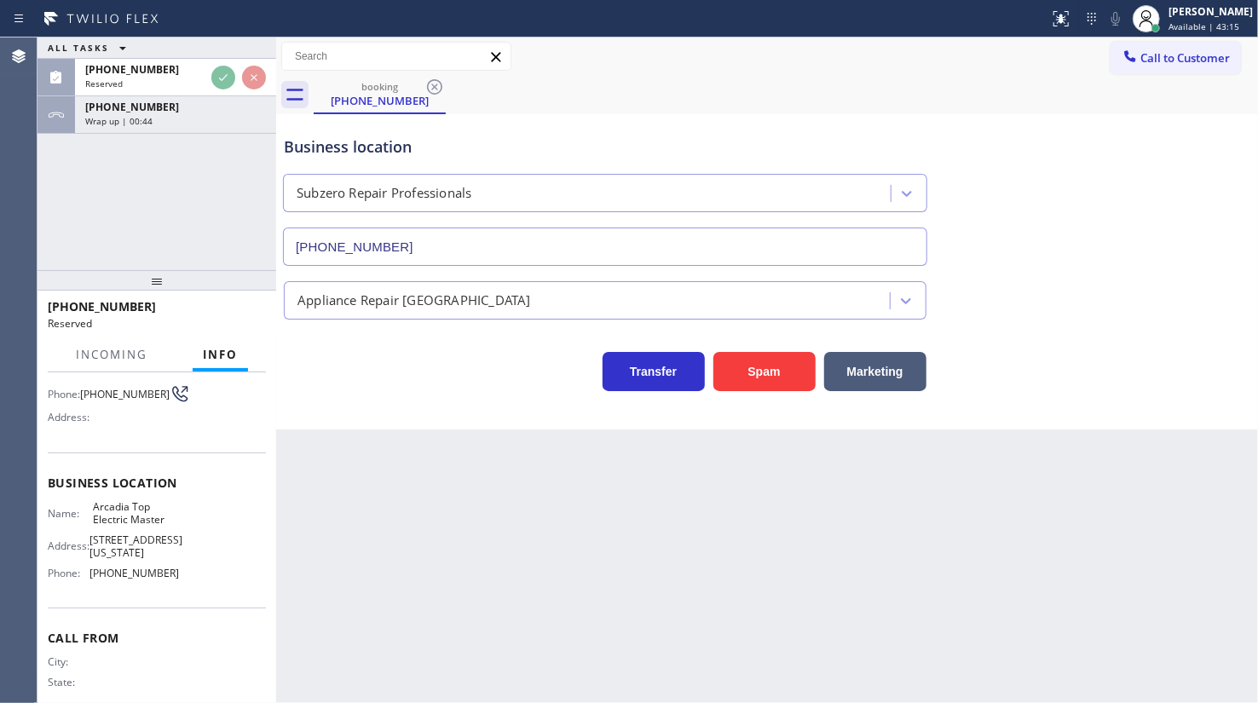
scroll to position [191, 0]
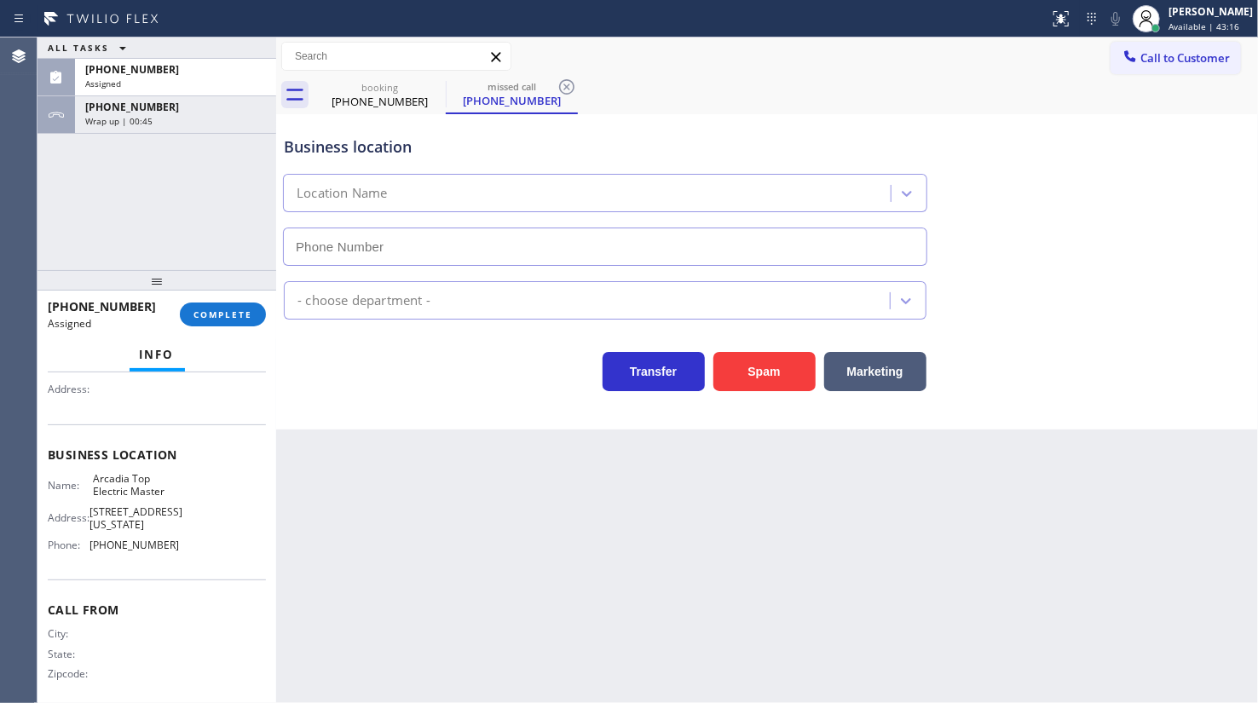
type input "(626) 802-5547"
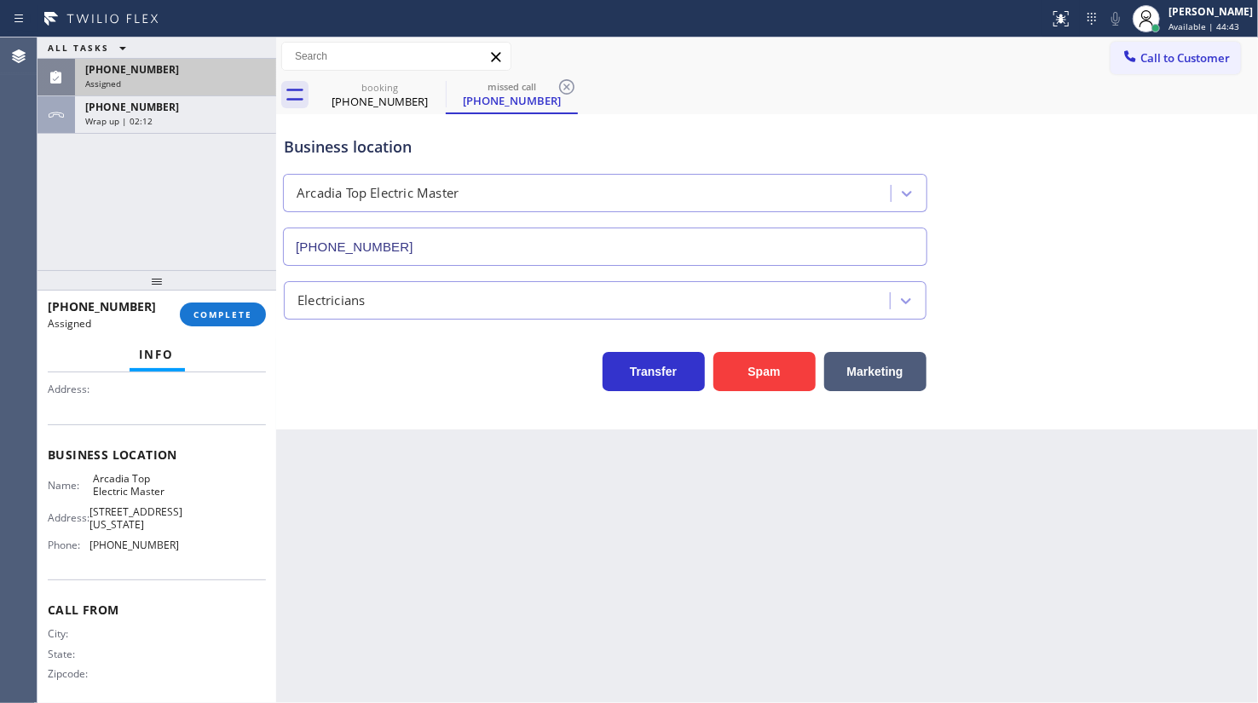
click at [160, 78] on div "Assigned" at bounding box center [175, 84] width 181 height 12
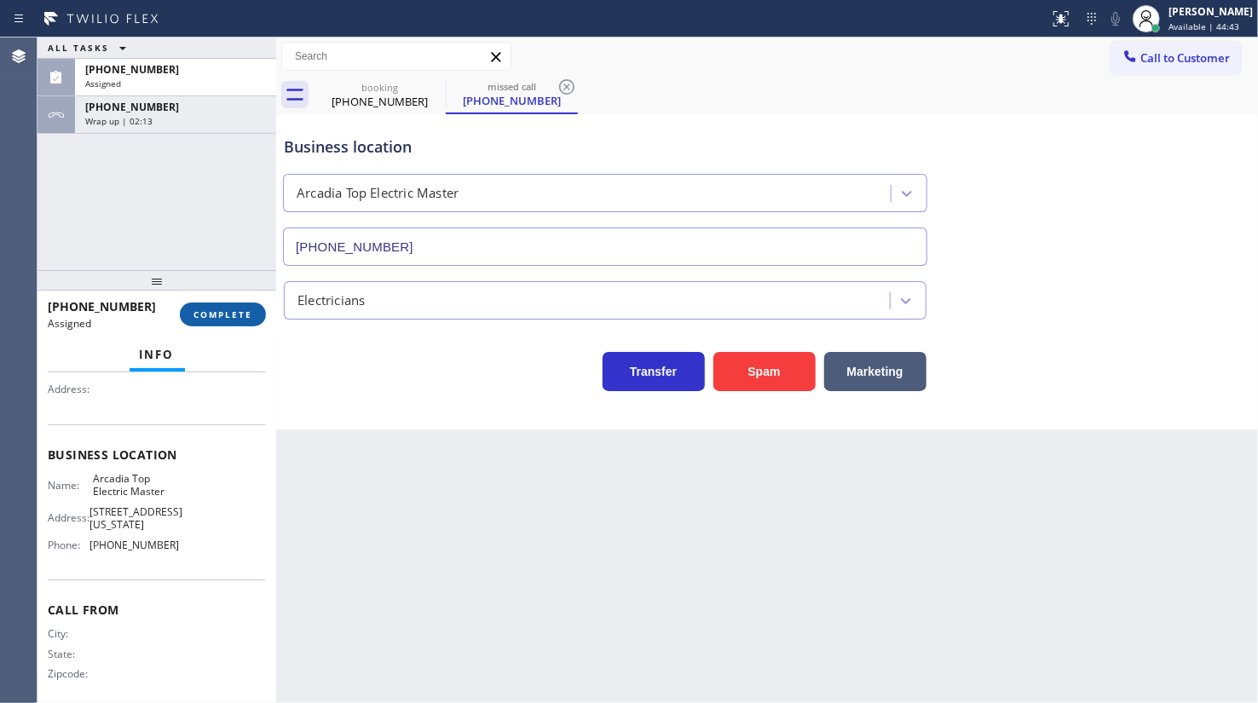
click at [228, 305] on button "COMPLETE" at bounding box center [223, 314] width 86 height 24
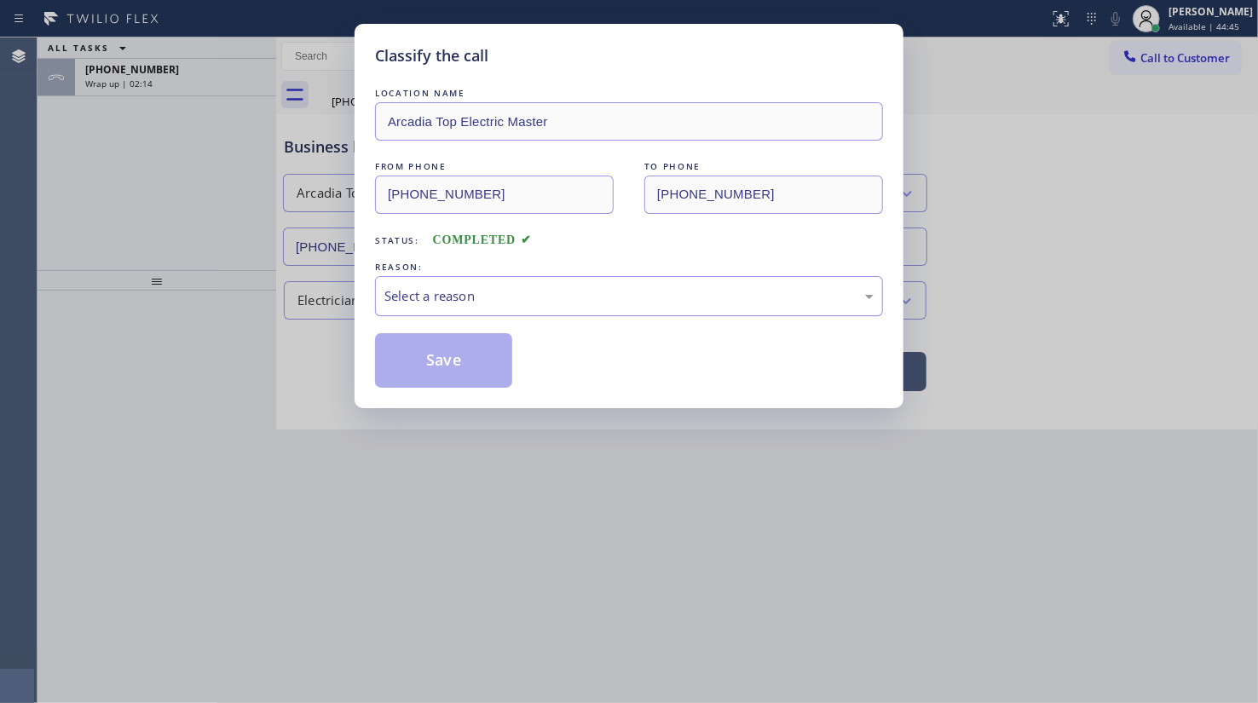
click at [422, 289] on div "Select a reason" at bounding box center [628, 296] width 489 height 20
click at [415, 349] on button "Save" at bounding box center [443, 360] width 137 height 55
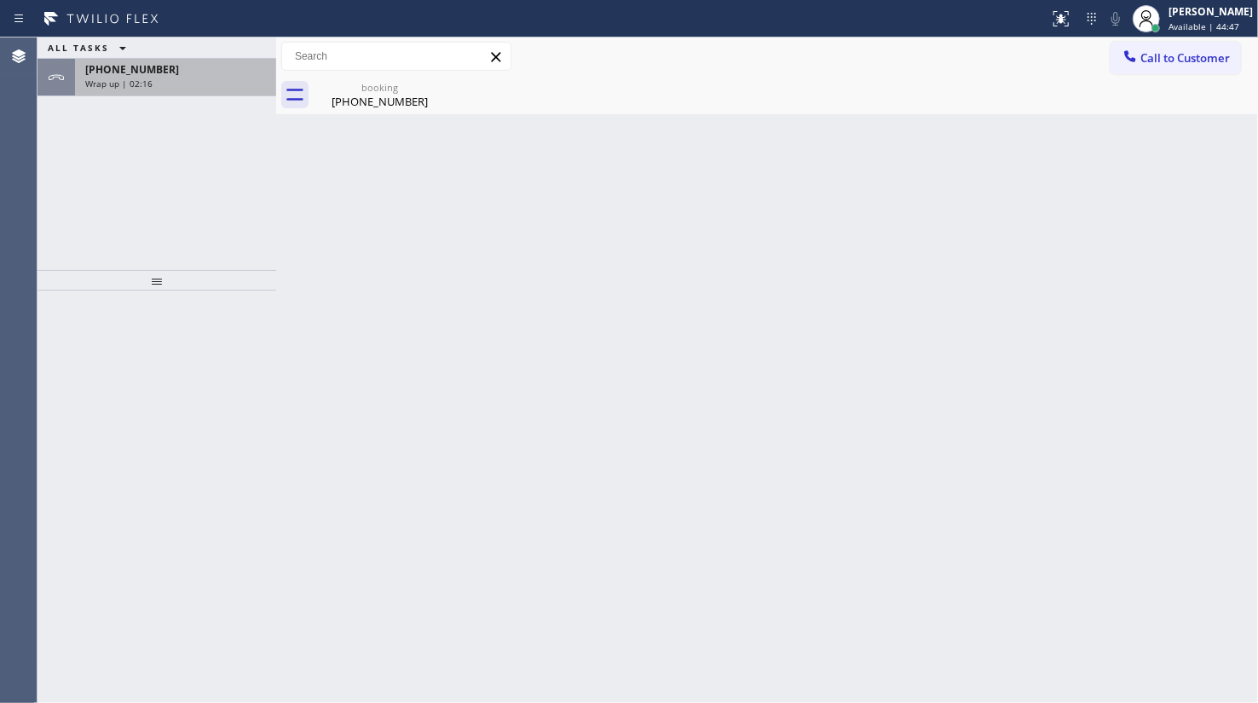
click at [169, 88] on div "Wrap up | 02:16" at bounding box center [175, 84] width 181 height 12
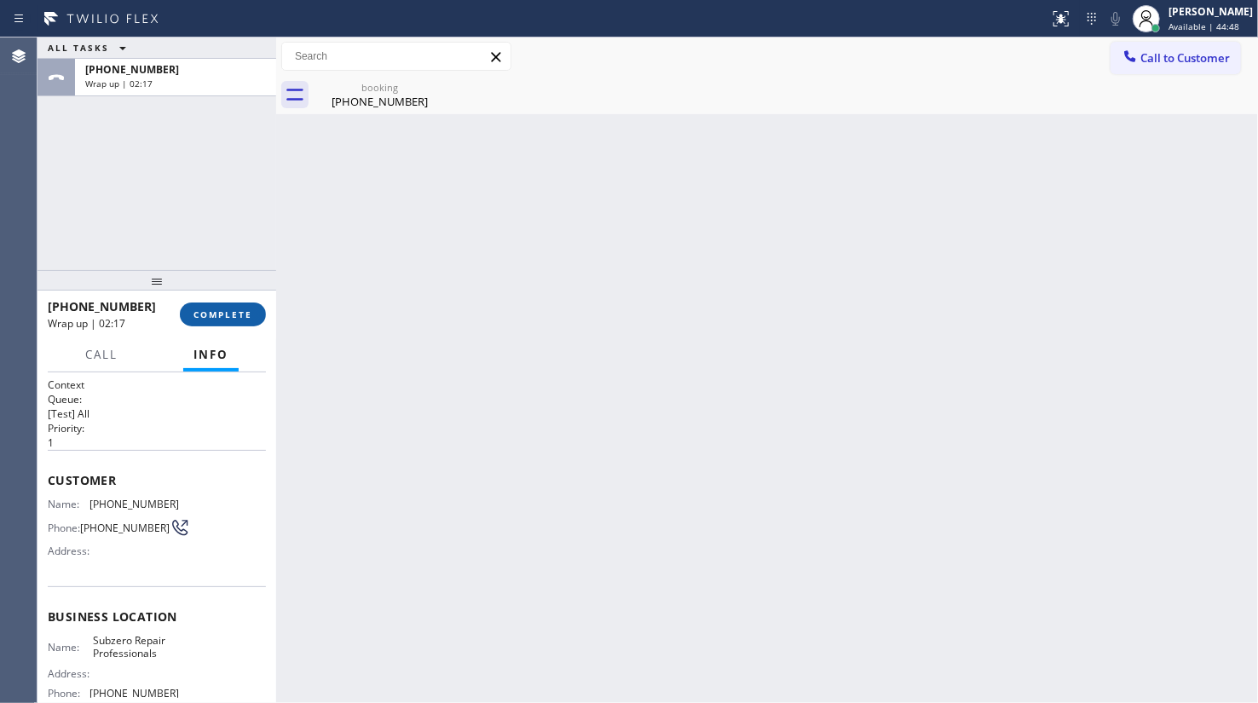
click at [214, 321] on button "COMPLETE" at bounding box center [223, 314] width 86 height 24
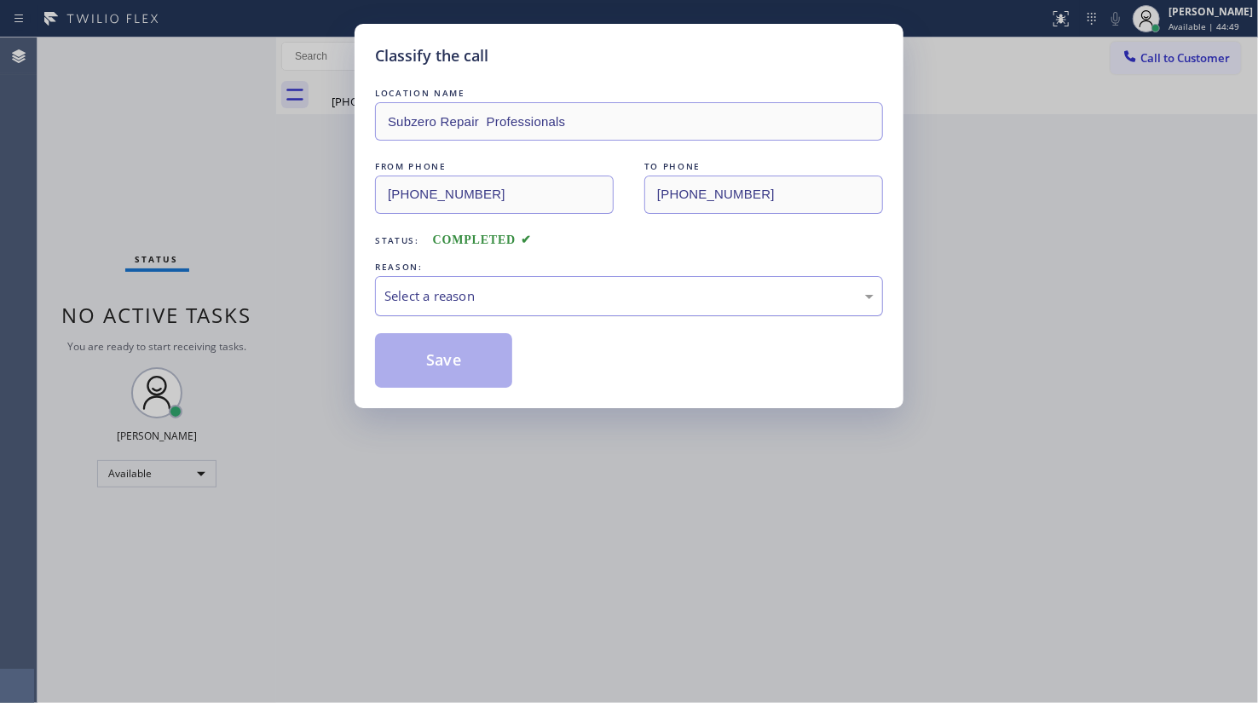
click at [476, 300] on div "Select a reason" at bounding box center [628, 296] width 489 height 20
click at [445, 348] on button "Save" at bounding box center [443, 360] width 137 height 55
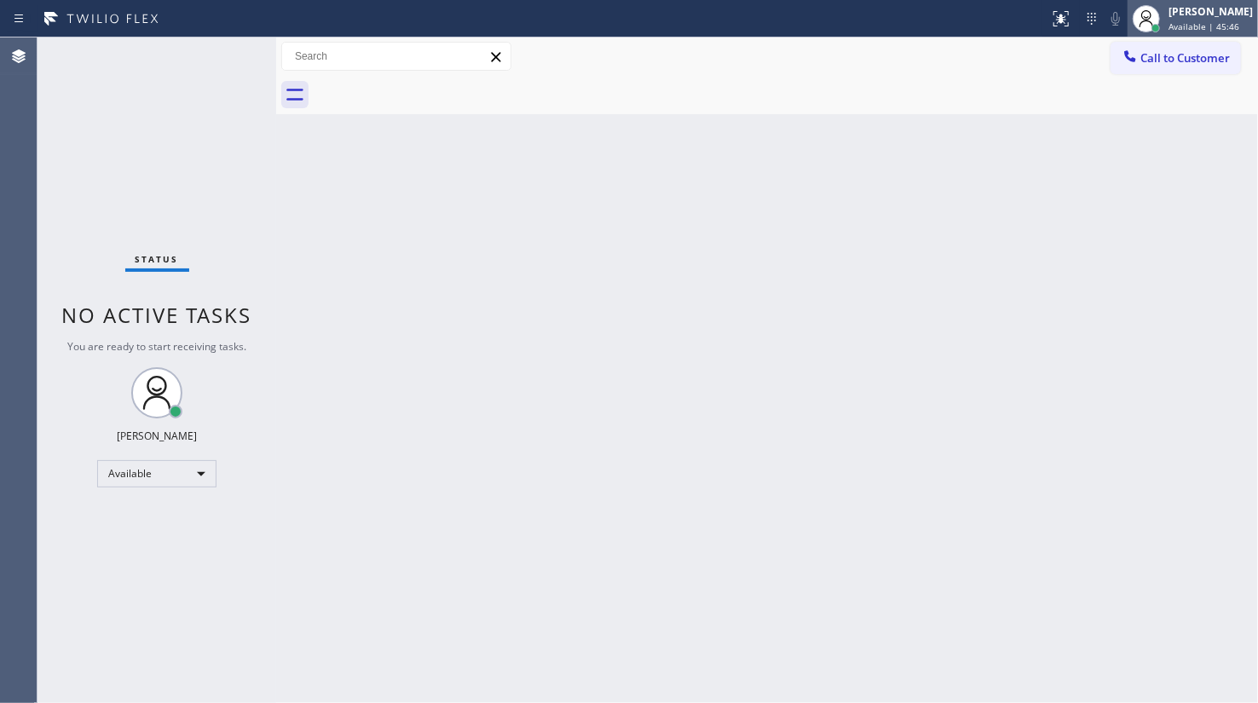
click at [1189, 12] on div "[PERSON_NAME]" at bounding box center [1210, 11] width 84 height 14
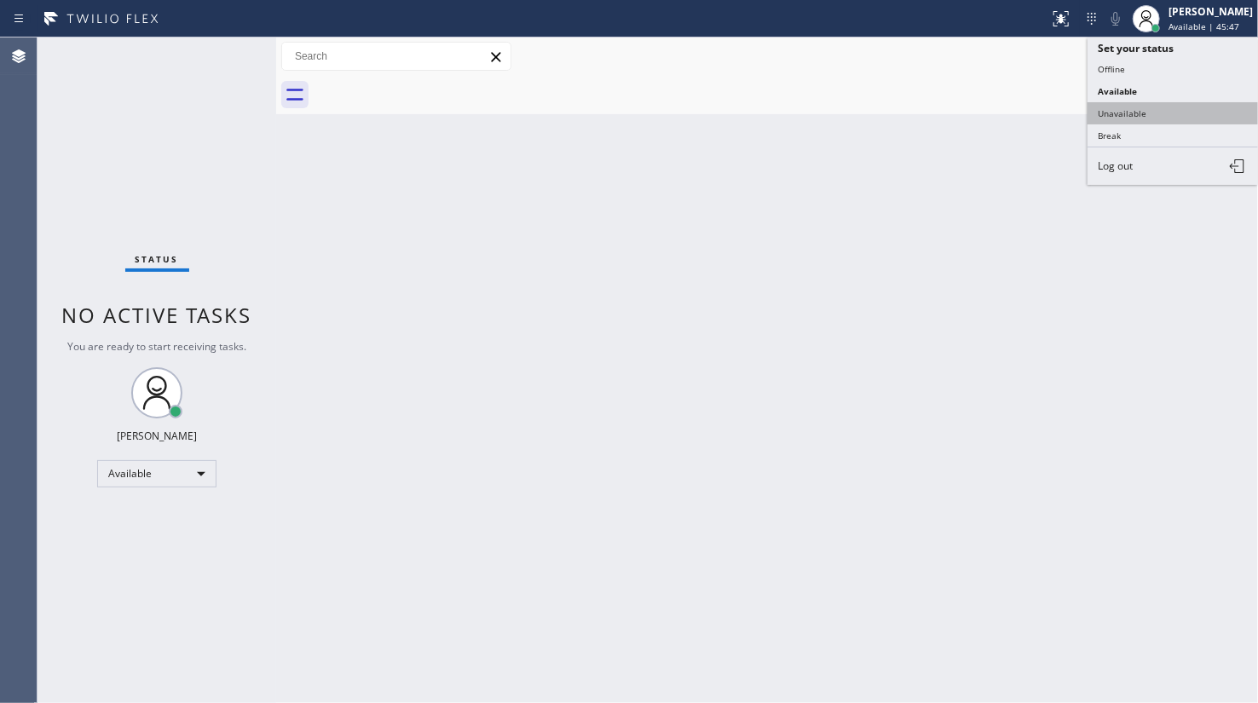
click at [1126, 107] on button "Unavailable" at bounding box center [1172, 113] width 170 height 22
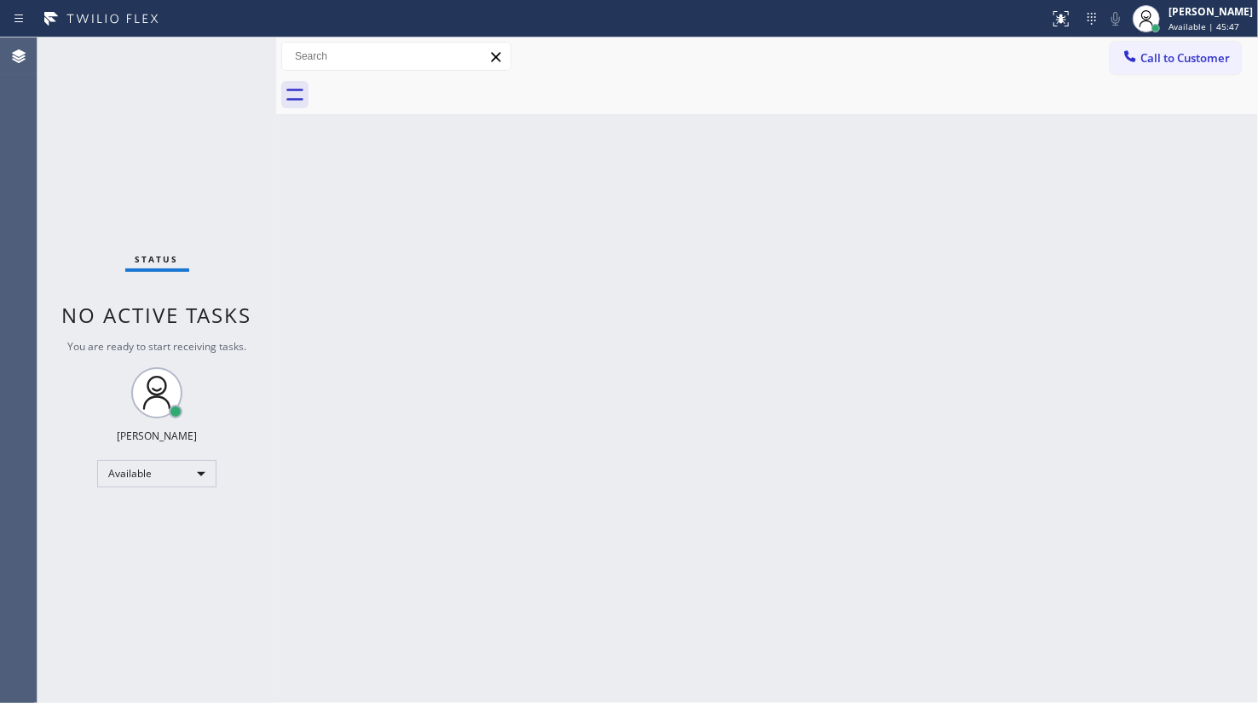
click at [872, 217] on div "Back to Dashboard Change Sender ID Customers Technicians Select a contact Outbo…" at bounding box center [767, 369] width 982 height 665
click at [1135, 66] on div at bounding box center [1130, 58] width 20 height 20
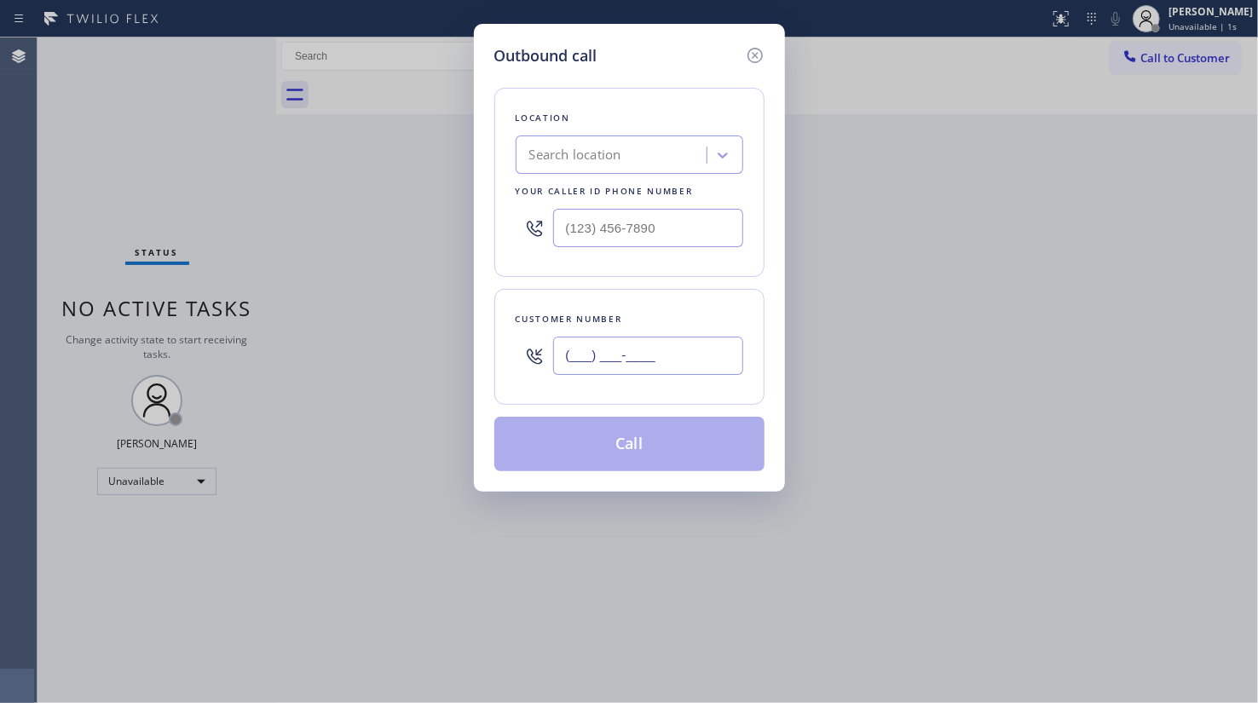
click at [662, 350] on input "(___) ___-____" at bounding box center [648, 356] width 190 height 38
paste input "760) 642-6449"
type input "(760) 642-6449"
type input "(___) ___-____"
click at [644, 233] on input "(___) ___-____" at bounding box center [648, 228] width 190 height 38
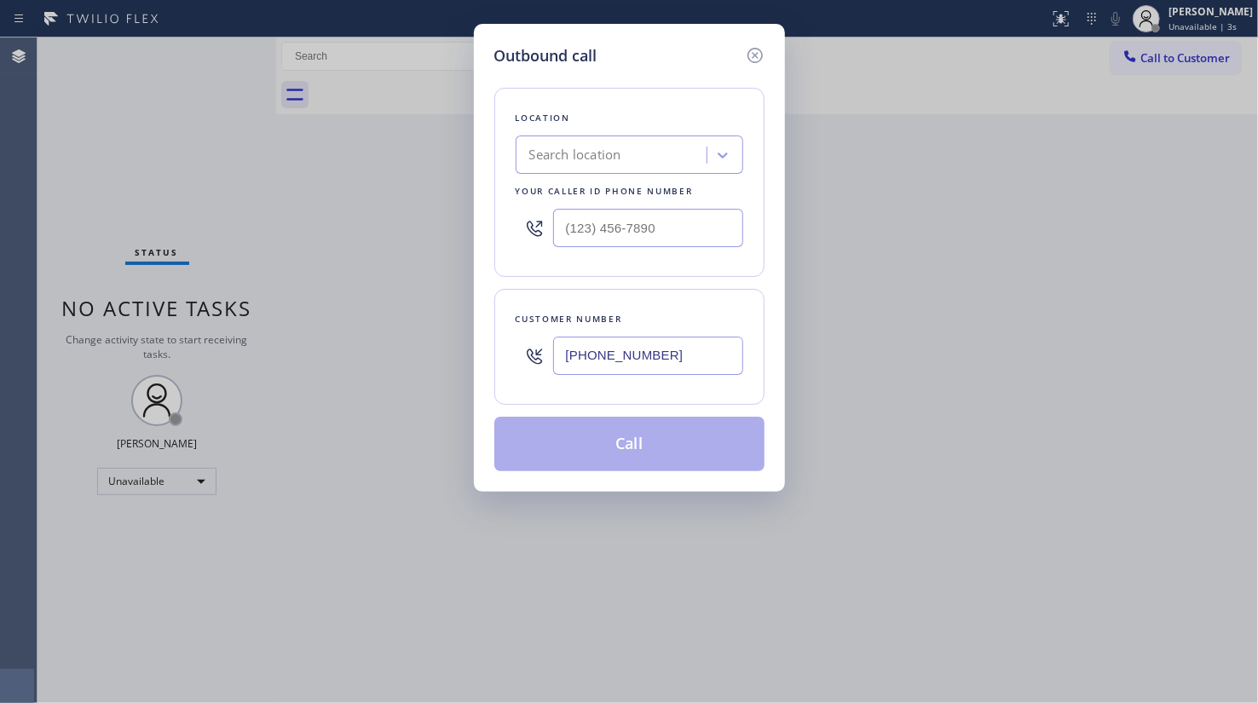
click at [600, 153] on div "Search location" at bounding box center [575, 156] width 92 height 20
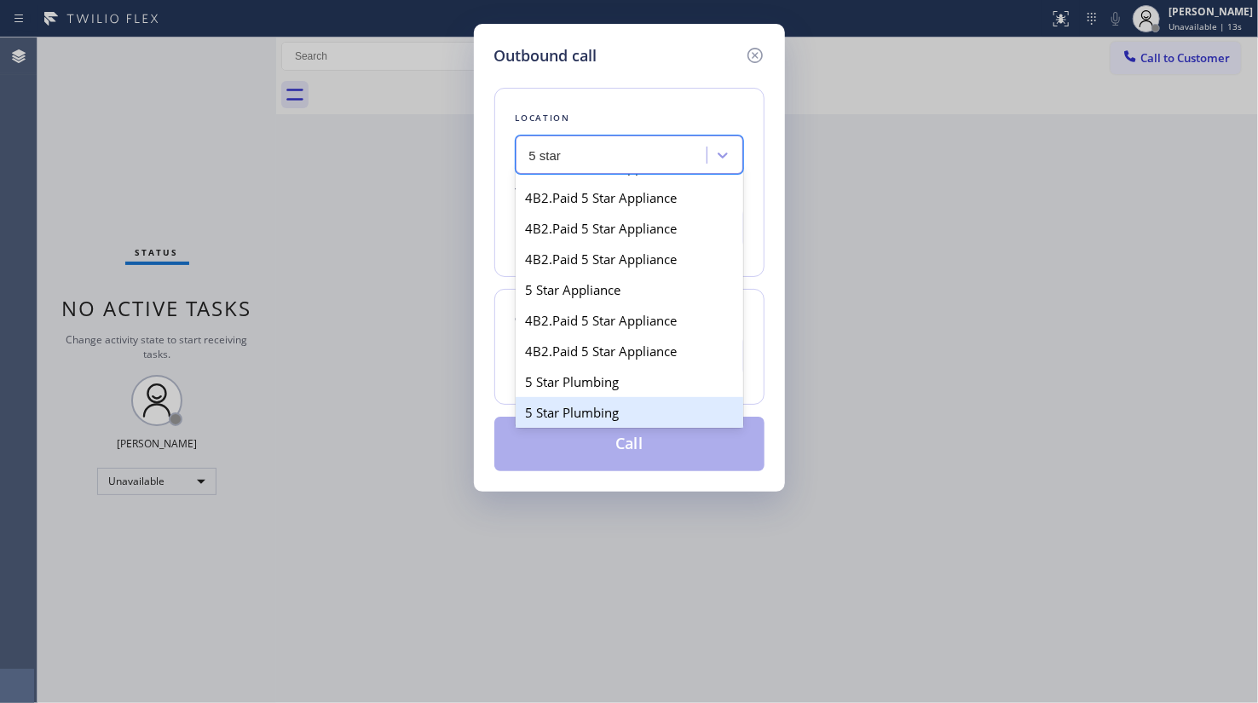
scroll to position [387, 0]
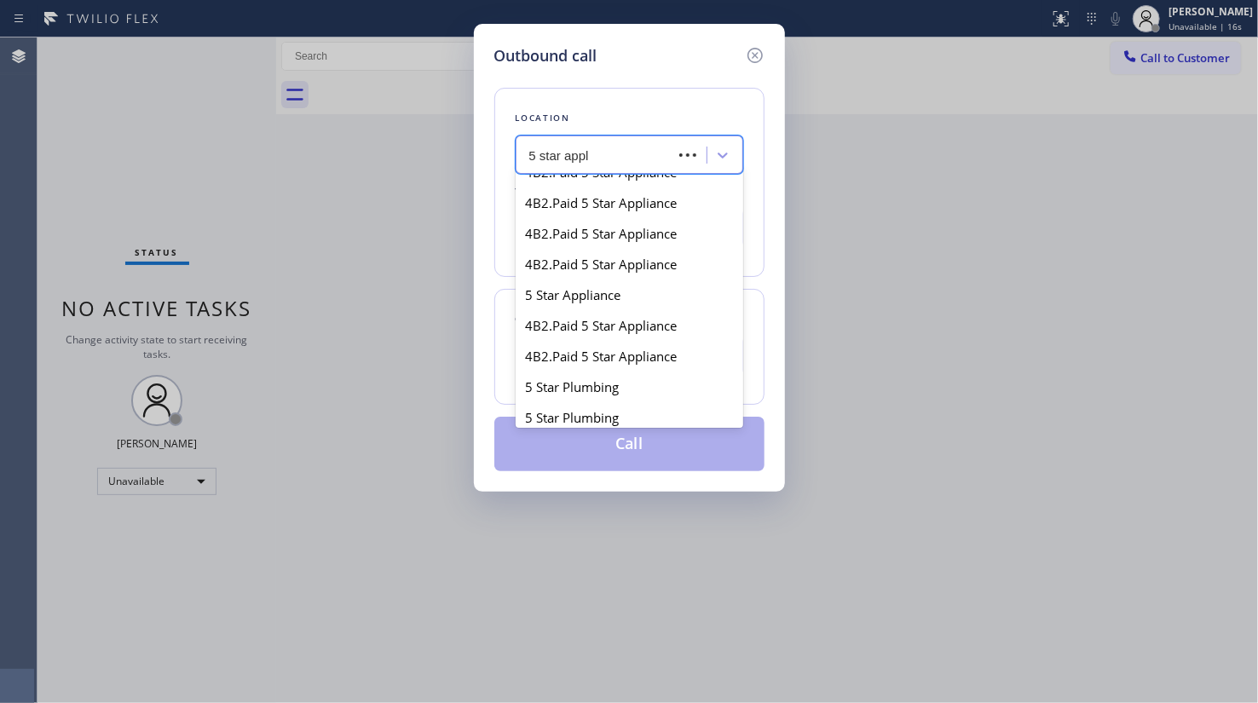
type input "5 star appli"
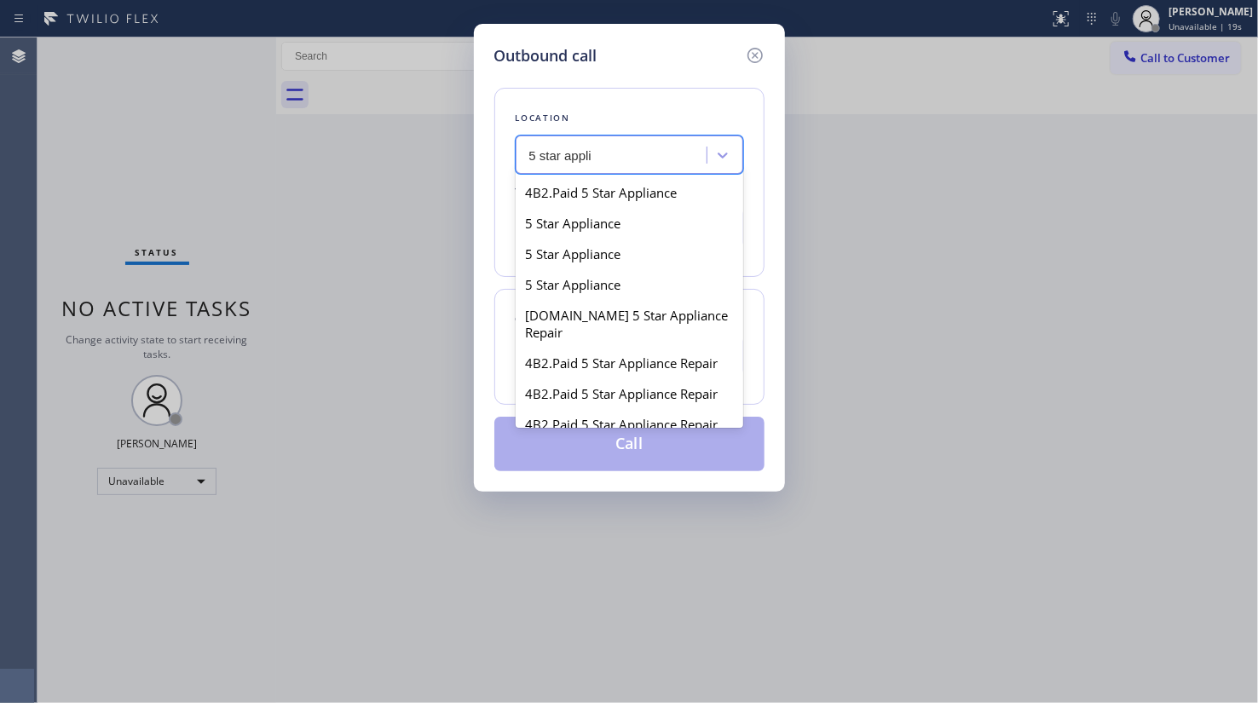
scroll to position [17, 0]
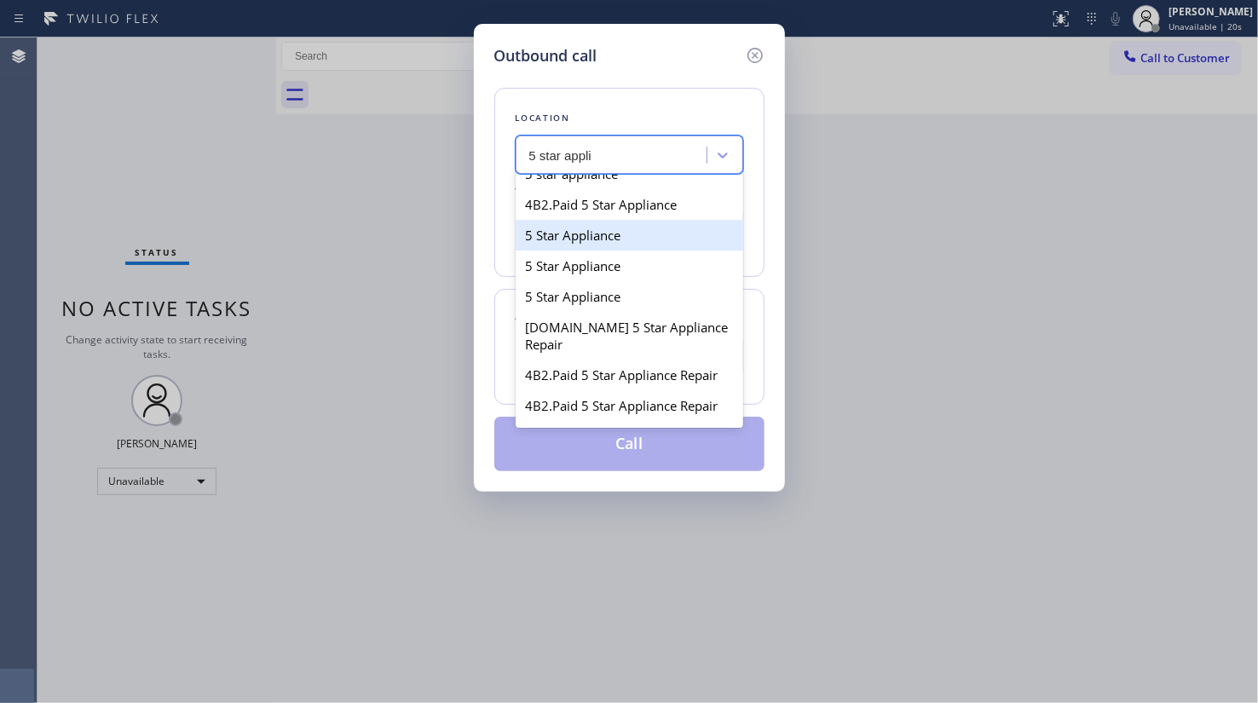
click at [586, 233] on div "5 Star Appliance" at bounding box center [630, 235] width 228 height 31
type input "(202) 933-7030"
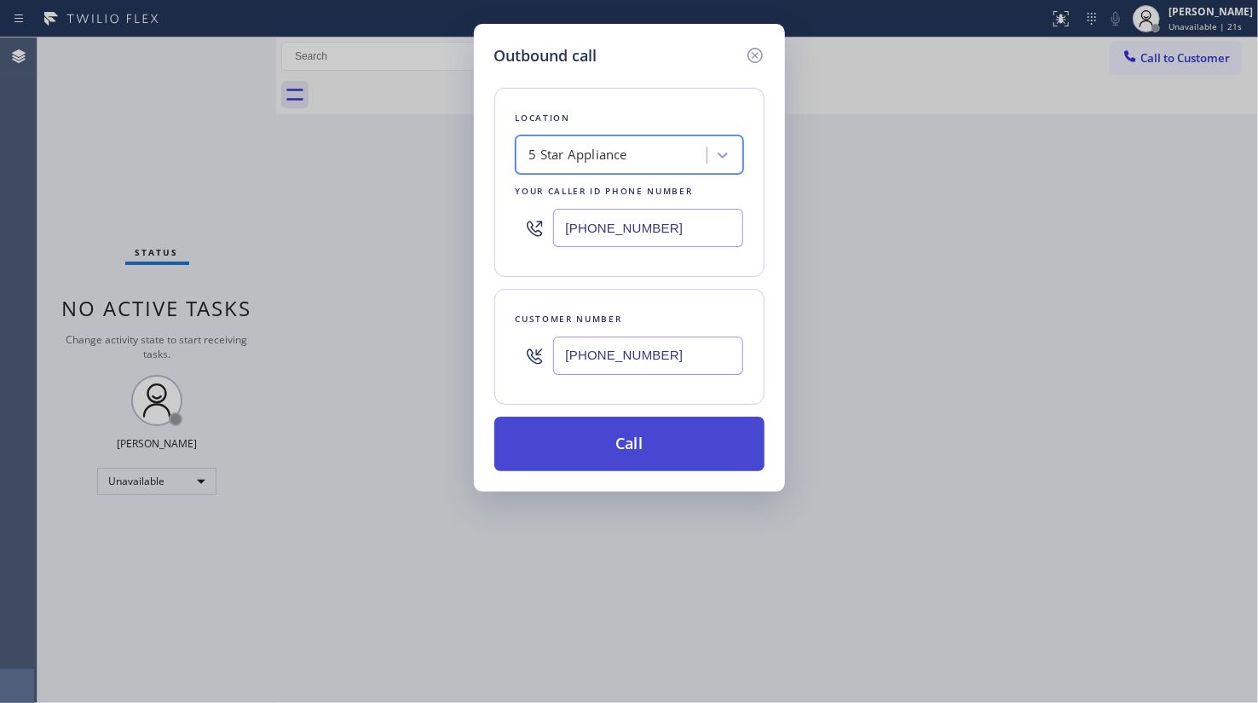
click at [562, 440] on button "Call" at bounding box center [629, 444] width 270 height 55
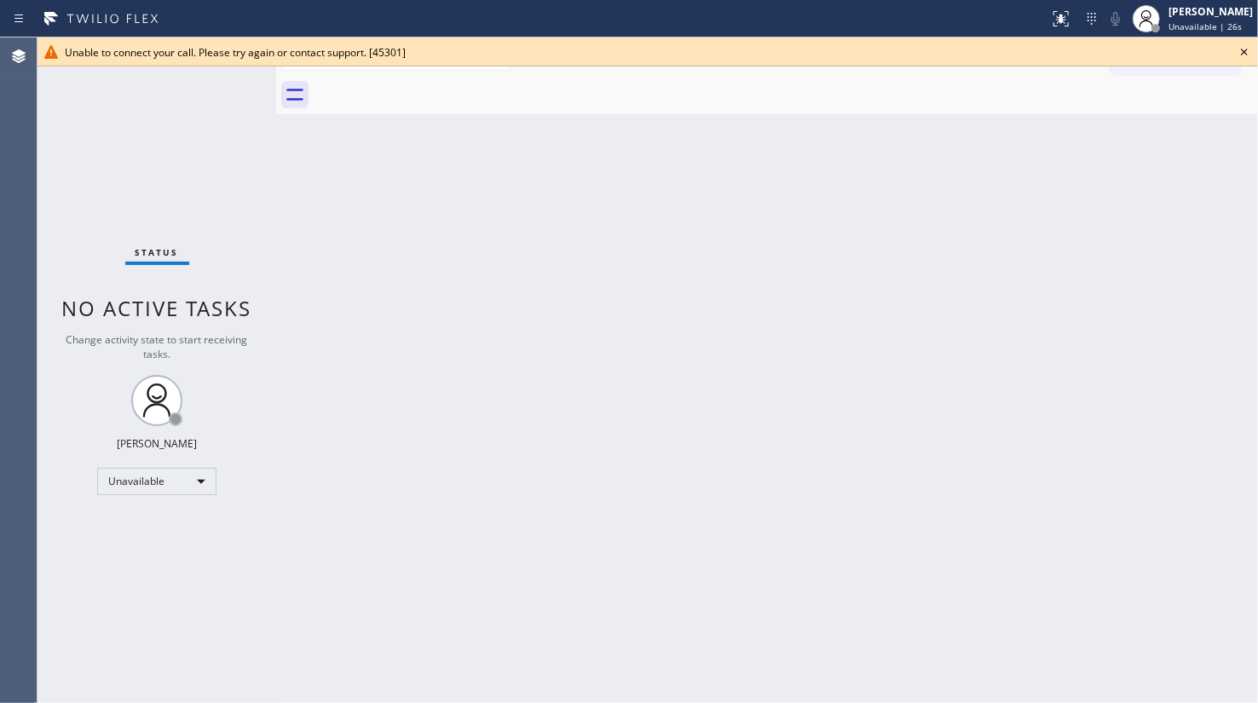
click at [1244, 47] on icon at bounding box center [1244, 52] width 20 height 20
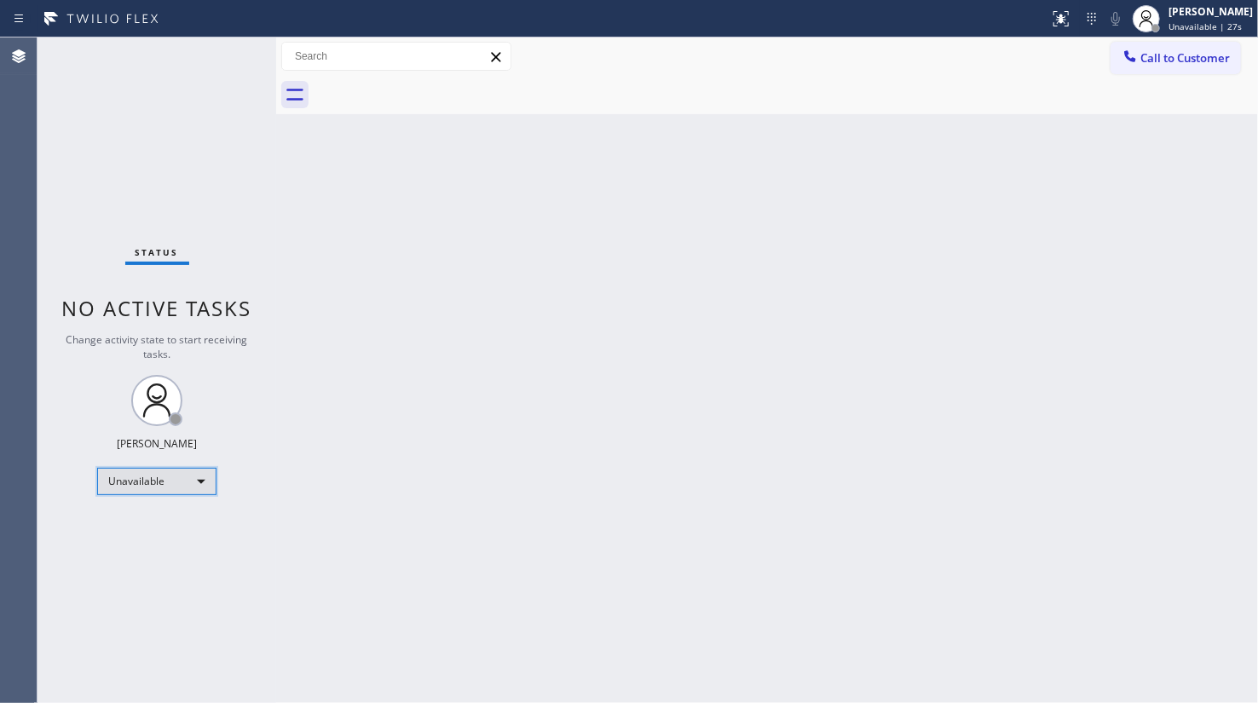
click at [145, 469] on div "Unavailable" at bounding box center [156, 481] width 119 height 27
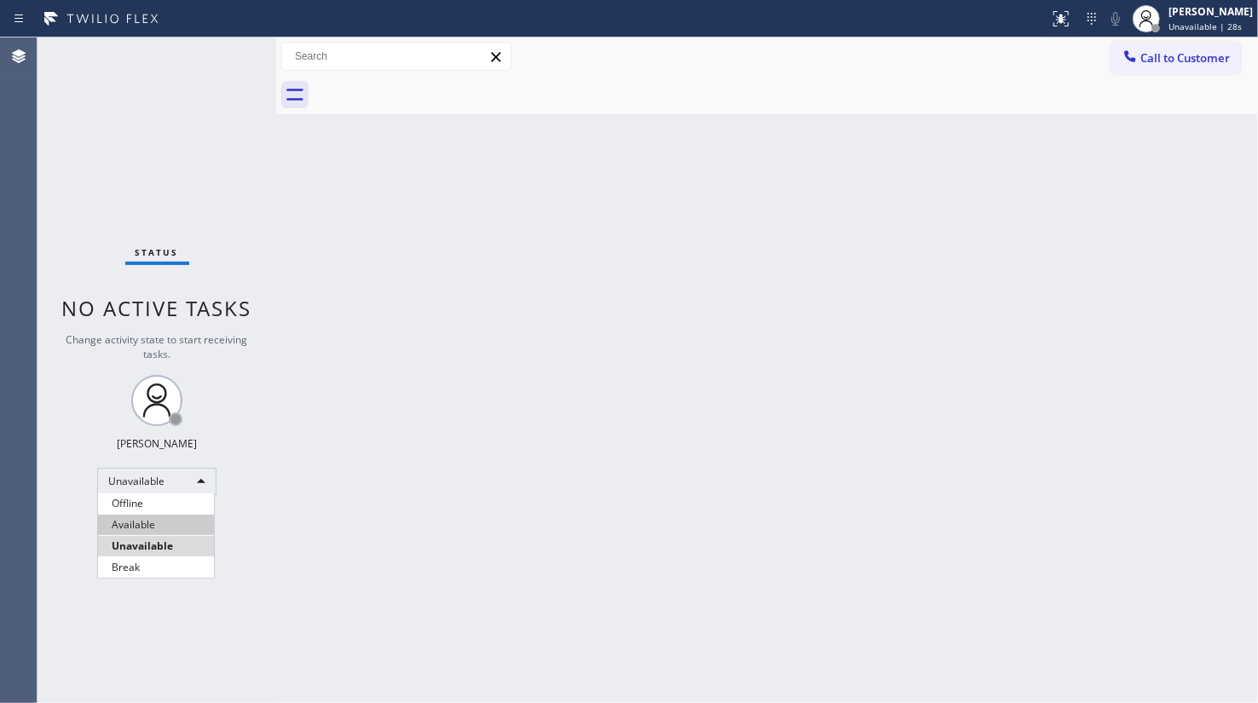
click at [130, 524] on li "Available" at bounding box center [156, 525] width 116 height 20
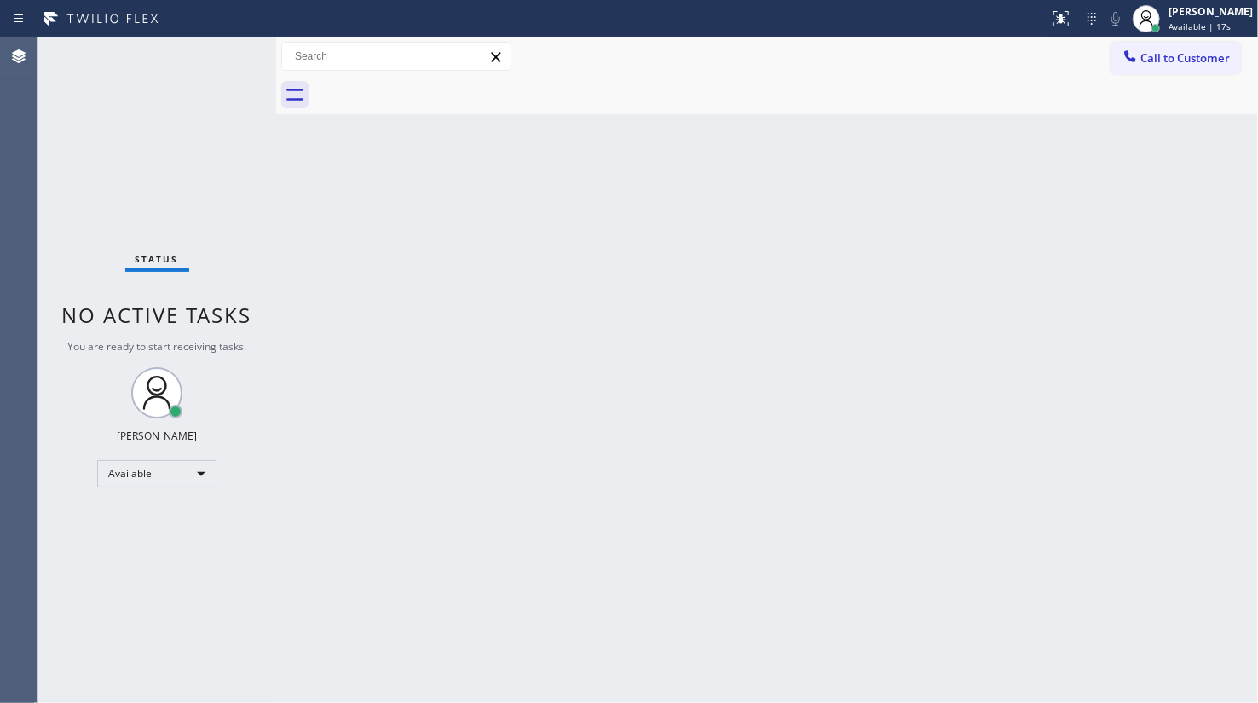
click at [98, 66] on div "Status No active tasks You are ready to start receiving tasks. JENIZA ALCAYDE A…" at bounding box center [156, 369] width 239 height 665
drag, startPoint x: 89, startPoint y: 268, endPoint x: 101, endPoint y: 285, distance: 20.8
click at [94, 274] on div "Status No active tasks You are ready to start receiving tasks. JENIZA ALCAYDE A…" at bounding box center [156, 369] width 239 height 665
drag, startPoint x: 151, startPoint y: 137, endPoint x: 216, endPoint y: 111, distance: 69.9
click at [162, 130] on div "Status No active tasks You are ready to start receiving tasks. JENIZA ALCAYDE A…" at bounding box center [156, 369] width 239 height 665
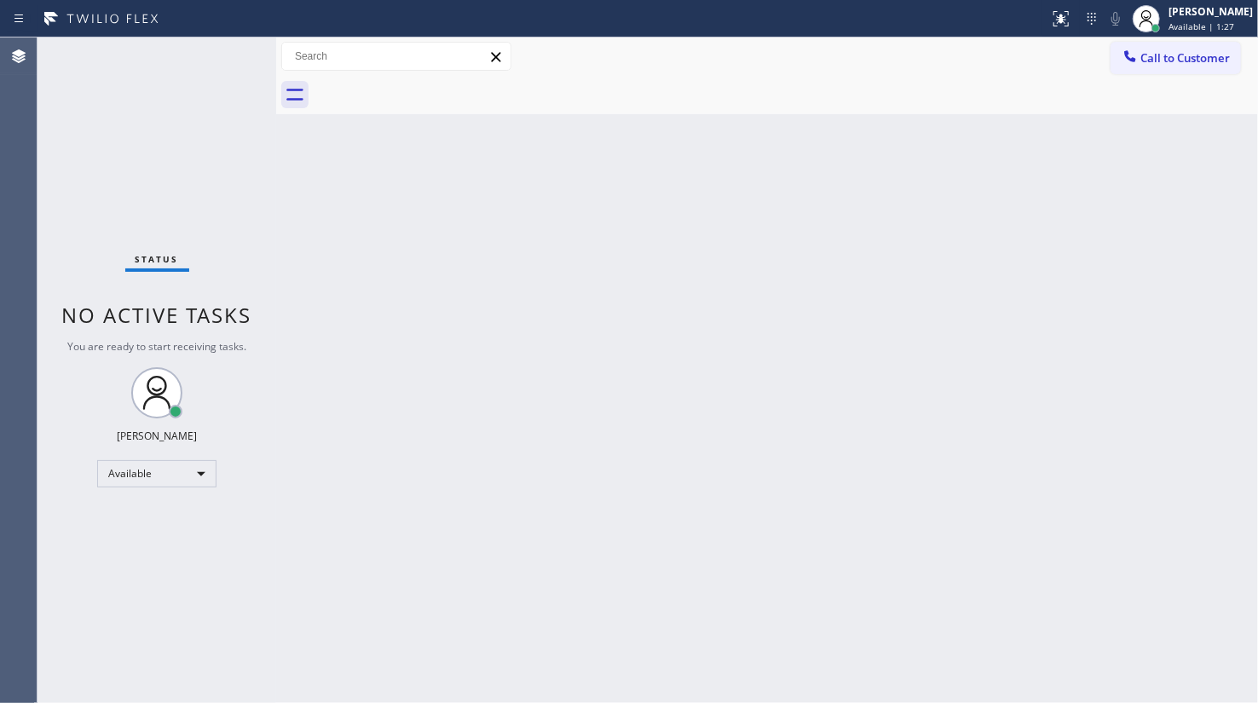
click at [223, 56] on div "Status No active tasks You are ready to start receiving tasks. JENIZA ALCAYDE A…" at bounding box center [156, 369] width 239 height 665
click at [577, 307] on div "Back to Dashboard Change Sender ID Customers Technicians Select a contact Outbo…" at bounding box center [767, 369] width 982 height 665
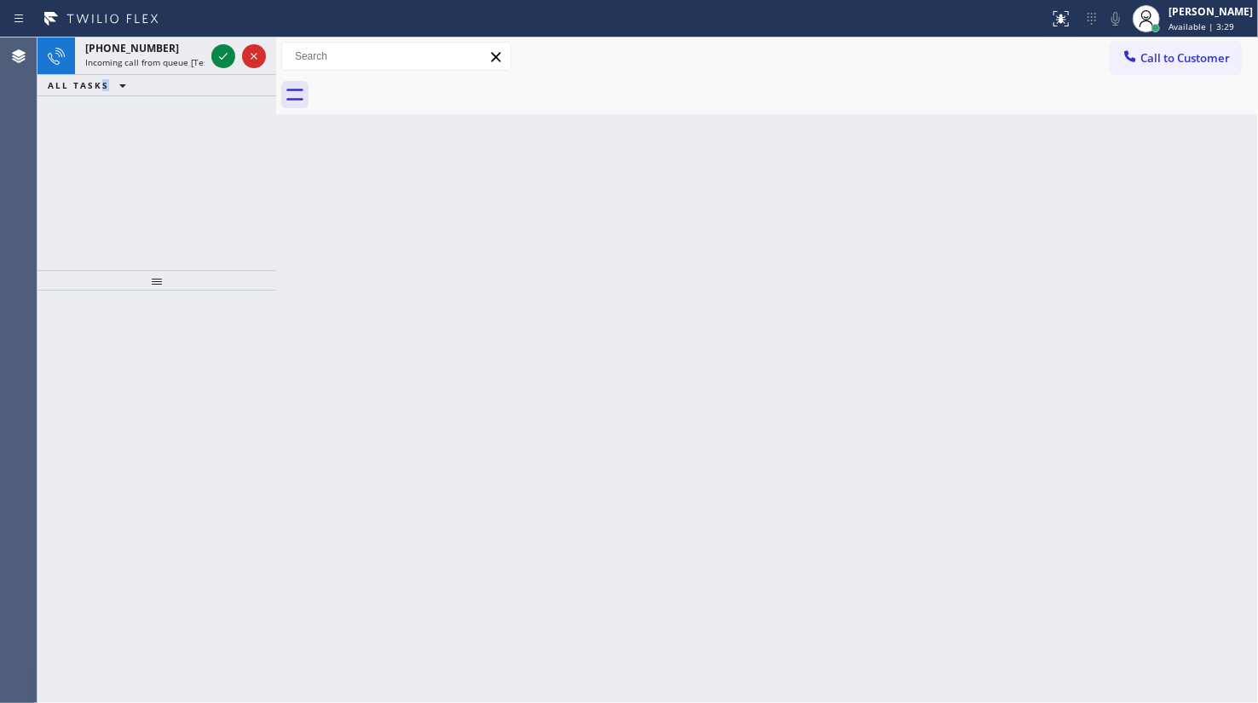
drag, startPoint x: 97, startPoint y: 101, endPoint x: 123, endPoint y: 85, distance: 29.8
click at [123, 85] on div "+17865568905 Incoming call from queue [Test] All ALL TASKS ALL TASKS ACTIVE TAS…" at bounding box center [156, 153] width 239 height 233
click at [216, 55] on icon at bounding box center [223, 56] width 20 height 20
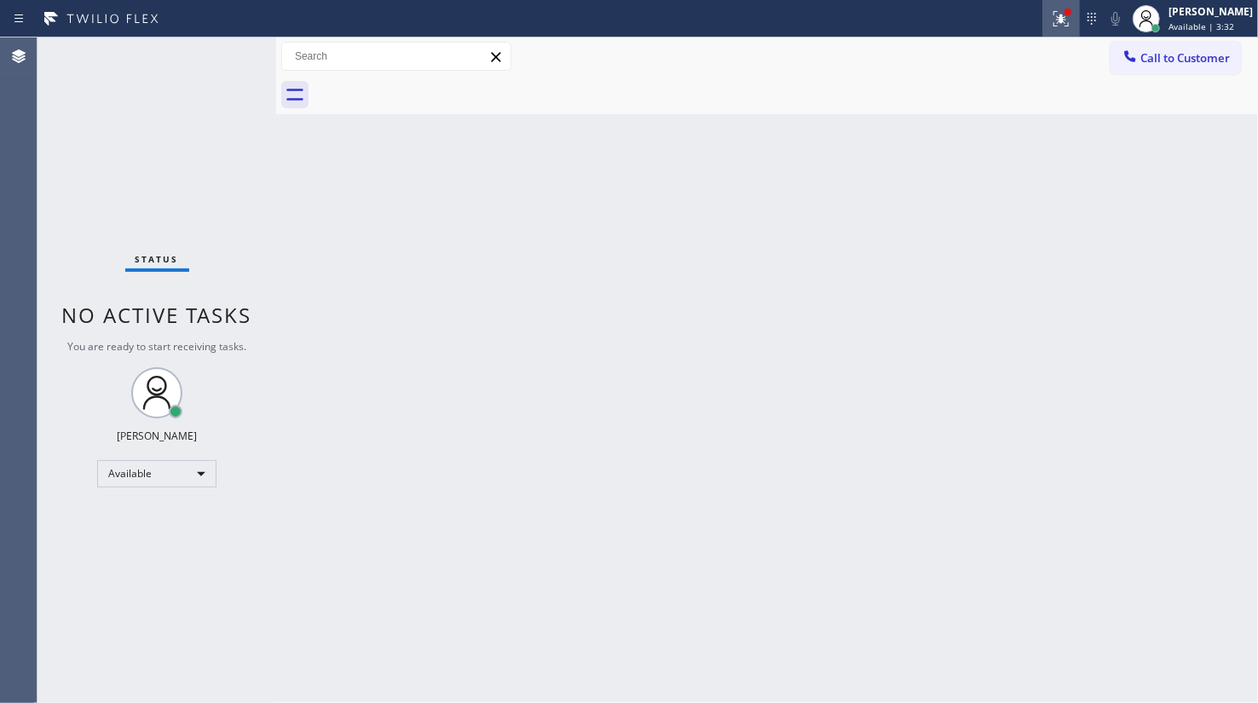
click at [1065, 15] on icon at bounding box center [1061, 19] width 20 height 20
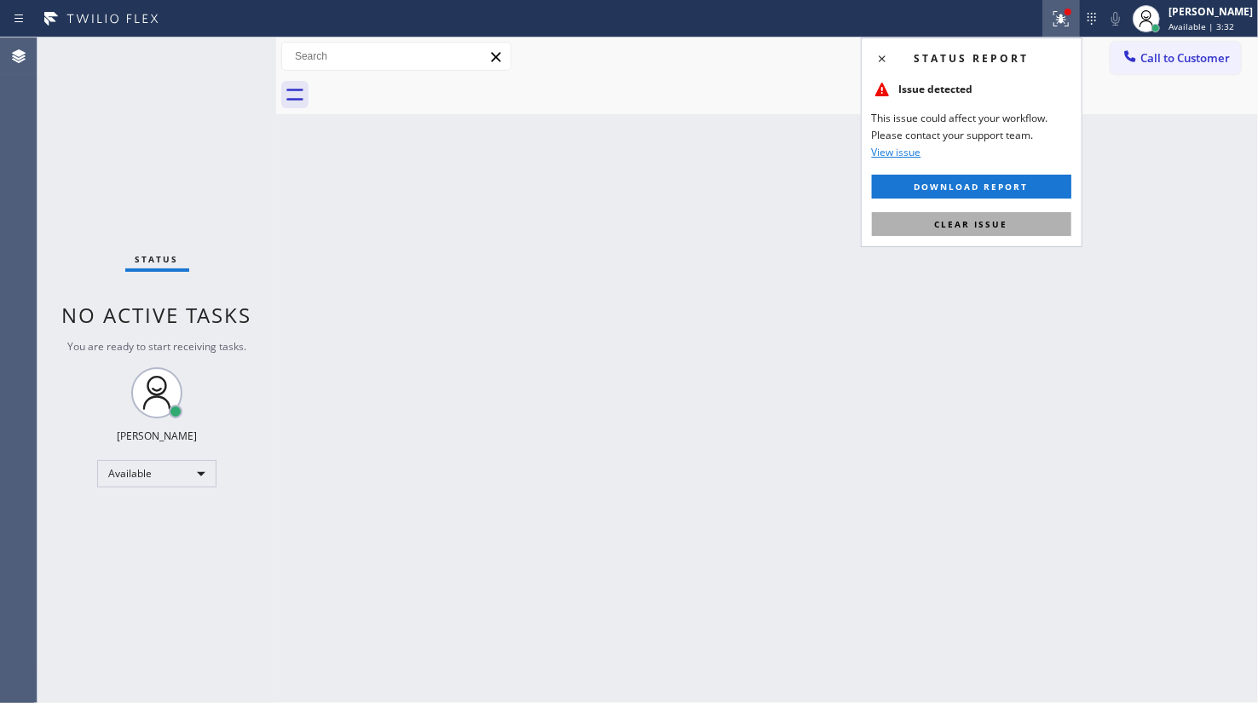
click at [1022, 229] on button "Clear issue" at bounding box center [971, 224] width 199 height 24
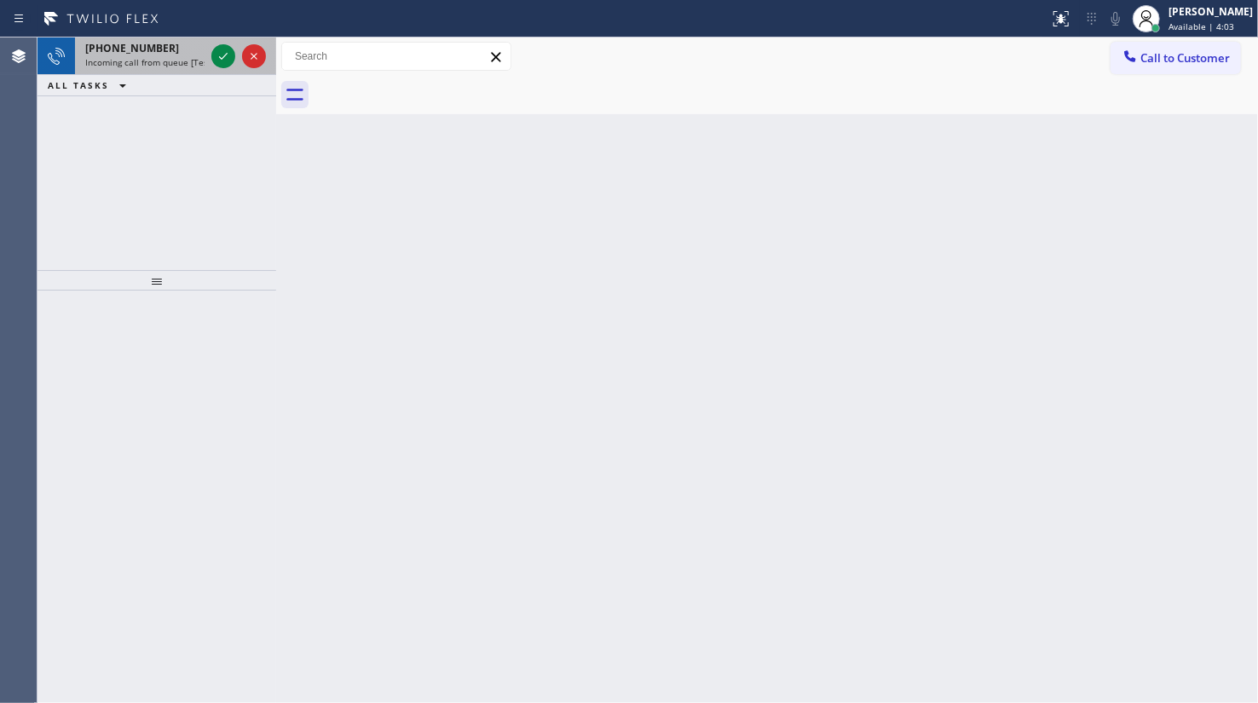
click at [236, 50] on div at bounding box center [238, 55] width 61 height 37
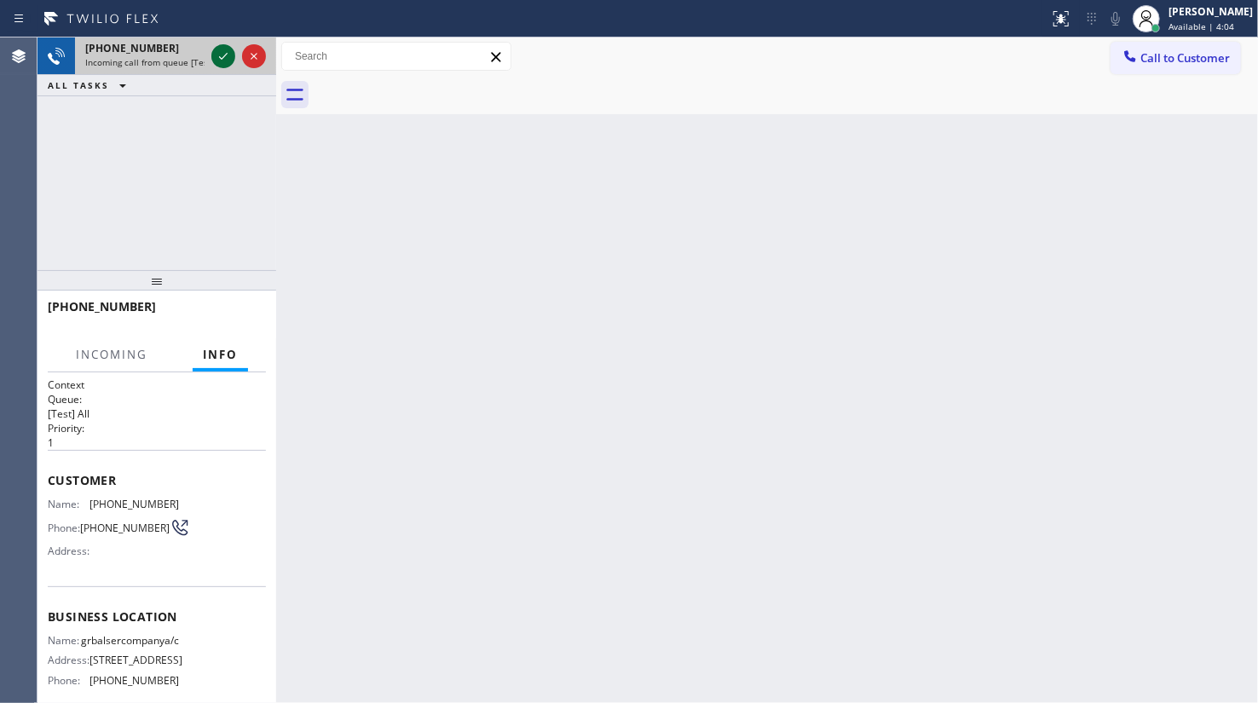
click at [228, 51] on icon at bounding box center [223, 56] width 20 height 20
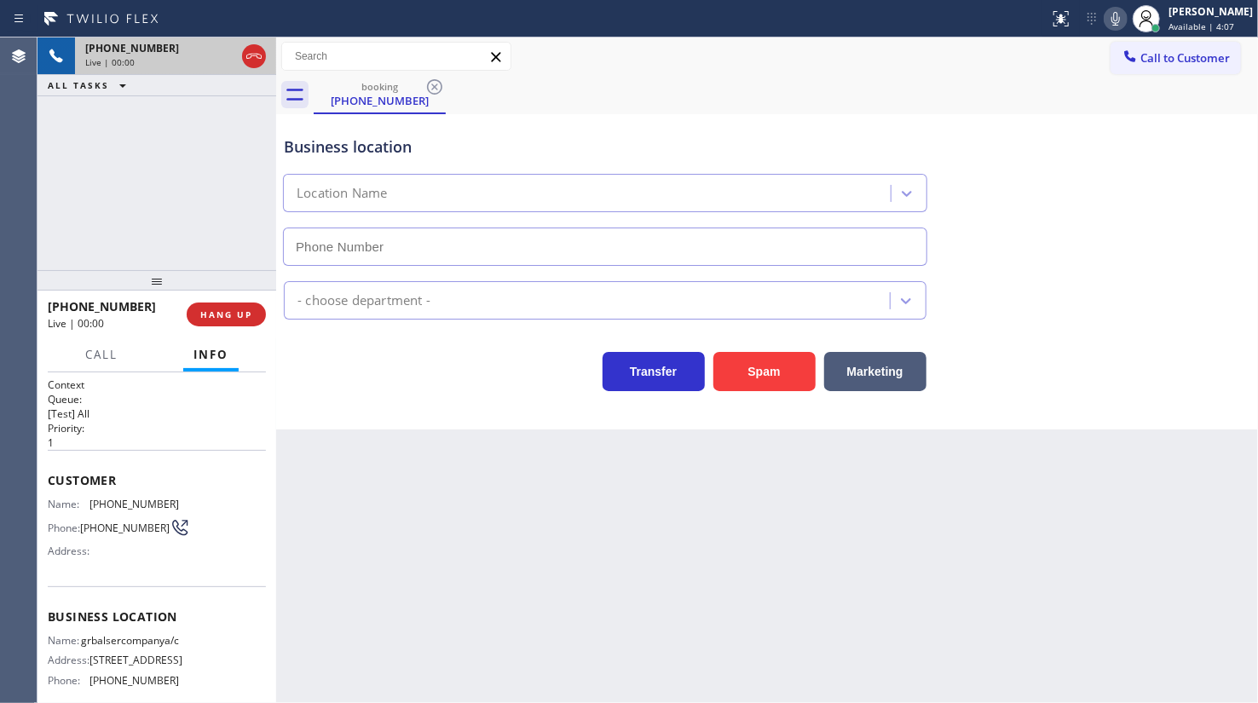
type input "(346) 421-0545"
click at [230, 312] on span "HANG UP" at bounding box center [226, 314] width 52 height 12
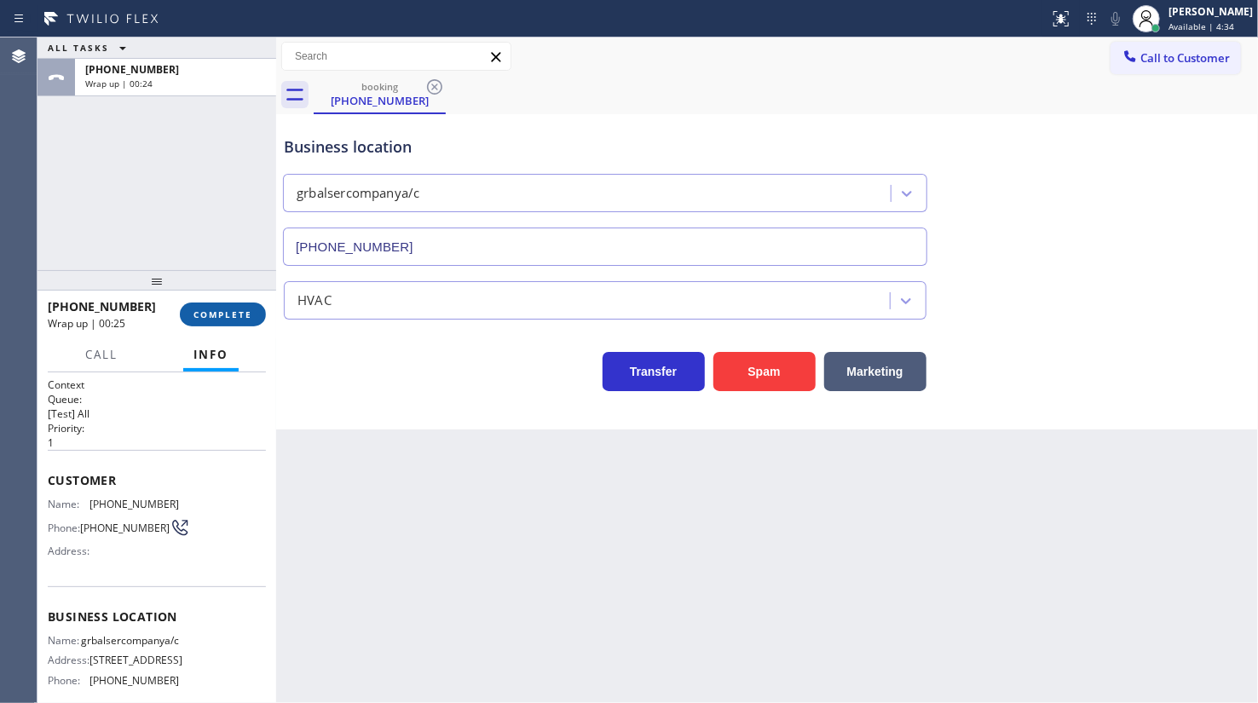
click at [215, 304] on div "+16822163870 Wrap up | 00:25 COMPLETE" at bounding box center [157, 314] width 218 height 44
click at [213, 313] on span "COMPLETE" at bounding box center [222, 314] width 59 height 12
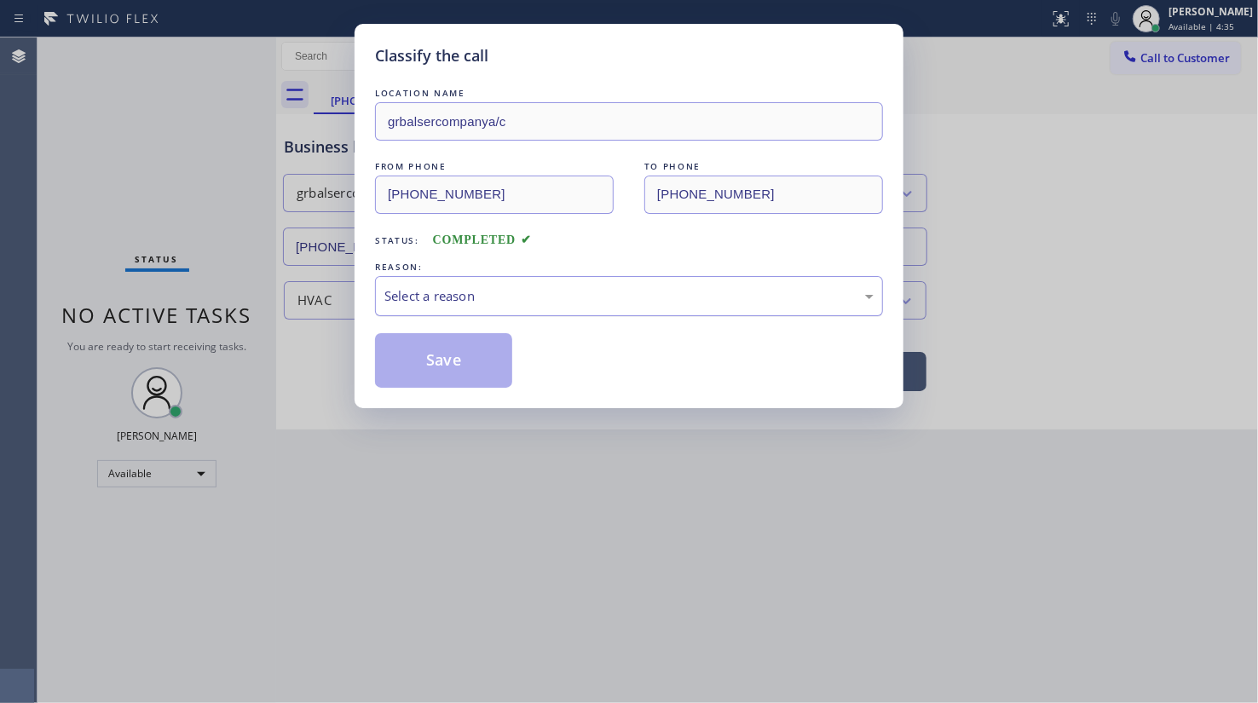
click at [431, 294] on div "Select a reason" at bounding box center [628, 296] width 489 height 20
click at [426, 361] on button "Save" at bounding box center [443, 360] width 137 height 55
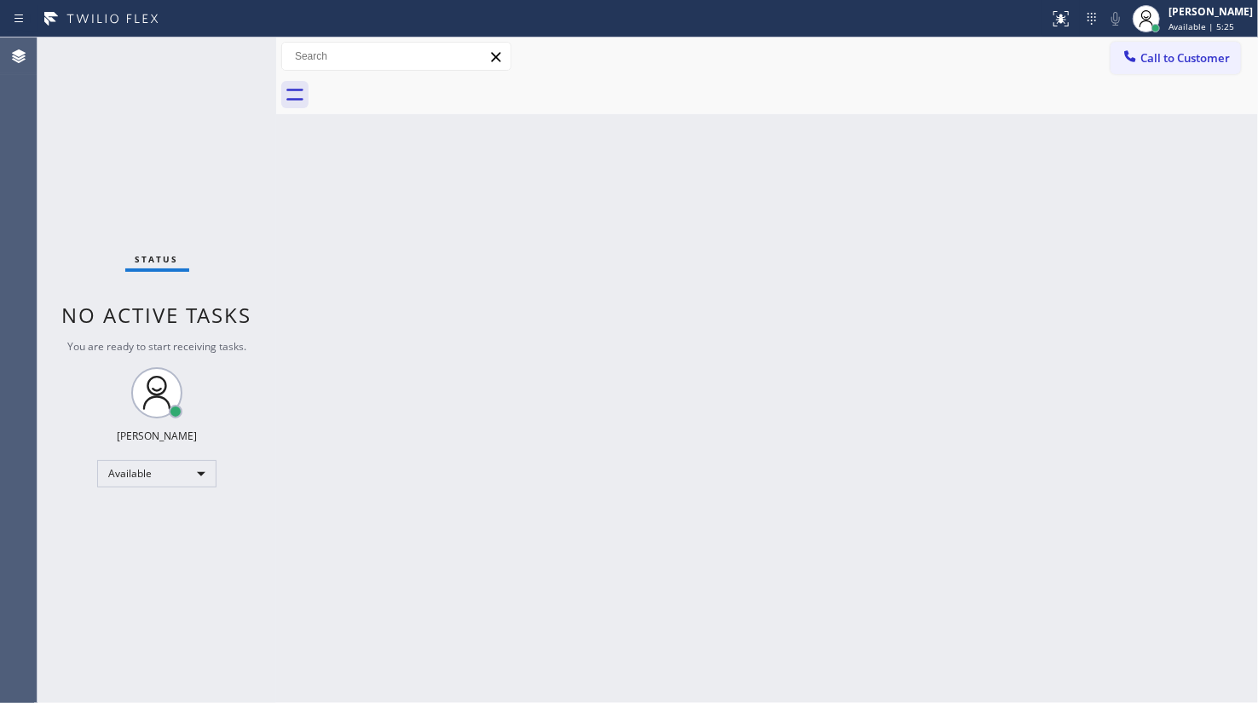
click at [118, 528] on div "Status No active tasks You are ready to start receiving tasks. JENIZA ALCAYDE A…" at bounding box center [156, 369] width 239 height 665
drag, startPoint x: 177, startPoint y: 114, endPoint x: 187, endPoint y: 114, distance: 10.2
click at [179, 114] on div "Status No active tasks You are ready to start receiving tasks. JENIZA ALCAYDE A…" at bounding box center [156, 369] width 239 height 665
click at [641, 231] on div "Back to Dashboard Change Sender ID Customers Technicians Select a contact Outbo…" at bounding box center [767, 369] width 982 height 665
drag, startPoint x: 665, startPoint y: 299, endPoint x: 1230, endPoint y: 242, distance: 567.8
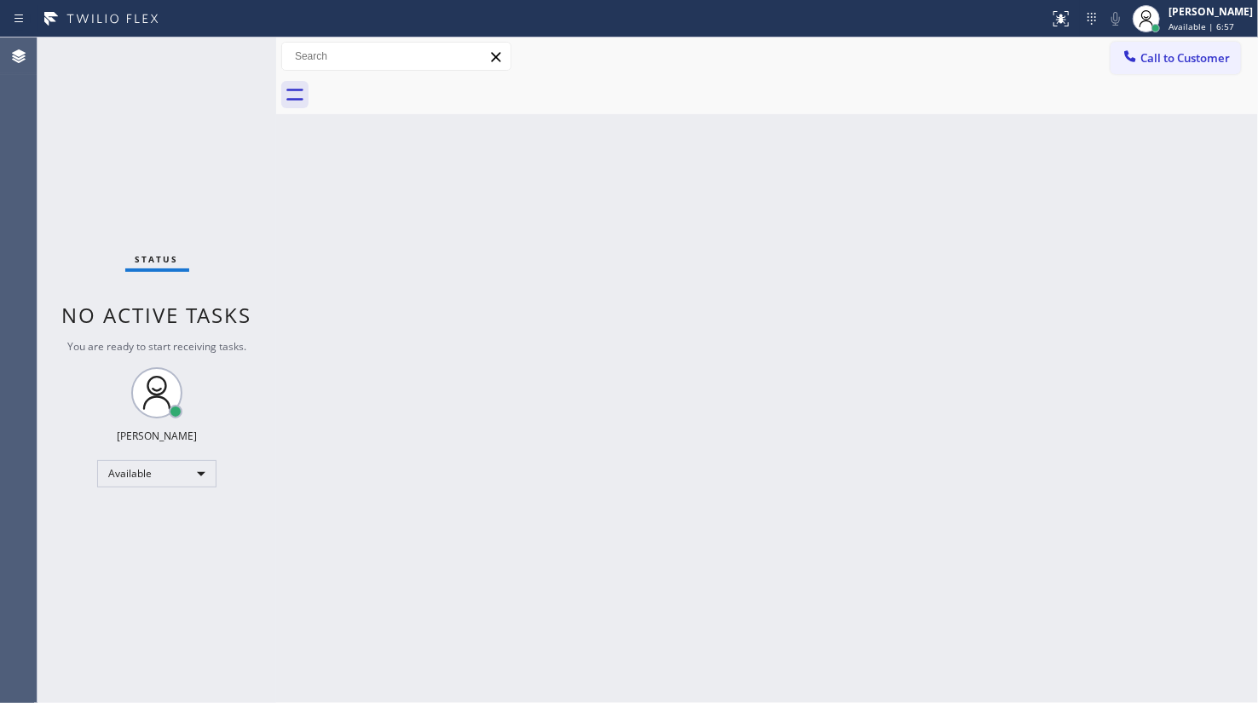
click at [673, 298] on div "Back to Dashboard Change Sender ID Customers Technicians Select a contact Outbo…" at bounding box center [767, 369] width 982 height 665
click at [222, 51] on div "Status No active tasks You are ready to start receiving tasks. JENIZA ALCAYDE A…" at bounding box center [156, 369] width 239 height 665
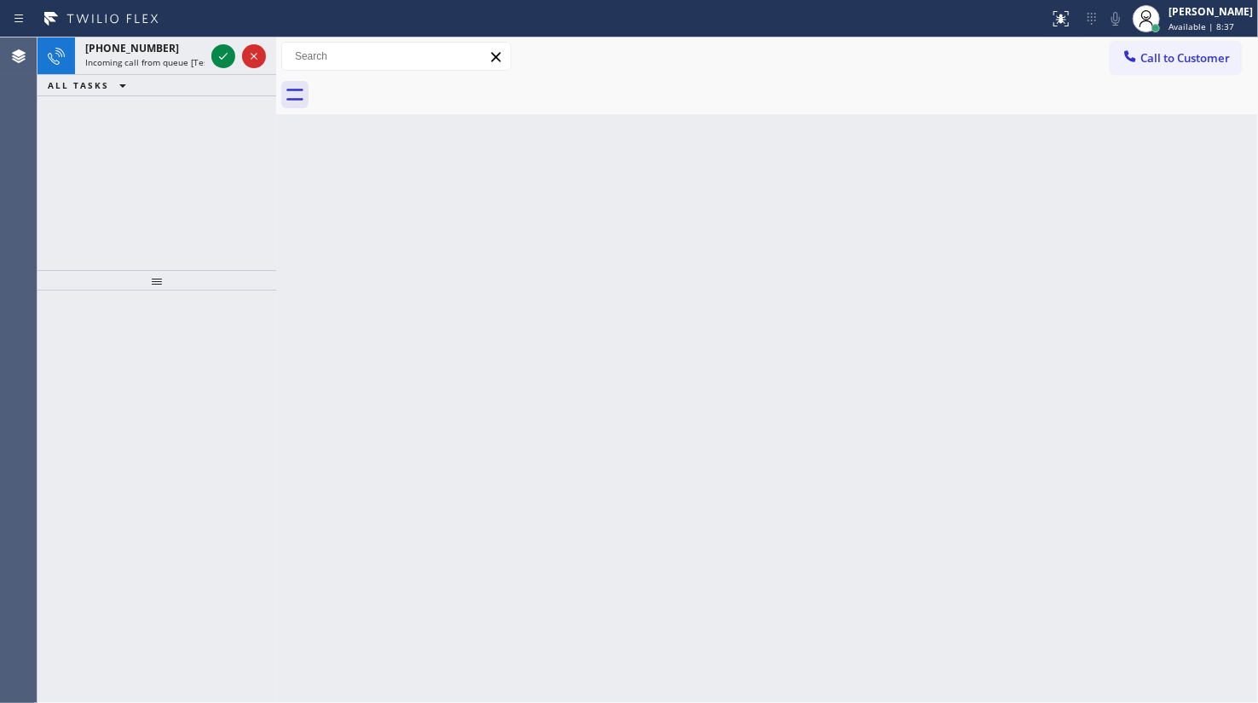
drag, startPoint x: 106, startPoint y: 195, endPoint x: 156, endPoint y: 111, distance: 98.2
click at [111, 188] on div "+12537224215 Incoming call from queue [Test] All ALL TASKS ALL TASKS ACTIVE TAS…" at bounding box center [156, 153] width 239 height 233
click at [218, 67] on div at bounding box center [238, 55] width 61 height 37
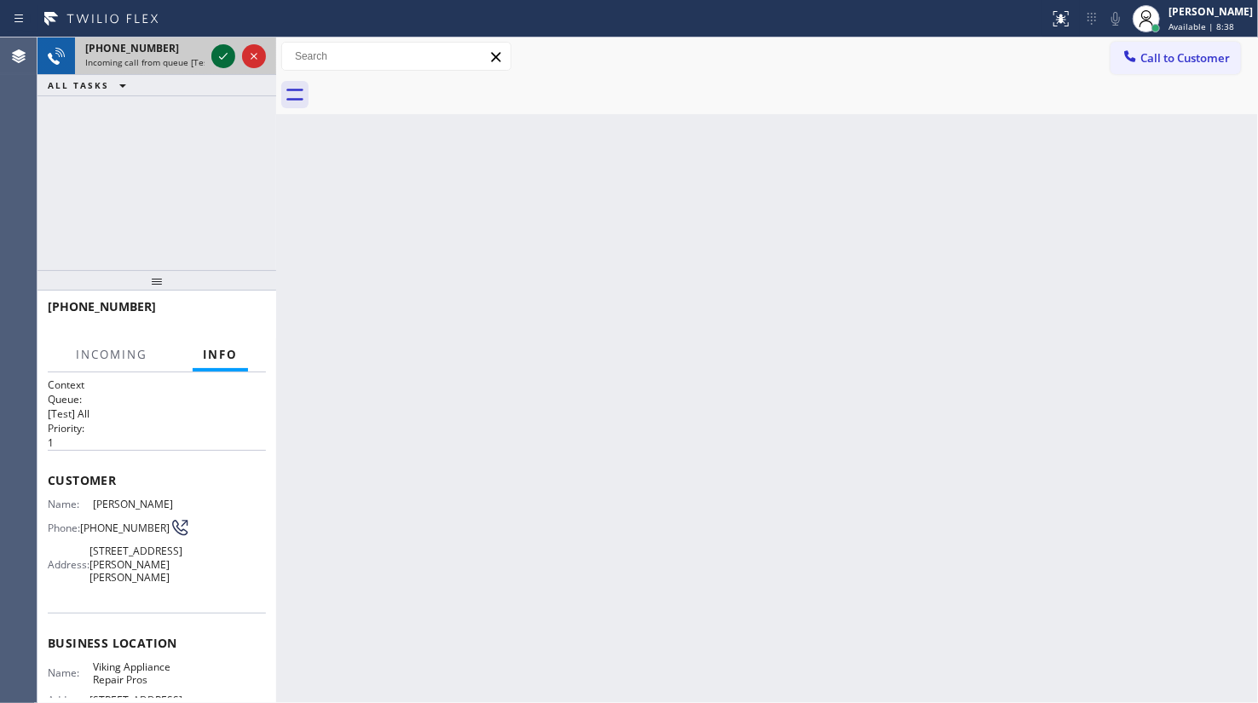
click at [218, 60] on icon at bounding box center [223, 56] width 20 height 20
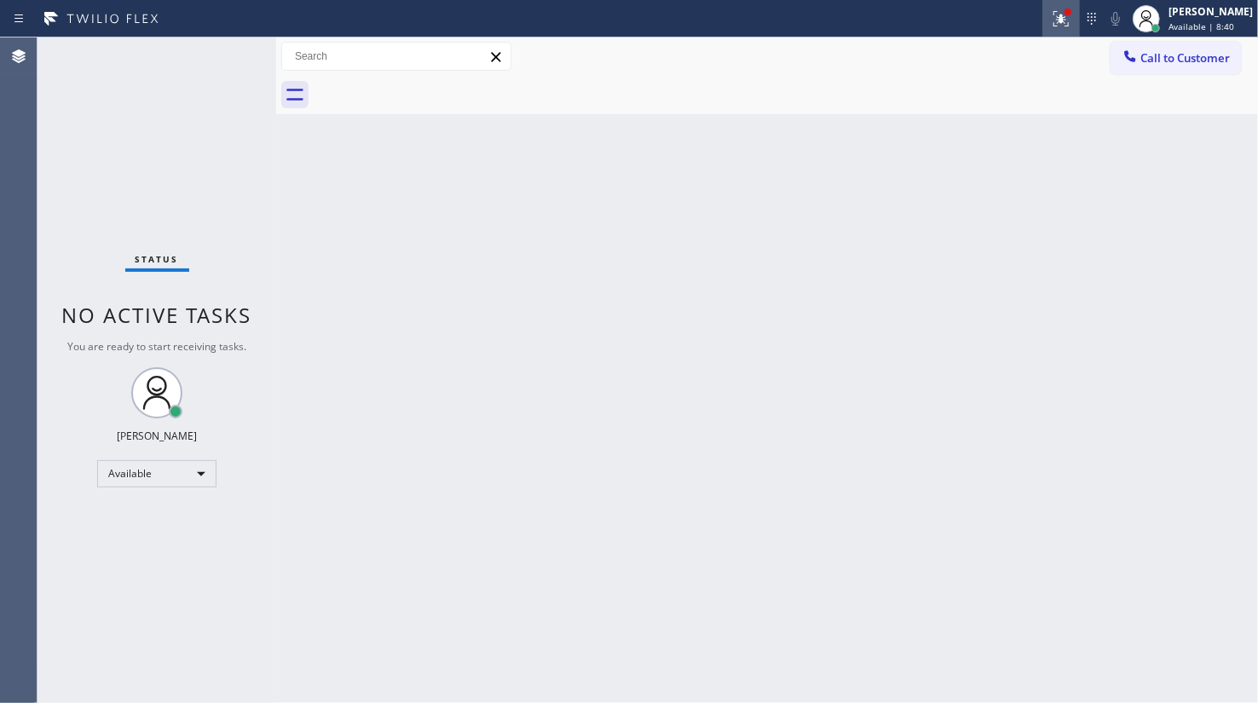
click at [1055, 16] on icon at bounding box center [1061, 19] width 20 height 20
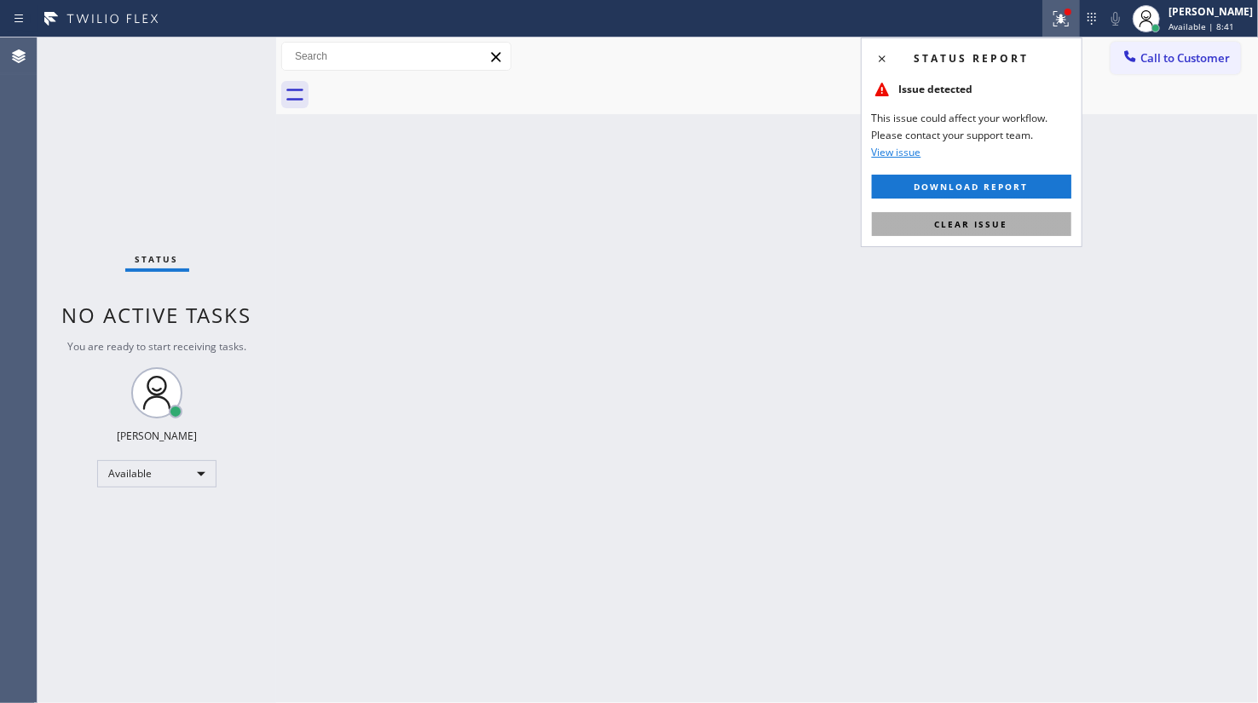
click at [988, 225] on span "Clear issue" at bounding box center [971, 224] width 73 height 12
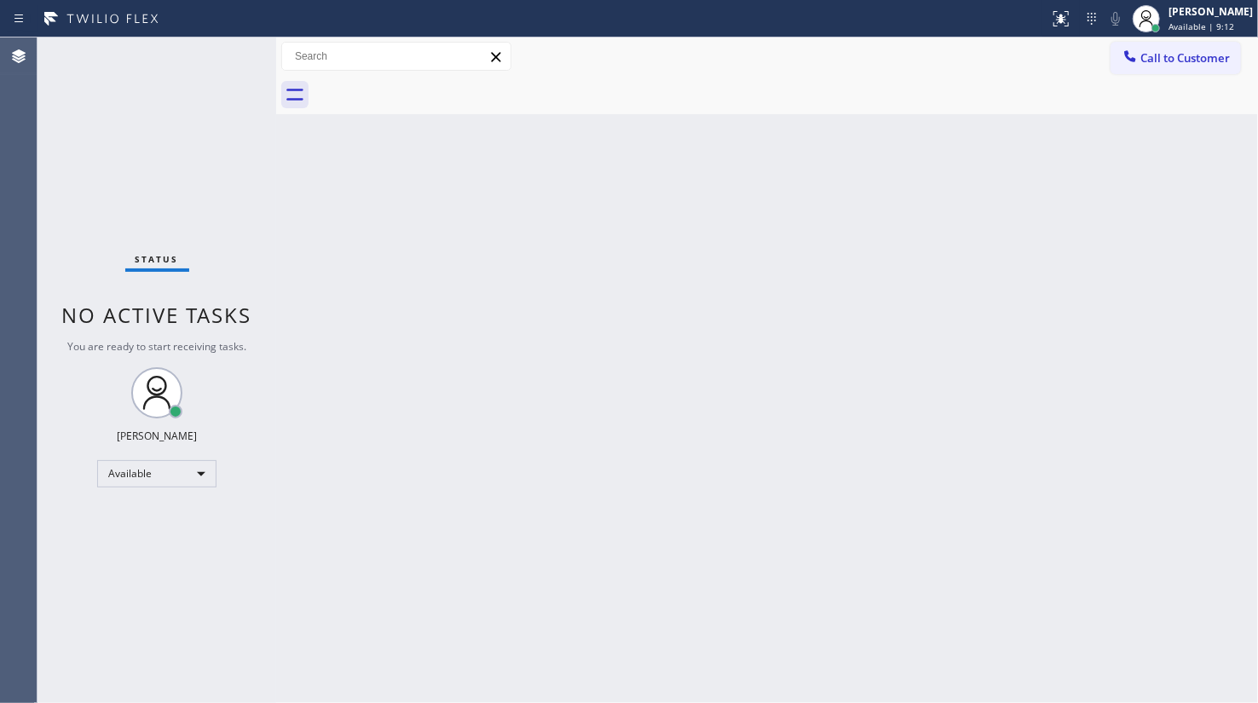
click at [83, 182] on div "Status No active tasks You are ready to start receiving tasks. JENIZA ALCAYDE A…" at bounding box center [156, 369] width 239 height 665
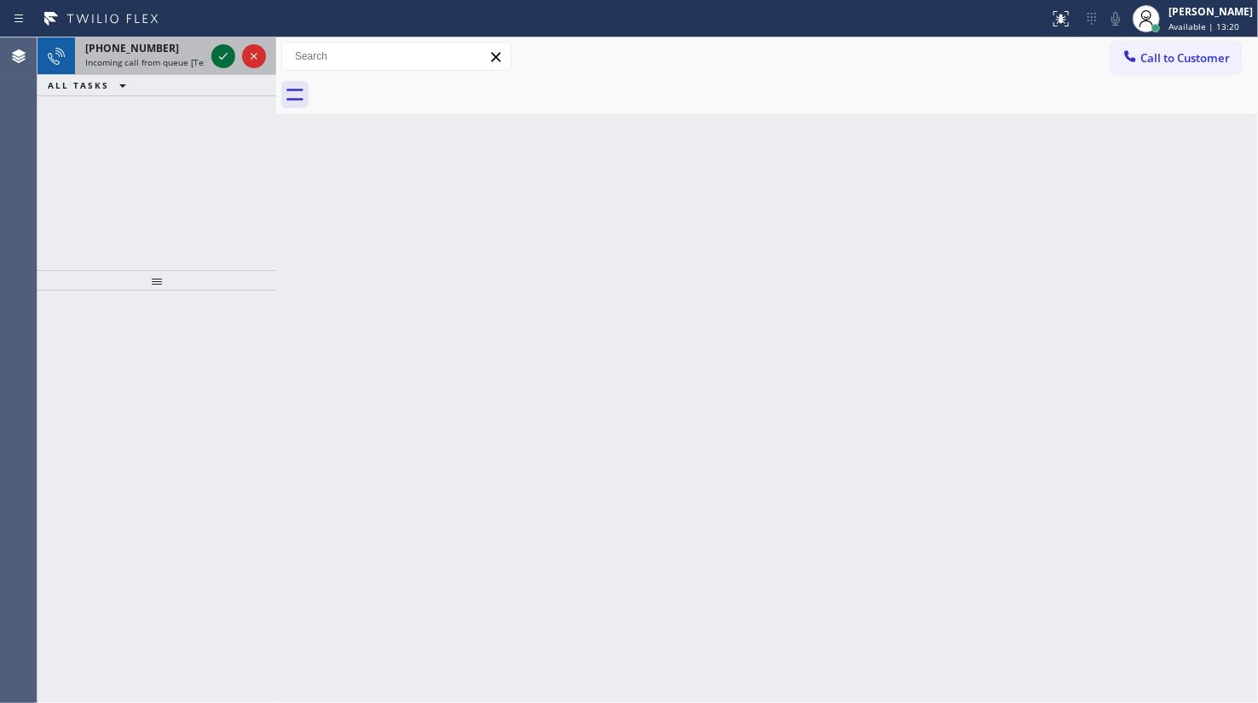
click at [227, 60] on icon at bounding box center [223, 56] width 20 height 20
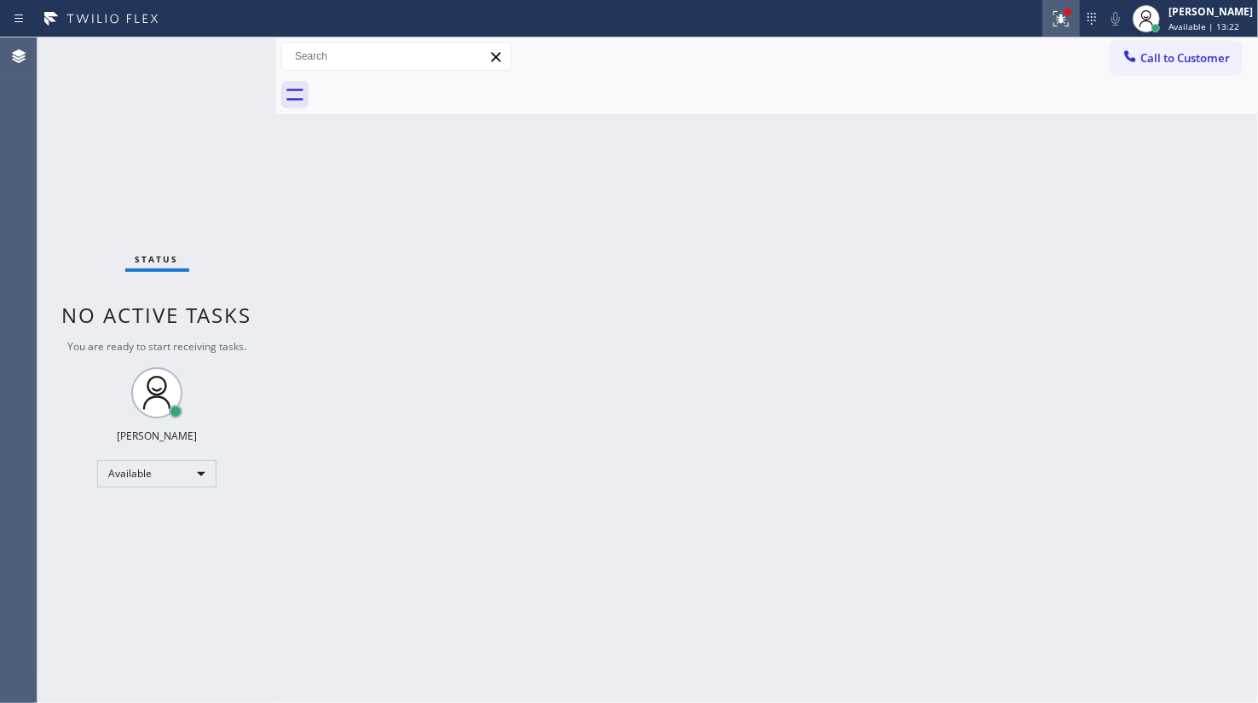
click at [1080, 6] on button at bounding box center [1060, 18] width 37 height 37
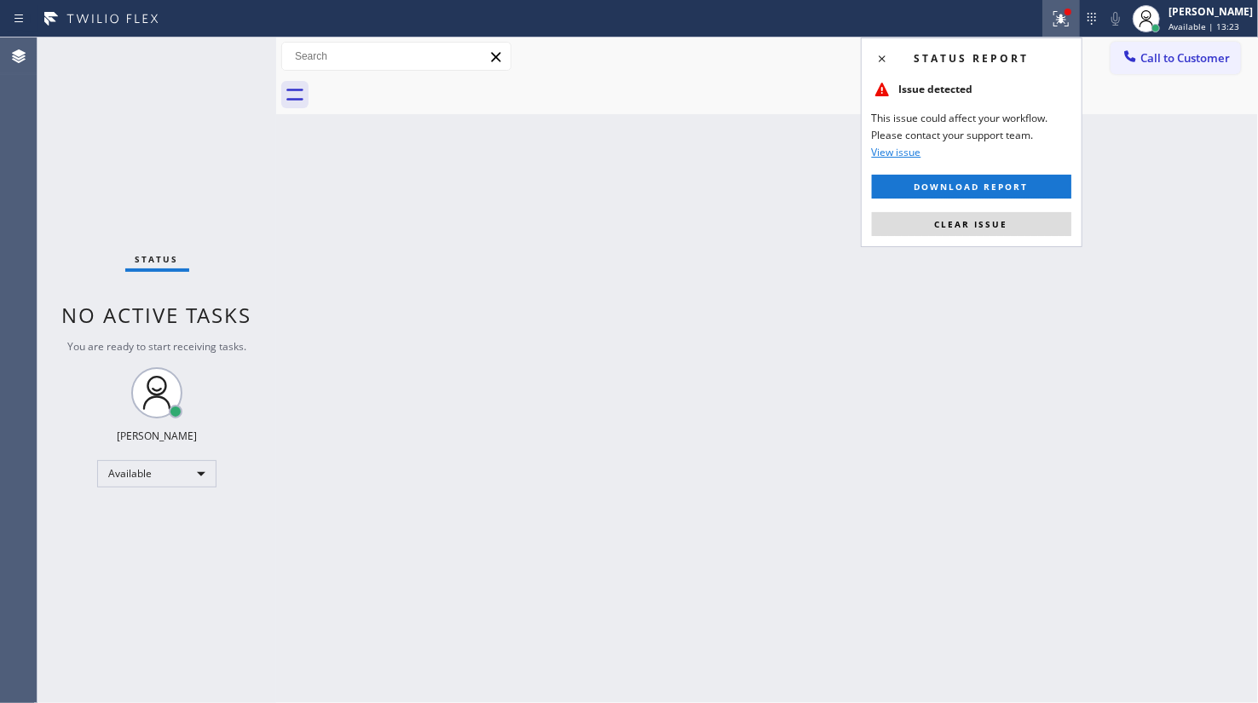
drag, startPoint x: 1016, startPoint y: 217, endPoint x: 1030, endPoint y: 222, distance: 15.1
click at [1016, 218] on button "Clear issue" at bounding box center [971, 224] width 199 height 24
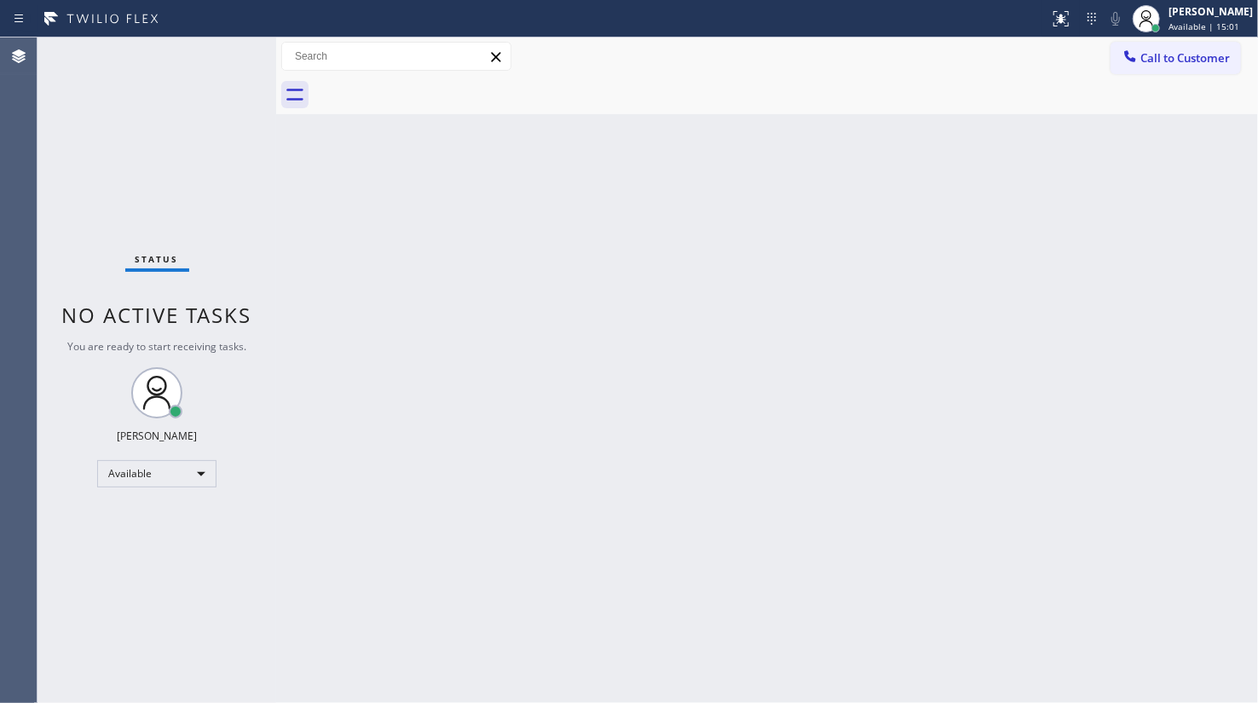
click at [170, 109] on div "Status No active tasks You are ready to start receiving tasks. JENIZA ALCAYDE A…" at bounding box center [156, 369] width 239 height 665
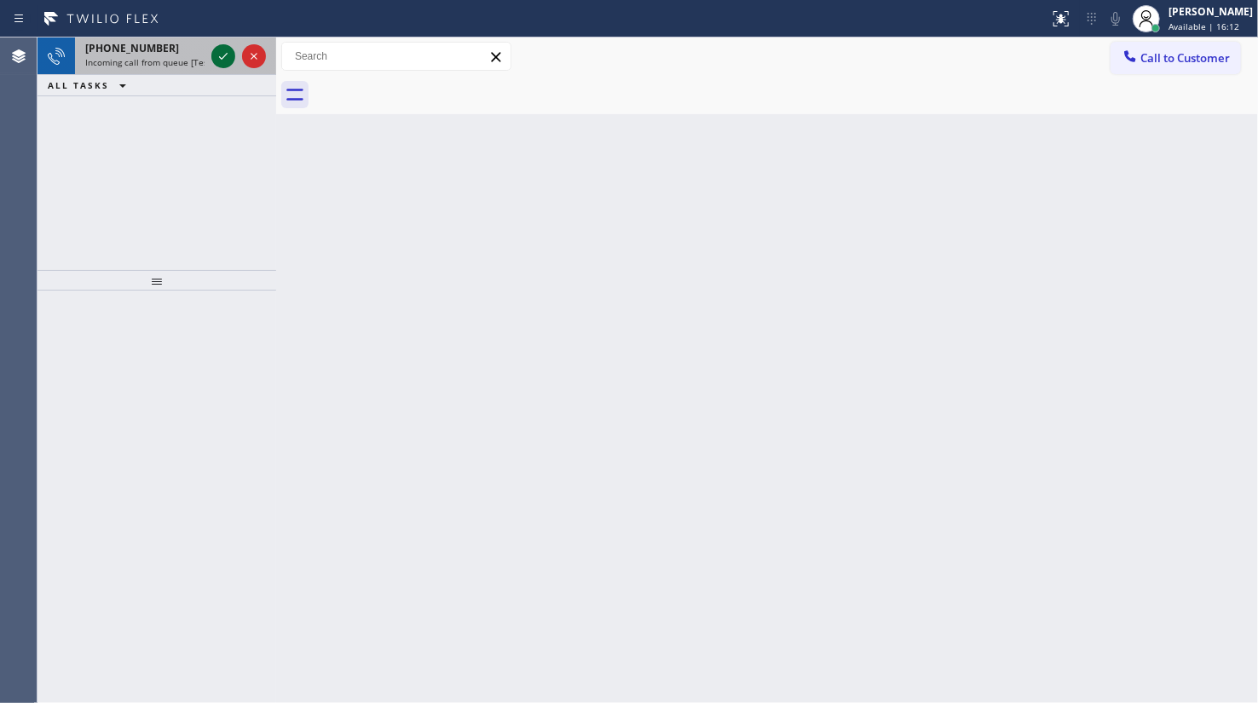
click at [216, 56] on icon at bounding box center [223, 56] width 20 height 20
click at [228, 56] on icon at bounding box center [223, 56] width 20 height 20
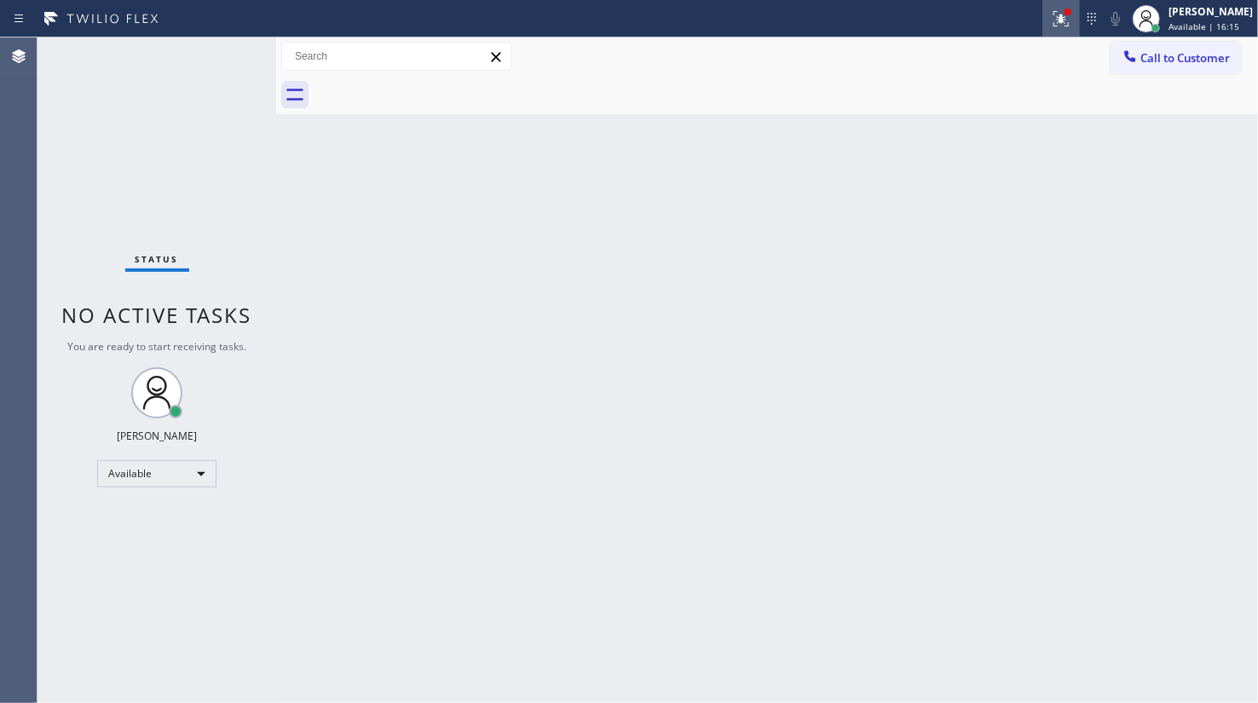
click at [1076, 15] on div at bounding box center [1060, 19] width 37 height 20
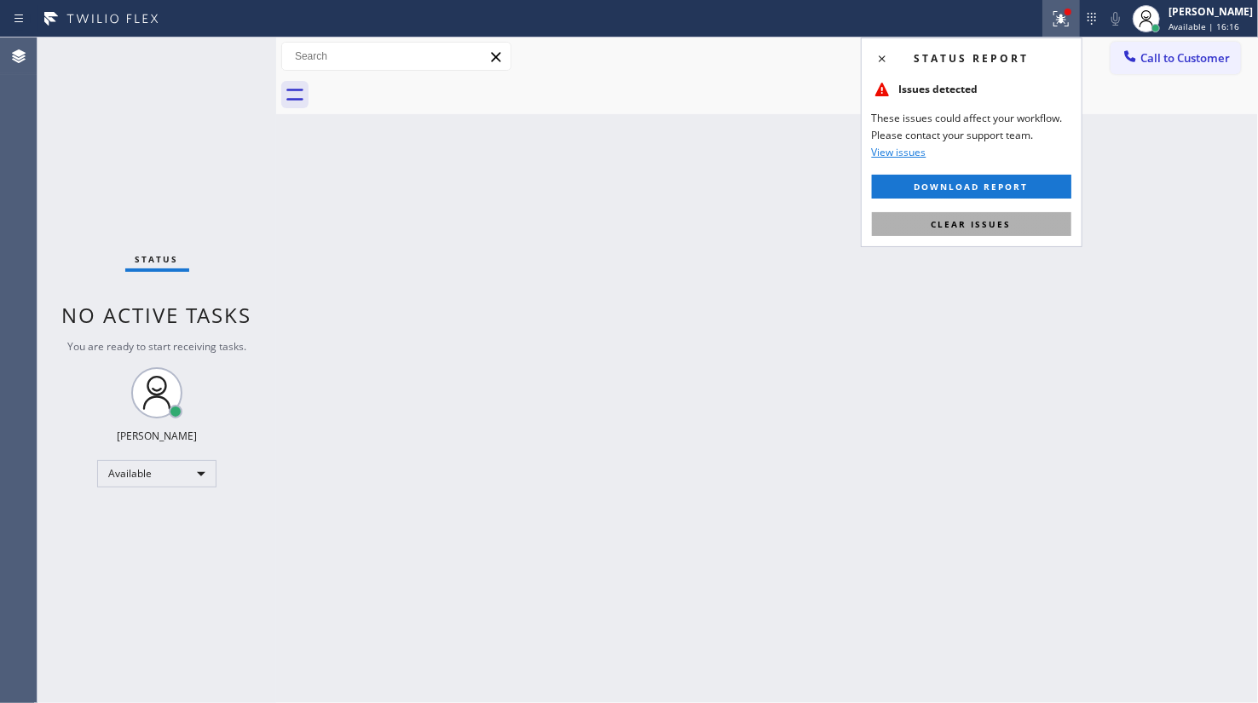
click at [917, 222] on button "Clear issues" at bounding box center [971, 224] width 199 height 24
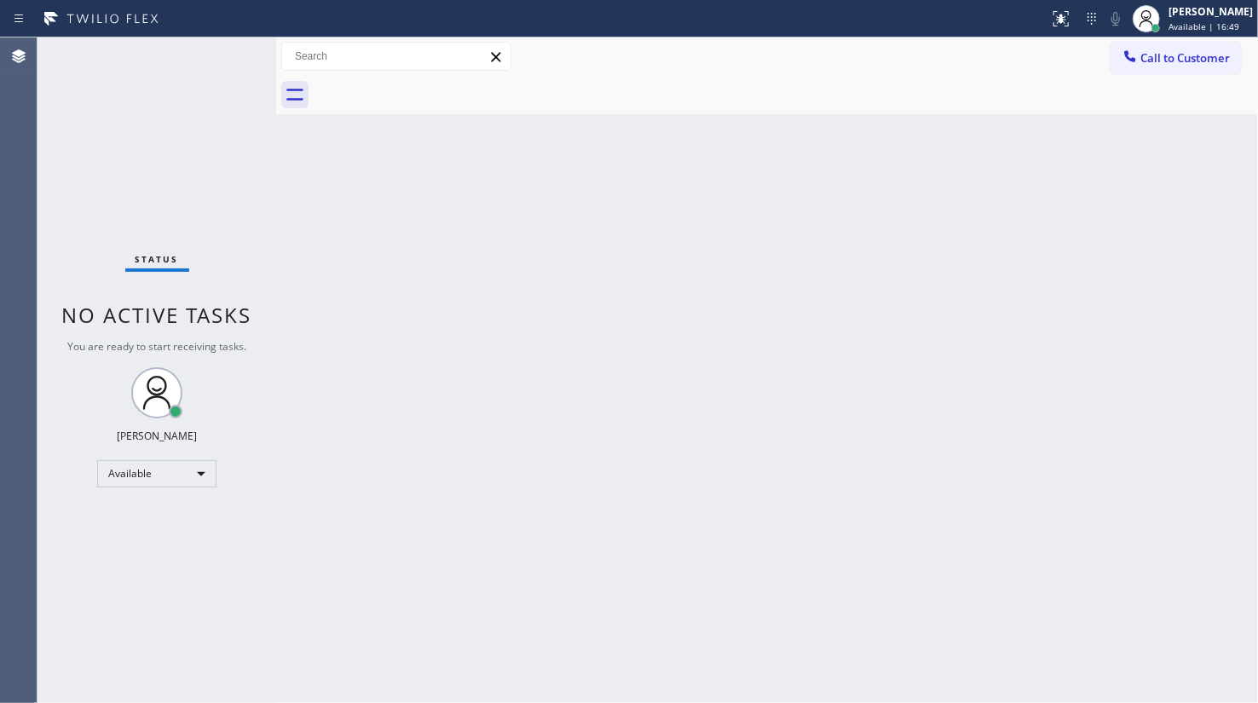
click at [861, 613] on div "Back to Dashboard Change Sender ID Customers Technicians Select a contact Outbo…" at bounding box center [767, 369] width 982 height 665
drag, startPoint x: 305, startPoint y: 295, endPoint x: 285, endPoint y: 243, distance: 55.5
click at [285, 243] on div "Back to Dashboard Change Sender ID Customers Technicians Select a contact Outbo…" at bounding box center [767, 369] width 982 height 665
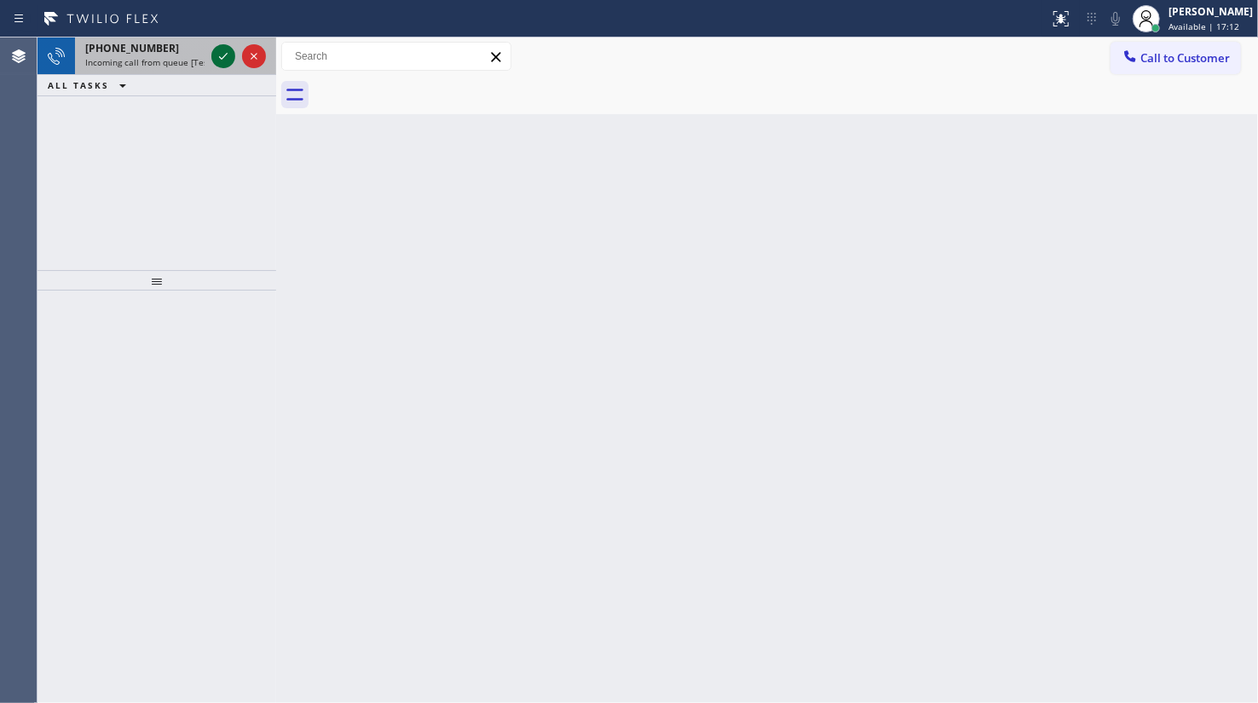
click at [222, 49] on icon at bounding box center [223, 56] width 20 height 20
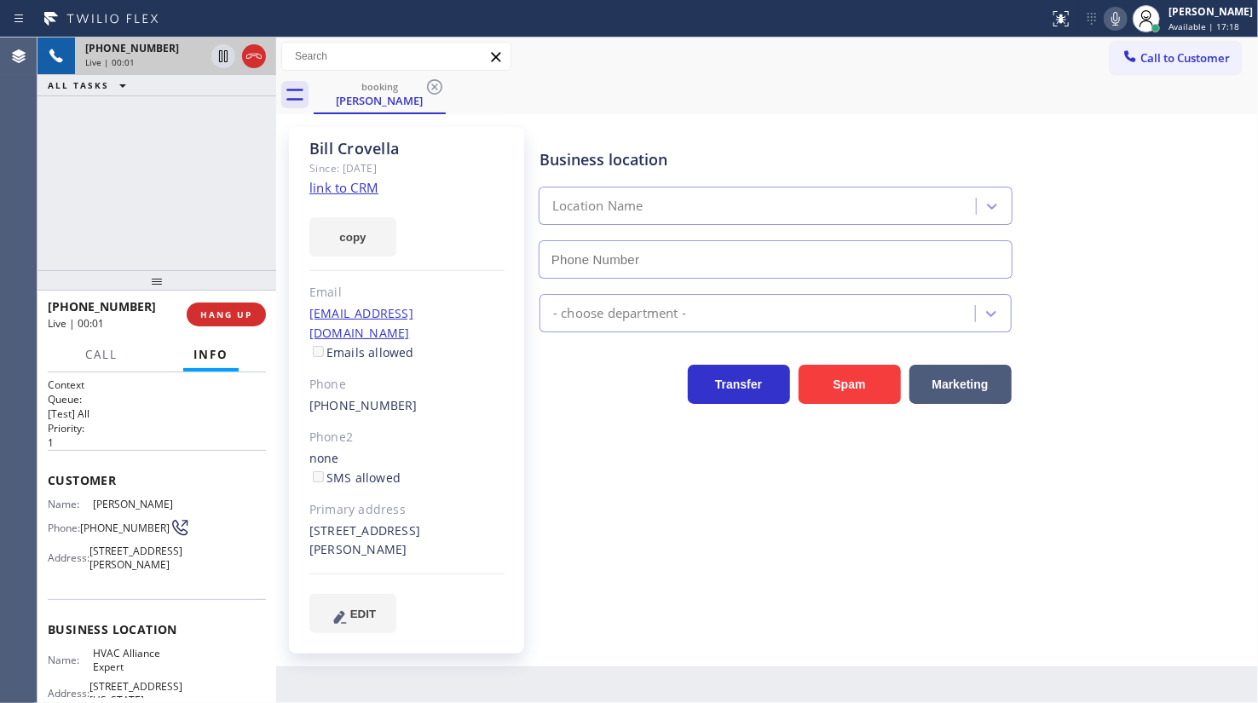
type input "(855) 999-4417"
click at [372, 170] on div "Since: 20 may 2020" at bounding box center [406, 168] width 195 height 20
click at [366, 186] on link "link to CRM" at bounding box center [343, 187] width 69 height 17
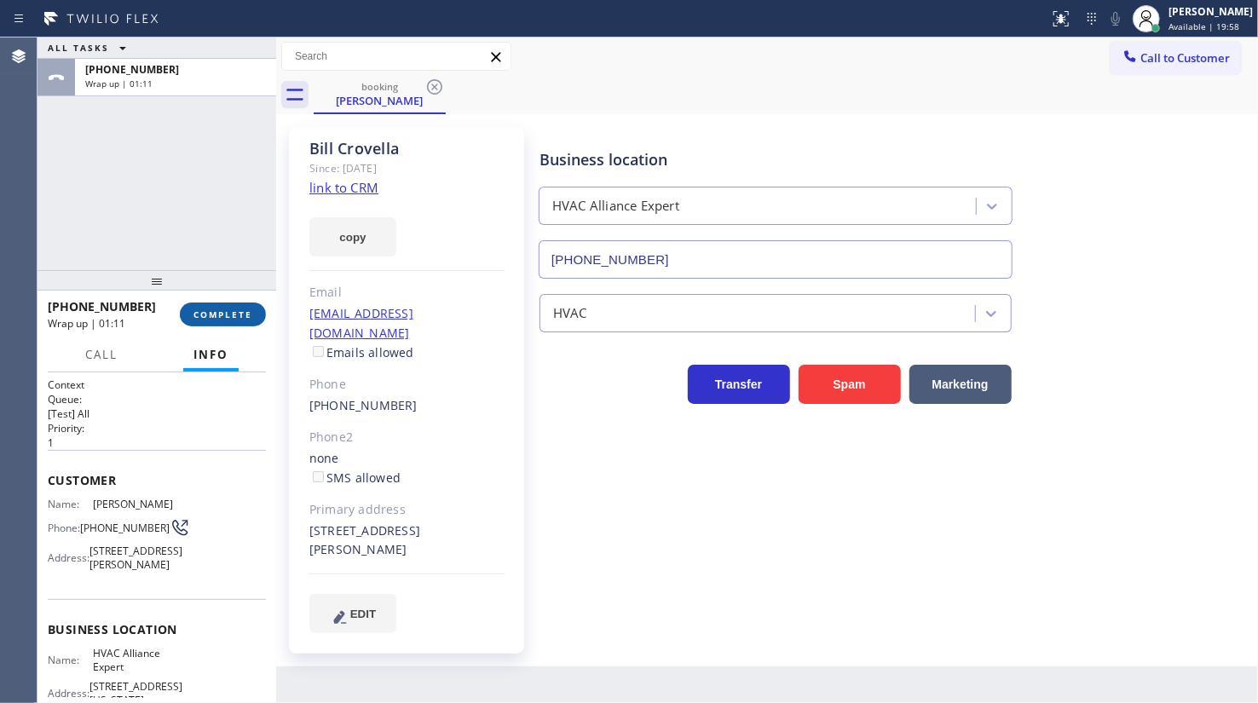
click at [225, 315] on span "COMPLETE" at bounding box center [222, 314] width 59 height 12
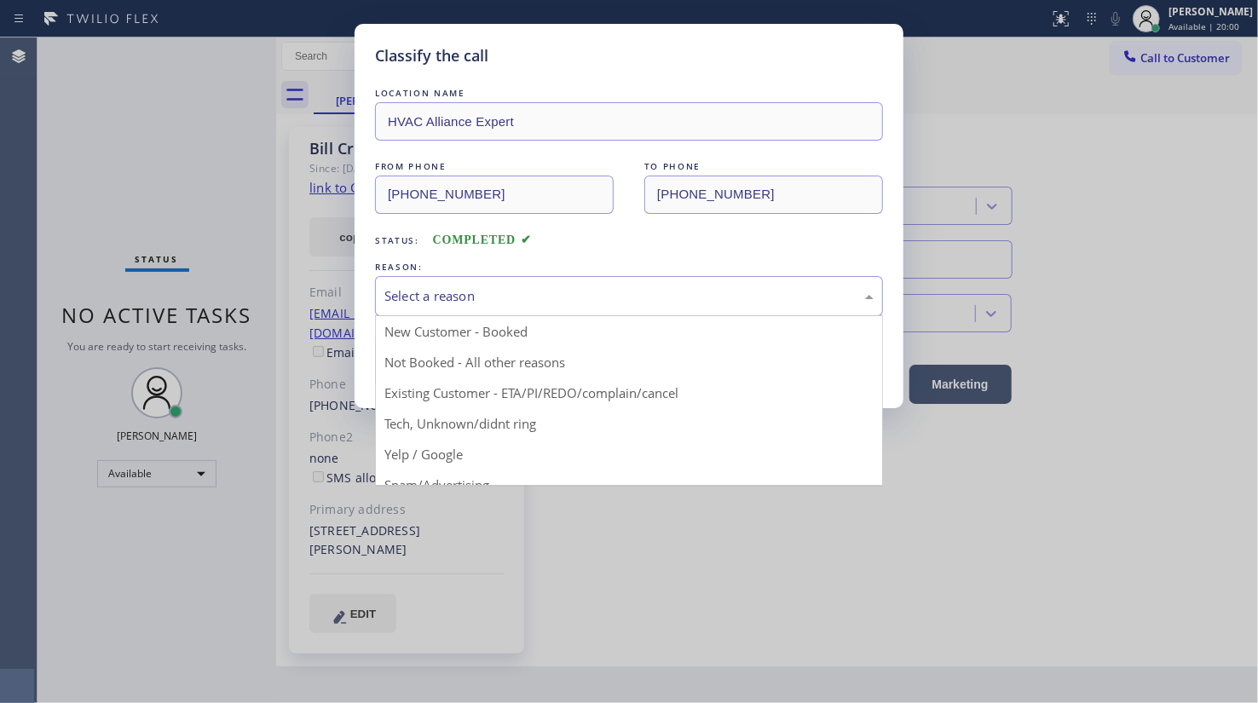
click at [431, 292] on div "Select a reason" at bounding box center [628, 296] width 489 height 20
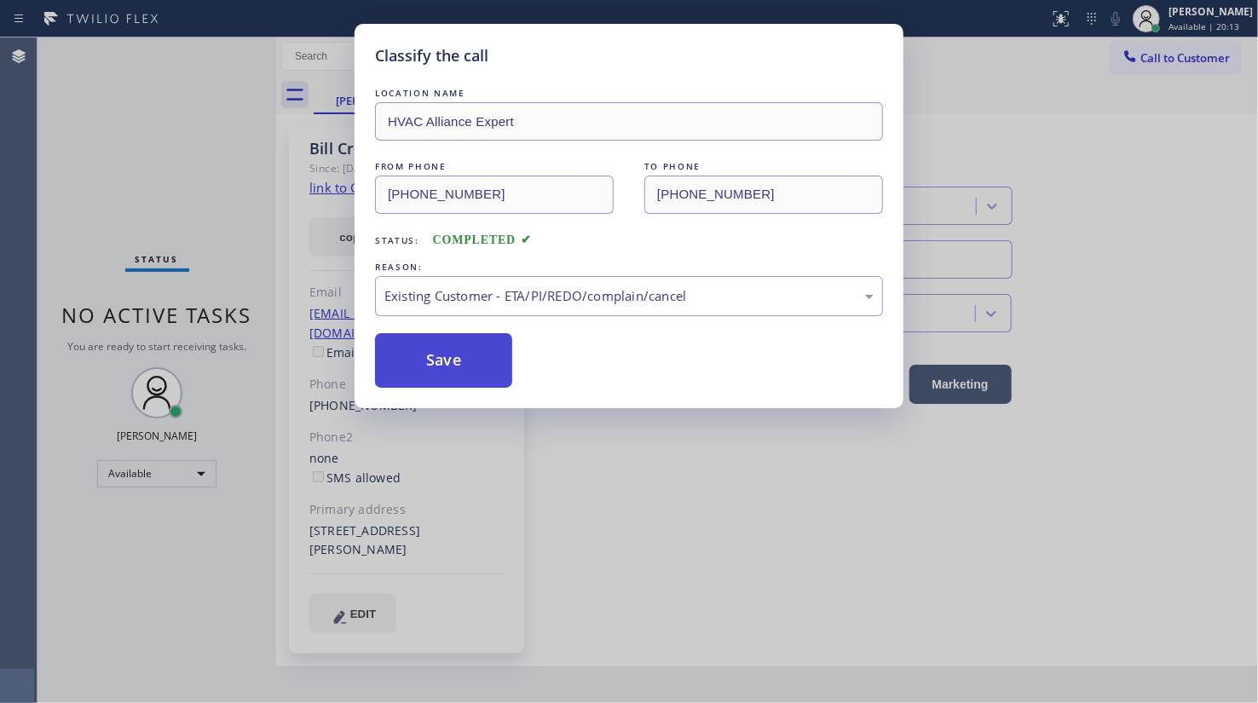
click at [386, 348] on button "Save" at bounding box center [443, 360] width 137 height 55
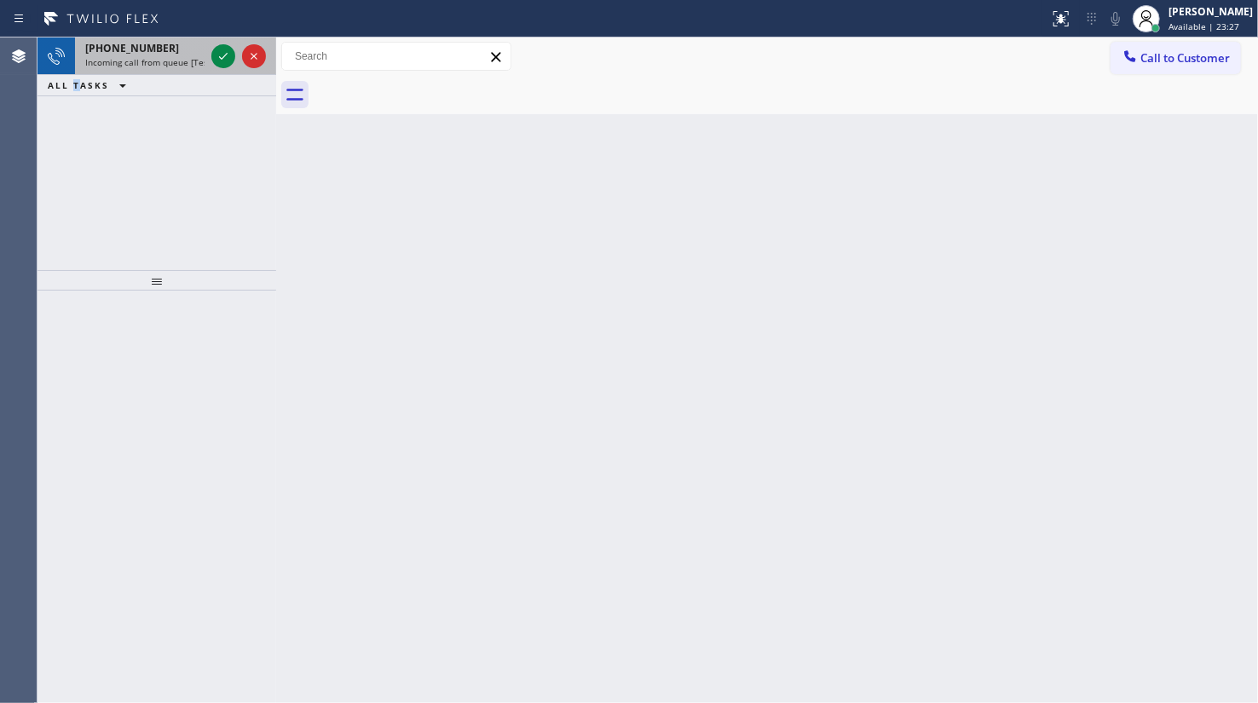
drag, startPoint x: 73, startPoint y: 119, endPoint x: 255, endPoint y: 68, distance: 188.6
click at [142, 112] on div "+13236297327 Incoming call from queue [Test] All ALL TASKS ALL TASKS ACTIVE TAS…" at bounding box center [156, 153] width 239 height 233
click at [238, 52] on div at bounding box center [238, 55] width 61 height 37
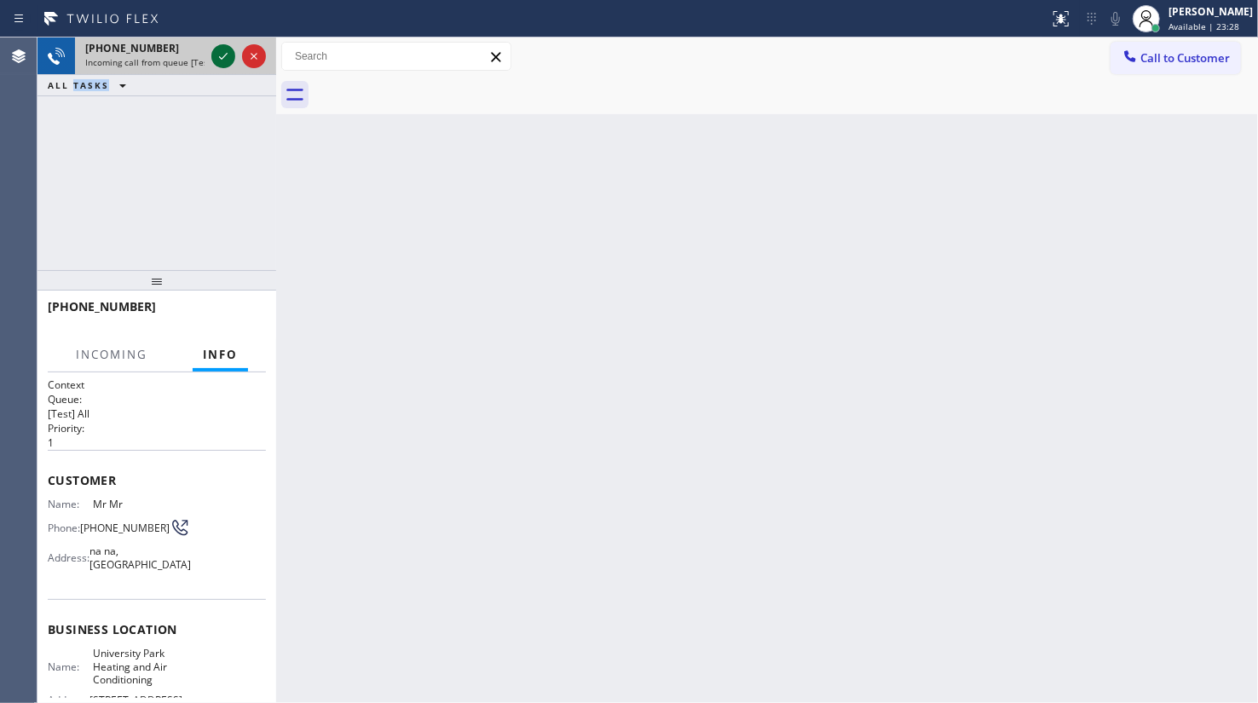
click at [220, 57] on icon at bounding box center [223, 56] width 9 height 7
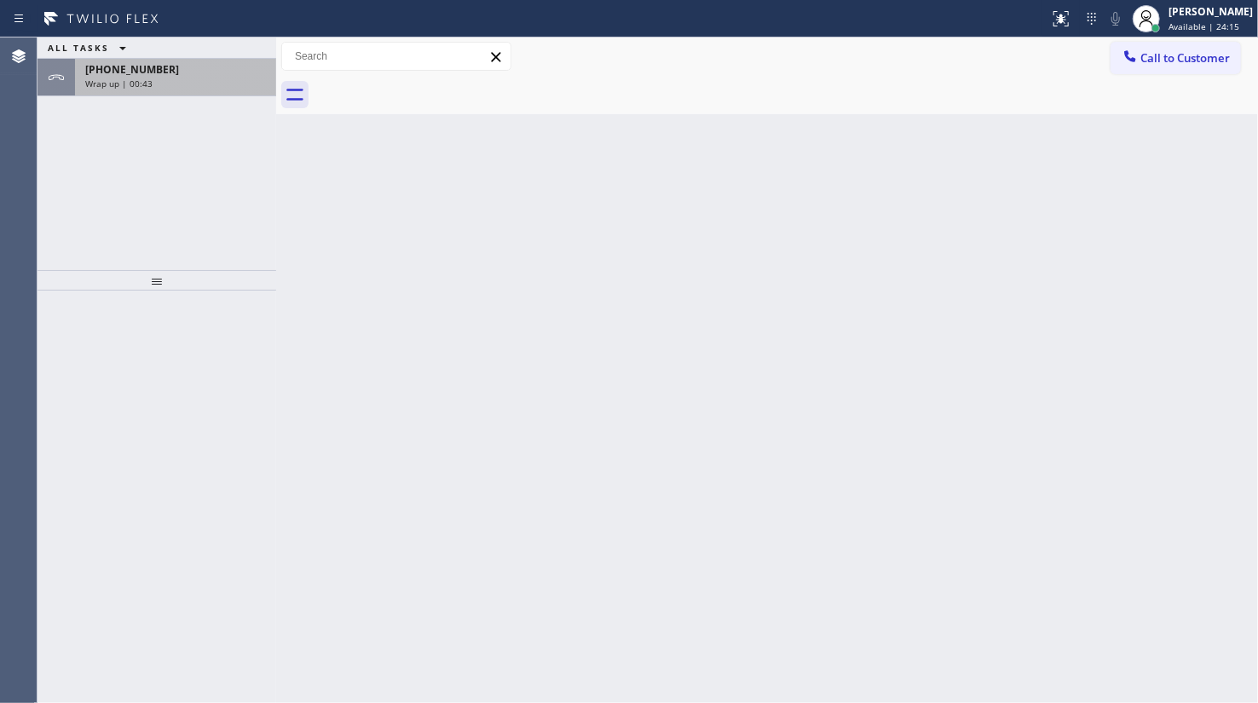
click at [148, 80] on span "Wrap up | 00:43" at bounding box center [118, 84] width 67 height 12
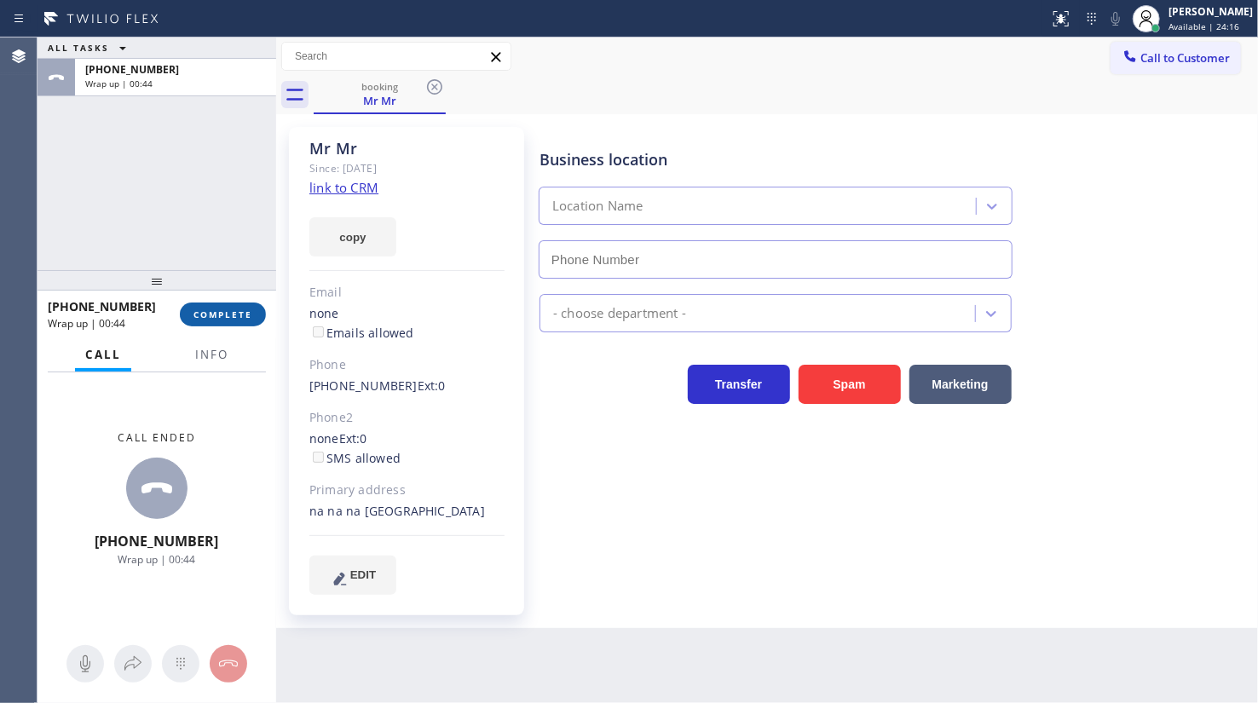
click at [228, 305] on div "[PHONE_NUMBER] Wrap up | 00:44 COMPLETE" at bounding box center [157, 314] width 218 height 44
click at [233, 305] on button "COMPLETE" at bounding box center [223, 314] width 86 height 24
type input "[PHONE_NUMBER]"
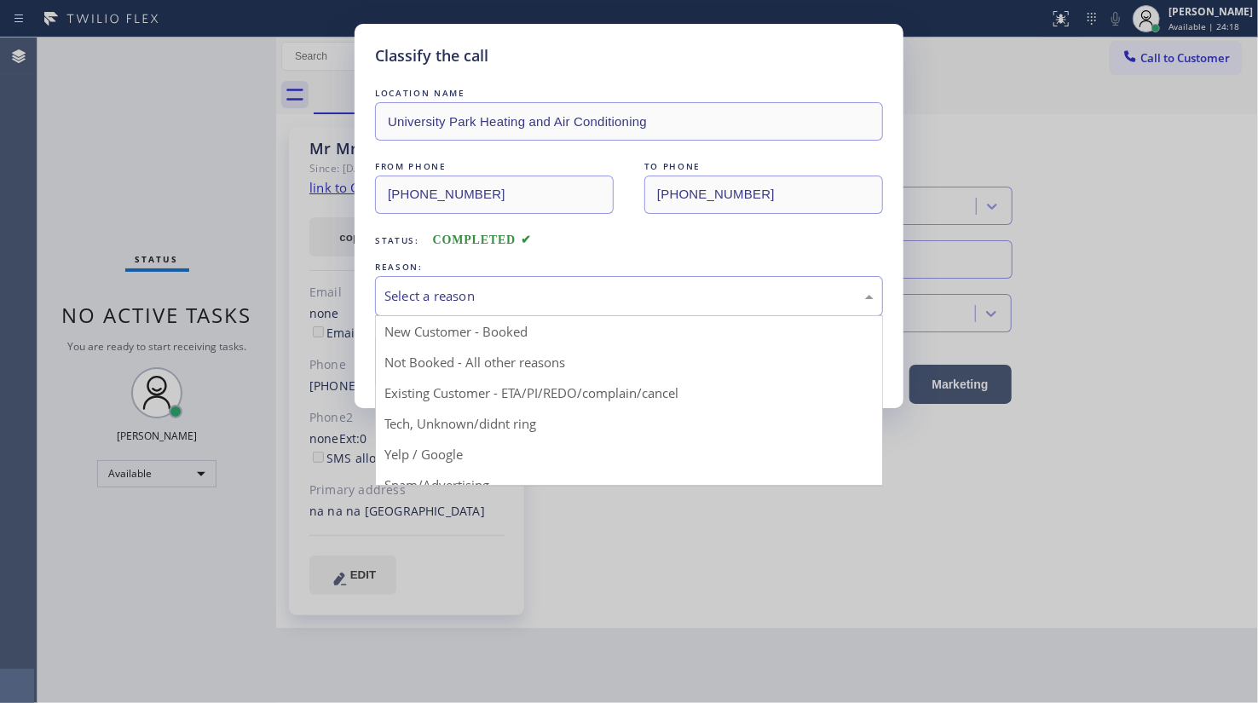
click at [407, 297] on div "Select a reason" at bounding box center [628, 296] width 489 height 20
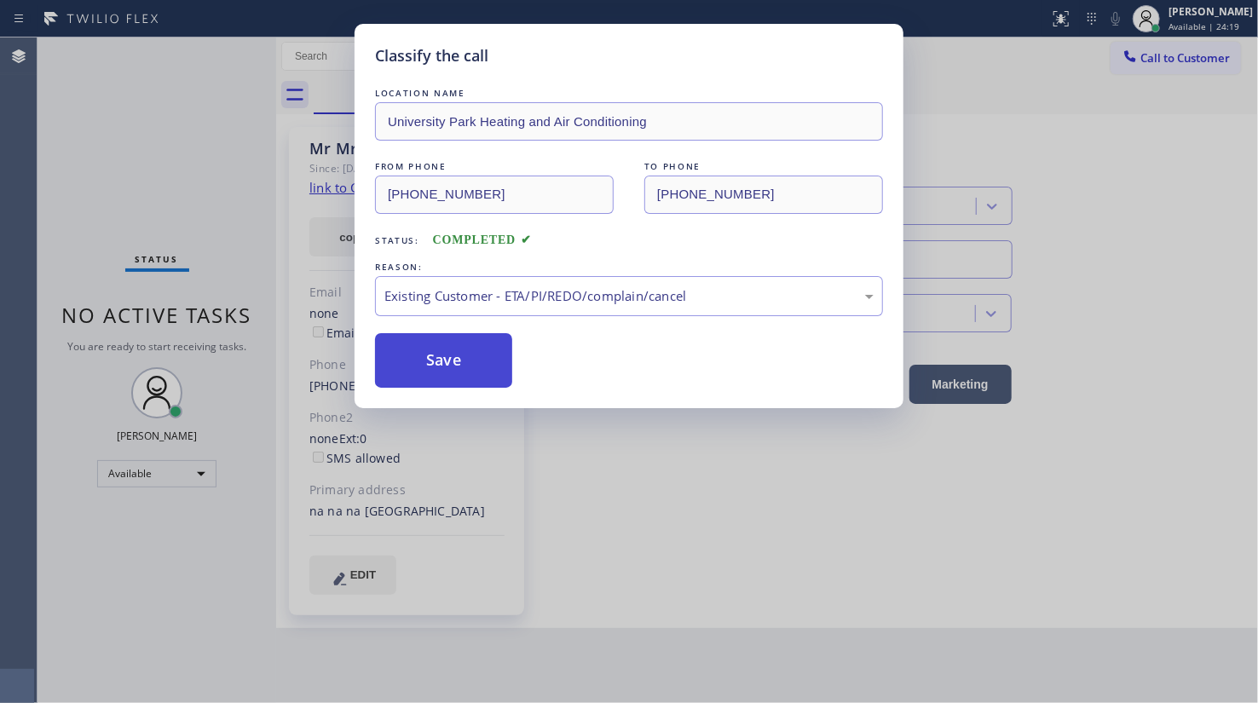
drag, startPoint x: 402, startPoint y: 395, endPoint x: 400, endPoint y: 374, distance: 21.5
click at [400, 356] on button "Save" at bounding box center [443, 360] width 137 height 55
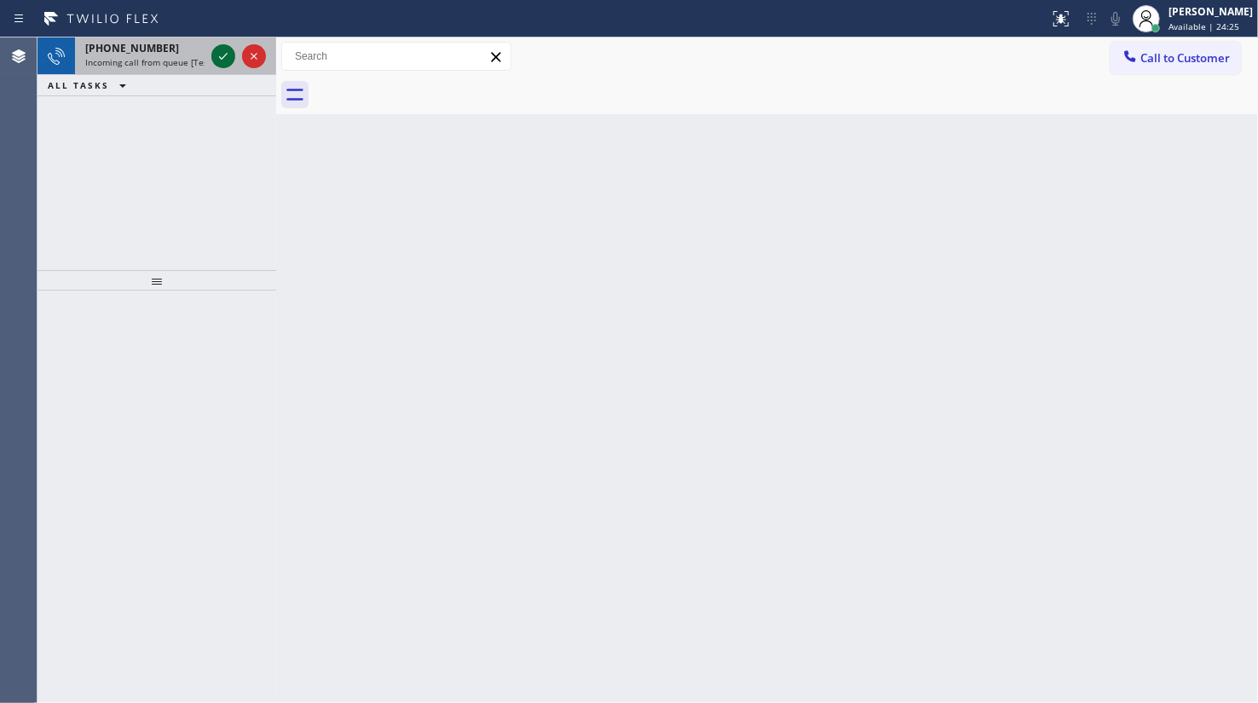
click at [234, 56] on div at bounding box center [223, 56] width 24 height 20
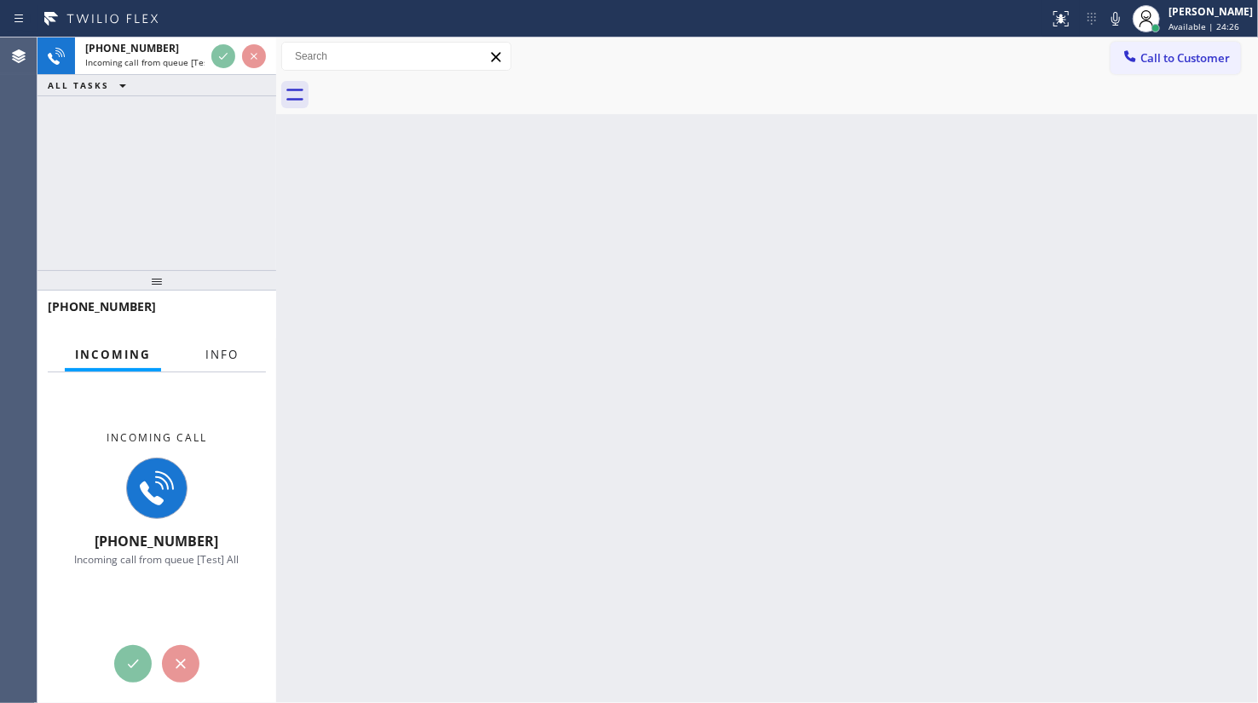
click at [209, 349] on span "Info" at bounding box center [221, 354] width 33 height 15
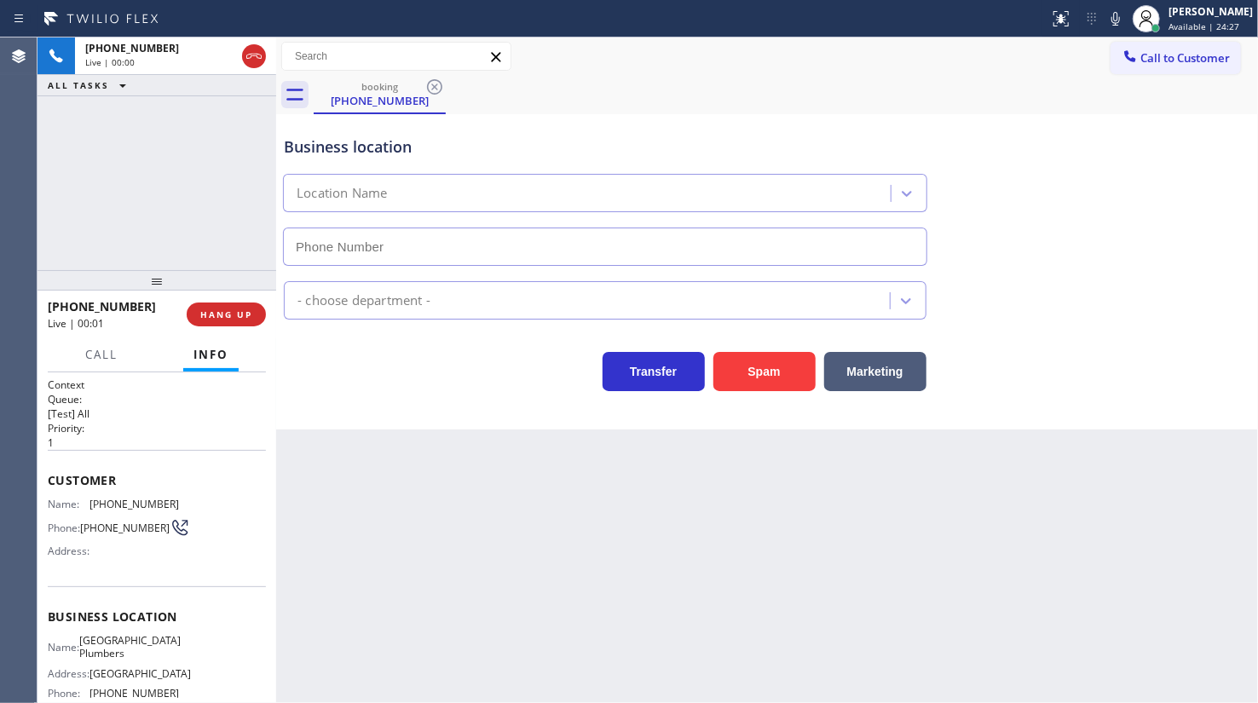
type input "[PHONE_NUMBER]"
click at [237, 307] on button "HANG UP" at bounding box center [226, 314] width 79 height 24
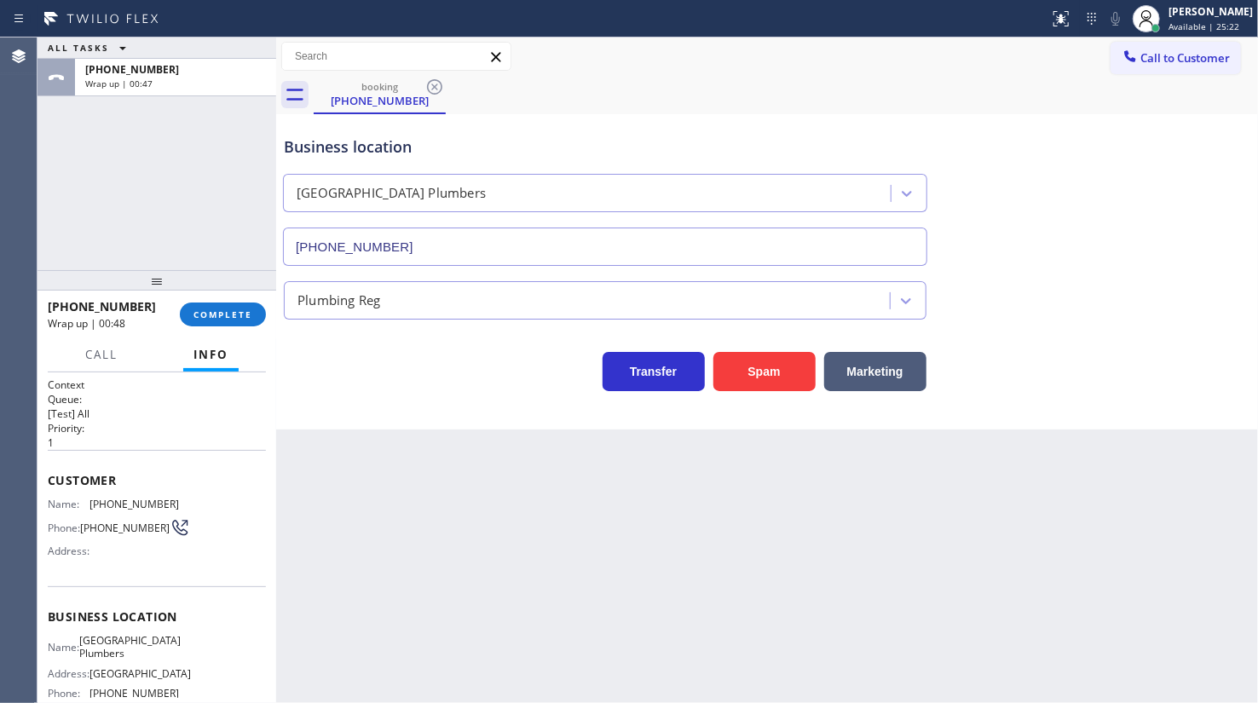
click at [95, 199] on div "ALL TASKS ALL TASKS ACTIVE TASKS TASKS IN WRAP UP [PHONE_NUMBER] Wrap up | 00:47" at bounding box center [156, 153] width 239 height 233
click at [230, 307] on button "COMPLETE" at bounding box center [223, 314] width 86 height 24
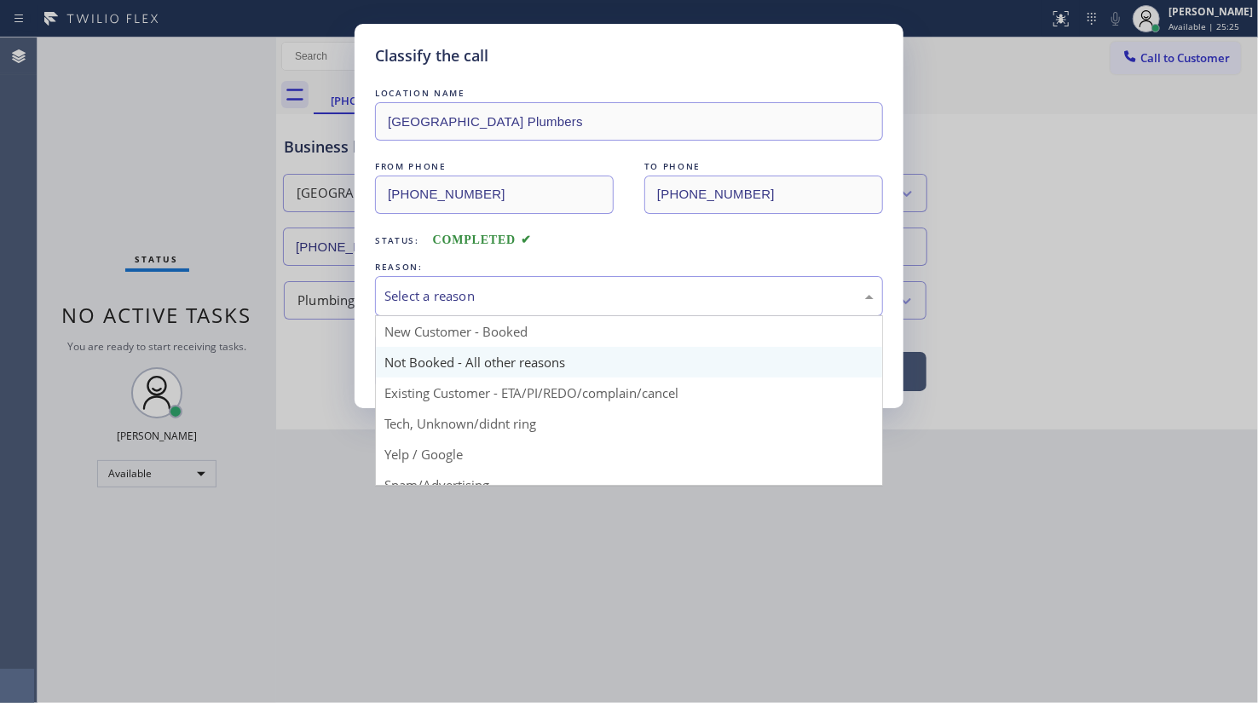
drag, startPoint x: 491, startPoint y: 295, endPoint x: 452, endPoint y: 350, distance: 67.4
click at [491, 298] on div "Select a reason" at bounding box center [628, 296] width 489 height 20
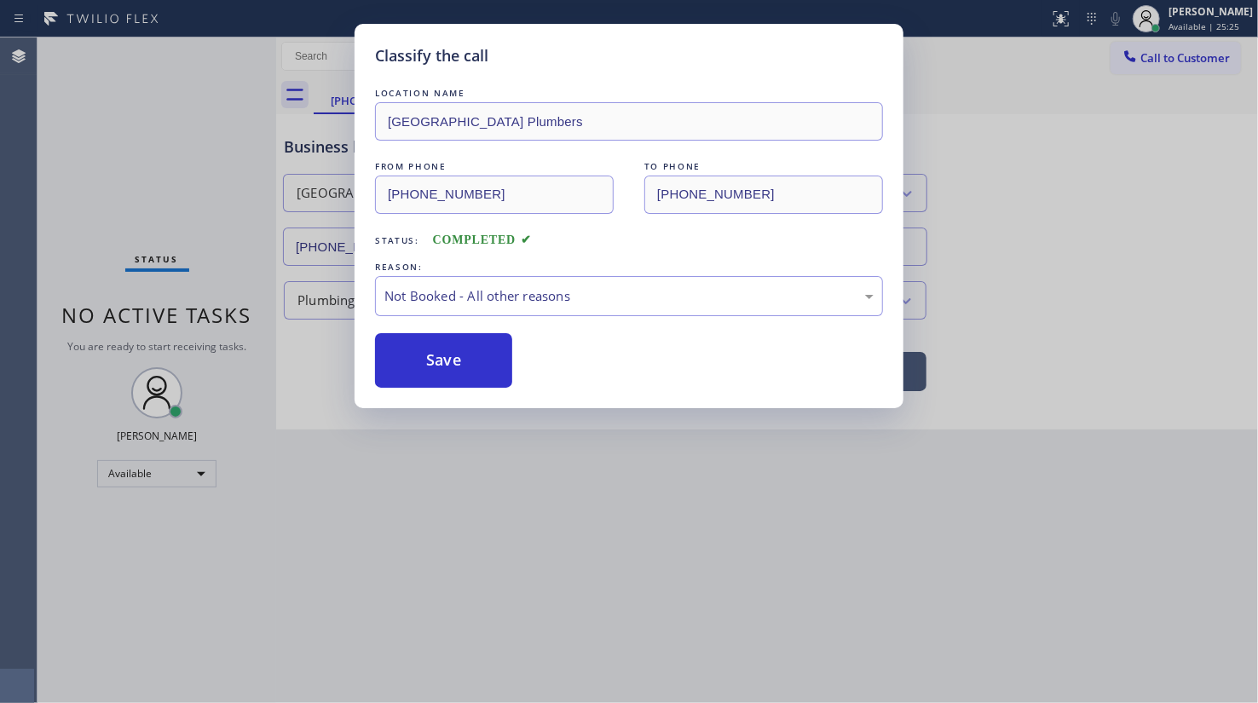
click at [442, 355] on button "Save" at bounding box center [443, 360] width 137 height 55
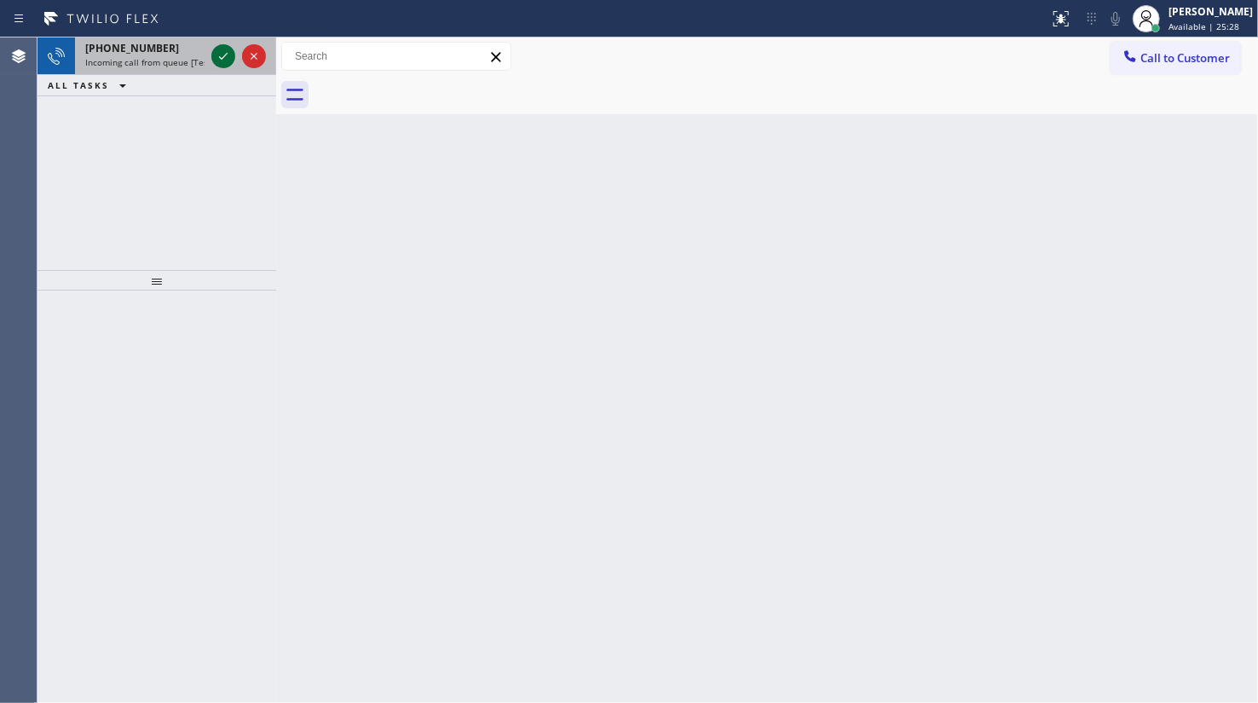
drag, startPoint x: 110, startPoint y: 153, endPoint x: 218, endPoint y: 66, distance: 139.3
click at [128, 132] on div "[PHONE_NUMBER] Incoming call from queue [Test] All ALL TASKS ALL TASKS ACTIVE T…" at bounding box center [156, 153] width 239 height 233
click at [222, 58] on icon at bounding box center [223, 56] width 20 height 20
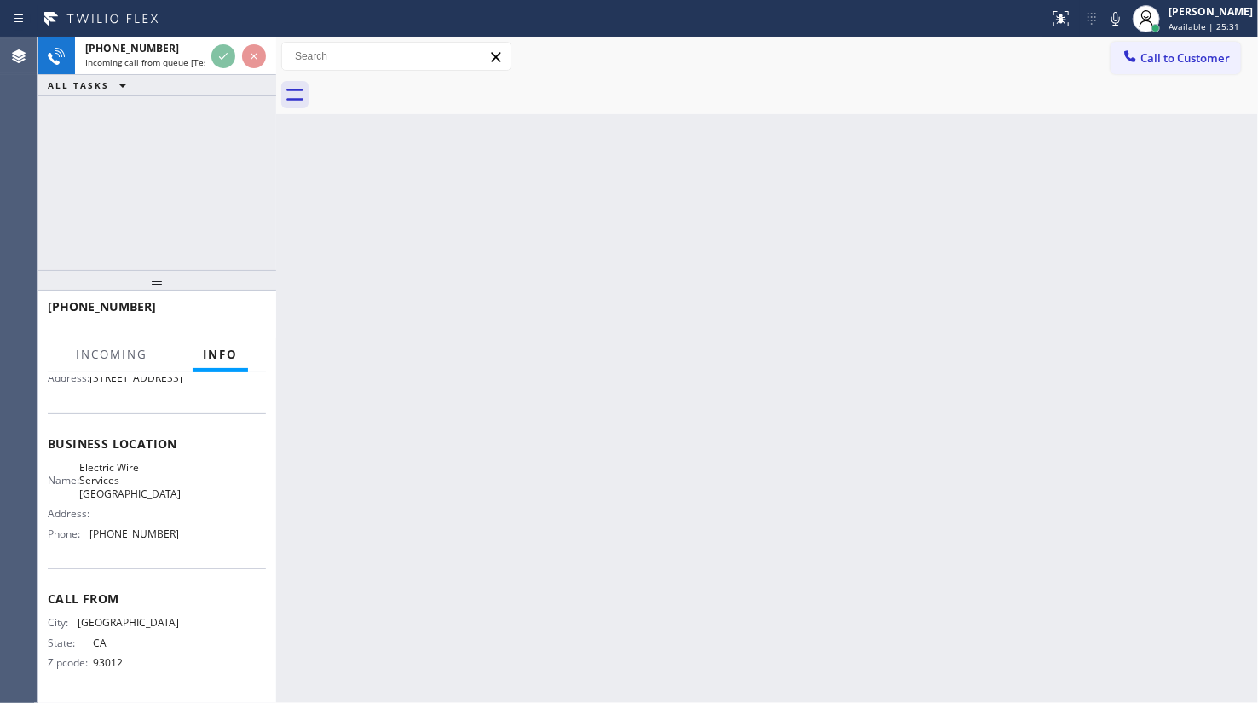
scroll to position [216, 0]
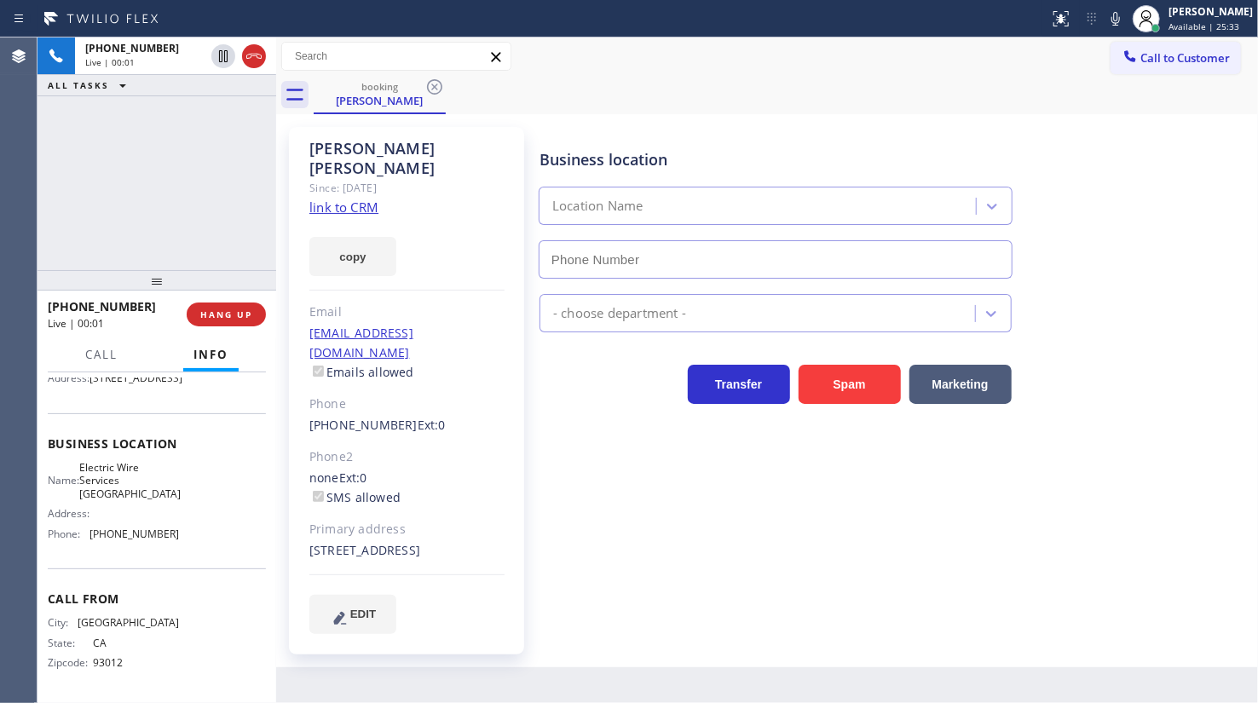
type input "[PHONE_NUMBER]"
click at [354, 199] on link "link to CRM" at bounding box center [343, 207] width 69 height 17
click at [1116, 17] on icon at bounding box center [1115, 19] width 9 height 14
click at [1112, 16] on icon at bounding box center [1115, 19] width 20 height 20
drag, startPoint x: 225, startPoint y: 192, endPoint x: 101, endPoint y: 9, distance: 221.0
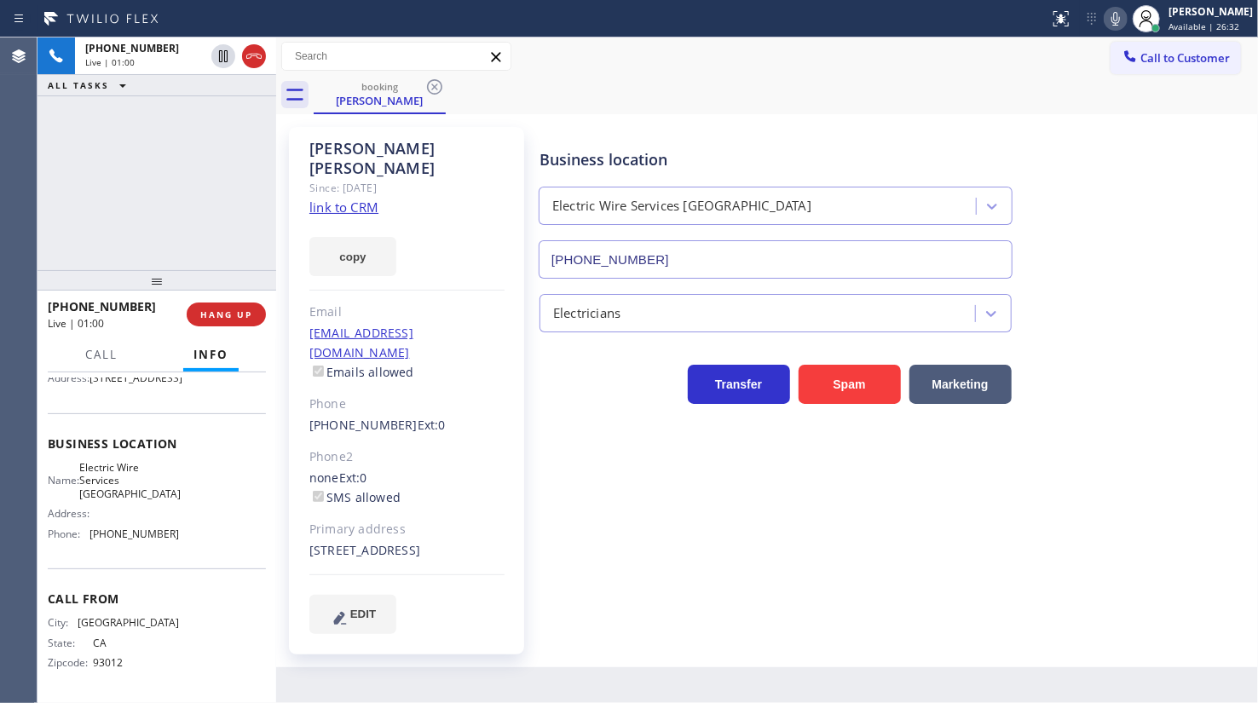
click at [220, 179] on div "[PHONE_NUMBER] Live | 01:00 ALL TASKS ALL TASKS ACTIVE TASKS TASKS IN WRAP UP" at bounding box center [156, 153] width 239 height 233
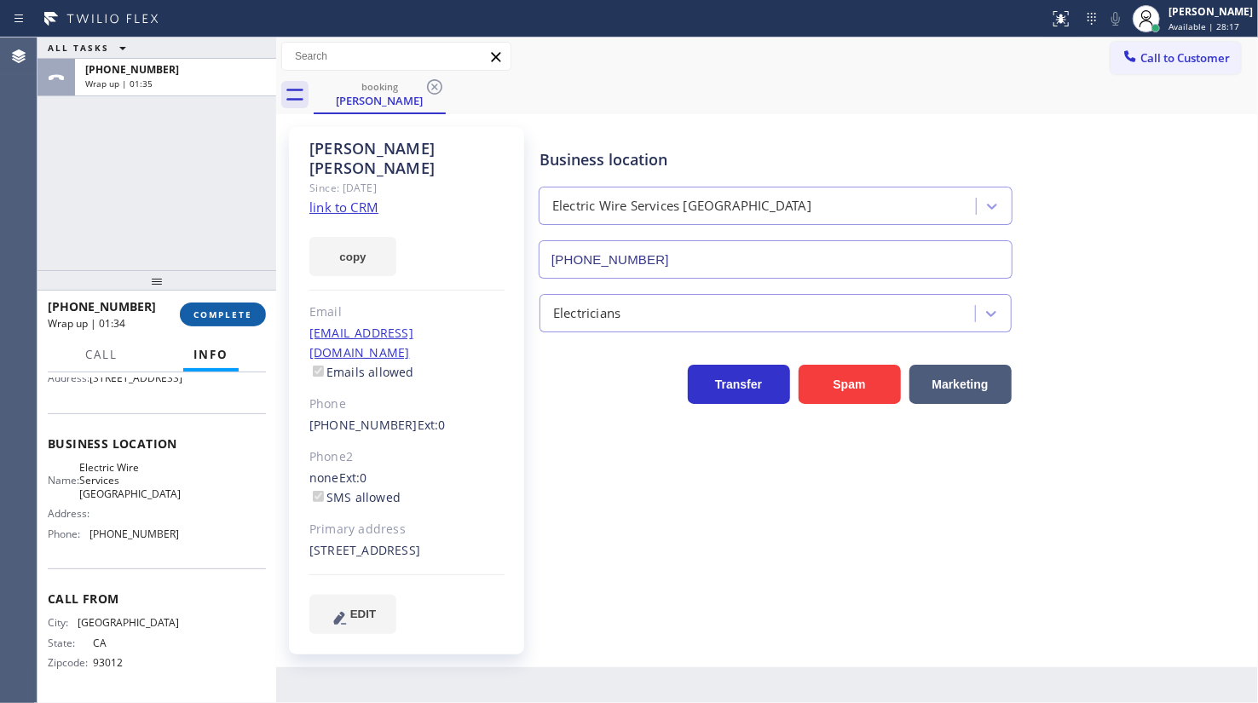
click at [232, 312] on span "COMPLETE" at bounding box center [222, 314] width 59 height 12
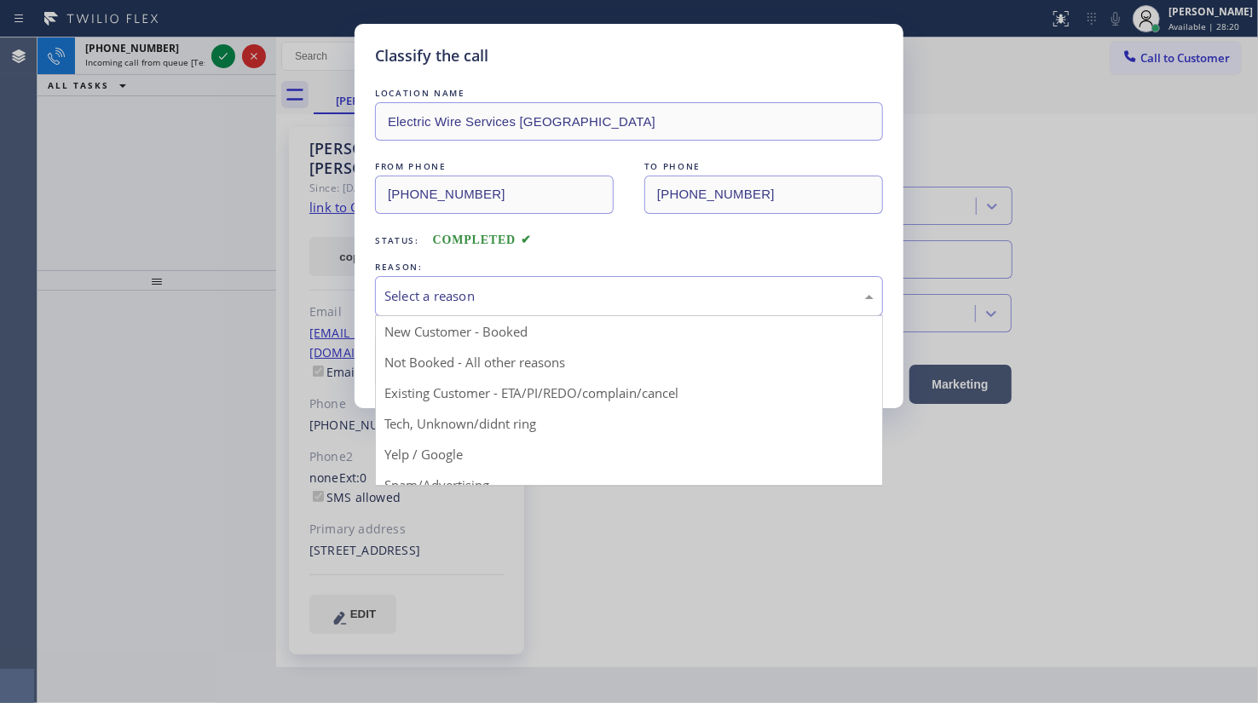
click at [433, 294] on div "Select a reason" at bounding box center [628, 296] width 489 height 20
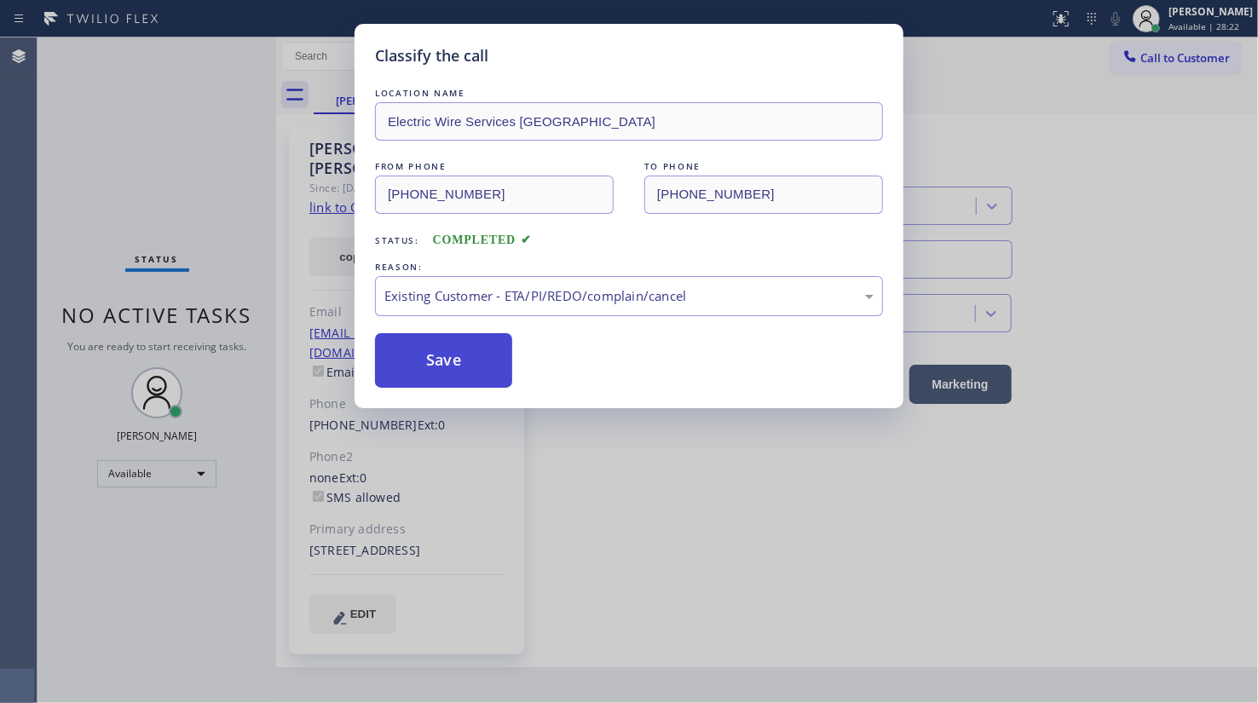
click at [436, 370] on button "Save" at bounding box center [443, 360] width 137 height 55
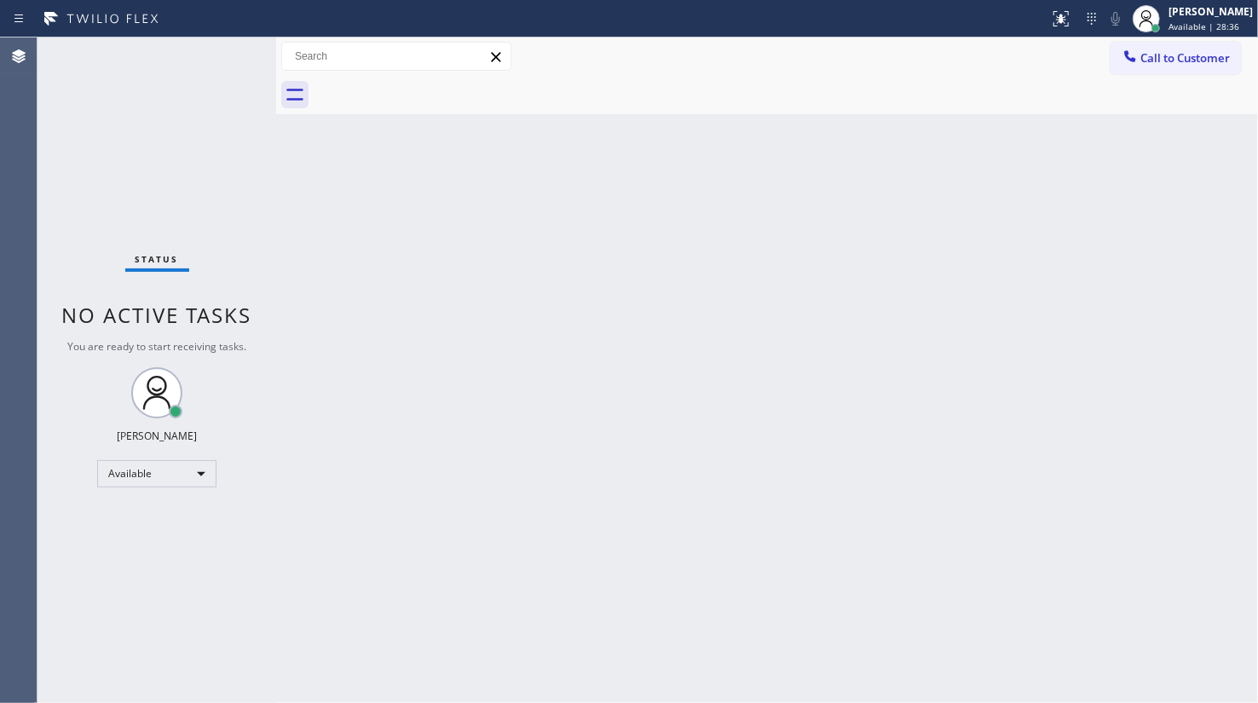
drag, startPoint x: 562, startPoint y: 383, endPoint x: 1202, endPoint y: 366, distance: 640.1
click at [562, 383] on div "Back to Dashboard Change Sender ID Customers Technicians Select a contact Outbo…" at bounding box center [767, 369] width 982 height 665
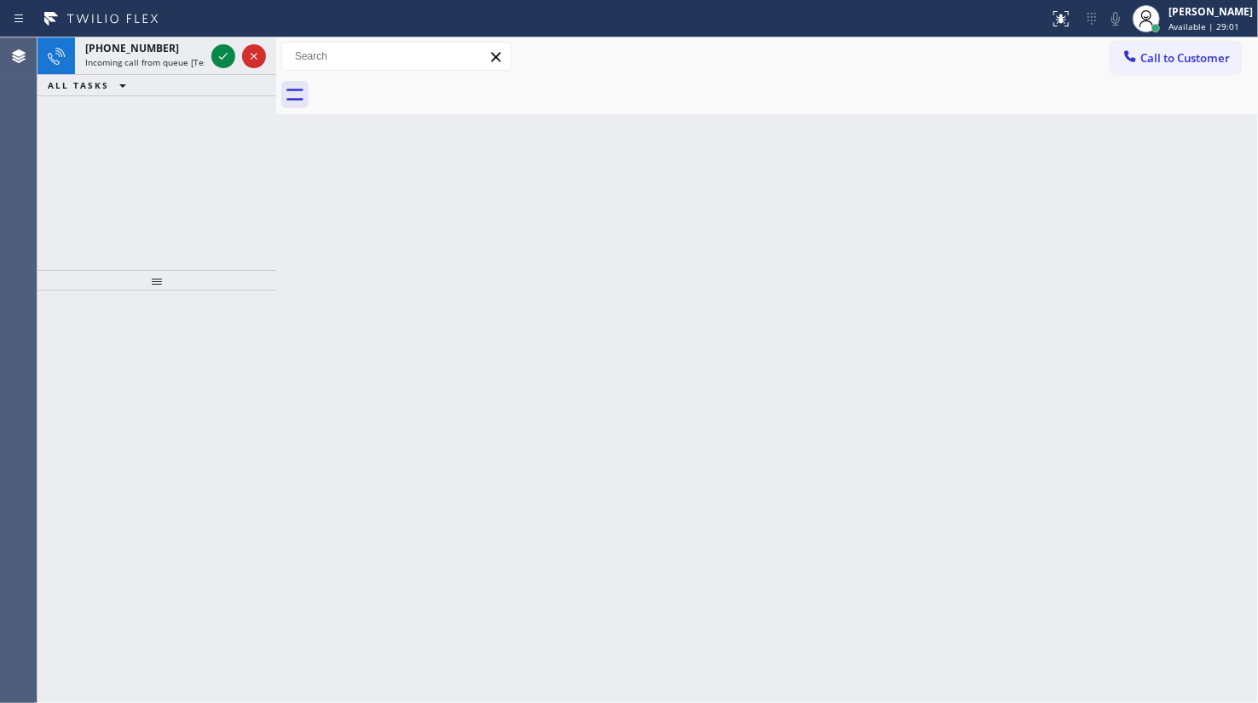
click at [84, 153] on div "[PHONE_NUMBER] Incoming call from queue [Test] All ALL TASKS ALL TASKS ACTIVE T…" at bounding box center [156, 153] width 239 height 233
click at [229, 47] on icon at bounding box center [223, 56] width 20 height 20
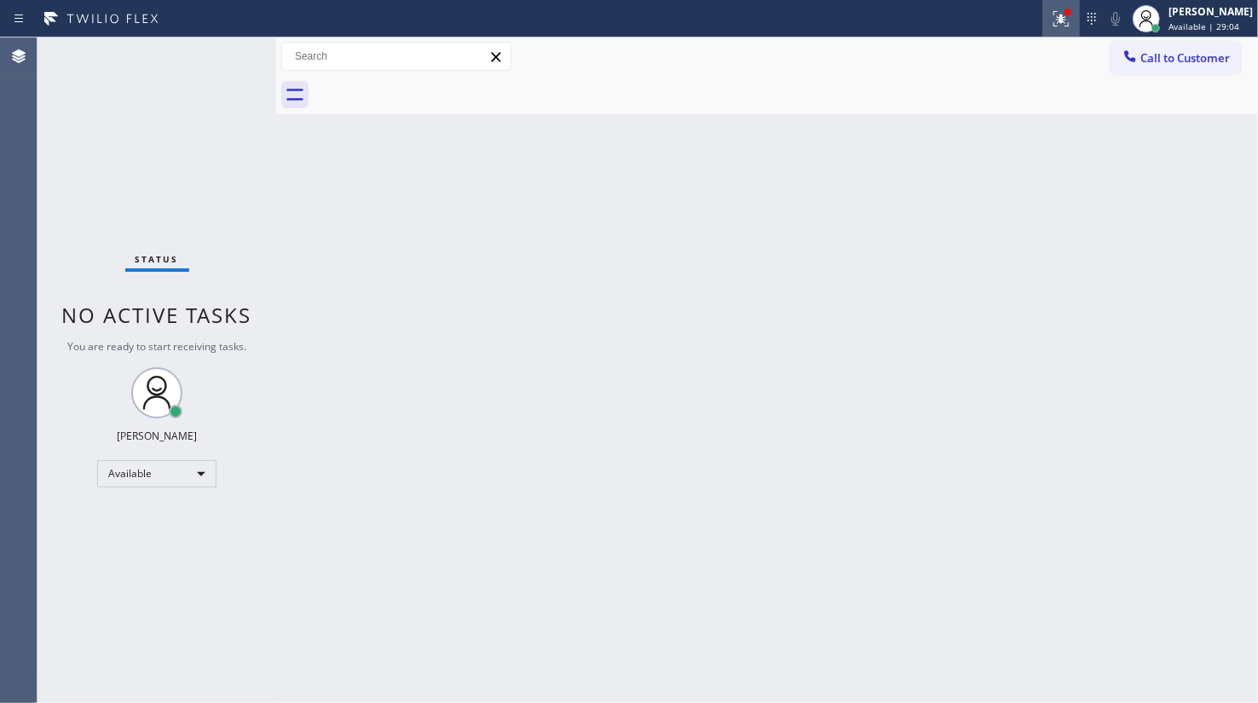
click at [1064, 6] on button at bounding box center [1060, 18] width 37 height 37
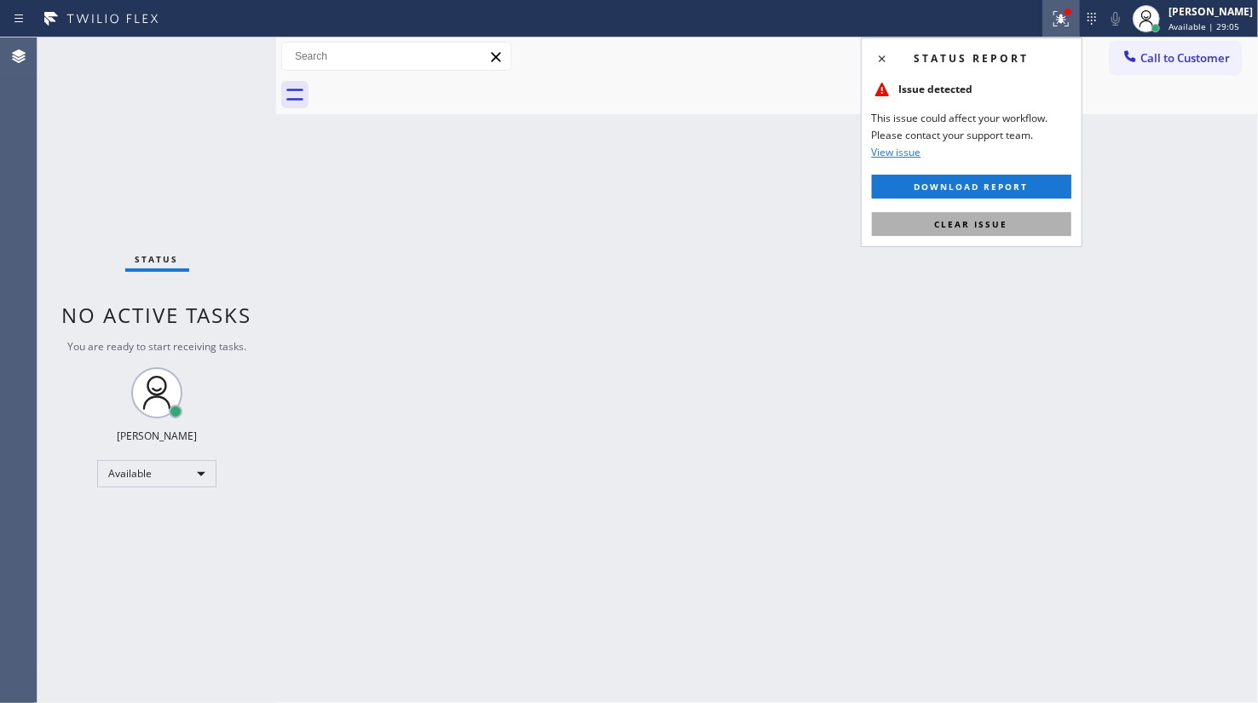
click at [1011, 228] on button "Clear issue" at bounding box center [971, 224] width 199 height 24
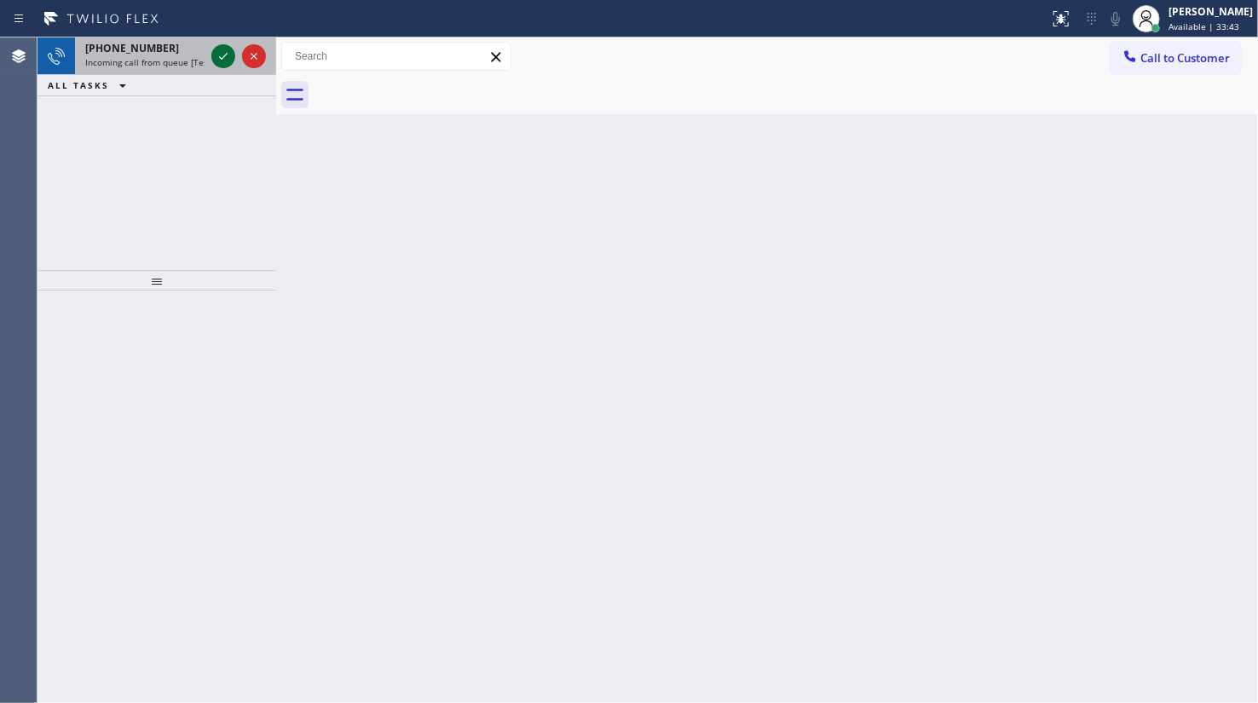
click at [216, 54] on icon at bounding box center [223, 56] width 20 height 20
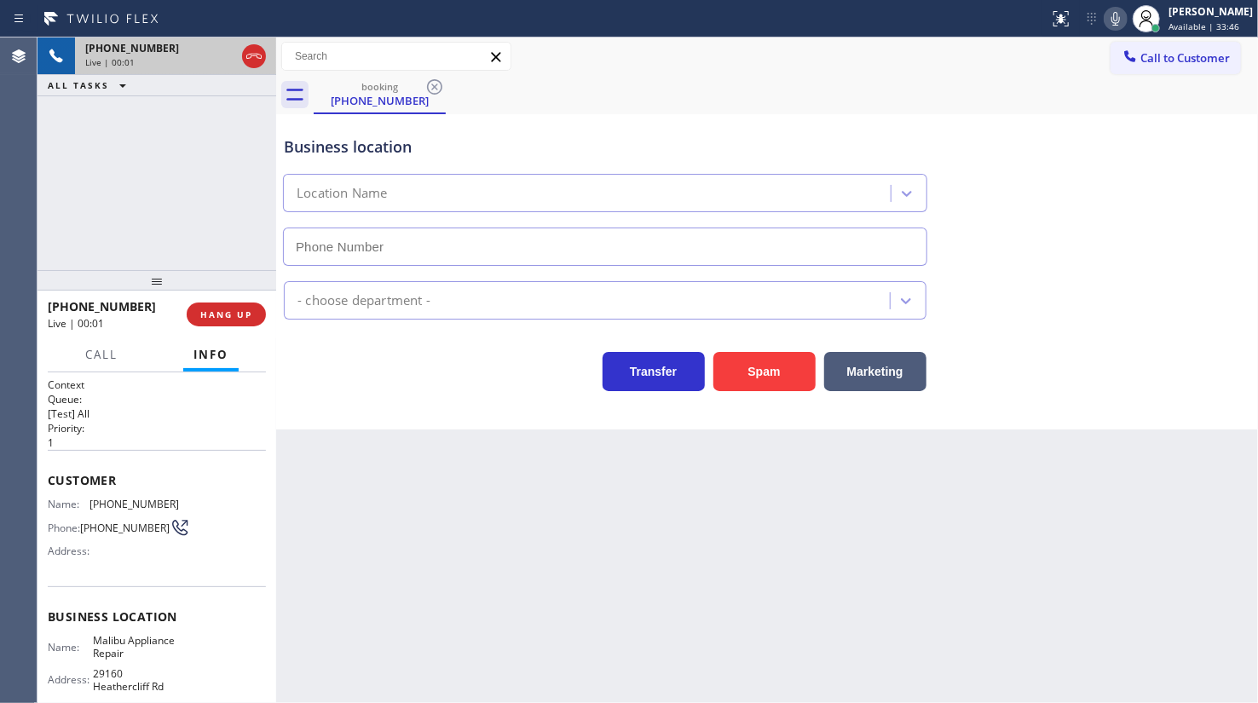
type input "[PHONE_NUMBER]"
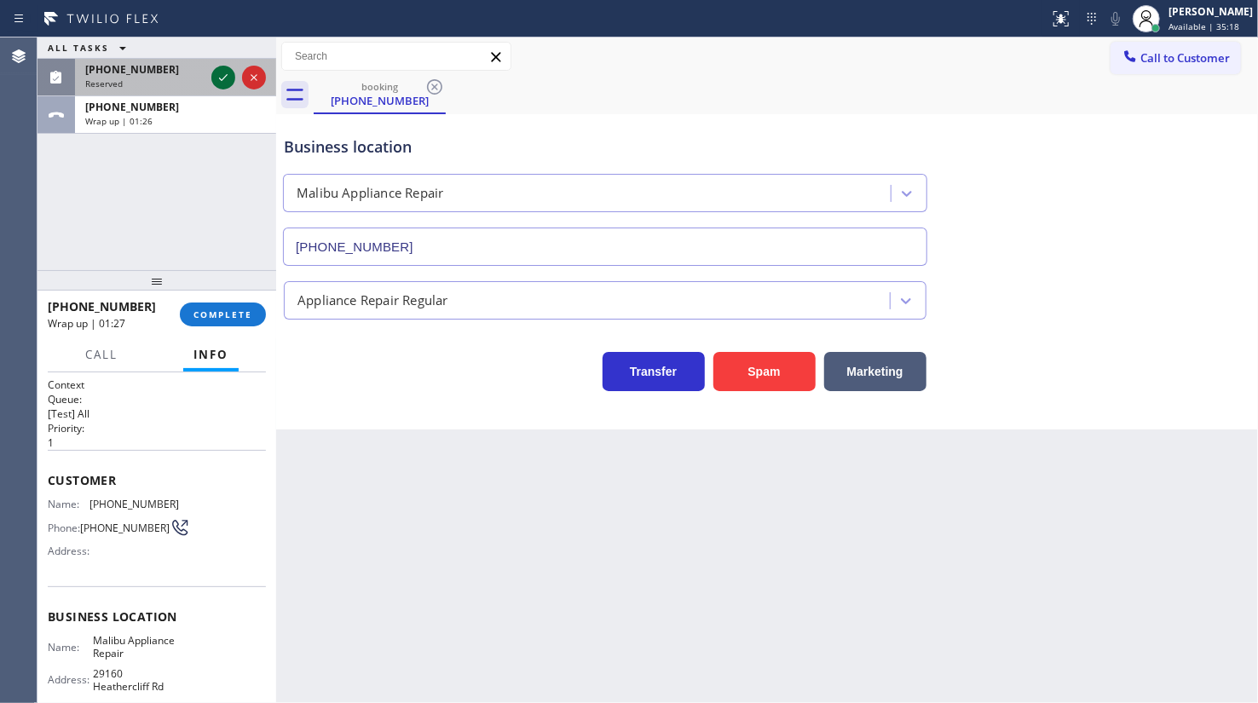
click at [218, 80] on icon at bounding box center [223, 77] width 20 height 20
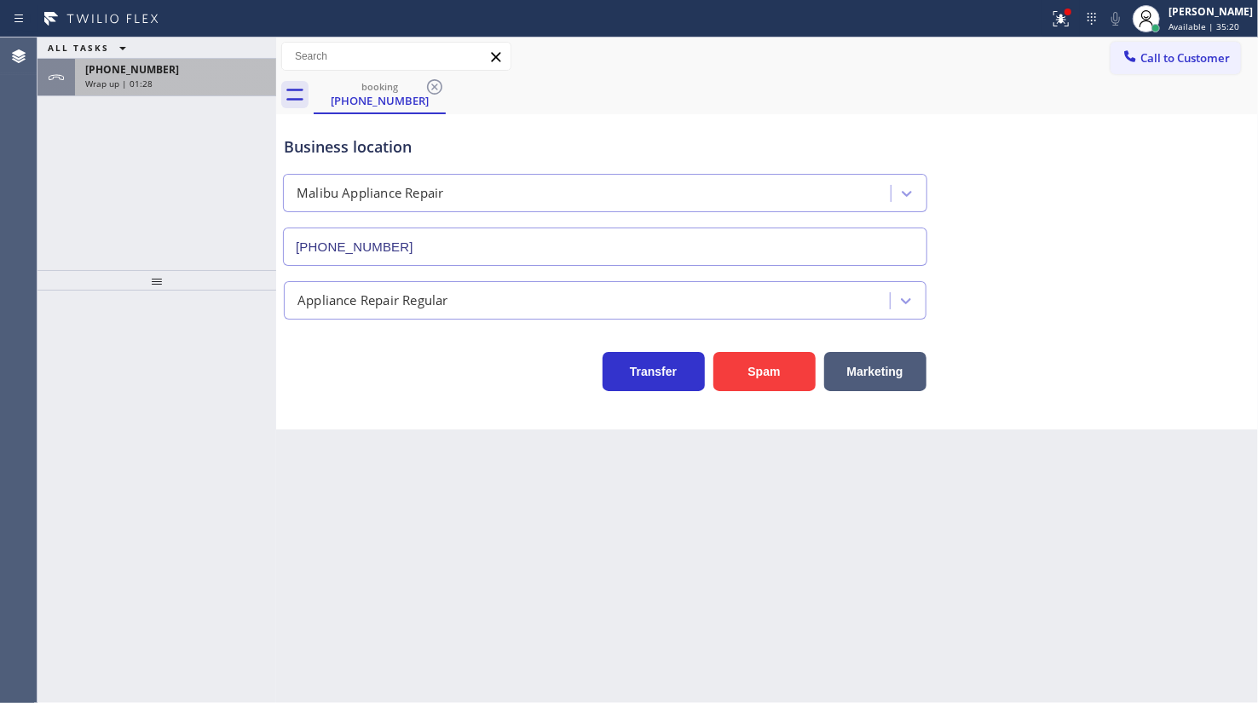
click at [204, 81] on div "Wrap up | 01:28" at bounding box center [175, 84] width 181 height 12
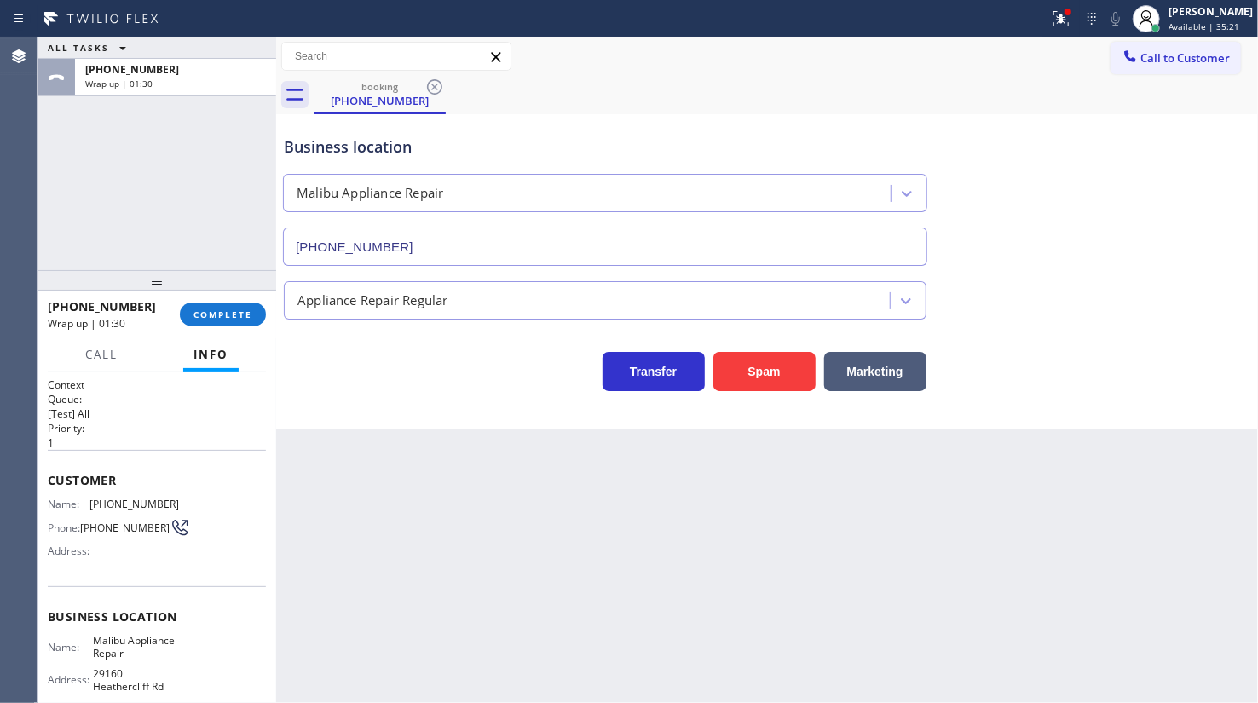
click at [219, 332] on div "[PHONE_NUMBER] Wrap up | 01:30 COMPLETE" at bounding box center [157, 314] width 218 height 44
click at [222, 320] on span "COMPLETE" at bounding box center [222, 314] width 59 height 12
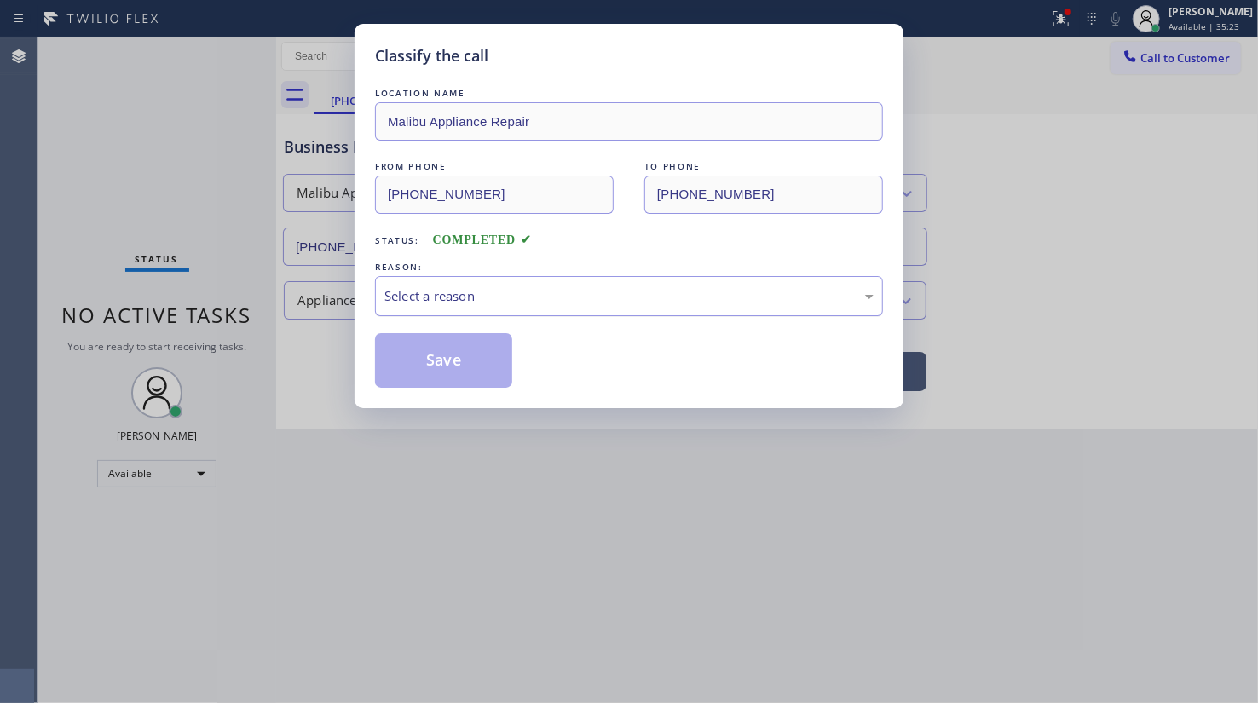
drag, startPoint x: 451, startPoint y: 290, endPoint x: 451, endPoint y: 302, distance: 12.8
click at [451, 298] on div "Select a reason" at bounding box center [628, 296] width 489 height 20
drag, startPoint x: 465, startPoint y: 435, endPoint x: 470, endPoint y: 421, distance: 15.4
click at [487, 340] on button "Save" at bounding box center [443, 360] width 137 height 55
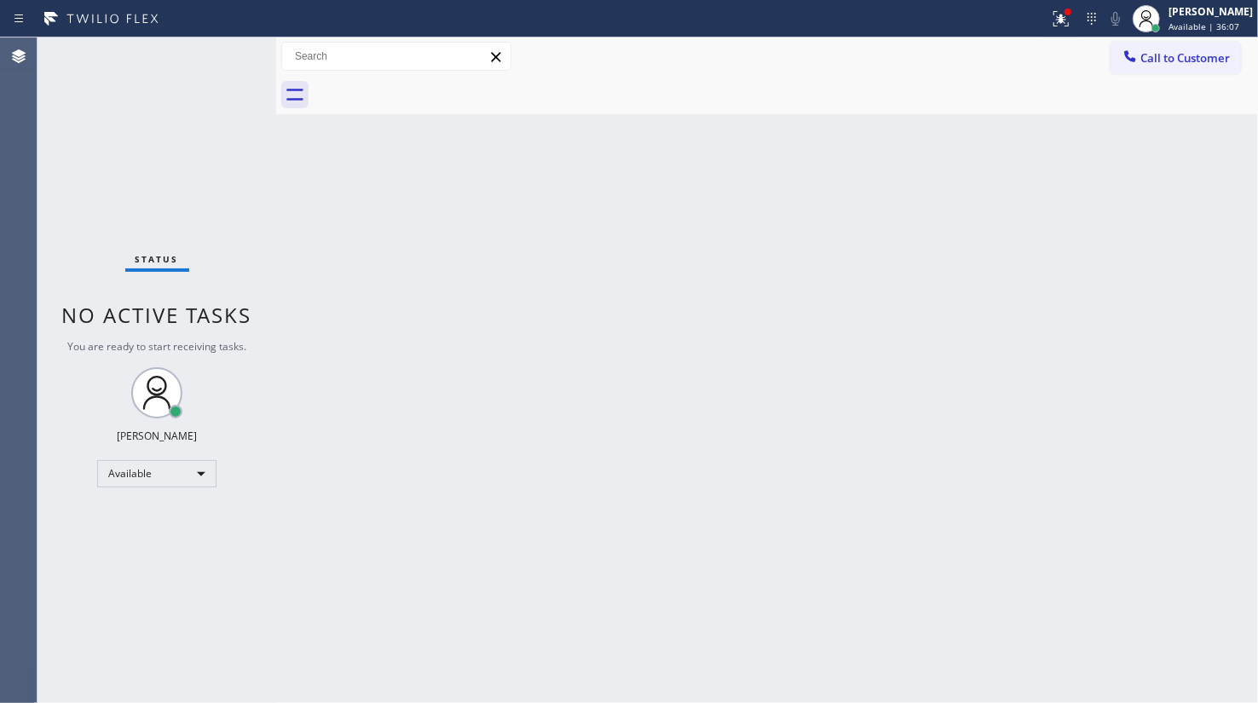
click at [646, 314] on div "Back to Dashboard Change Sender ID Customers Technicians Select a contact Outbo…" at bounding box center [767, 369] width 982 height 665
click at [107, 141] on div "Status No active tasks You are ready to start receiving tasks. JENIZA ALCAYDE A…" at bounding box center [156, 369] width 239 height 665
click at [140, 162] on div "Status No active tasks You are ready to start receiving tasks. JENIZA ALCAYDE A…" at bounding box center [156, 369] width 239 height 665
click at [1063, 11] on icon at bounding box center [1061, 19] width 20 height 20
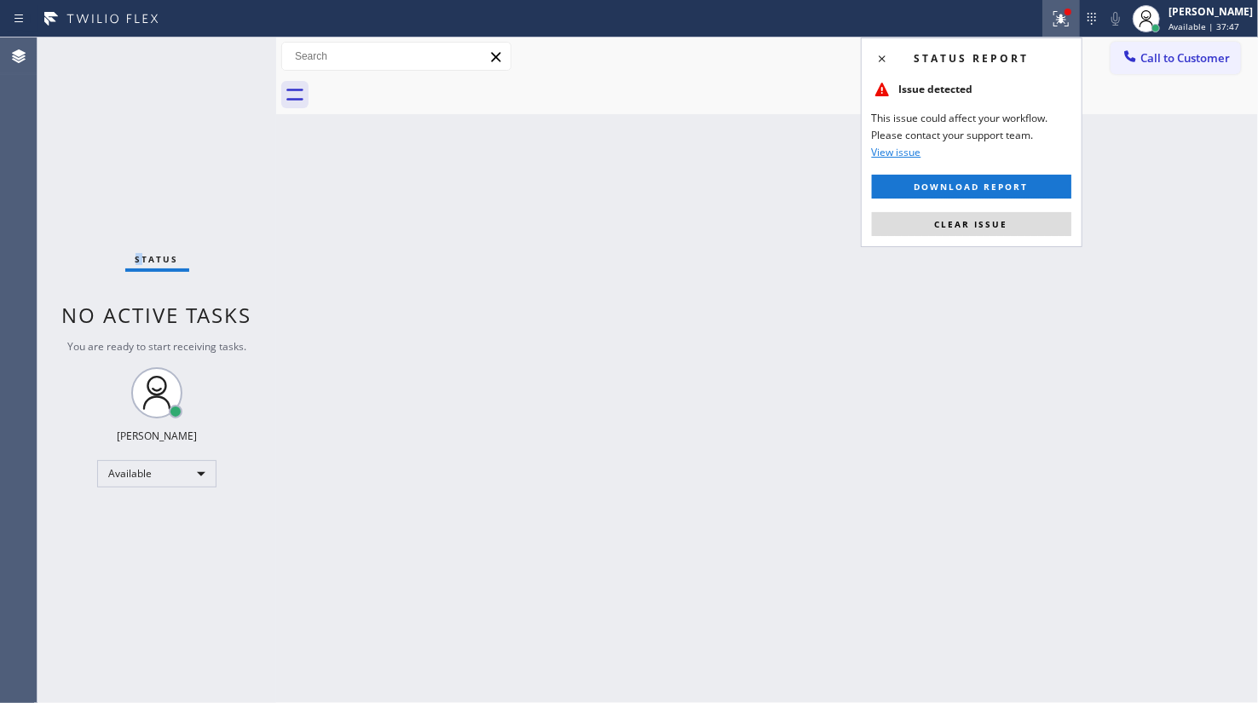
drag, startPoint x: 1025, startPoint y: 221, endPoint x: 1211, endPoint y: 274, distance: 193.4
click at [1026, 221] on button "Clear issue" at bounding box center [971, 224] width 199 height 24
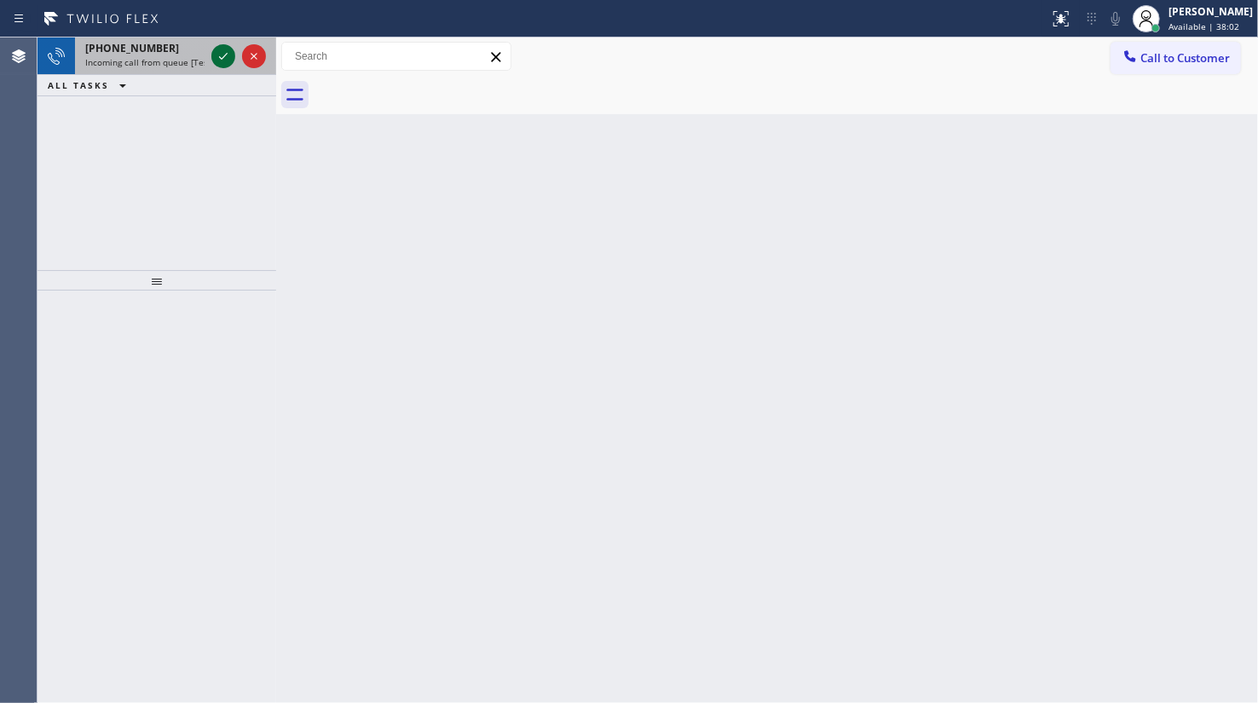
click at [216, 55] on icon at bounding box center [223, 56] width 20 height 20
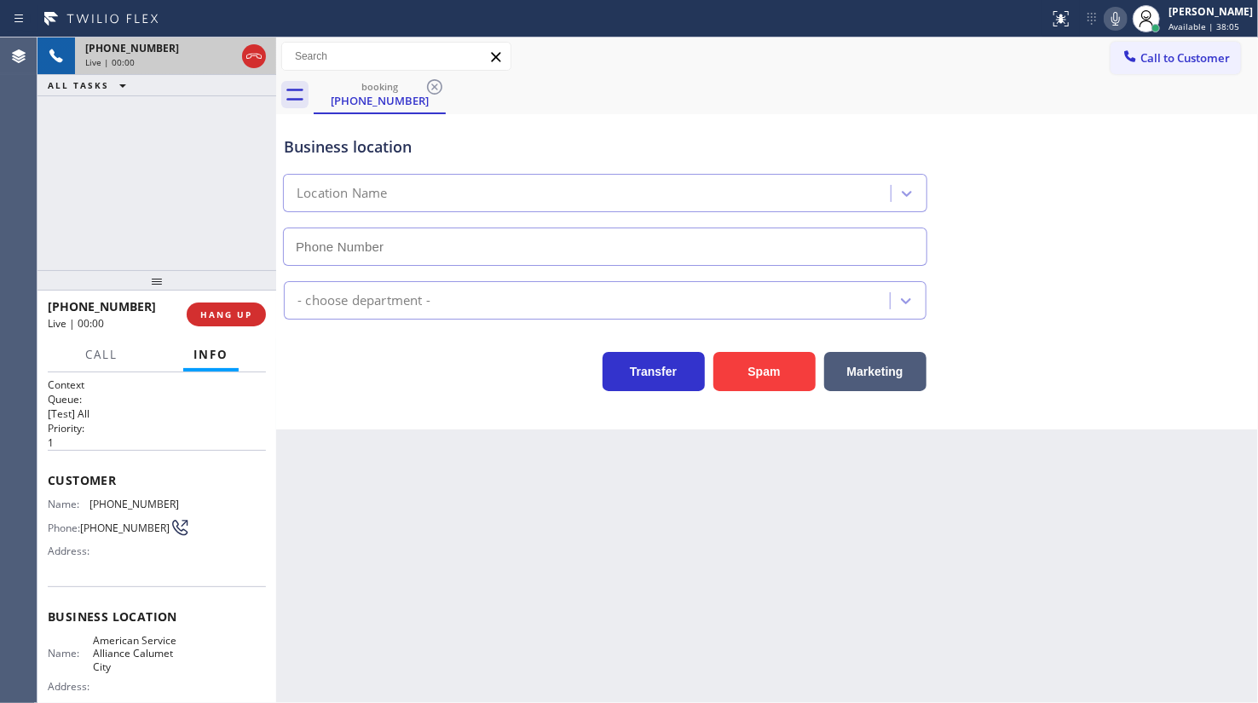
type input "[PHONE_NUMBER]"
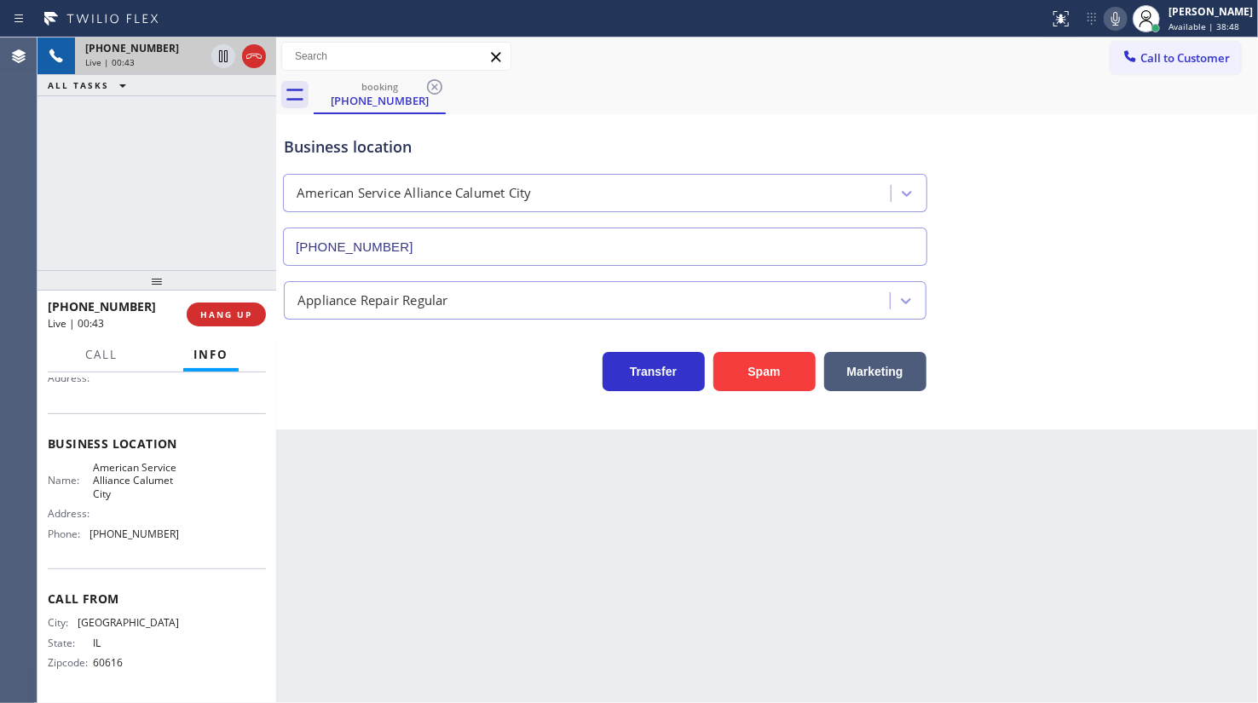
scroll to position [176, 0]
click at [81, 180] on div "[PHONE_NUMBER] Live | 00:46 ALL TASKS ALL TASKS ACTIVE TASKS TASKS IN WRAP UP" at bounding box center [156, 153] width 239 height 233
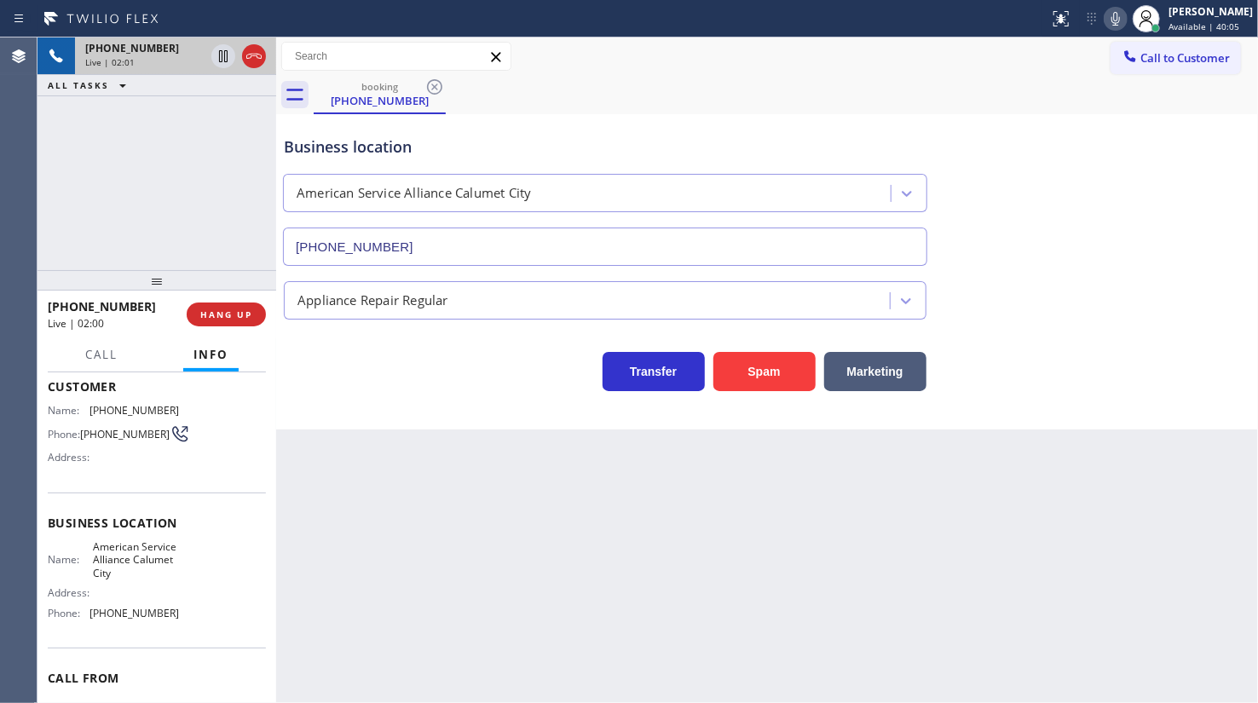
scroll to position [0, 0]
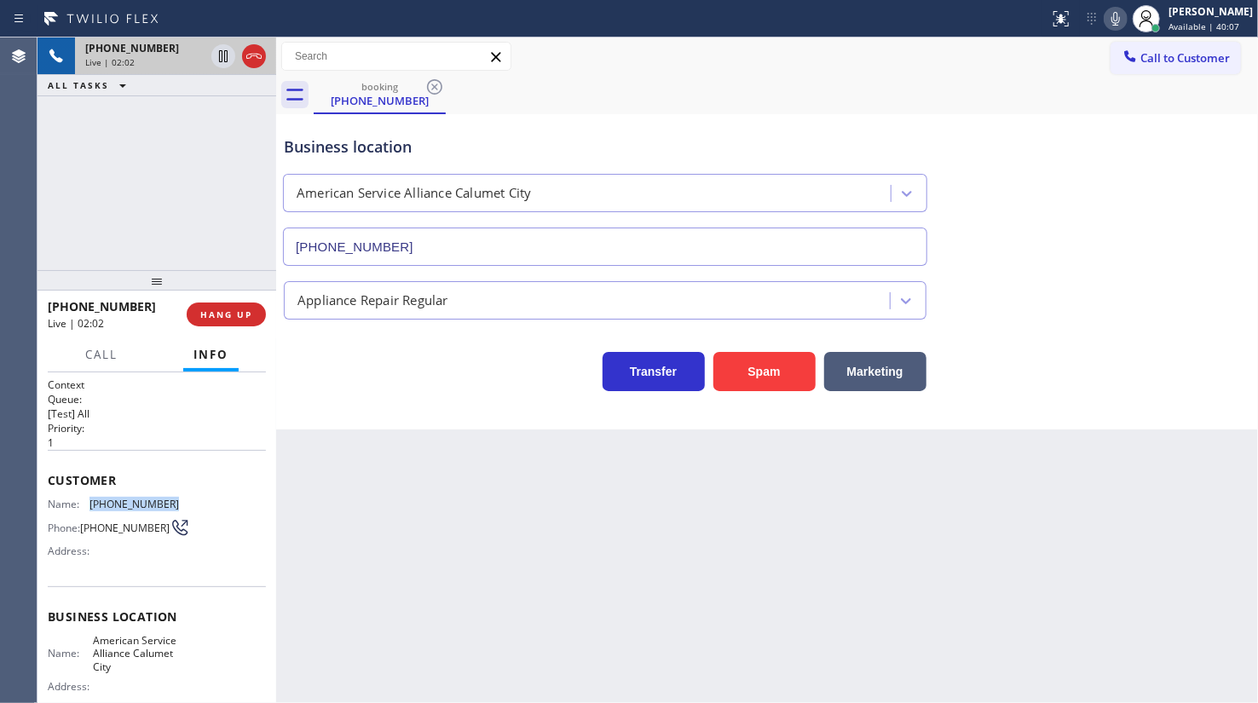
drag, startPoint x: 88, startPoint y: 507, endPoint x: 166, endPoint y: 500, distance: 78.7
click at [166, 500] on div "Name: [PHONE_NUMBER]" at bounding box center [113, 504] width 131 height 13
copy div "[PHONE_NUMBER]"
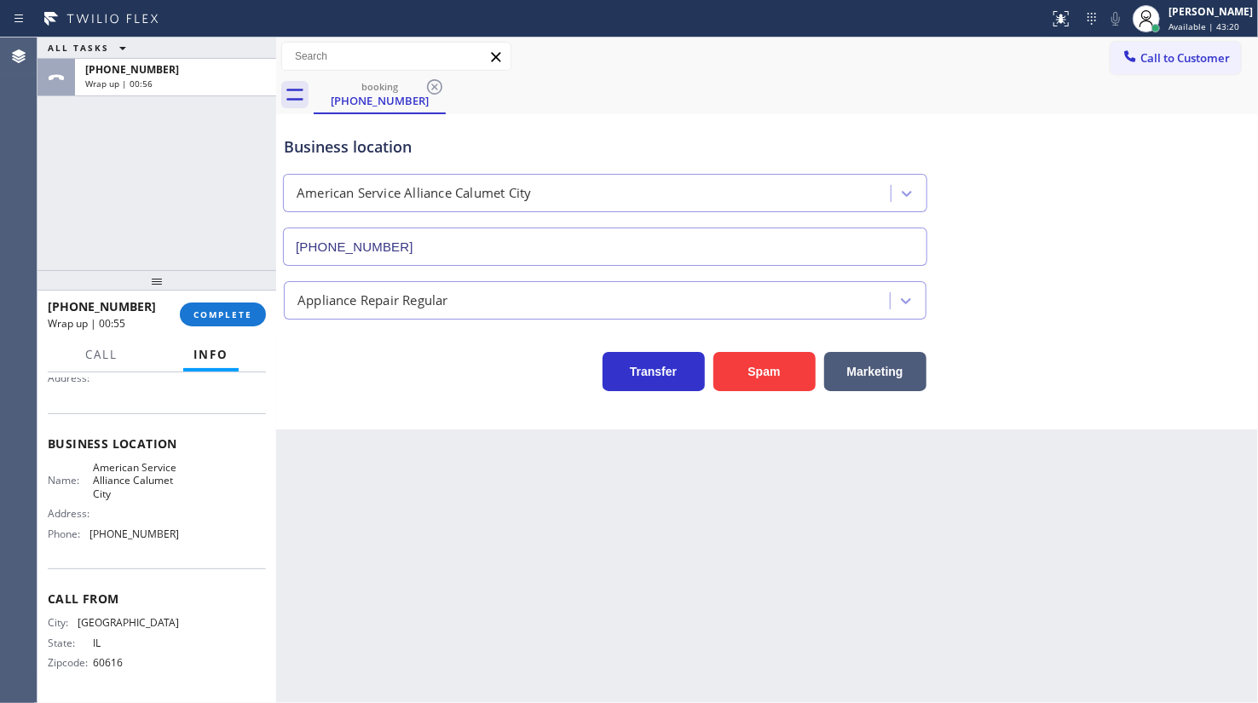
scroll to position [176, 0]
drag, startPoint x: 89, startPoint y: 535, endPoint x: 190, endPoint y: 528, distance: 100.8
click at [190, 528] on div "Name: American Service Alliance Calumet City Address: Phone: [PHONE_NUMBER]" at bounding box center [157, 504] width 218 height 86
copy div "[PHONE_NUMBER]"
click at [244, 308] on span "COMPLETE" at bounding box center [222, 314] width 59 height 12
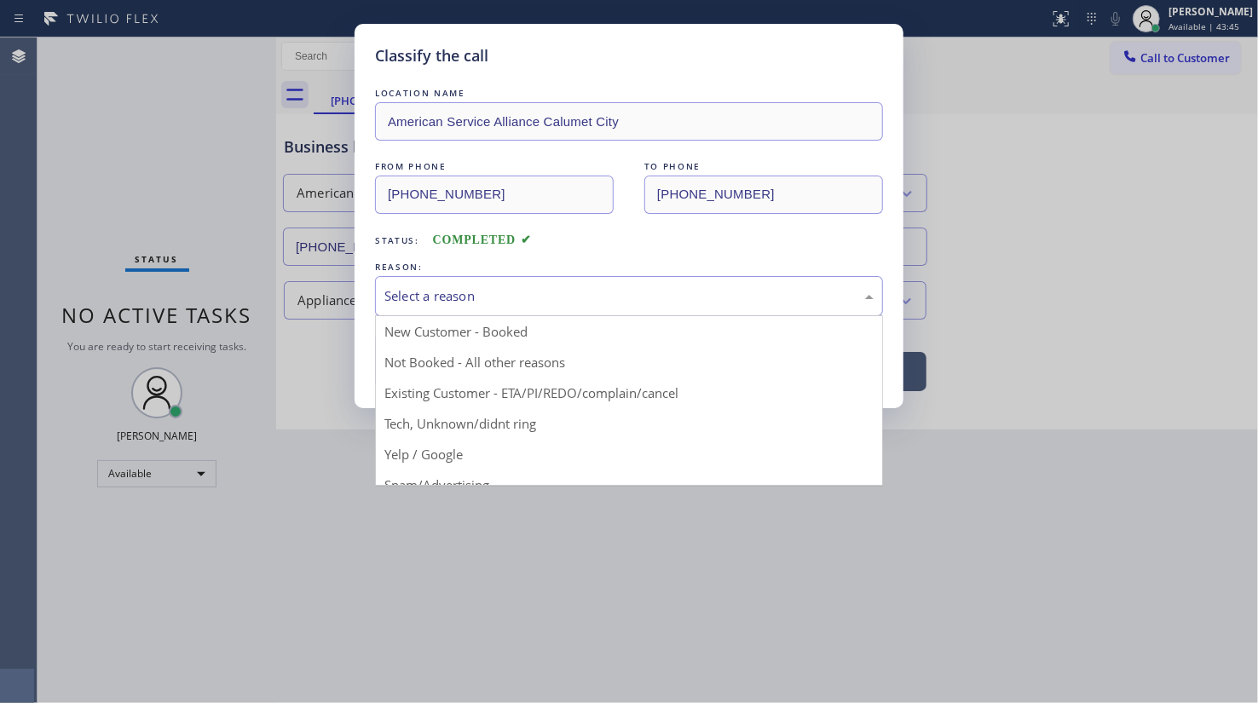
click at [443, 286] on div "Select a reason" at bounding box center [628, 296] width 489 height 20
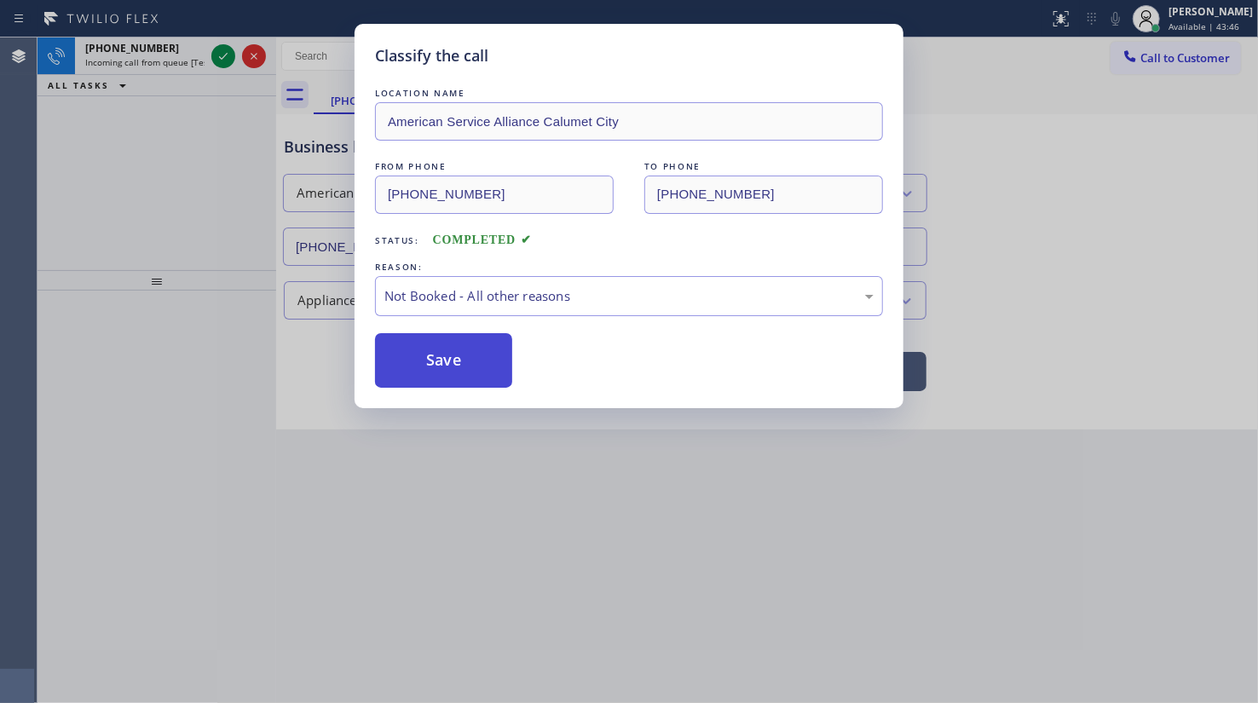
click at [430, 354] on button "Save" at bounding box center [443, 360] width 137 height 55
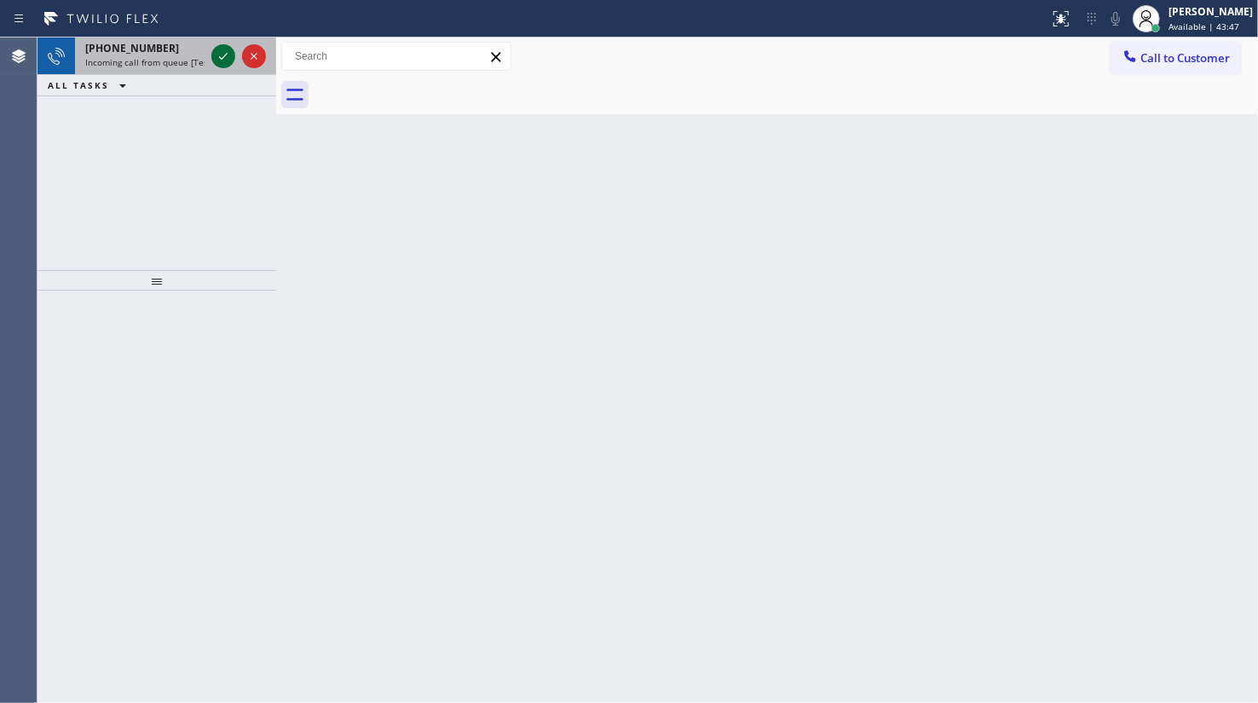
click at [219, 51] on icon at bounding box center [223, 56] width 20 height 20
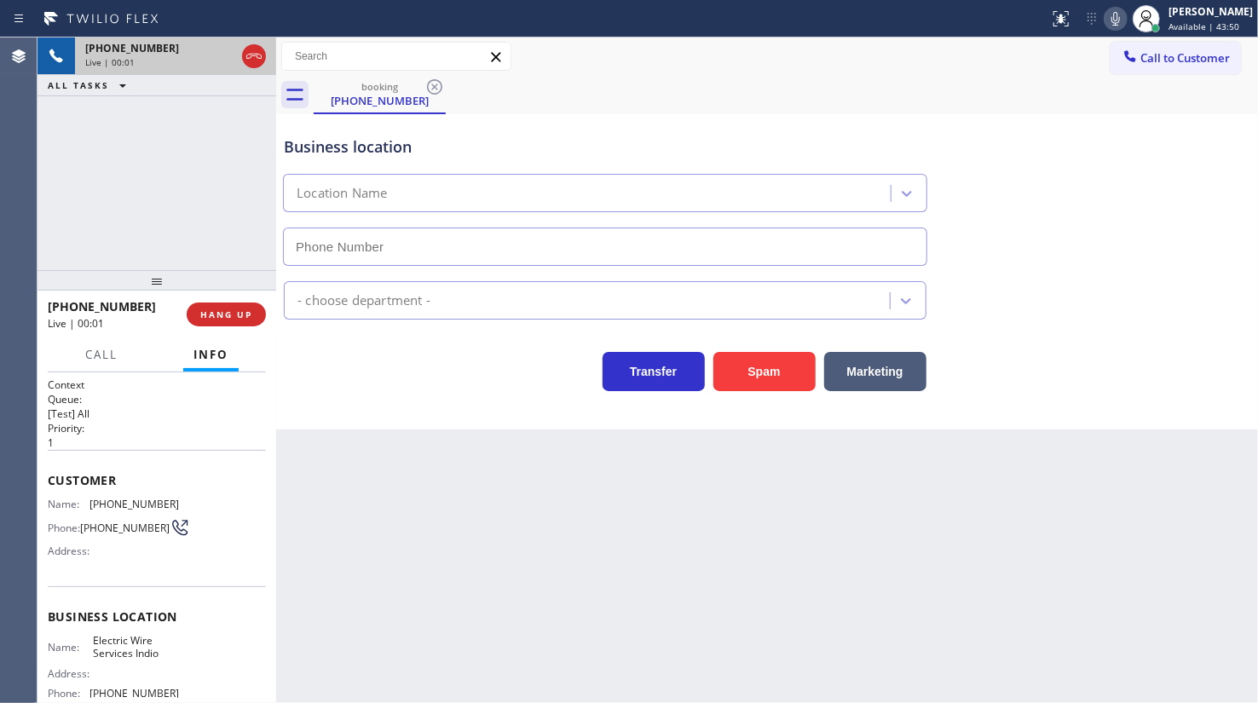
type input "[PHONE_NUMBER]"
click at [212, 312] on span "HANG UP" at bounding box center [226, 314] width 52 height 12
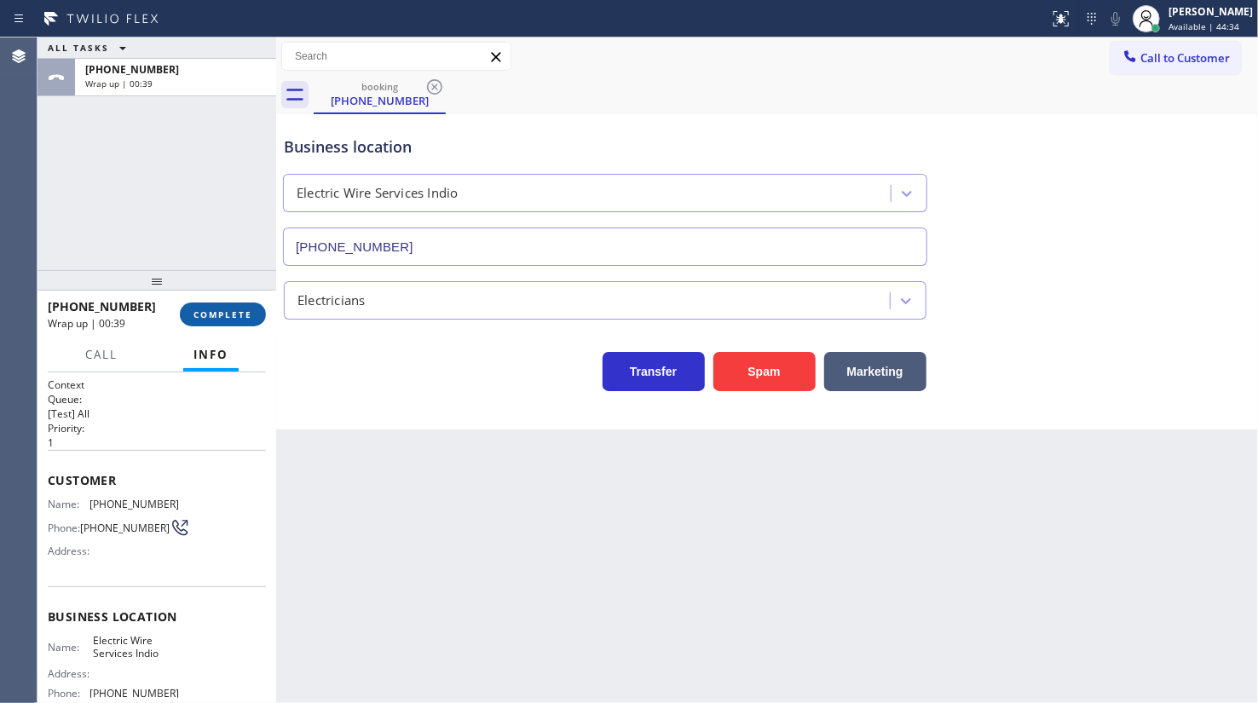
click at [212, 312] on span "COMPLETE" at bounding box center [222, 314] width 59 height 12
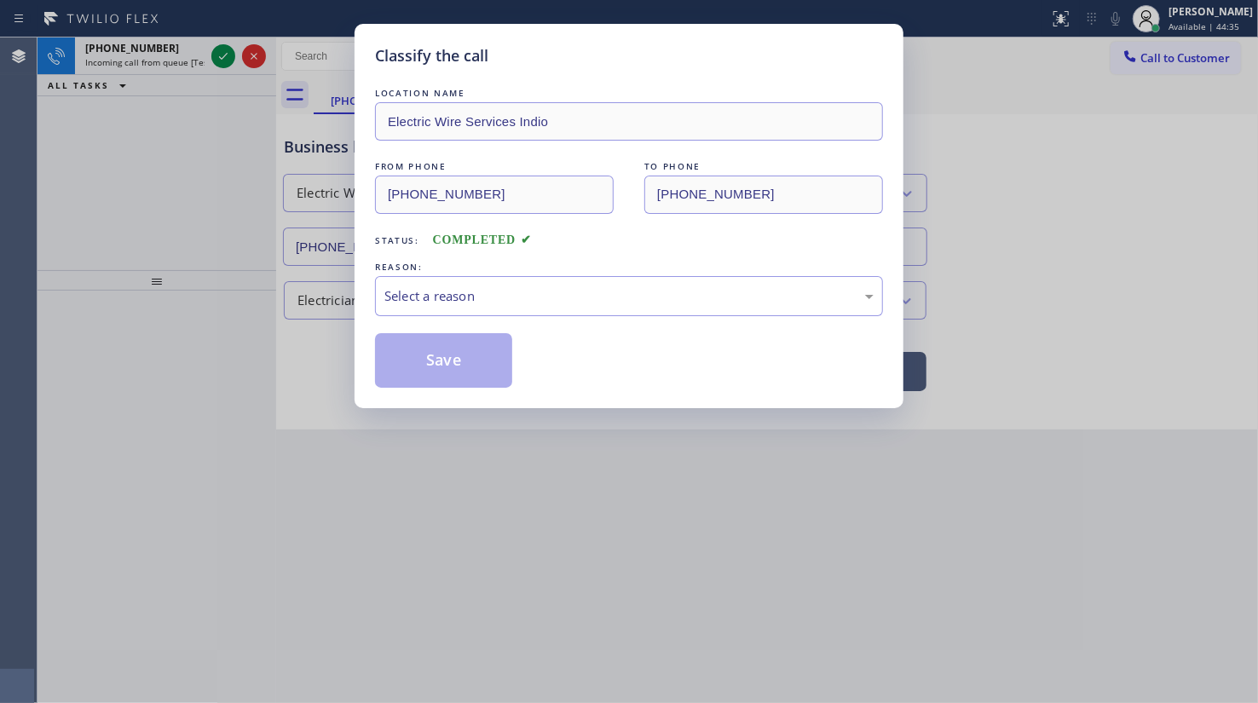
click at [379, 314] on div "Select a reason" at bounding box center [629, 296] width 508 height 40
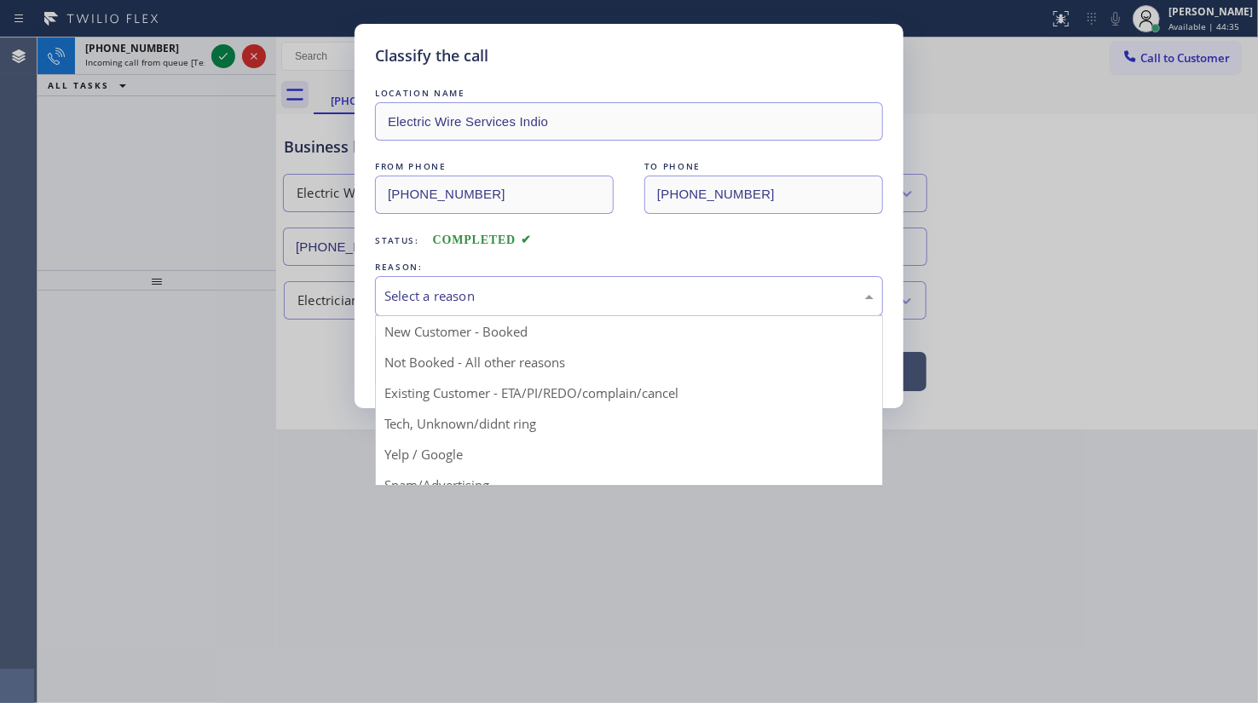
click at [397, 299] on div "Select a reason" at bounding box center [628, 296] width 489 height 20
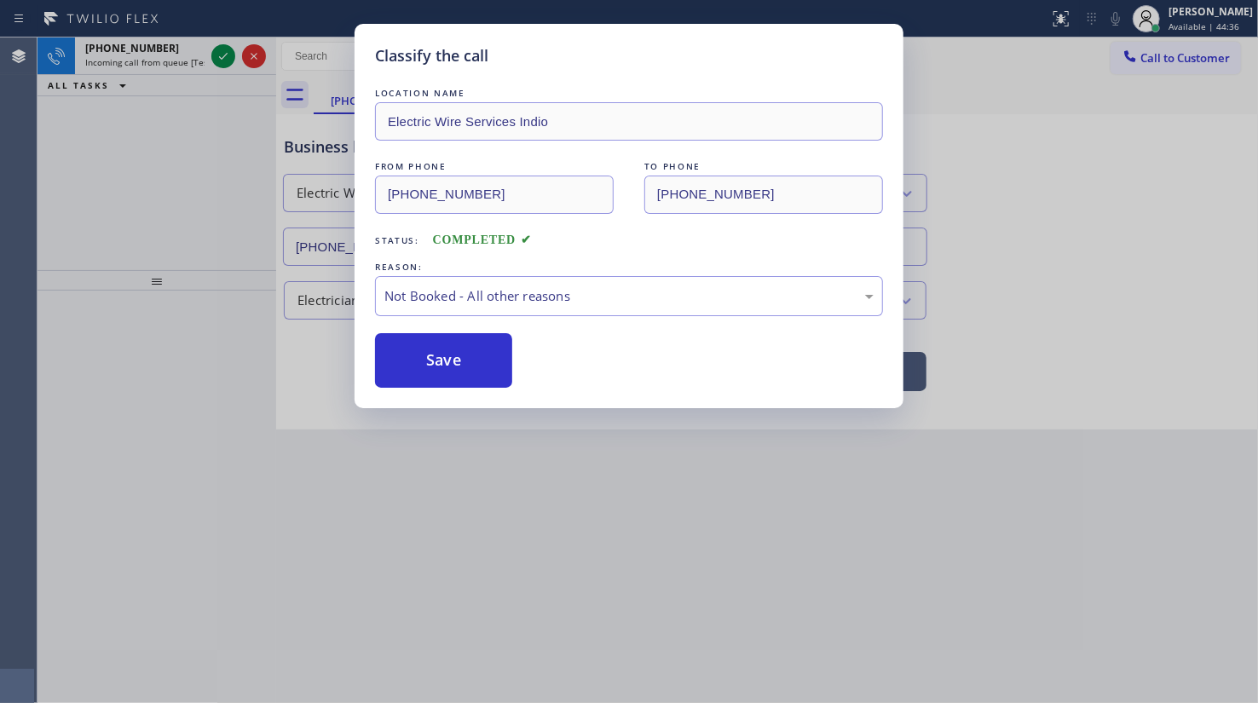
click at [396, 353] on button "Save" at bounding box center [443, 360] width 137 height 55
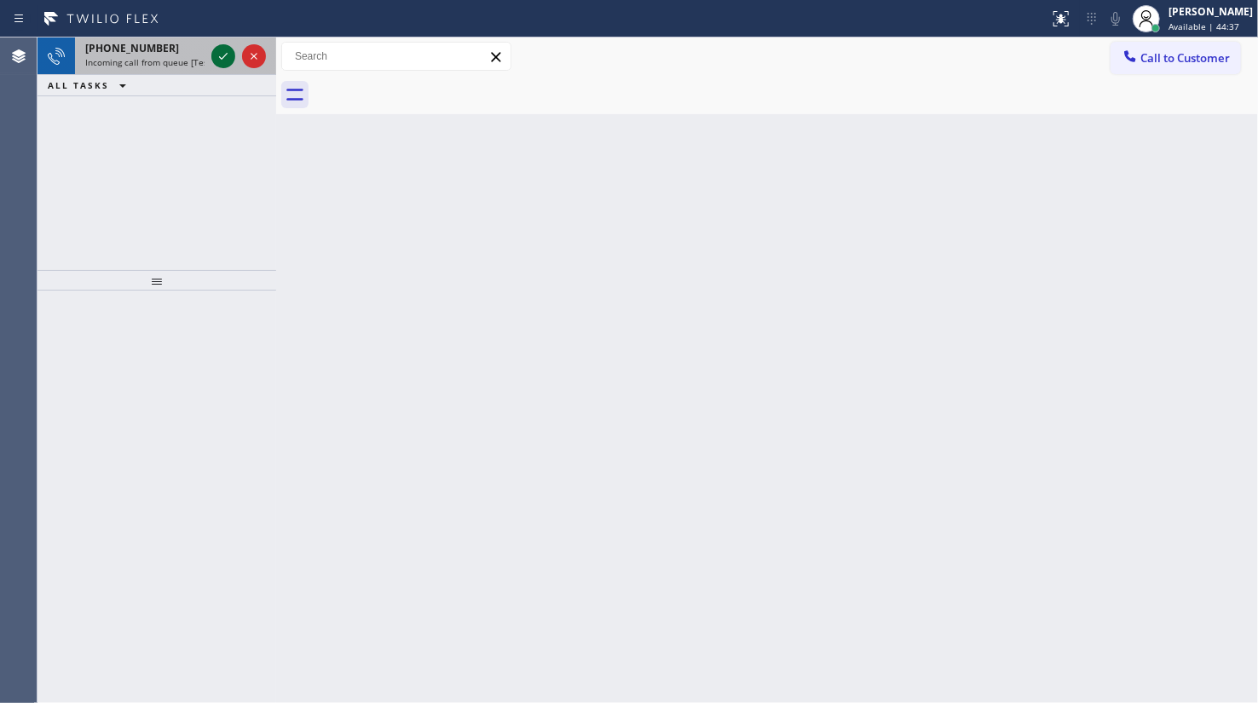
click at [219, 57] on icon at bounding box center [223, 56] width 9 height 7
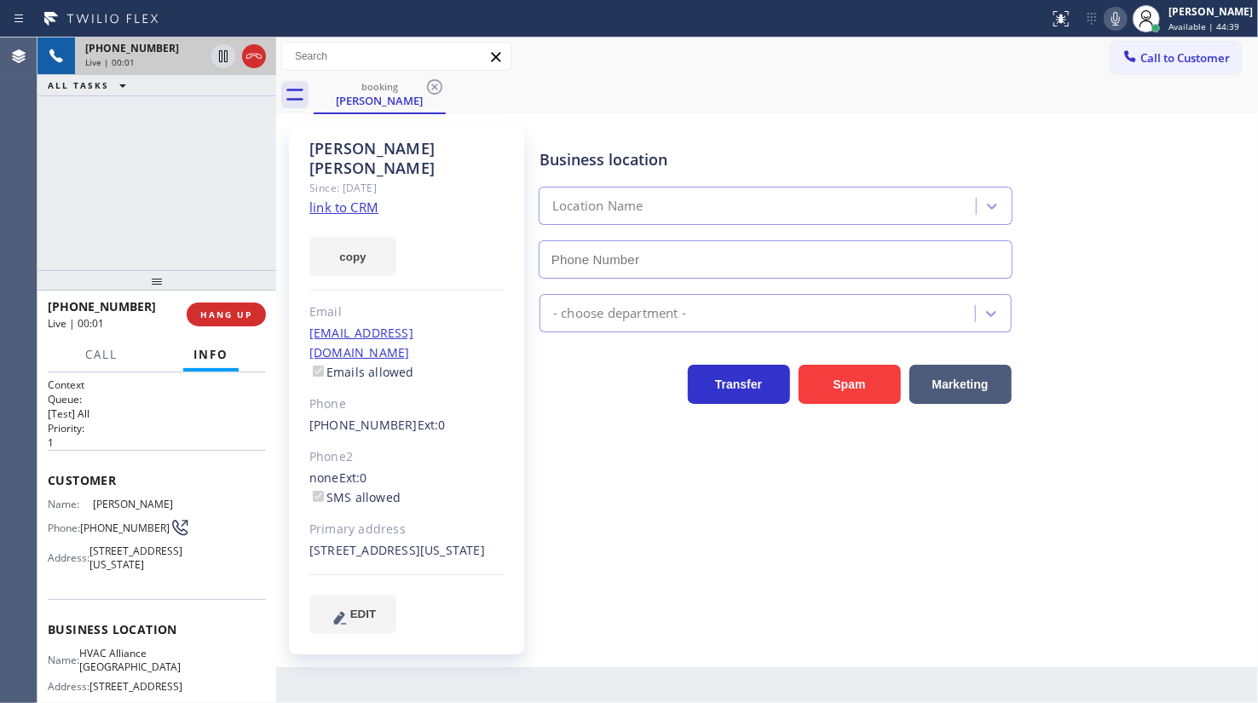
type input "[PHONE_NUMBER]"
click at [338, 199] on link "link to CRM" at bounding box center [343, 207] width 69 height 17
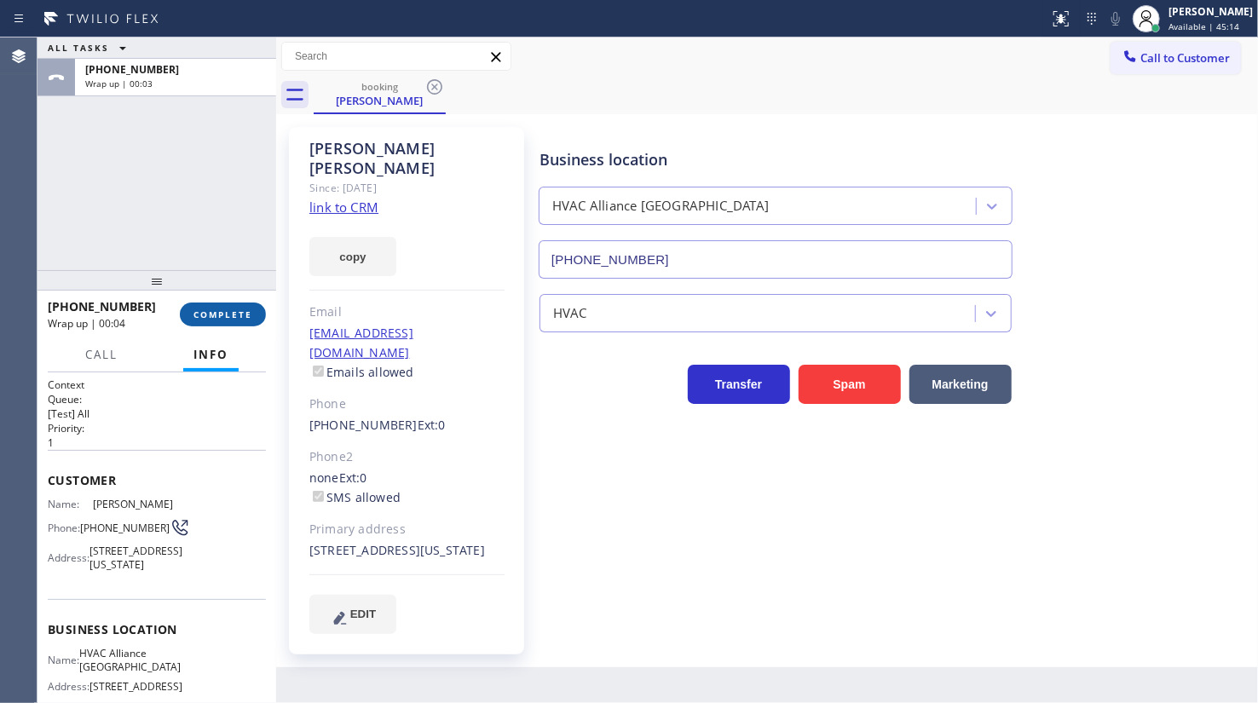
click at [230, 320] on button "COMPLETE" at bounding box center [223, 314] width 86 height 24
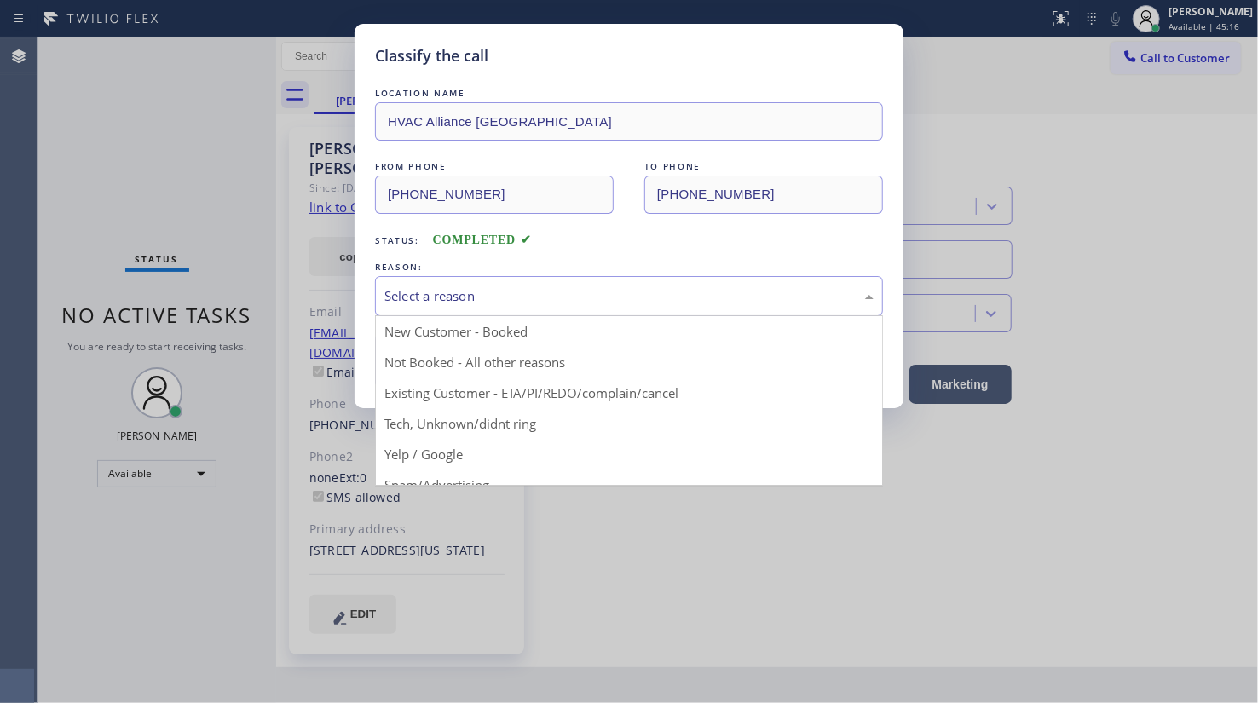
click at [453, 295] on div "Select a reason" at bounding box center [628, 296] width 489 height 20
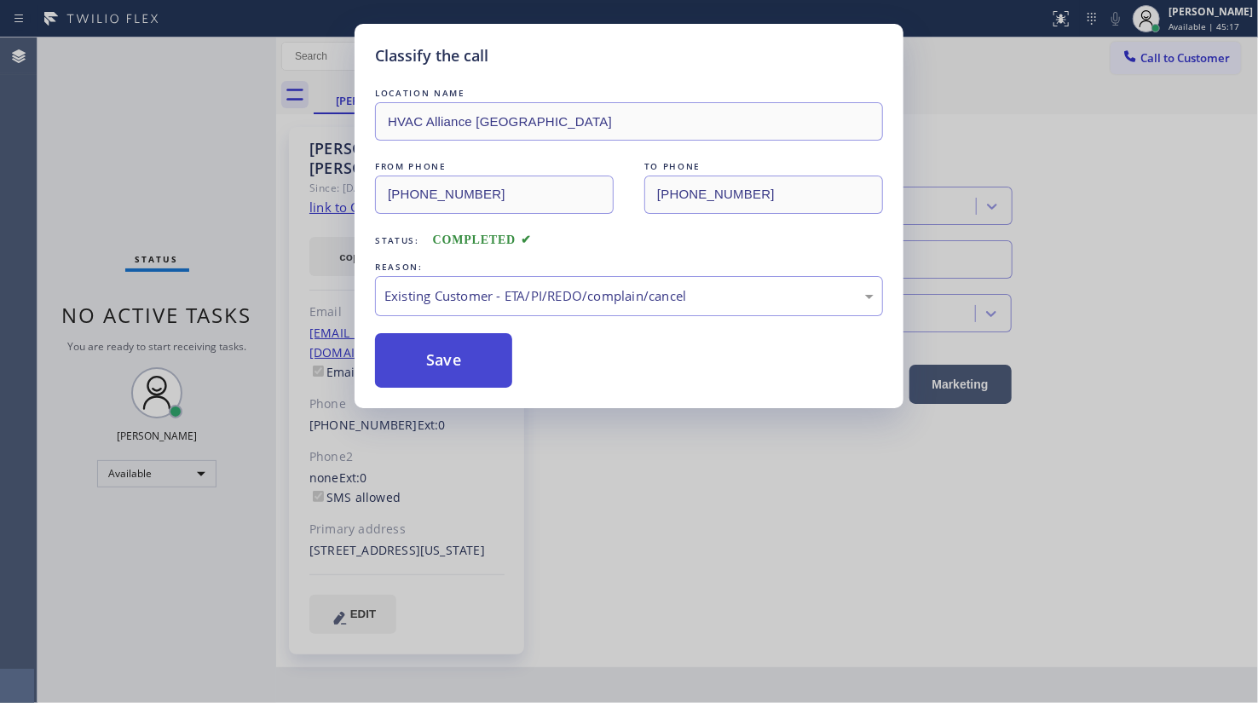
click at [436, 357] on button "Save" at bounding box center [443, 360] width 137 height 55
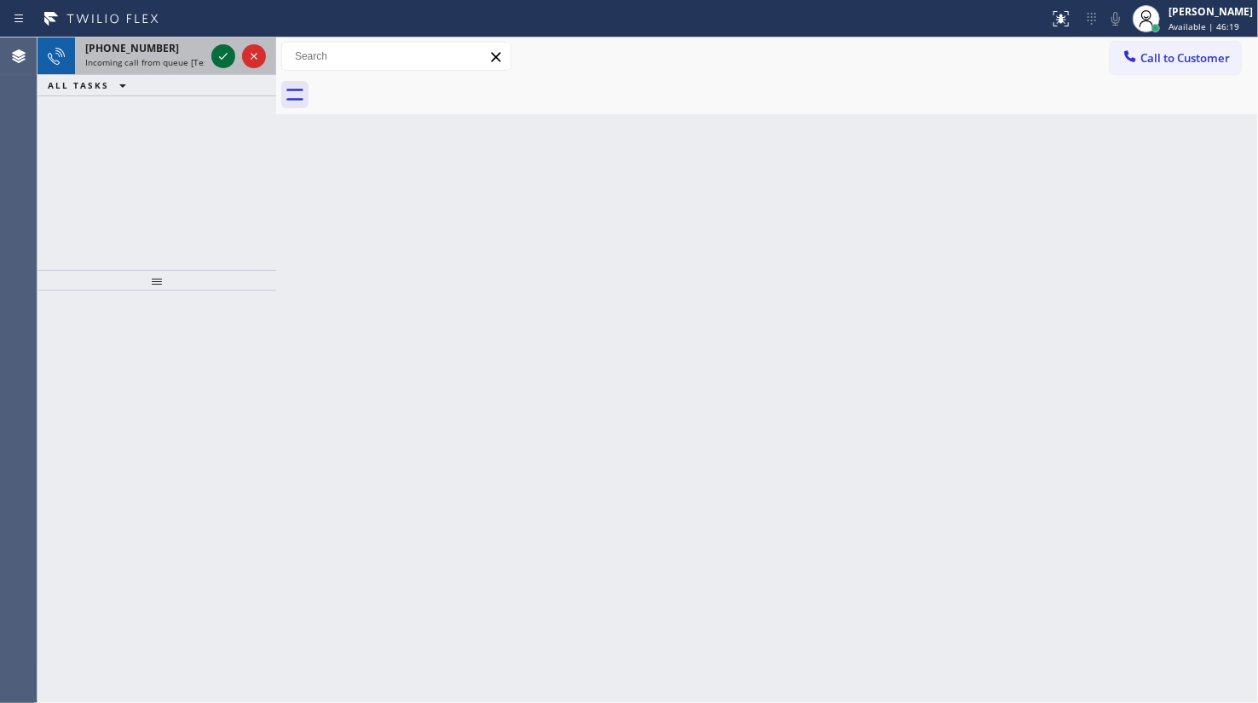
click at [222, 60] on icon at bounding box center [223, 56] width 20 height 20
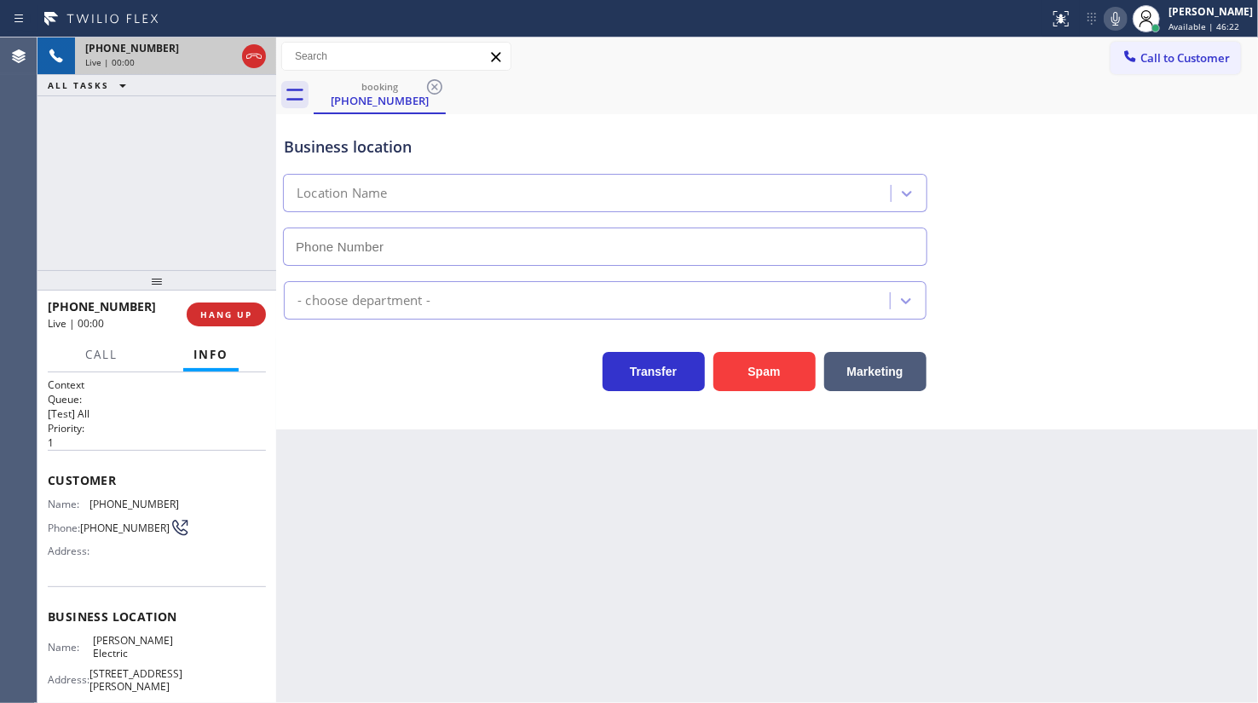
type input "[PHONE_NUMBER]"
click at [162, 178] on div "[PHONE_NUMBER] Live | 01:12 ALL TASKS ALL TASKS ACTIVE TASKS TASKS IN WRAP UP" at bounding box center [156, 153] width 239 height 233
click at [81, 343] on button "Call" at bounding box center [101, 354] width 53 height 33
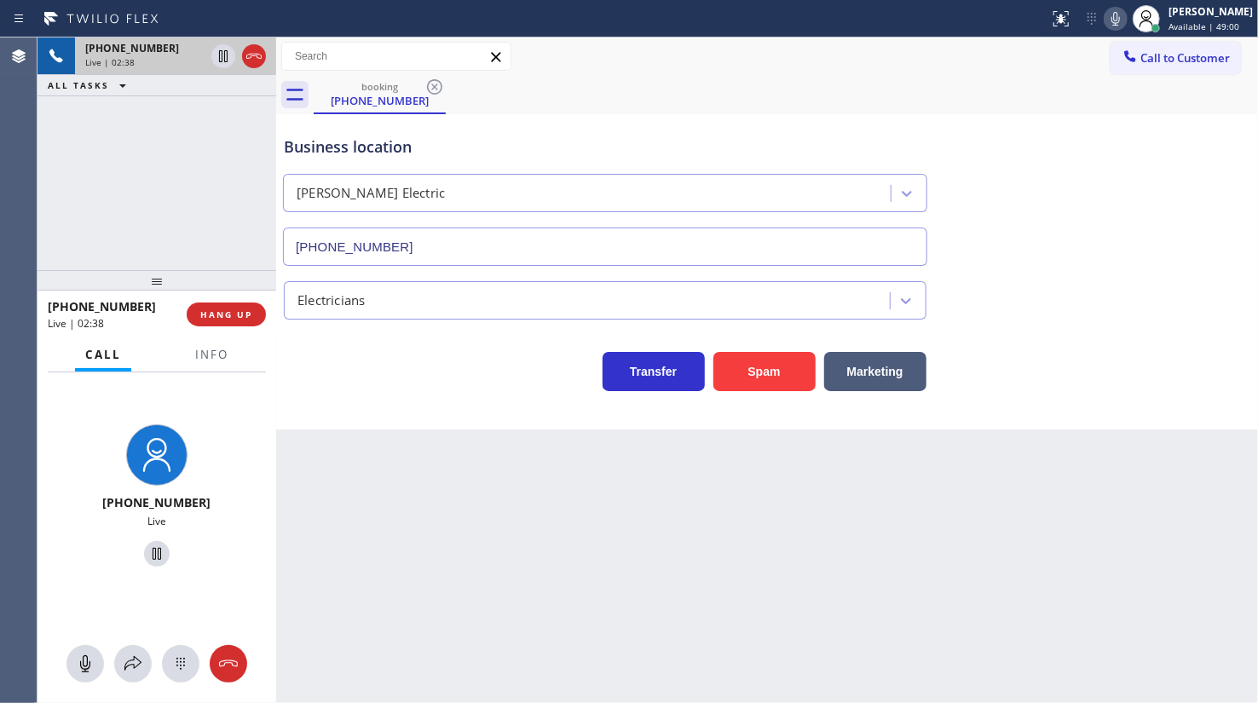
click at [112, 658] on div at bounding box center [156, 663] width 239 height 37
click at [135, 656] on icon at bounding box center [132, 663] width 17 height 14
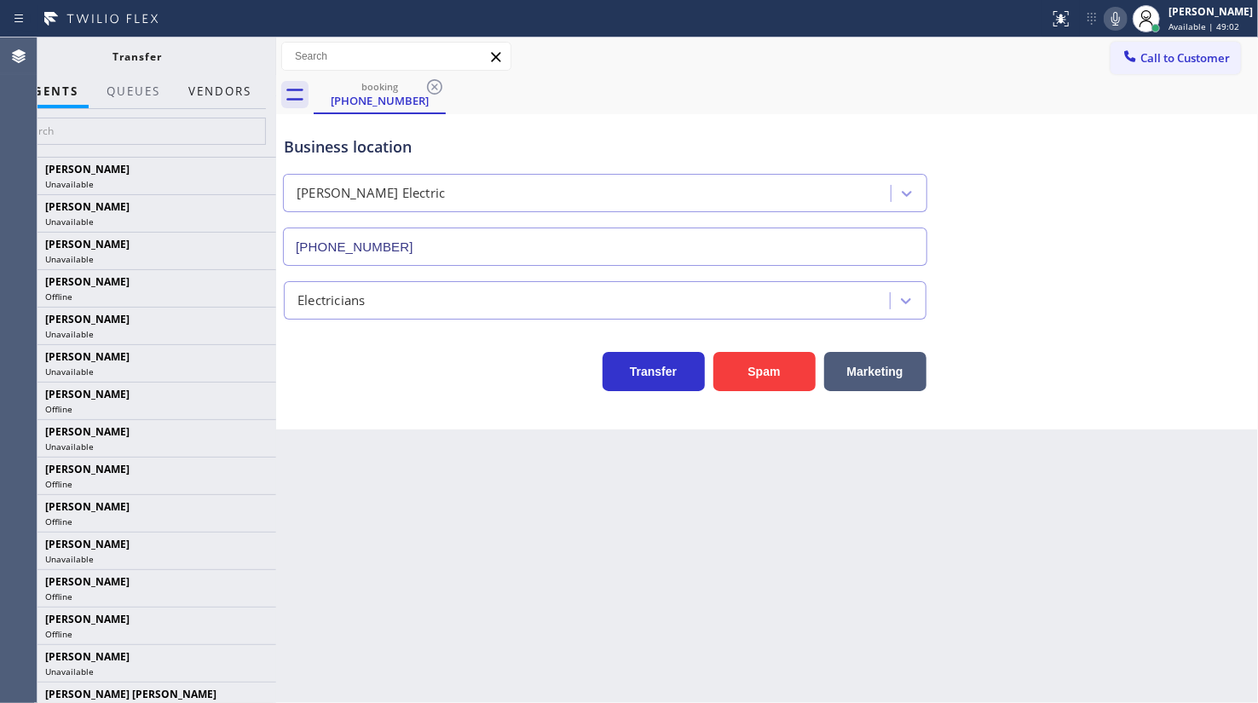
click at [204, 86] on button "Vendors" at bounding box center [220, 91] width 84 height 33
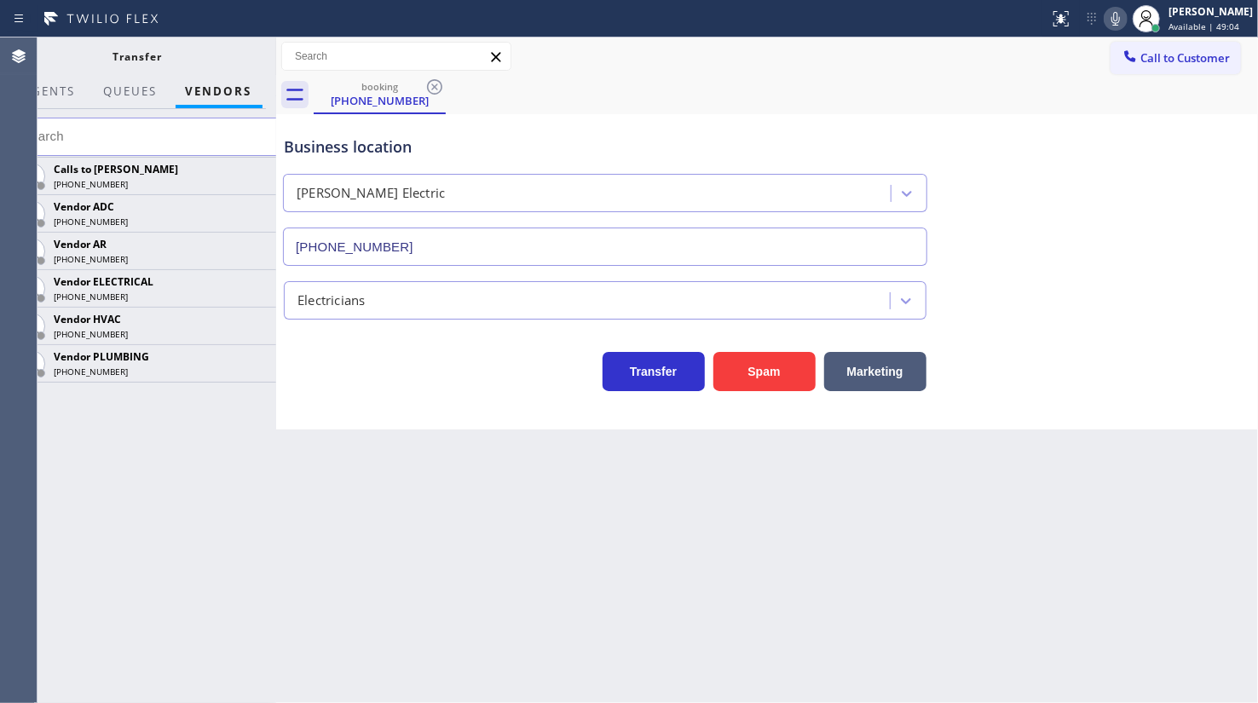
click at [0, 0] on icon at bounding box center [0, 0] width 0 height 0
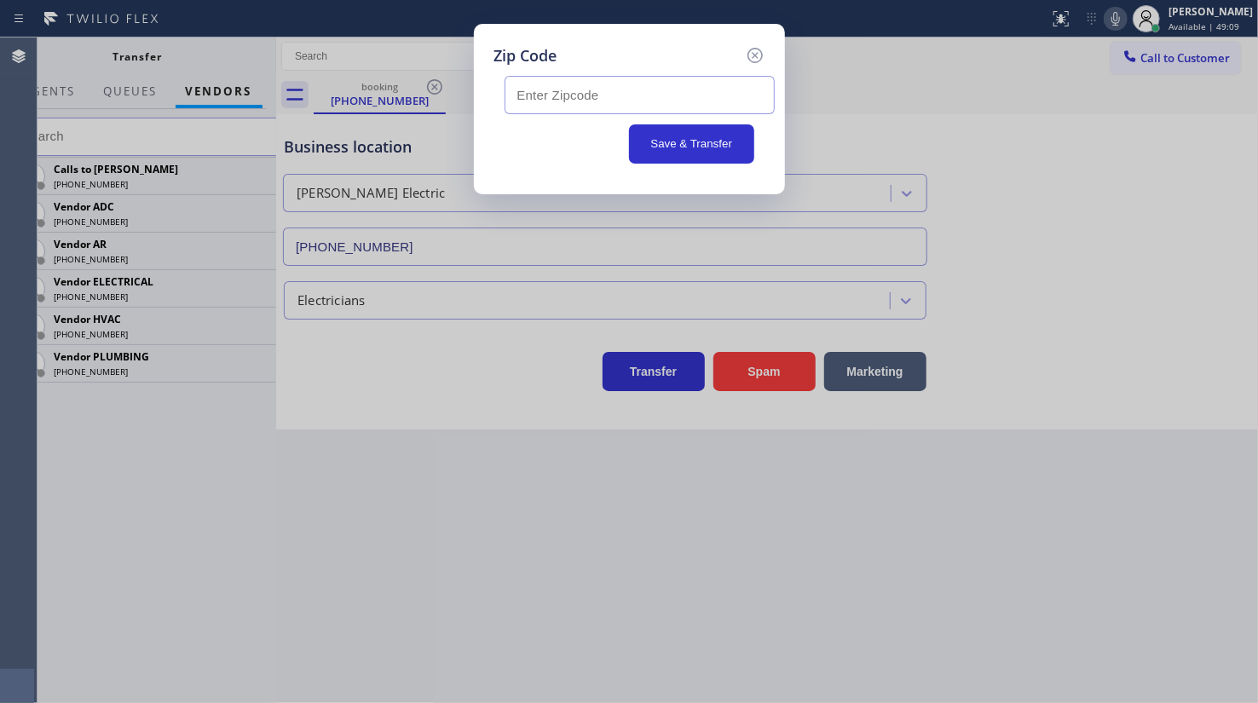
click at [570, 93] on input "text" at bounding box center [639, 95] width 270 height 38
type input "77586"
click at [707, 145] on button "Save & Transfer" at bounding box center [691, 143] width 125 height 39
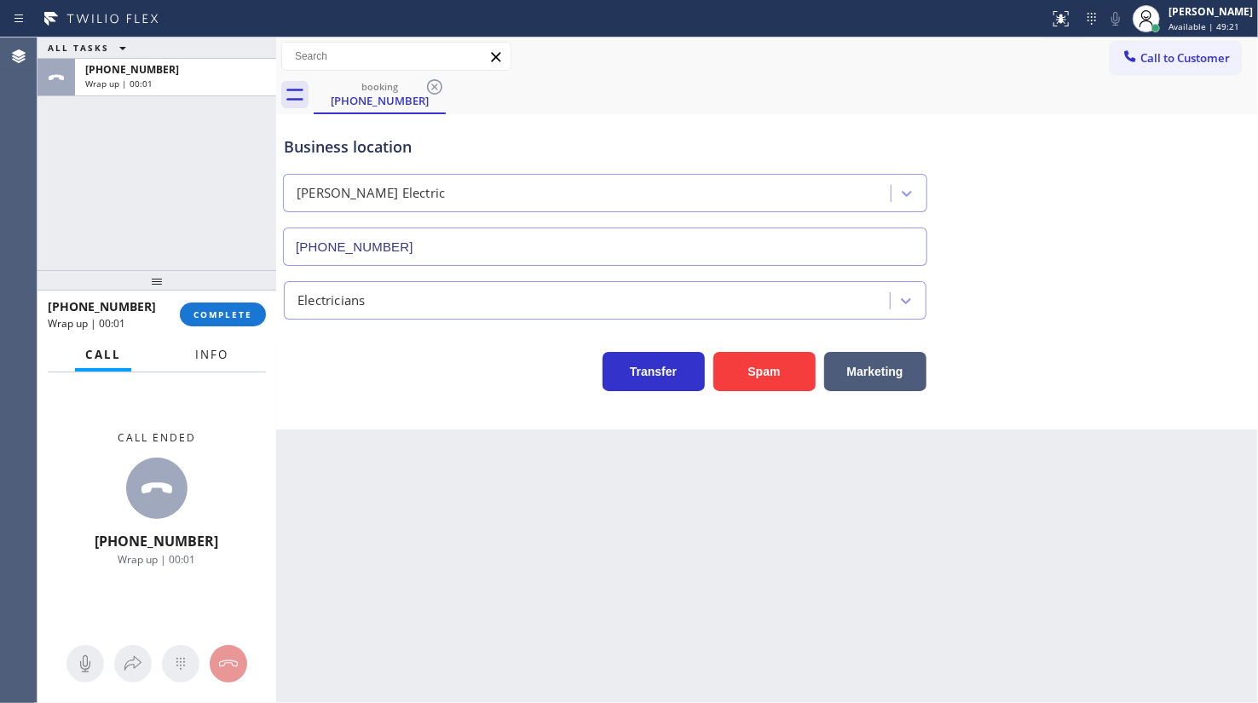
click at [213, 355] on span "Info" at bounding box center [211, 354] width 33 height 15
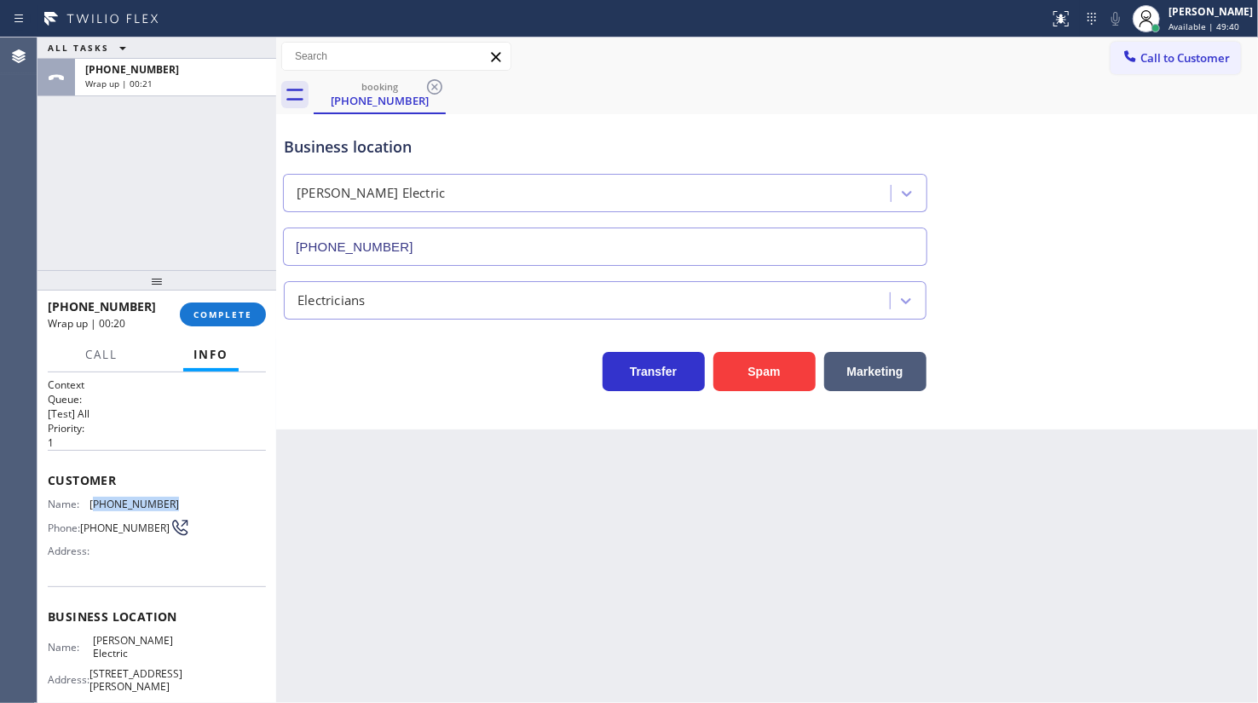
drag, startPoint x: 94, startPoint y: 498, endPoint x: 163, endPoint y: 492, distance: 69.2
click at [163, 492] on div "Customer Name: [PHONE_NUMBER] Phone: [PHONE_NUMBER] Address:" at bounding box center [157, 518] width 218 height 136
copy span "585) 354-2845"
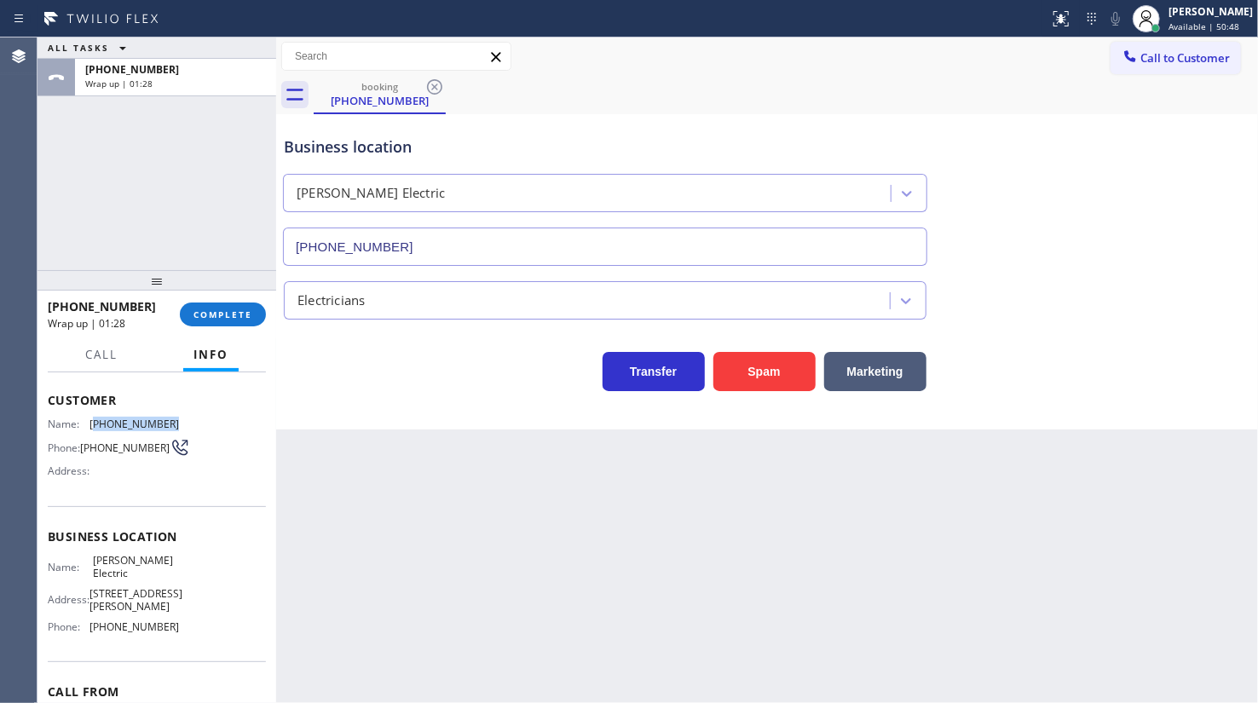
scroll to position [189, 0]
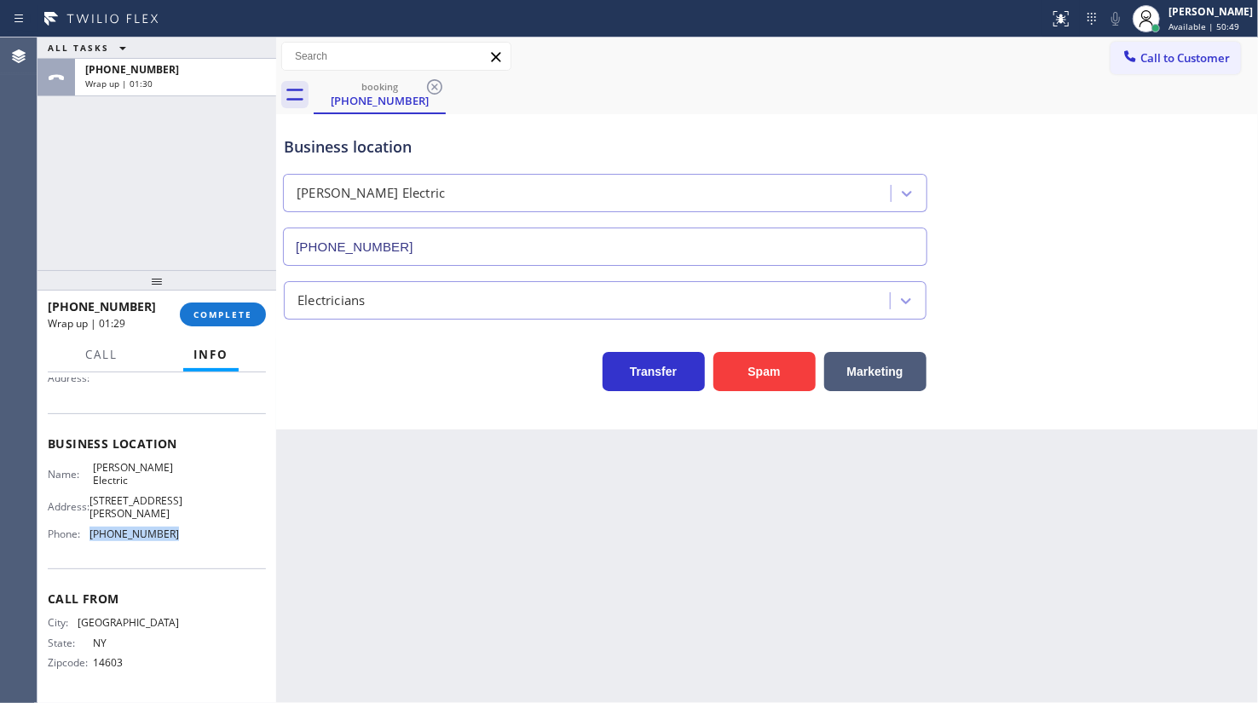
drag, startPoint x: 89, startPoint y: 532, endPoint x: 223, endPoint y: 538, distance: 134.8
click at [223, 538] on div "Name: [PERSON_NAME] Electric Address: [STREET_ADDRESS][PERSON_NAME] Phone: [PHO…" at bounding box center [157, 504] width 218 height 86
copy div "[PHONE_NUMBER]"
click at [218, 314] on span "COMPLETE" at bounding box center [222, 314] width 59 height 12
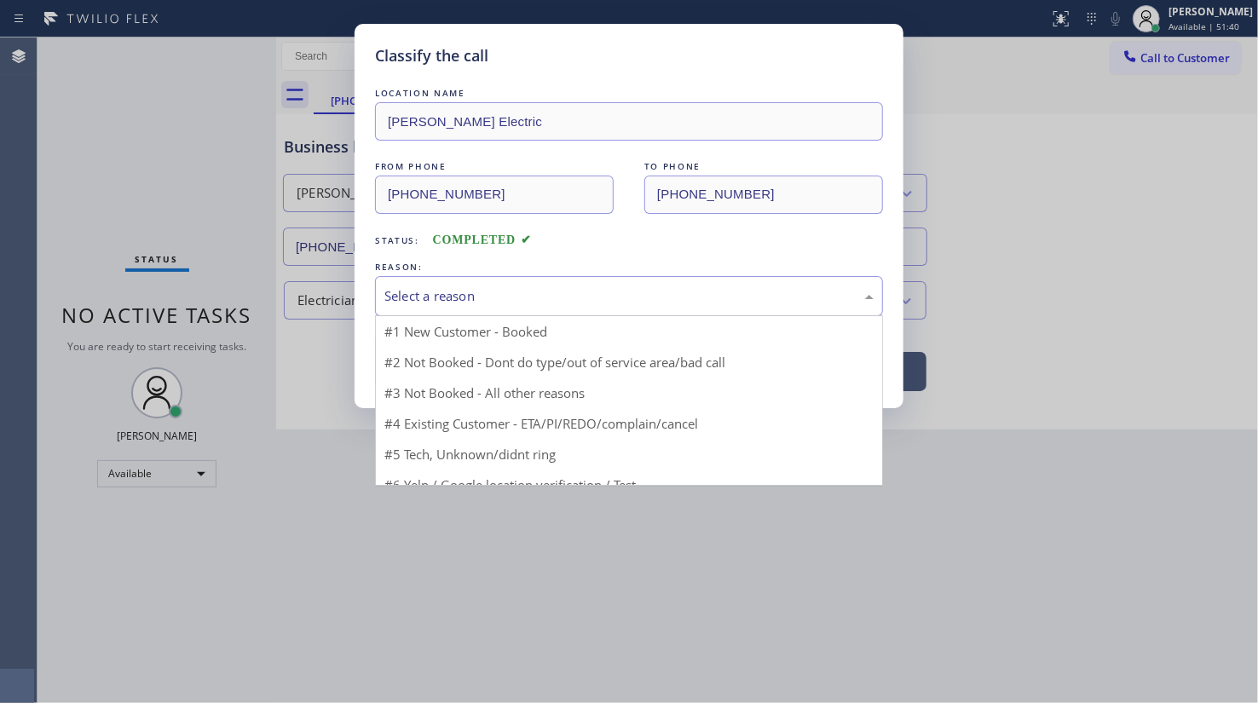
drag, startPoint x: 412, startPoint y: 297, endPoint x: 431, endPoint y: 355, distance: 61.7
click at [412, 298] on div "Select a reason" at bounding box center [628, 296] width 489 height 20
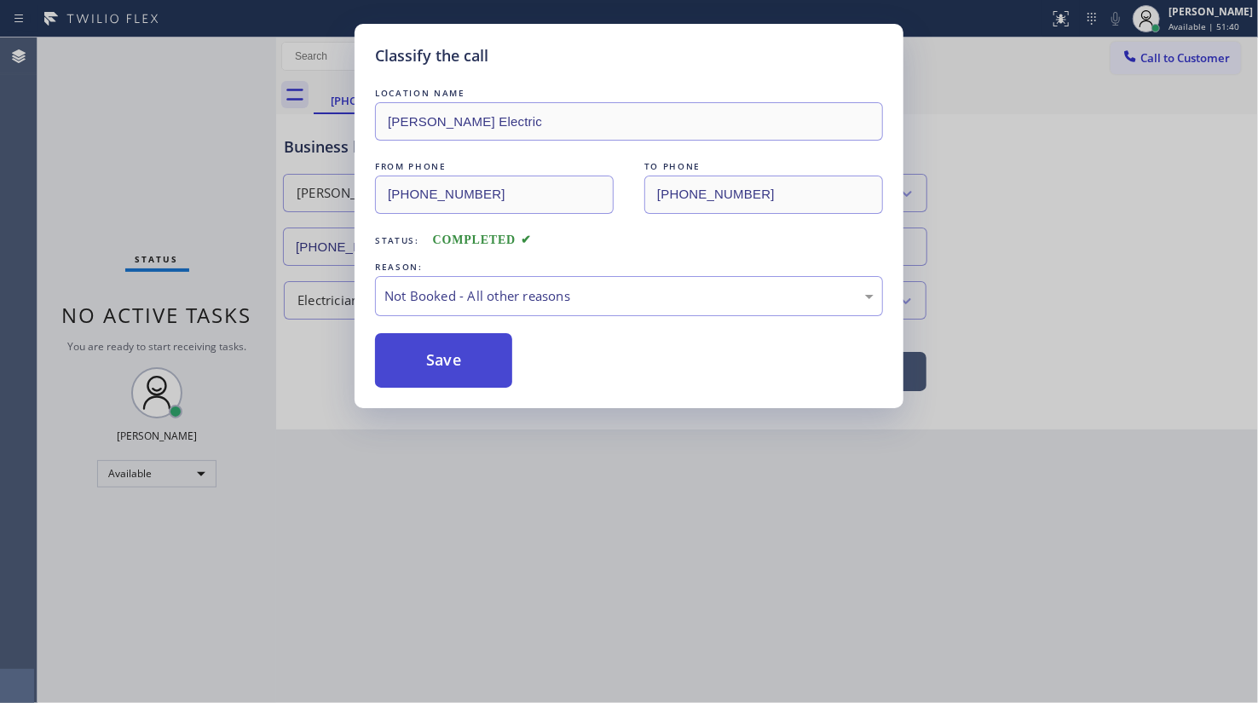
click at [441, 357] on button "Save" at bounding box center [443, 360] width 137 height 55
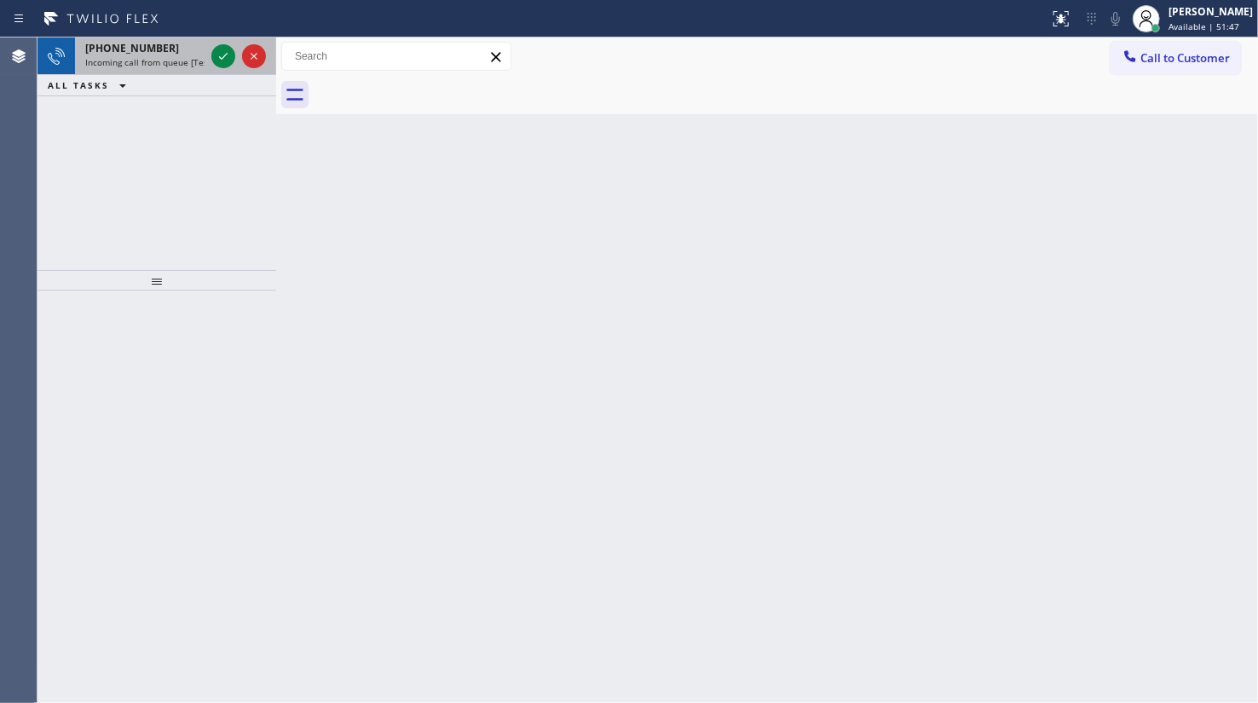
click at [212, 44] on div at bounding box center [238, 55] width 61 height 37
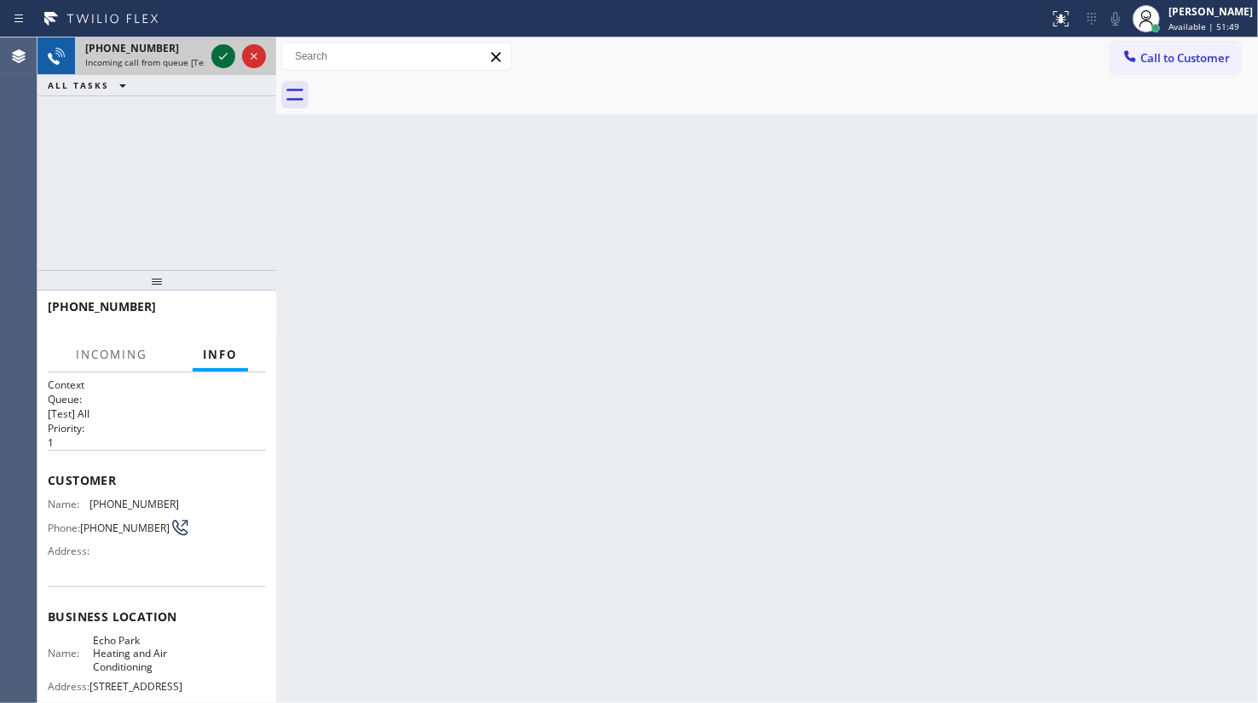
click at [223, 54] on icon at bounding box center [223, 56] width 20 height 20
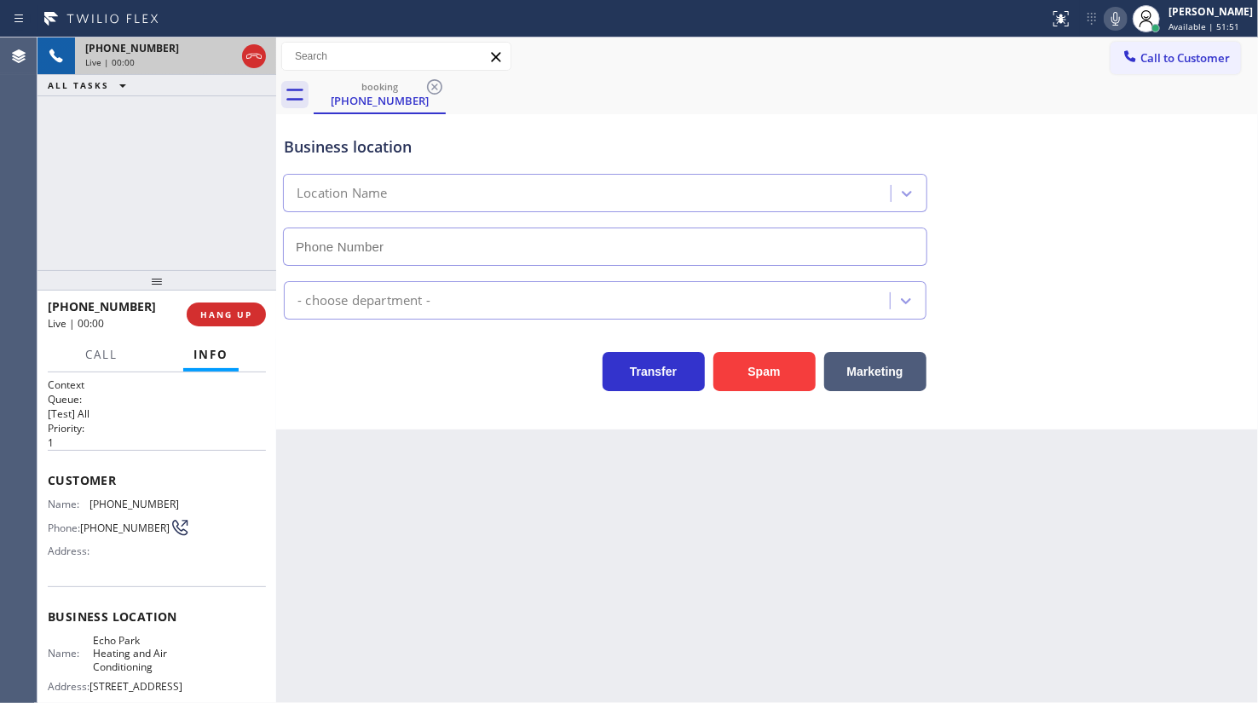
type input "[PHONE_NUMBER]"
click at [238, 305] on div "[PHONE_NUMBER] Live | 00:06 HANG UP" at bounding box center [157, 314] width 218 height 44
click at [235, 298] on div "[PHONE_NUMBER] Live | 00:07 HANG UP" at bounding box center [157, 314] width 218 height 44
click at [235, 302] on button "HANG UP" at bounding box center [226, 314] width 79 height 24
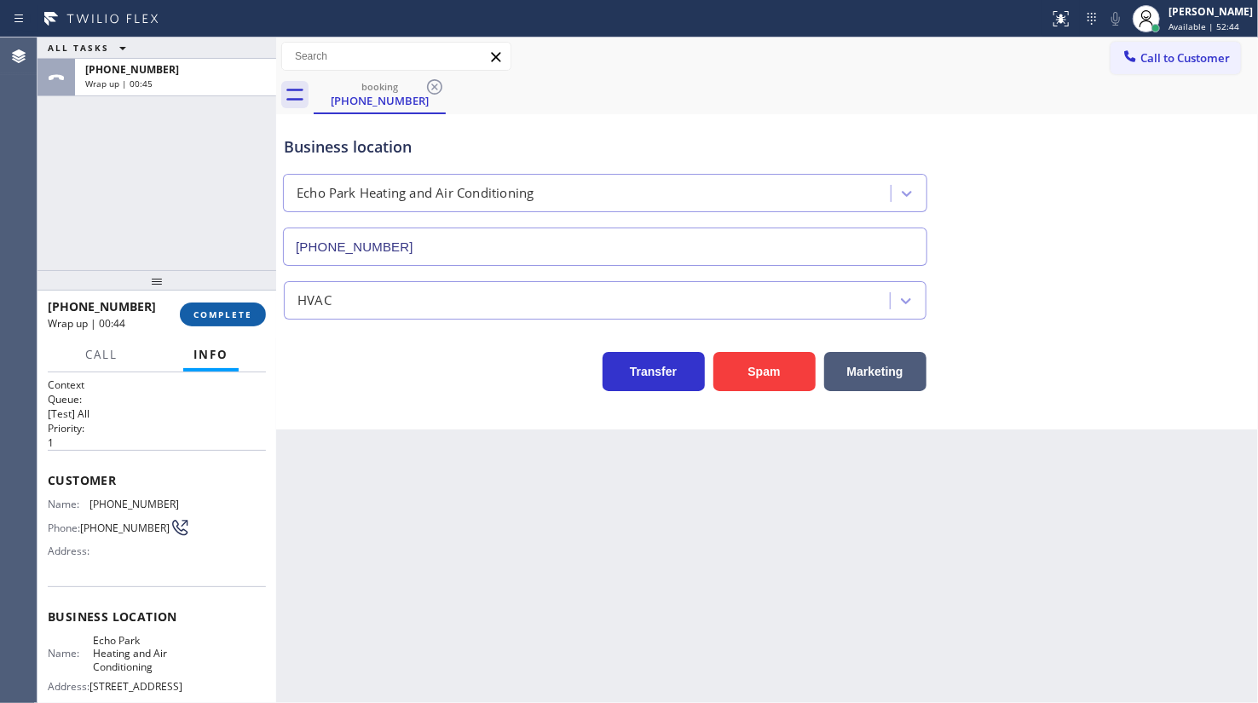
click at [219, 318] on span "COMPLETE" at bounding box center [222, 314] width 59 height 12
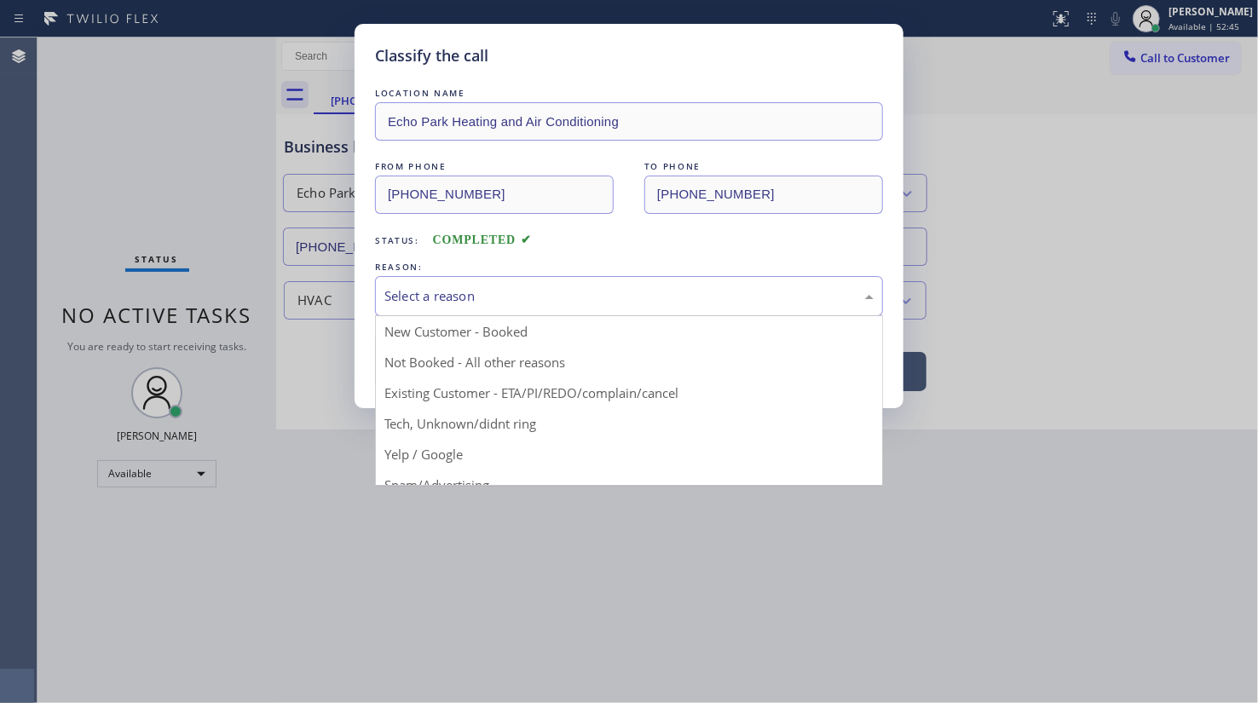
click at [503, 286] on div "Select a reason" at bounding box center [628, 296] width 489 height 20
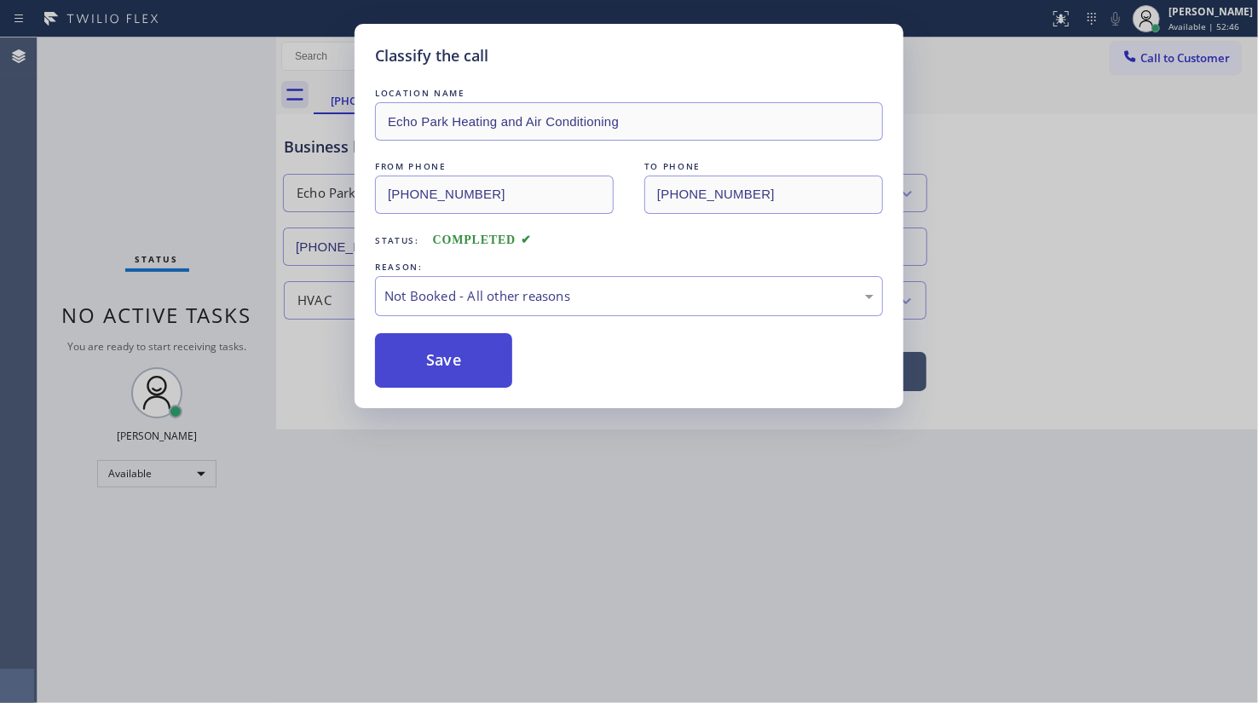
click at [441, 359] on button "Save" at bounding box center [443, 360] width 137 height 55
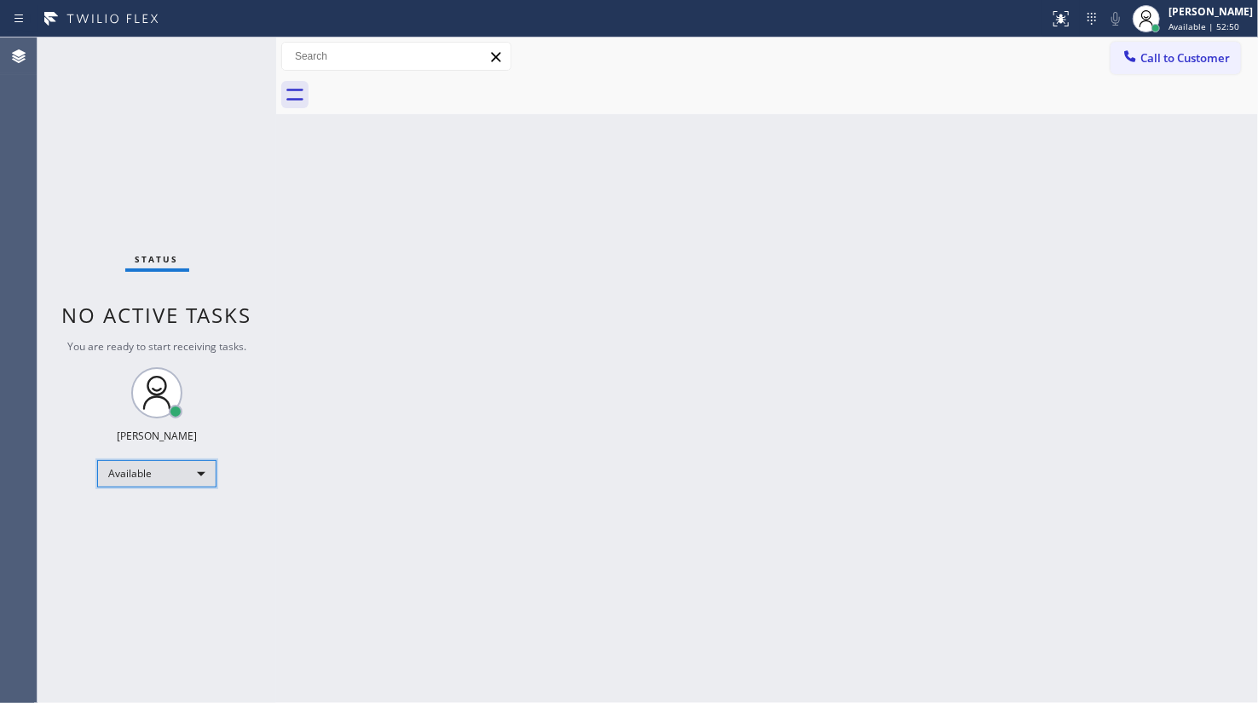
click at [137, 478] on div "Available" at bounding box center [156, 473] width 119 height 27
click at [138, 536] on li "Unavailable" at bounding box center [156, 538] width 116 height 20
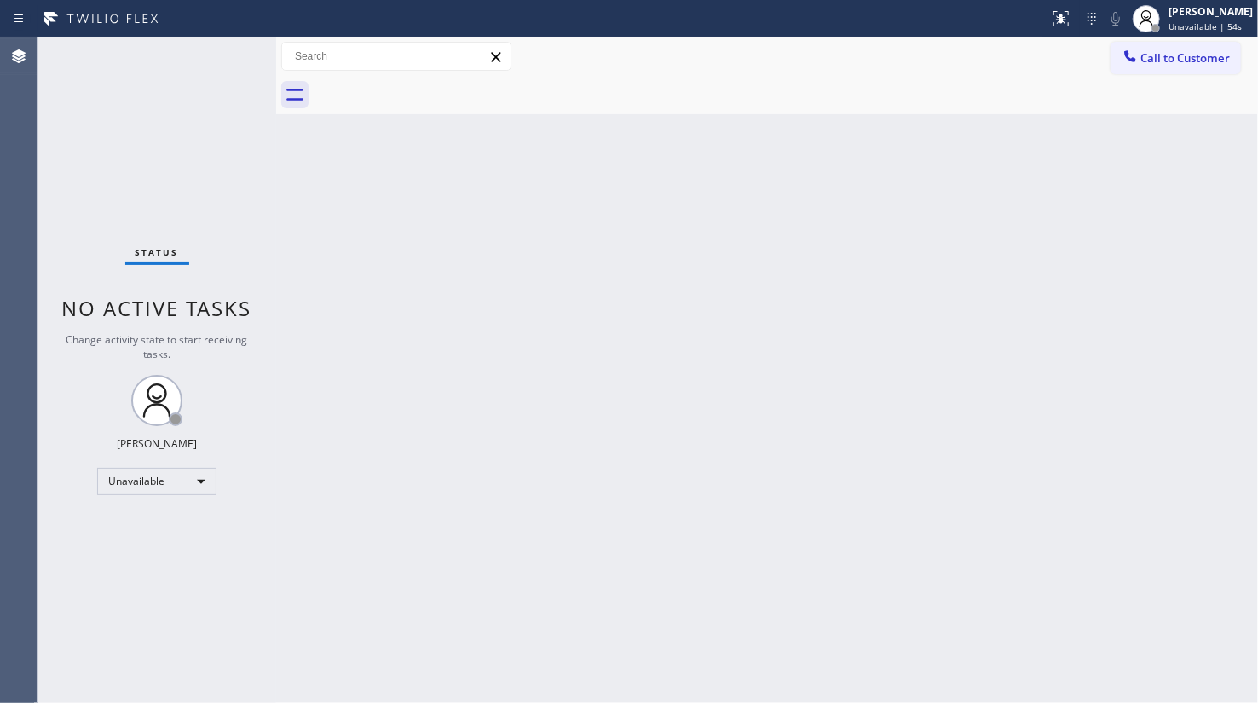
click at [95, 168] on div "Status No active tasks Change activity state to start receiving tasks. JENIZA A…" at bounding box center [156, 369] width 239 height 665
click at [128, 477] on div "Unavailable" at bounding box center [156, 481] width 119 height 27
click at [127, 573] on li "Break" at bounding box center [156, 567] width 116 height 20
click at [135, 470] on div "Unavailable" at bounding box center [156, 481] width 119 height 27
click at [133, 521] on li "Available" at bounding box center [156, 525] width 116 height 20
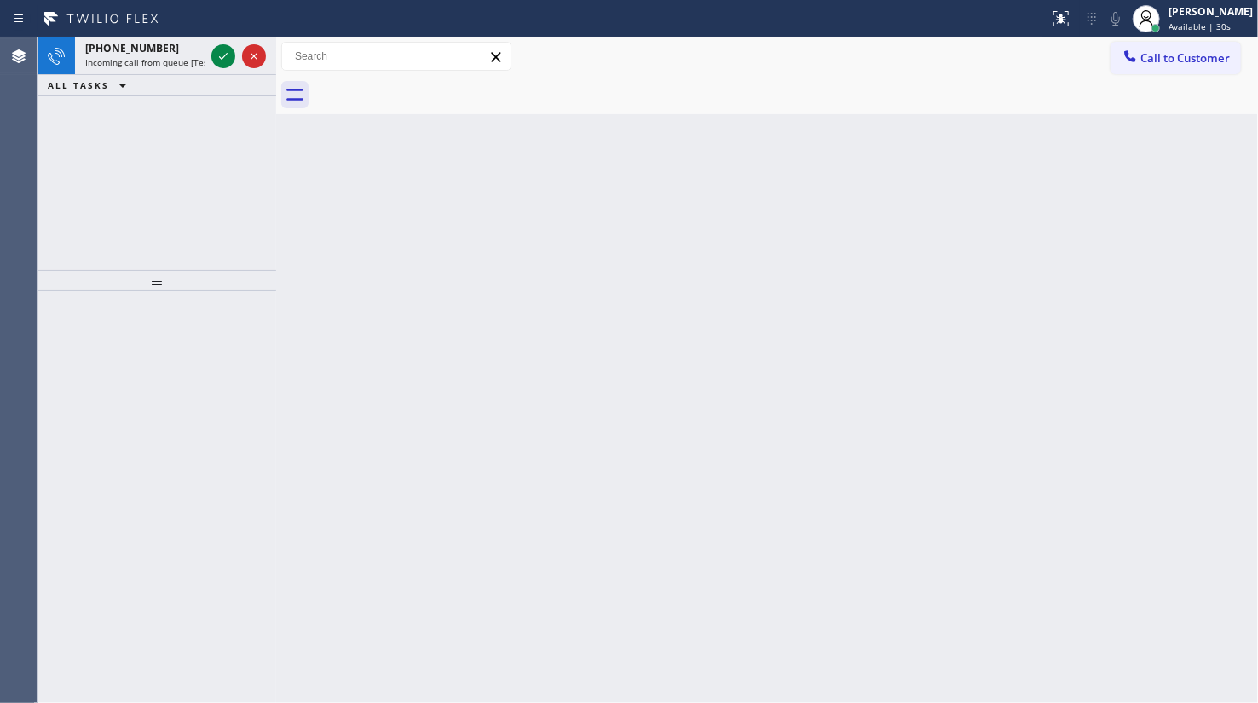
click at [58, 115] on div "[PHONE_NUMBER] Incoming call from queue [Test] All ALL TASKS ALL TASKS ACTIVE T…" at bounding box center [156, 153] width 239 height 233
drag, startPoint x: 116, startPoint y: 153, endPoint x: 181, endPoint y: 68, distance: 107.5
click at [123, 136] on div "[PHONE_NUMBER] Incoming call from queue [Test] All ALL TASKS ALL TASKS ACTIVE T…" at bounding box center [156, 153] width 239 height 233
click at [213, 52] on icon at bounding box center [223, 56] width 20 height 20
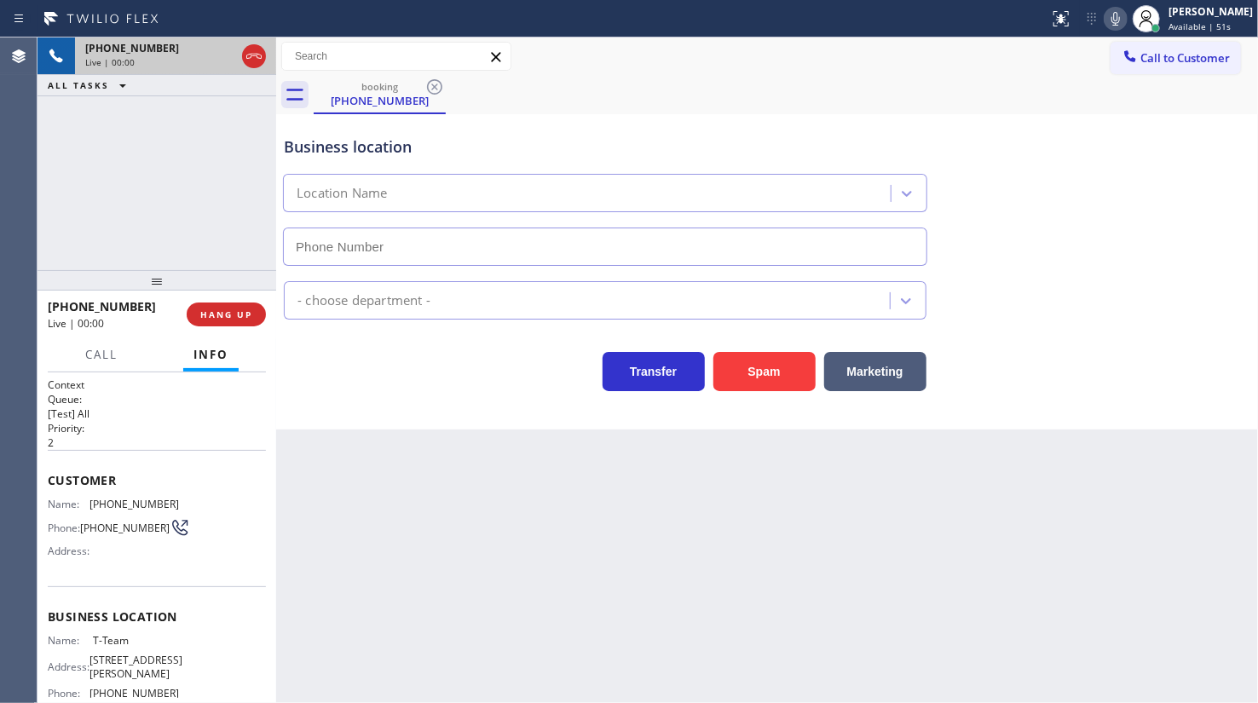
type input "[PHONE_NUMBER]"
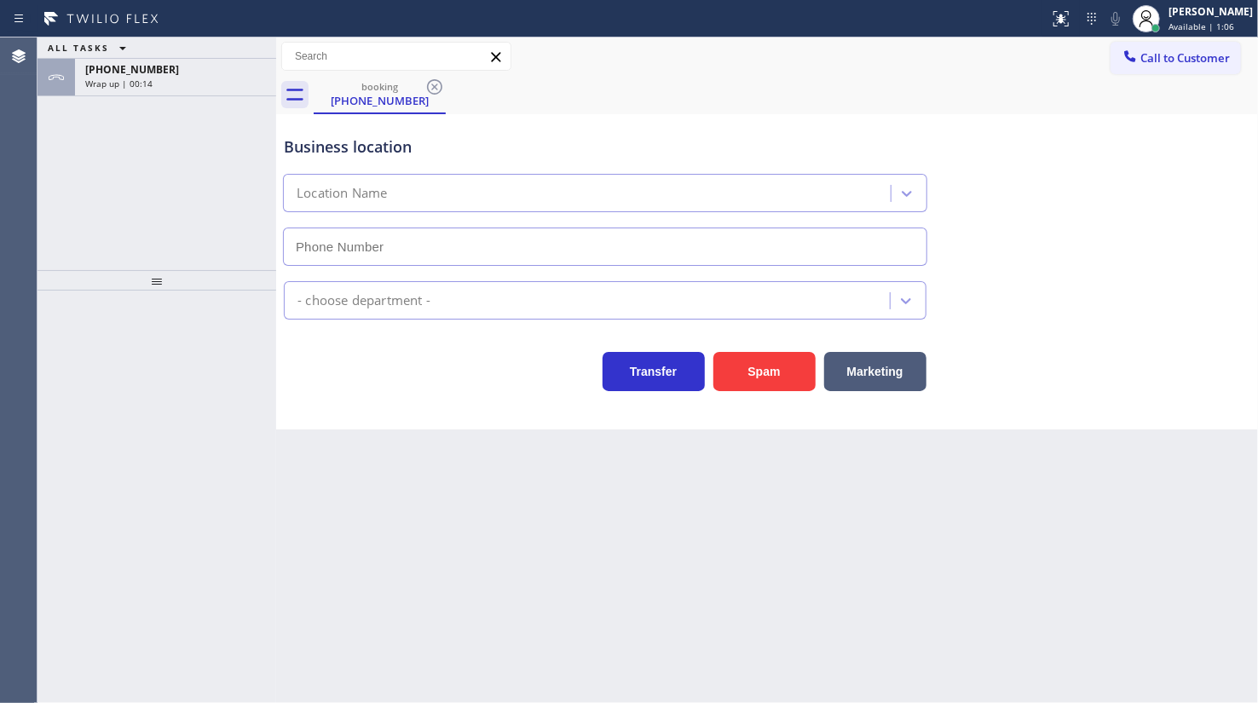
type input "[PHONE_NUMBER]"
click at [1200, 15] on div "[PERSON_NAME]" at bounding box center [1210, 11] width 84 height 14
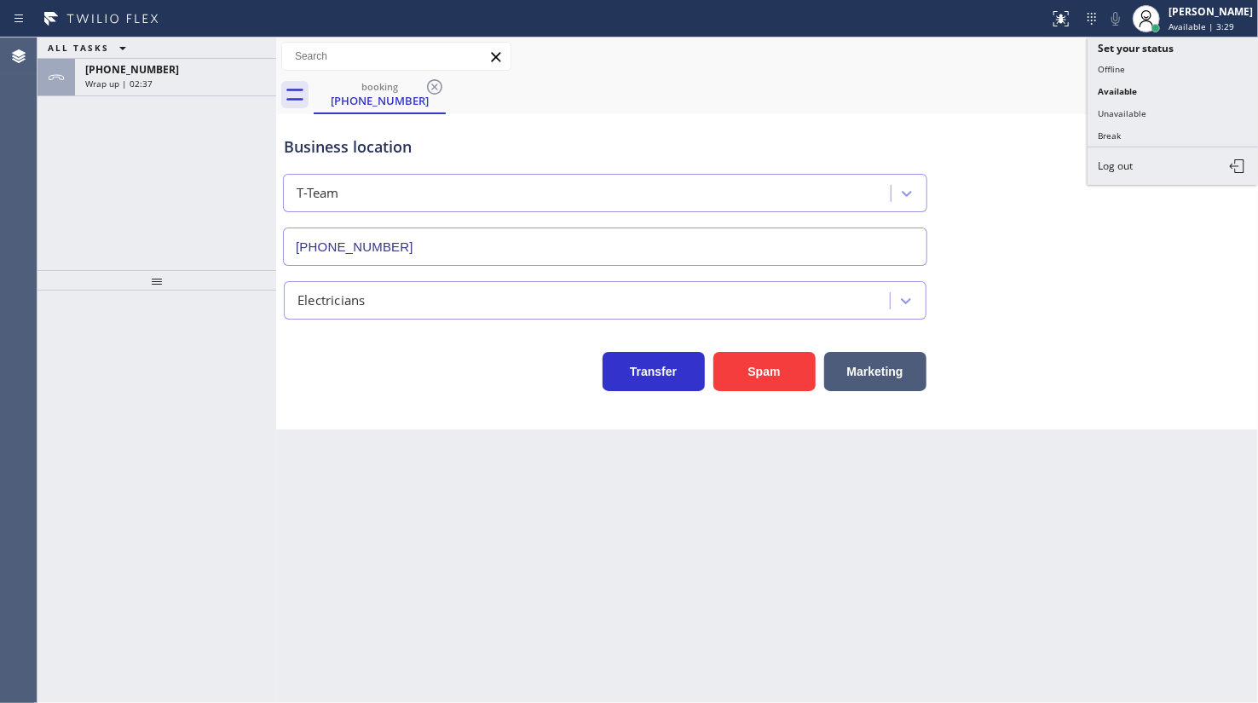
click at [1157, 110] on button "Unavailable" at bounding box center [1172, 113] width 170 height 22
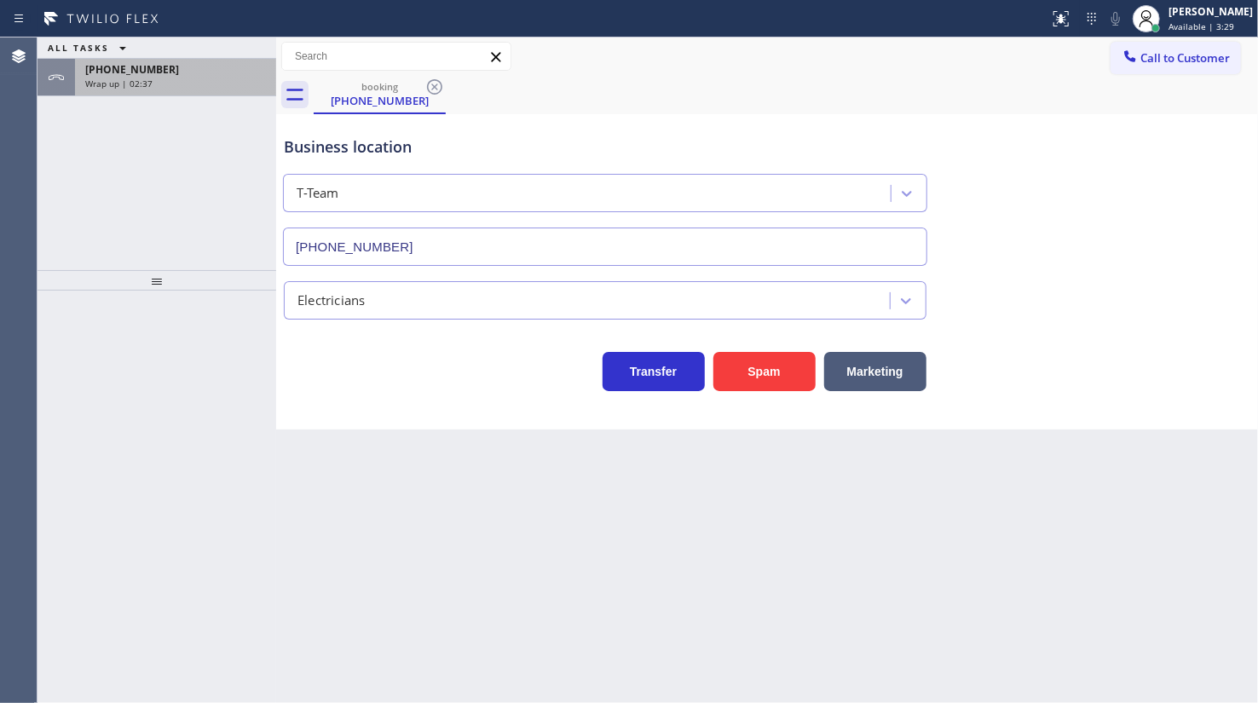
click at [181, 73] on div "[PHONE_NUMBER]" at bounding box center [175, 69] width 181 height 14
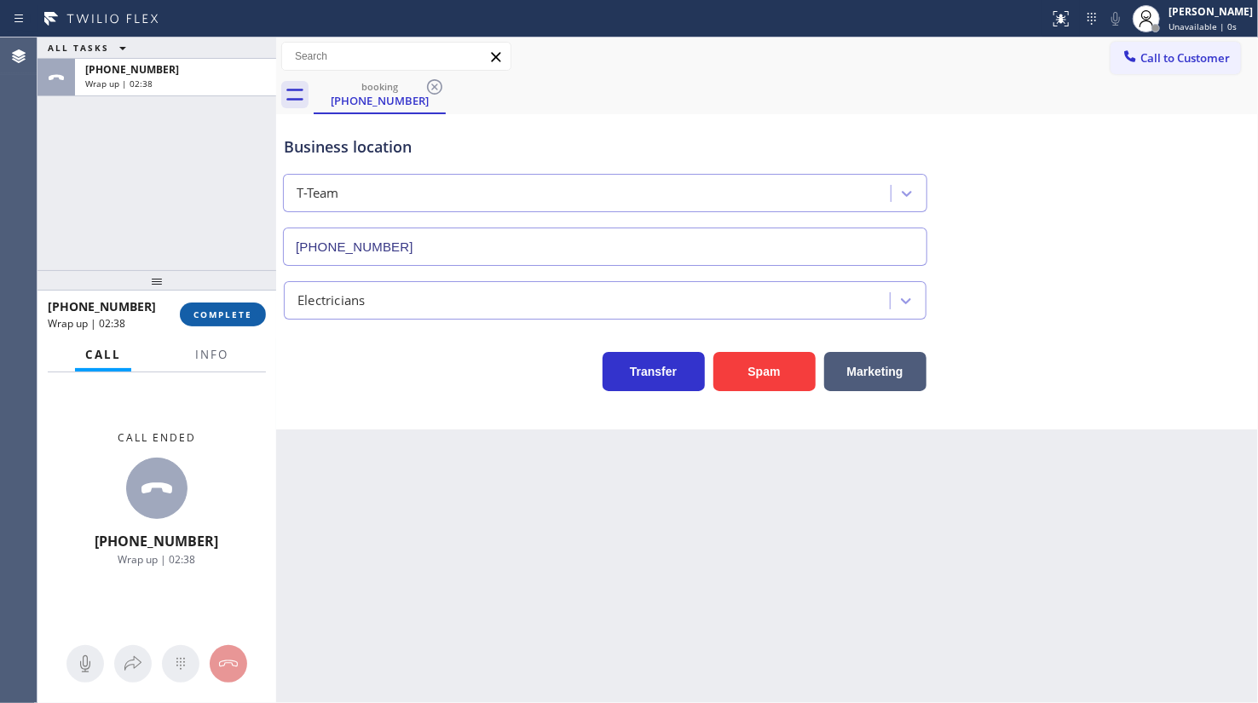
drag, startPoint x: 216, startPoint y: 295, endPoint x: 224, endPoint y: 310, distance: 17.5
click at [217, 304] on div "[PHONE_NUMBER] Wrap up | 02:38 COMPLETE" at bounding box center [157, 314] width 218 height 44
click at [227, 310] on span "COMPLETE" at bounding box center [222, 314] width 59 height 12
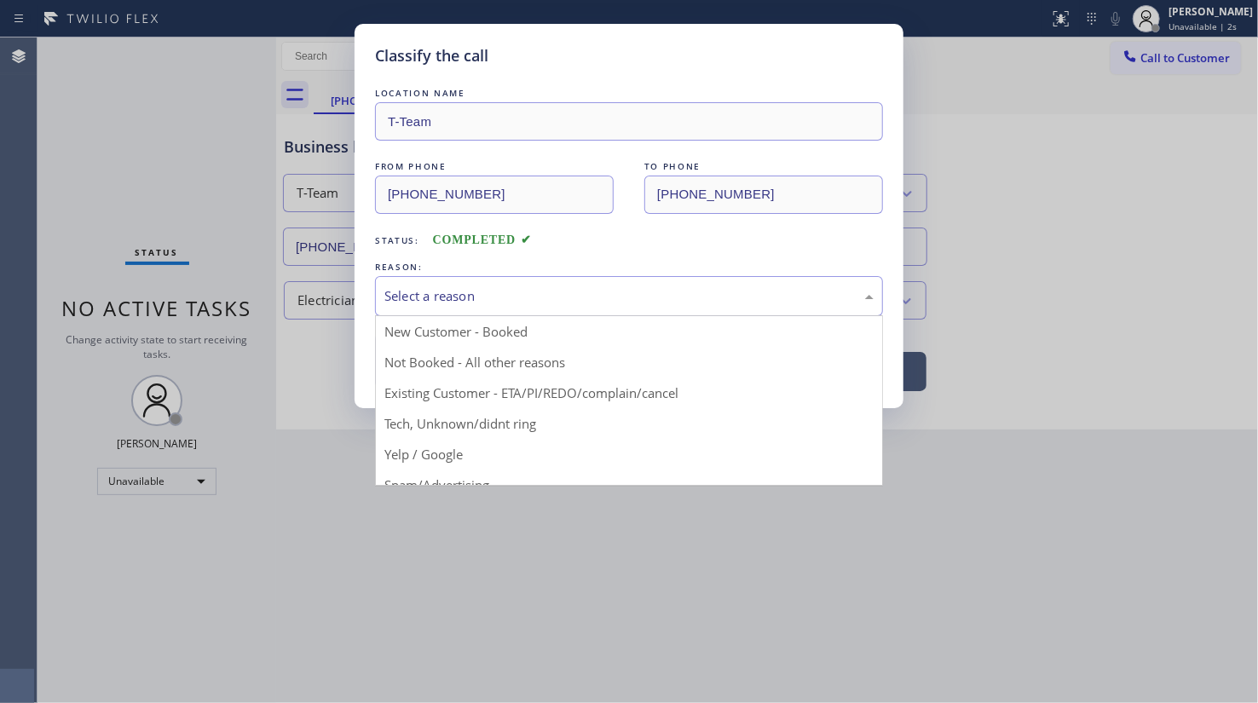
click at [486, 291] on div "Select a reason" at bounding box center [628, 296] width 489 height 20
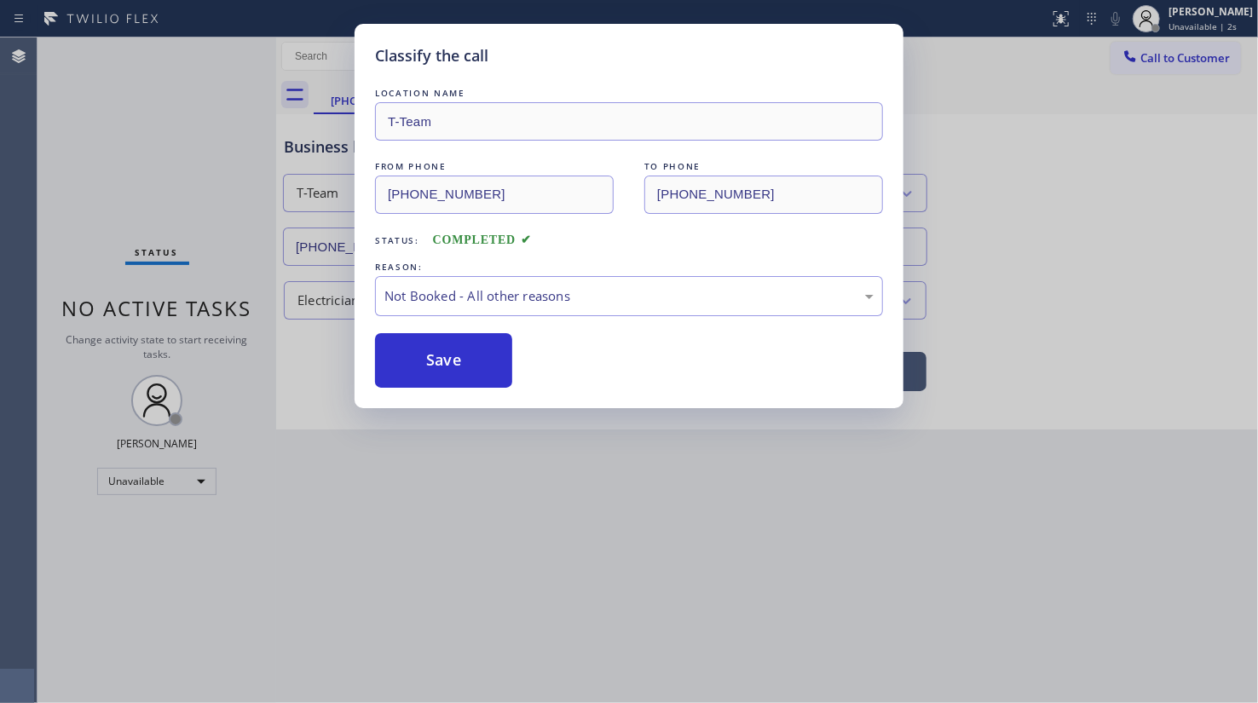
click at [445, 354] on button "Save" at bounding box center [443, 360] width 137 height 55
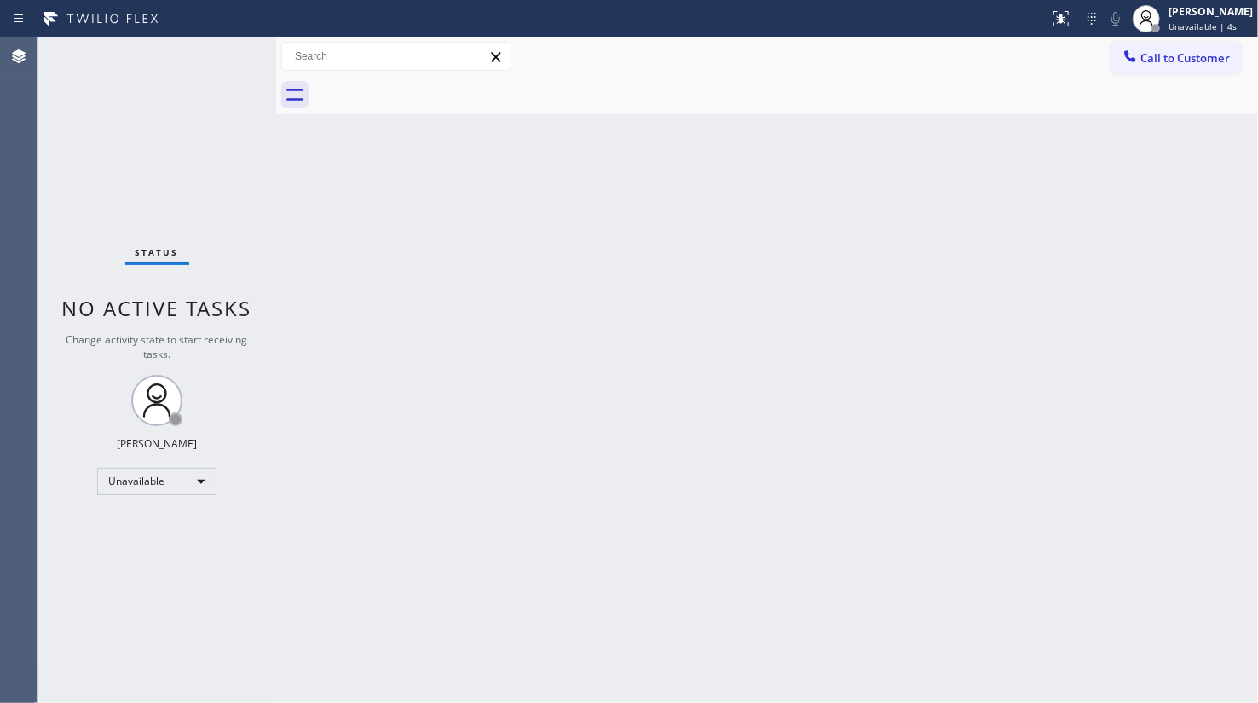
click at [1201, 9] on div "[PERSON_NAME]" at bounding box center [1210, 11] width 84 height 14
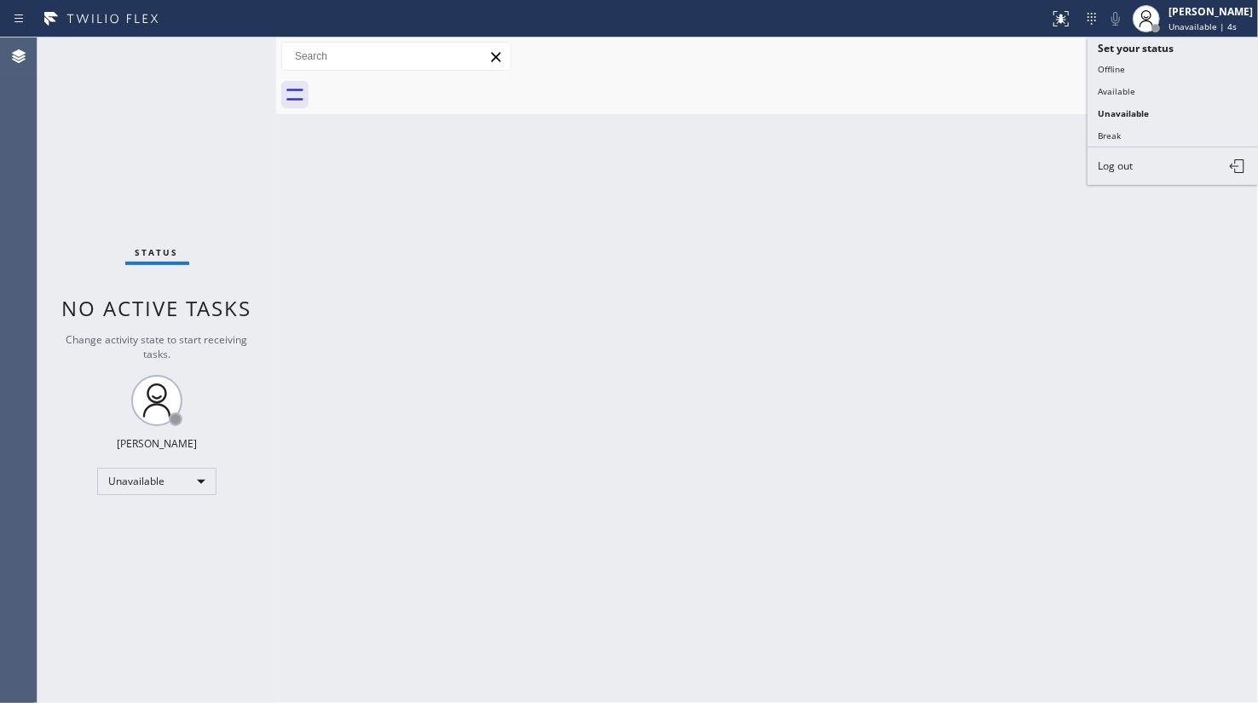
drag, startPoint x: 1187, startPoint y: 181, endPoint x: 1184, endPoint y: 170, distance: 11.6
click at [1184, 173] on button "Log out" at bounding box center [1172, 165] width 170 height 37
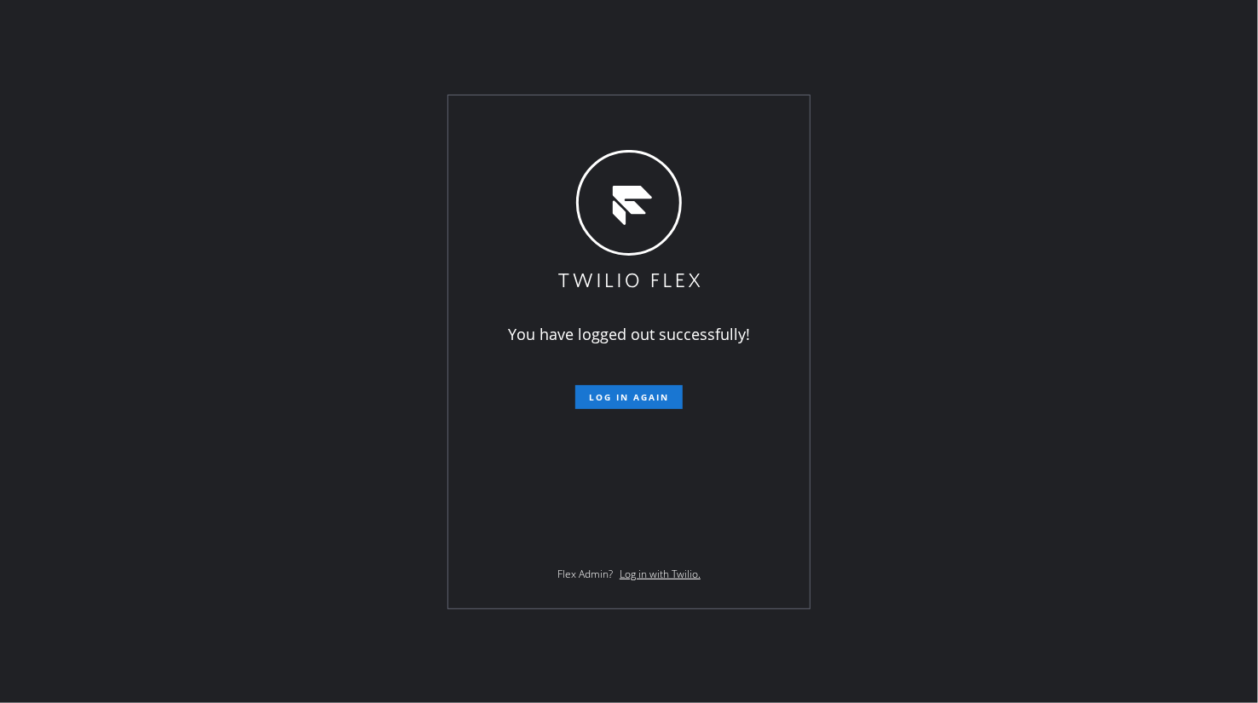
click at [121, 178] on div "You have logged out successfully! Log in again Flex Admin? Log in with Twilio." at bounding box center [629, 351] width 1258 height 703
